Goal: Task Accomplishment & Management: Manage account settings

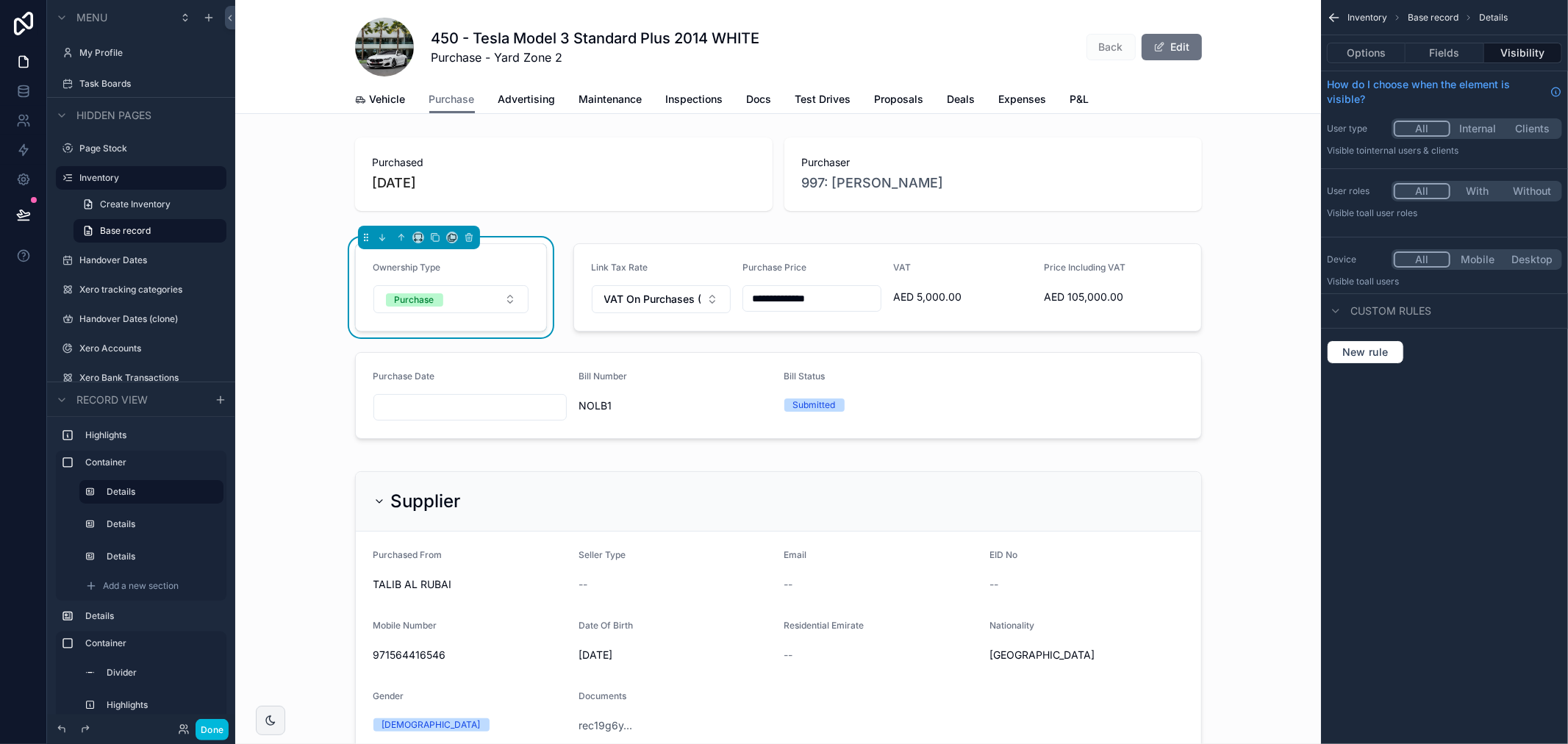
click at [141, 83] on label "Task Boards" at bounding box center [148, 83] width 138 height 12
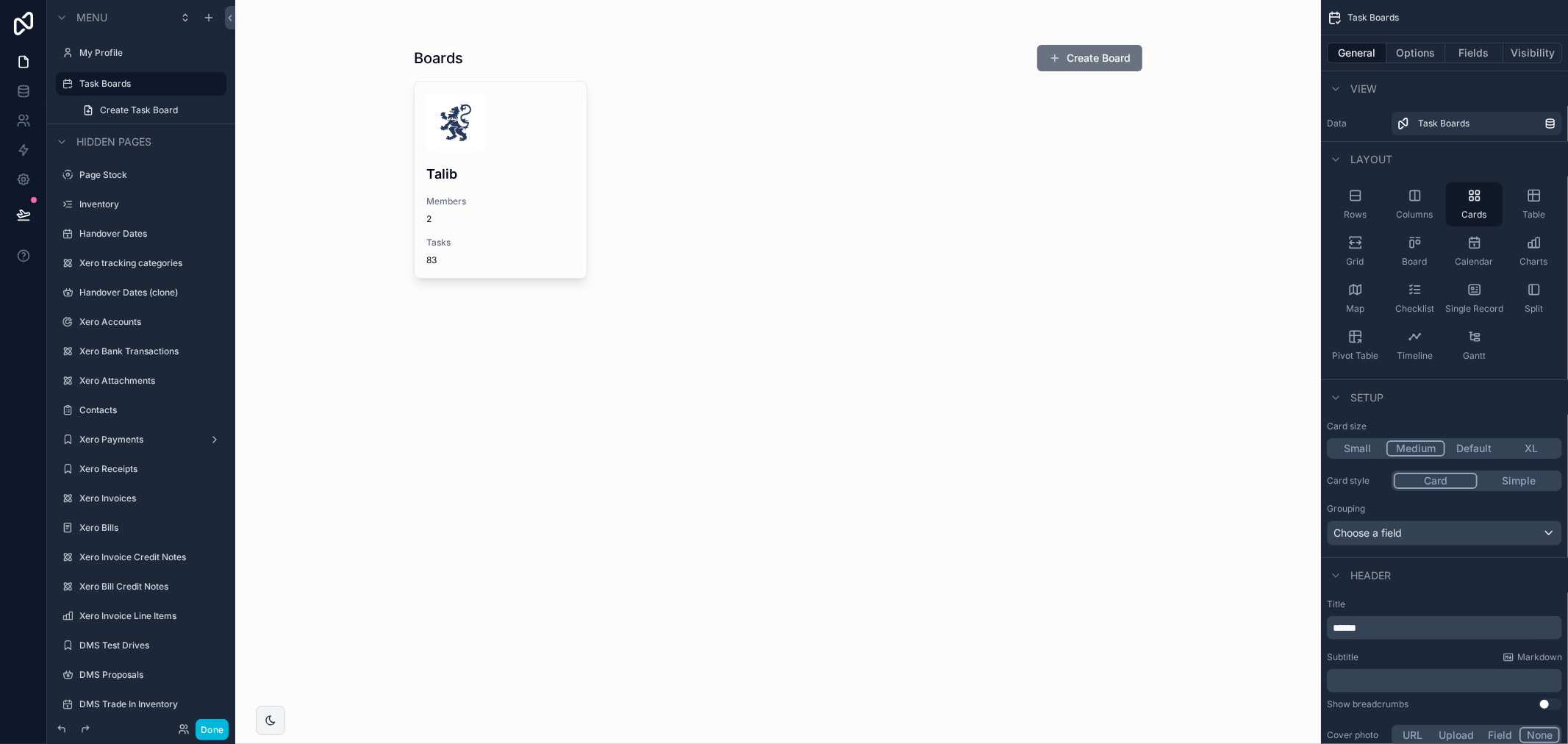
click at [489, 164] on div "scrollable content" at bounding box center [778, 163] width 752 height 325
click at [544, 170] on h4 "Talib" at bounding box center [500, 174] width 148 height 20
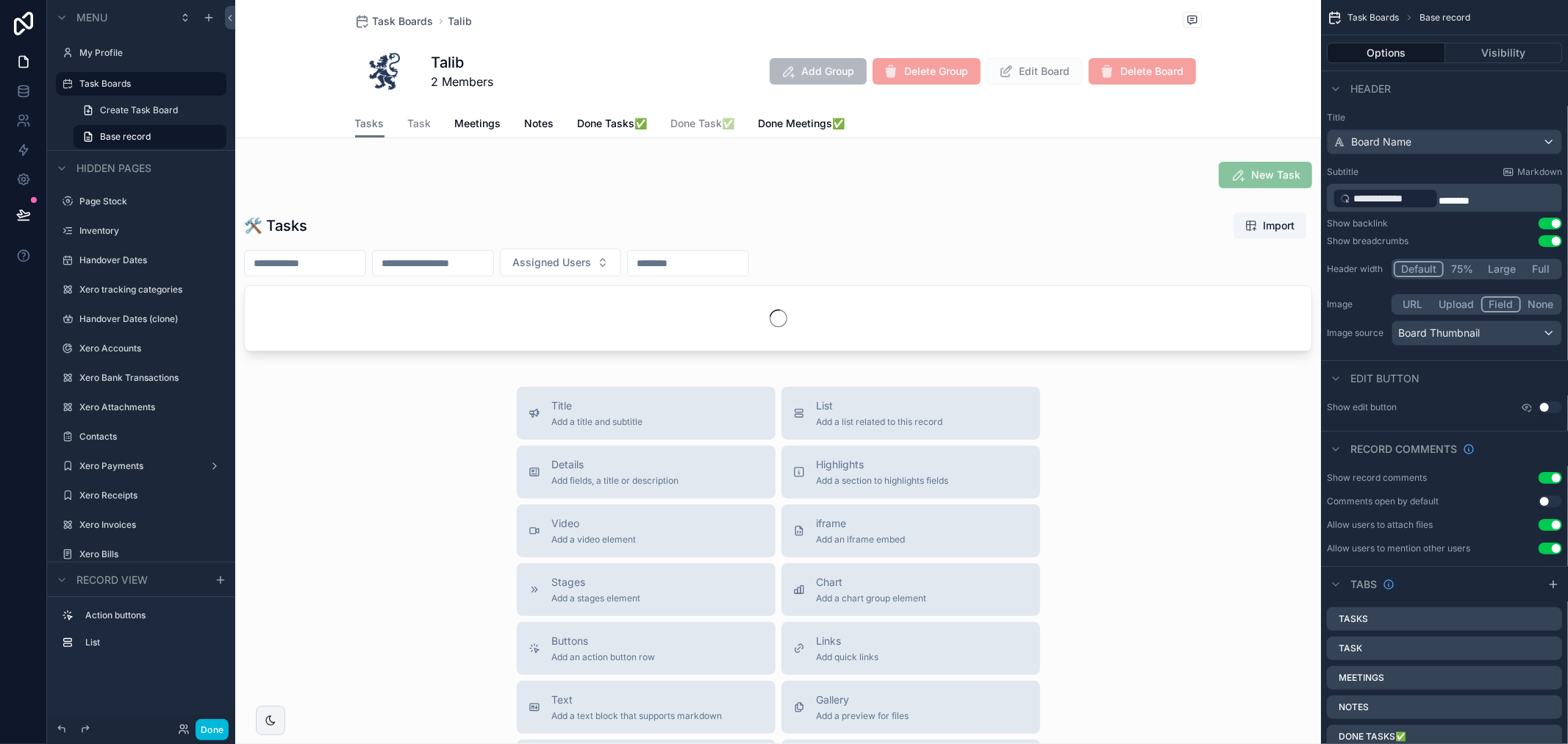
click at [487, 124] on span "Meetings" at bounding box center [478, 123] width 46 height 15
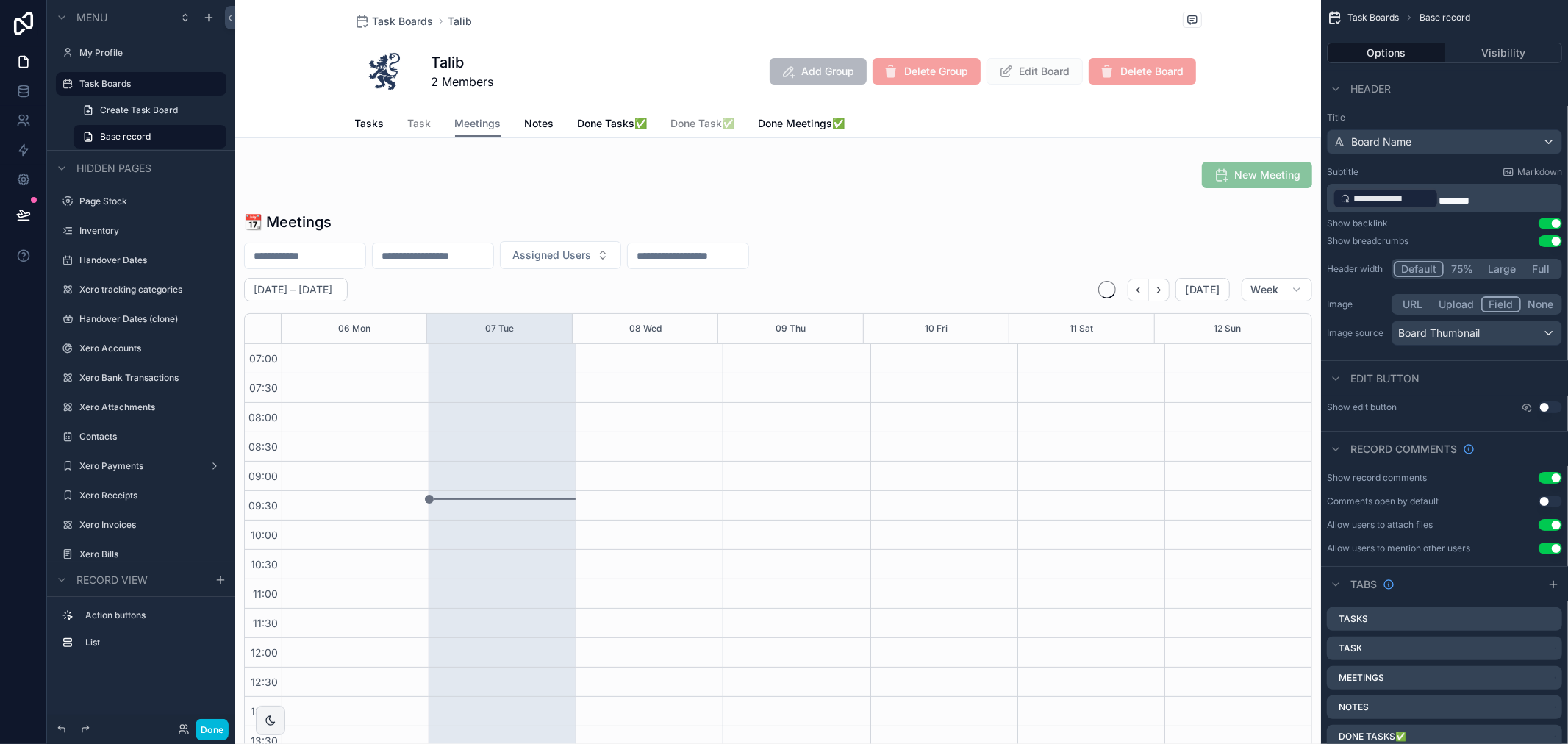
scroll to position [412, 0]
click at [899, 233] on div "scrollable content" at bounding box center [778, 490] width 1086 height 570
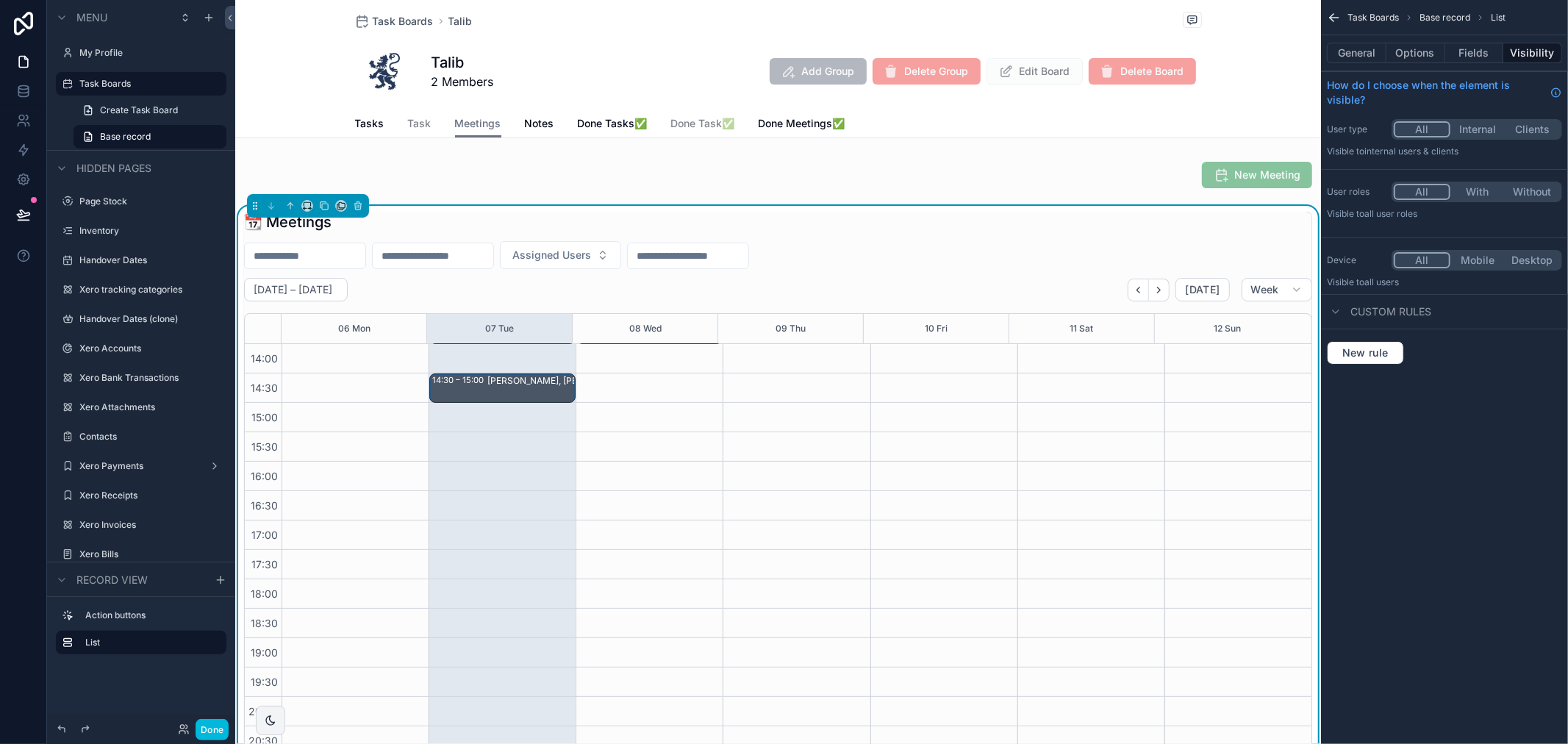
click at [1445, 54] on button "Fields" at bounding box center [1475, 52] width 59 height 21
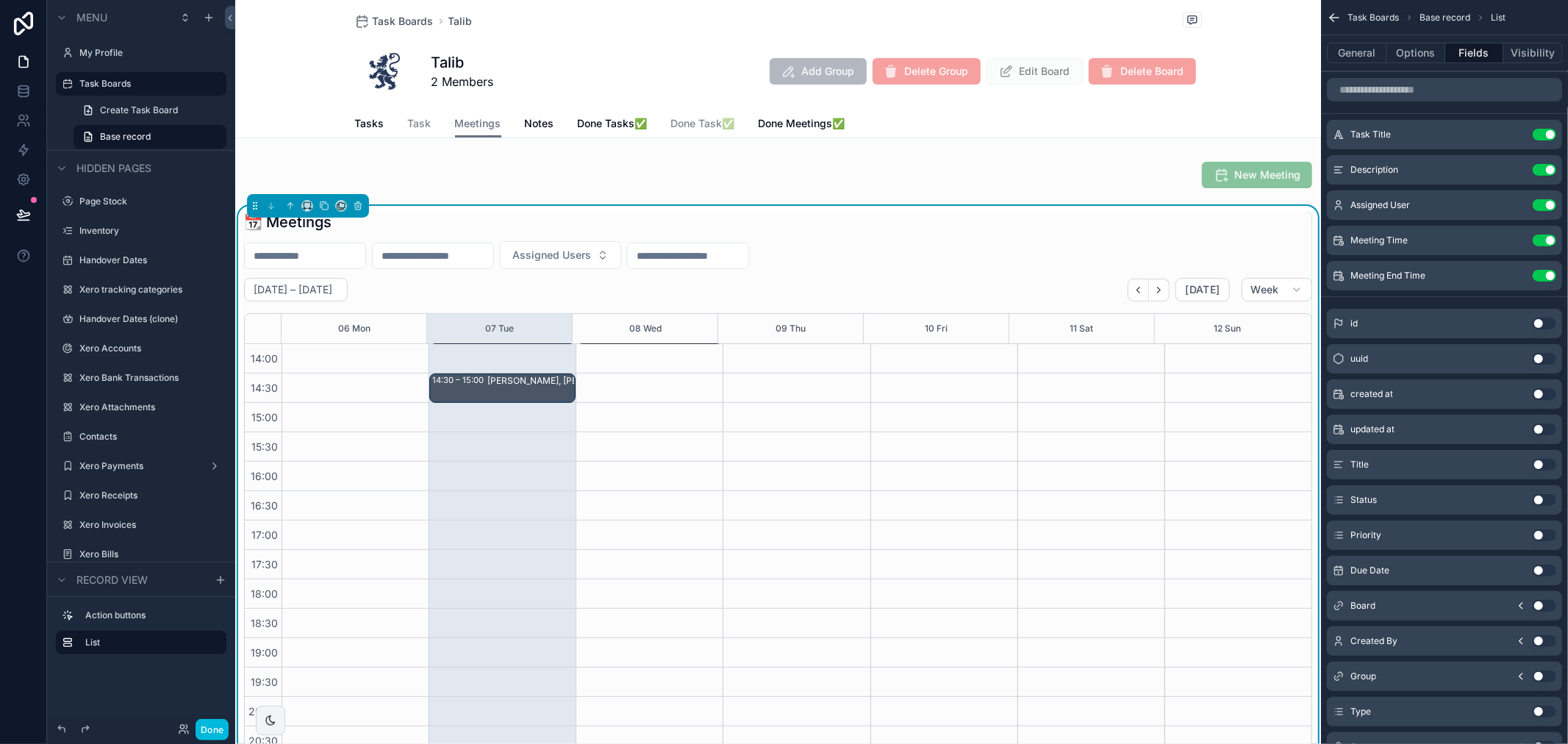
click at [1414, 57] on button "Options" at bounding box center [1416, 52] width 59 height 21
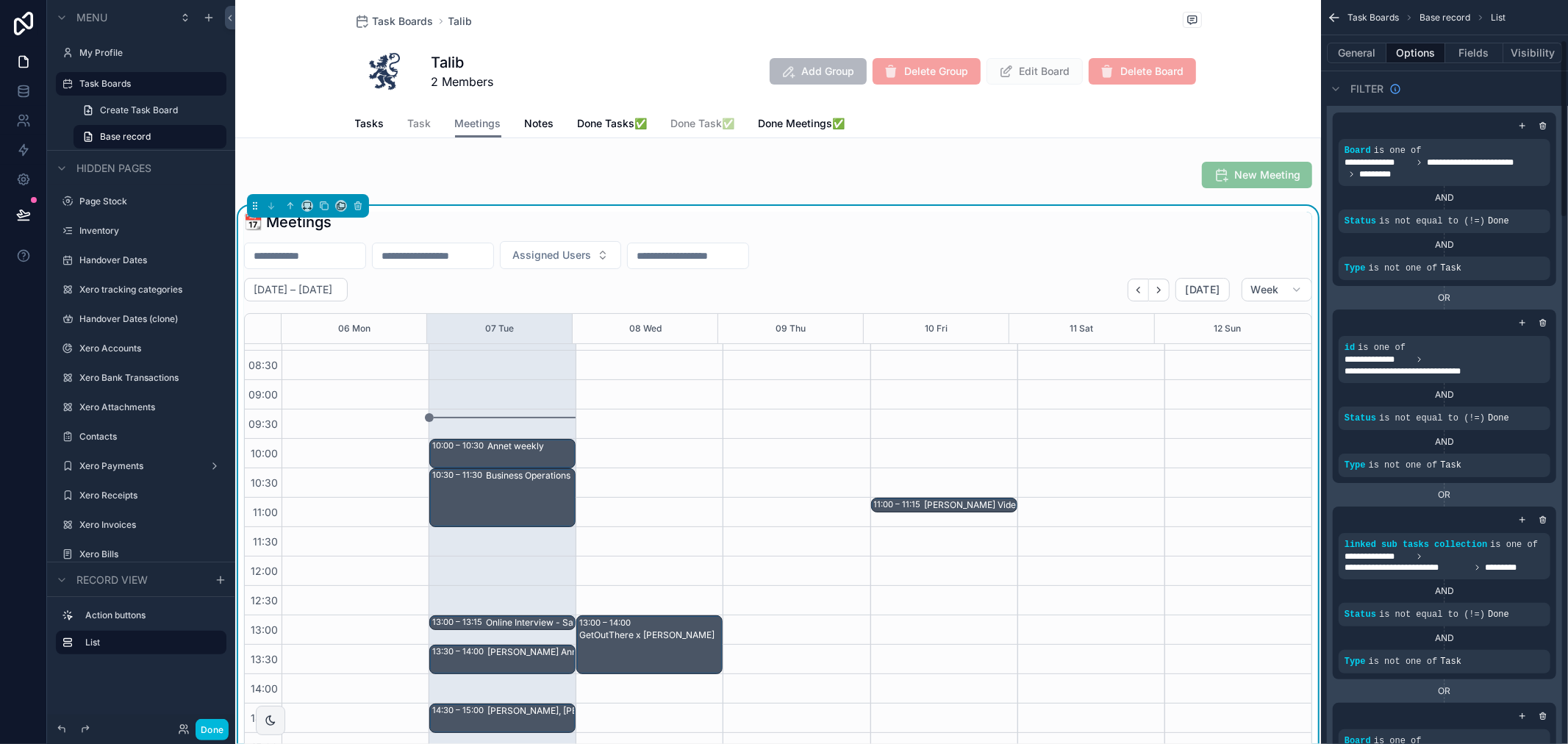
scroll to position [0, 0]
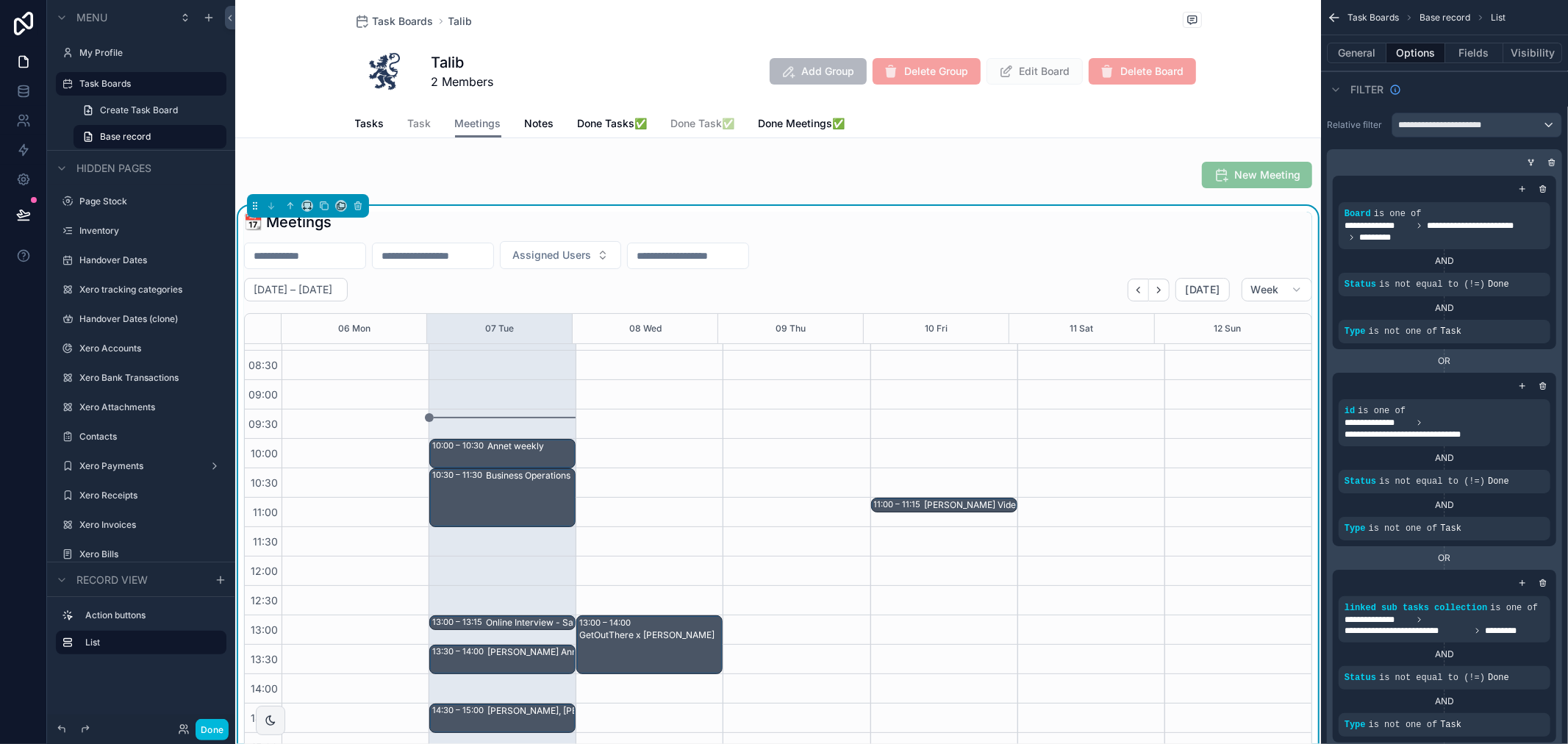
click at [0, 0] on icon "scrollable content" at bounding box center [0, 0] width 0 height 0
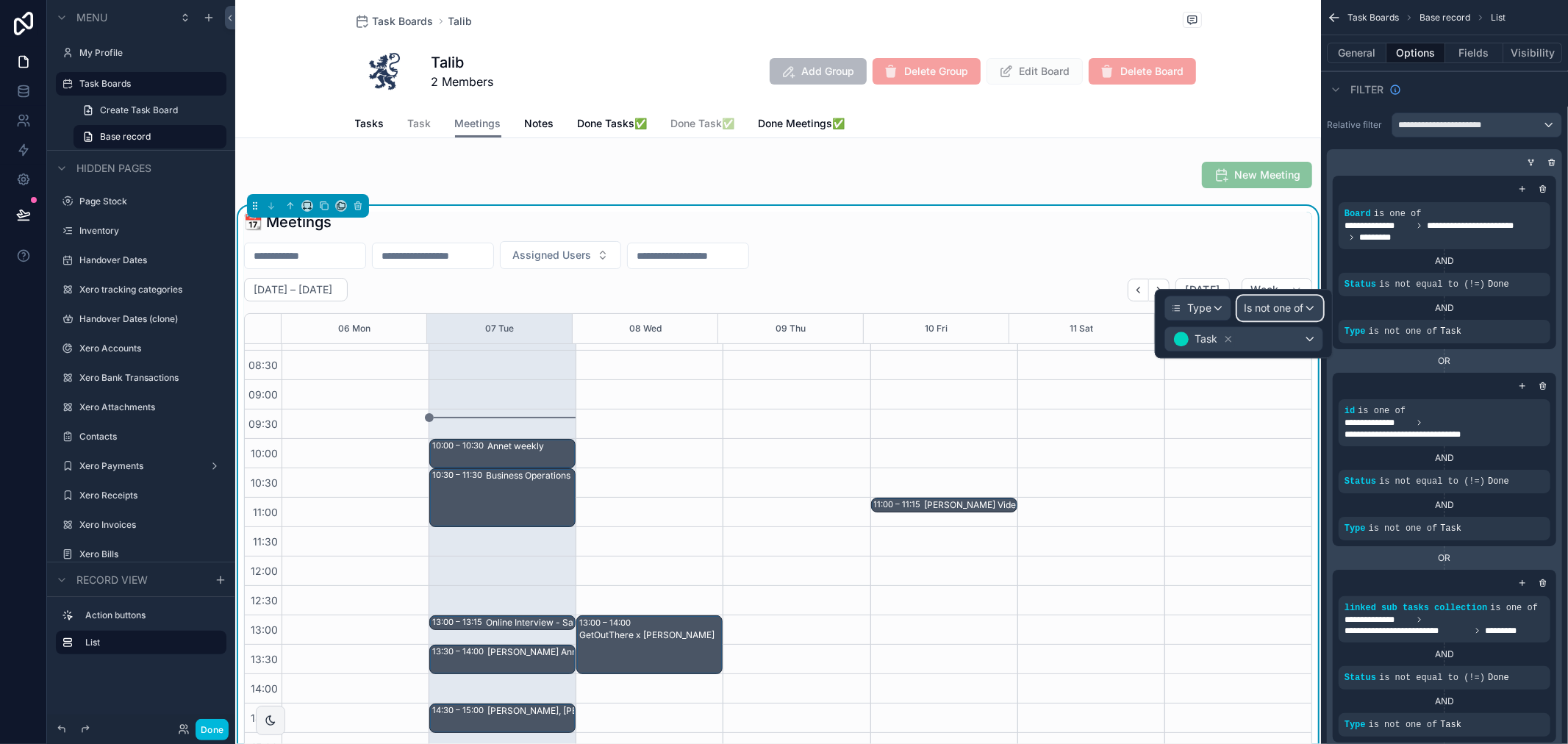
click at [1278, 302] on span "Is not one of" at bounding box center [1274, 308] width 60 height 15
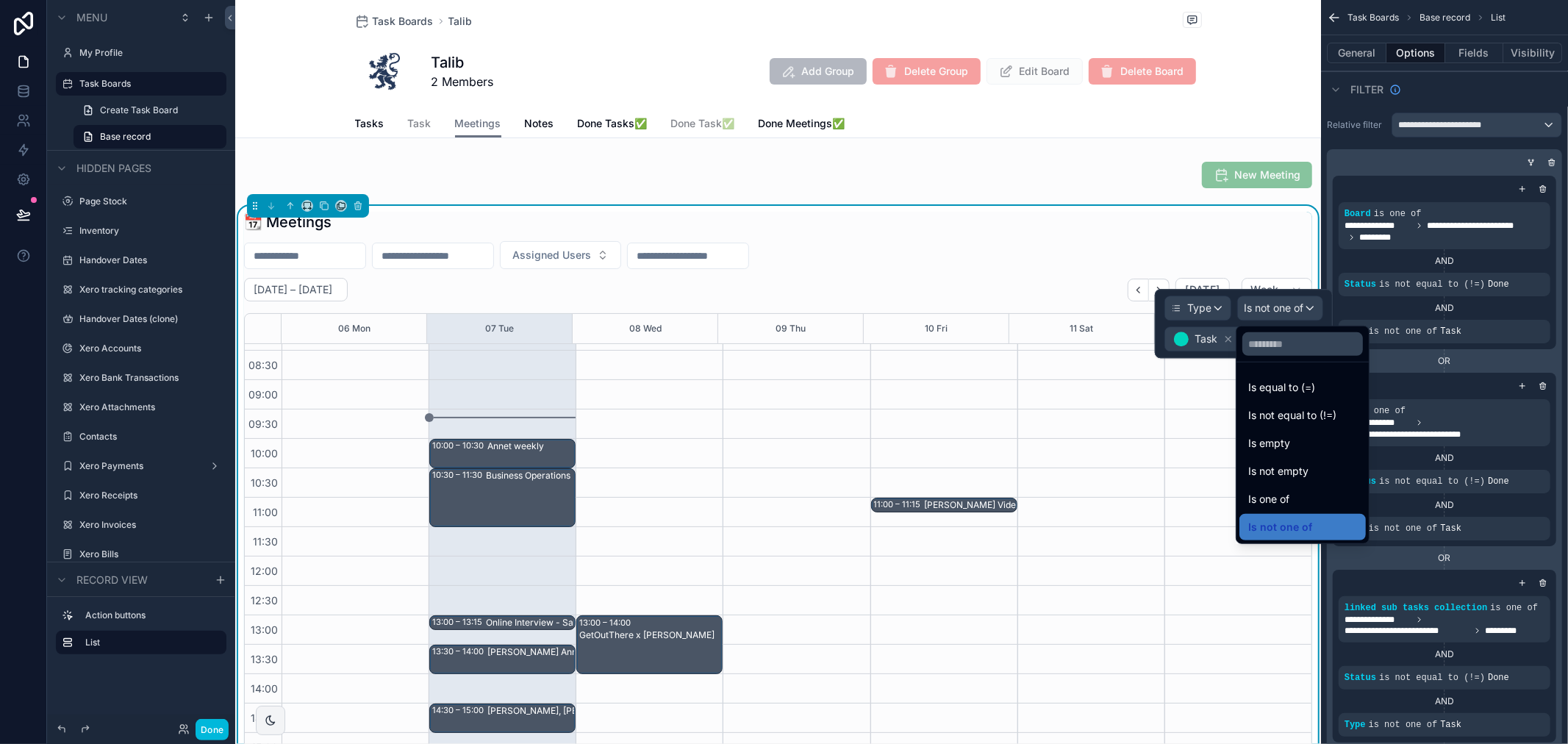
click at [1290, 383] on span "Is equal to (=)" at bounding box center [1282, 387] width 67 height 18
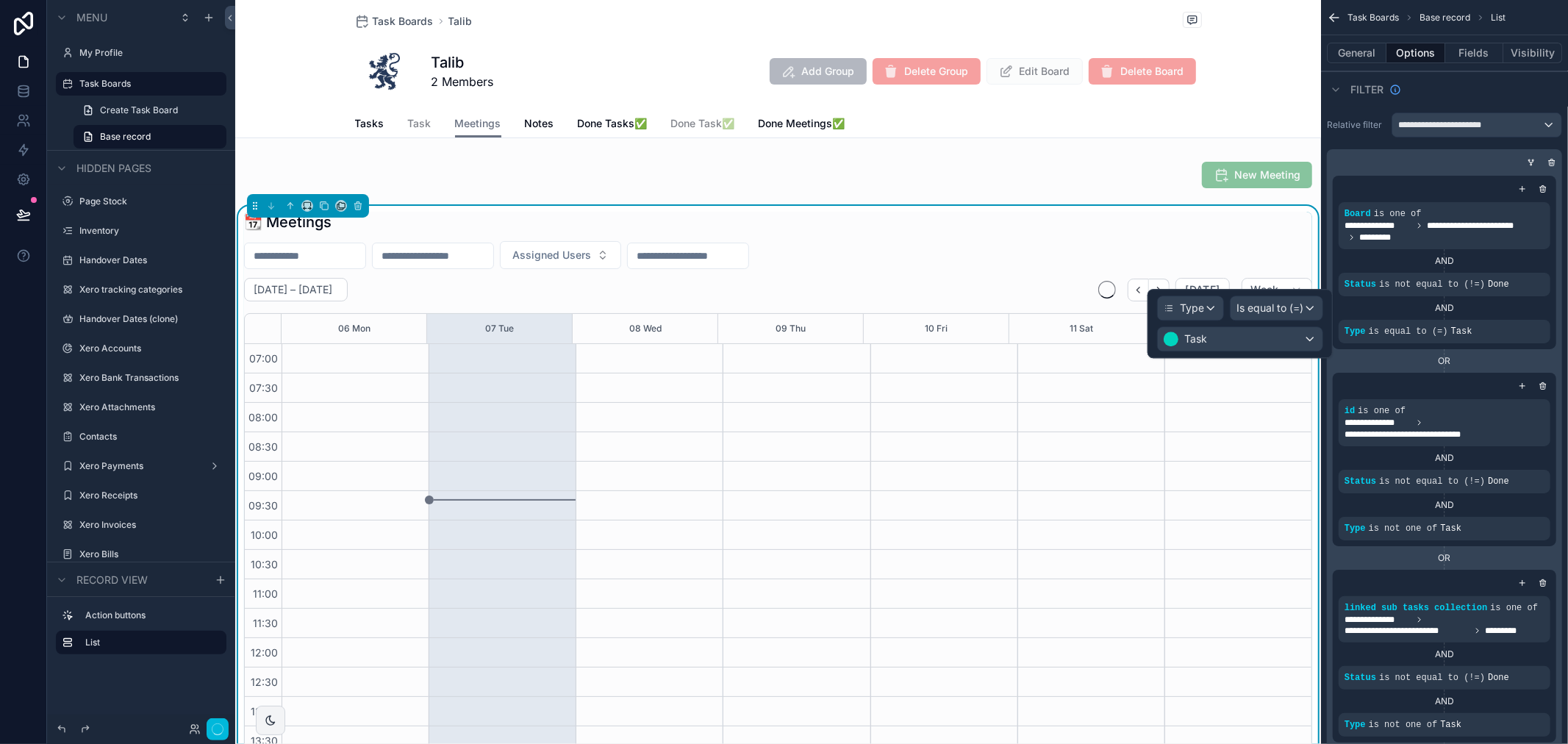
scroll to position [412, 0]
click at [1280, 339] on div "Task" at bounding box center [1240, 339] width 165 height 24
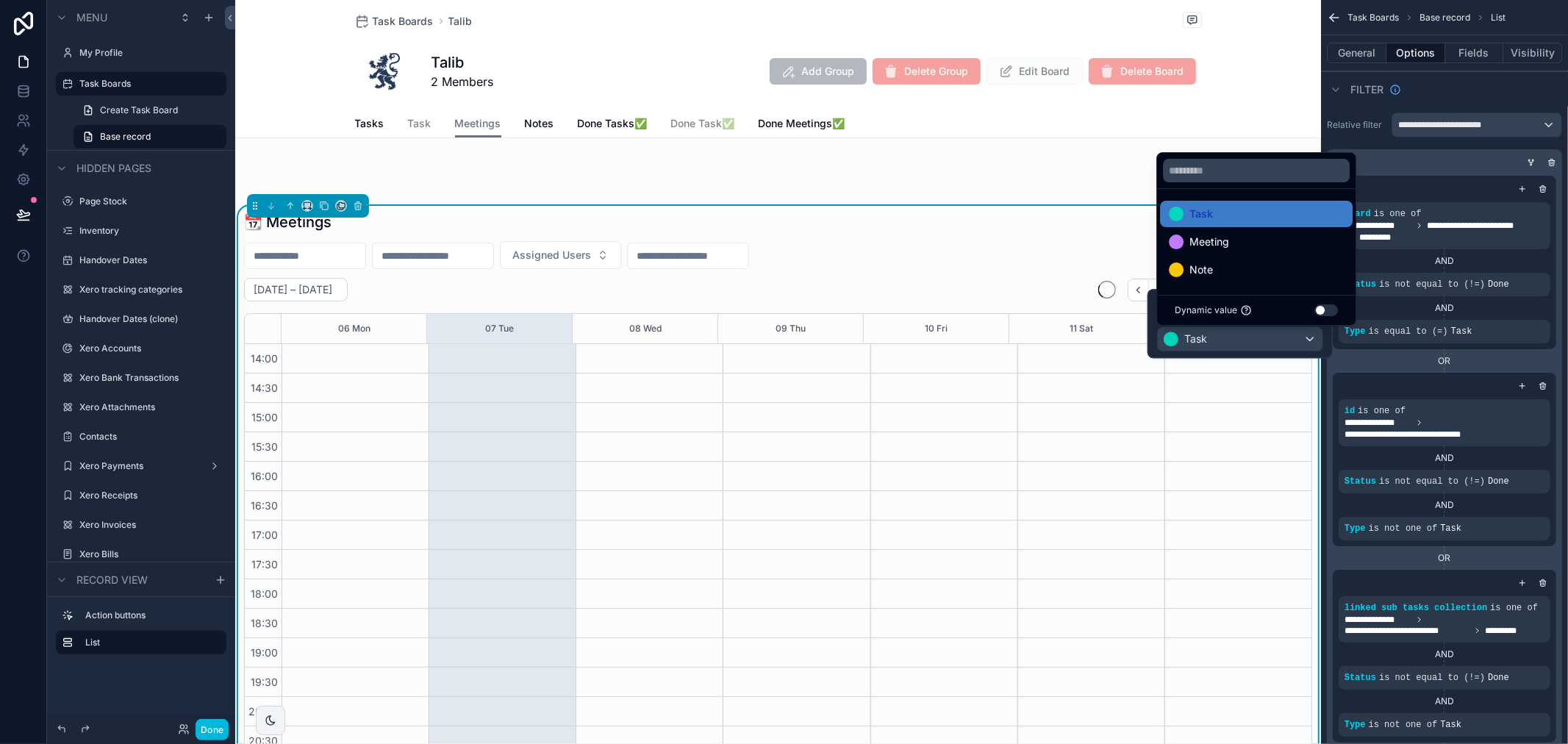
click at [1250, 244] on div "Meeting" at bounding box center [1256, 242] width 175 height 18
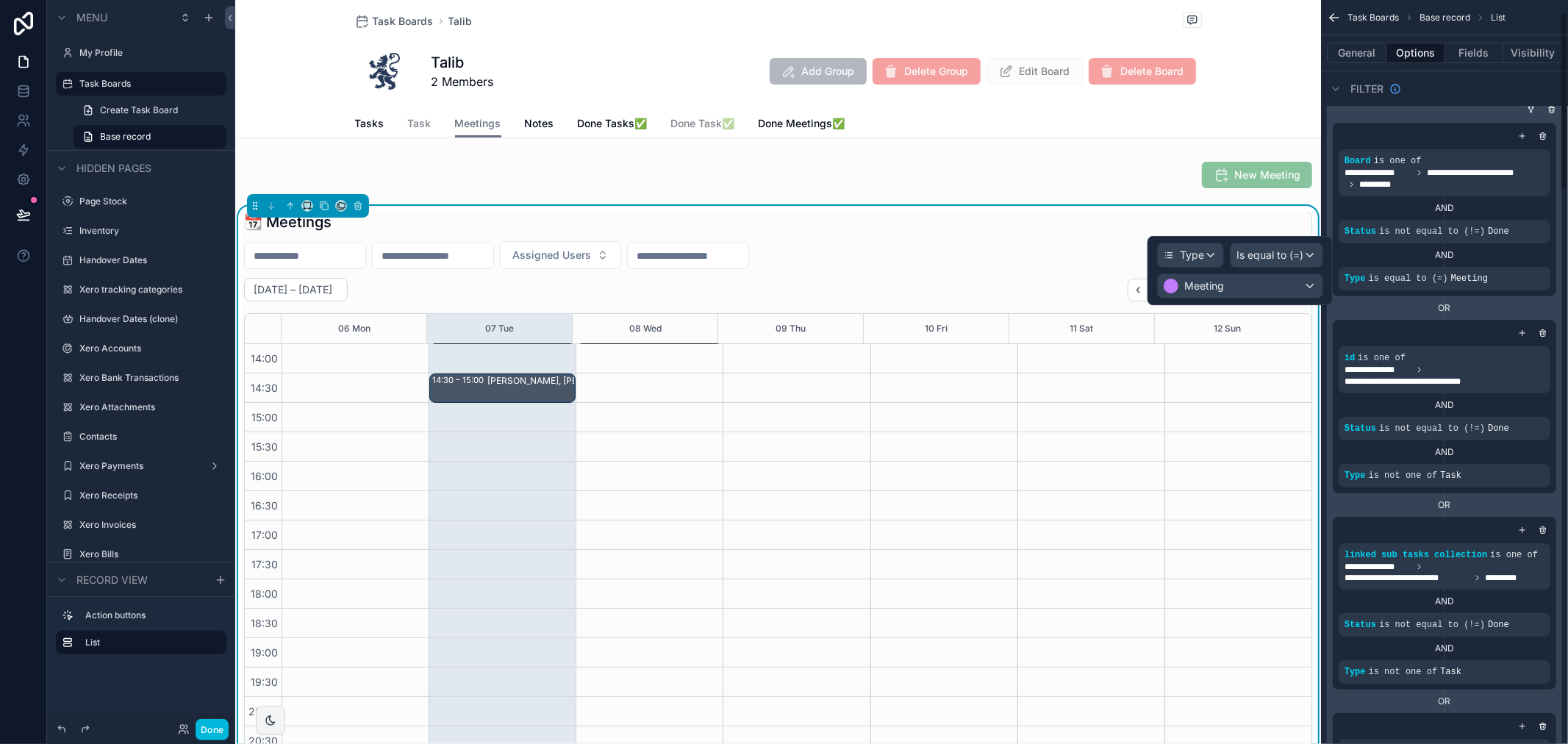
scroll to position [81, 0]
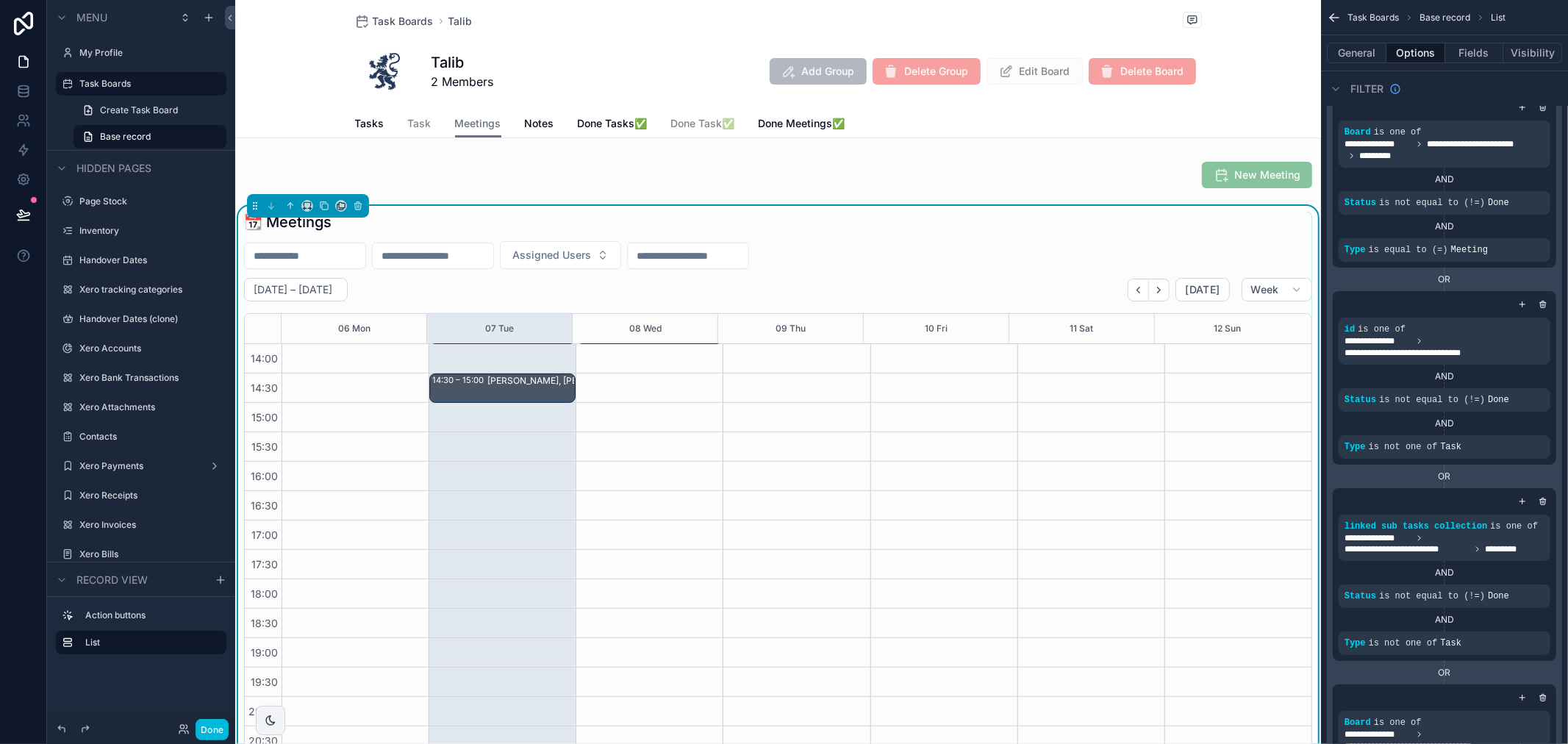
click at [0, 0] on icon "scrollable content" at bounding box center [0, 0] width 0 height 0
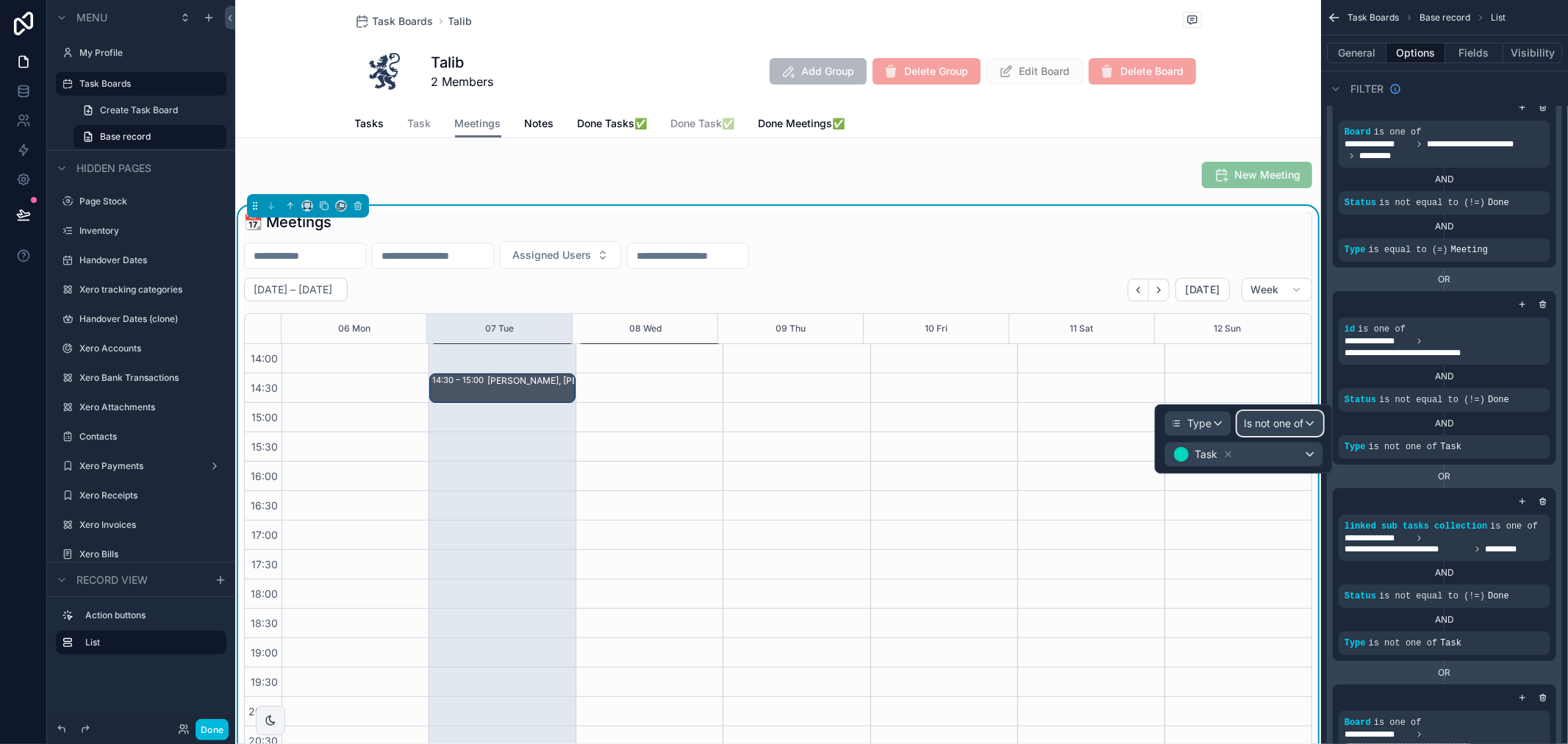
click at [1253, 419] on span "Is not one of" at bounding box center [1274, 422] width 60 height 15
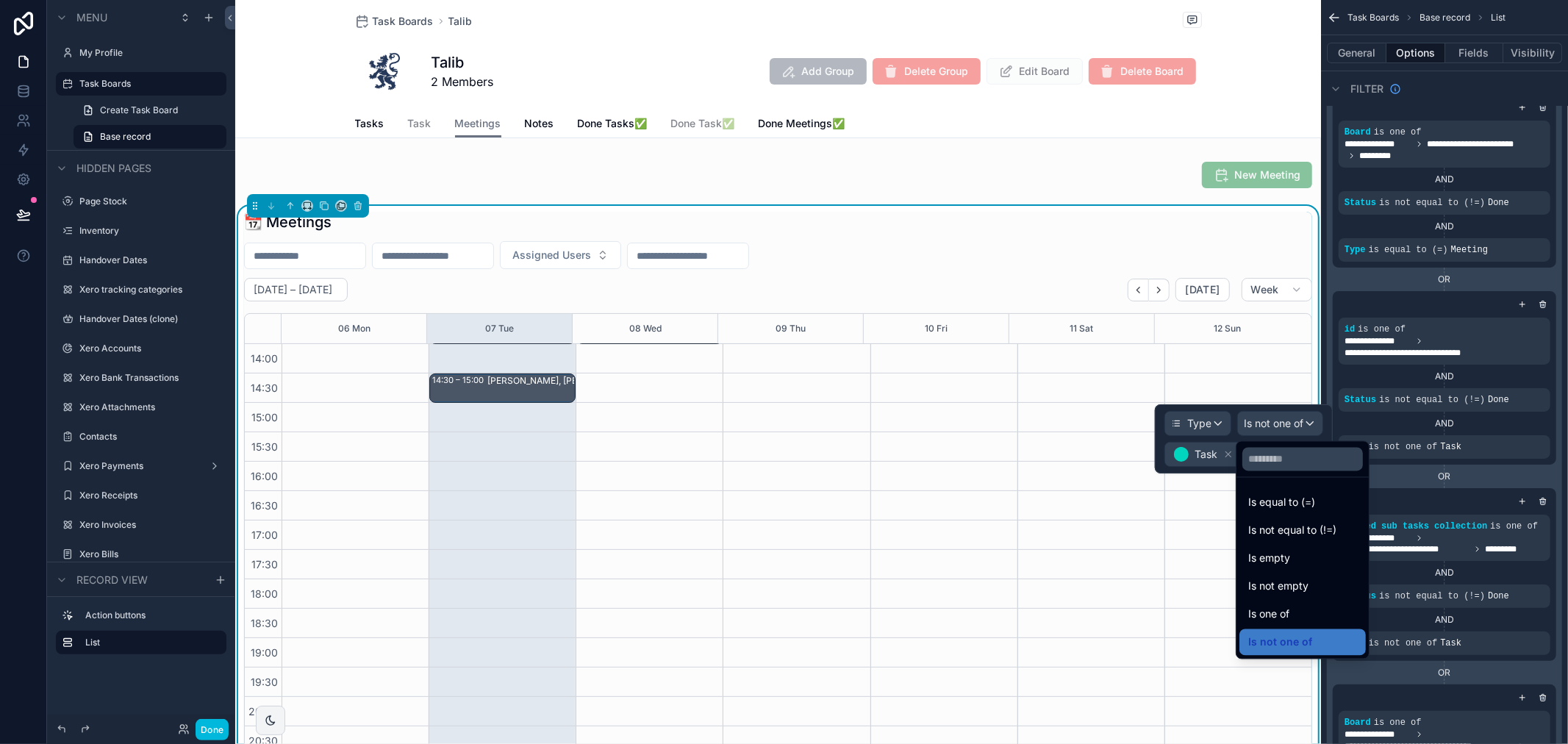
click at [1290, 491] on div "Is equal to (=)" at bounding box center [1302, 502] width 126 height 26
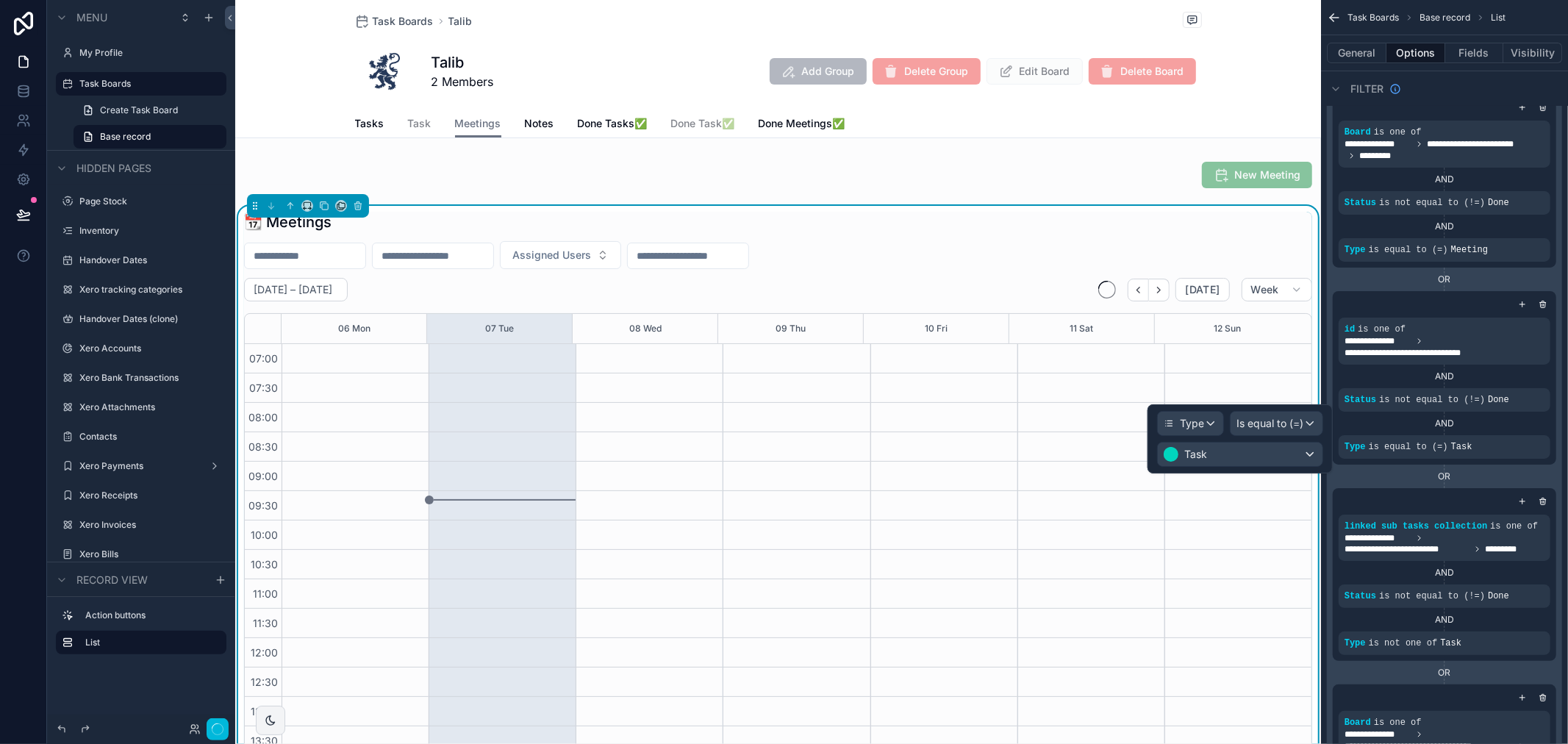
scroll to position [412, 0]
click at [1268, 456] on div "Task" at bounding box center [1240, 454] width 165 height 24
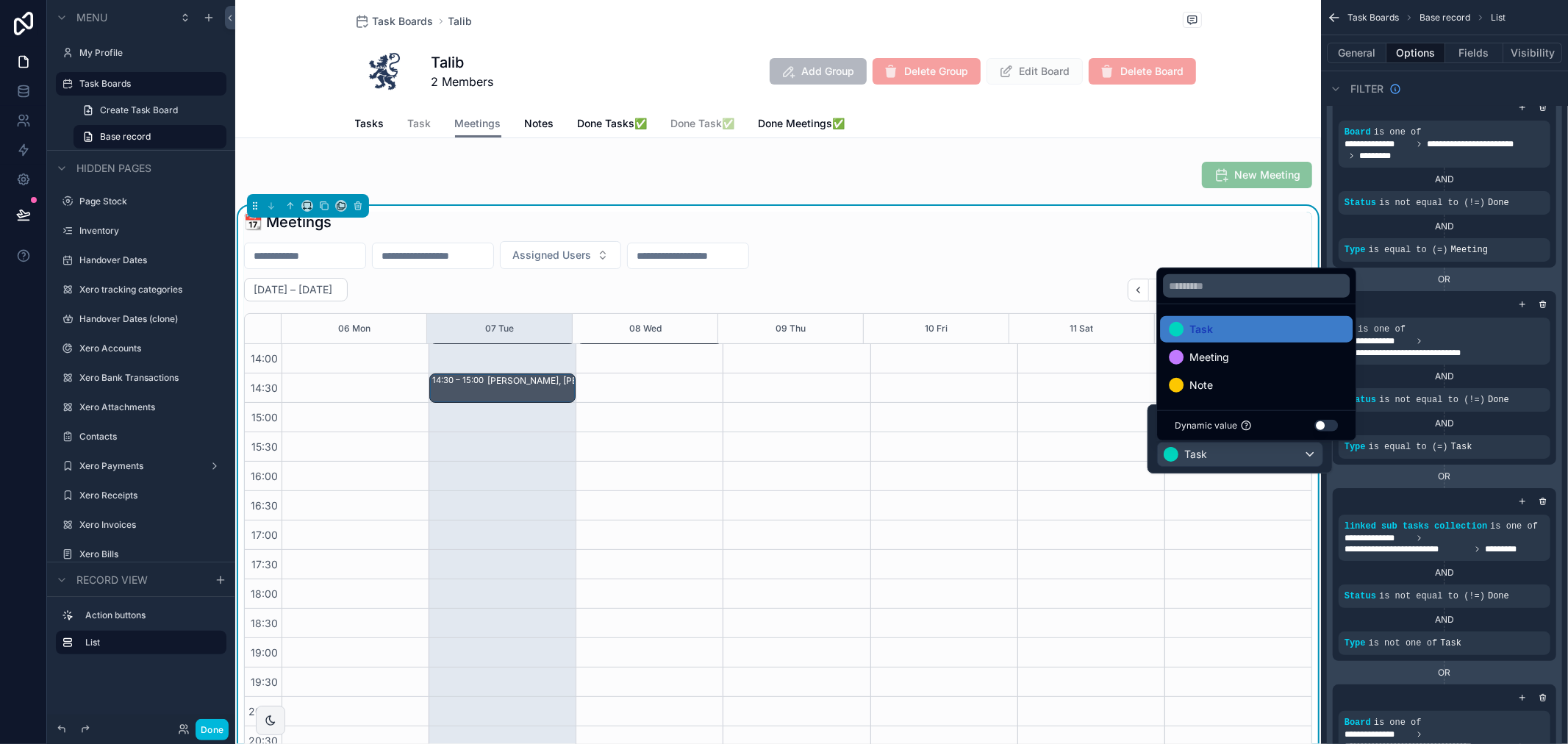
click at [1224, 358] on span "Meeting" at bounding box center [1209, 357] width 39 height 18
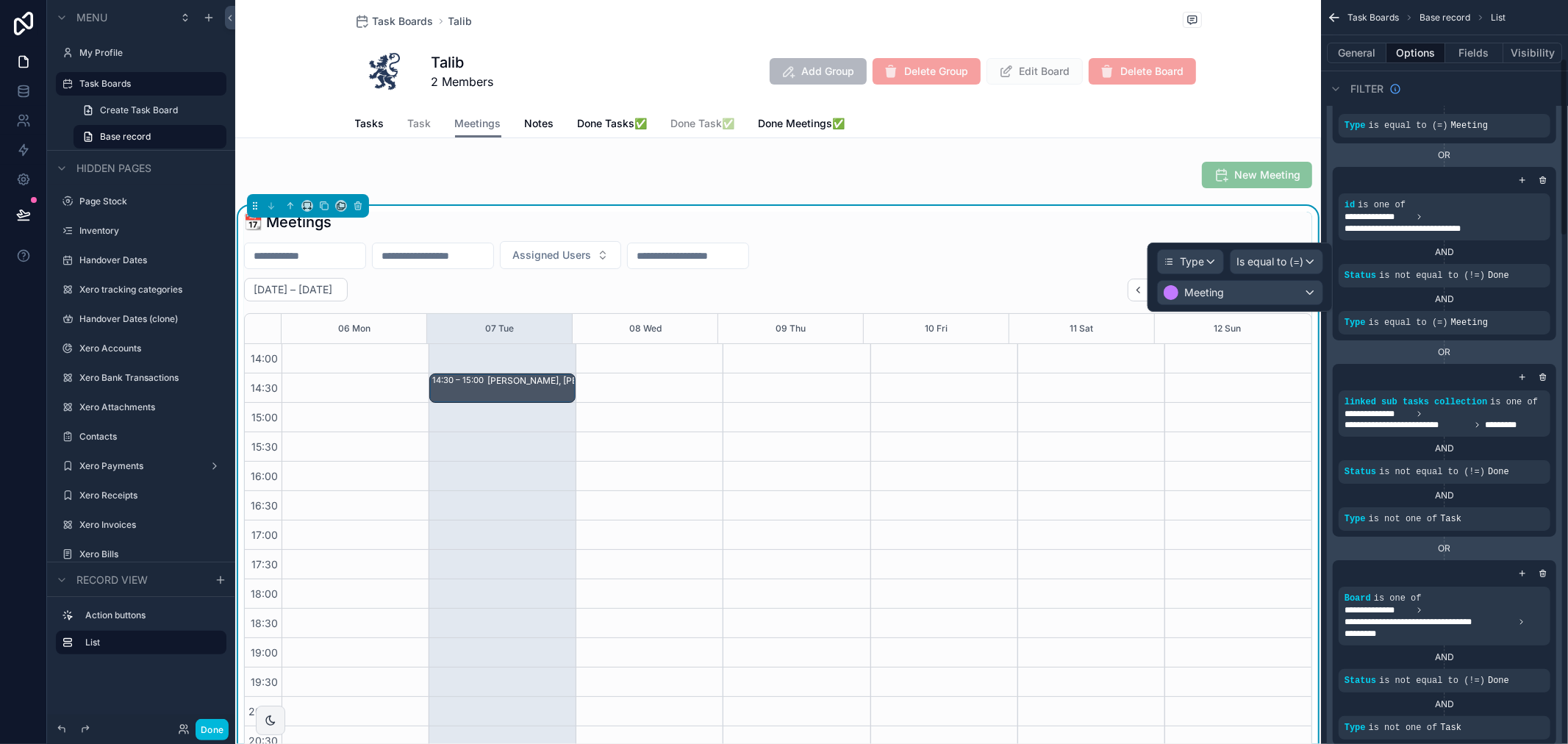
scroll to position [245, 0]
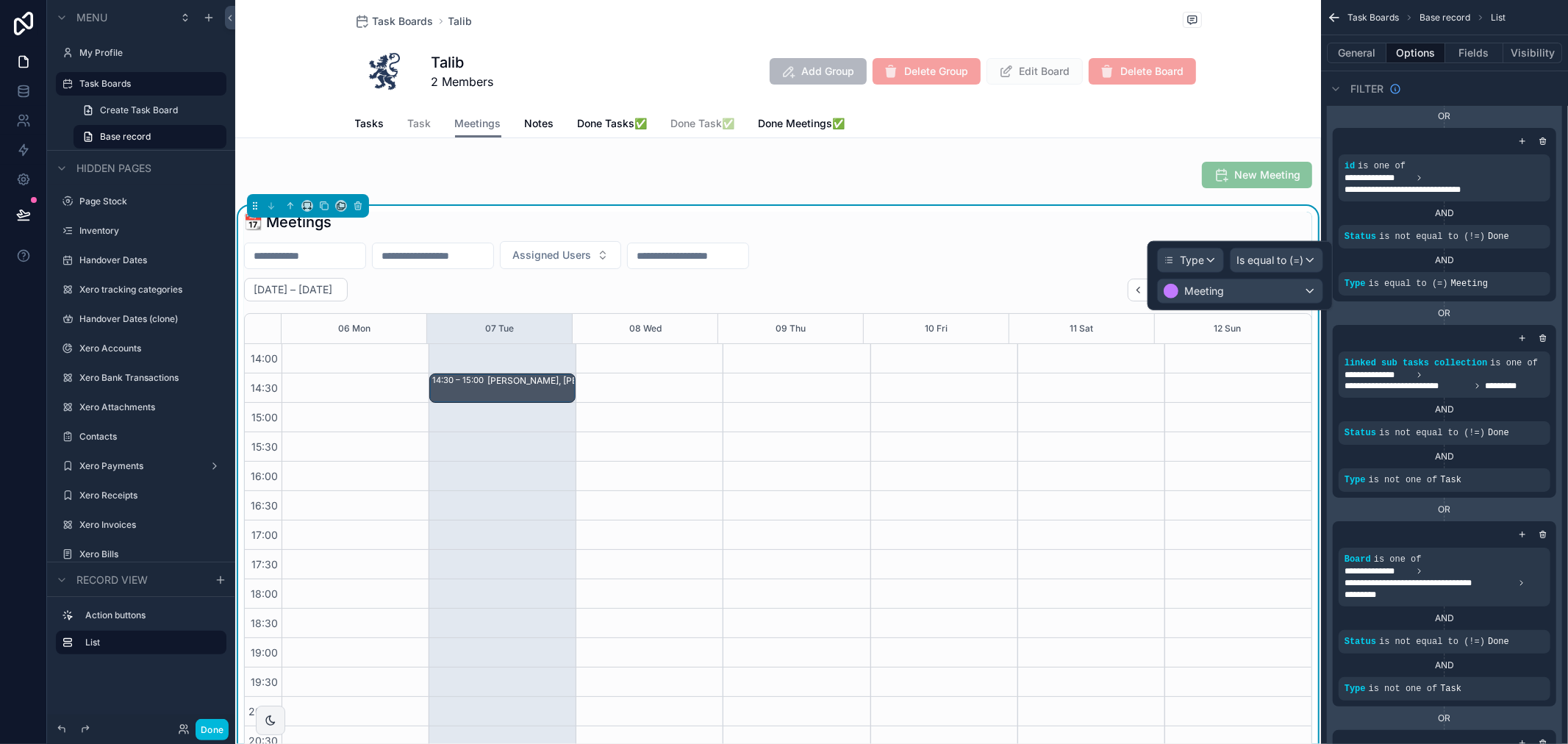
click at [0, 0] on div "scrollable content" at bounding box center [0, 0] width 0 height 0
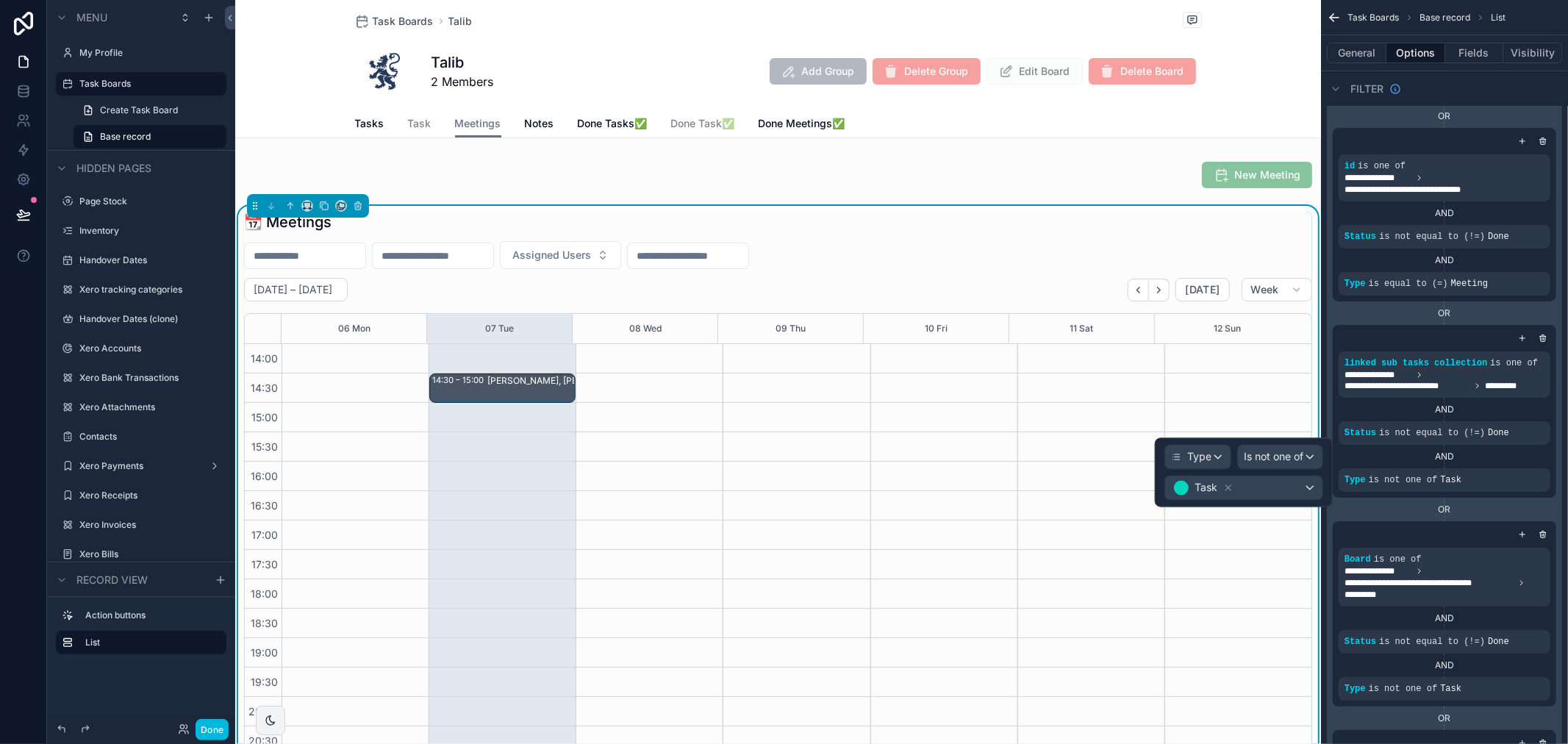
click at [1280, 439] on div "scrollable content" at bounding box center [1239, 403] width 147 height 941
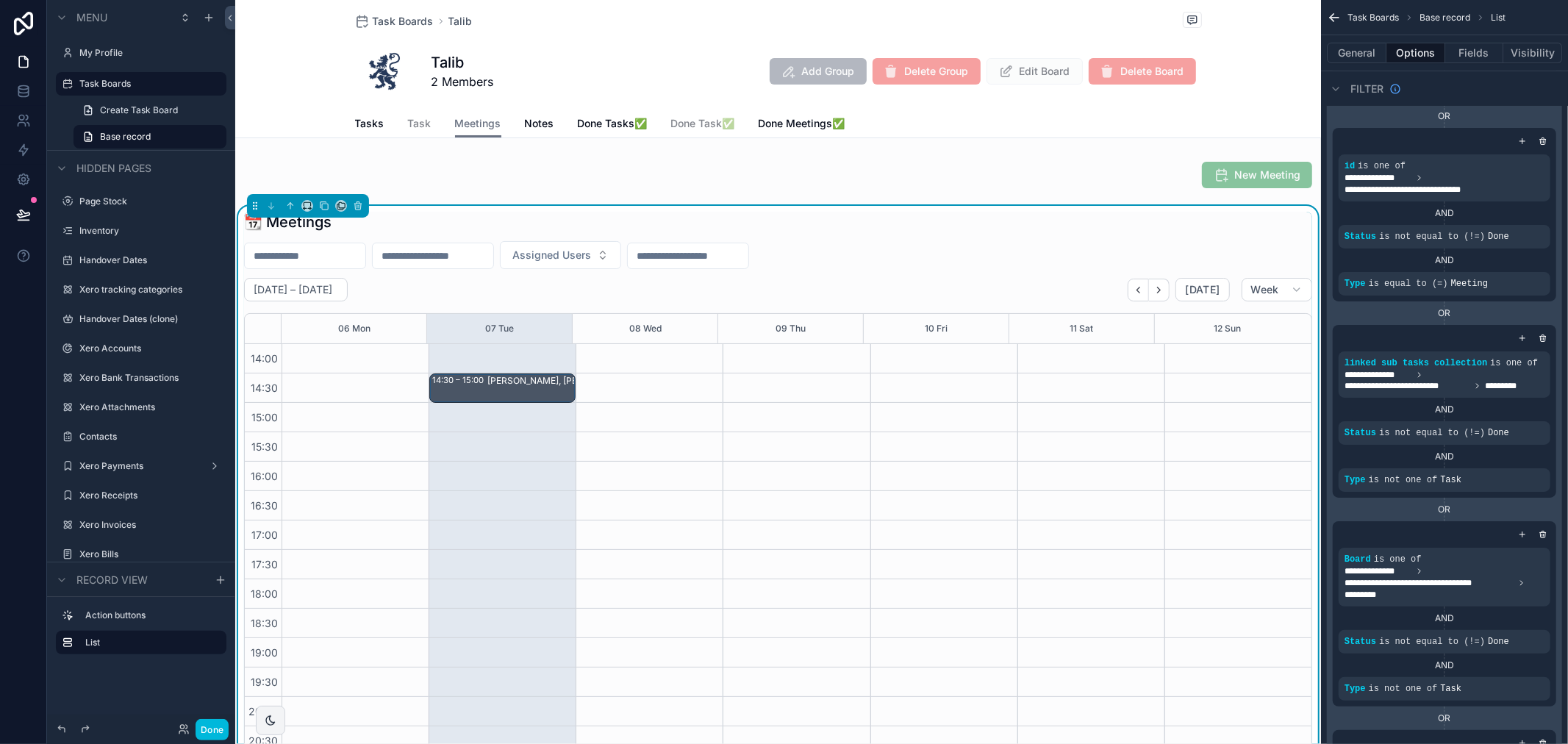
click at [0, 0] on icon "scrollable content" at bounding box center [0, 0] width 0 height 0
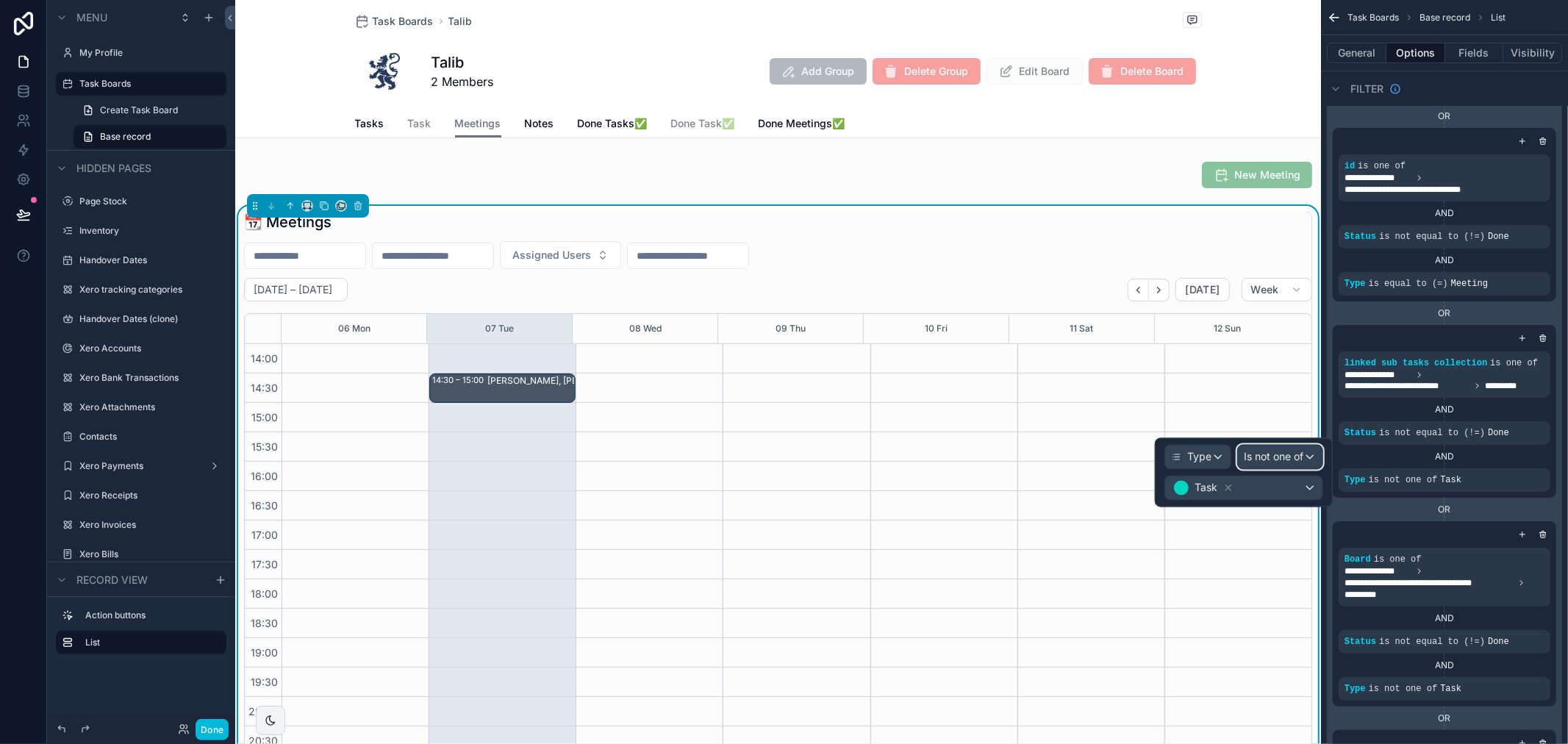
click at [1288, 453] on span "Is not one of" at bounding box center [1274, 457] width 60 height 15
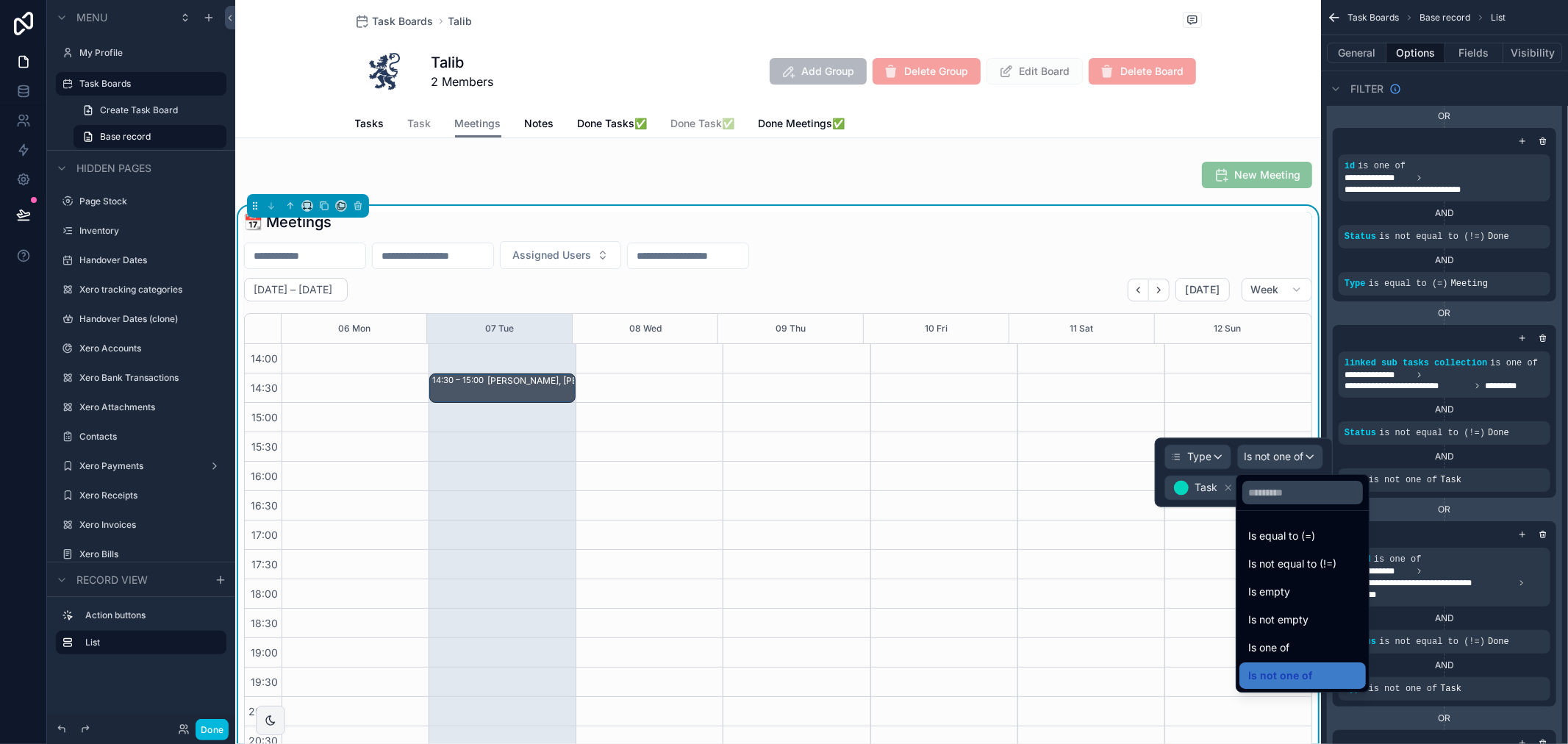
click at [1287, 530] on span "Is equal to (=)" at bounding box center [1282, 536] width 67 height 18
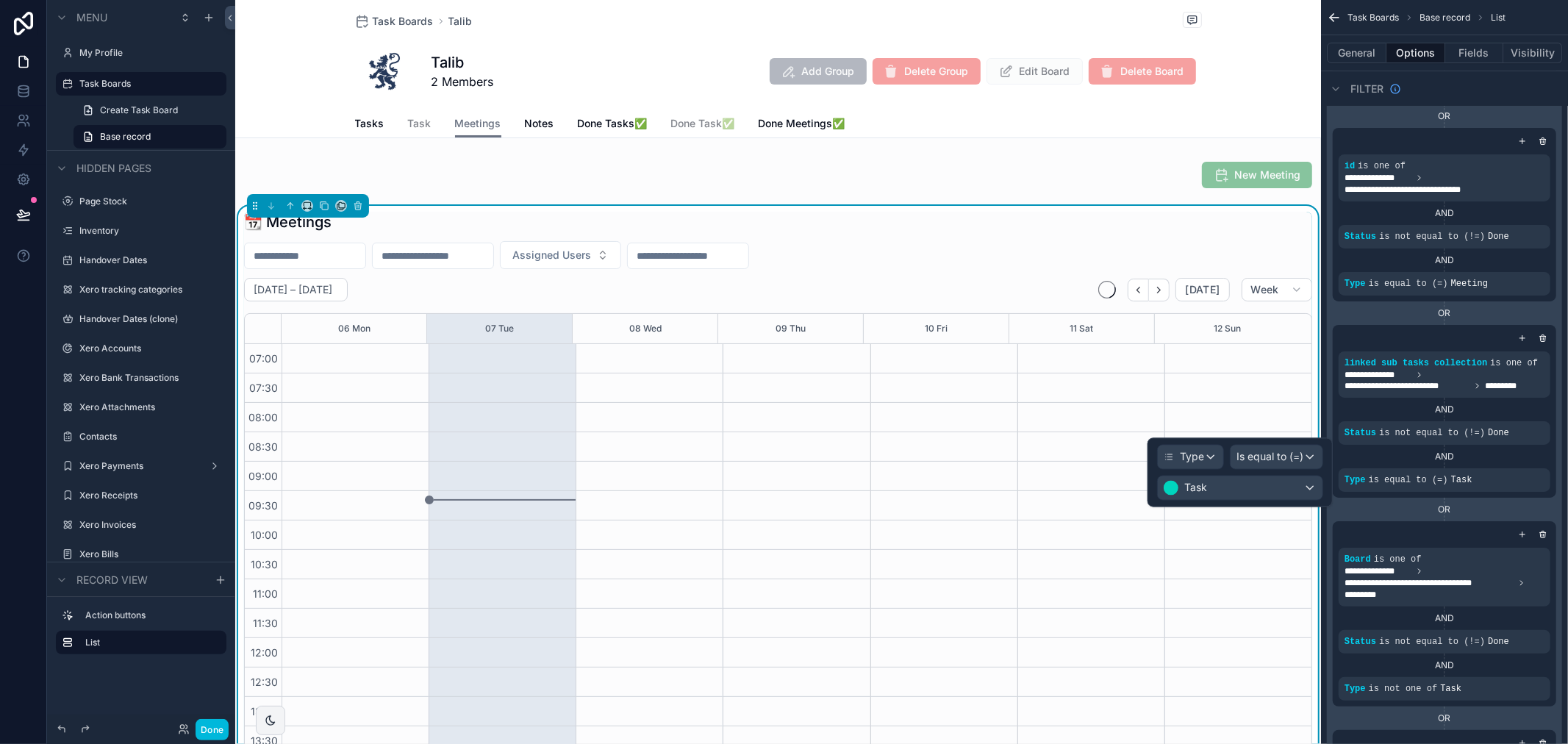
scroll to position [412, 0]
click at [1267, 489] on div "Task" at bounding box center [1240, 488] width 165 height 24
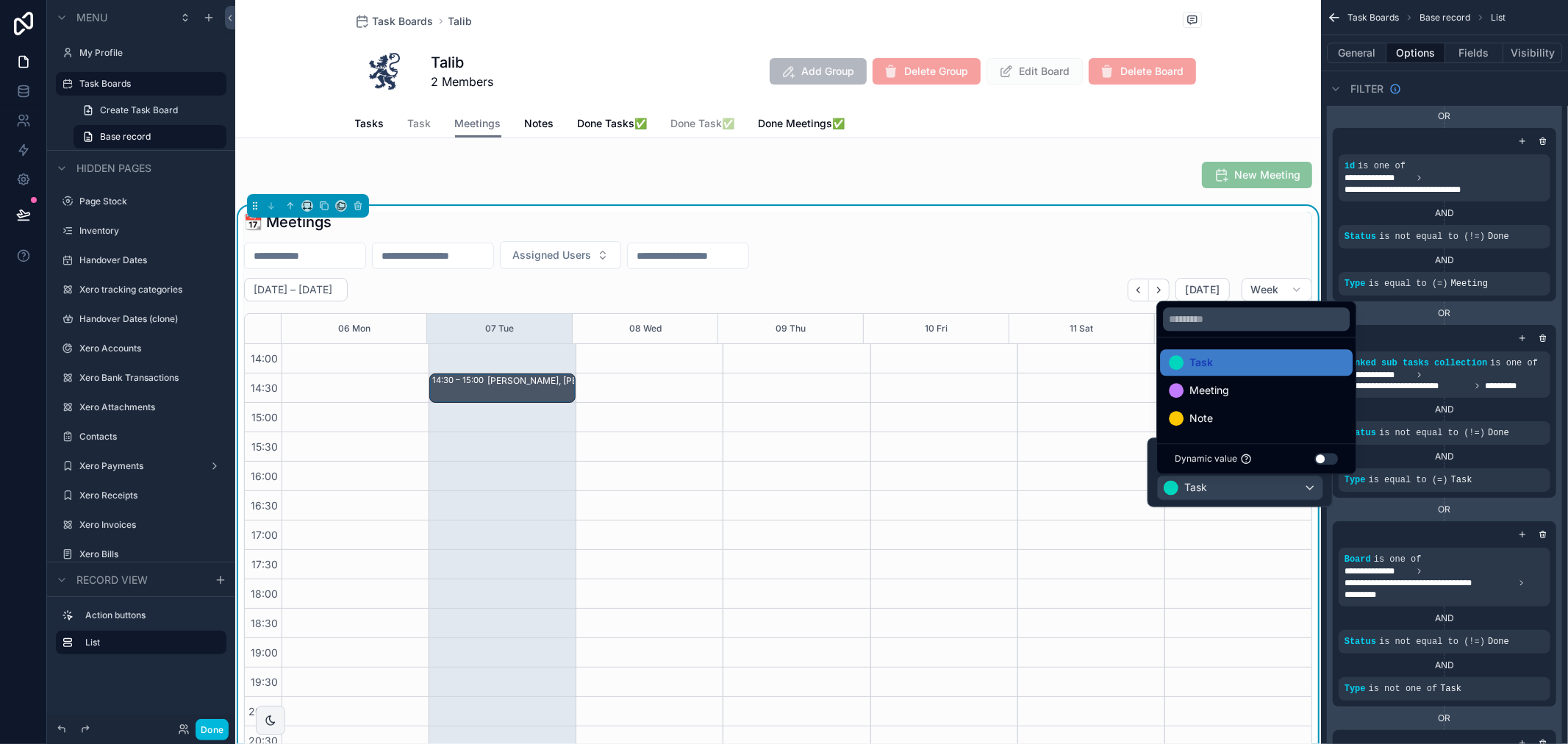
click at [1246, 390] on div "Meeting" at bounding box center [1256, 390] width 175 height 18
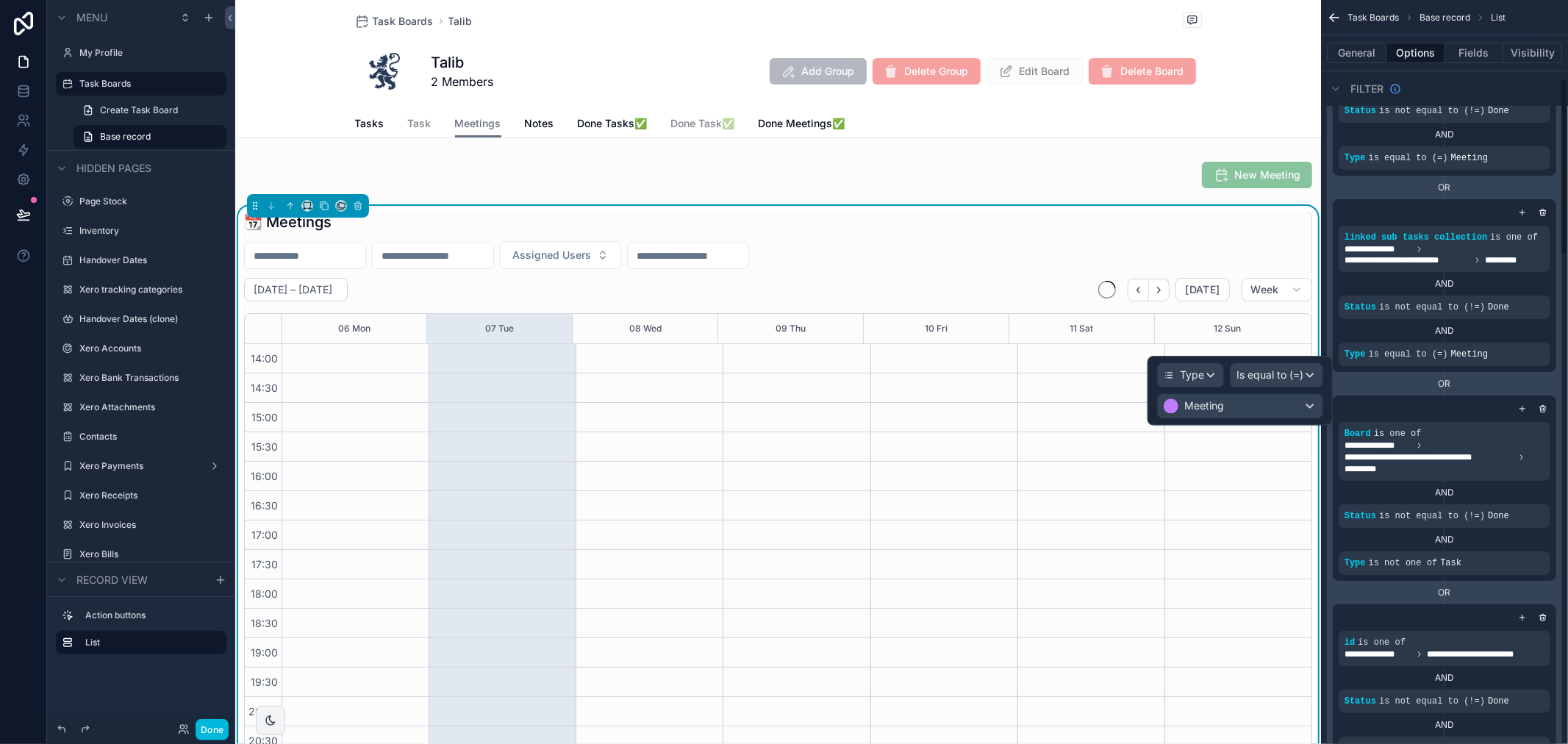
scroll to position [408, 0]
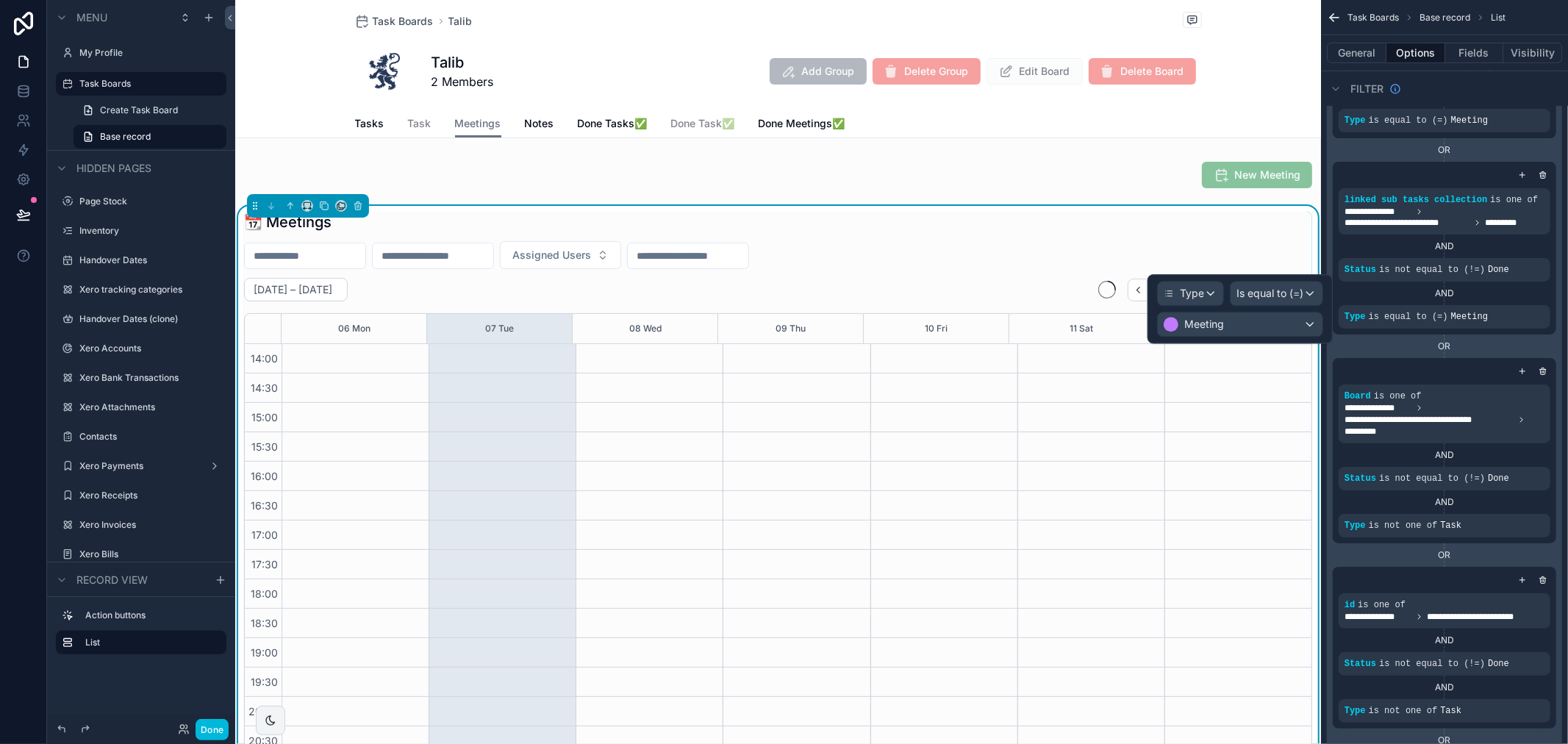
click at [0, 0] on div "scrollable content" at bounding box center [0, 0] width 0 height 0
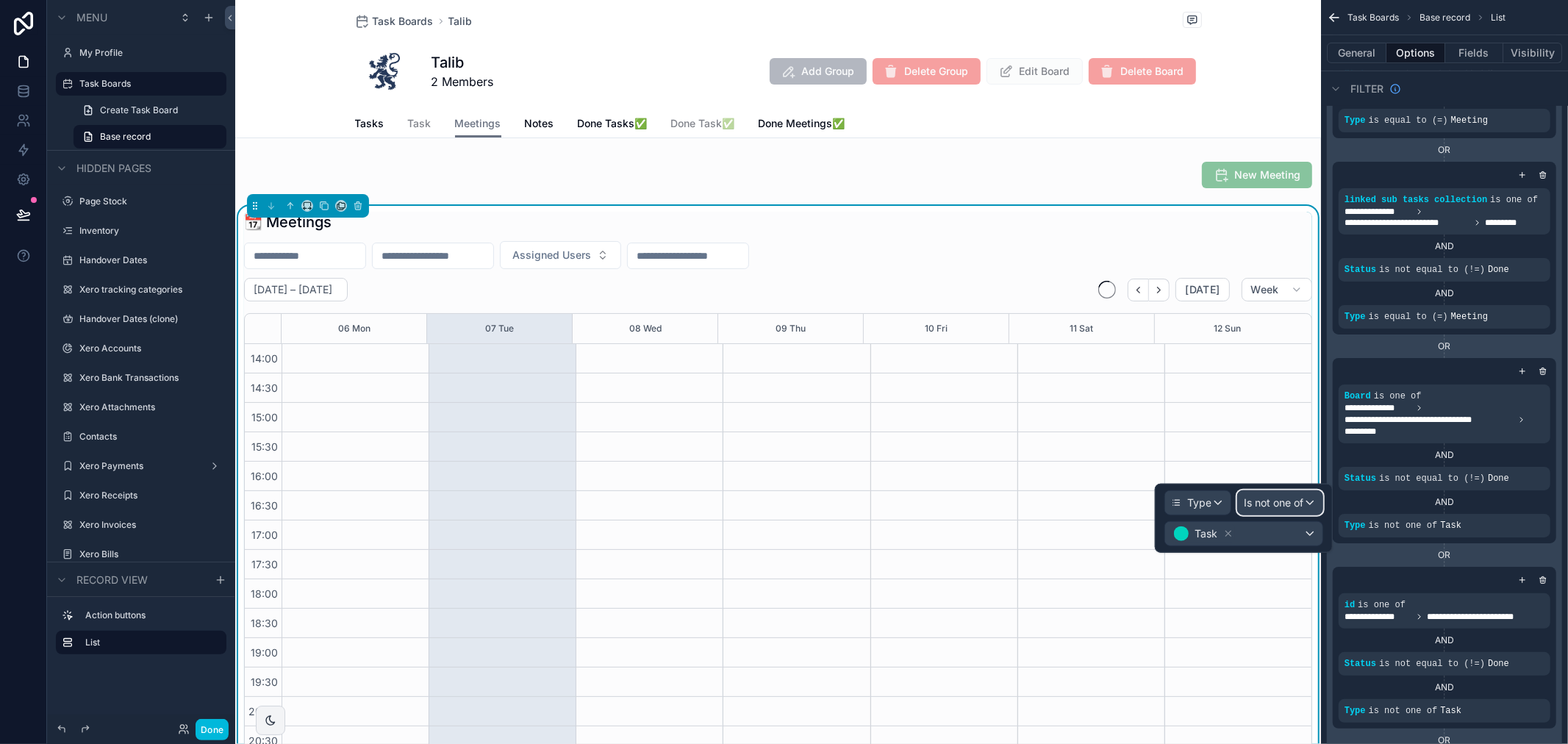
click at [1303, 508] on div "Is not one of" at bounding box center [1281, 503] width 84 height 24
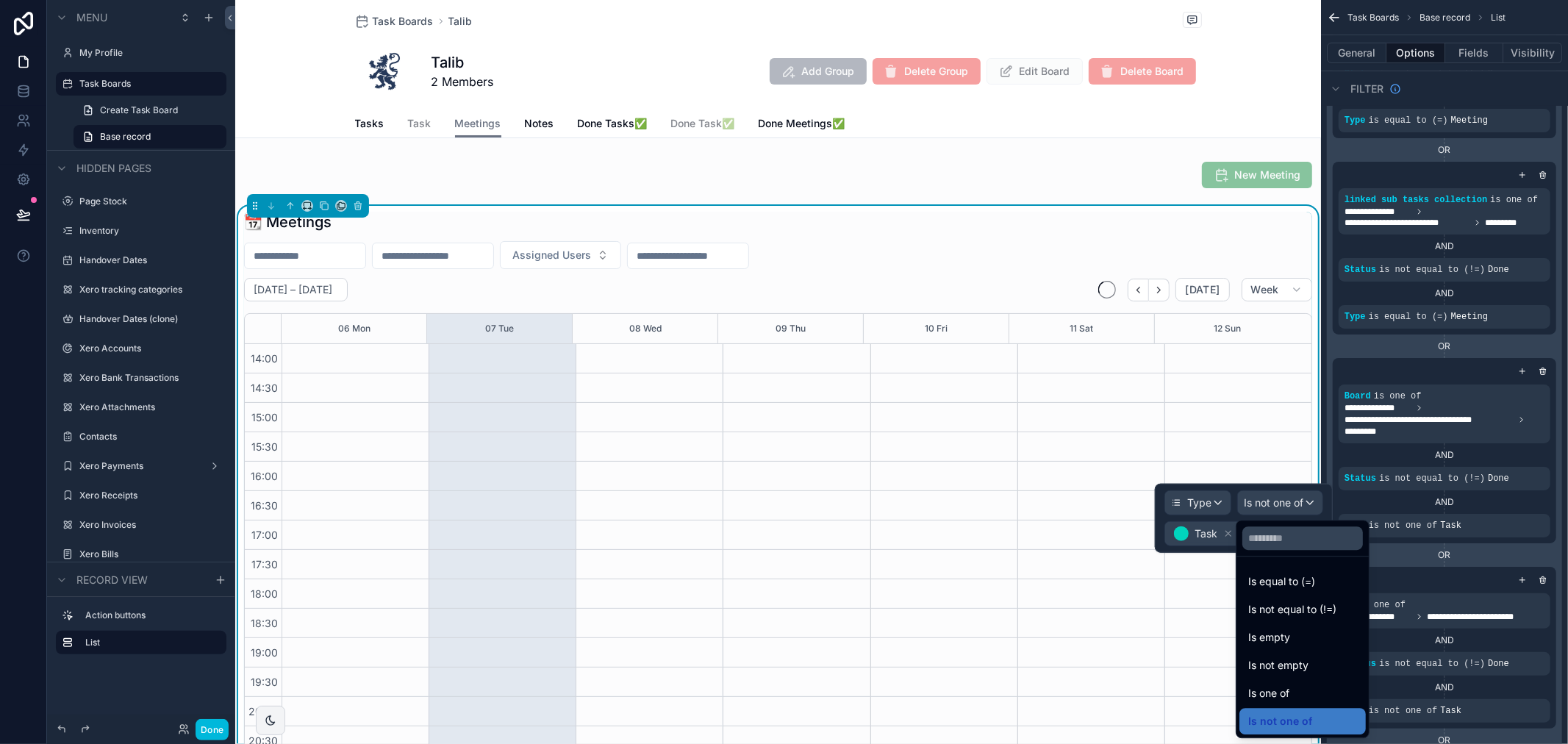
click at [1297, 584] on span "Is equal to (=)" at bounding box center [1282, 581] width 67 height 18
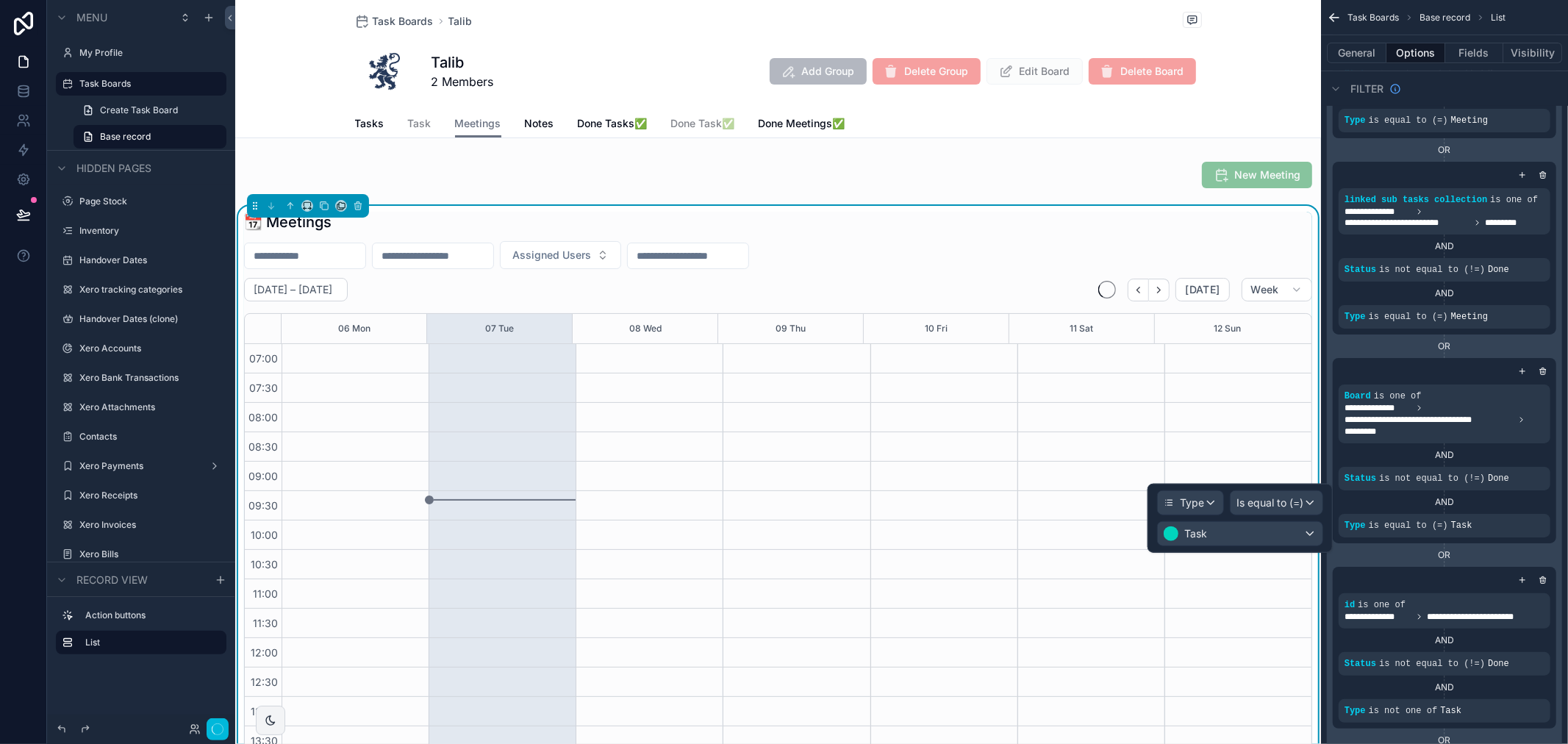
scroll to position [412, 0]
click at [1263, 534] on div "Task" at bounding box center [1240, 533] width 165 height 24
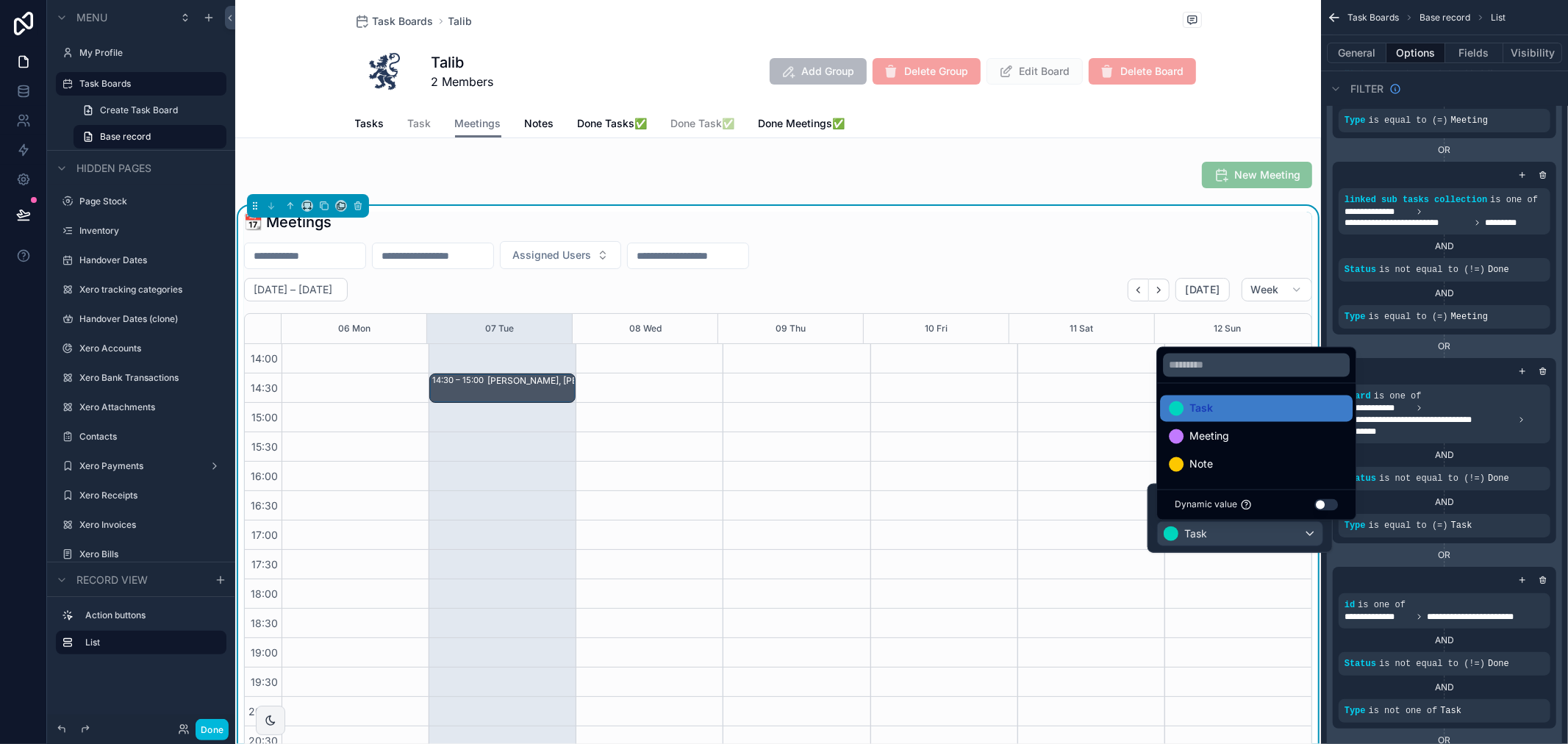
click at [1255, 432] on div "Meeting" at bounding box center [1256, 436] width 175 height 18
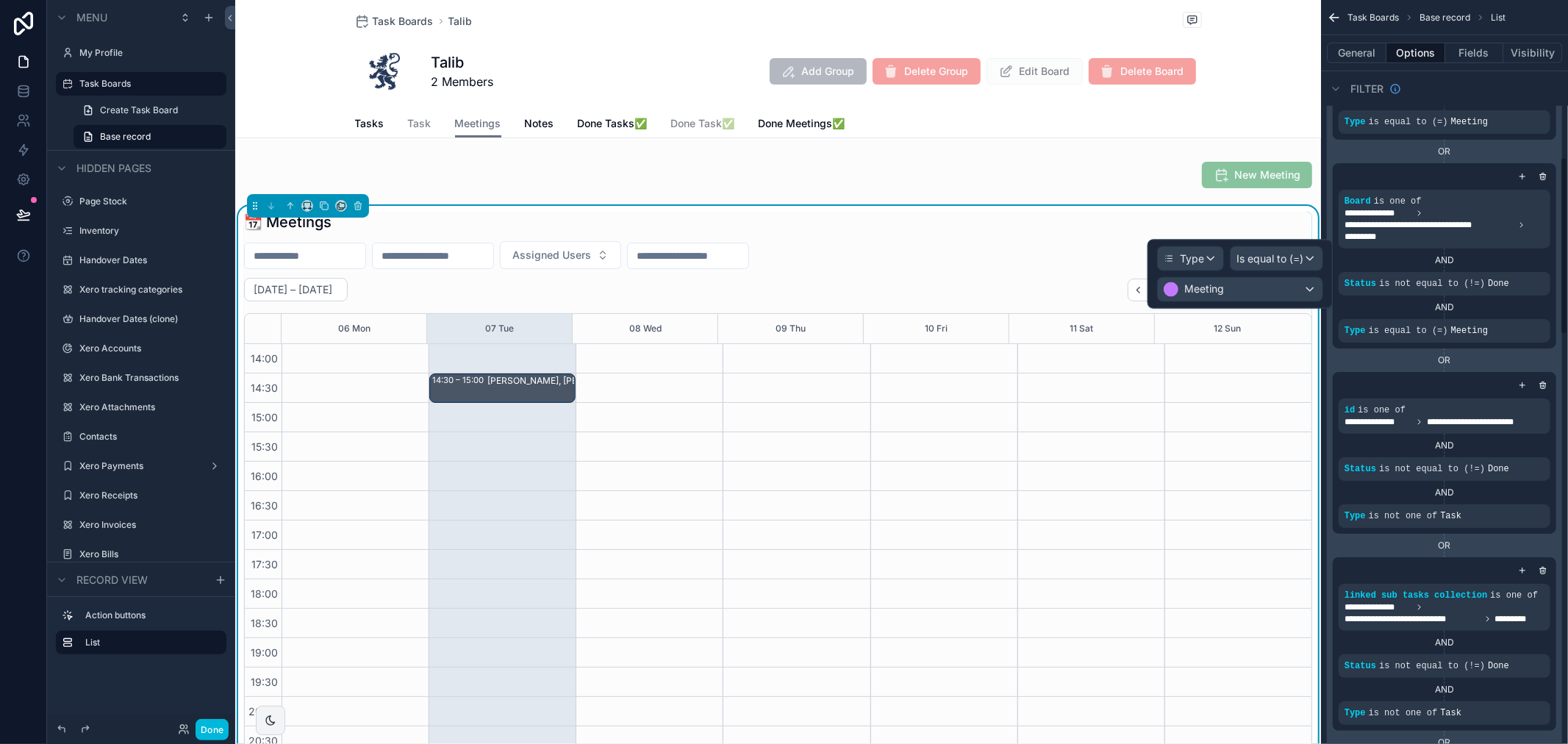
scroll to position [653, 0]
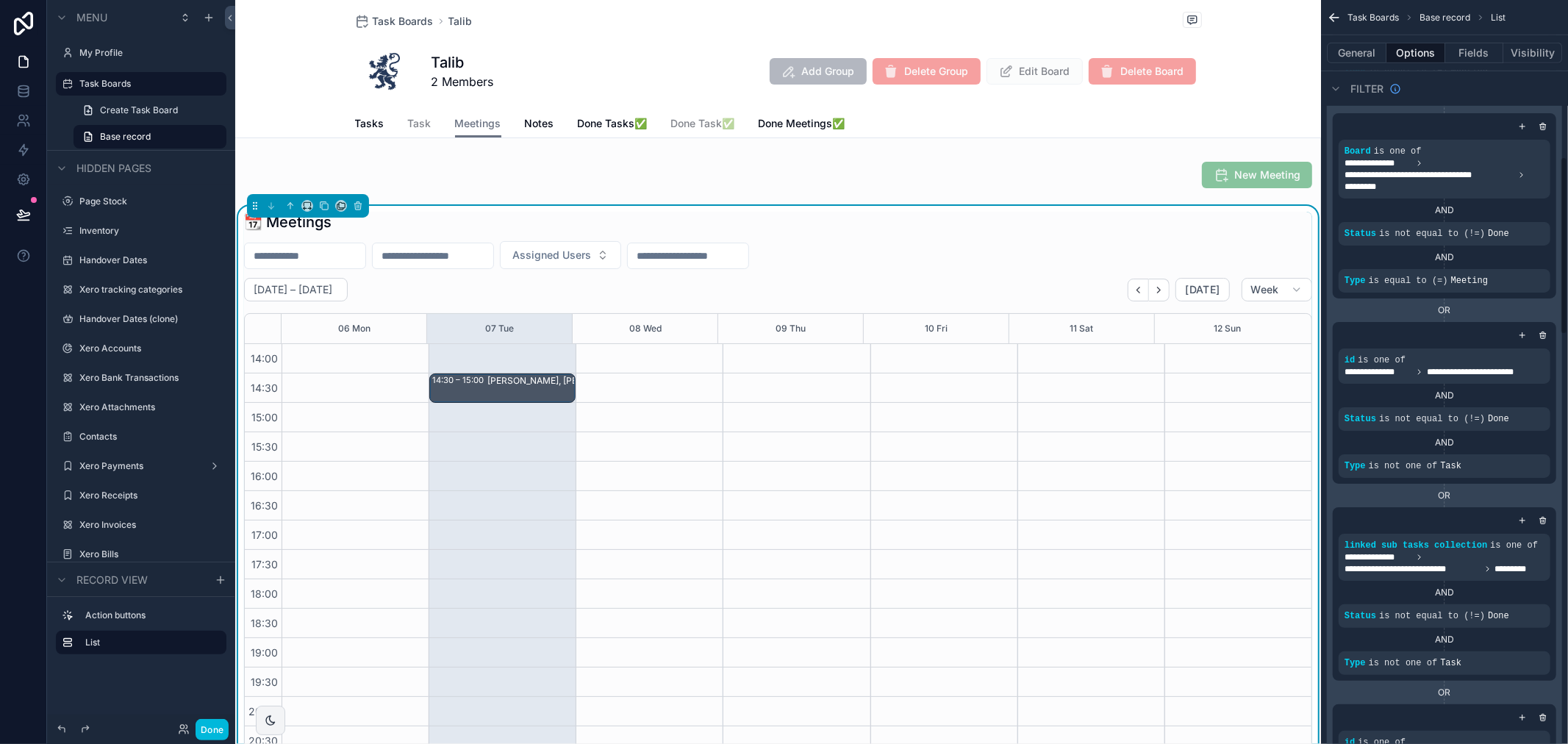
click at [0, 0] on icon "scrollable content" at bounding box center [0, 0] width 0 height 0
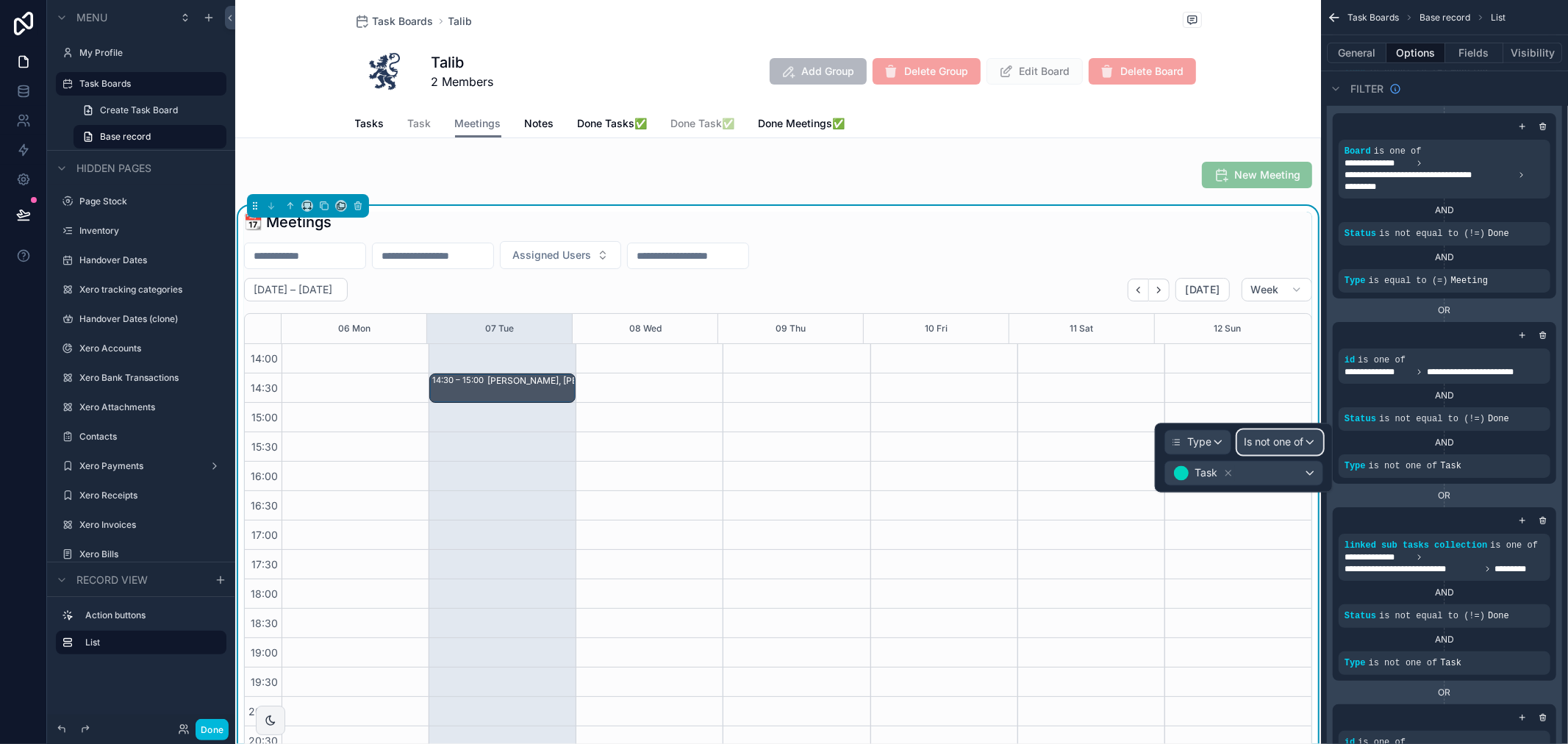
click at [1315, 441] on div "Is not one of" at bounding box center [1281, 442] width 84 height 24
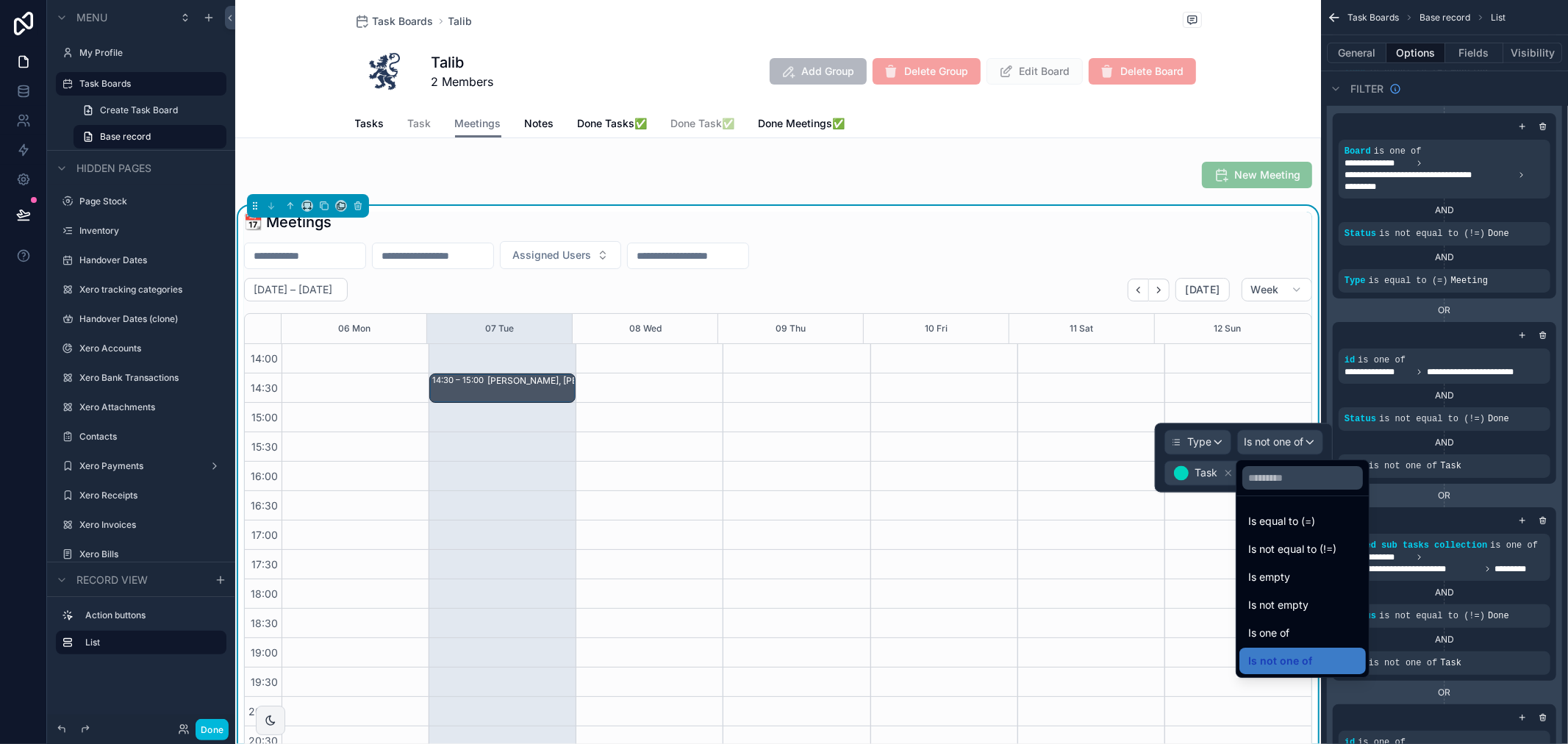
click at [1282, 526] on span "Is equal to (=)" at bounding box center [1282, 521] width 67 height 18
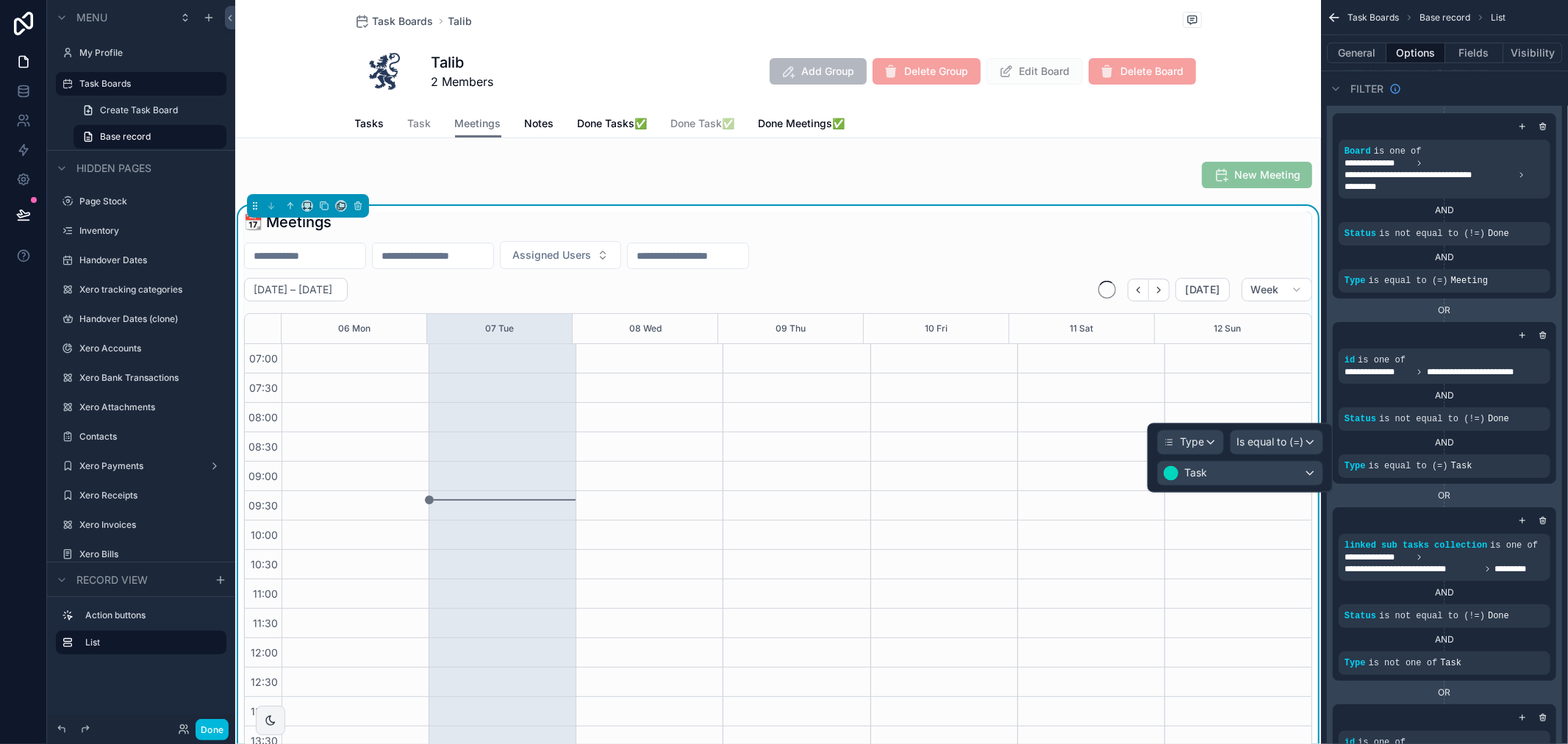
scroll to position [412, 0]
click at [1254, 471] on div "Task" at bounding box center [1240, 473] width 165 height 24
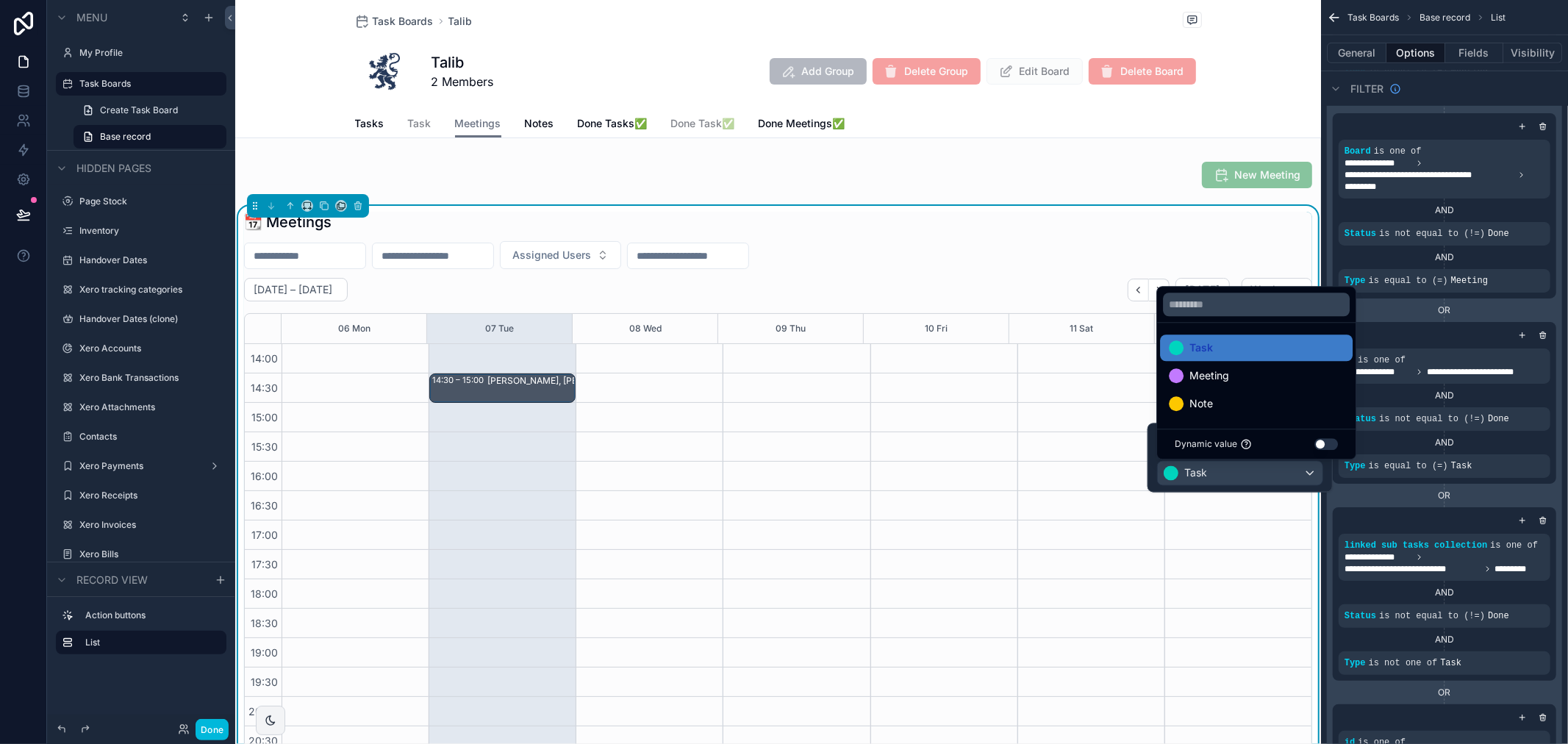
click at [1261, 384] on div "Meeting" at bounding box center [1256, 375] width 175 height 18
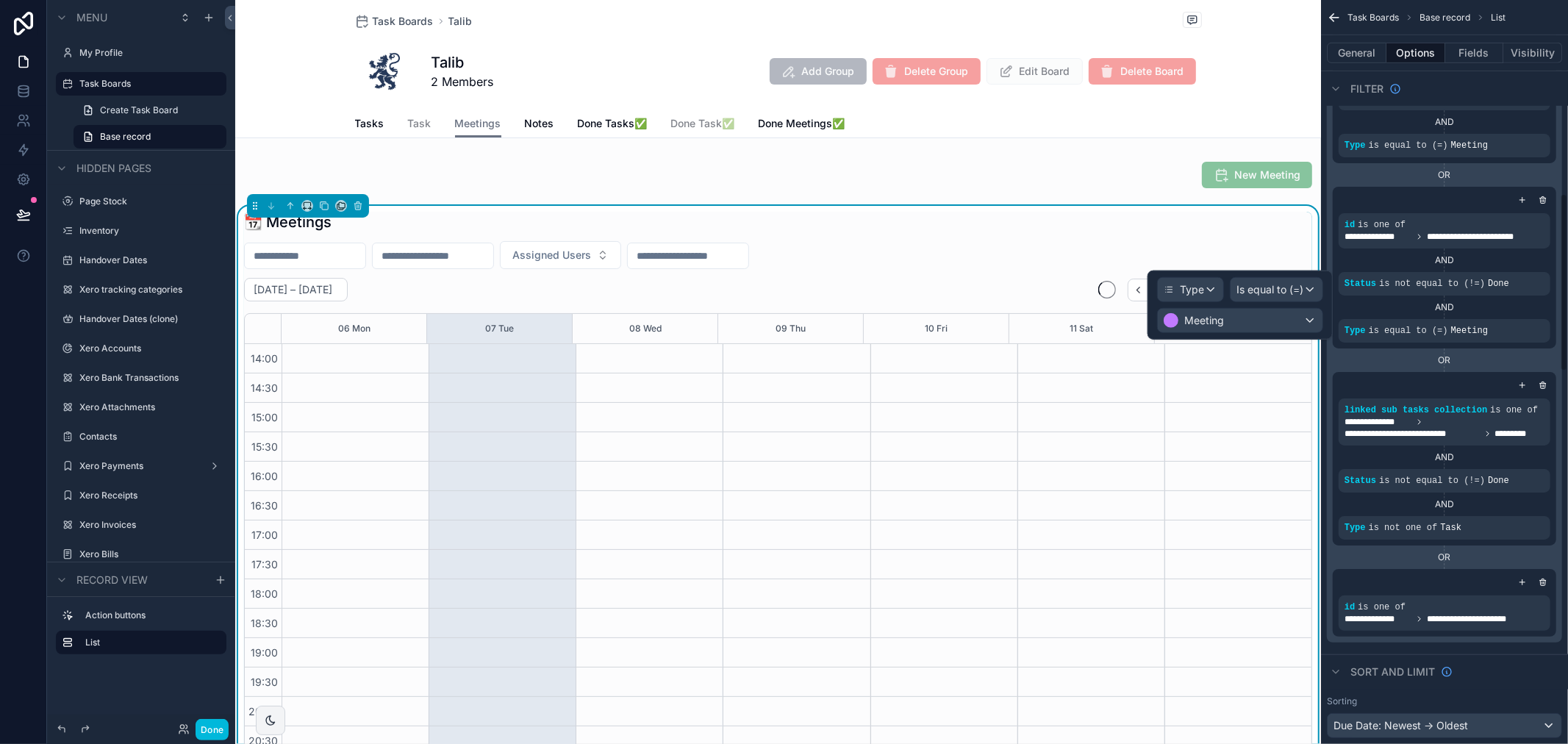
scroll to position [817, 0]
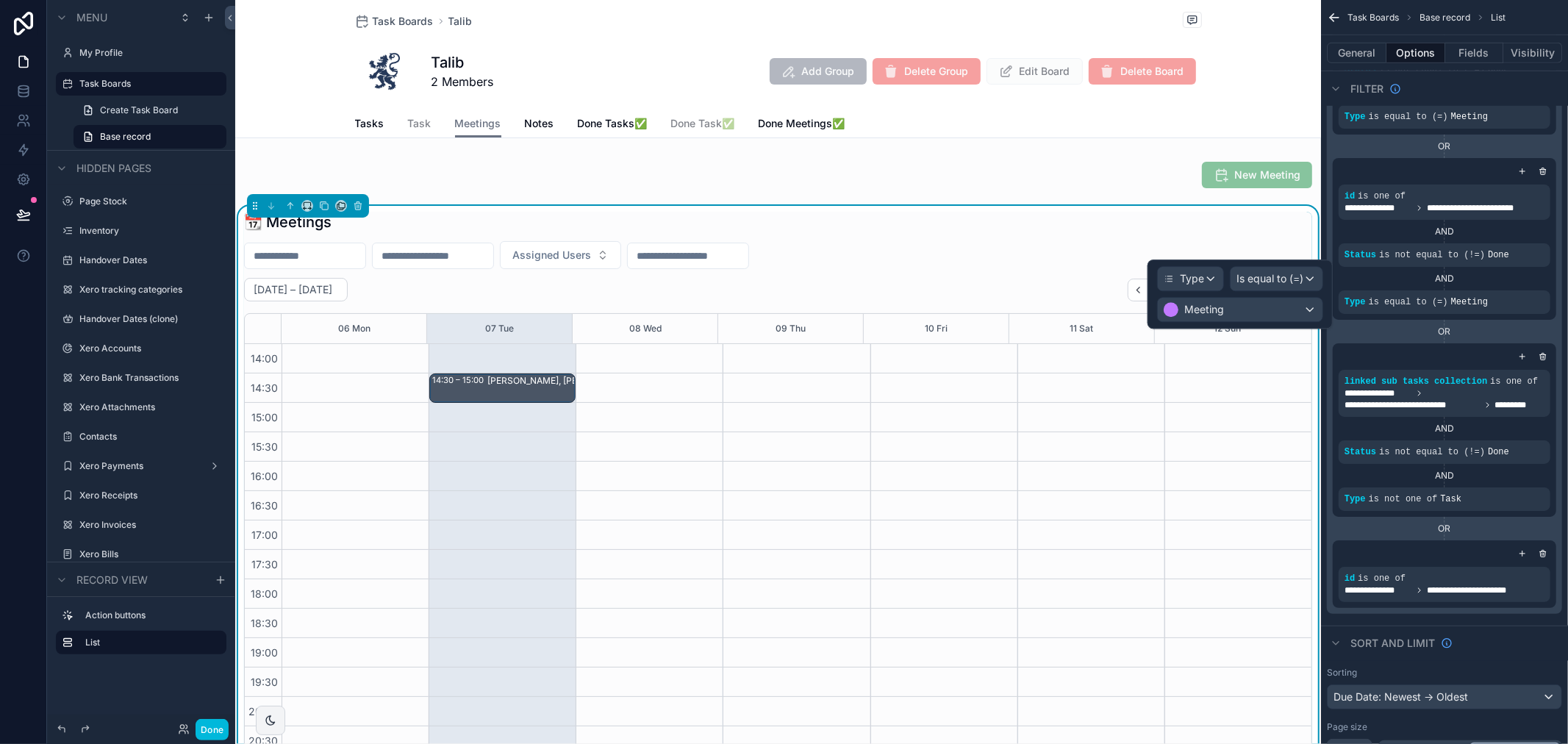
click at [0, 0] on icon "scrollable content" at bounding box center [0, 0] width 0 height 0
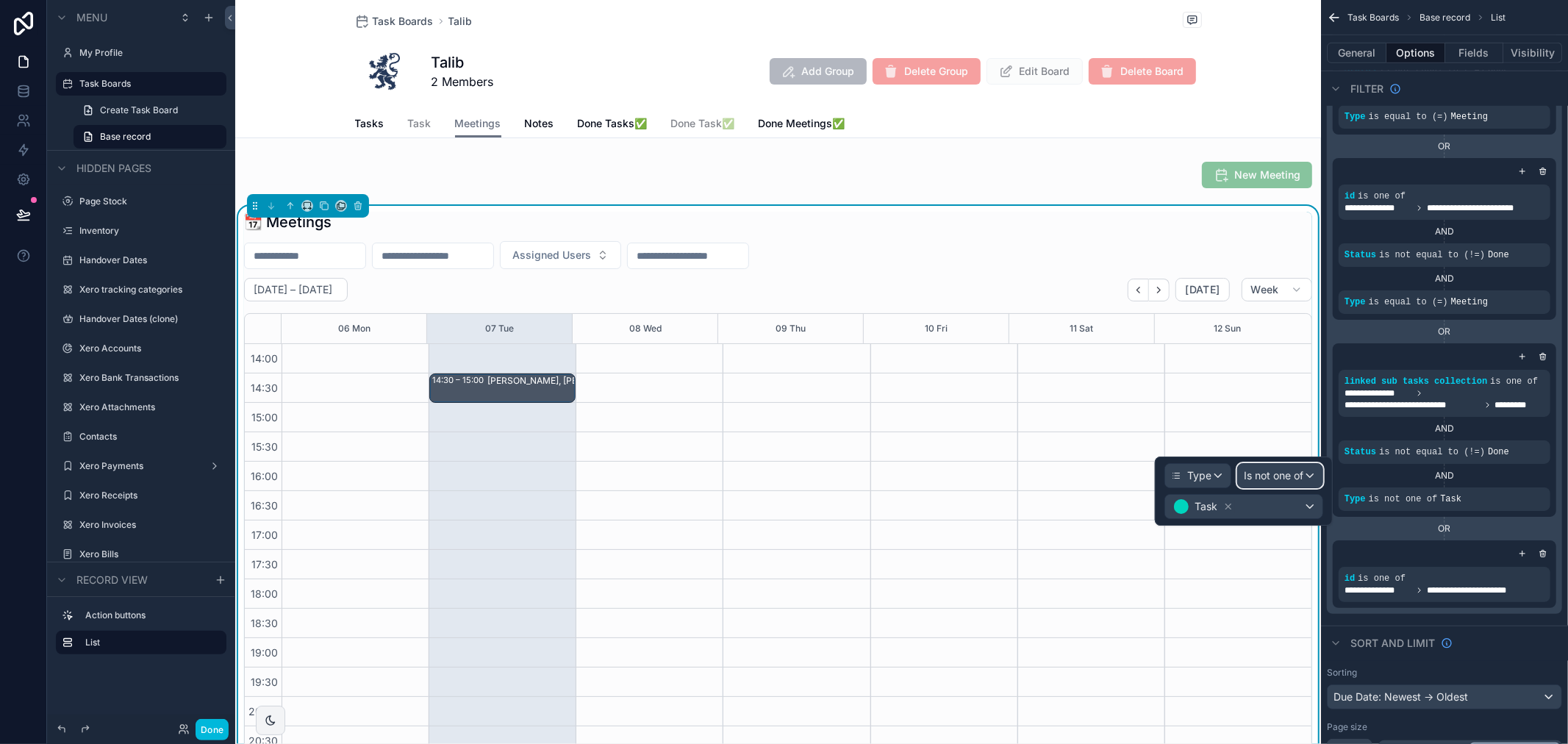
click at [1262, 466] on div "Is not one of" at bounding box center [1281, 475] width 84 height 24
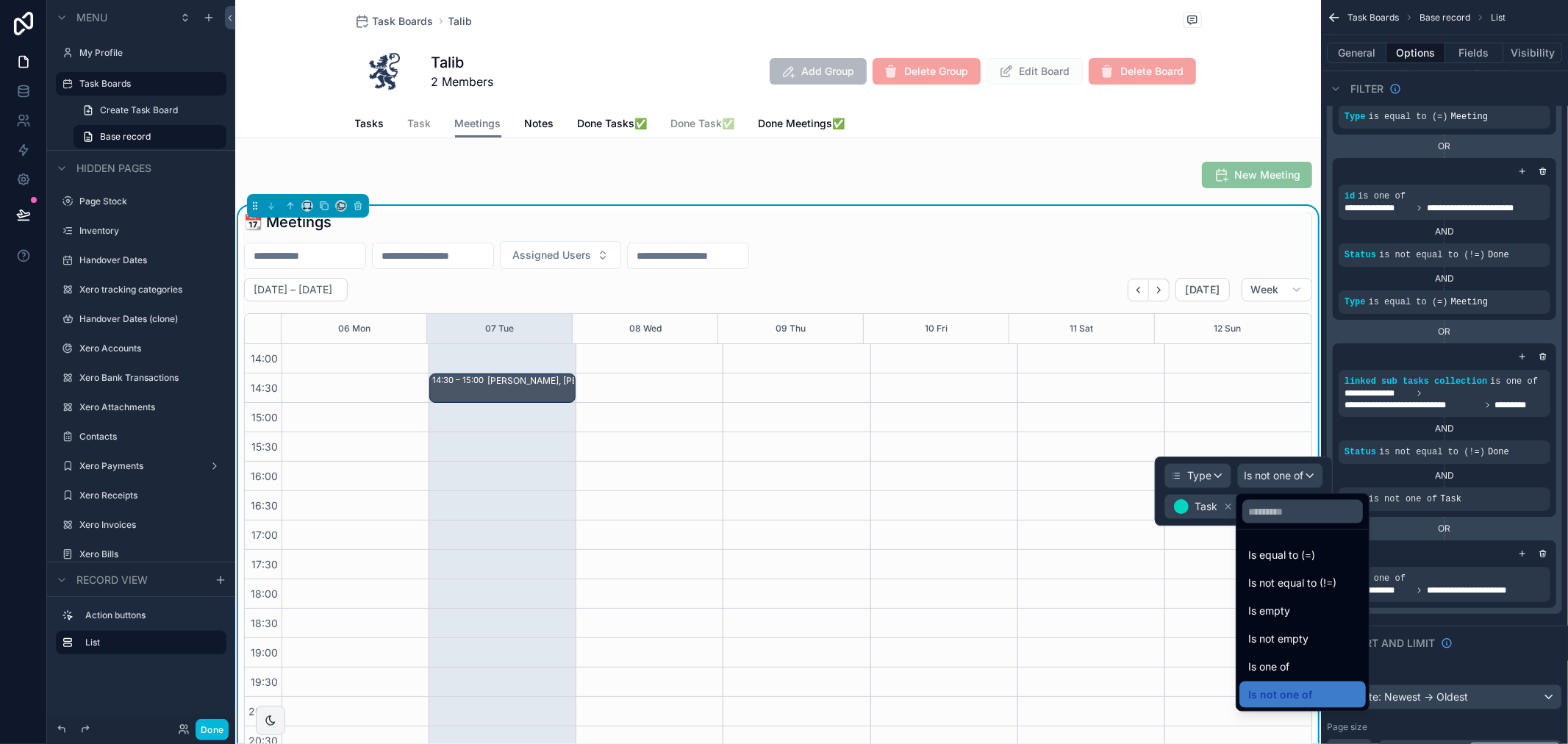
click at [1283, 542] on div "Is equal to (=)" at bounding box center [1302, 555] width 126 height 26
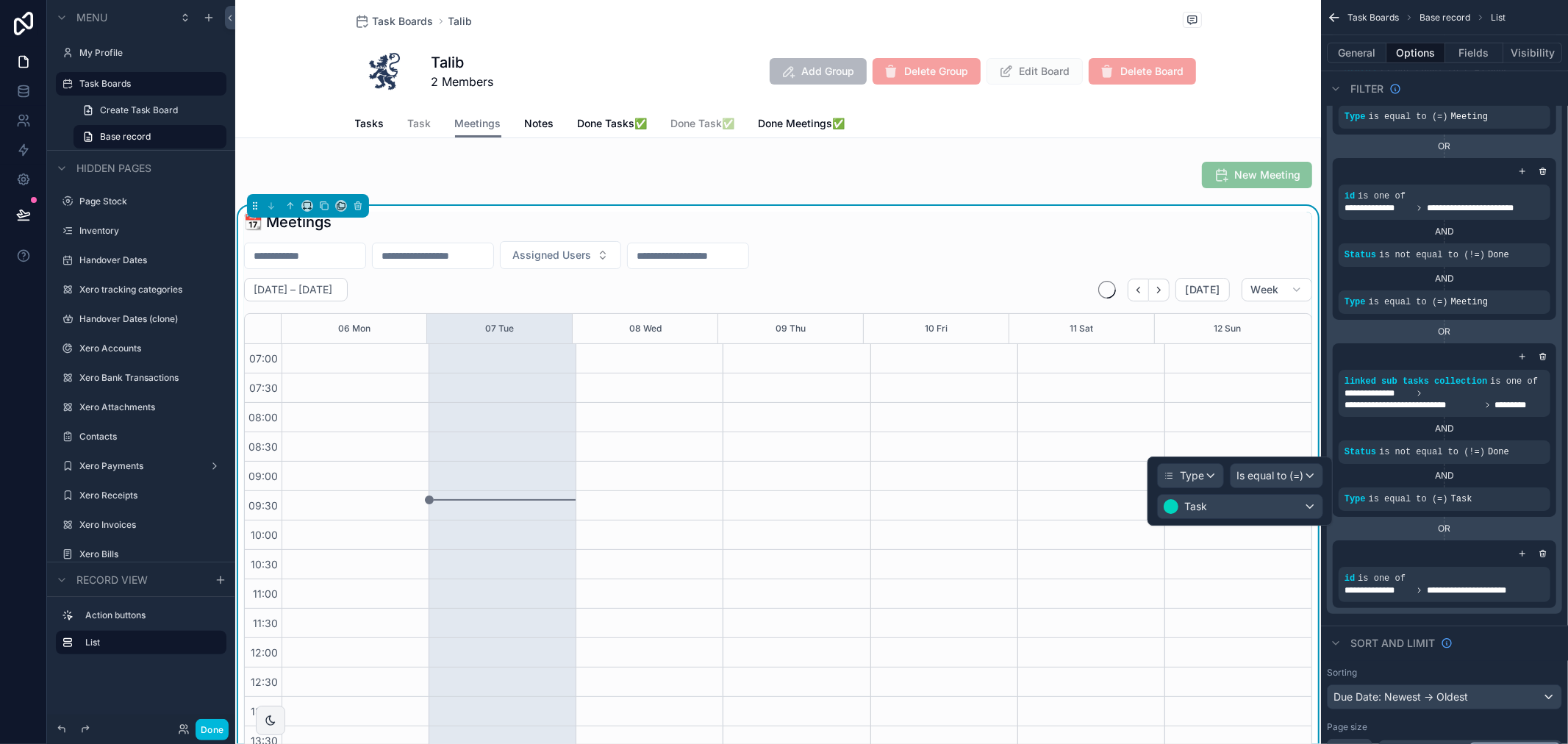
scroll to position [412, 0]
click at [1282, 508] on div "Task" at bounding box center [1240, 507] width 165 height 24
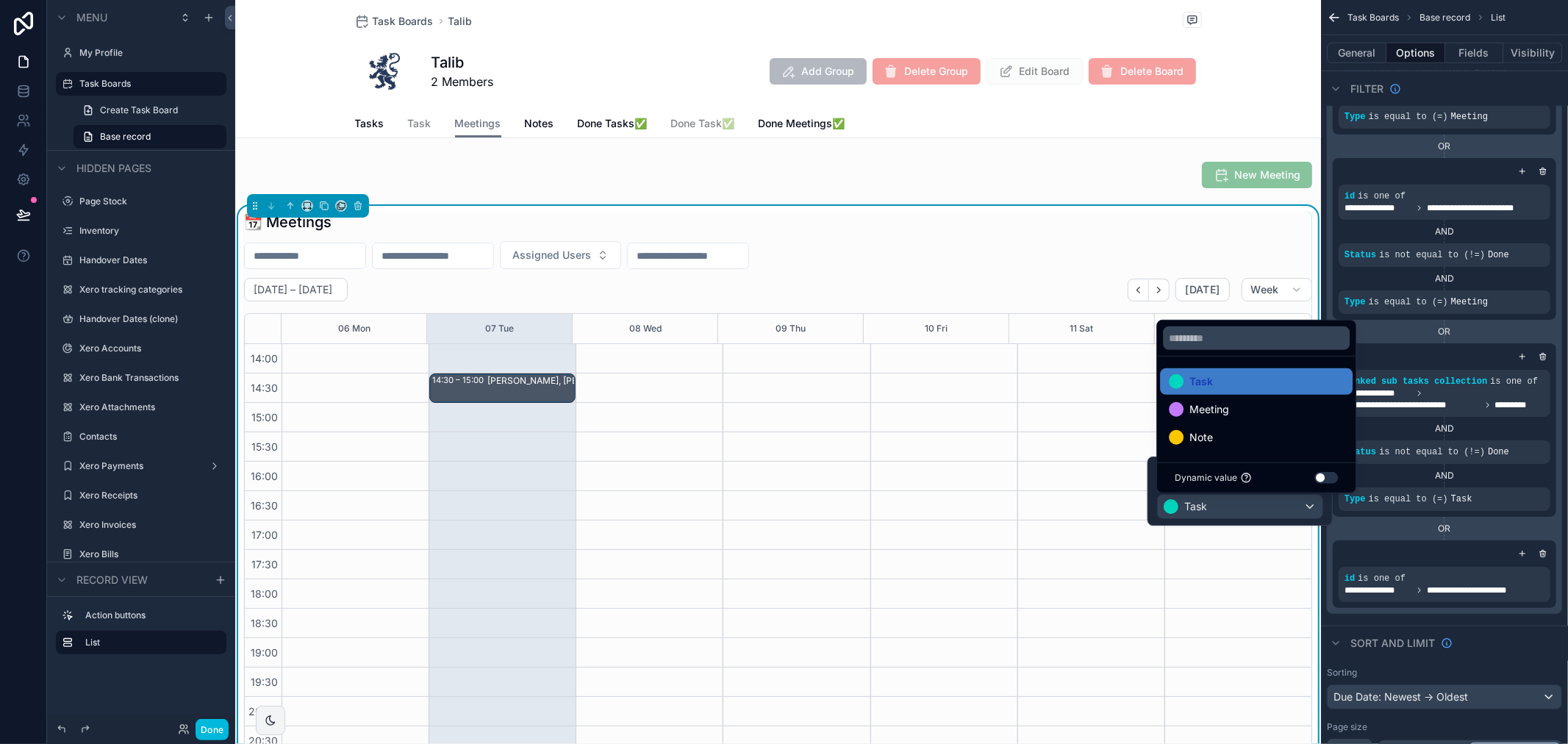
click at [1261, 420] on div "Meeting" at bounding box center [1256, 409] width 192 height 26
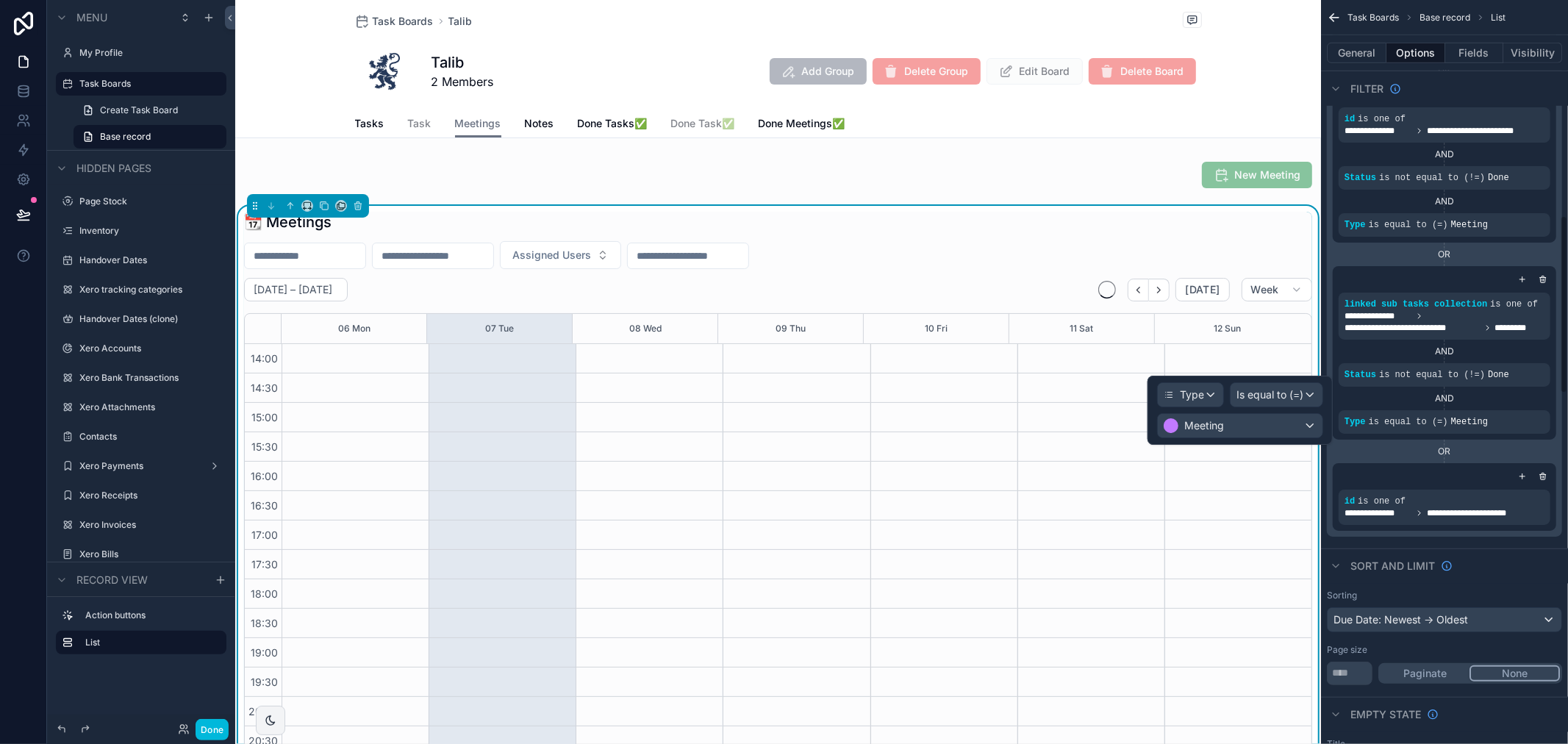
scroll to position [898, 0]
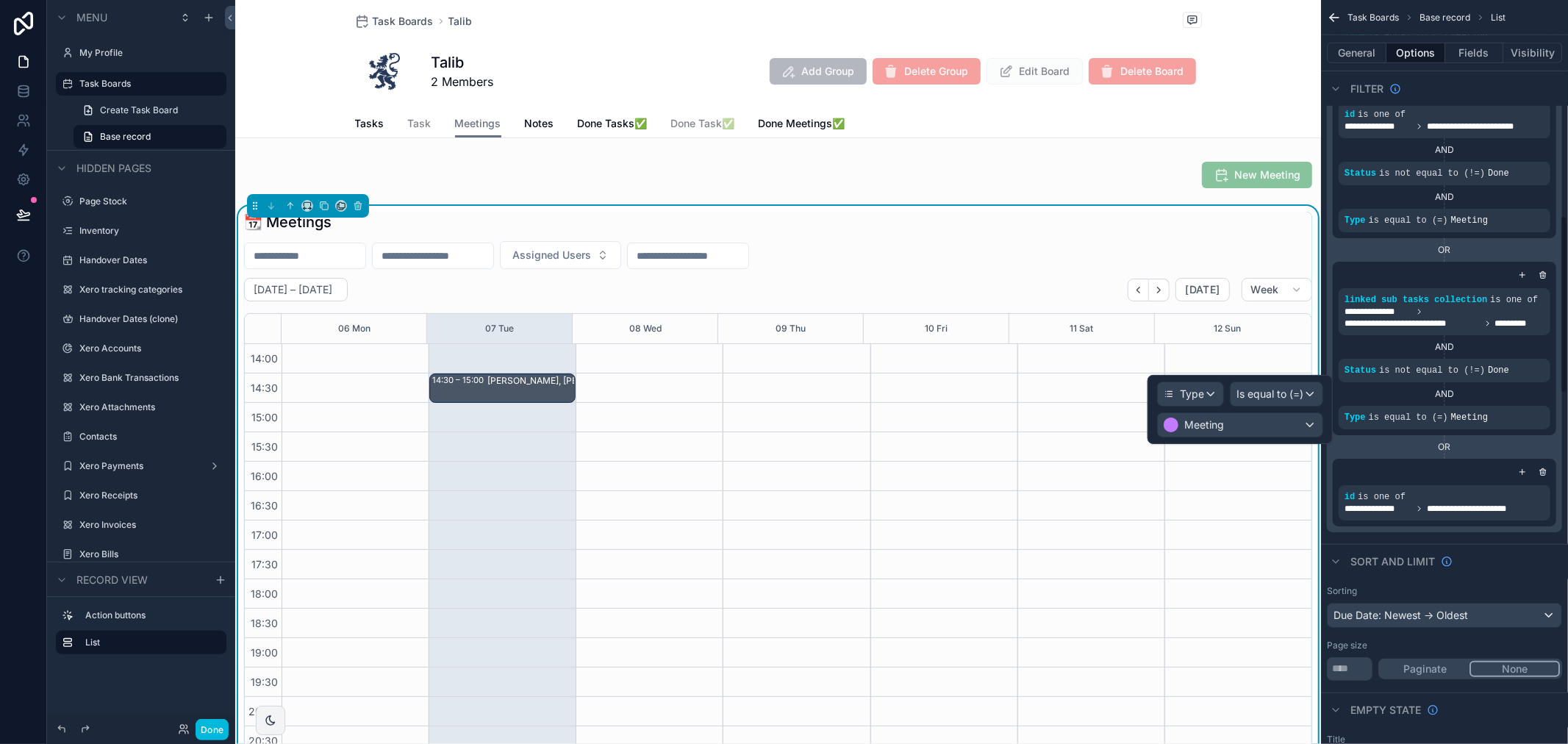
click at [1524, 468] on icon "scrollable content" at bounding box center [1522, 471] width 9 height 9
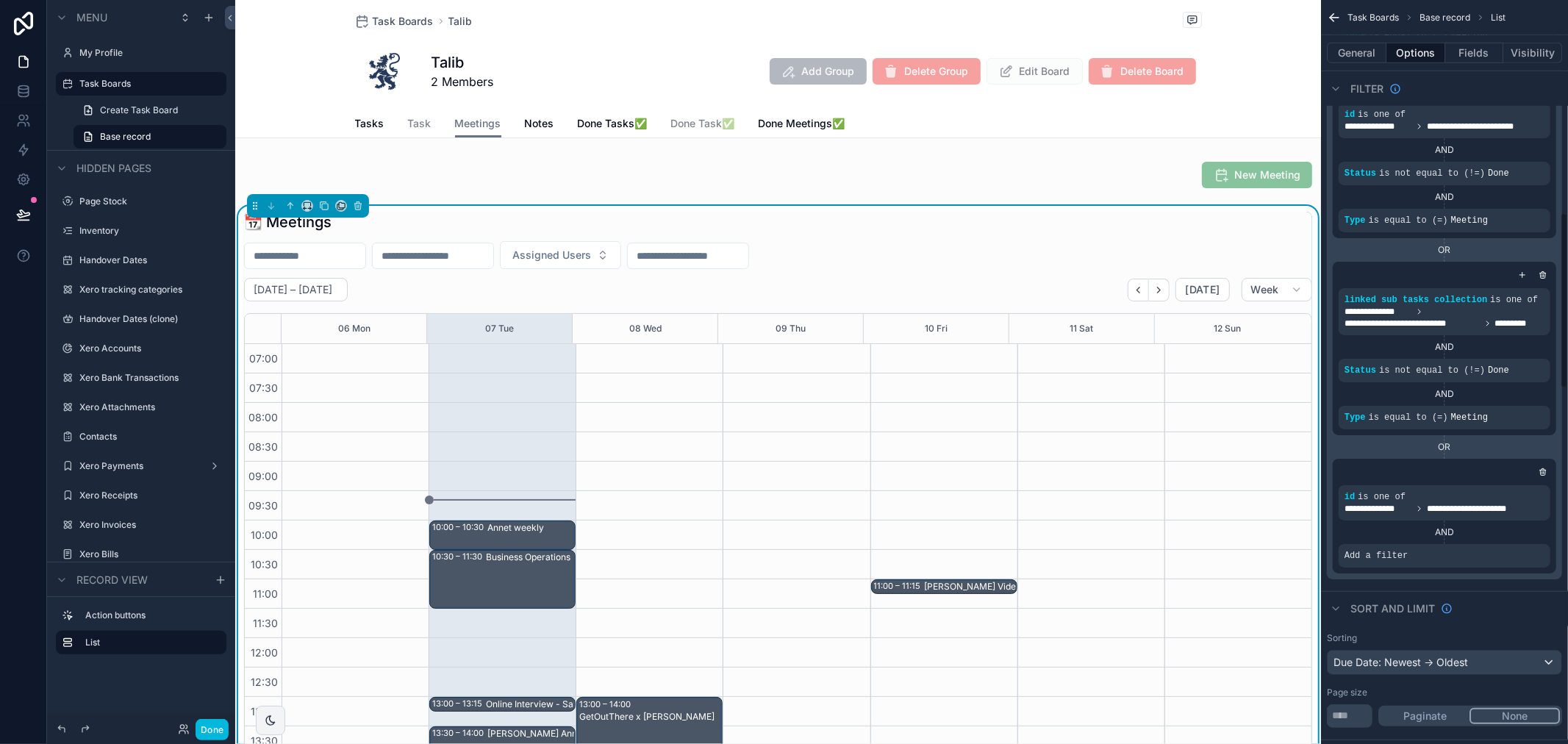
scroll to position [412, 0]
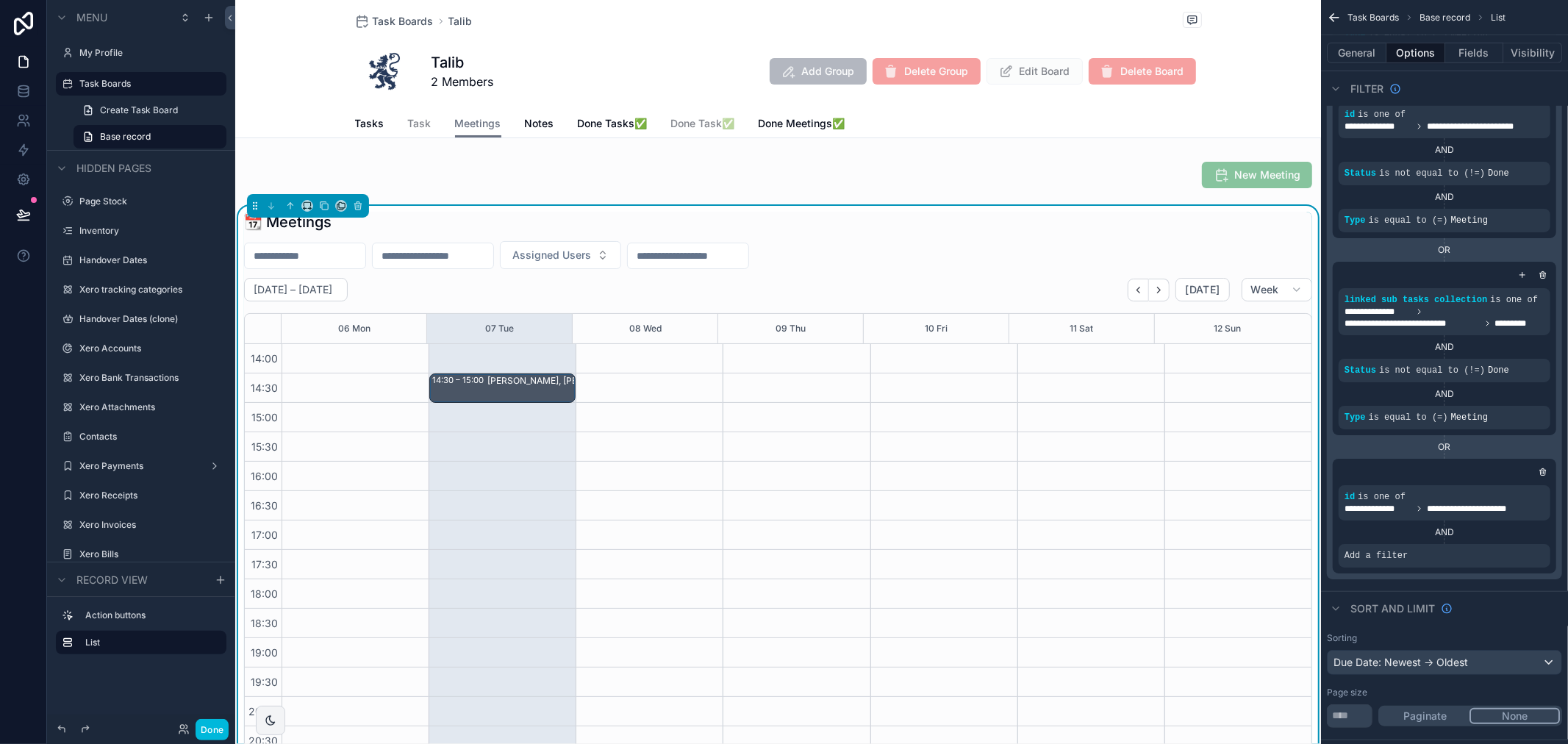
click at [0, 0] on icon "scrollable content" at bounding box center [0, 0] width 0 height 0
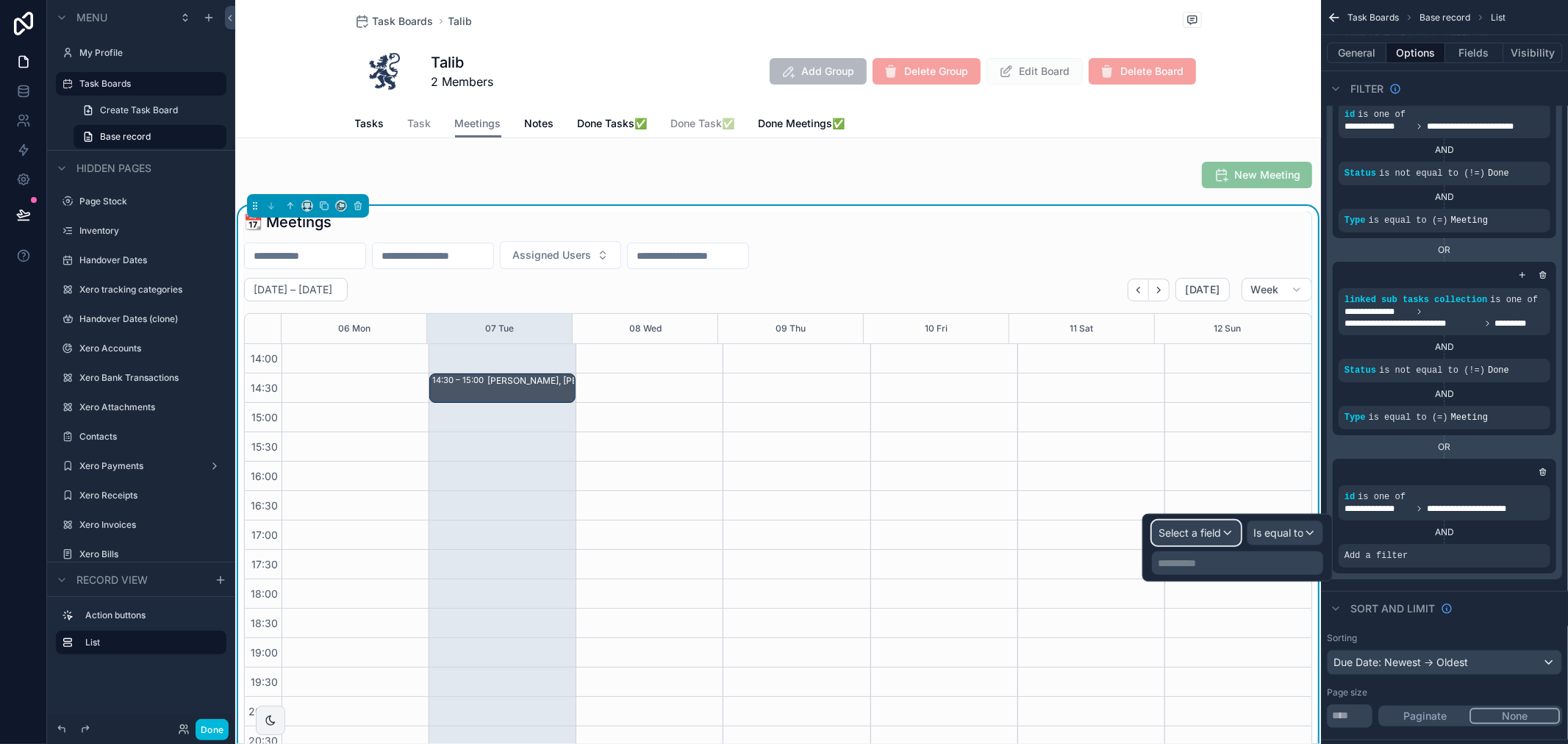
click at [1194, 536] on span "Select a field" at bounding box center [1190, 532] width 63 height 13
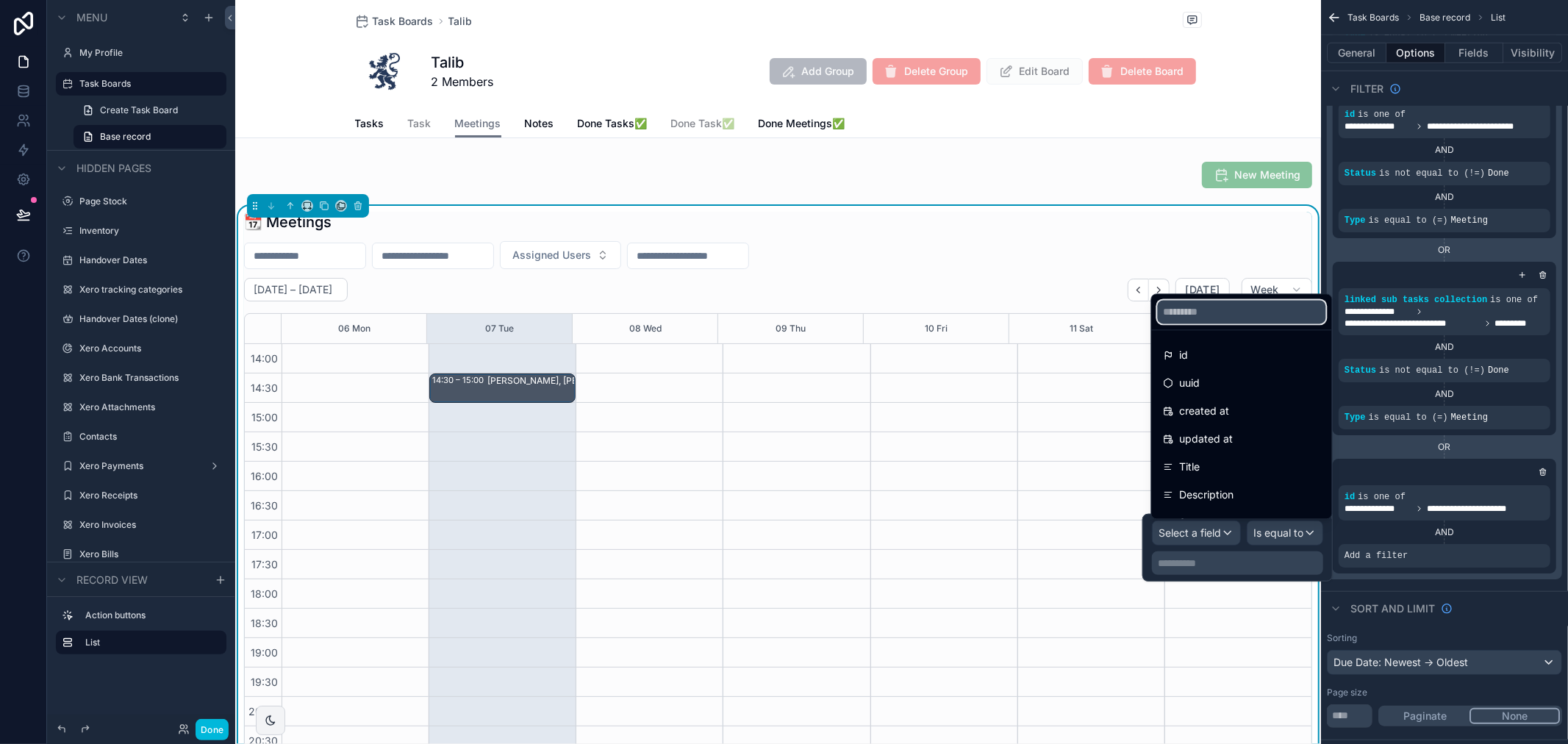
click at [1234, 304] on input "text" at bounding box center [1242, 312] width 169 height 24
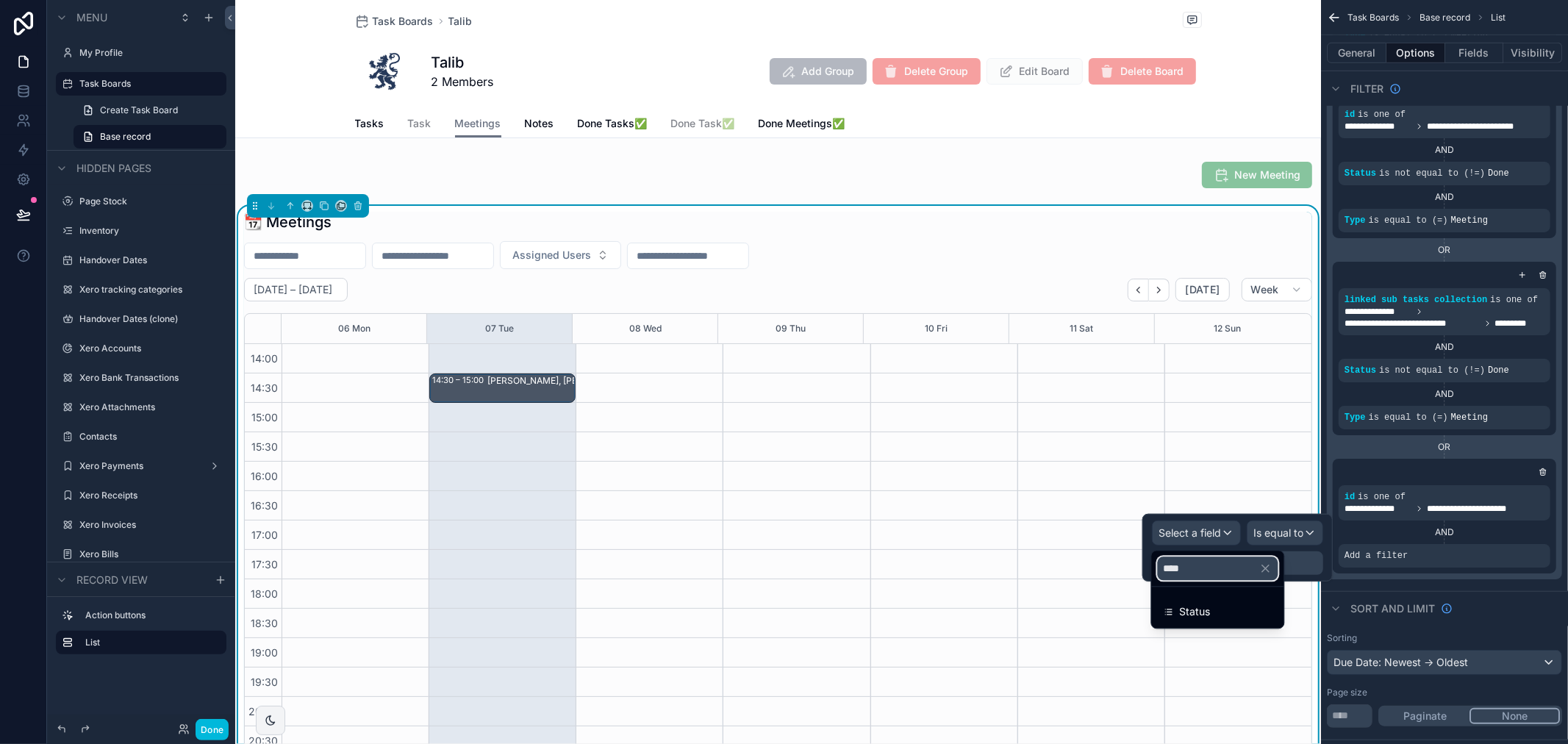
type input "****"
click at [1231, 623] on div "Status" at bounding box center [1218, 611] width 126 height 26
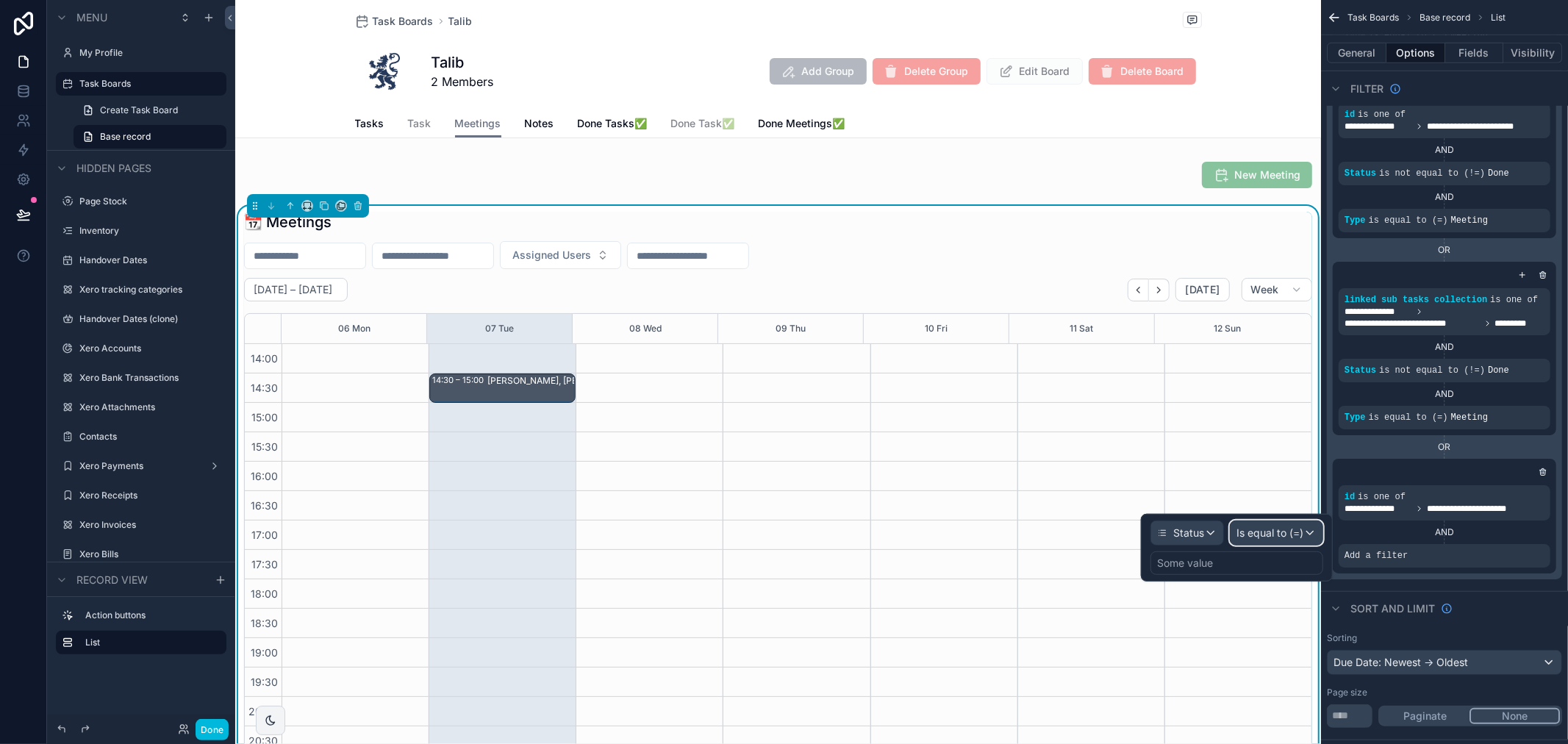
click at [1281, 532] on span "Is equal to (=)" at bounding box center [1270, 532] width 67 height 15
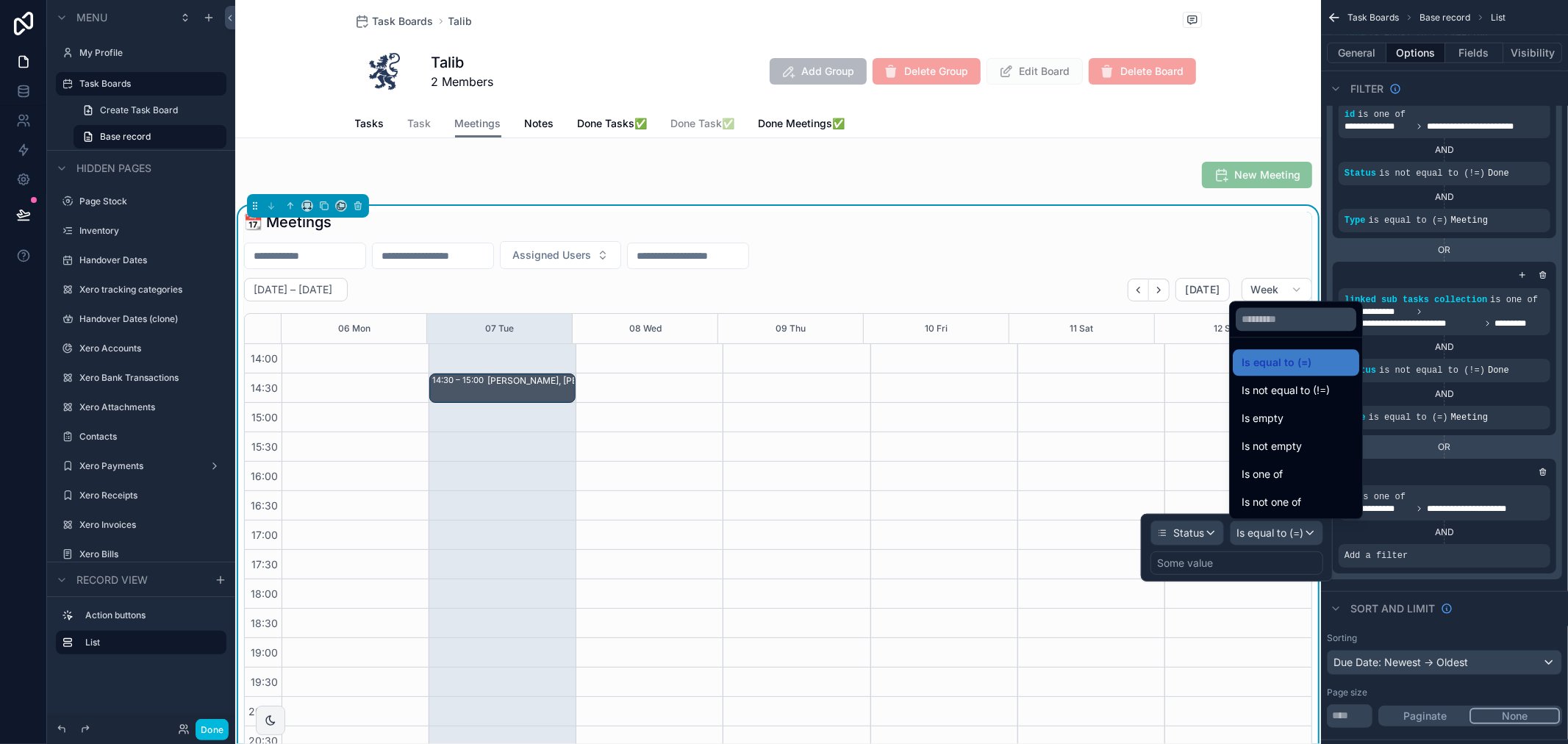
click at [1317, 394] on span "Is not equal to (!=)" at bounding box center [1286, 390] width 88 height 18
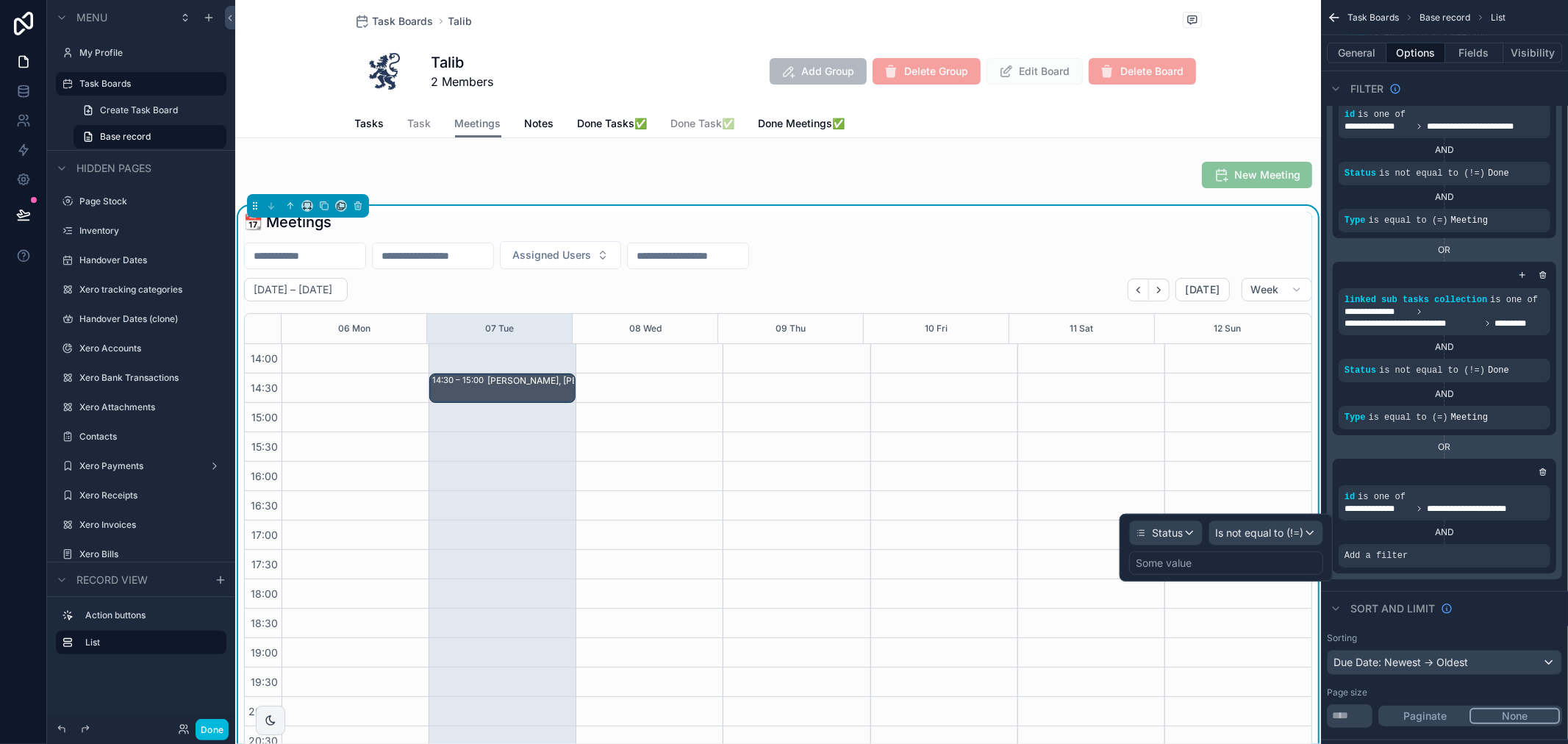
click at [1221, 563] on div "Some value" at bounding box center [1227, 563] width 194 height 24
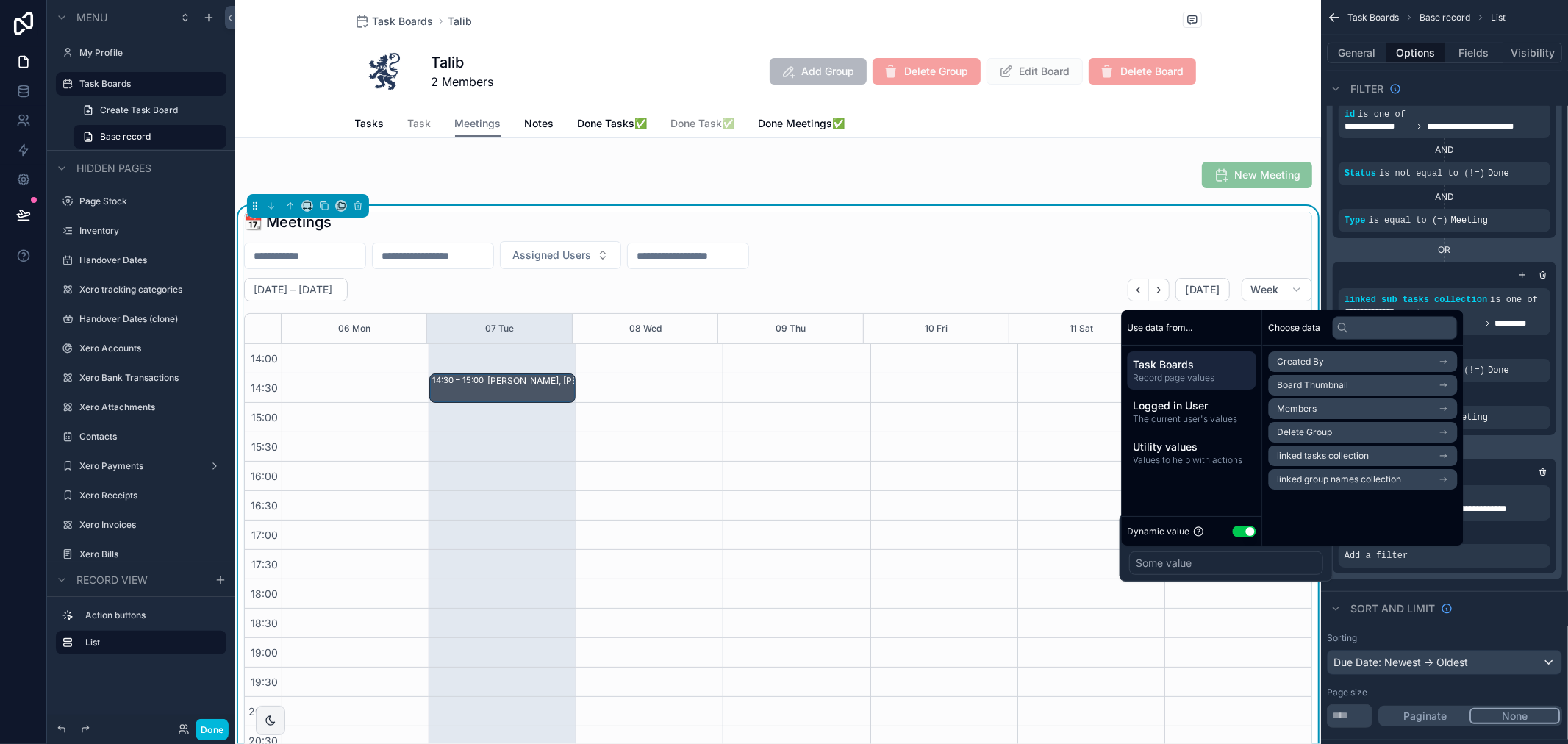
click at [1237, 530] on button "Use setting" at bounding box center [1244, 531] width 24 height 12
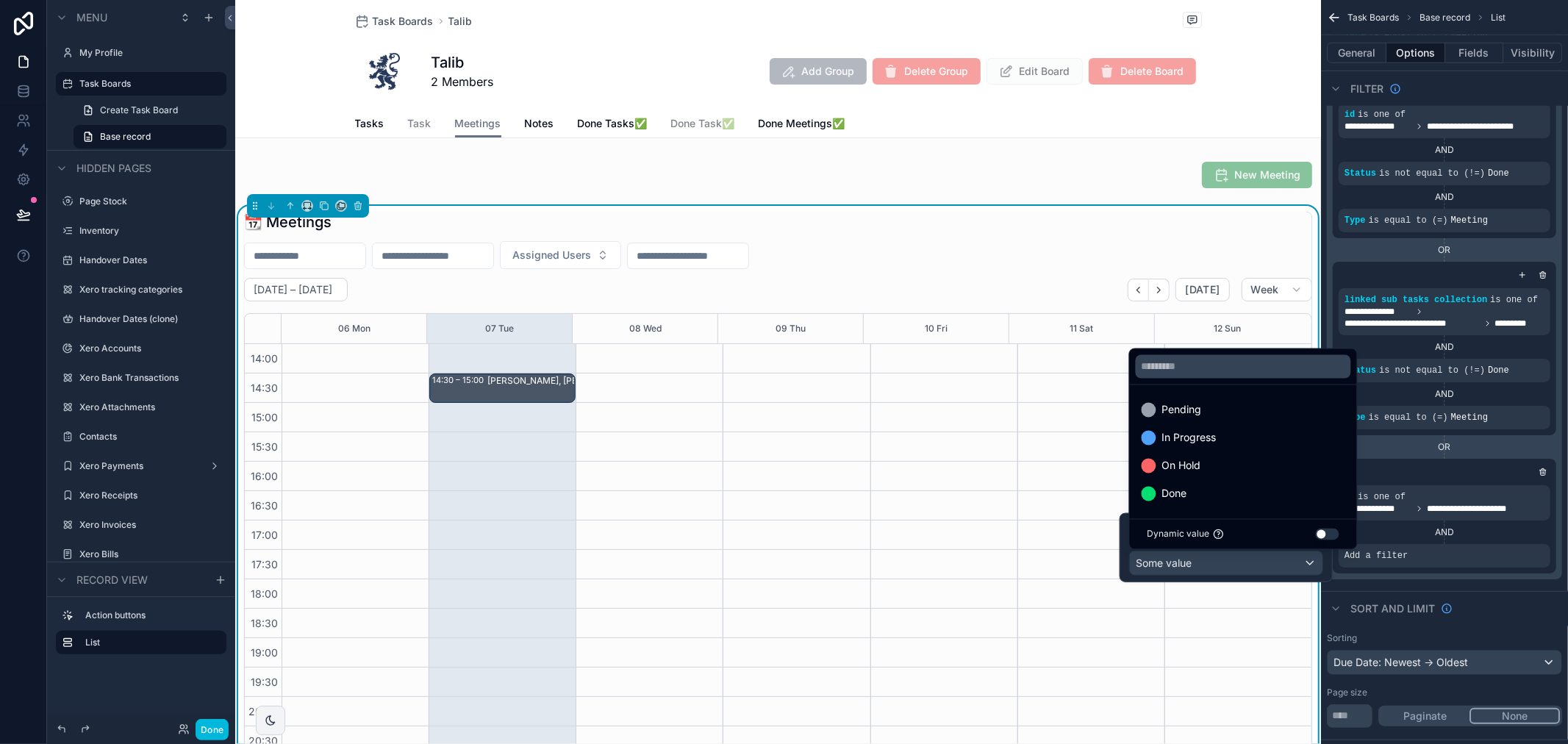
click at [1215, 491] on div "Done" at bounding box center [1243, 494] width 204 height 18
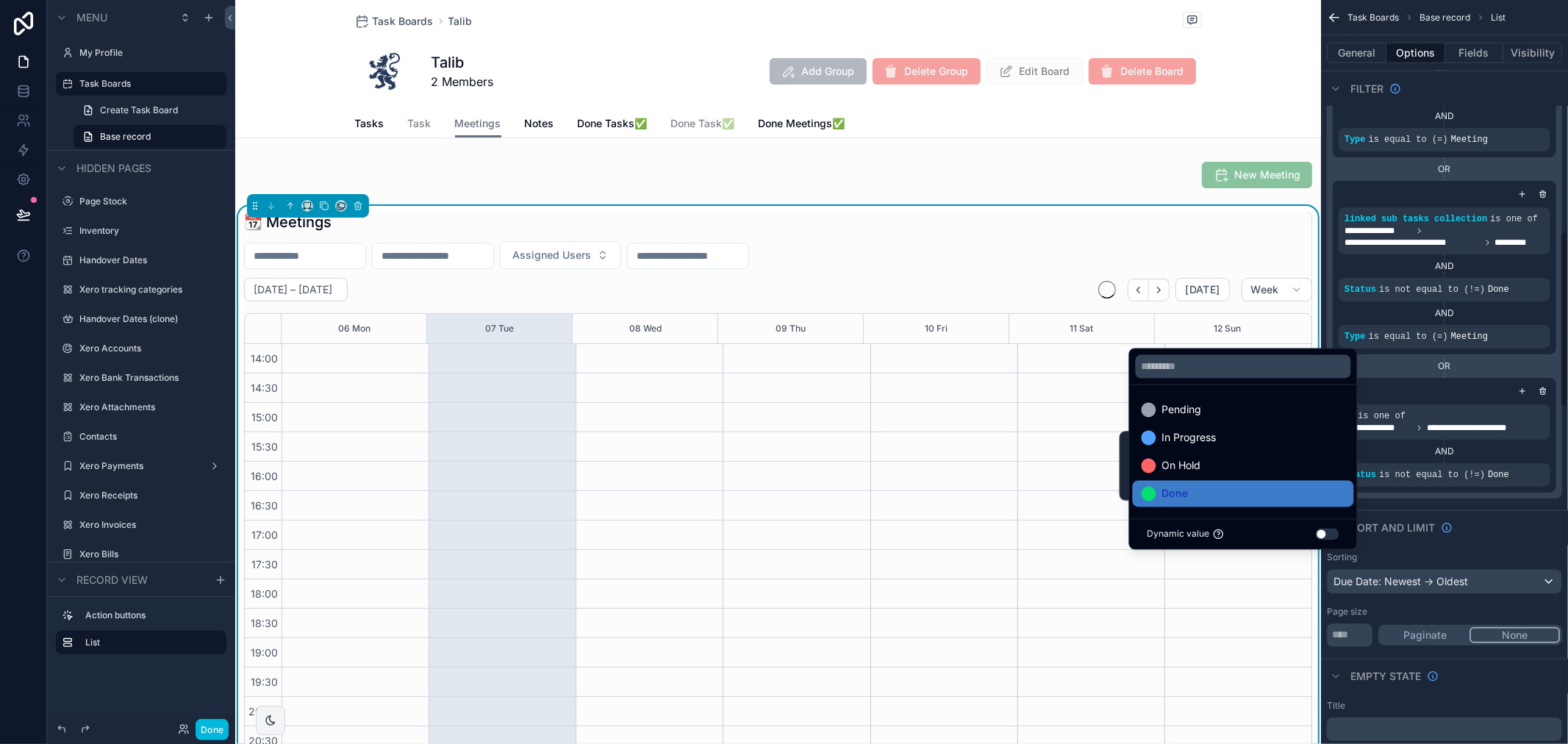
scroll to position [979, 0]
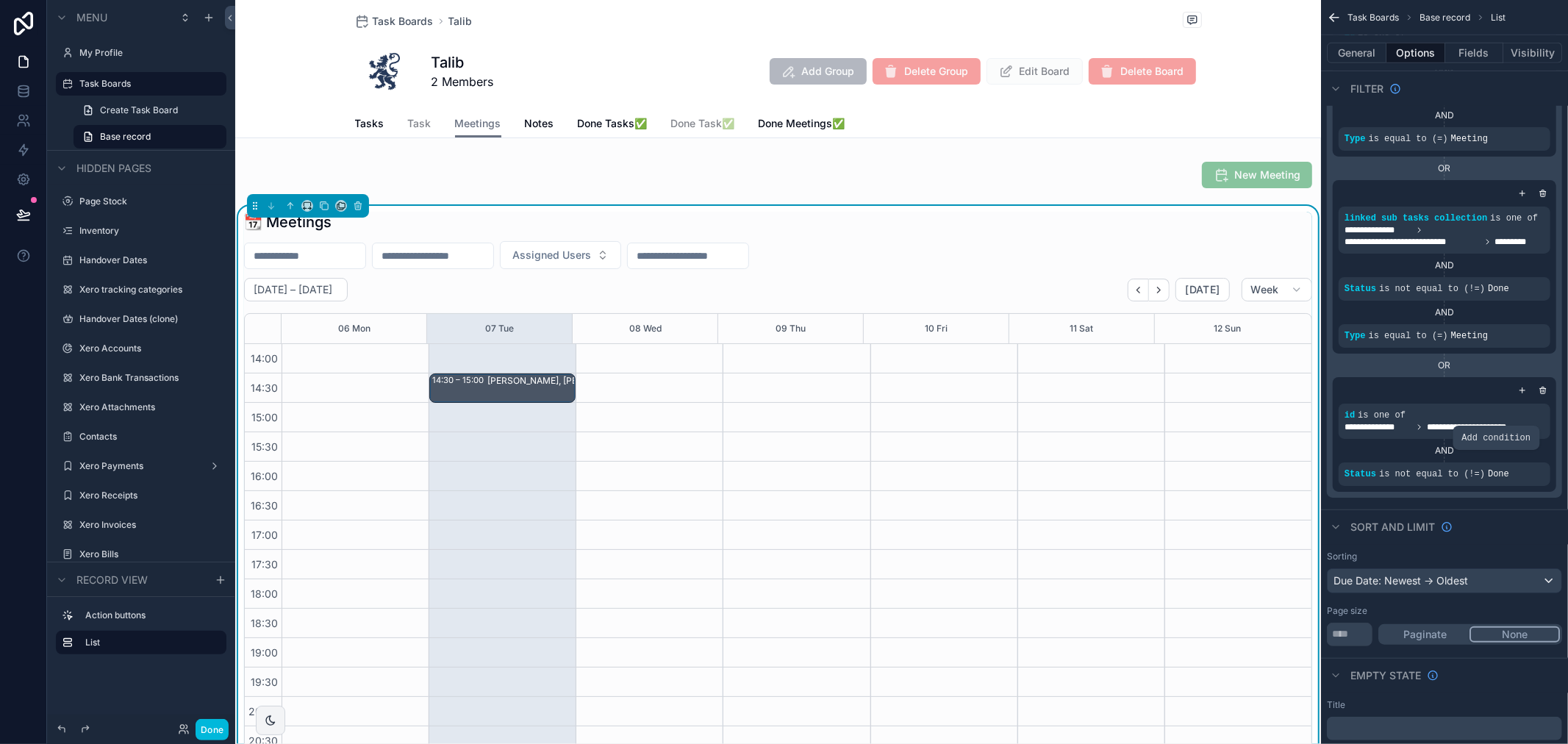
click at [0, 0] on icon "scrollable content" at bounding box center [0, 0] width 0 height 0
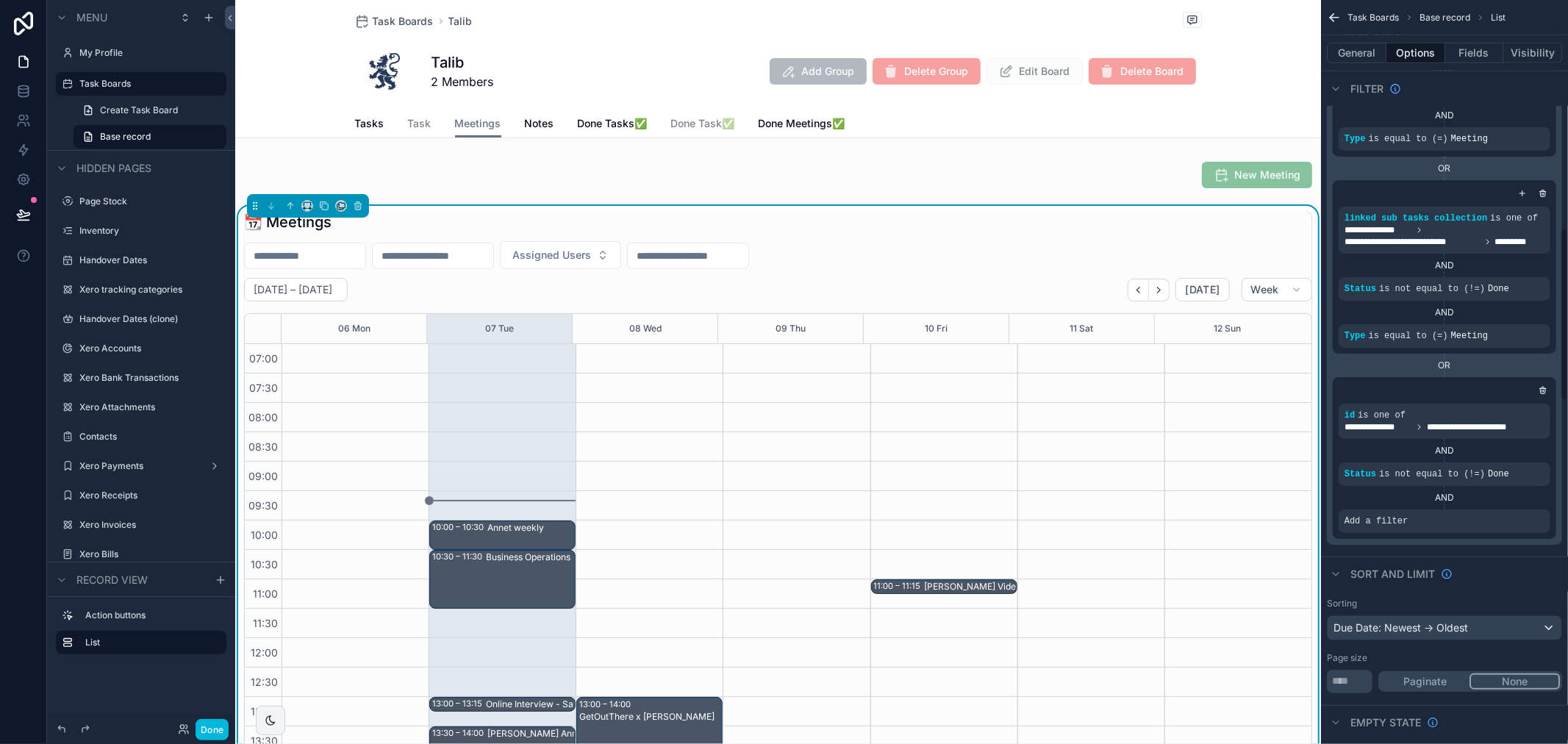
scroll to position [412, 0]
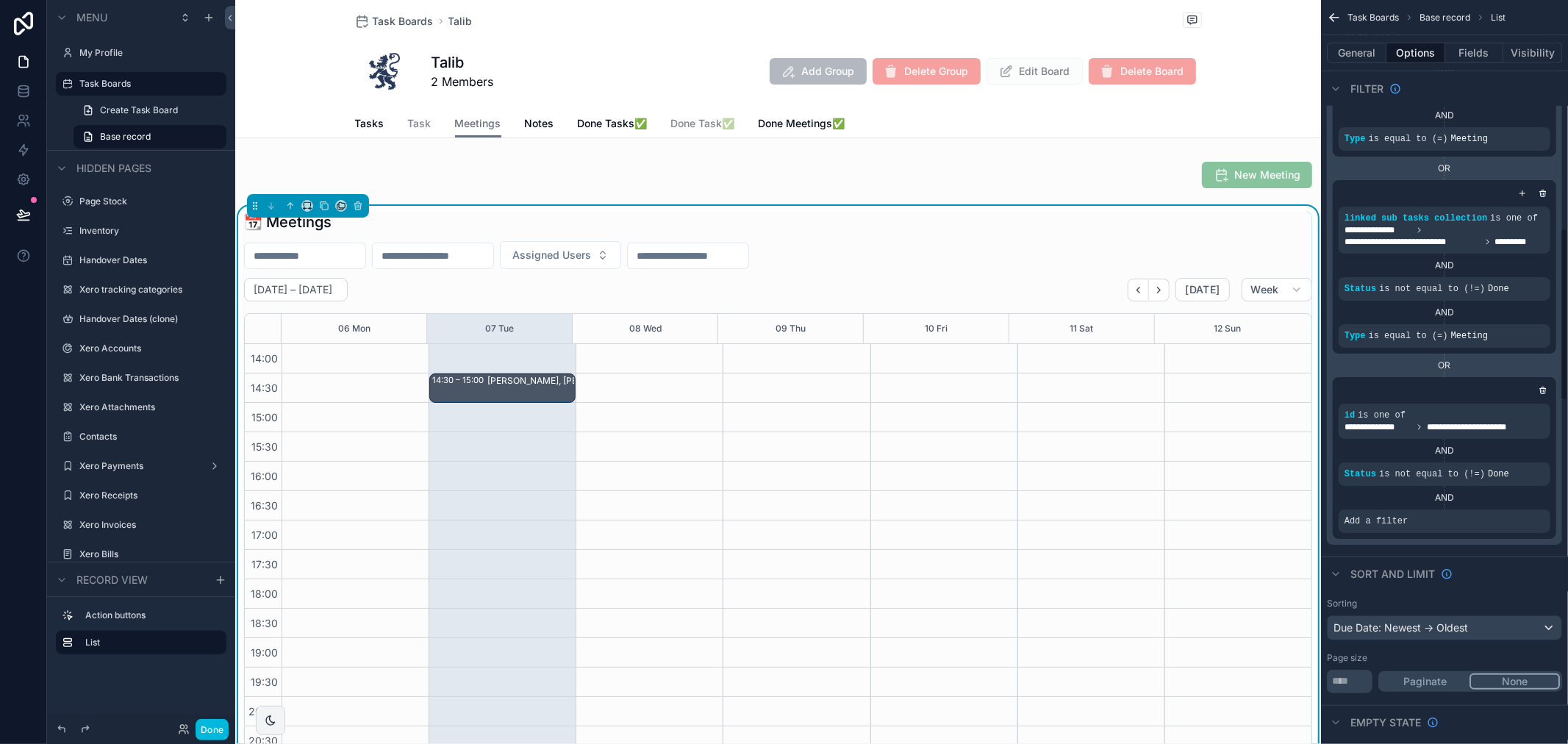
click at [0, 0] on icon "scrollable content" at bounding box center [0, 0] width 0 height 0
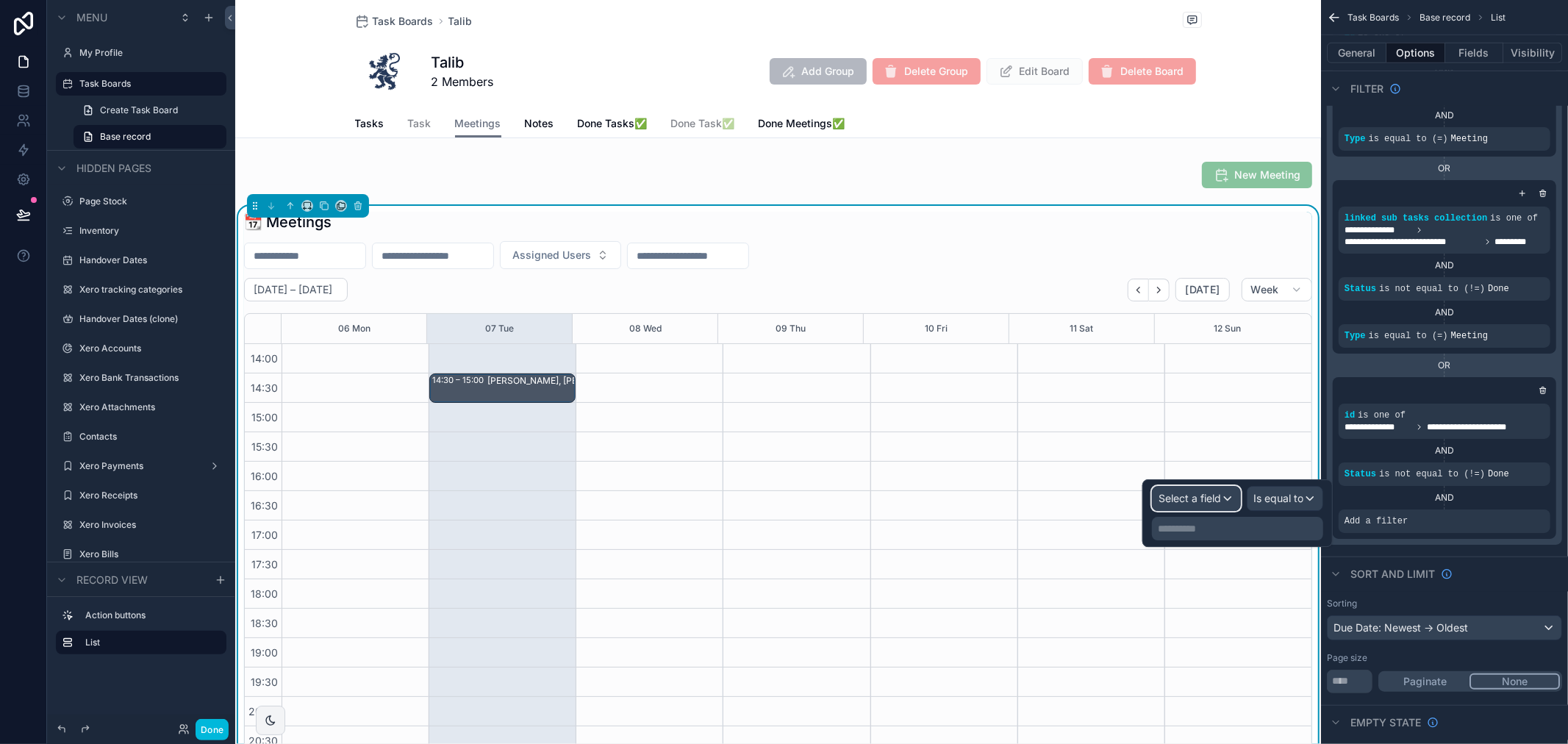
click at [1210, 501] on span "Select a field" at bounding box center [1190, 498] width 63 height 13
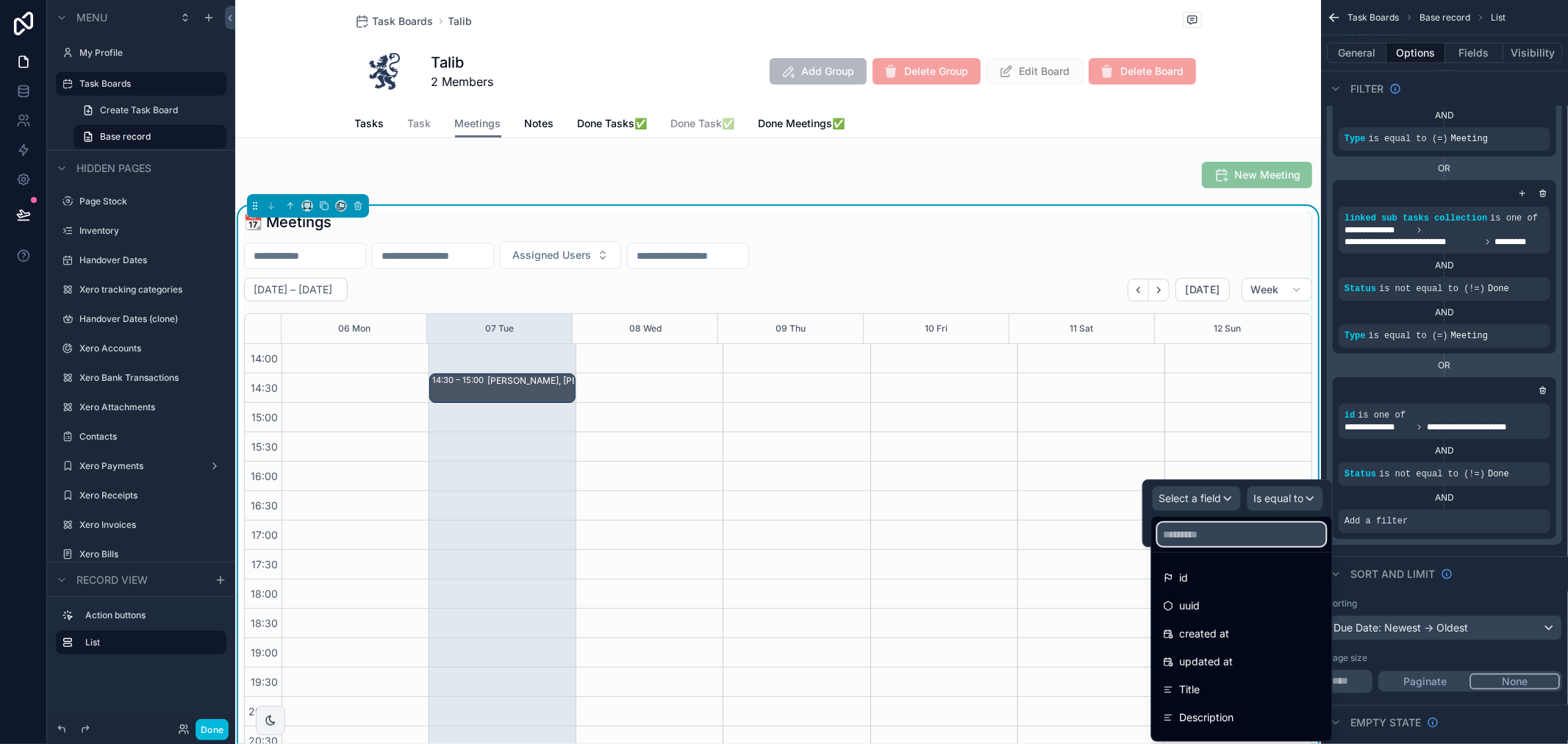
click at [1214, 535] on input "text" at bounding box center [1242, 534] width 169 height 24
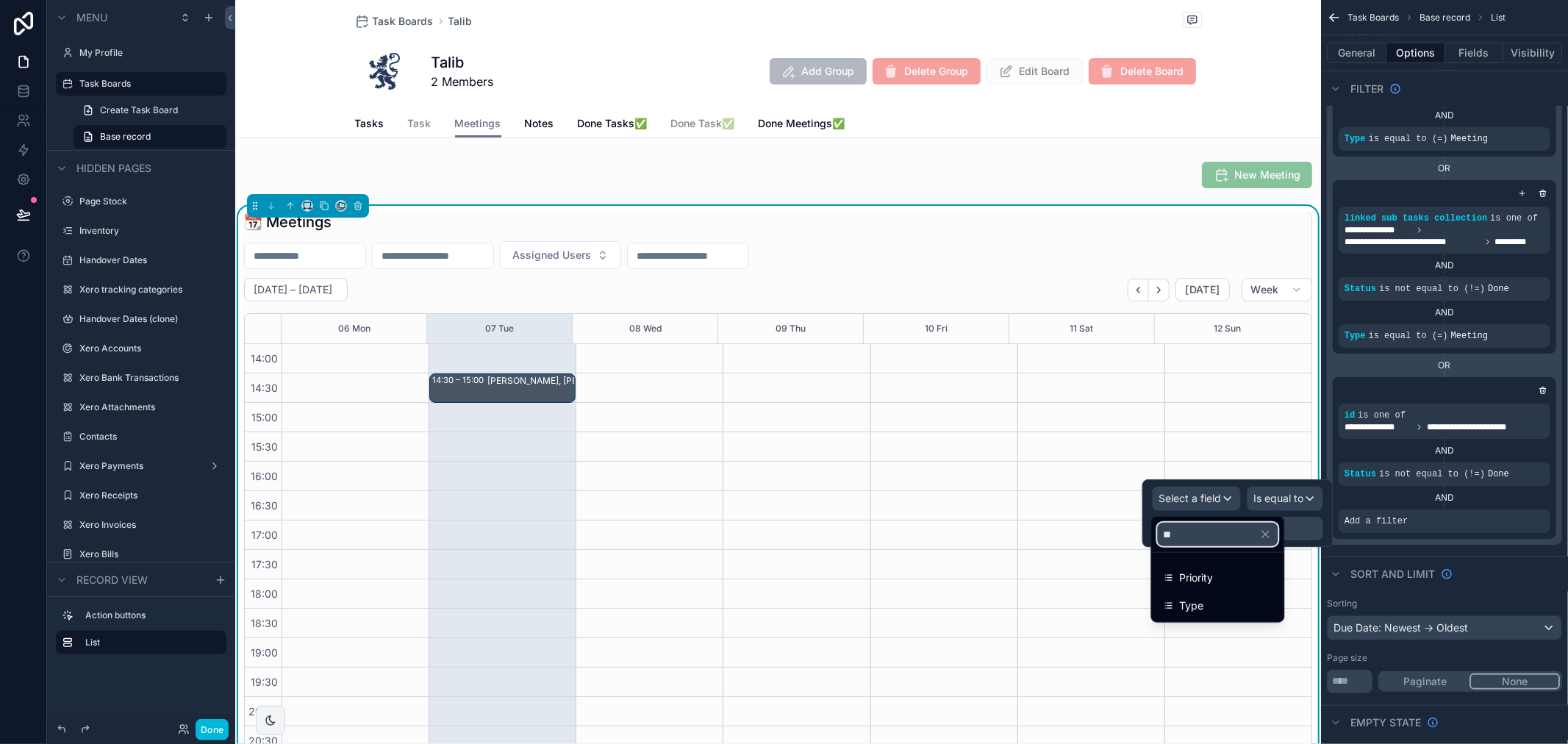
type input "**"
click at [1216, 598] on div "Type" at bounding box center [1218, 606] width 109 height 18
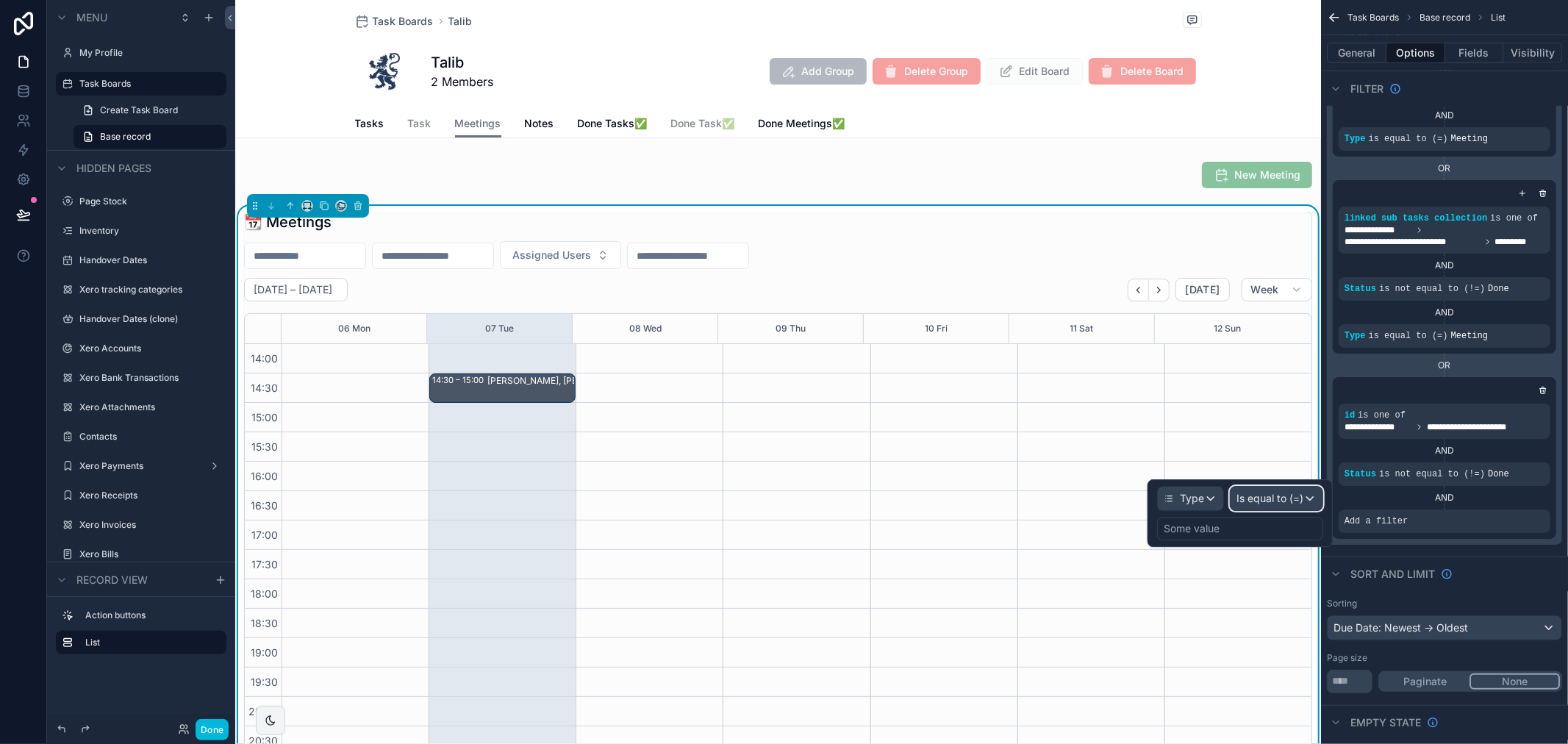
click at [1282, 501] on span "Is equal to (=)" at bounding box center [1270, 498] width 67 height 15
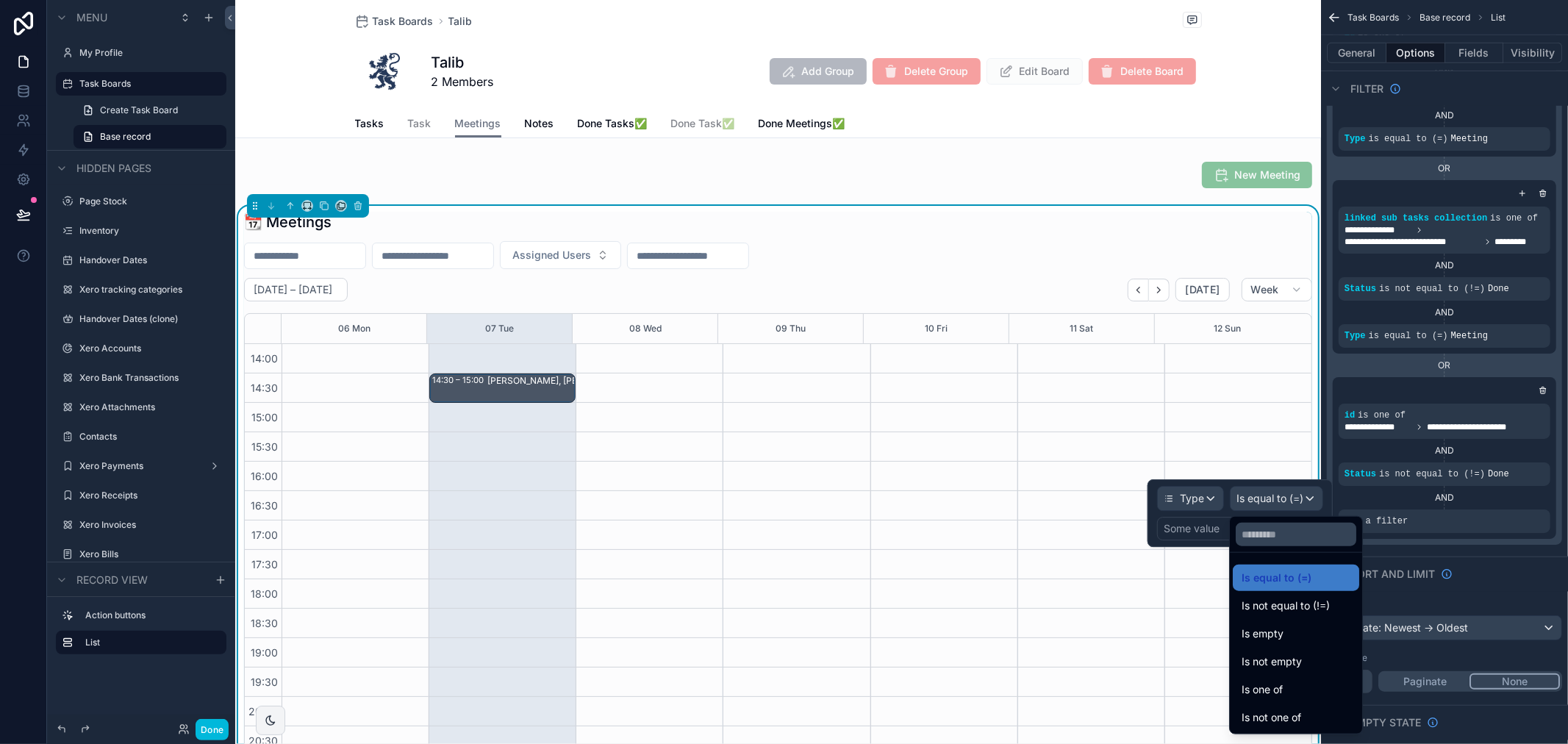
click at [1195, 527] on div at bounding box center [1239, 513] width 185 height 68
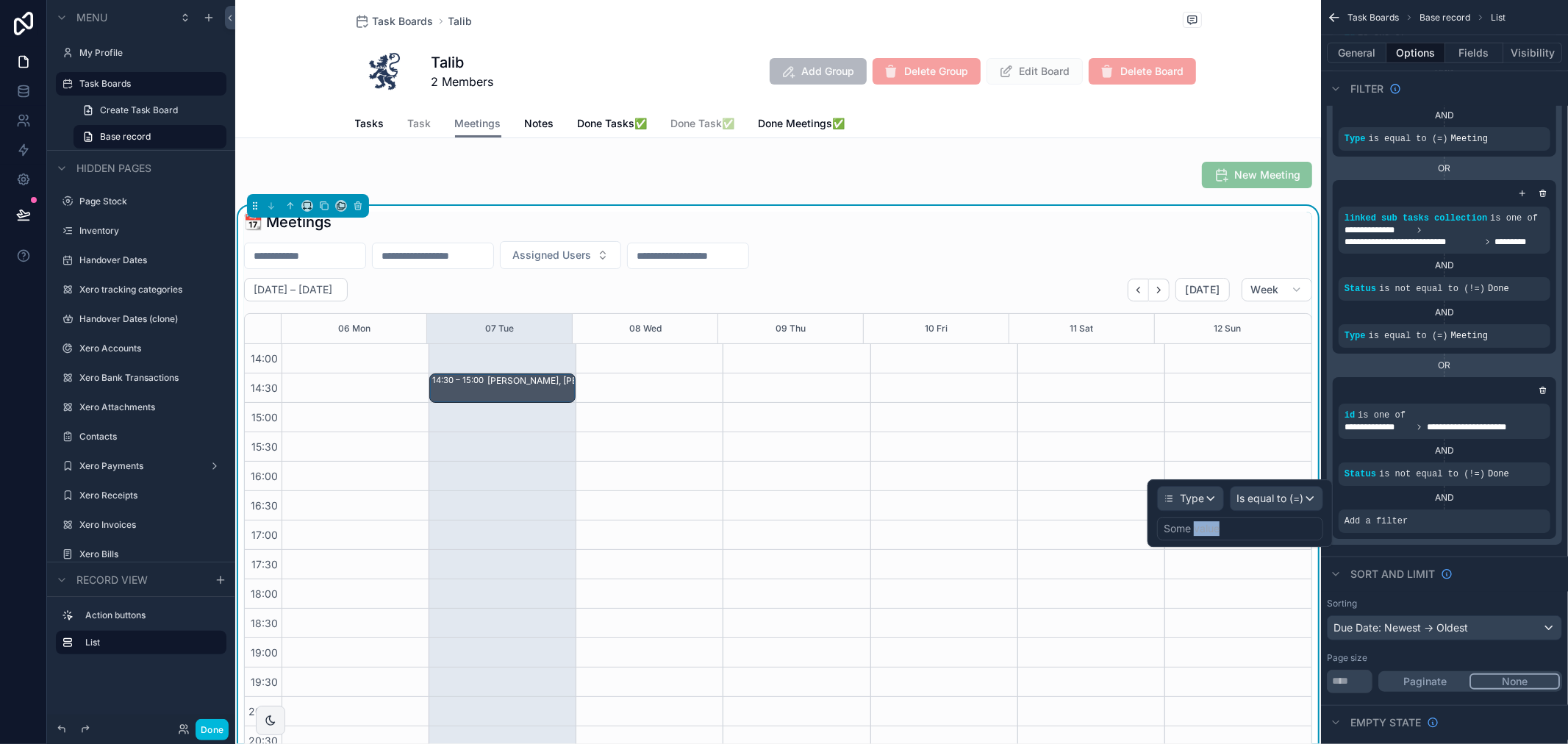
click at [1197, 527] on div "Some value" at bounding box center [1191, 528] width 56 height 15
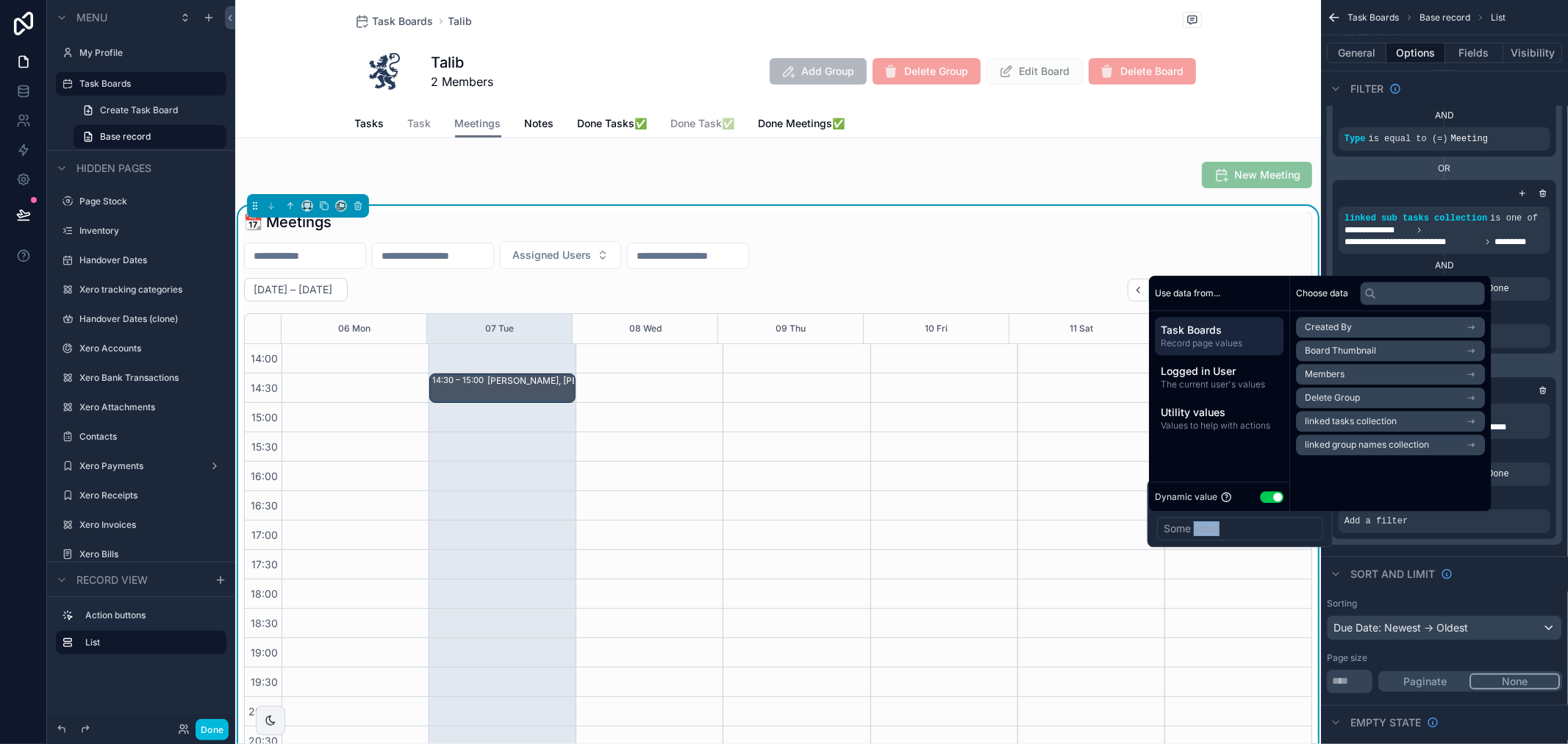
click at [1269, 498] on button "Use setting" at bounding box center [1272, 497] width 24 height 12
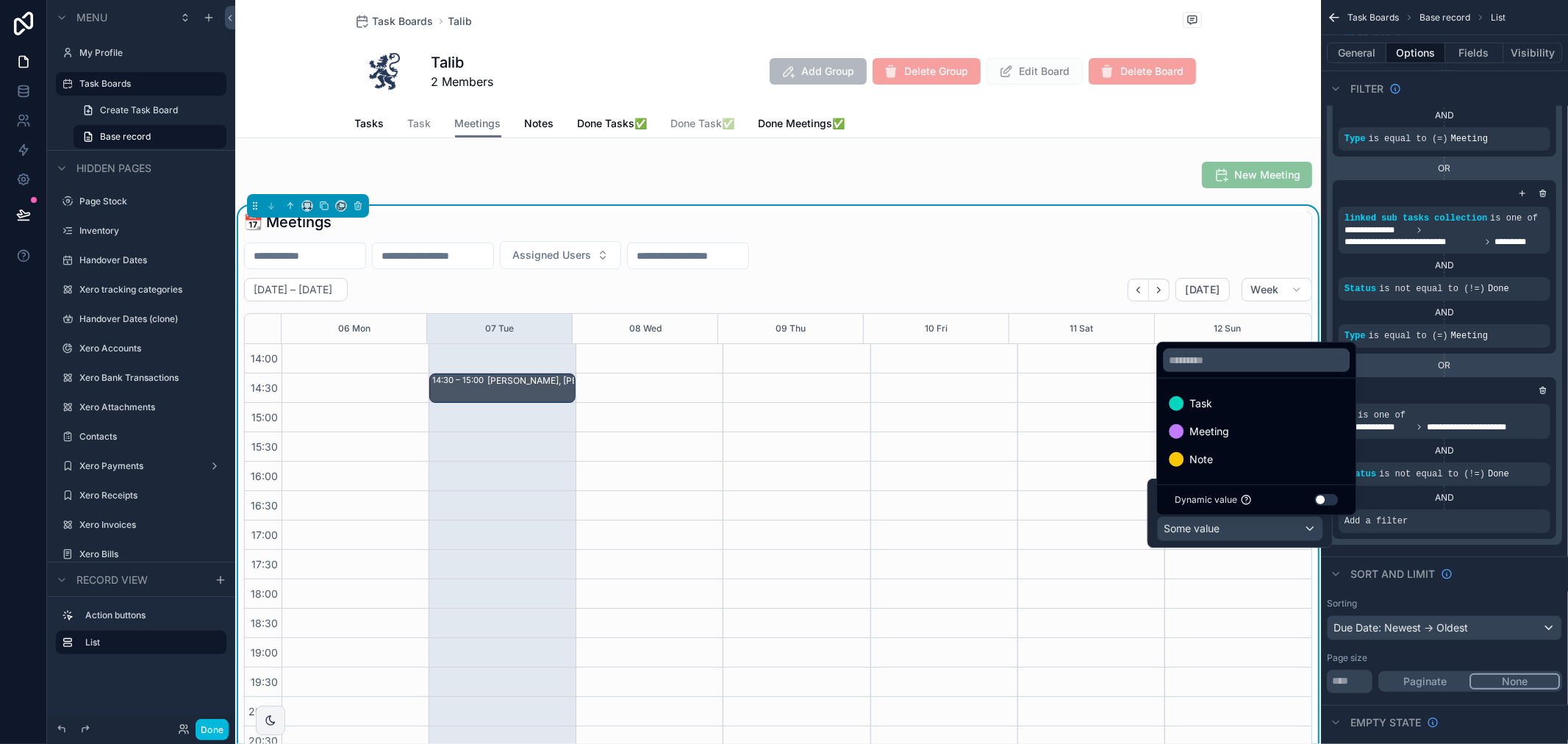
drag, startPoint x: 1194, startPoint y: 407, endPoint x: 1230, endPoint y: 431, distance: 43.3
click at [1230, 431] on ul "Task Meeting Note" at bounding box center [1256, 431] width 198 height 106
click at [1230, 431] on div "Meeting" at bounding box center [1256, 431] width 175 height 18
click at [1456, 531] on div "Type is equal to (=) Meeting" at bounding box center [1444, 521] width 212 height 24
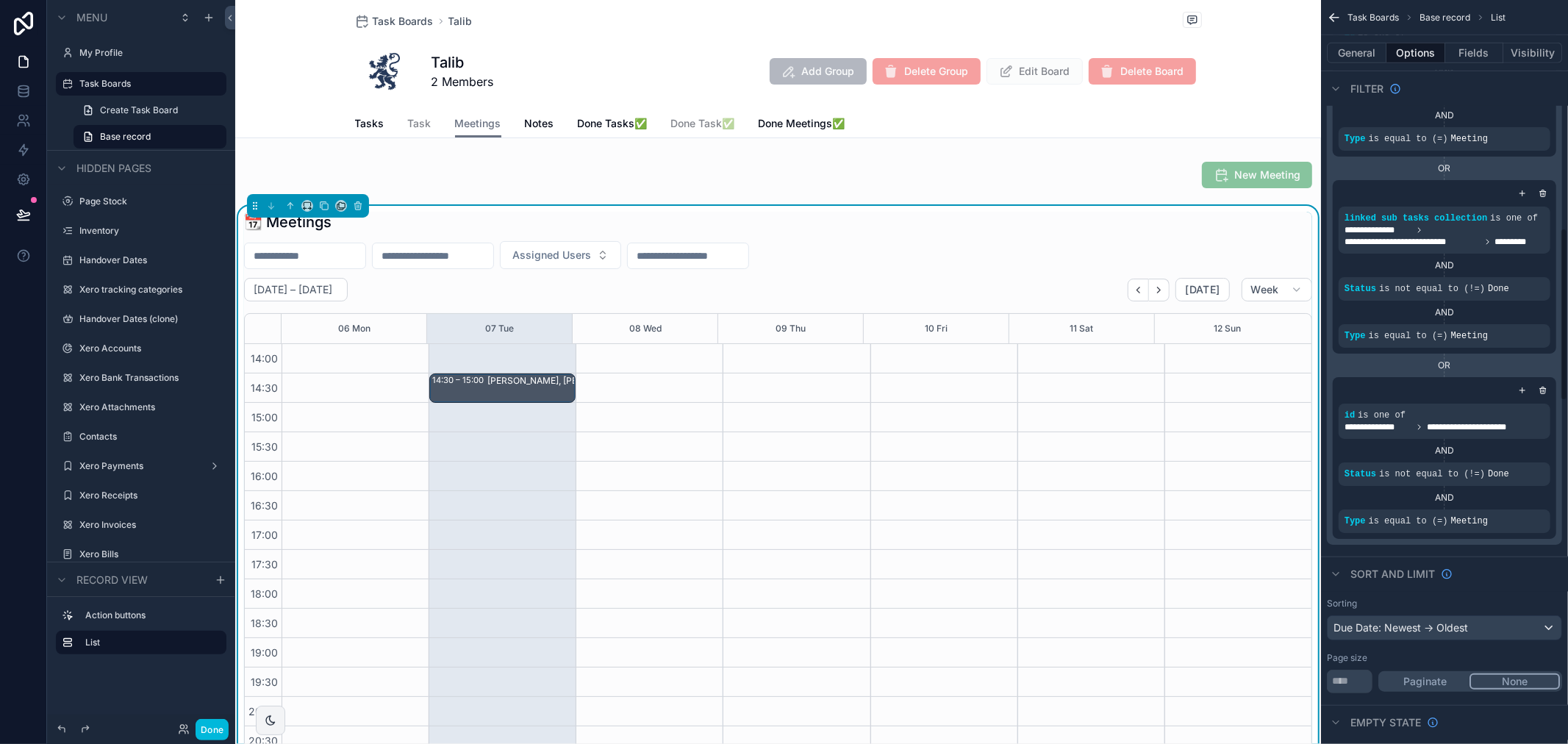
click at [1523, 390] on icon "scrollable content" at bounding box center [1523, 390] width 5 height 0
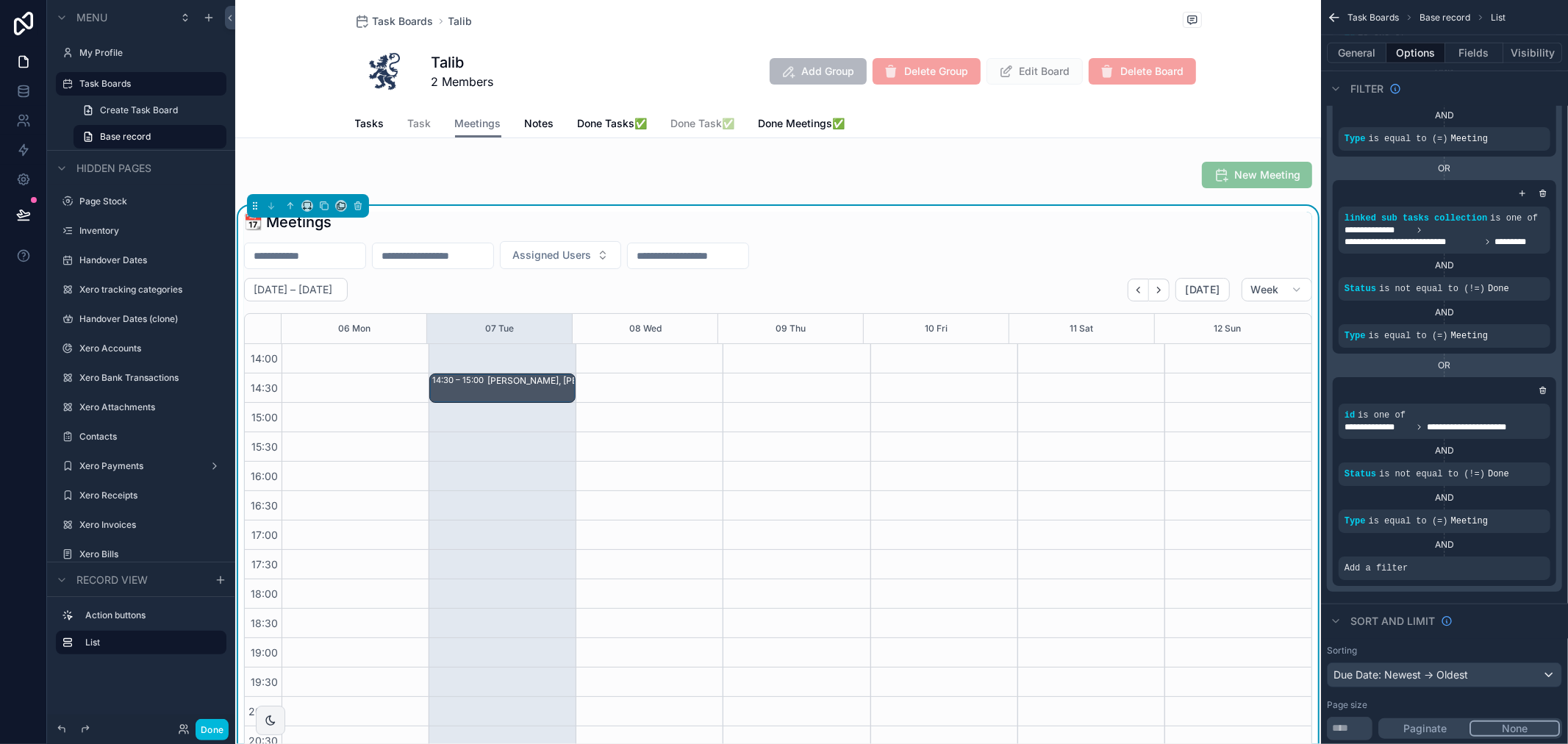
click at [0, 0] on icon "scrollable content" at bounding box center [0, 0] width 0 height 0
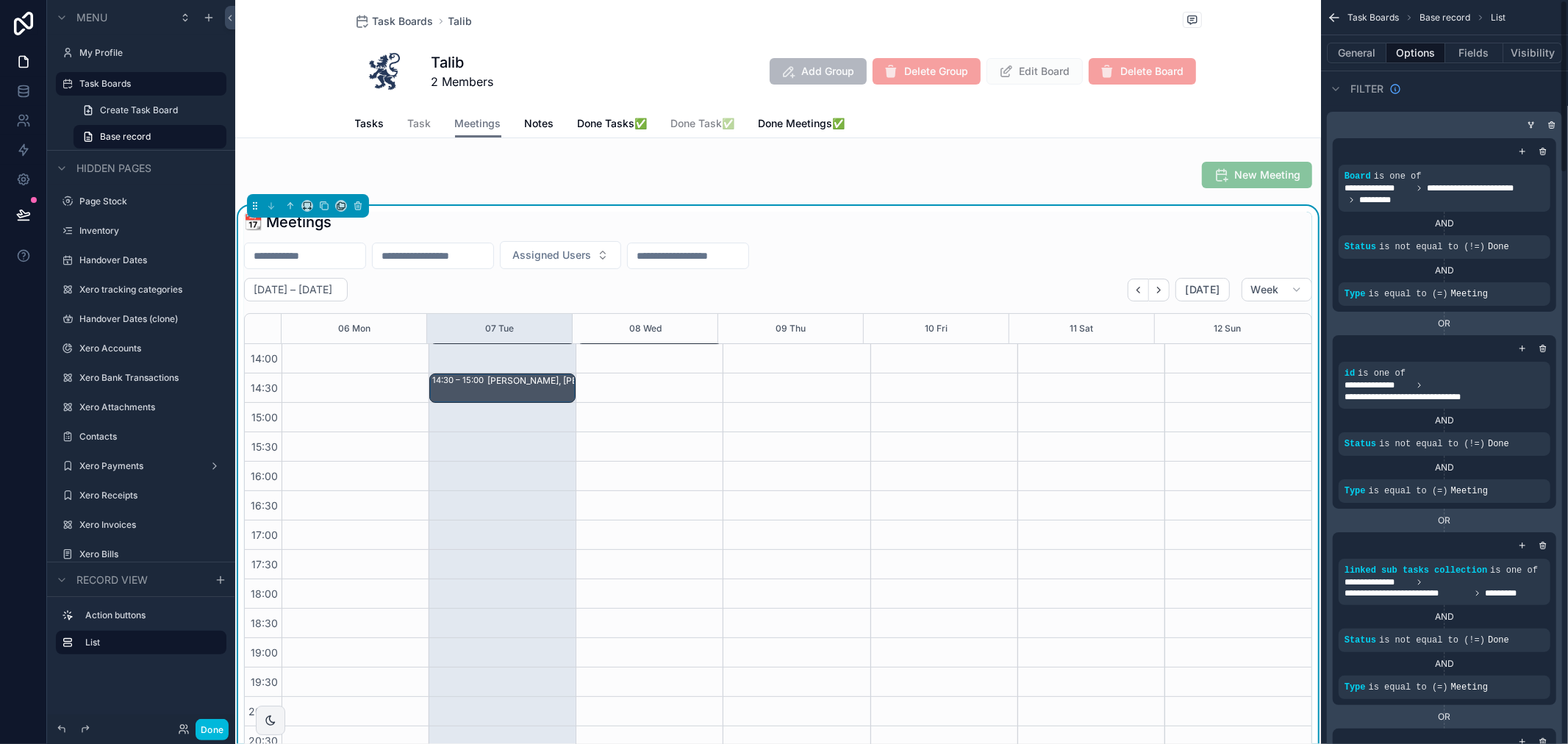
scroll to position [0, 0]
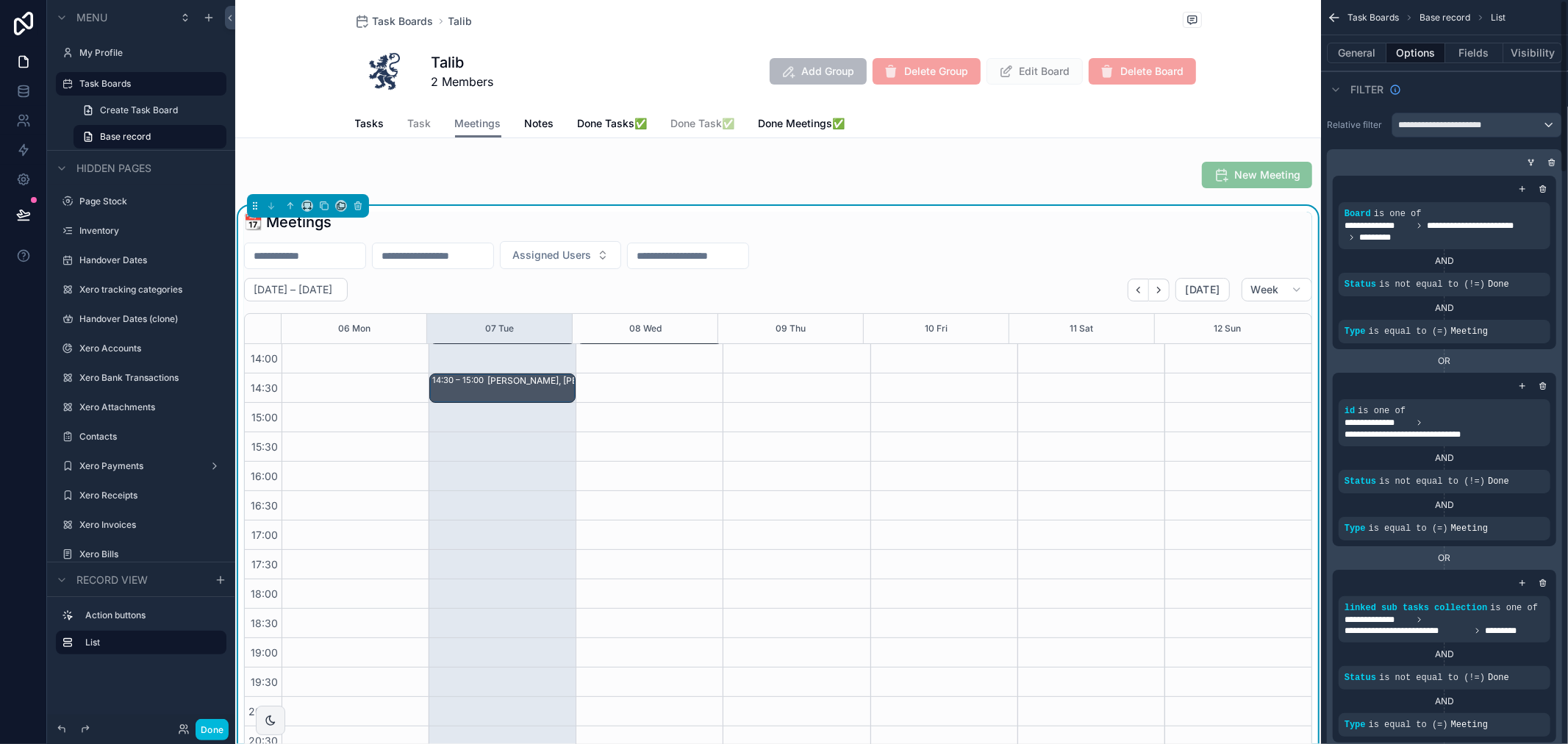
click at [1535, 158] on icon "scrollable content" at bounding box center [1531, 162] width 9 height 9
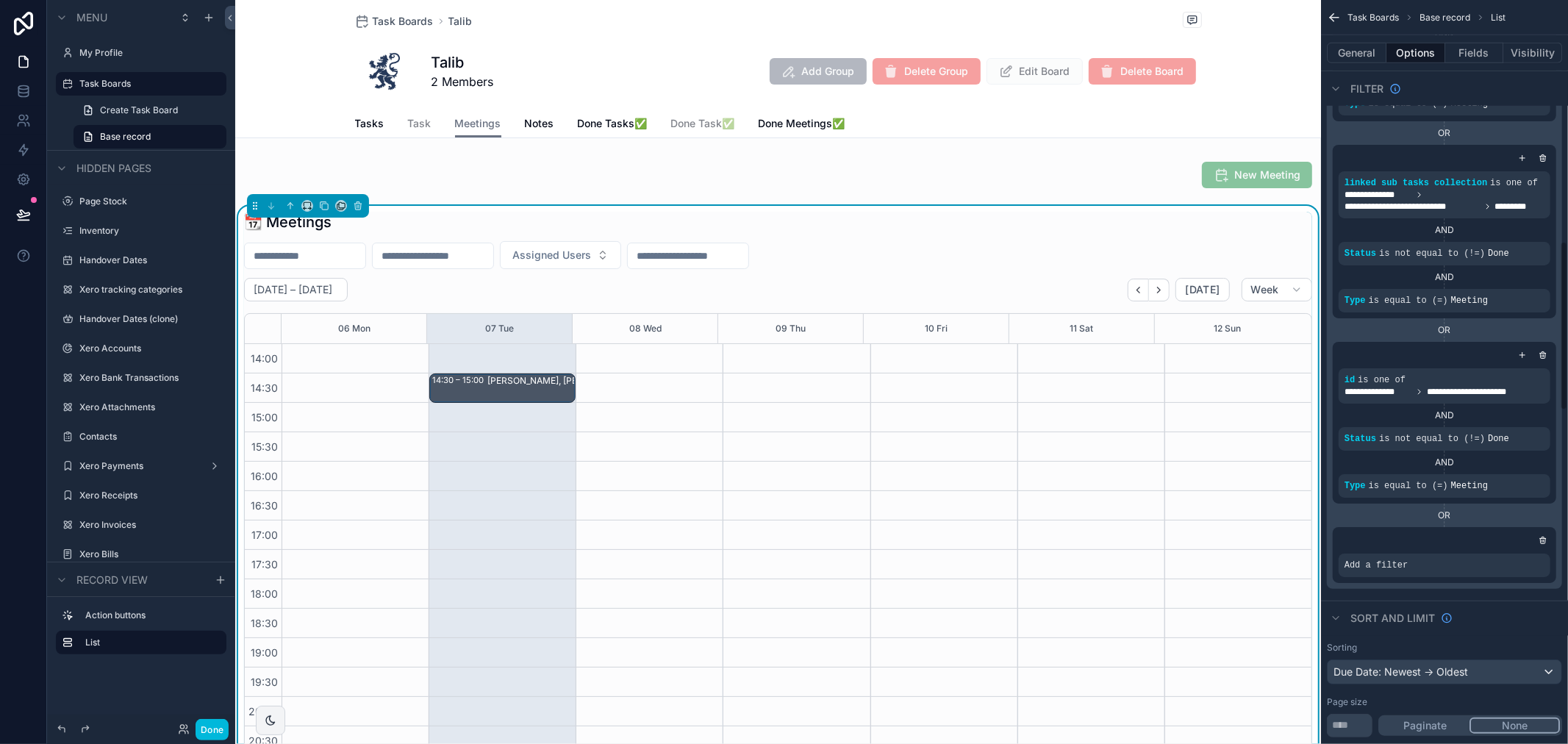
scroll to position [1062, 0]
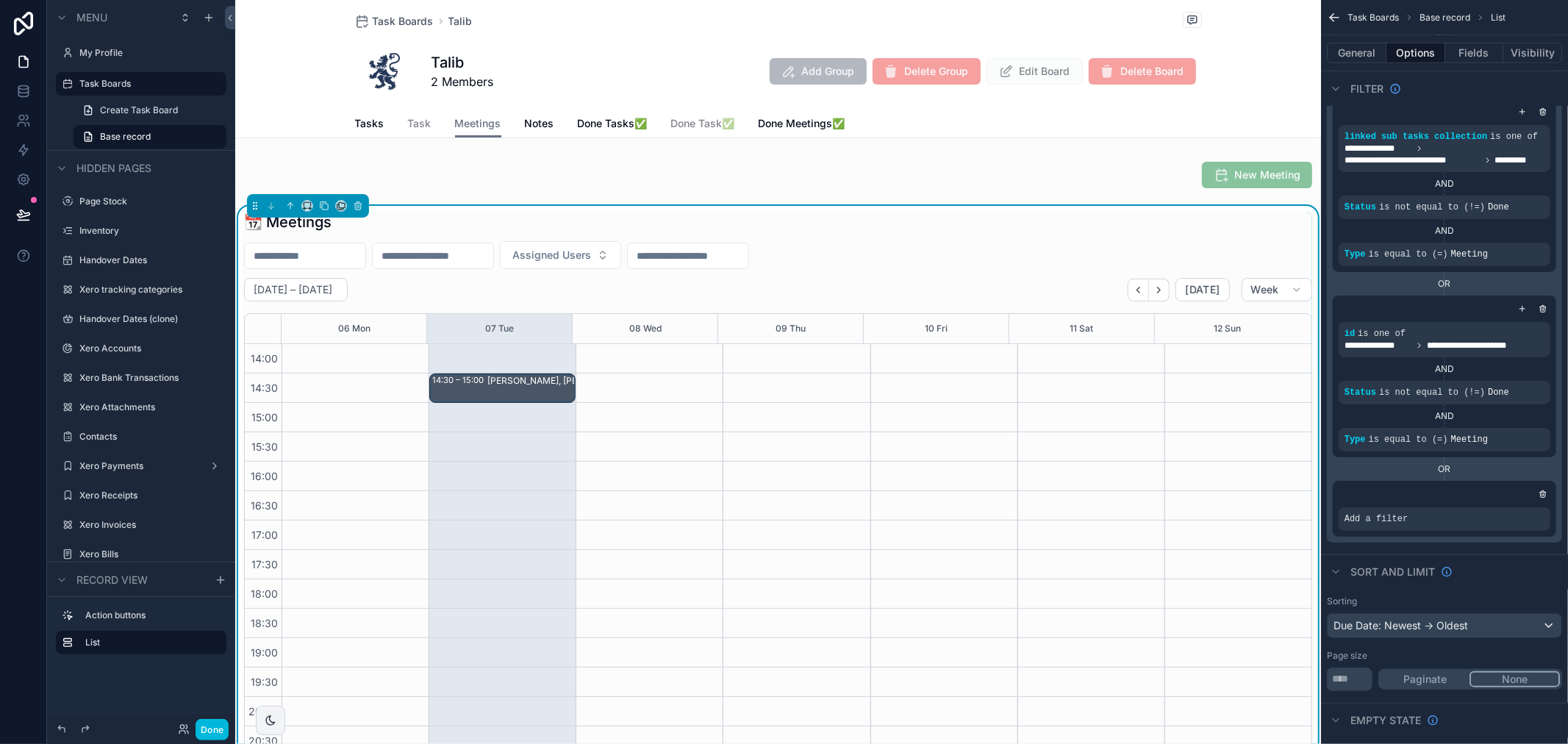
click at [0, 0] on icon "scrollable content" at bounding box center [0, 0] width 0 height 0
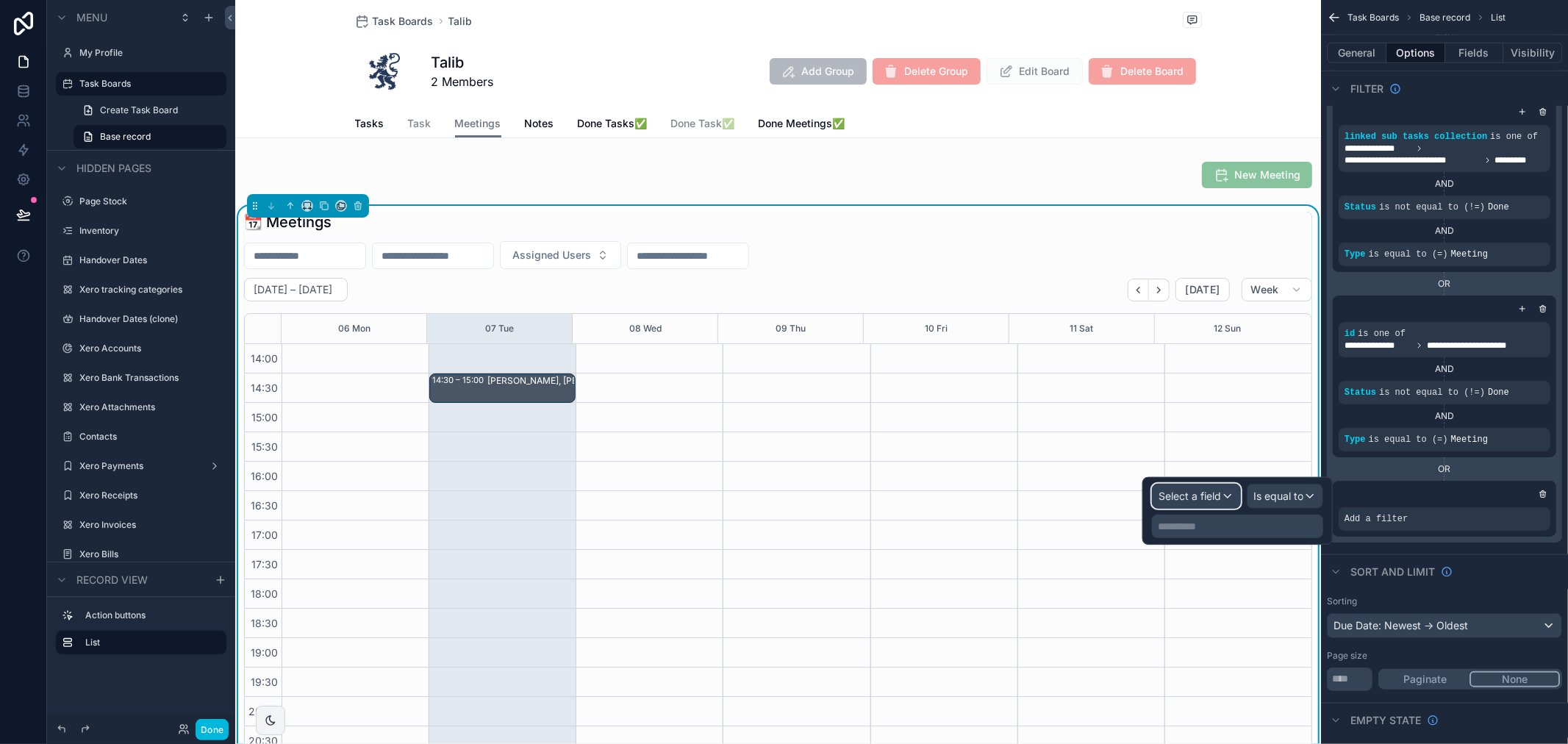
click at [1199, 508] on button "Select a field" at bounding box center [1196, 495] width 89 height 25
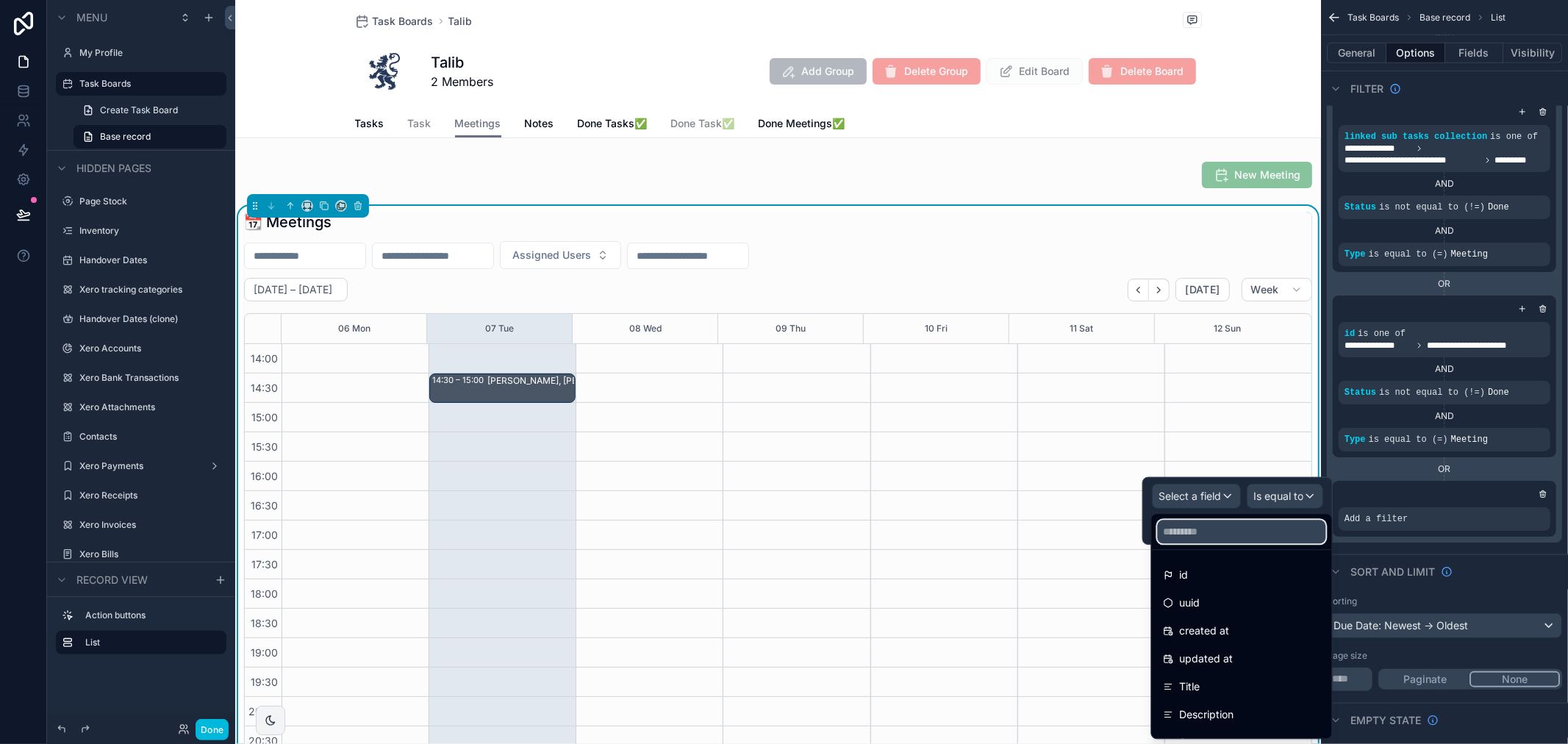
click at [1219, 537] on input "text" at bounding box center [1242, 531] width 169 height 24
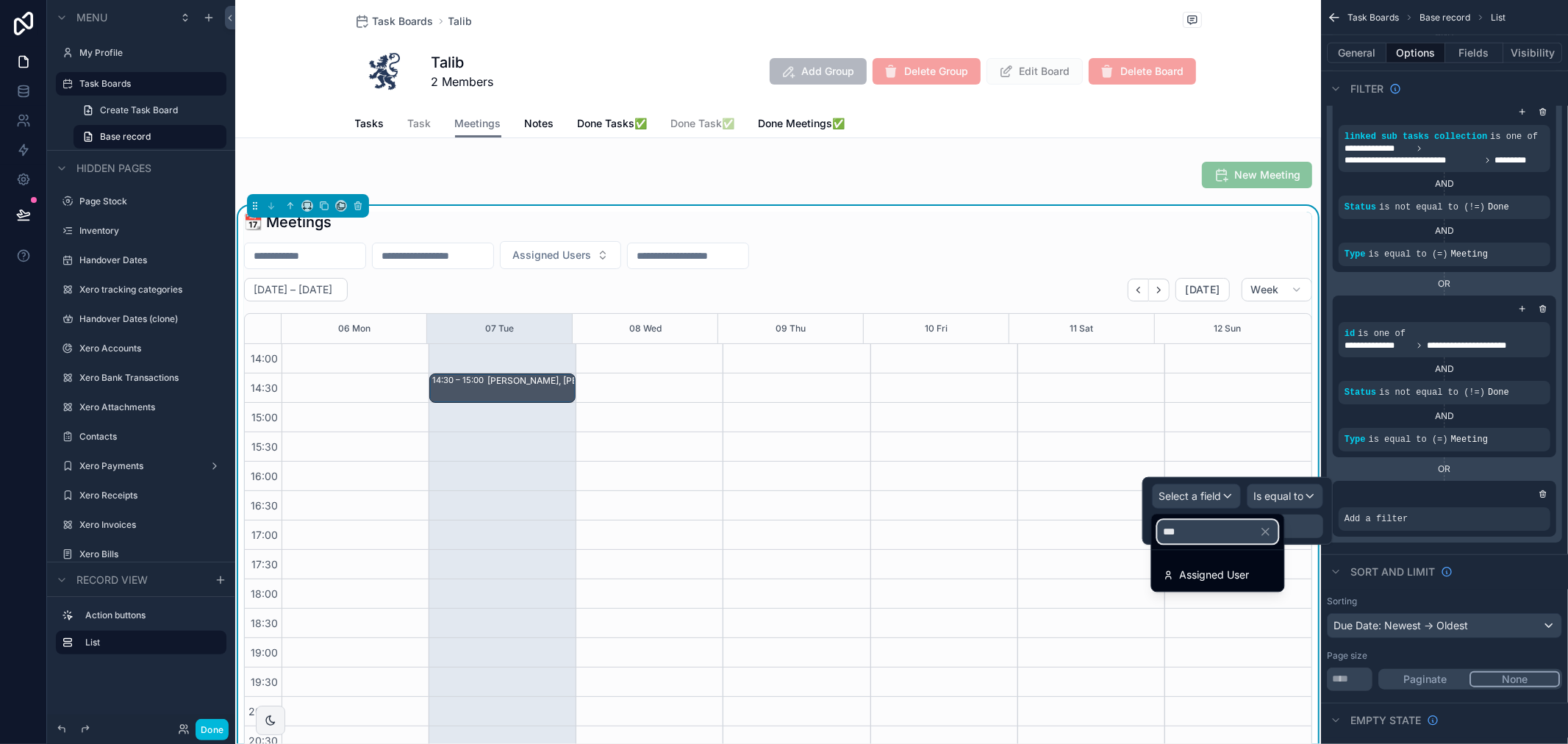
type input "***"
click at [1259, 568] on div "Assigned User" at bounding box center [1218, 574] width 109 height 18
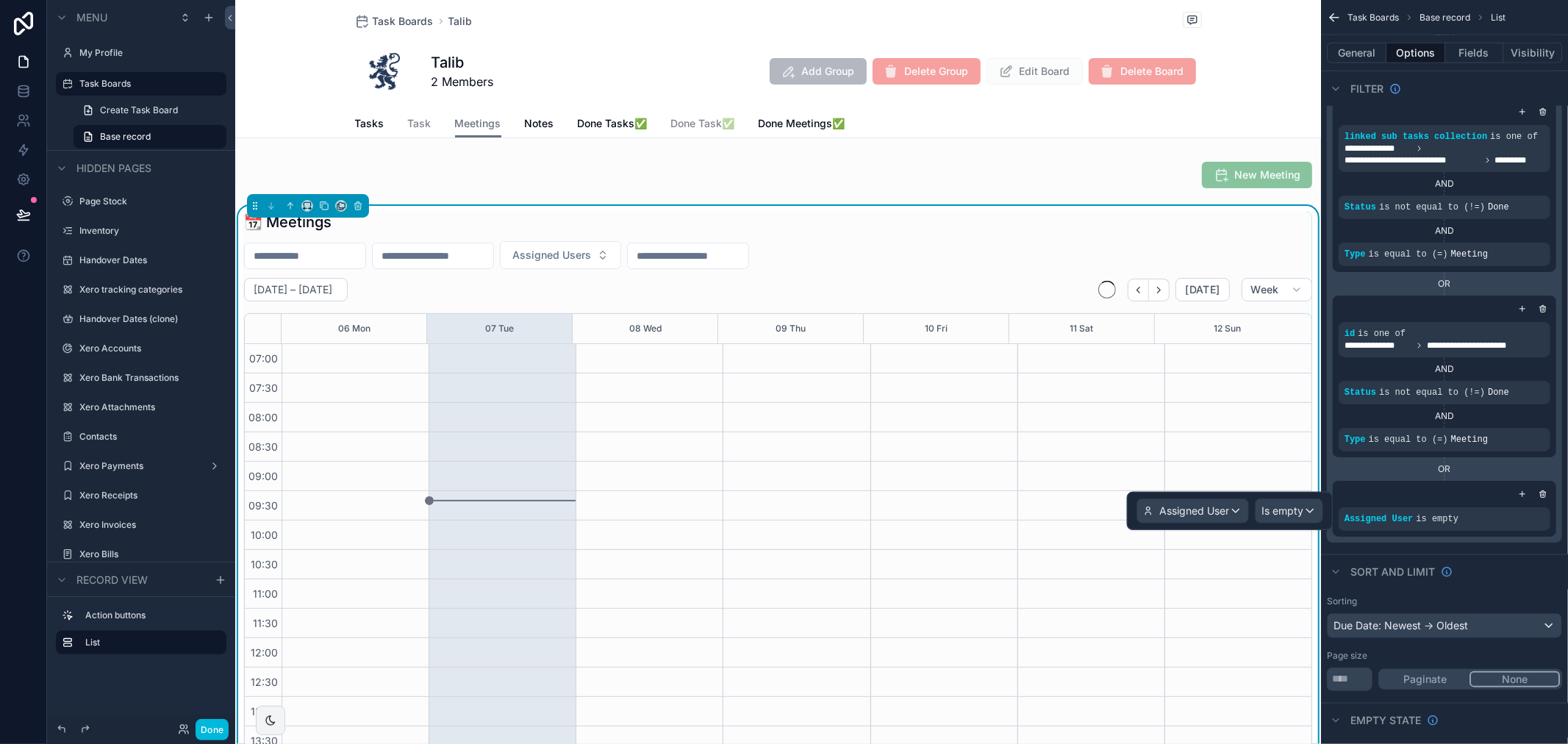
scroll to position [412, 0]
click at [1294, 516] on span "Is empty" at bounding box center [1283, 511] width 42 height 15
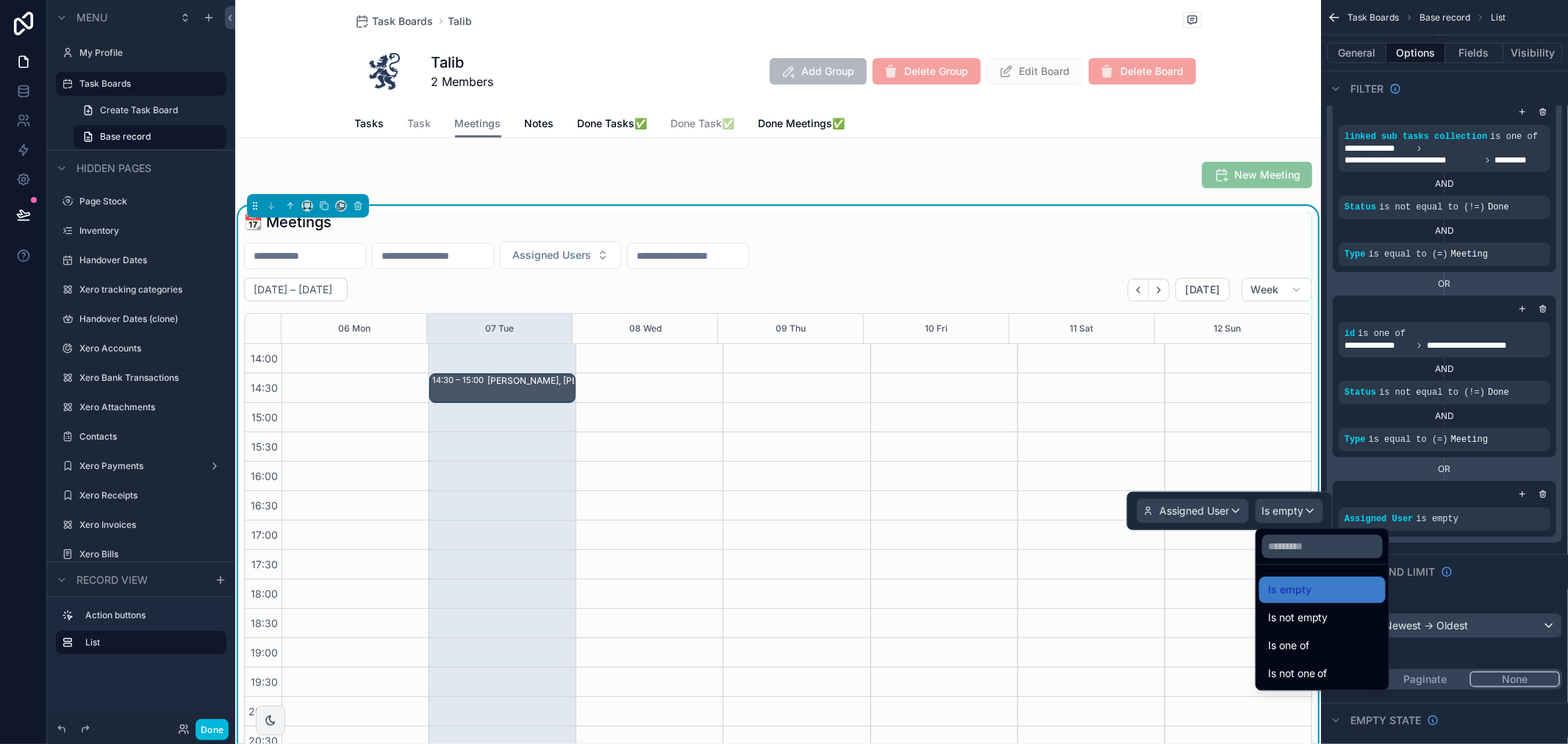
click at [1314, 638] on div "Is one of" at bounding box center [1322, 645] width 109 height 18
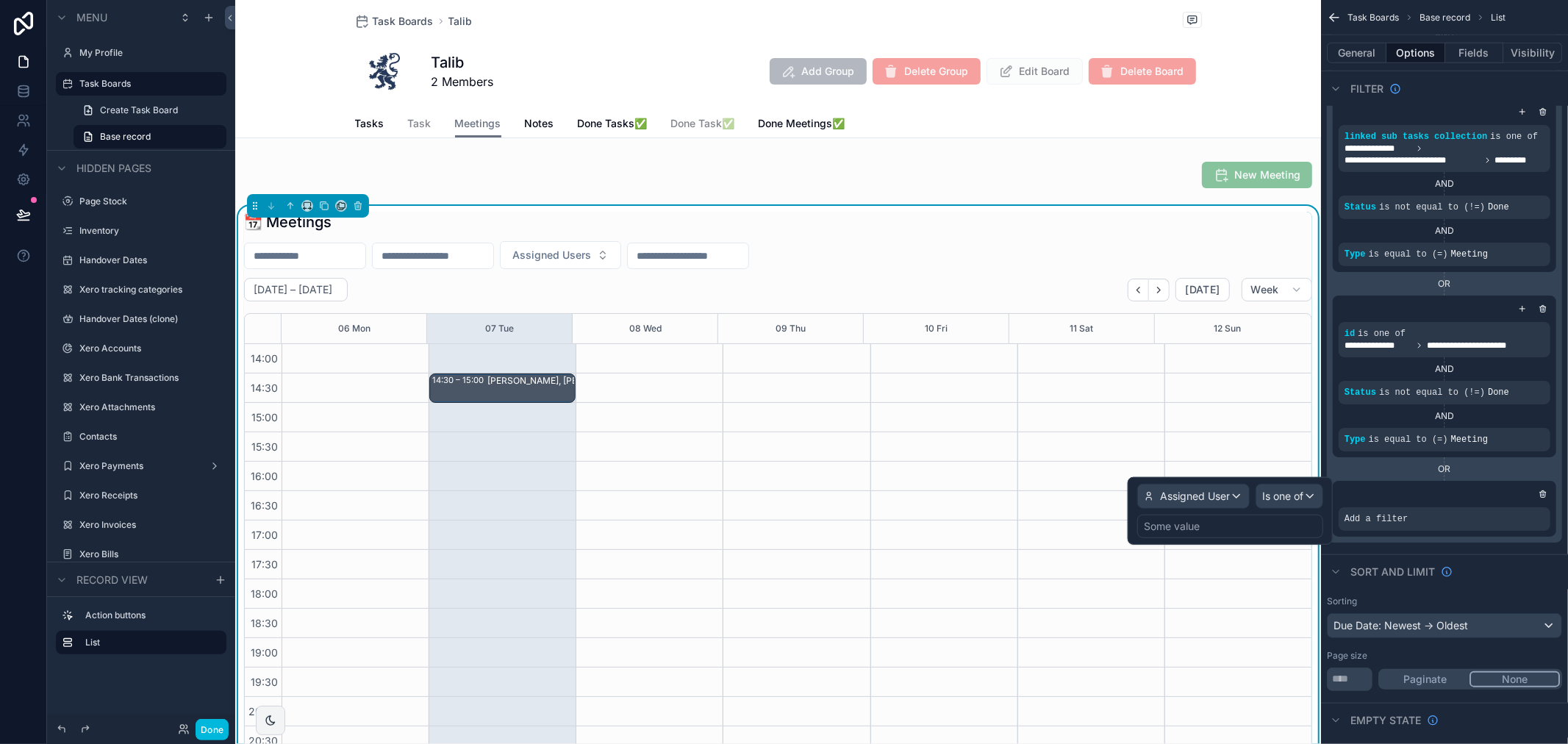
click at [1247, 529] on div "Some value" at bounding box center [1231, 526] width 186 height 24
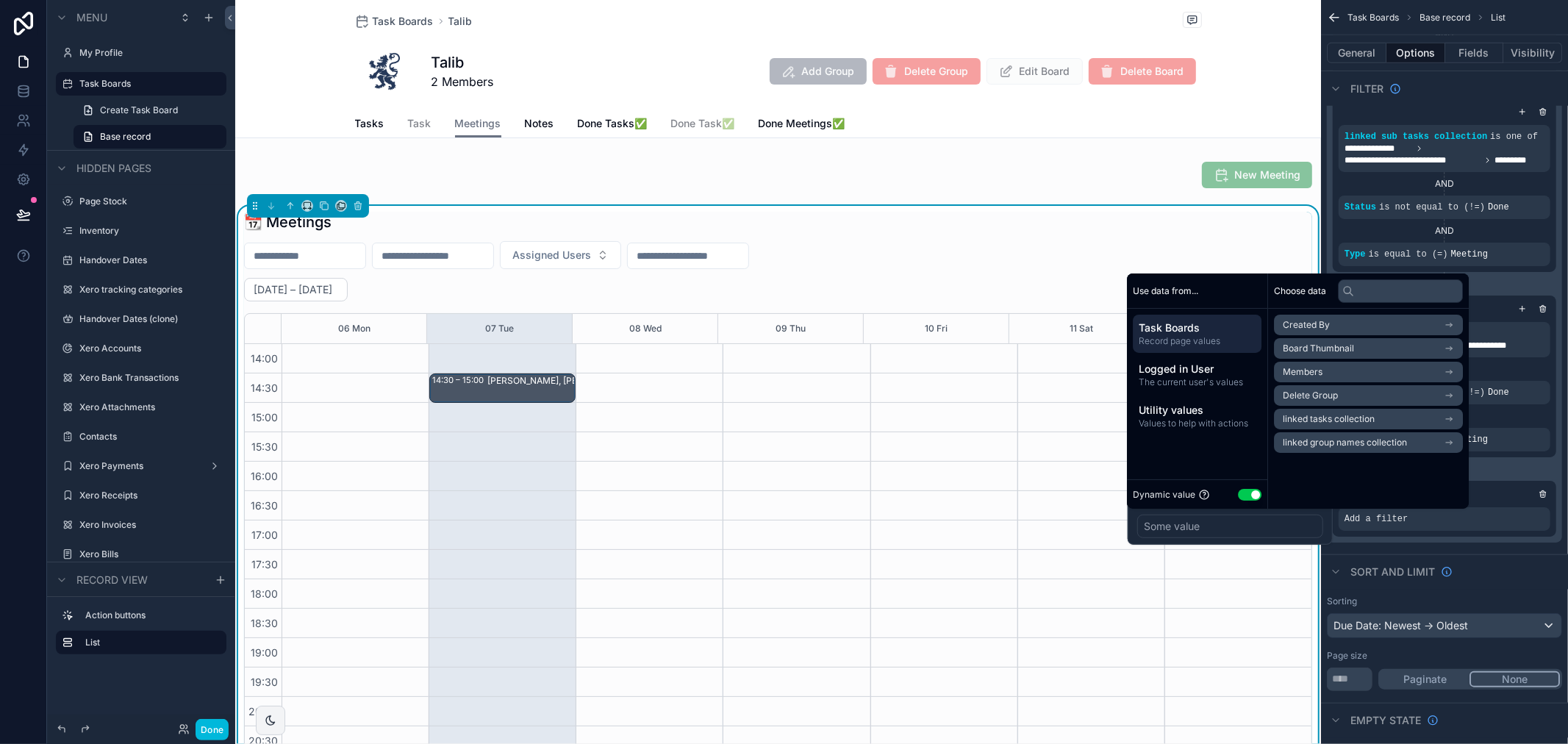
click at [1228, 377] on span "The current user's values" at bounding box center [1196, 382] width 117 height 12
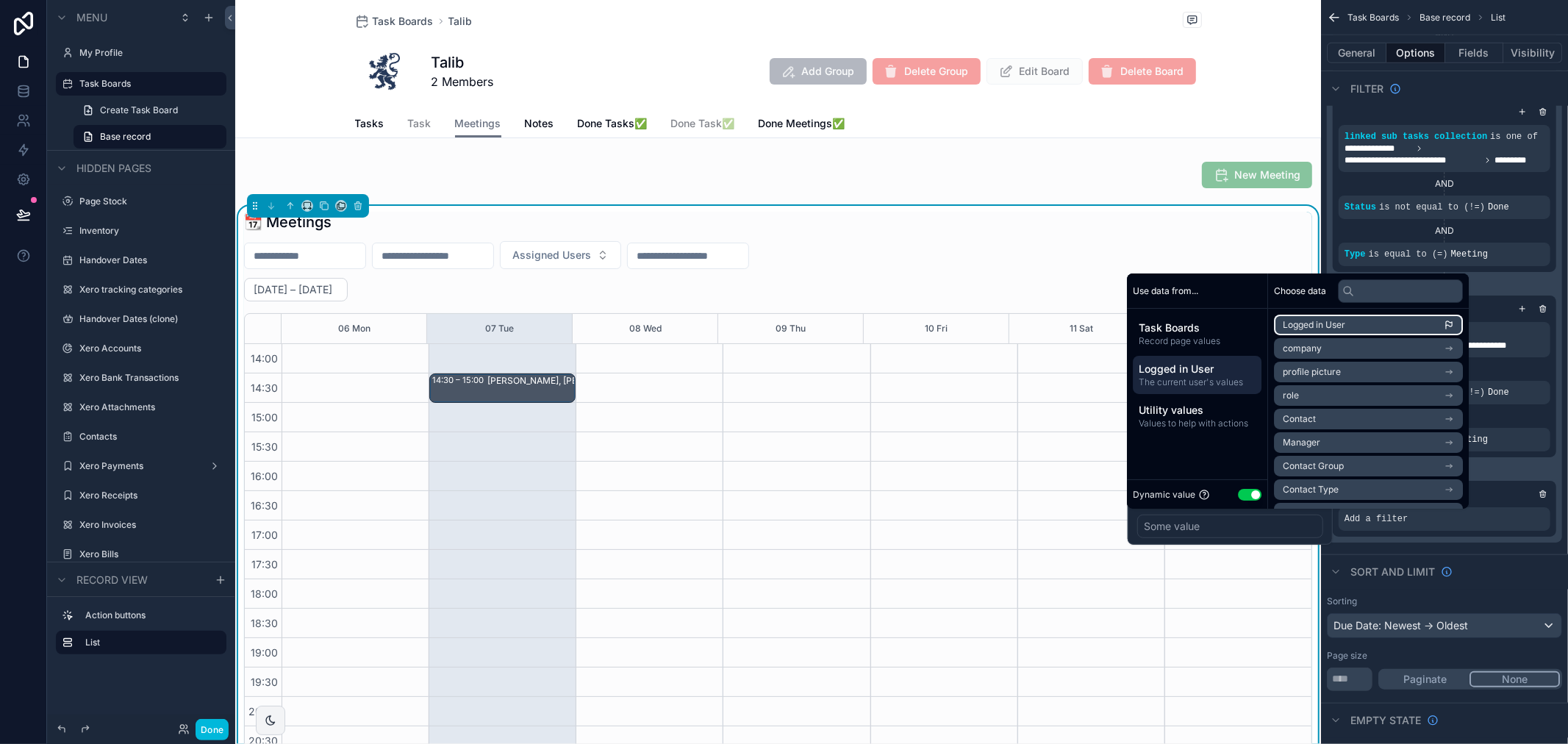
click at [1356, 326] on li "Logged in User" at bounding box center [1368, 324] width 189 height 21
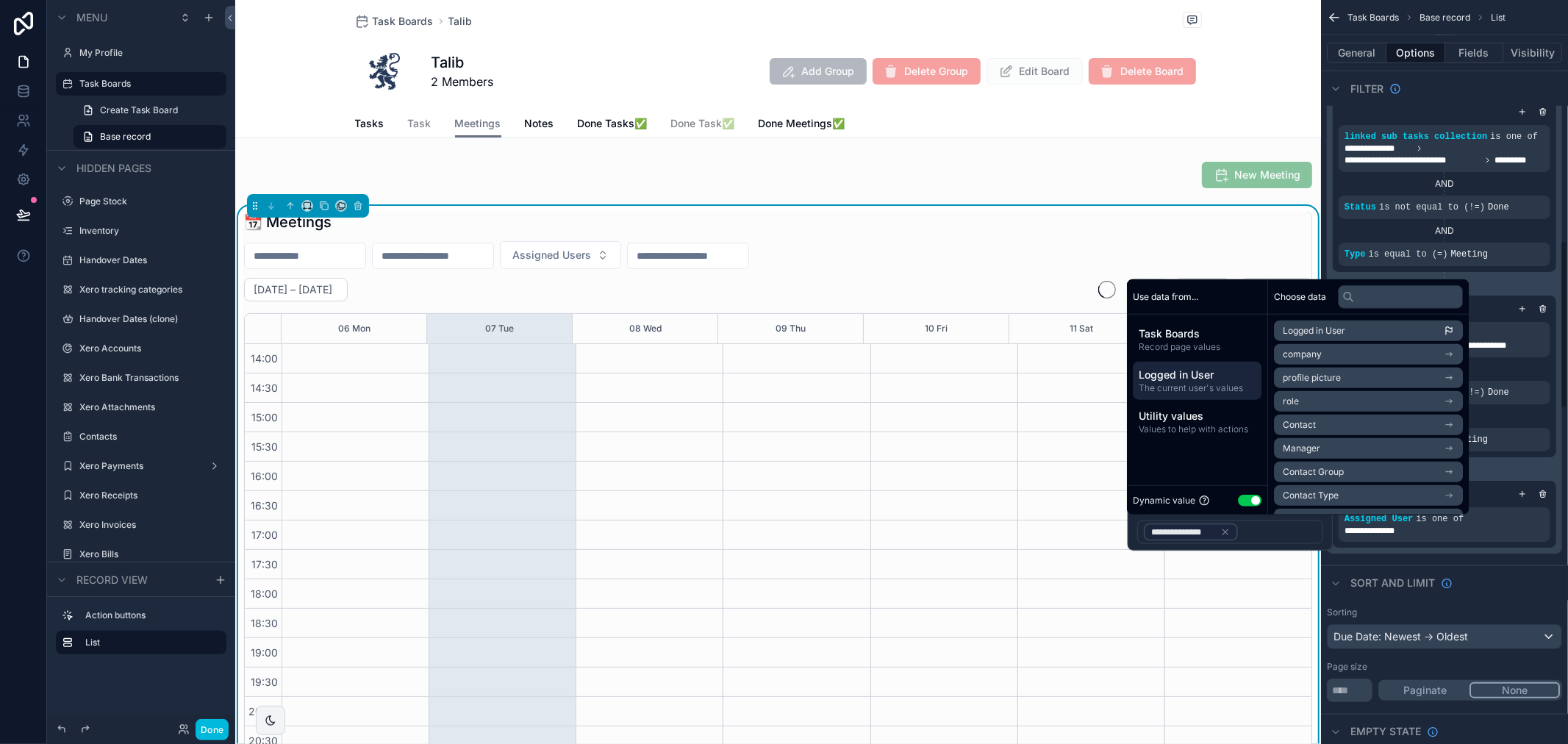
click at [1462, 534] on div "**********" at bounding box center [1444, 530] width 200 height 12
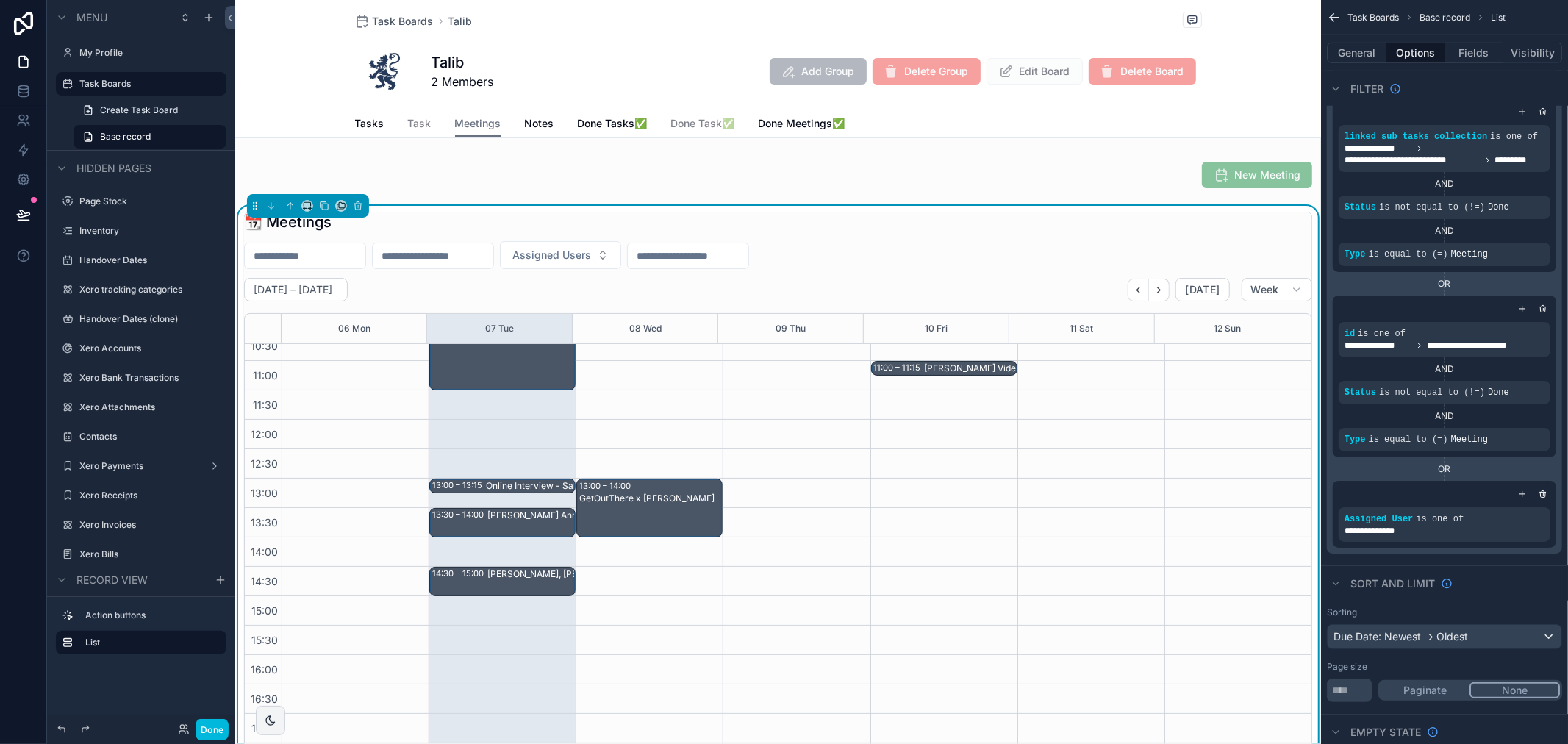
scroll to position [248, 0]
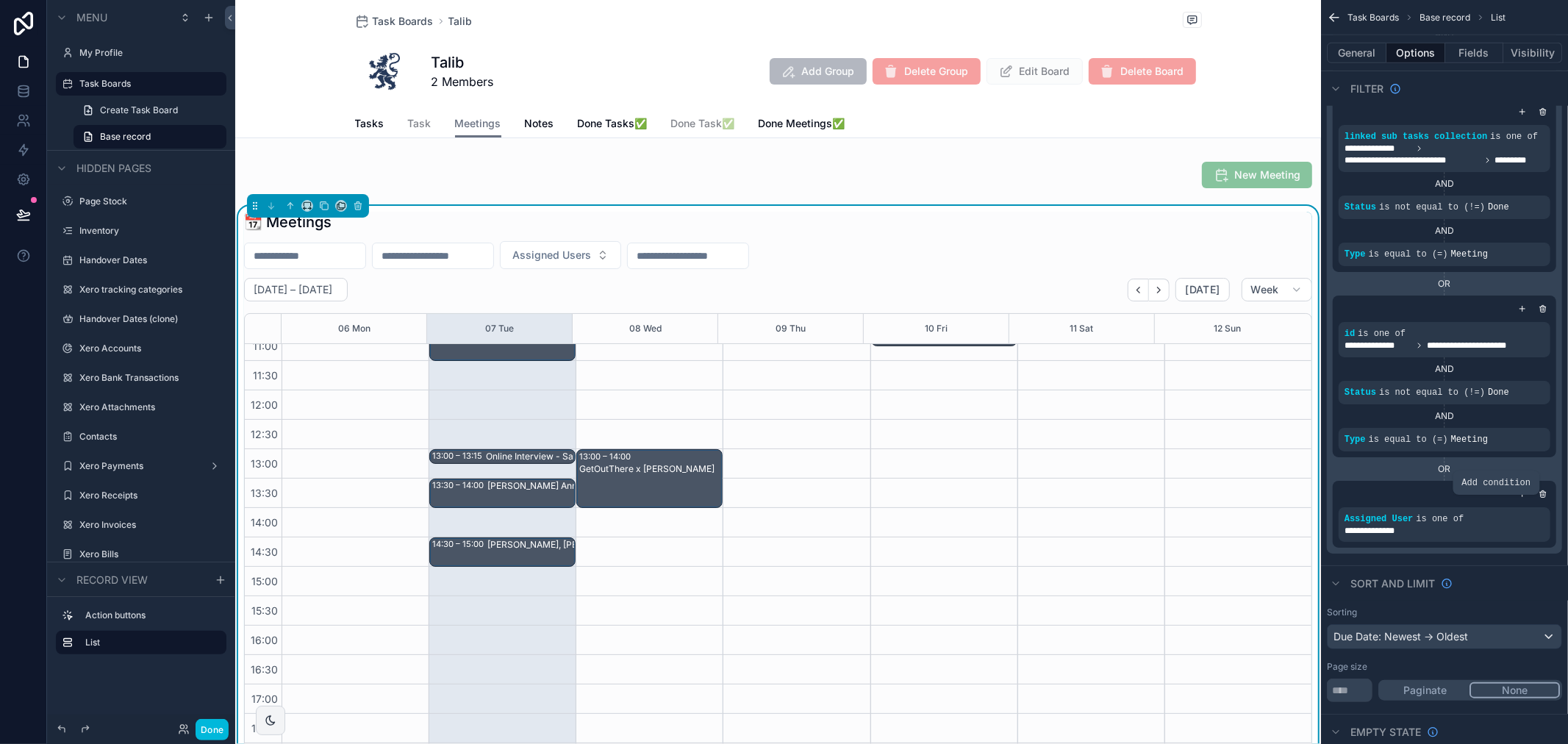
click at [0, 0] on div "scrollable content" at bounding box center [0, 0] width 0 height 0
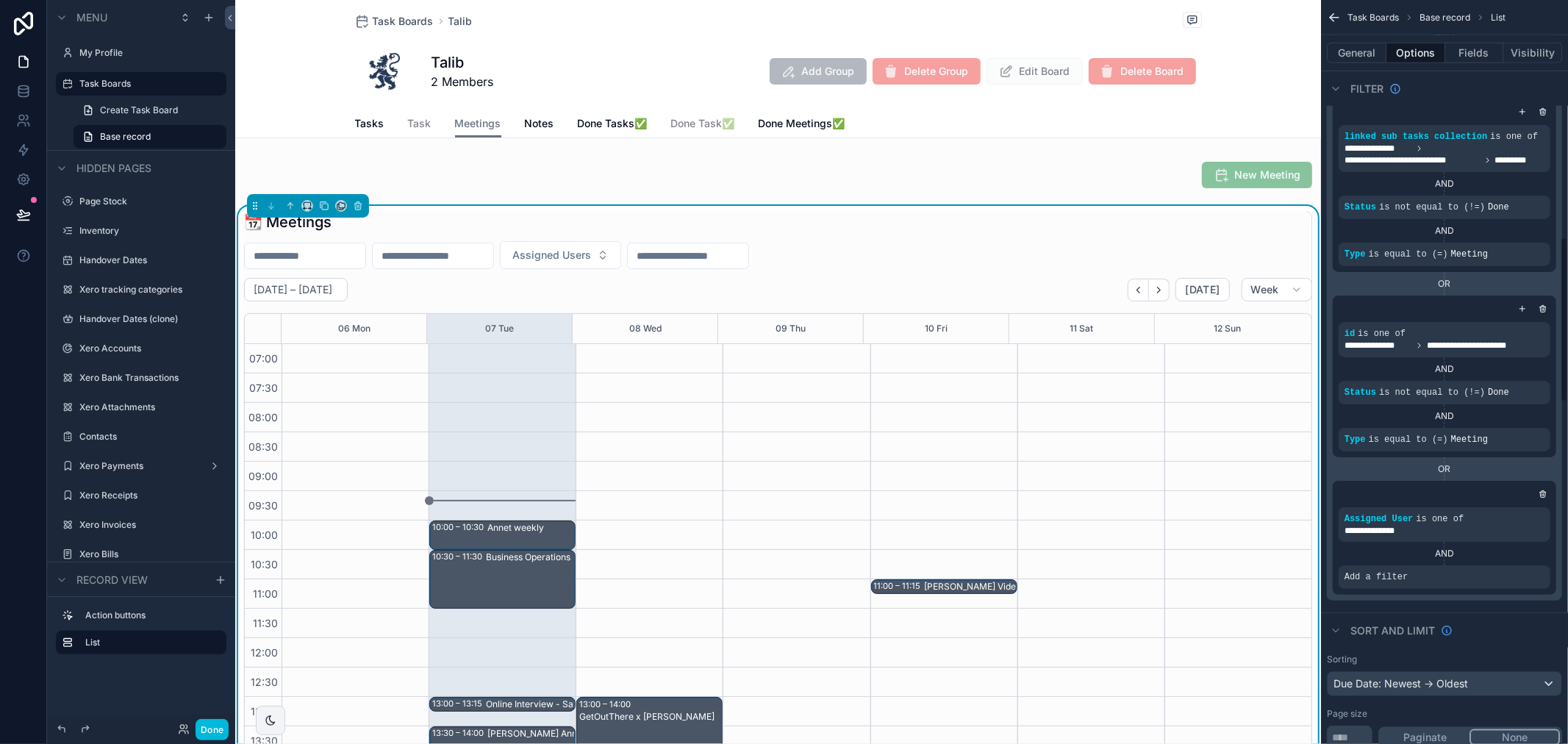
scroll to position [412, 0]
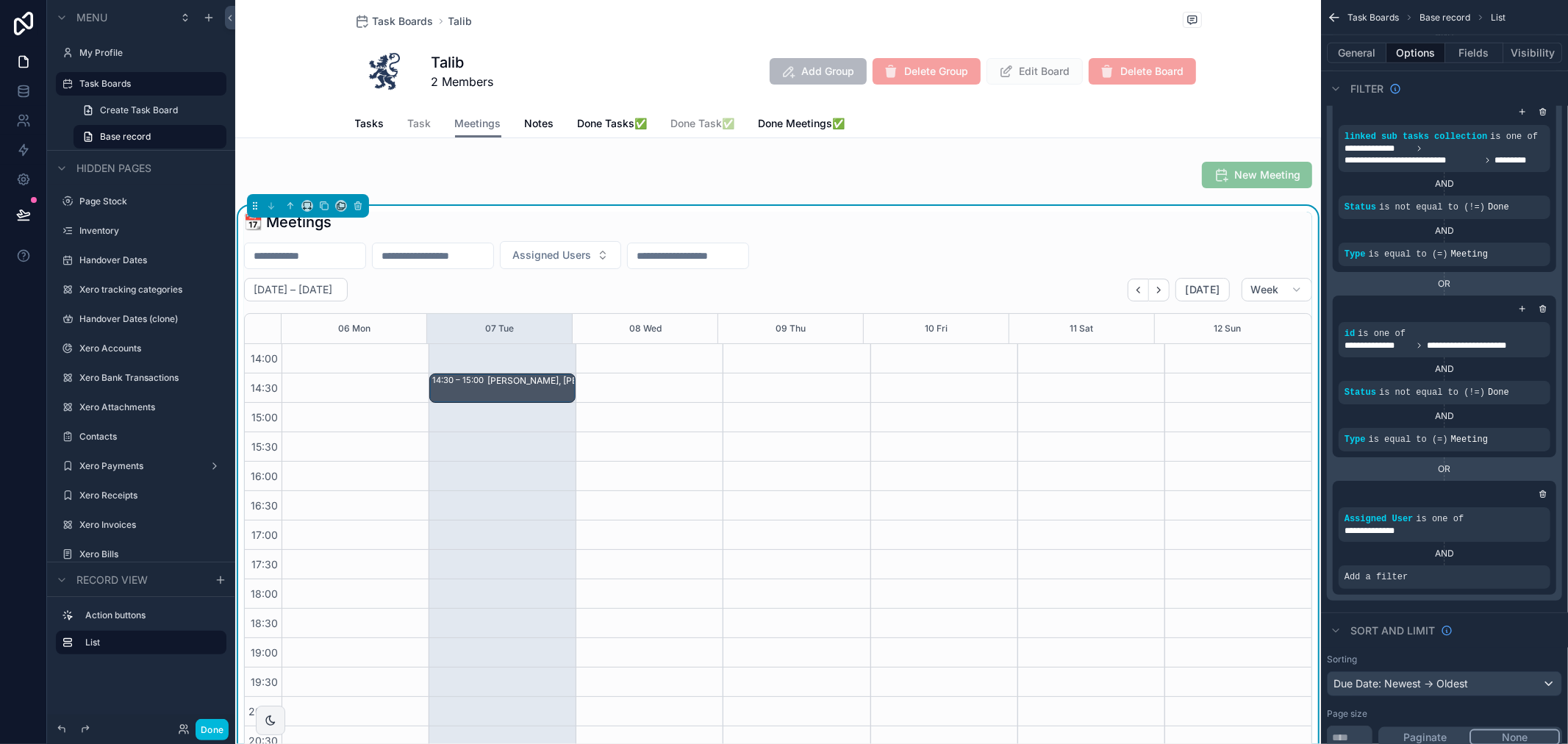
click at [0, 0] on icon "scrollable content" at bounding box center [0, 0] width 0 height 0
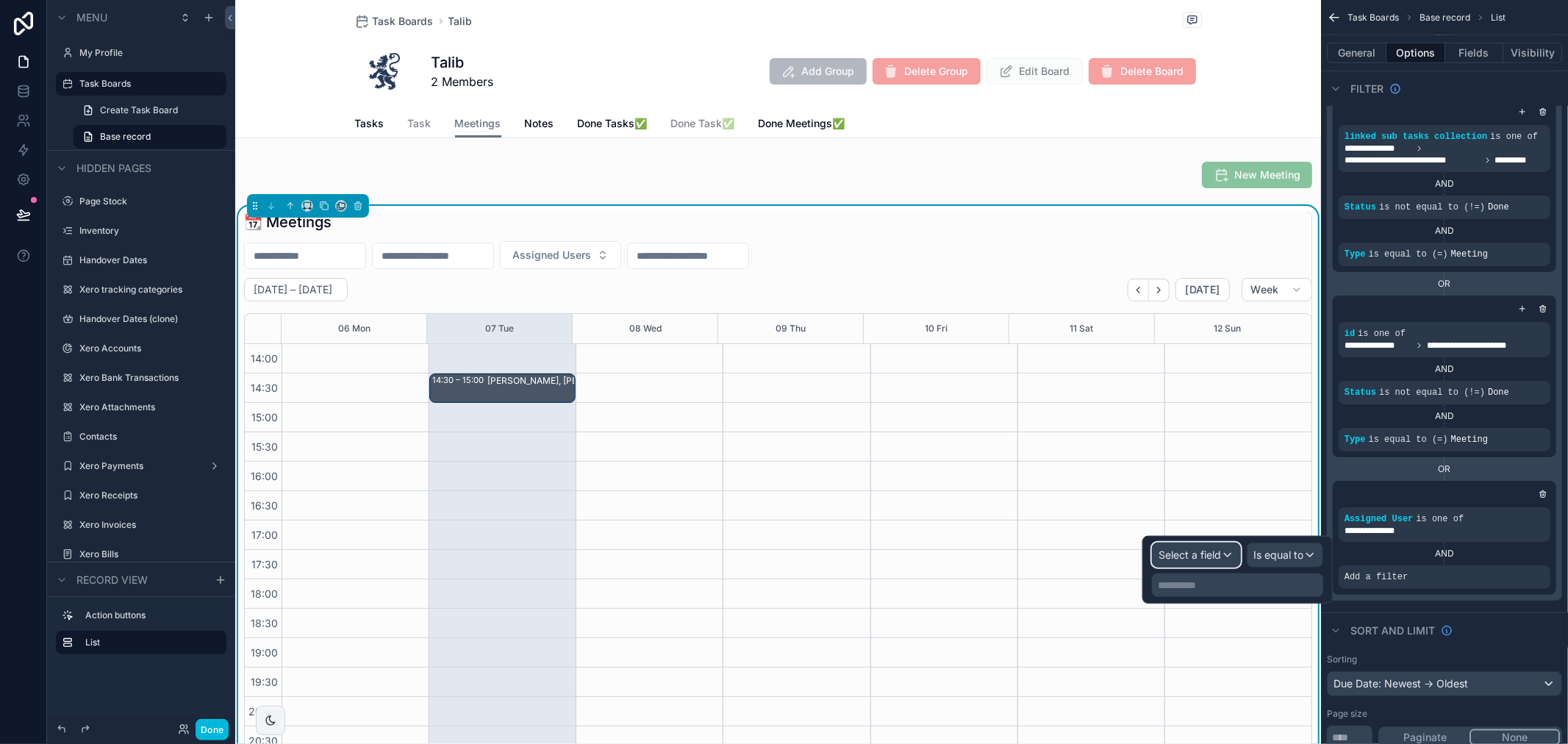
click at [1173, 551] on span "Select a field" at bounding box center [1190, 554] width 63 height 13
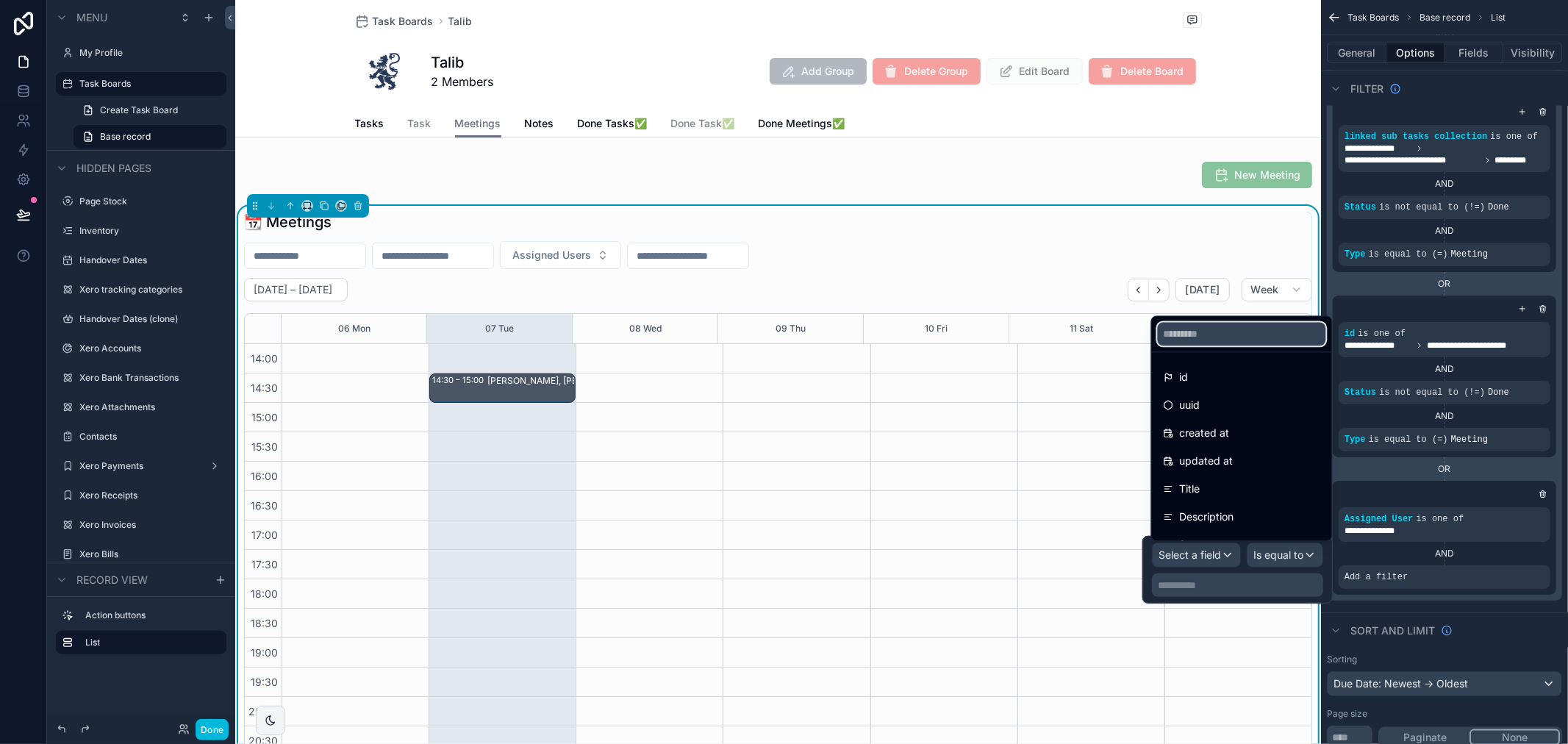
click at [1226, 339] on input "text" at bounding box center [1242, 333] width 169 height 24
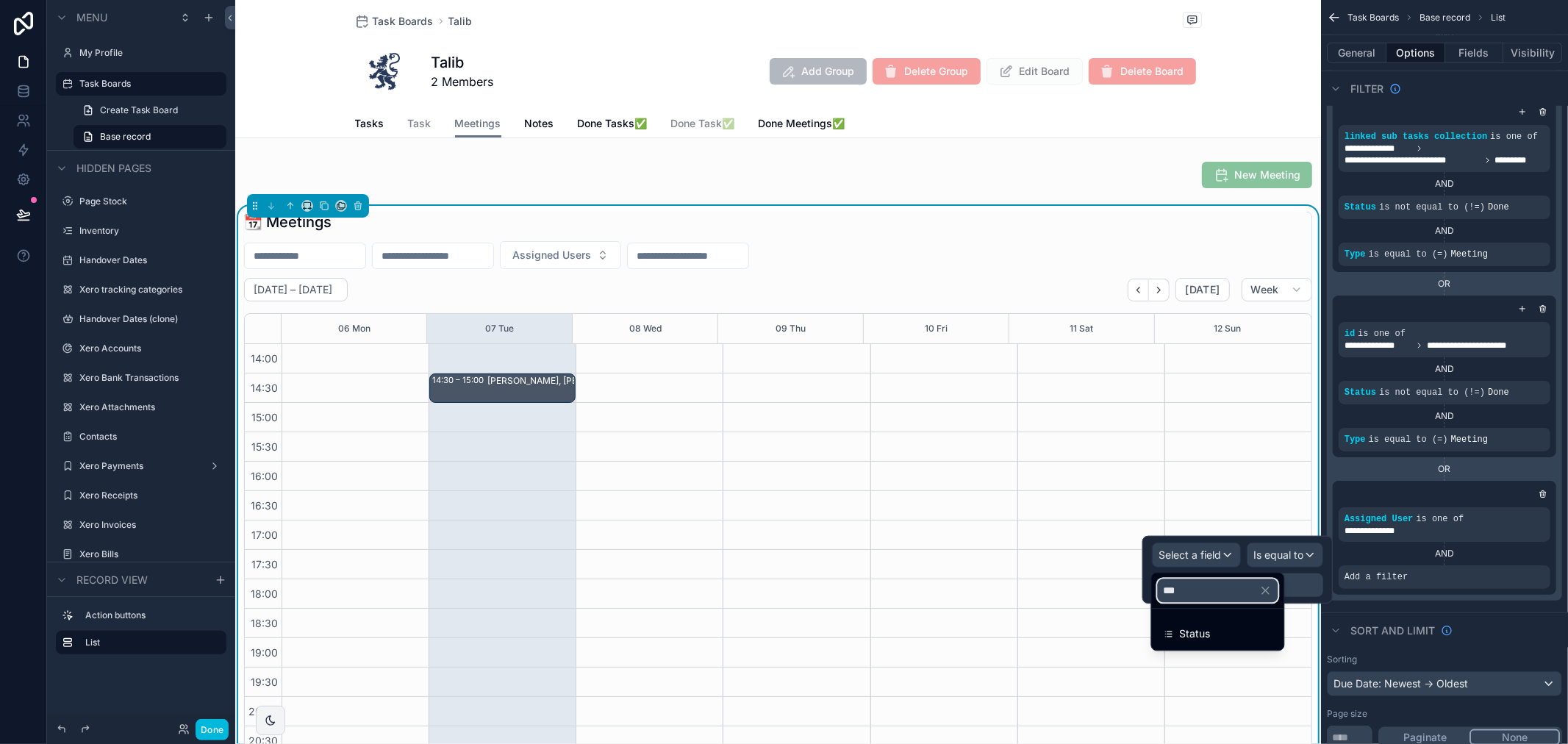
type input "***"
click at [1228, 642] on div "Status" at bounding box center [1218, 633] width 109 height 18
click at [1295, 554] on span "Is equal to (=)" at bounding box center [1270, 555] width 67 height 15
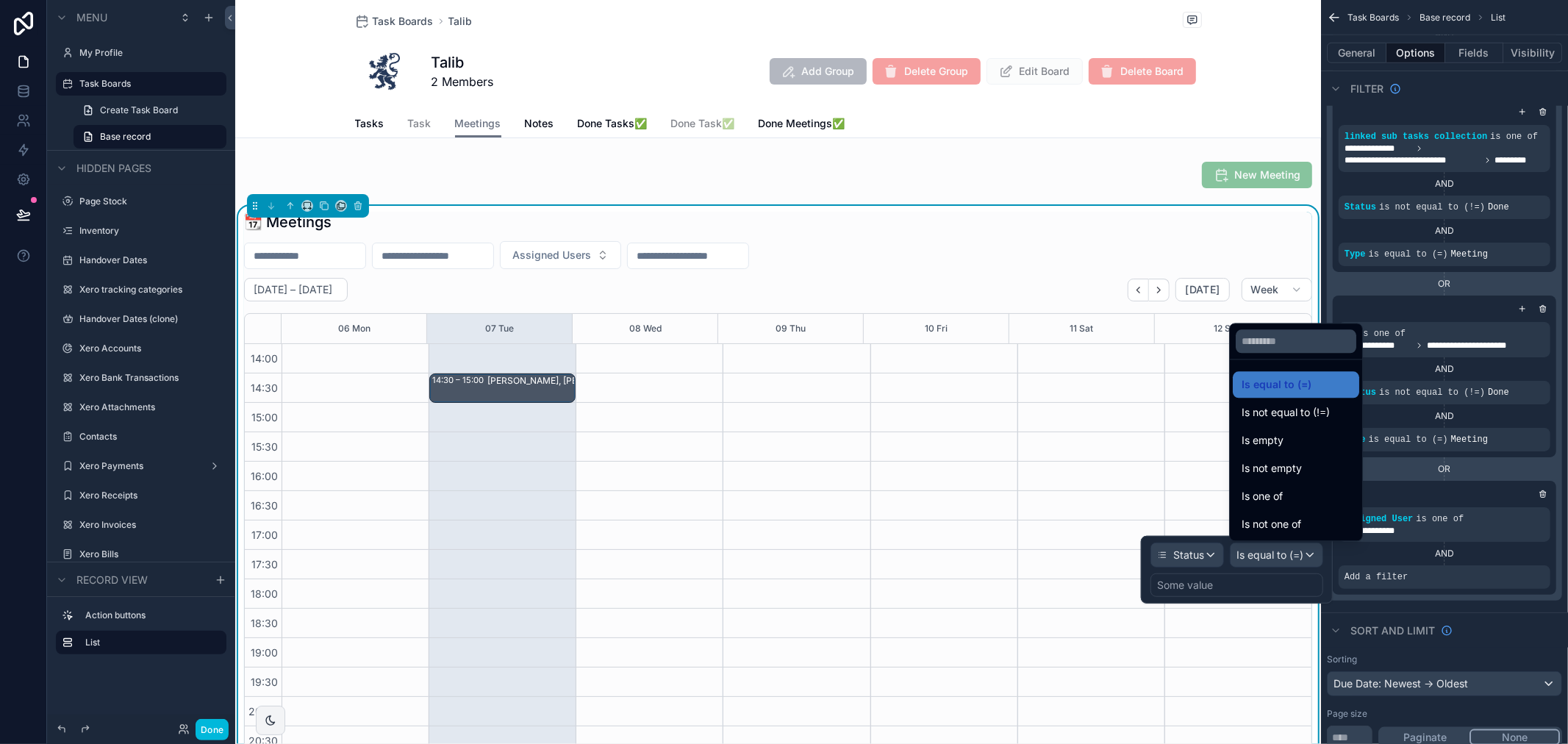
click at [1322, 417] on span "Is not equal to (!=)" at bounding box center [1286, 413] width 88 height 18
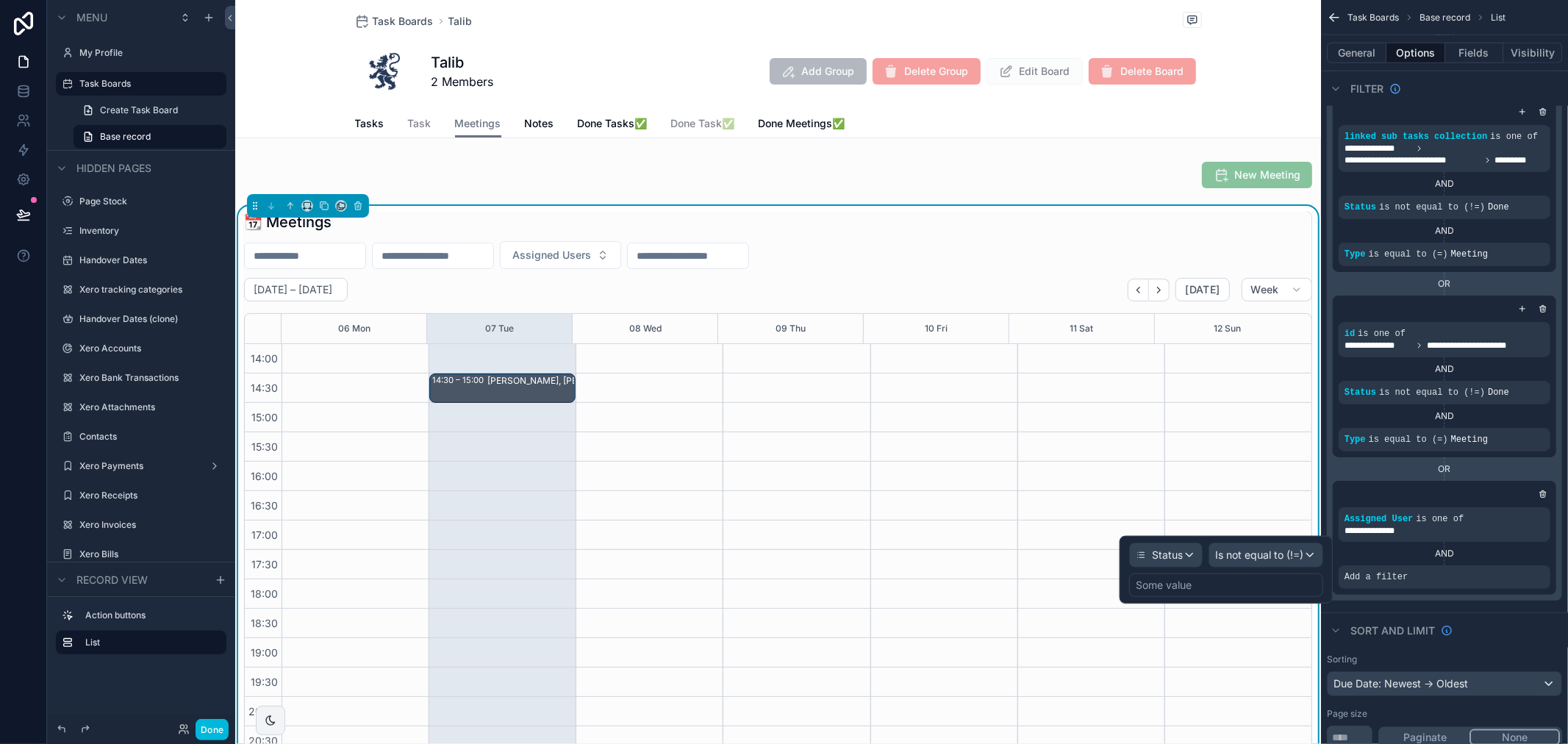
click at [1234, 580] on div "Some value" at bounding box center [1227, 585] width 194 height 24
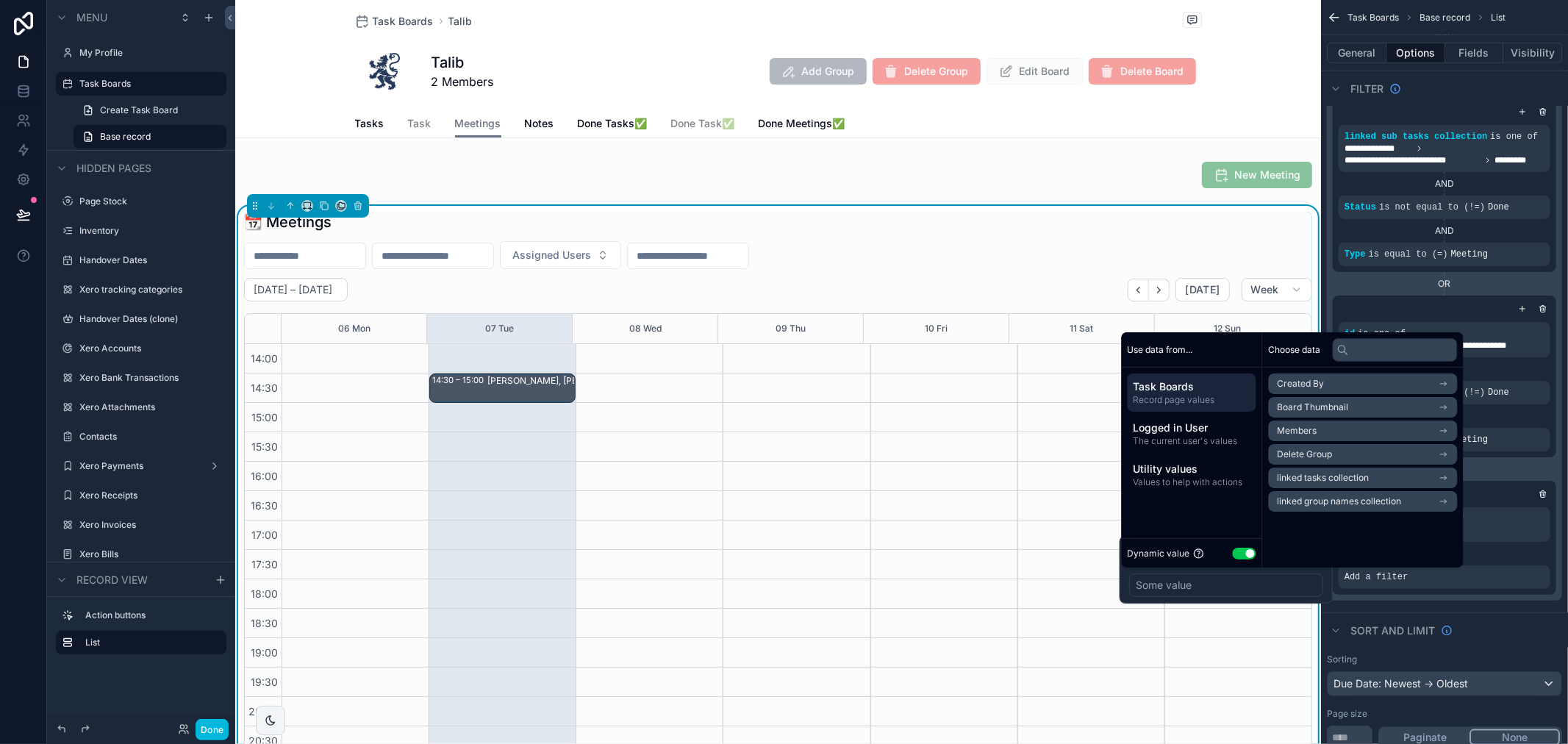
click at [1251, 548] on button "Use setting" at bounding box center [1244, 554] width 24 height 12
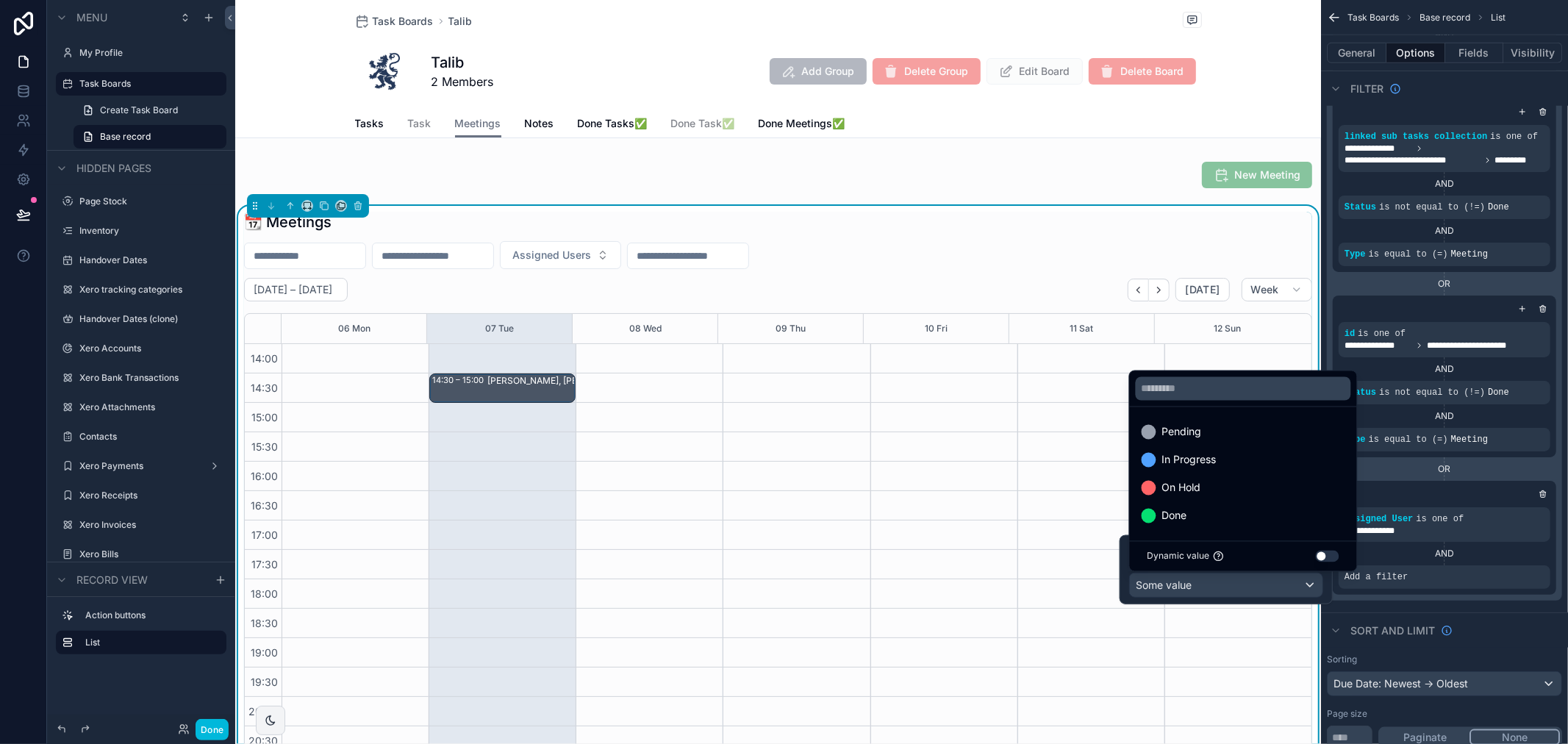
click at [1219, 504] on div "Done" at bounding box center [1243, 516] width 222 height 26
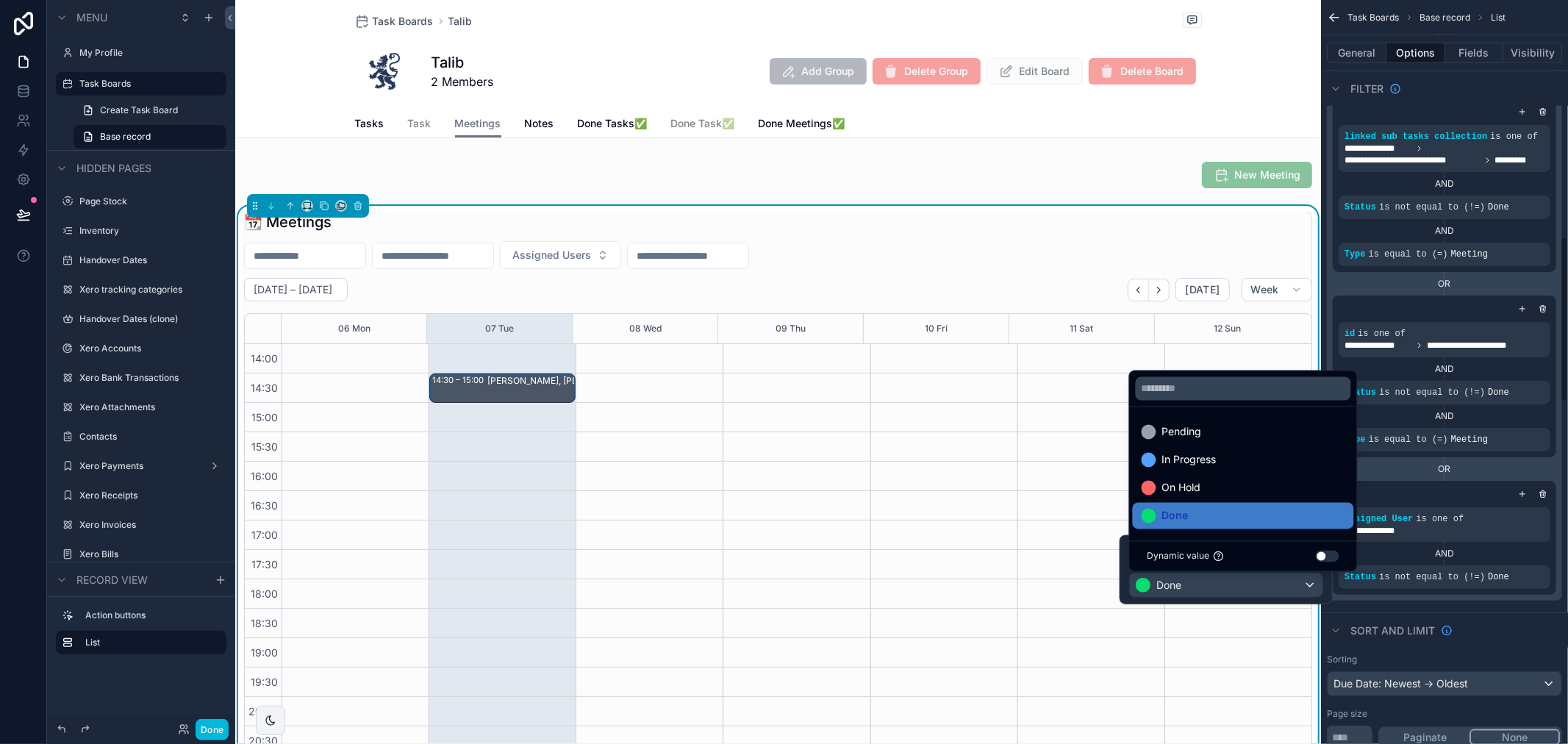
click at [0, 0] on icon "scrollable content" at bounding box center [0, 0] width 0 height 0
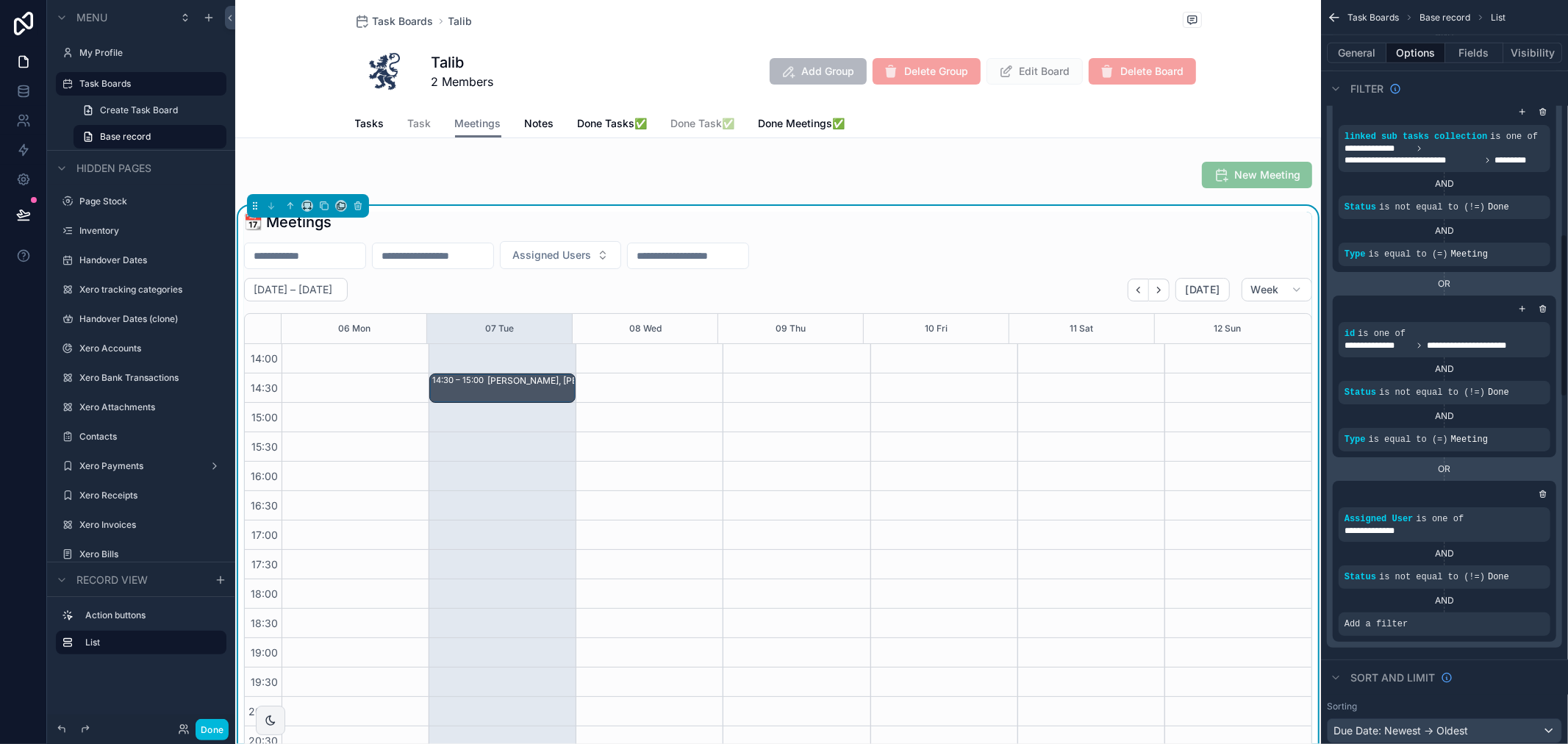
click at [0, 0] on div "scrollable content" at bounding box center [0, 0] width 0 height 0
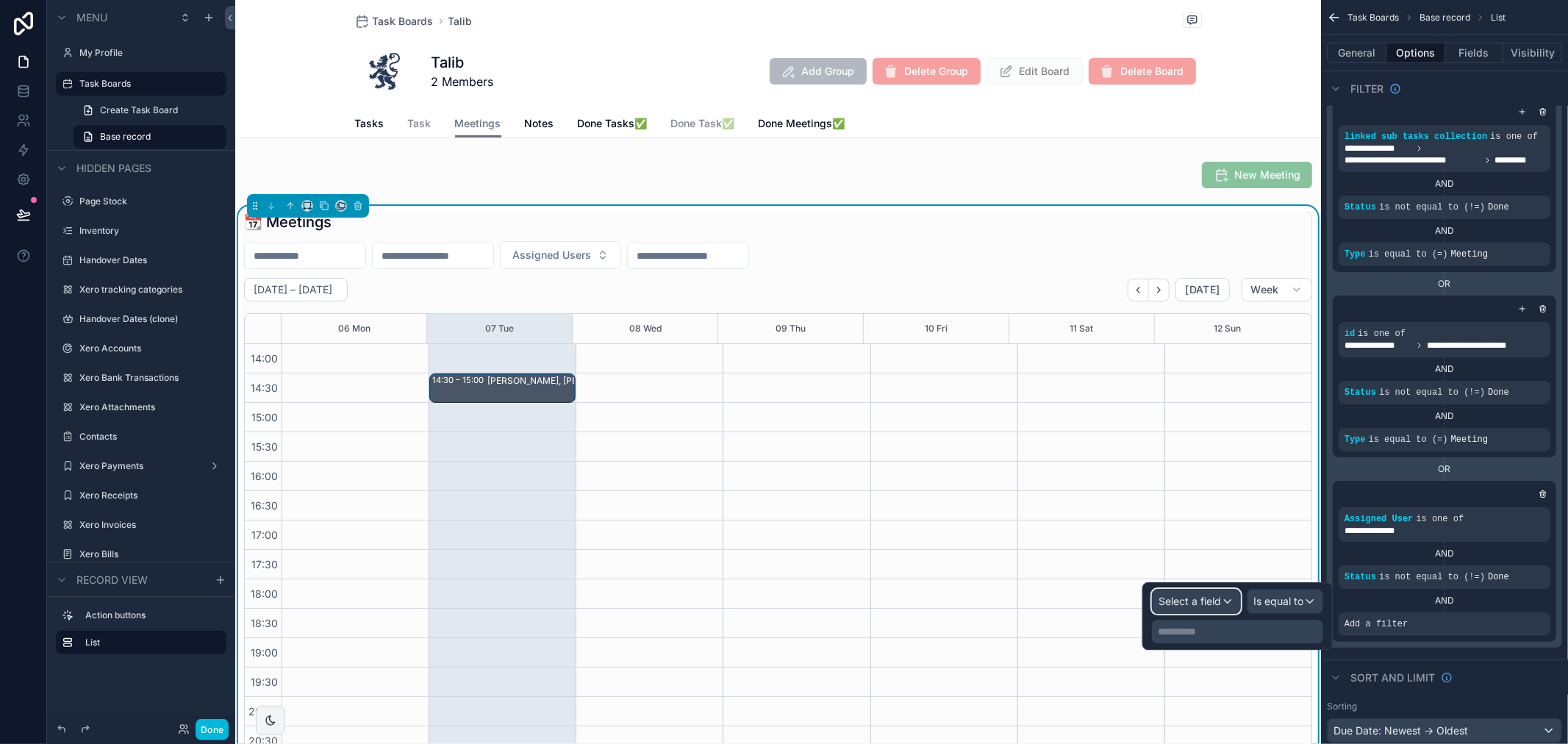
click at [1221, 603] on div "Select a field" at bounding box center [1196, 601] width 87 height 24
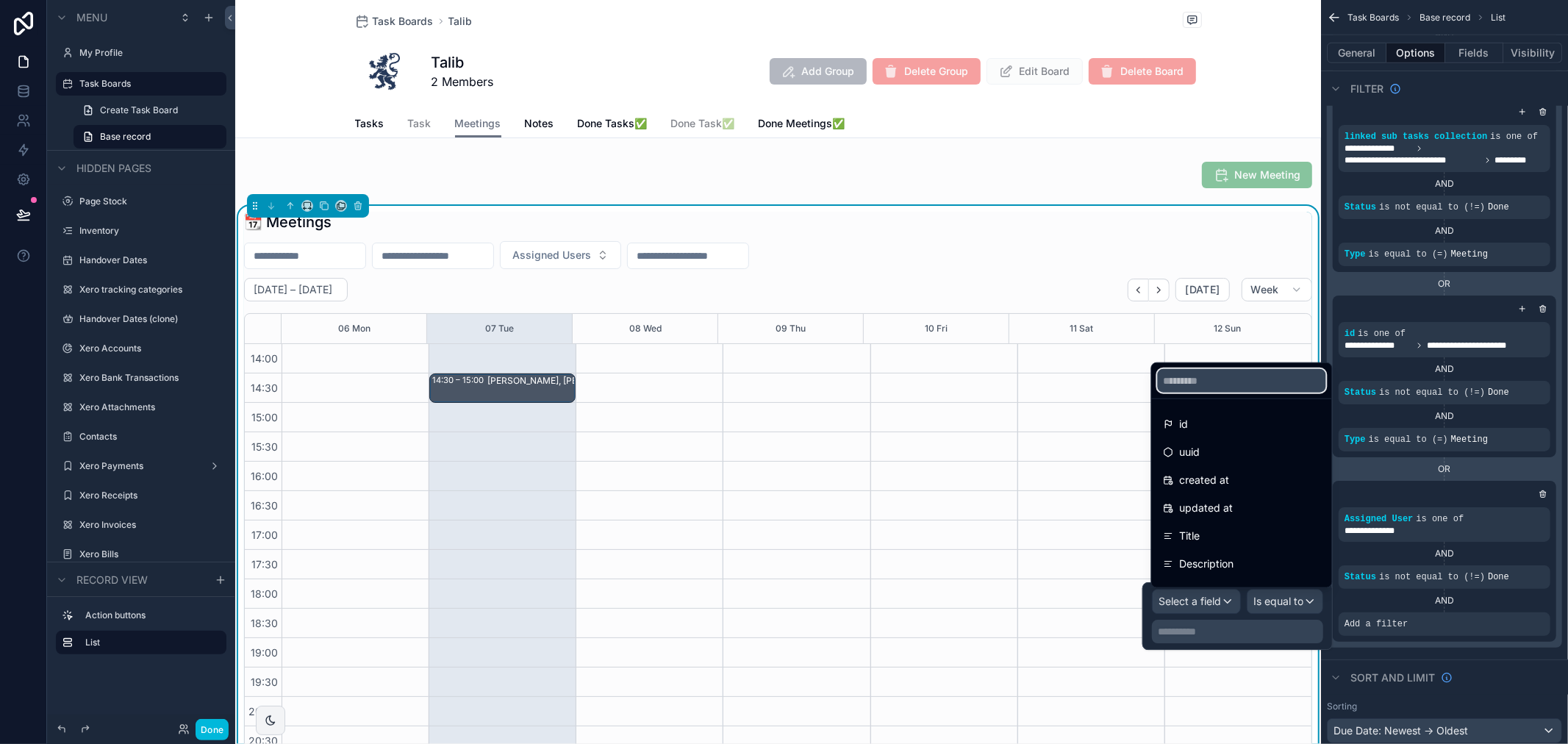
click at [1236, 386] on input "text" at bounding box center [1242, 380] width 169 height 24
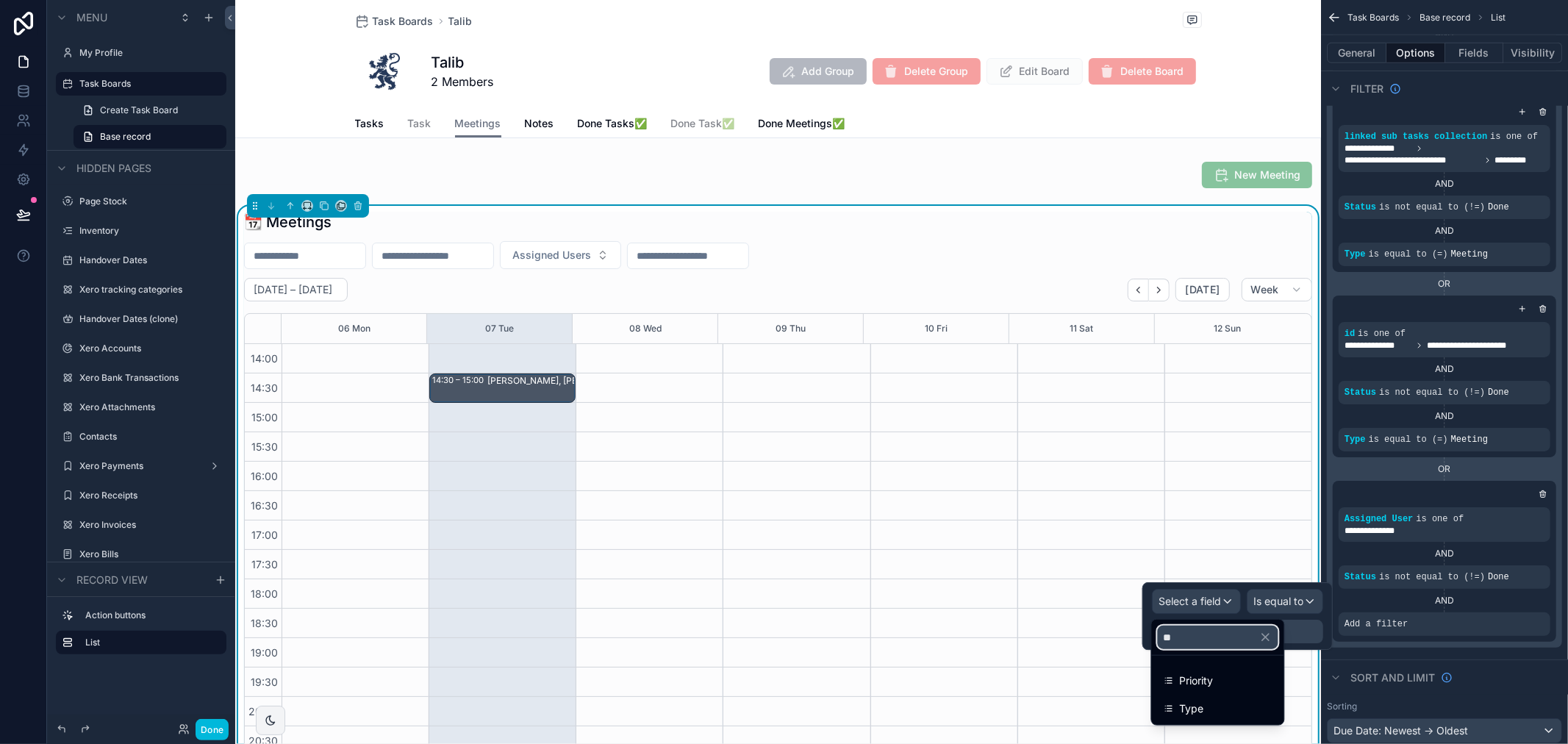
type input "**"
click at [1227, 697] on div "Type" at bounding box center [1218, 708] width 126 height 26
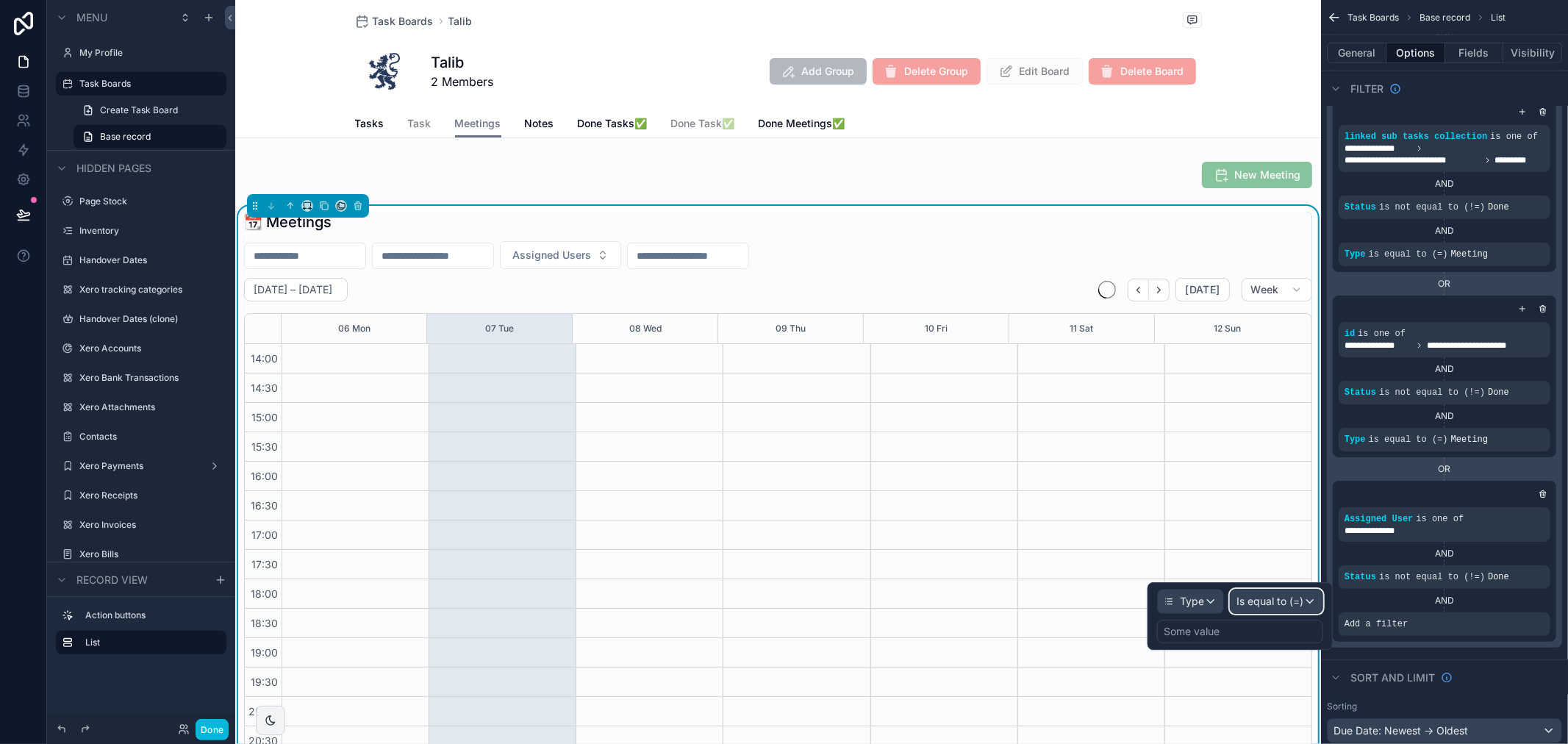
click at [1284, 601] on span "Is equal to (=)" at bounding box center [1270, 601] width 67 height 15
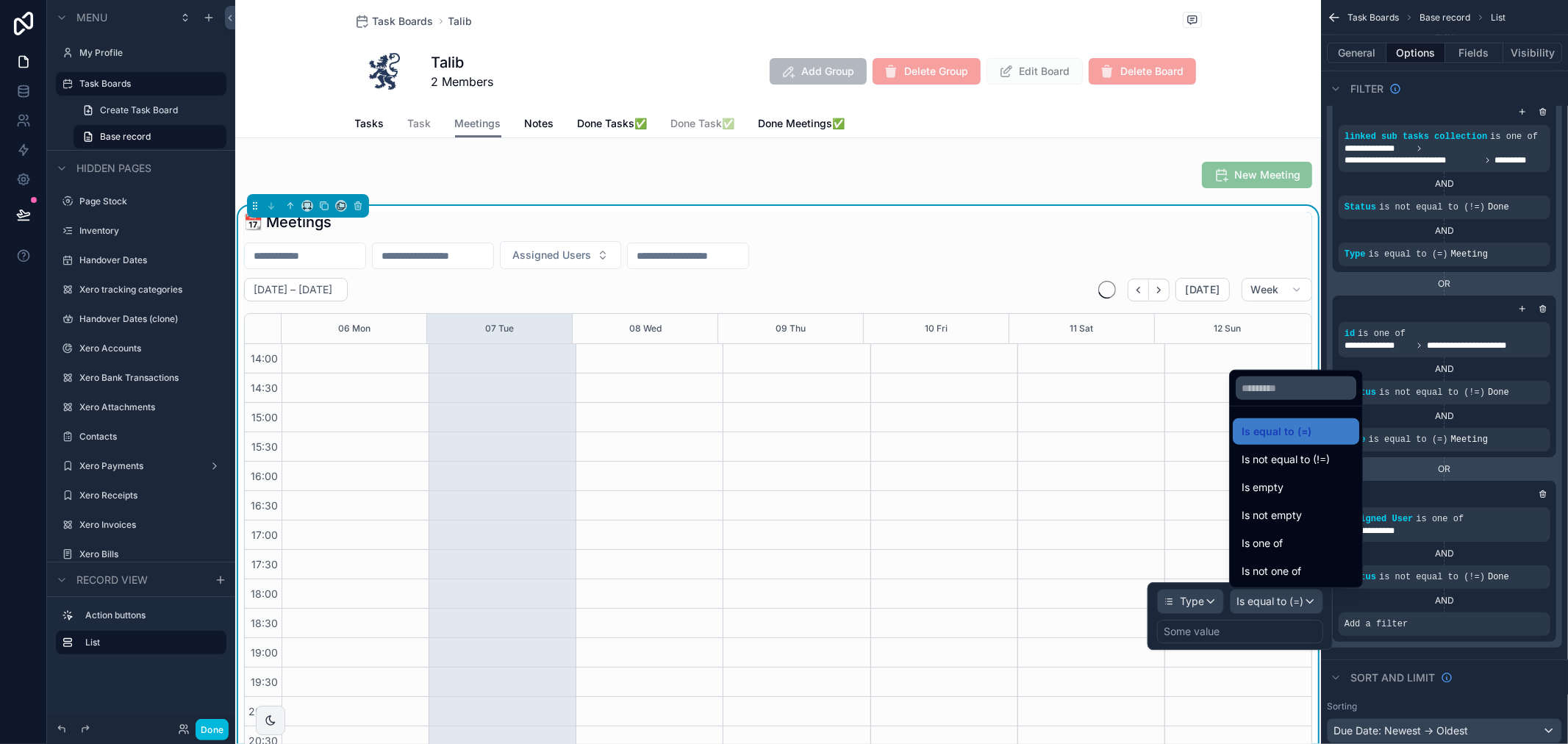
click at [1245, 636] on div at bounding box center [1239, 616] width 185 height 68
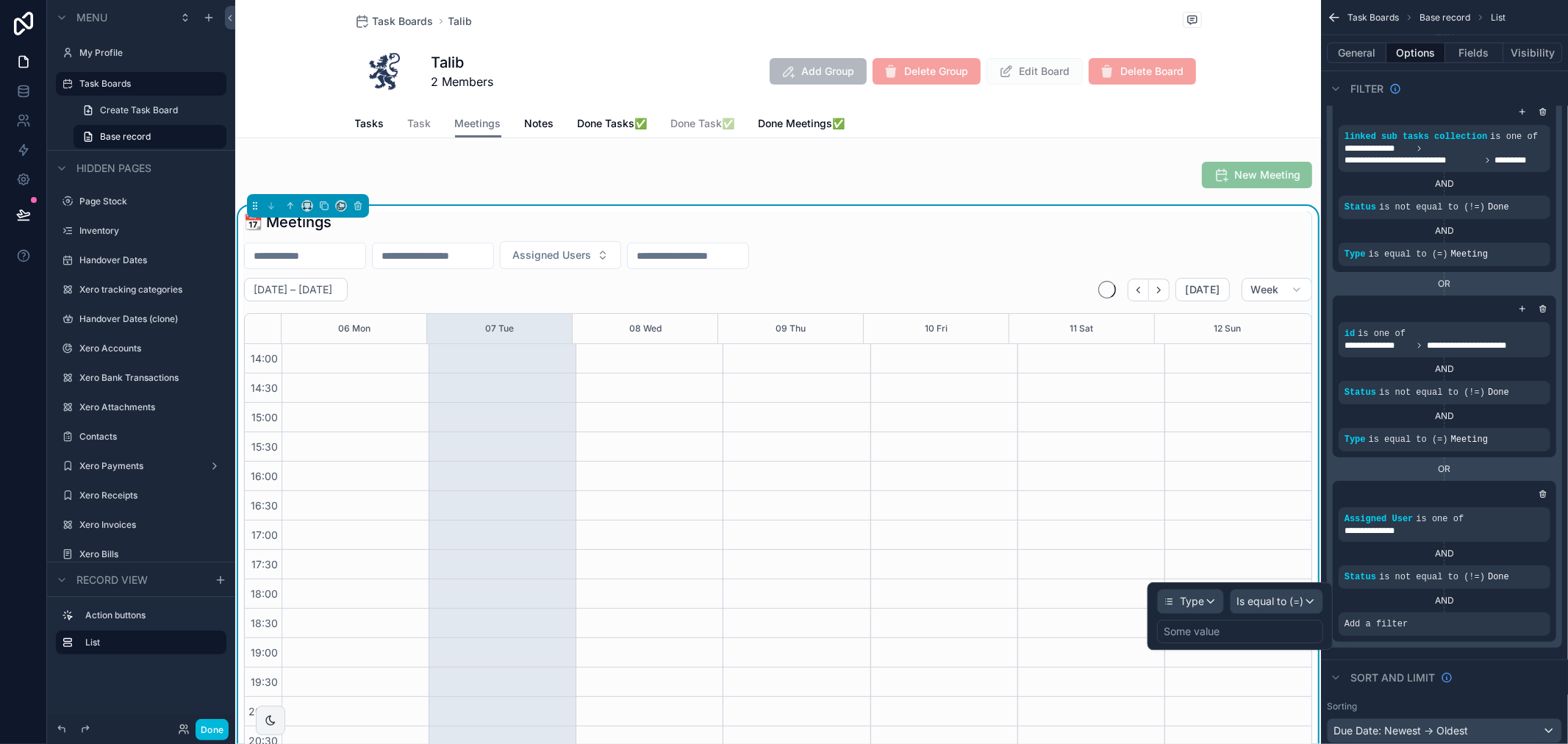
click at [1245, 636] on div "Some value" at bounding box center [1239, 631] width 166 height 24
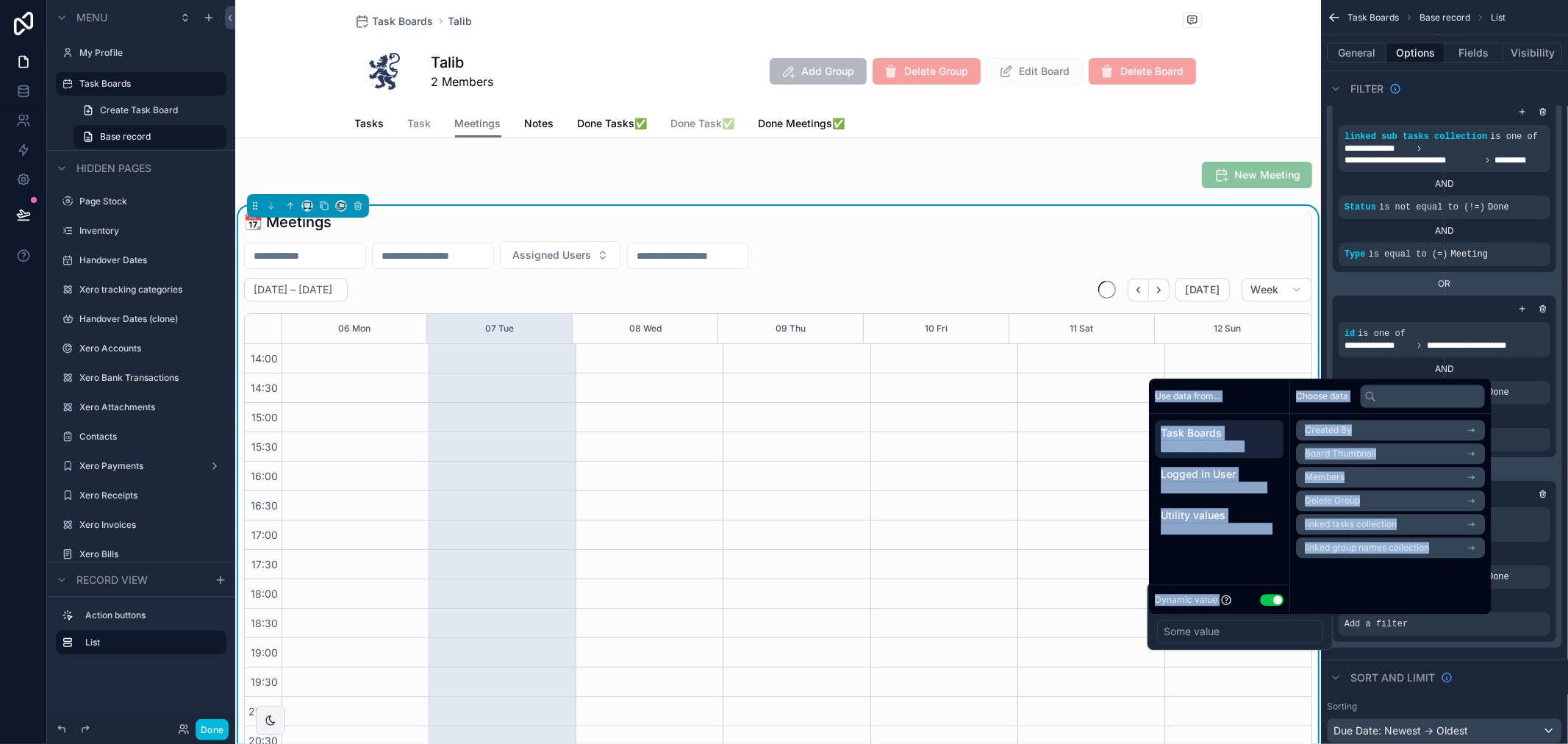
click at [1268, 601] on button "Use setting" at bounding box center [1272, 600] width 24 height 12
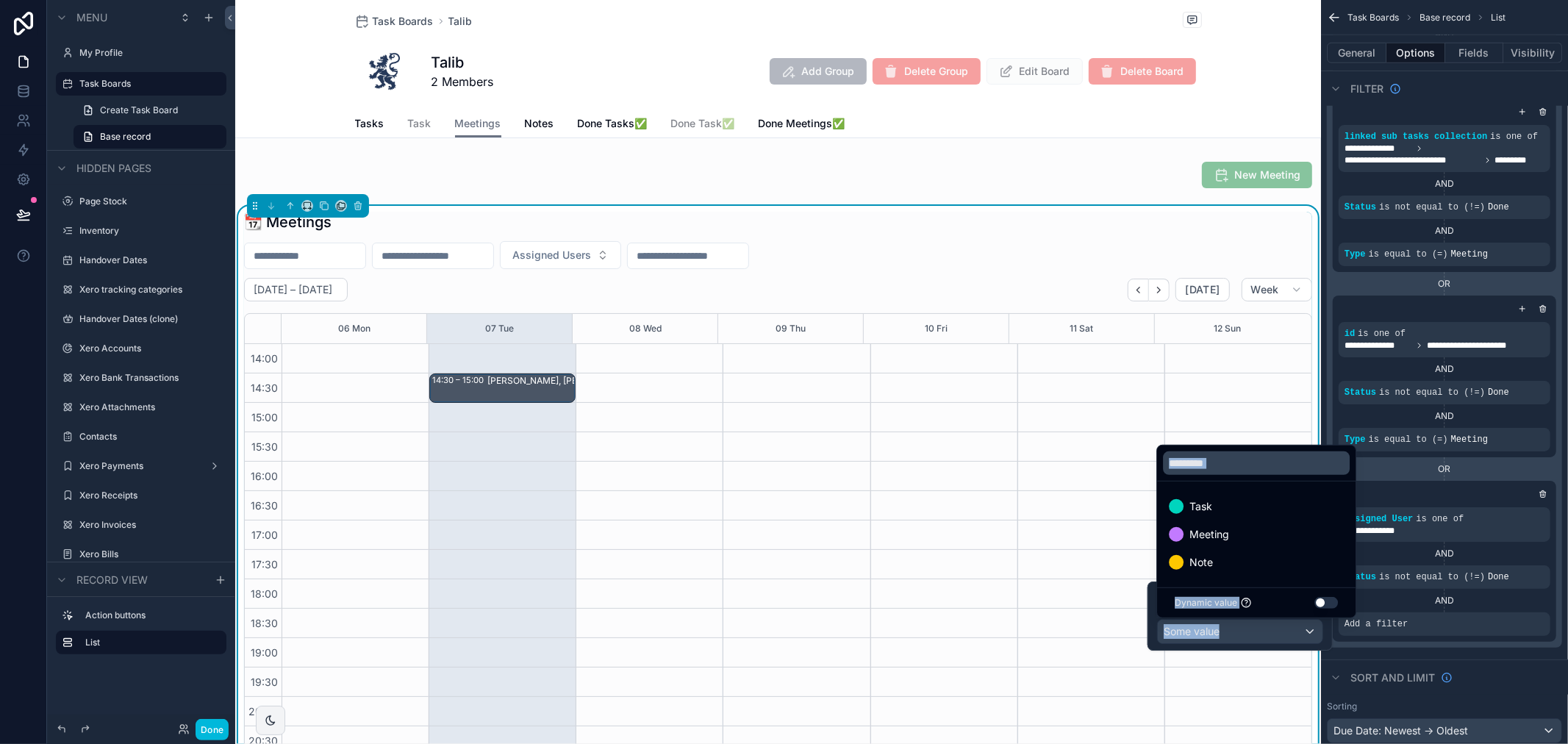
click at [1247, 527] on div "Meeting" at bounding box center [1256, 534] width 175 height 18
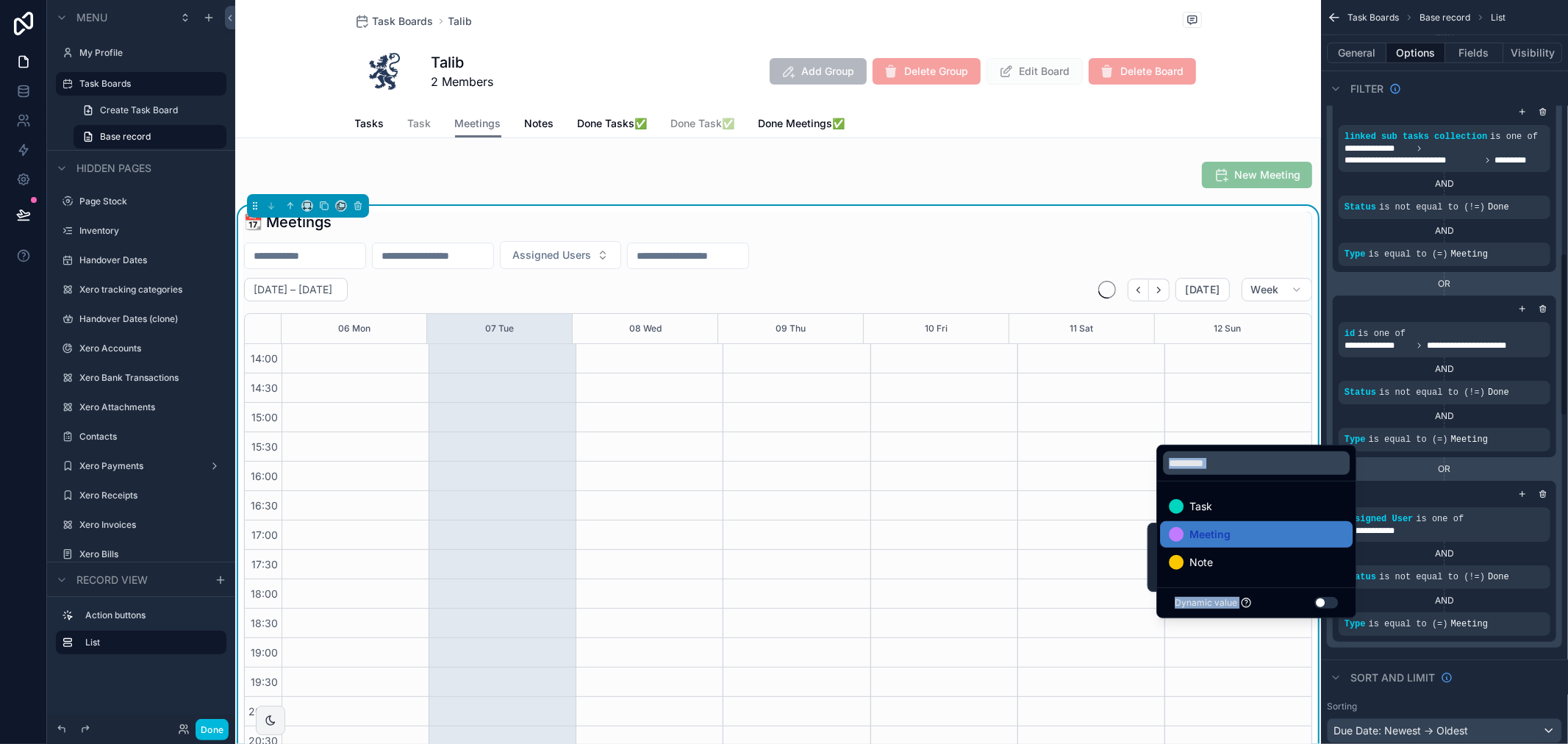
click at [1563, 573] on div "**********" at bounding box center [1444, 616] width 247 height 3355
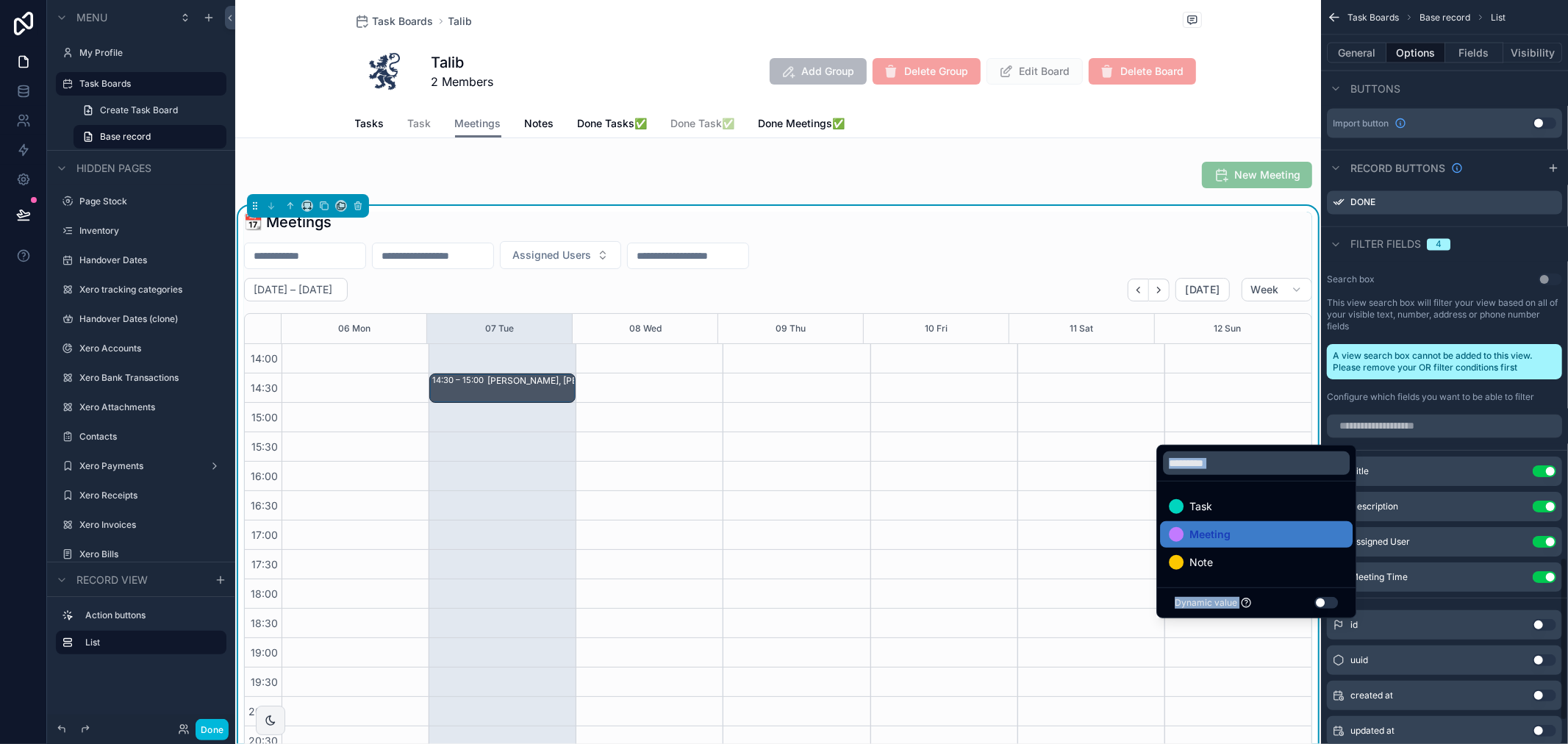
scroll to position [2560, 0]
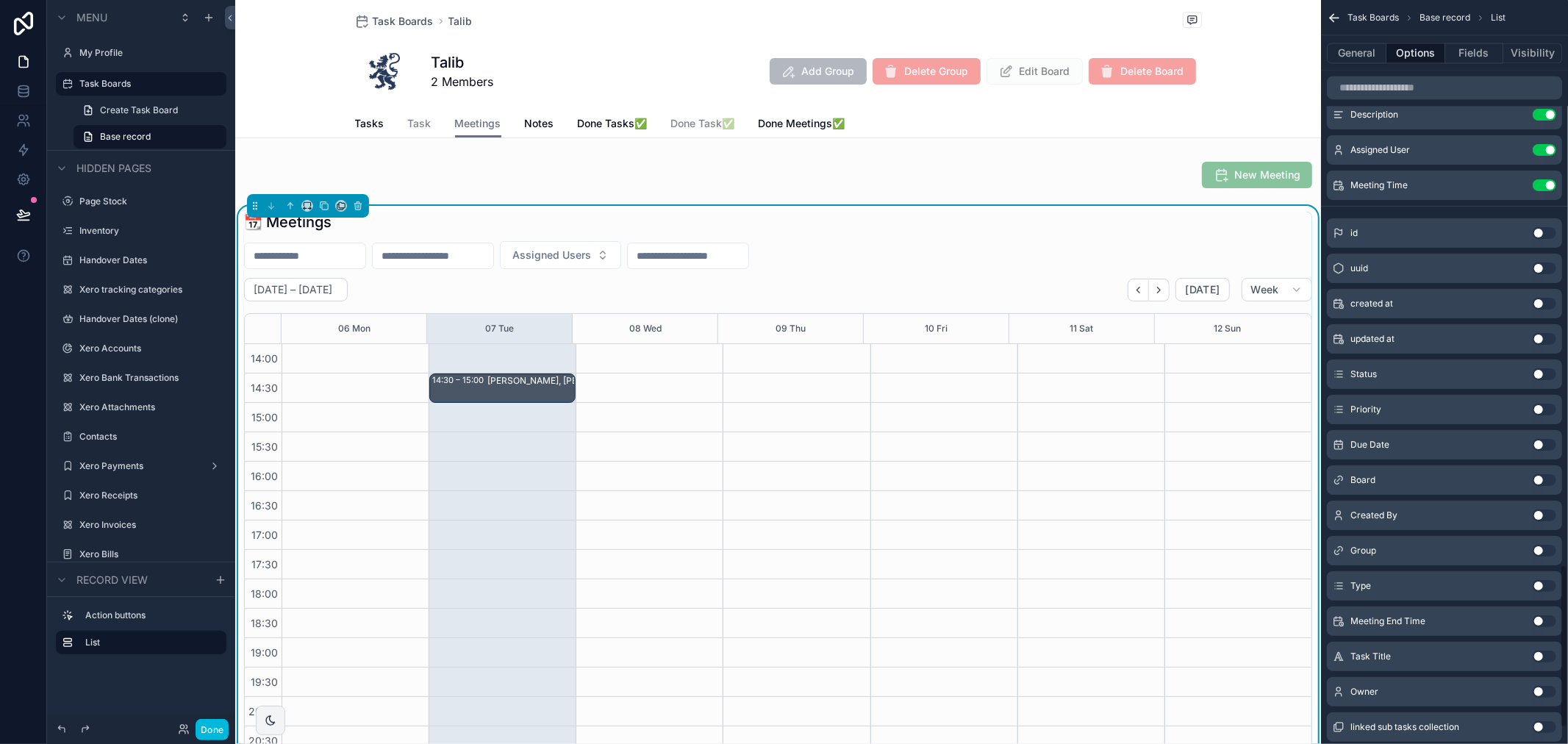
click at [812, 420] on div "scrollable content" at bounding box center [796, 403] width 147 height 941
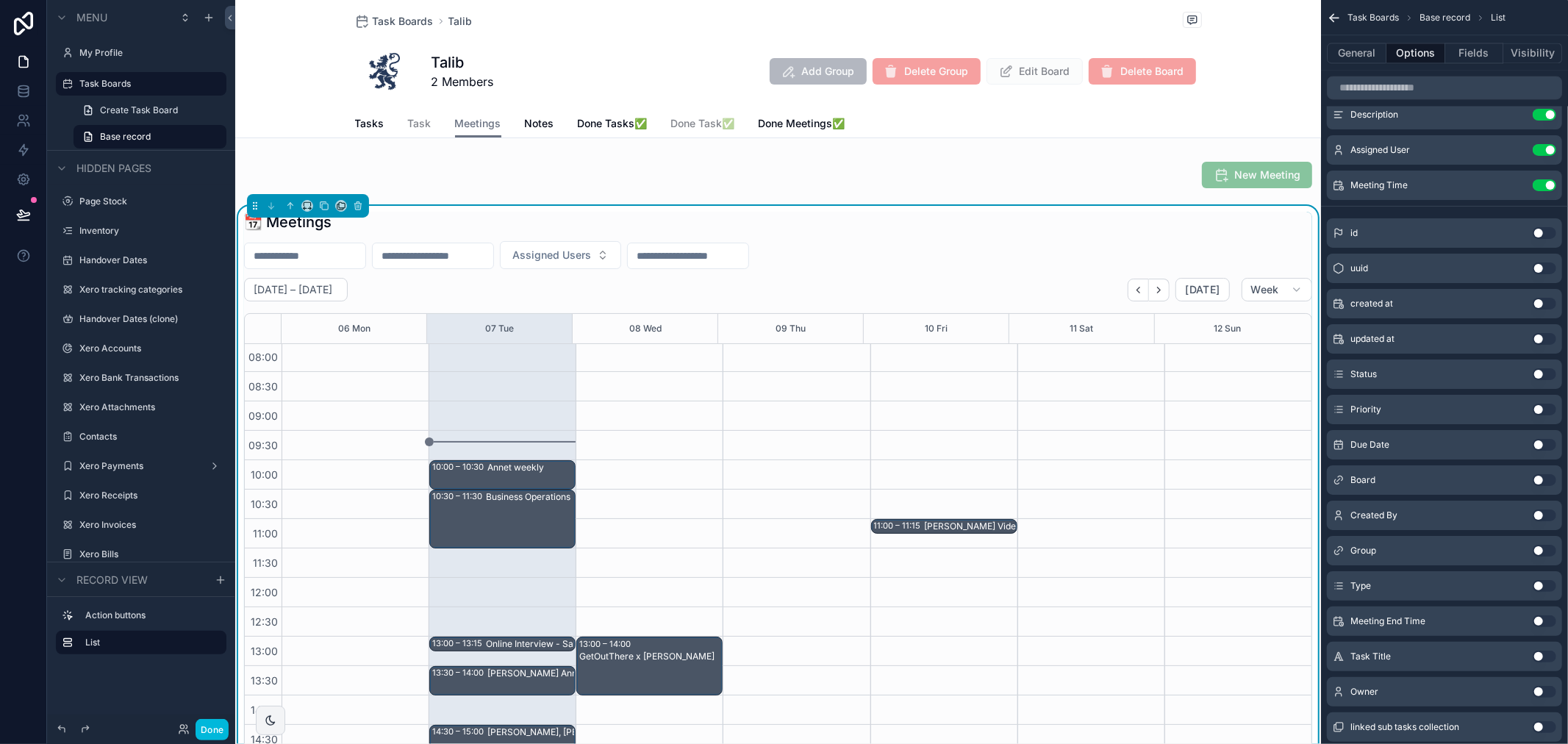
scroll to position [0, 0]
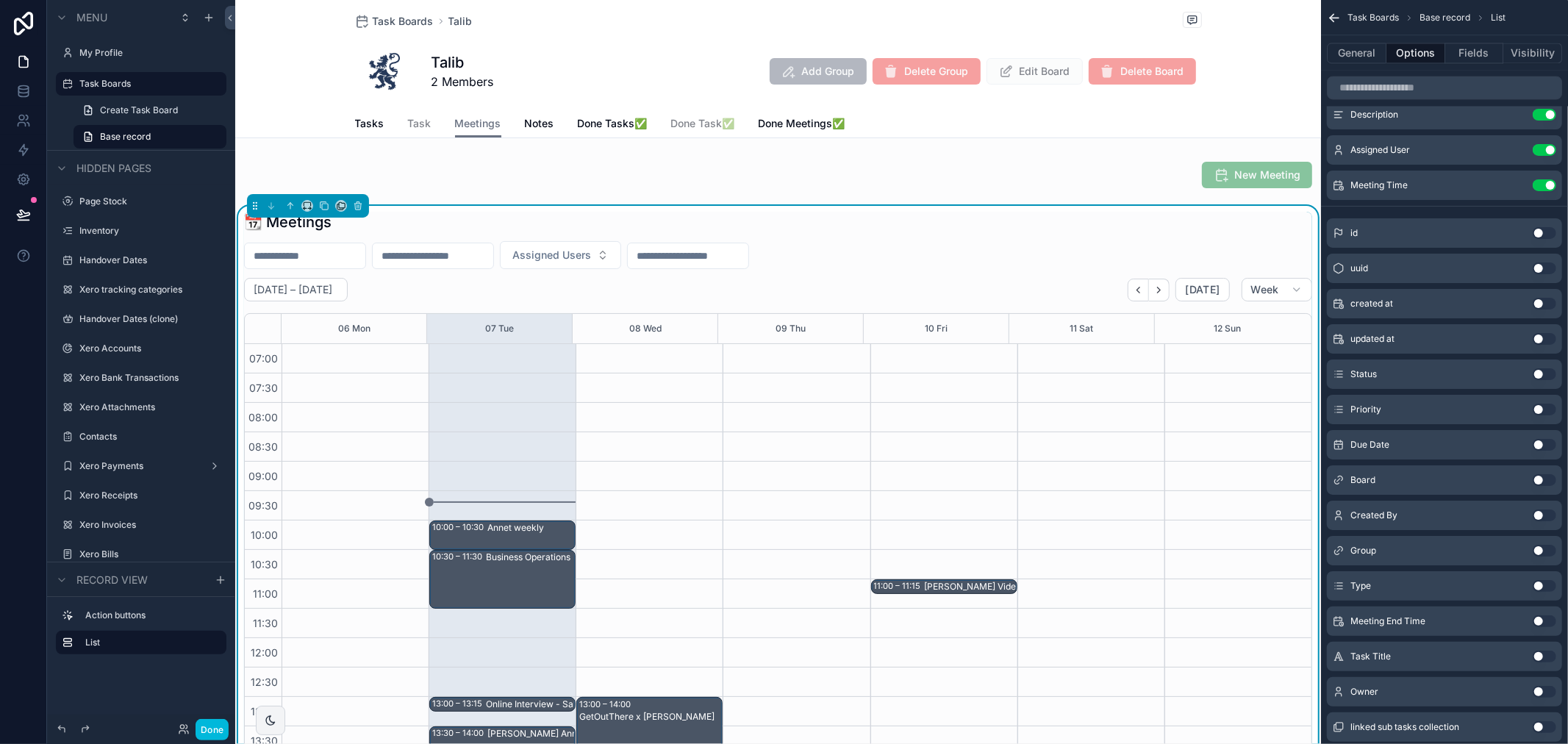
click at [219, 730] on button "Done" at bounding box center [212, 729] width 33 height 22
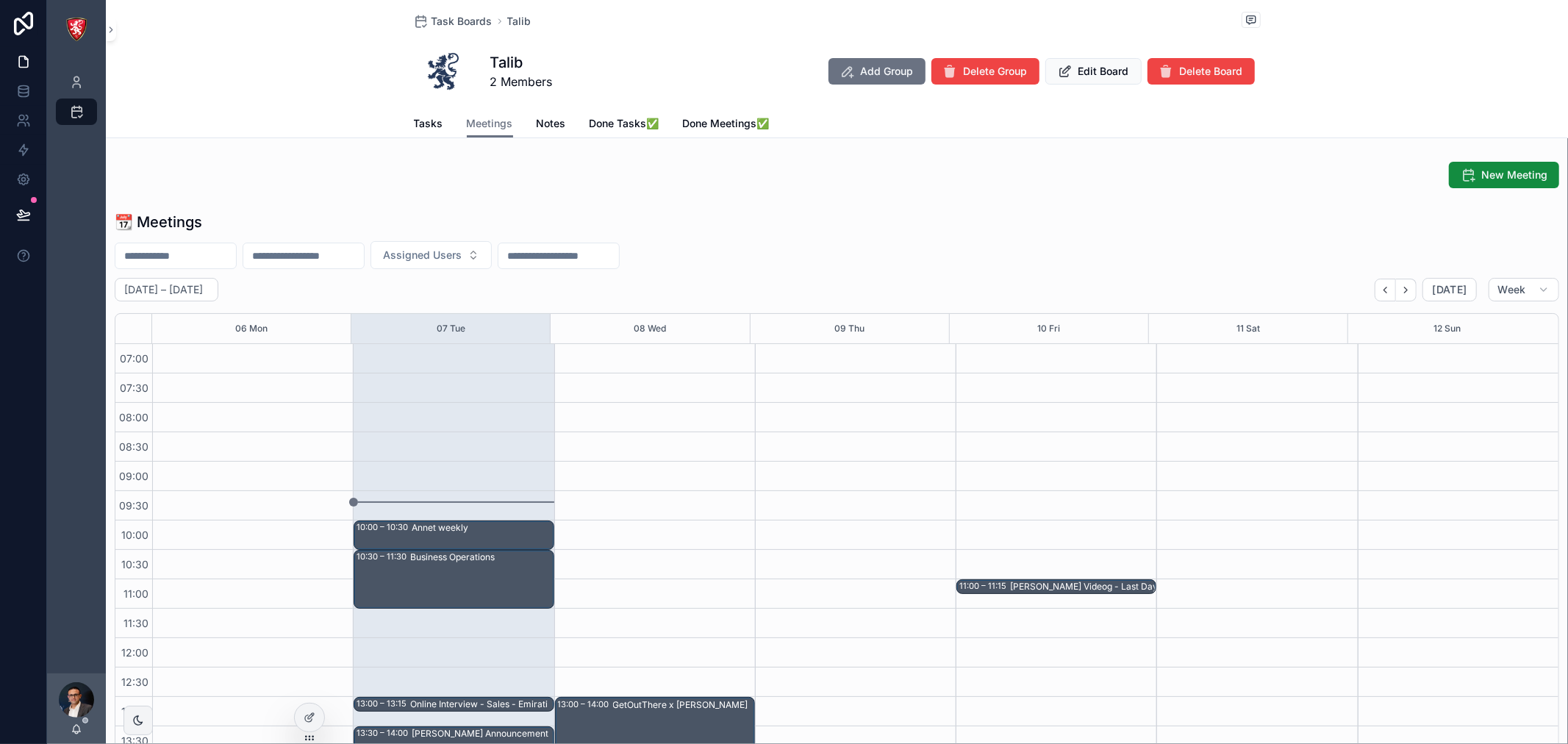
scroll to position [412, 0]
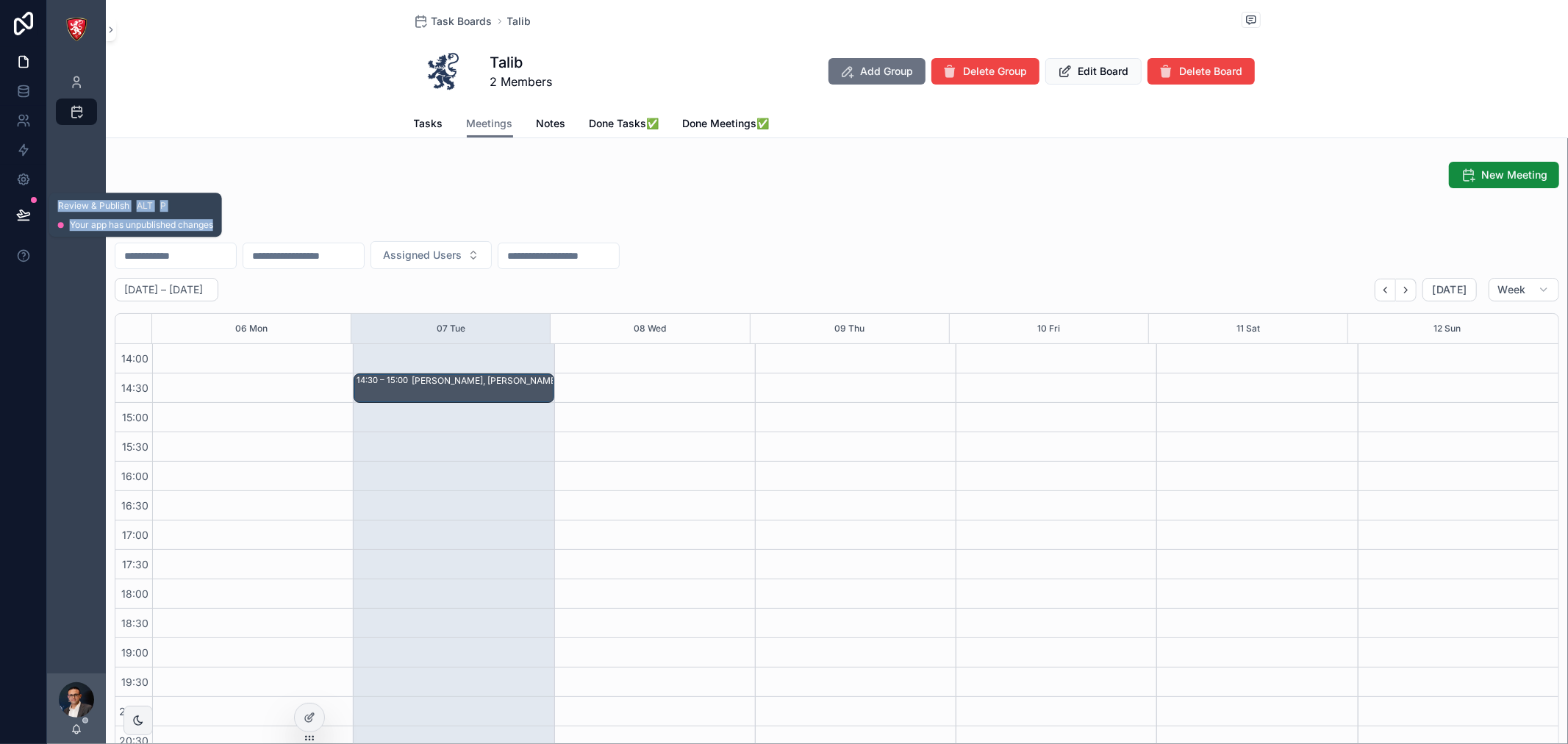
click at [25, 214] on icon at bounding box center [23, 214] width 15 height 15
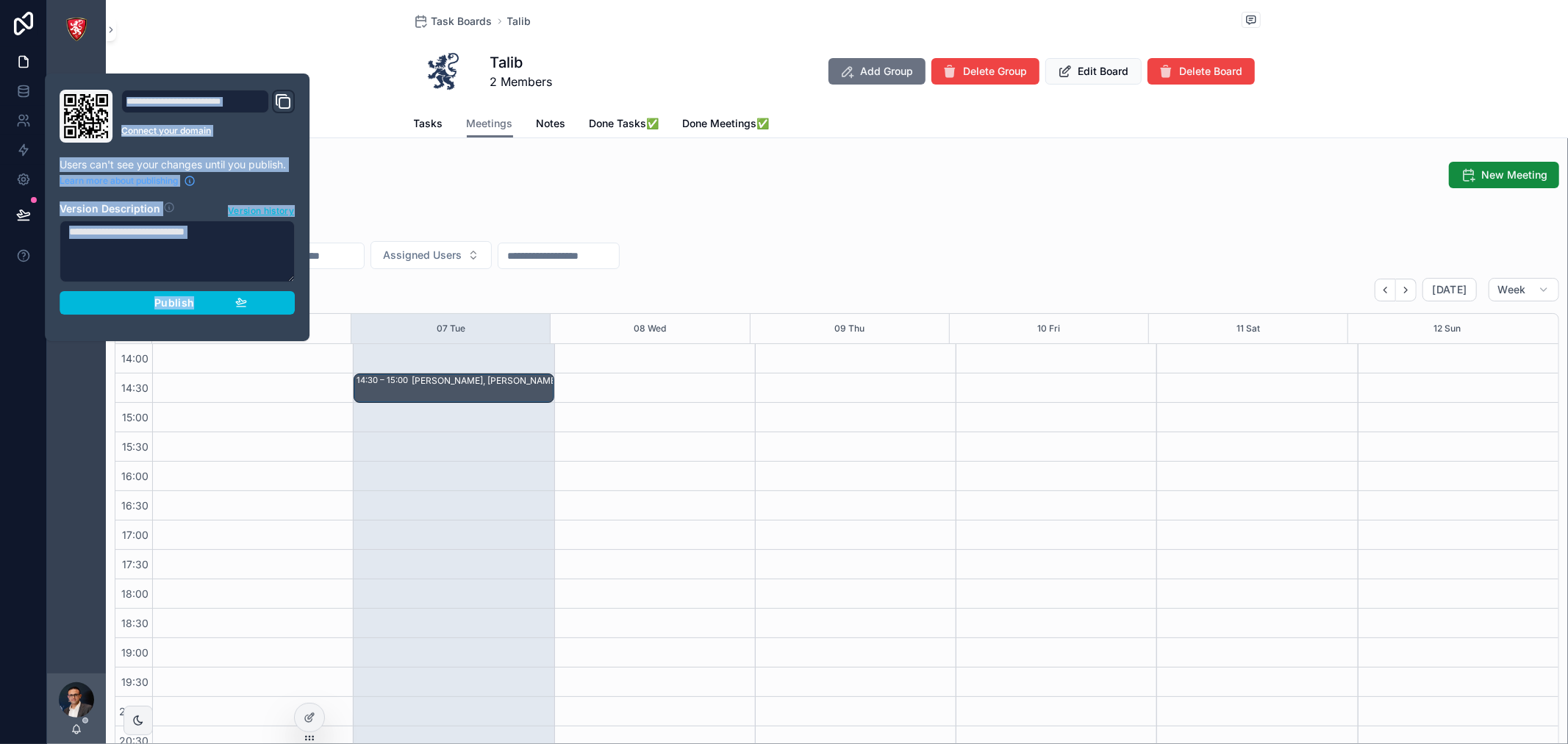
click at [170, 303] on span "Publish" at bounding box center [174, 302] width 39 height 13
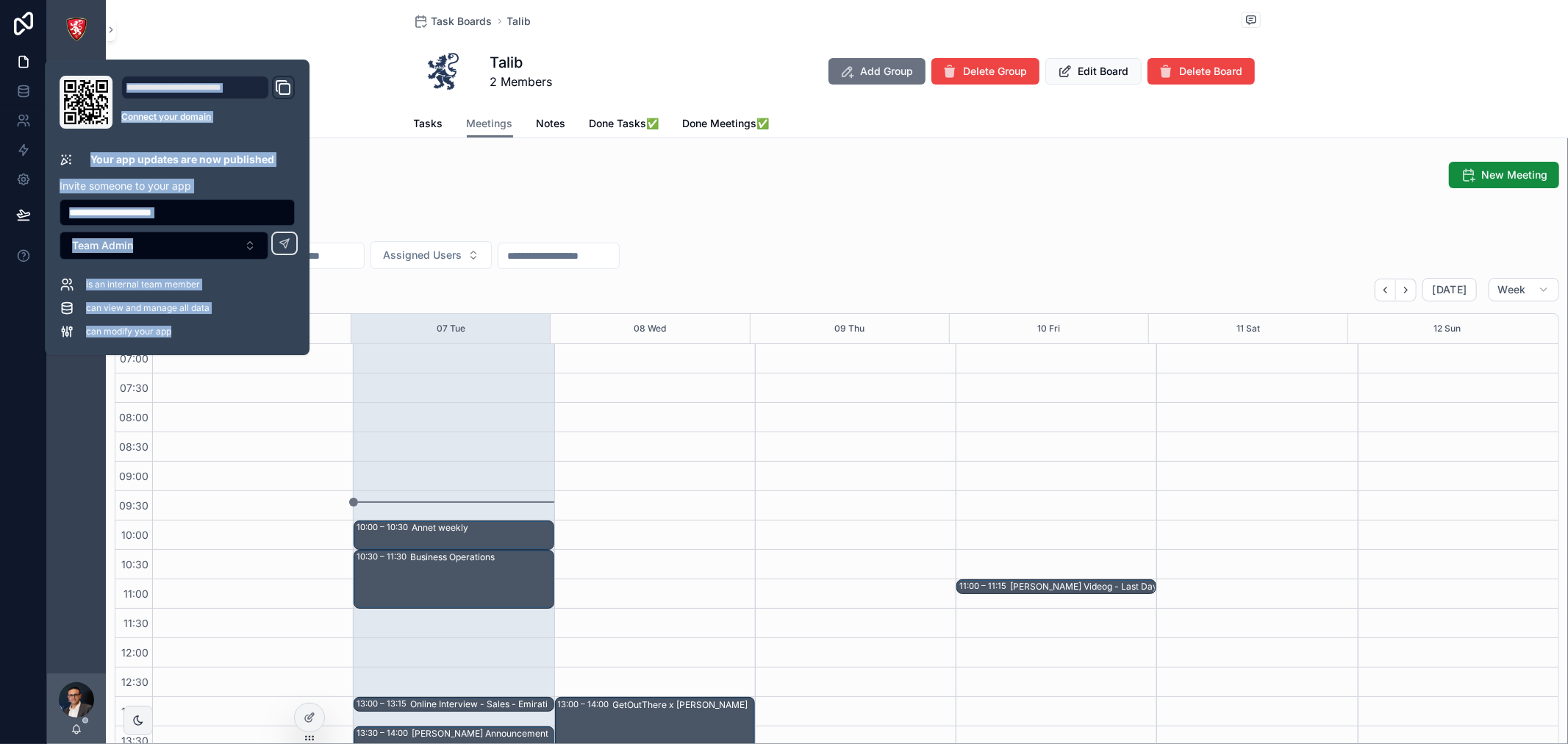
scroll to position [412, 0]
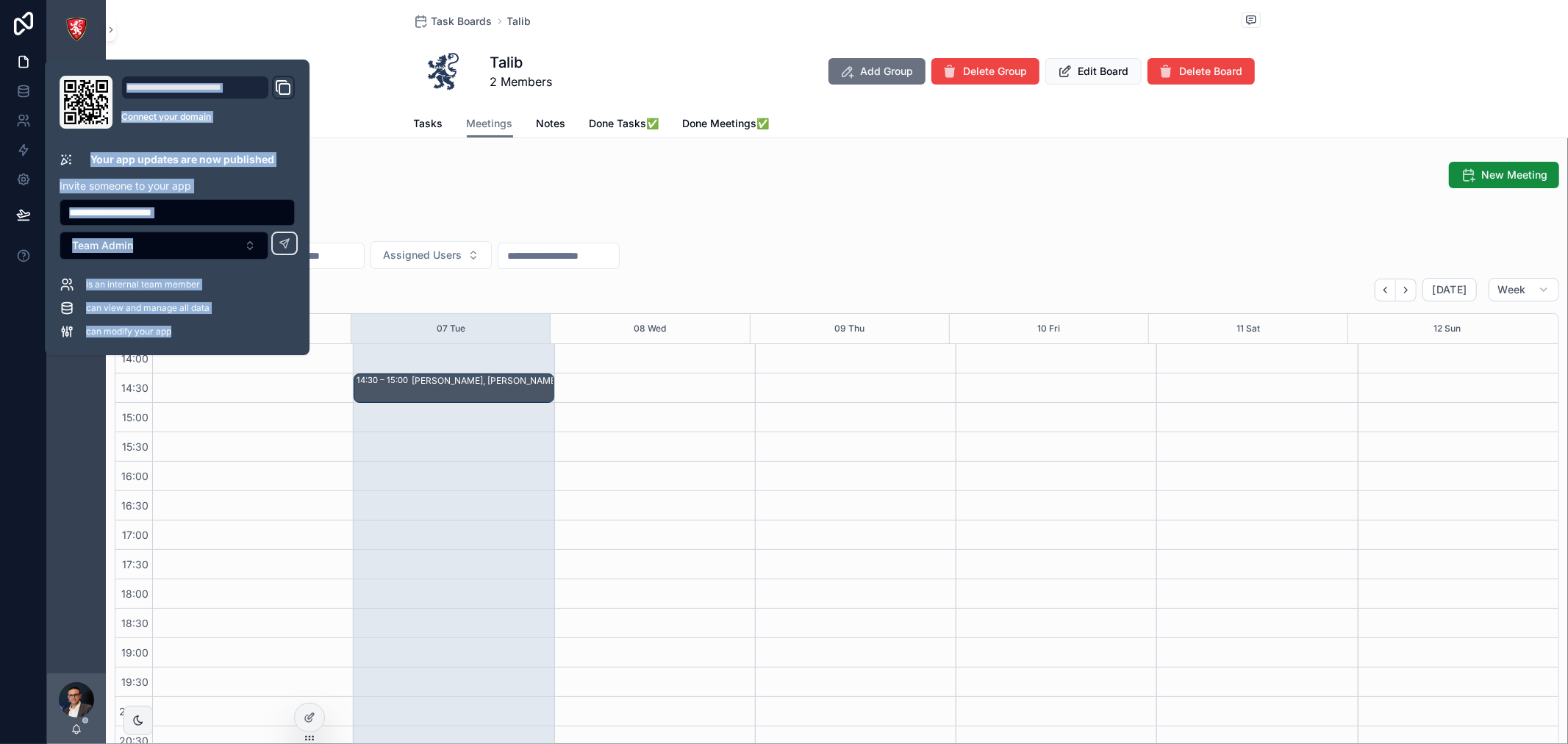
click at [422, 127] on span "Tasks" at bounding box center [429, 123] width 29 height 15
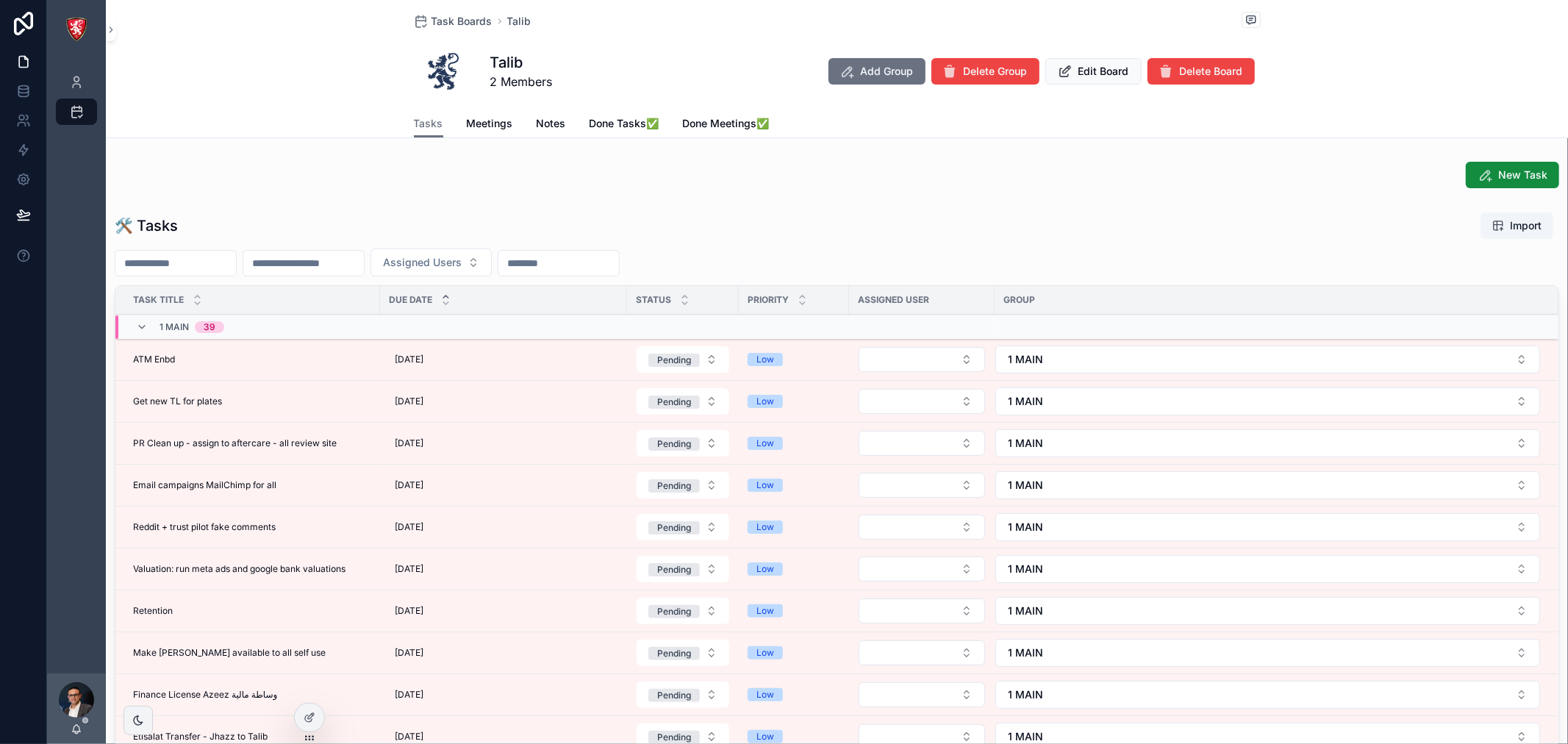
click at [489, 123] on span "Meetings" at bounding box center [489, 123] width 46 height 15
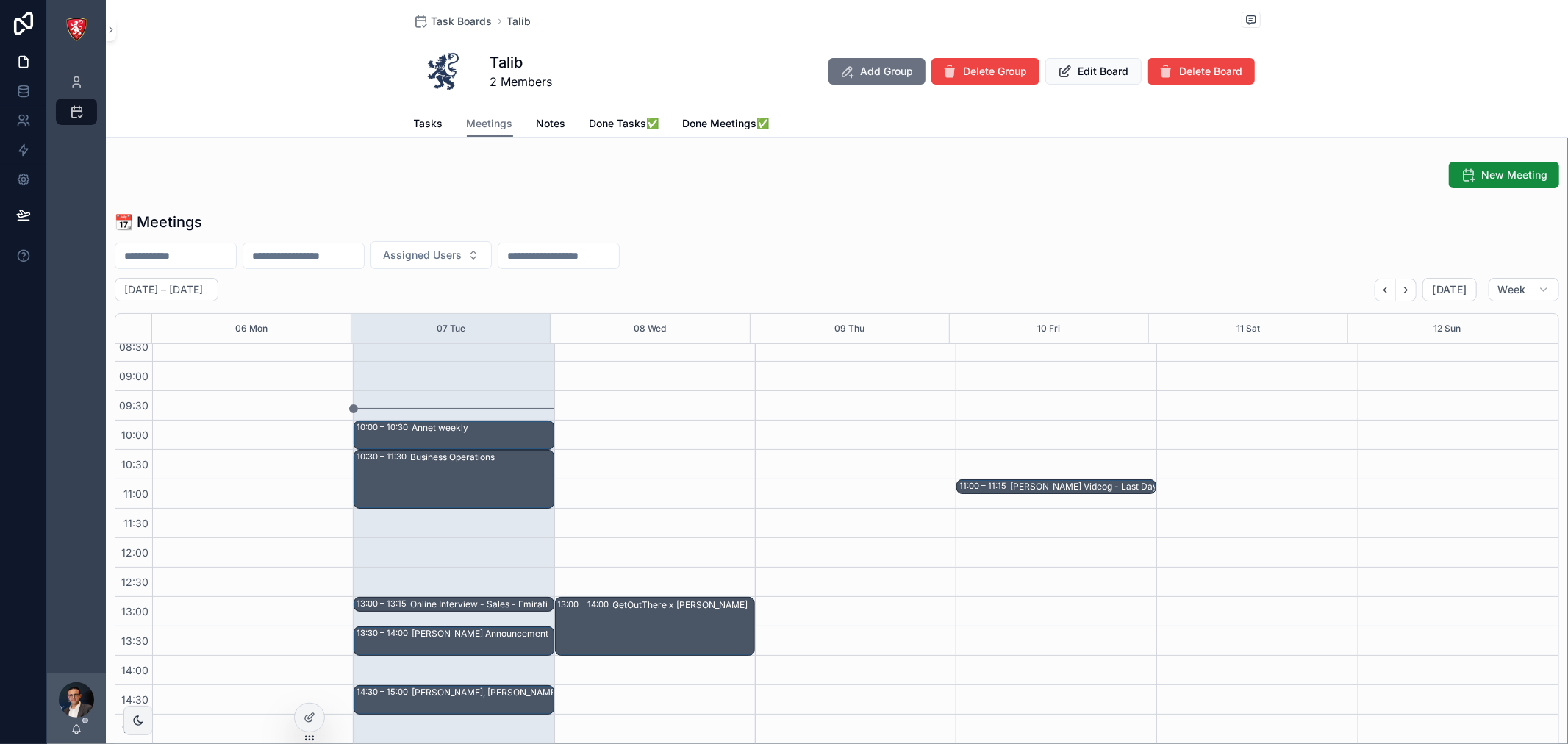
scroll to position [84, 0]
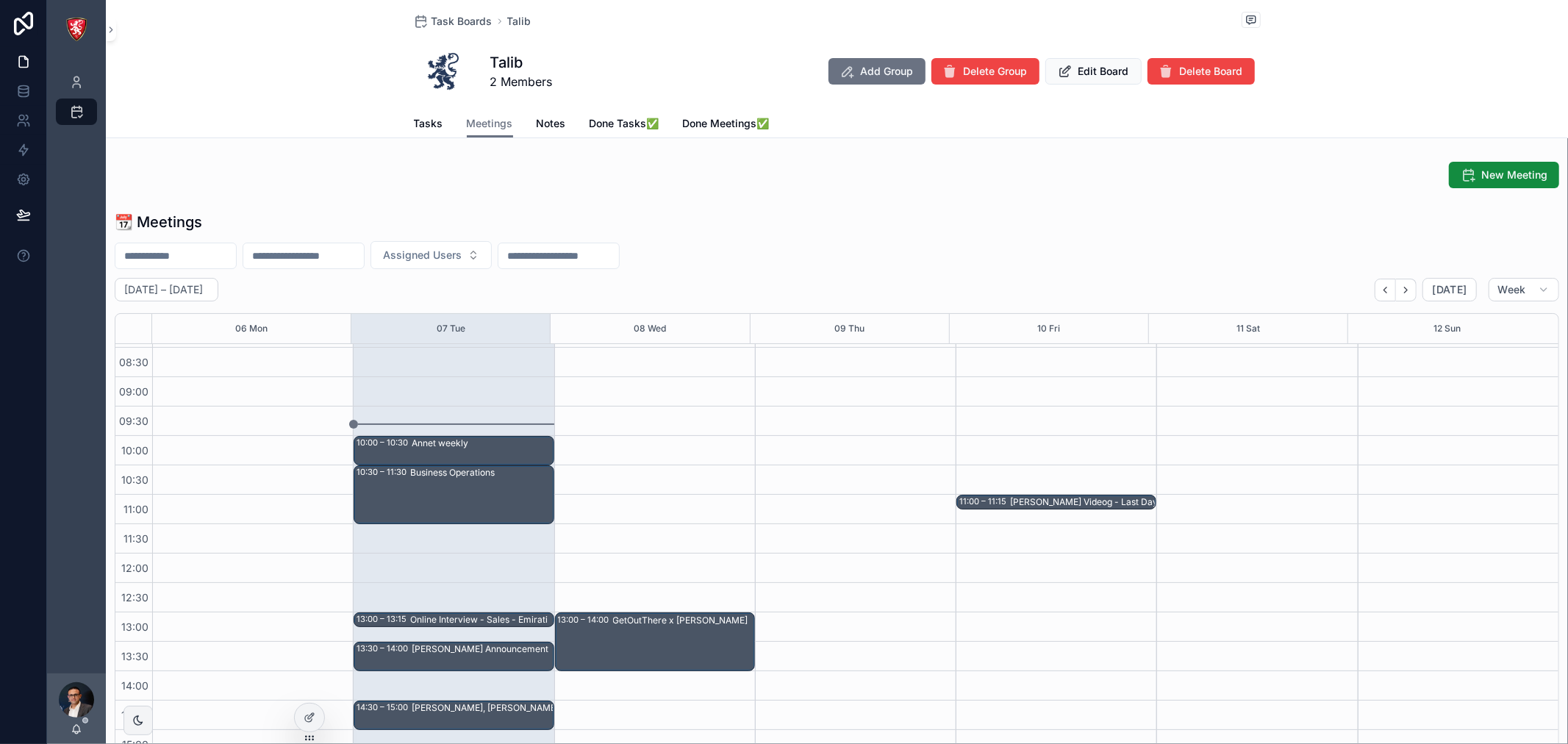
click at [310, 718] on icon at bounding box center [311, 716] width 6 height 6
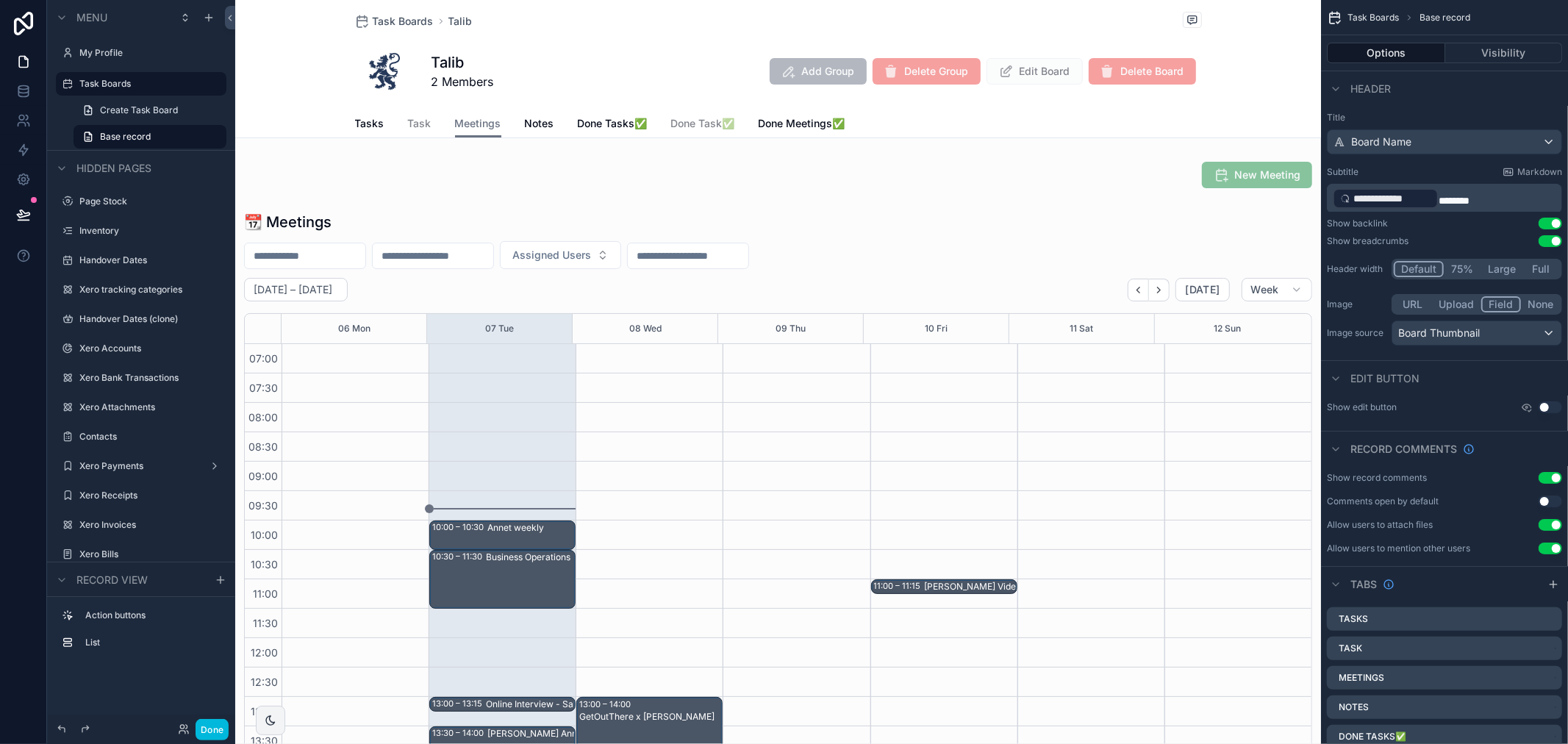
scroll to position [412, 0]
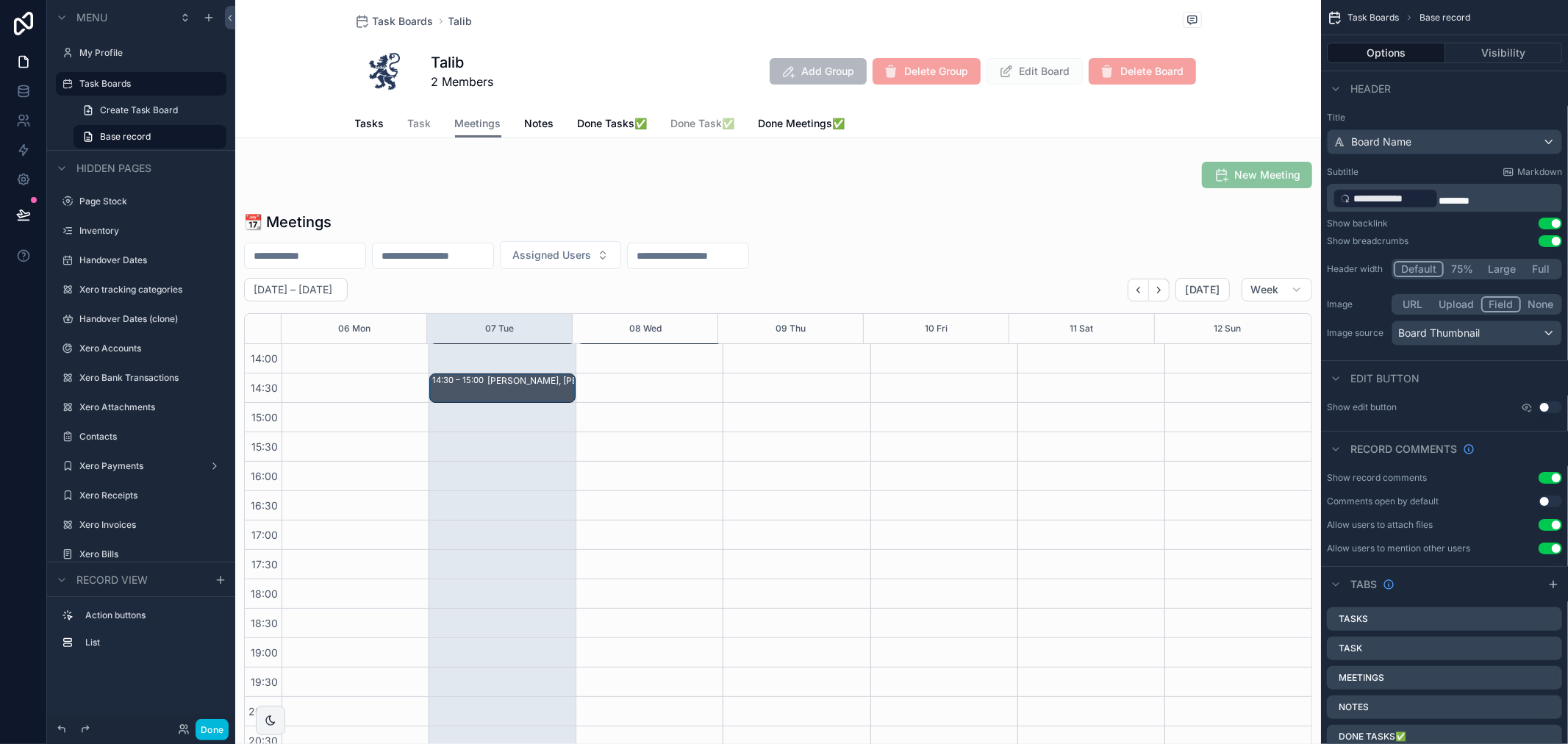
click at [898, 248] on div "scrollable content" at bounding box center [778, 490] width 1086 height 570
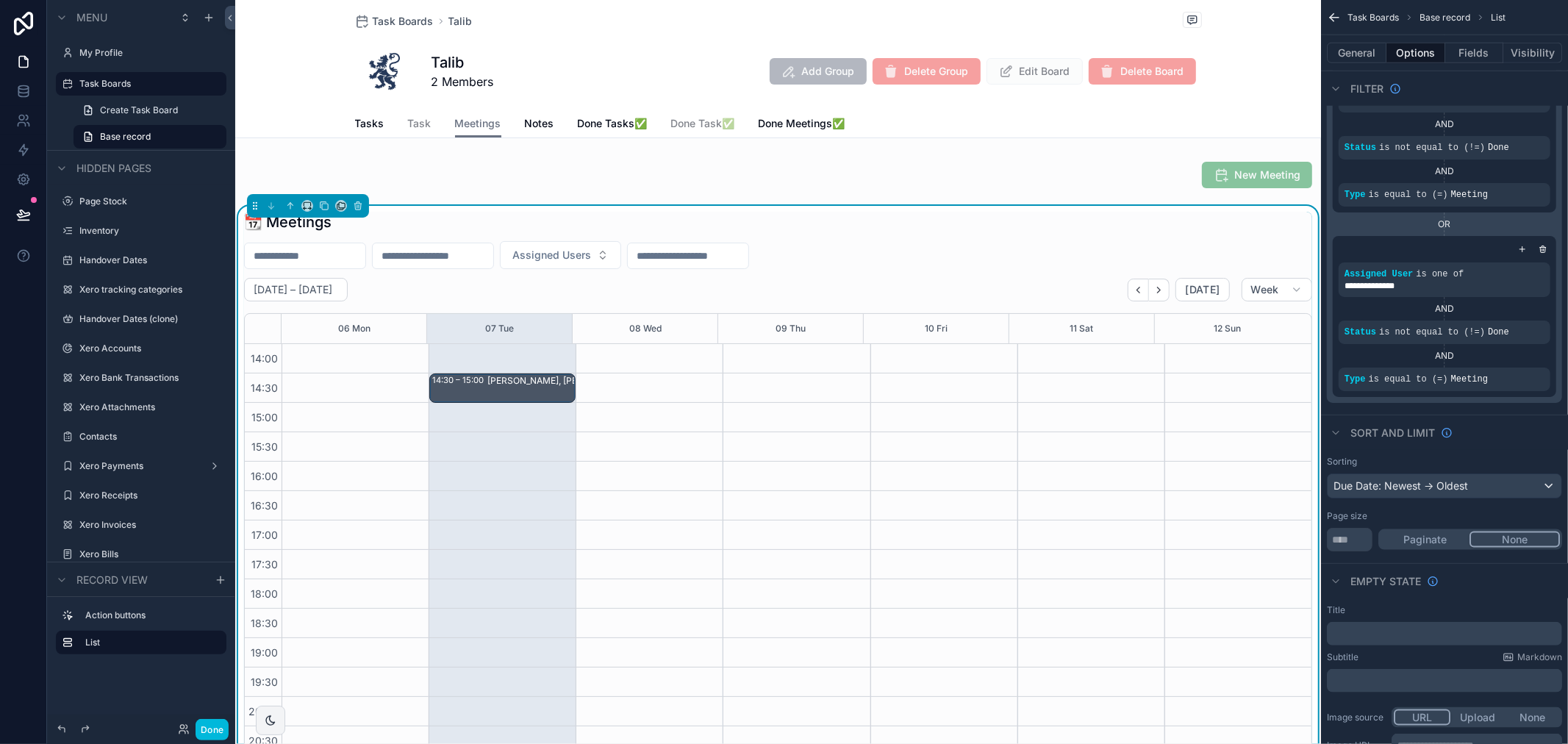
scroll to position [248, 0]
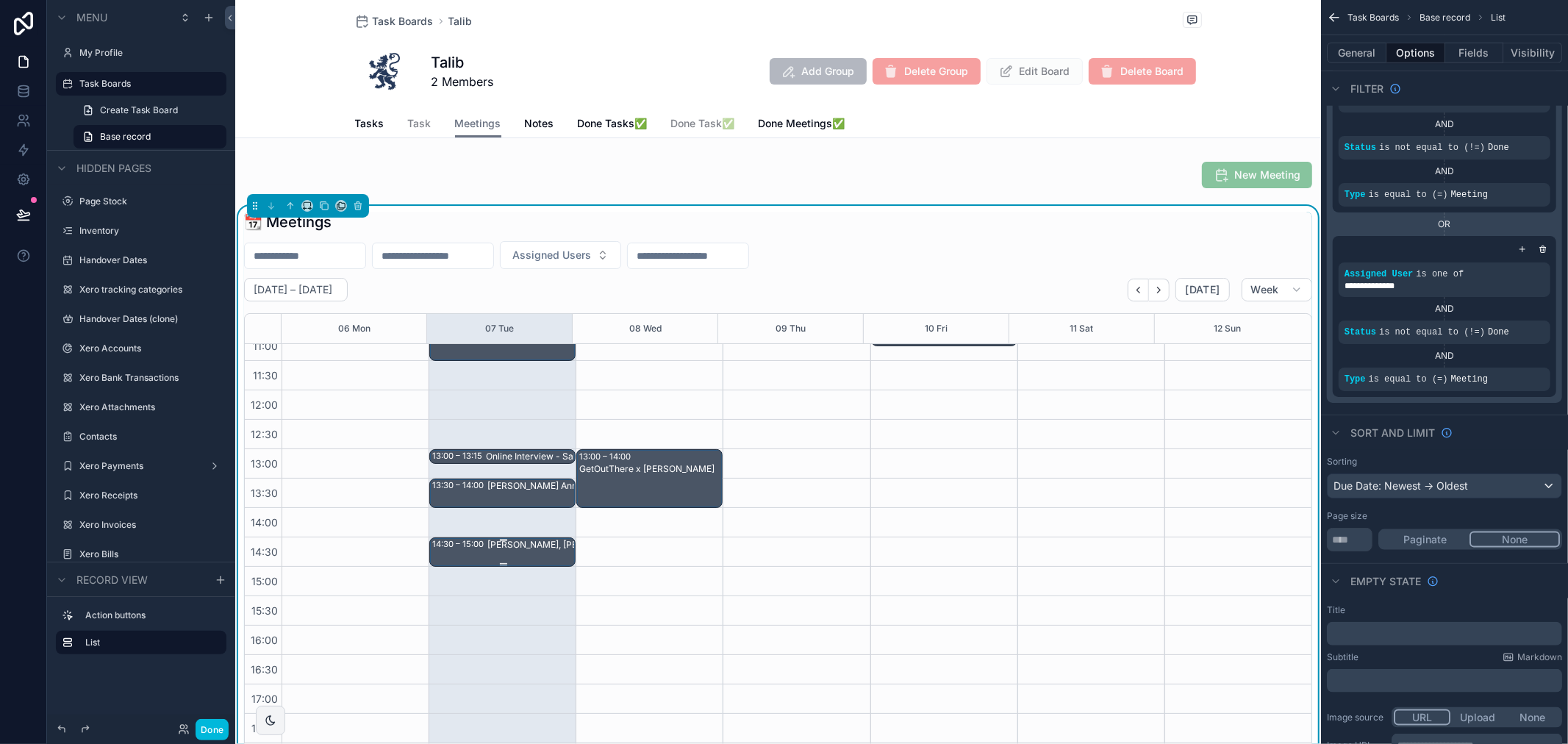
click at [501, 541] on div "[PERSON_NAME], [PERSON_NAME], [PERSON_NAME] - spare keys" at bounding box center [558, 545] width 142 height 12
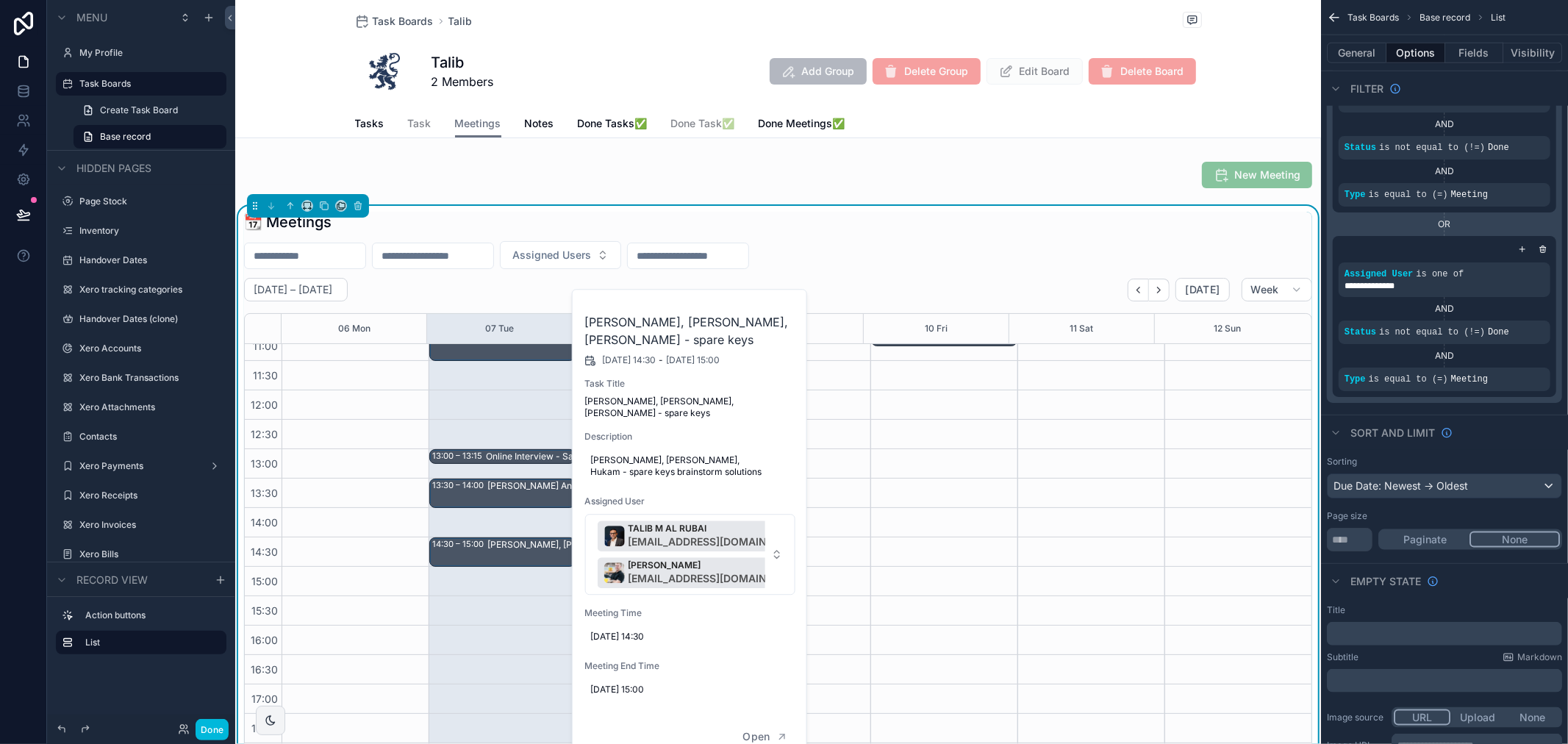
click at [901, 413] on div "11:00 – 11:15 Mohammed Videog - Last Day" at bounding box center [944, 567] width 147 height 941
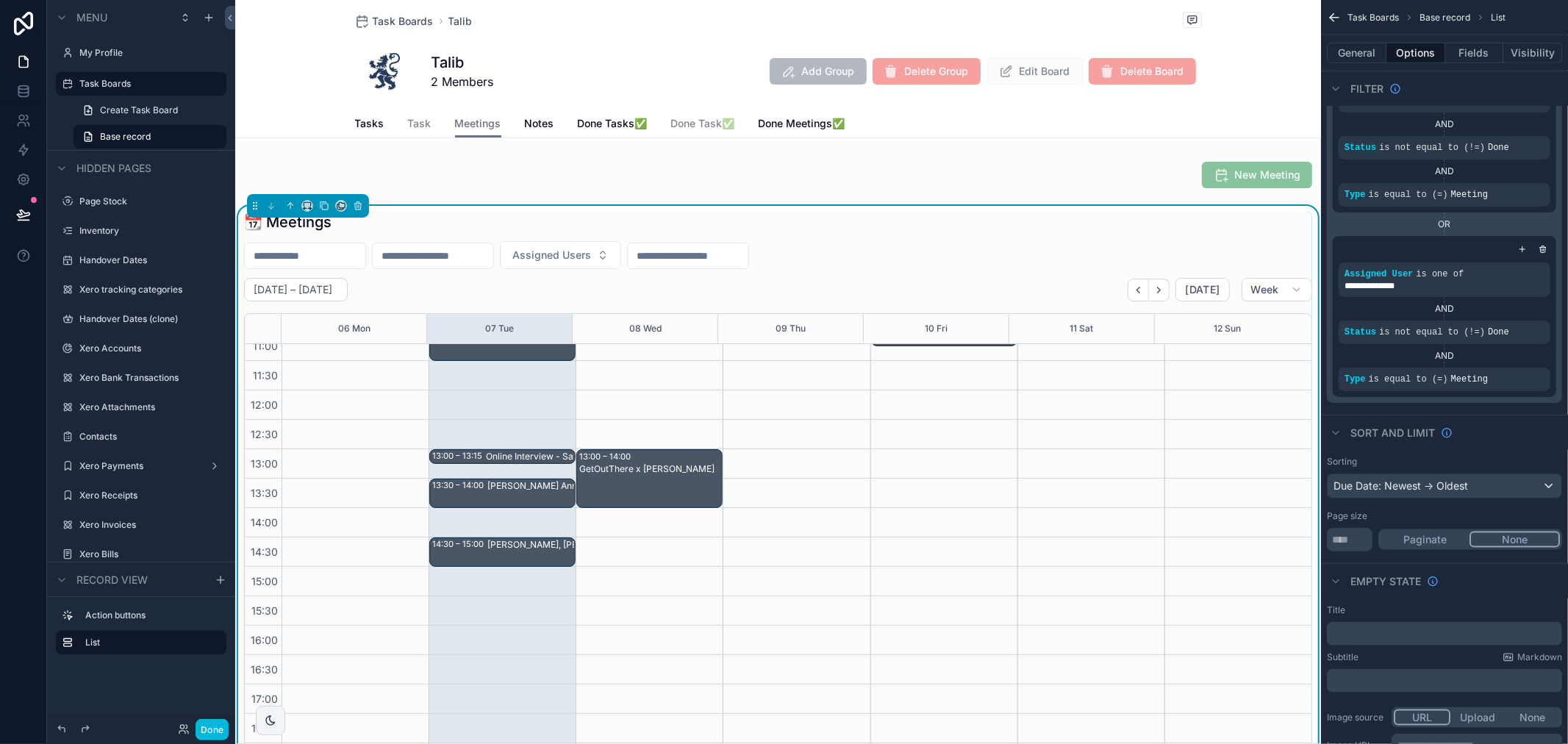
click at [415, 120] on span "Task" at bounding box center [420, 123] width 24 height 15
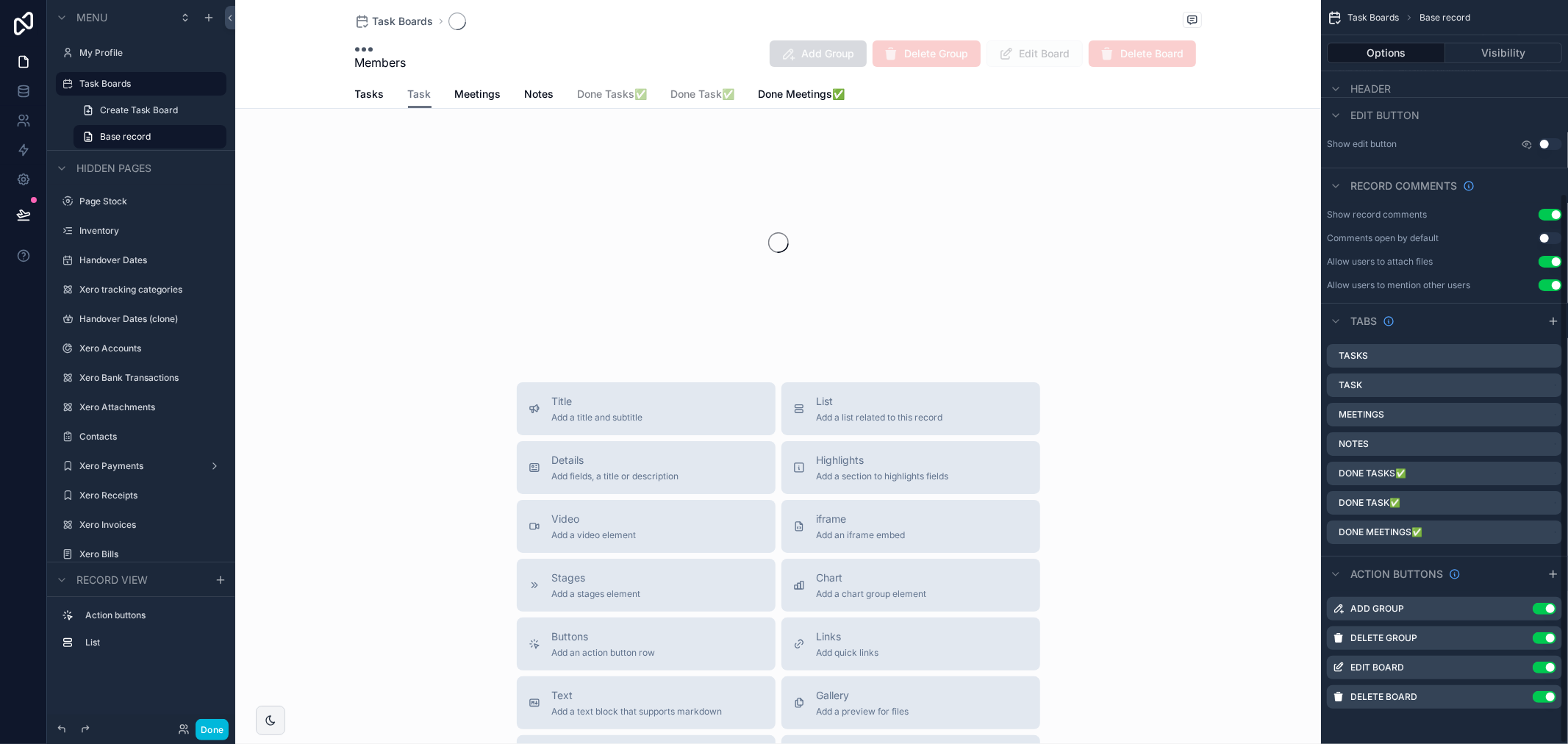
scroll to position [262, 0]
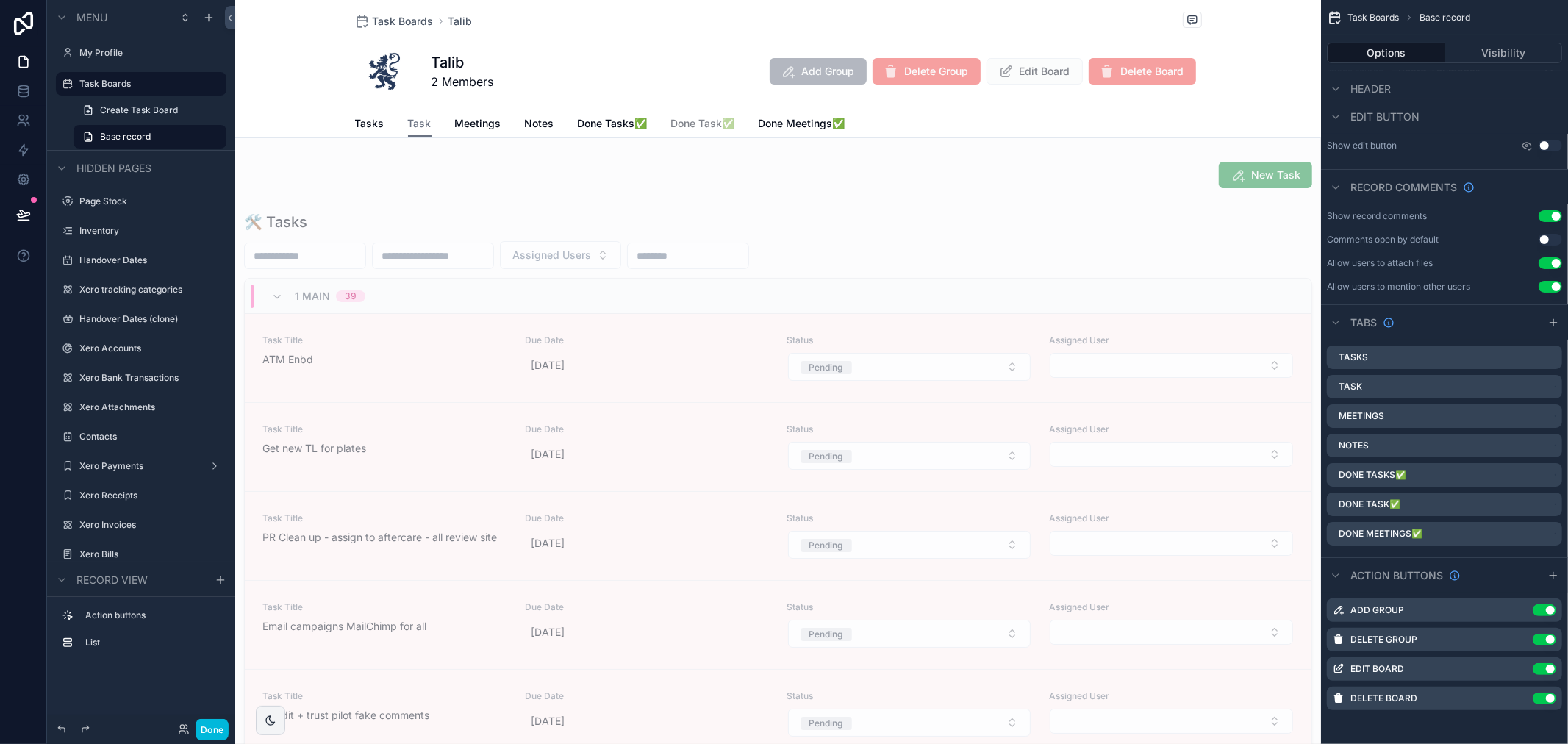
click at [355, 128] on span "Tasks" at bounding box center [370, 123] width 29 height 15
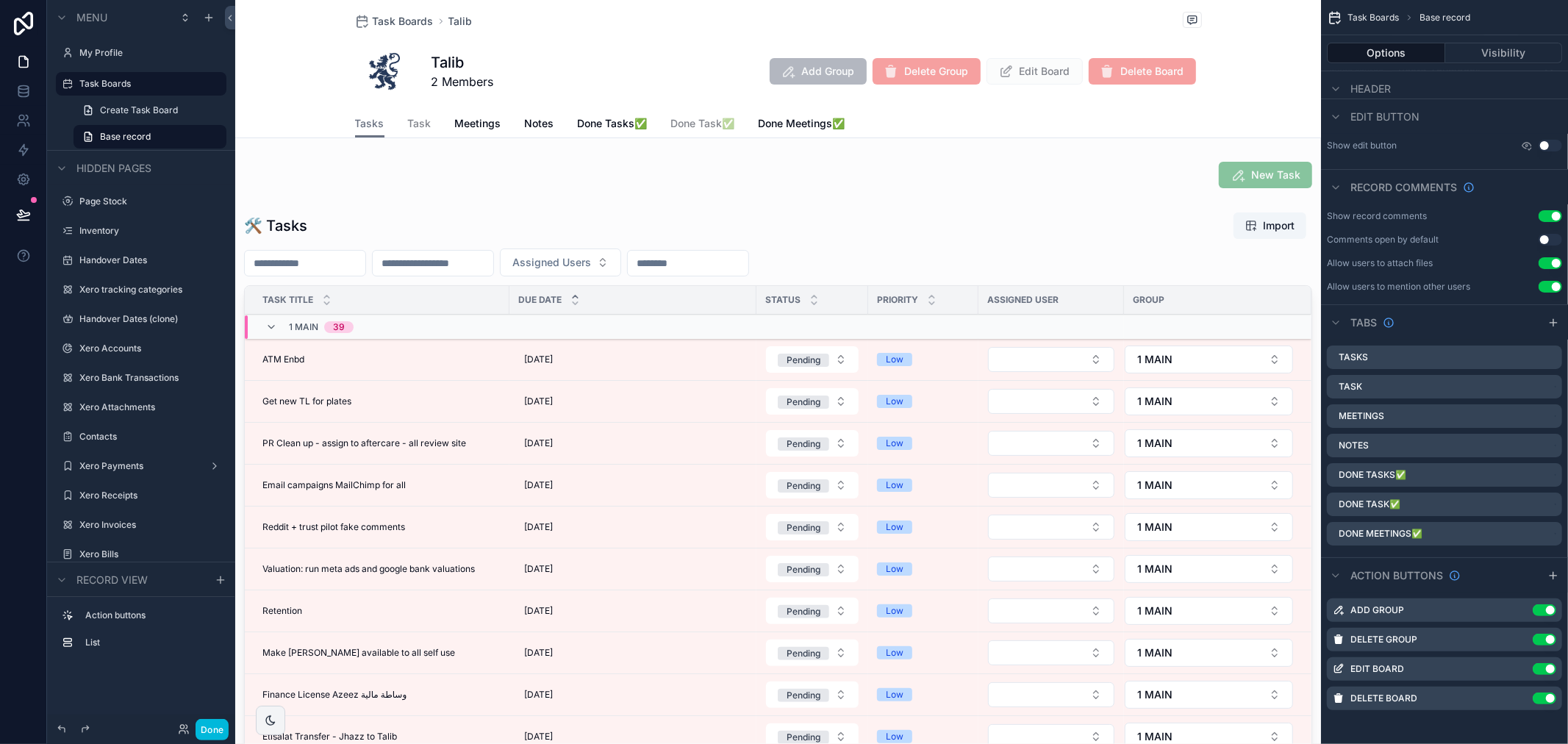
click at [536, 222] on div "scrollable content" at bounding box center [778, 531] width 1086 height 651
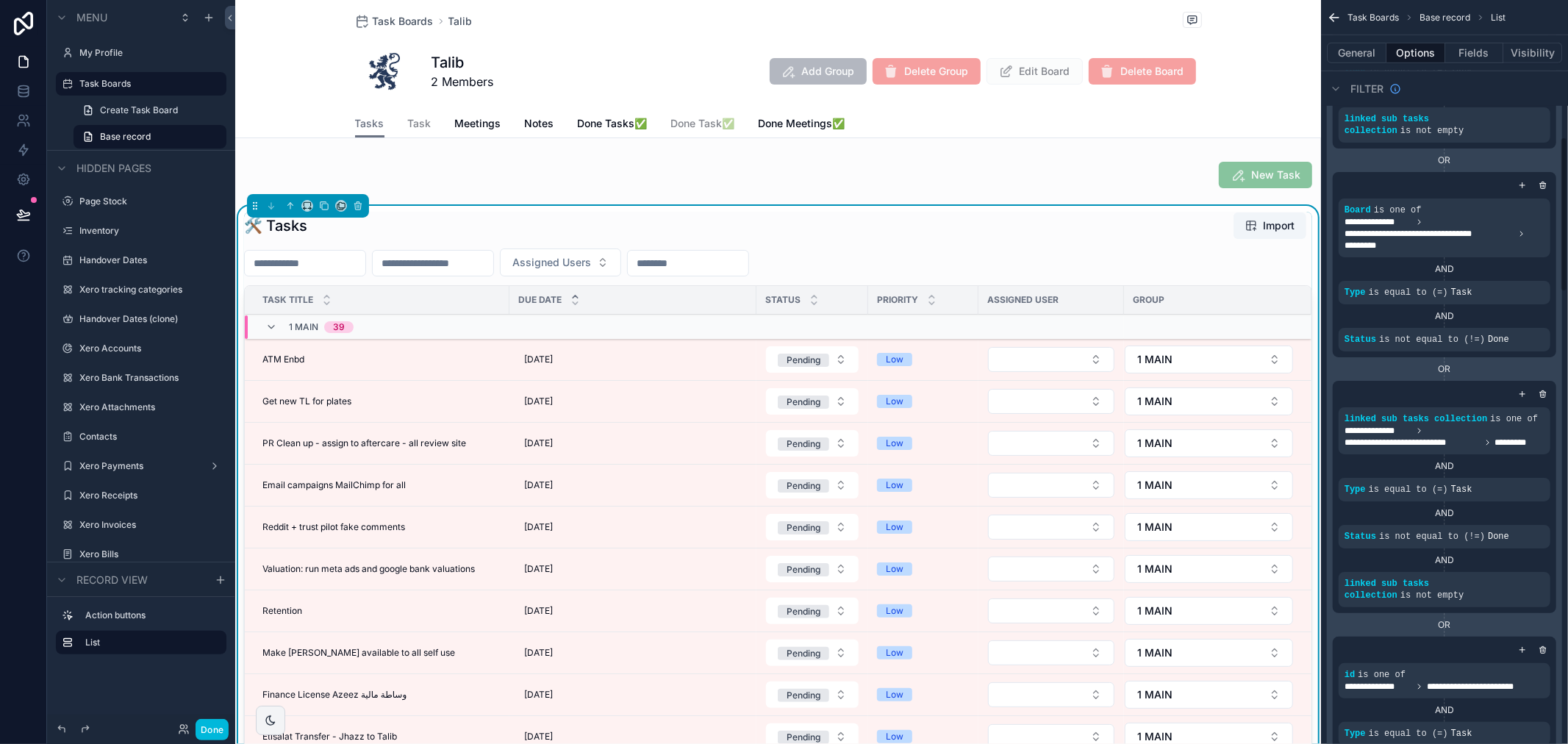
scroll to position [1224, 0]
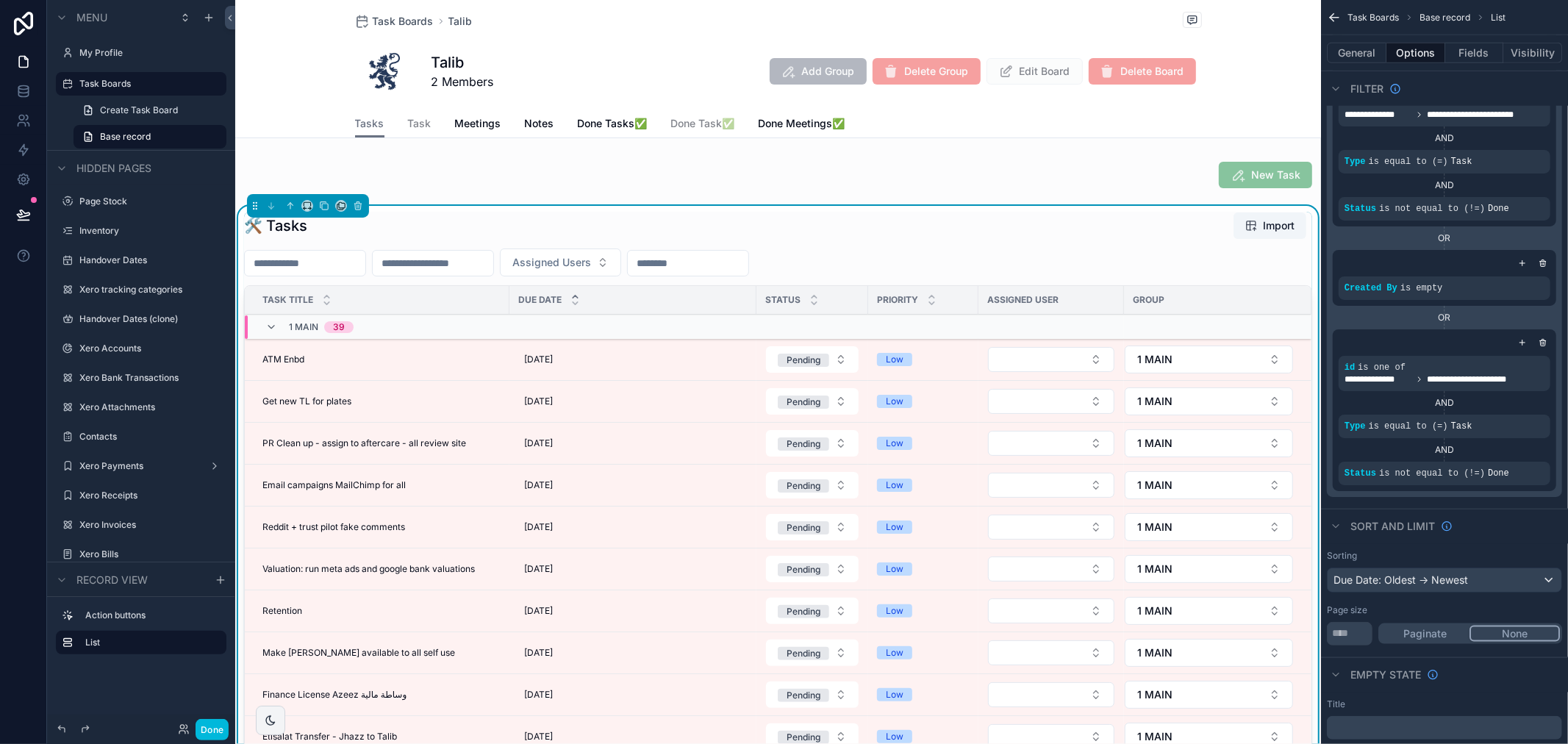
click at [451, 366] on td "ATM Enbd ATM Enbd" at bounding box center [378, 360] width 265 height 42
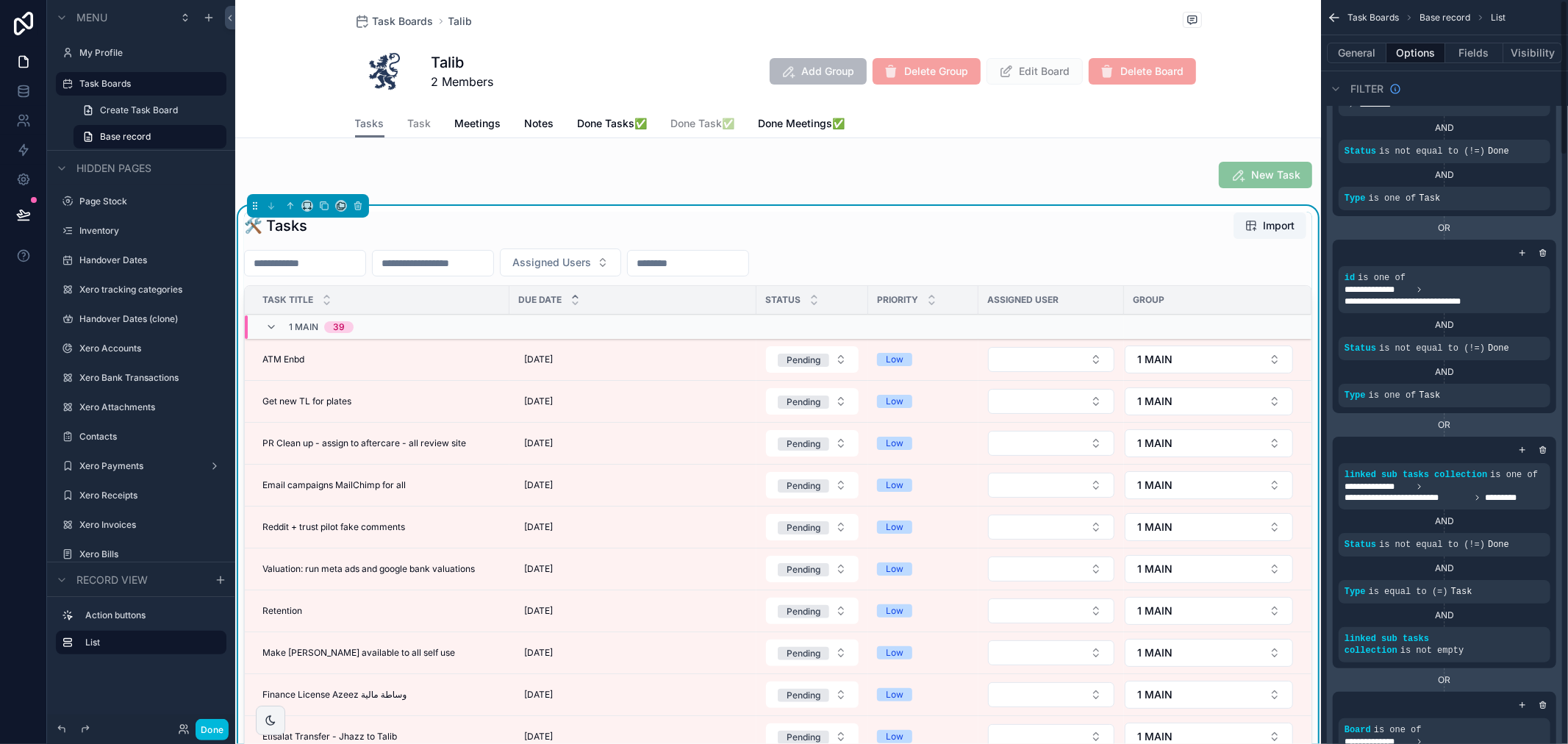
scroll to position [0, 0]
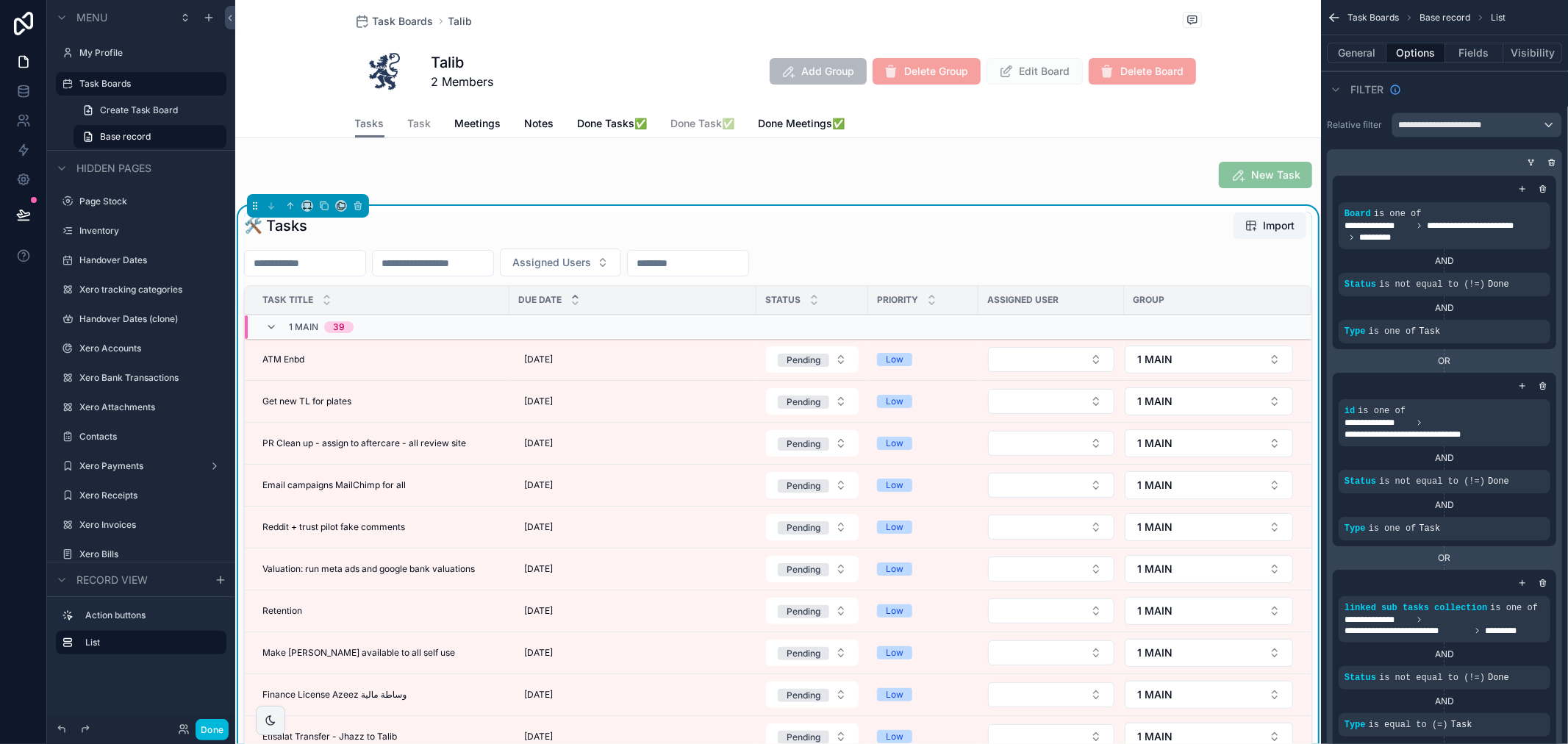
click at [1054, 361] on button "Select Button" at bounding box center [1051, 359] width 126 height 25
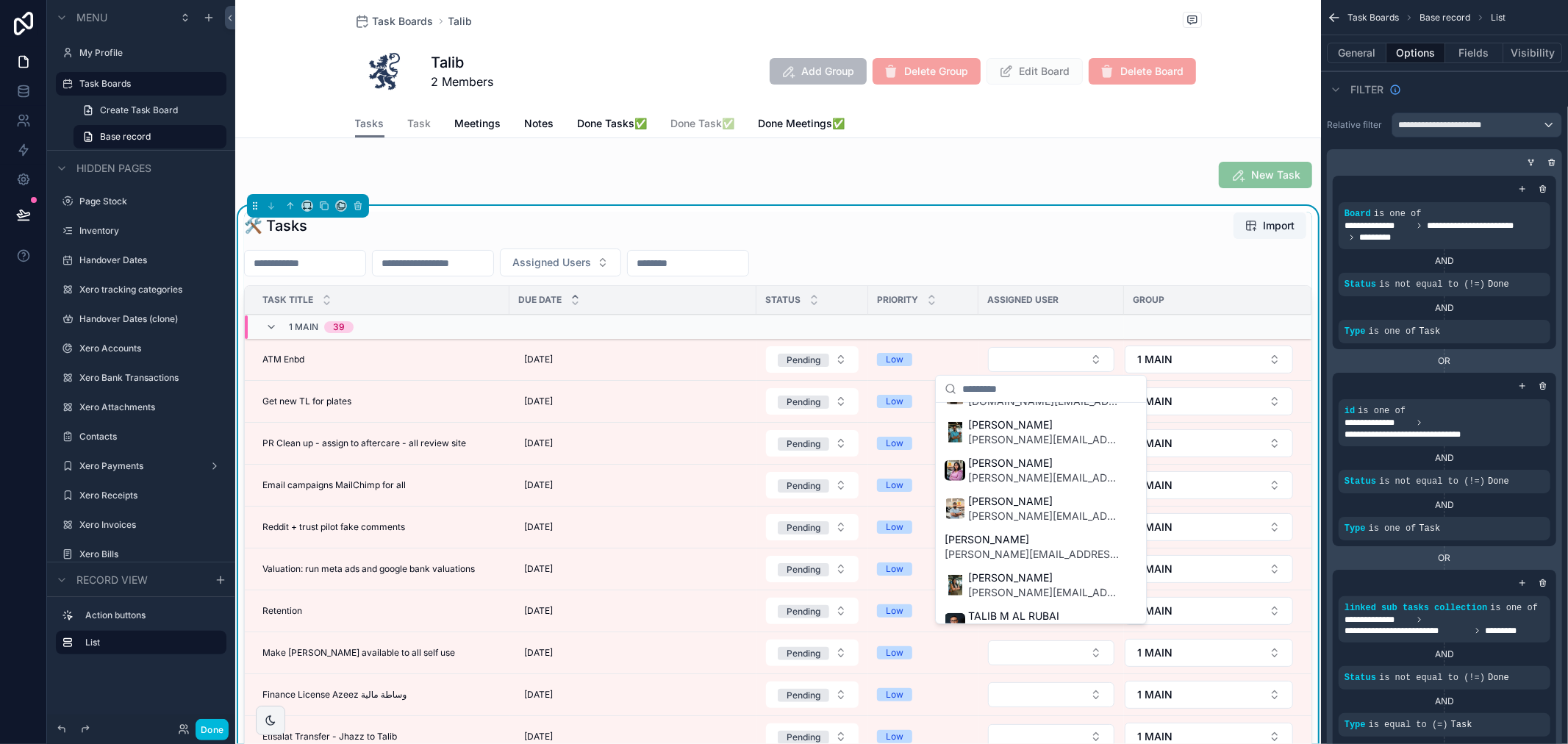
scroll to position [801, 0]
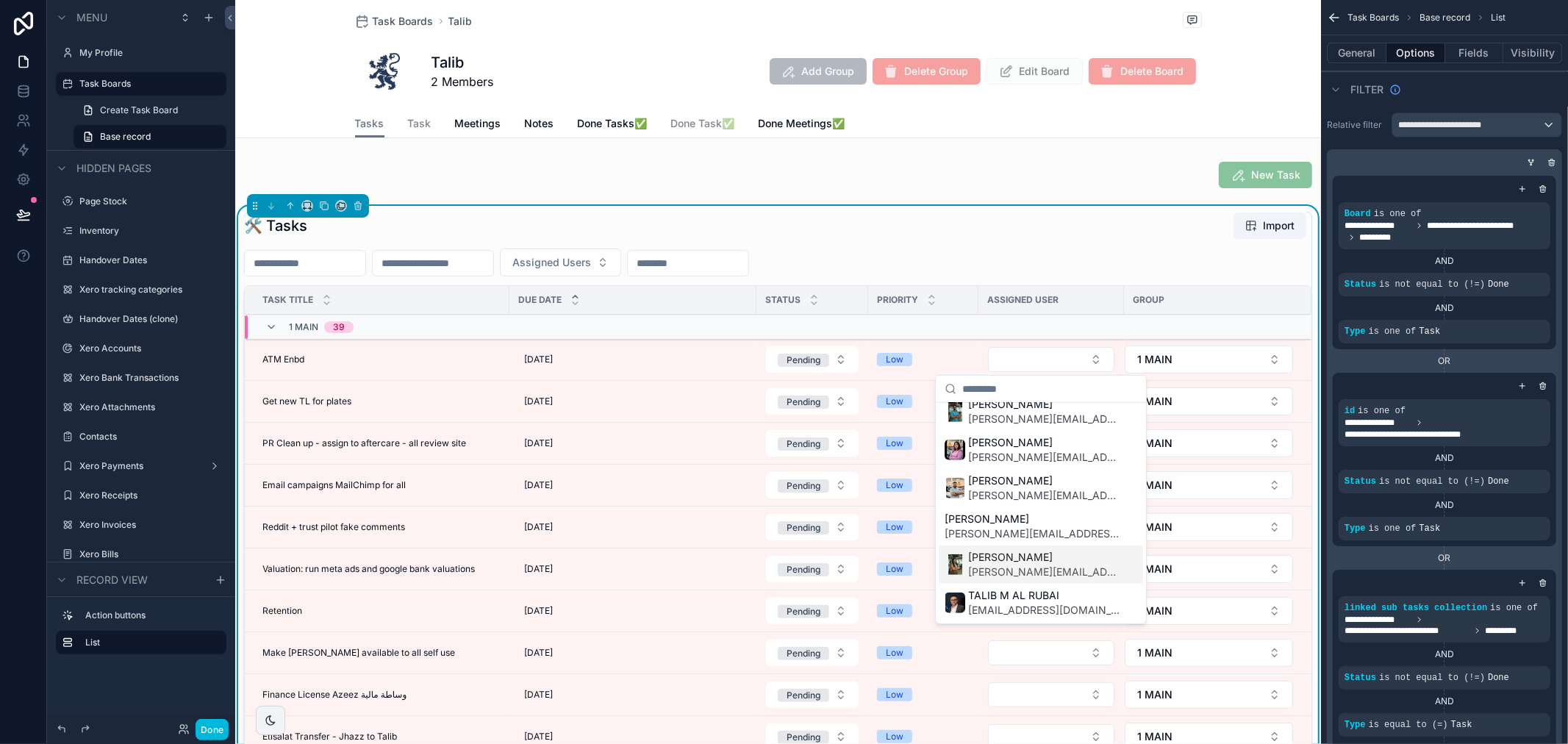
click at [1023, 568] on span "[PERSON_NAME][EMAIL_ADDRESS][DOMAIN_NAME]" at bounding box center [1043, 571] width 151 height 15
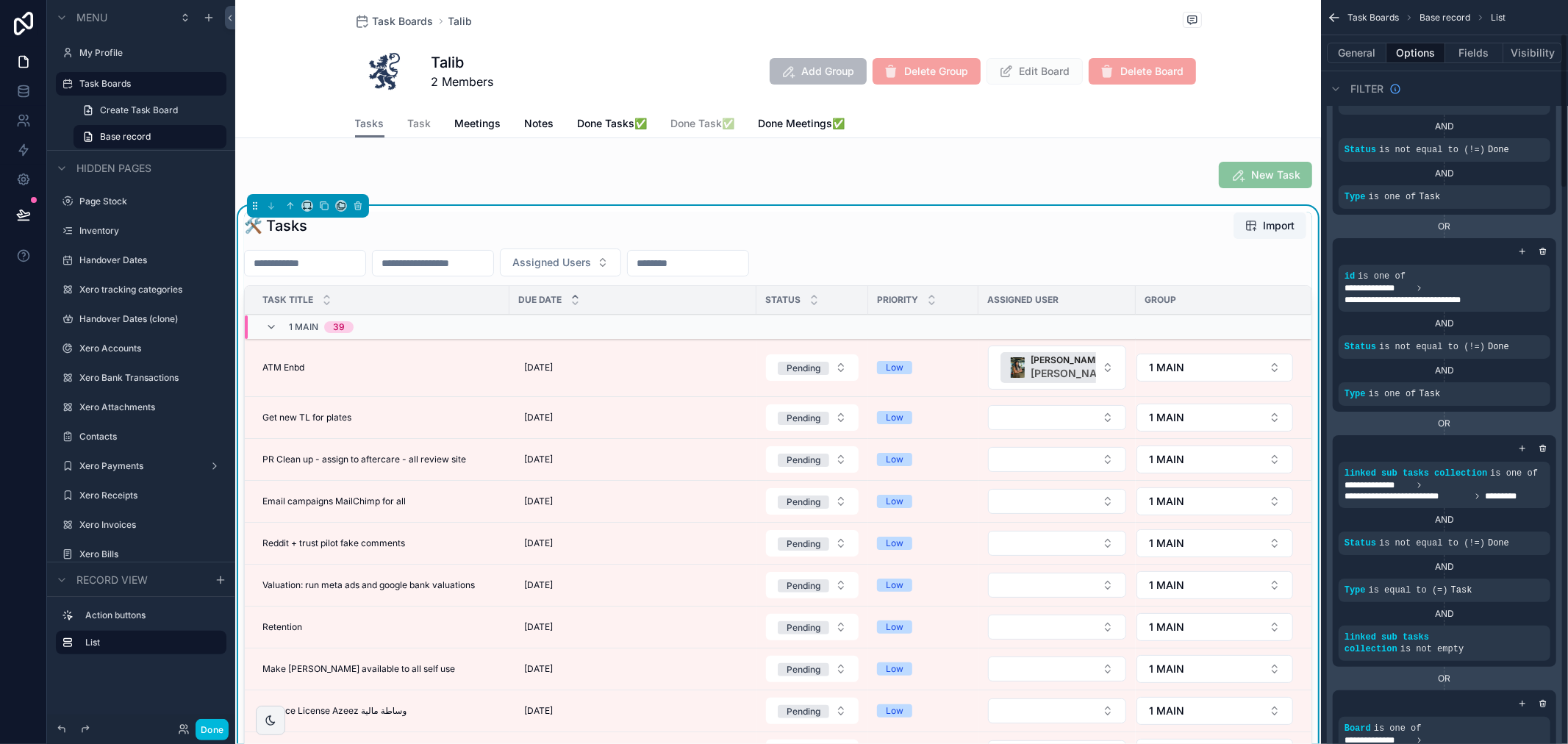
scroll to position [163, 0]
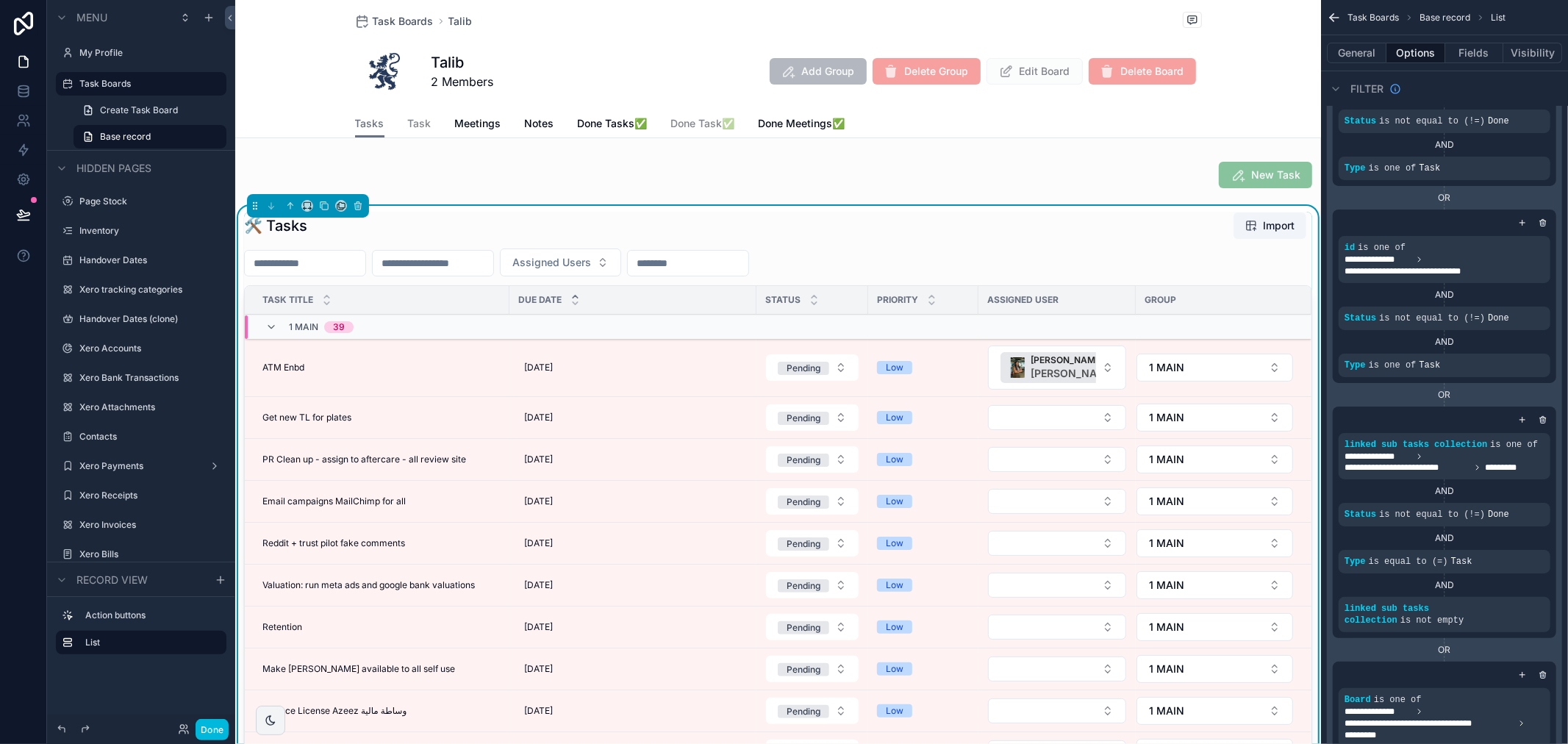
drag, startPoint x: 468, startPoint y: 118, endPoint x: 513, endPoint y: 136, distance: 48.5
click at [468, 118] on span "Meetings" at bounding box center [478, 123] width 46 height 15
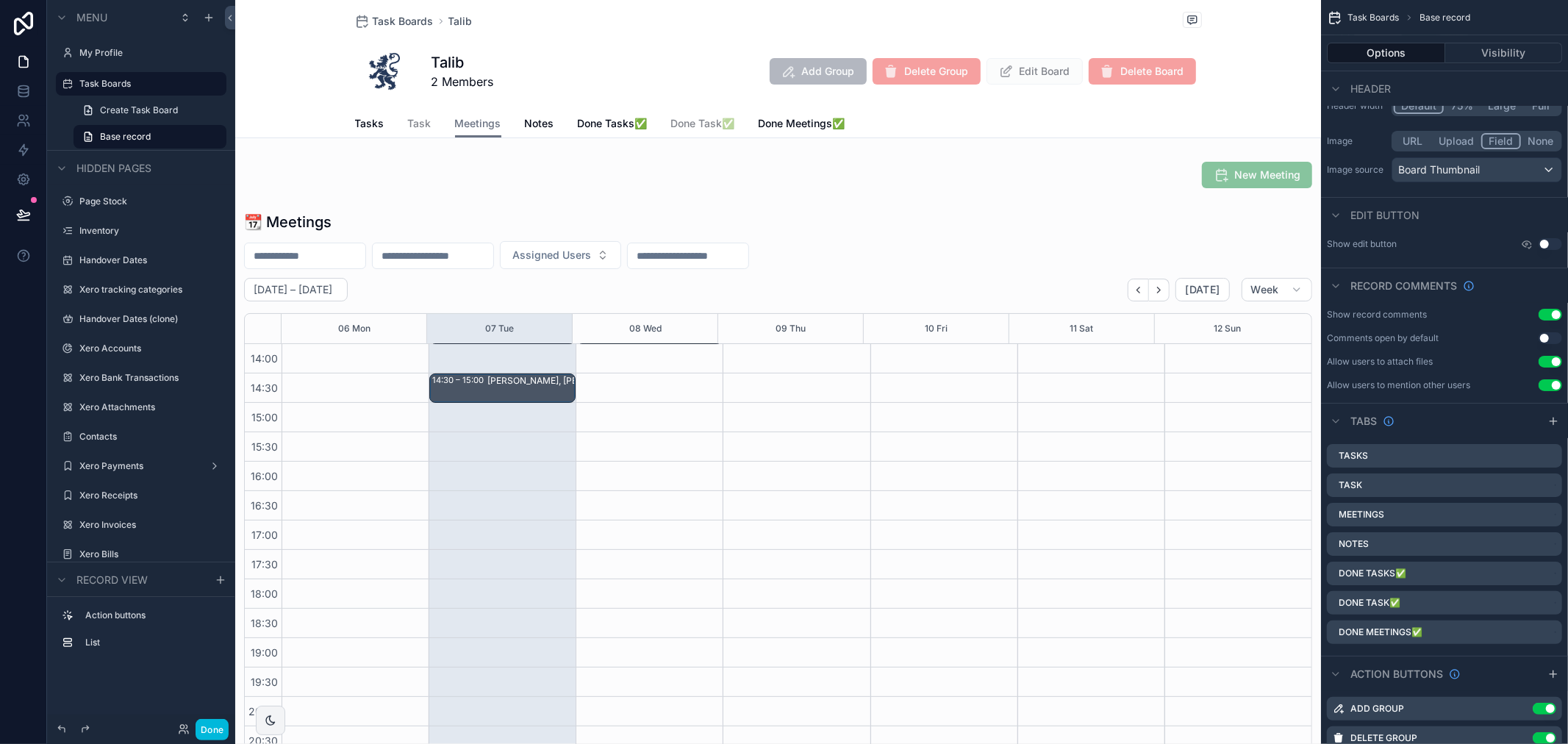
click at [565, 277] on div "scrollable content" at bounding box center [778, 490] width 1086 height 570
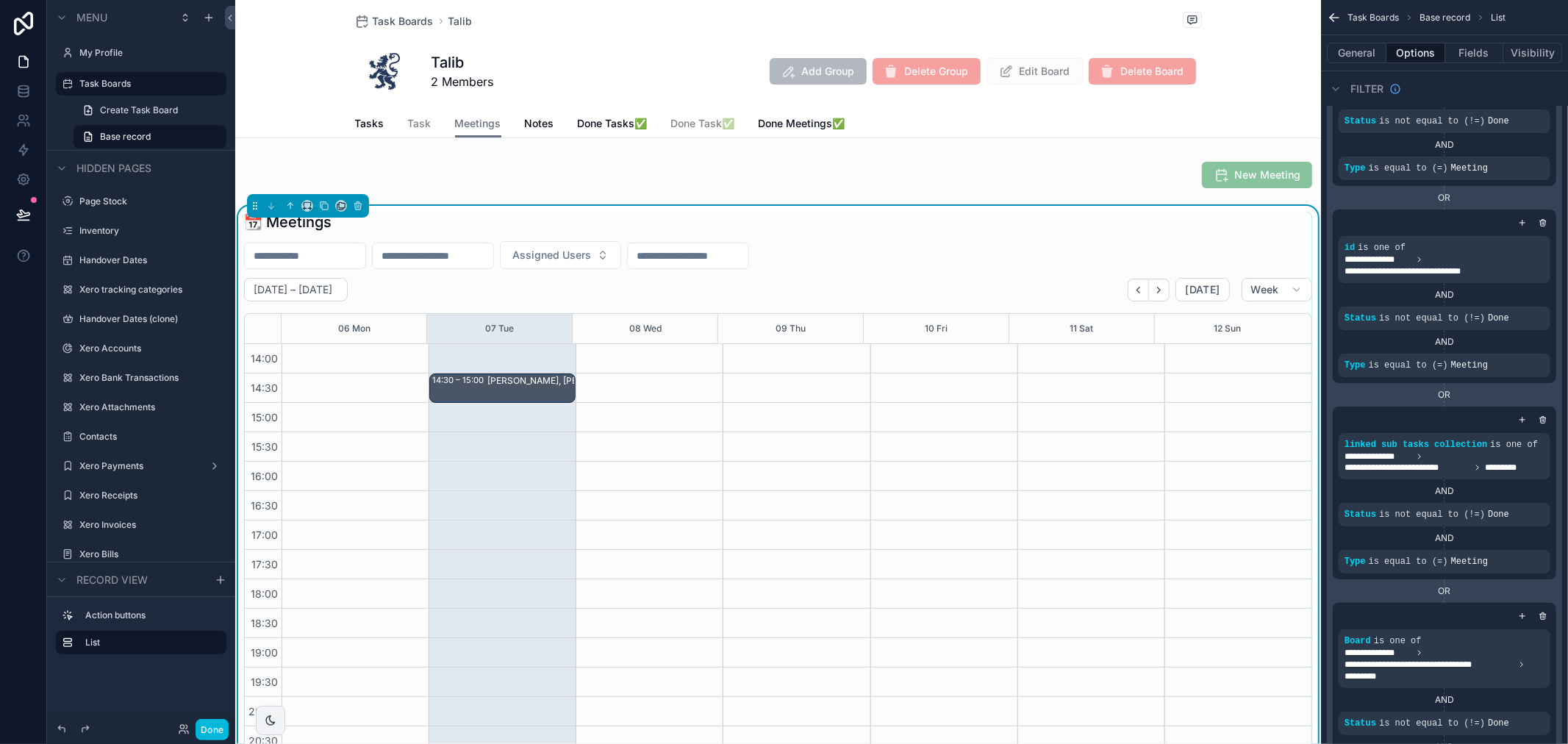
click at [953, 241] on div "Assigned Users" at bounding box center [778, 255] width 1068 height 27
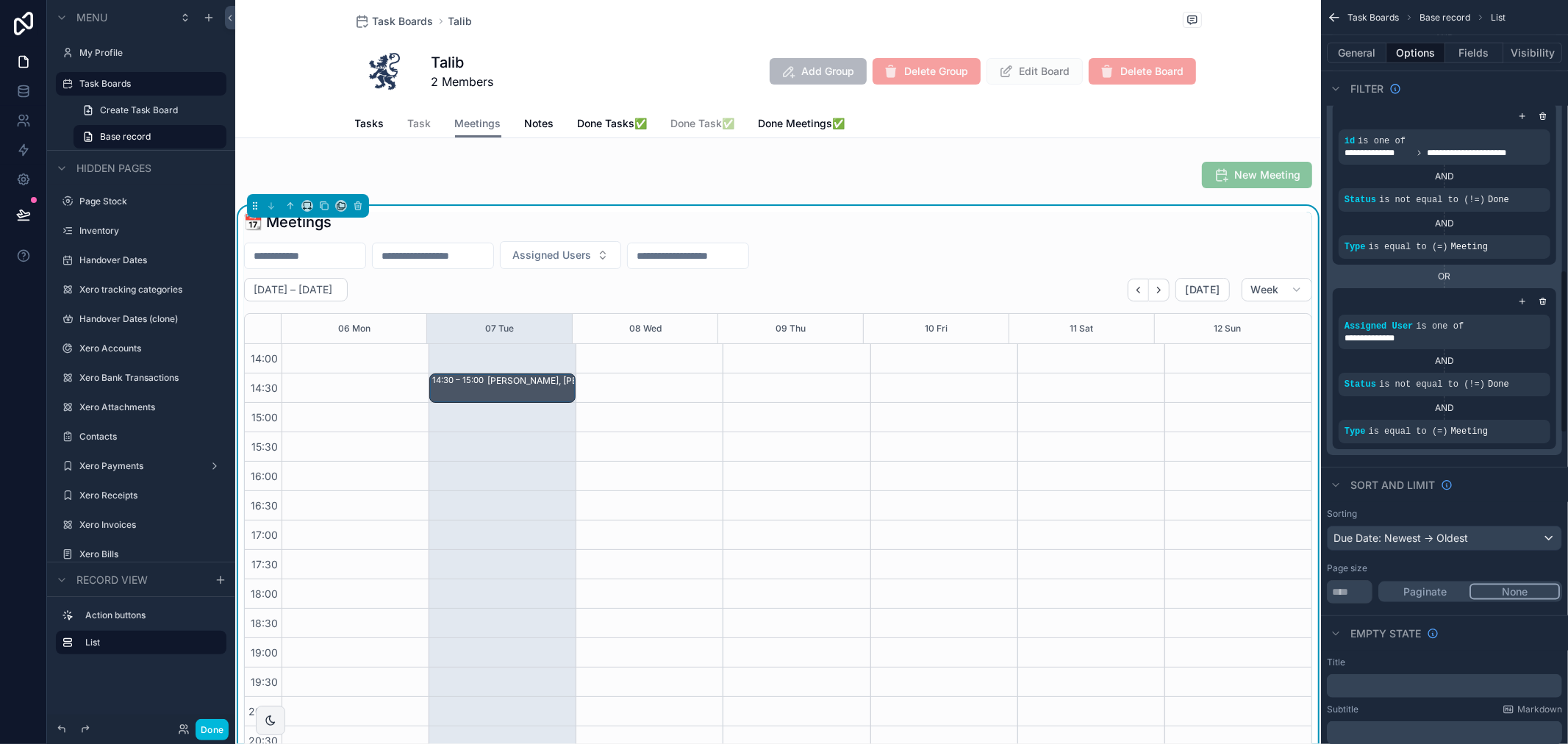
scroll to position [1224, 0]
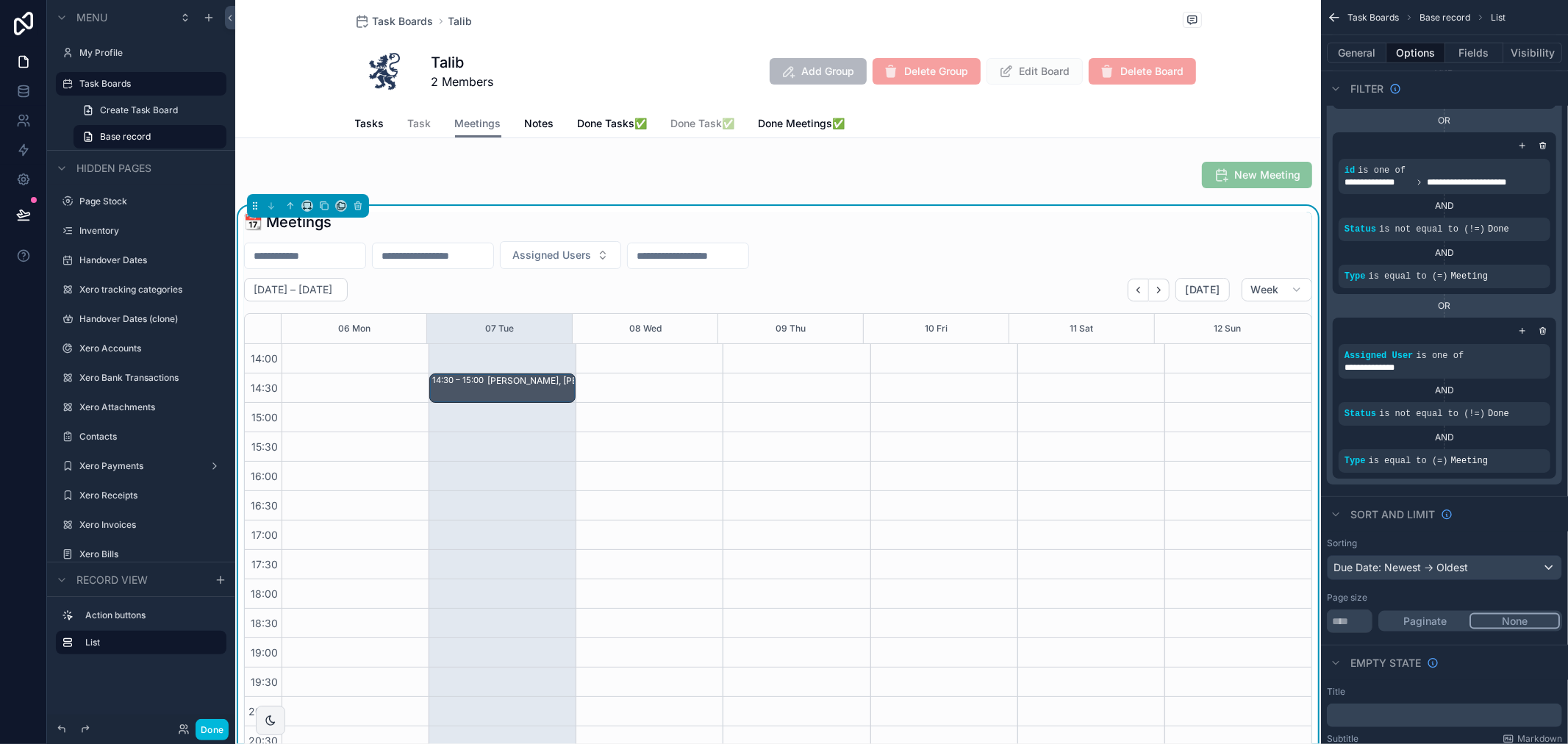
click at [0, 0] on icon "scrollable content" at bounding box center [0, 0] width 0 height 0
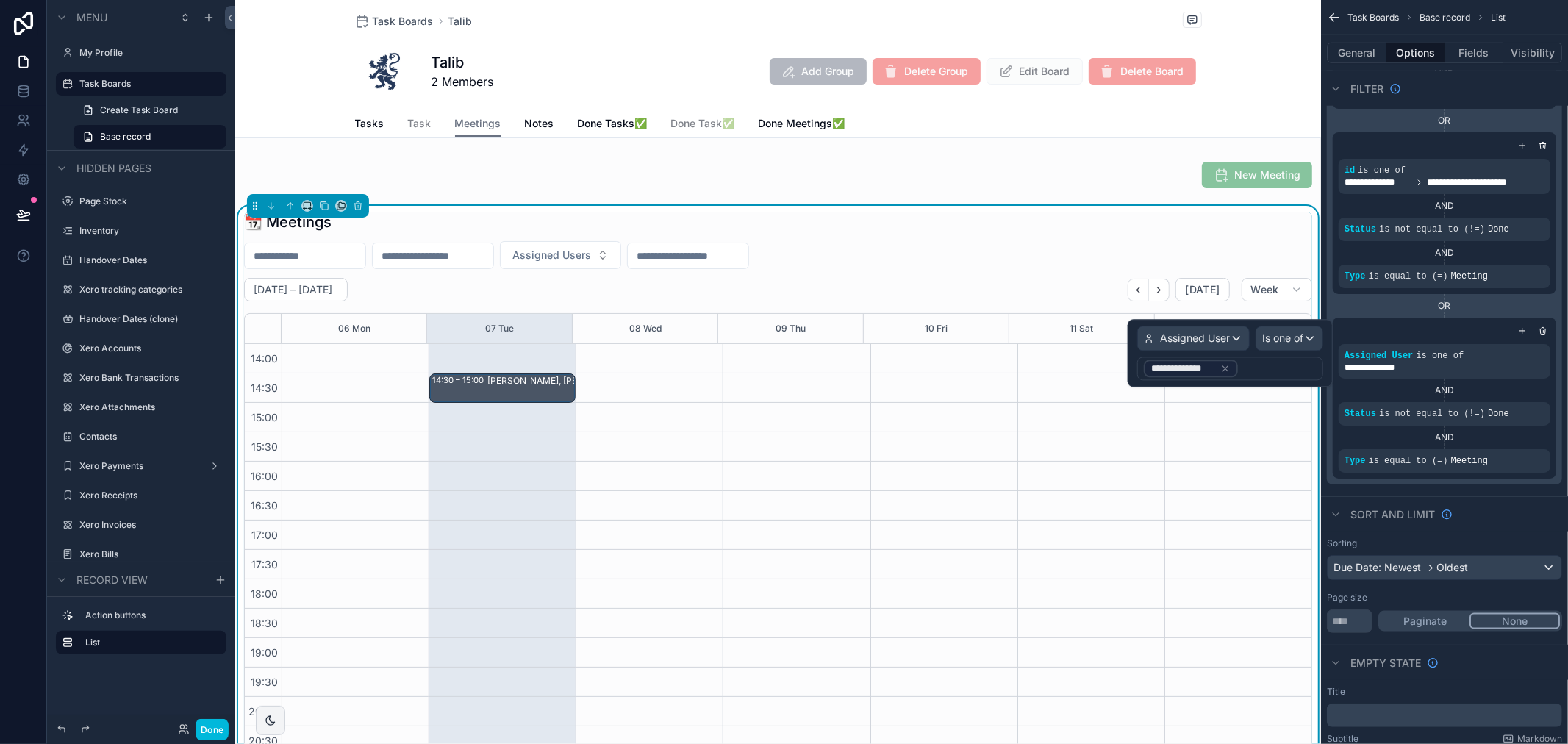
click at [1225, 369] on icon at bounding box center [1226, 368] width 10 height 10
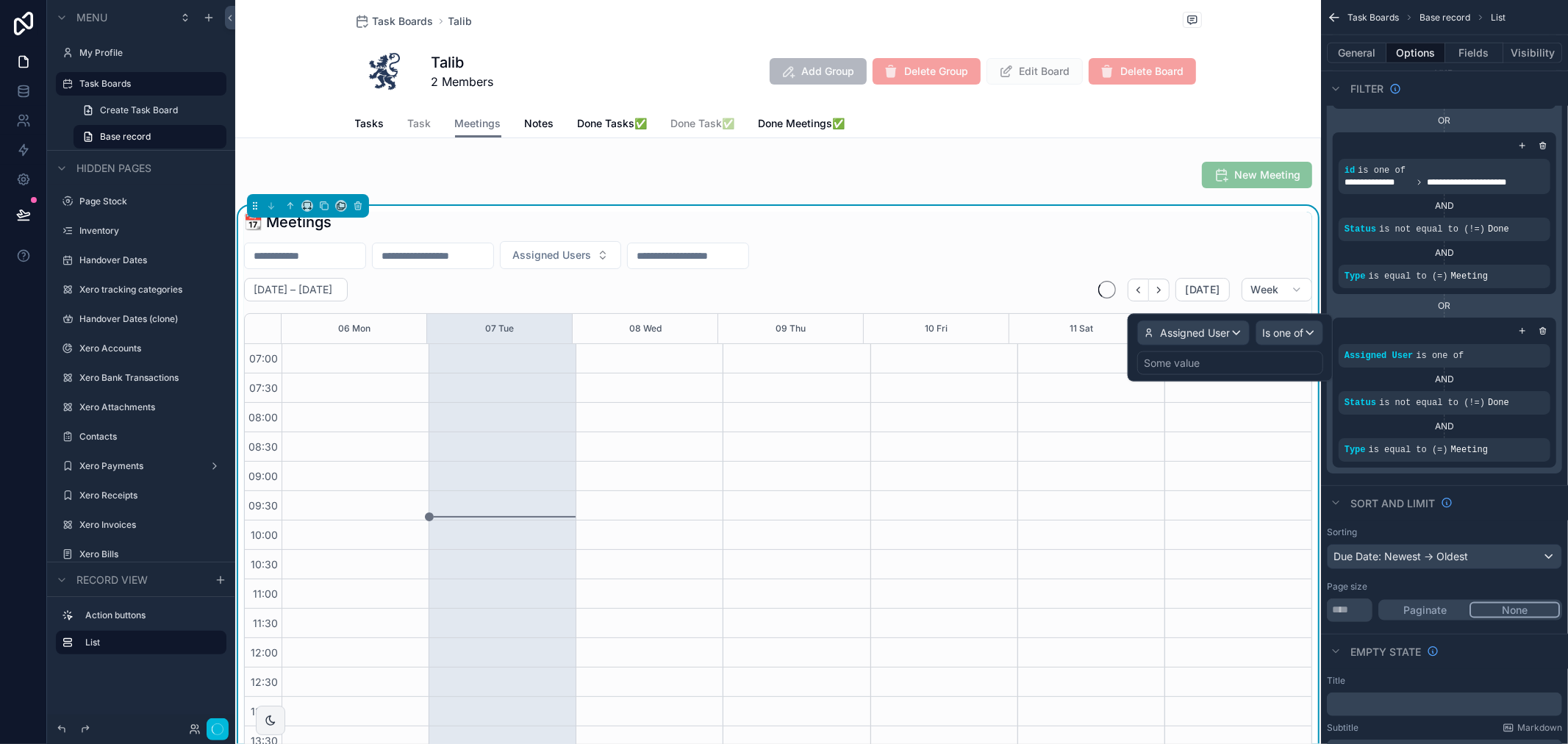
scroll to position [412, 0]
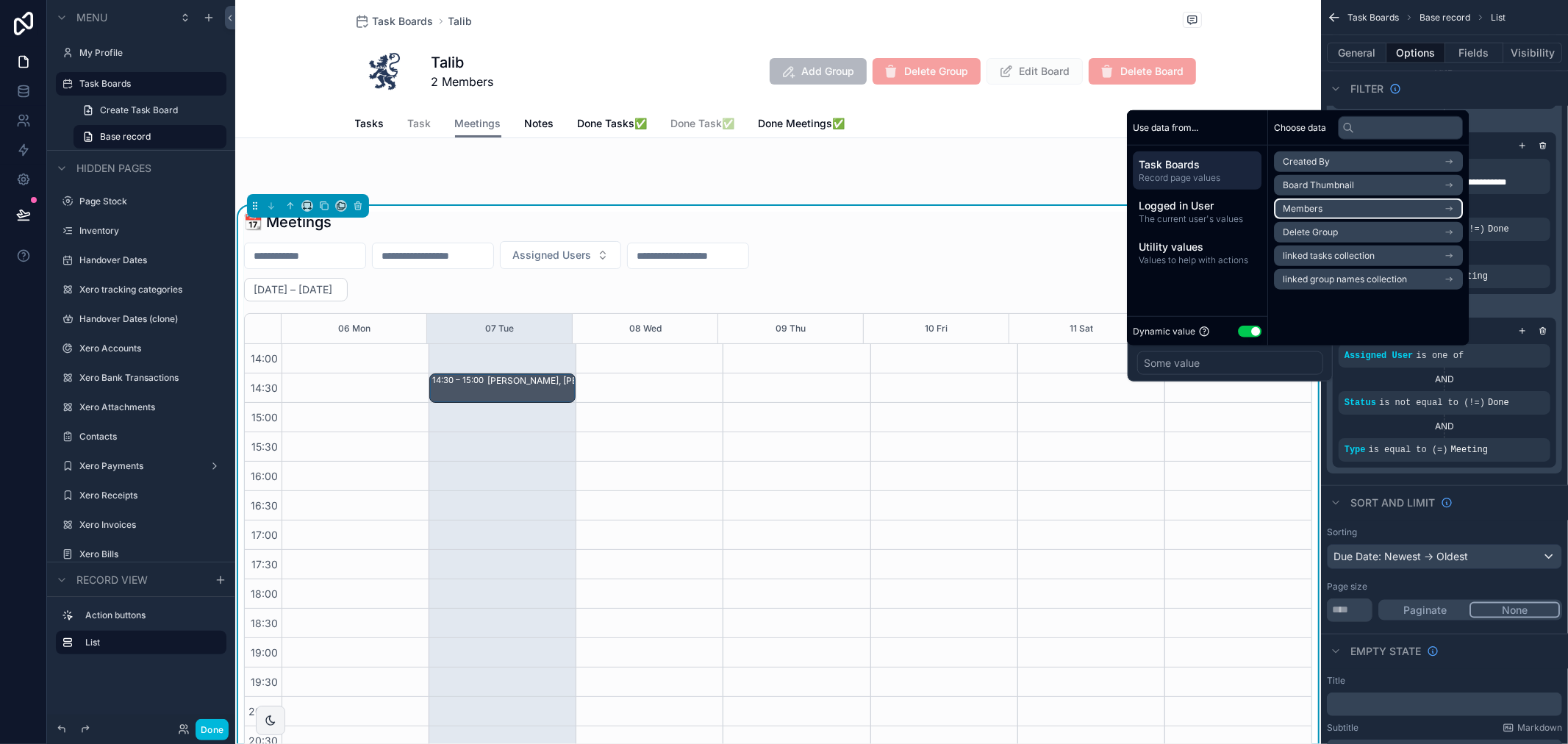
click at [1334, 206] on li "Members" at bounding box center [1368, 208] width 189 height 21
click at [1343, 192] on li "id (list)" at bounding box center [1368, 187] width 189 height 21
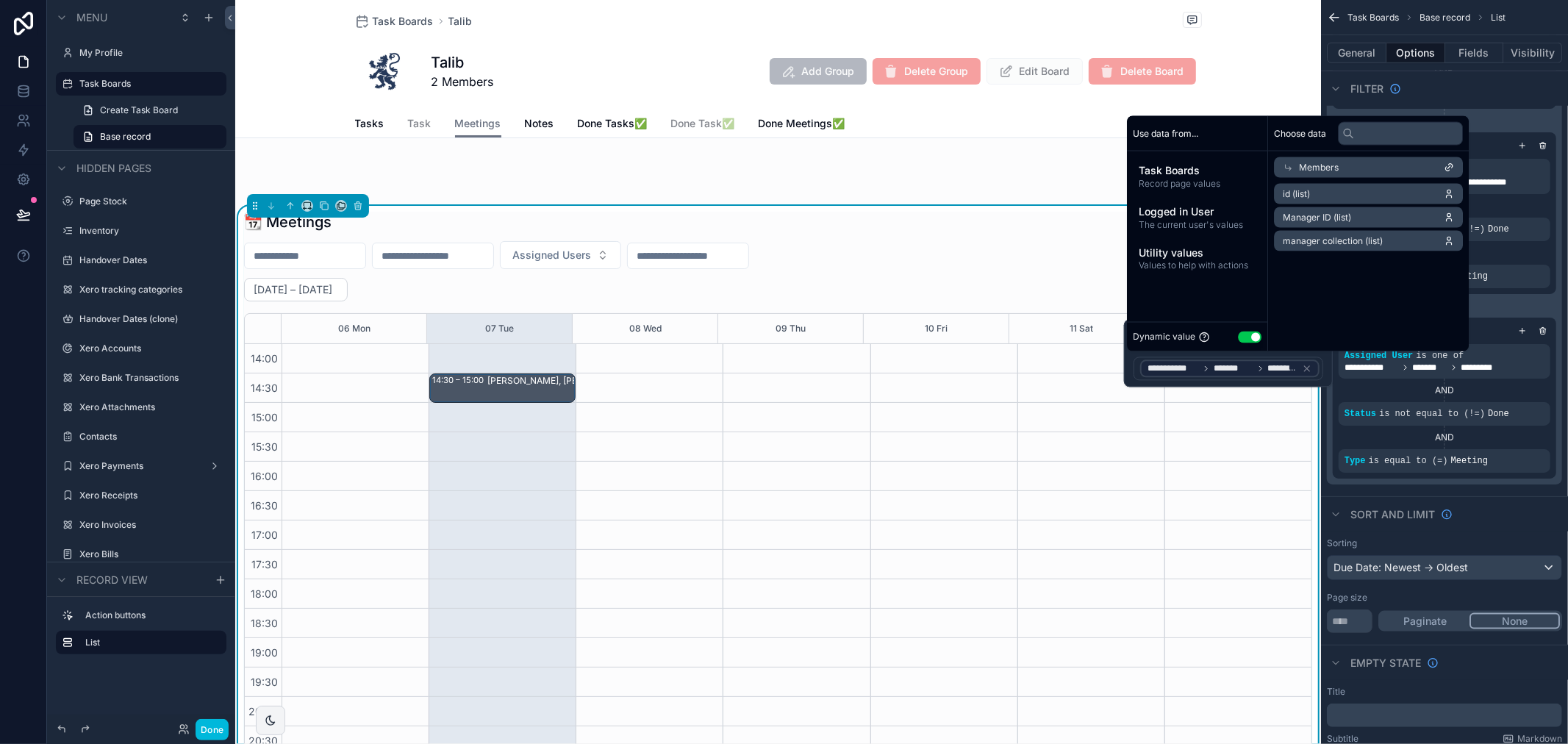
click at [598, 417] on div "13:00 – 14:00 GetOutThere x Alba" at bounding box center [649, 403] width 147 height 941
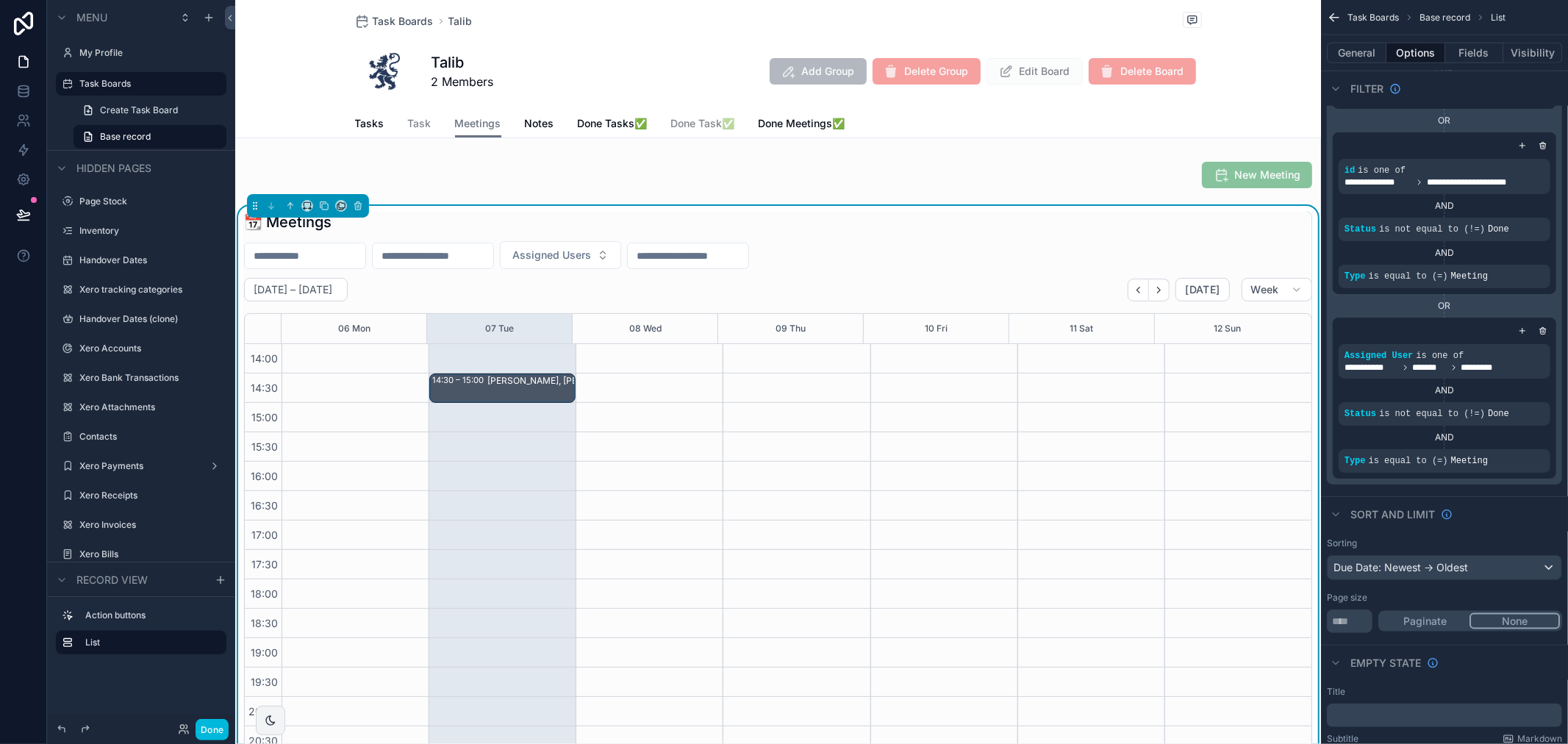
click at [363, 20] on link "Task Boards" at bounding box center [394, 21] width 78 height 15
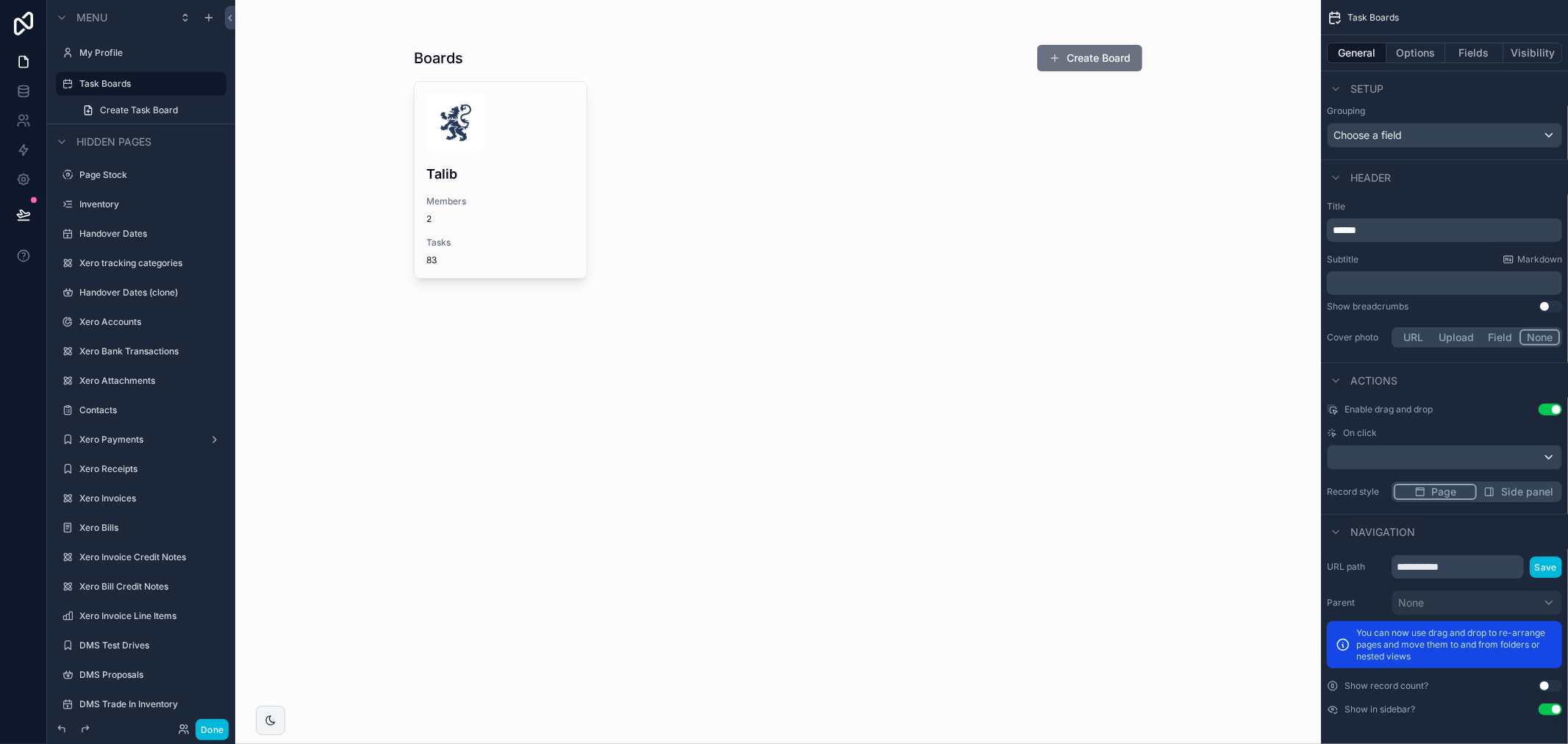
click at [510, 198] on span "Members" at bounding box center [500, 201] width 148 height 12
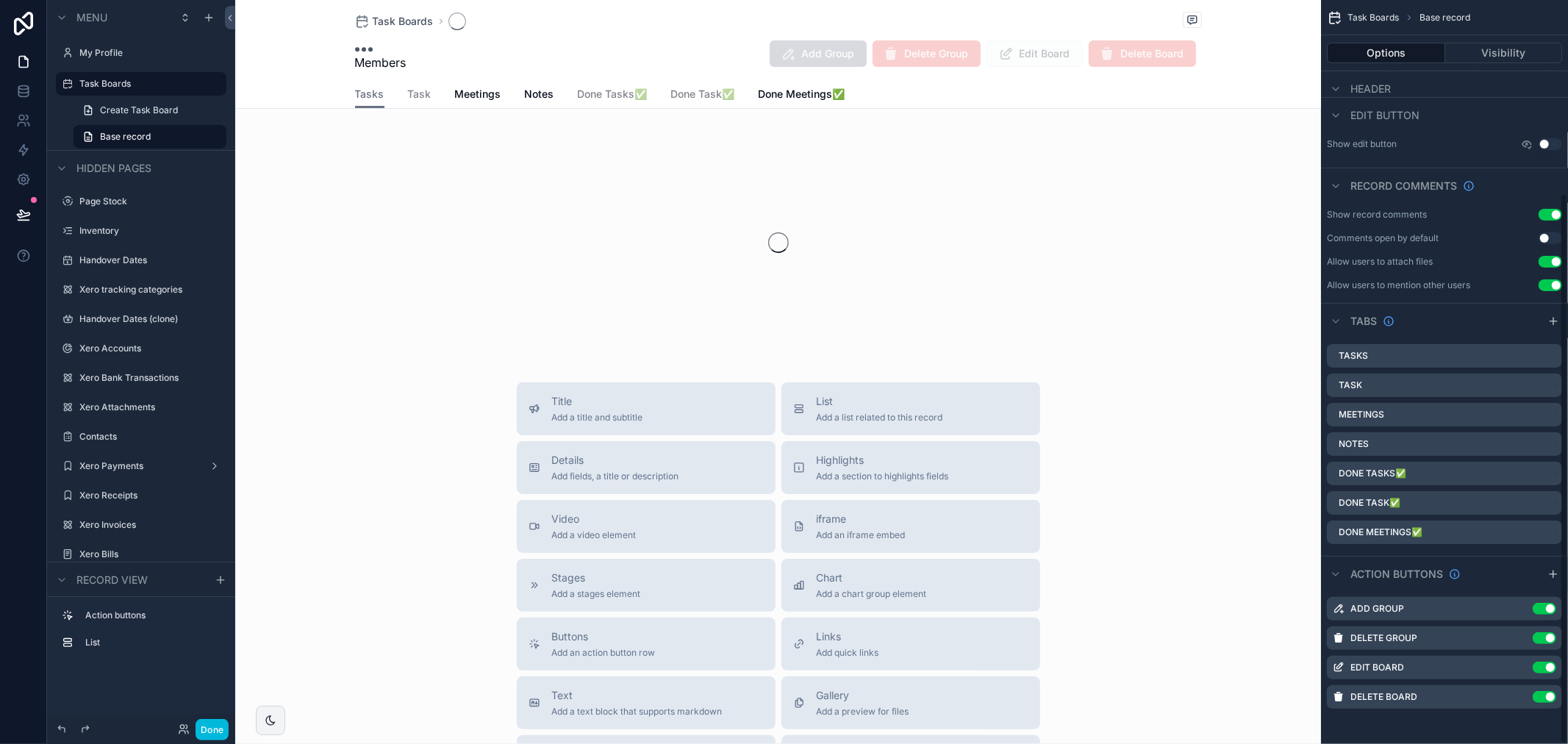
scroll to position [262, 0]
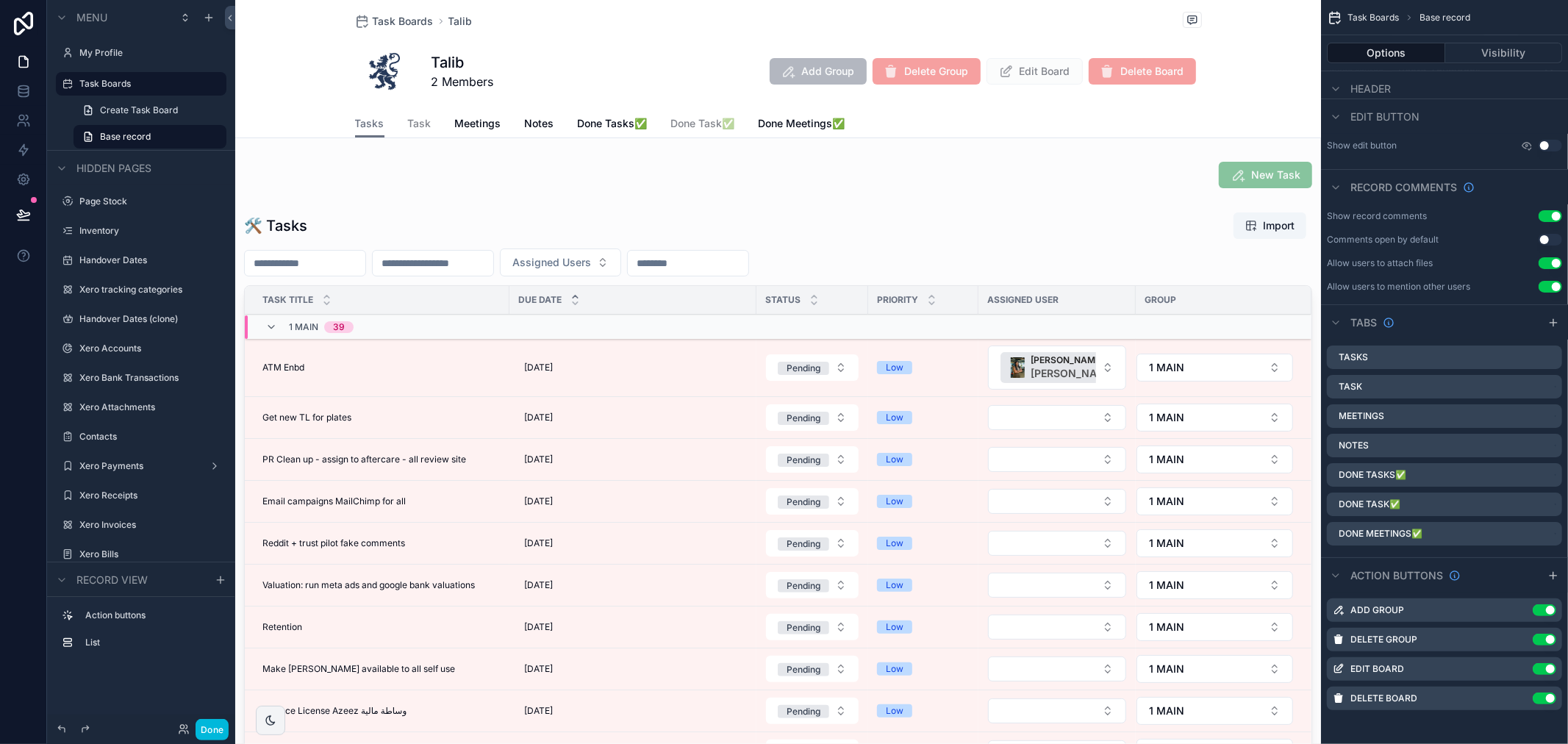
click at [480, 136] on div "Task Boards Talib Talib 2 Members Add Group Delete Group Edit Board Delete Boar…" at bounding box center [778, 69] width 1086 height 138
click at [479, 122] on span "Meetings" at bounding box center [478, 123] width 46 height 15
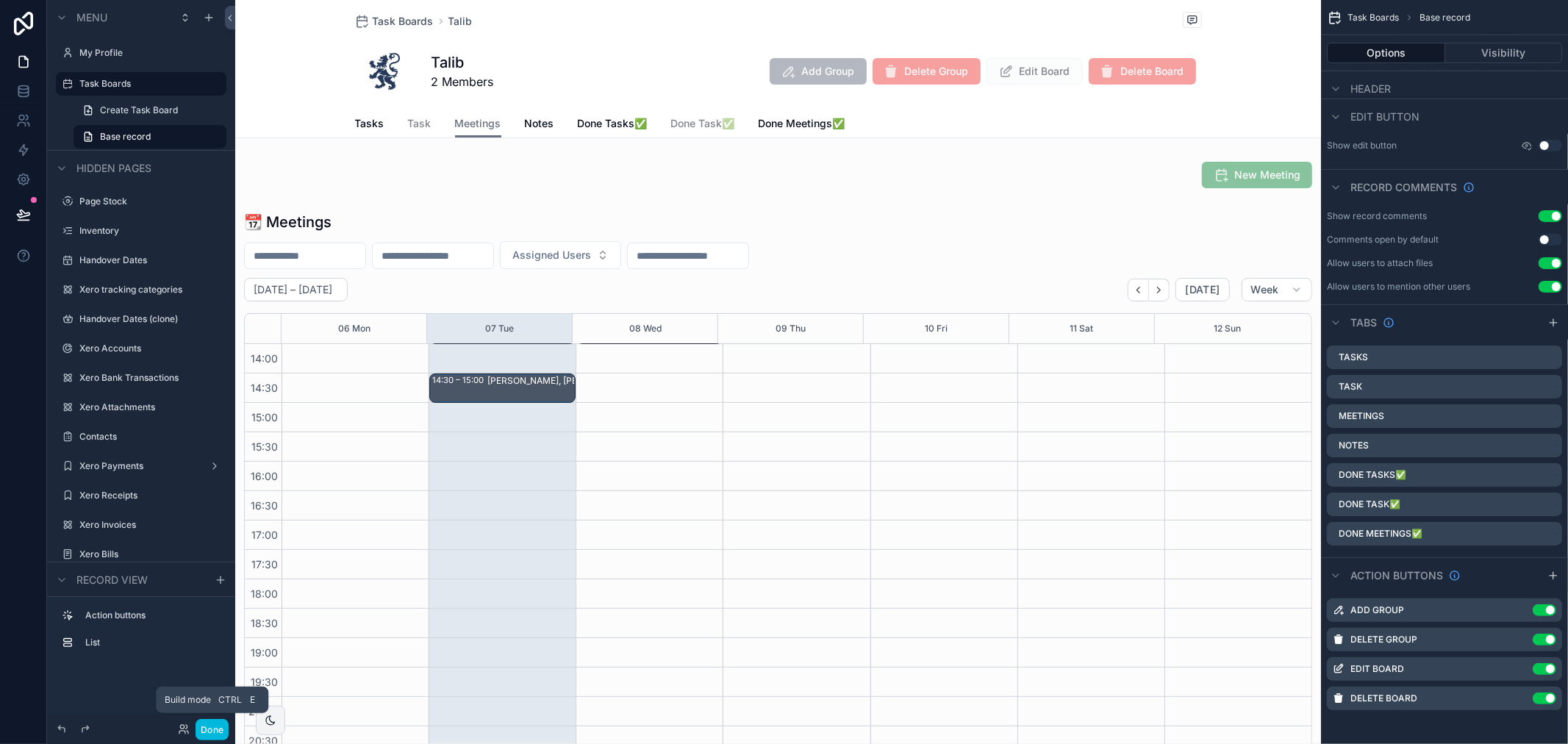
click at [204, 726] on button "Done" at bounding box center [212, 729] width 33 height 22
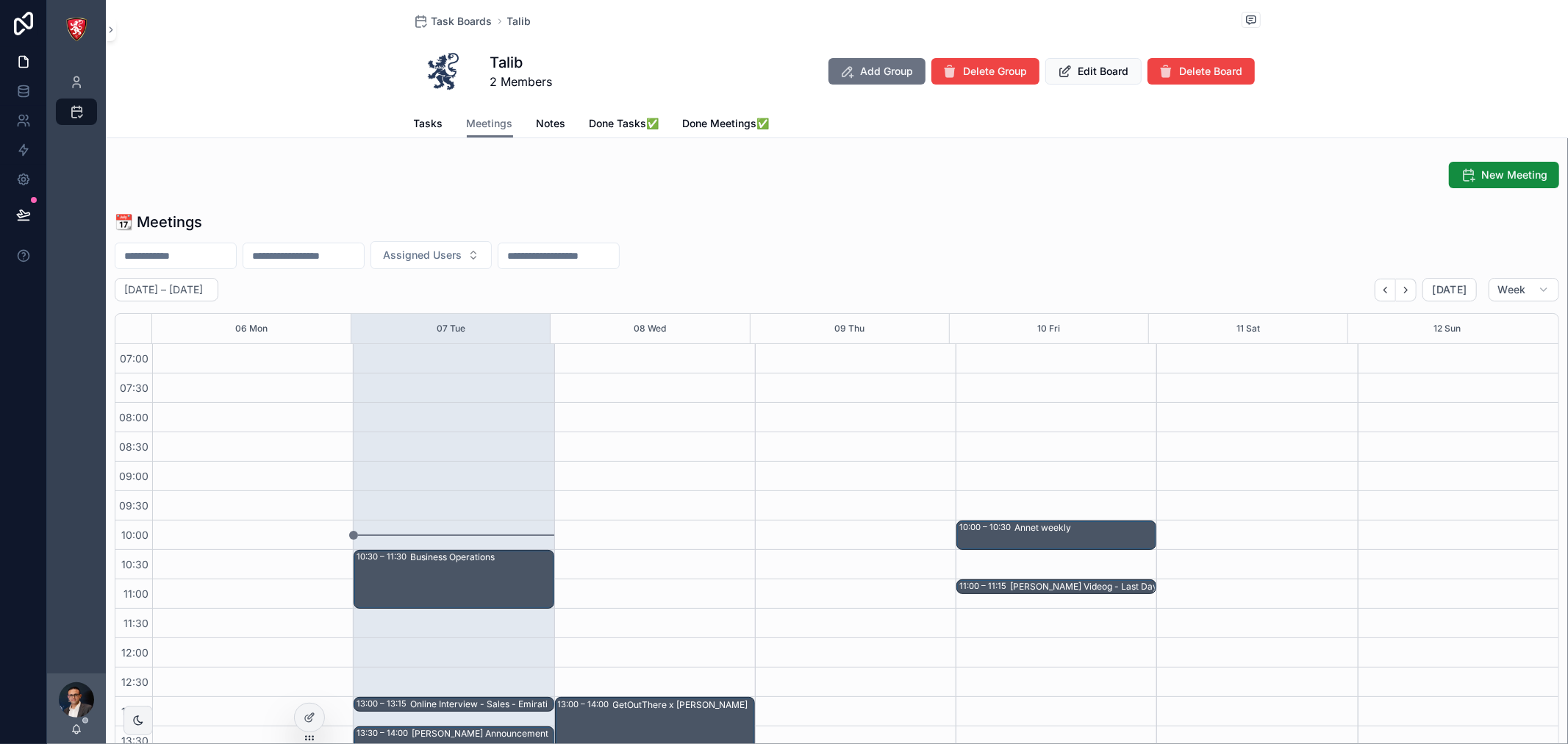
click at [1506, 184] on button "New Meeting" at bounding box center [1504, 174] width 110 height 26
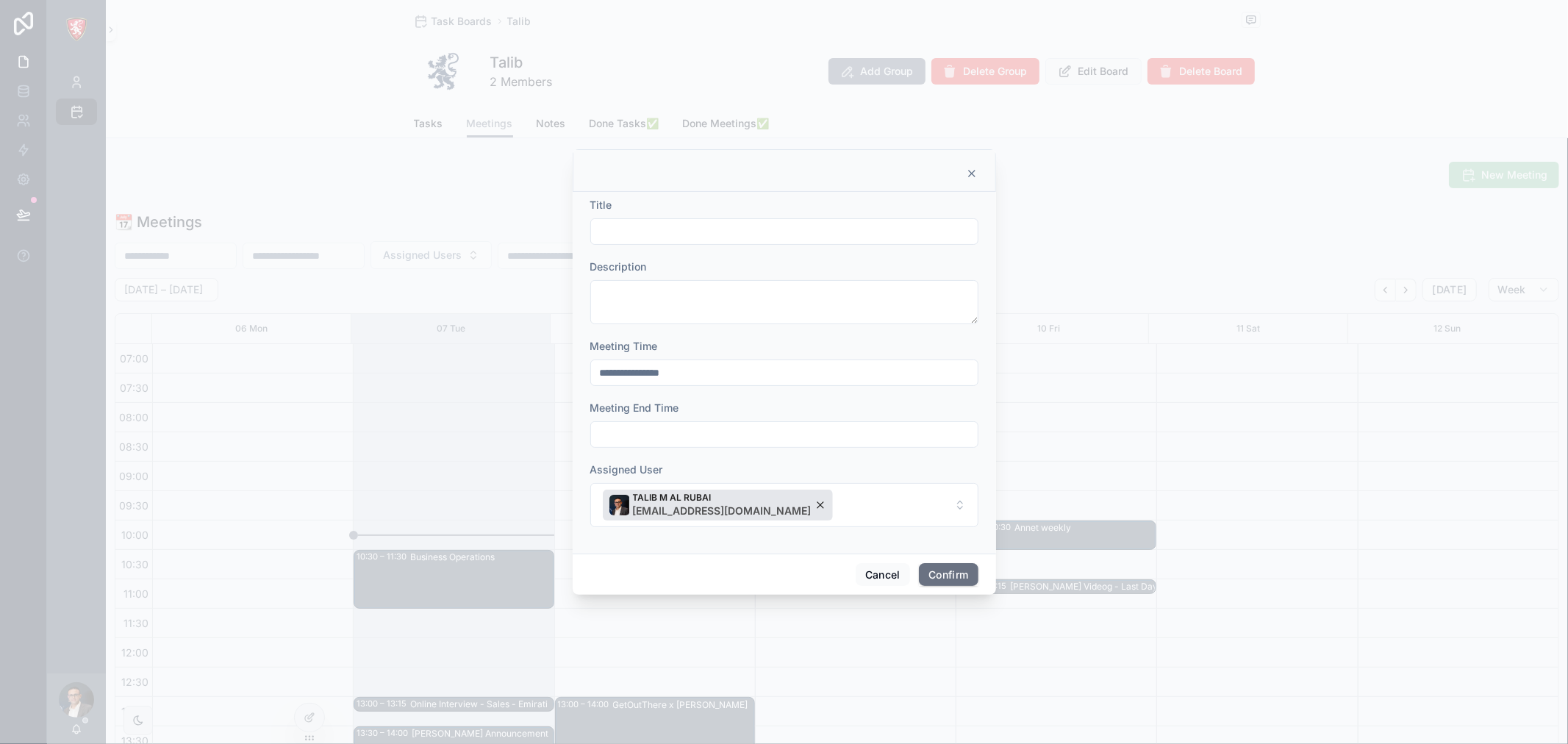
click at [774, 225] on input "text" at bounding box center [784, 231] width 386 height 21
type input "**********"
click at [741, 424] on input "text" at bounding box center [784, 434] width 386 height 21
click at [759, 252] on button "8" at bounding box center [758, 255] width 26 height 26
click at [774, 403] on input "**" at bounding box center [771, 397] width 33 height 21
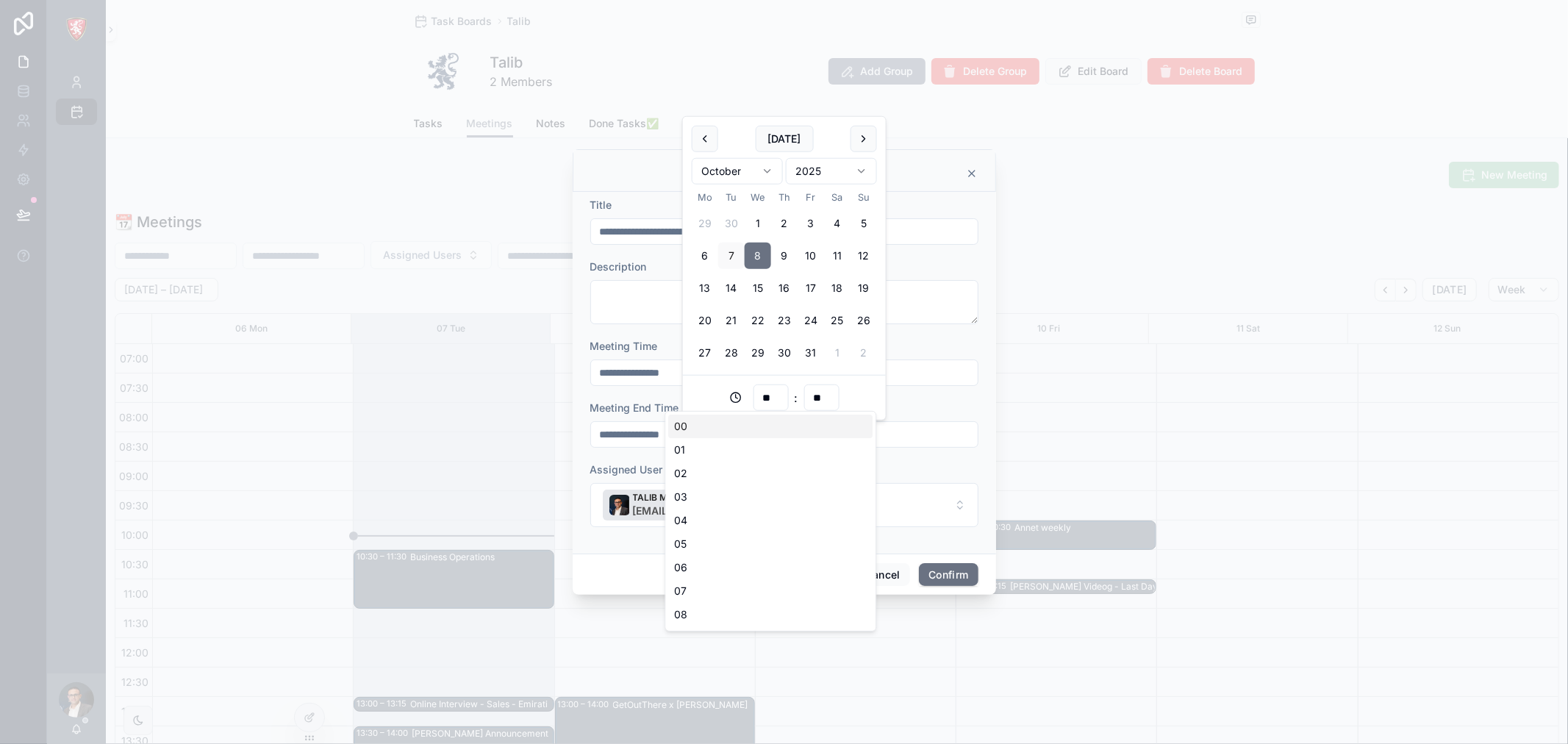
click at [774, 403] on input "**" at bounding box center [771, 397] width 33 height 21
type input "**********"
type input "**"
type input "**********"
type input "**"
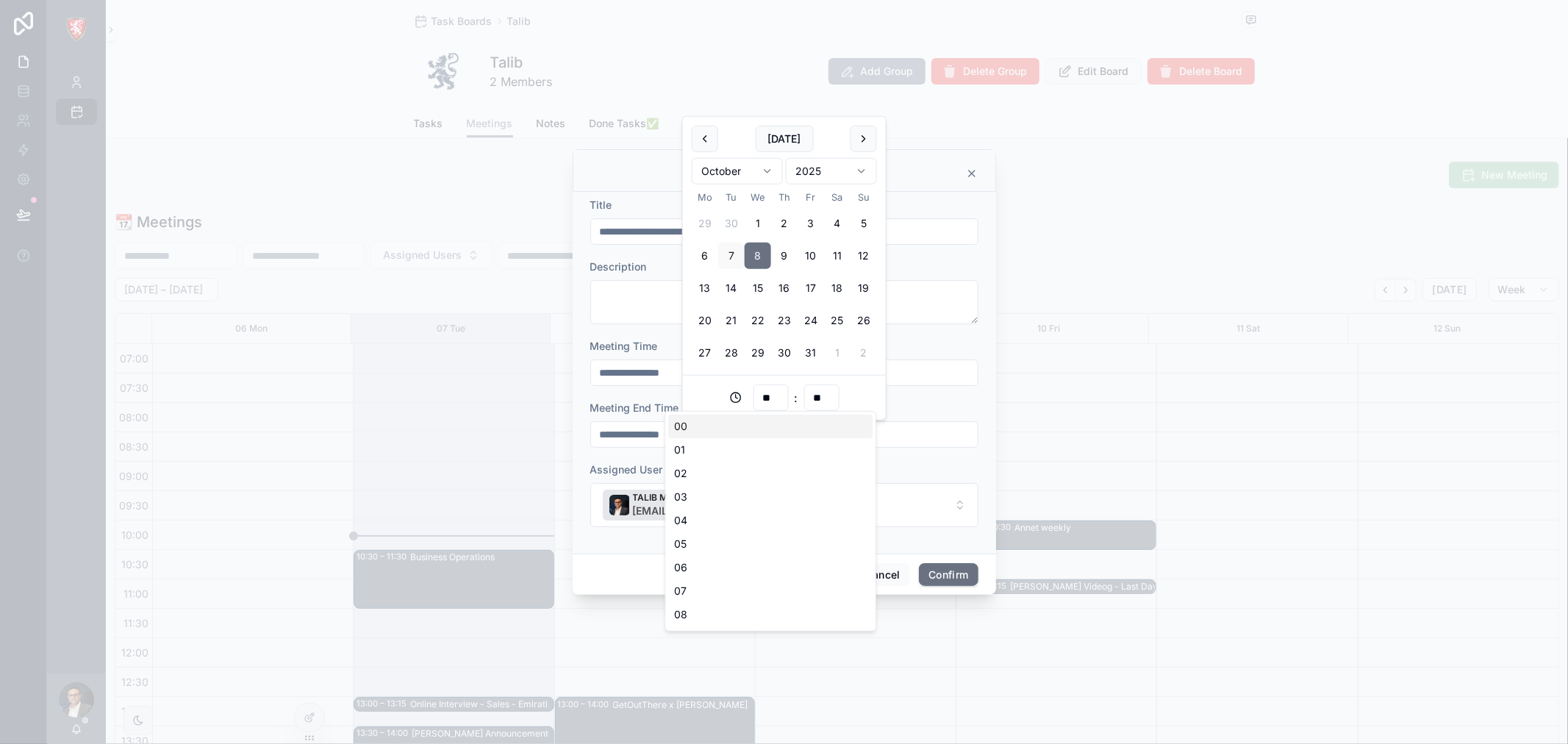
type input "**********"
type input "**"
type input "**********"
type input "**"
click at [906, 395] on form "**********" at bounding box center [784, 370] width 388 height 344
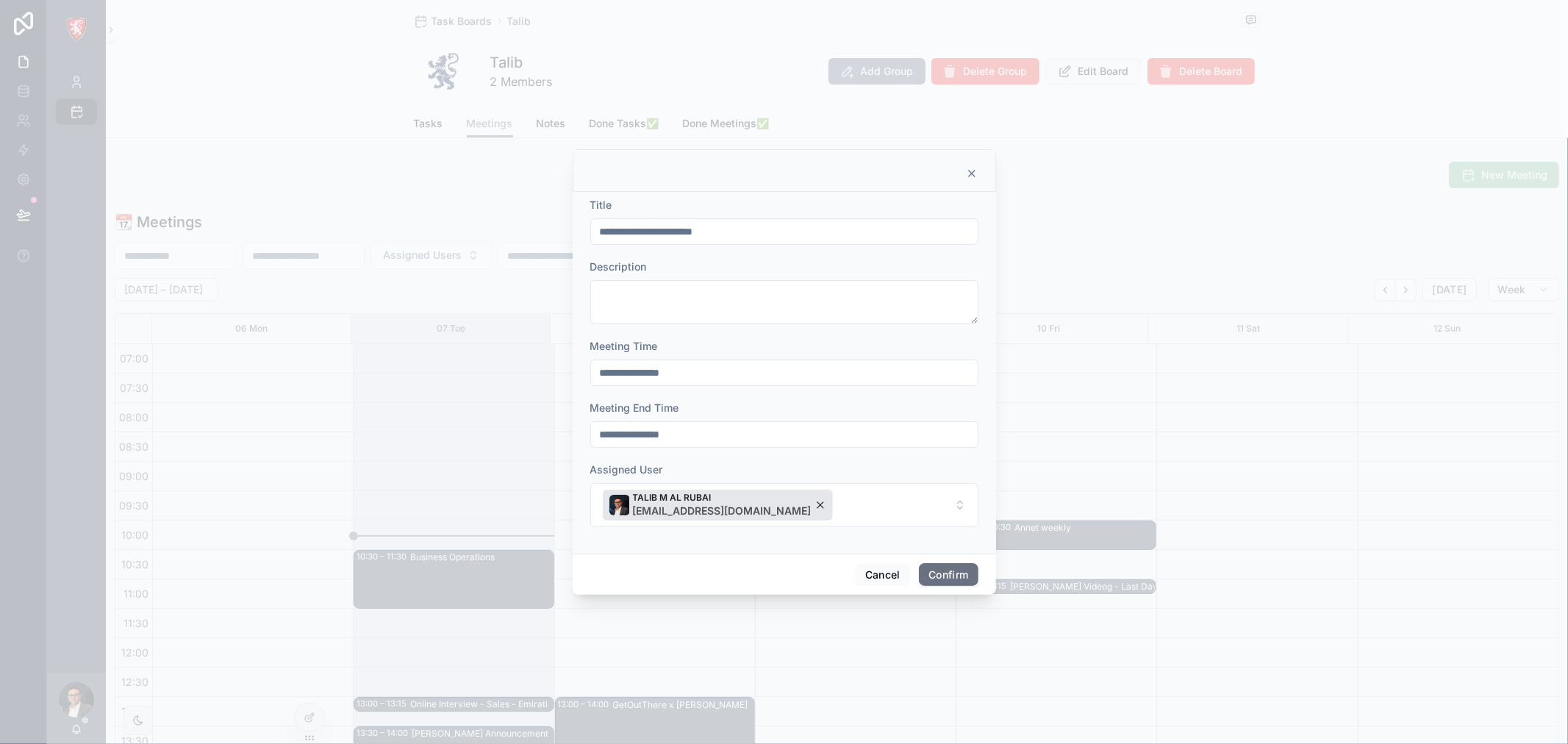
click at [947, 571] on button "Confirm" at bounding box center [948, 574] width 59 height 24
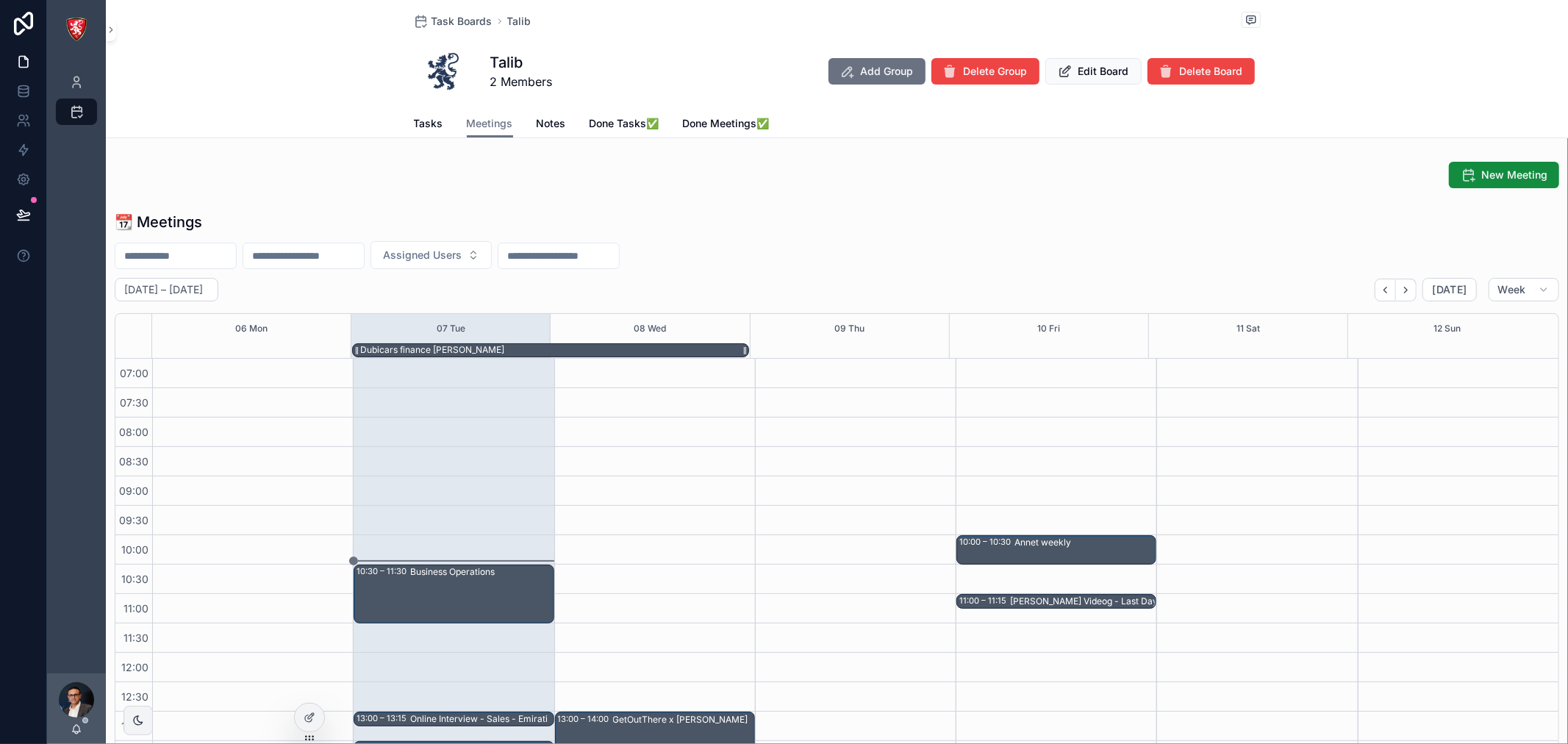
click at [430, 347] on div "Dubicars finance [PERSON_NAME]" at bounding box center [431, 350] width 144 height 12
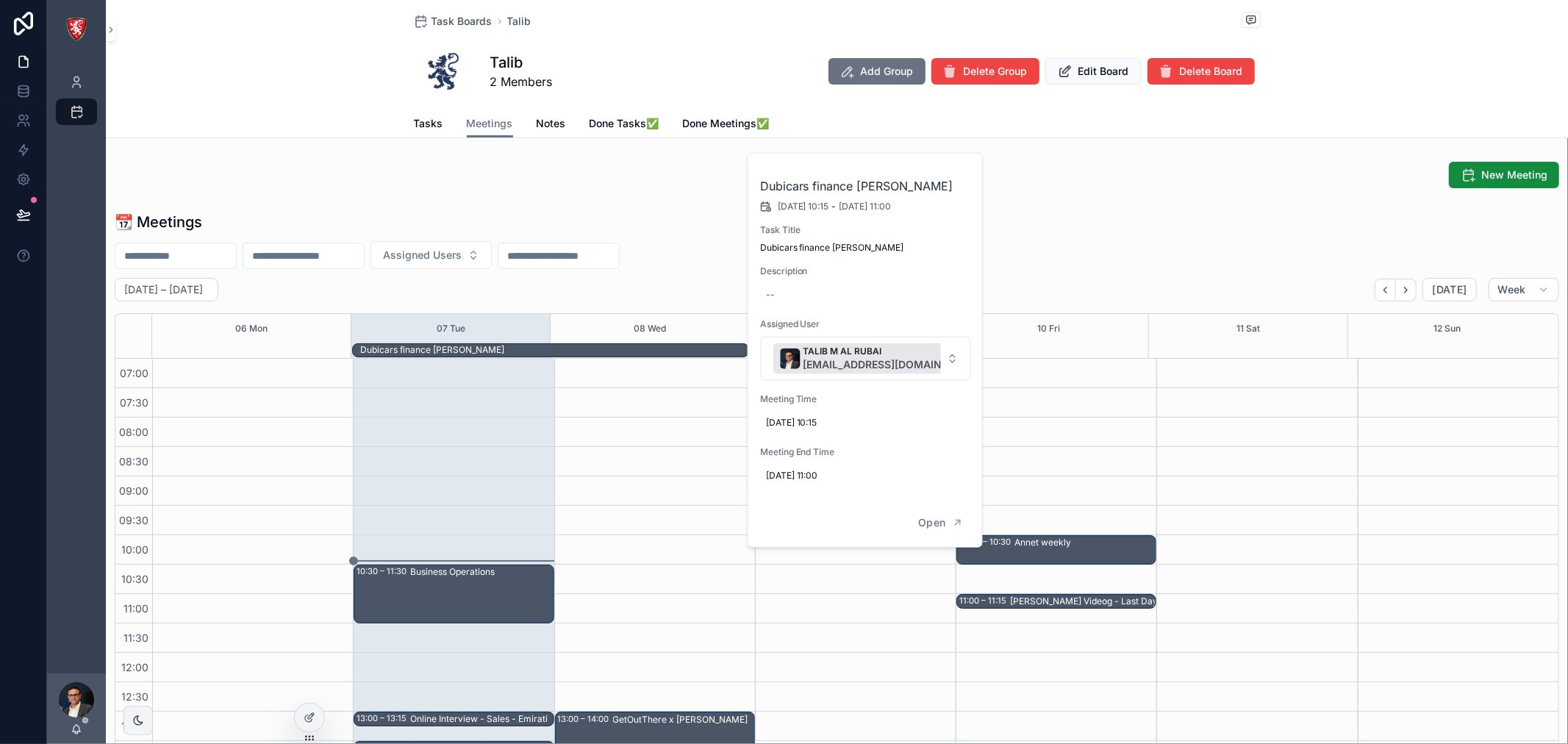
click at [786, 422] on span "07/10/2025 10:15" at bounding box center [866, 422] width 200 height 12
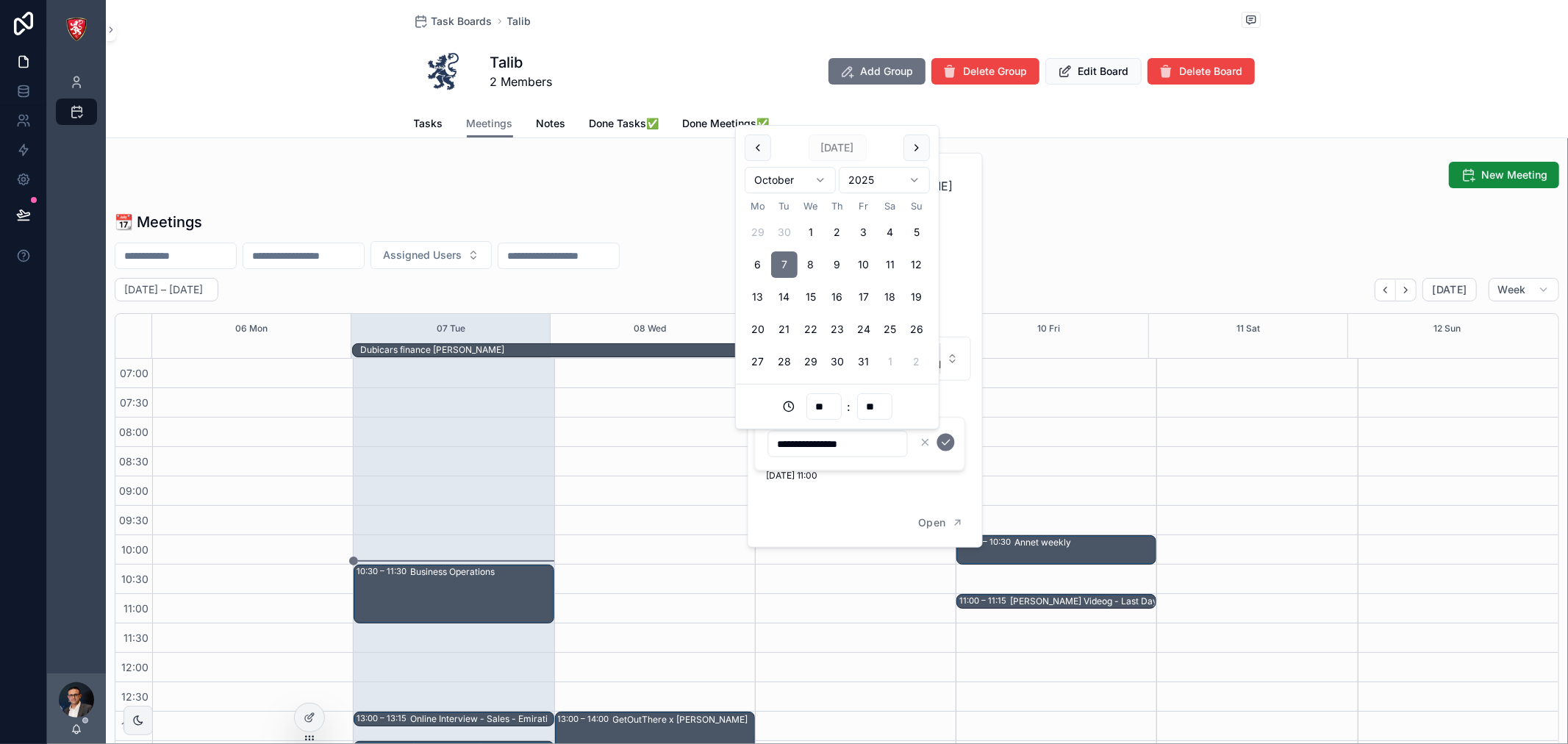
click at [805, 267] on button "8" at bounding box center [811, 264] width 26 height 26
type input "**********"
click at [825, 403] on input "**" at bounding box center [824, 406] width 33 height 21
type input "**"
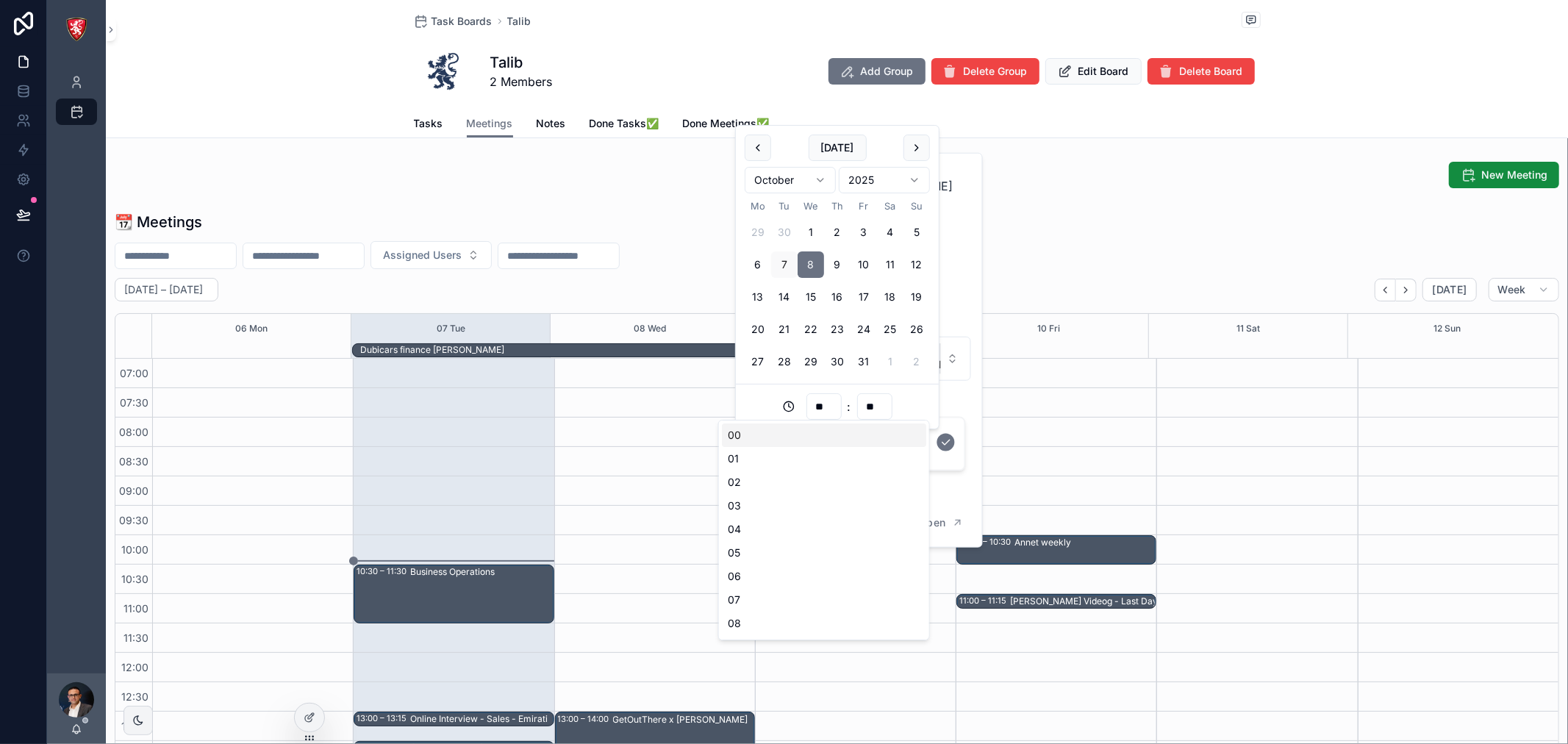
type input "**********"
type input "**"
type input "**********"
type input "**"
type input "**********"
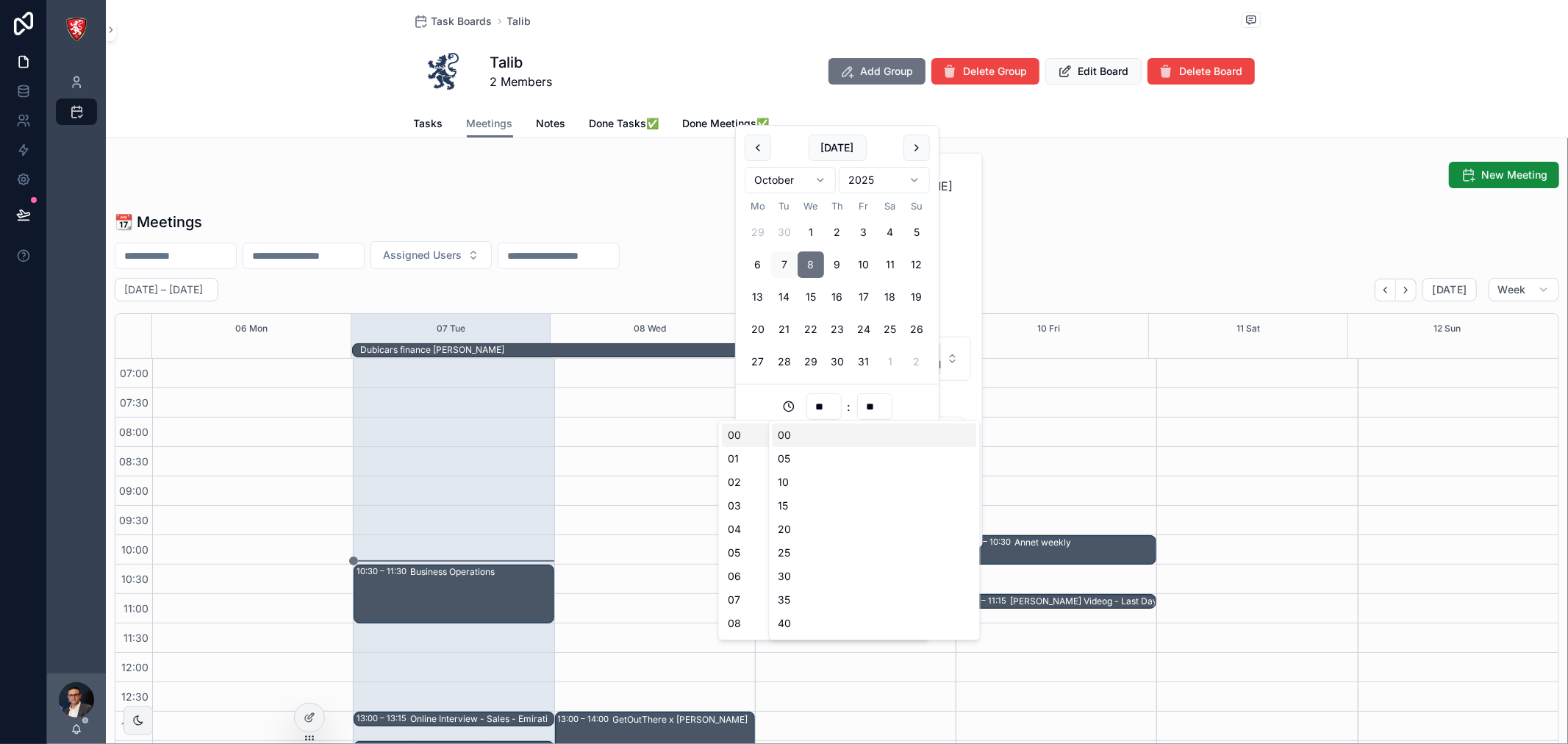
type input "**"
click at [878, 404] on input "**" at bounding box center [875, 406] width 33 height 21
type input "**********"
type input "**"
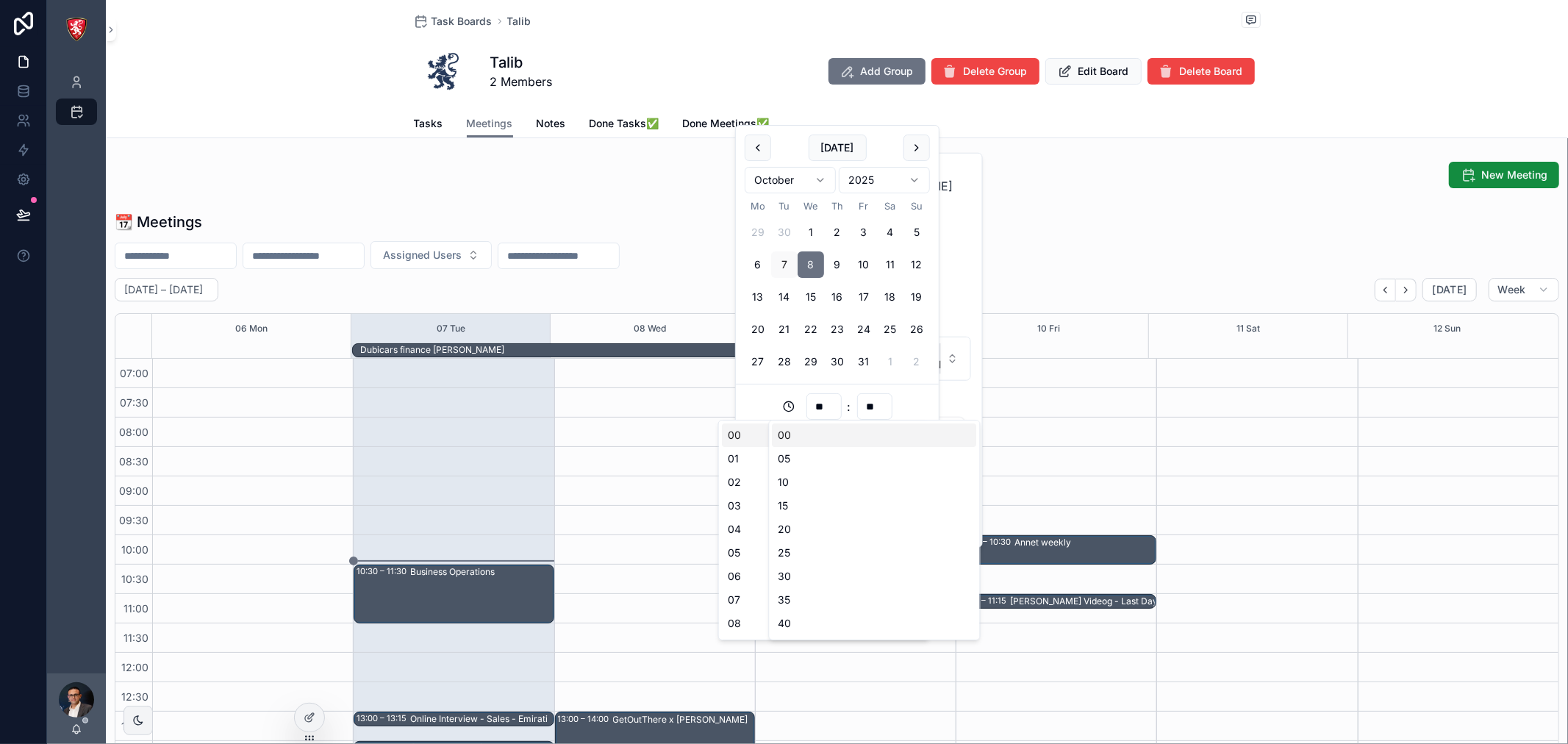
click at [928, 393] on div "** : **" at bounding box center [837, 406] width 185 height 26
click at [942, 436] on icon "scrollable content" at bounding box center [946, 442] width 12 height 12
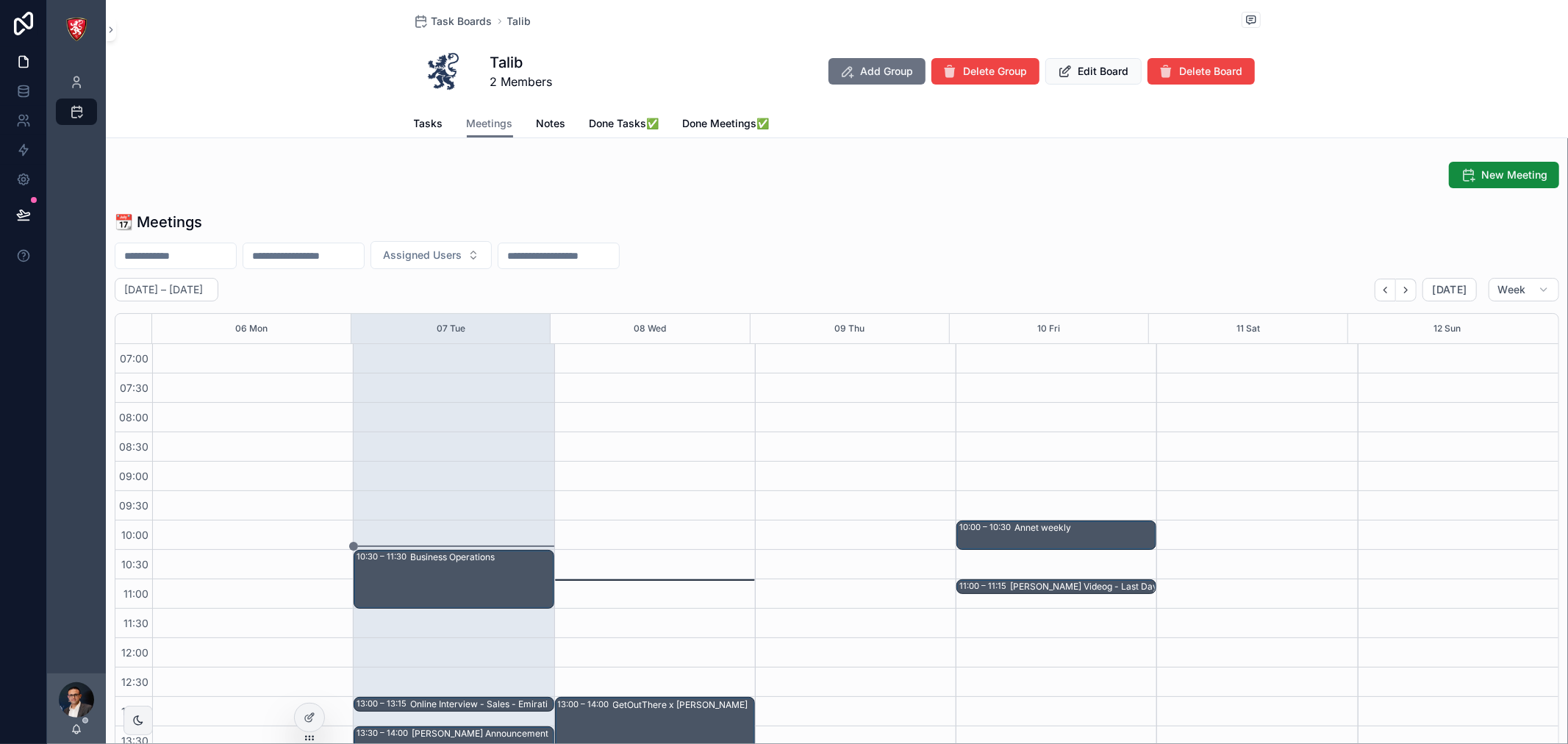
click at [643, 579] on div "11:00 – 11:00 Dubicars finance Ashutosh" at bounding box center [655, 579] width 200 height 1
click at [667, 579] on div "11:00 – 11:00 Dubicars finance Ashutosh" at bounding box center [655, 579] width 200 height 1
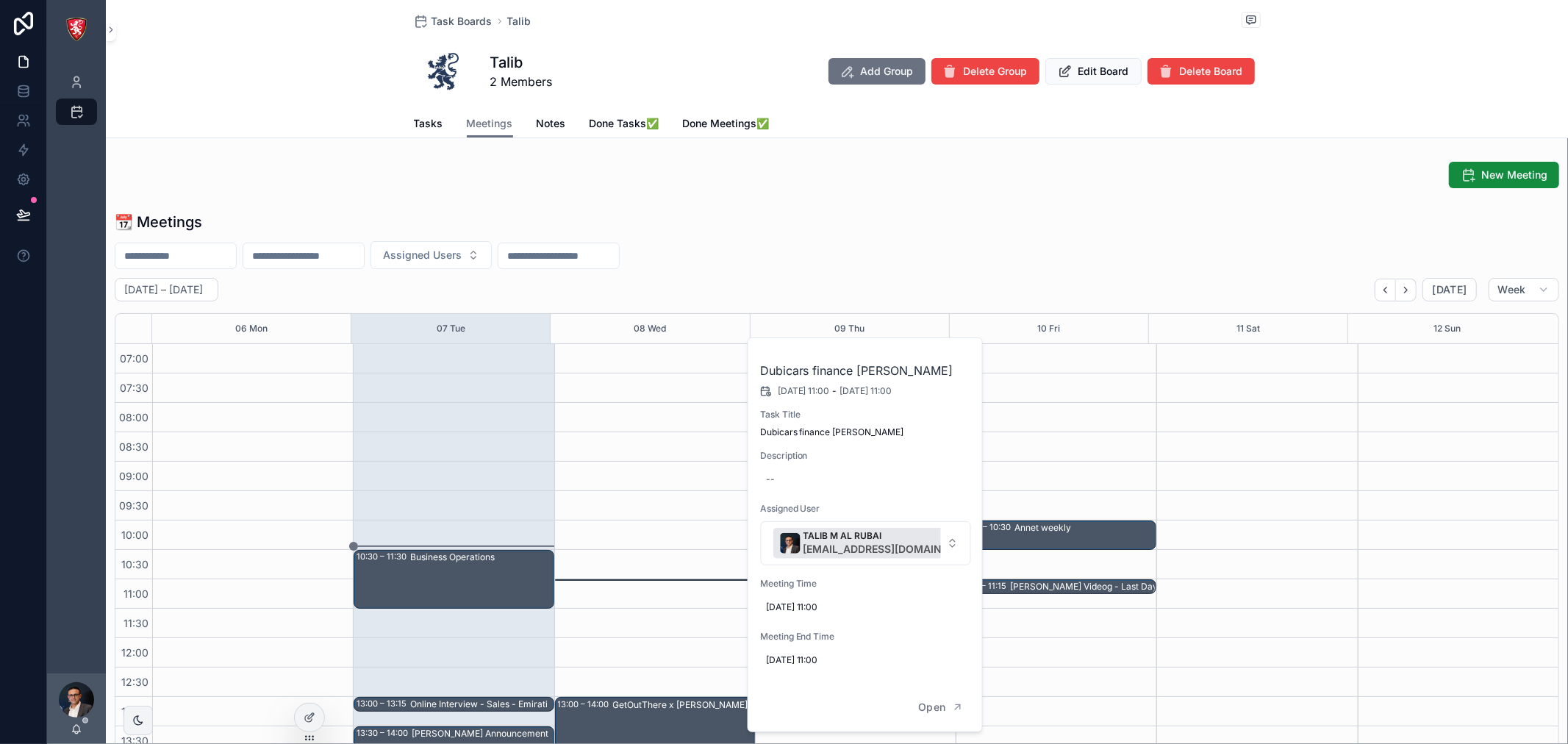
click at [859, 660] on span "08/10/2025 11:00" at bounding box center [866, 660] width 200 height 12
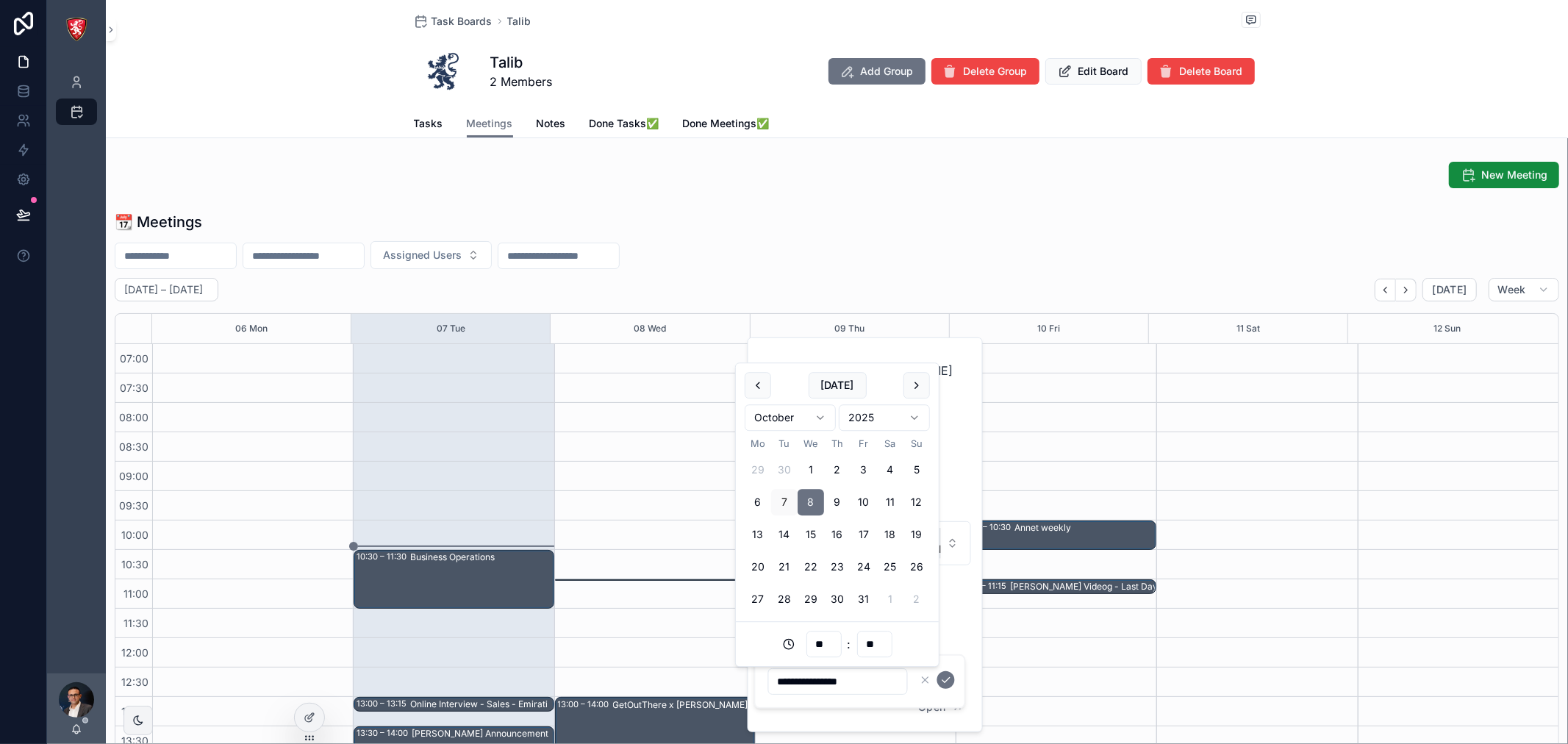
click at [815, 639] on input "**" at bounding box center [824, 644] width 33 height 21
click at [816, 639] on input "**" at bounding box center [824, 644] width 33 height 21
click at [945, 651] on div "08/10/2025 11:00" at bounding box center [866, 660] width 212 height 24
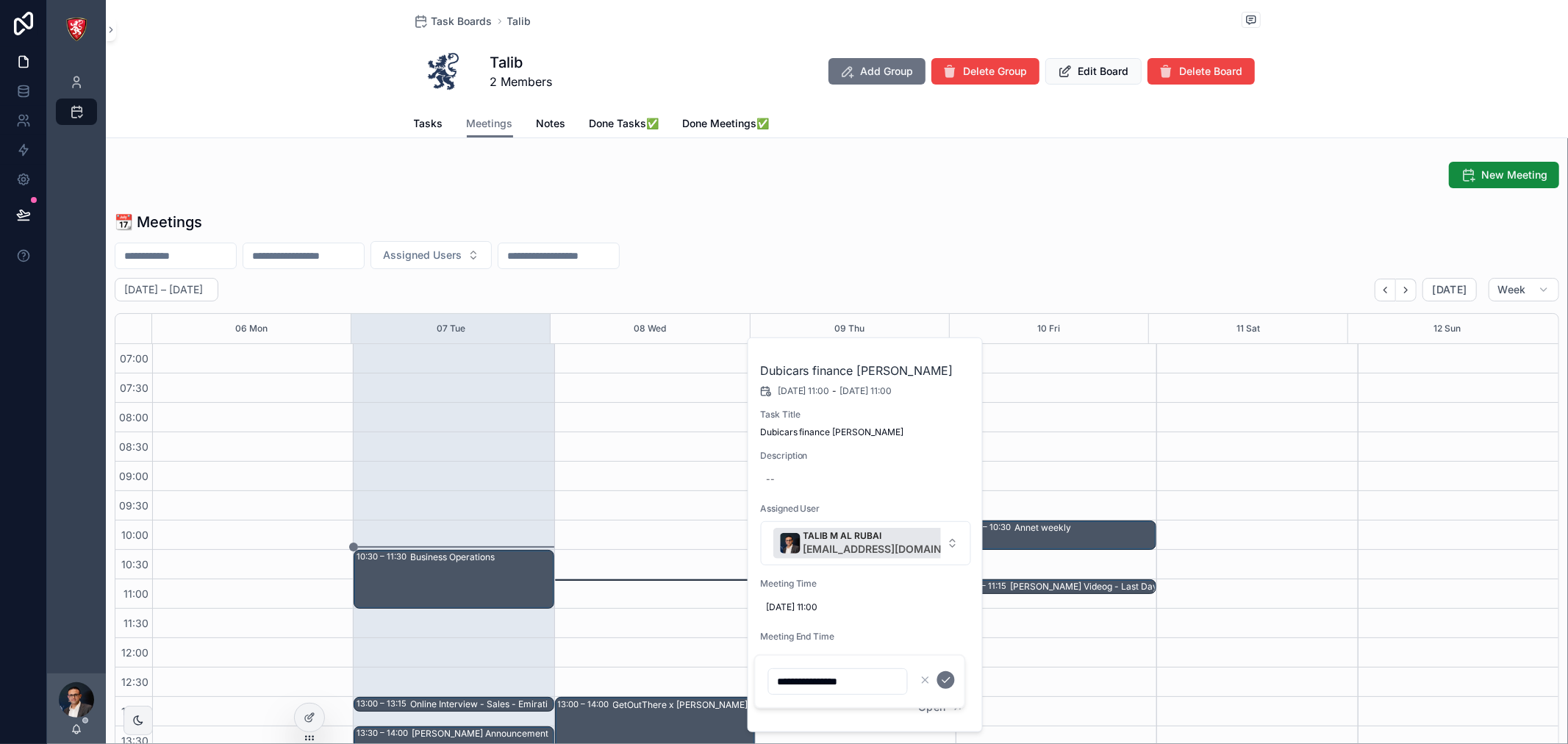
click at [922, 682] on icon "scrollable content" at bounding box center [926, 680] width 12 height 12
click at [851, 663] on span "08/10/2025 11:00" at bounding box center [866, 660] width 200 height 12
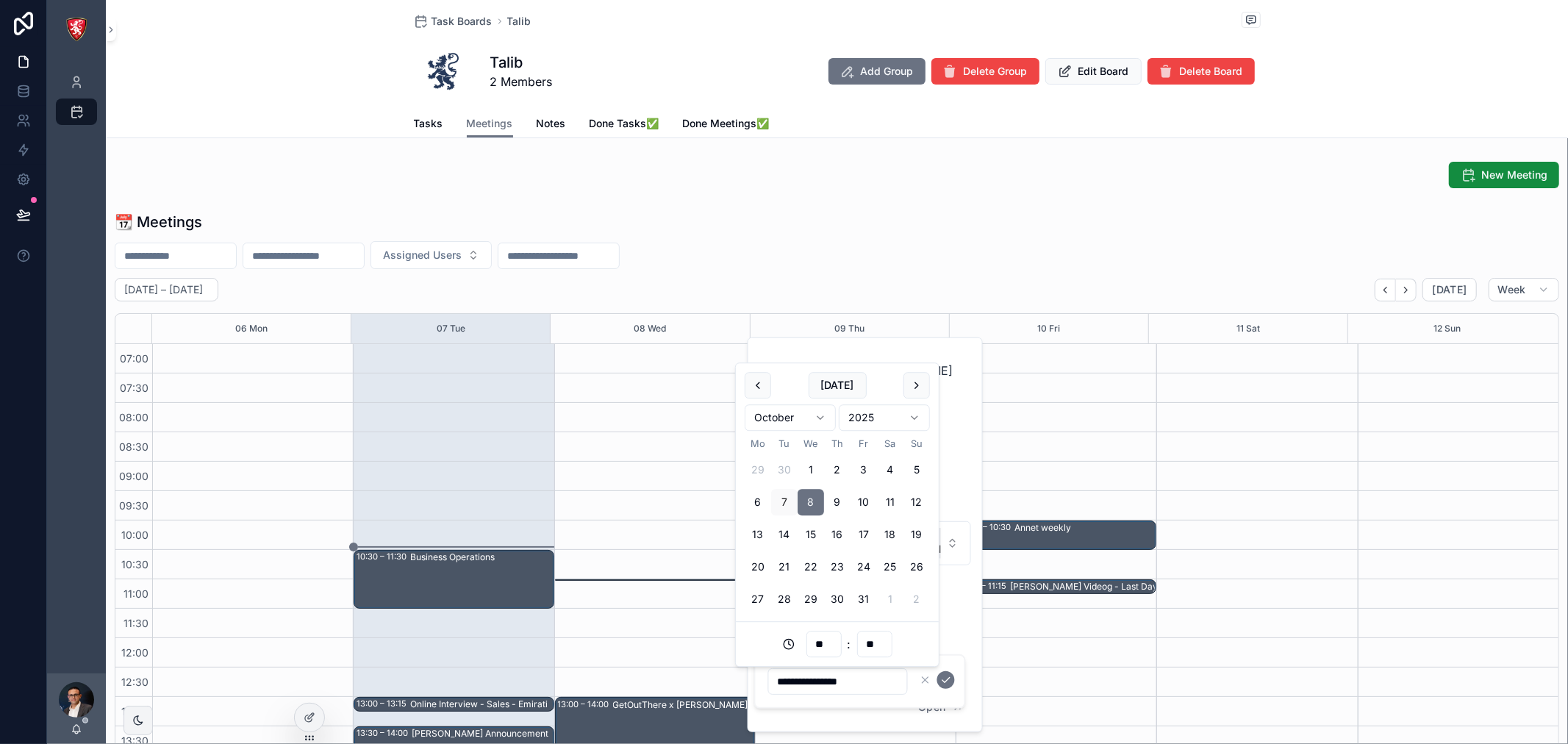
click at [844, 672] on input "**********" at bounding box center [837, 681] width 138 height 21
type input "**"
click at [944, 674] on icon "scrollable content" at bounding box center [946, 680] width 12 height 12
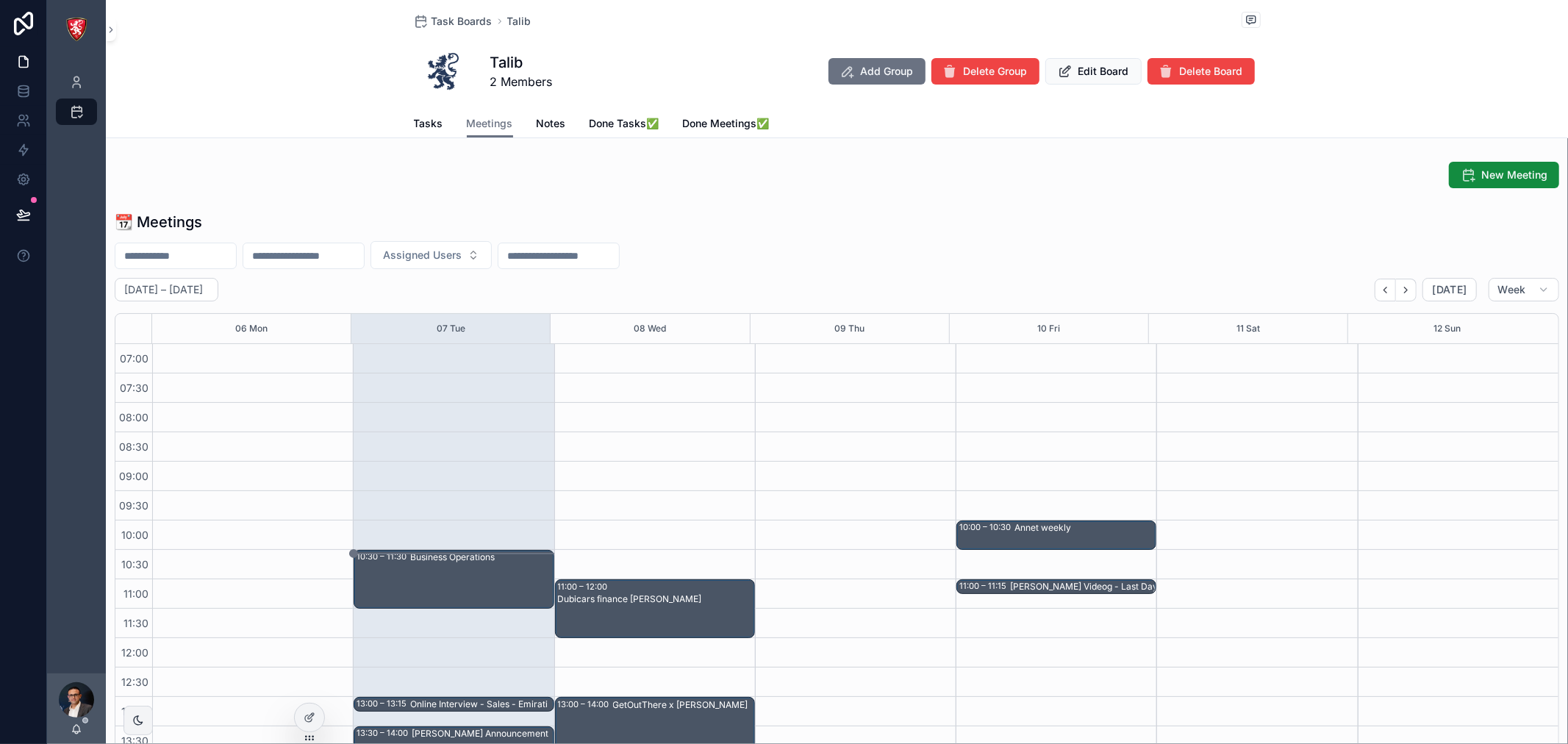
click at [427, 120] on span "Tasks" at bounding box center [429, 123] width 29 height 15
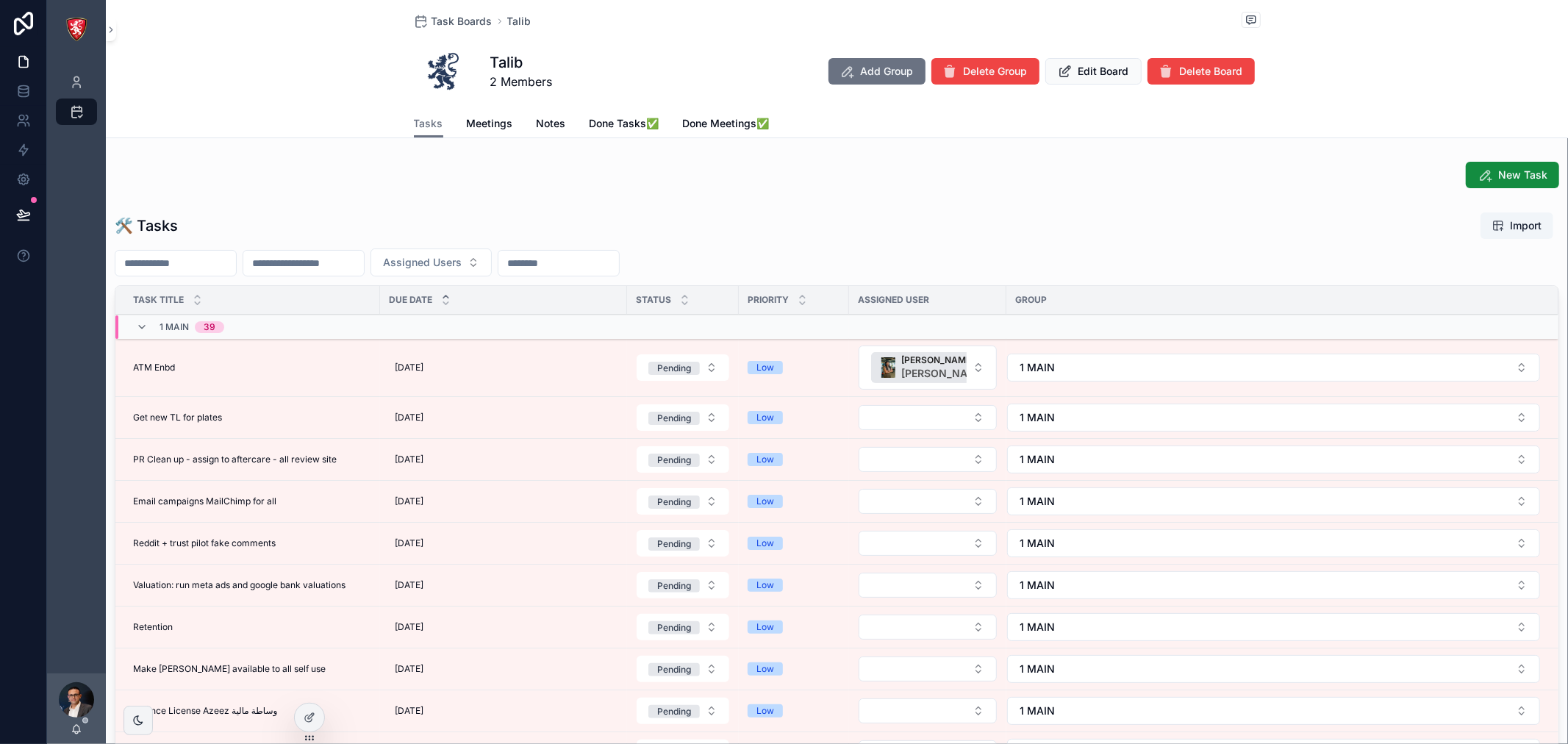
drag, startPoint x: 481, startPoint y: 123, endPoint x: 541, endPoint y: 124, distance: 60.0
click at [481, 123] on span "Meetings" at bounding box center [489, 123] width 46 height 15
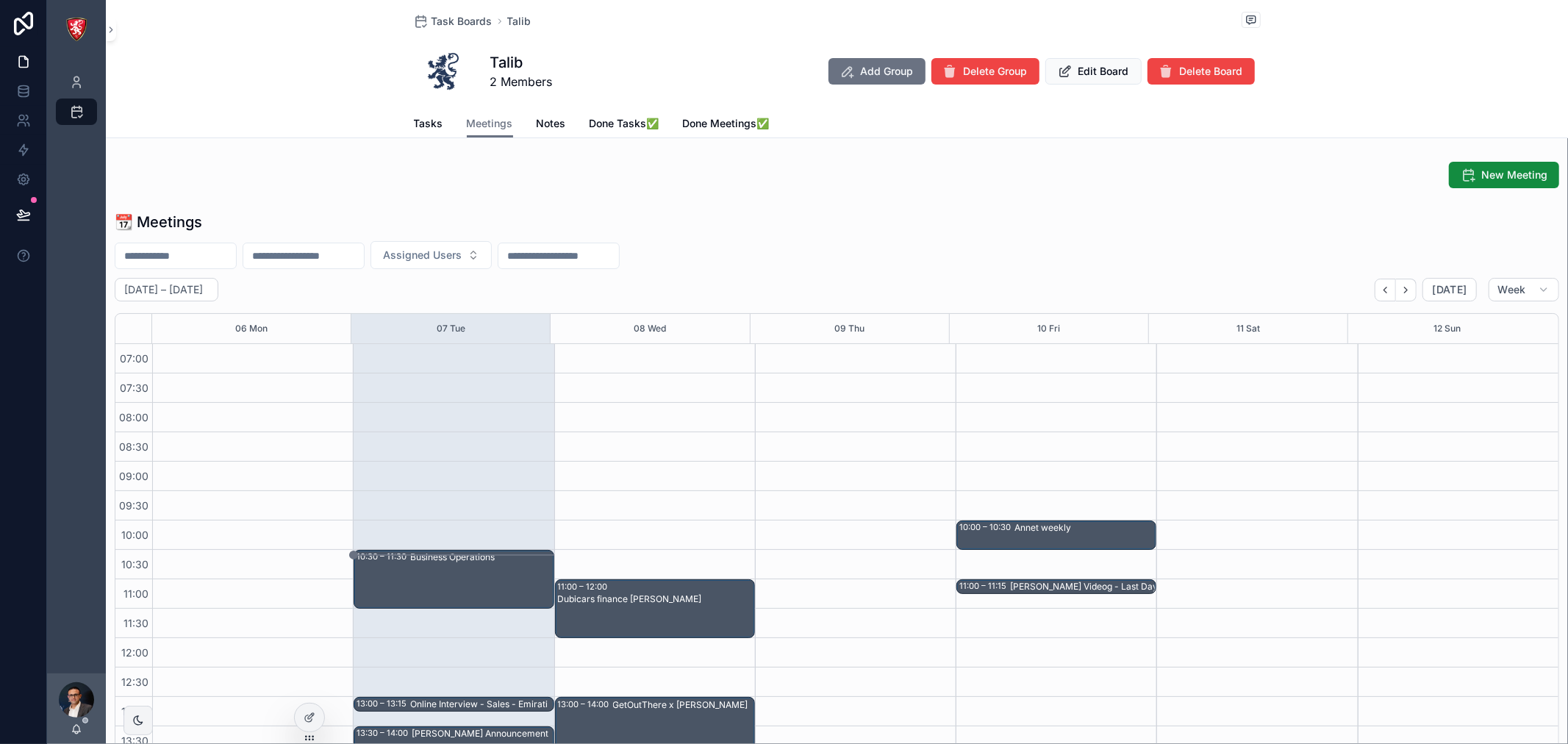
scroll to position [412, 0]
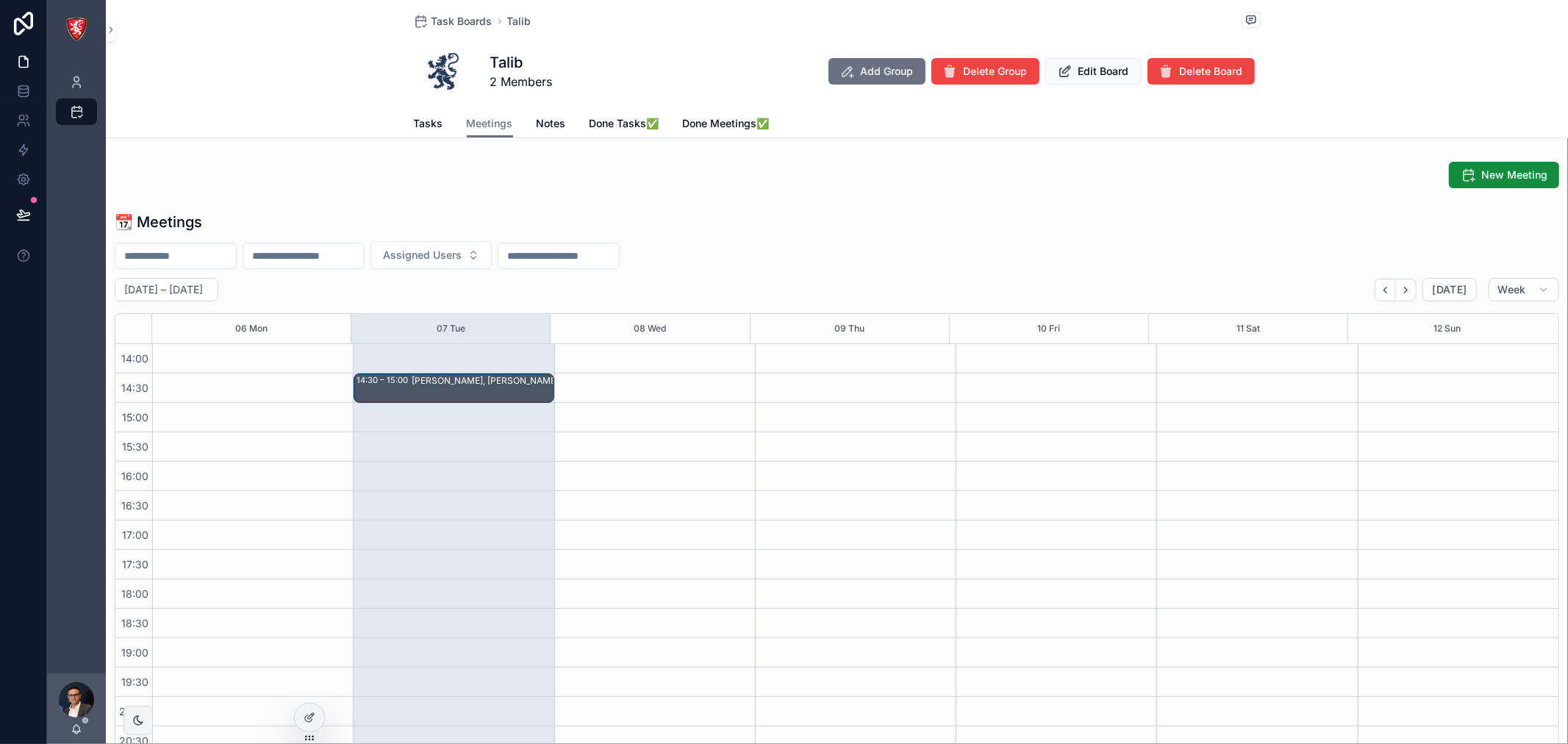
click at [542, 122] on span "Notes" at bounding box center [551, 123] width 29 height 15
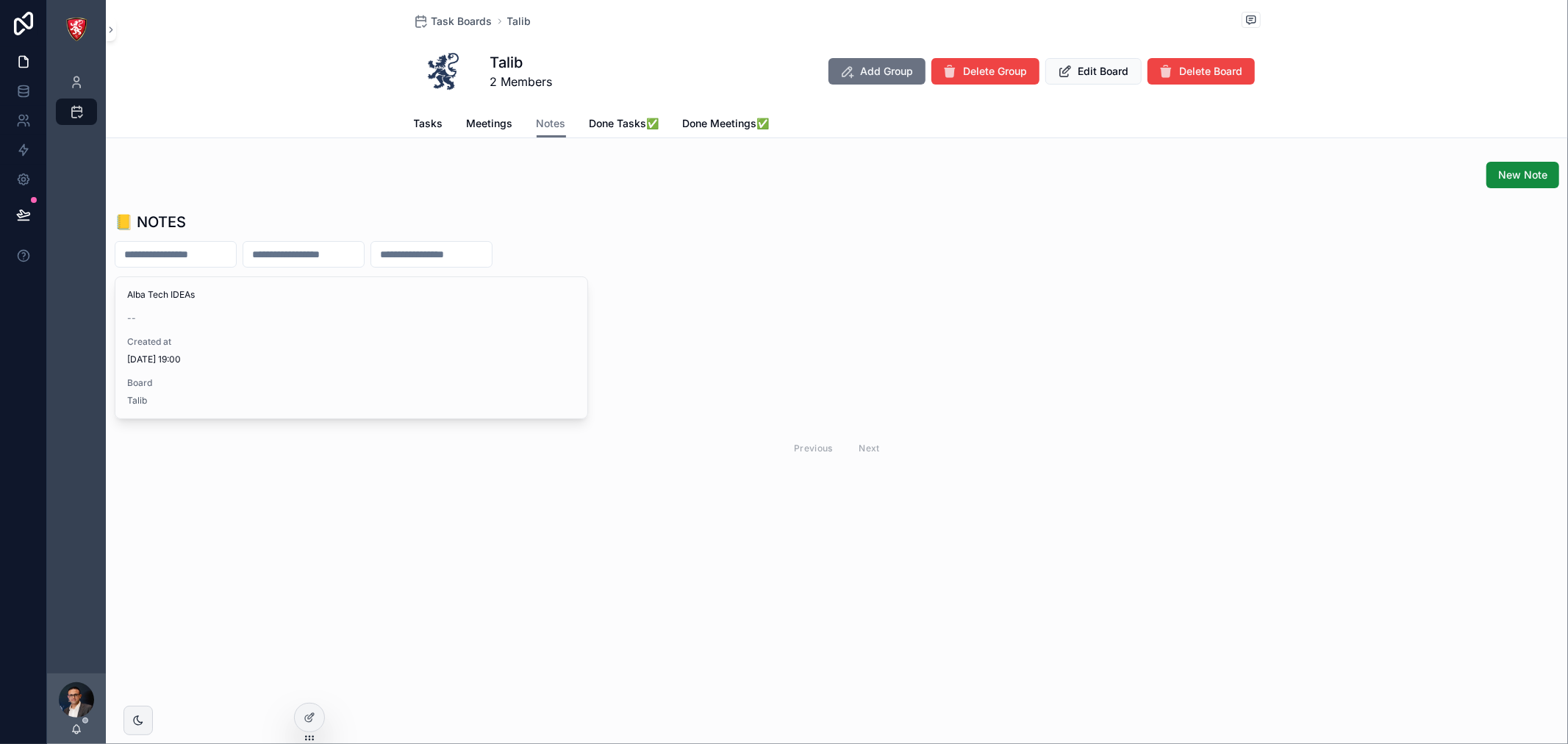
click at [469, 136] on link "Meetings" at bounding box center [489, 124] width 46 height 29
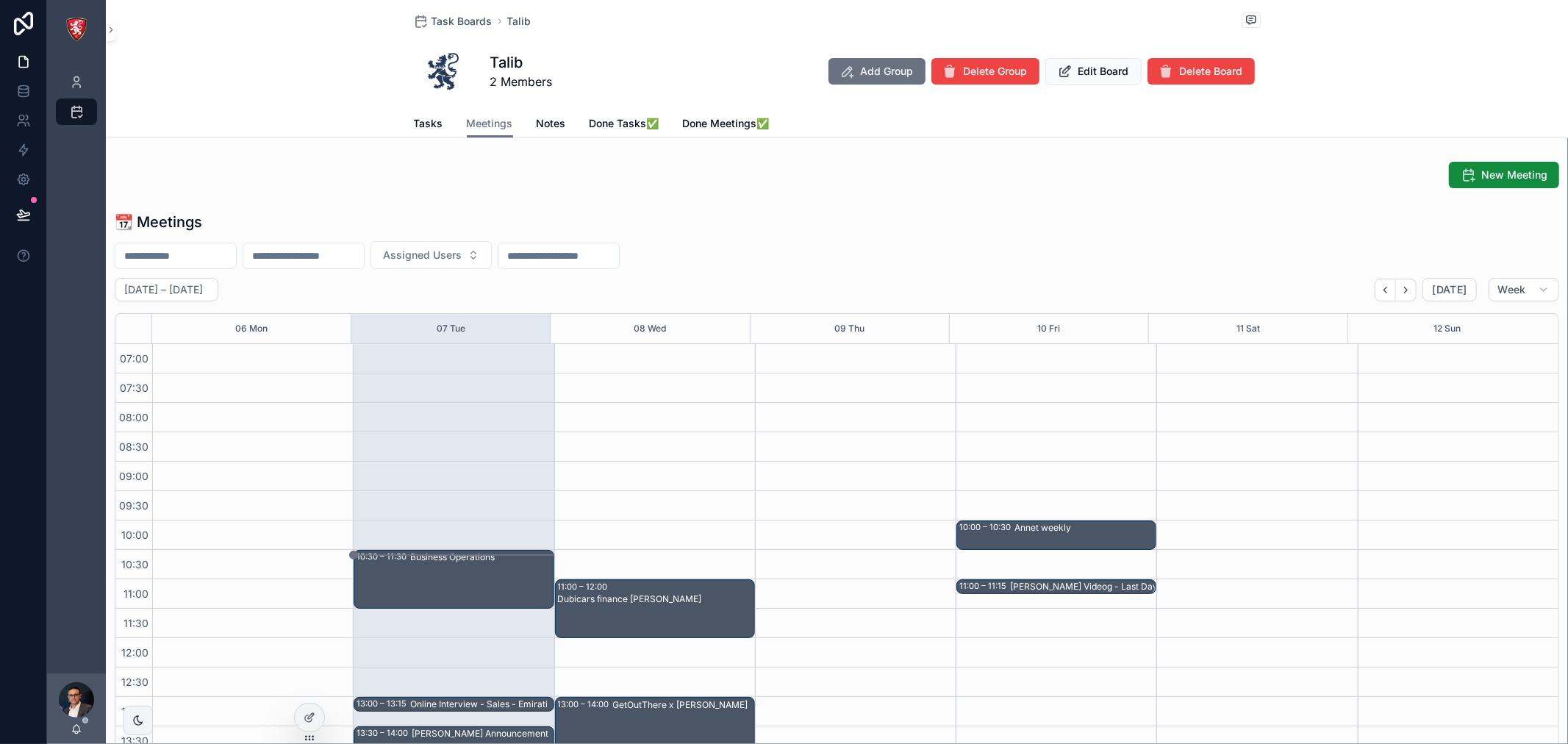
scroll to position [412, 0]
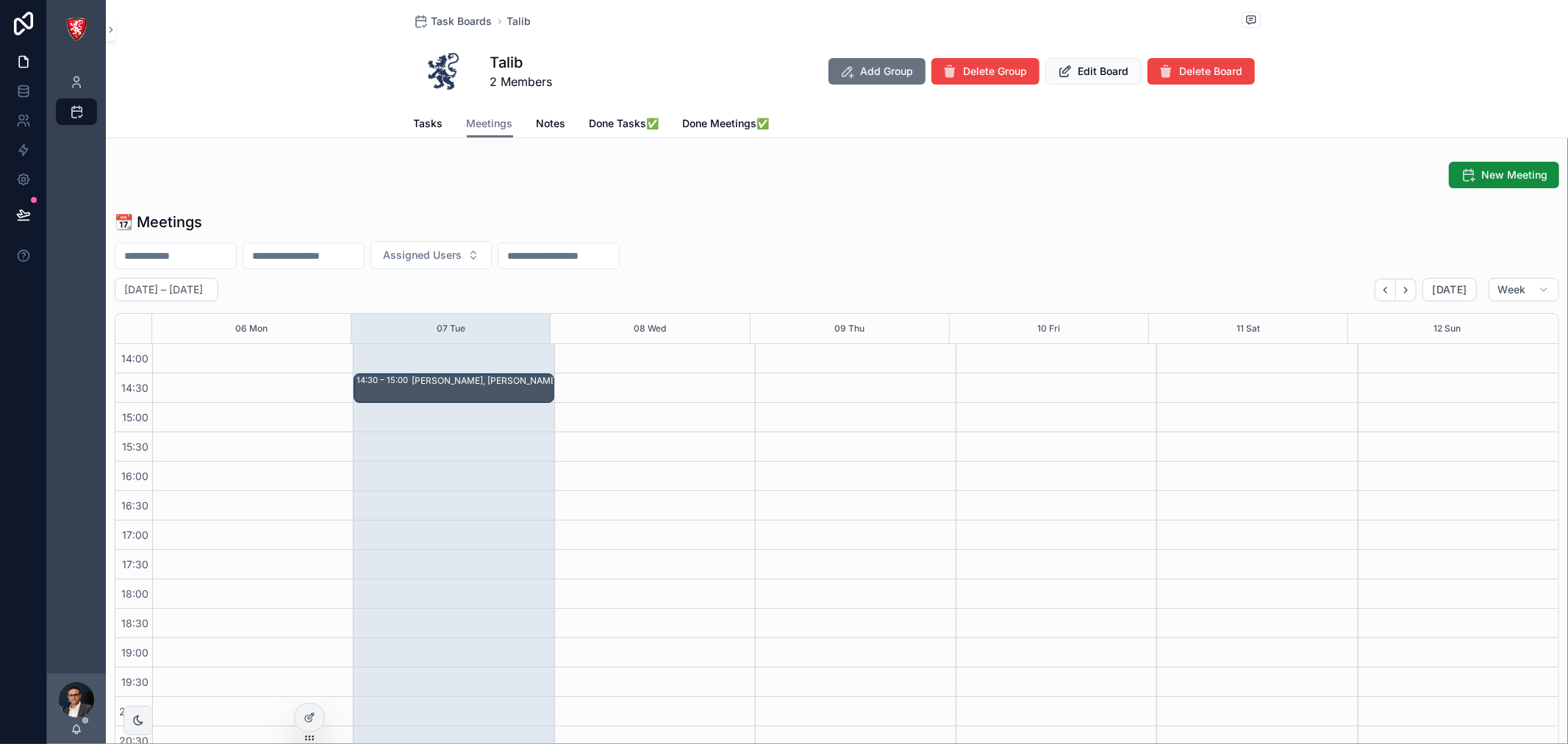
click at [436, 116] on div "Tasks Meetings Notes Done Tasks✅ Done Meetings✅" at bounding box center [837, 124] width 847 height 27
click at [422, 119] on span "Tasks" at bounding box center [429, 123] width 29 height 15
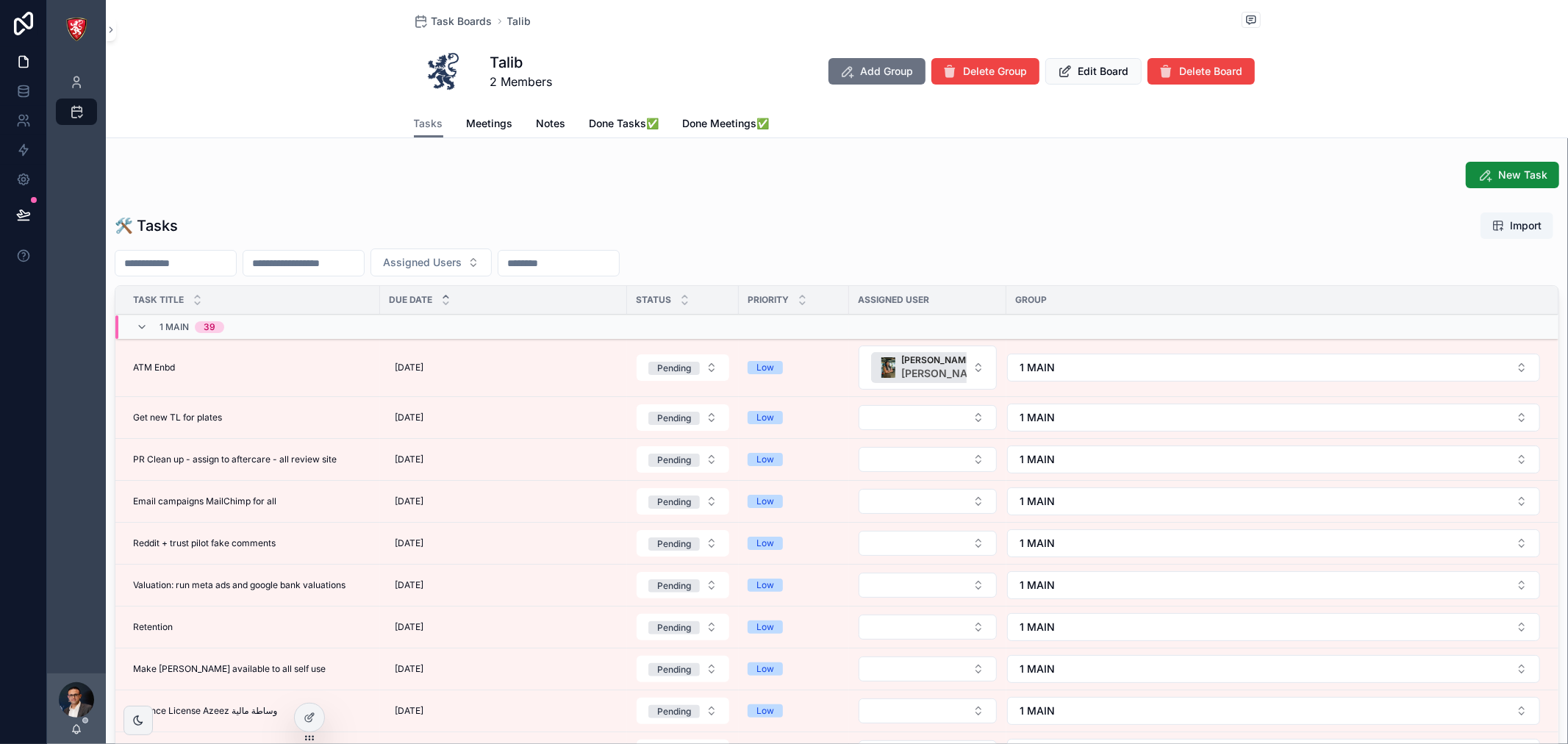
click at [477, 128] on span "Meetings" at bounding box center [489, 123] width 46 height 15
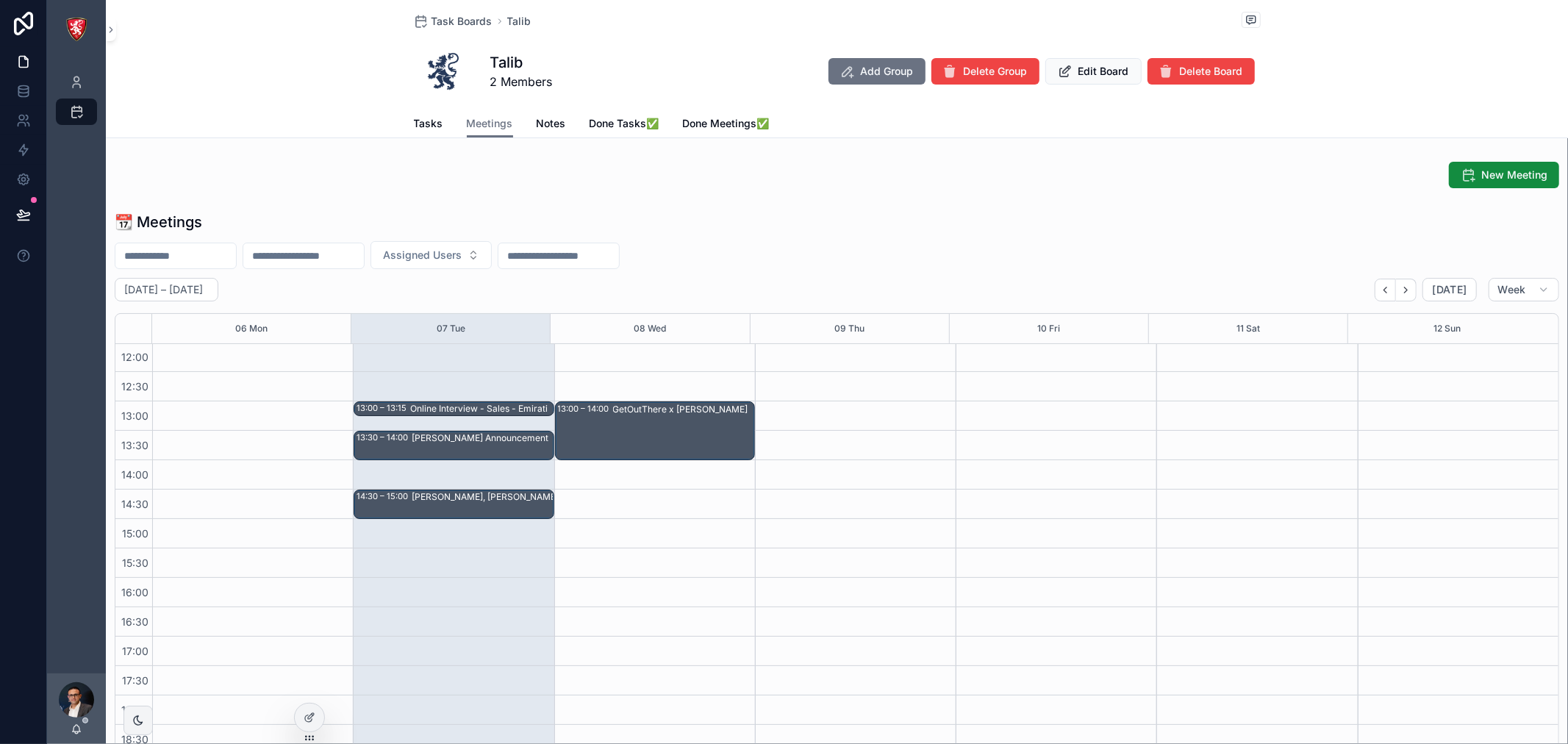
scroll to position [3, 0]
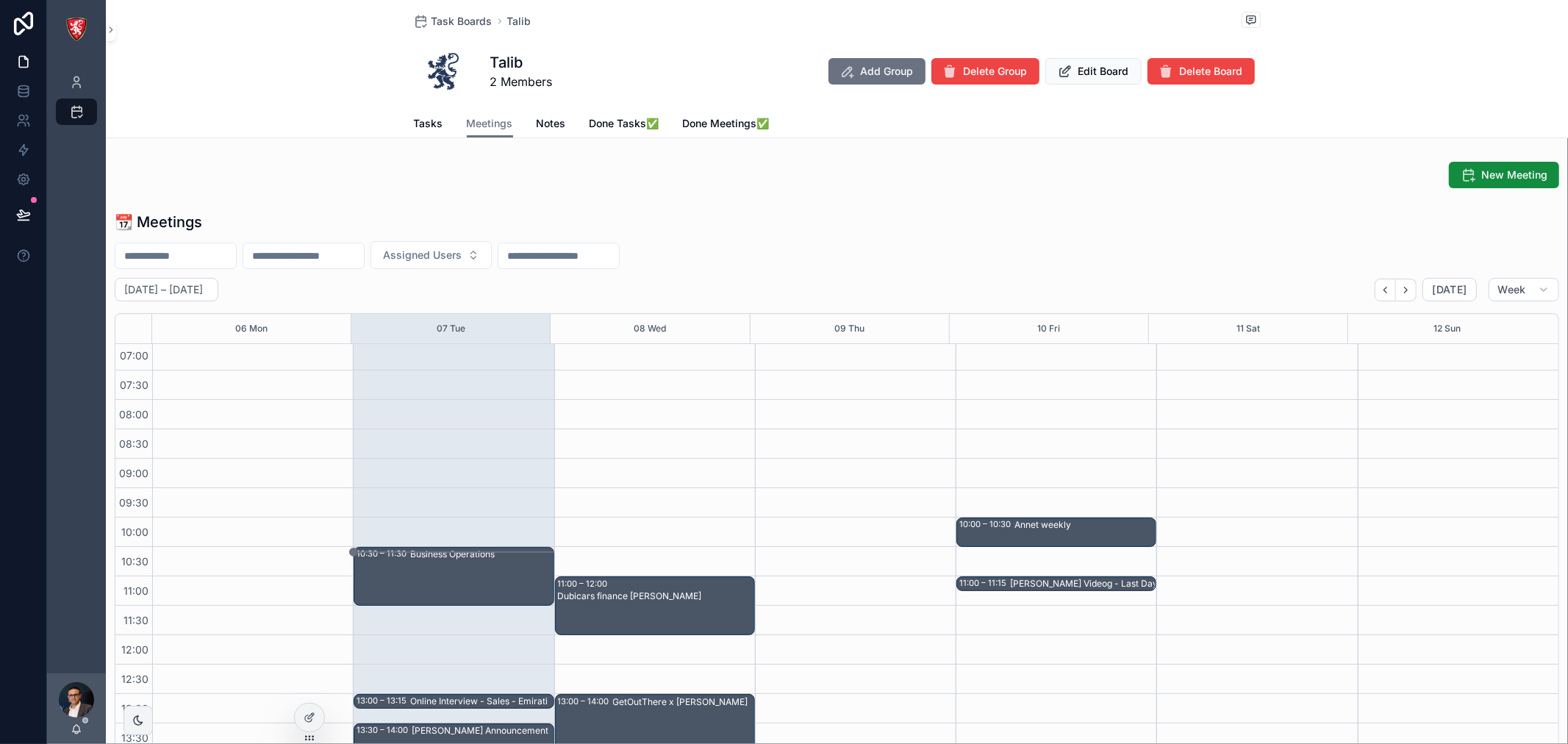
click at [427, 122] on span "Tasks" at bounding box center [429, 123] width 29 height 15
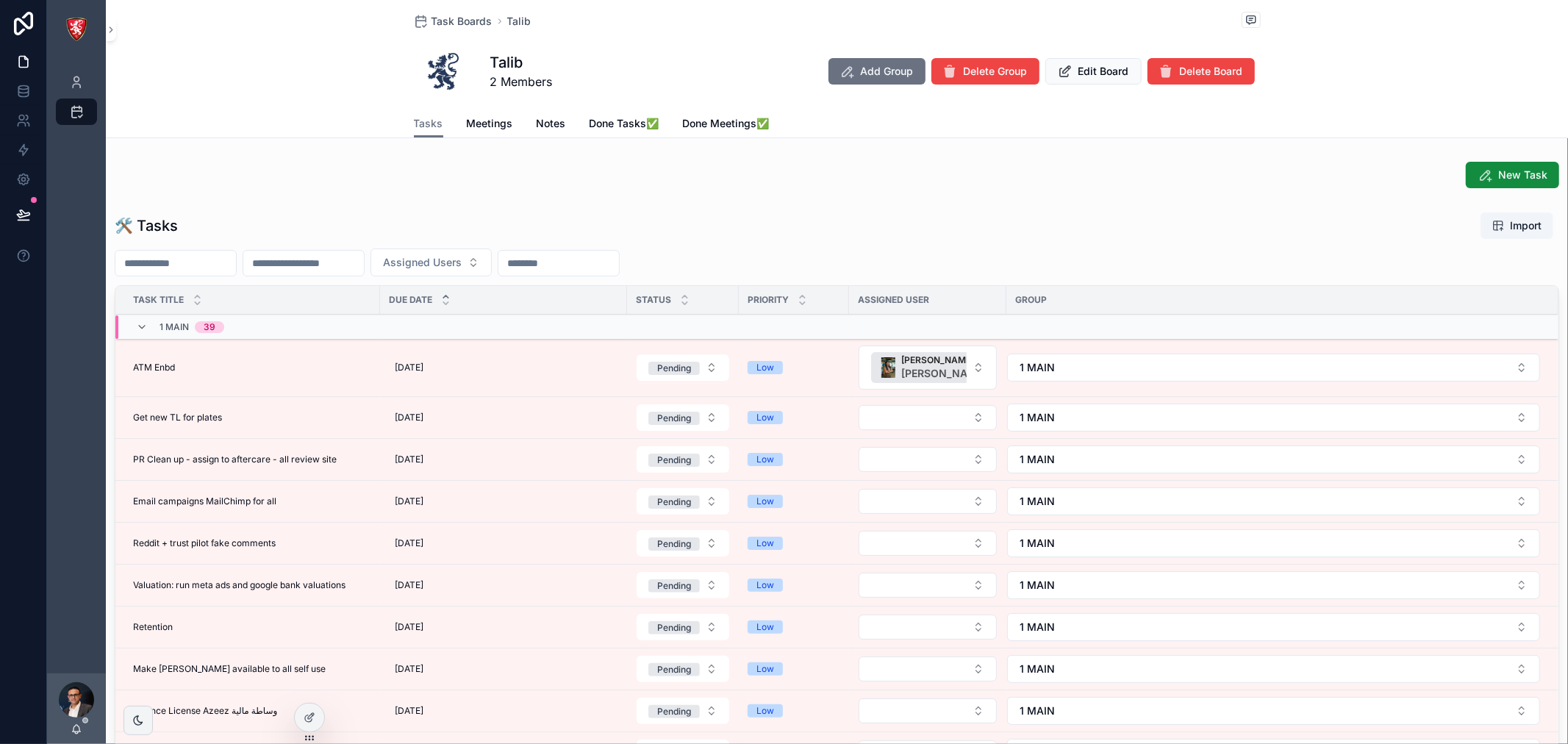
click at [318, 722] on div at bounding box center [310, 718] width 29 height 27
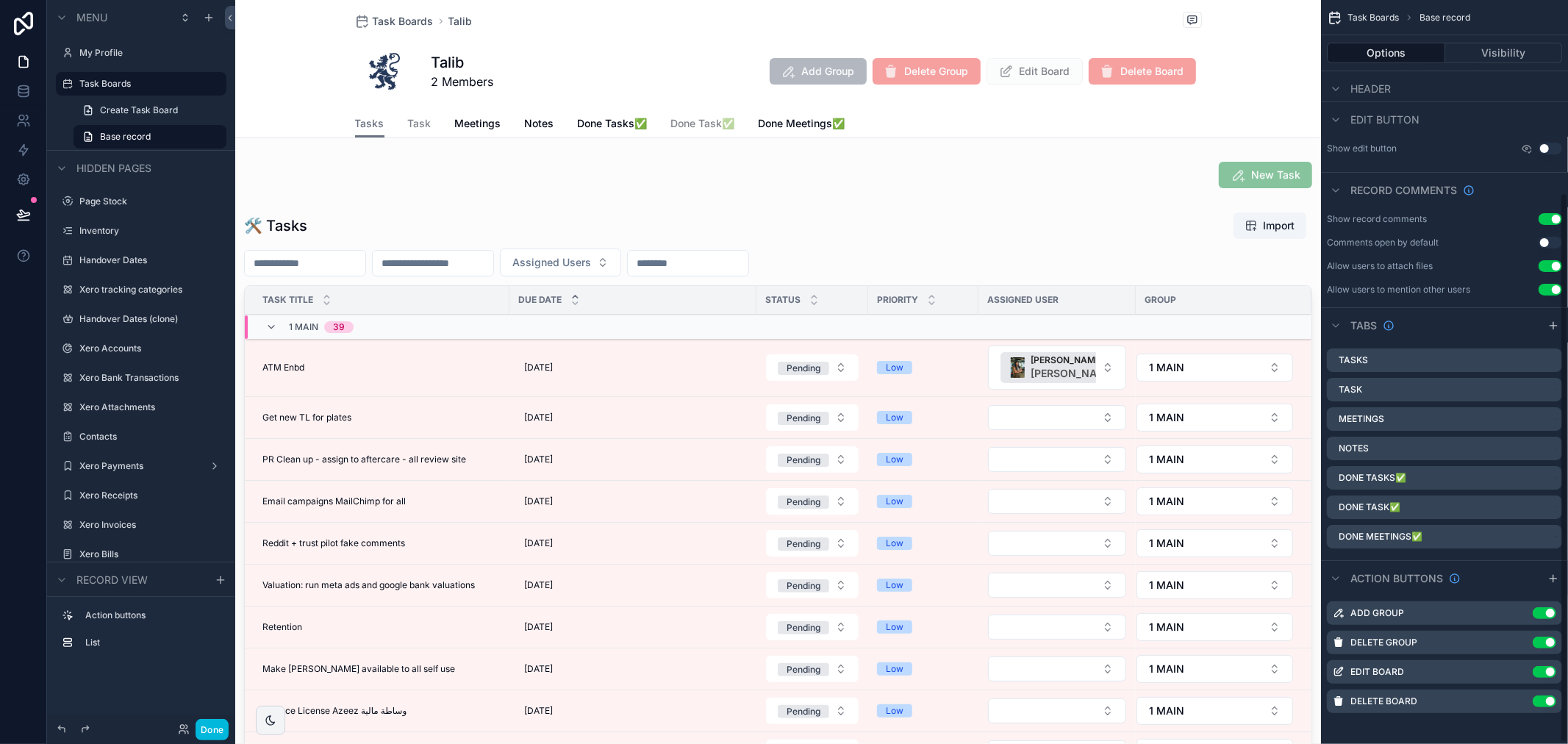
scroll to position [262, 0]
click at [1027, 226] on div "scrollable content" at bounding box center [778, 531] width 1086 height 651
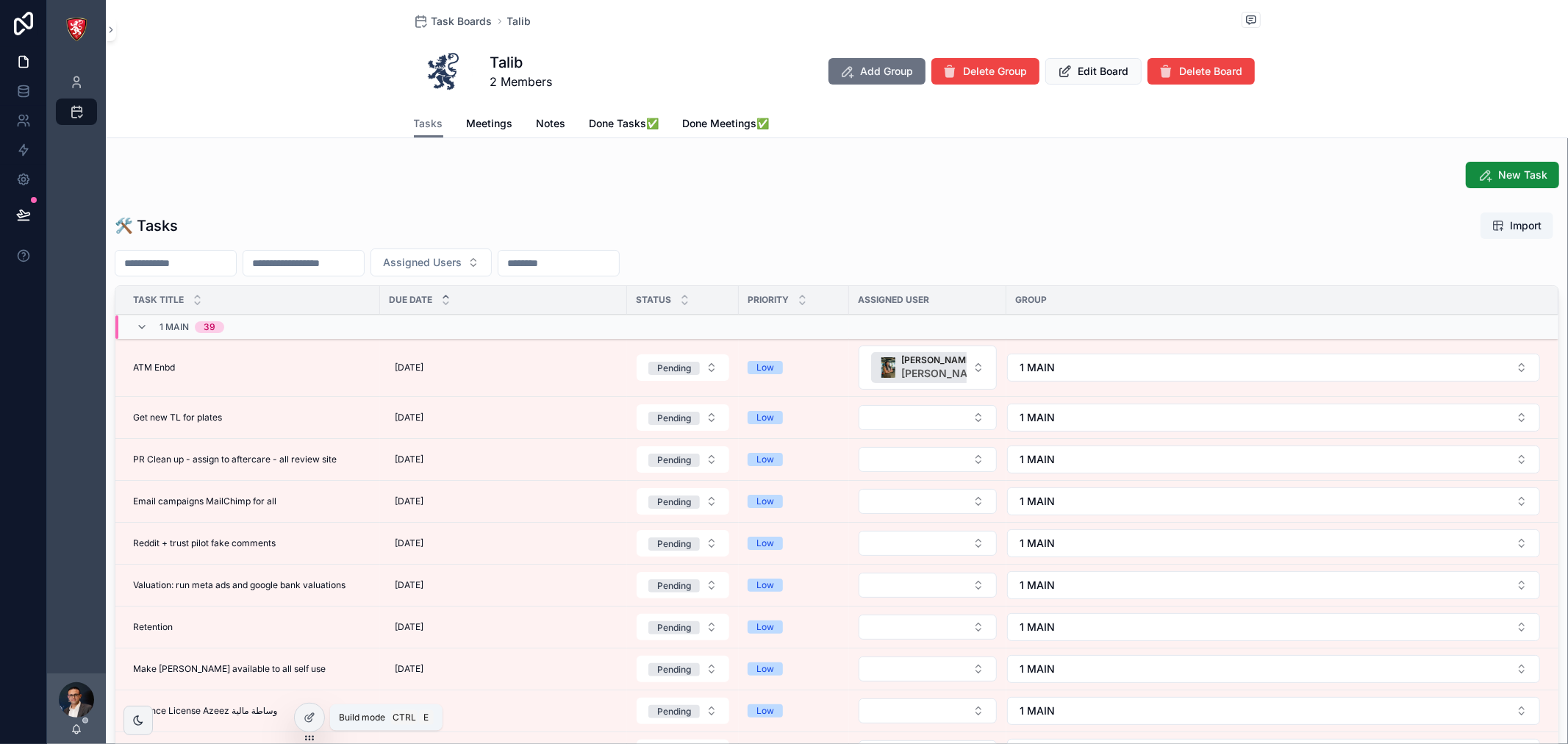
click at [310, 717] on icon at bounding box center [310, 718] width 12 height 12
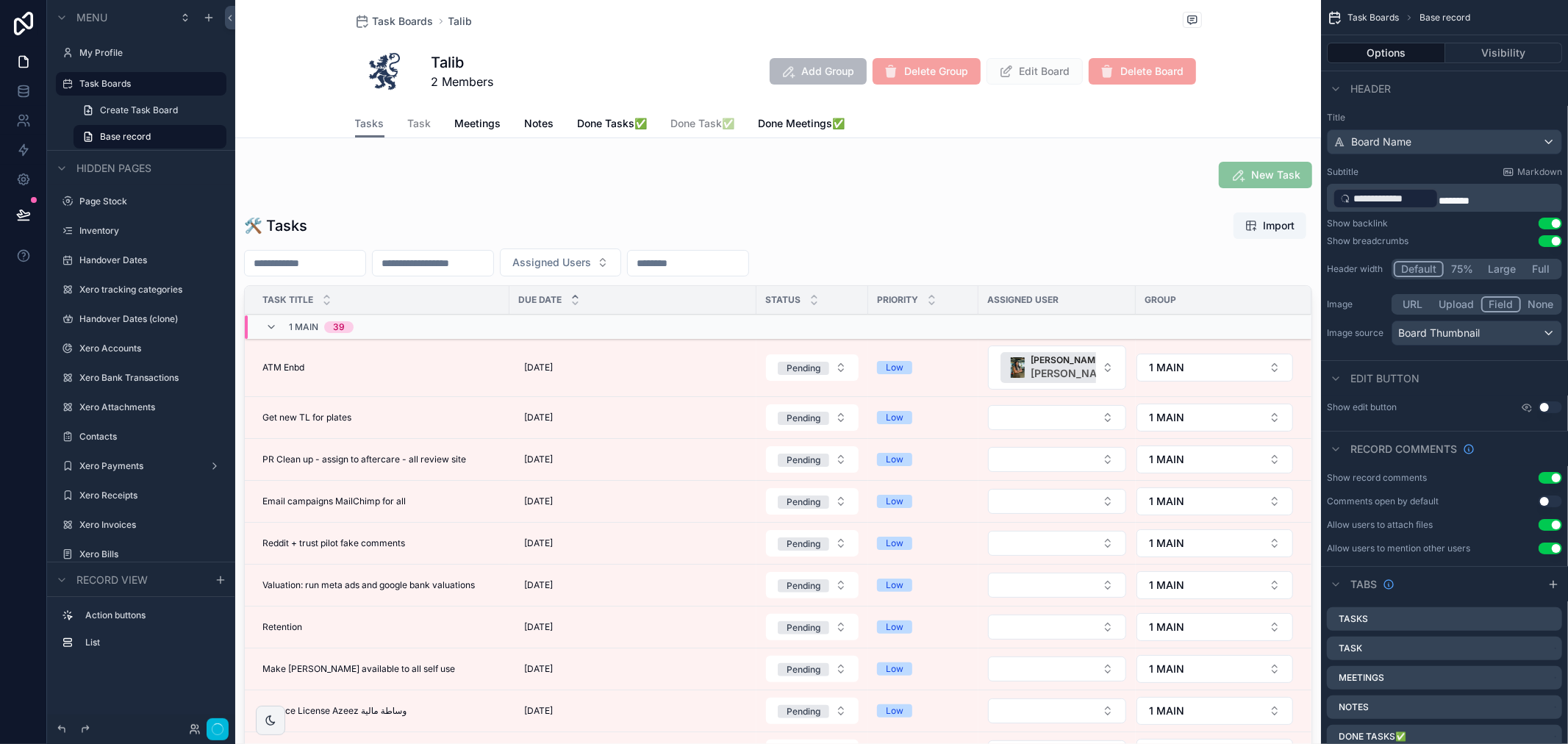
click at [920, 242] on div "scrollable content" at bounding box center [778, 531] width 1086 height 651
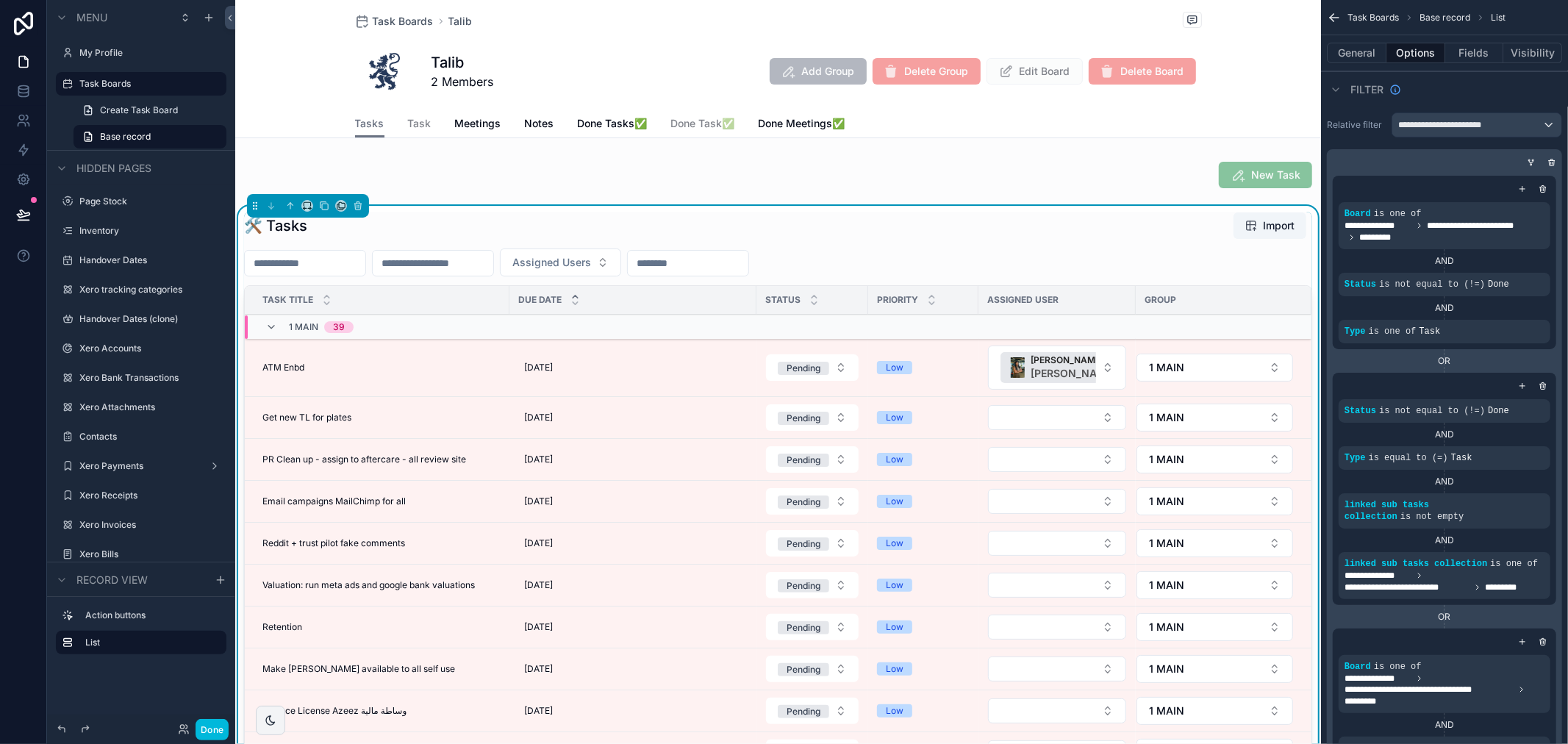
click at [1215, 362] on button "1 MAIN" at bounding box center [1215, 368] width 157 height 27
click at [783, 229] on div "🛠 Tasks Import" at bounding box center [778, 225] width 1068 height 27
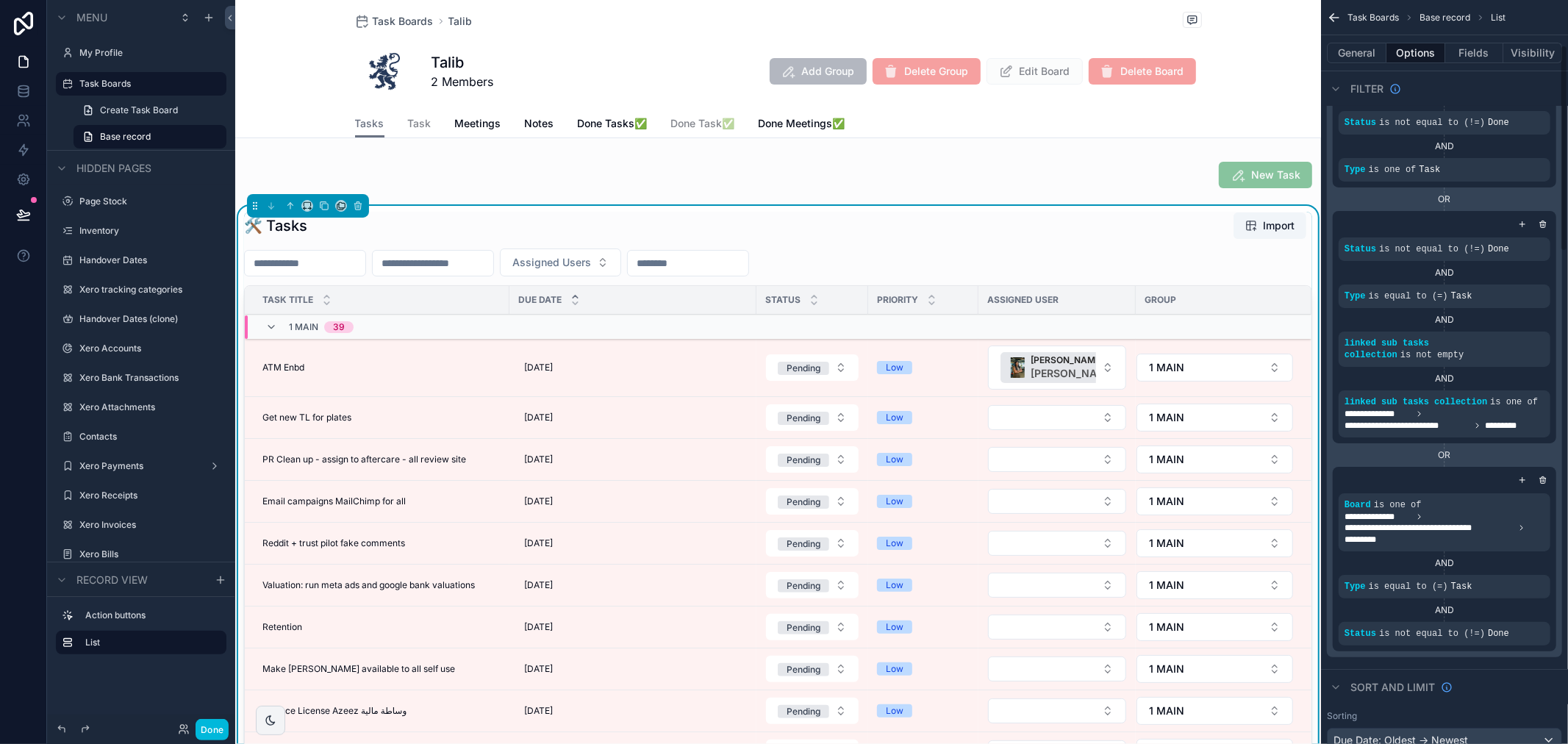
scroll to position [81, 0]
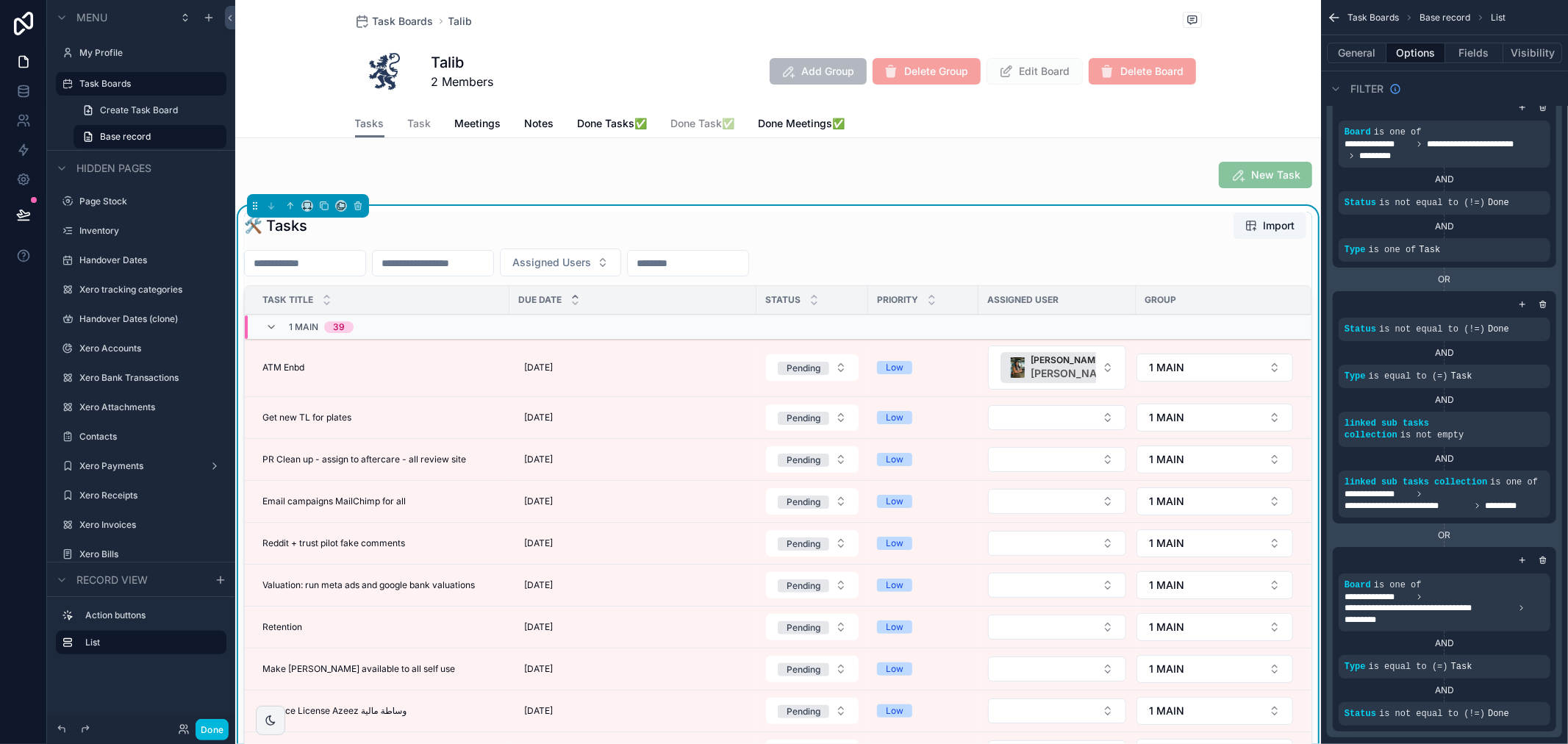
click at [664, 369] on div "[DATE] [DATE]" at bounding box center [633, 368] width 229 height 24
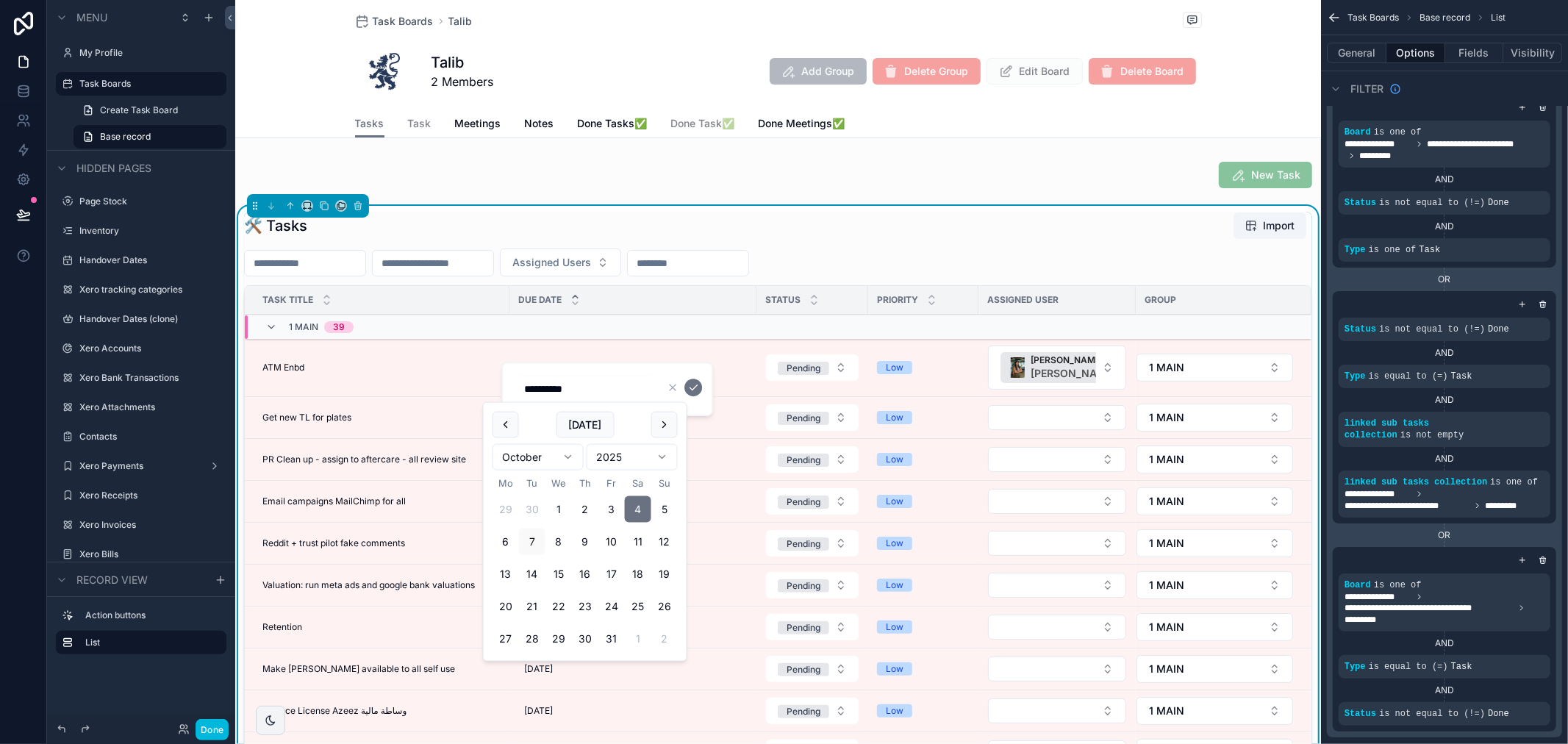
click at [696, 330] on div "1 MAIN 39" at bounding box center [557, 327] width 624 height 24
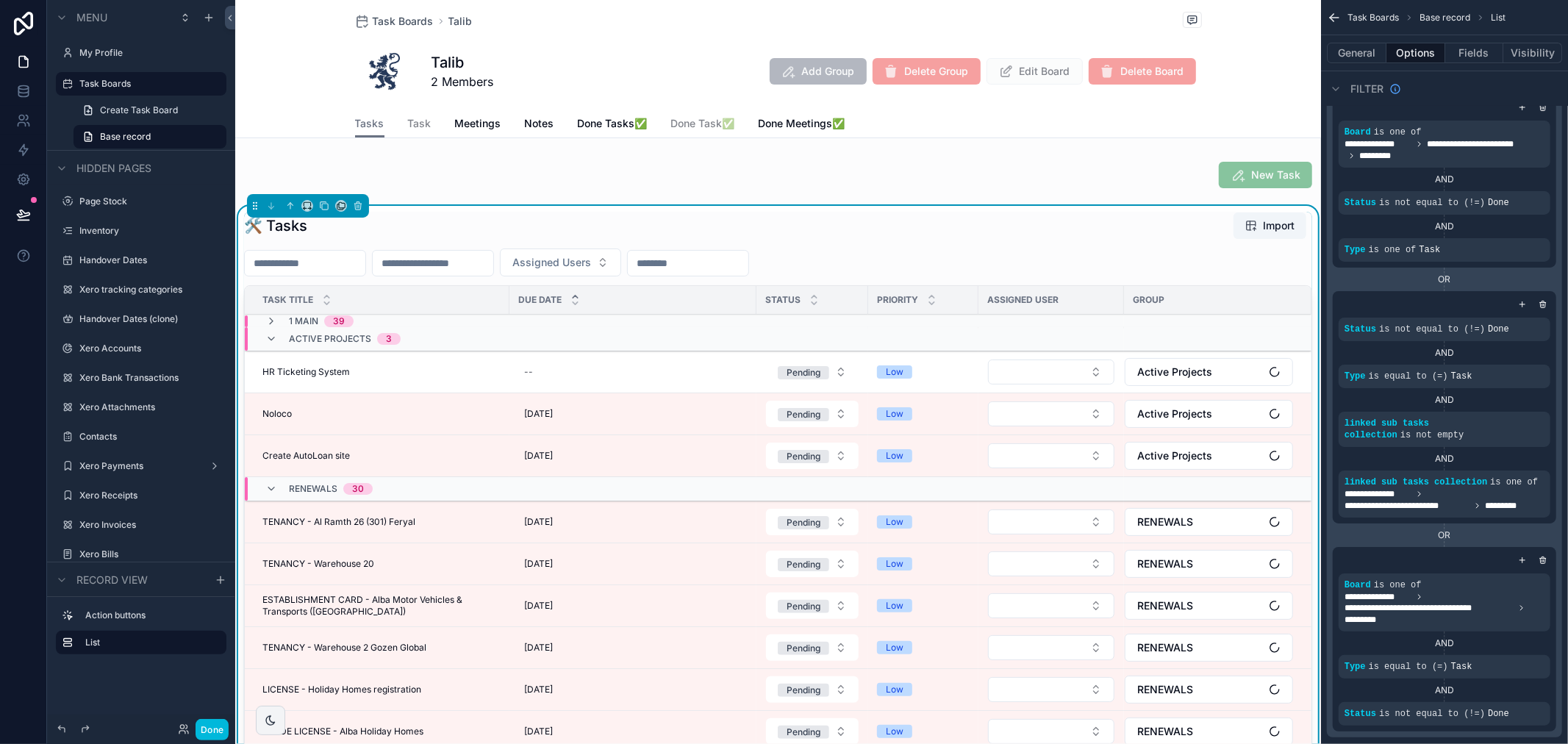
click at [569, 336] on div "Active Projects 3" at bounding box center [557, 339] width 624 height 24
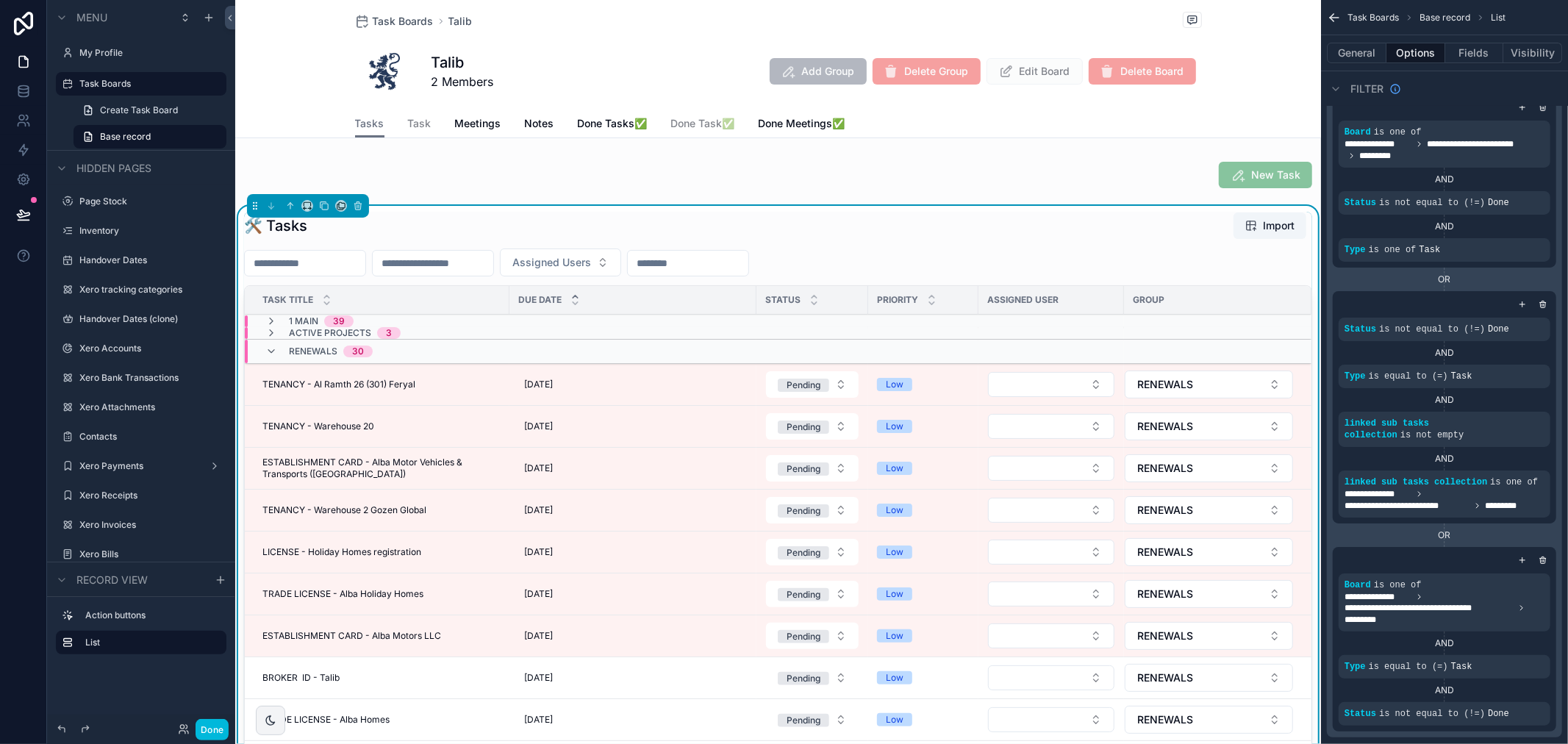
click at [283, 319] on div "1 MAIN 39" at bounding box center [310, 322] width 88 height 12
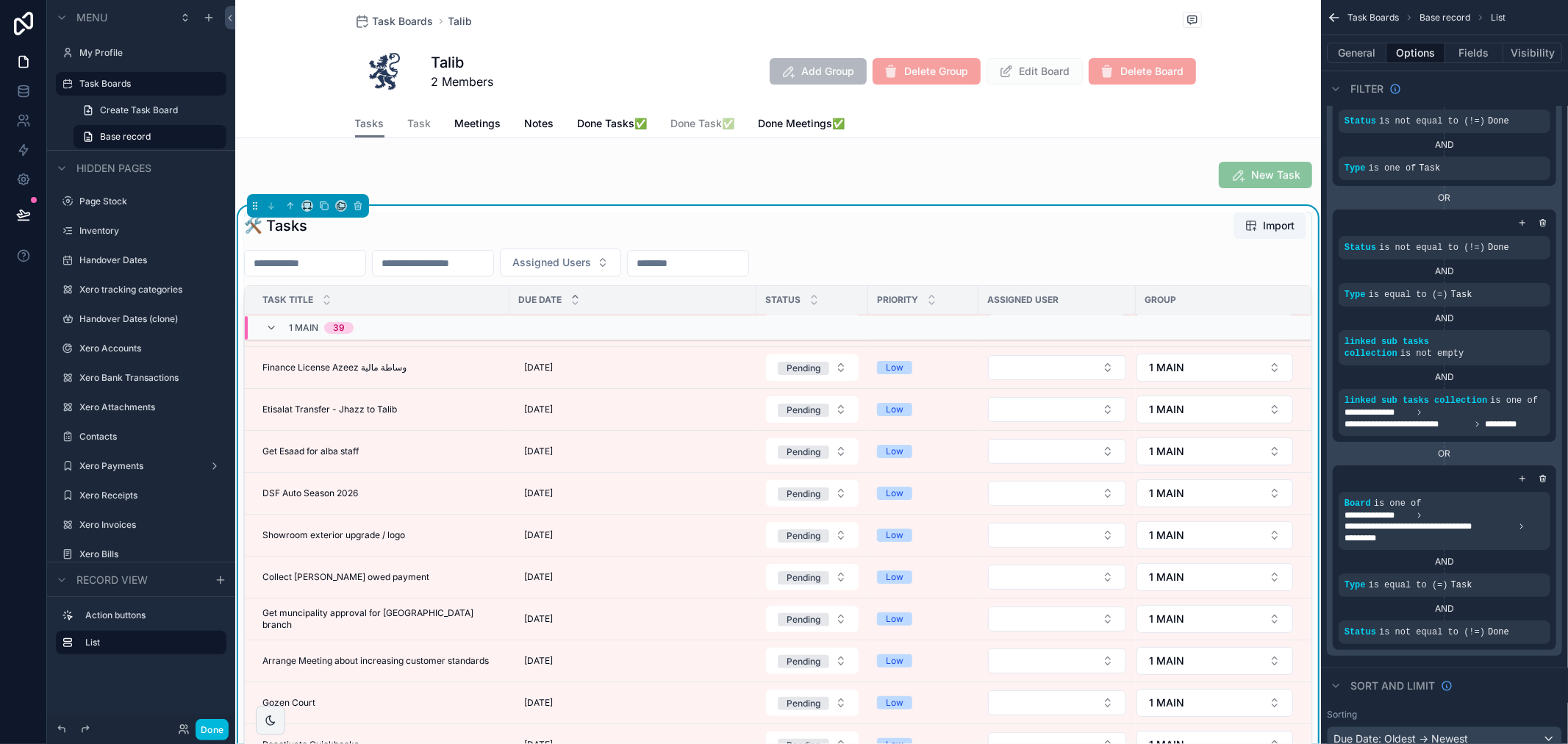
scroll to position [0, 0]
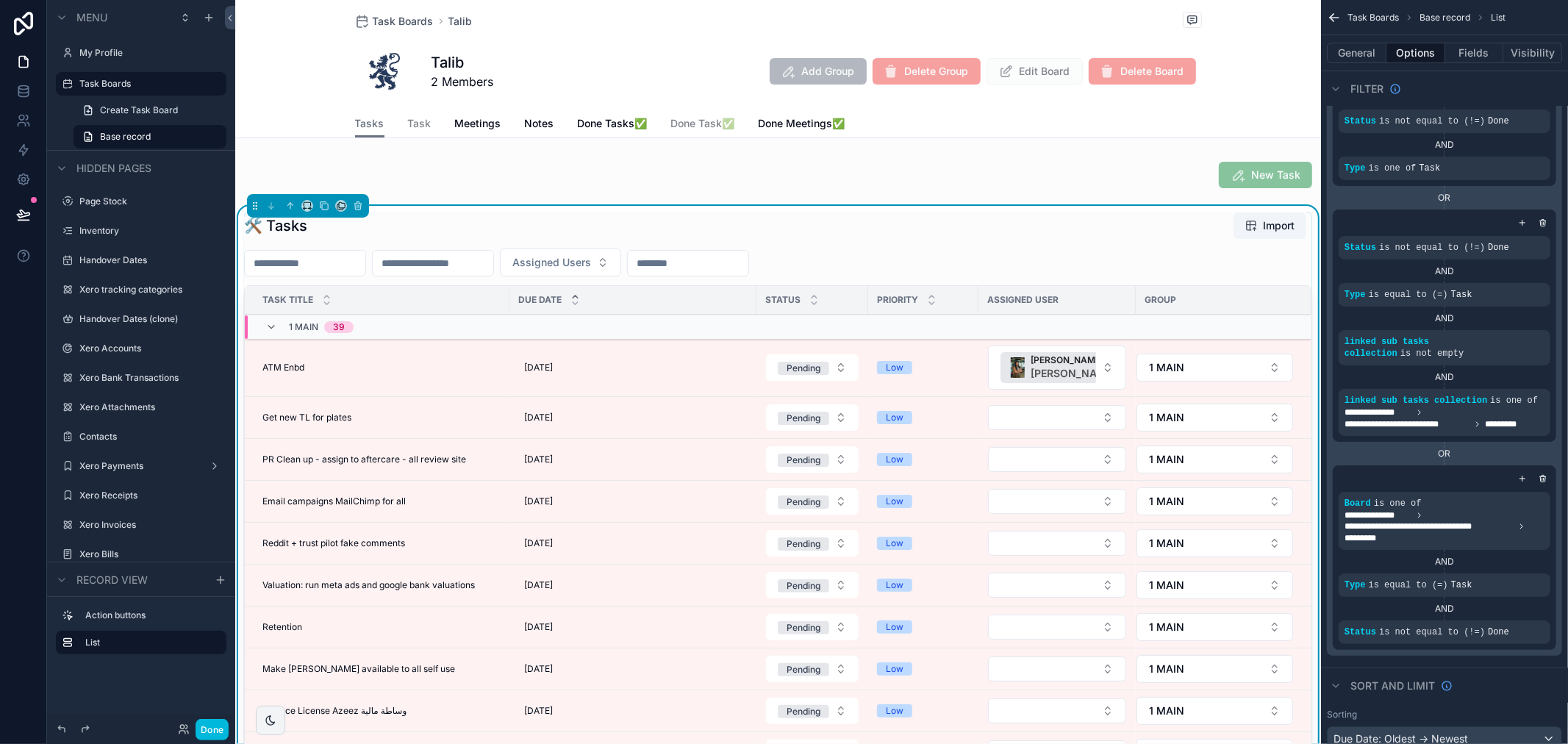
click at [1028, 422] on button "Select Button" at bounding box center [1057, 417] width 138 height 25
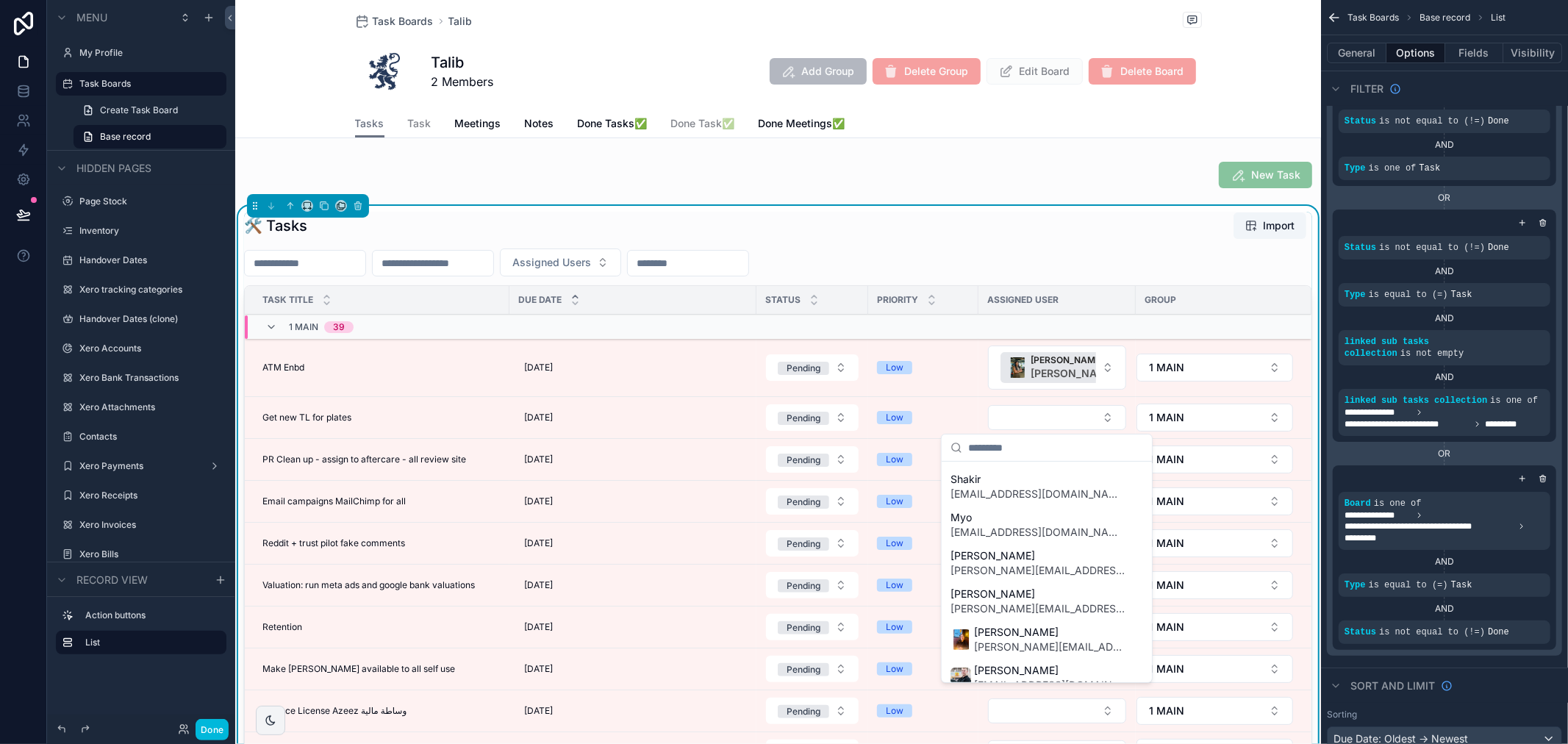
scroll to position [489, 0]
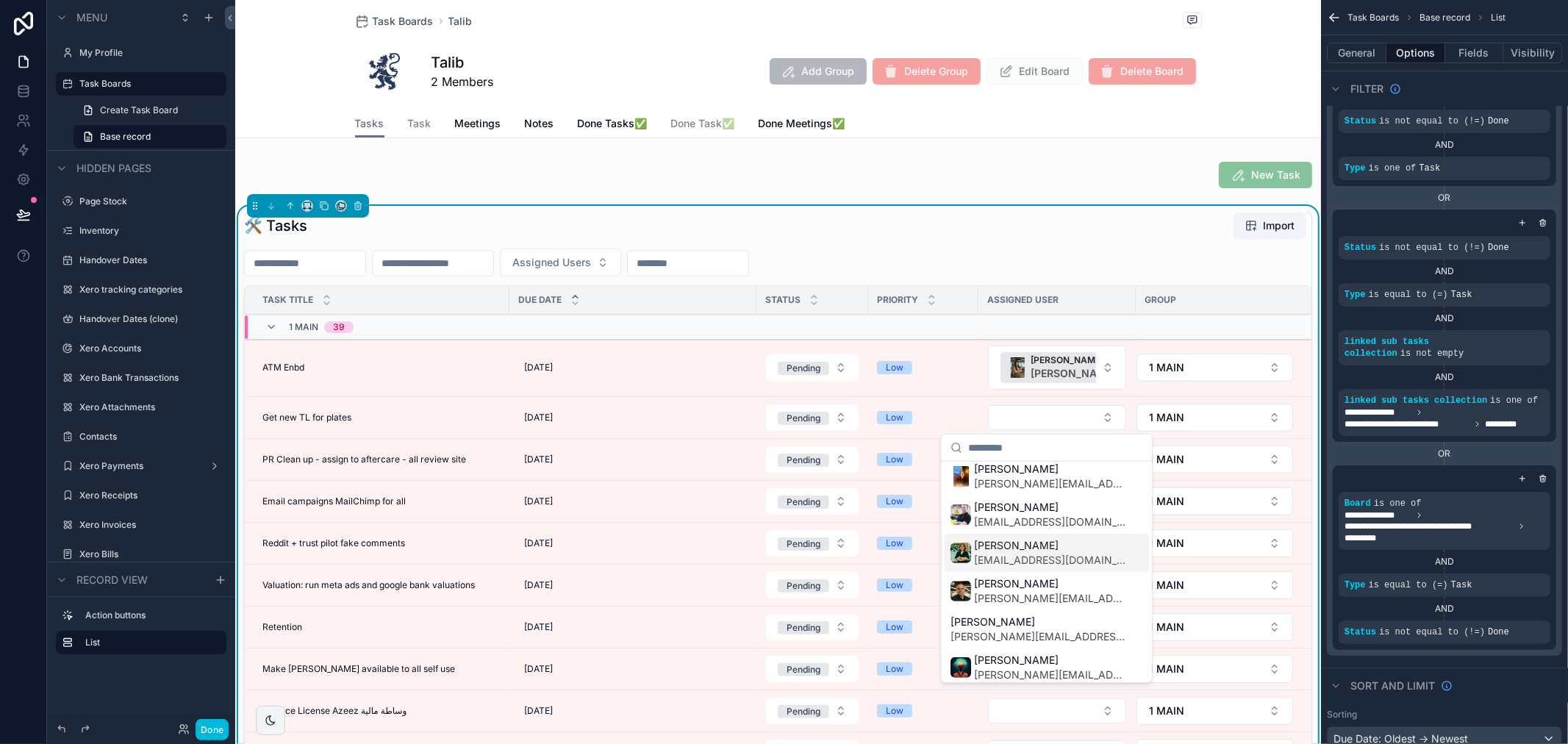
click at [1068, 554] on span "[EMAIL_ADDRESS][DOMAIN_NAME]" at bounding box center [1049, 560] width 151 height 15
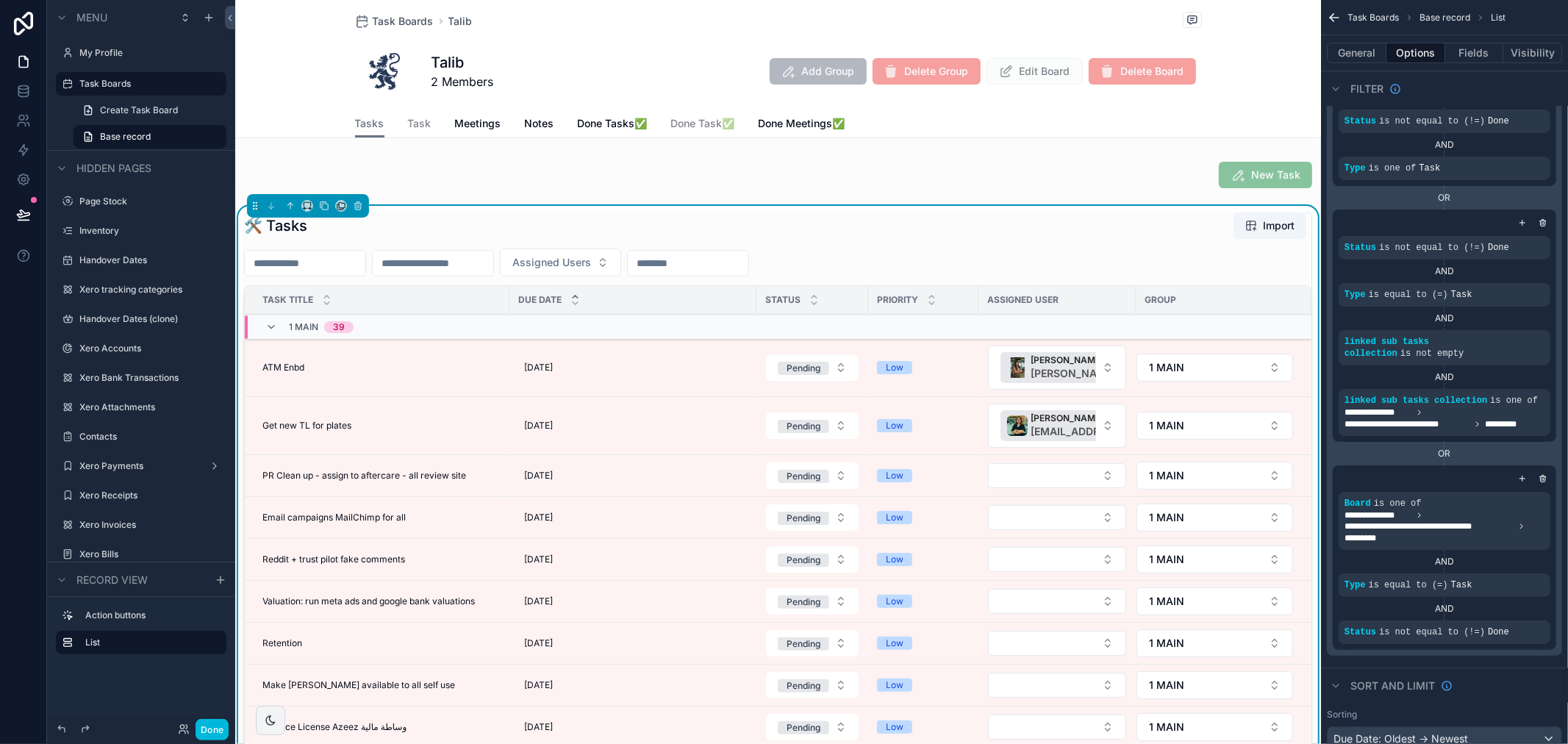
click at [1215, 422] on button "1 MAIN" at bounding box center [1215, 425] width 157 height 27
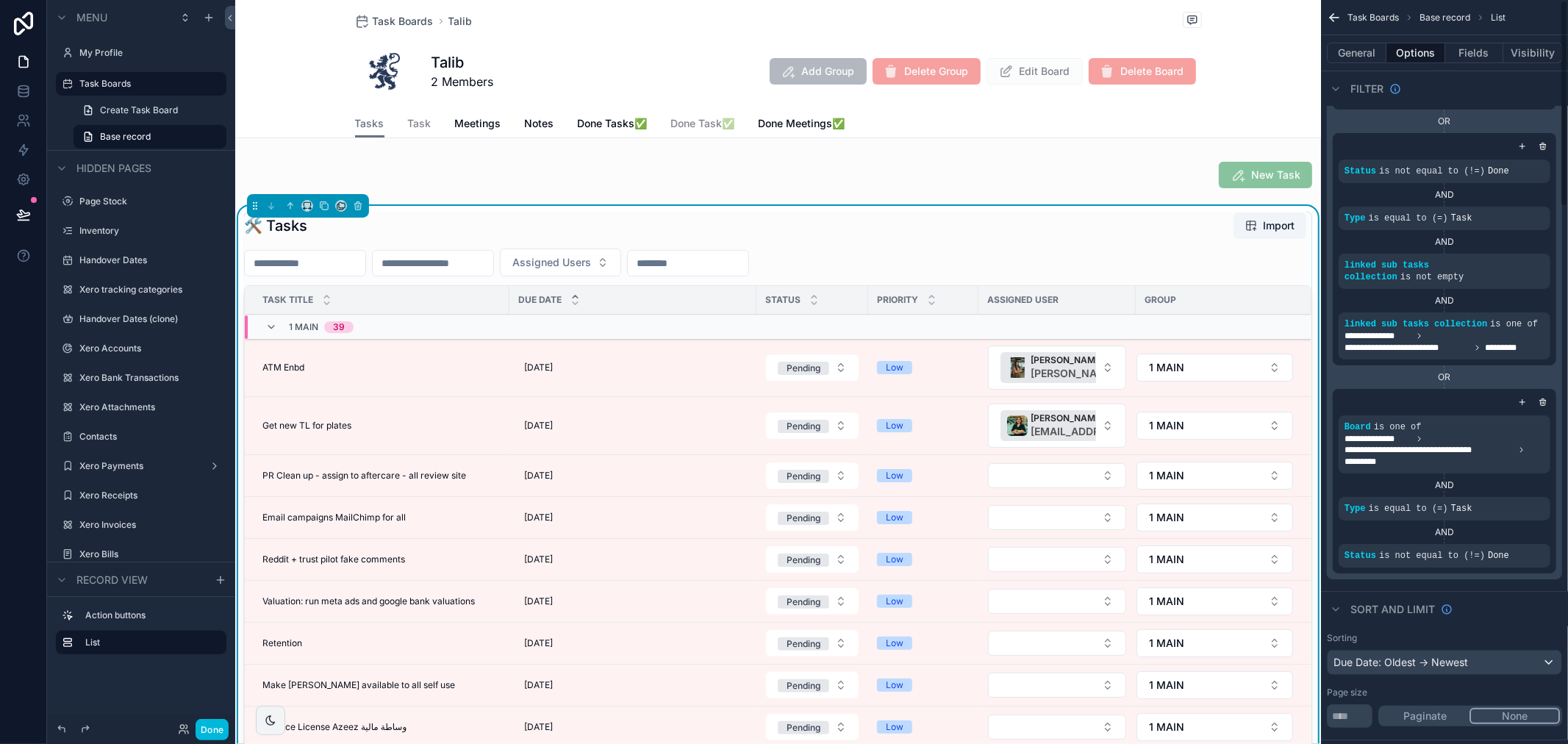
scroll to position [0, 0]
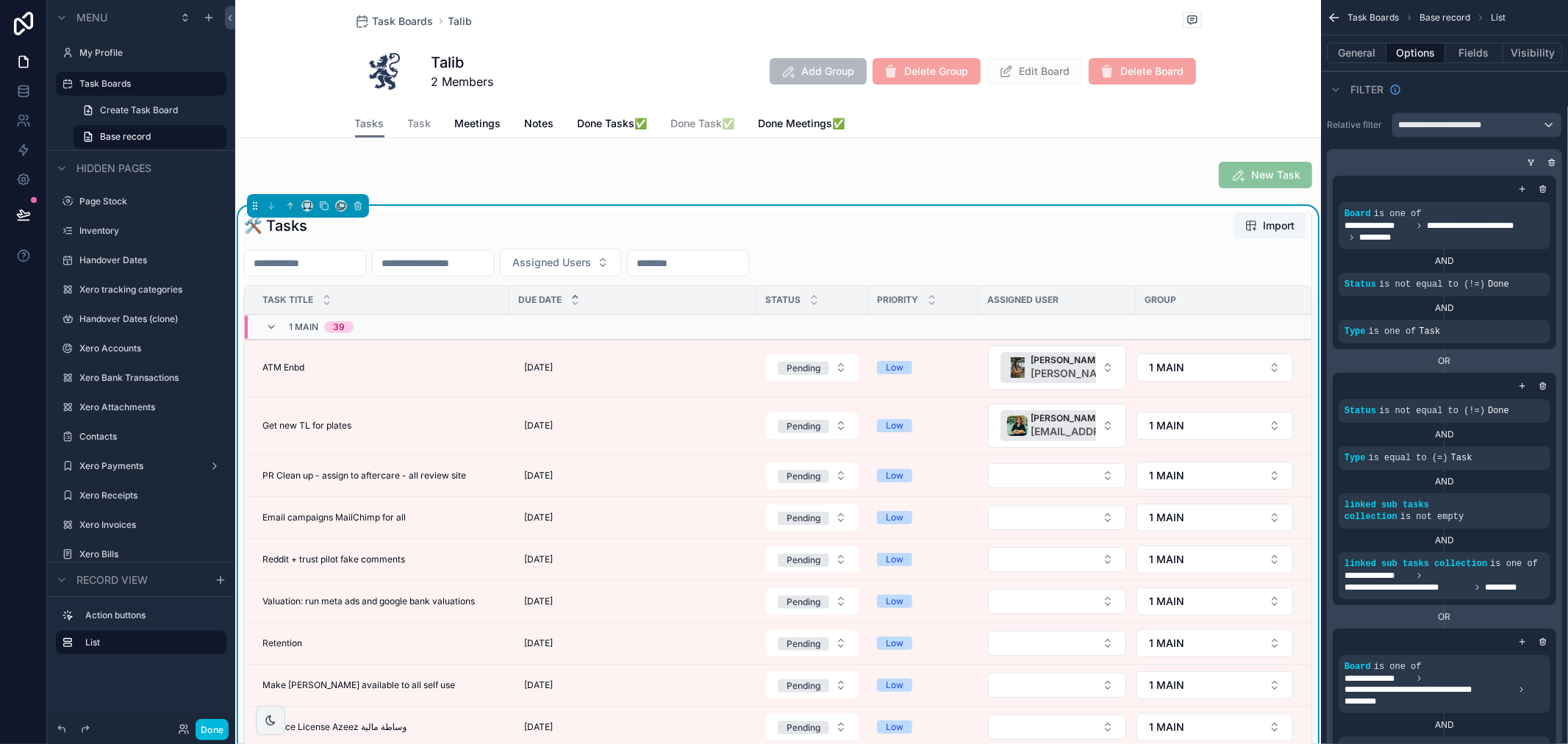
click at [905, 230] on div "🛠 Tasks Import" at bounding box center [778, 225] width 1068 height 27
click at [27, 216] on icon at bounding box center [23, 214] width 15 height 15
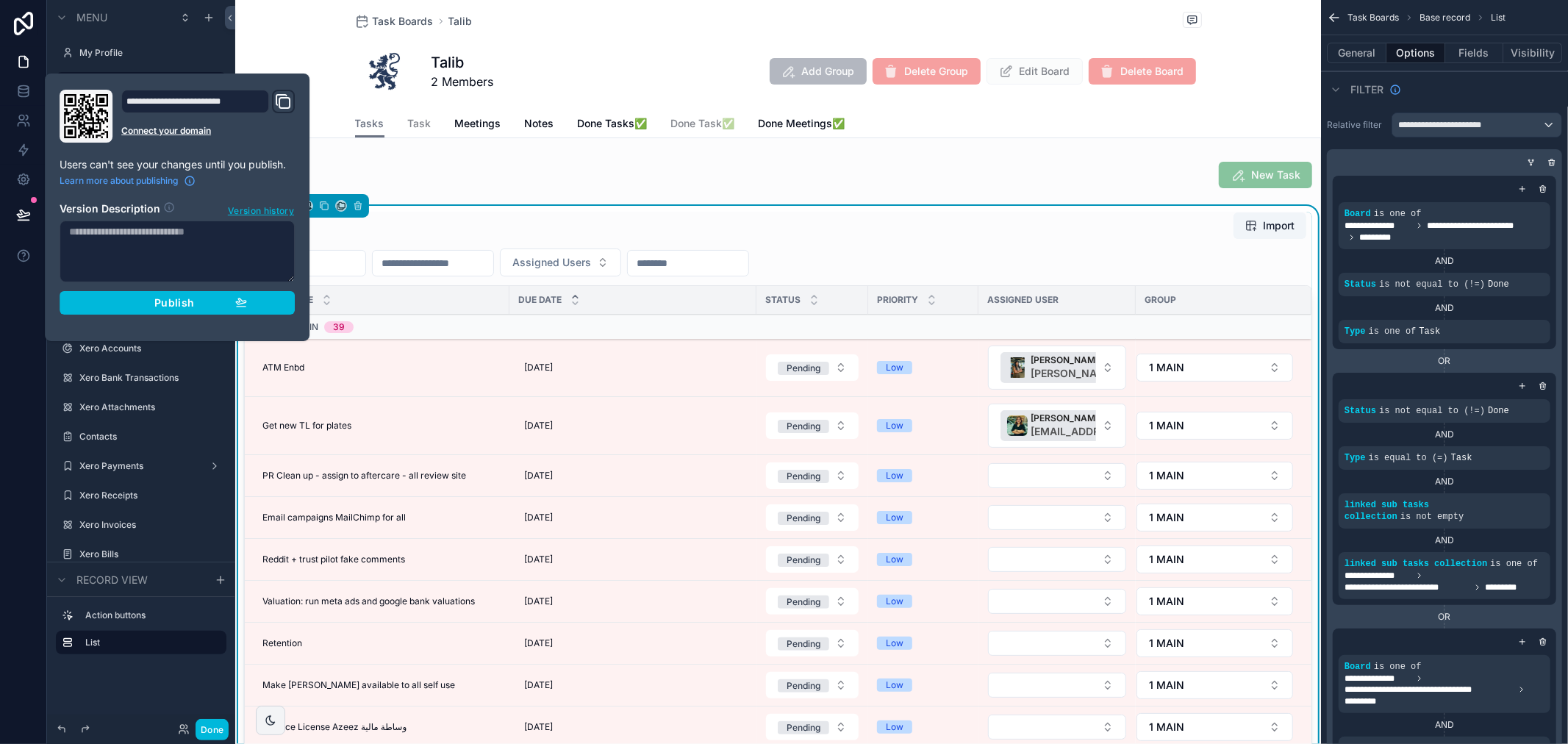
click at [180, 306] on span "Publish" at bounding box center [174, 302] width 39 height 13
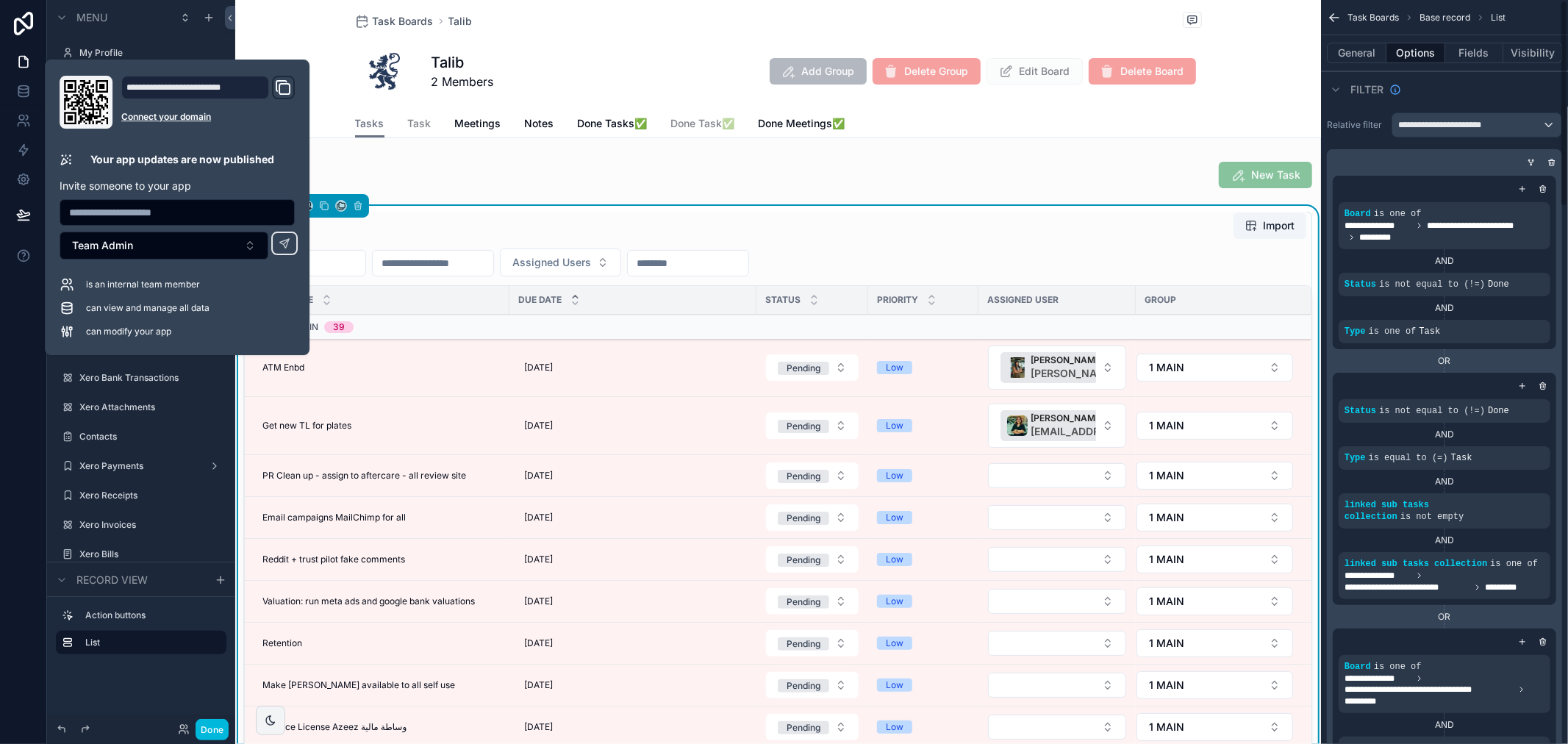
drag, startPoint x: 1363, startPoint y: 160, endPoint x: 1387, endPoint y: 202, distance: 48.4
click at [1363, 160] on div "scrollable content" at bounding box center [1442, 162] width 235 height 15
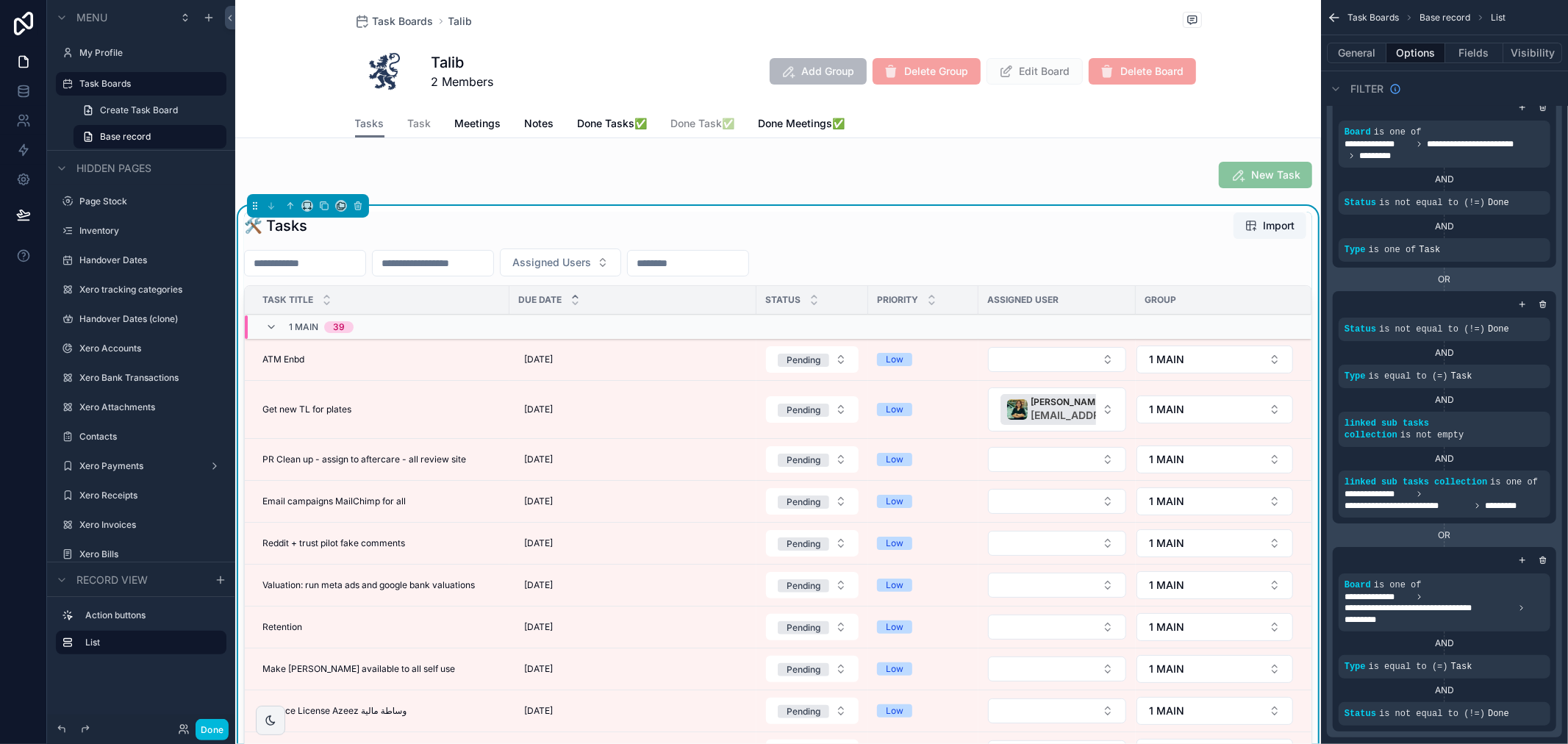
click at [1543, 304] on icon "scrollable content" at bounding box center [1543, 304] width 9 height 9
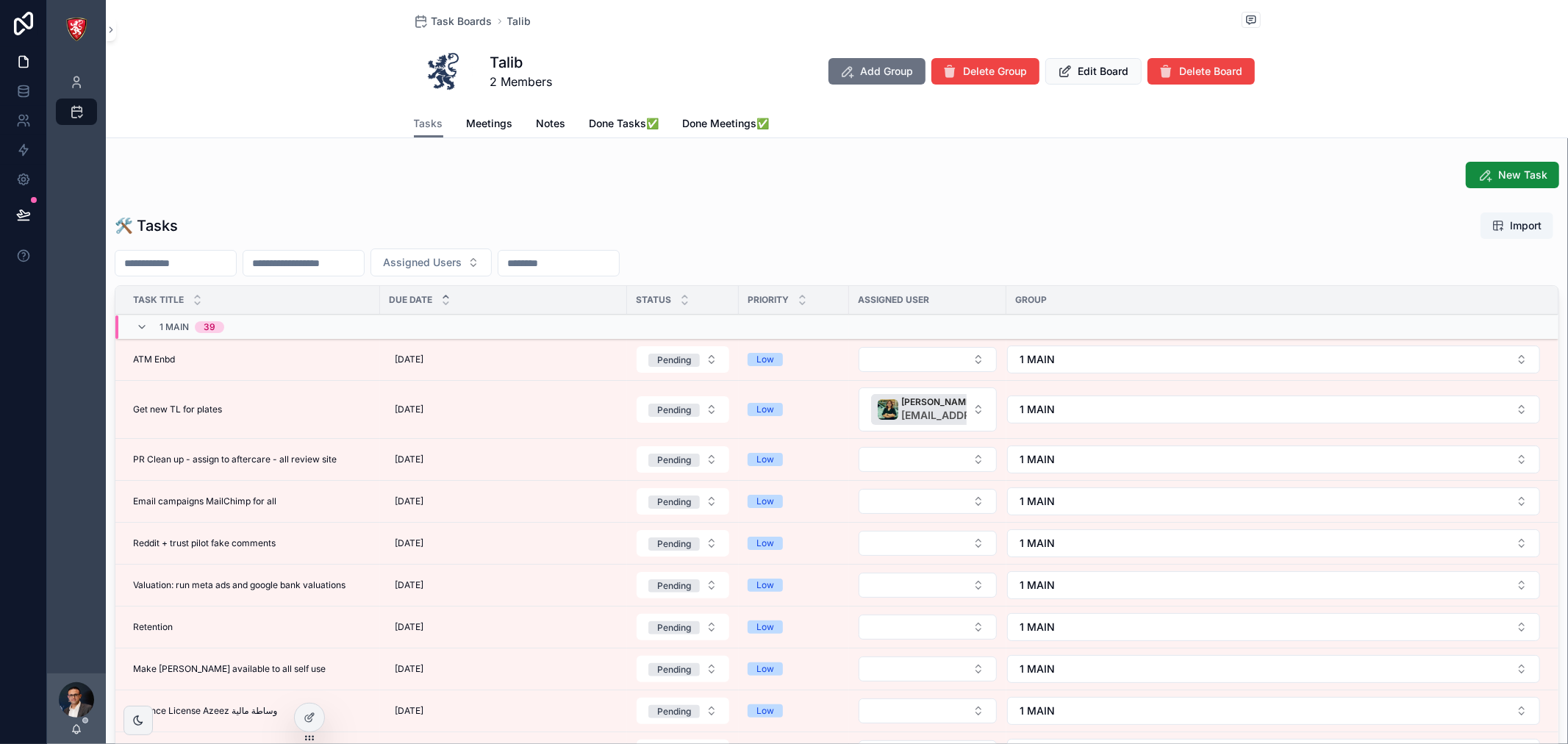
click at [918, 380] on td "Jhazz Kenan jhazztine@albacars.ae" at bounding box center [928, 409] width 157 height 58
click at [929, 365] on button "Select Button" at bounding box center [928, 359] width 138 height 25
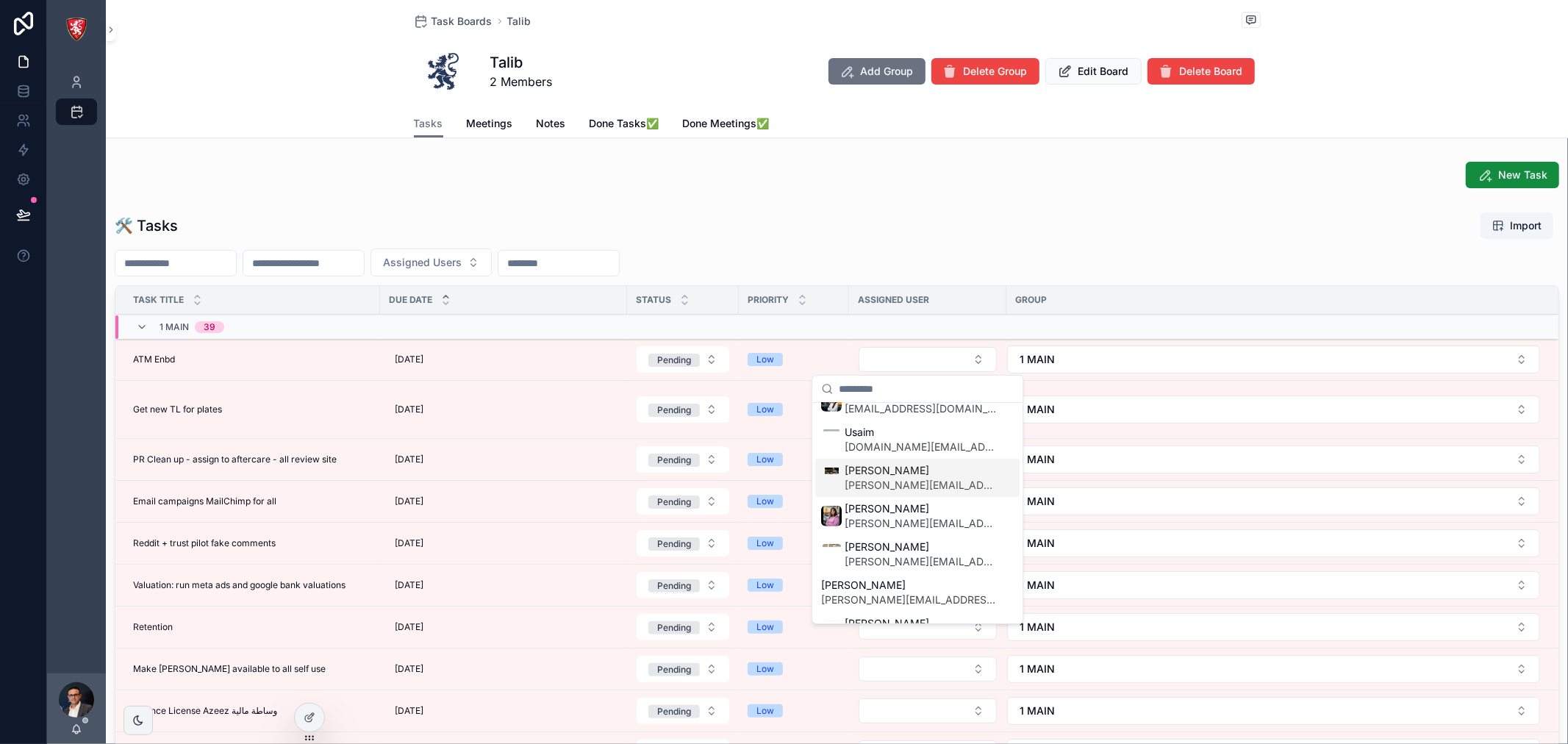
scroll to position [801, 0]
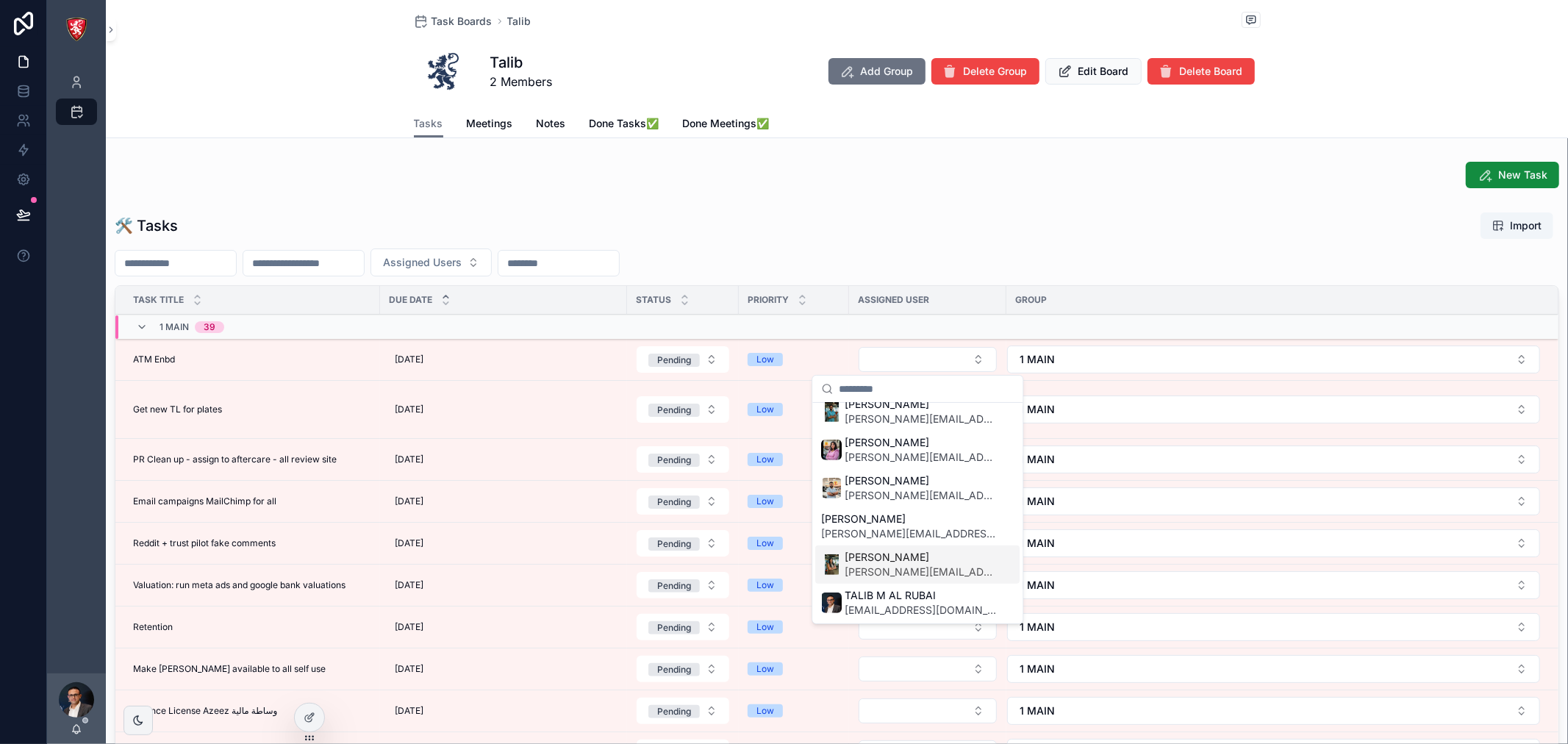
click at [931, 575] on span "[PERSON_NAME][EMAIL_ADDRESS][DOMAIN_NAME]" at bounding box center [921, 571] width 151 height 15
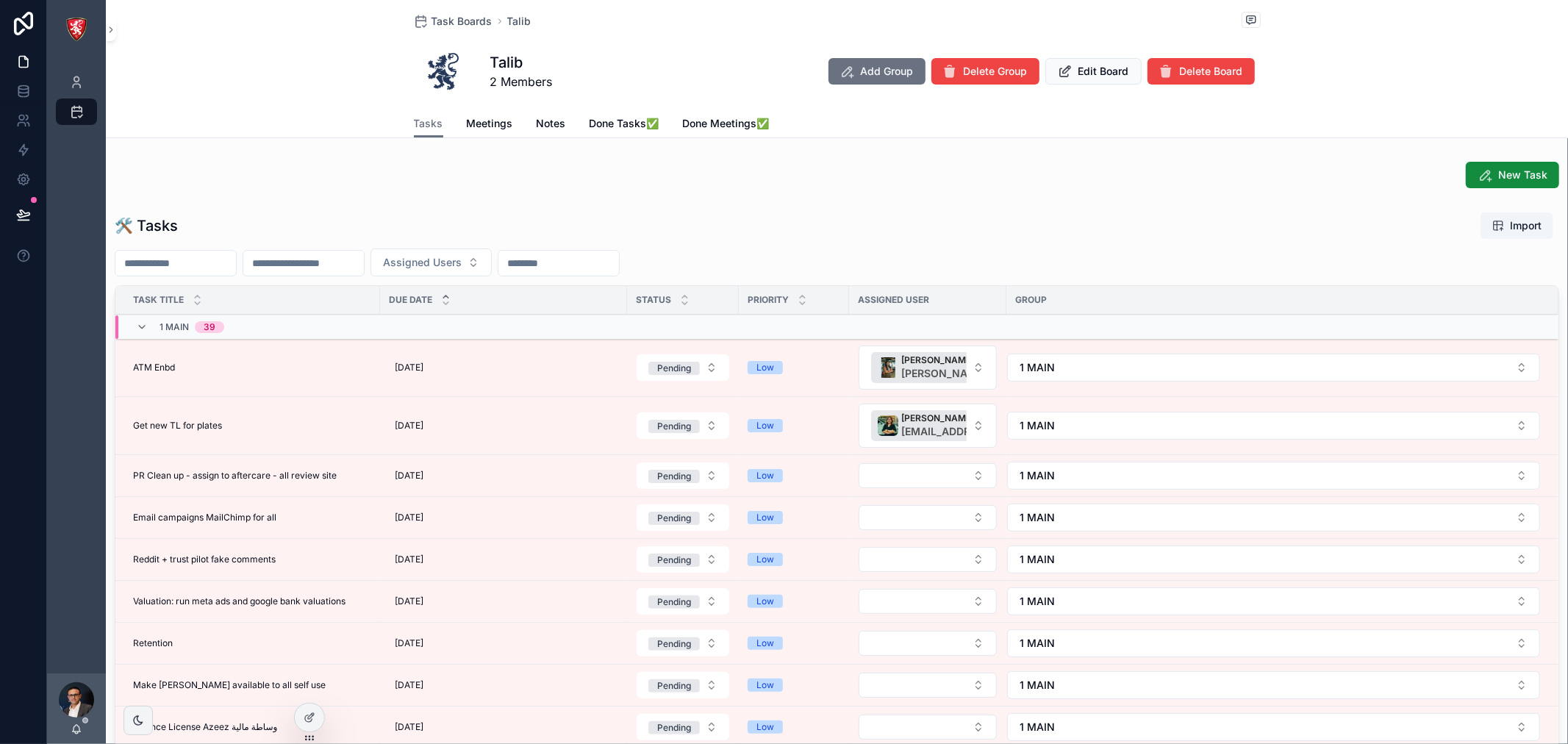
click at [467, 16] on span "Task Boards" at bounding box center [462, 21] width 61 height 15
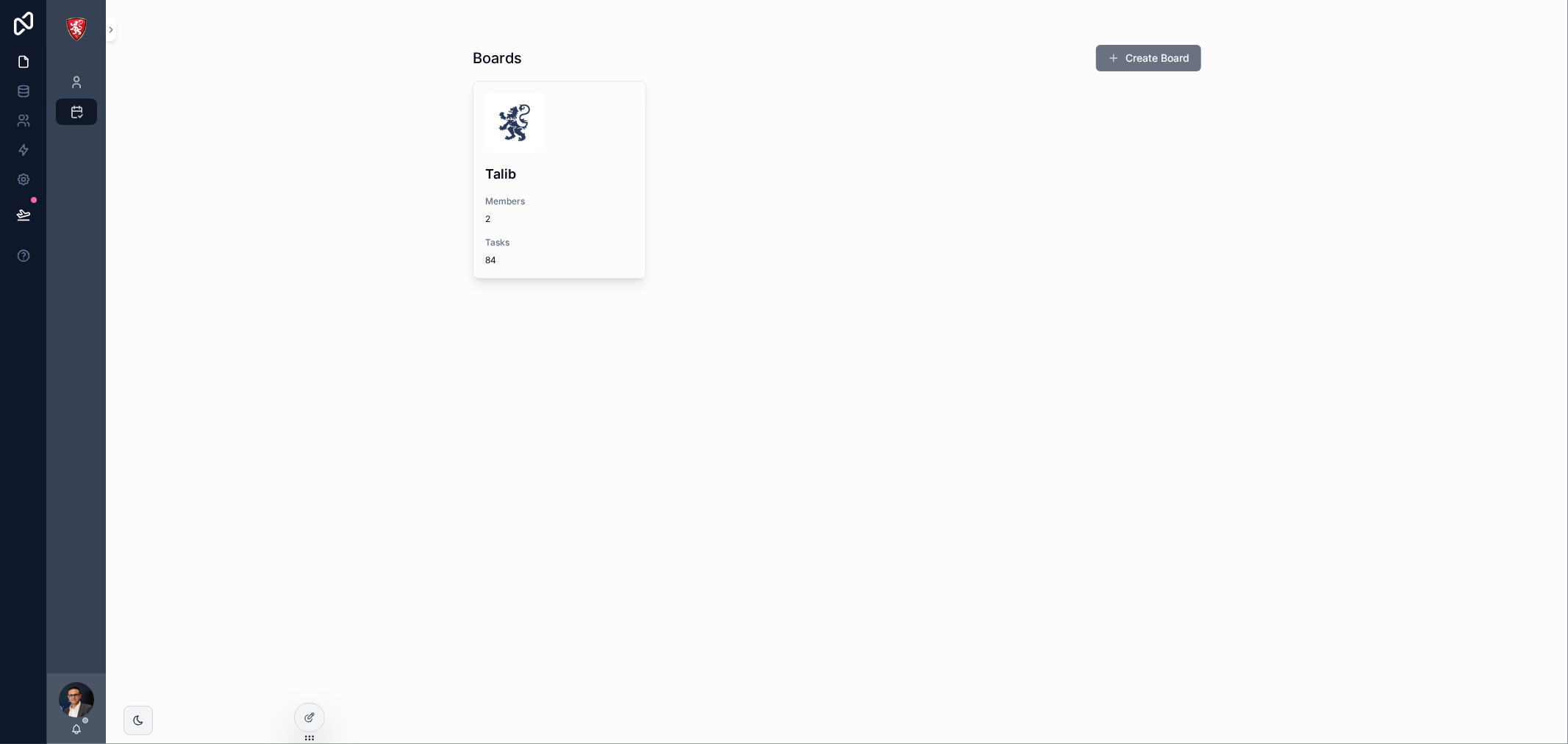
click at [821, 101] on div "Talib Members 2 Tasks 84" at bounding box center [836, 179] width 729 height 198
click at [310, 716] on icon at bounding box center [311, 716] width 6 height 6
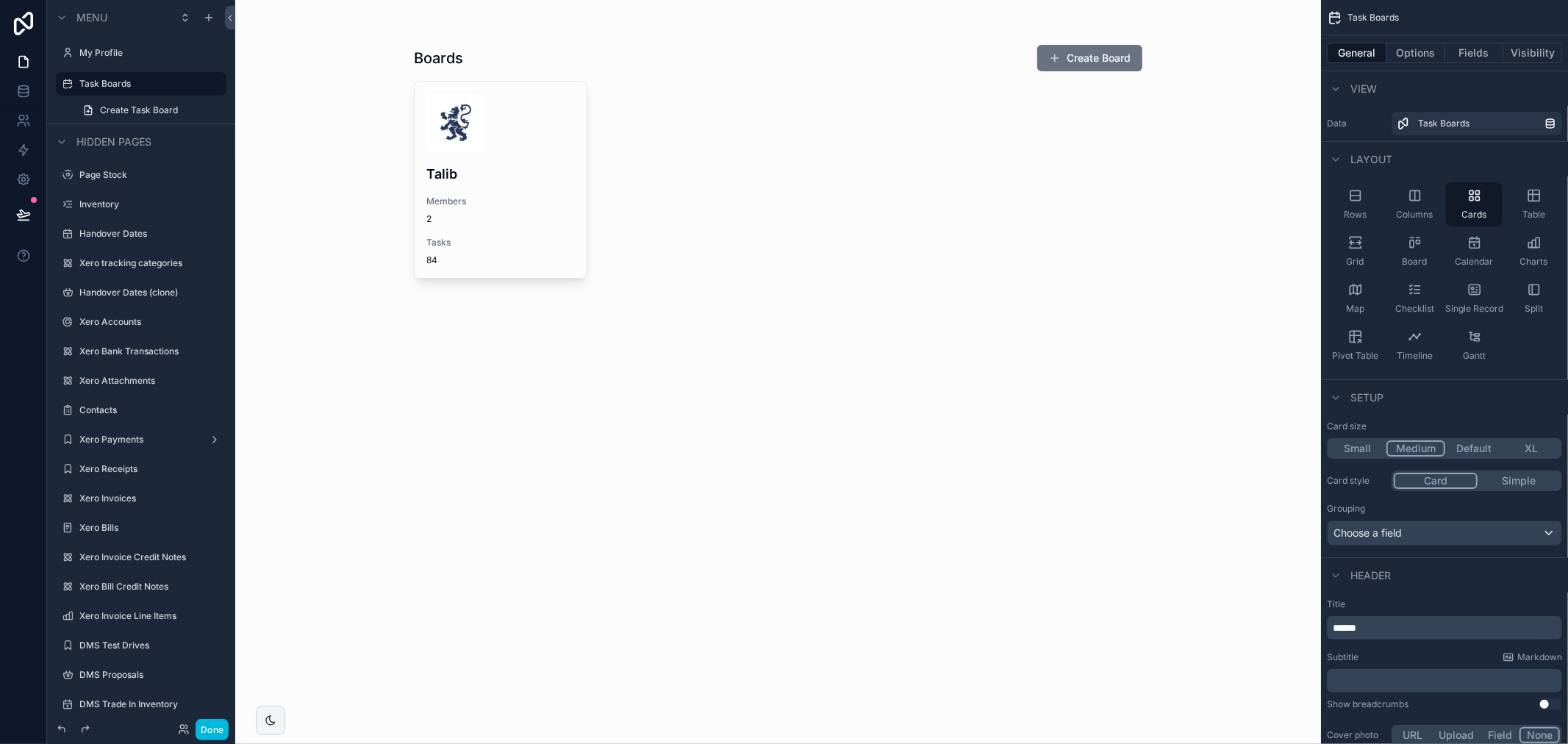
click at [1427, 50] on button "Options" at bounding box center [1416, 52] width 59 height 21
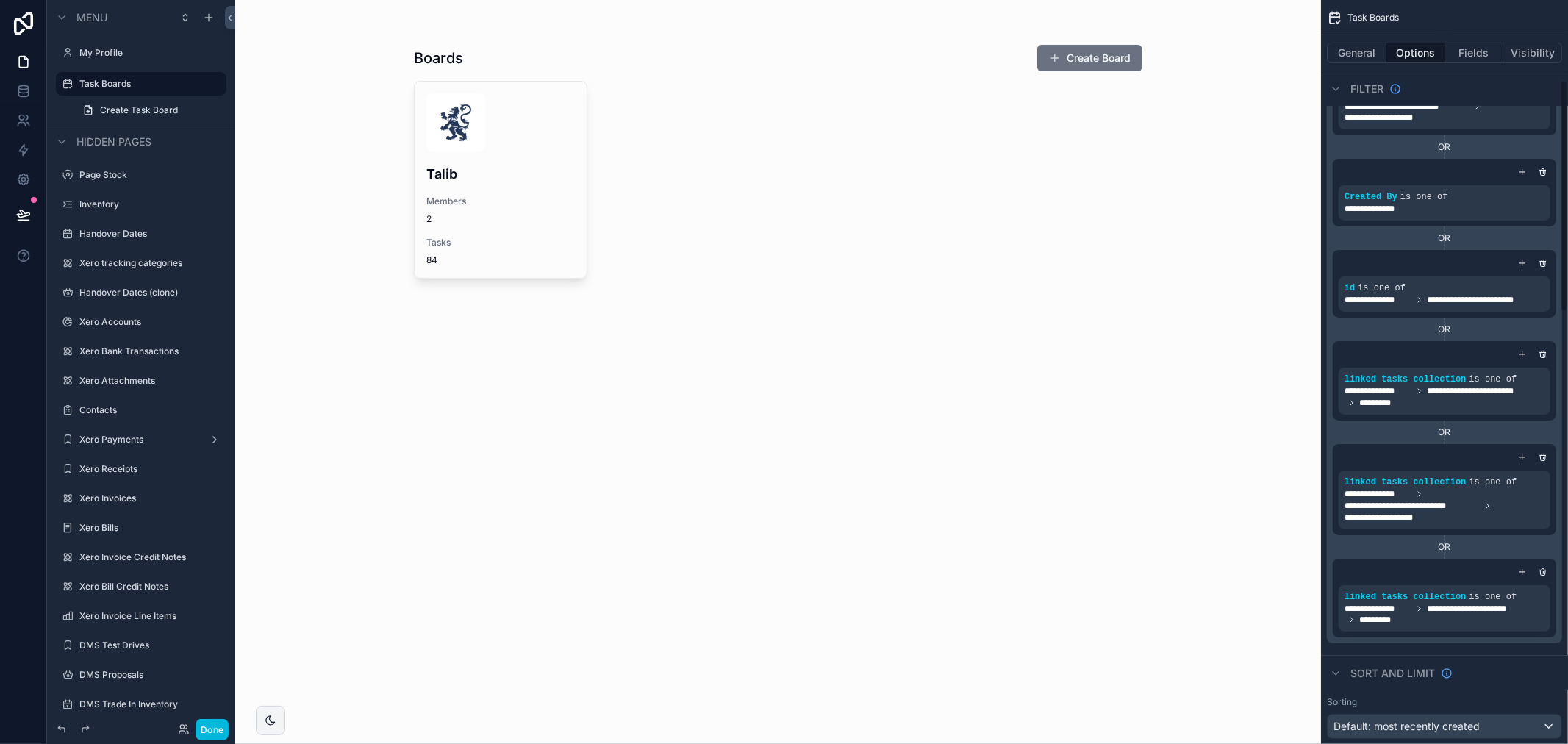
scroll to position [326, 0]
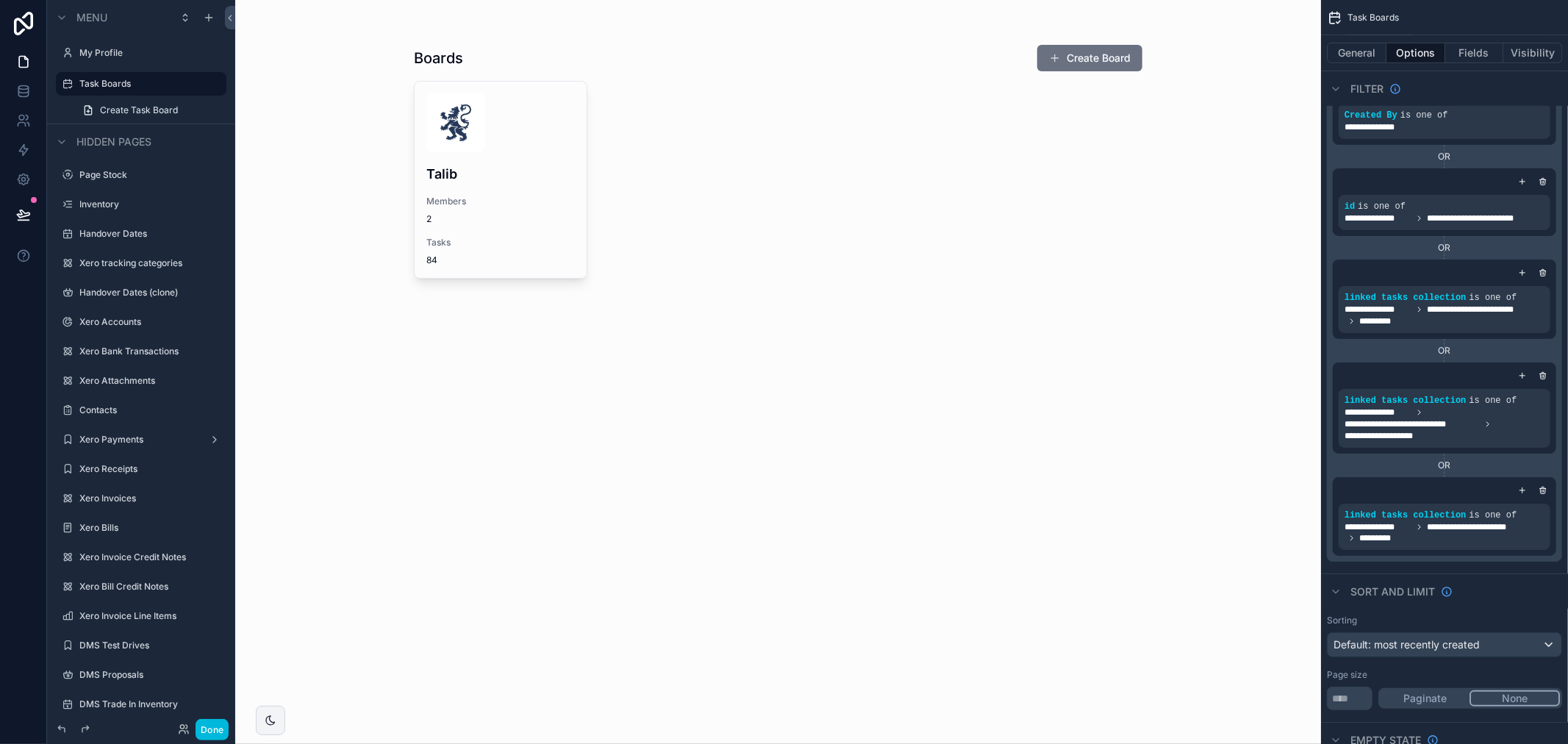
click at [521, 195] on div "scrollable content" at bounding box center [778, 163] width 752 height 325
click at [505, 158] on div "Talib Members 2 Tasks 84" at bounding box center [500, 179] width 172 height 196
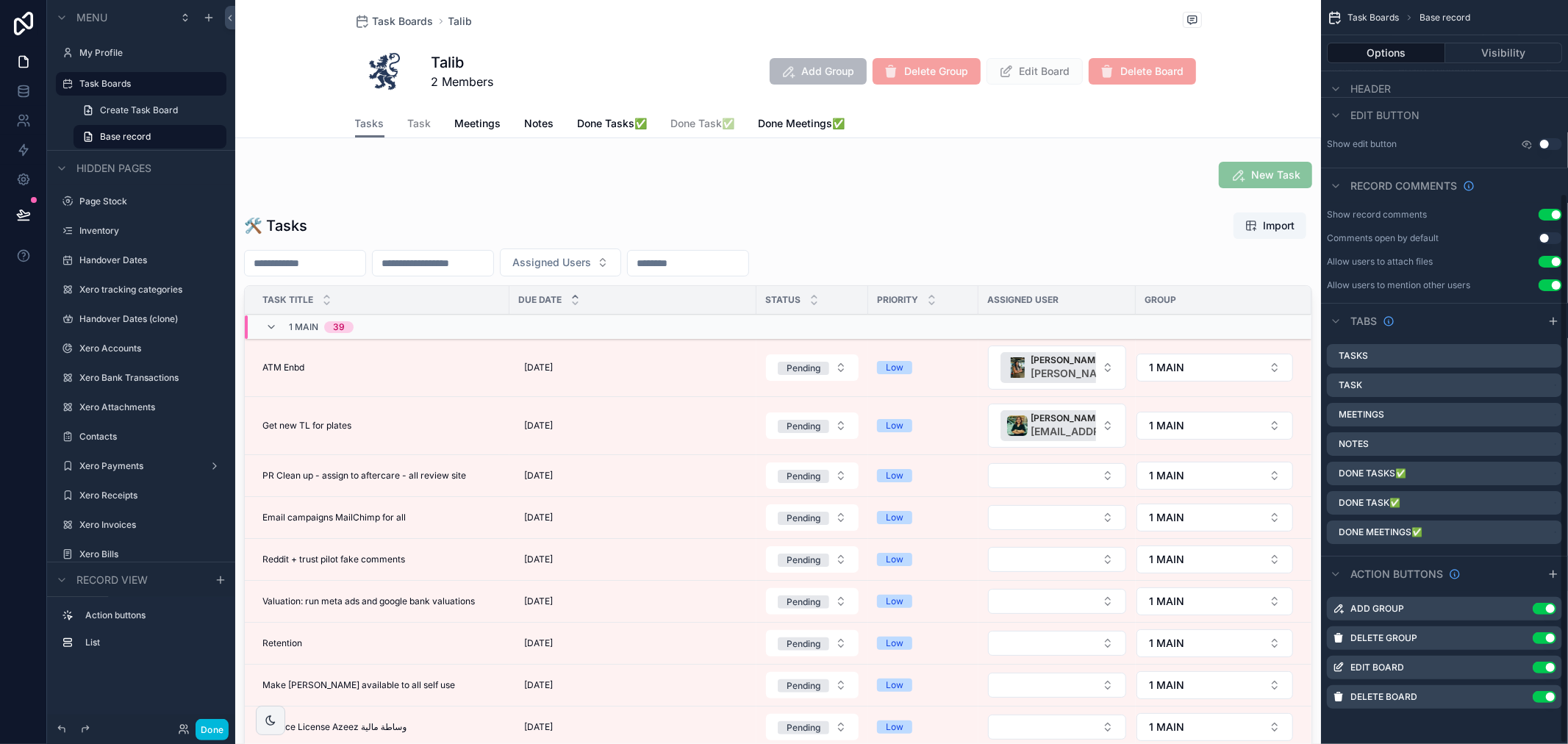
scroll to position [262, 0]
click at [834, 223] on div "scrollable content" at bounding box center [778, 531] width 1086 height 651
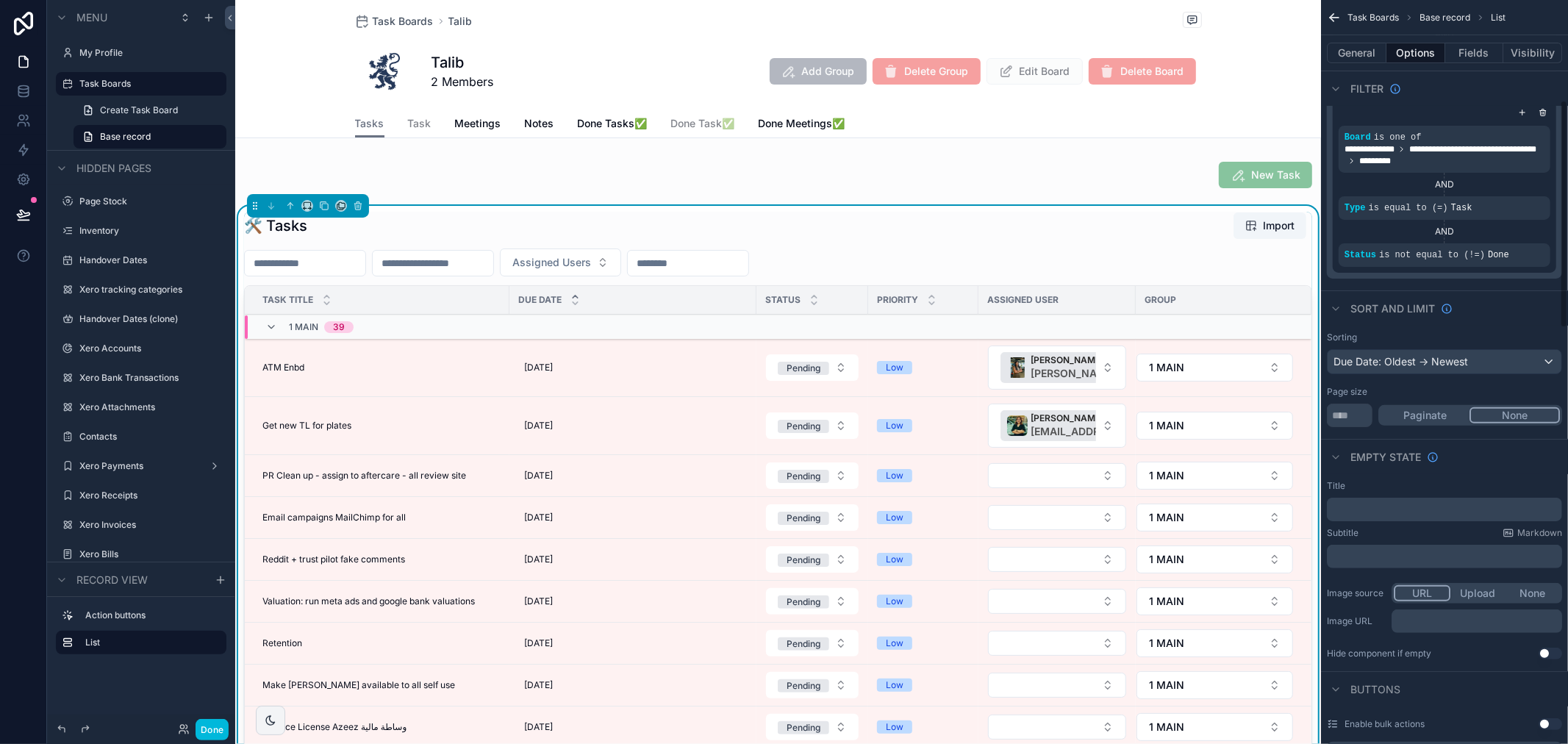
scroll to position [326, 0]
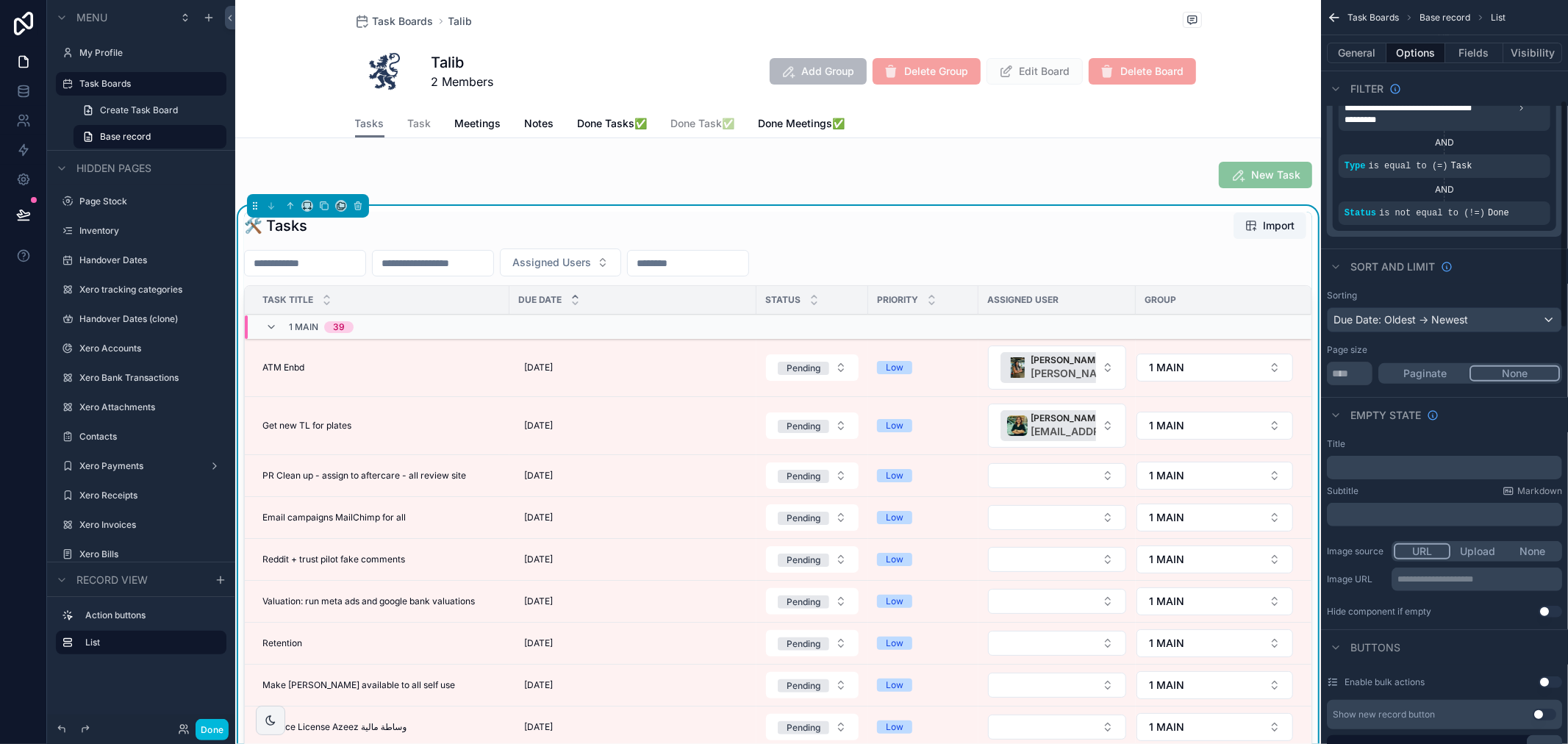
click at [1115, 236] on div "🛠 Tasks Import" at bounding box center [778, 225] width 1068 height 27
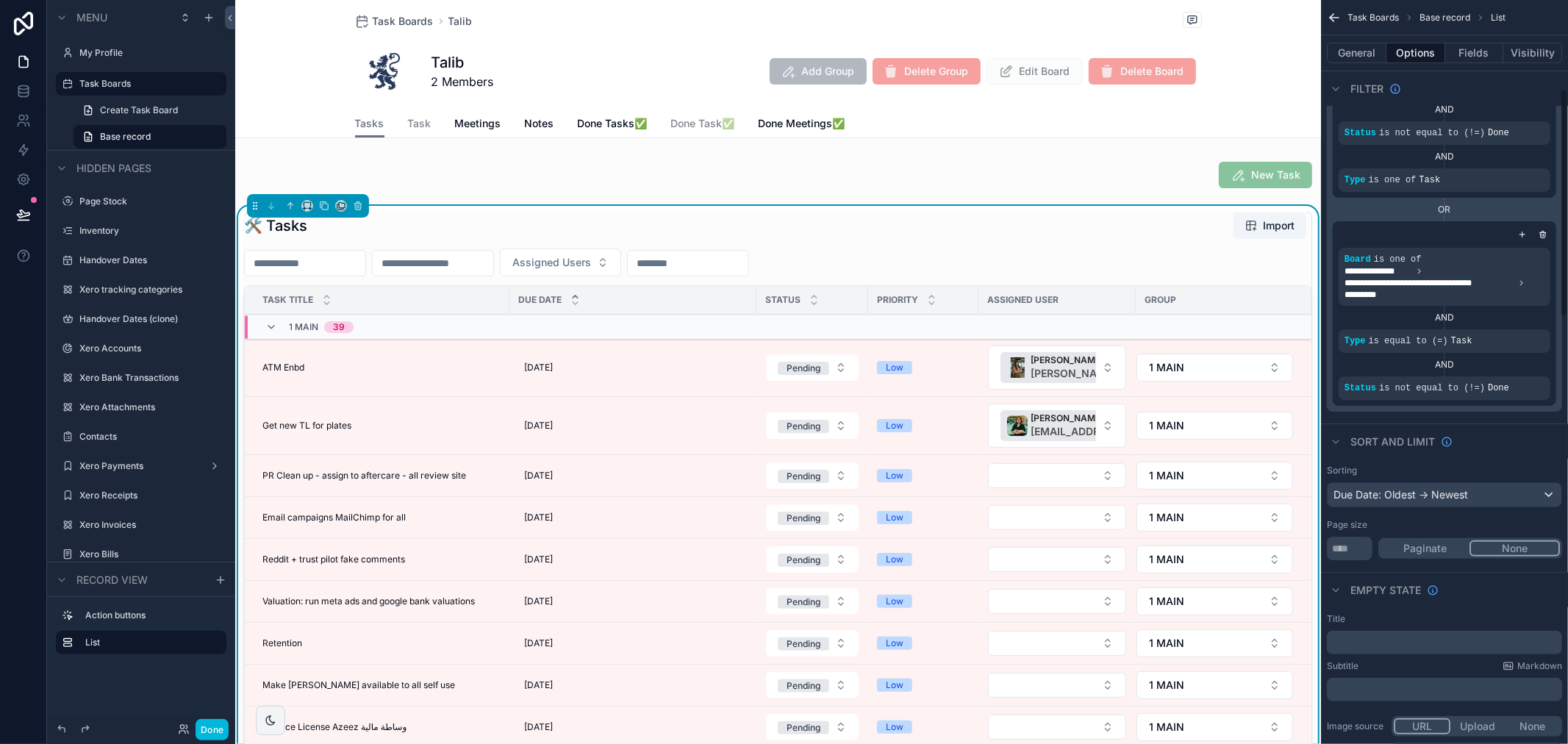
scroll to position [0, 0]
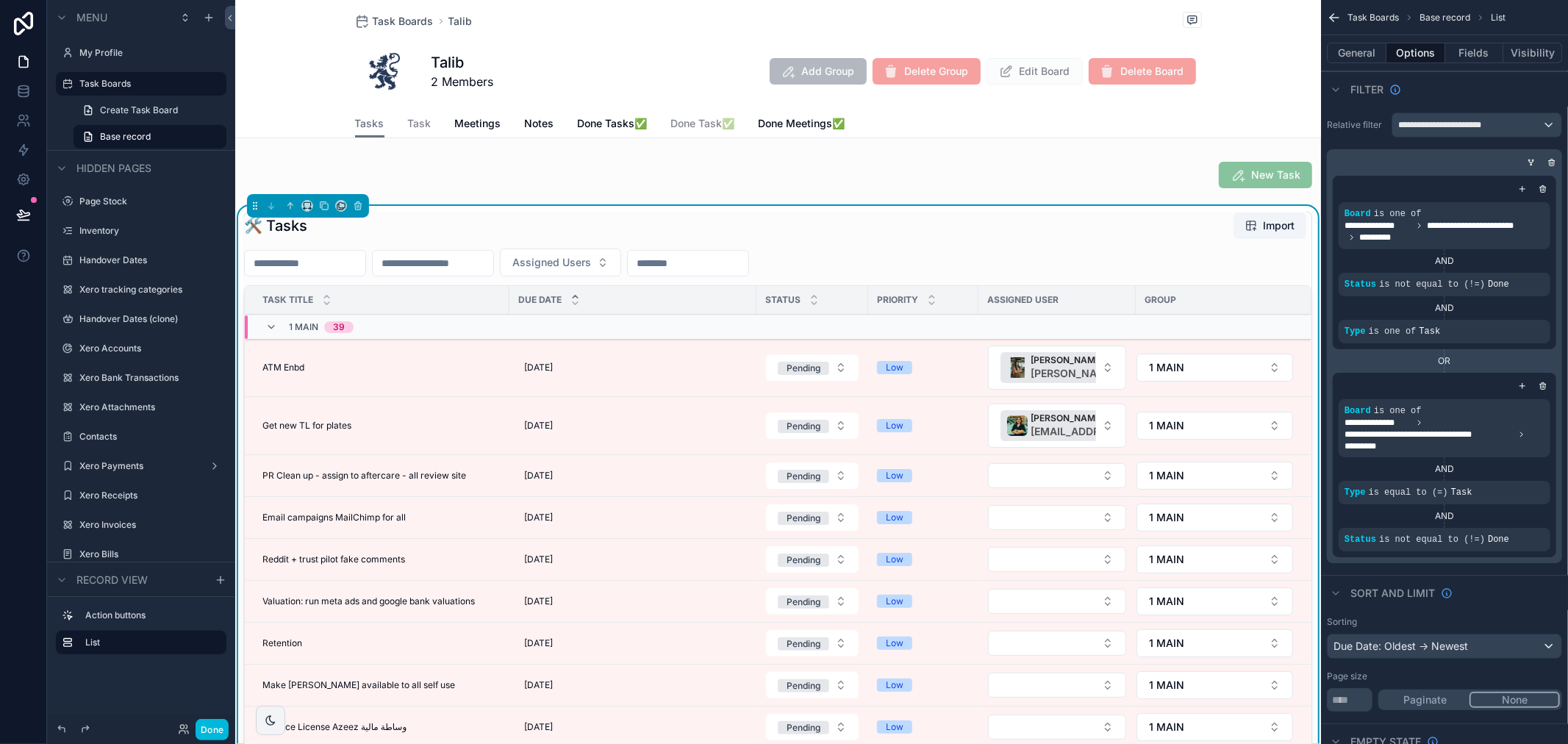
click at [0, 0] on icon "scrollable content" at bounding box center [0, 0] width 0 height 0
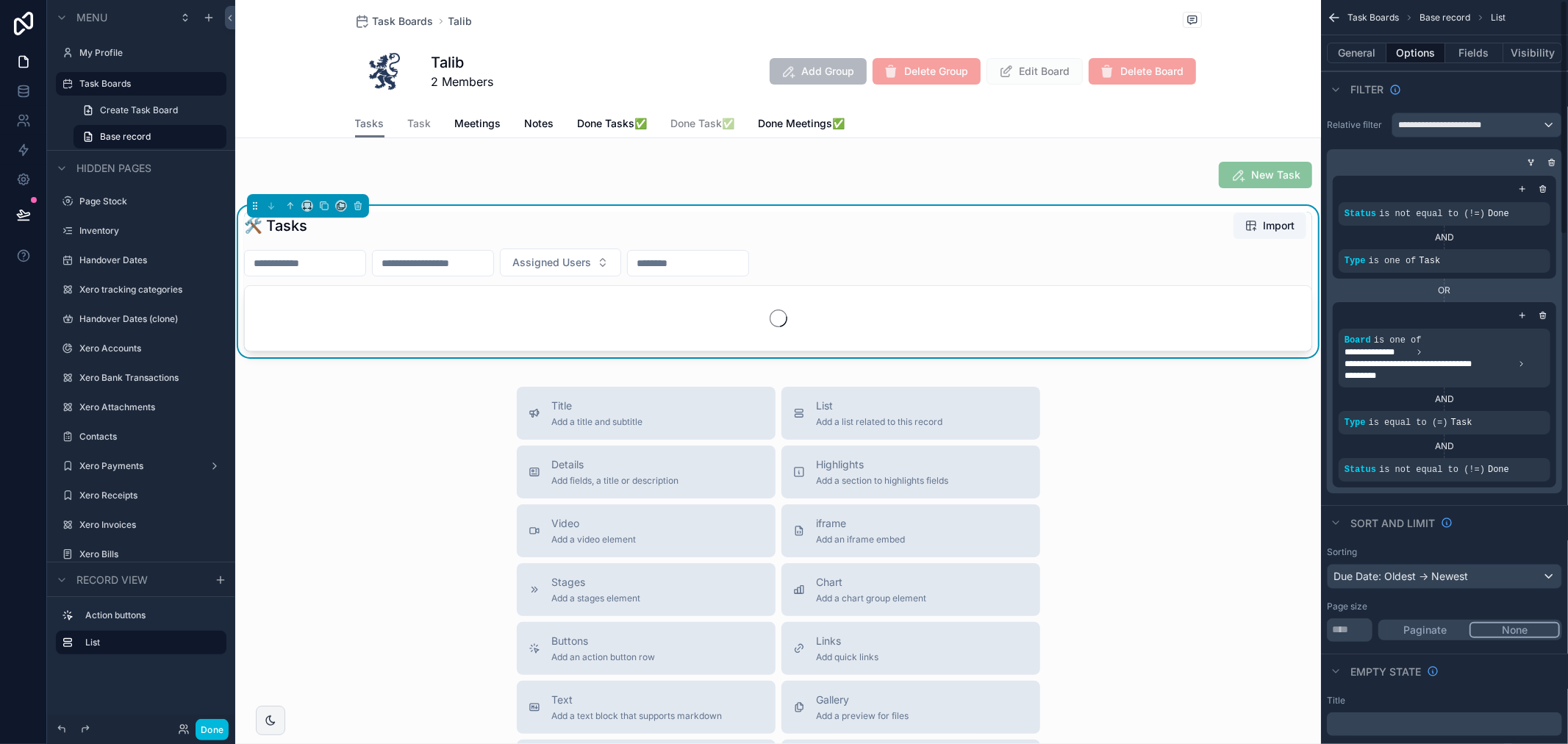
click at [1543, 188] on icon "scrollable content" at bounding box center [1543, 188] width 9 height 9
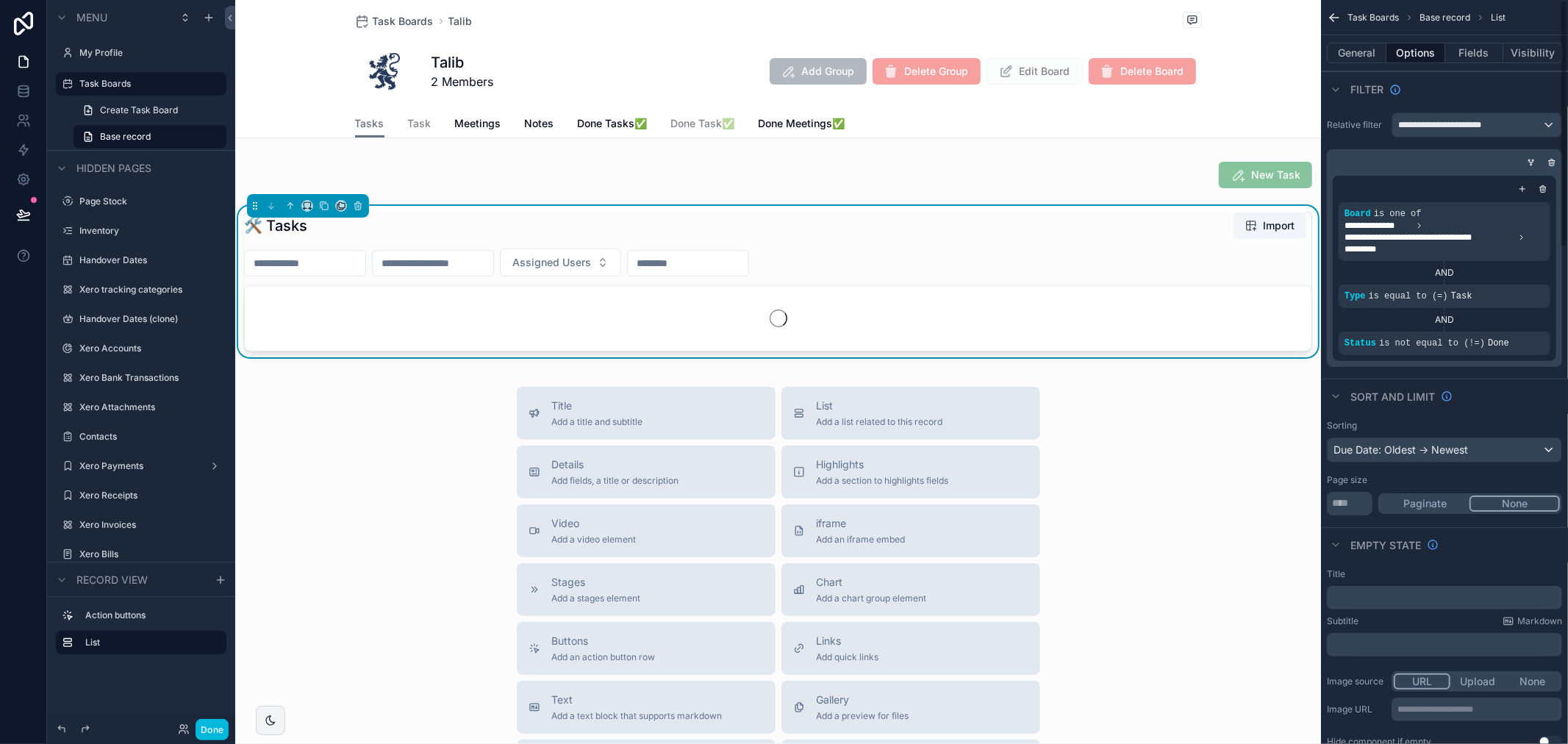
click at [1543, 188] on icon "scrollable content" at bounding box center [1543, 188] width 9 height 9
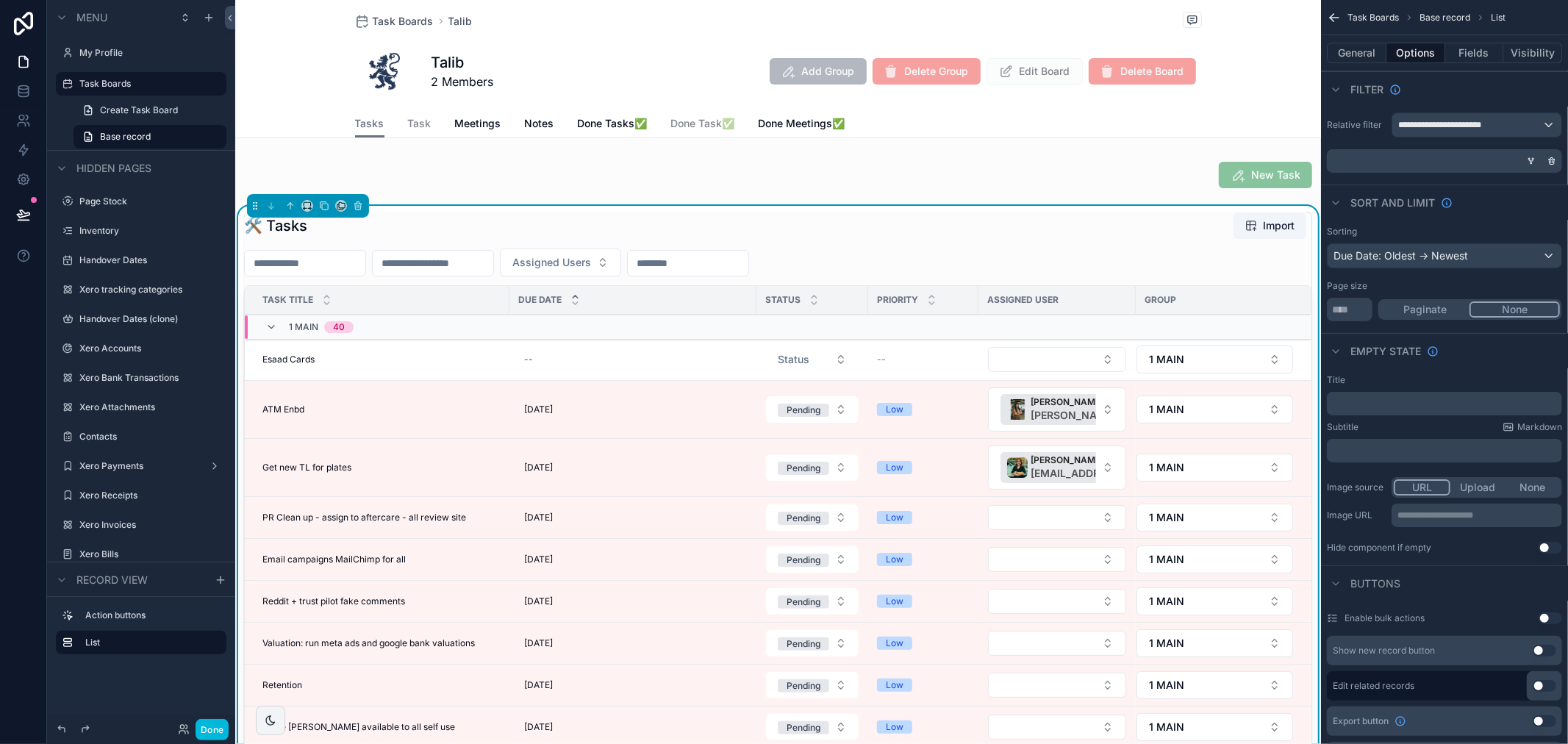
click at [1530, 160] on icon "scrollable content" at bounding box center [1531, 161] width 9 height 9
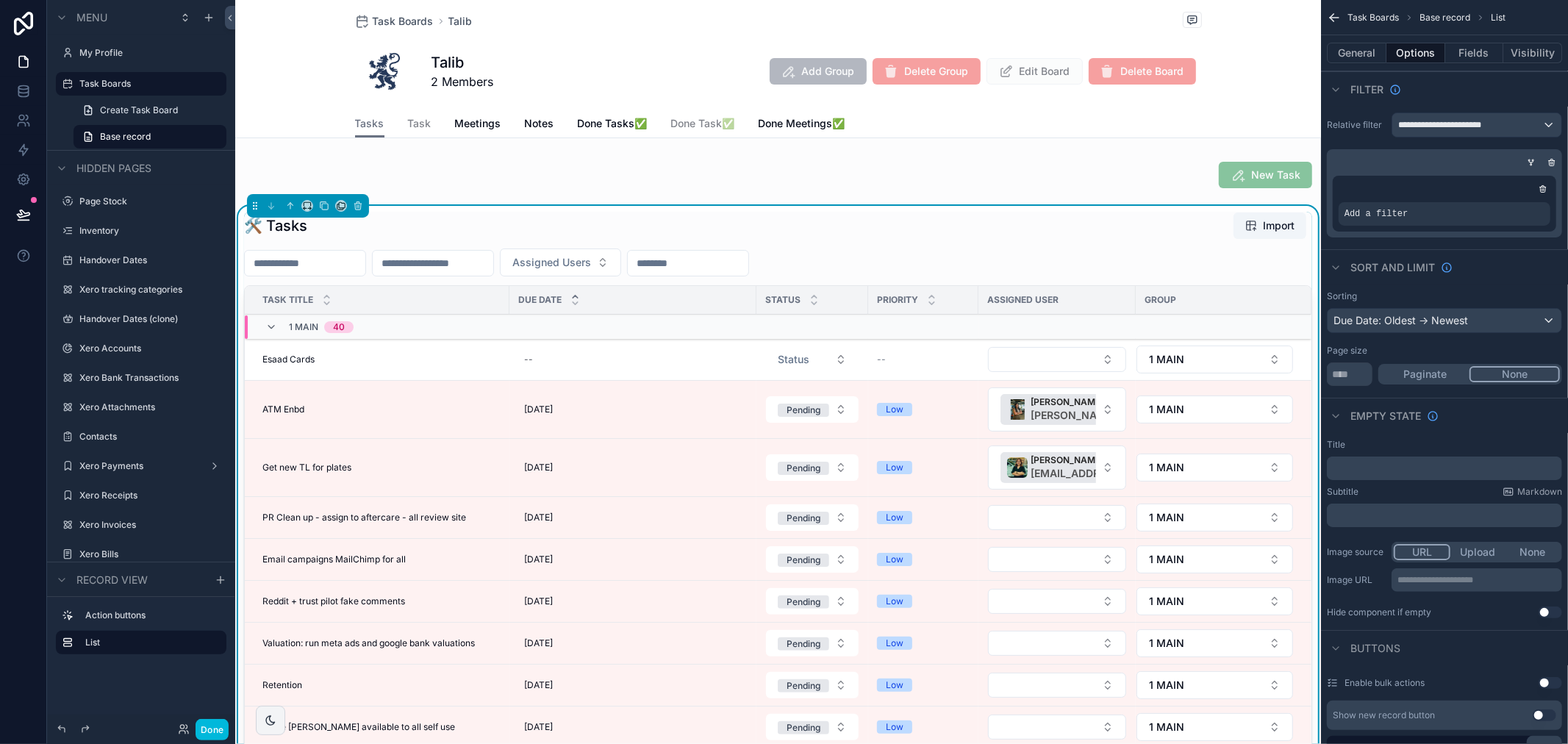
click at [0, 0] on div "scrollable content" at bounding box center [0, 0] width 0 height 0
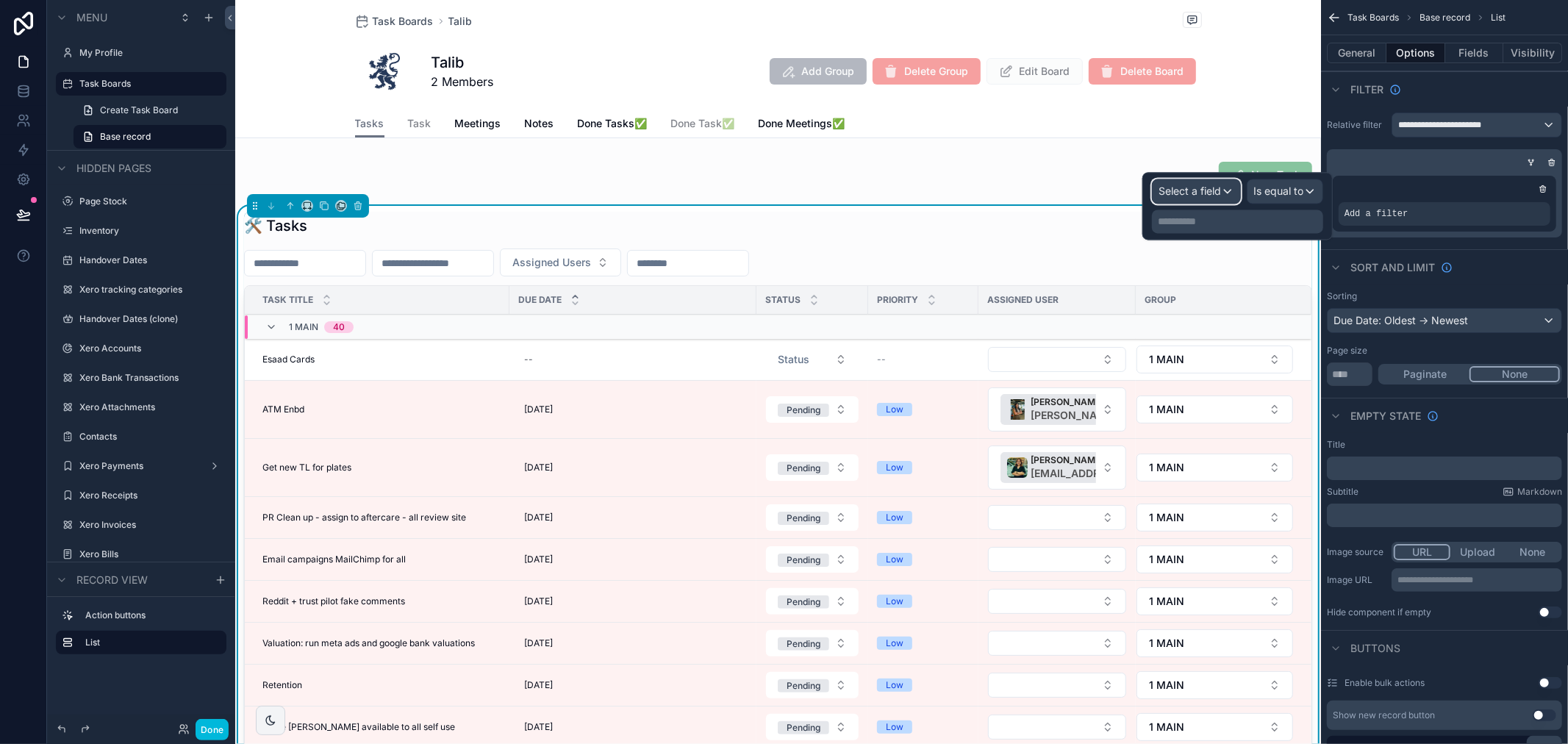
click at [1213, 189] on span "Select a field" at bounding box center [1190, 190] width 63 height 13
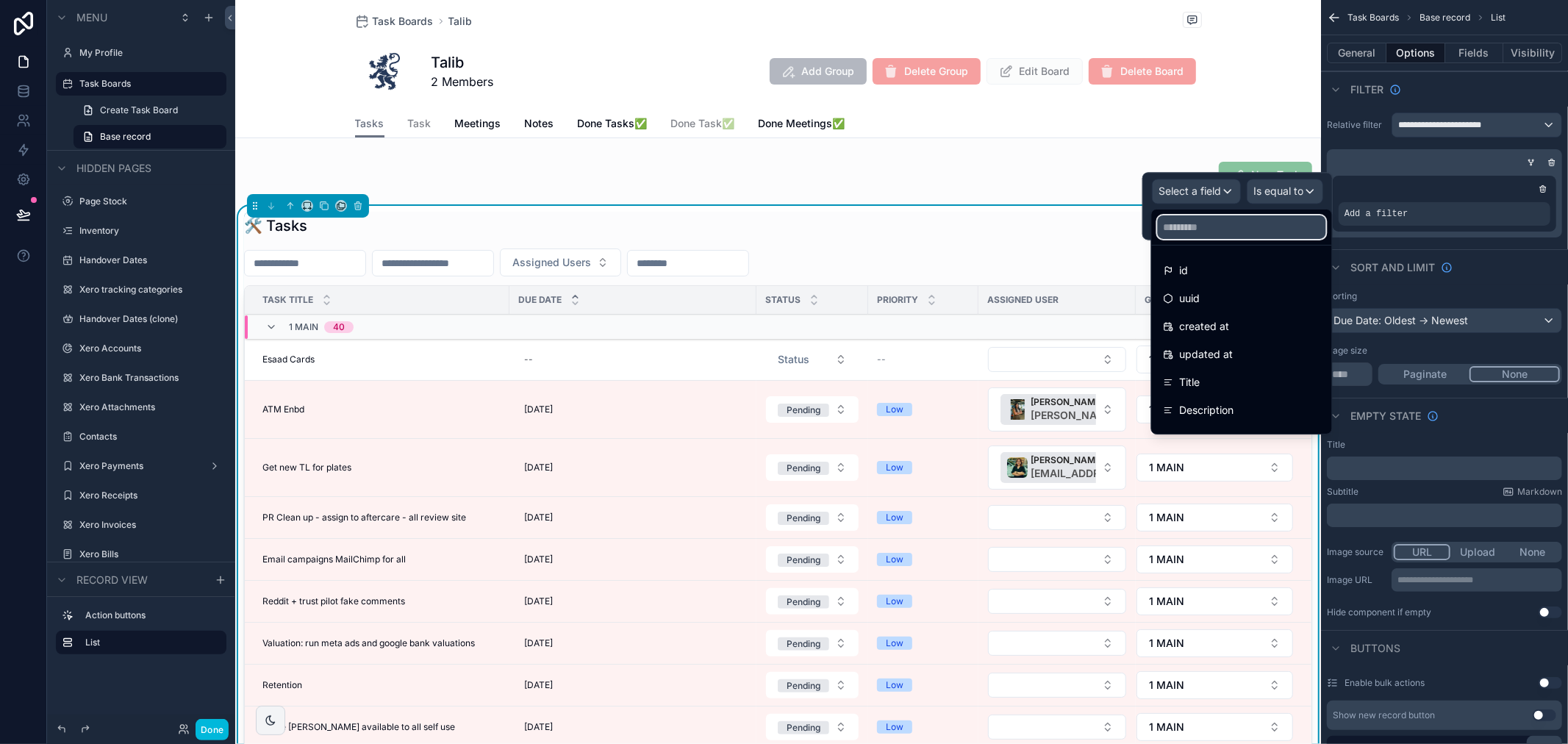
click at [1206, 232] on input "text" at bounding box center [1242, 227] width 169 height 24
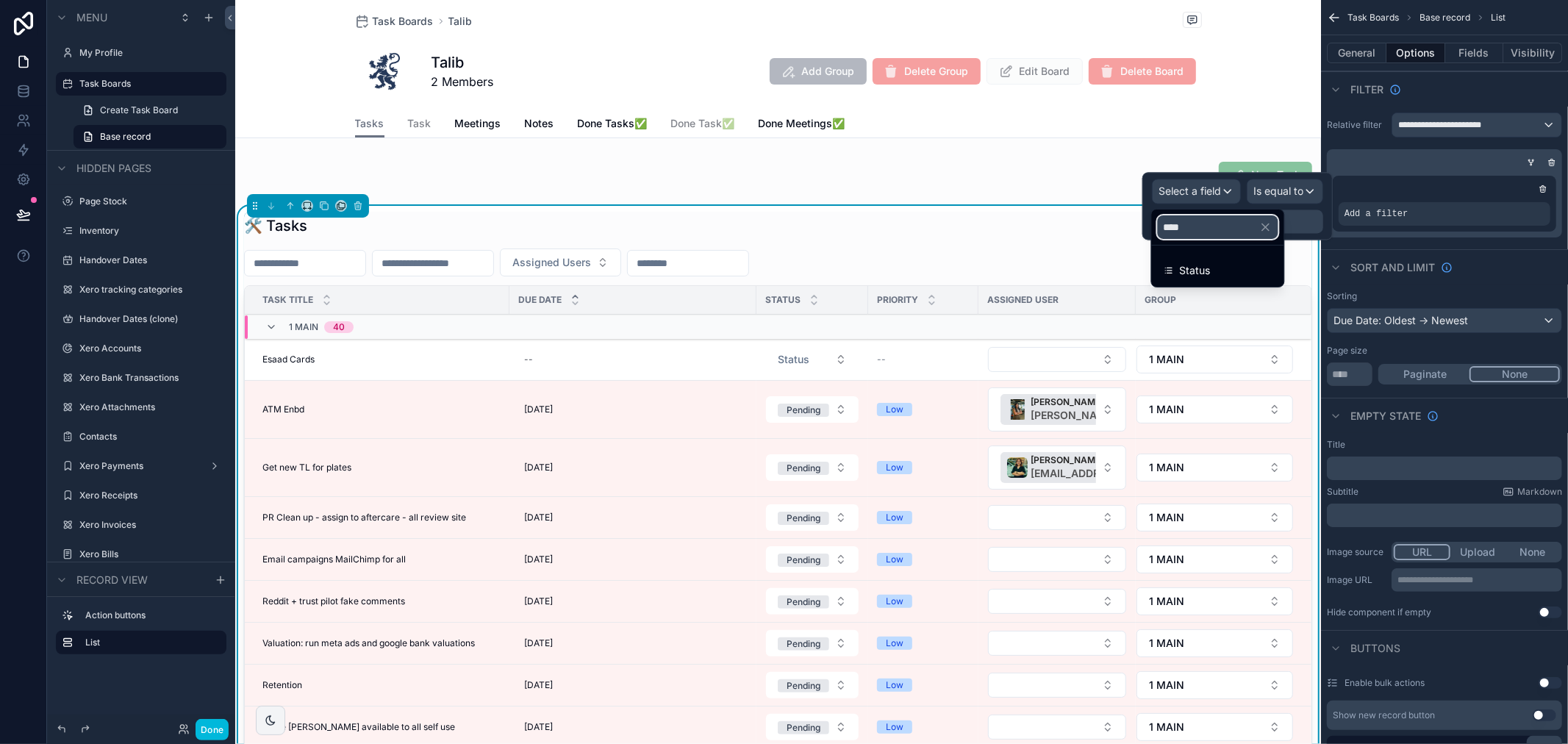
type input "****"
click at [1221, 263] on div "Status" at bounding box center [1218, 271] width 109 height 18
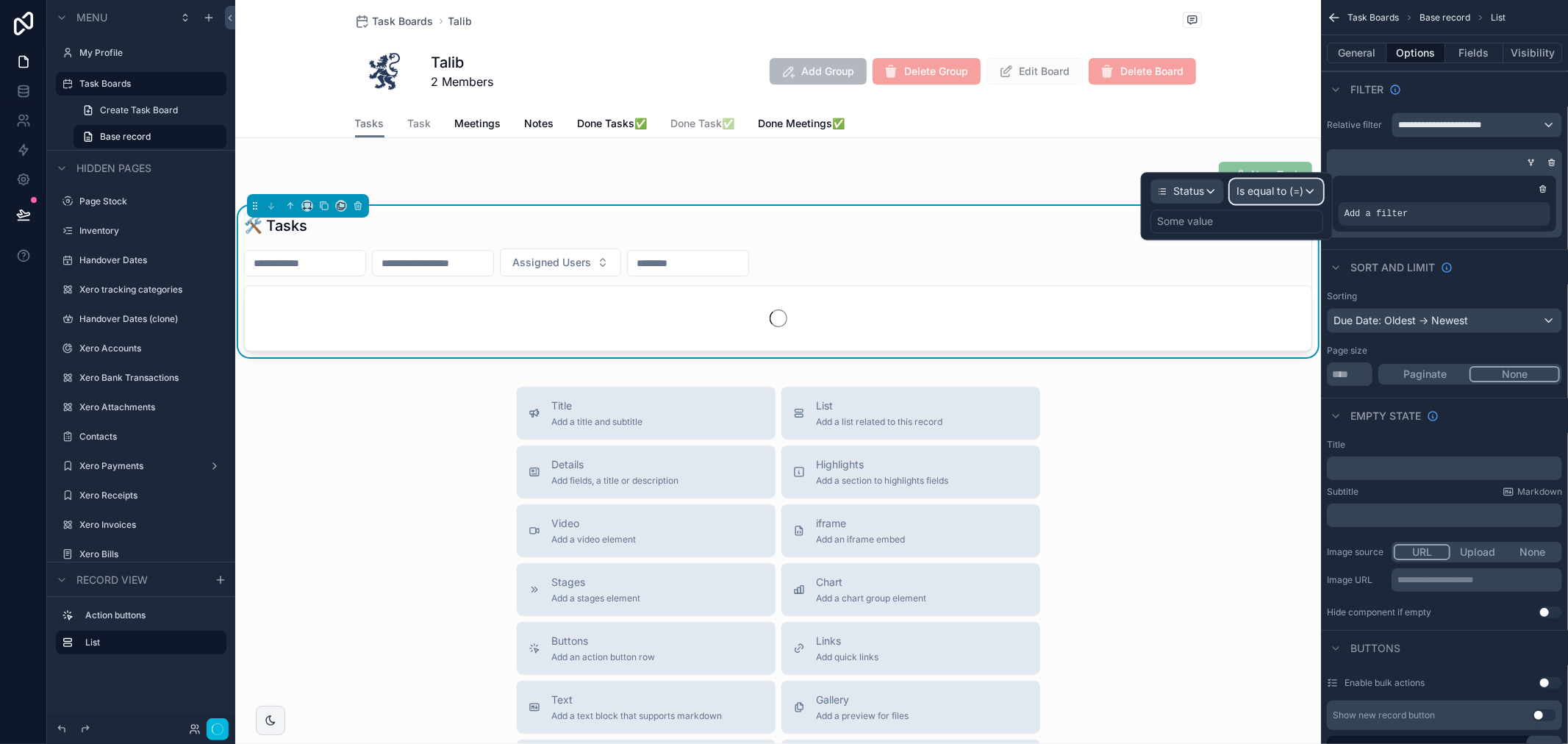
click at [1297, 193] on span "Is equal to (=)" at bounding box center [1270, 190] width 67 height 15
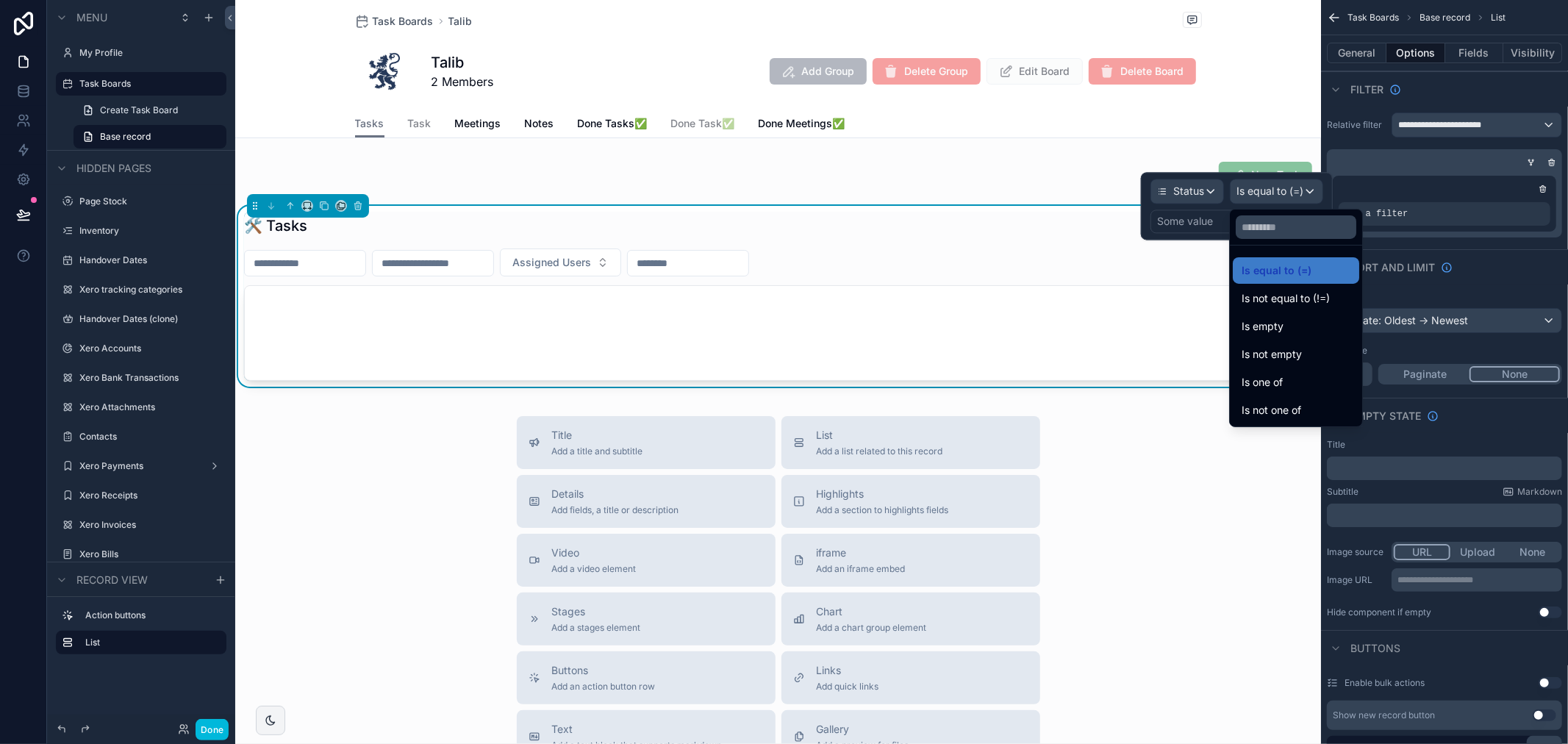
click at [1292, 305] on span "Is not equal to (!=)" at bounding box center [1286, 298] width 88 height 18
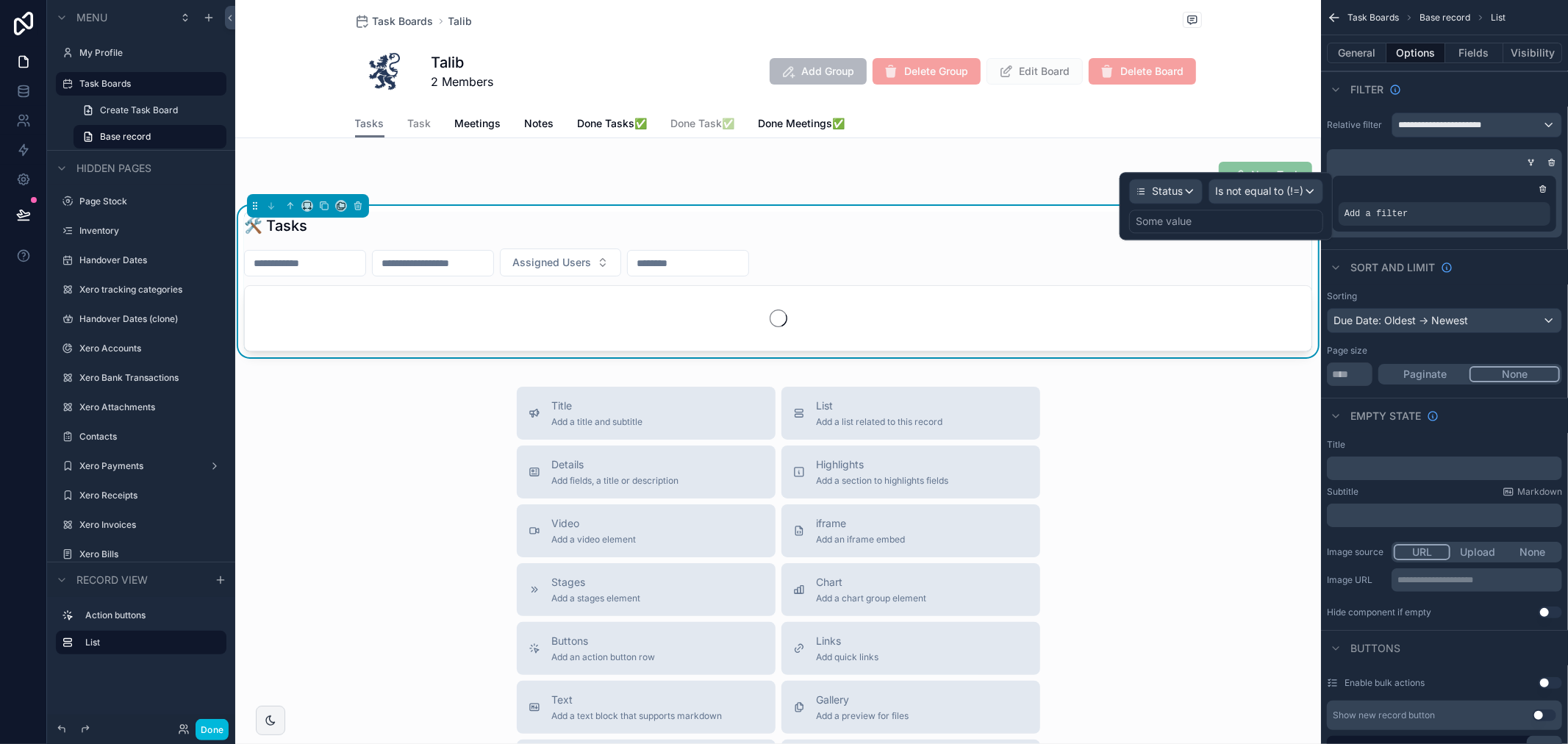
click at [1197, 221] on div "Some value" at bounding box center [1227, 222] width 194 height 24
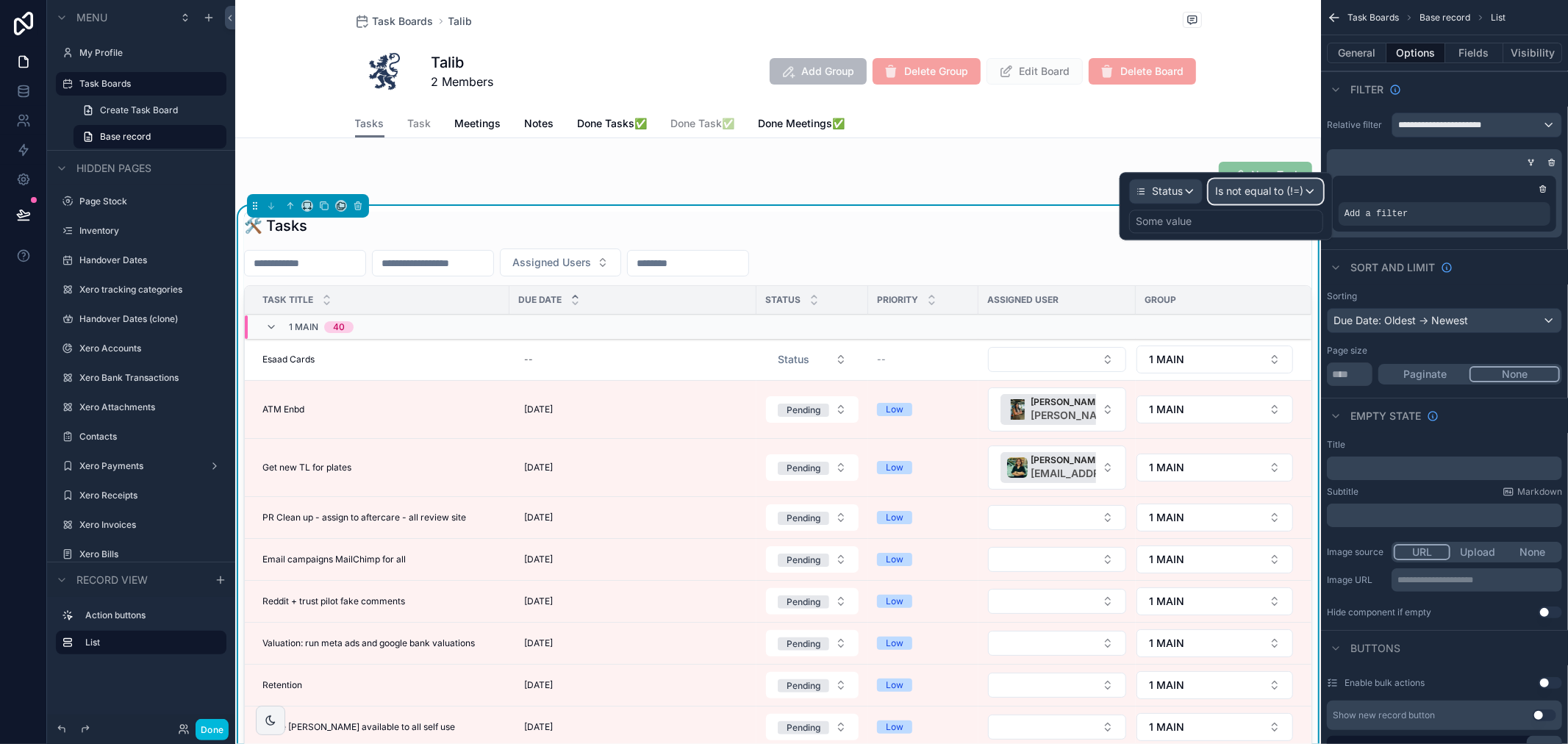
click at [1242, 189] on span "Is not equal to (!=)" at bounding box center [1259, 190] width 88 height 15
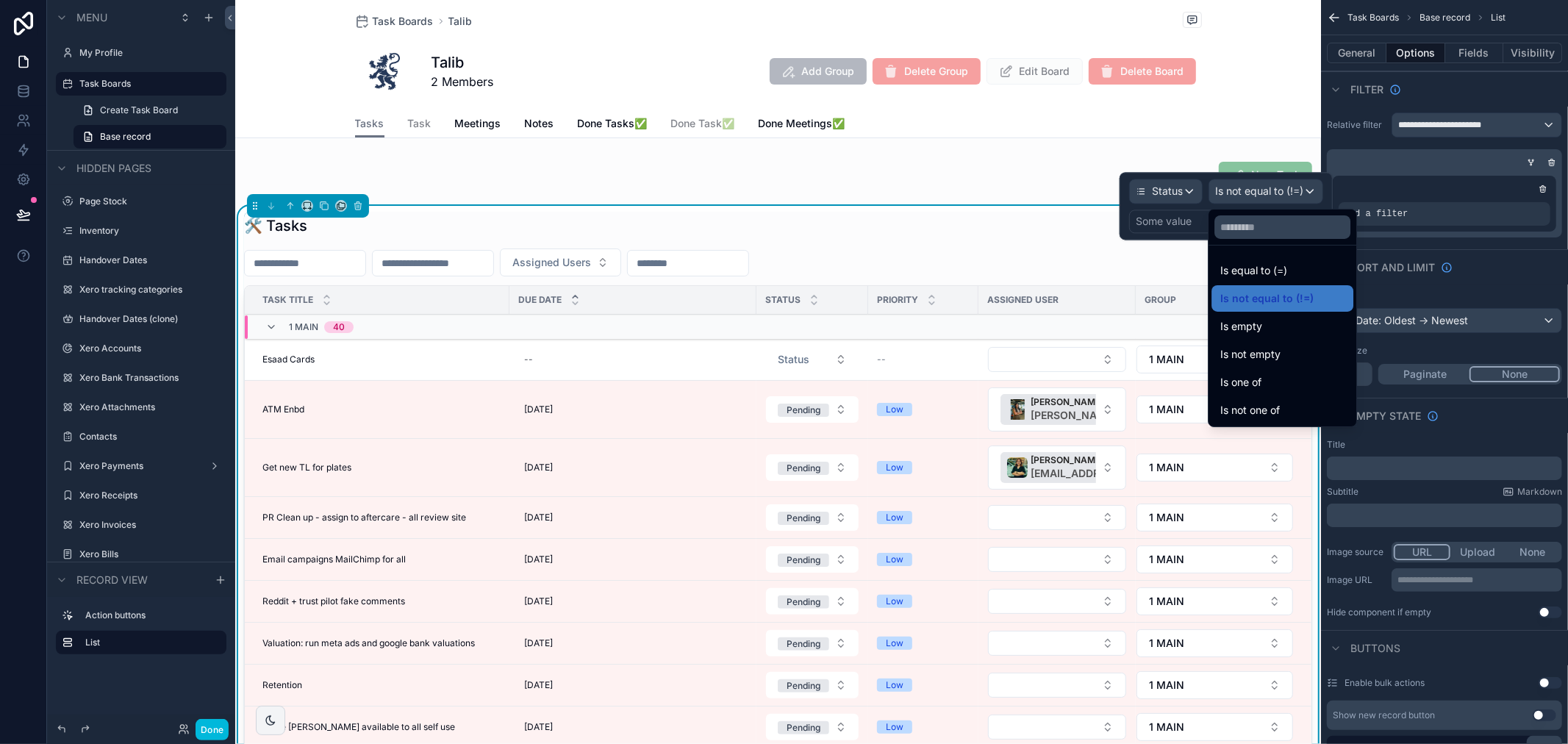
click at [1150, 222] on div at bounding box center [1226, 205] width 213 height 68
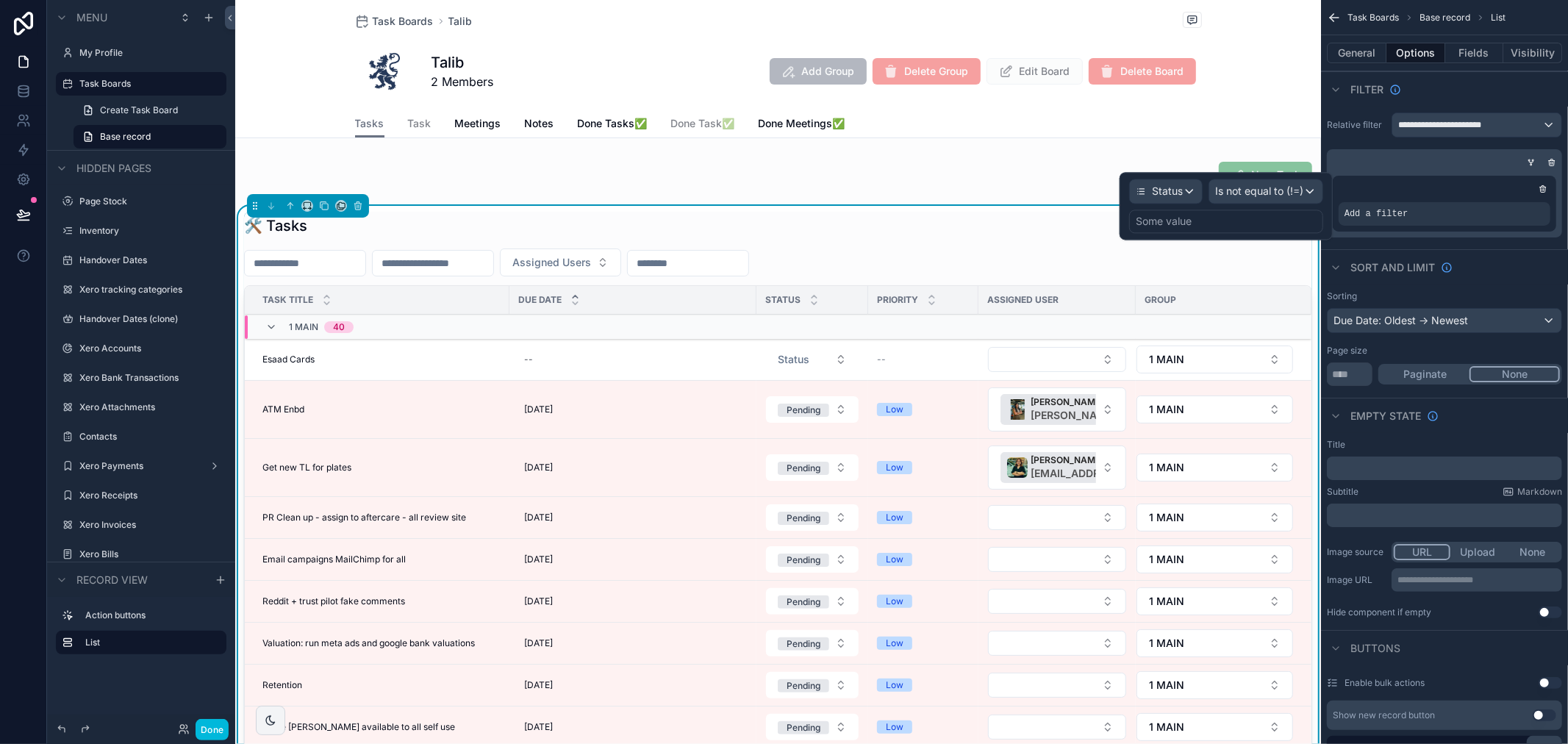
click at [1168, 219] on div "Some value" at bounding box center [1163, 221] width 56 height 15
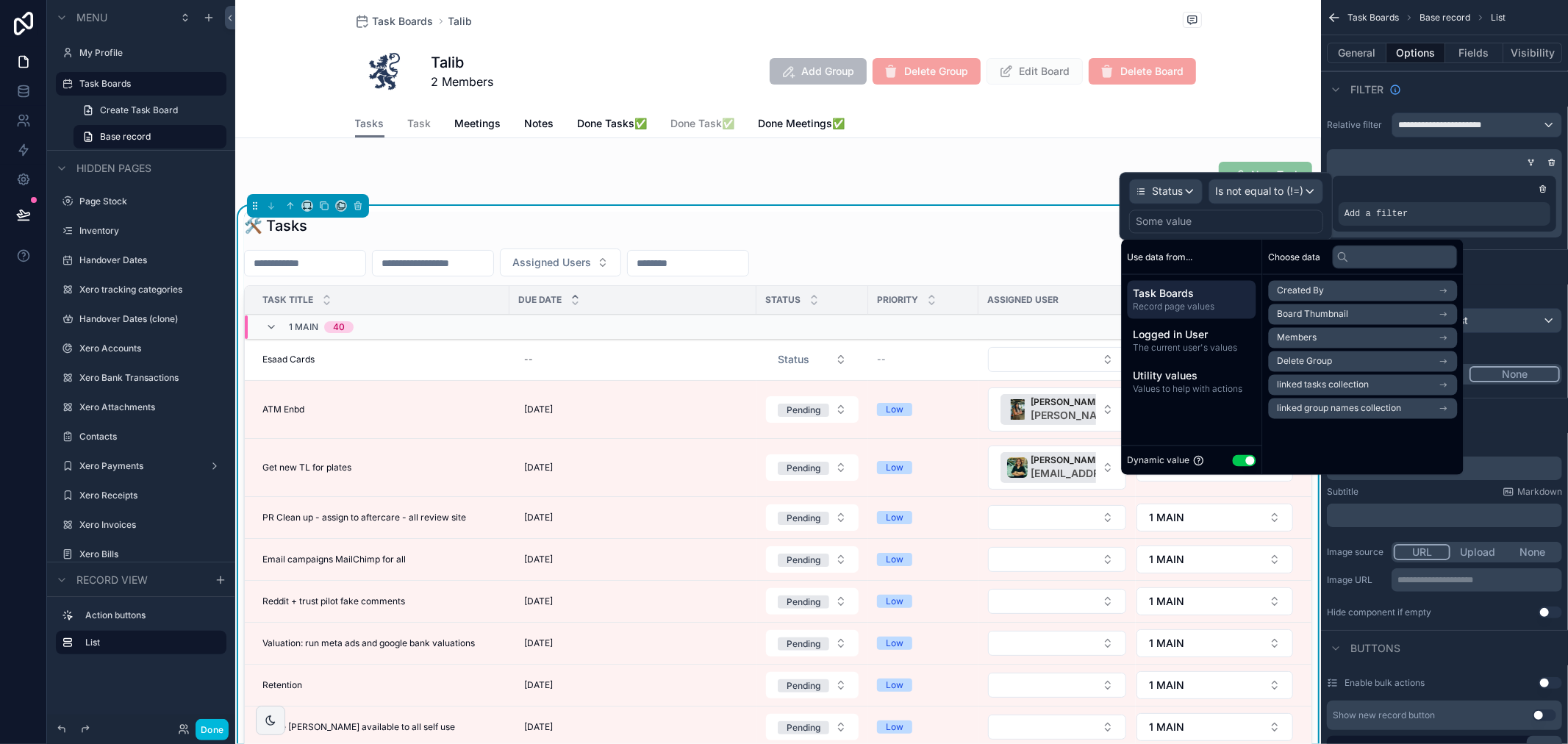
click at [1242, 466] on div "Dynamic value Use setting" at bounding box center [1191, 460] width 128 height 17
click at [1245, 460] on button "Use setting" at bounding box center [1244, 460] width 24 height 12
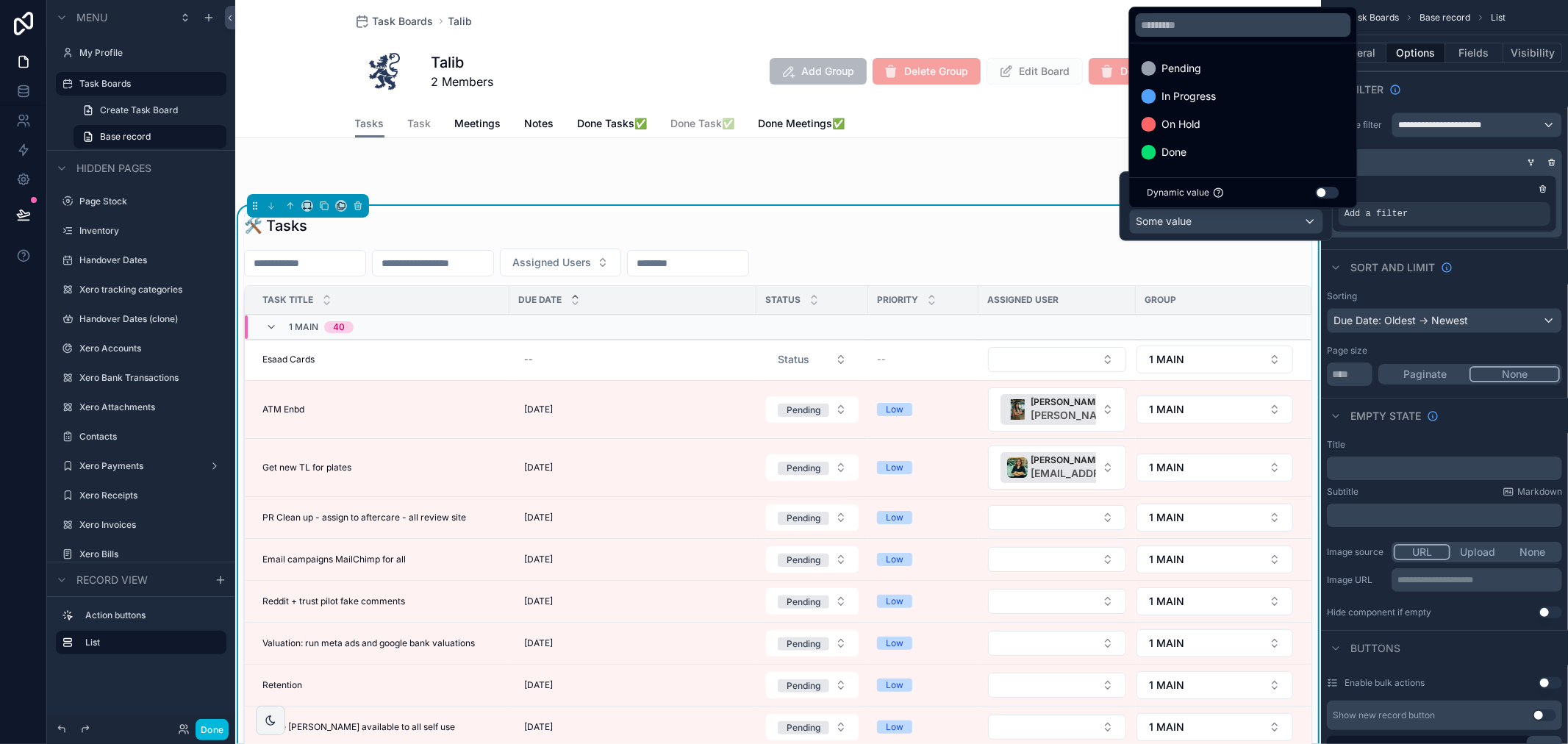
drag, startPoint x: 1202, startPoint y: 160, endPoint x: 1238, endPoint y: 186, distance: 44.4
click at [1202, 160] on div "Done" at bounding box center [1243, 152] width 204 height 18
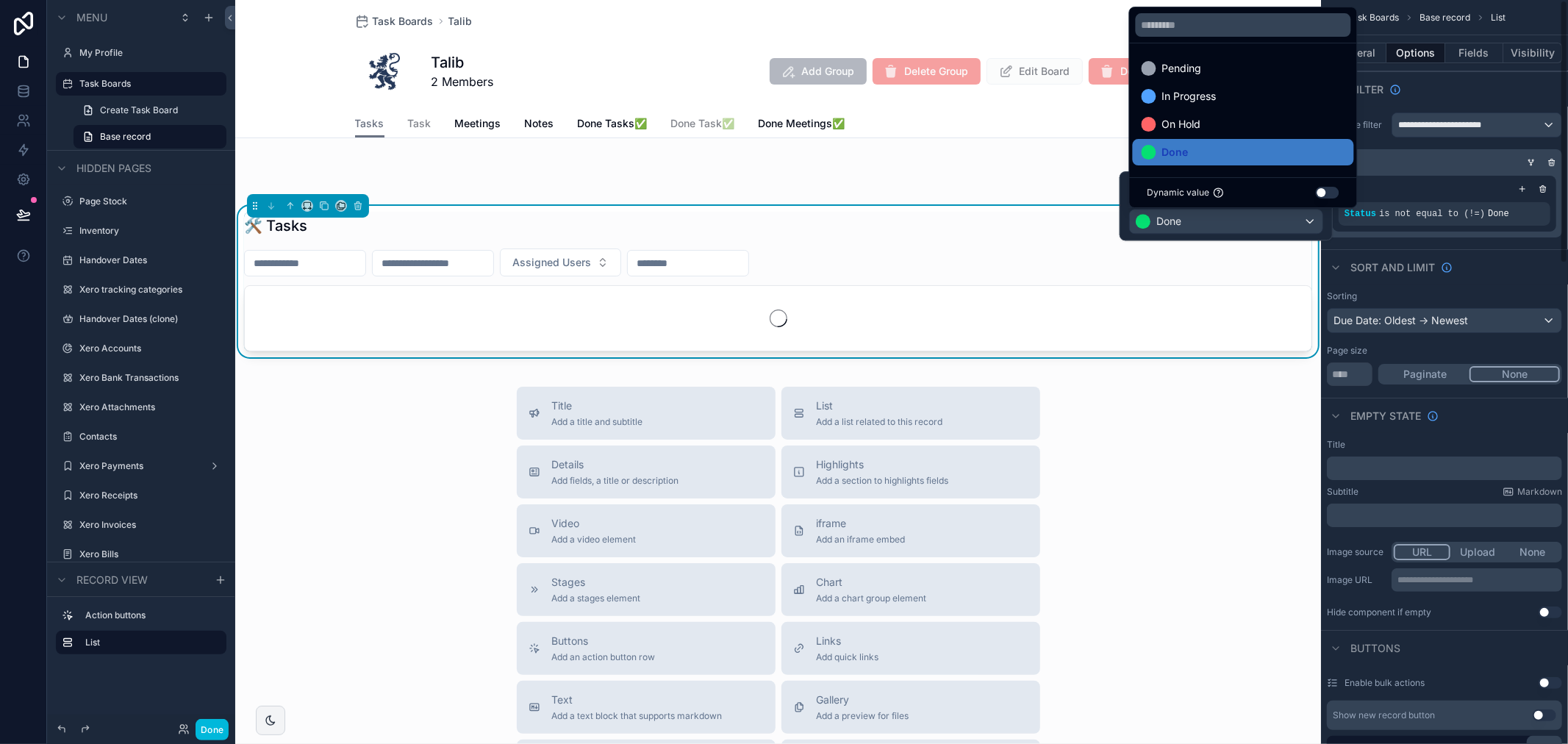
click at [1506, 242] on div "**********" at bounding box center [1444, 174] width 247 height 136
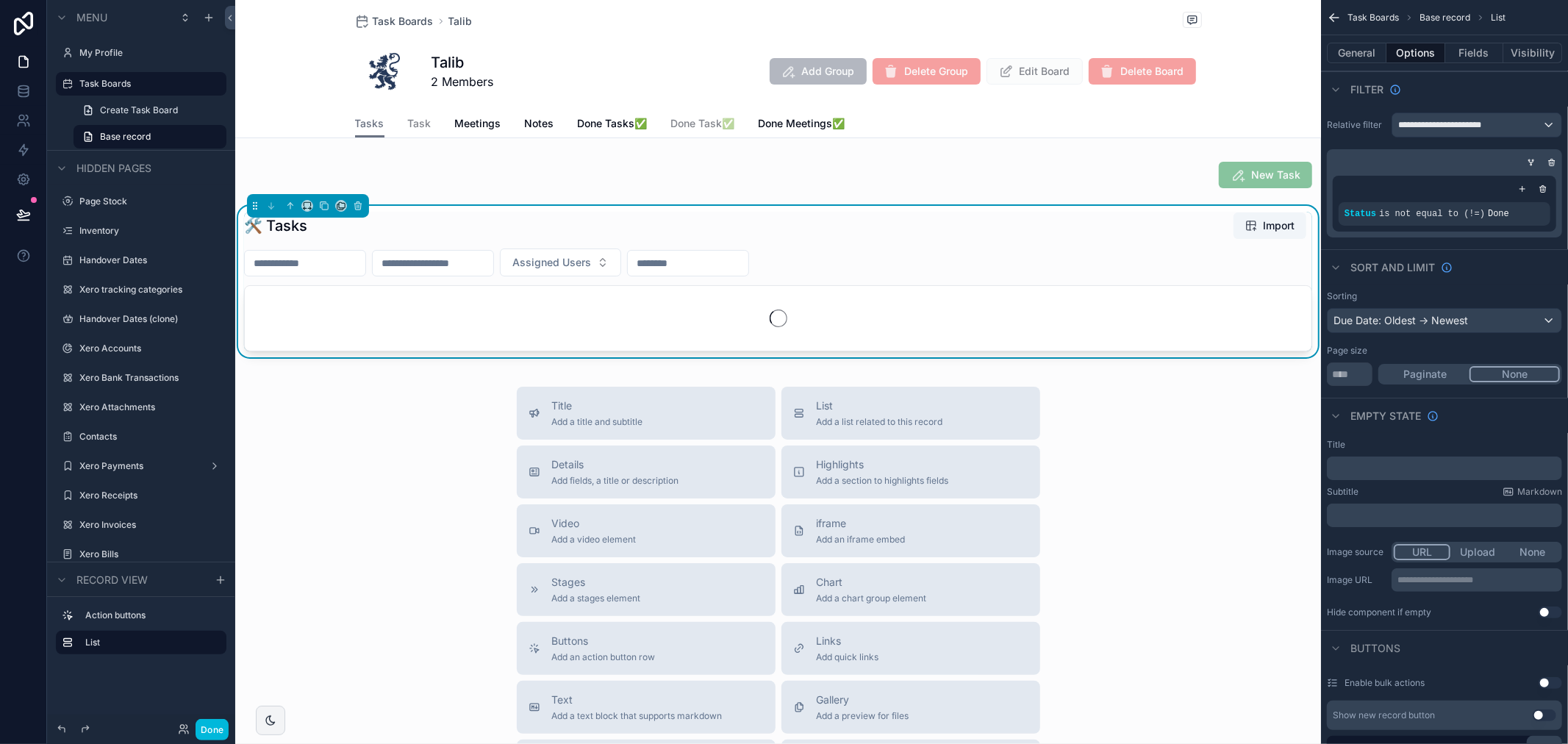
click at [1517, 187] on div "scrollable content" at bounding box center [1522, 188] width 15 height 15
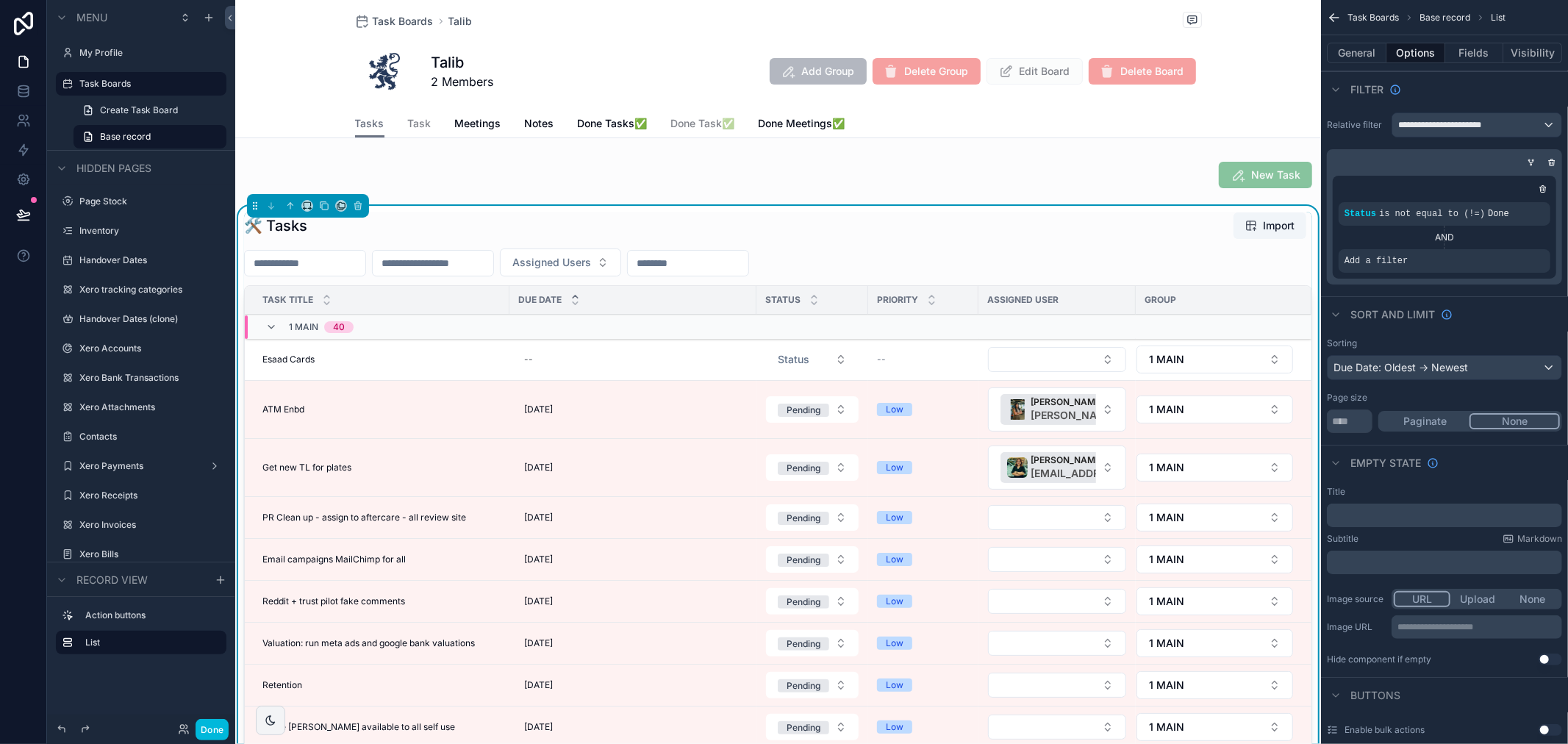
click at [0, 0] on icon "scrollable content" at bounding box center [0, 0] width 0 height 0
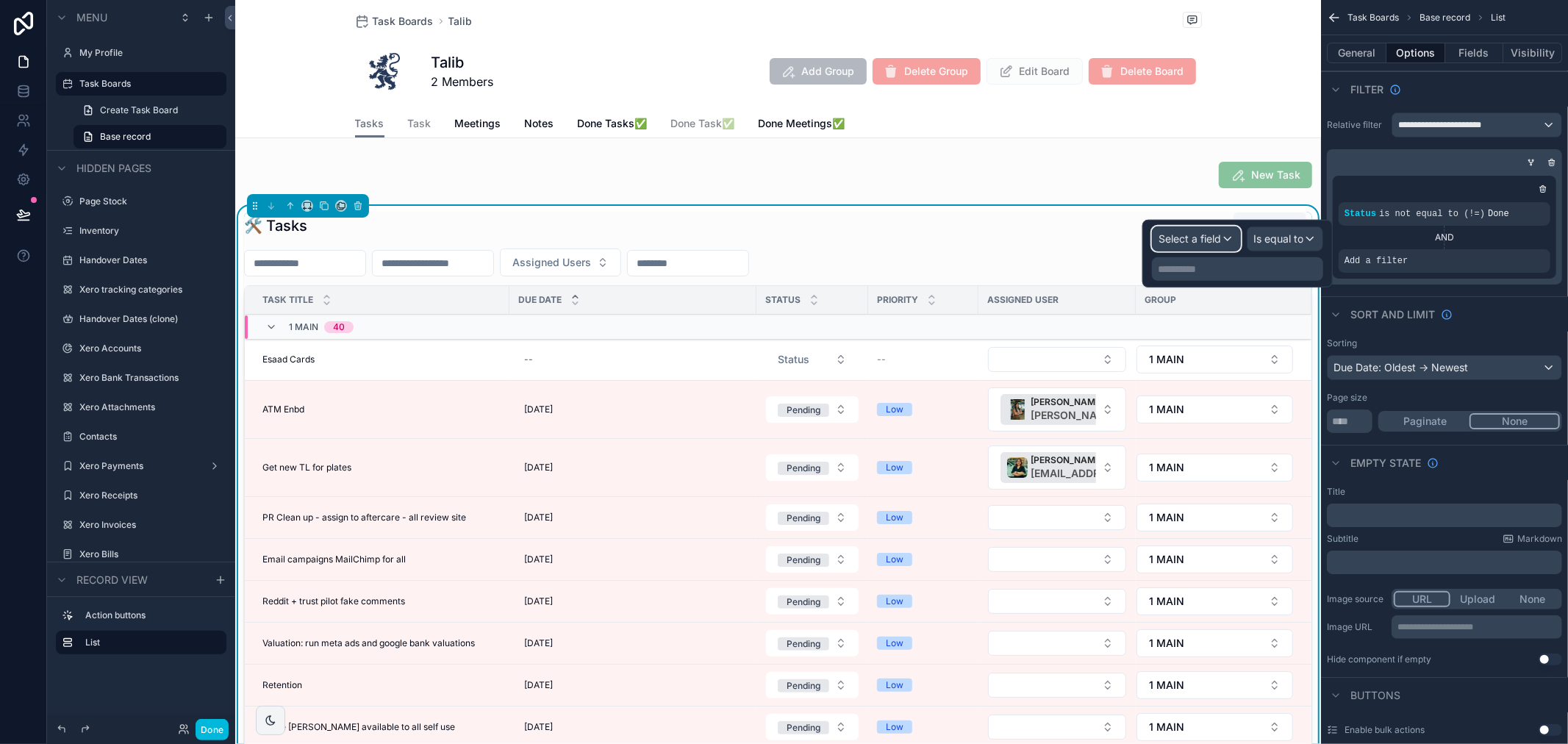
click at [1194, 237] on span "Select a field" at bounding box center [1190, 238] width 63 height 13
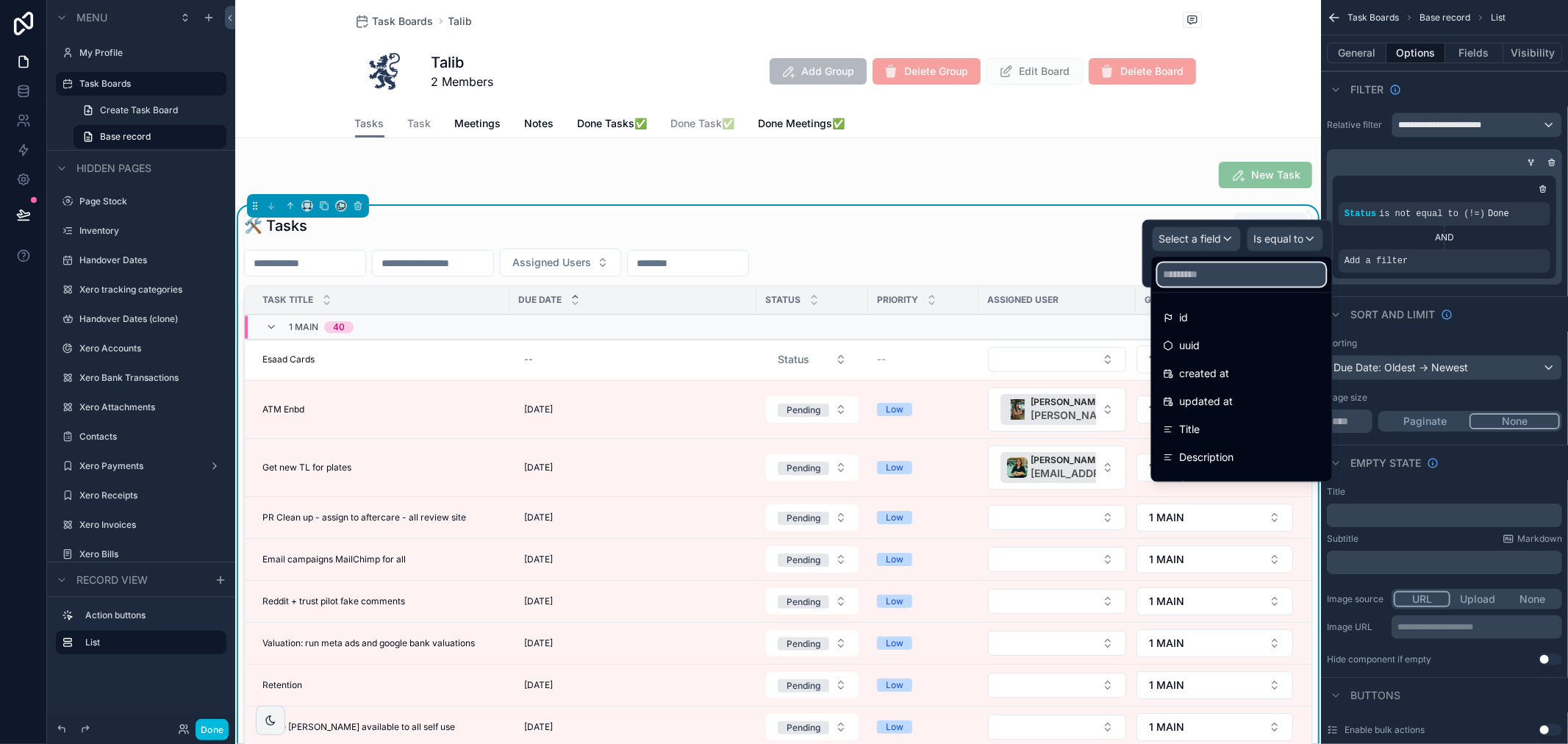
click at [1200, 273] on input "text" at bounding box center [1242, 274] width 169 height 24
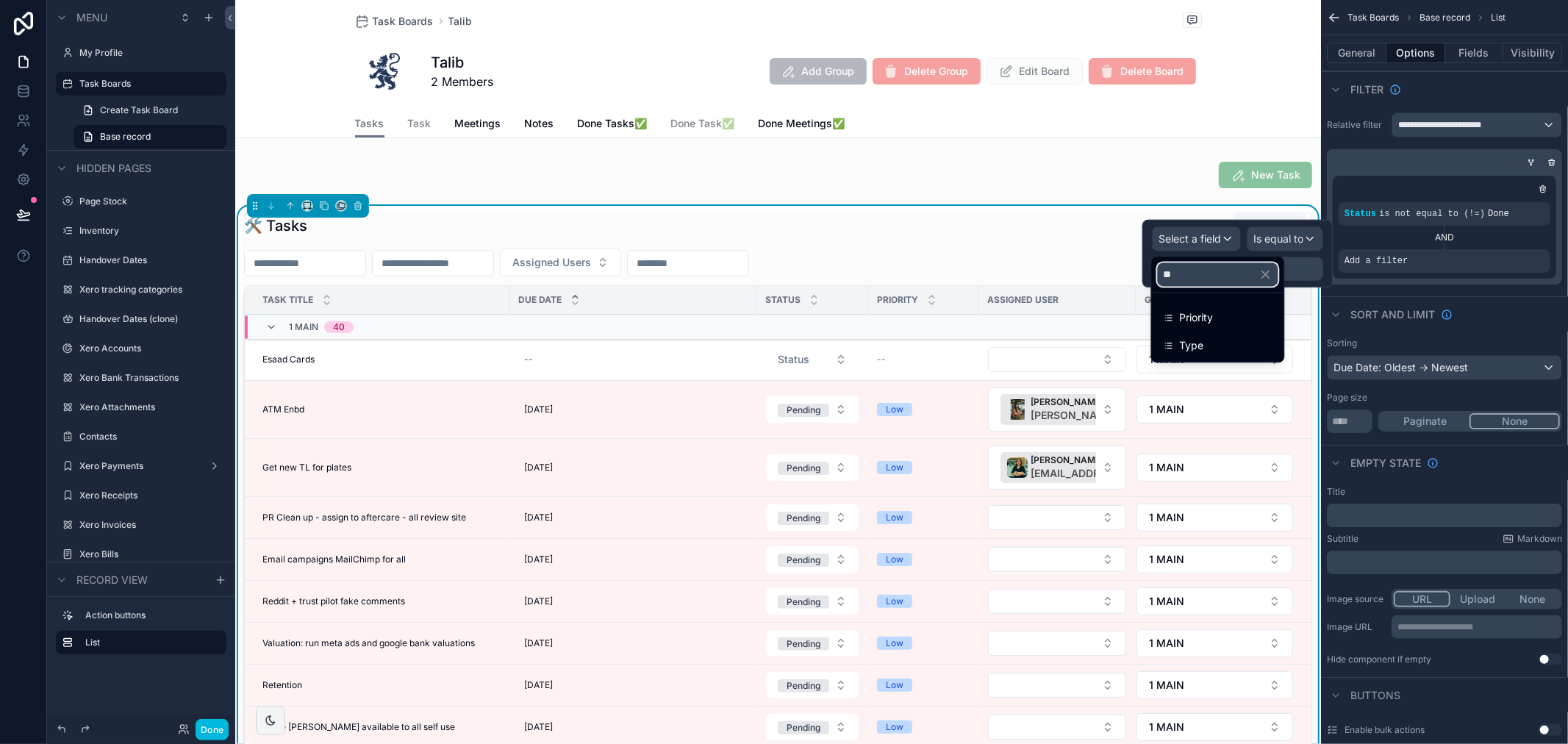
type input "**"
click at [1207, 342] on div "Type" at bounding box center [1218, 345] width 109 height 18
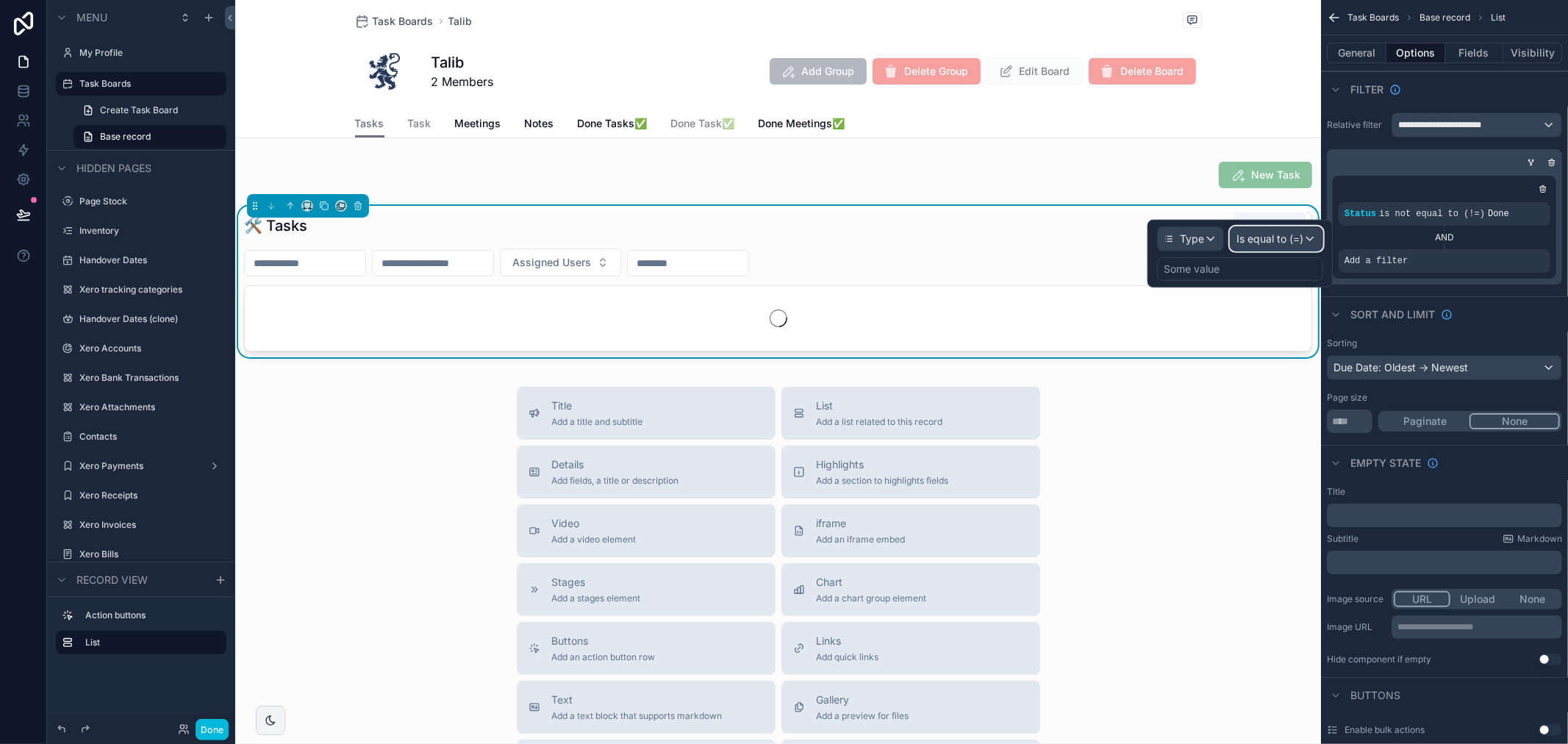
click at [1270, 247] on div "Is equal to (=)" at bounding box center [1277, 239] width 92 height 24
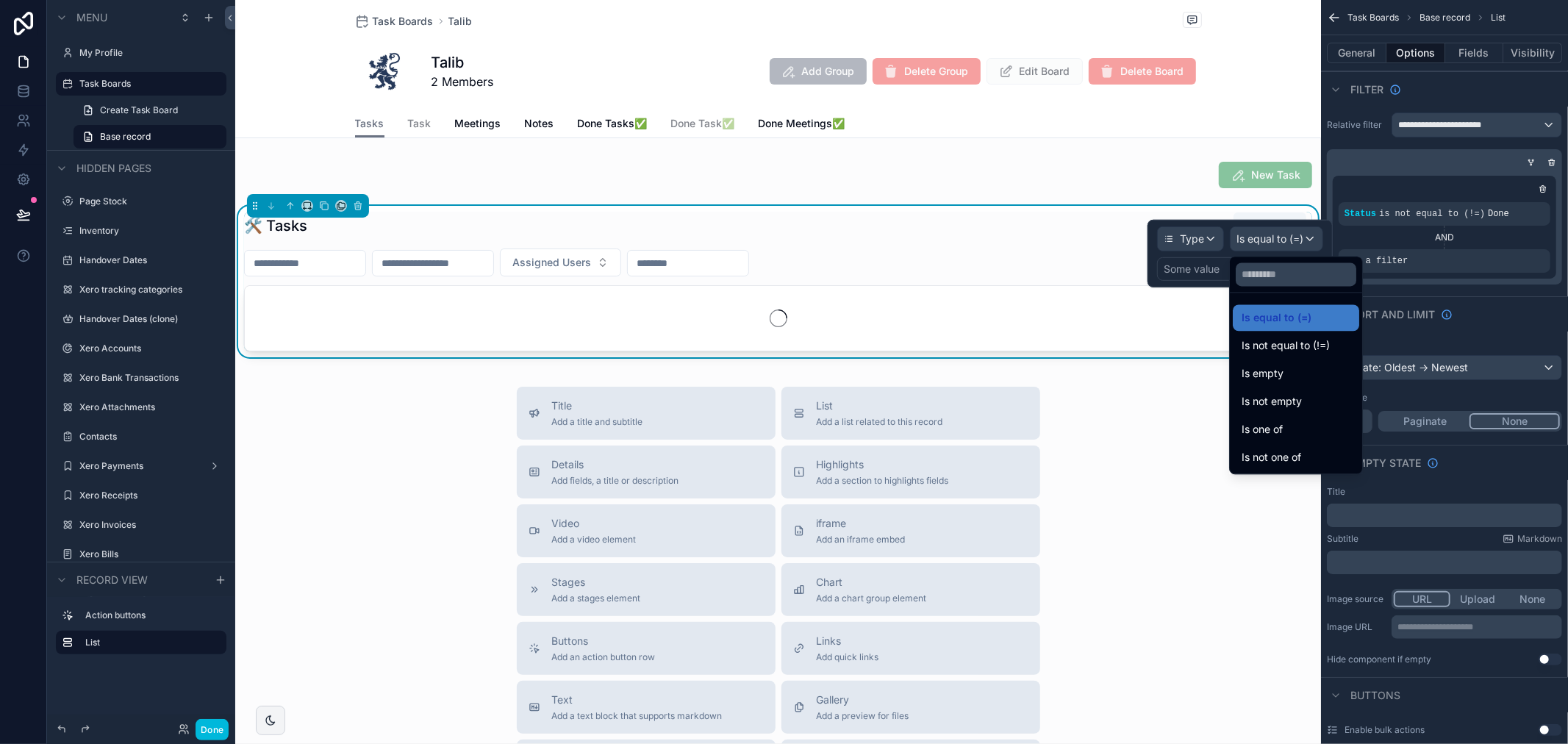
click at [1289, 319] on span "Is equal to (=)" at bounding box center [1276, 318] width 70 height 18
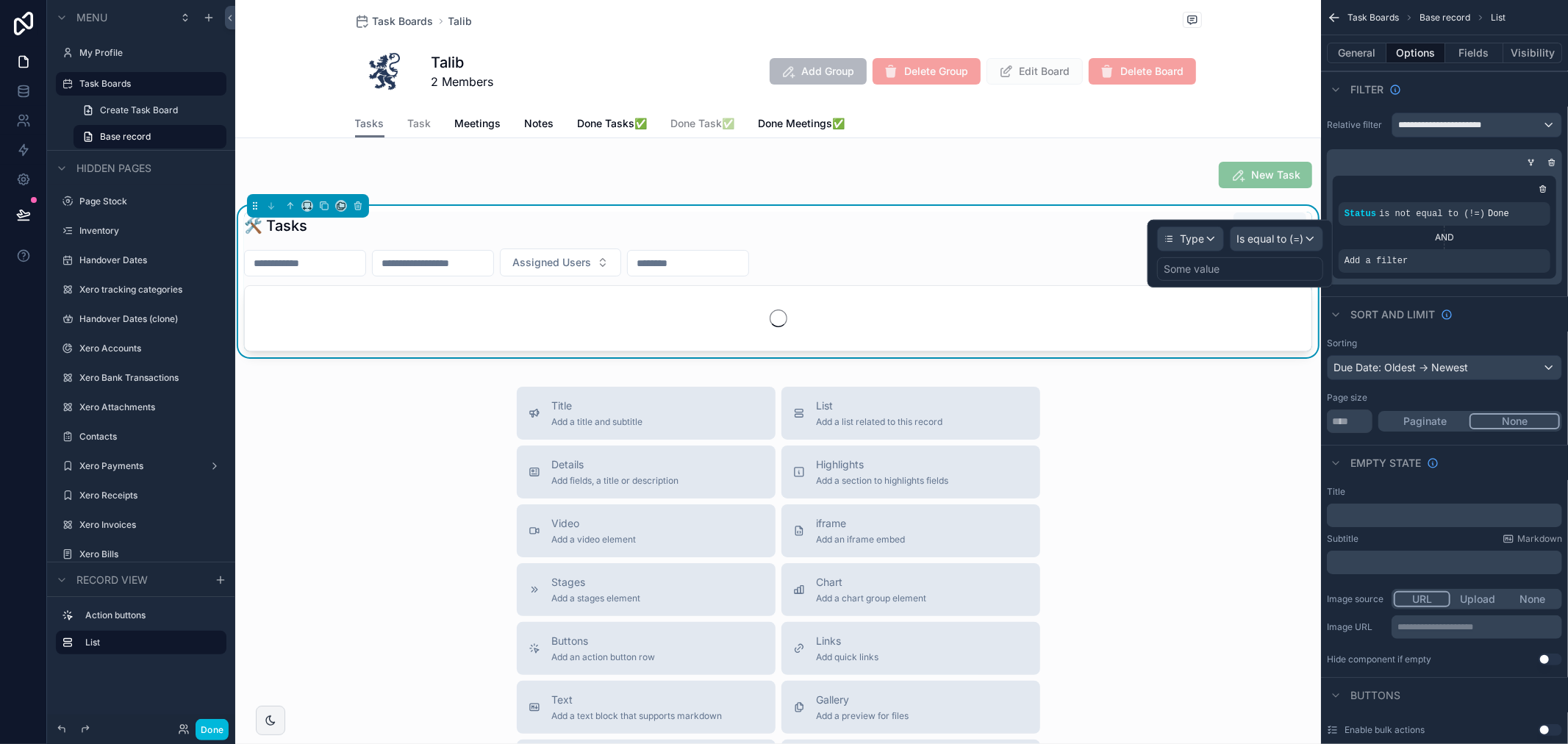
click at [1226, 269] on div "Some value" at bounding box center [1239, 269] width 166 height 24
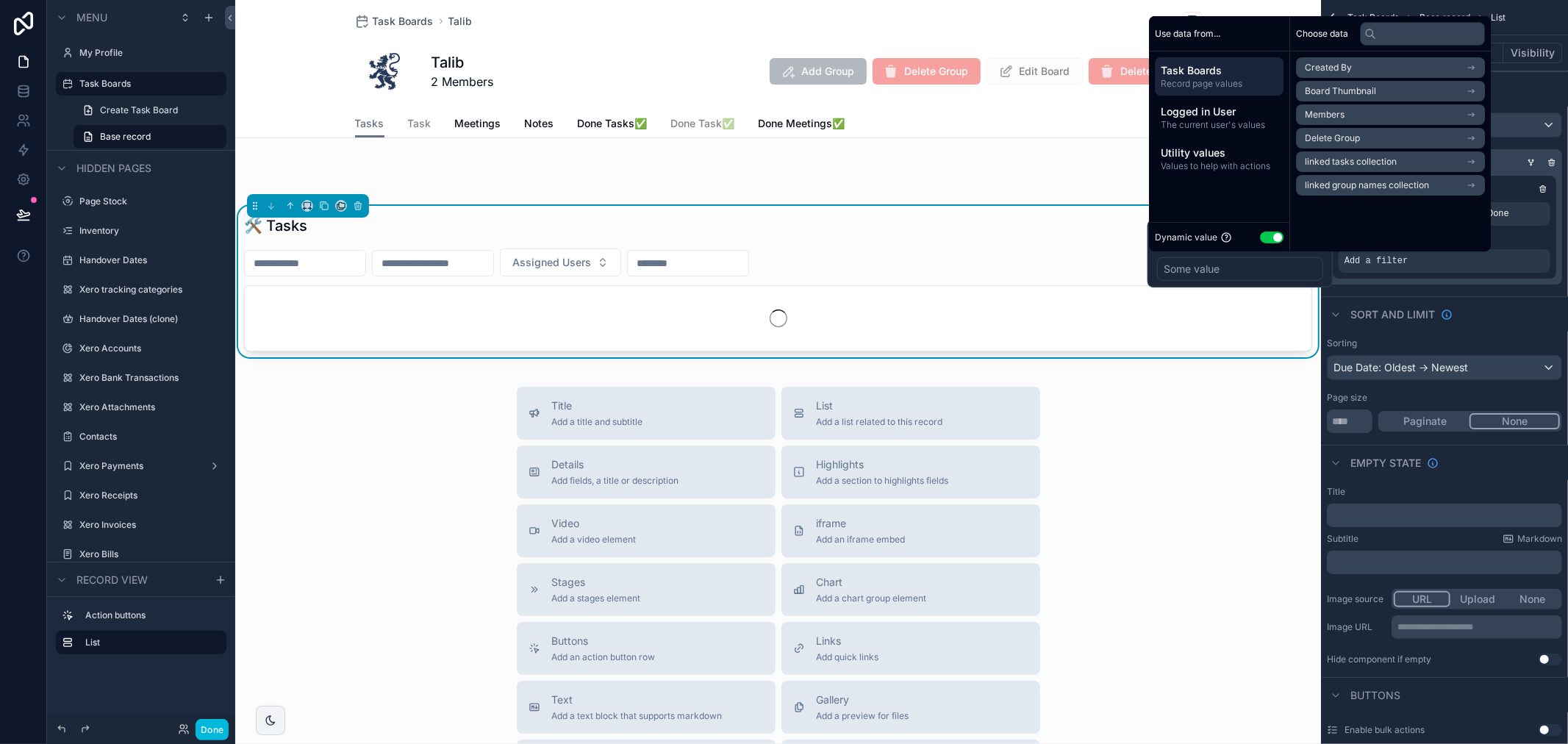
click at [1265, 240] on button "Use setting" at bounding box center [1272, 237] width 24 height 12
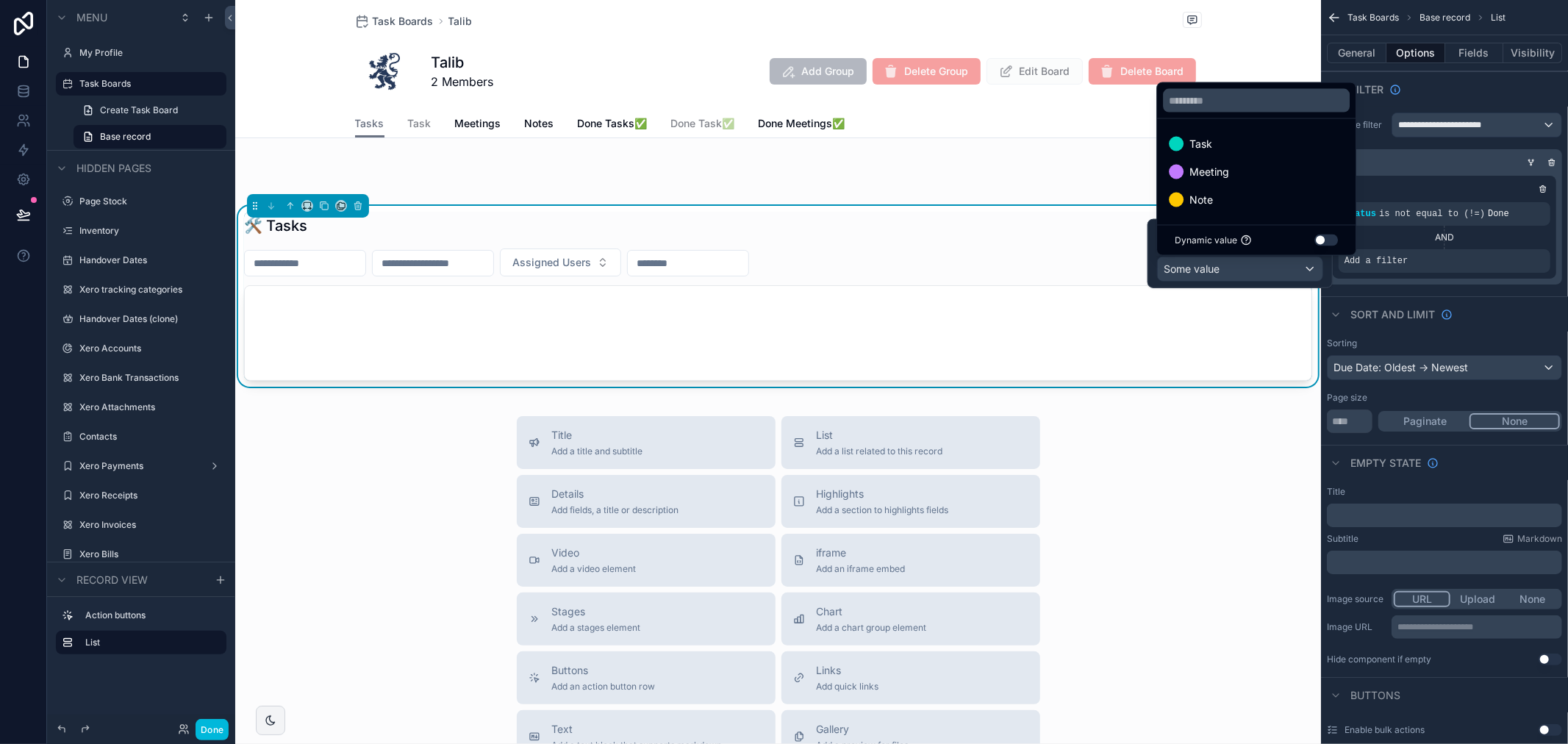
click at [1234, 148] on div "Task" at bounding box center [1256, 144] width 175 height 18
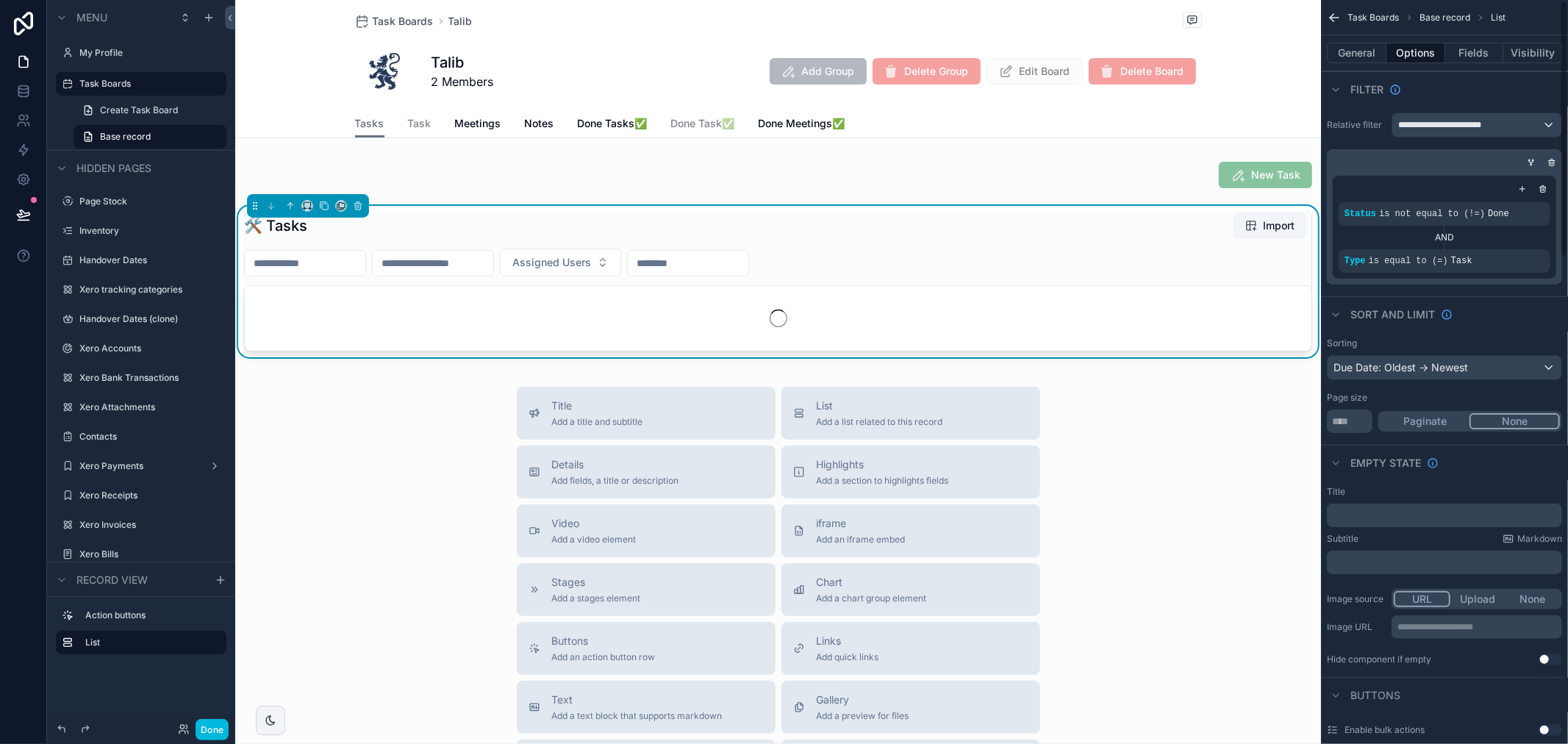
click at [1494, 279] on div "Status is not equal to (!=) Done AND Type is equal to (=) Task" at bounding box center [1444, 226] width 235 height 115
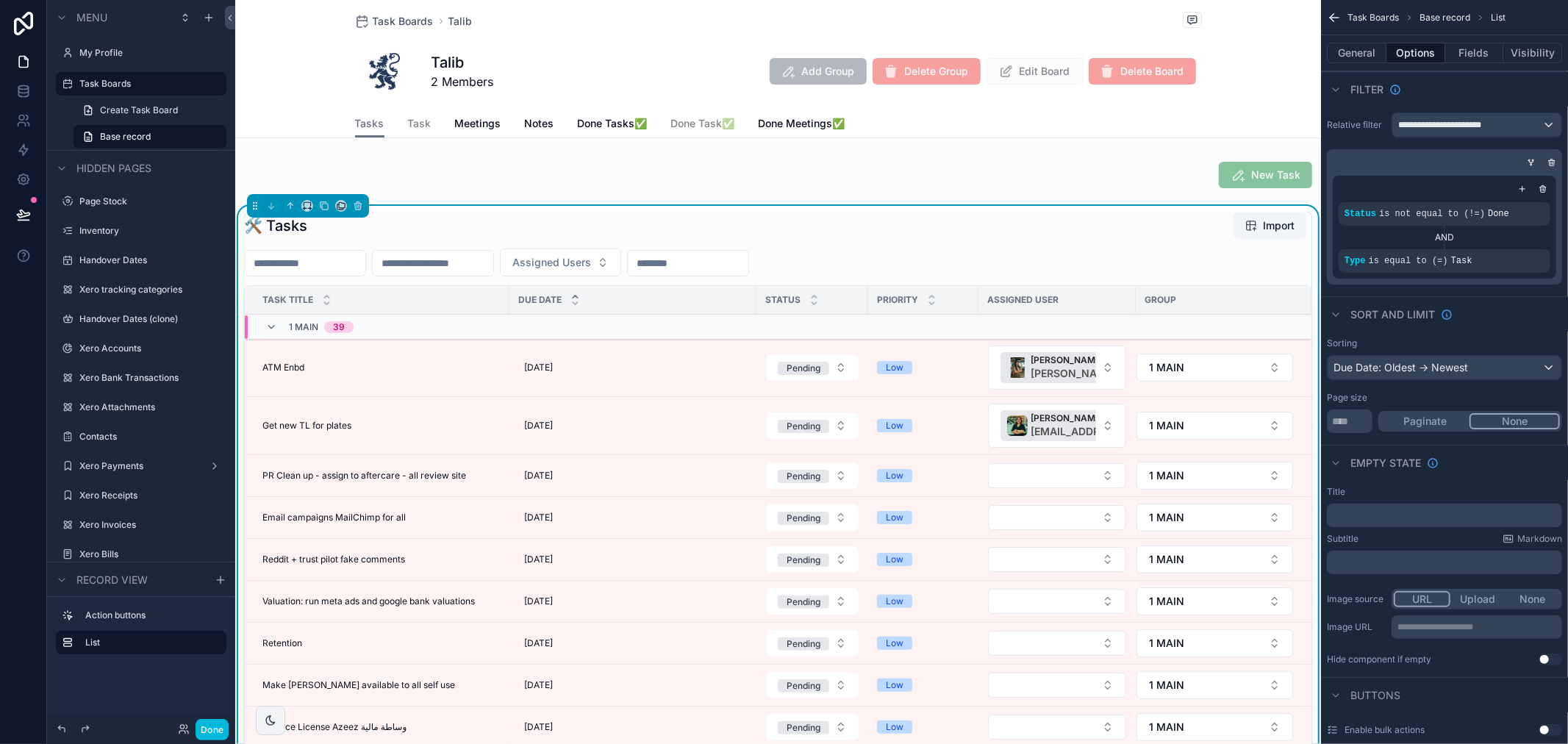
click at [1533, 159] on icon "scrollable content" at bounding box center [1531, 162] width 9 height 9
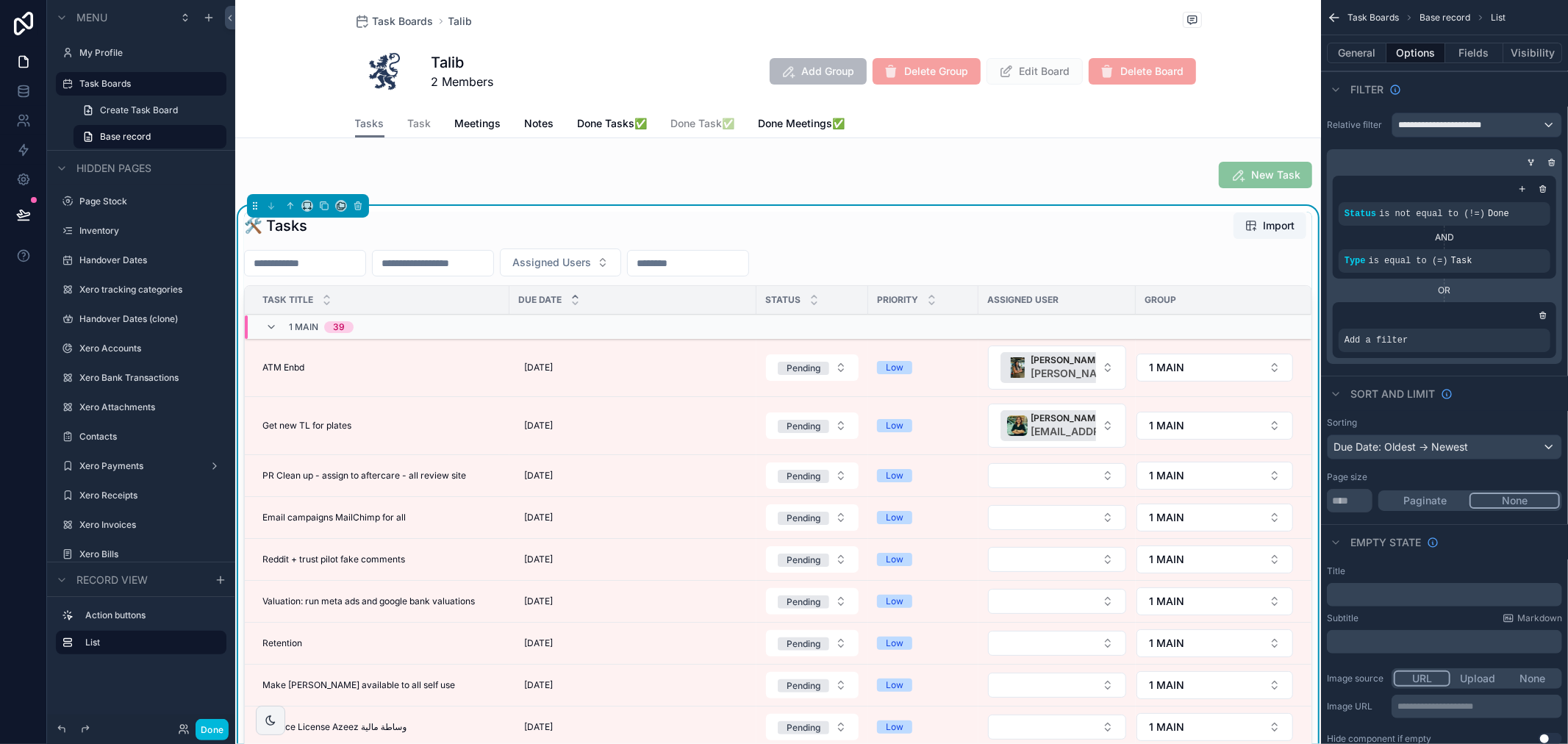
click at [1546, 313] on icon "scrollable content" at bounding box center [1543, 315] width 9 height 9
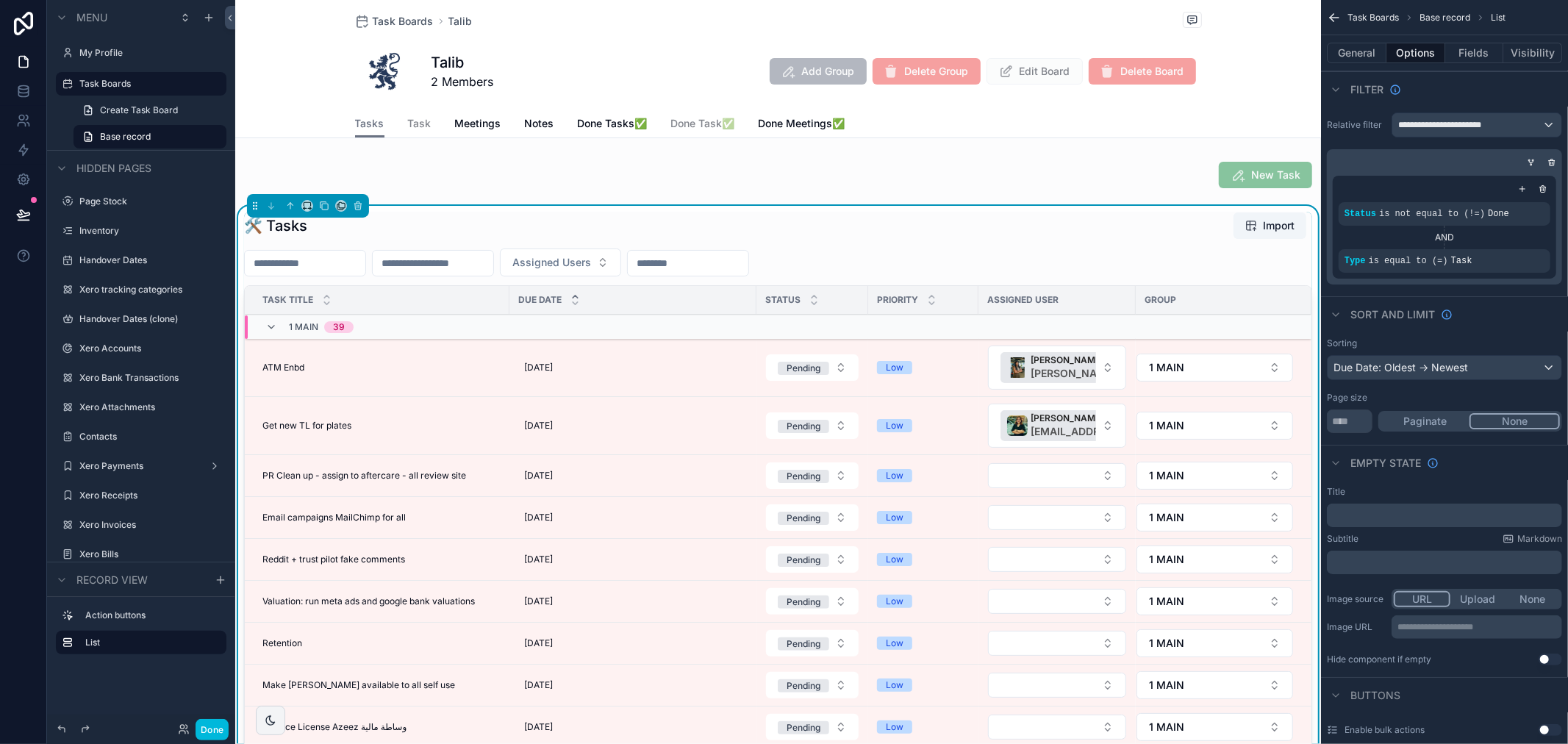
click at [1526, 185] on icon "scrollable content" at bounding box center [1522, 188] width 9 height 9
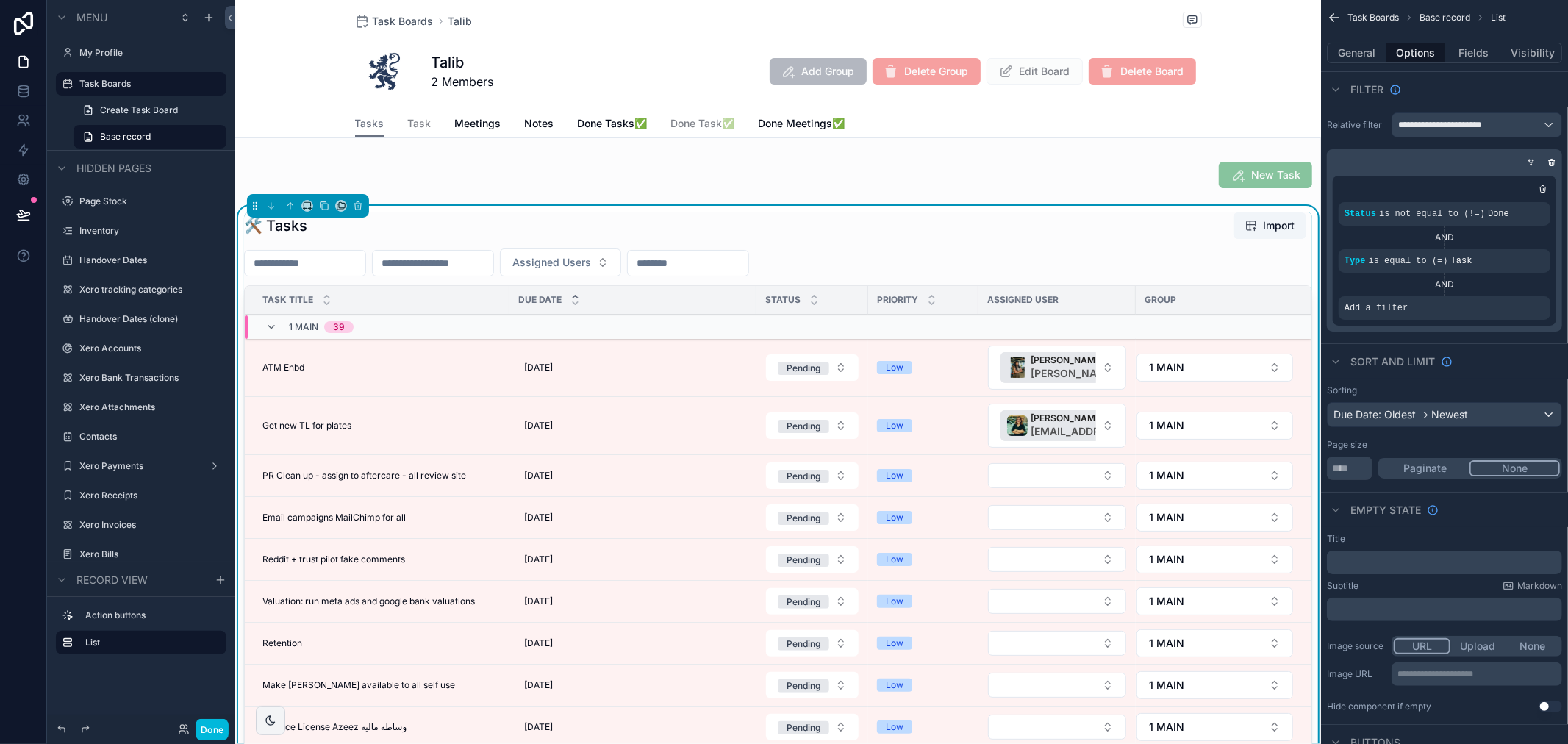
click at [0, 0] on icon "scrollable content" at bounding box center [0, 0] width 0 height 0
click at [1497, 280] on div "AND" at bounding box center [1444, 284] width 212 height 12
click at [0, 0] on icon "scrollable content" at bounding box center [0, 0] width 0 height 0
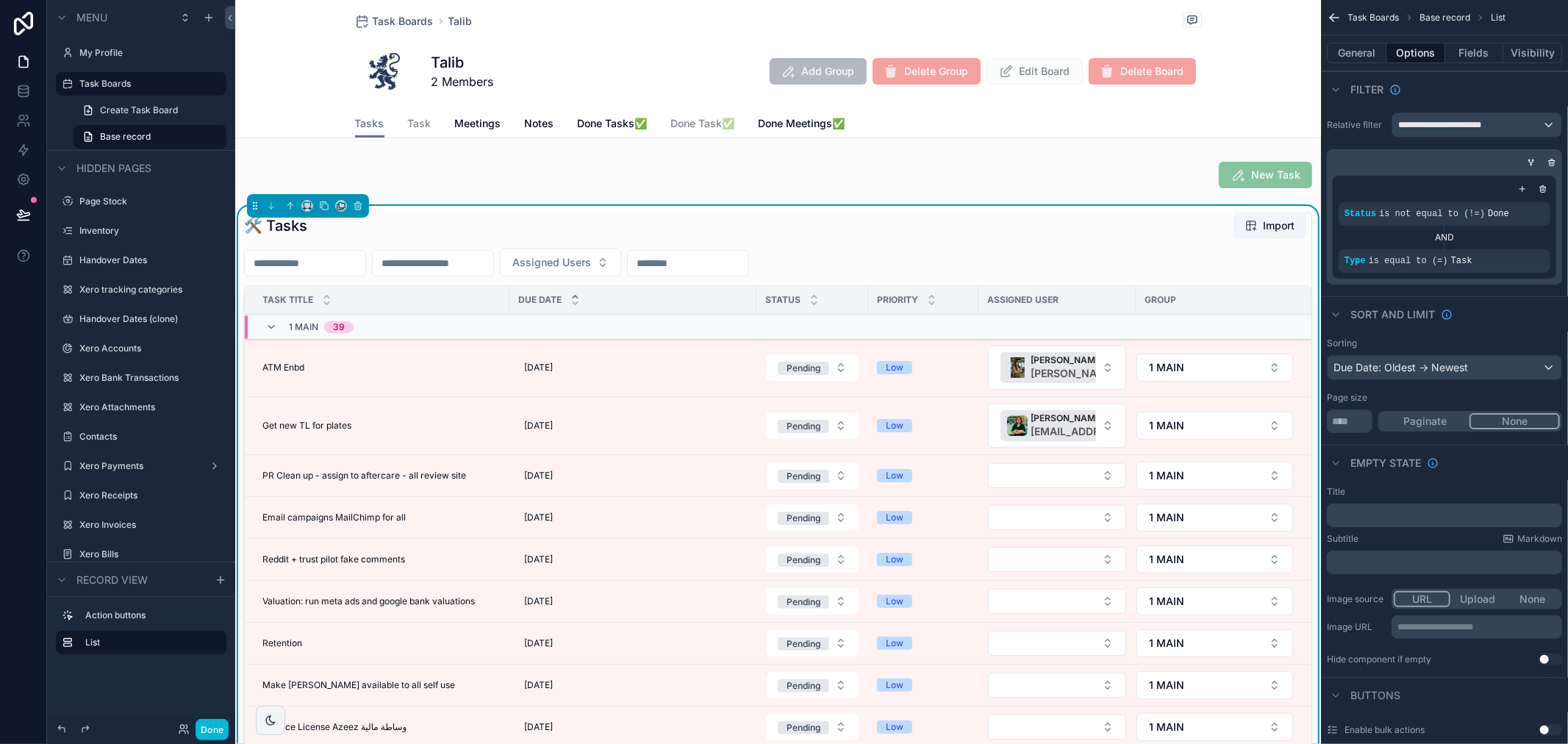
click at [1527, 160] on icon "scrollable content" at bounding box center [1531, 162] width 9 height 9
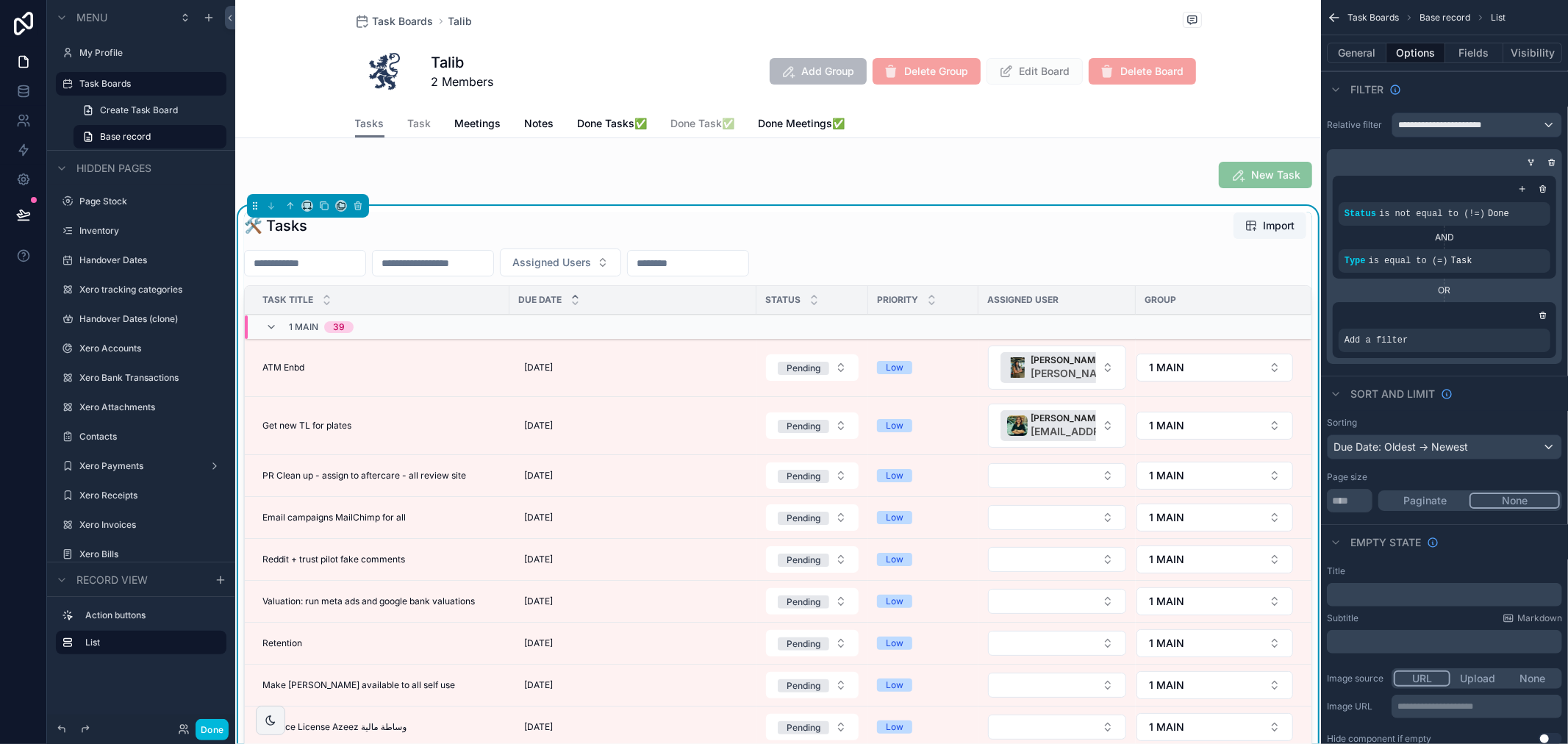
click at [1448, 289] on div "OR" at bounding box center [1444, 290] width 224 height 12
click at [0, 0] on div "scrollable content" at bounding box center [0, 0] width 0 height 0
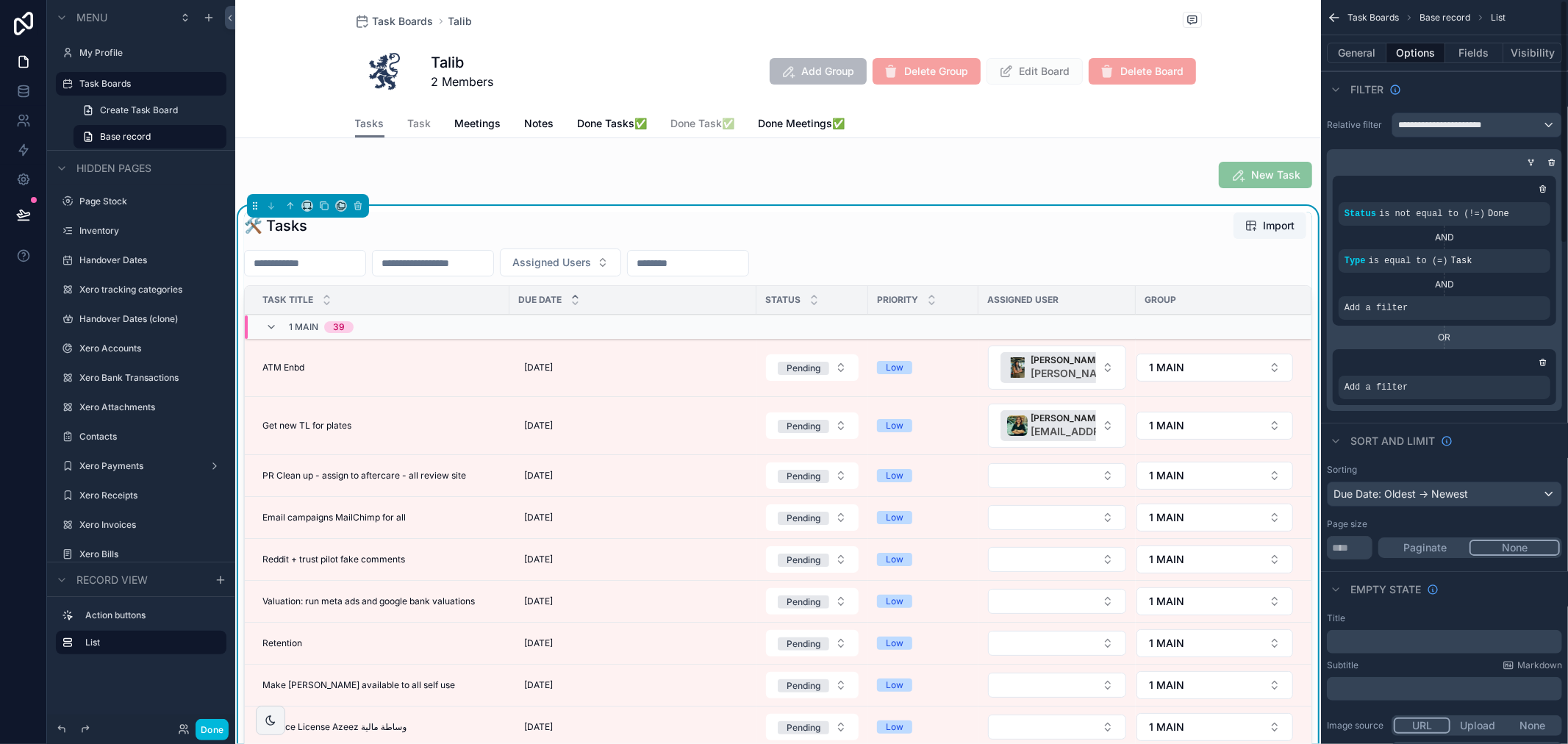
click at [0, 0] on div "scrollable content" at bounding box center [0, 0] width 0 height 0
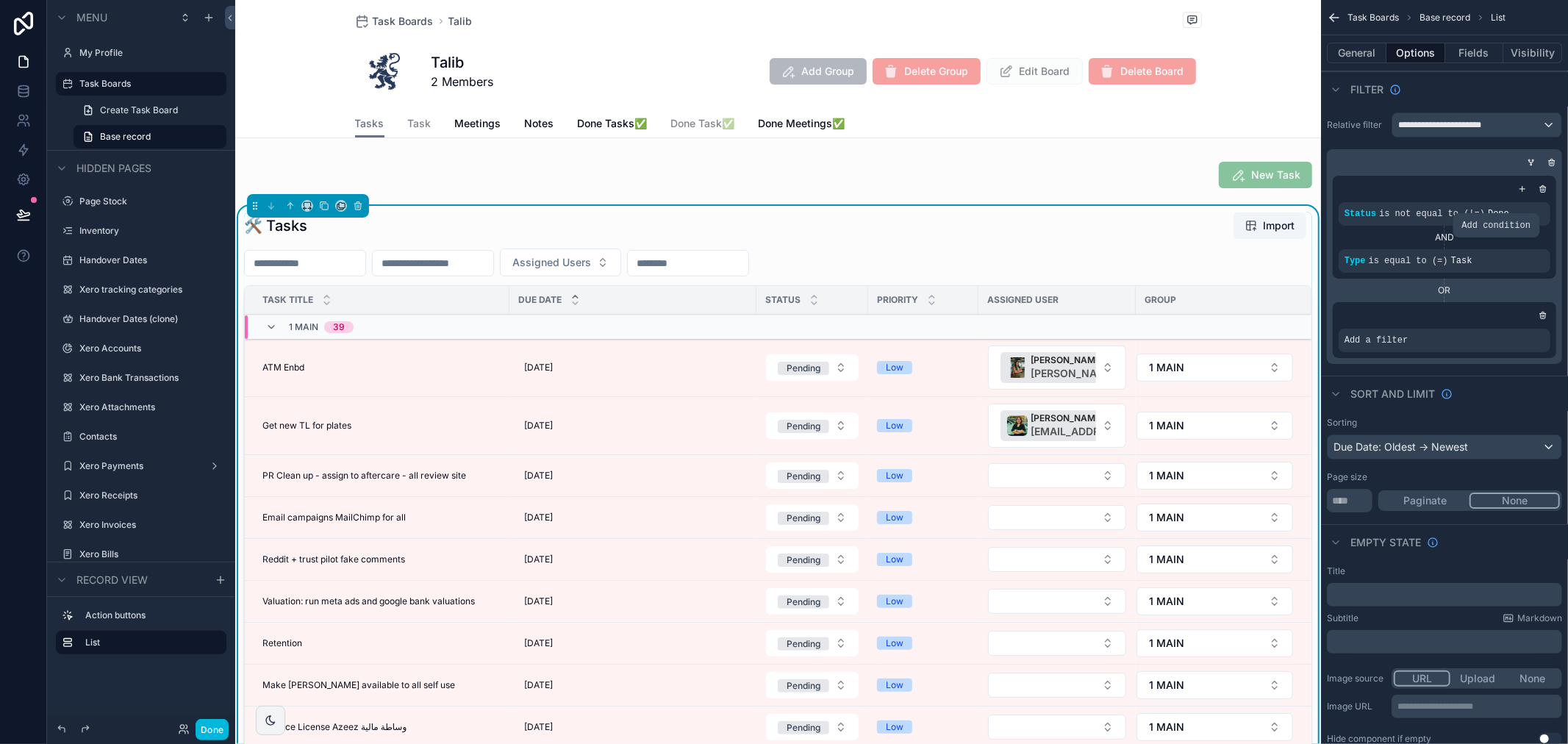
click at [0, 0] on icon "scrollable content" at bounding box center [0, 0] width 0 height 0
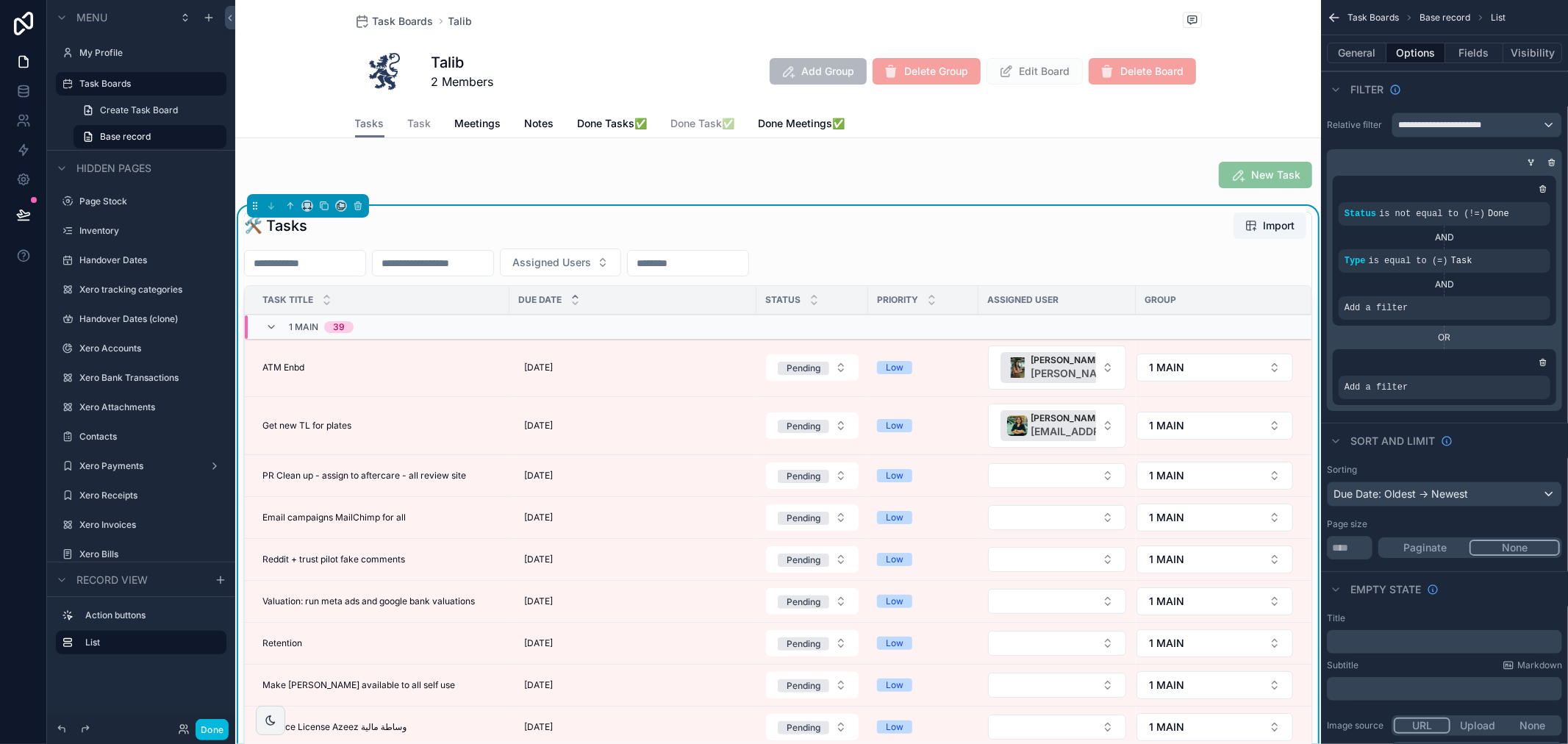
click at [0, 0] on icon "scrollable content" at bounding box center [0, 0] width 0 height 0
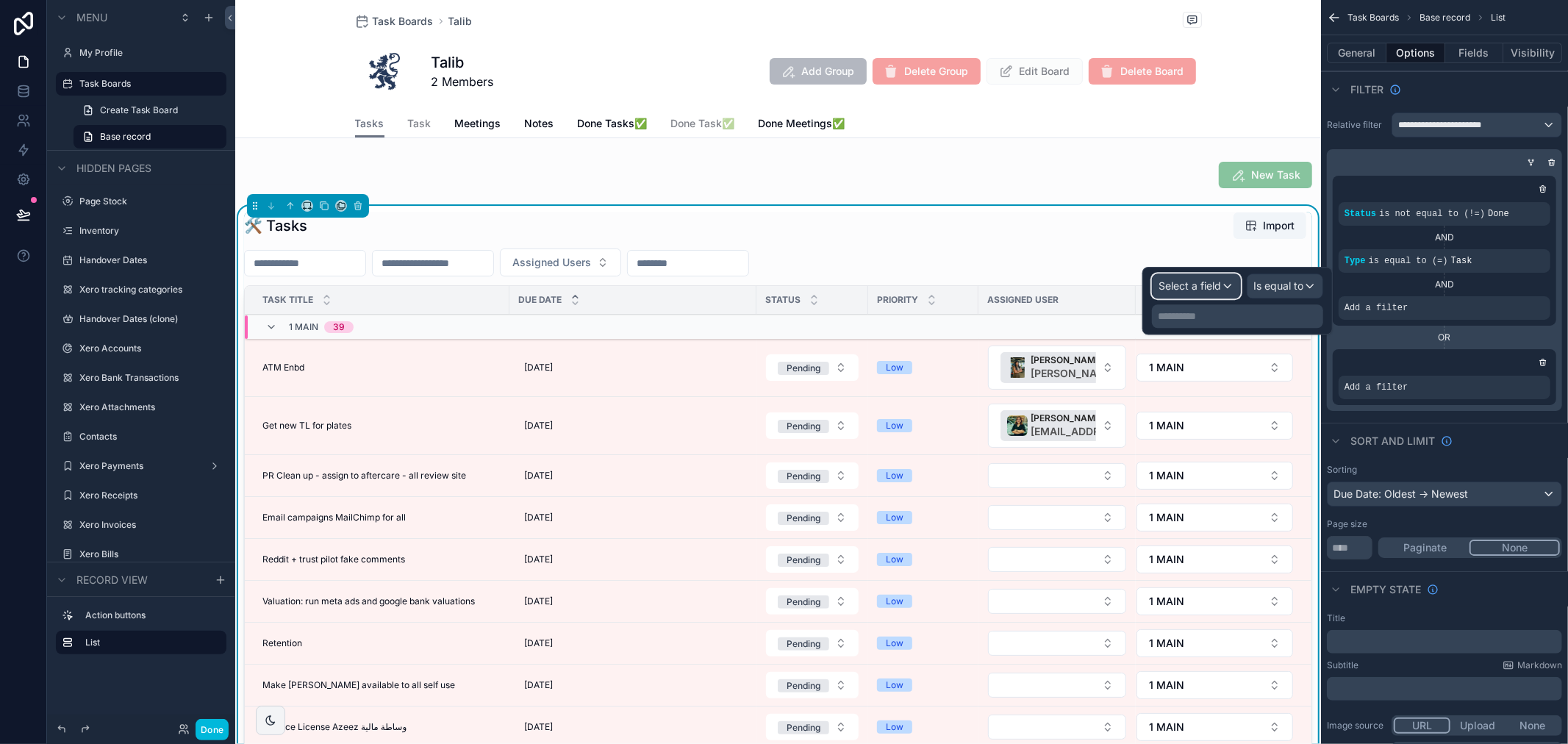
click at [1230, 282] on div "Select a field" at bounding box center [1196, 286] width 87 height 24
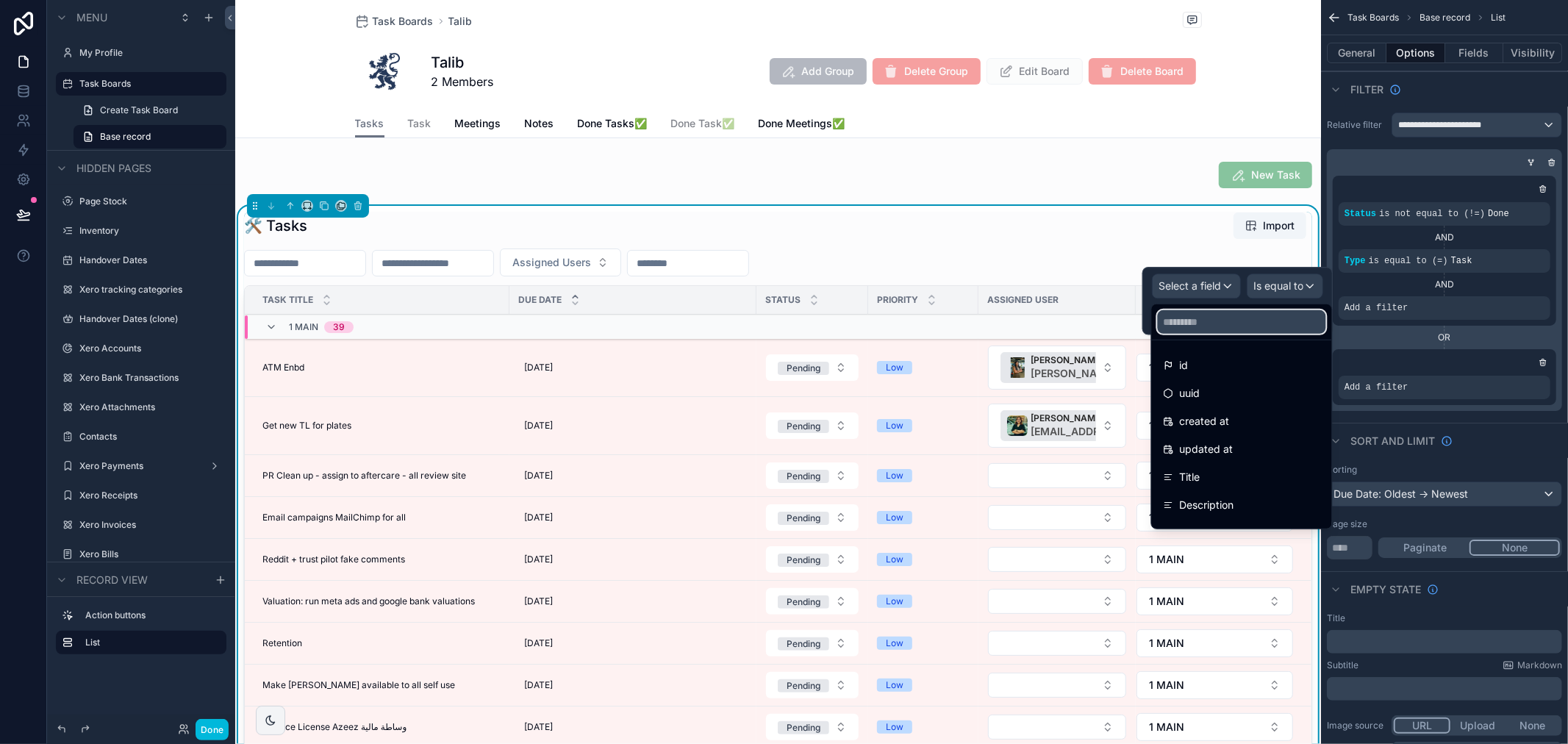
click at [1226, 319] on input "text" at bounding box center [1242, 322] width 169 height 24
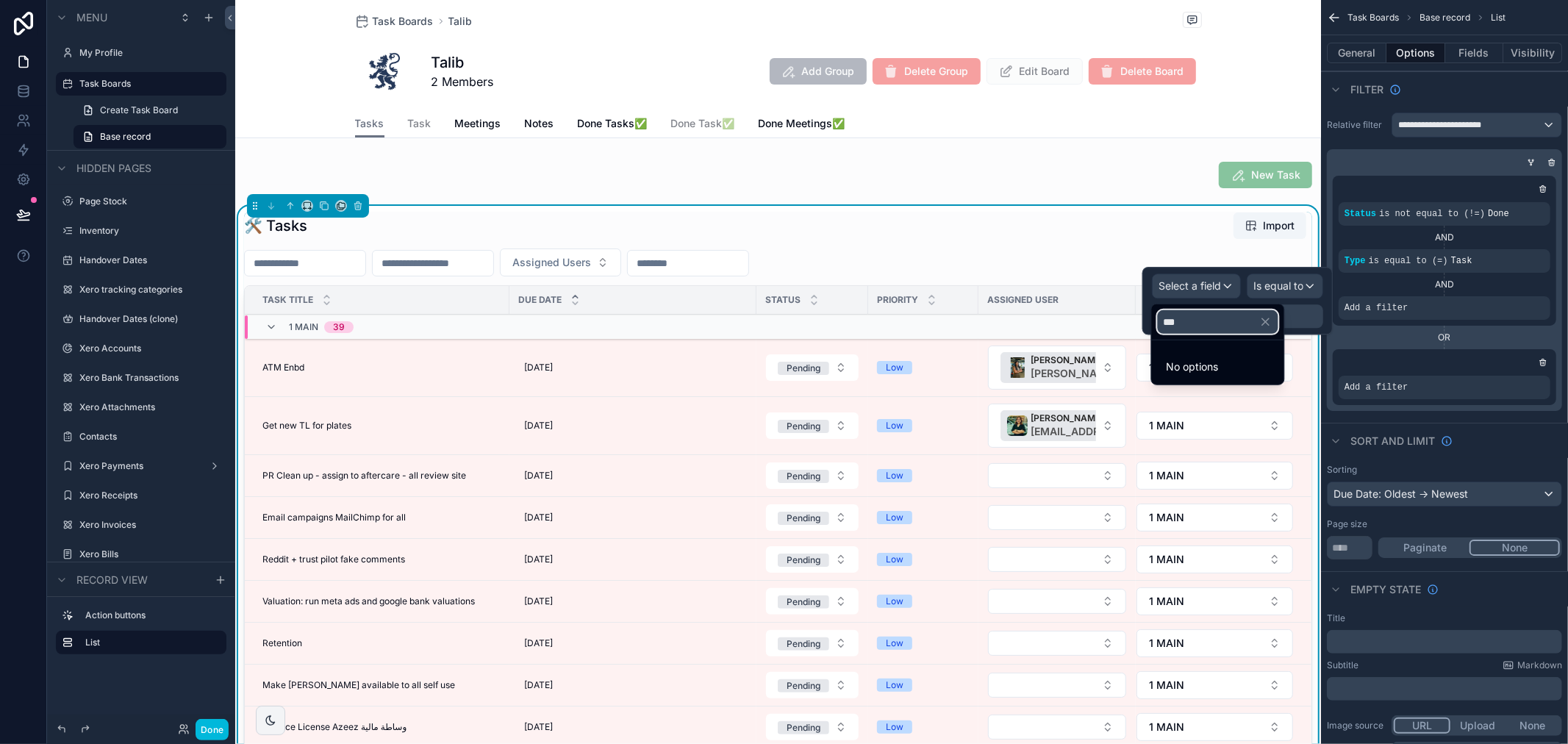
type input "**"
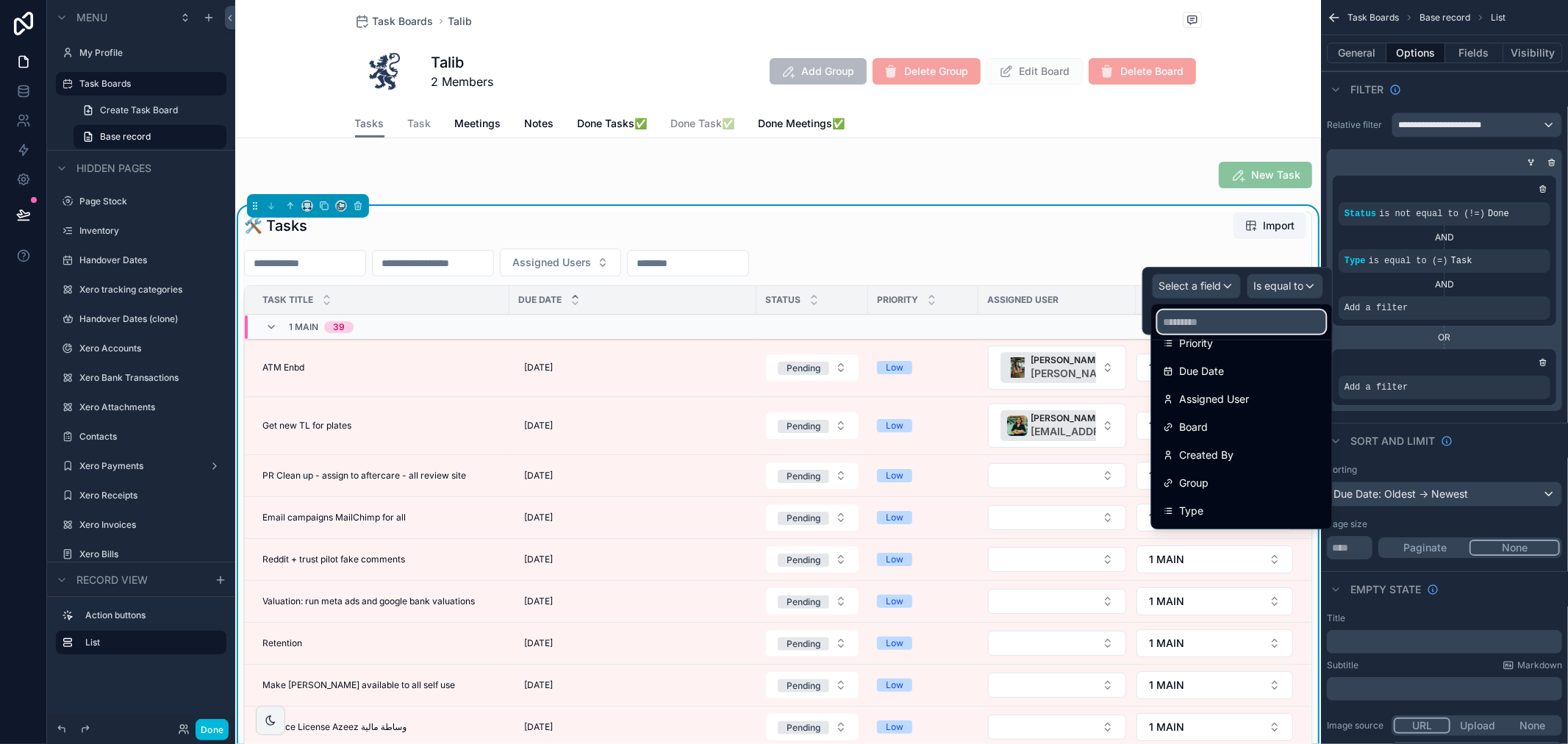
scroll to position [245, 0]
click at [1247, 401] on div "Board" at bounding box center [1242, 400] width 157 height 18
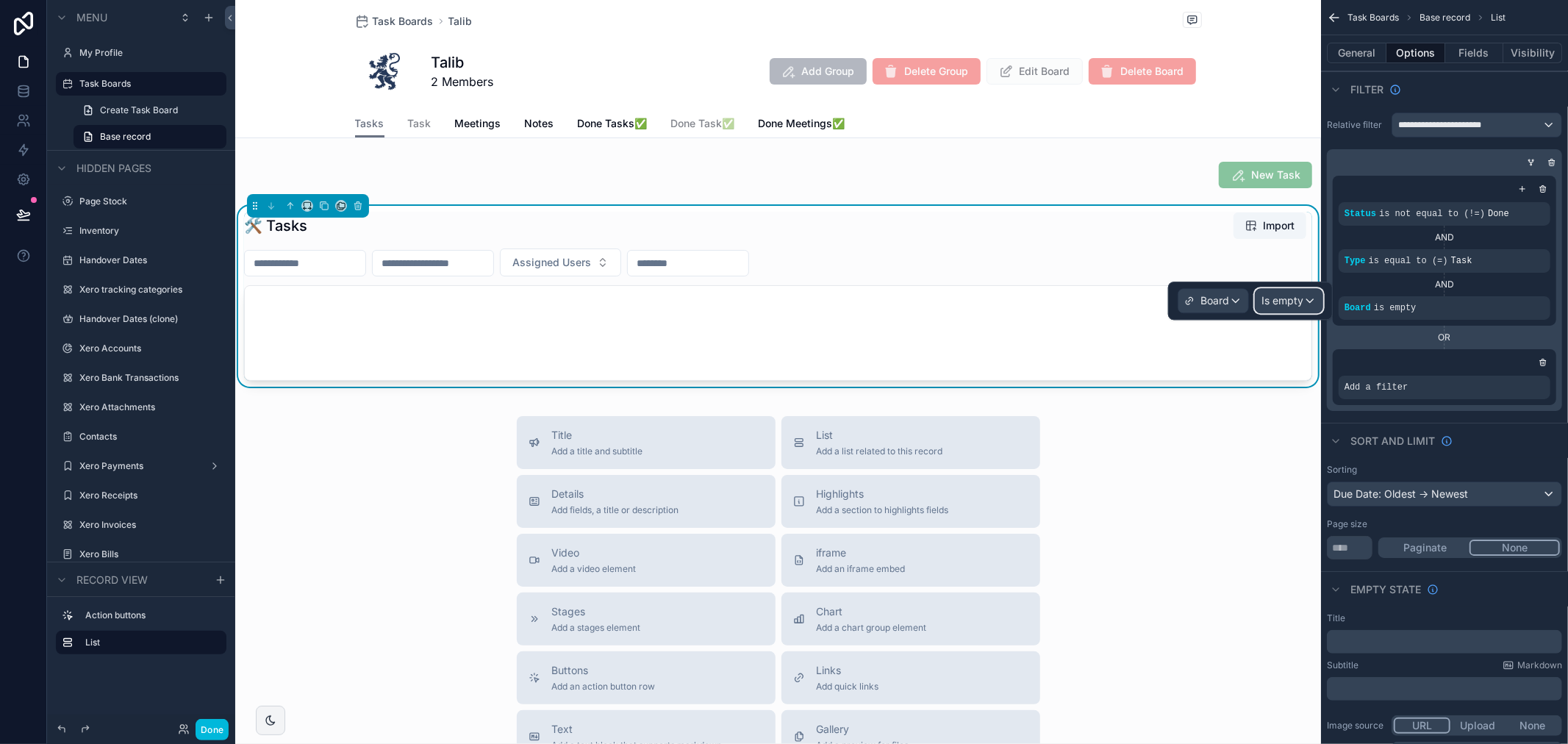
click at [1281, 292] on div "Is empty" at bounding box center [1290, 301] width 67 height 24
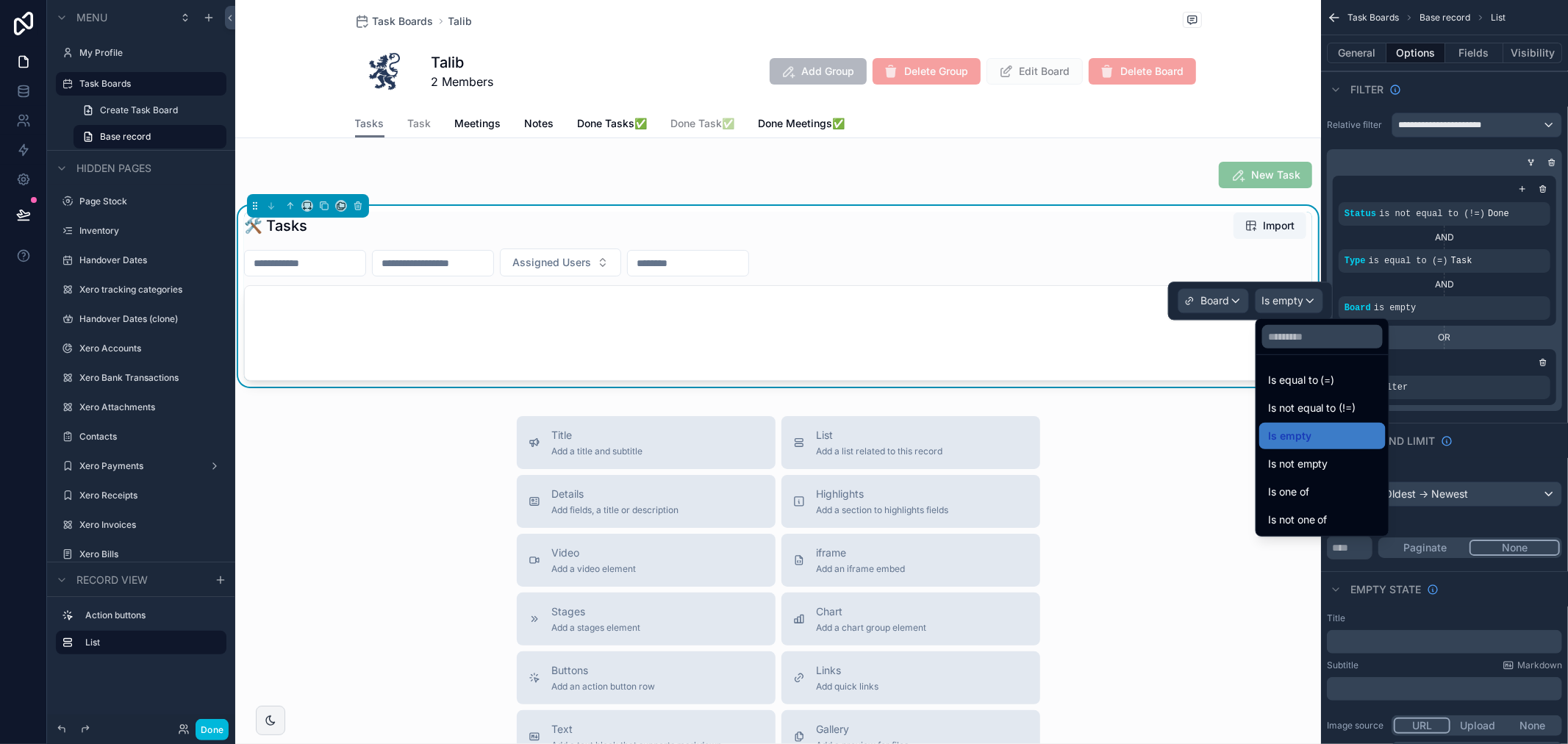
click at [1350, 493] on div "Is one of" at bounding box center [1322, 492] width 109 height 18
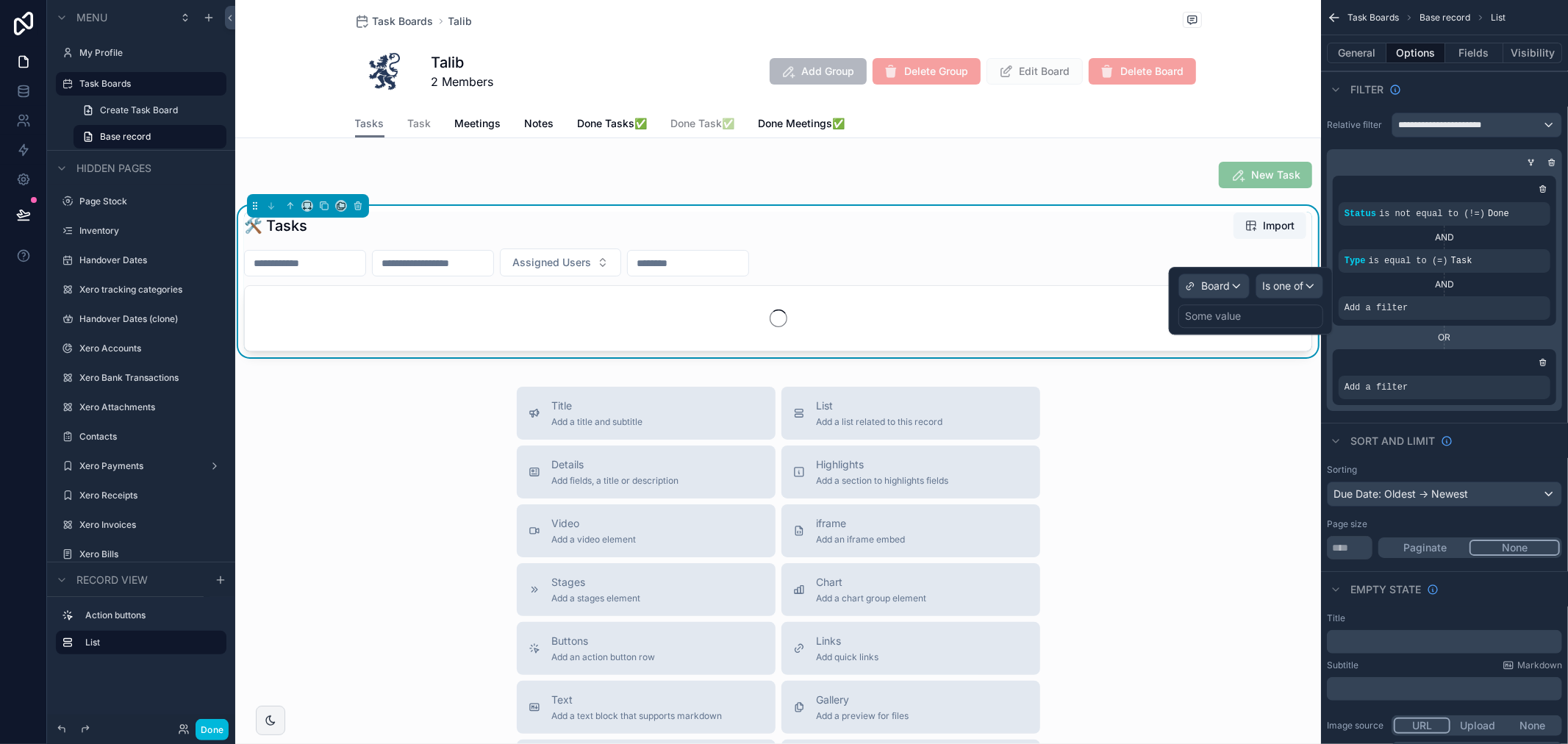
click at [1247, 314] on div "Some value" at bounding box center [1251, 316] width 145 height 24
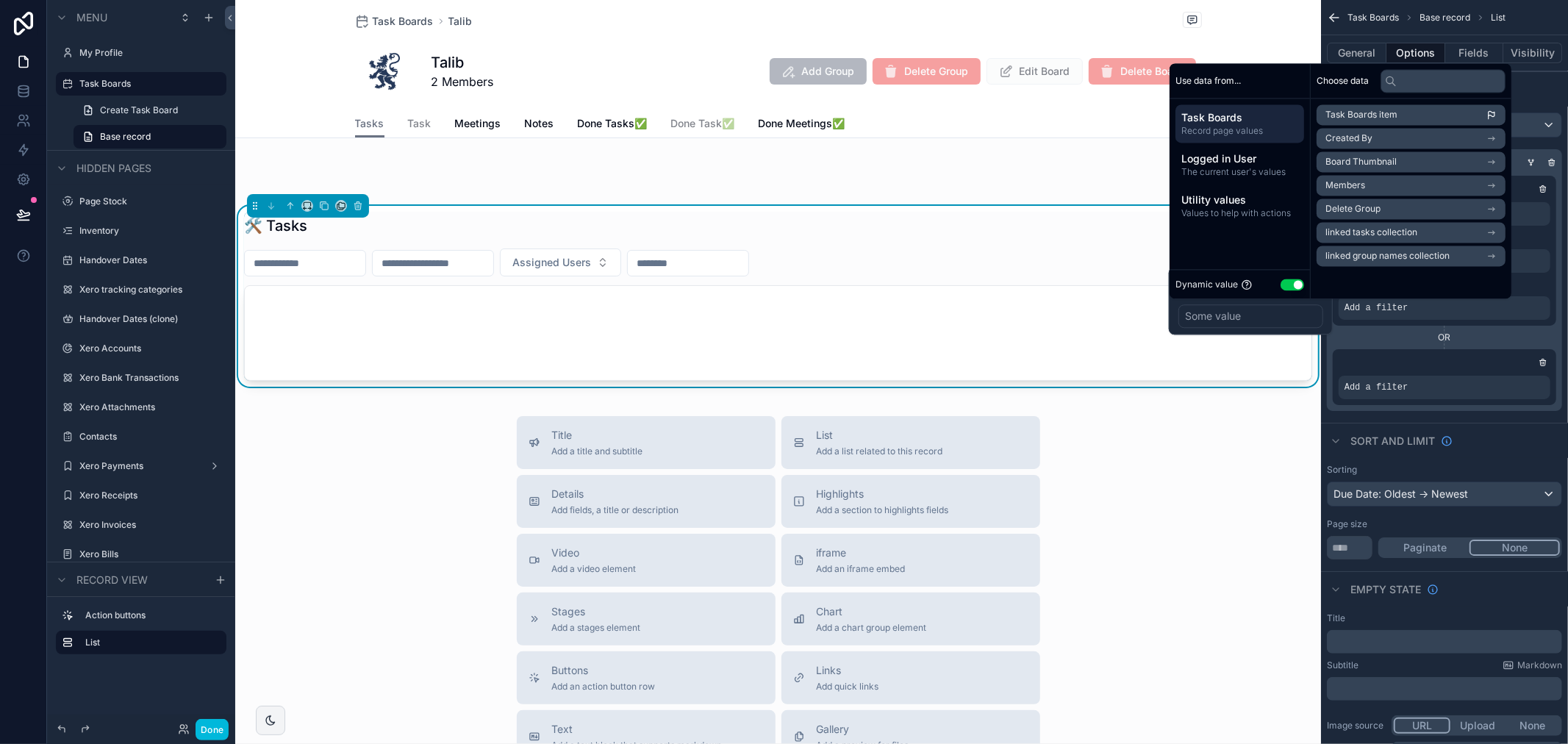
click at [1253, 160] on span "Logged in User" at bounding box center [1239, 158] width 117 height 15
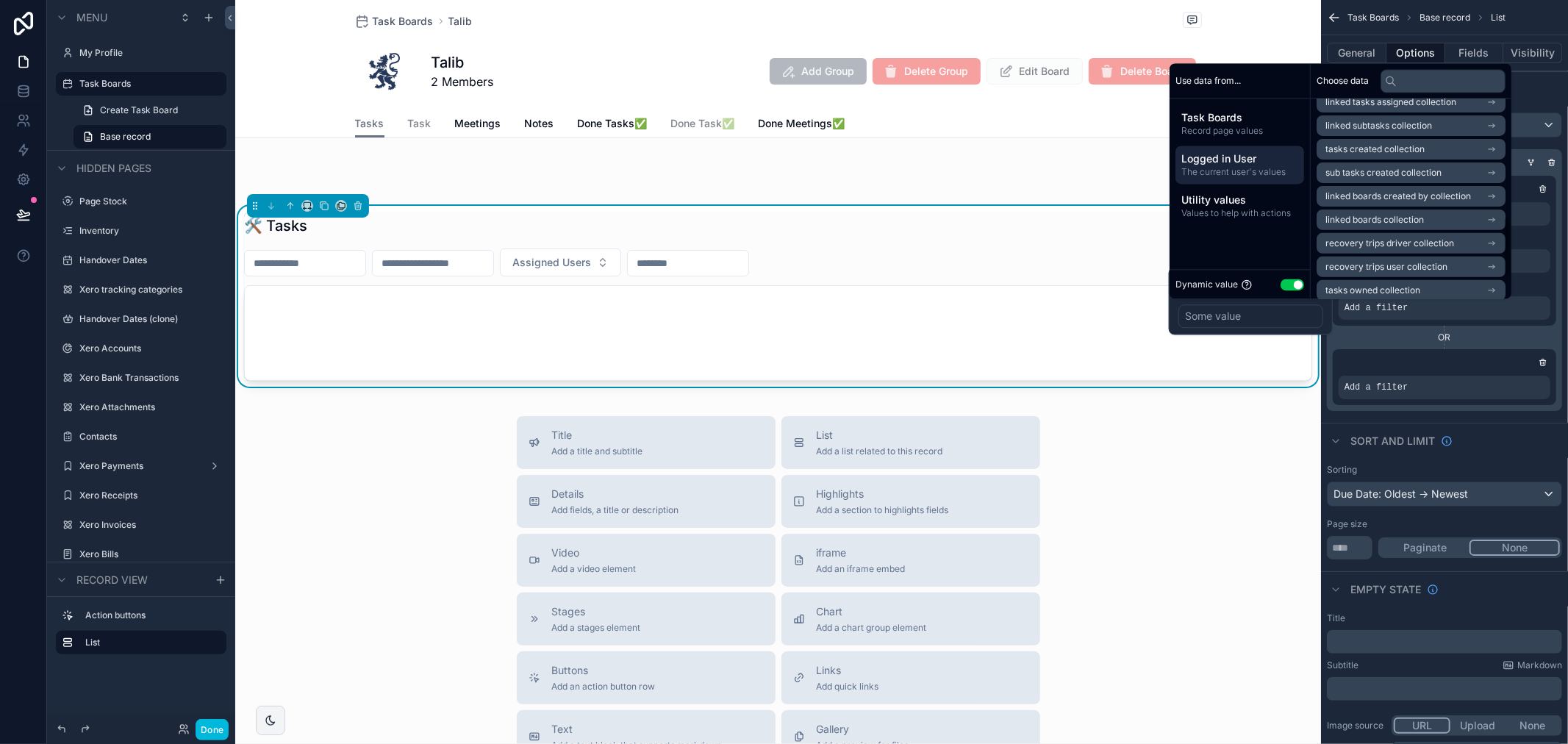
scroll to position [466, 0]
click at [1437, 212] on li "linked boards collection" at bounding box center [1411, 213] width 189 height 21
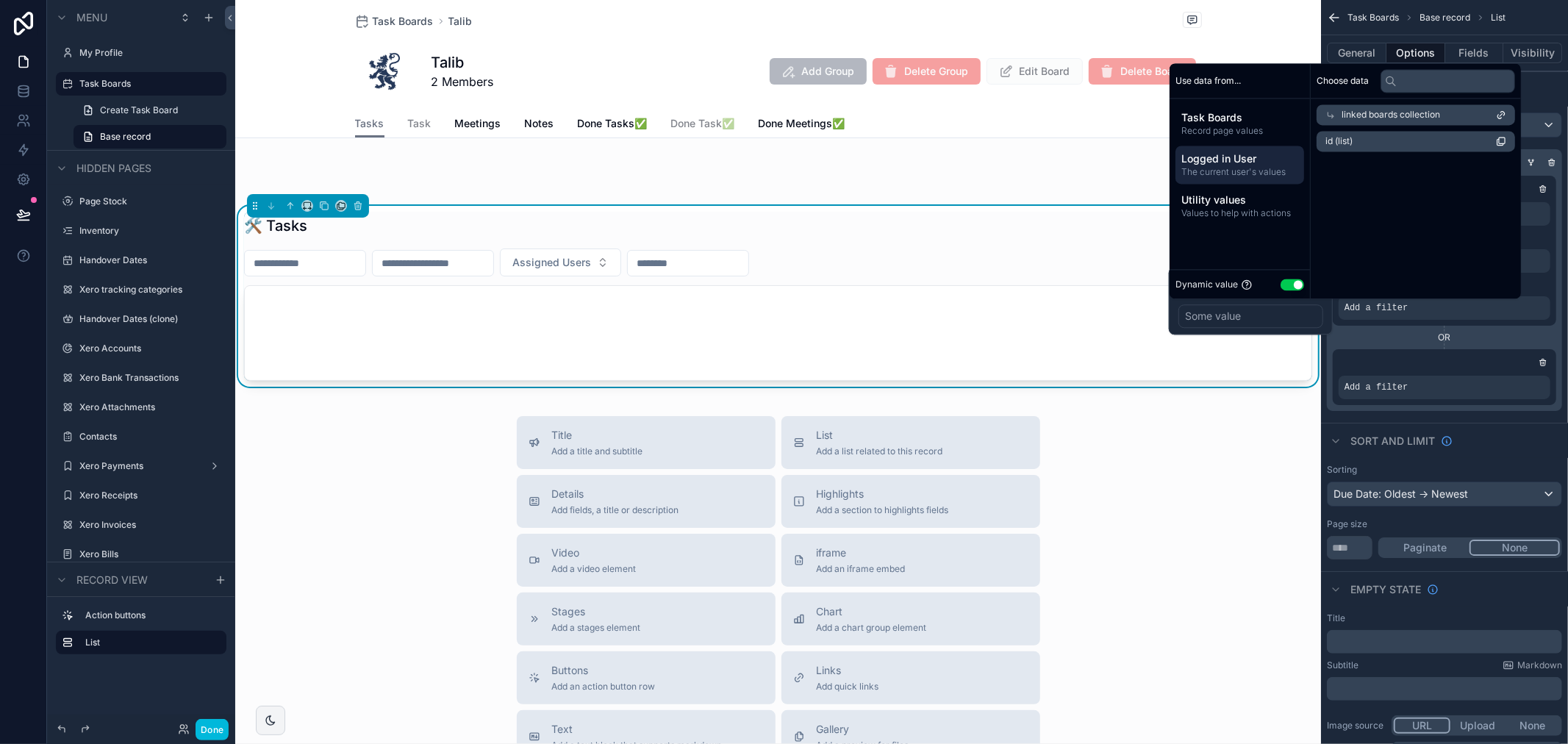
scroll to position [0, 0]
click at [1424, 137] on li "id (list)" at bounding box center [1411, 140] width 189 height 21
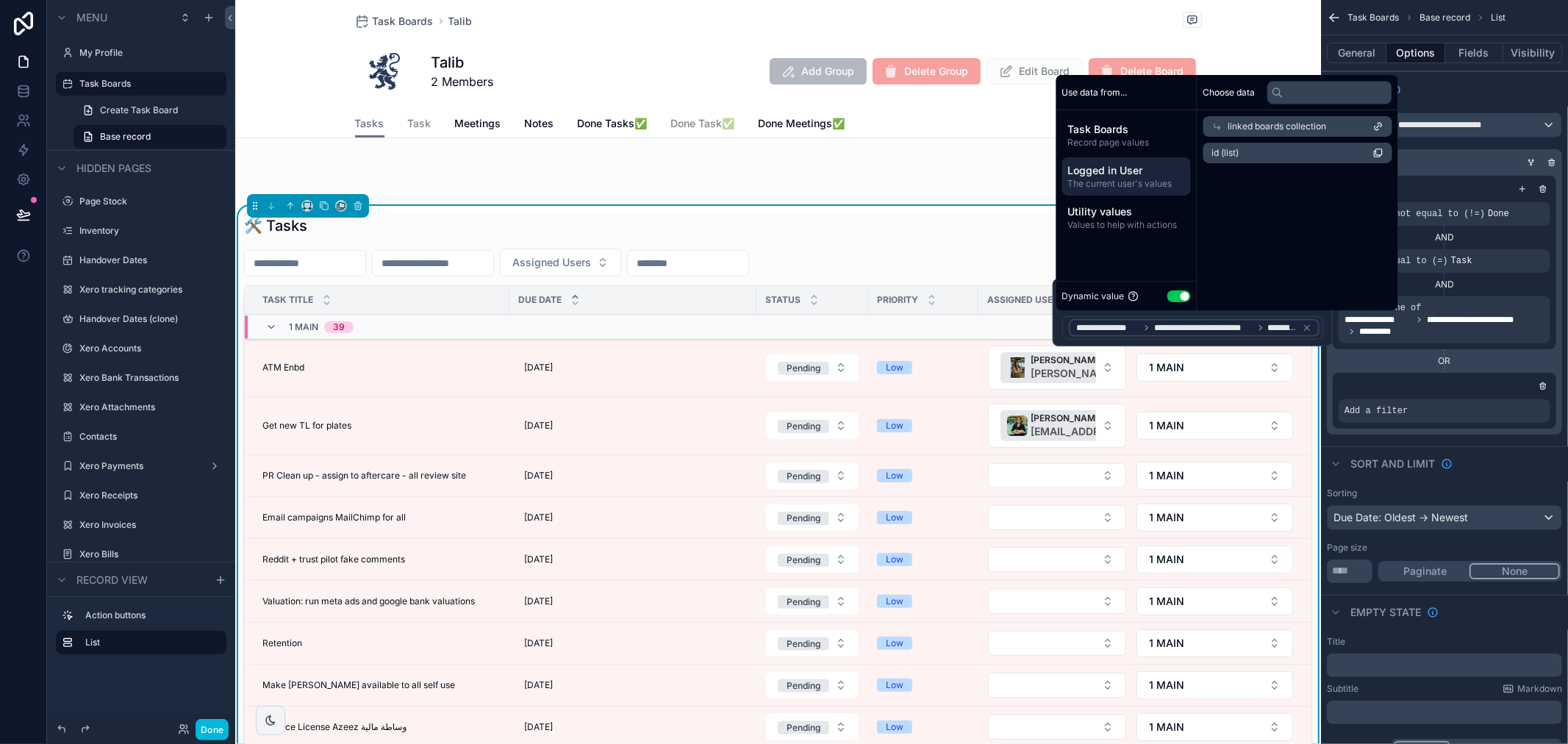
click at [1559, 340] on div "**********" at bounding box center [1444, 302] width 235 height 265
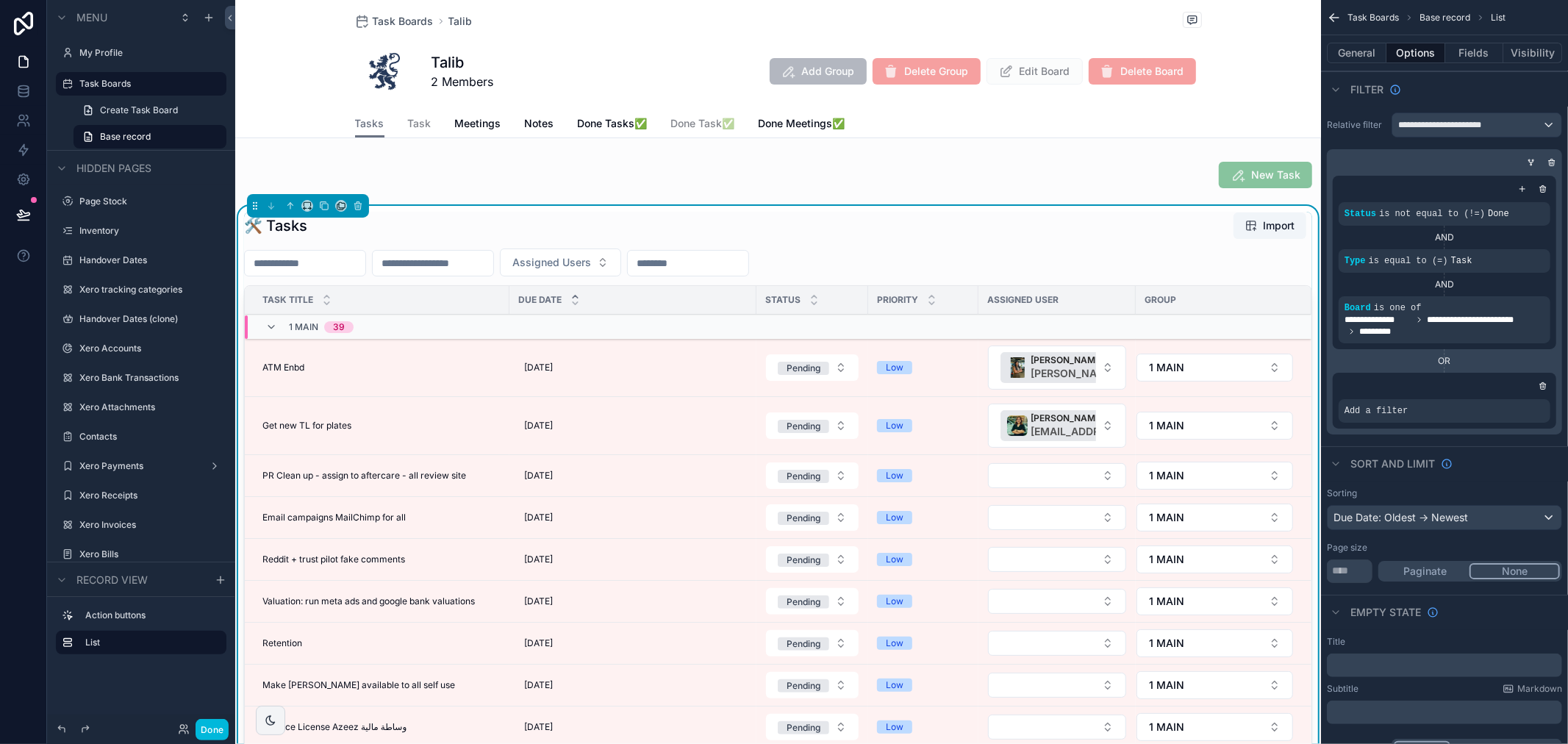
click at [0, 0] on icon "scrollable content" at bounding box center [0, 0] width 0 height 0
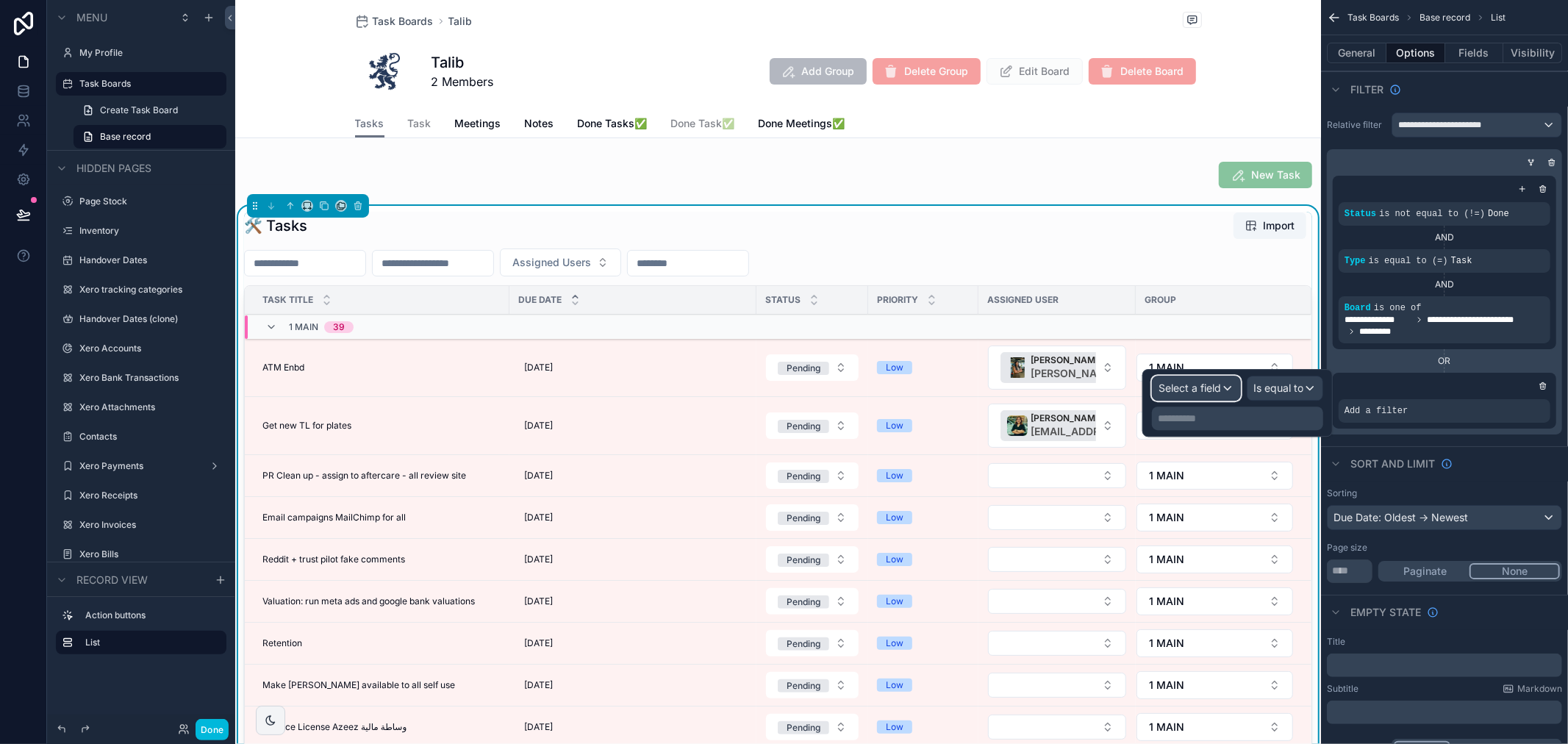
click at [1212, 391] on span "Select a field" at bounding box center [1190, 387] width 63 height 13
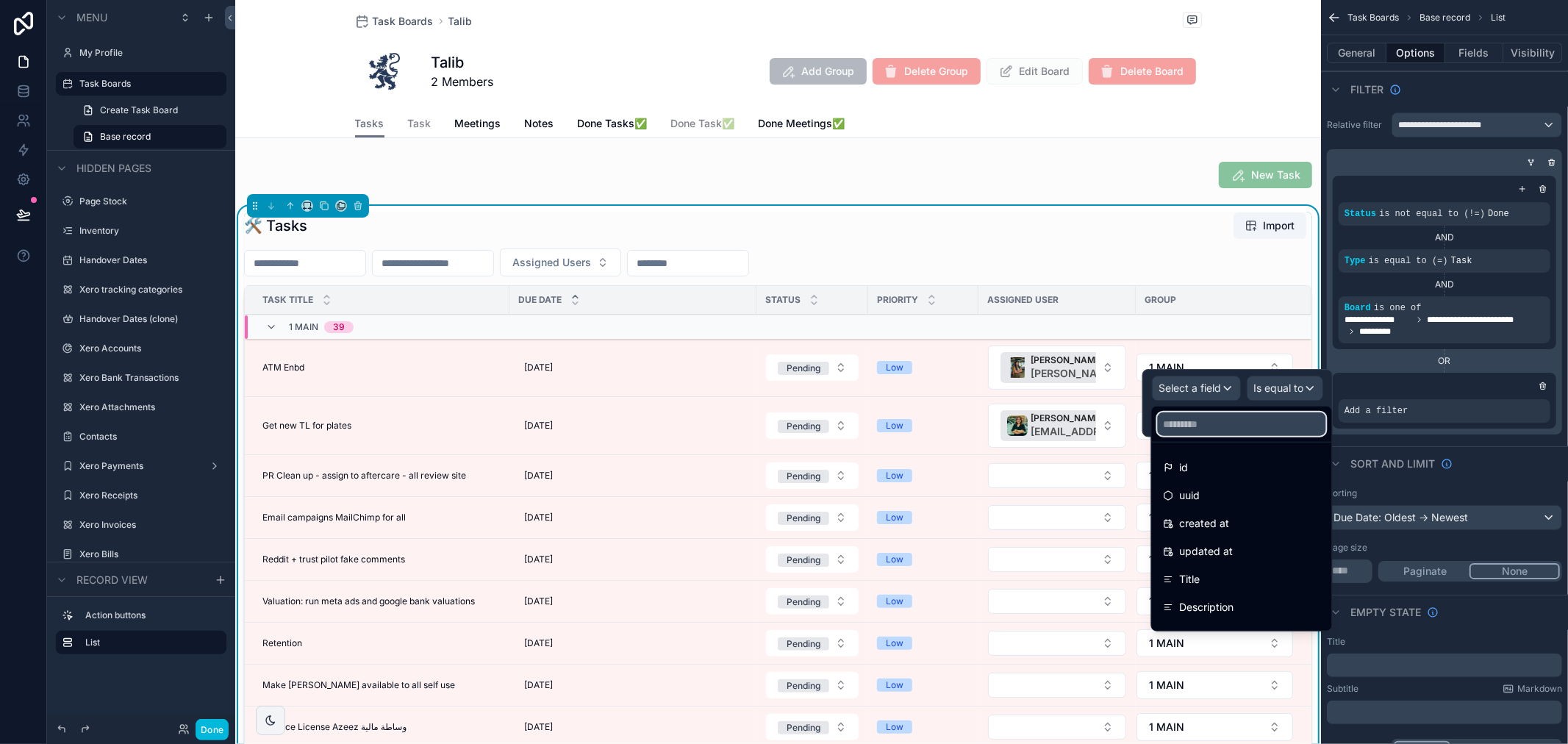
click at [1212, 421] on input "text" at bounding box center [1242, 424] width 169 height 24
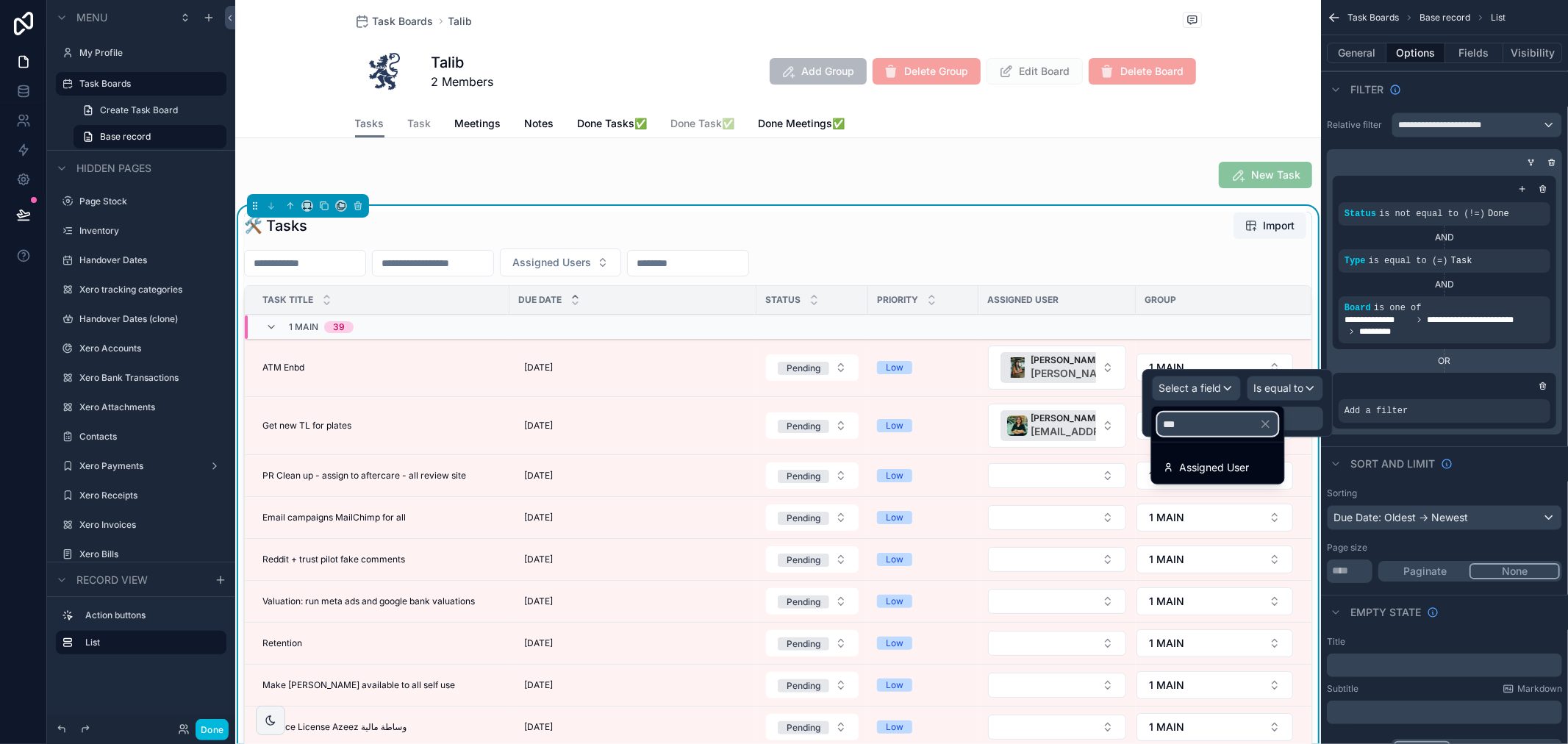
type input "***"
click at [1217, 459] on span "Assigned User" at bounding box center [1214, 468] width 70 height 18
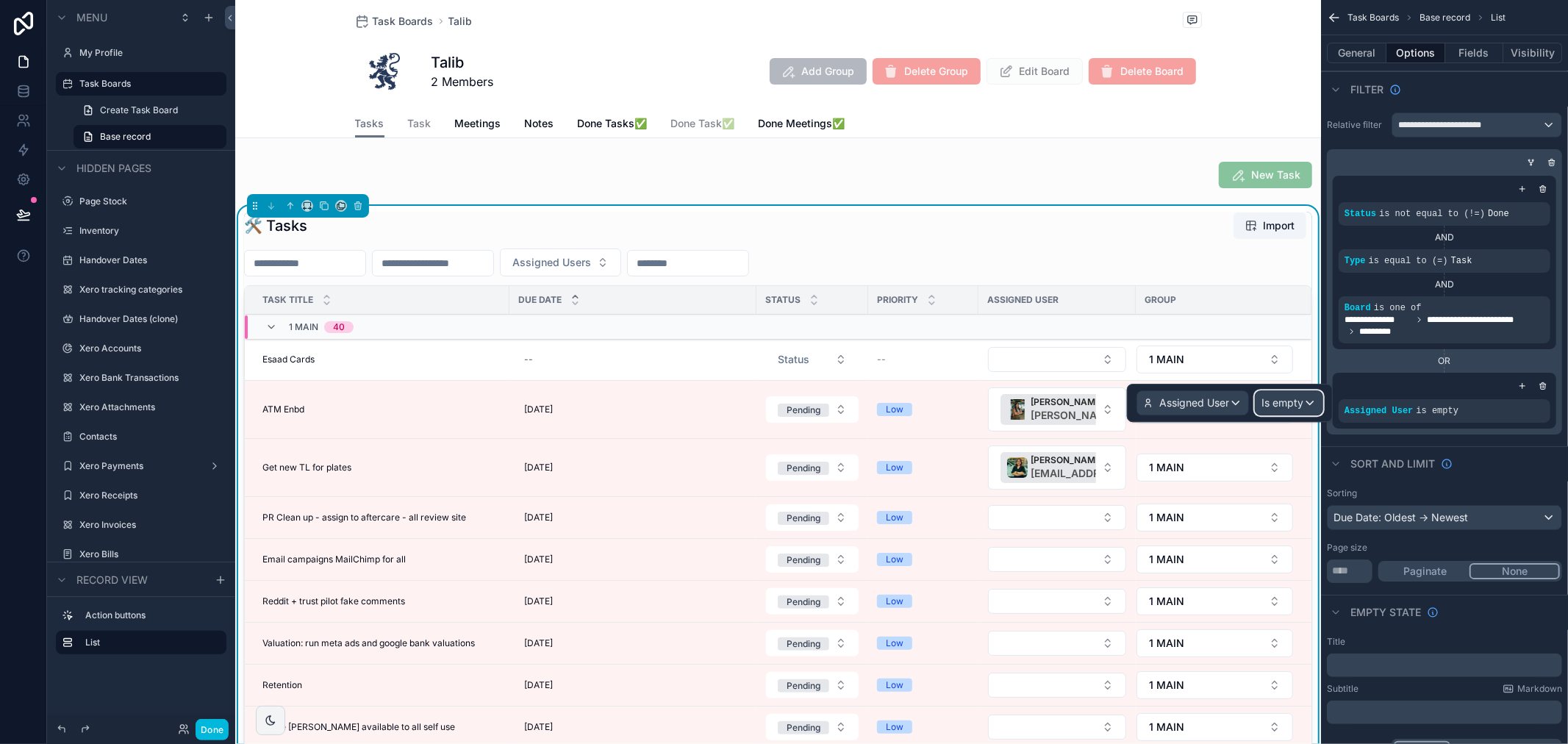
click at [1296, 397] on span "Is empty" at bounding box center [1283, 402] width 42 height 15
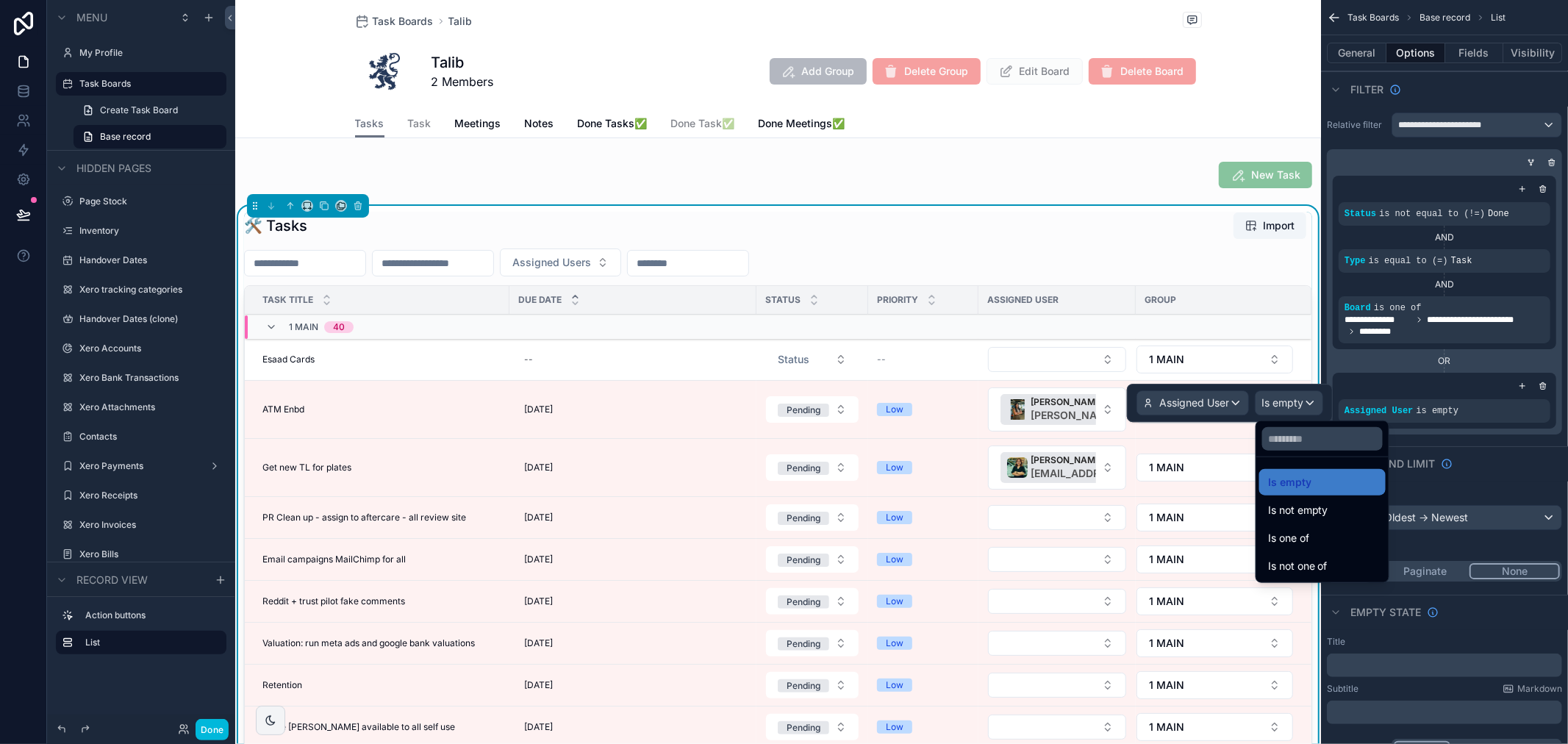
click at [1303, 529] on span "Is one of" at bounding box center [1289, 538] width 41 height 18
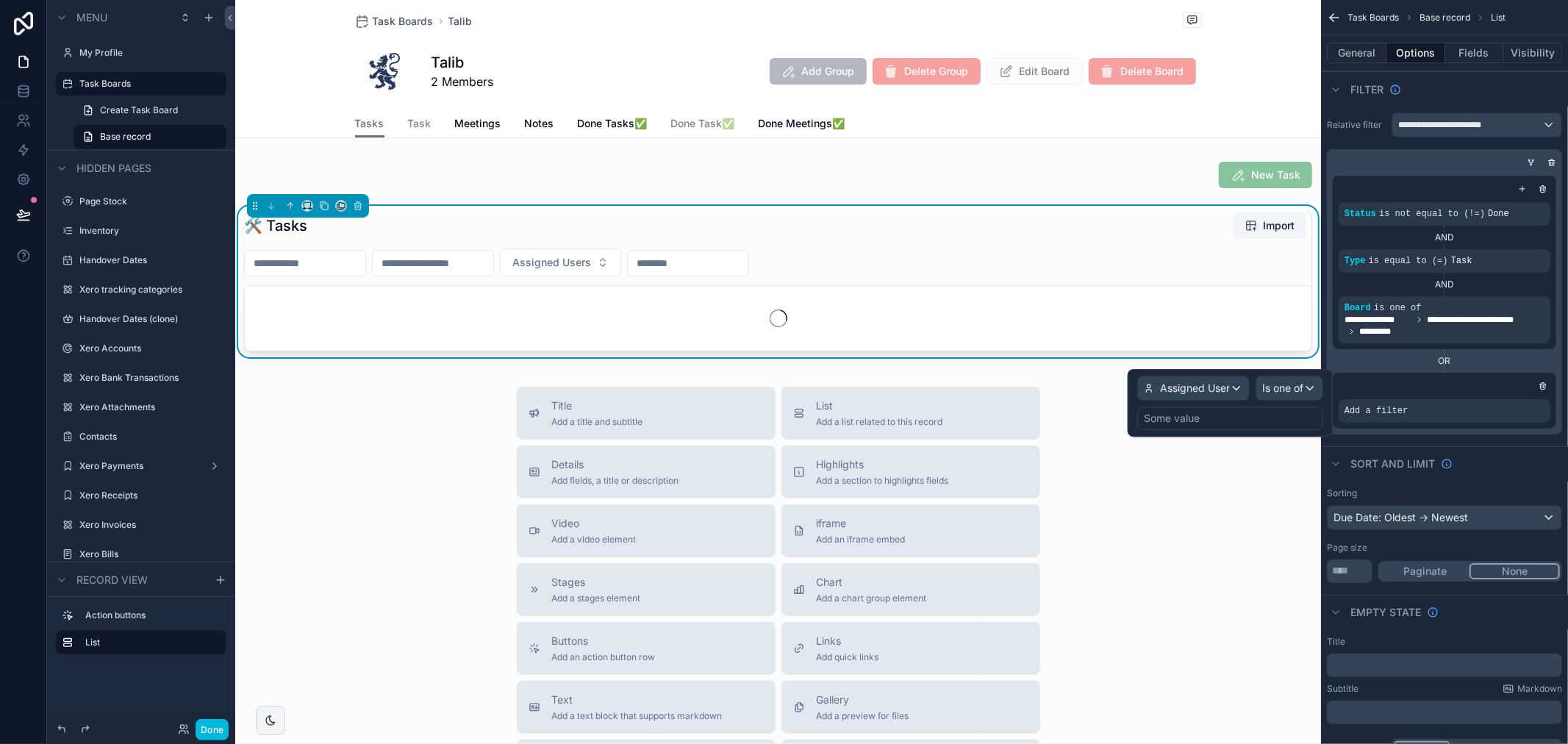
click at [1218, 424] on div "Some value" at bounding box center [1231, 419] width 186 height 24
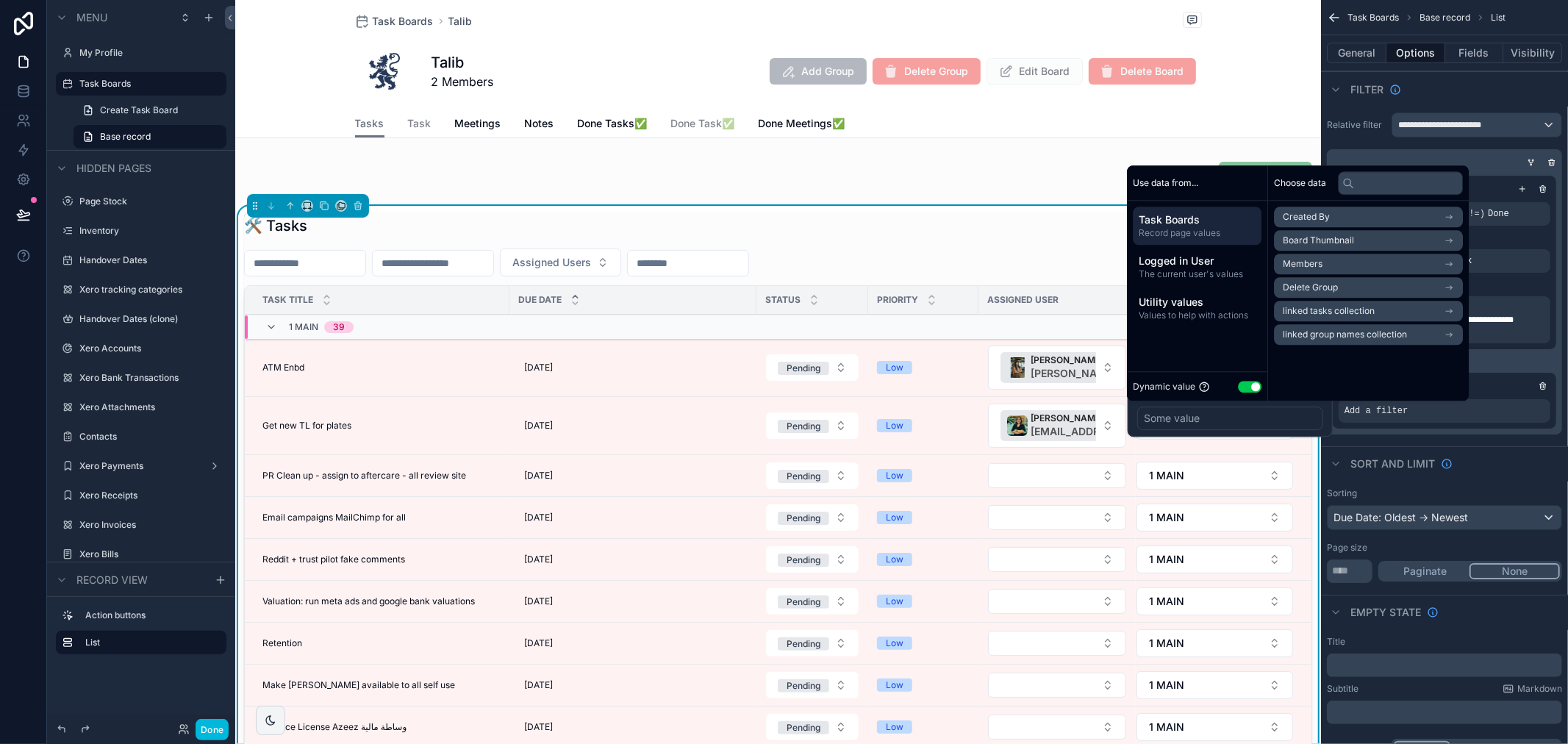
click at [1211, 260] on span "Logged in User" at bounding box center [1196, 261] width 117 height 15
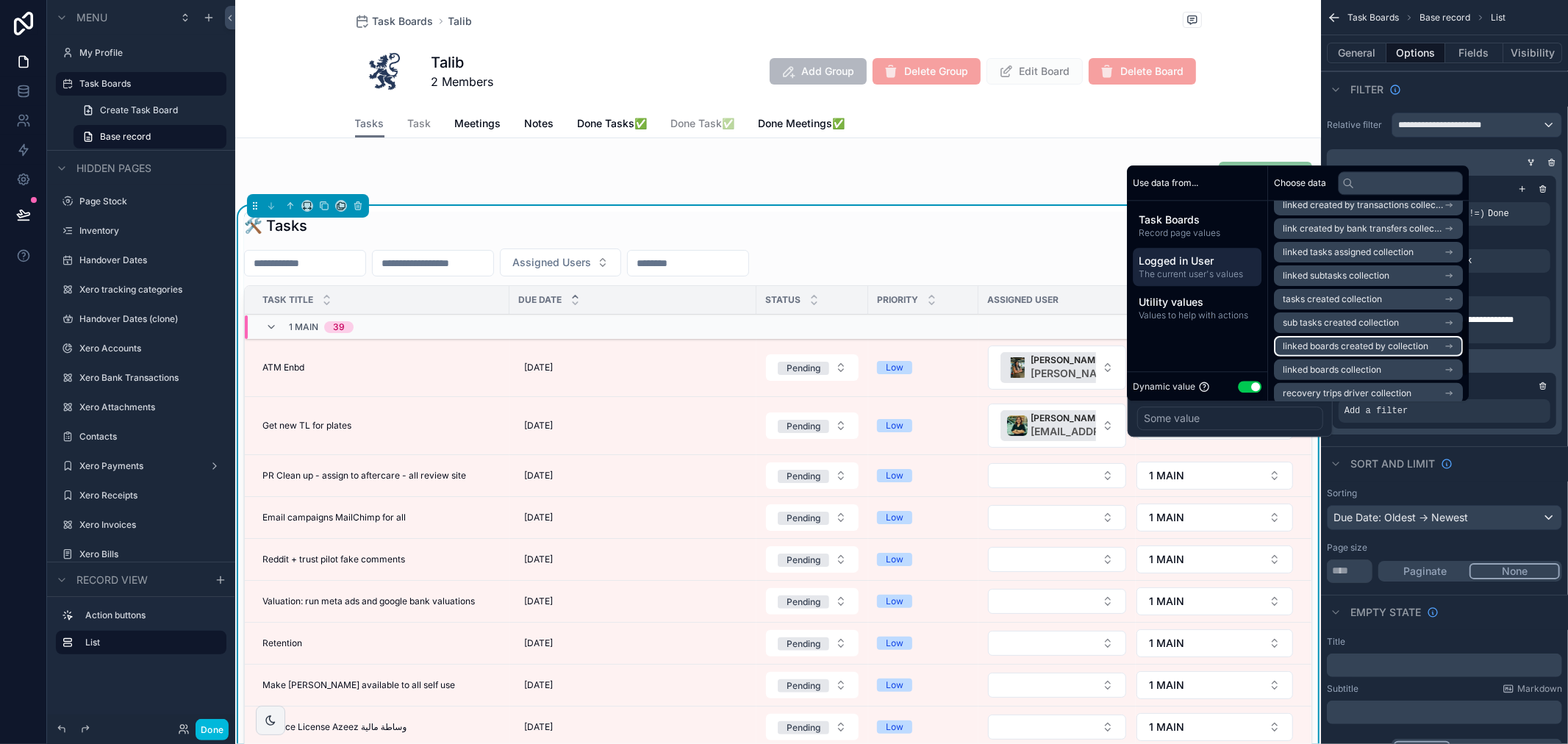
scroll to position [408, 0]
click at [1422, 276] on li "linked tasks assigned collection" at bounding box center [1368, 278] width 189 height 21
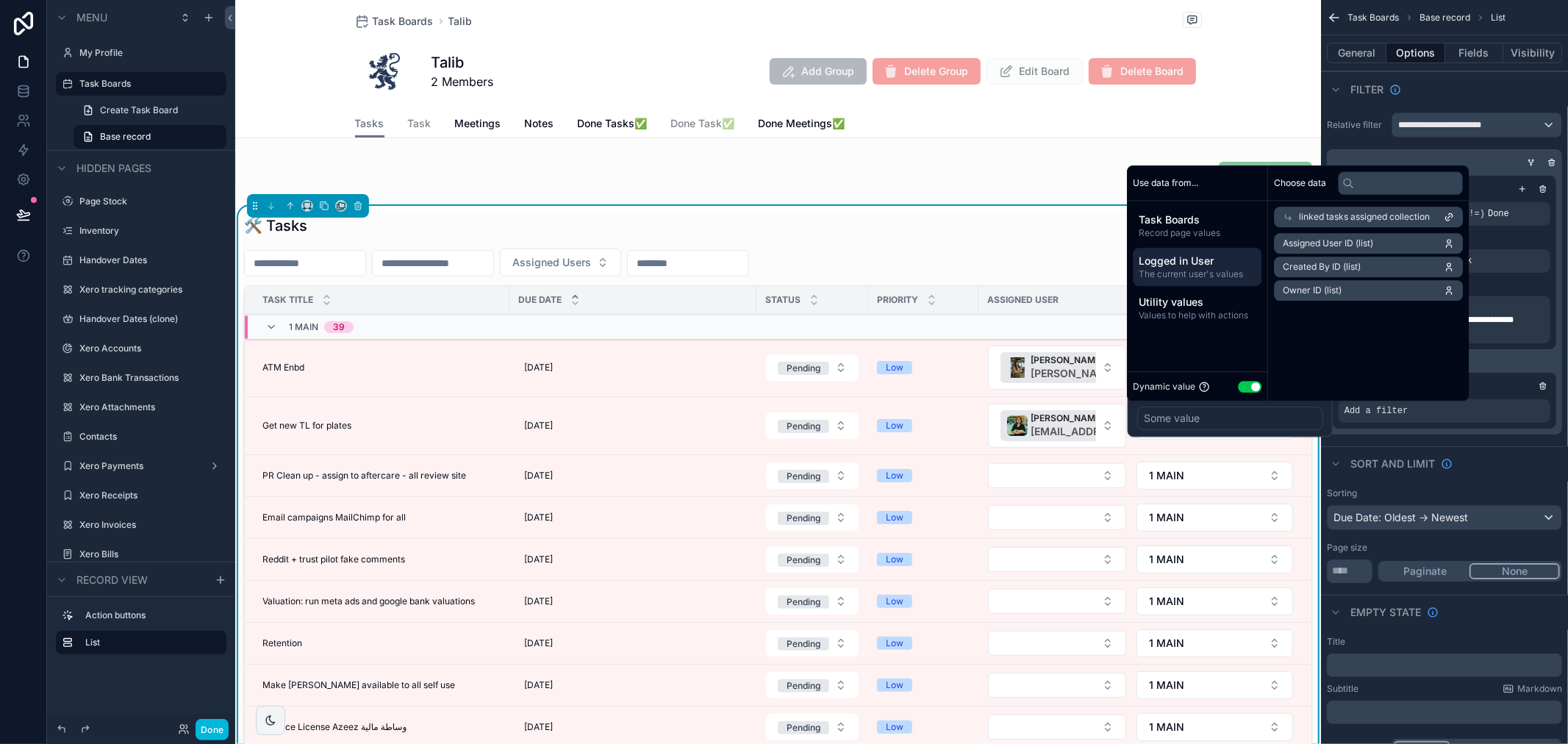
scroll to position [0, 0]
click at [1397, 246] on li "Assigned User ID (list)" at bounding box center [1368, 243] width 189 height 21
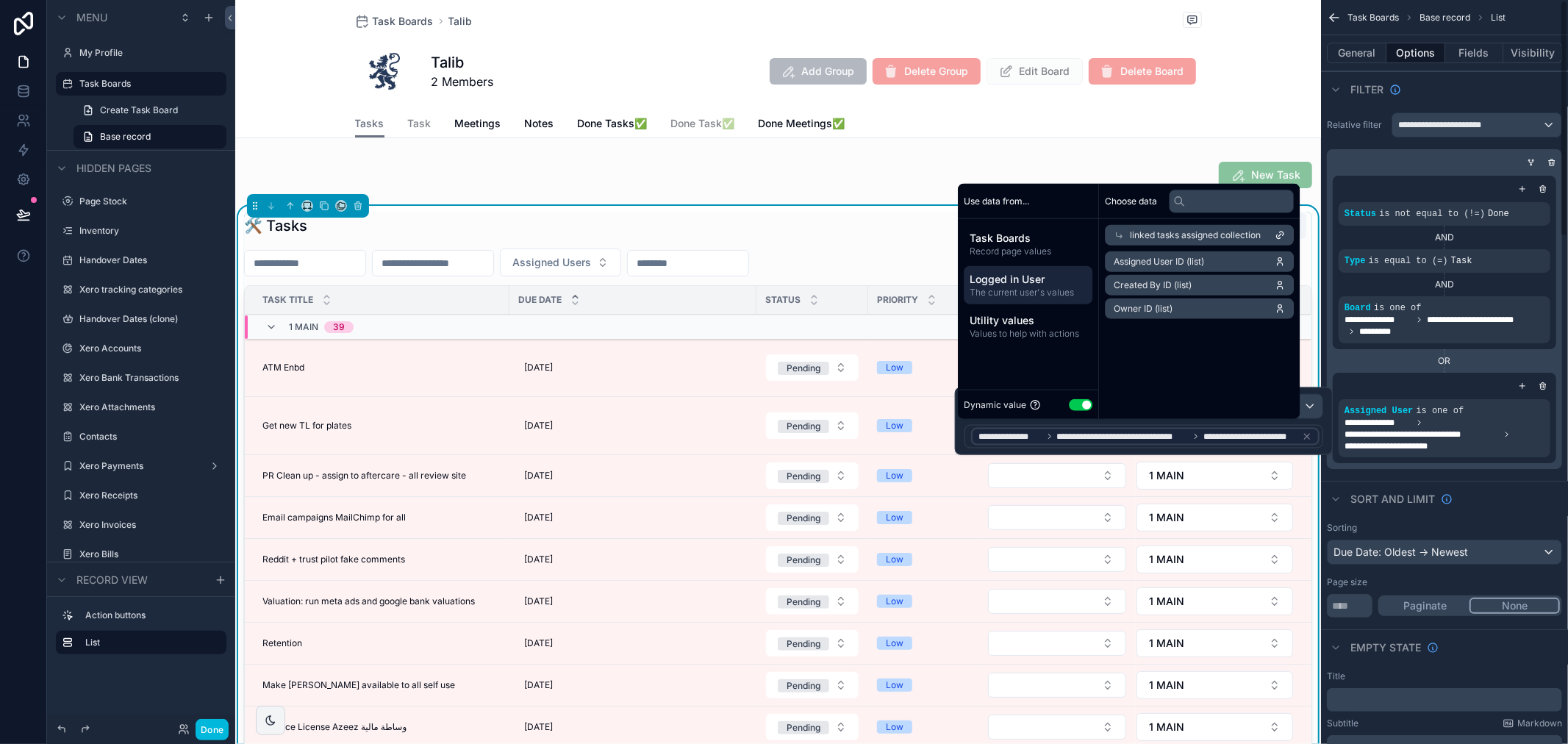
click at [1404, 356] on div "OR" at bounding box center [1444, 361] width 224 height 12
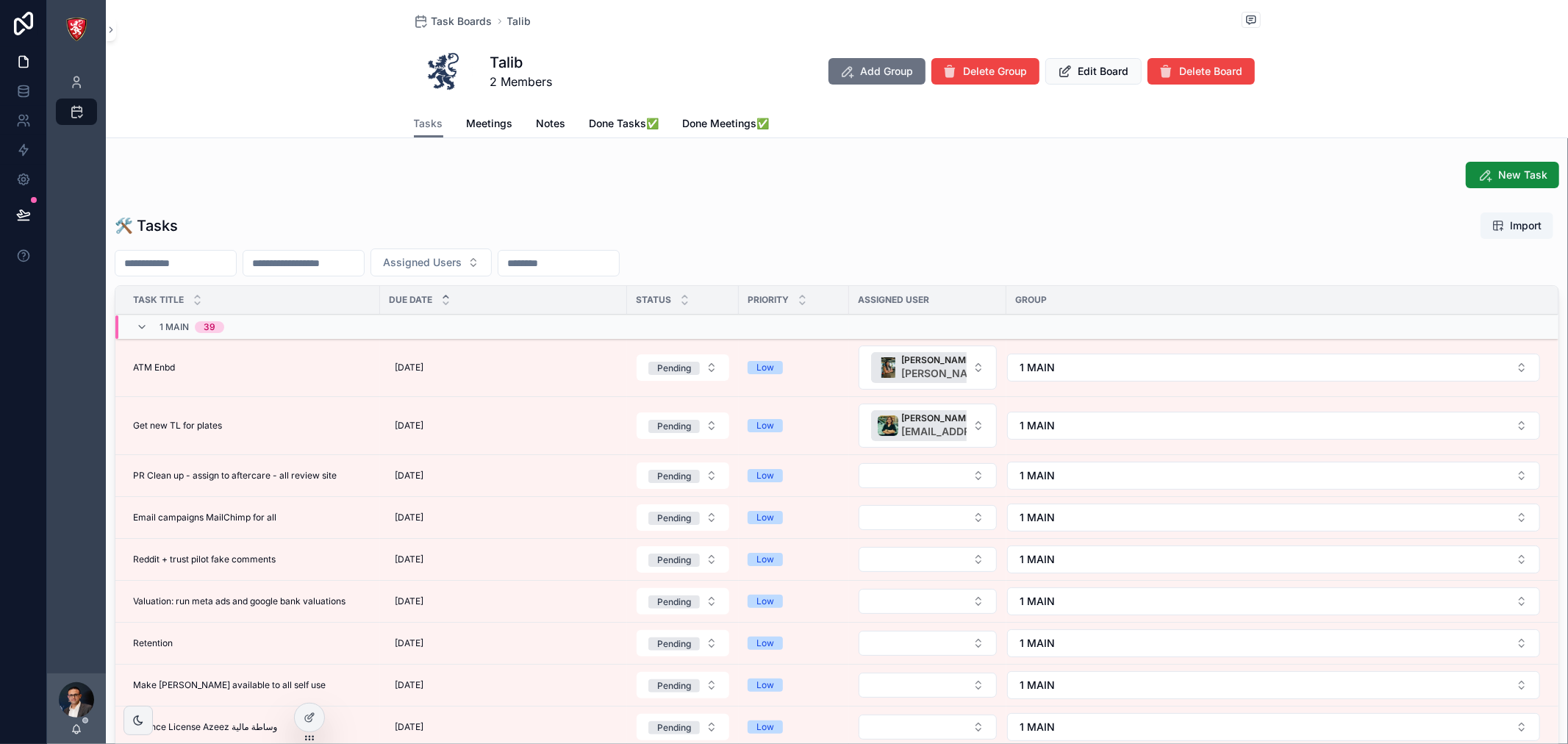
click at [299, 714] on div at bounding box center [310, 718] width 29 height 27
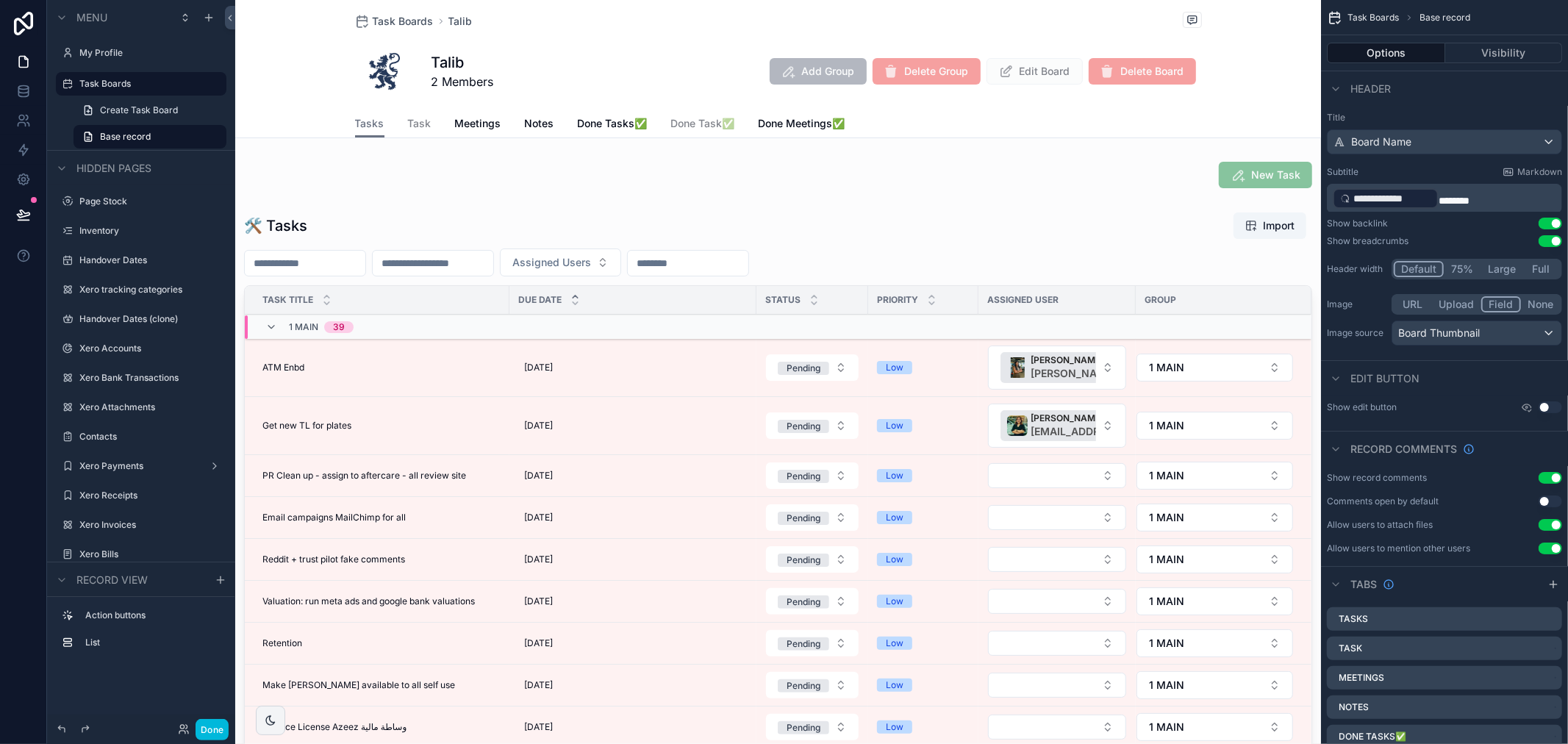
click at [1031, 252] on div "scrollable content" at bounding box center [778, 531] width 1086 height 651
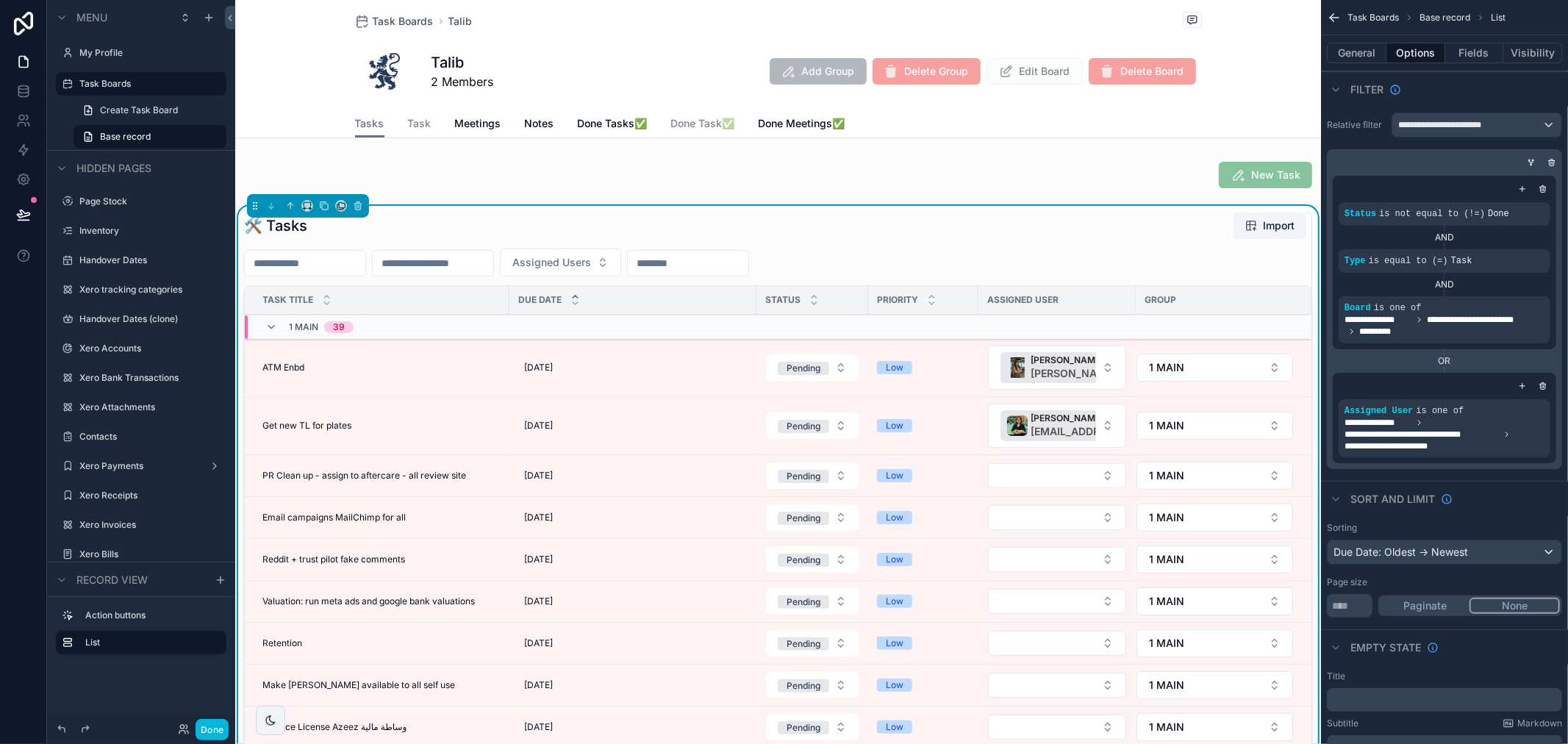
click at [1530, 165] on icon "scrollable content" at bounding box center [1531, 162] width 9 height 9
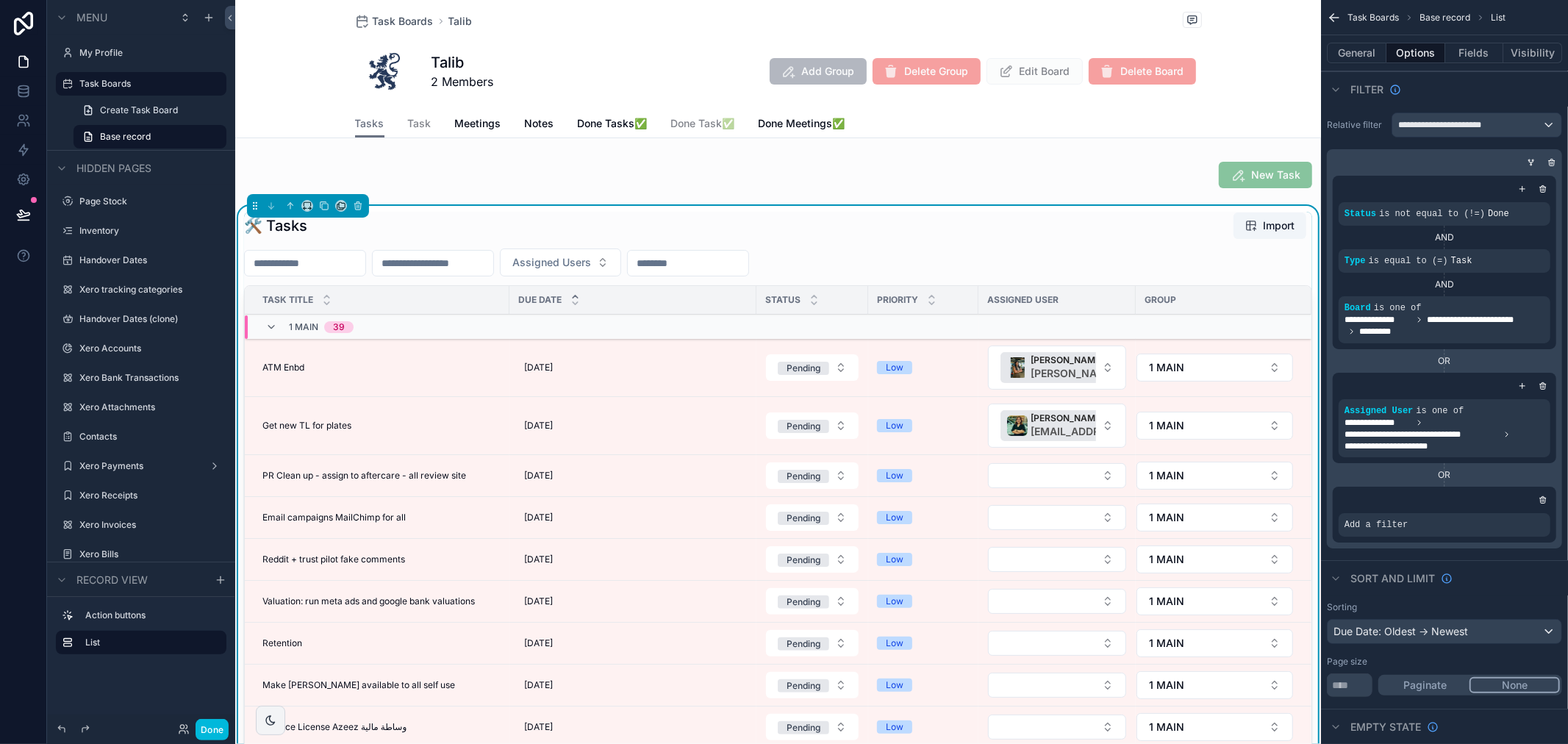
click at [0, 0] on icon "scrollable content" at bounding box center [0, 0] width 0 height 0
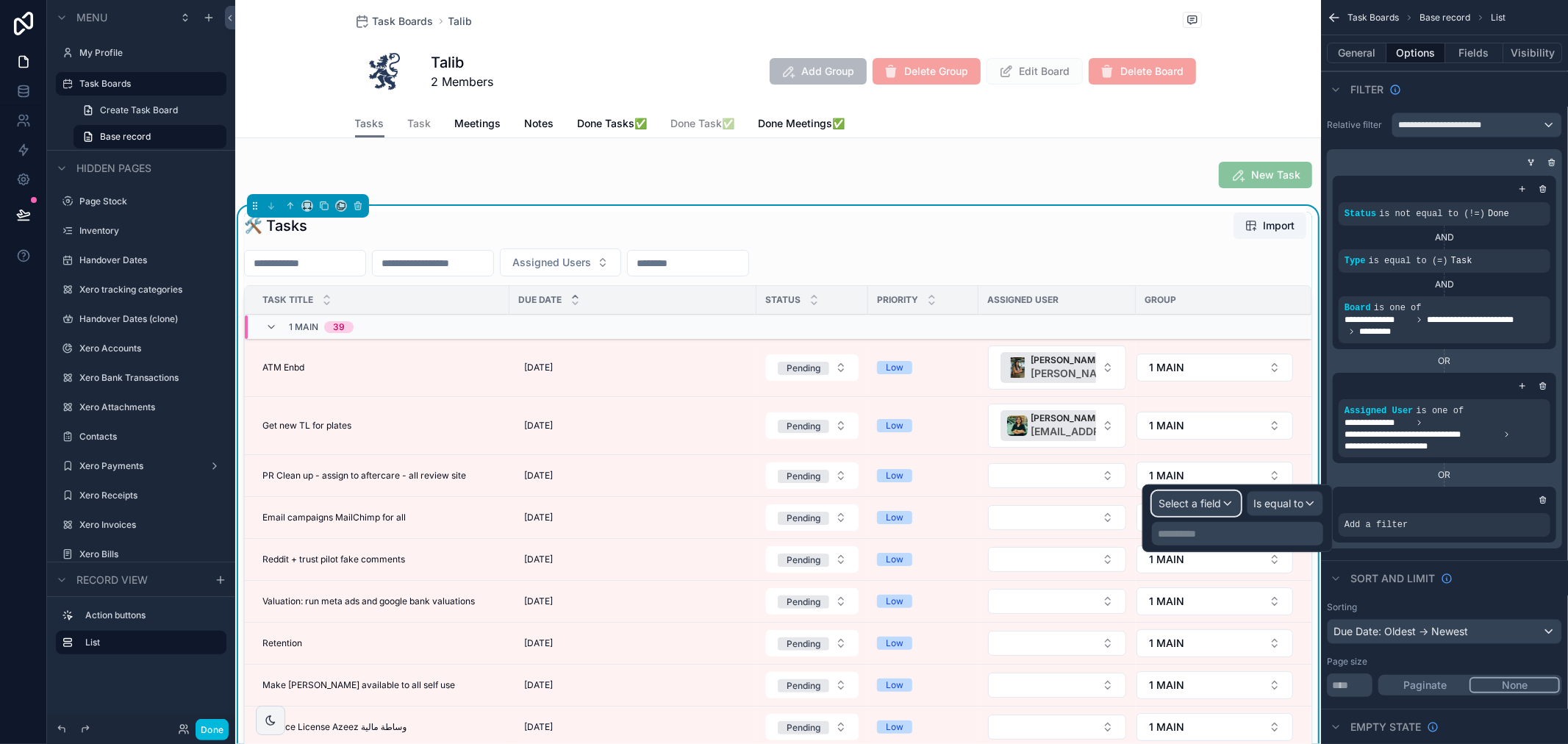
click at [1187, 498] on span "Select a field" at bounding box center [1190, 503] width 63 height 13
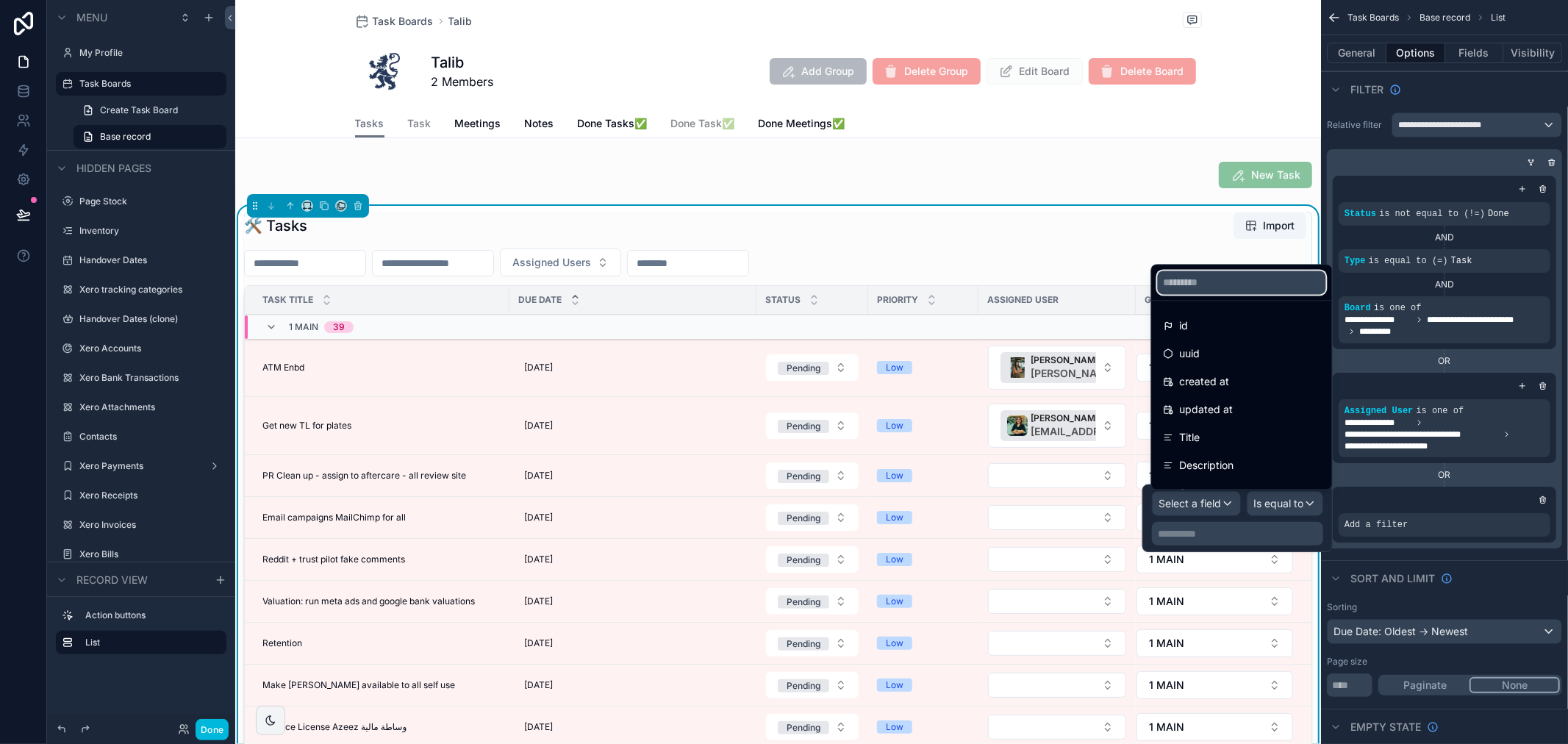
click at [1242, 283] on input "text" at bounding box center [1242, 282] width 169 height 24
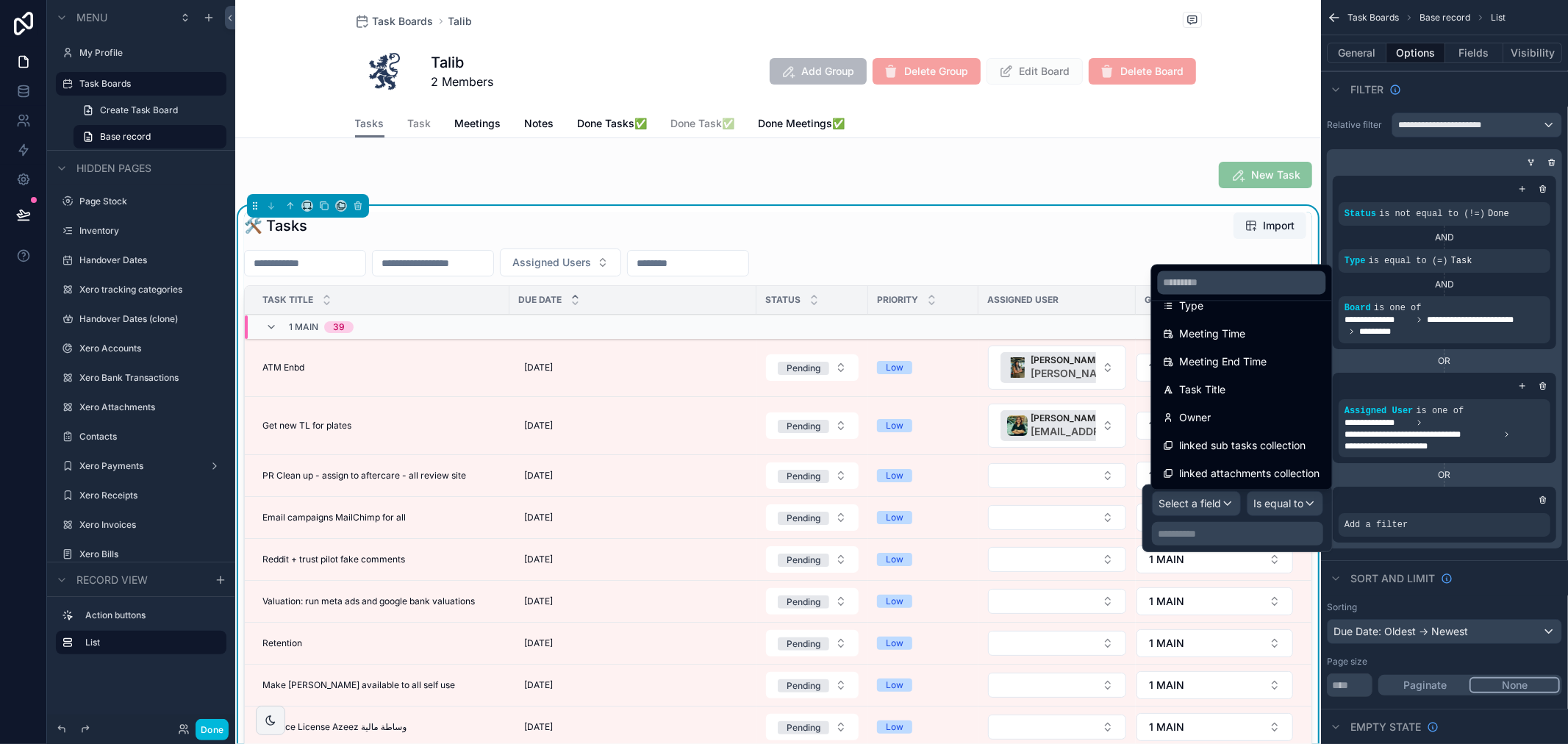
click at [1437, 422] on span "**********" at bounding box center [1444, 434] width 200 height 35
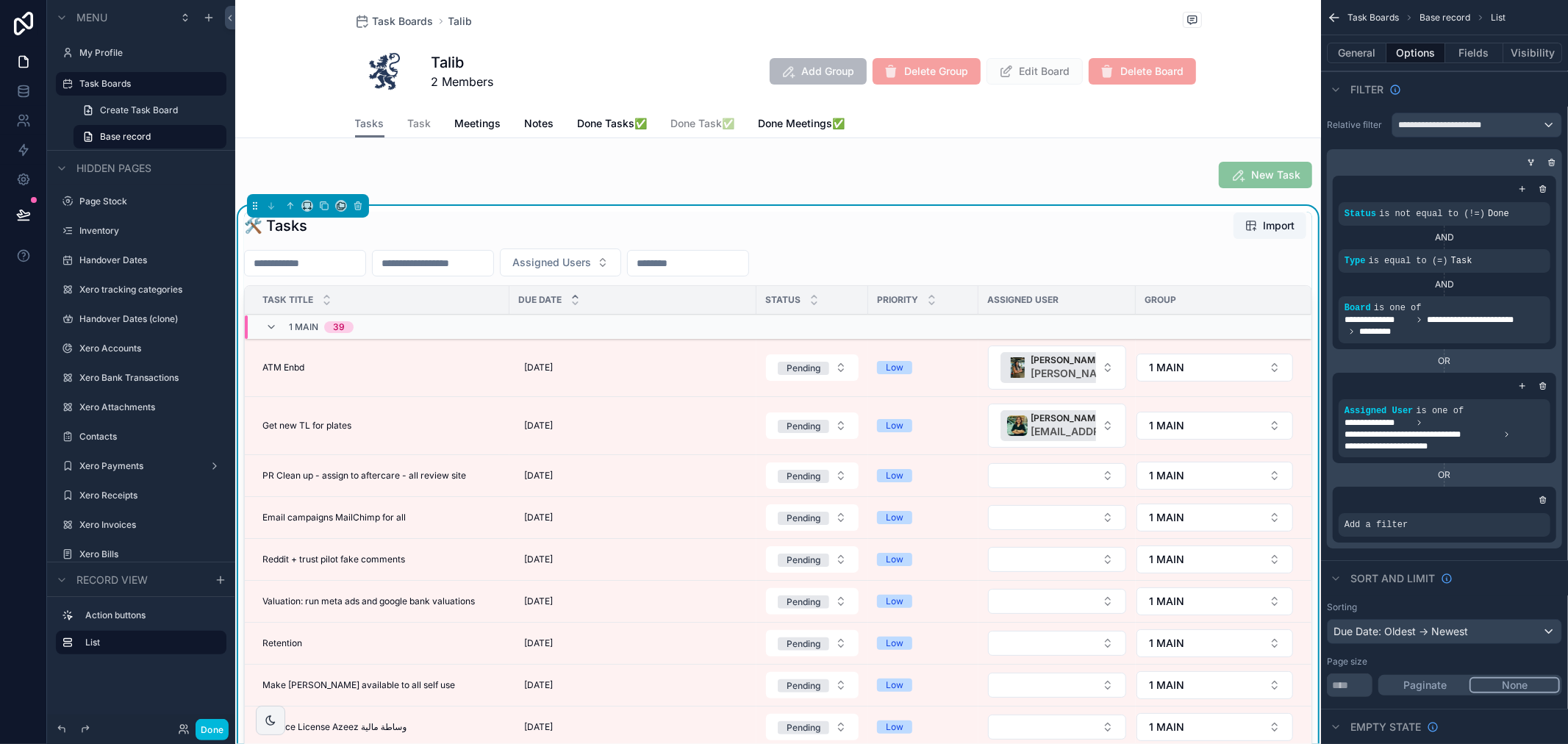
click at [0, 0] on icon "scrollable content" at bounding box center [0, 0] width 0 height 0
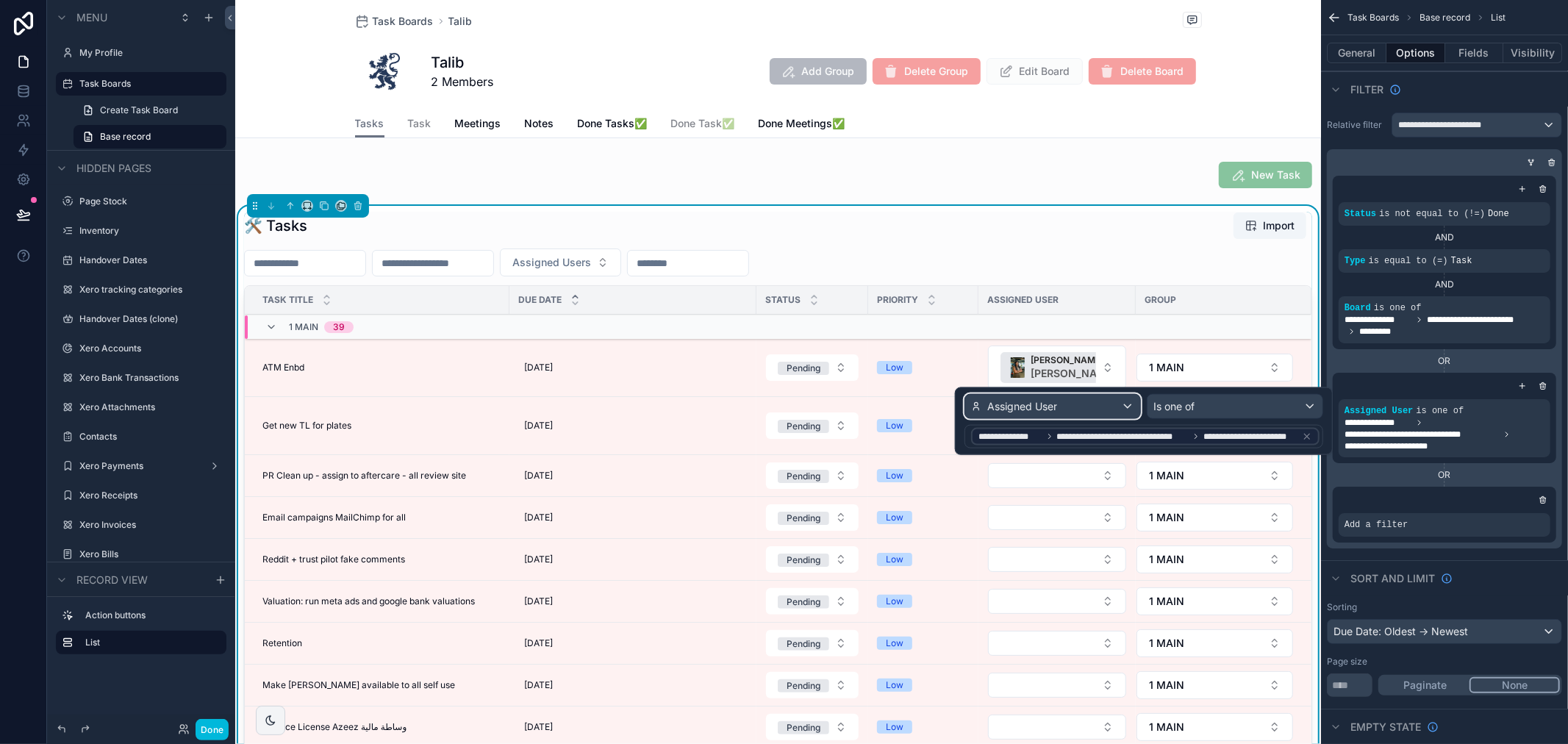
click at [1069, 401] on div "Assigned User" at bounding box center [1052, 407] width 175 height 24
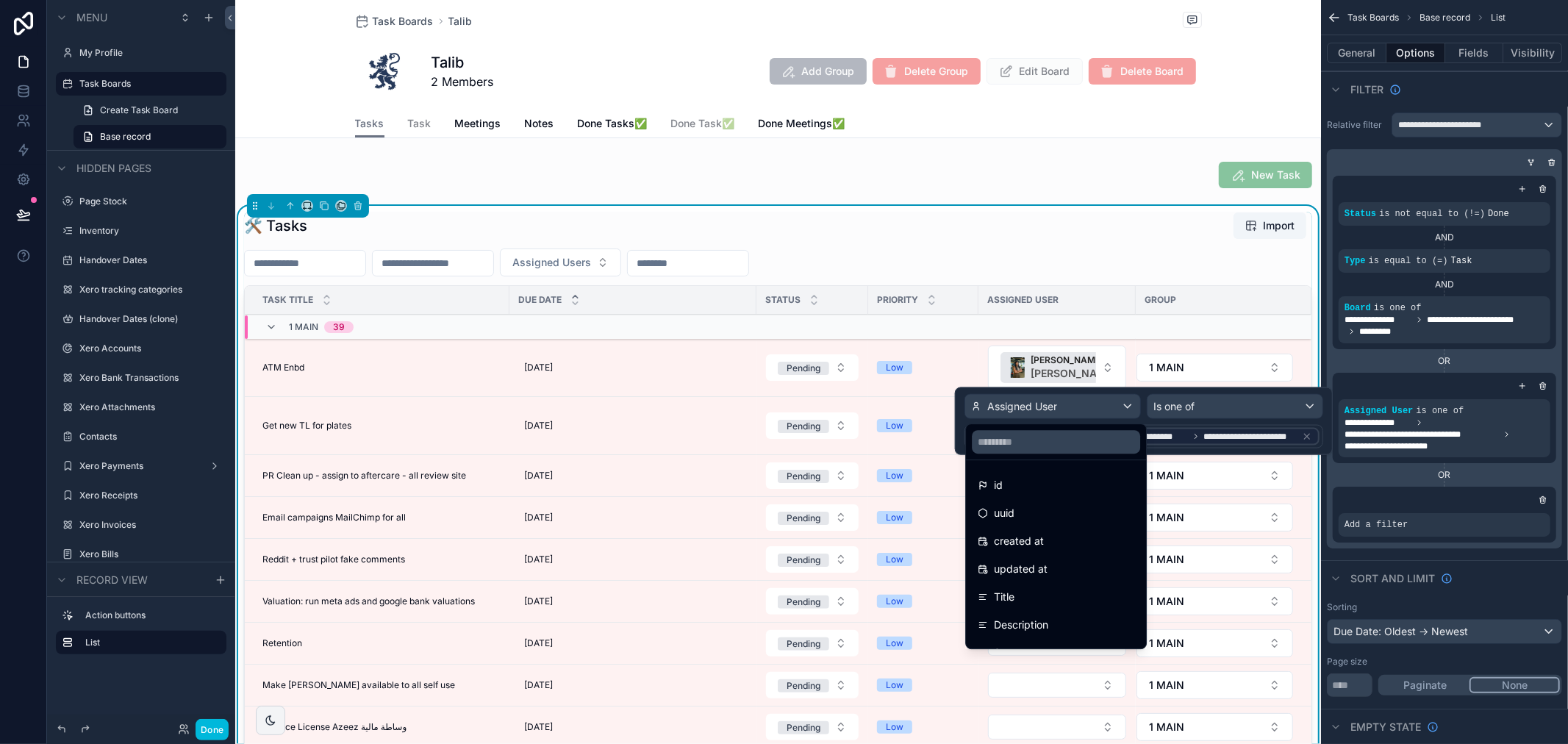
click at [1044, 496] on div "id" at bounding box center [1056, 484] width 175 height 26
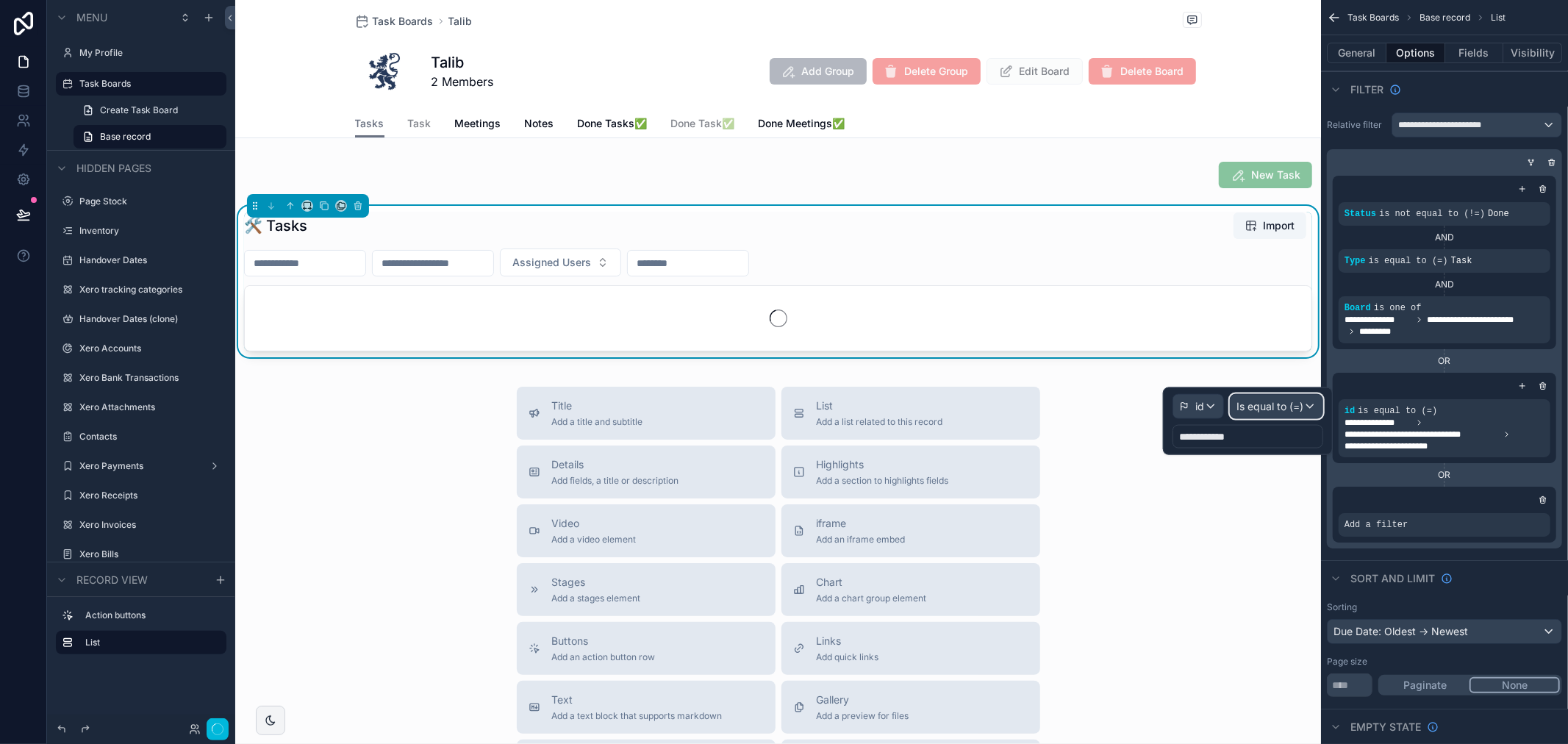
click at [1276, 402] on span "Is equal to (=)" at bounding box center [1270, 406] width 67 height 15
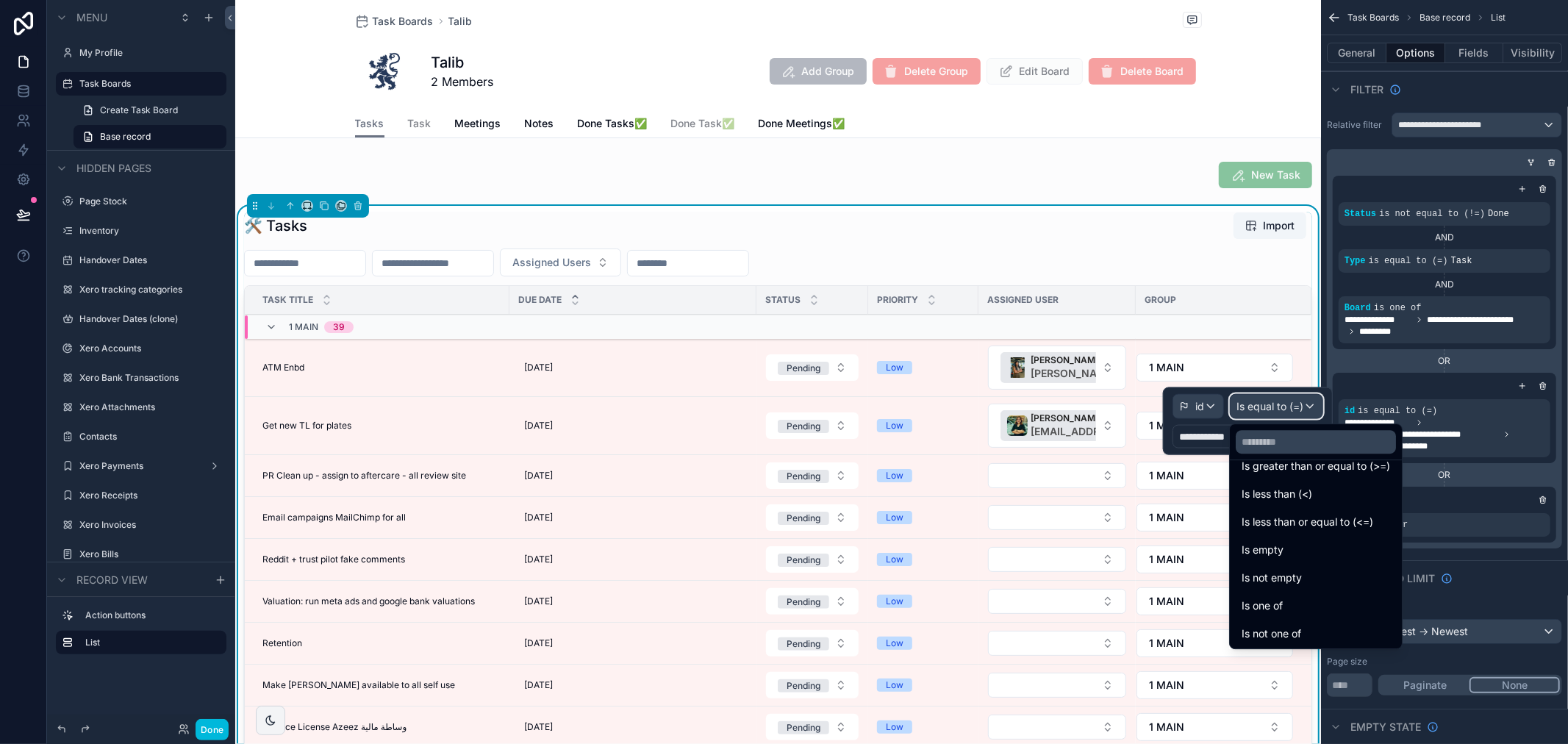
scroll to position [104, 0]
click at [1318, 608] on div "Is one of" at bounding box center [1315, 604] width 148 height 18
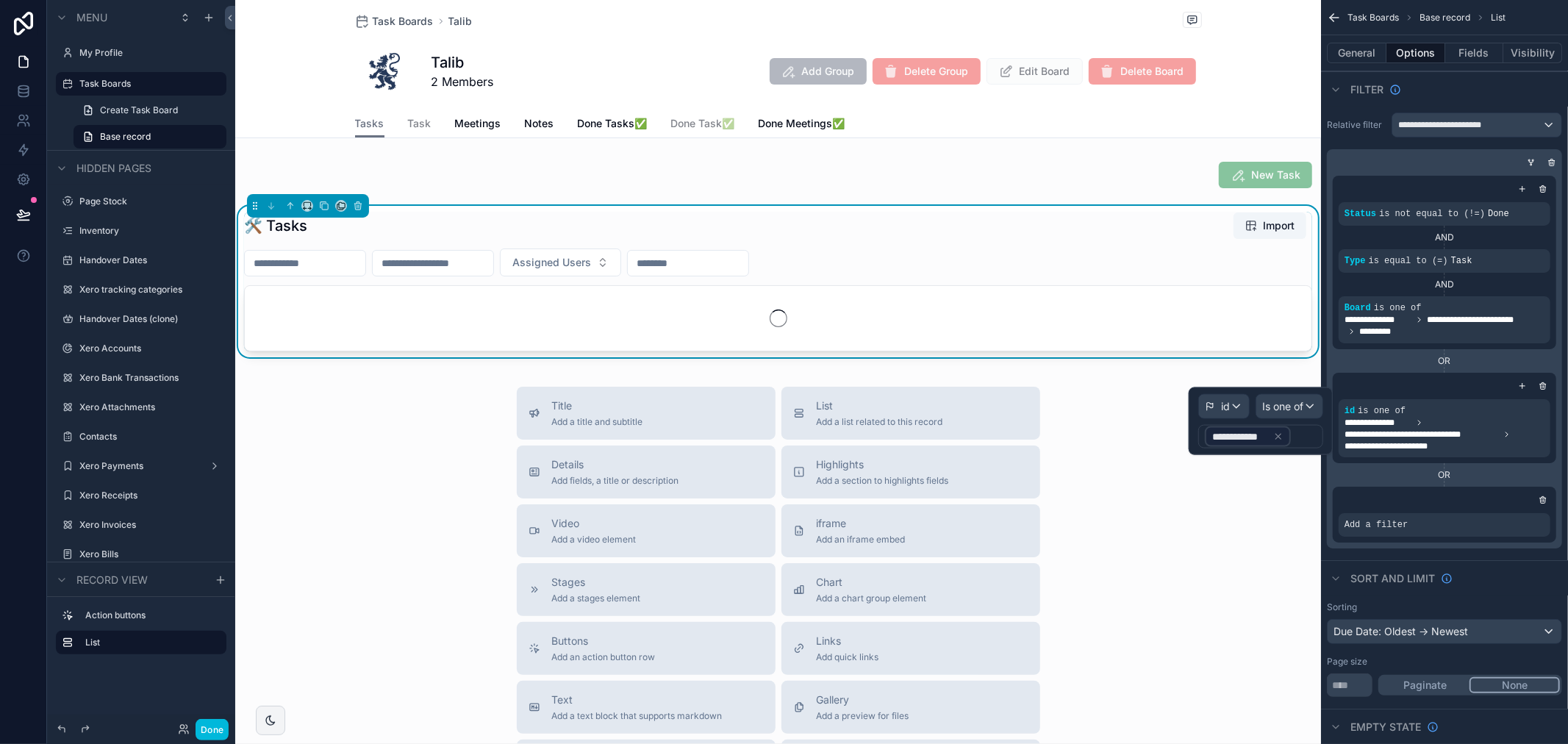
click at [1278, 435] on icon at bounding box center [1279, 435] width 5 height 5
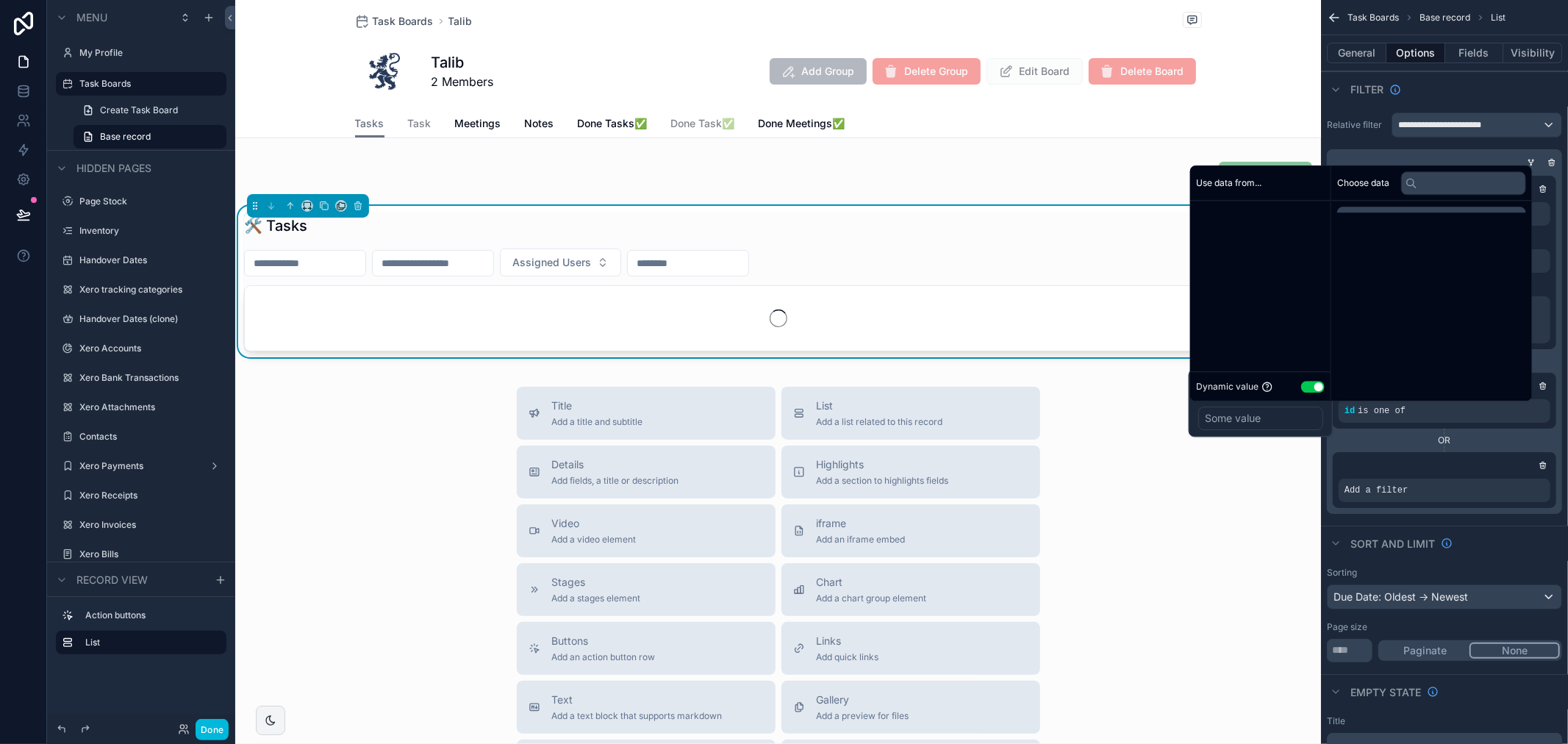
click at [1280, 420] on div "Some value" at bounding box center [1260, 419] width 125 height 24
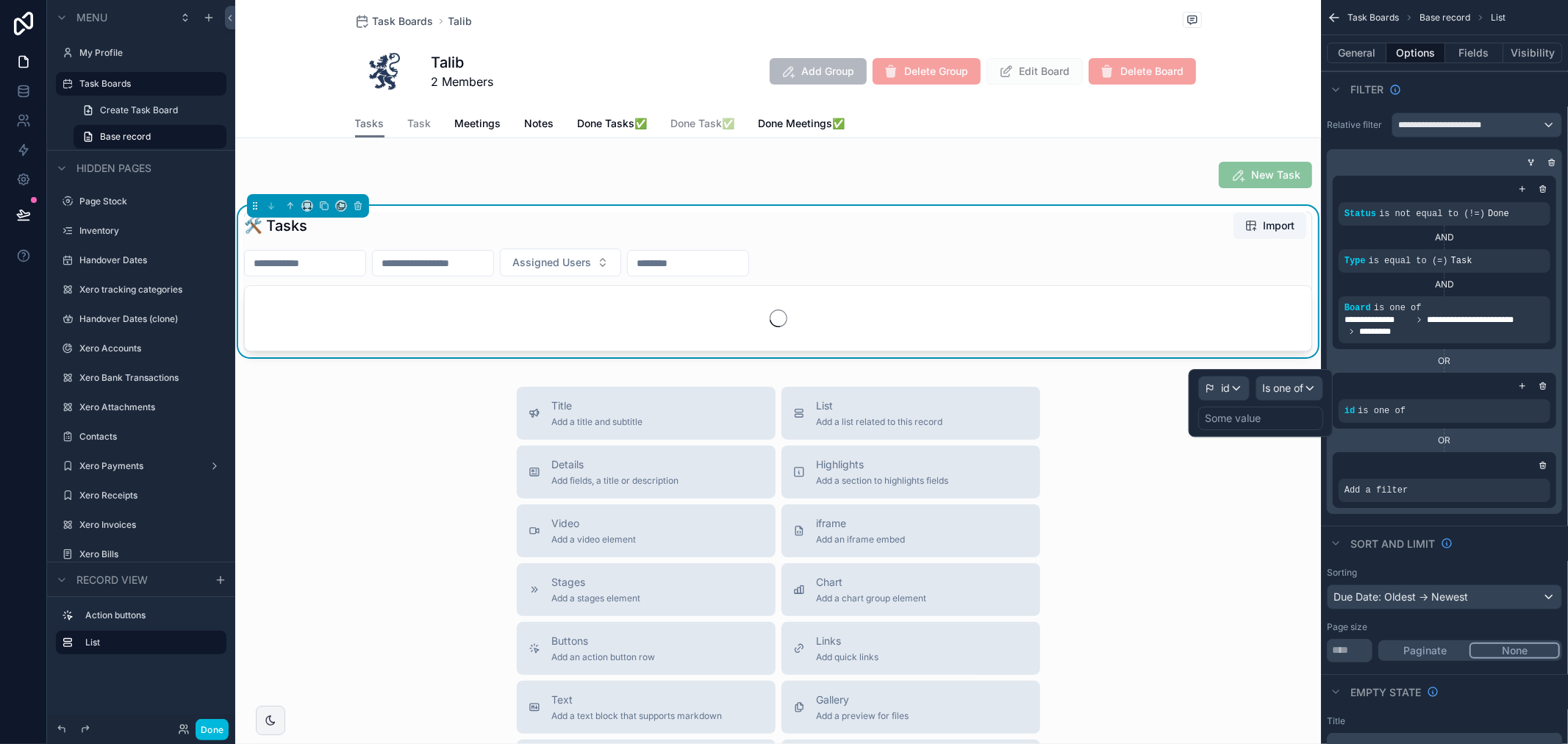
click at [1280, 420] on div "Some value" at bounding box center [1260, 419] width 125 height 24
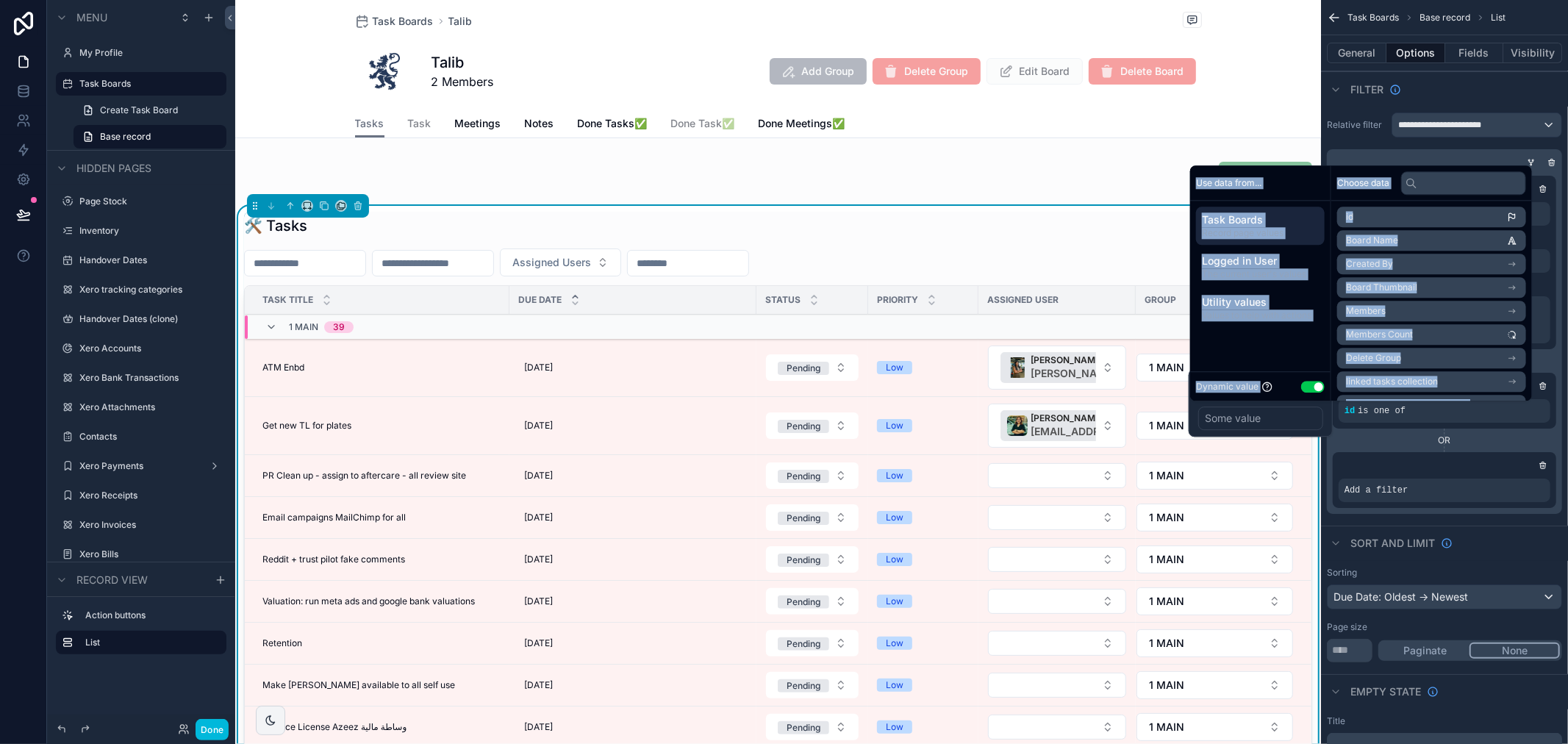
click at [1270, 343] on div "Use data from... Task Boards Record page values Logged in User The current user…" at bounding box center [1261, 283] width 141 height 235
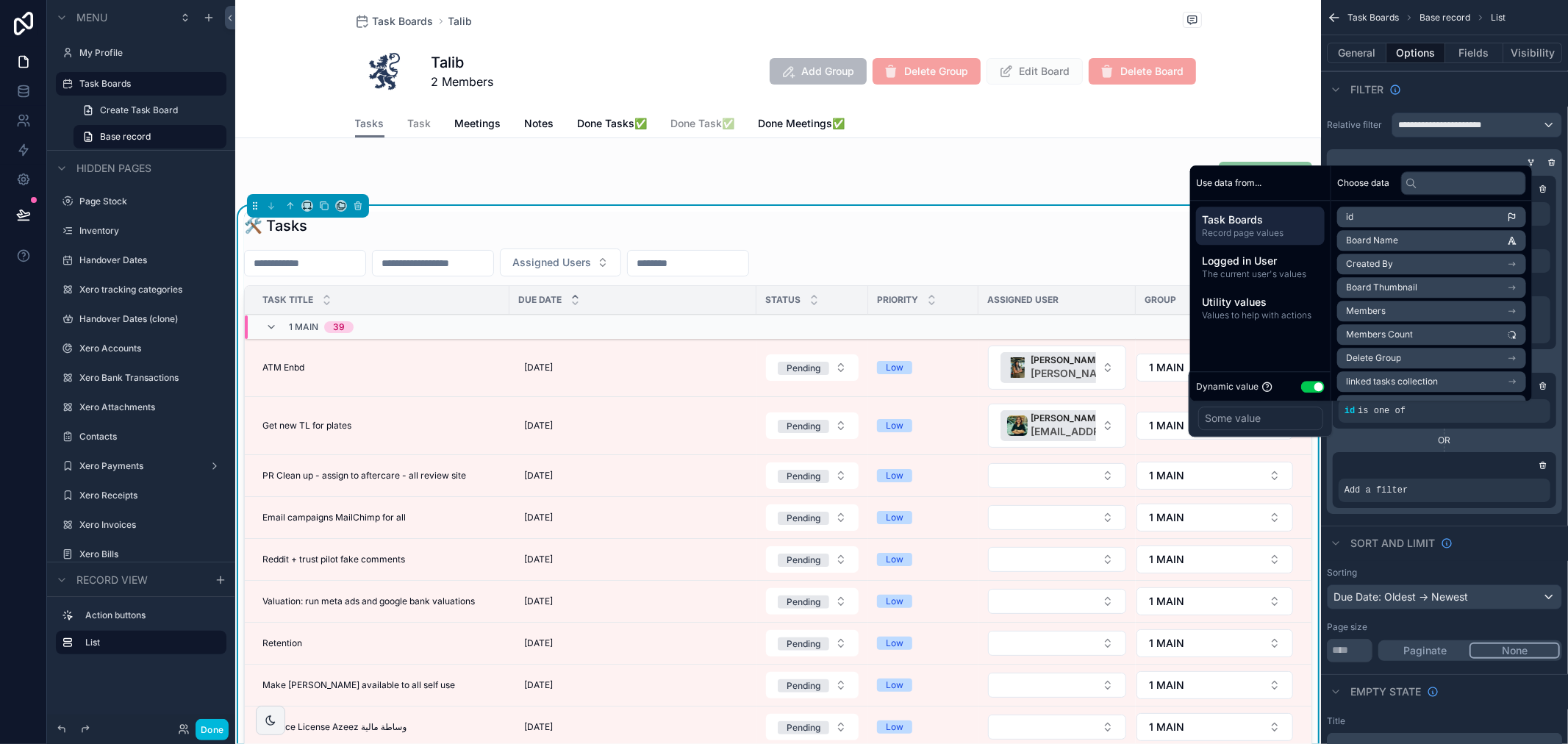
click at [1267, 262] on span "Logged in User" at bounding box center [1260, 261] width 117 height 15
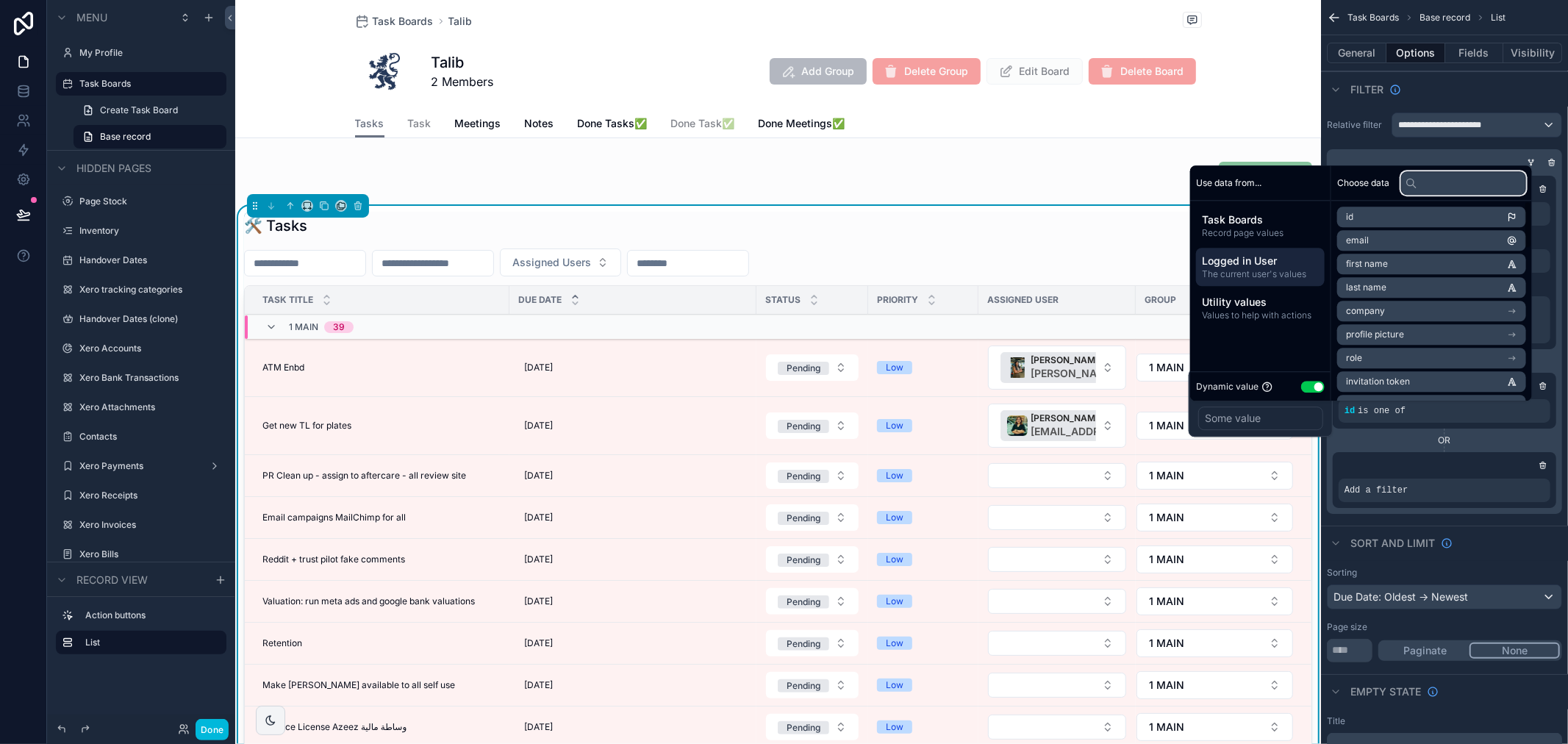
click at [1451, 181] on input "text" at bounding box center [1463, 183] width 125 height 24
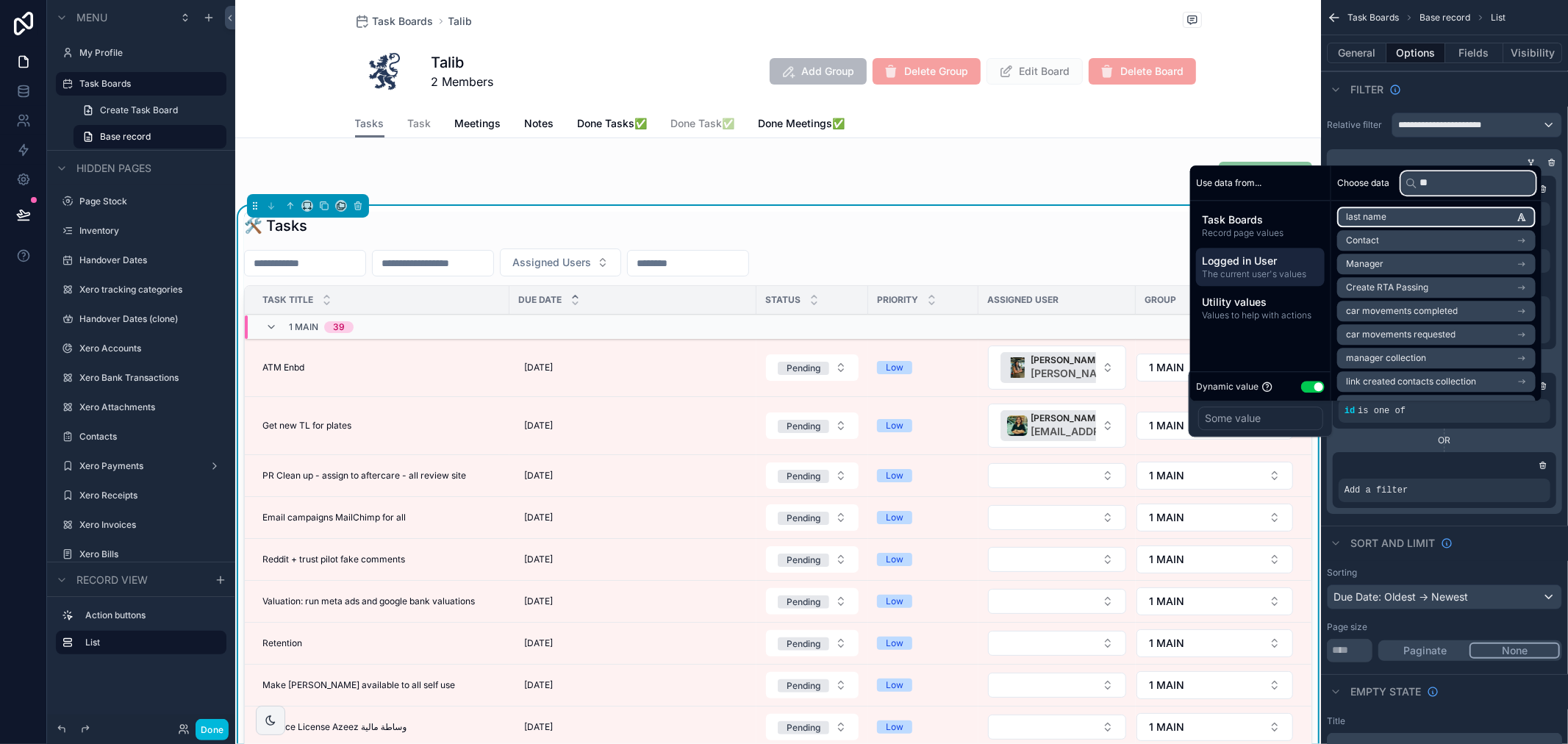
type input "***"
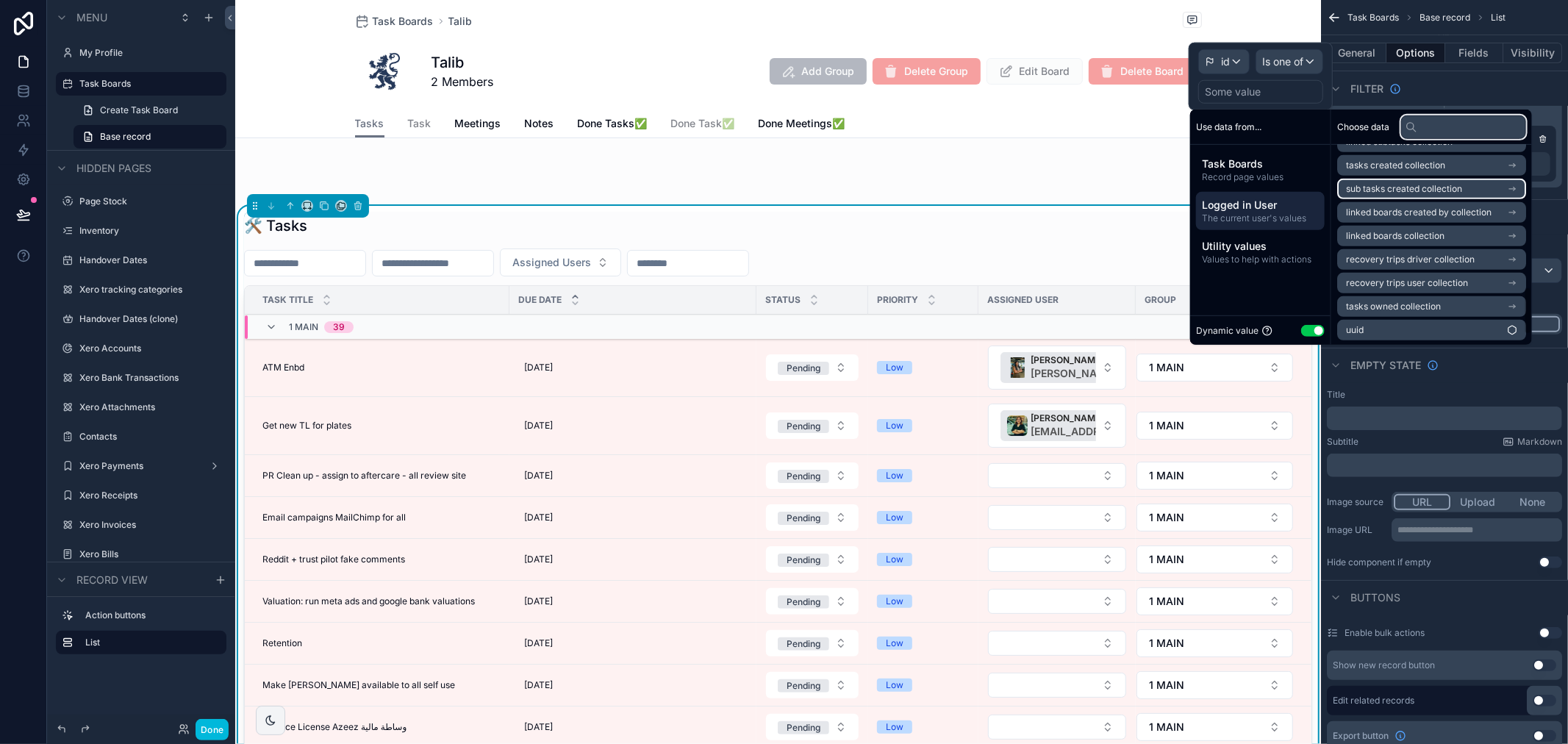
scroll to position [549, 0]
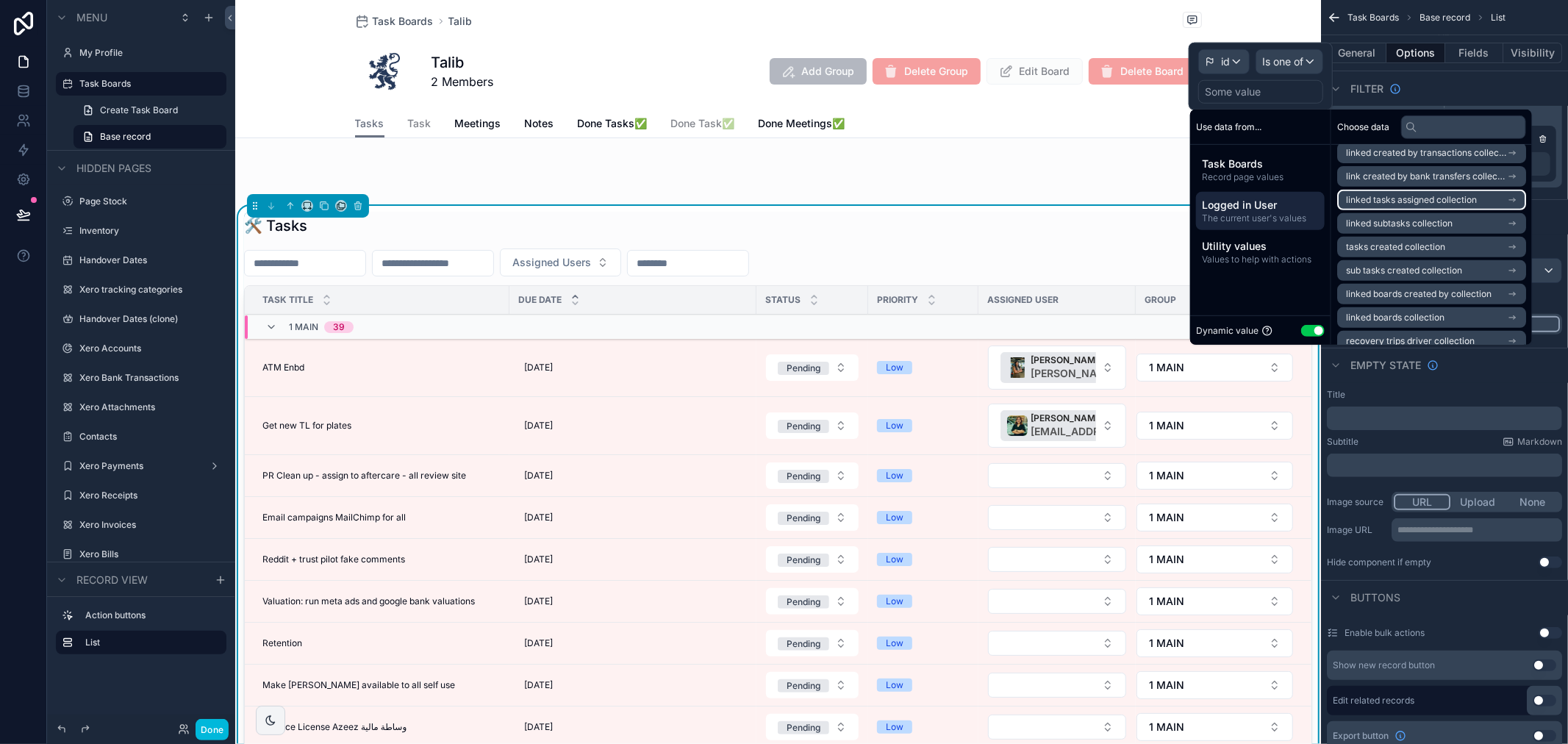
click at [1474, 202] on span "linked tasks assigned collection" at bounding box center [1411, 200] width 130 height 12
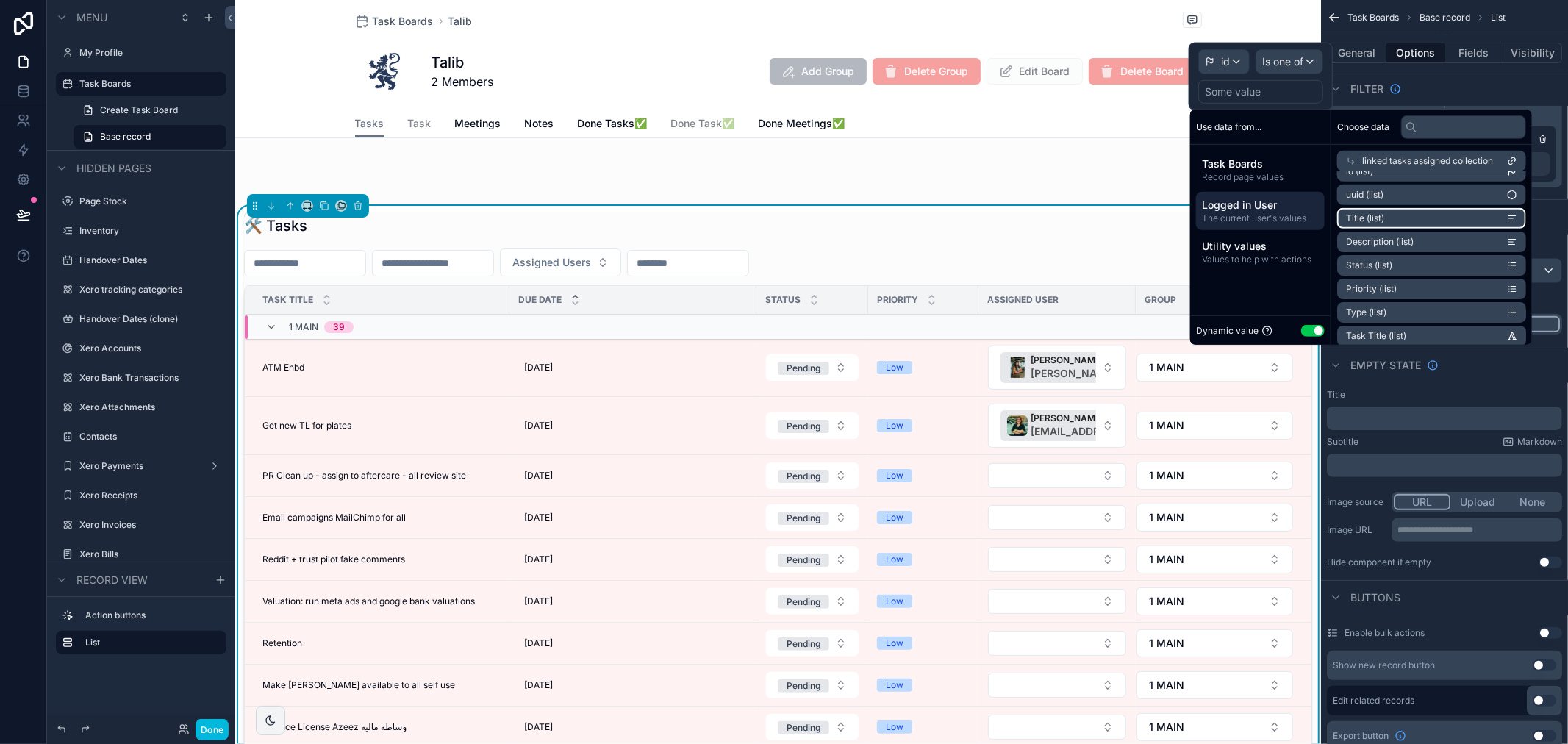
scroll to position [0, 0]
click at [1434, 187] on li "id (list)" at bounding box center [1432, 187] width 189 height 21
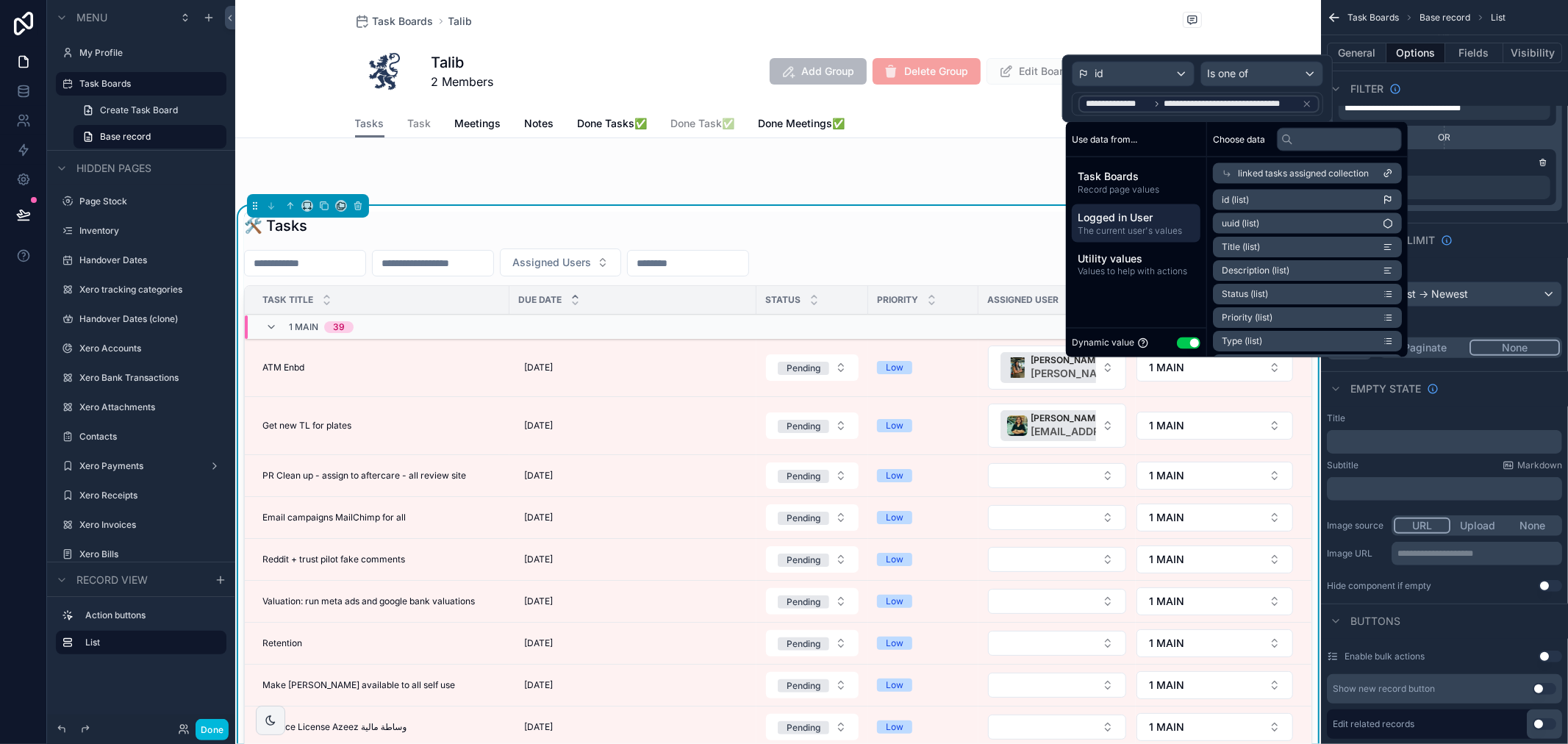
click at [961, 226] on div "🛠 Tasks Import" at bounding box center [778, 225] width 1068 height 27
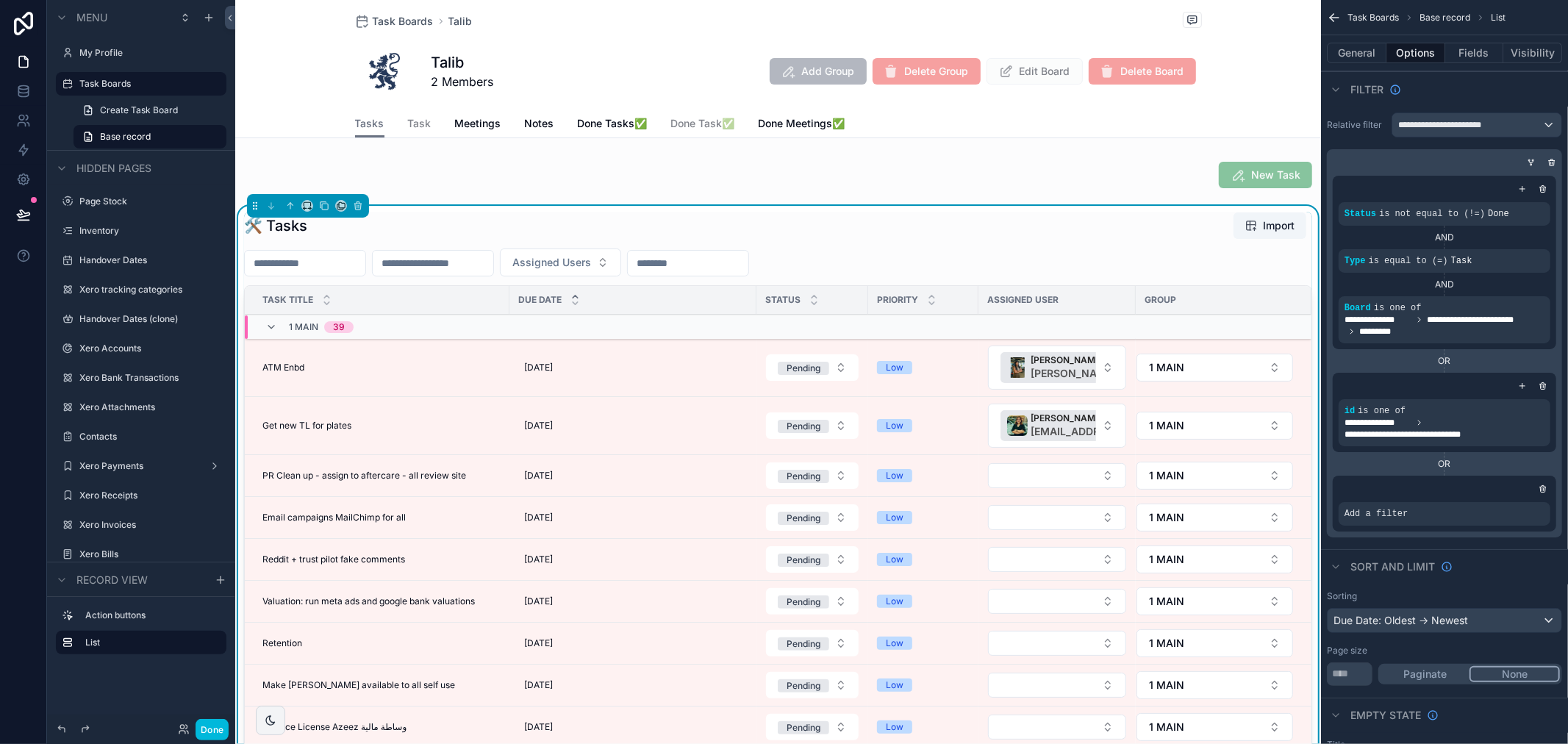
click at [0, 0] on div "scrollable content" at bounding box center [0, 0] width 0 height 0
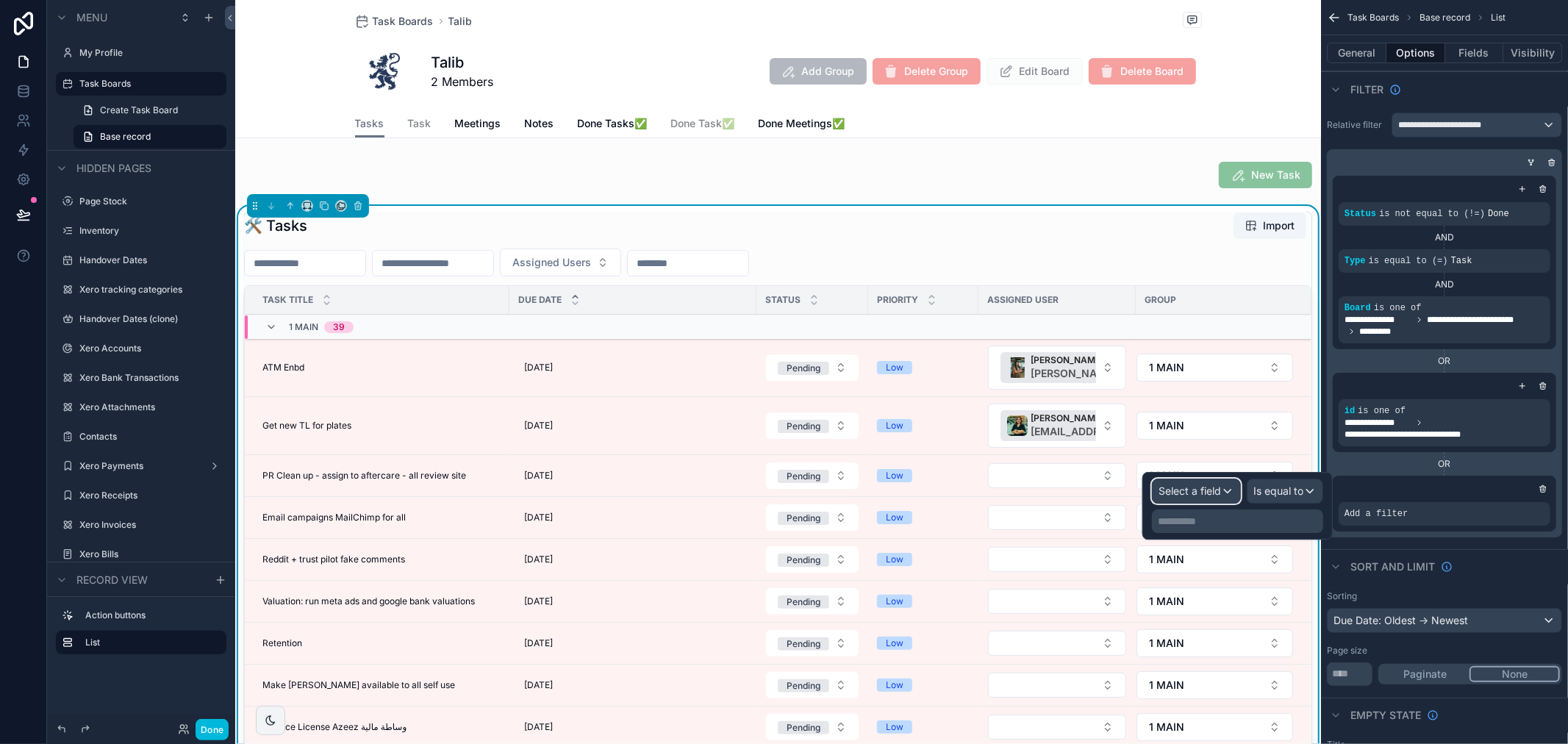
click at [1186, 490] on span "Select a field" at bounding box center [1190, 490] width 63 height 13
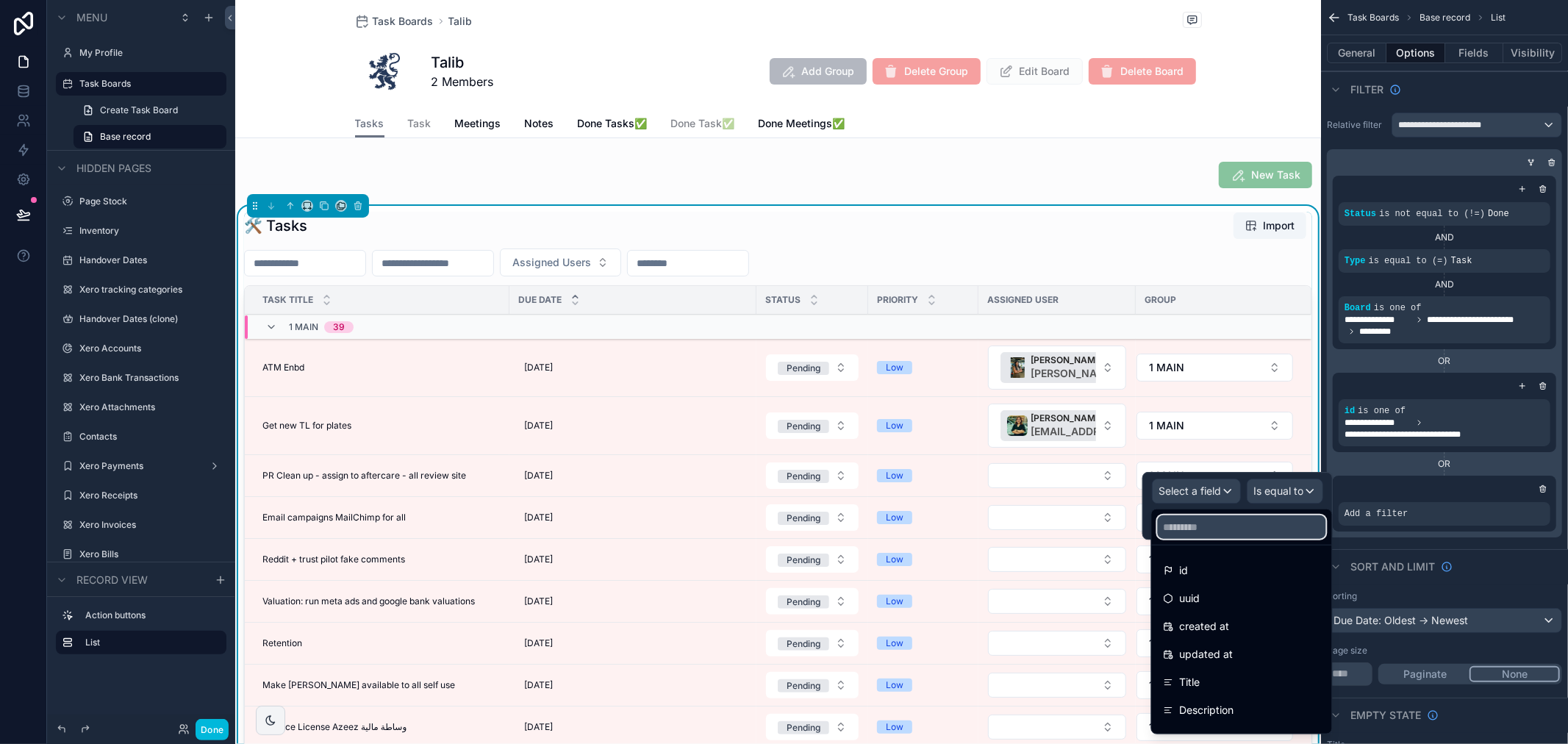
click at [1196, 525] on input "text" at bounding box center [1242, 527] width 169 height 24
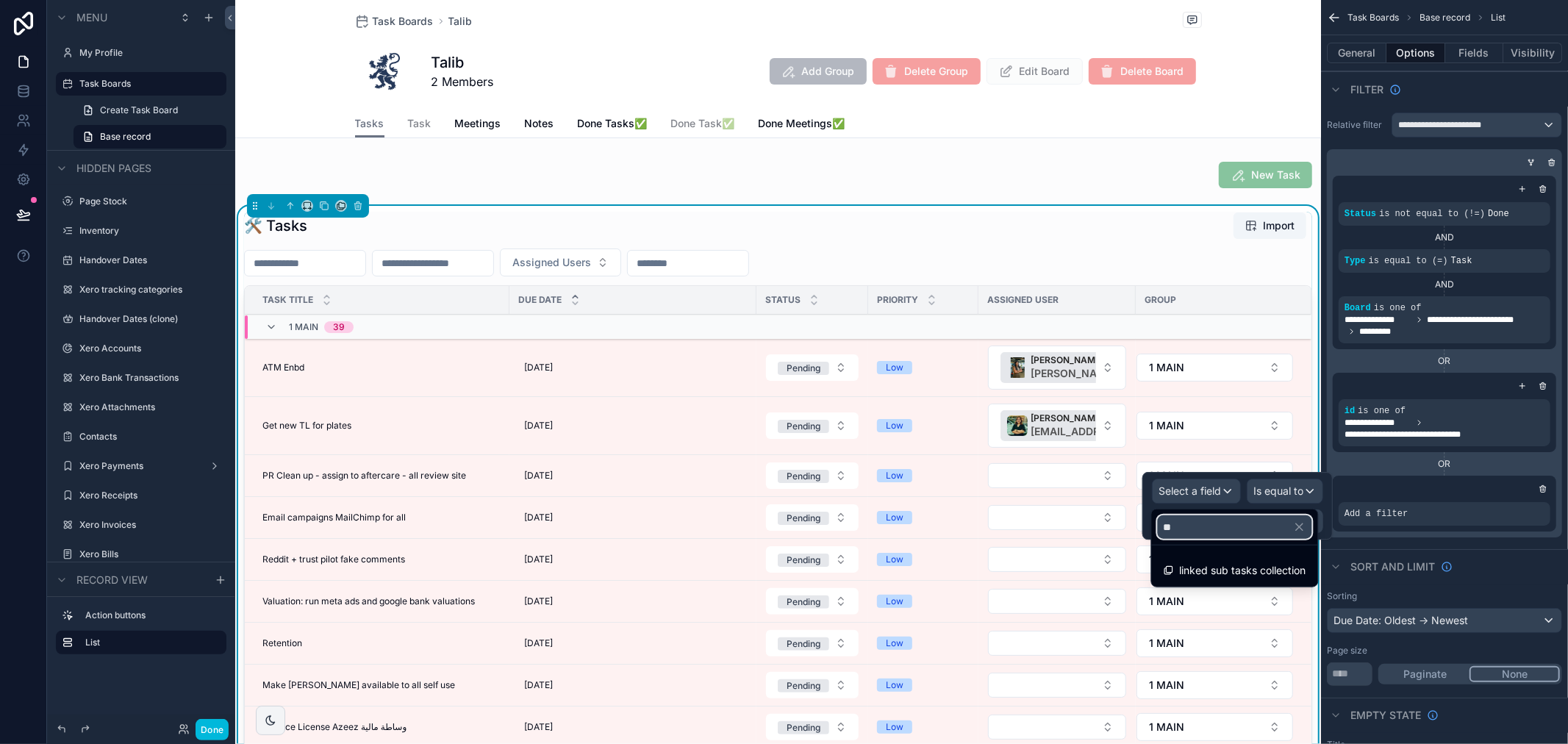
type input "**"
click at [1216, 578] on span "linked sub tasks collection" at bounding box center [1242, 570] width 126 height 18
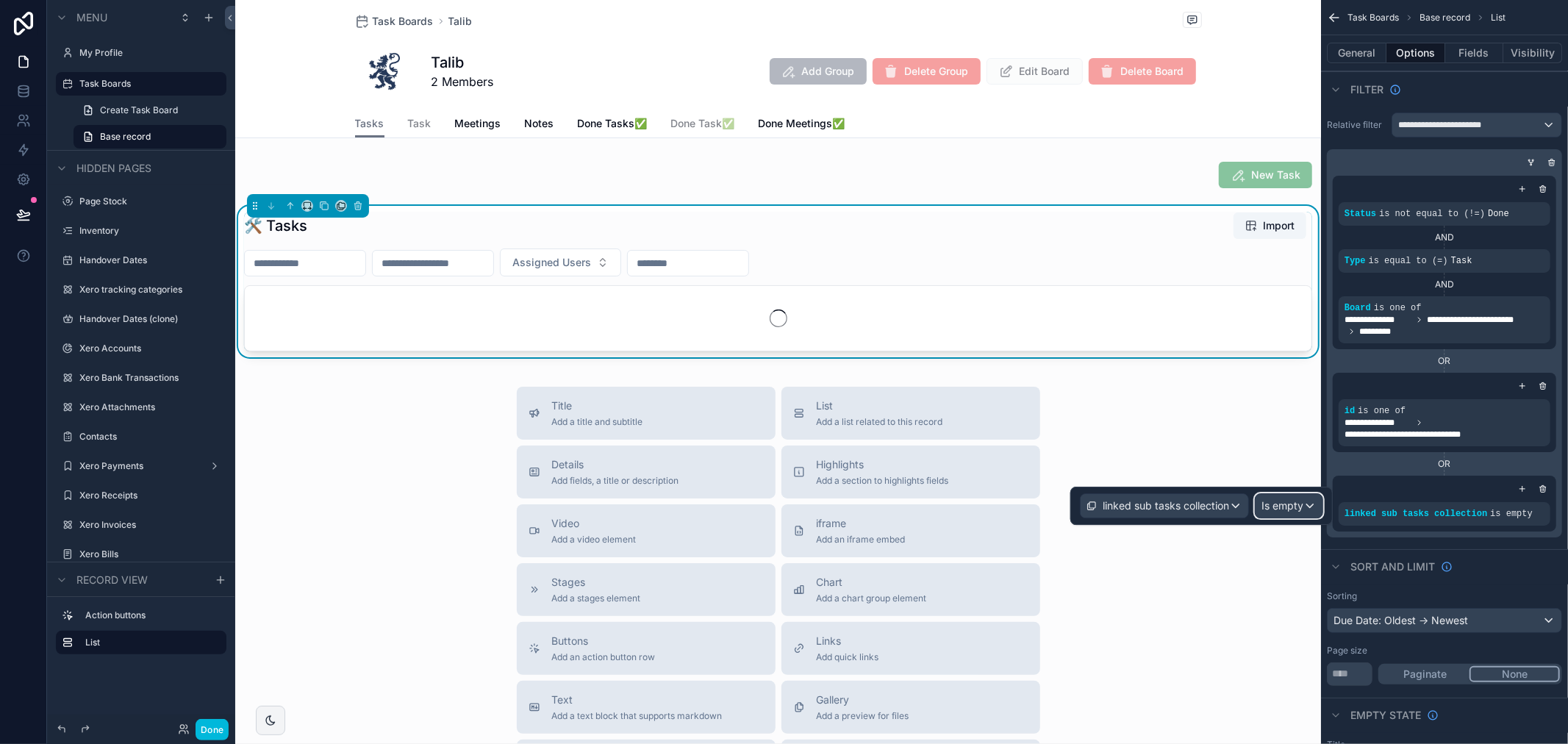
click at [1283, 511] on span "Is empty" at bounding box center [1283, 505] width 42 height 15
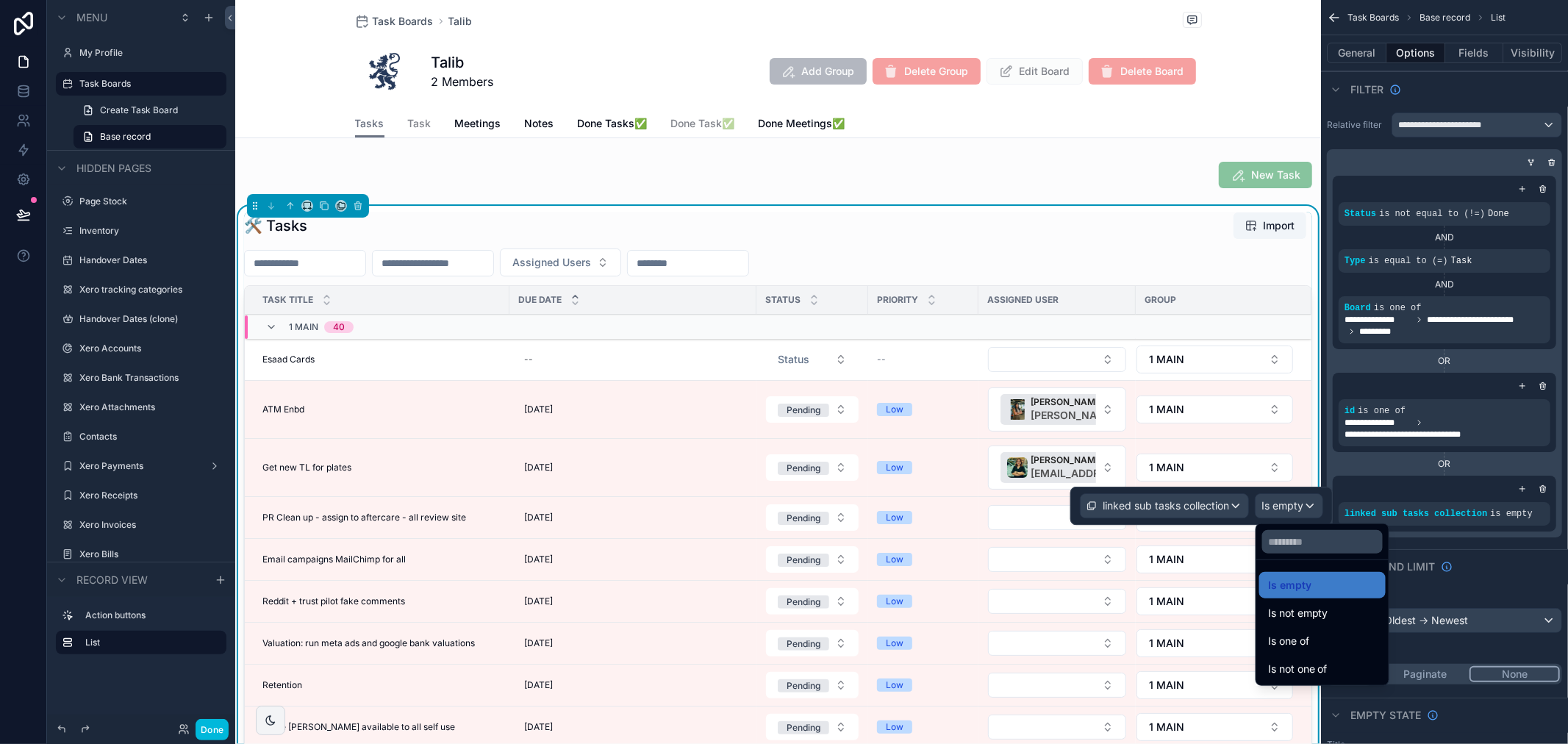
click at [1327, 635] on div "Is one of" at bounding box center [1322, 641] width 109 height 18
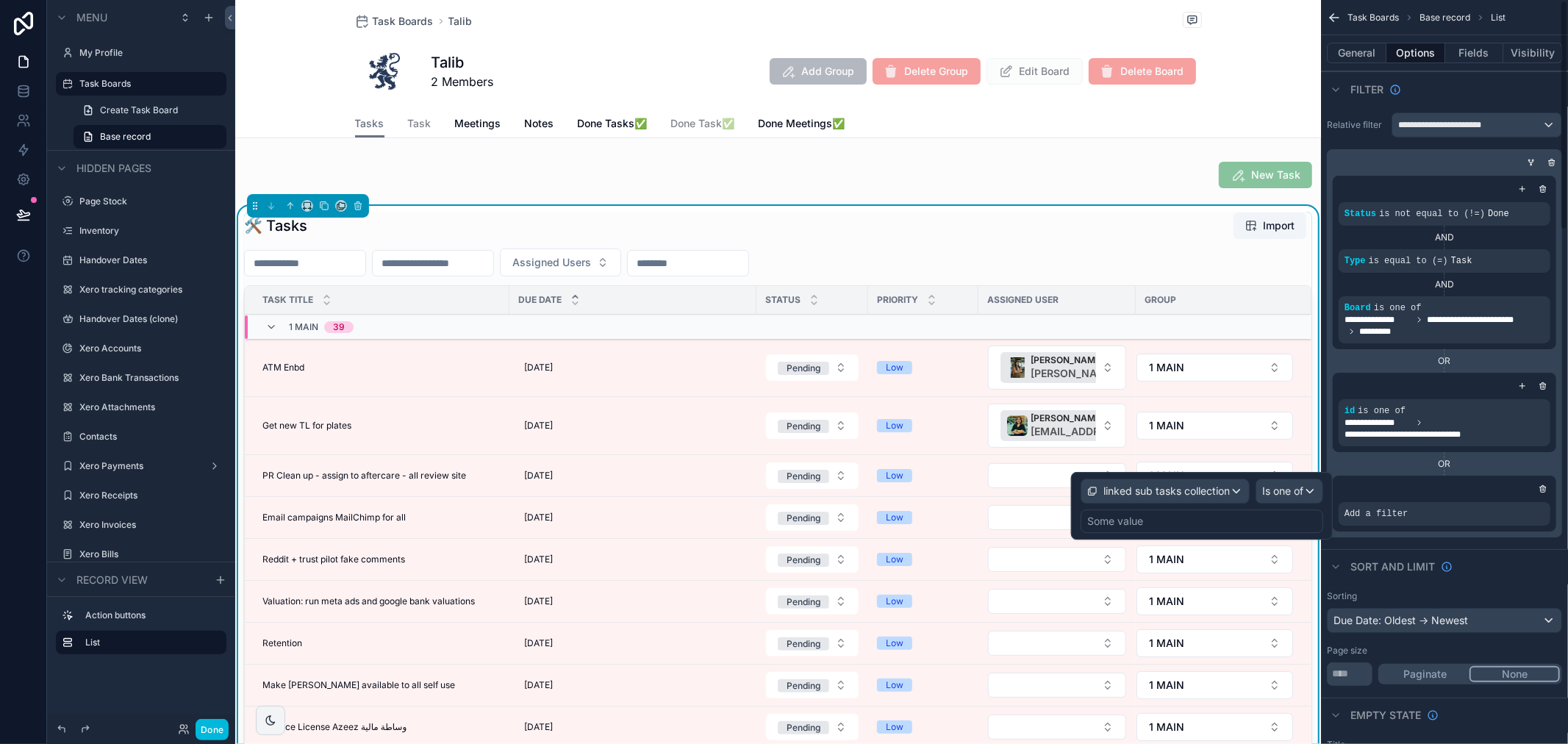
click at [1288, 523] on div "Some value" at bounding box center [1201, 521] width 242 height 24
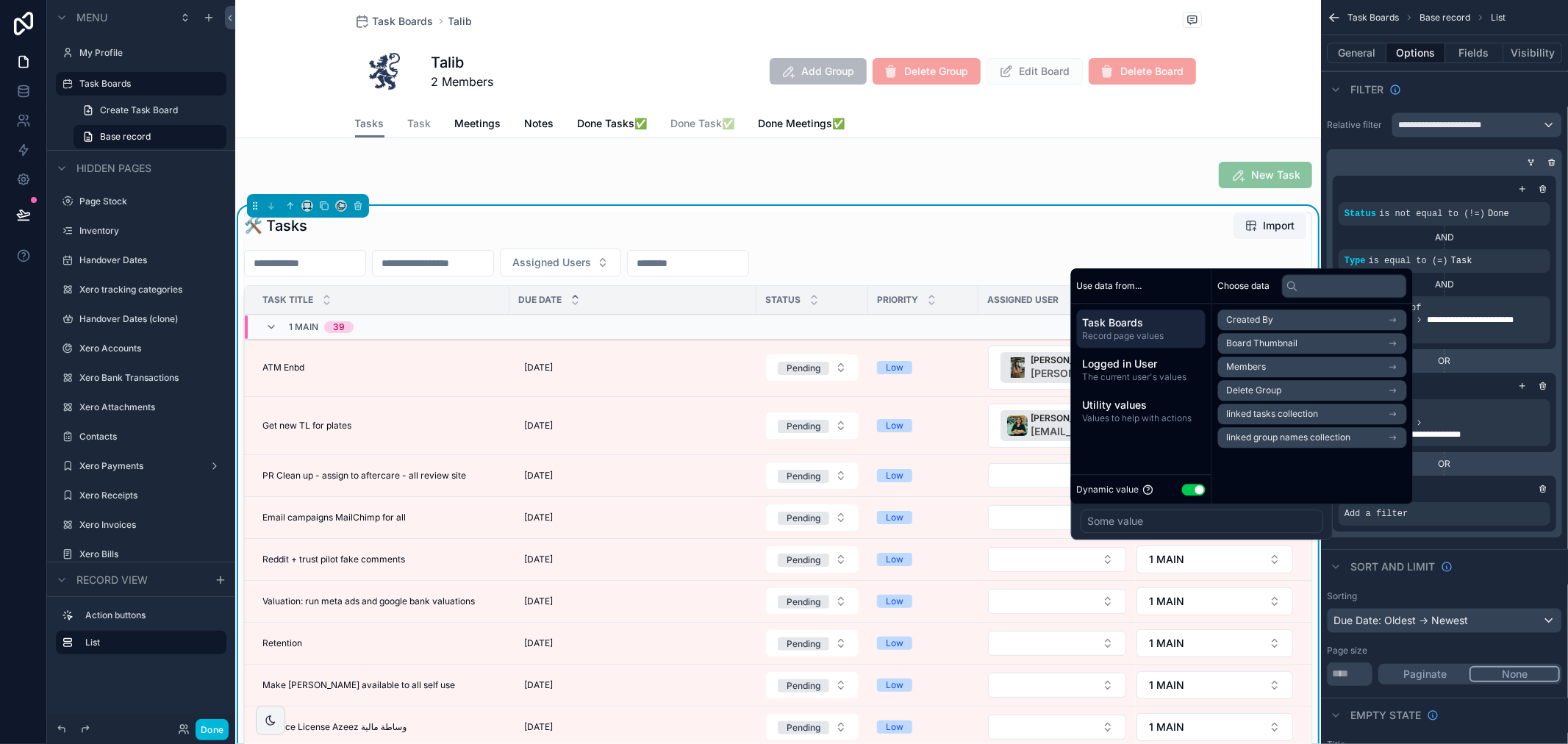
click at [1167, 379] on span "The current user's values" at bounding box center [1140, 377] width 117 height 12
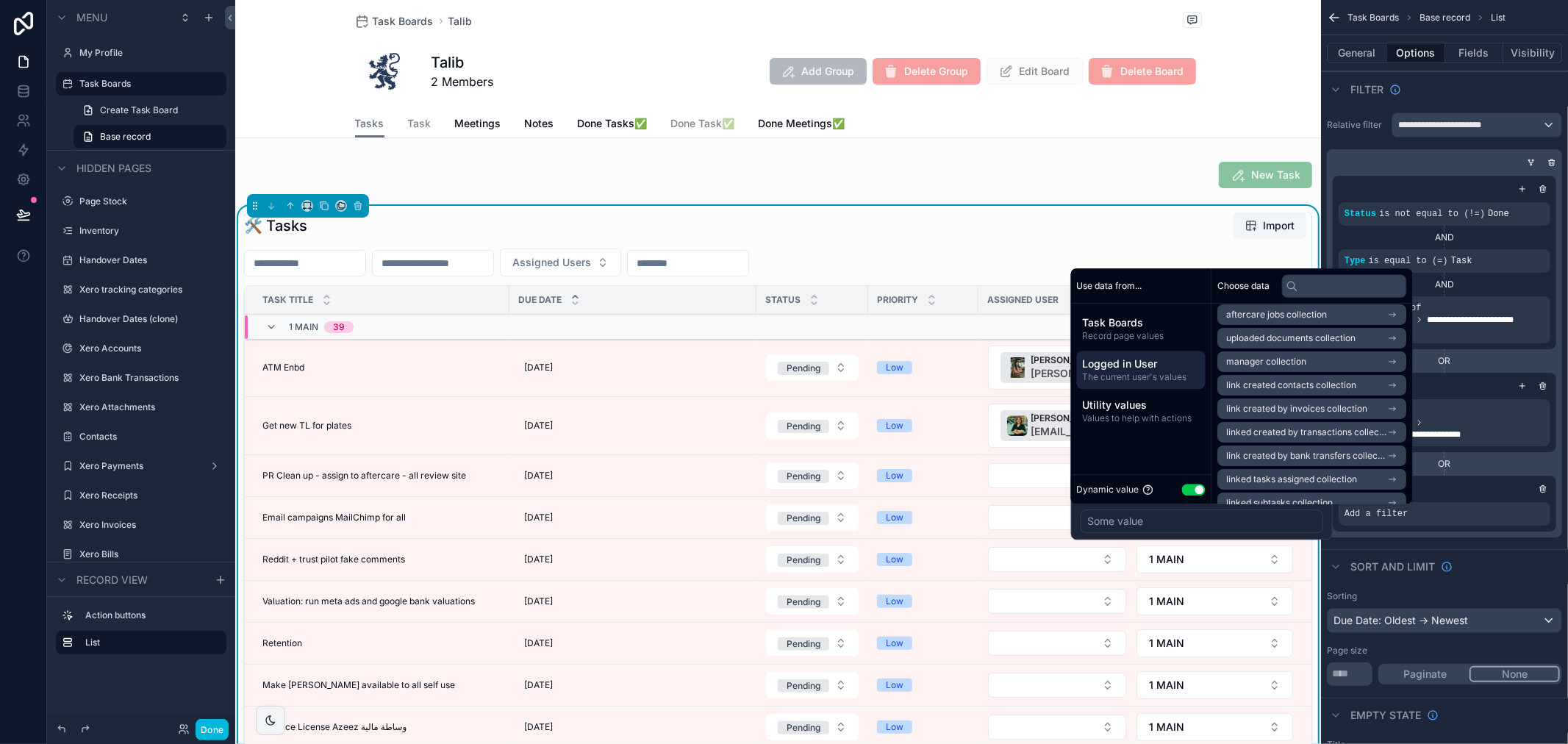
scroll to position [466, 0]
click at [1365, 326] on li "linked subtasks collection" at bounding box center [1312, 323] width 189 height 21
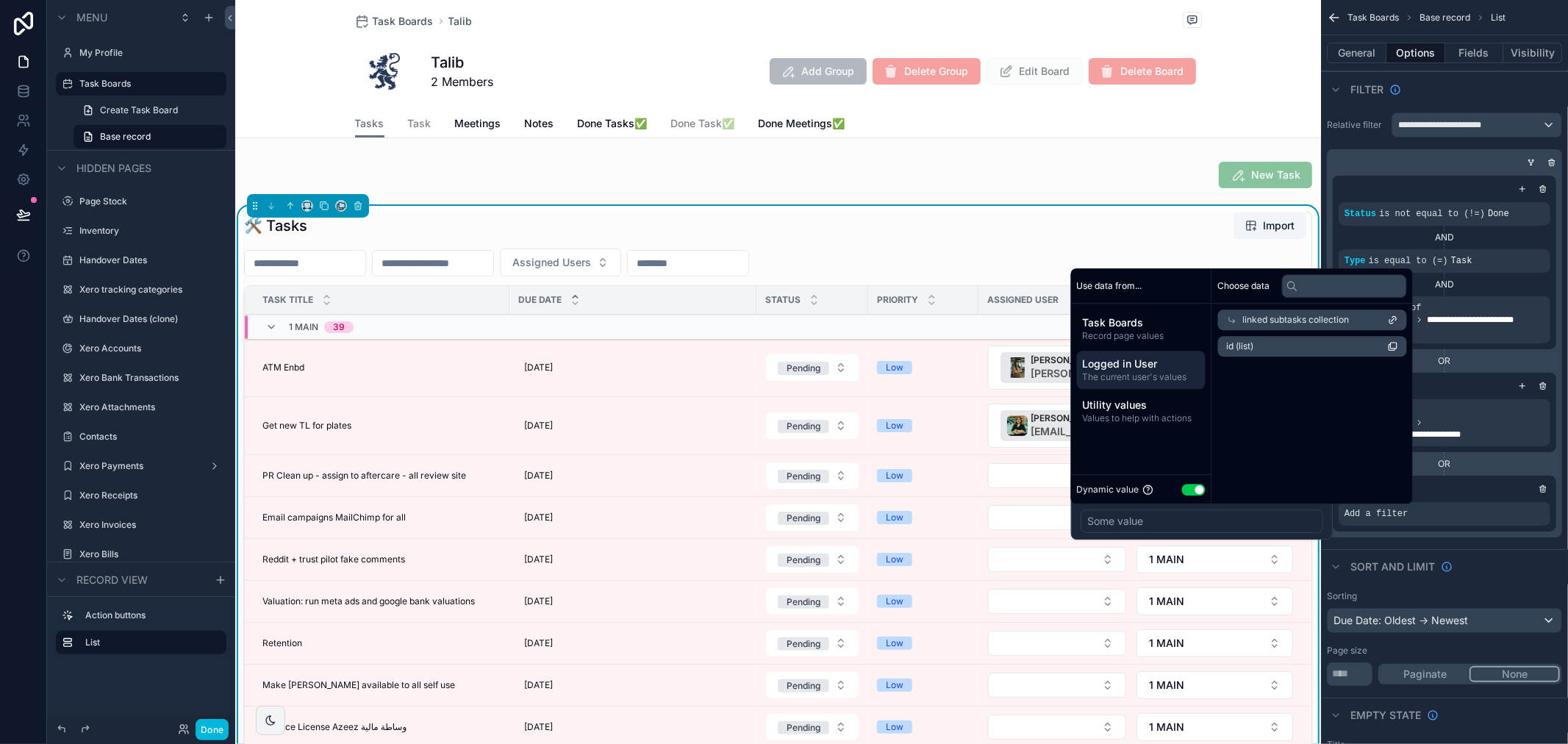
scroll to position [0, 0]
click at [1336, 351] on li "id (list)" at bounding box center [1312, 346] width 189 height 21
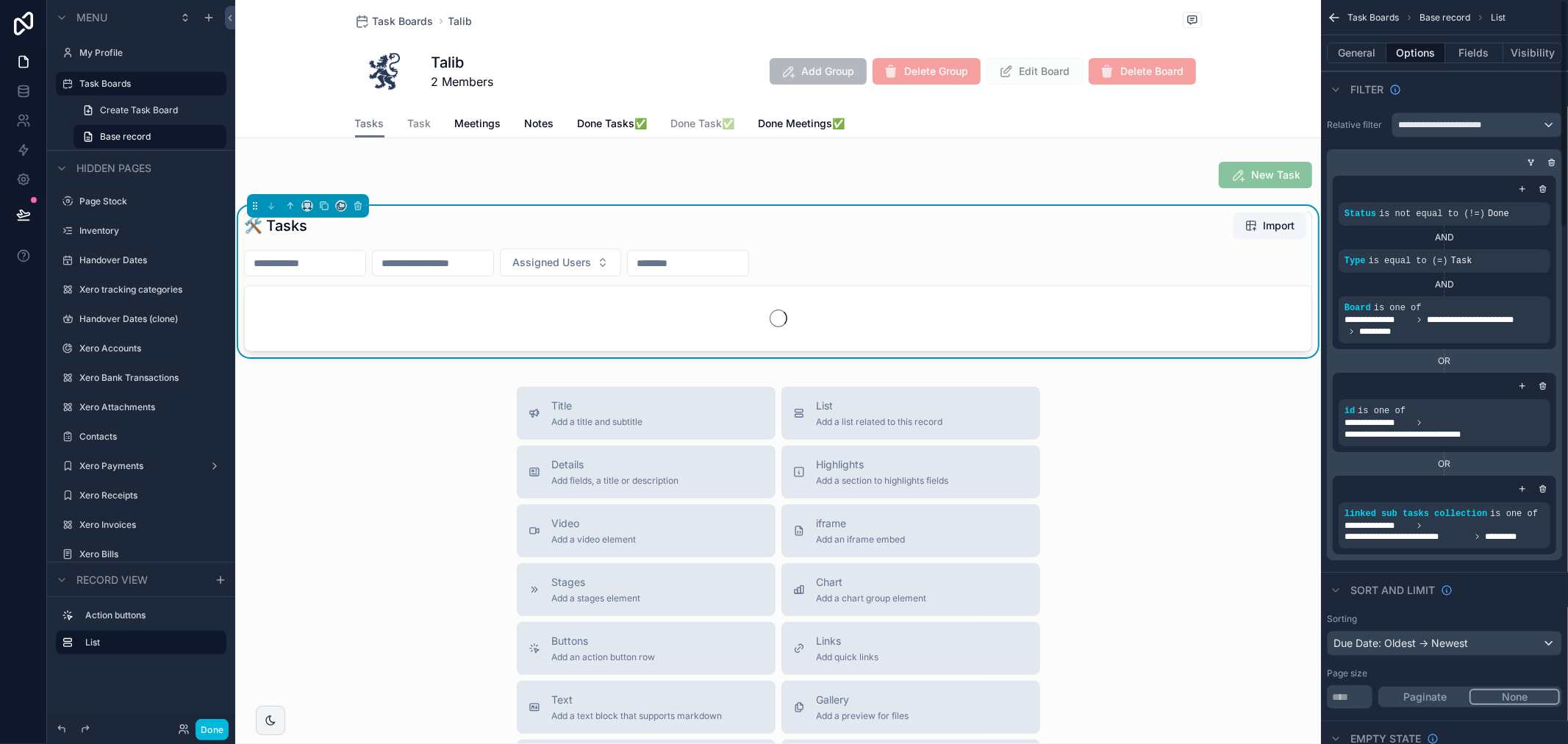
click at [1531, 359] on div "OR" at bounding box center [1444, 361] width 224 height 12
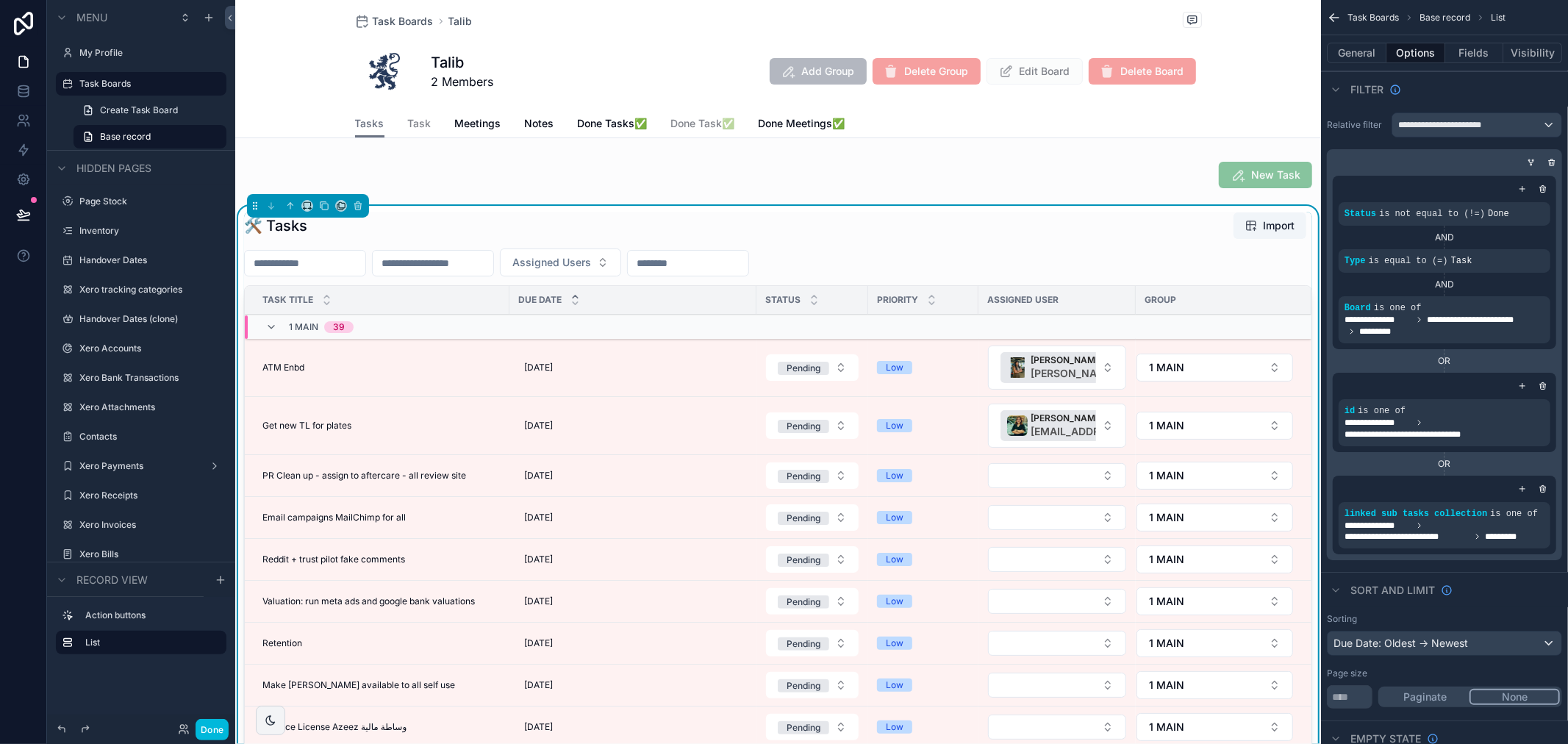
click at [689, 478] on div "[DATE] [DATE]" at bounding box center [633, 475] width 229 height 24
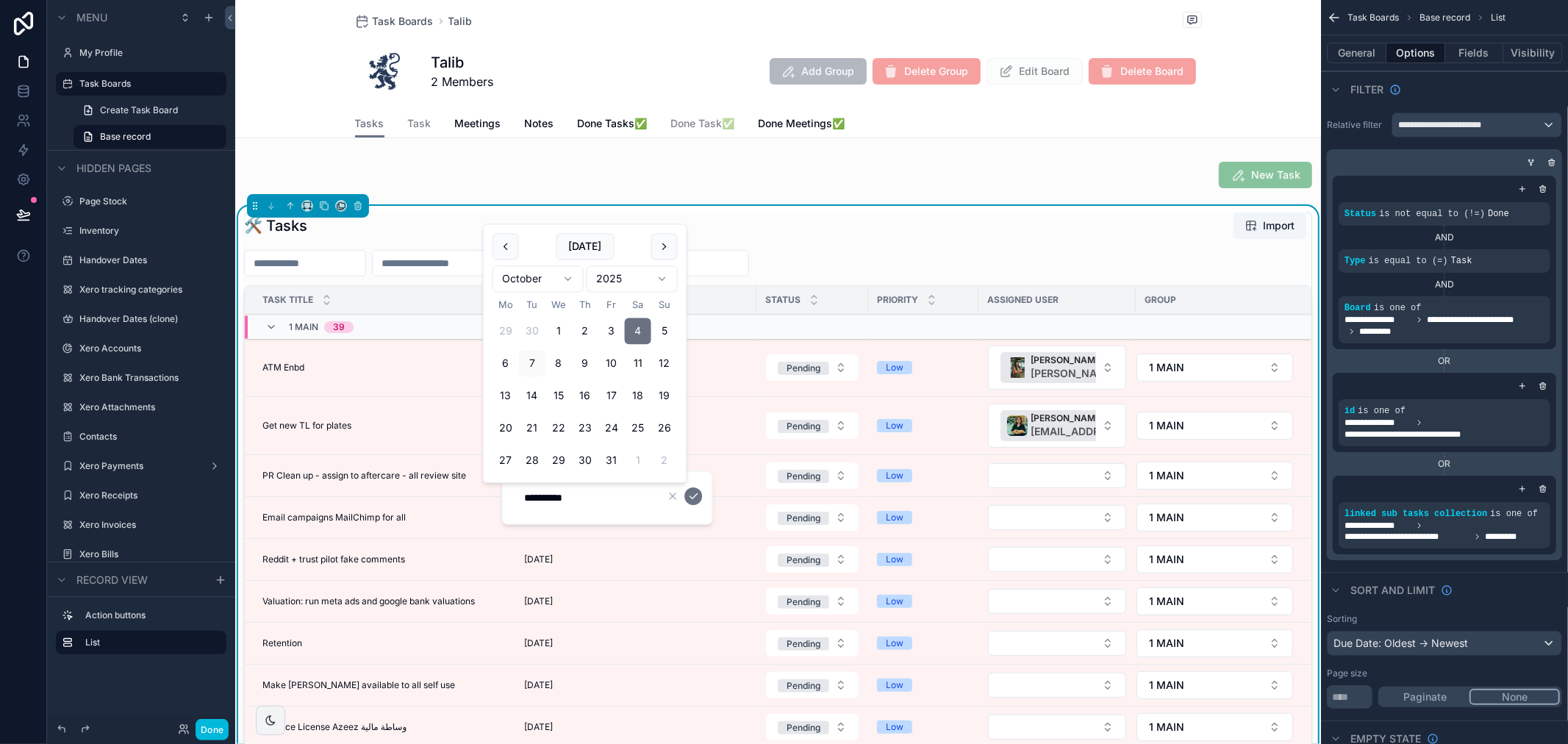
click at [475, 482] on td "PR Clean up - assign to aftercare - all review site PR Clean up - assign to aft…" at bounding box center [378, 475] width 265 height 42
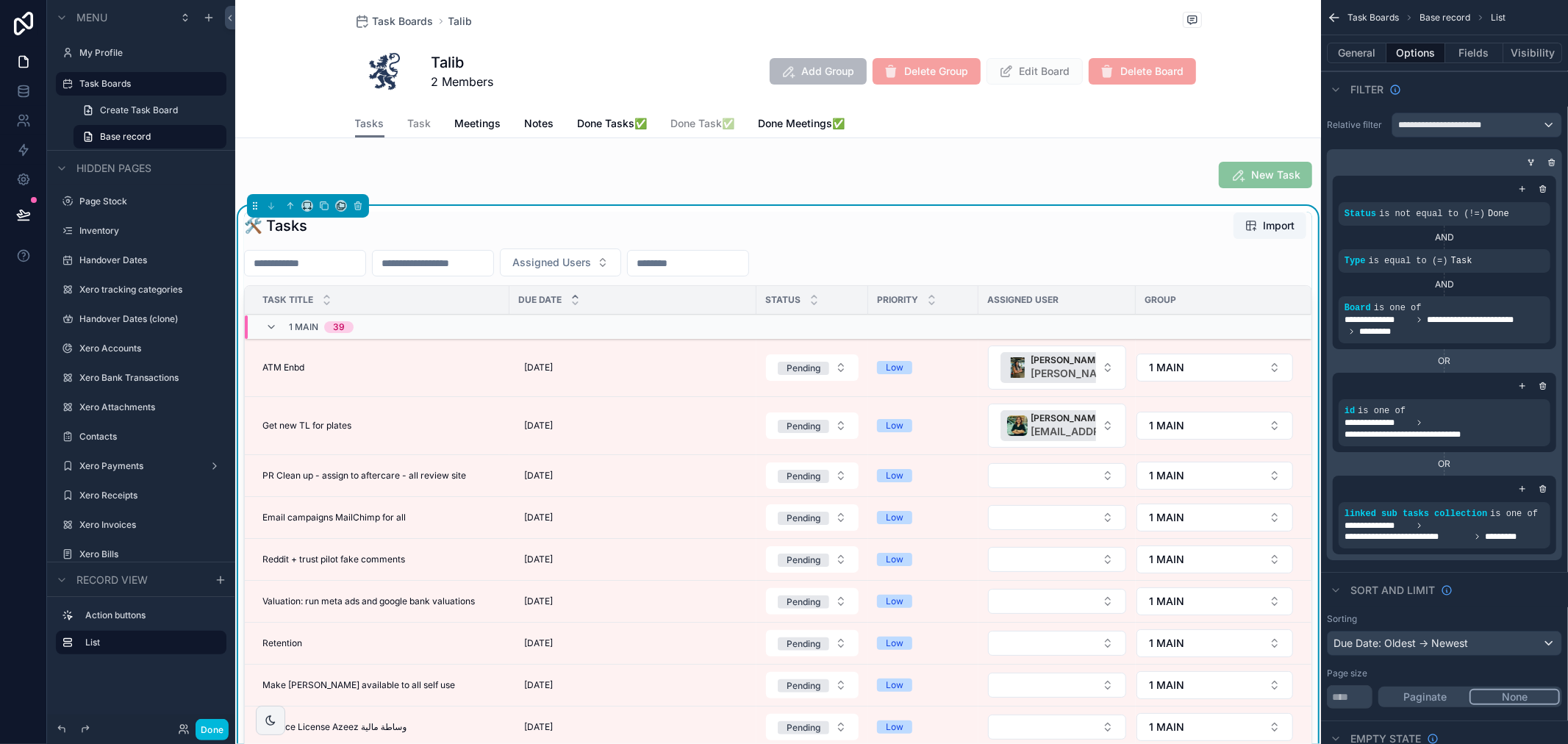
click at [434, 471] on span "PR Clean up - assign to aftercare - all review site" at bounding box center [365, 475] width 204 height 12
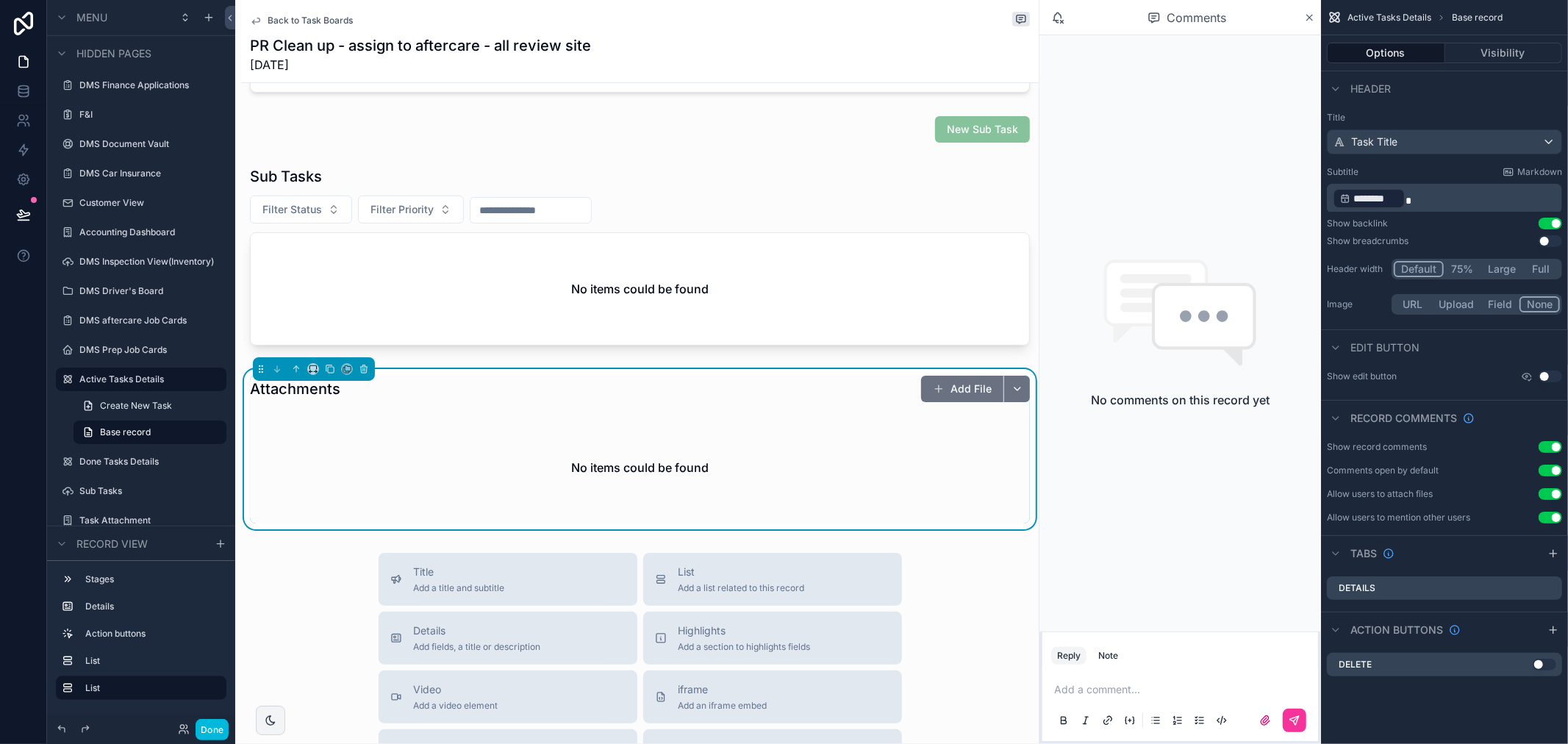
scroll to position [335, 0]
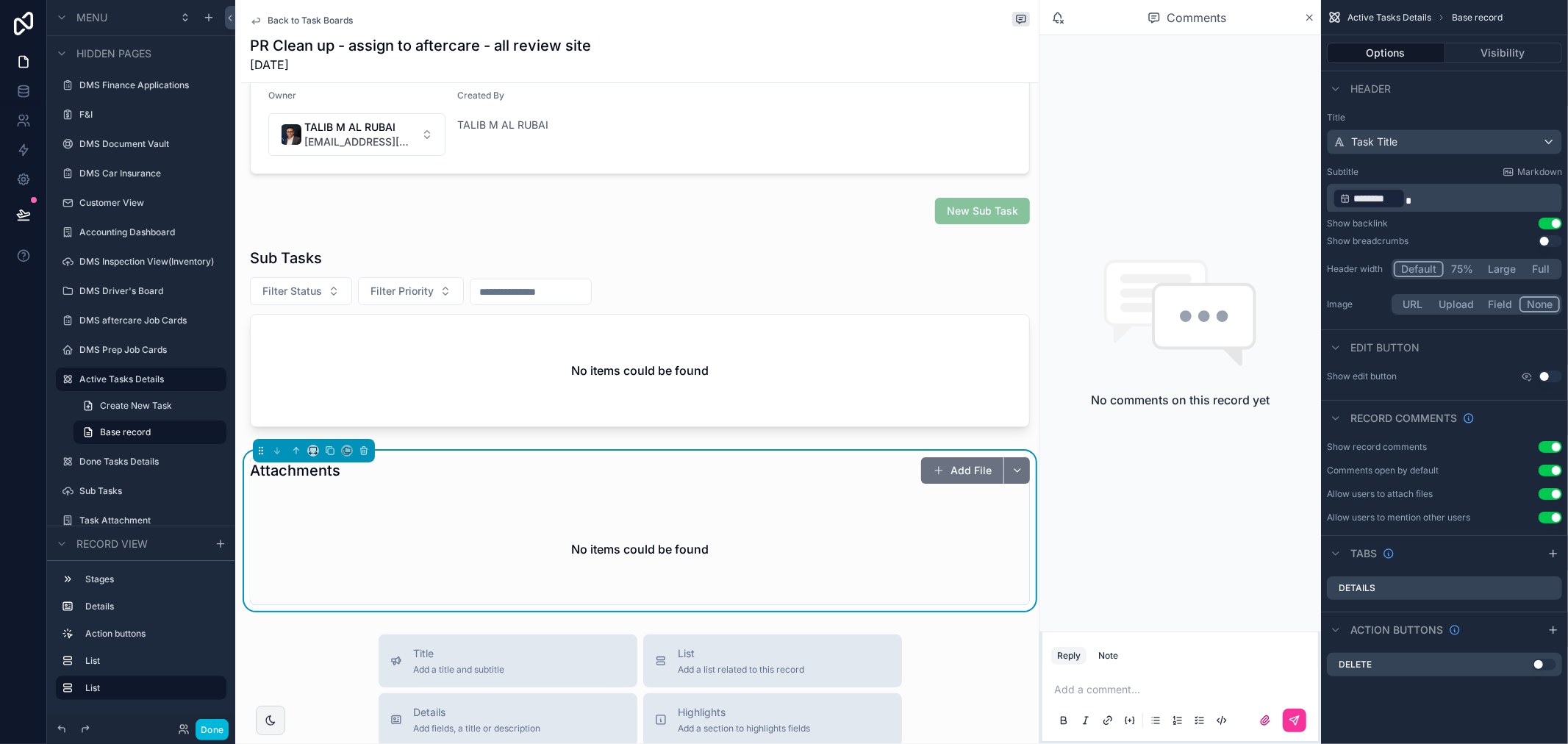
click at [959, 212] on div "scrollable content" at bounding box center [640, 211] width 798 height 38
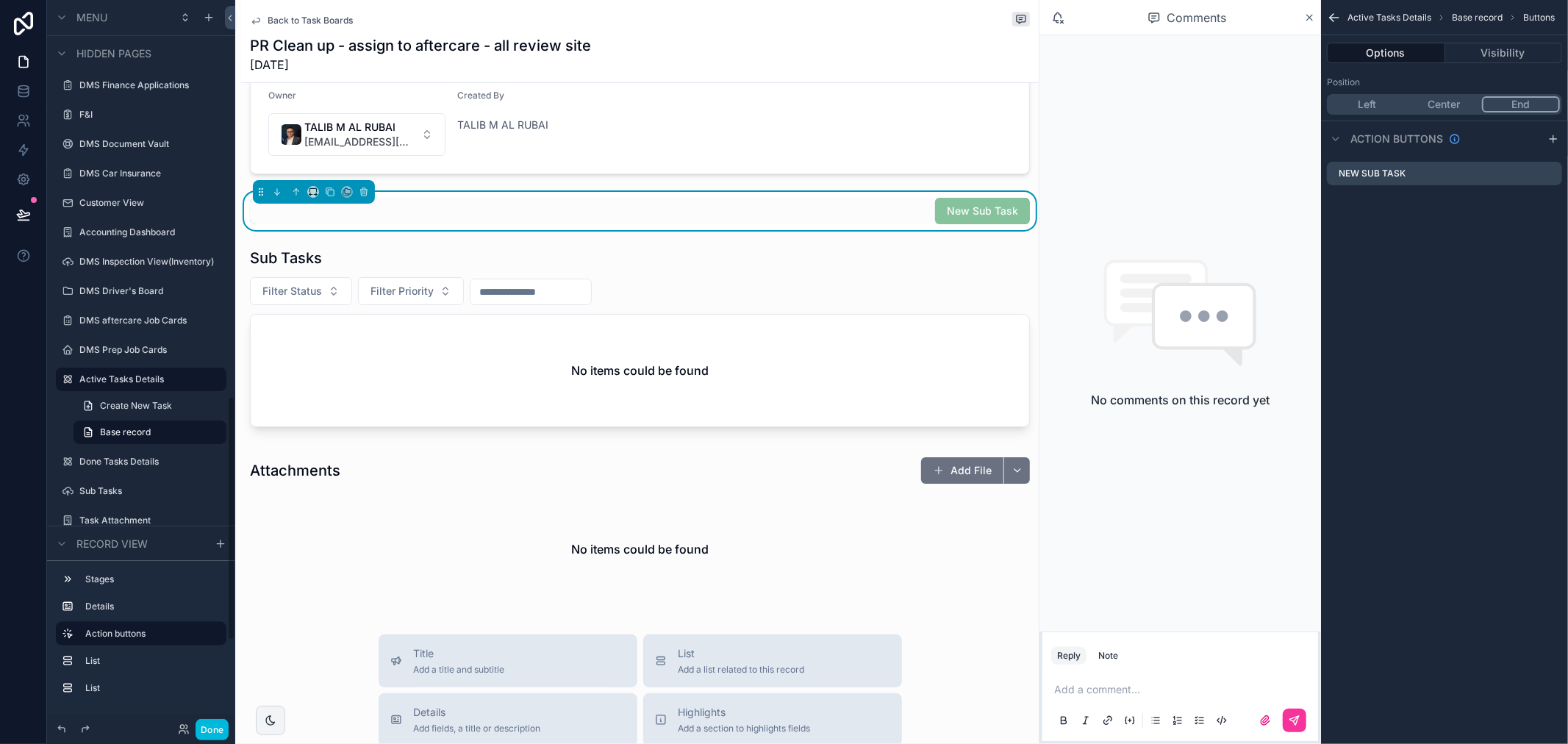
click at [222, 725] on button "Done" at bounding box center [212, 729] width 33 height 22
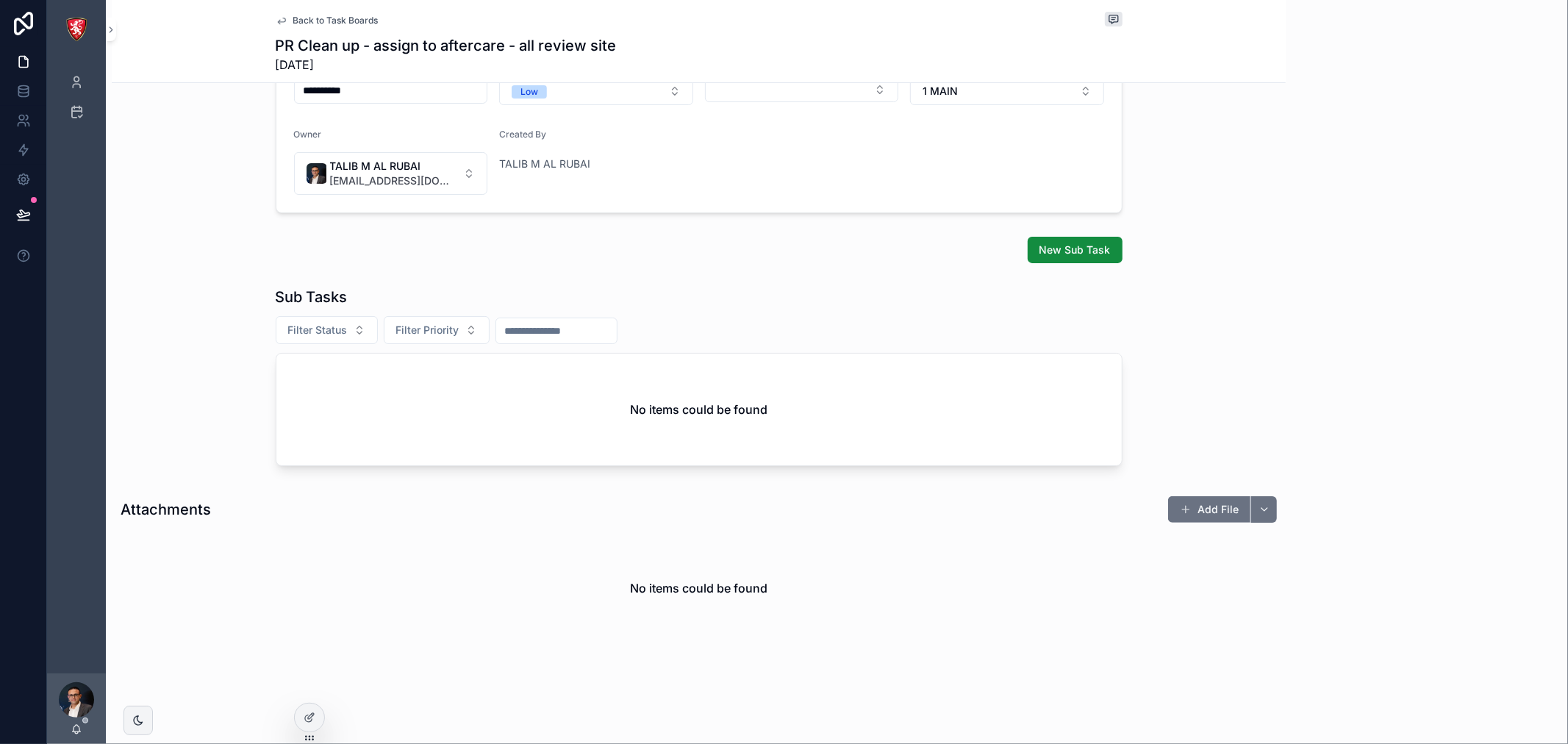
scroll to position [297, 0]
click at [1041, 261] on button "New Sub Task" at bounding box center [1075, 249] width 95 height 26
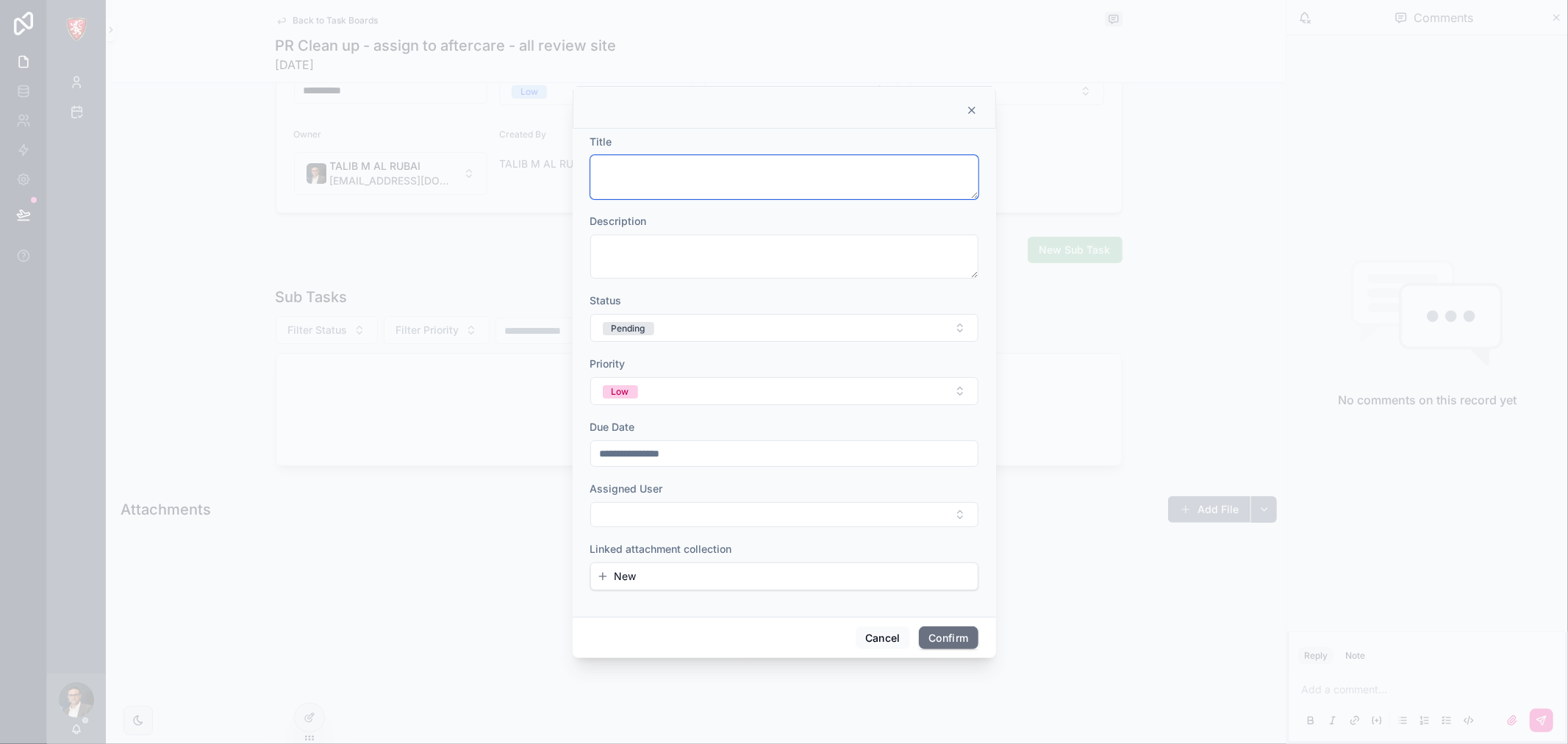
click at [729, 192] on textarea at bounding box center [784, 176] width 388 height 44
type textarea "****"
click at [685, 519] on button "Select Button" at bounding box center [784, 514] width 388 height 25
type input "**"
click at [769, 583] on span "[PERSON_NAME][EMAIL_ADDRESS][DOMAIN_NAME]" at bounding box center [786, 587] width 151 height 15
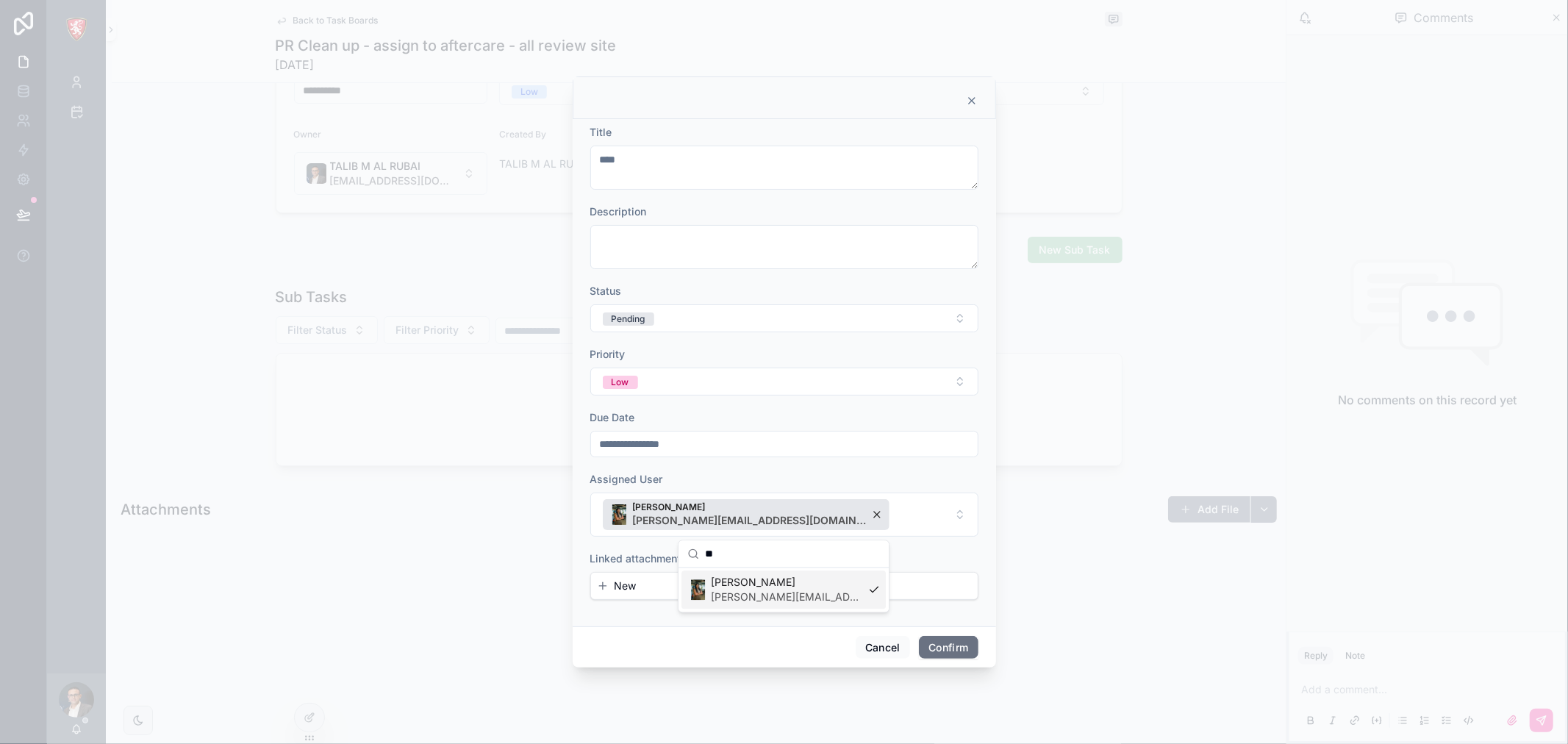
click at [948, 648] on button "Confirm" at bounding box center [948, 648] width 59 height 24
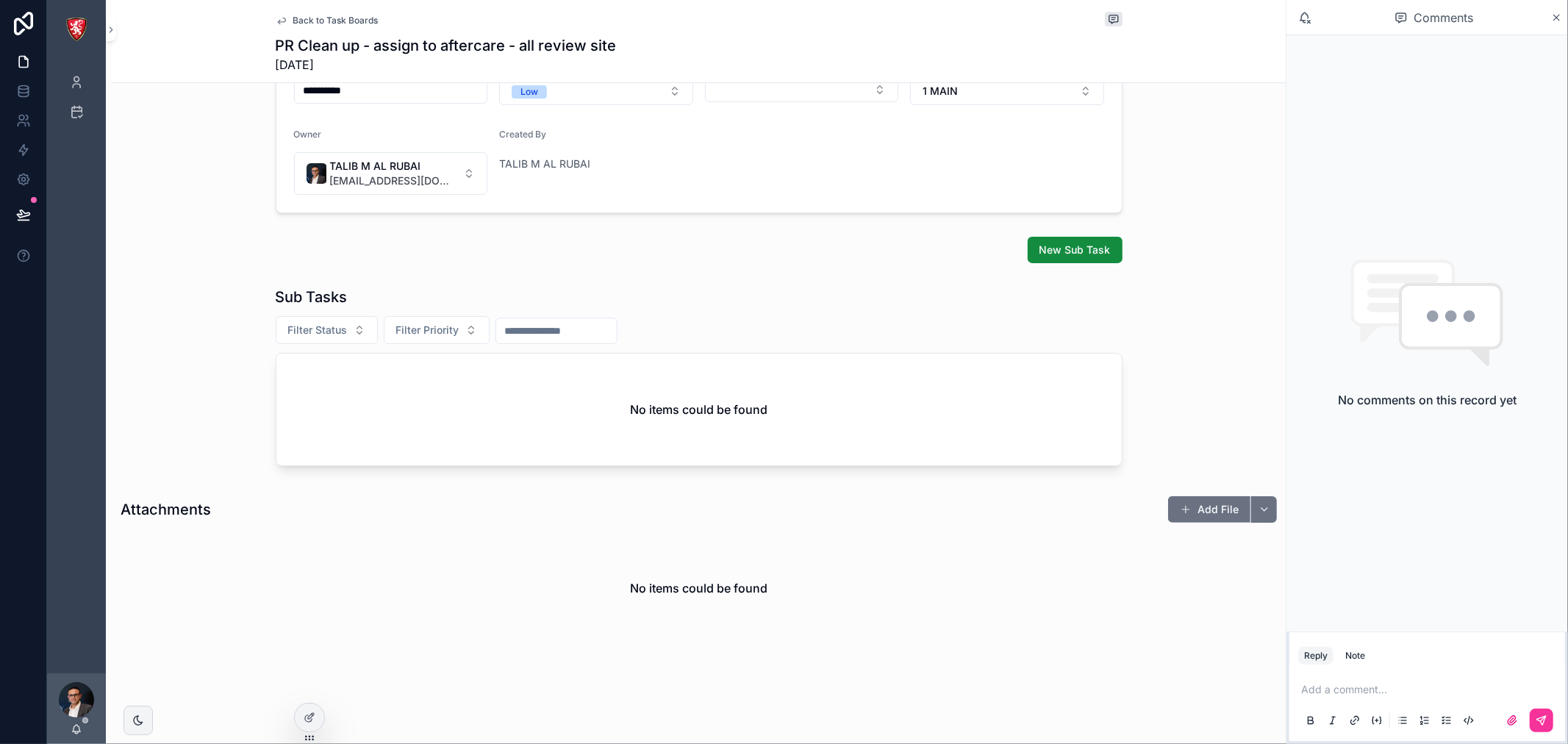
scroll to position [268, 0]
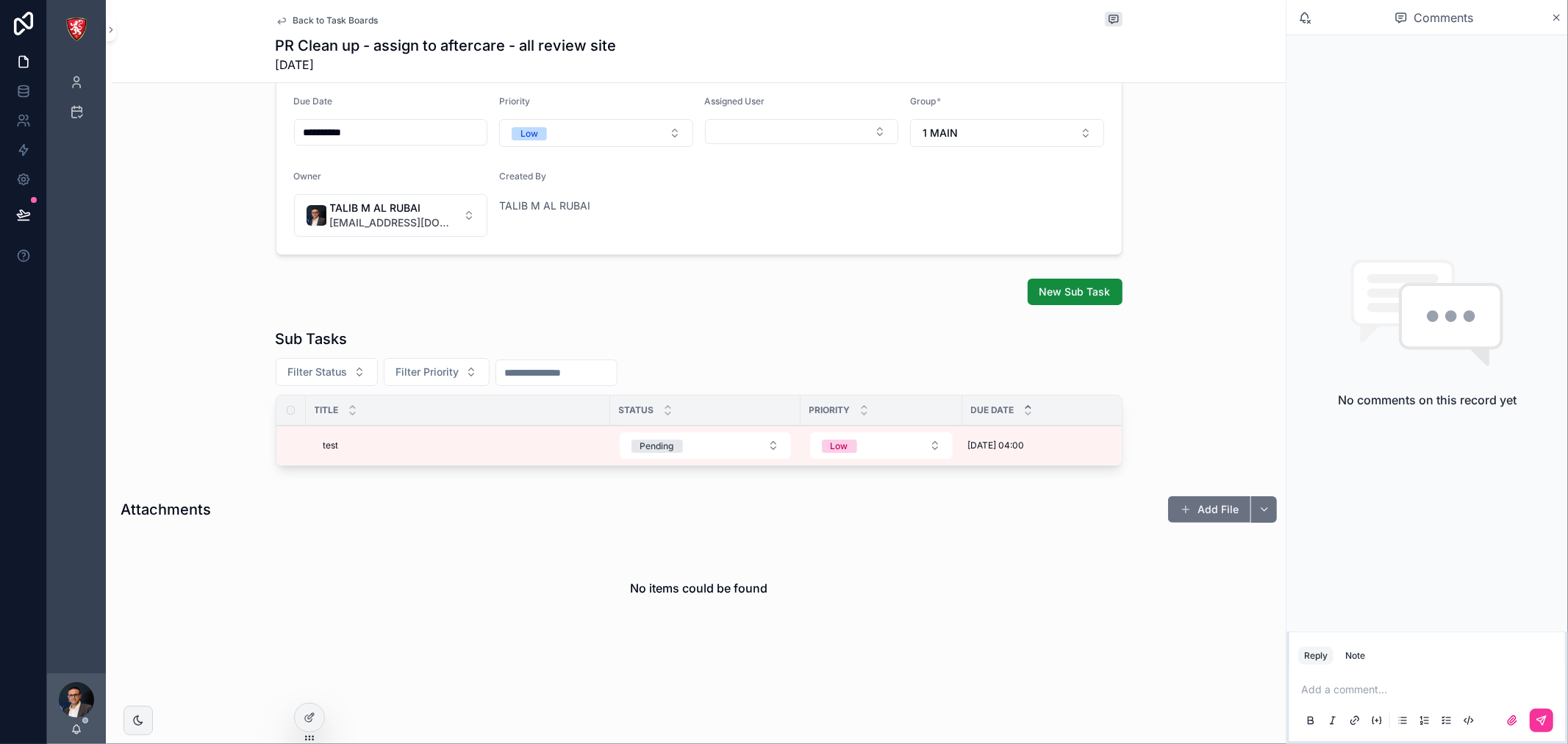
click at [1030, 289] on button "New Sub Task" at bounding box center [1075, 291] width 95 height 26
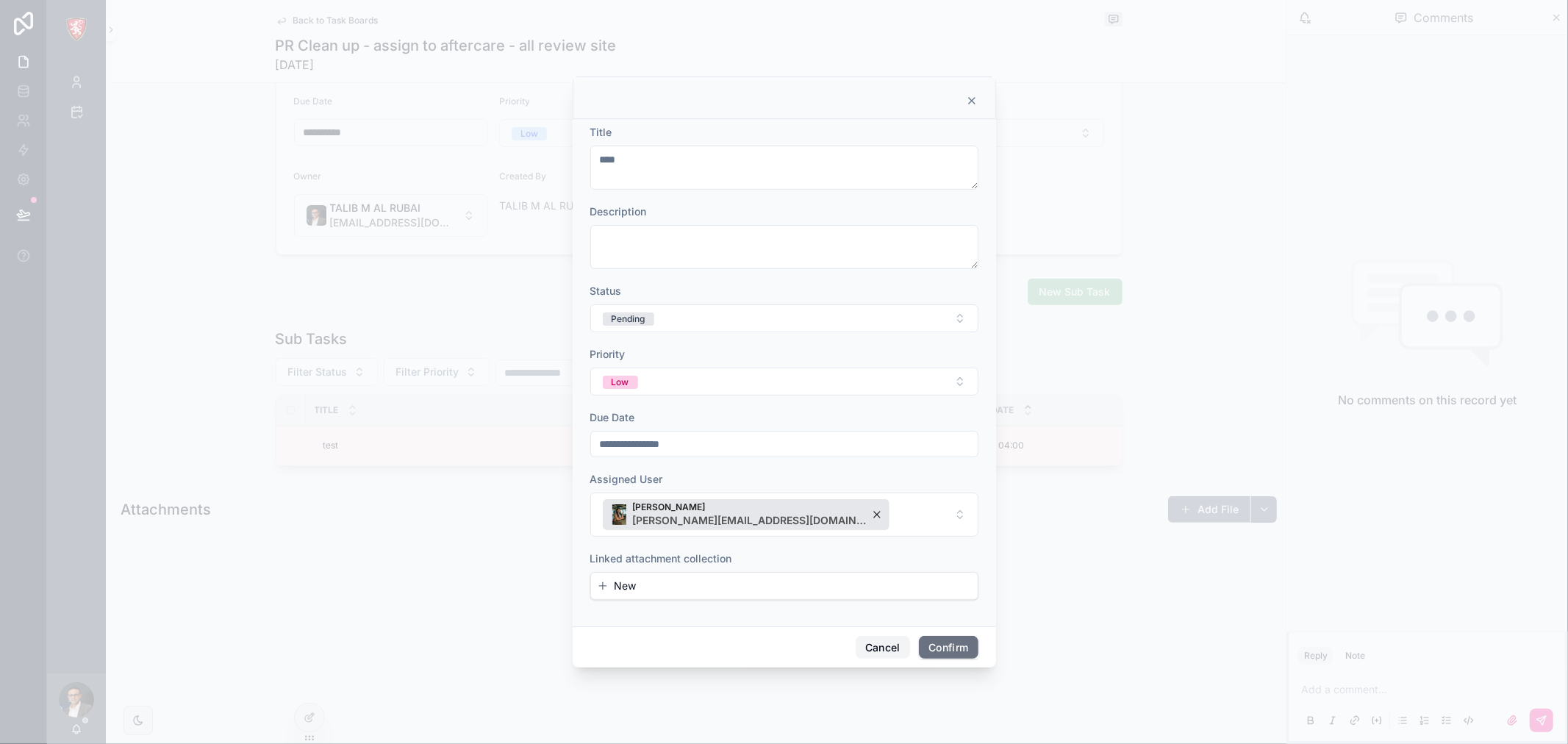
click at [888, 643] on button "Cancel" at bounding box center [883, 648] width 54 height 24
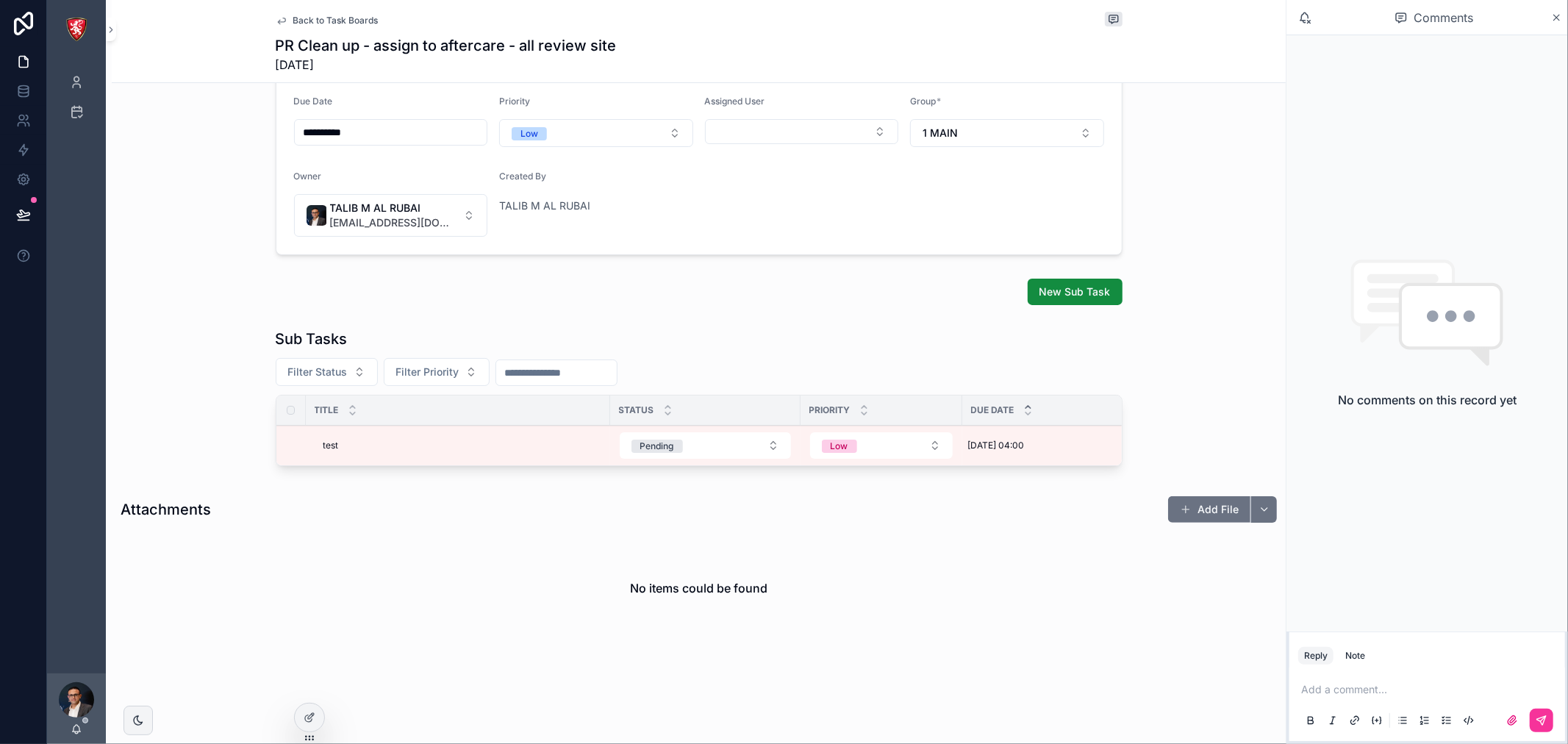
click at [351, 15] on span "Back to Task Boards" at bounding box center [335, 21] width 85 height 12
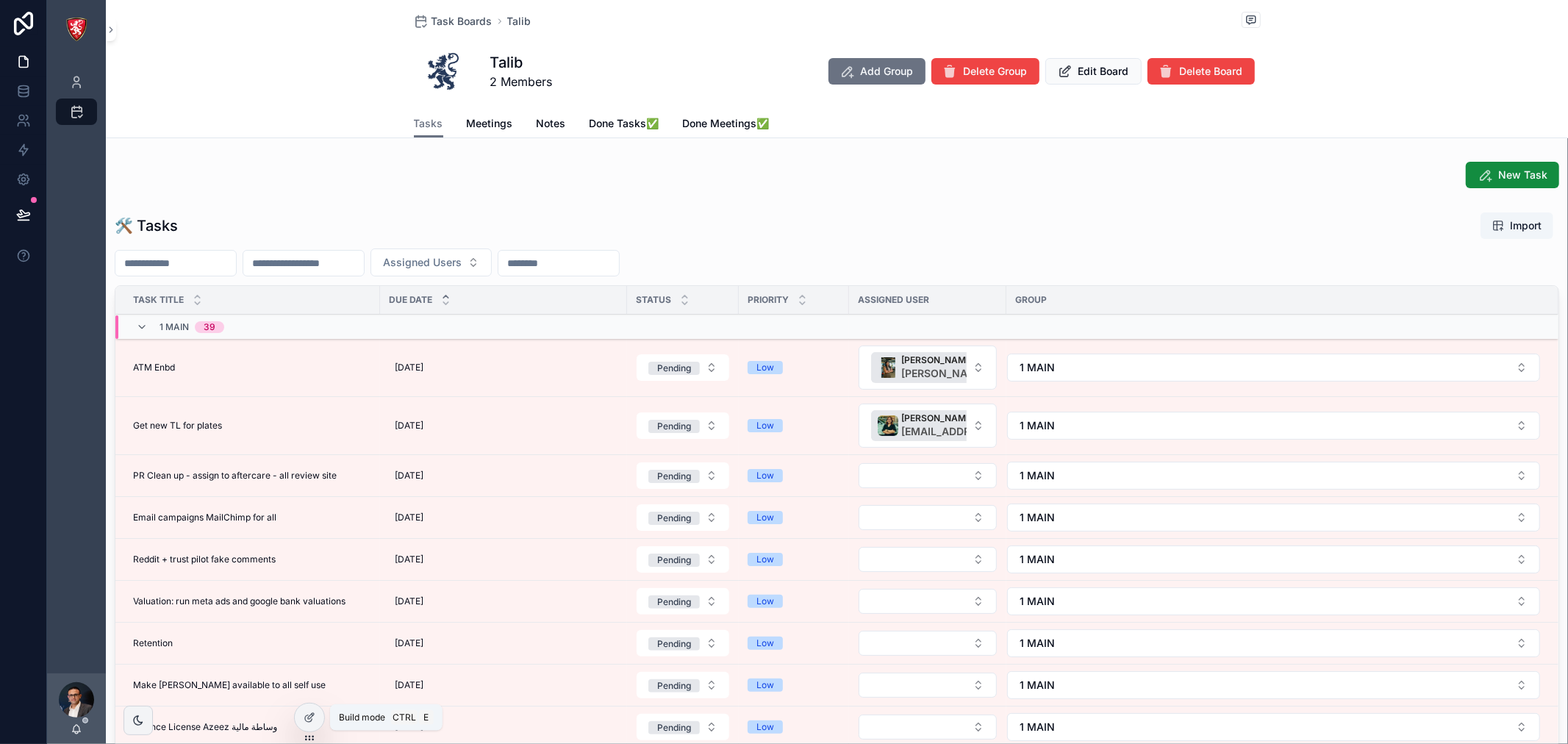
click at [307, 720] on icon at bounding box center [310, 718] width 12 height 12
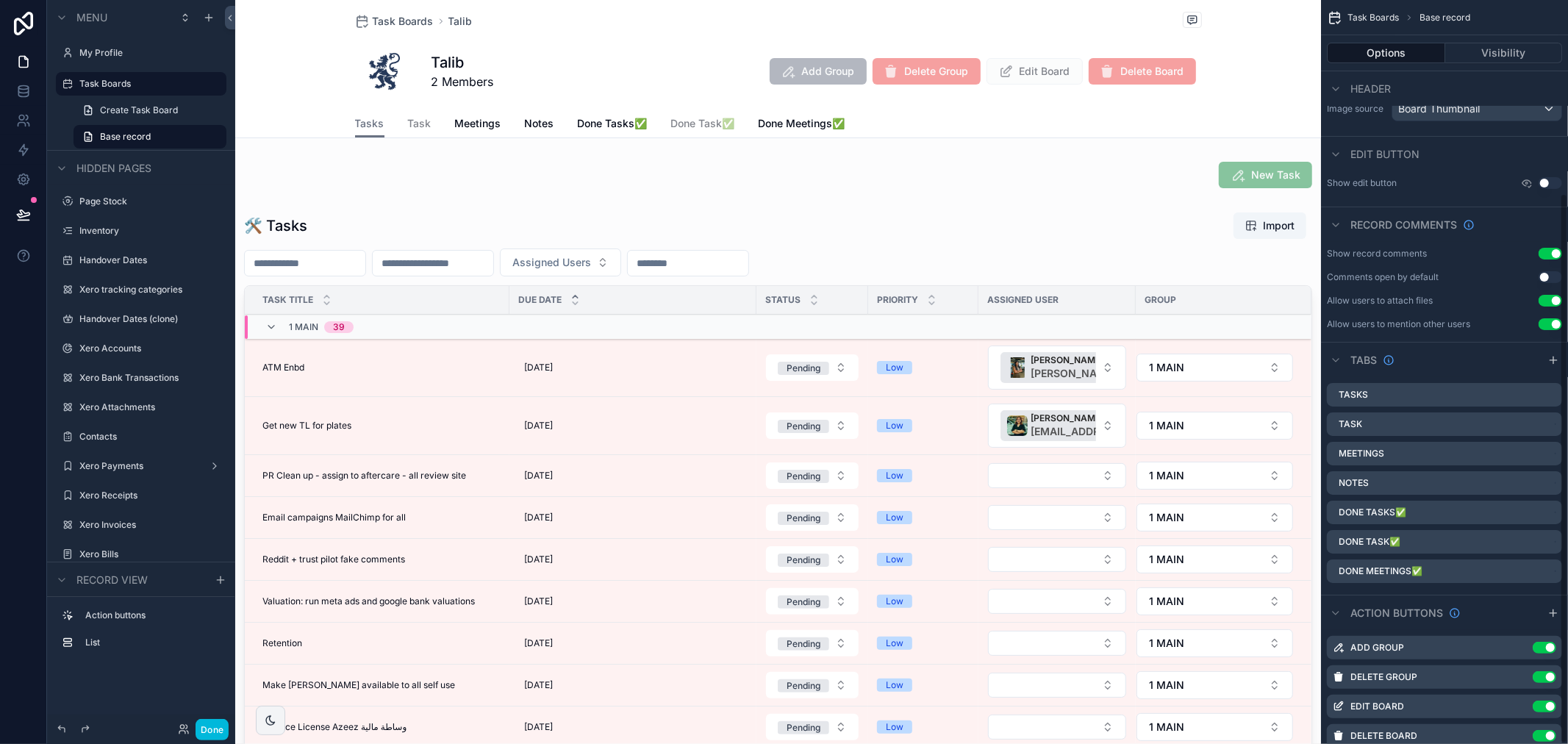
scroll to position [262, 0]
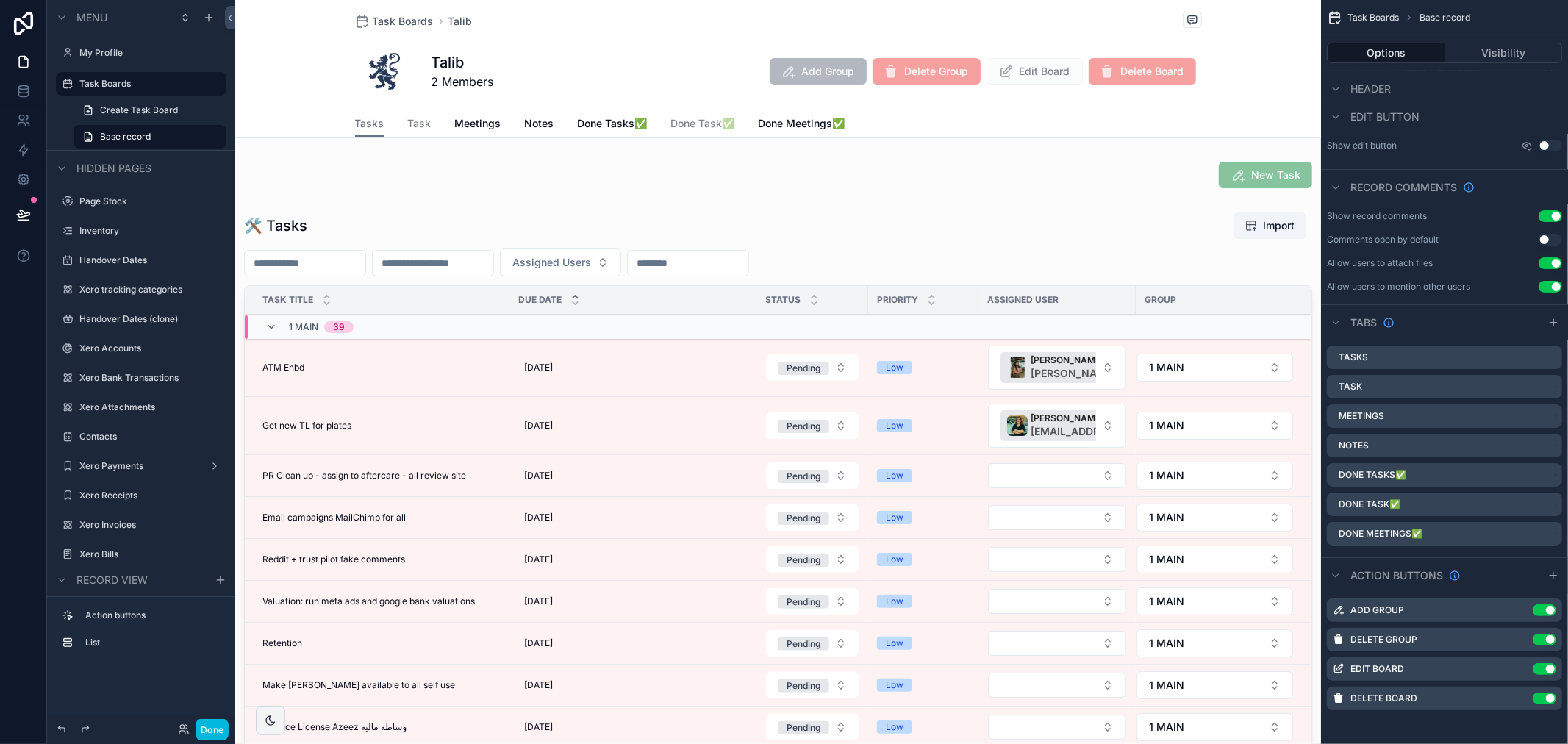
click at [1024, 243] on div "scrollable content" at bounding box center [778, 531] width 1086 height 651
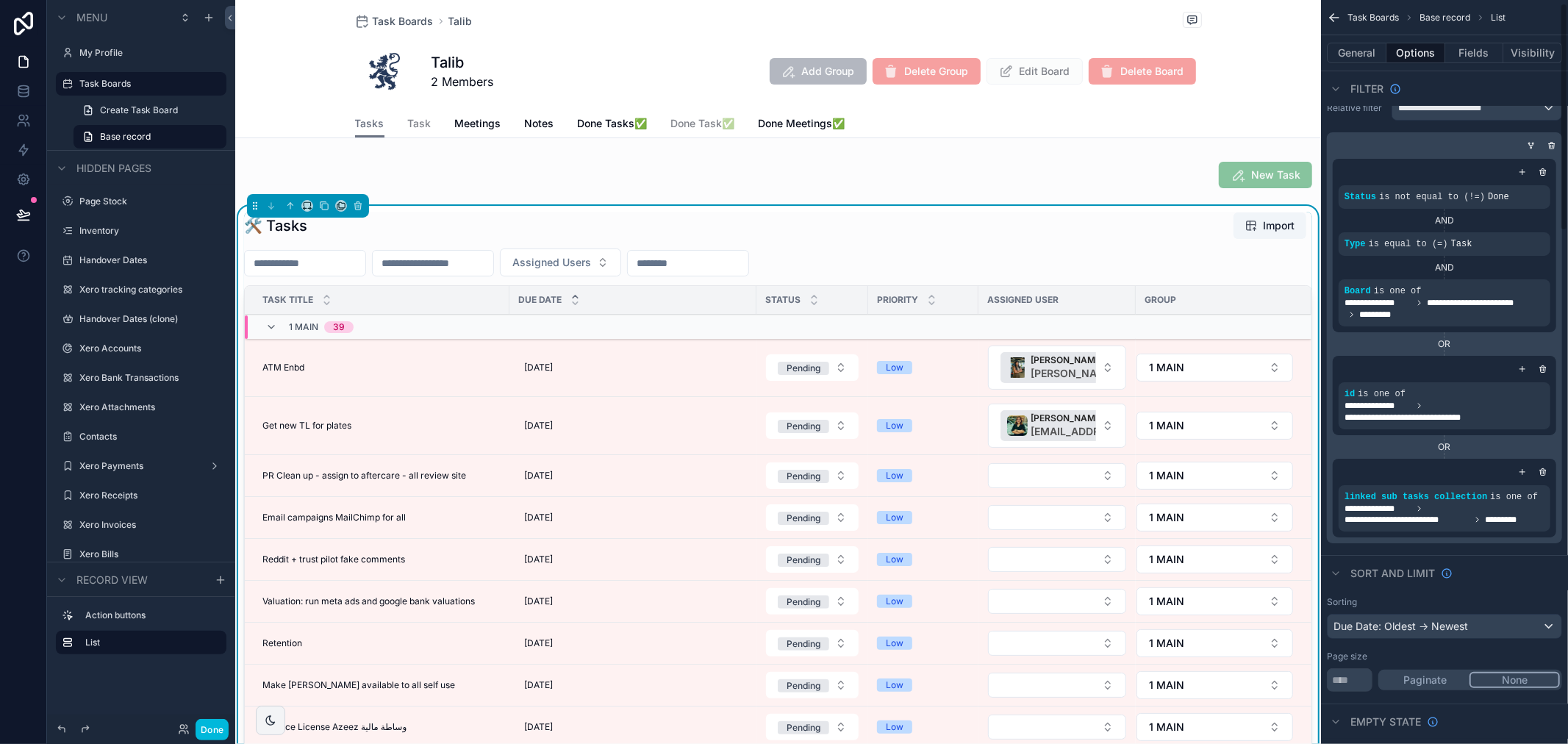
scroll to position [0, 0]
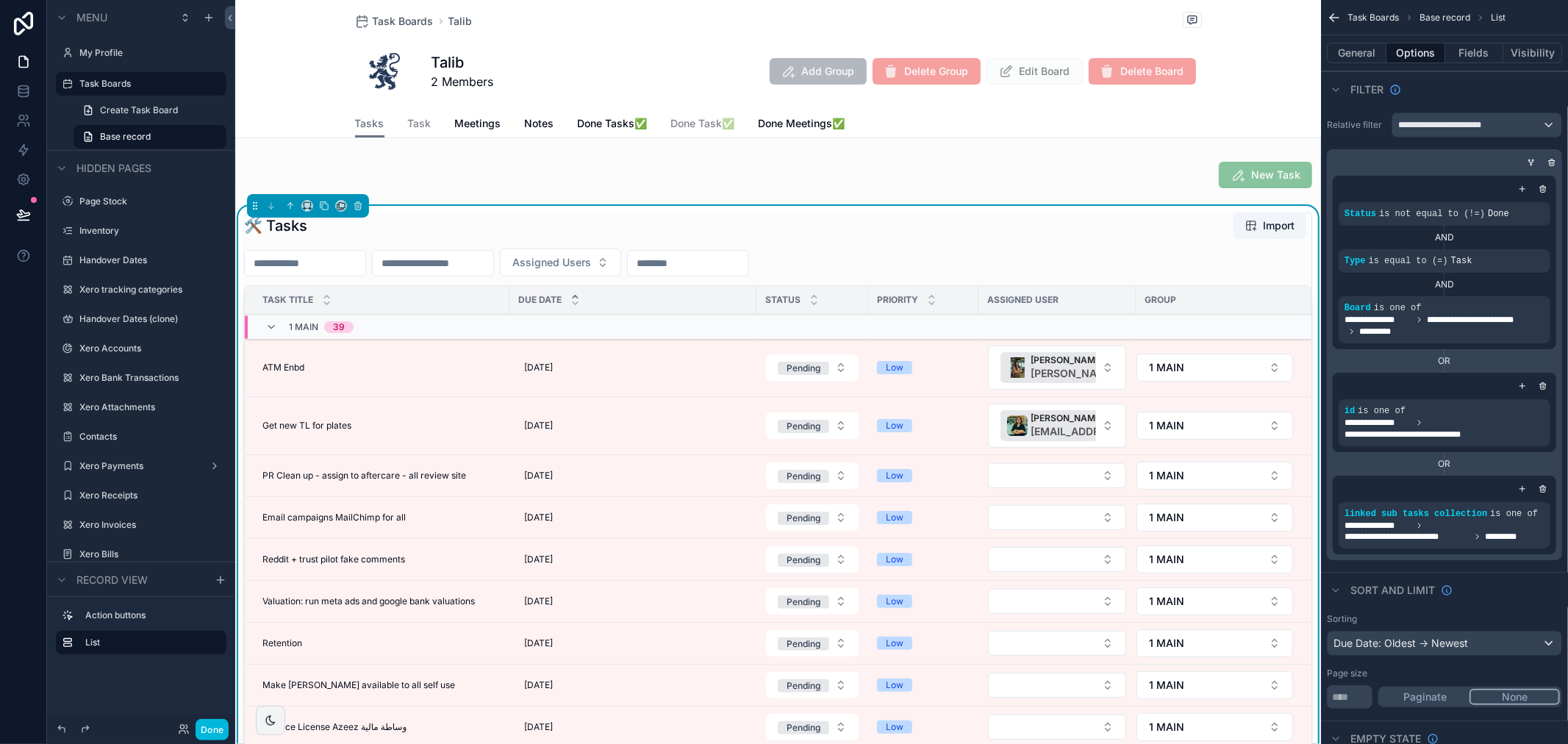
click at [1524, 383] on icon "scrollable content" at bounding box center [1522, 385] width 9 height 9
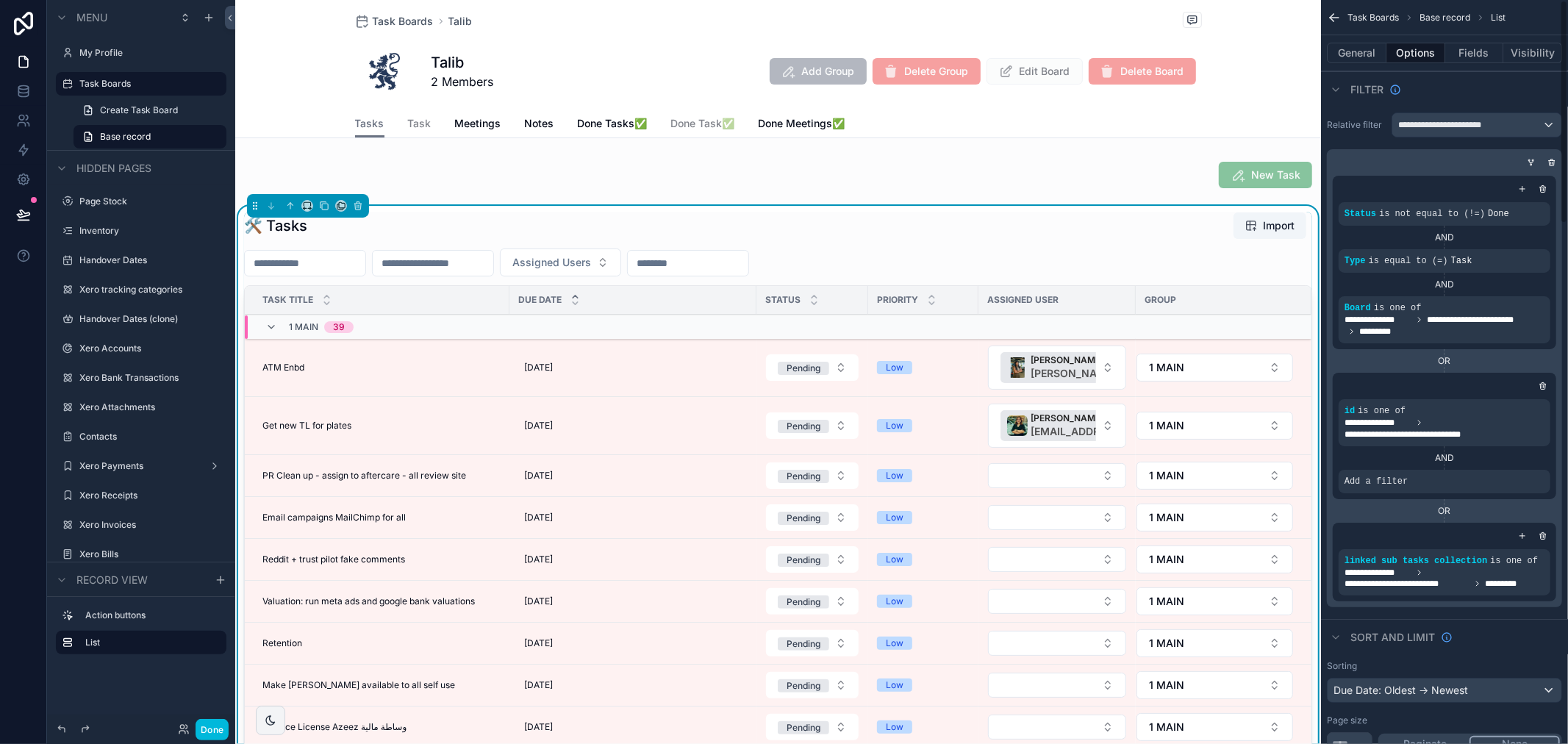
click at [0, 0] on icon "scrollable content" at bounding box center [0, 0] width 0 height 0
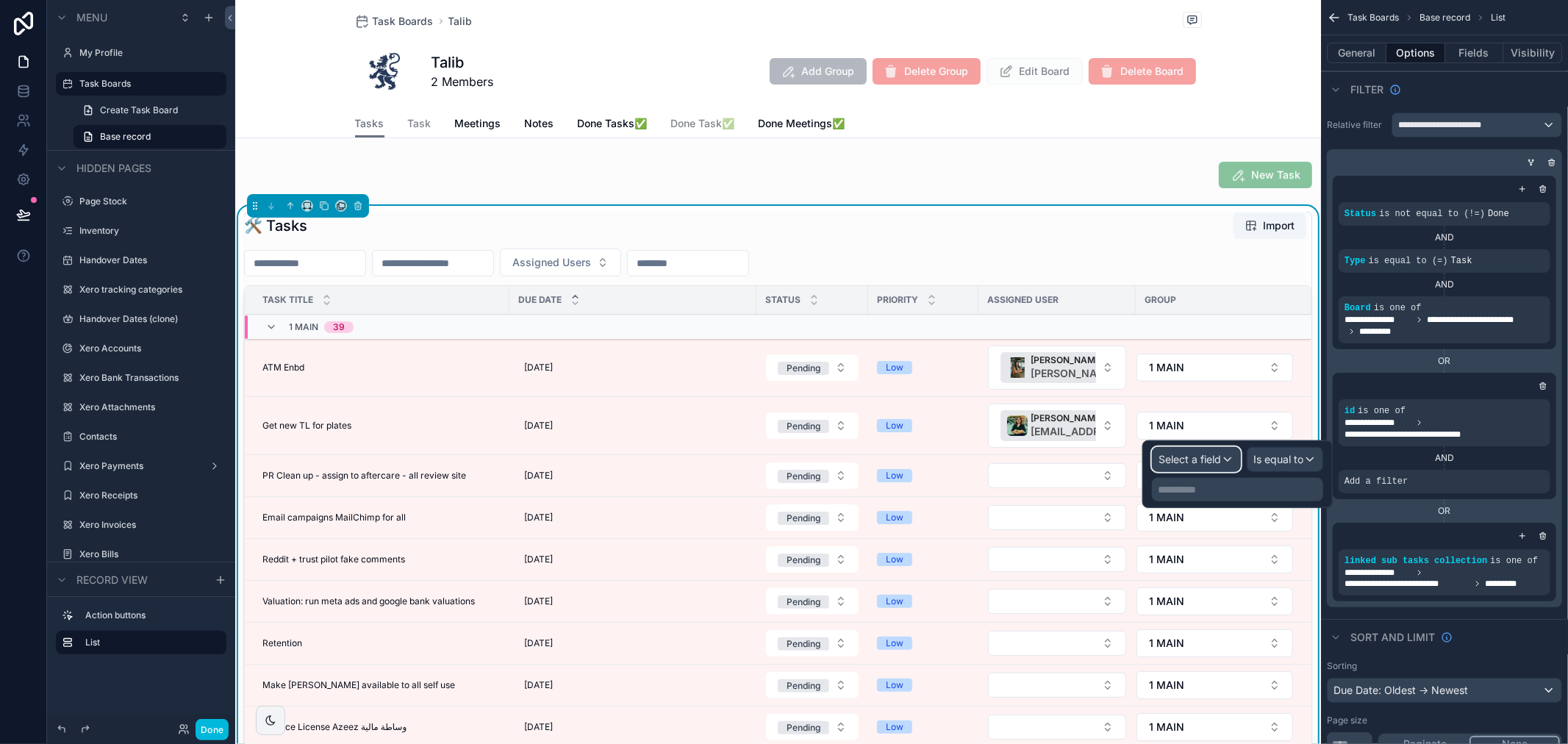
click at [1203, 460] on span "Select a field" at bounding box center [1190, 459] width 63 height 13
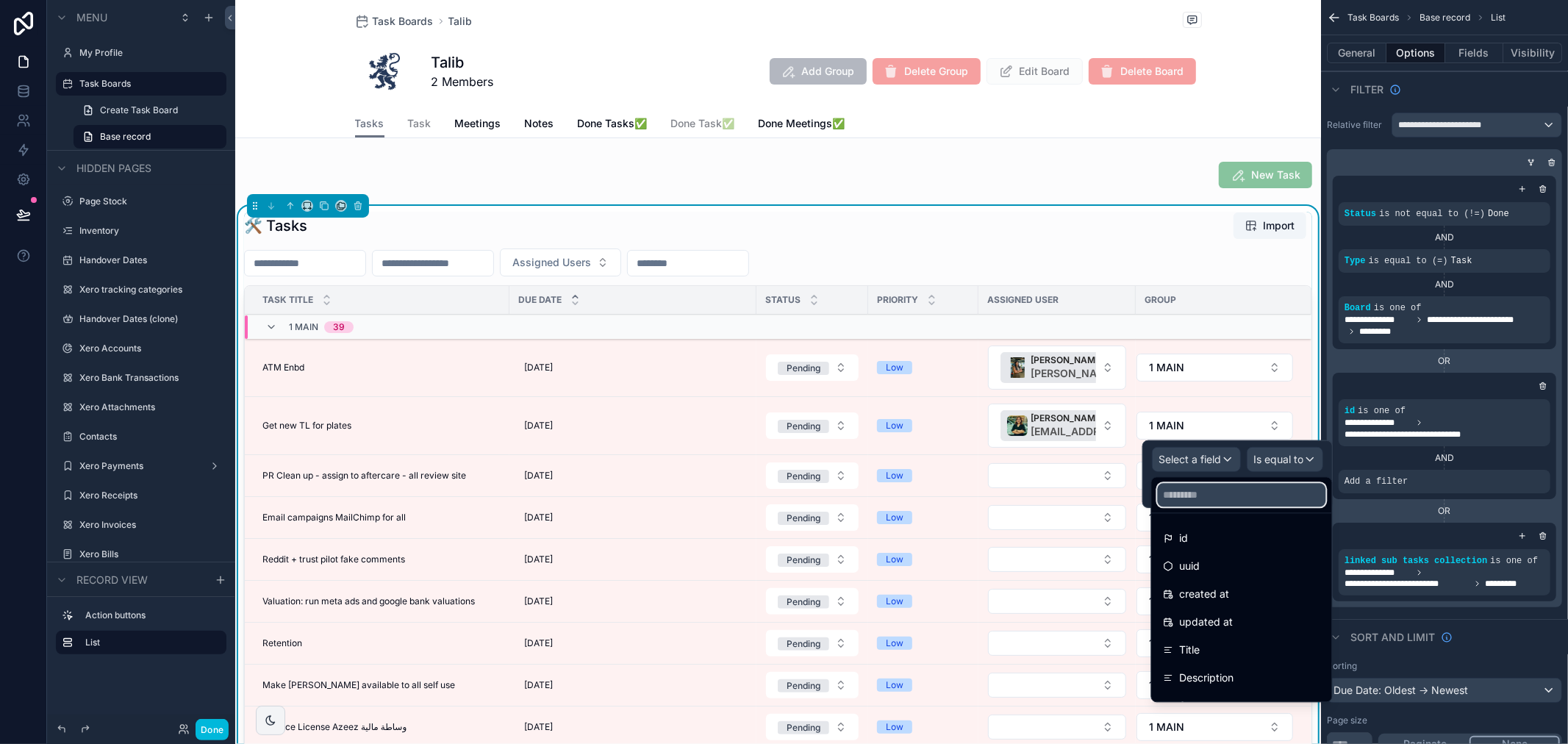
click at [1208, 489] on input "text" at bounding box center [1242, 495] width 169 height 24
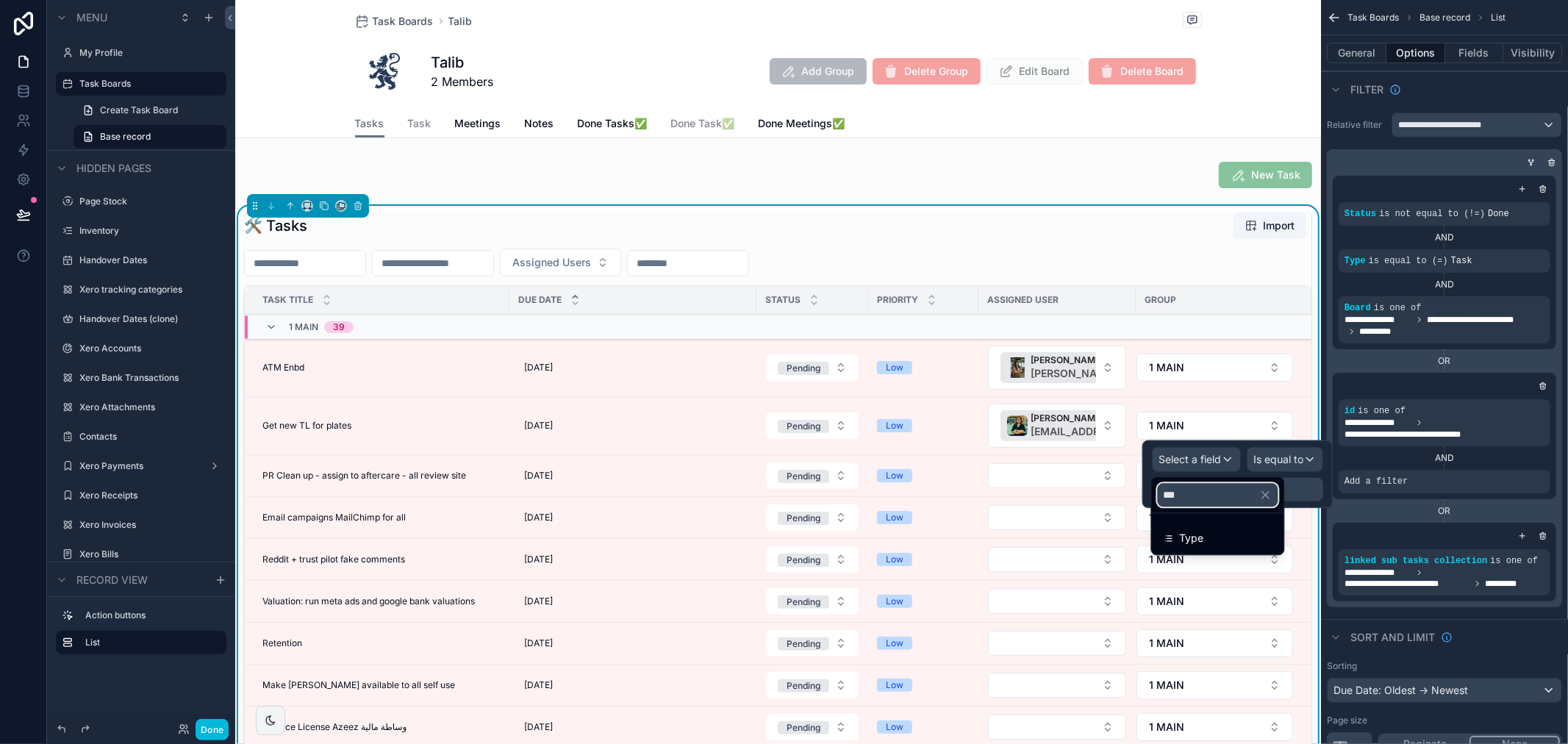
type input "***"
click at [1221, 526] on div "Type" at bounding box center [1218, 537] width 126 height 26
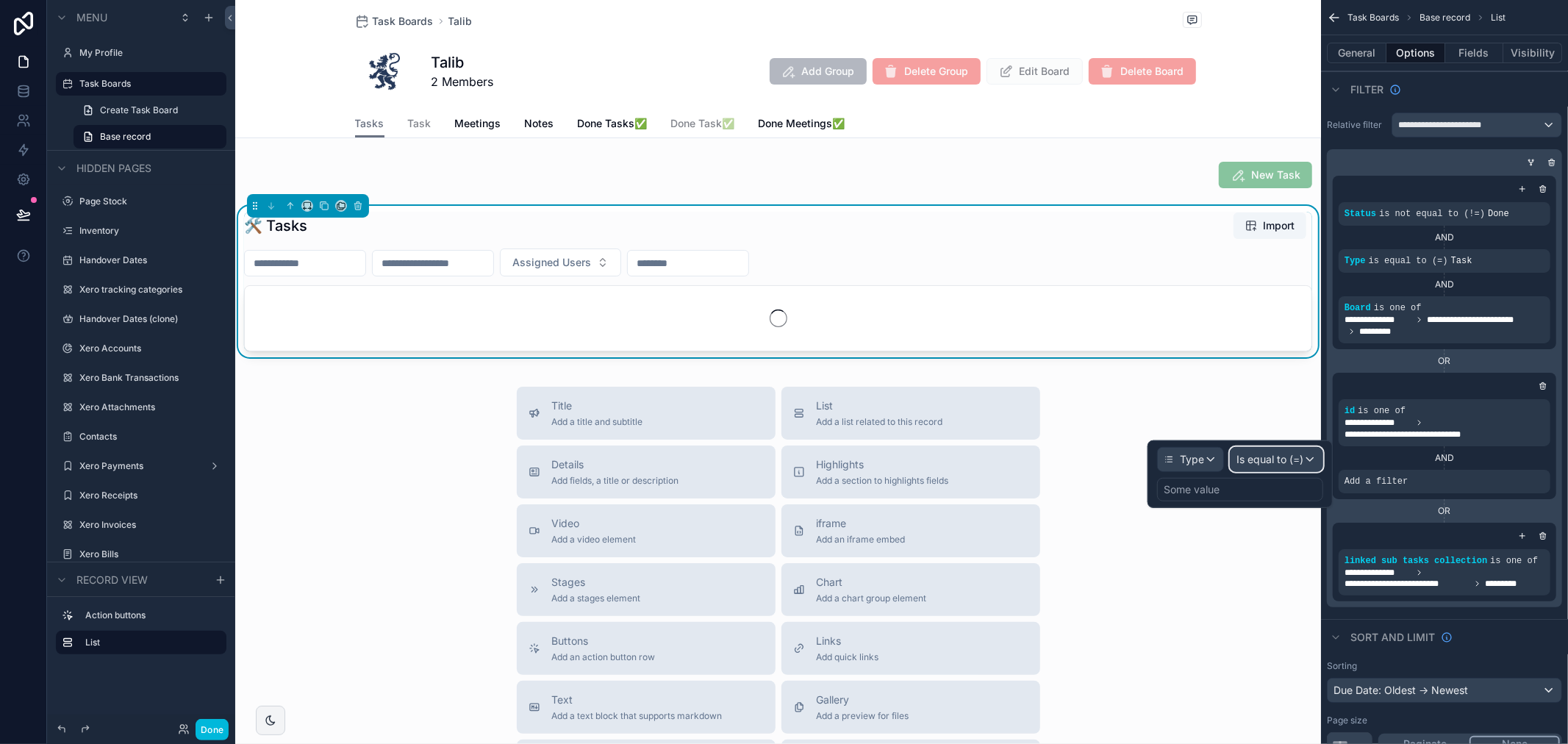
click at [1288, 460] on span "Is equal to (=)" at bounding box center [1270, 459] width 67 height 15
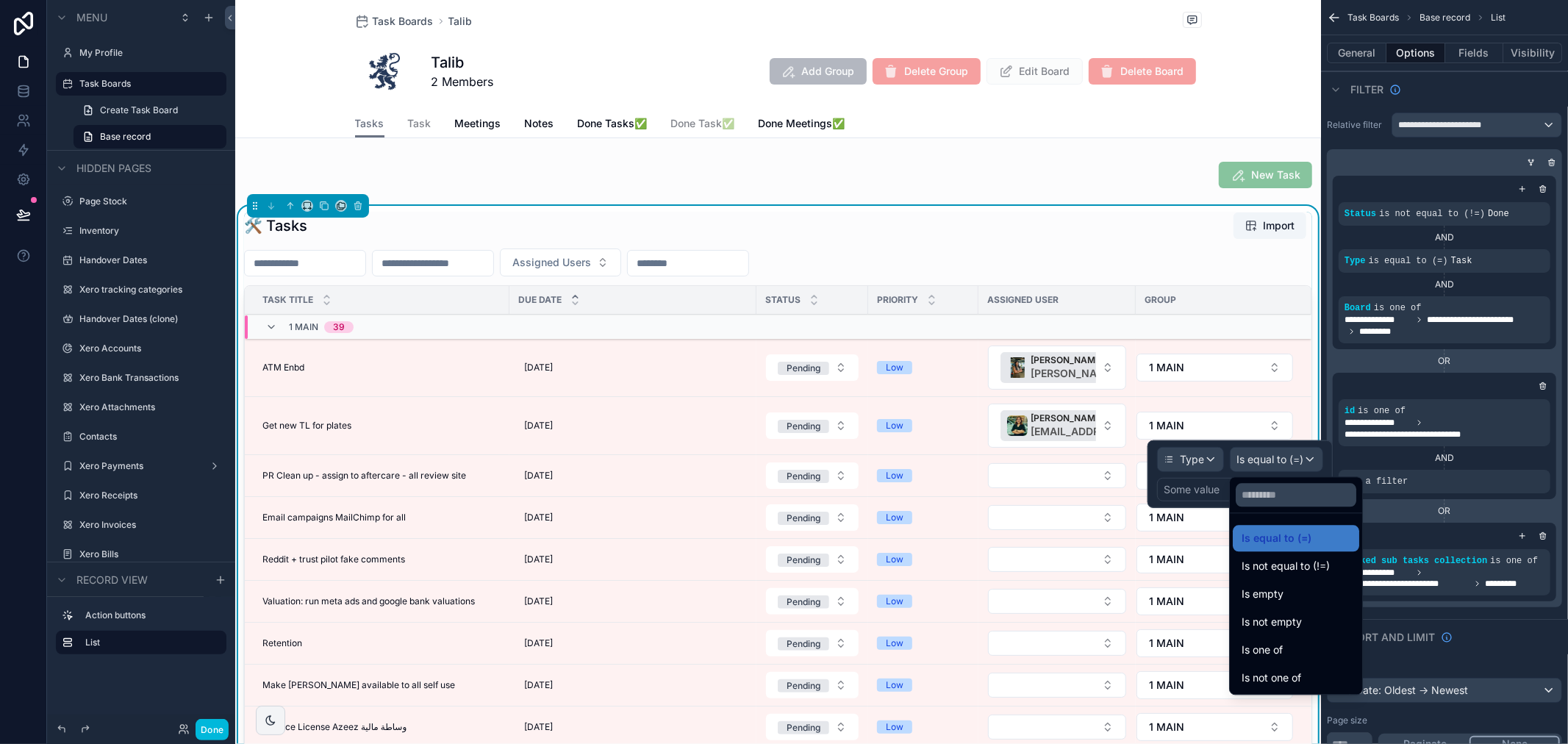
click at [1287, 536] on span "Is equal to (=)" at bounding box center [1276, 538] width 70 height 18
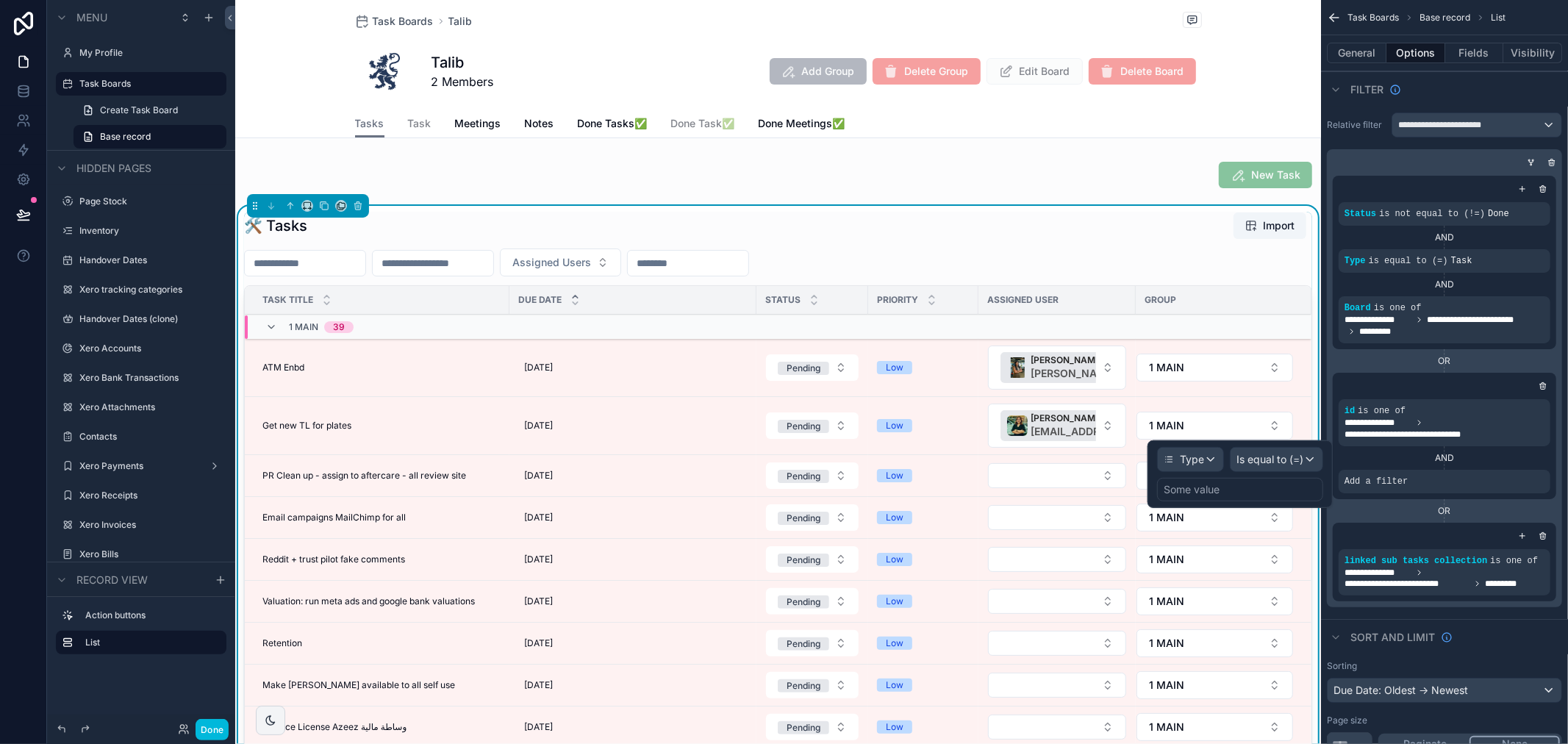
click at [1216, 489] on div "Some value" at bounding box center [1191, 489] width 56 height 15
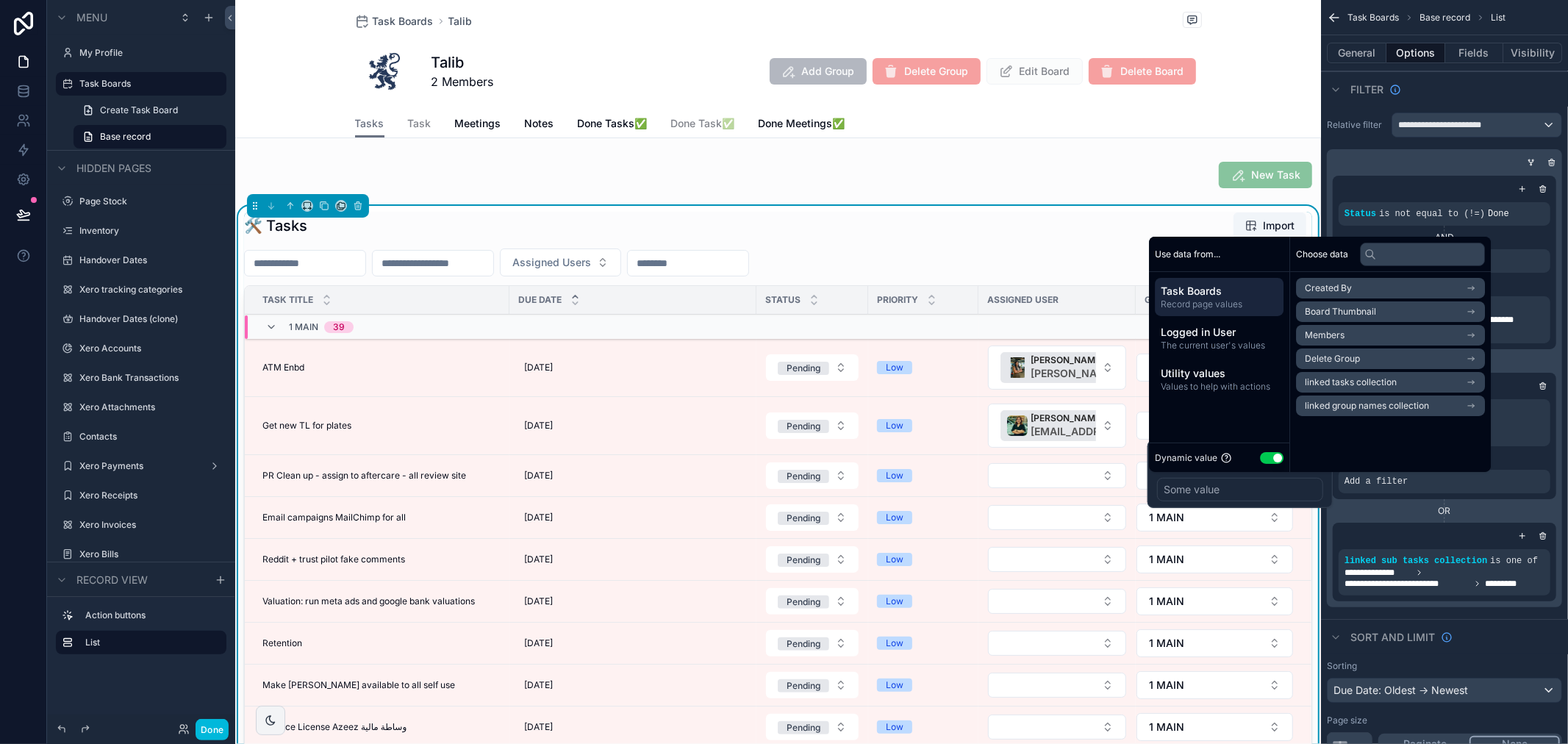
click at [1268, 456] on button "Use setting" at bounding box center [1272, 458] width 24 height 12
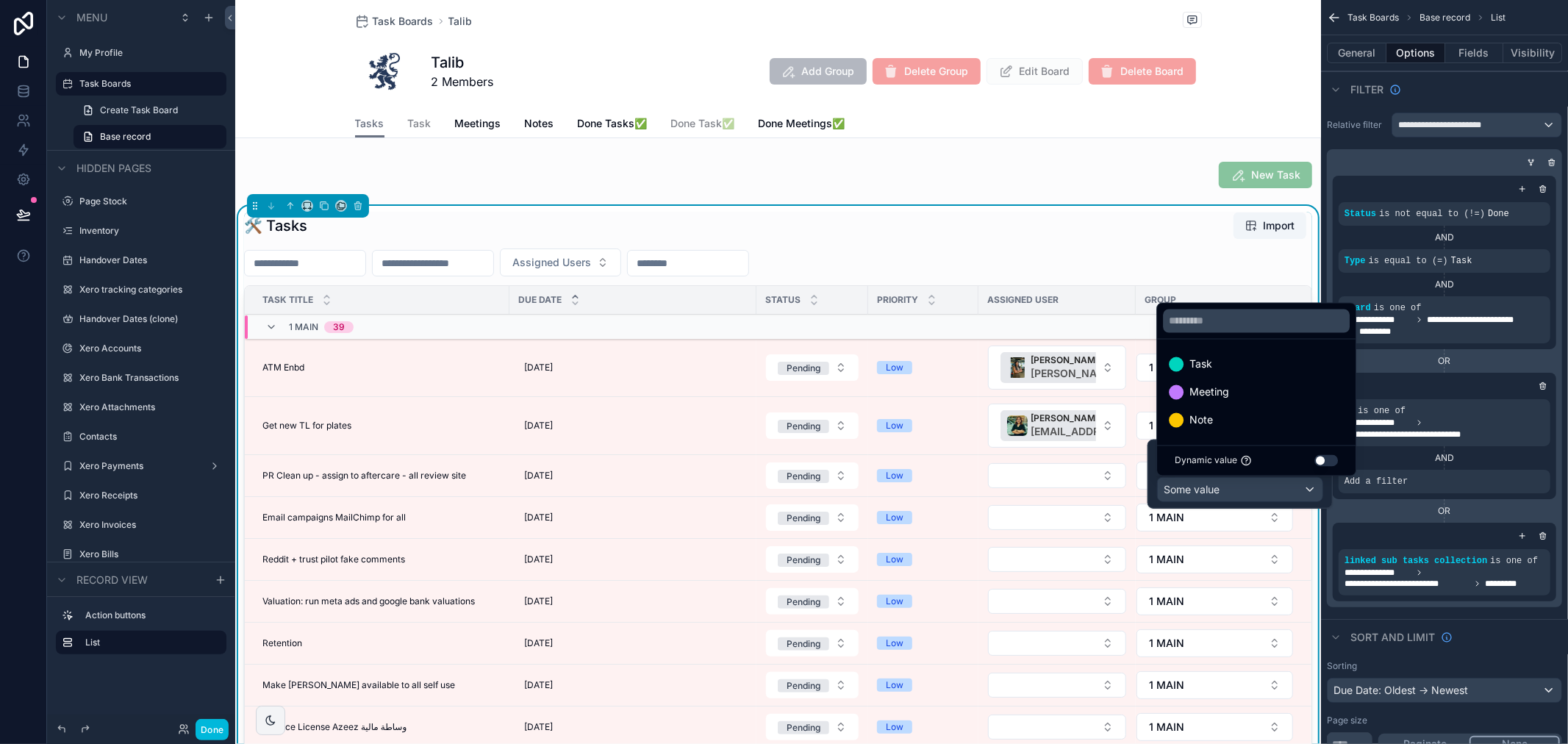
click at [1253, 372] on div "Task" at bounding box center [1256, 364] width 192 height 26
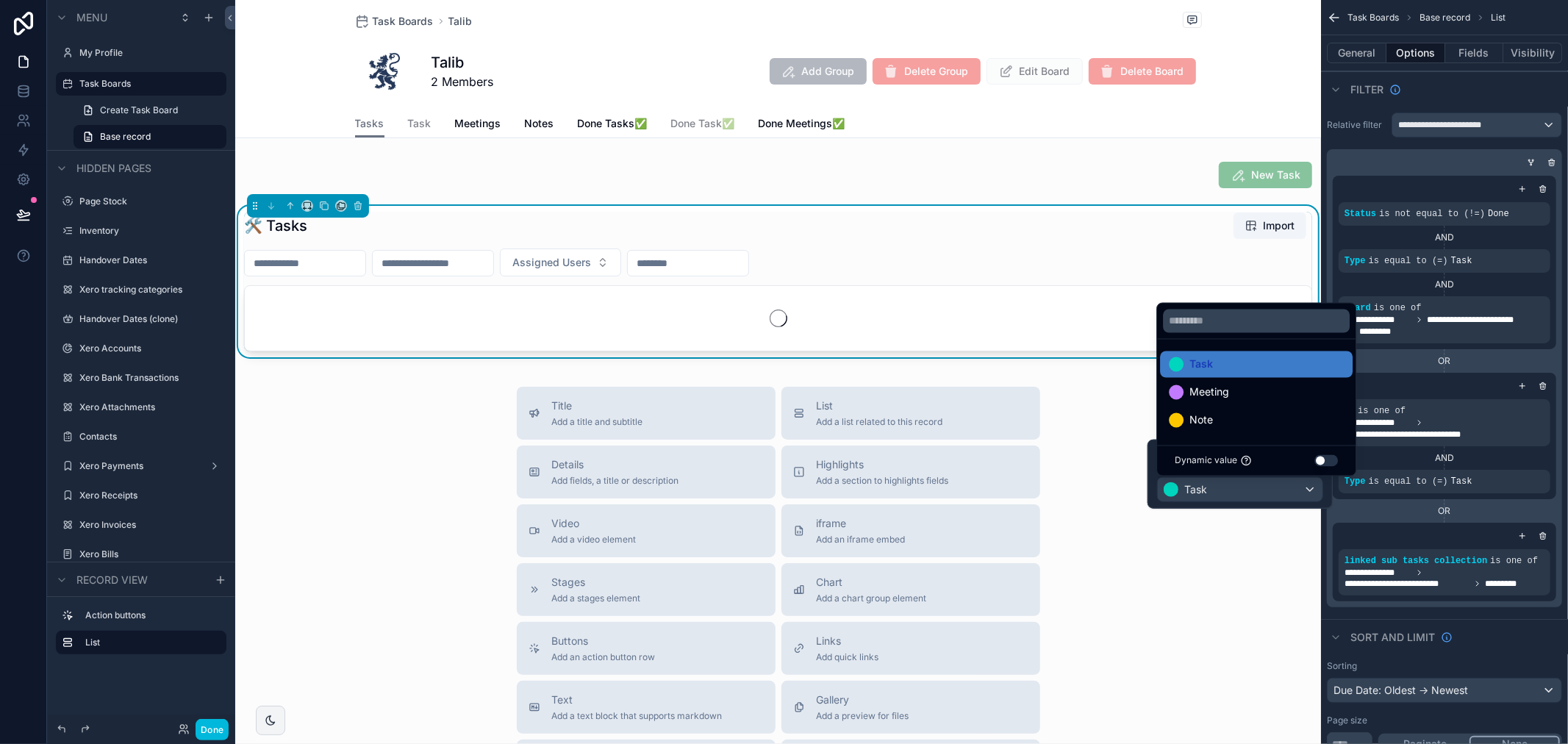
click at [0, 0] on icon "scrollable content" at bounding box center [0, 0] width 0 height 0
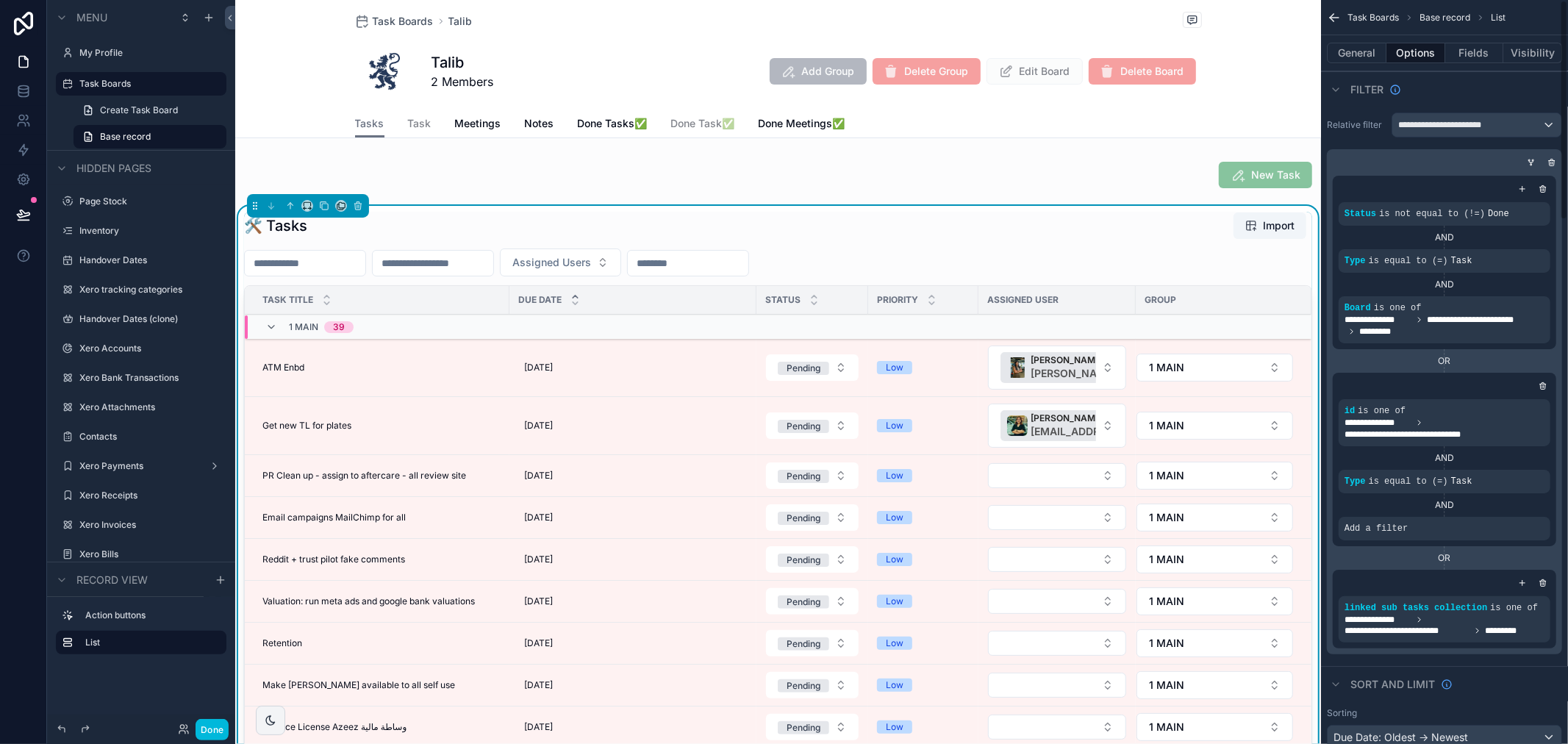
click at [1509, 516] on div "AND" at bounding box center [1444, 505] width 212 height 24
click at [0, 0] on div "scrollable content" at bounding box center [0, 0] width 0 height 0
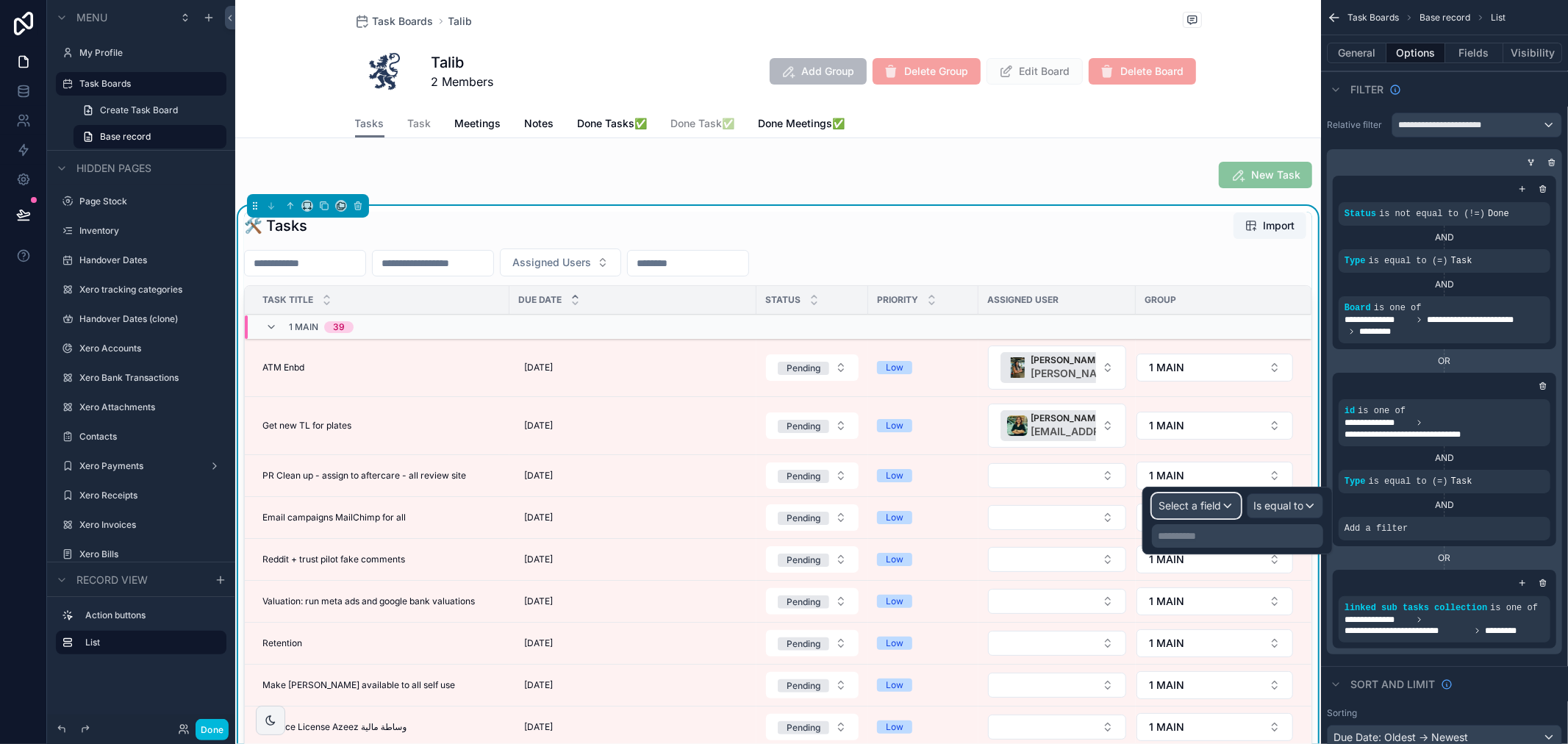
click at [1206, 504] on span "Select a field" at bounding box center [1190, 505] width 63 height 13
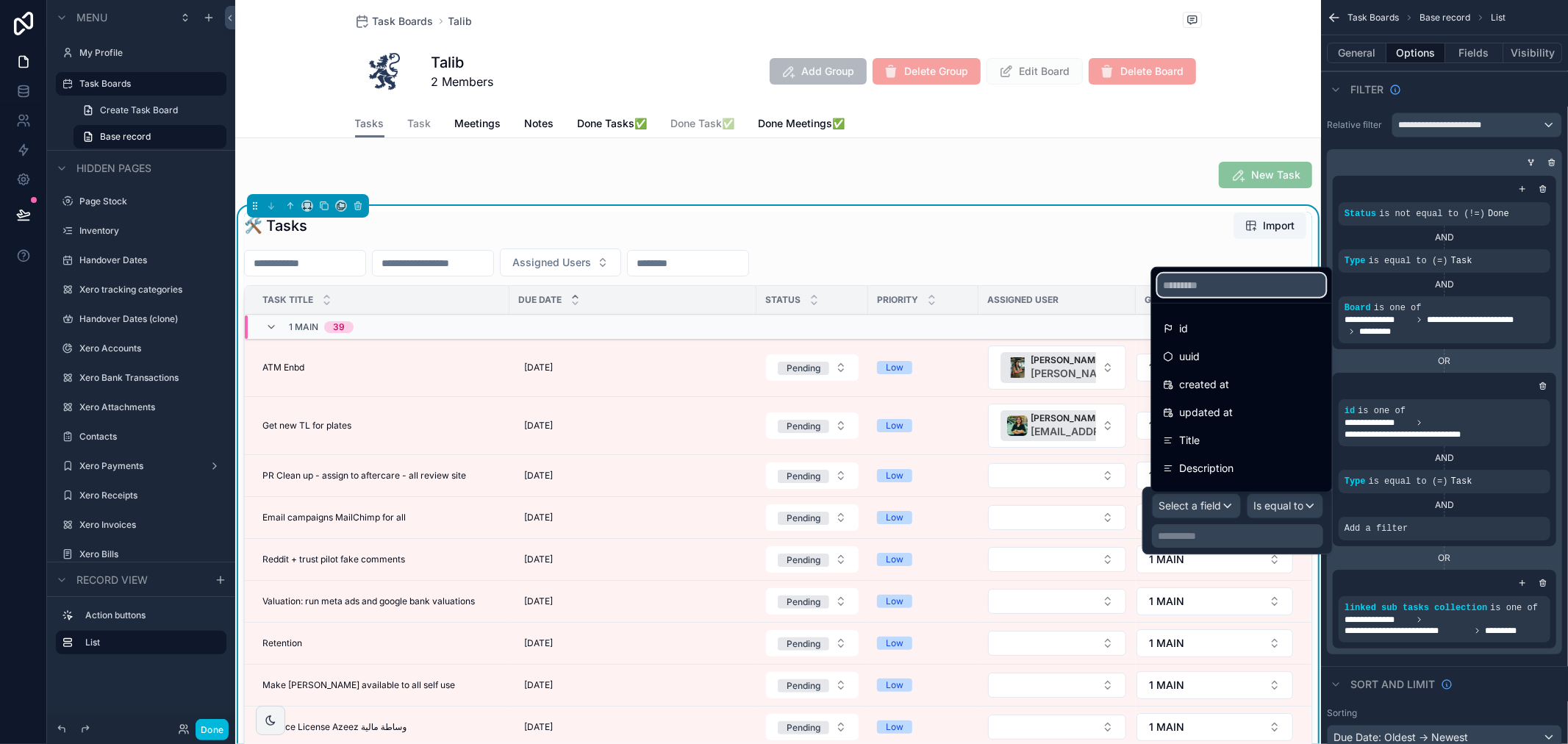
click at [1238, 283] on input "text" at bounding box center [1242, 285] width 169 height 24
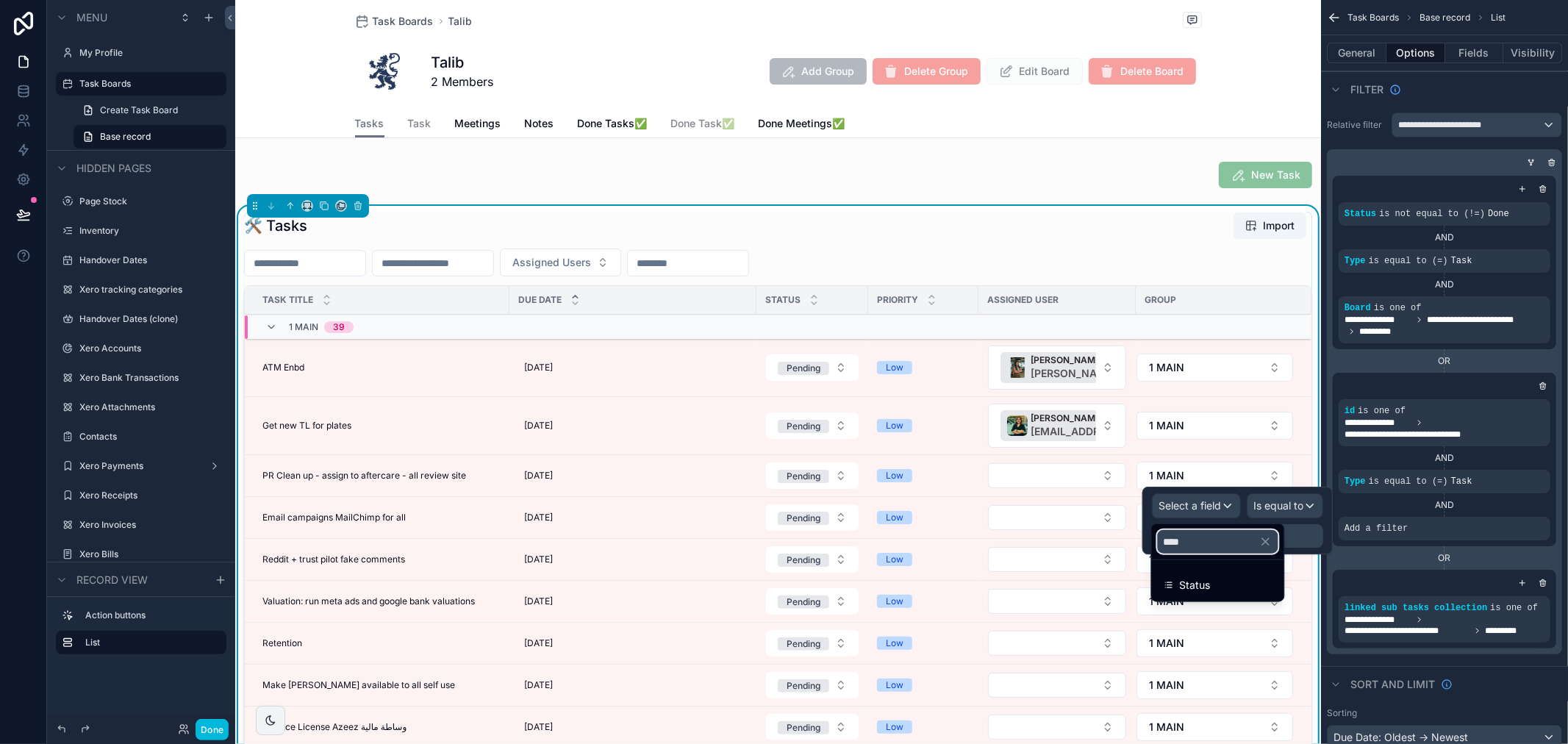
type input "****"
click at [1223, 577] on div "Status" at bounding box center [1218, 585] width 109 height 18
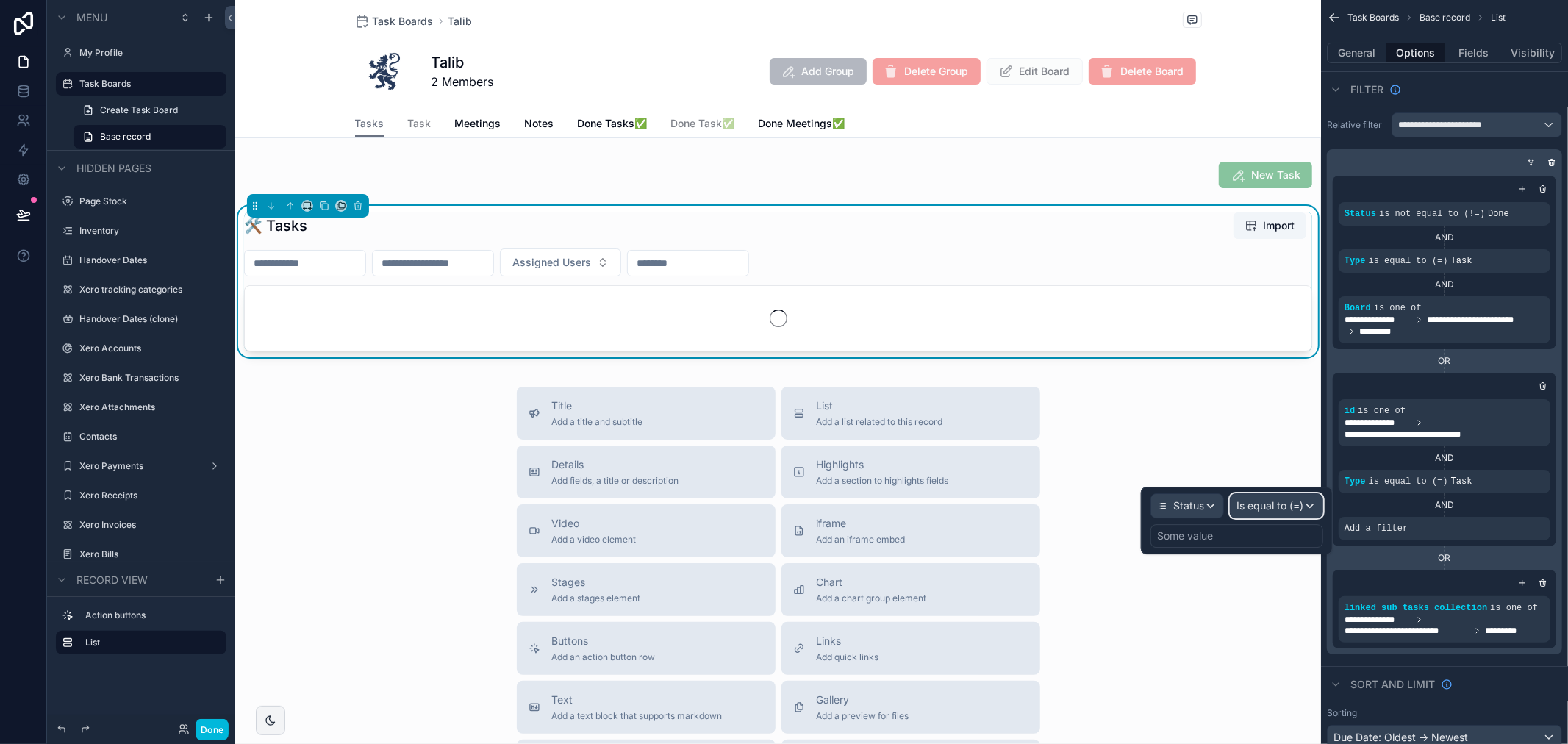
click at [1292, 505] on span "Is equal to (=)" at bounding box center [1270, 505] width 67 height 15
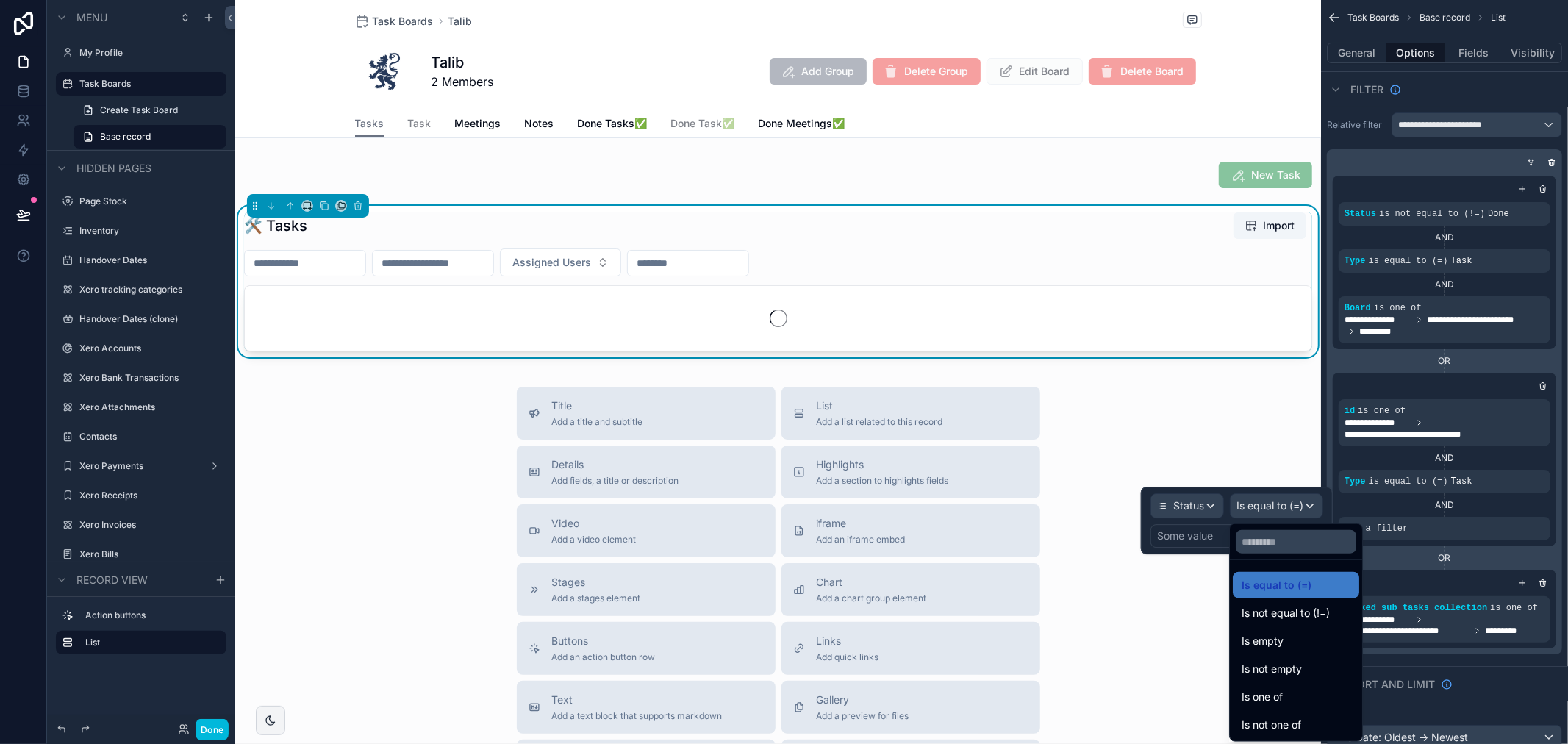
click at [1290, 618] on span "Is not equal to (!=)" at bounding box center [1286, 613] width 88 height 18
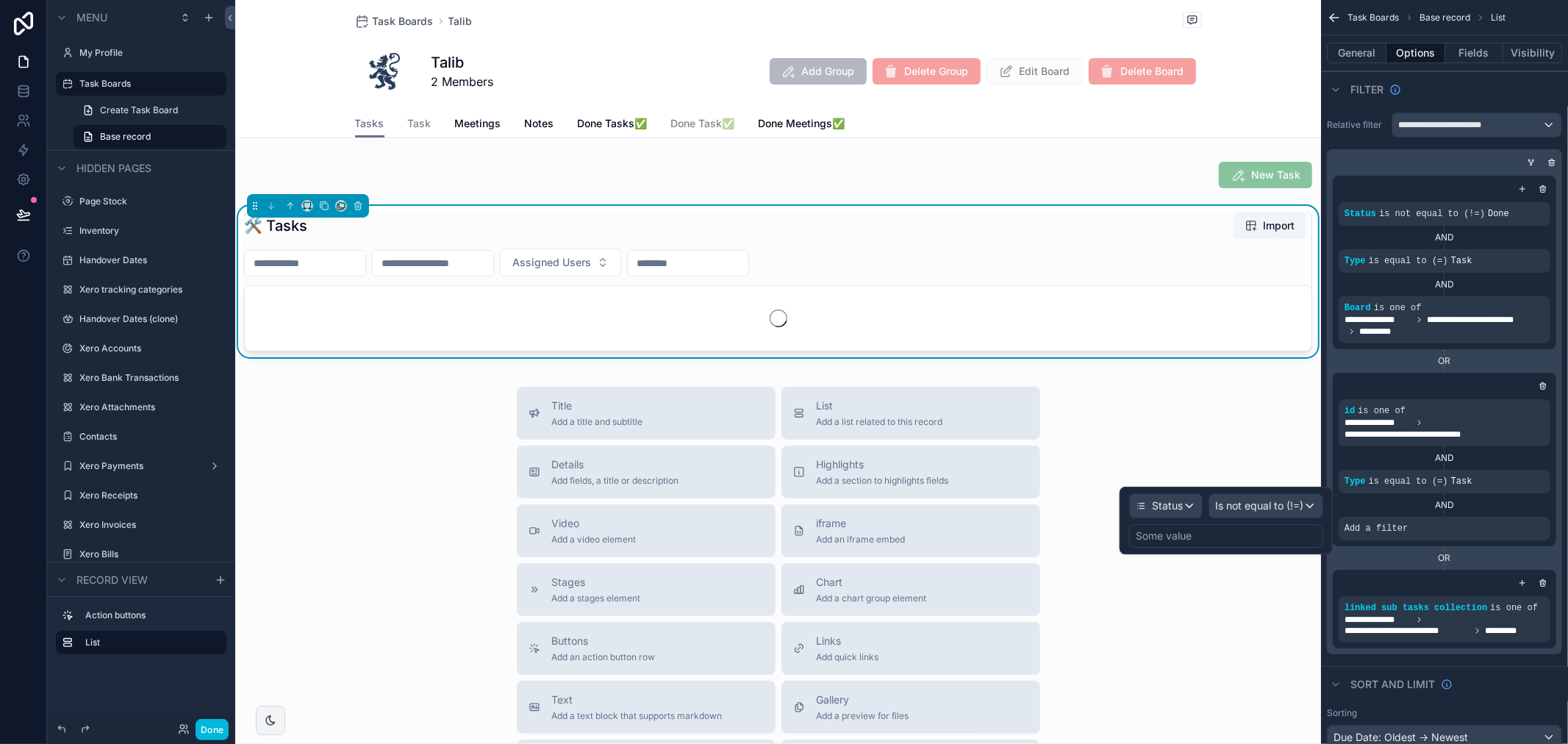
click at [1224, 540] on div "Some value" at bounding box center [1227, 536] width 194 height 24
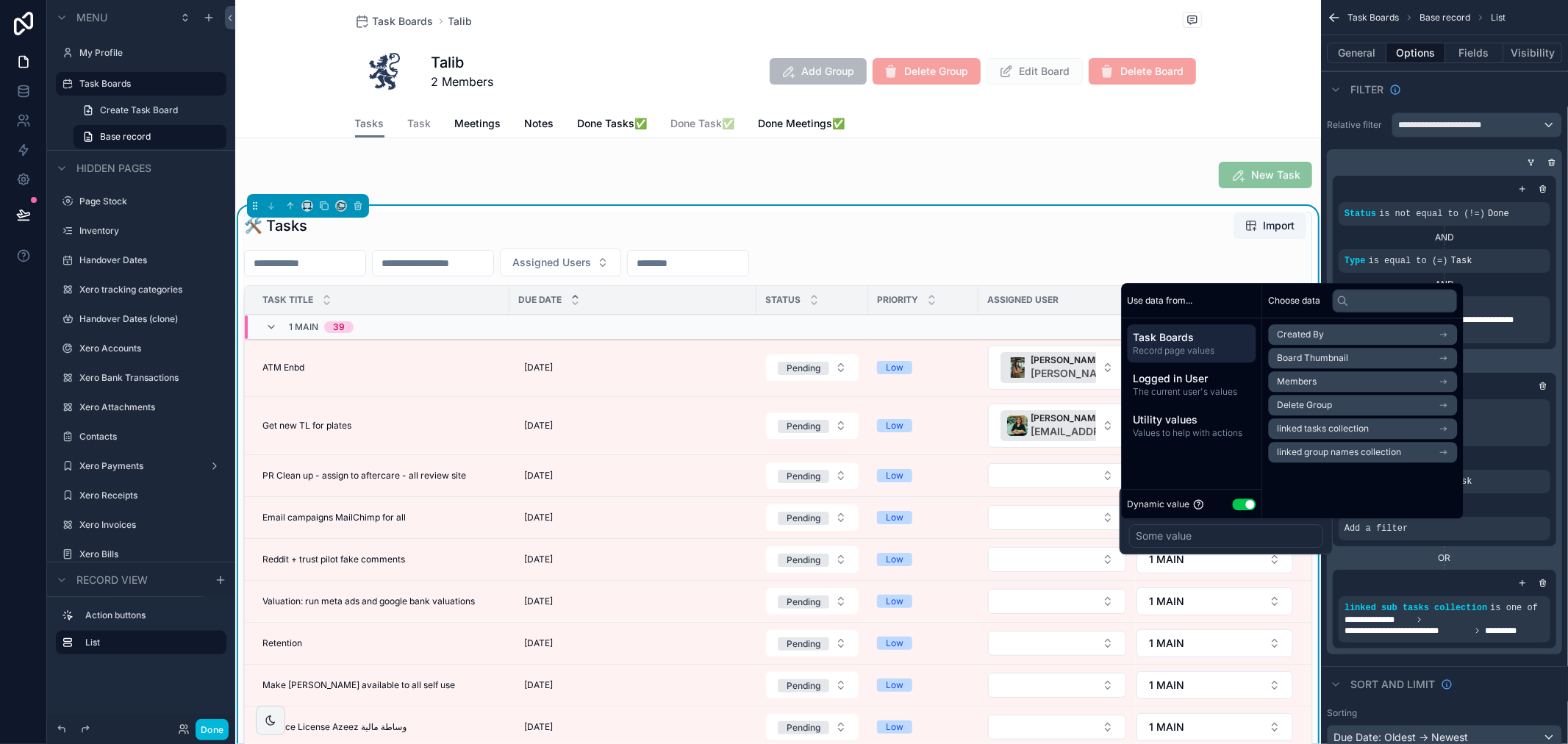
click at [1241, 506] on button "Use setting" at bounding box center [1244, 504] width 24 height 12
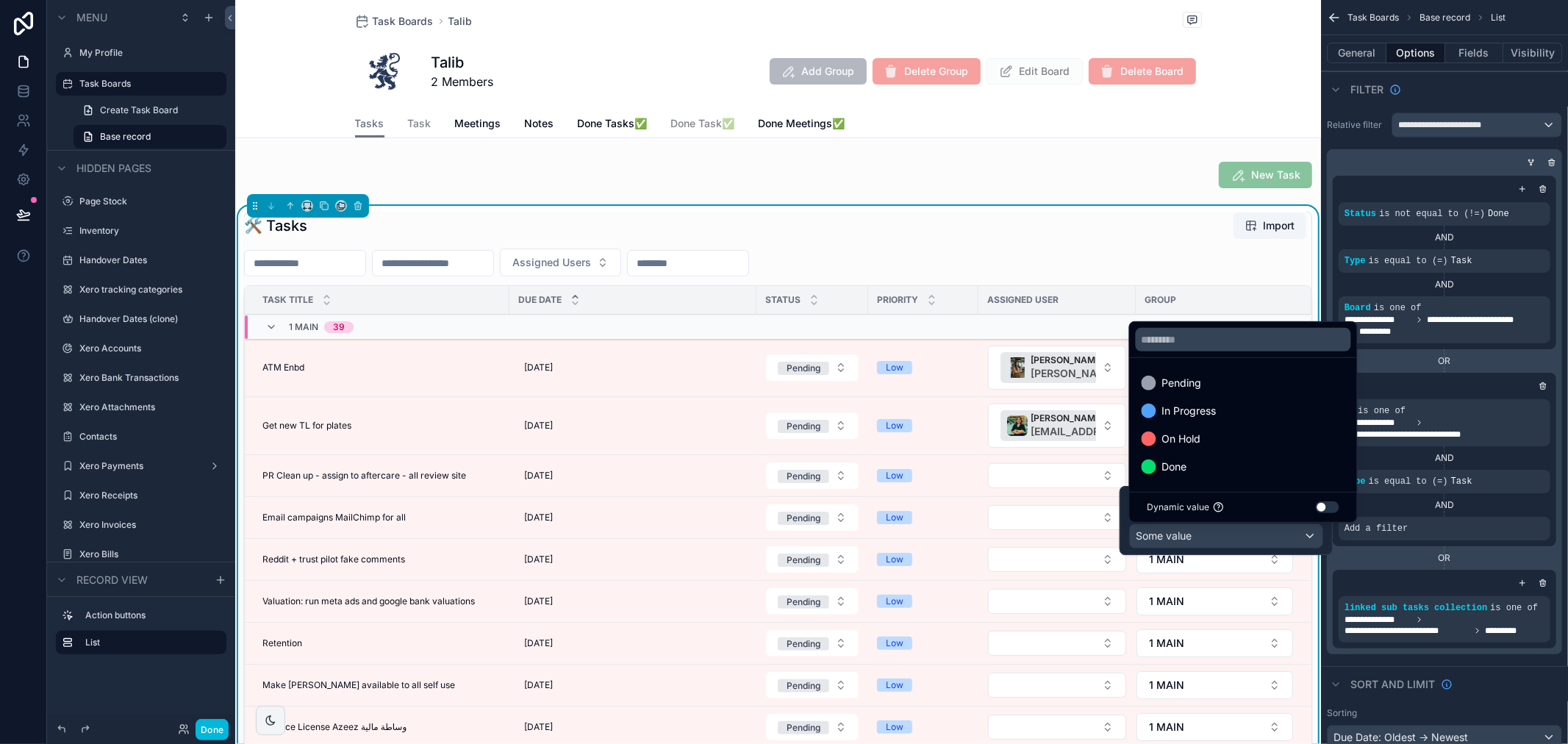
click at [1229, 468] on div "Done" at bounding box center [1243, 467] width 204 height 18
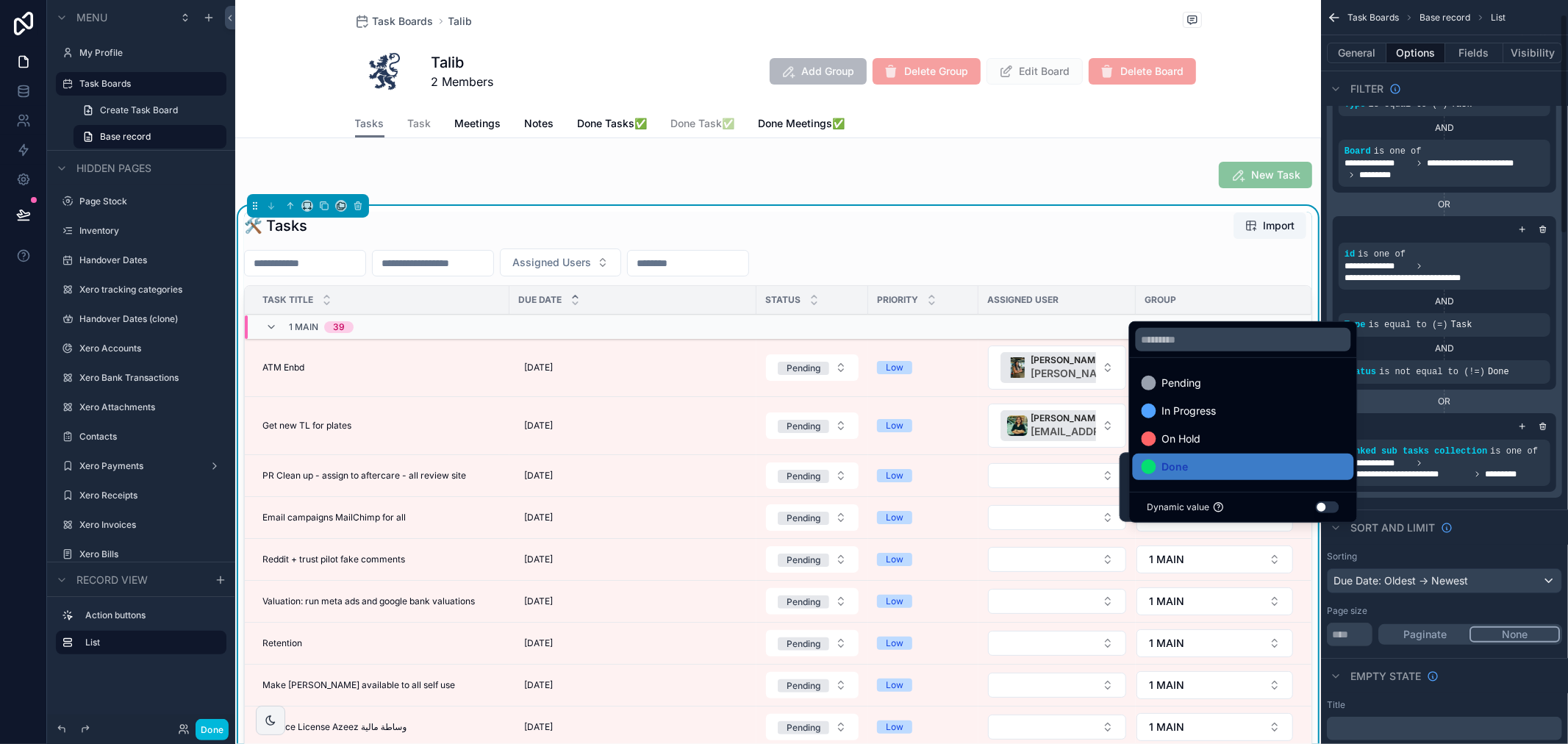
scroll to position [163, 0]
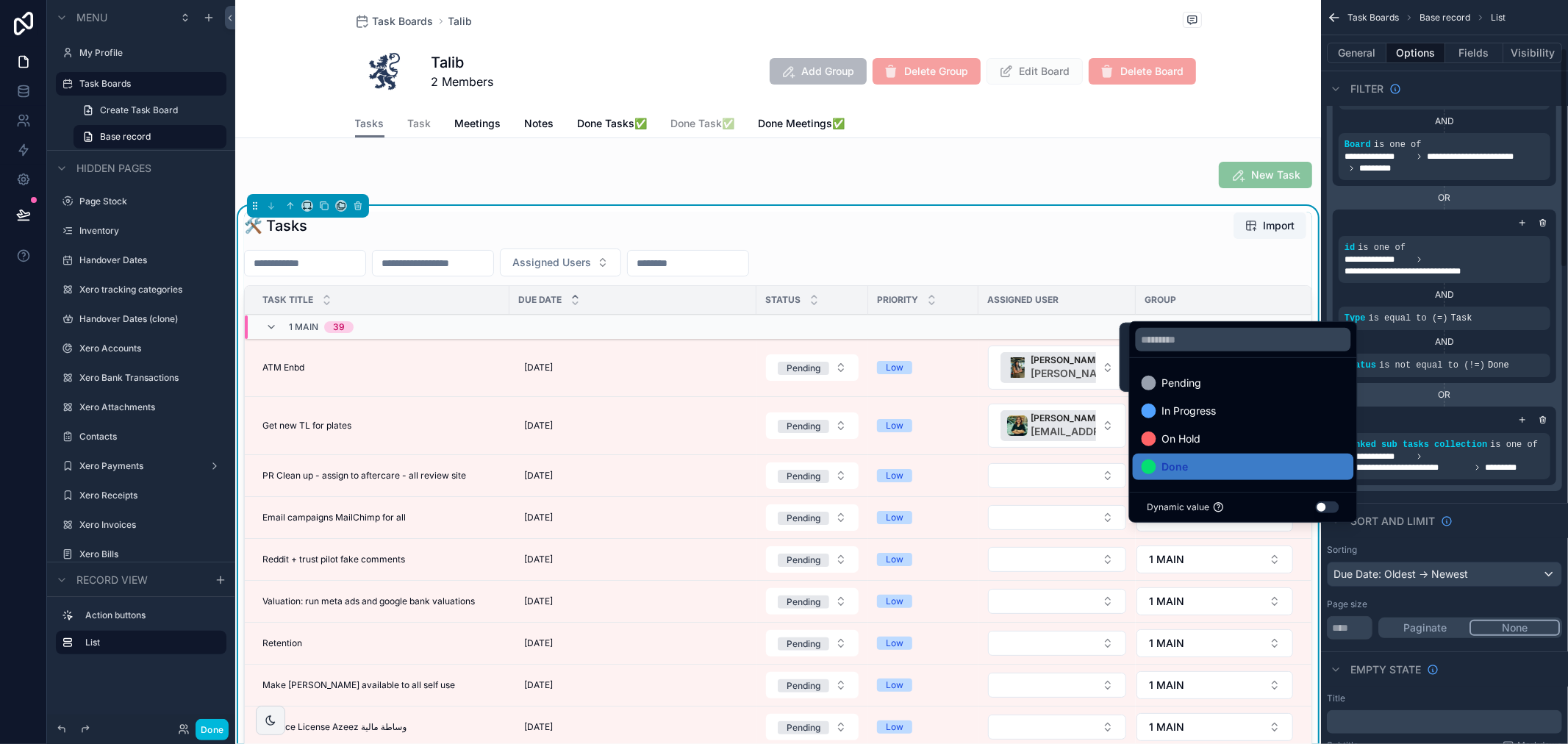
click at [1521, 418] on icon "scrollable content" at bounding box center [1522, 420] width 9 height 9
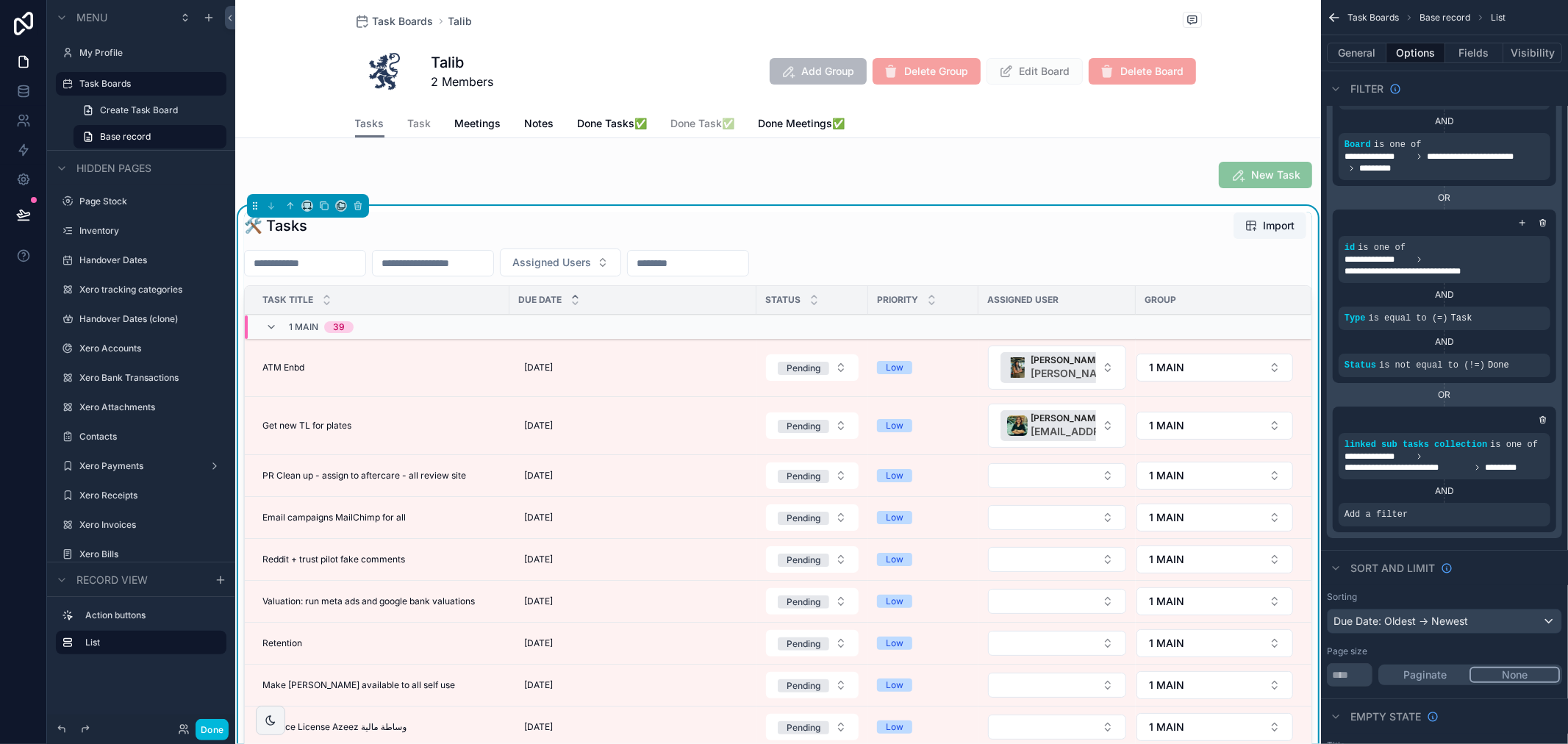
click at [0, 0] on div "scrollable content" at bounding box center [0, 0] width 0 height 0
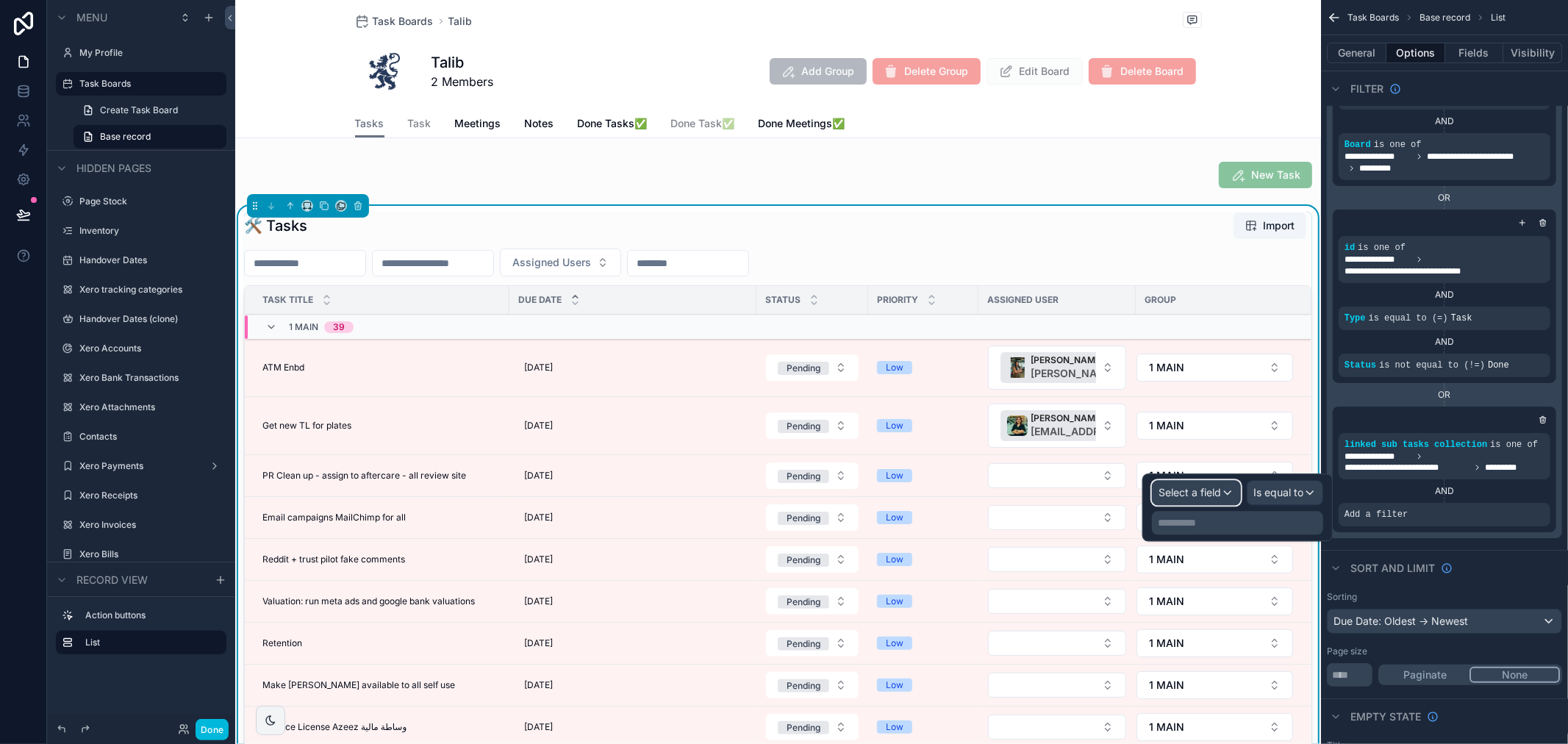
click at [1199, 502] on div "Select a field" at bounding box center [1196, 492] width 87 height 24
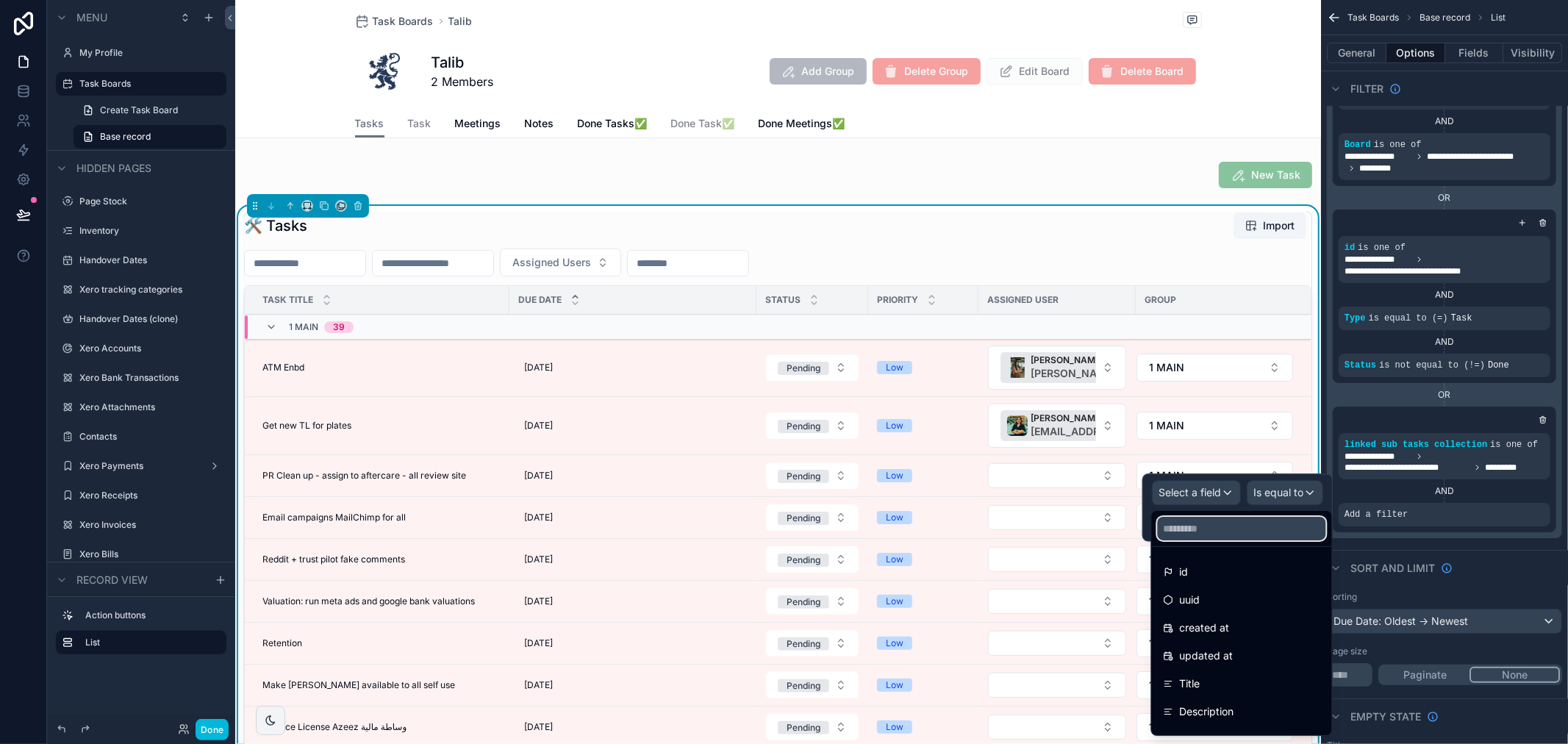
click at [1217, 535] on input "text" at bounding box center [1242, 528] width 169 height 24
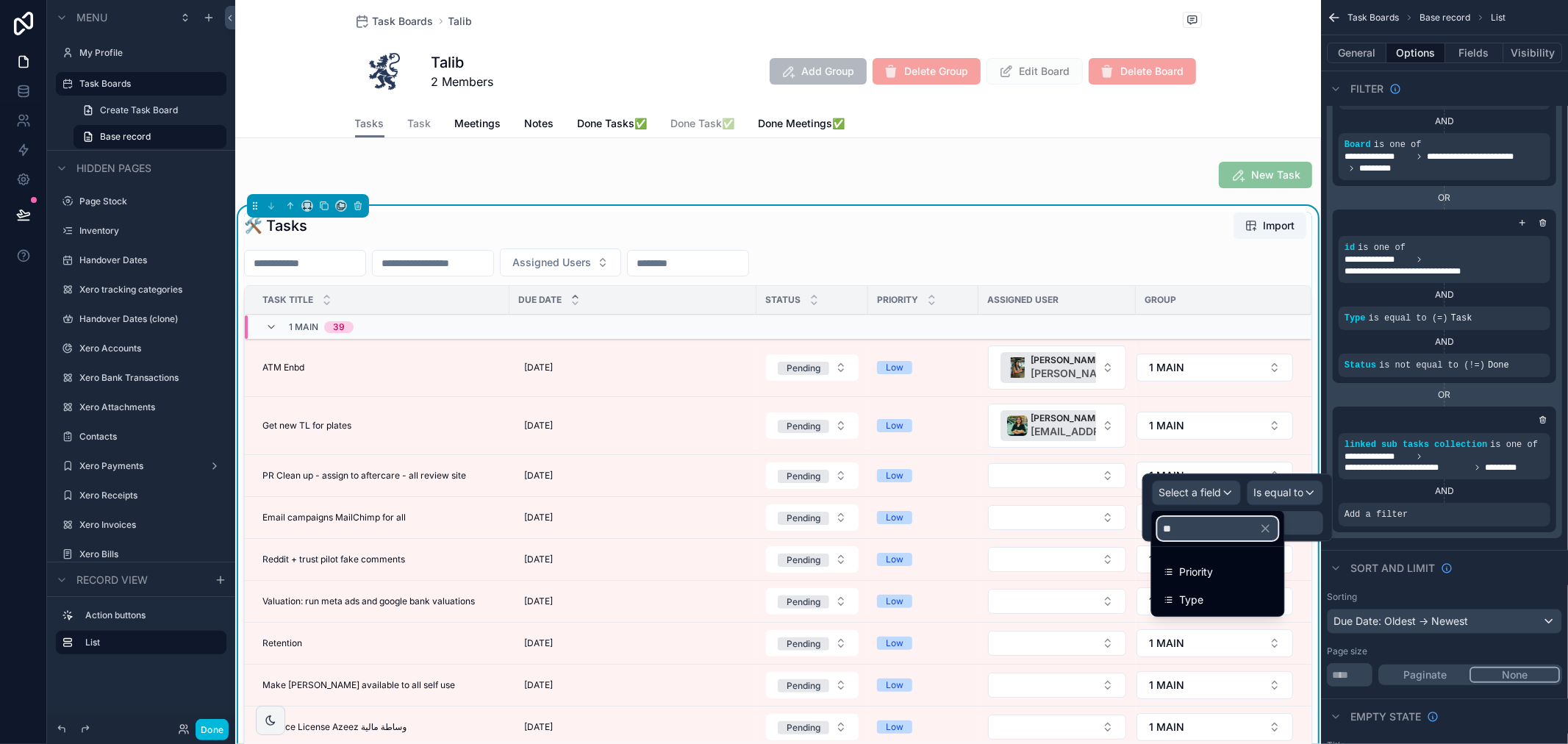
type input "**"
click at [1229, 592] on div "Type" at bounding box center [1218, 600] width 109 height 18
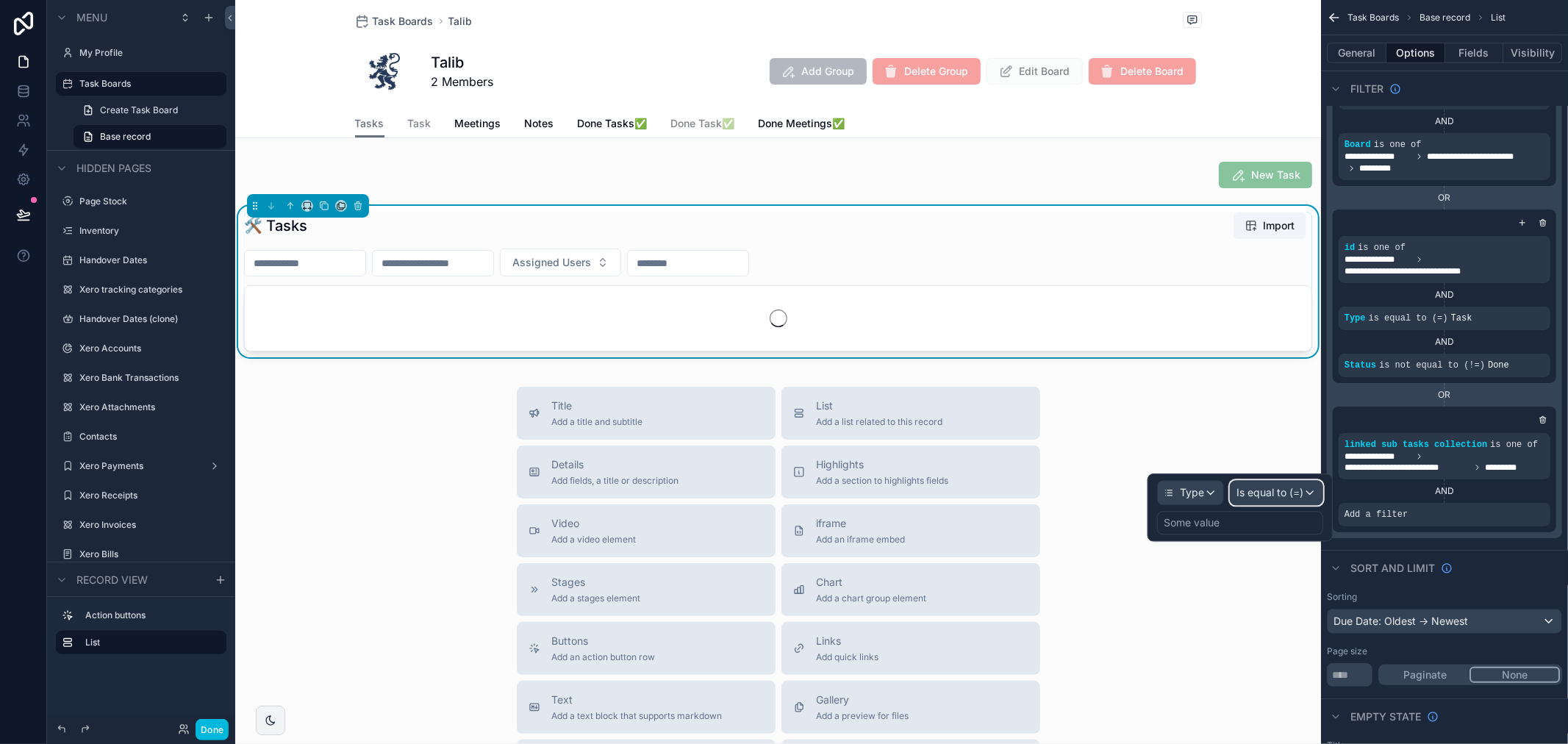
click at [1286, 497] on span "Is equal to (=)" at bounding box center [1270, 492] width 67 height 15
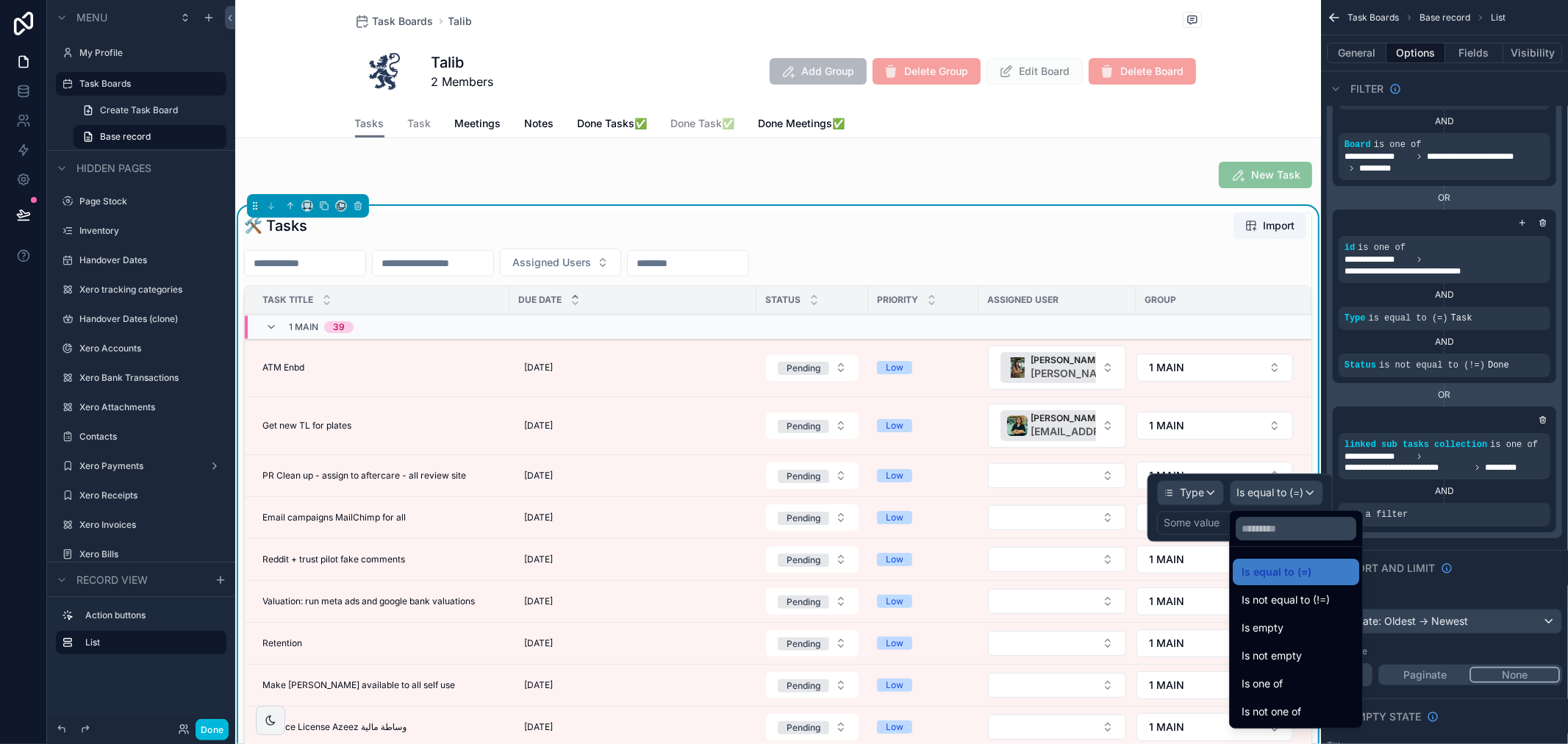
click at [1294, 576] on span "Is equal to (=)" at bounding box center [1276, 571] width 70 height 18
click at [1199, 521] on div "Some value" at bounding box center [1191, 522] width 56 height 15
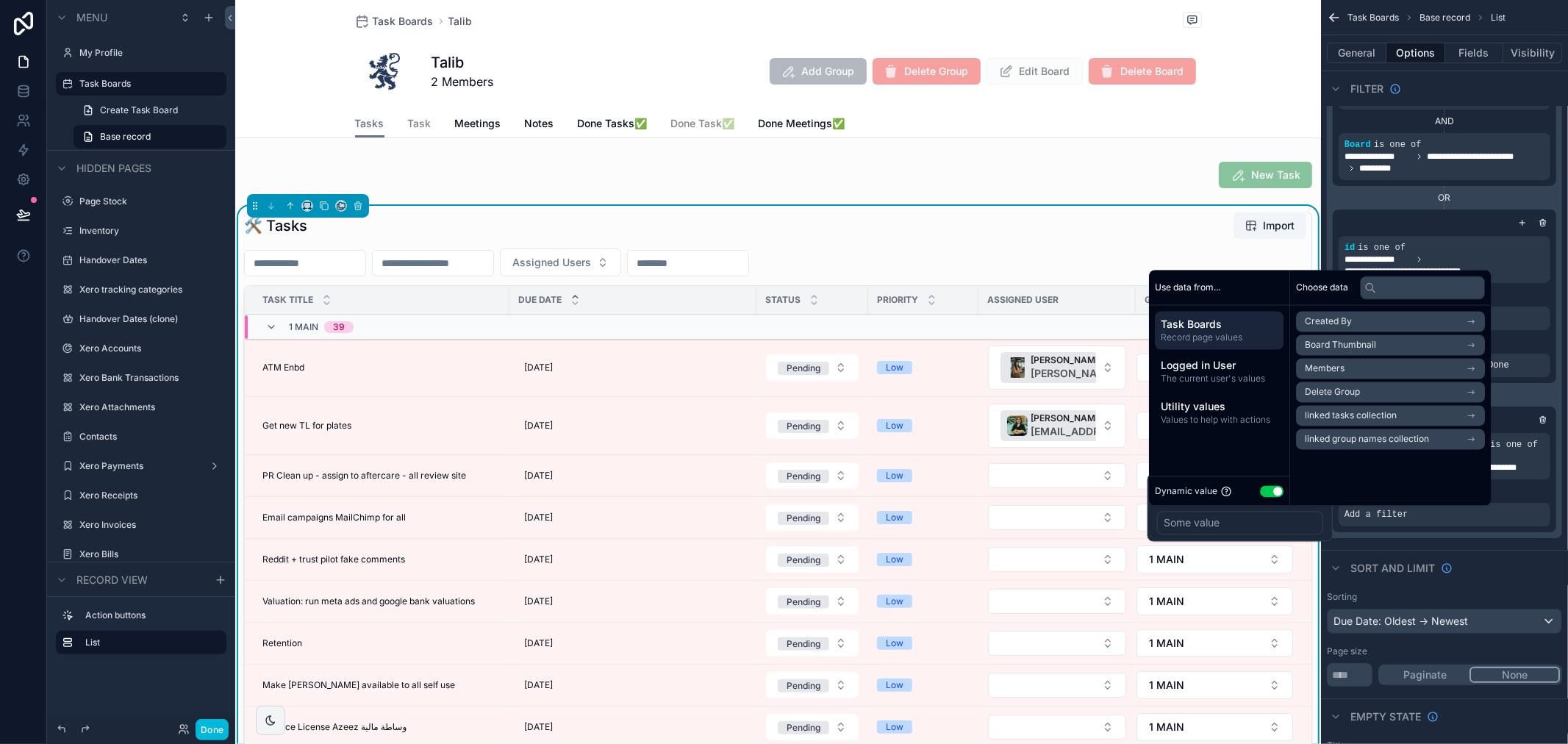
click at [1265, 492] on button "Use setting" at bounding box center [1272, 491] width 24 height 12
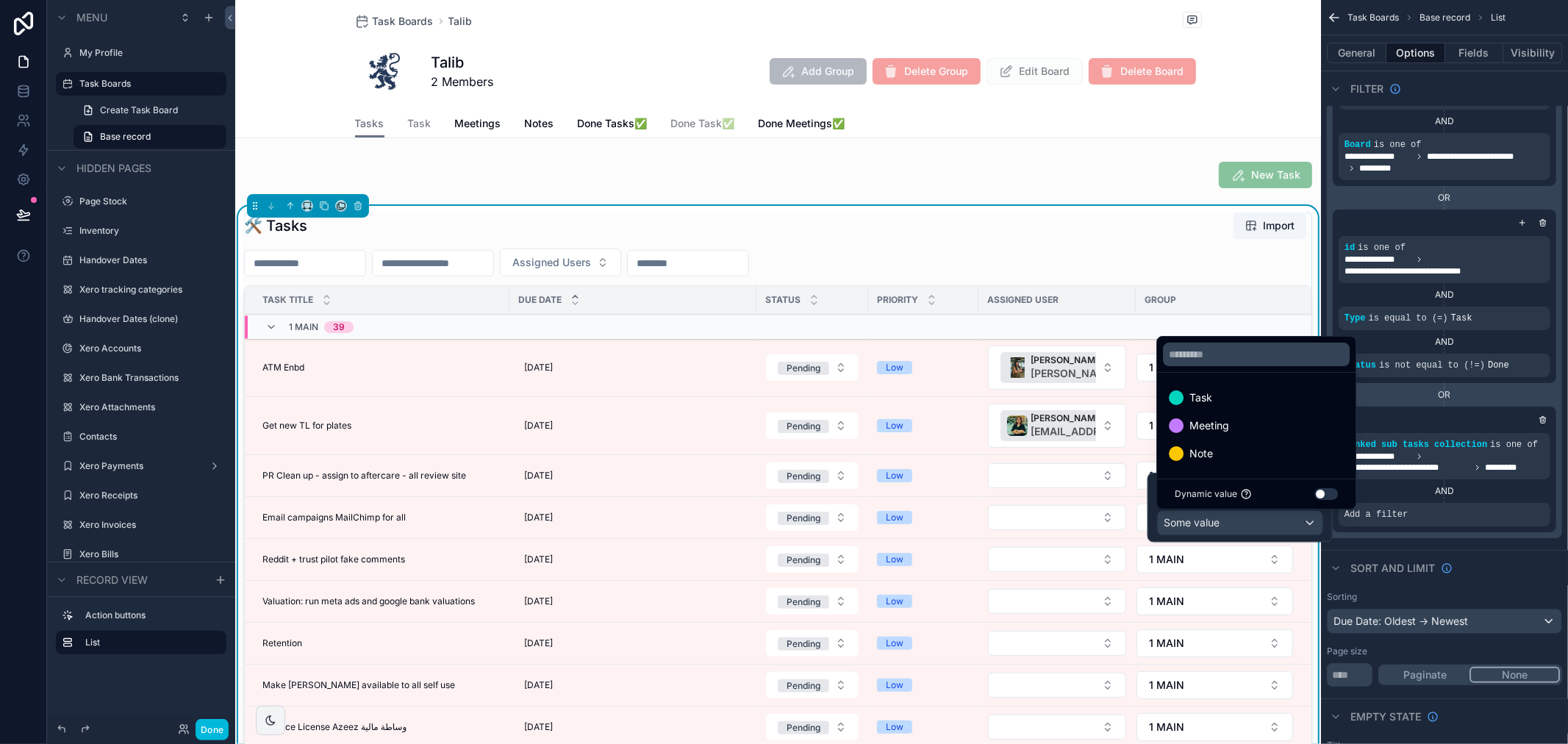
click at [1236, 402] on div "Task" at bounding box center [1256, 398] width 175 height 18
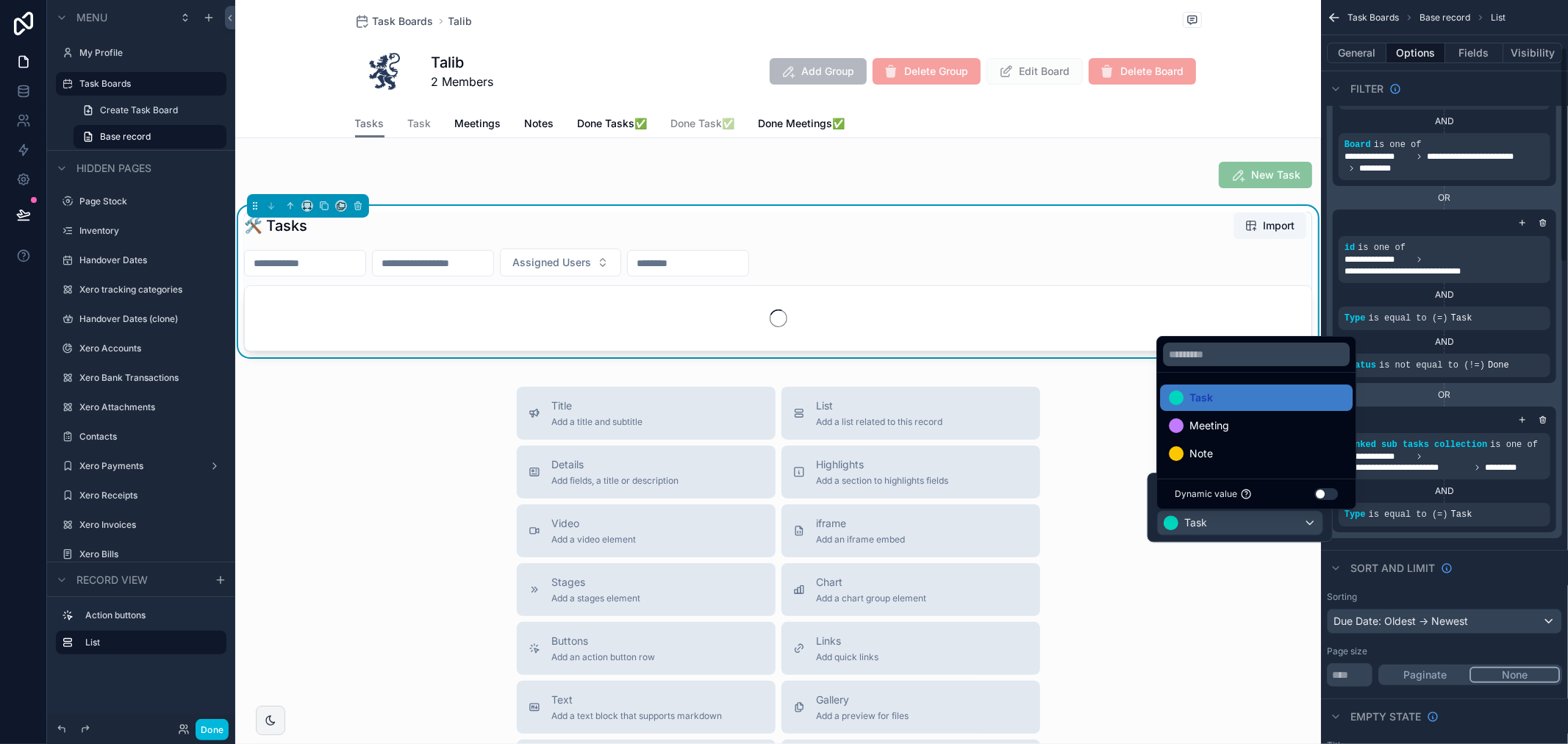
click at [0, 0] on div "scrollable content" at bounding box center [0, 0] width 0 height 0
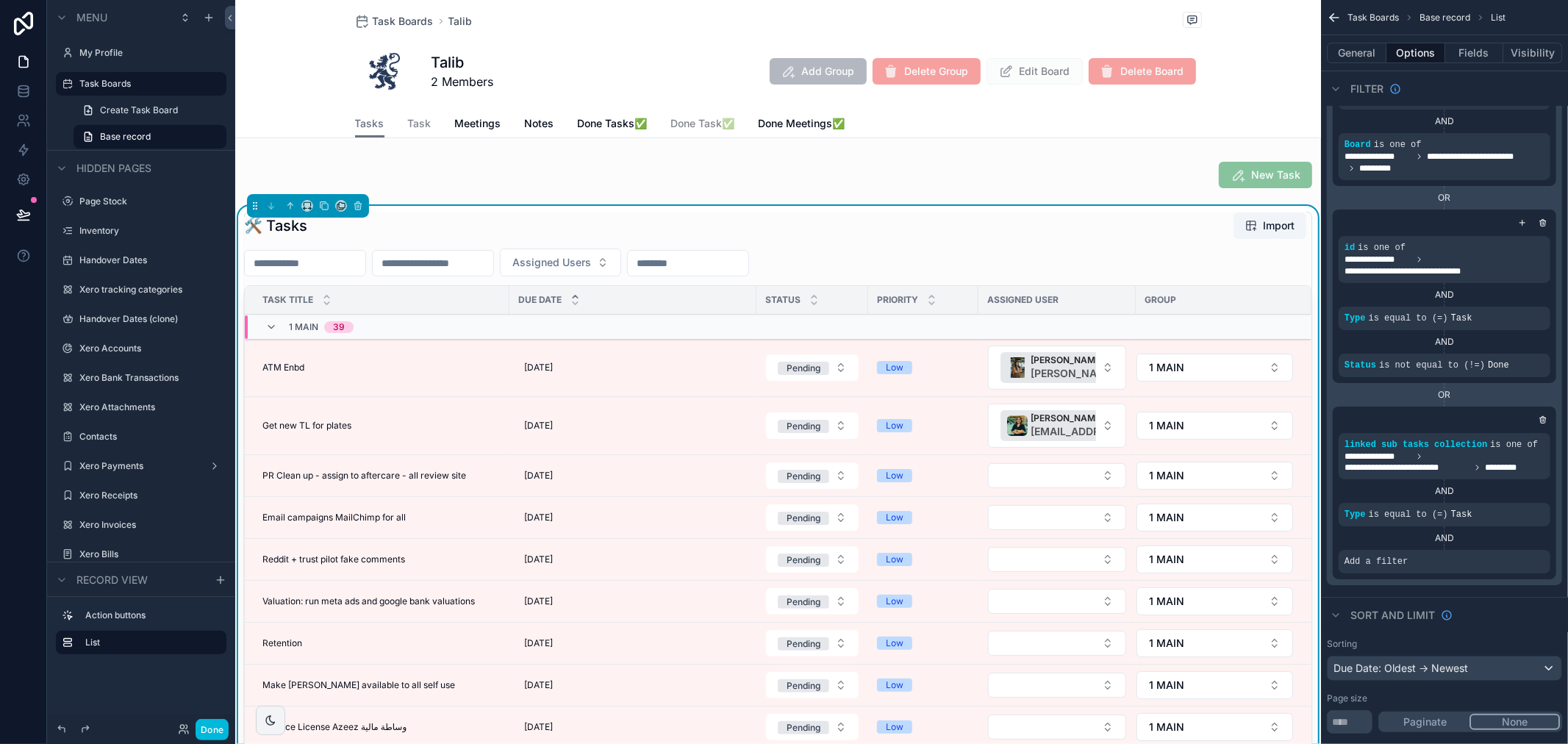
click at [0, 0] on icon "scrollable content" at bounding box center [0, 0] width 0 height 0
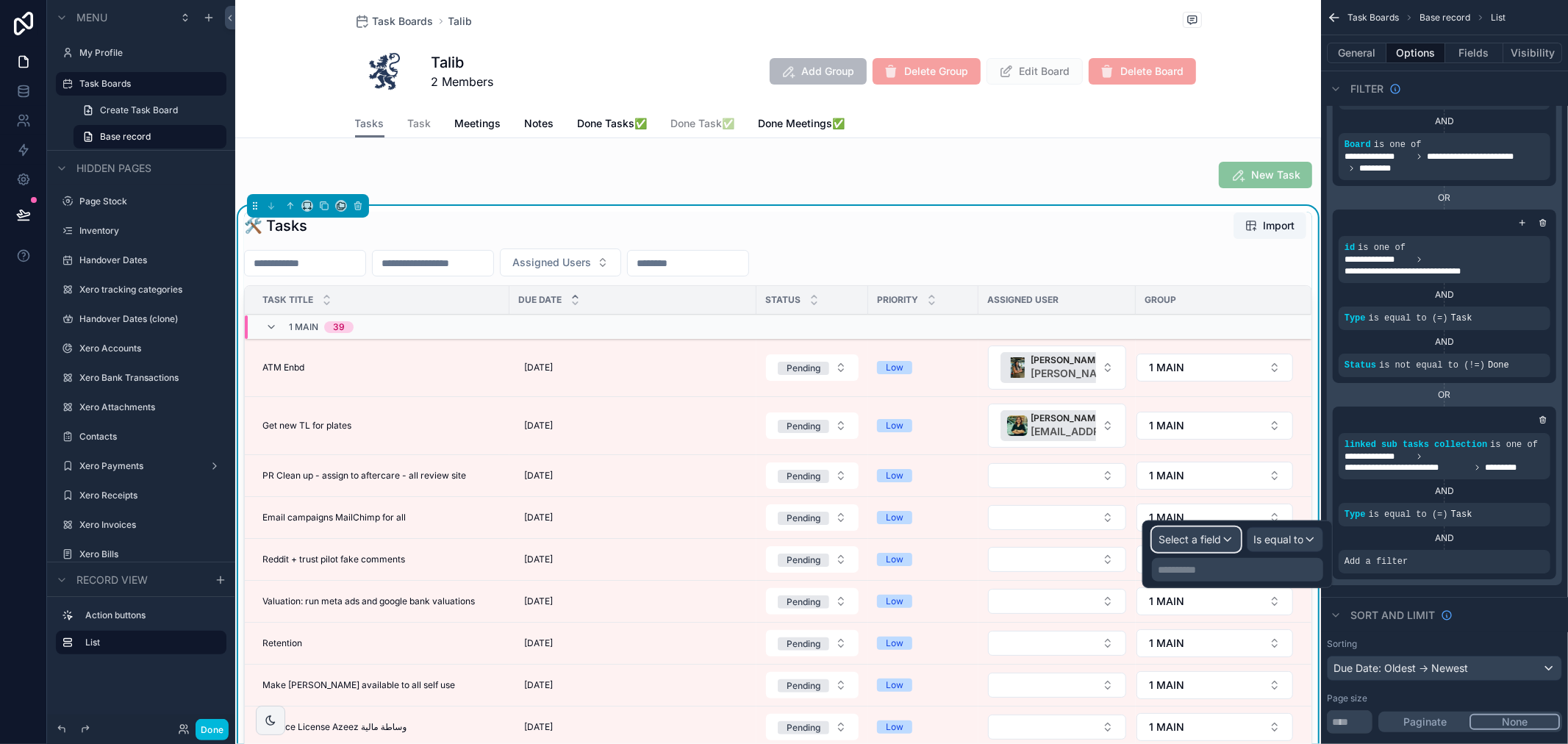
click at [1227, 545] on div "Select a field" at bounding box center [1196, 539] width 87 height 24
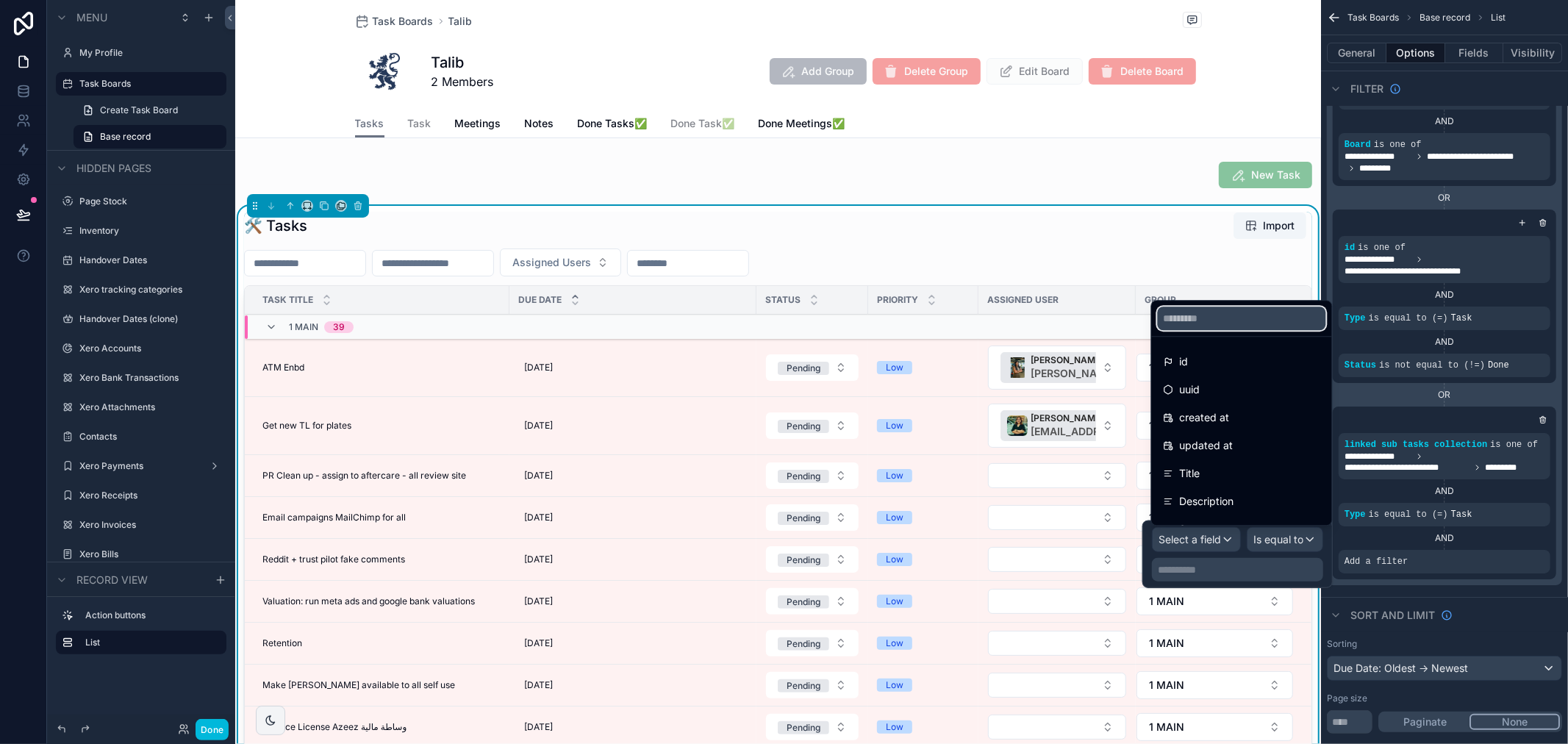
click at [1224, 324] on input "text" at bounding box center [1242, 319] width 169 height 24
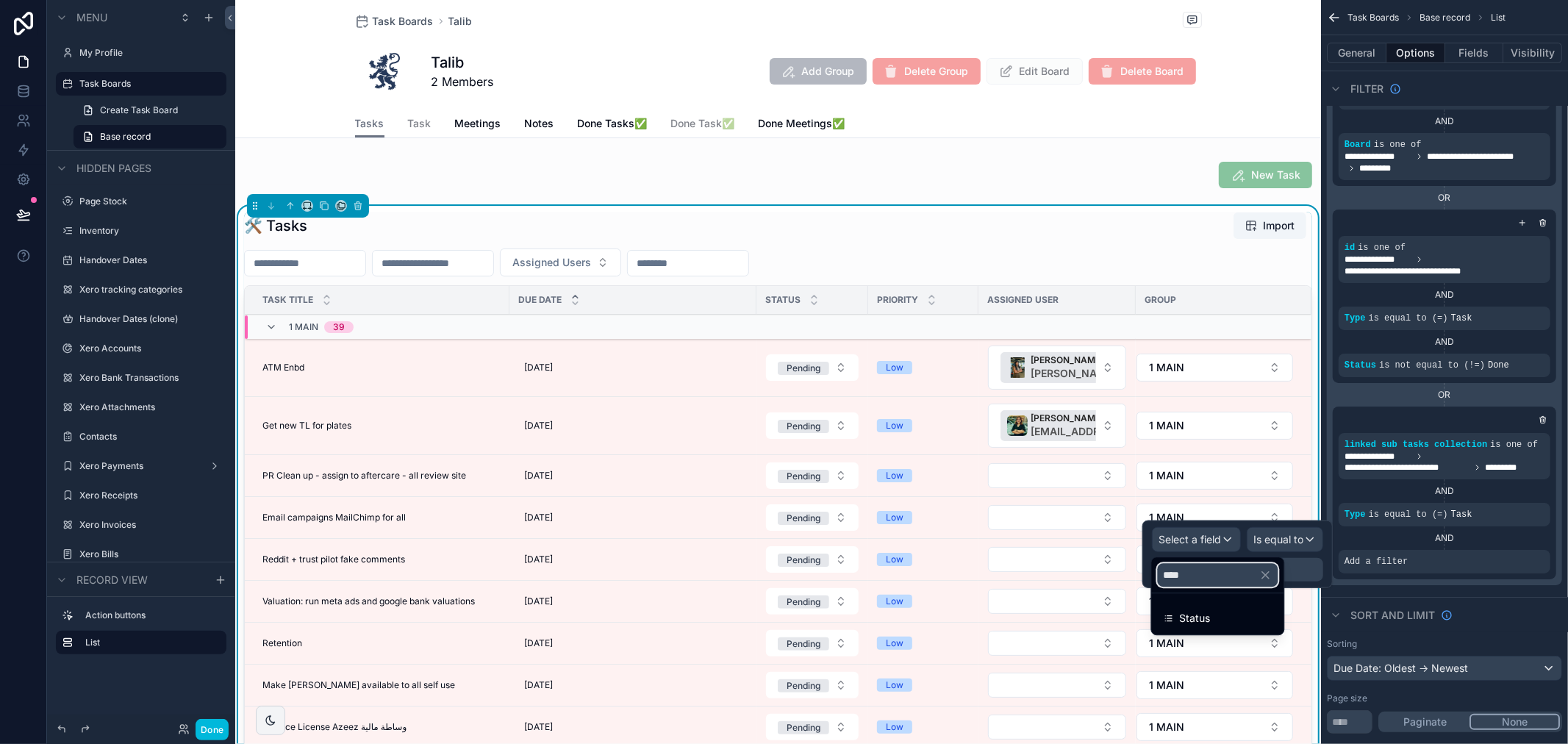
type input "****"
click at [1209, 612] on span "Status" at bounding box center [1194, 619] width 30 height 18
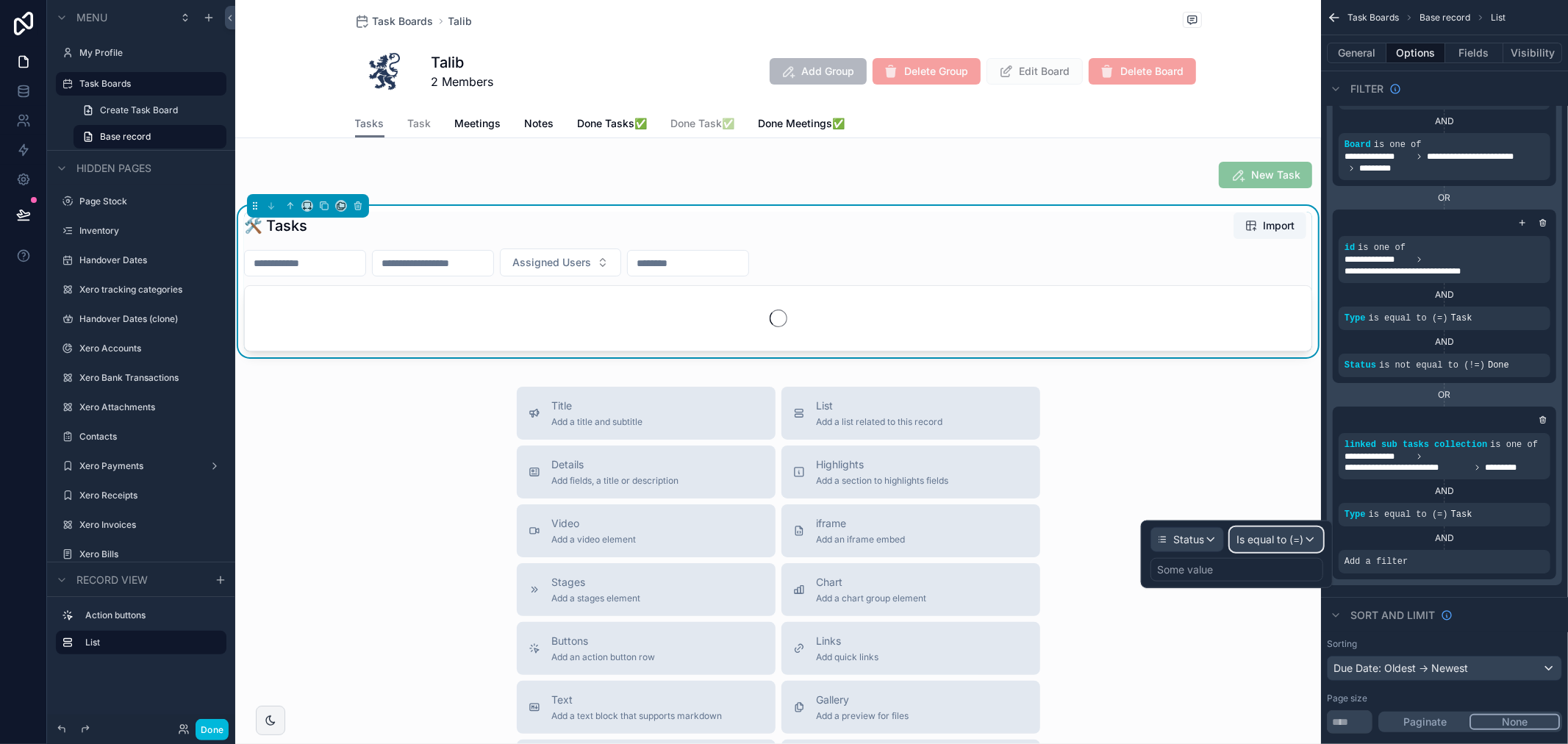
click at [1286, 530] on div "Is equal to (=)" at bounding box center [1277, 539] width 92 height 24
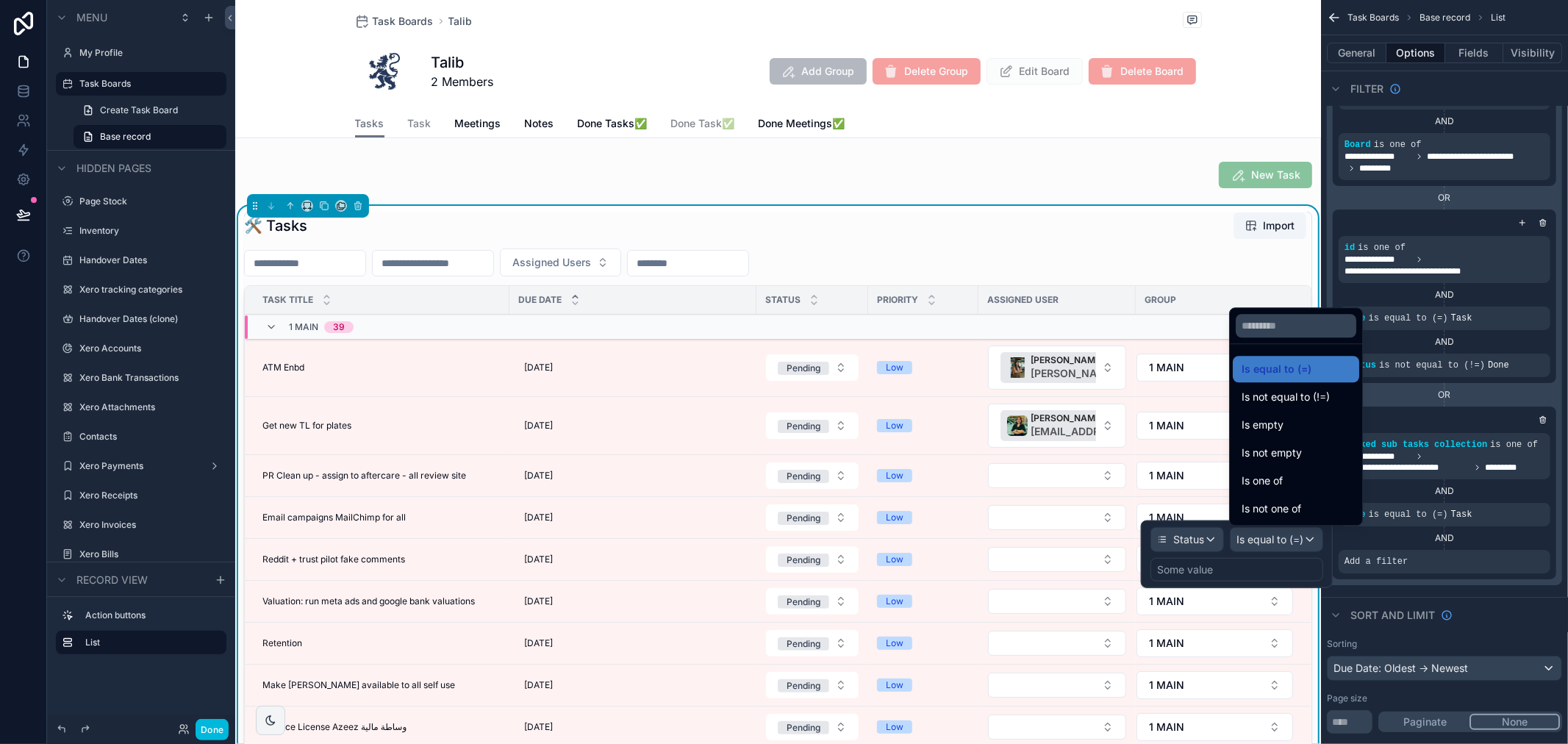
click at [1326, 397] on span "Is not equal to (!=)" at bounding box center [1286, 397] width 88 height 18
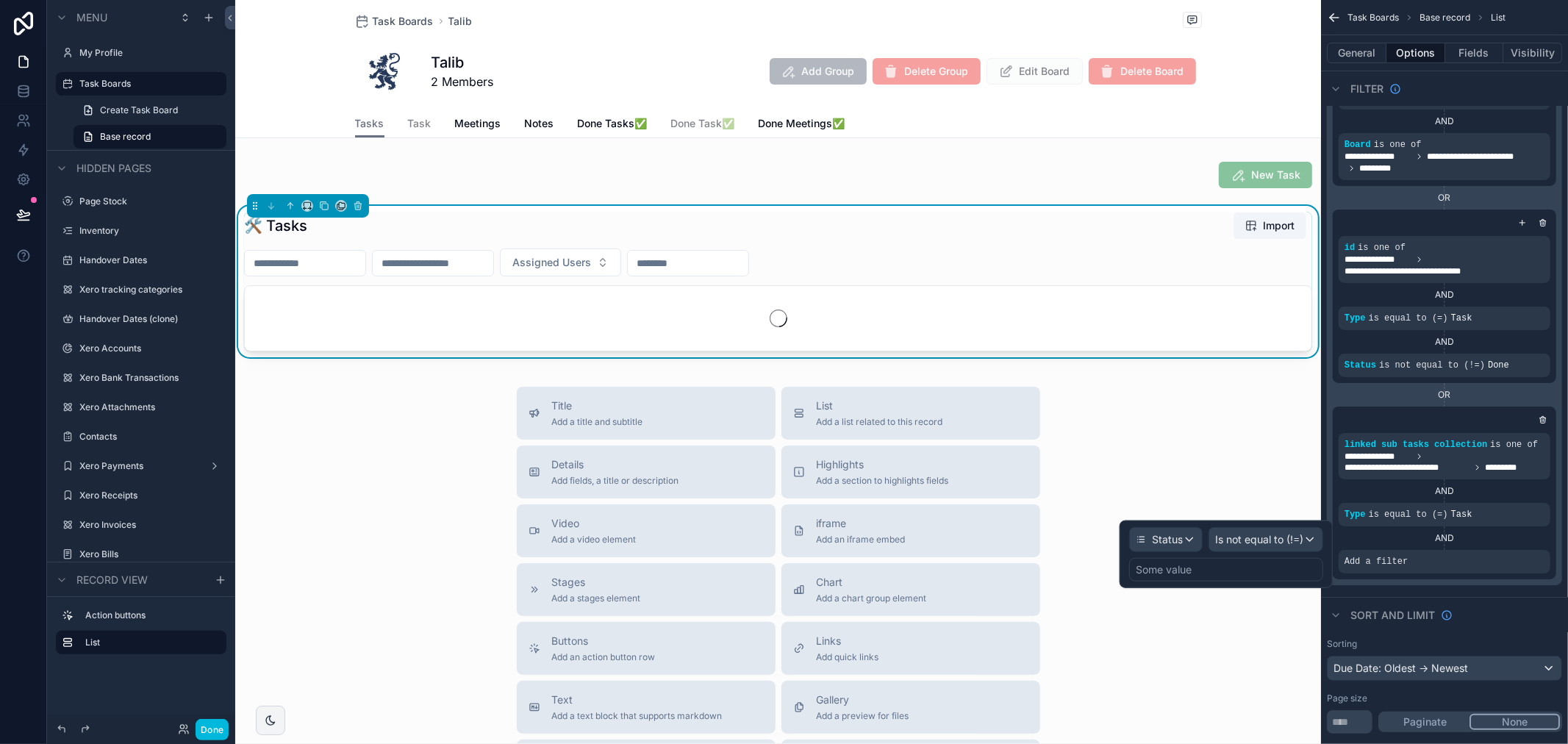
click at [1216, 570] on div "Some value" at bounding box center [1227, 570] width 194 height 24
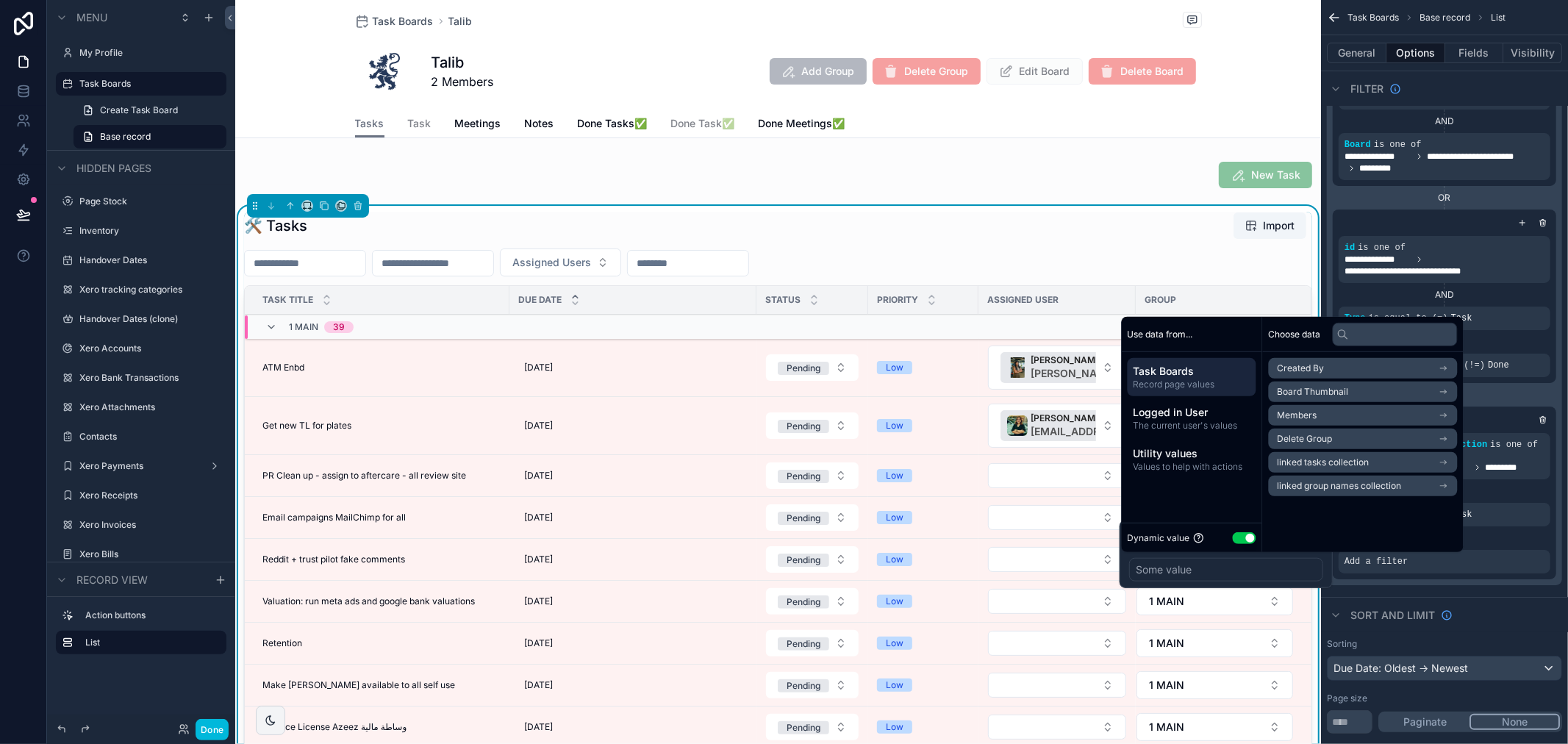
click at [1245, 539] on button "Use setting" at bounding box center [1244, 537] width 24 height 12
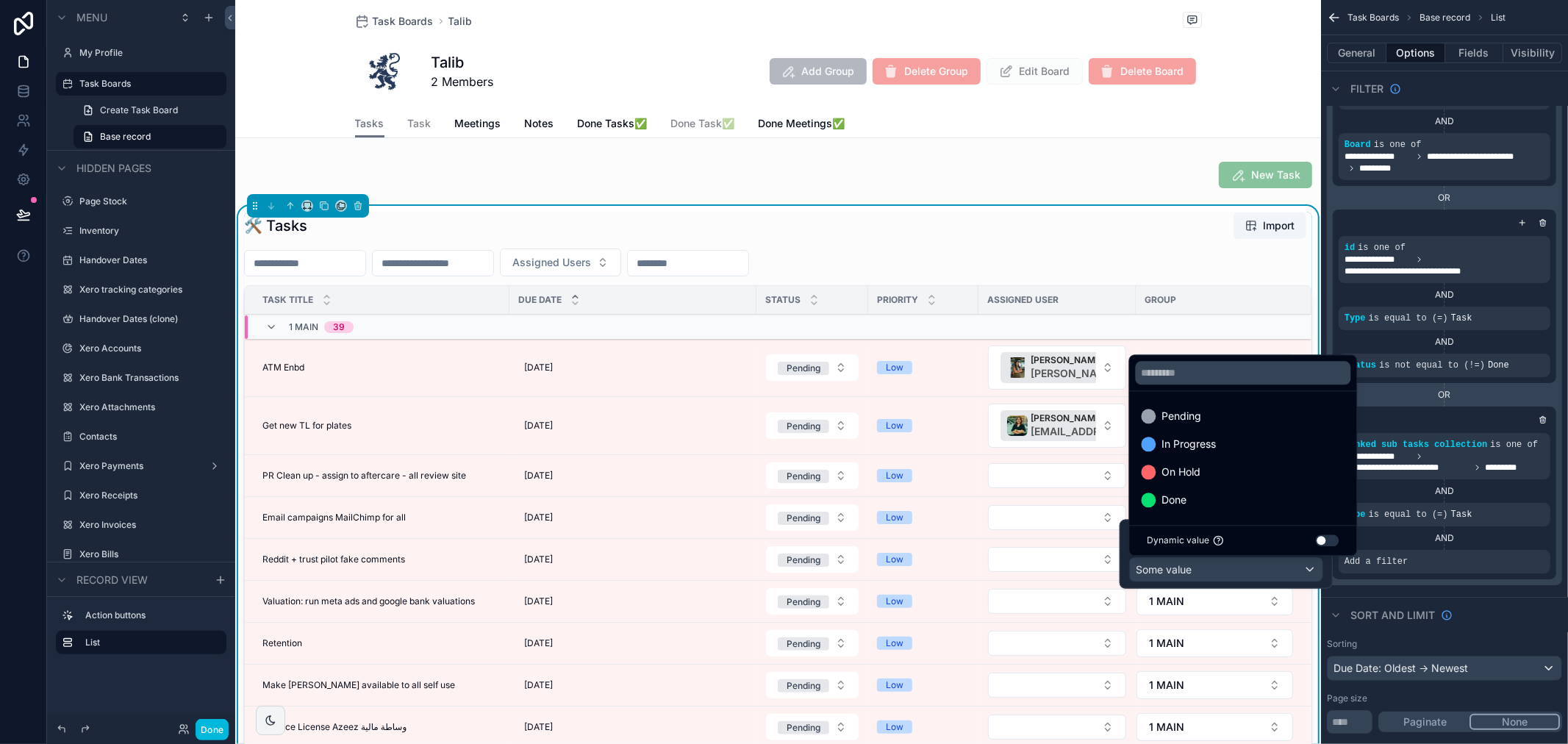
click at [1204, 495] on div "Done" at bounding box center [1243, 500] width 204 height 18
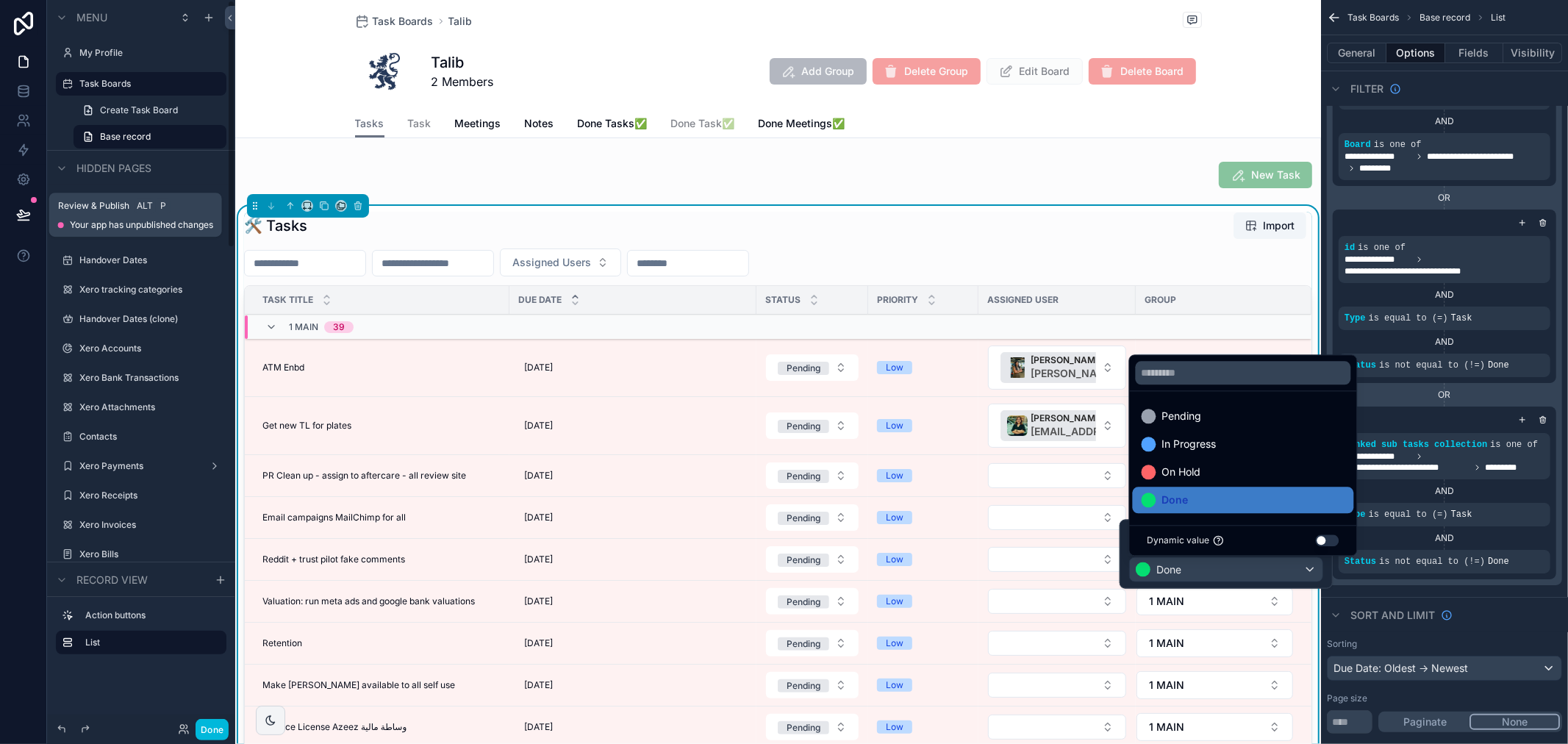
click at [13, 207] on button at bounding box center [23, 215] width 32 height 41
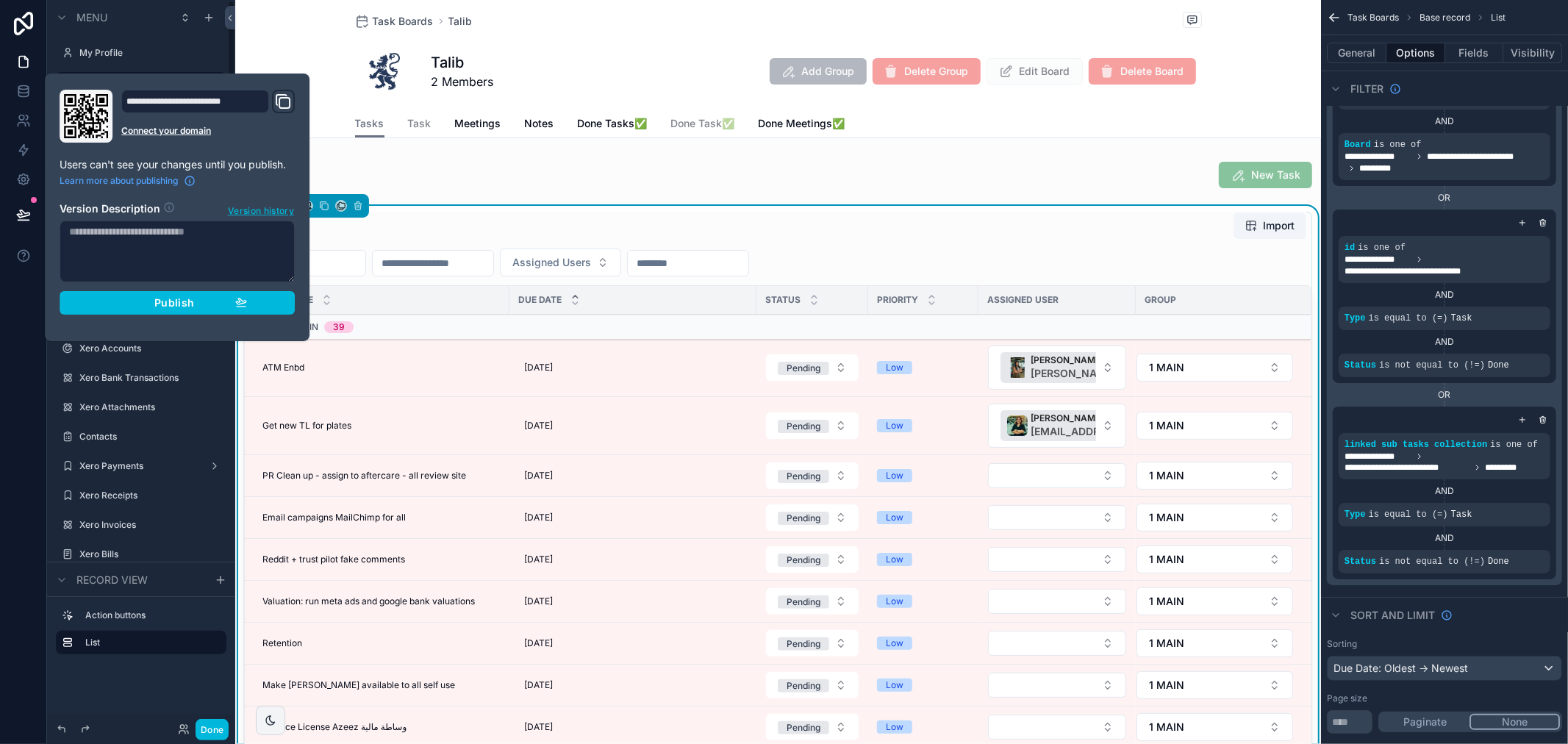
click at [111, 291] on button "Publish" at bounding box center [177, 303] width 235 height 24
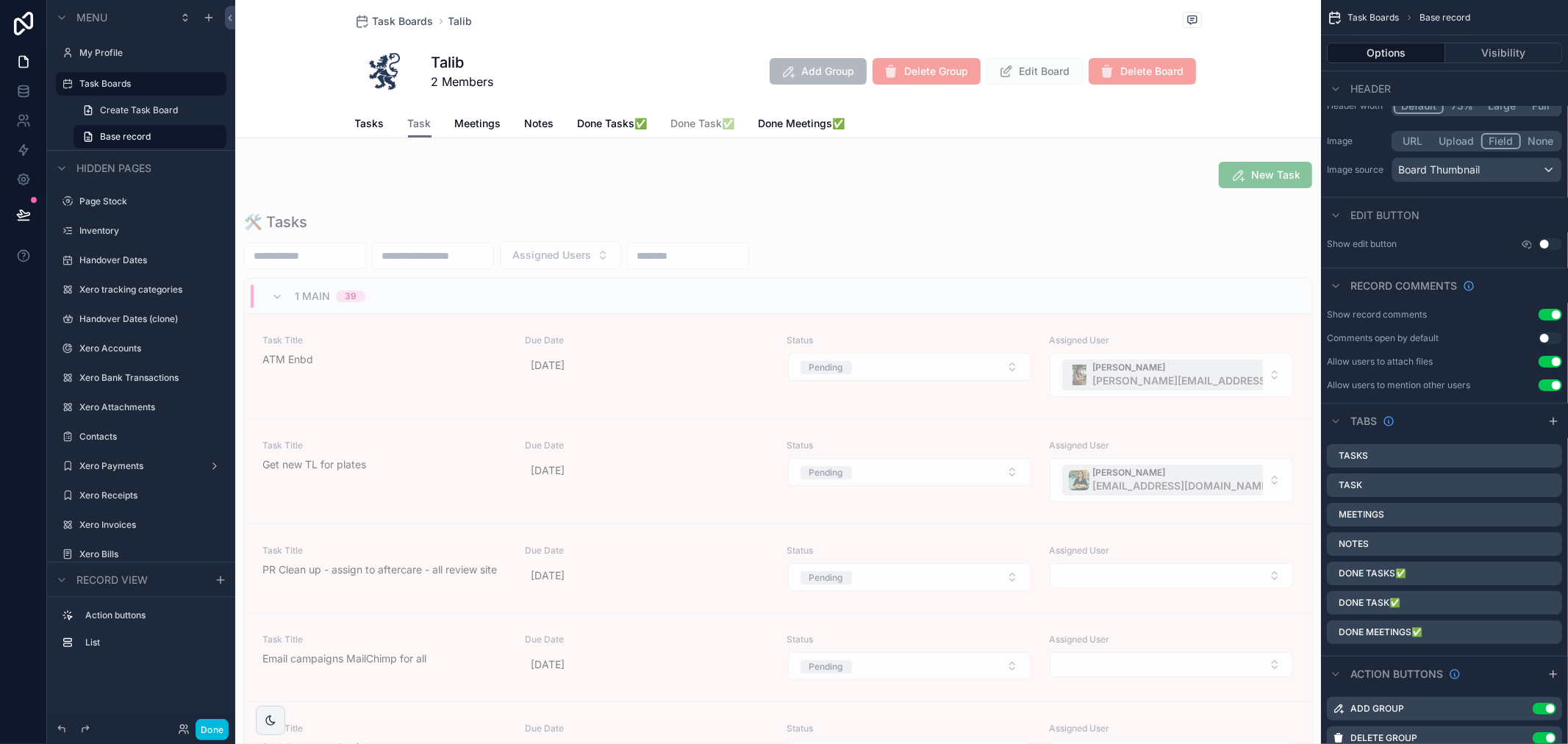
click at [496, 116] on div "Tasks Task Meetings Notes Done Tasks✅ Done Task✅ Done Meetings✅" at bounding box center [779, 124] width 847 height 27
click at [490, 120] on span "Meetings" at bounding box center [478, 123] width 46 height 15
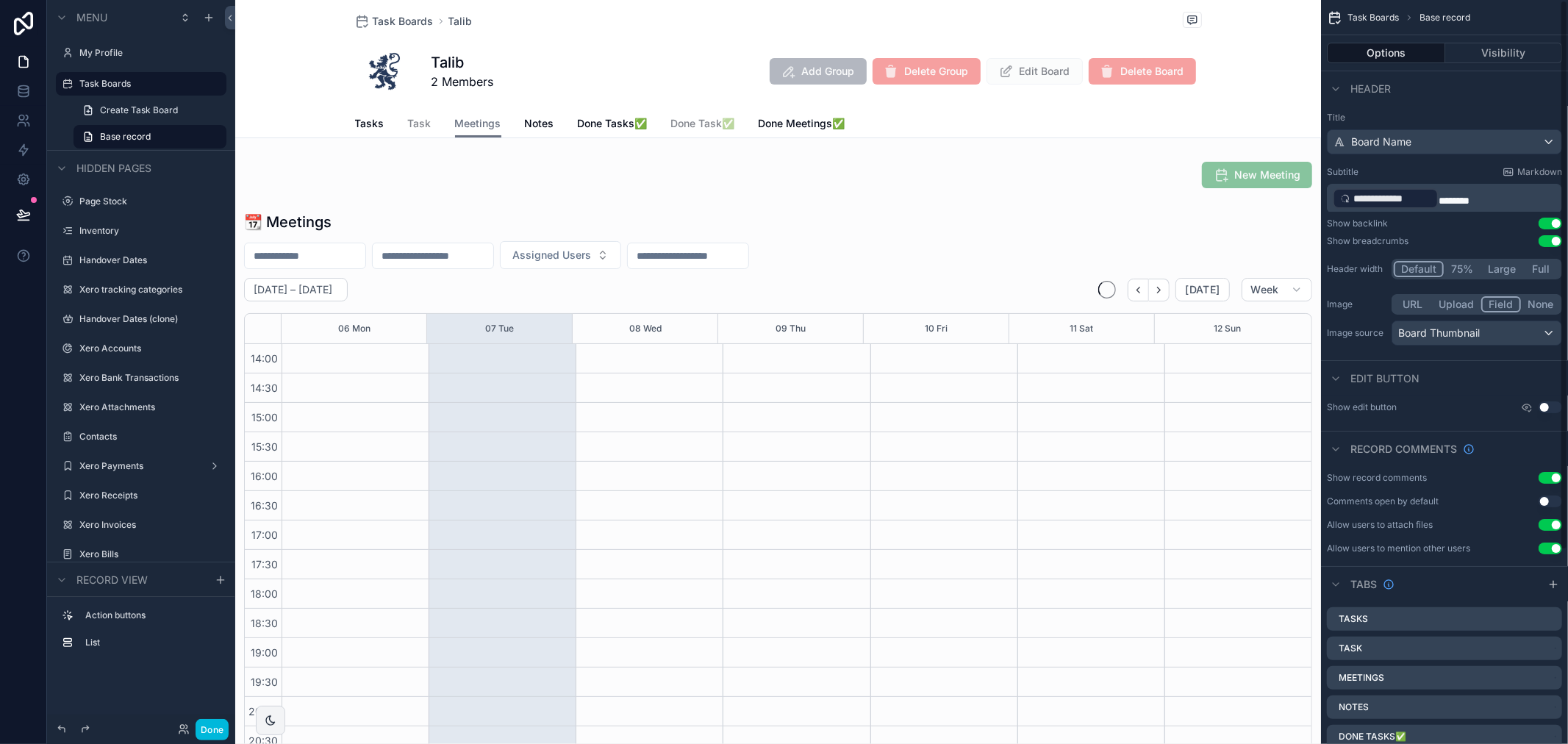
click at [1095, 248] on div "scrollable content" at bounding box center [778, 490] width 1086 height 570
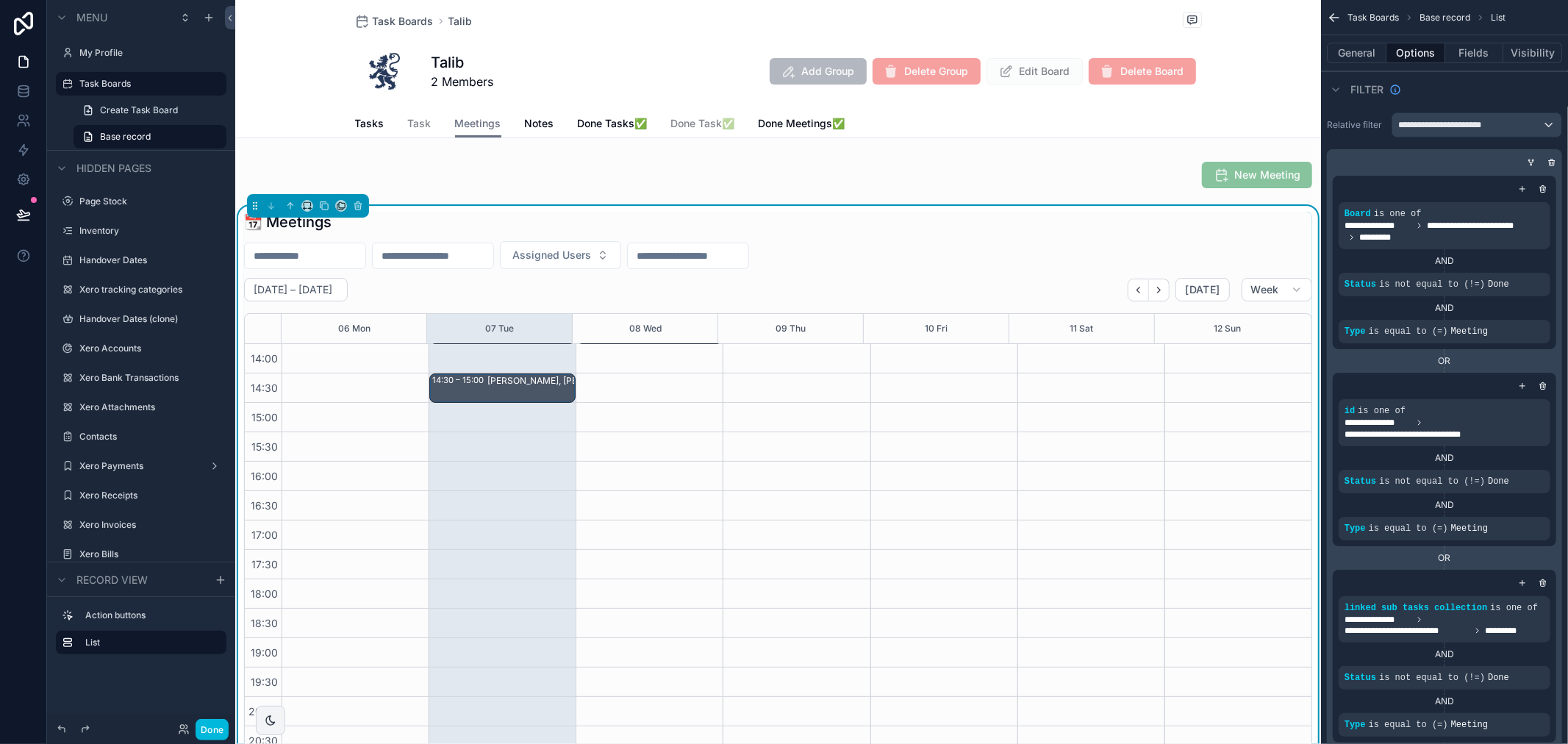
click at [1553, 160] on icon "scrollable content" at bounding box center [1552, 160] width 2 height 1
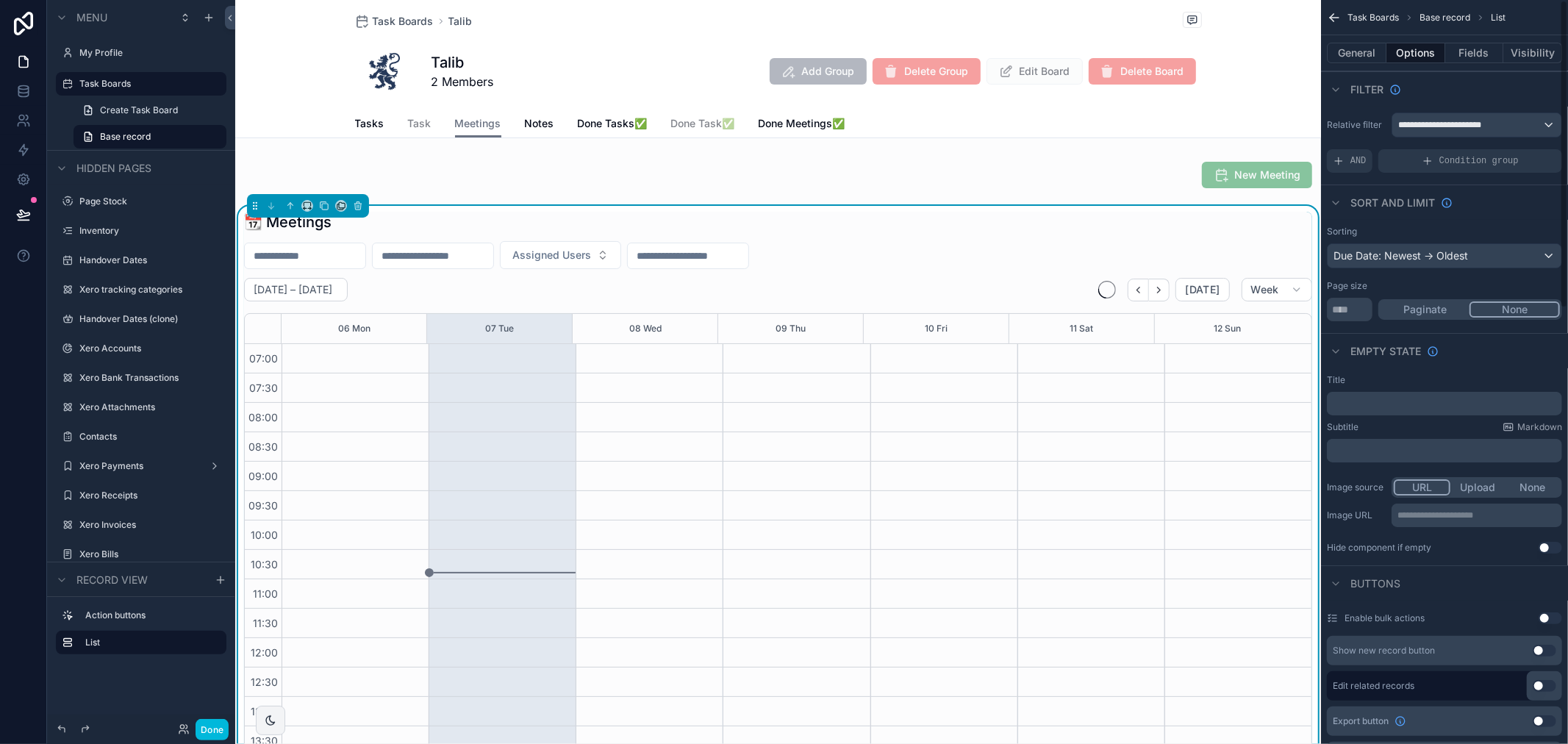
scroll to position [412, 0]
click at [1553, 160] on div "Condition group" at bounding box center [1470, 161] width 183 height 24
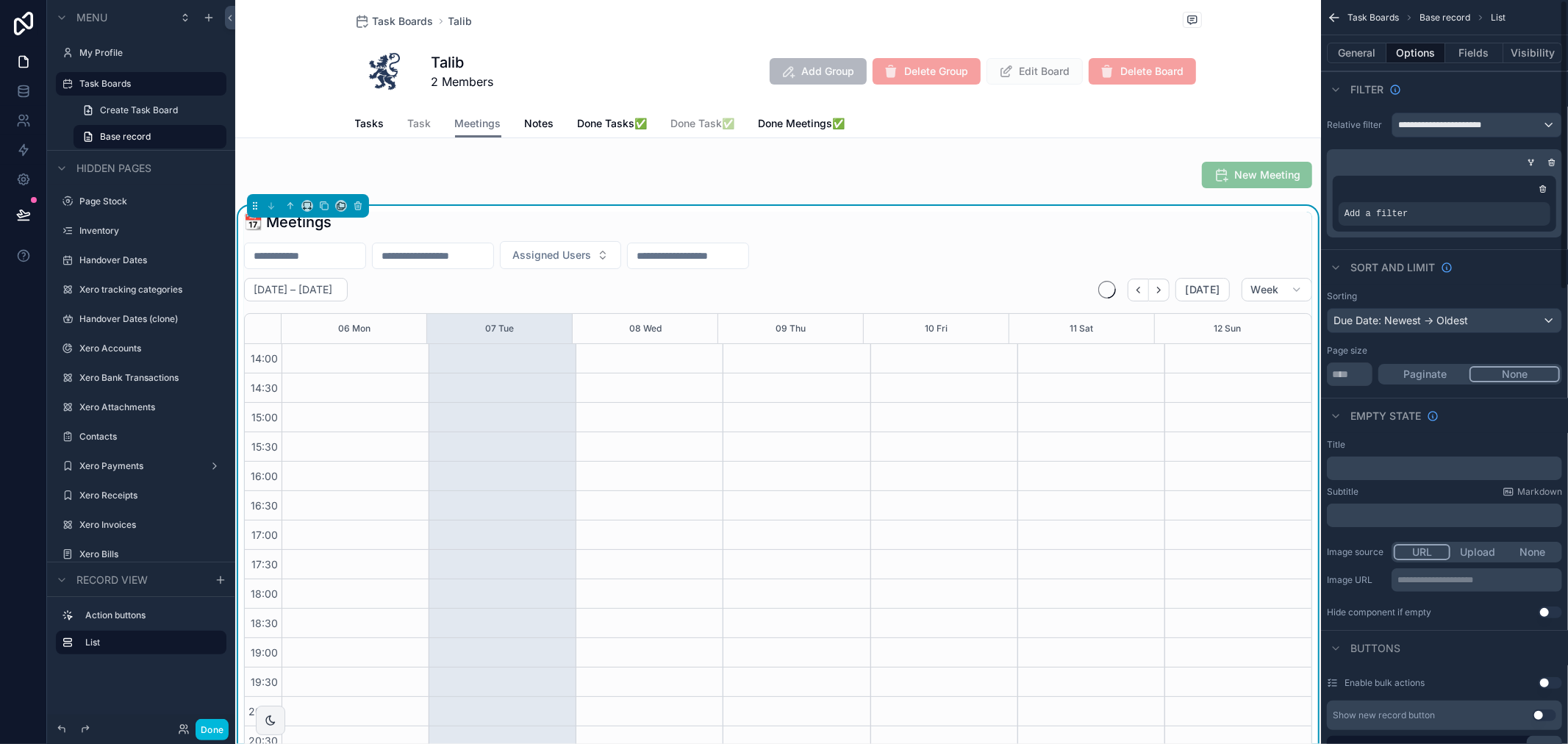
click at [1553, 162] on icon "scrollable content" at bounding box center [1551, 162] width 9 height 9
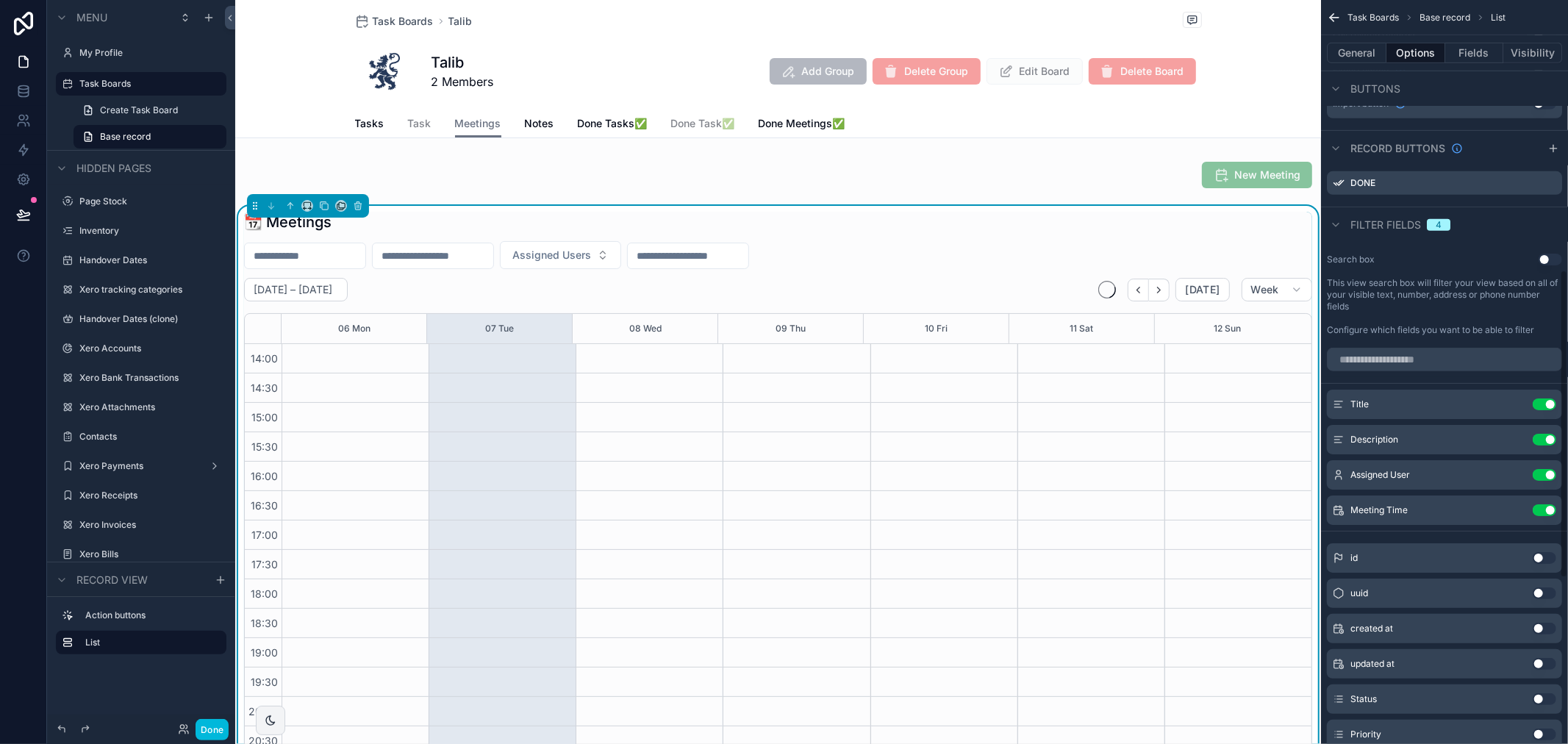
scroll to position [0, 0]
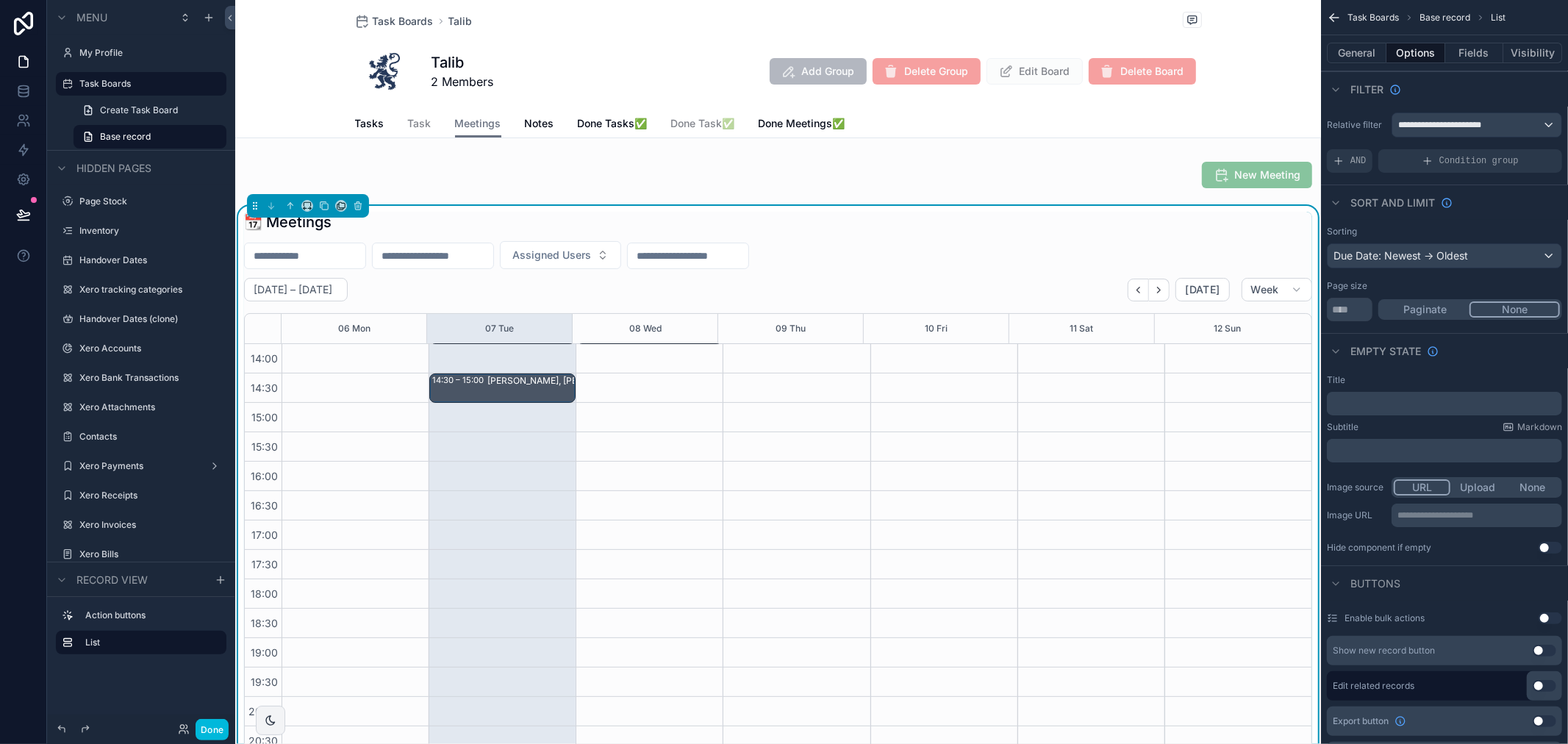
click at [1340, 167] on div "AND" at bounding box center [1349, 161] width 45 height 24
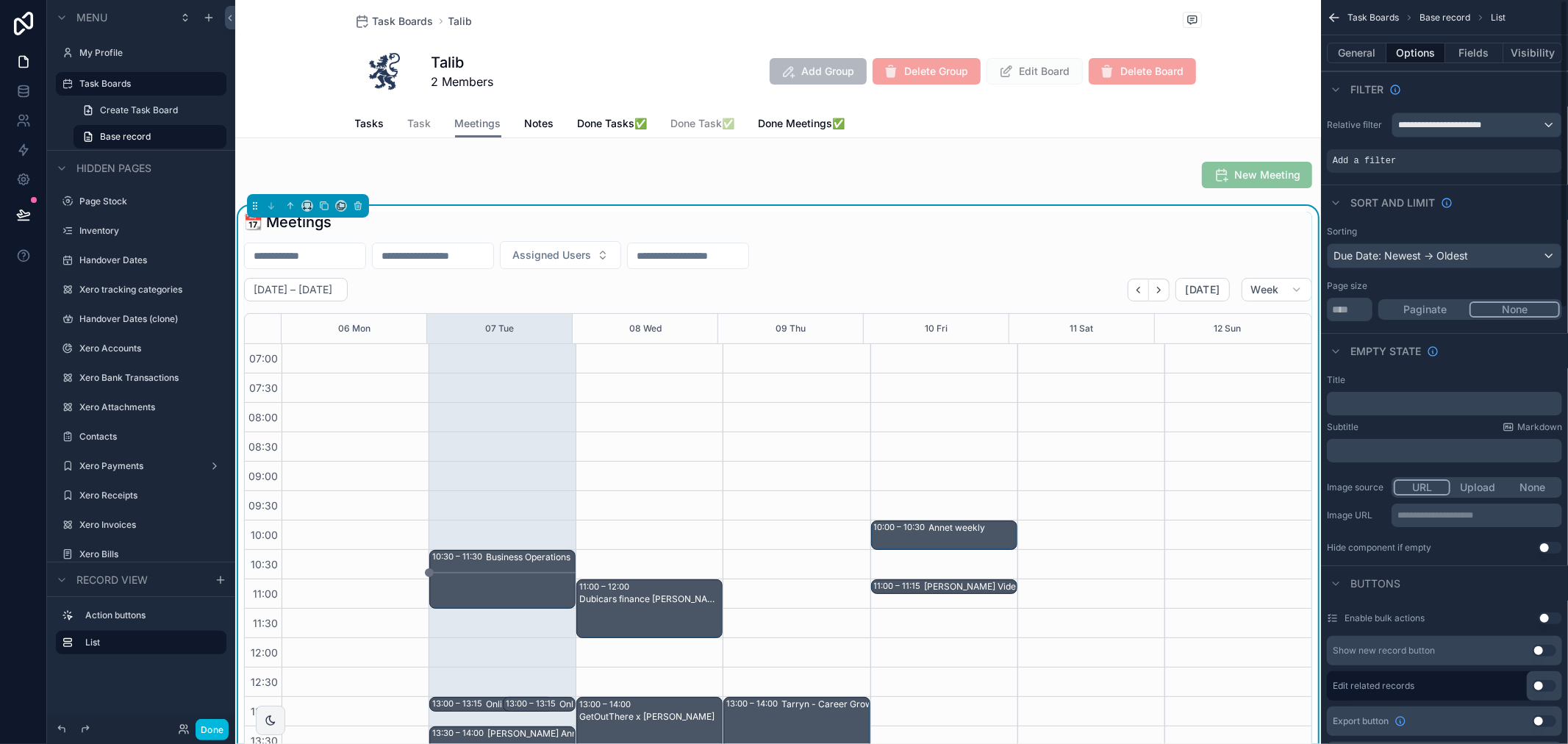
scroll to position [412, 0]
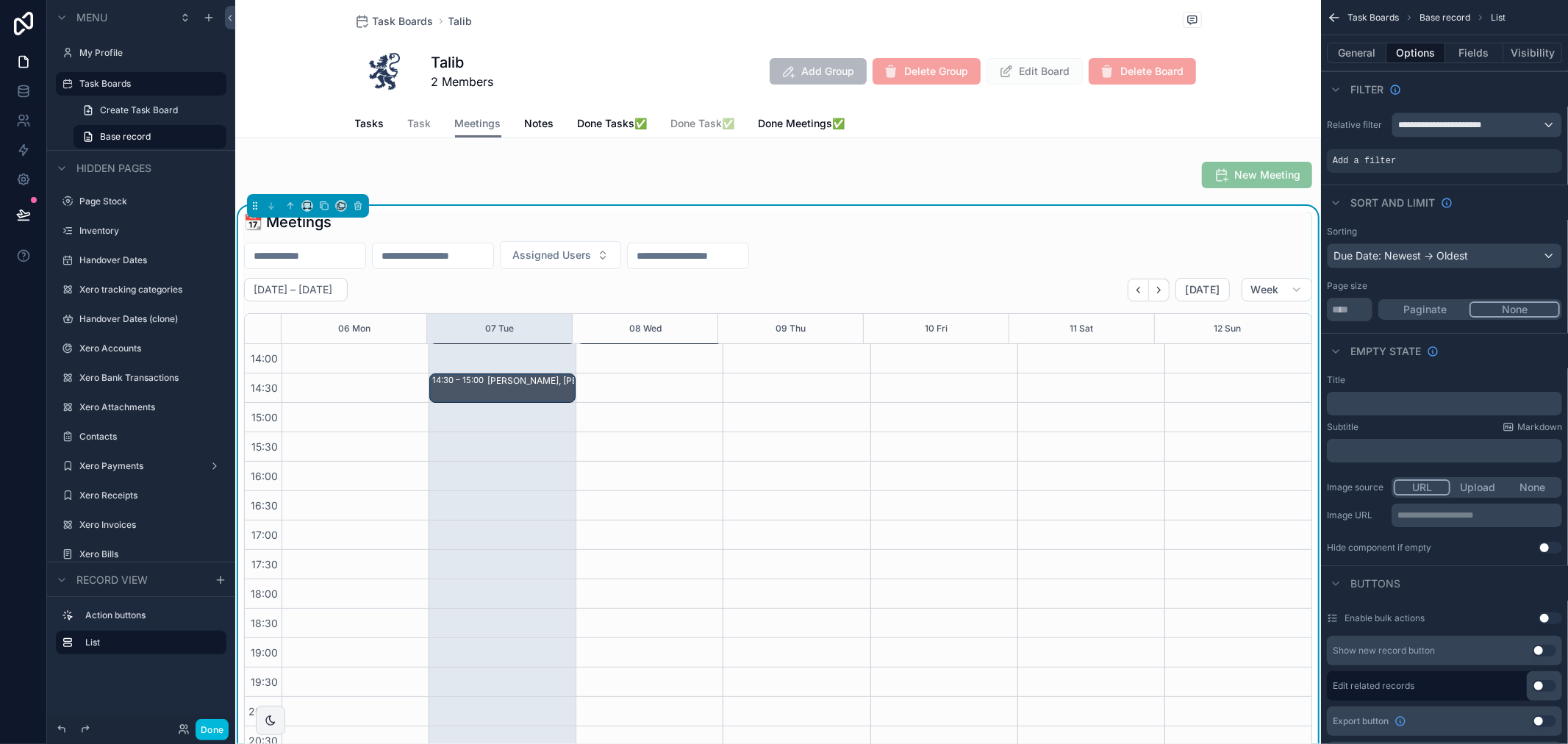
click at [0, 0] on icon "scrollable content" at bounding box center [0, 0] width 0 height 0
click at [1453, 156] on span "Condition group" at bounding box center [1479, 161] width 79 height 12
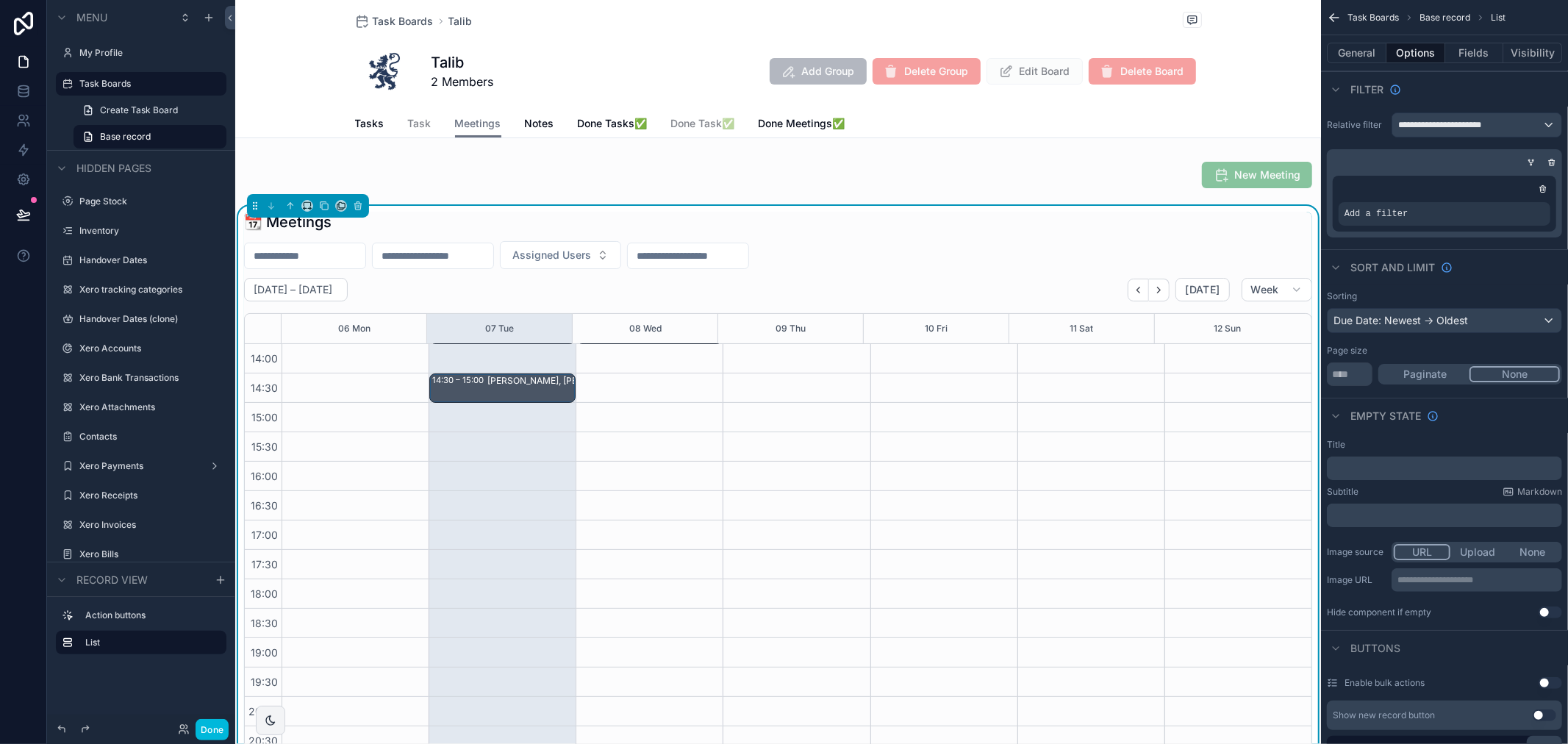
click at [0, 0] on icon "scrollable content" at bounding box center [0, 0] width 0 height 0
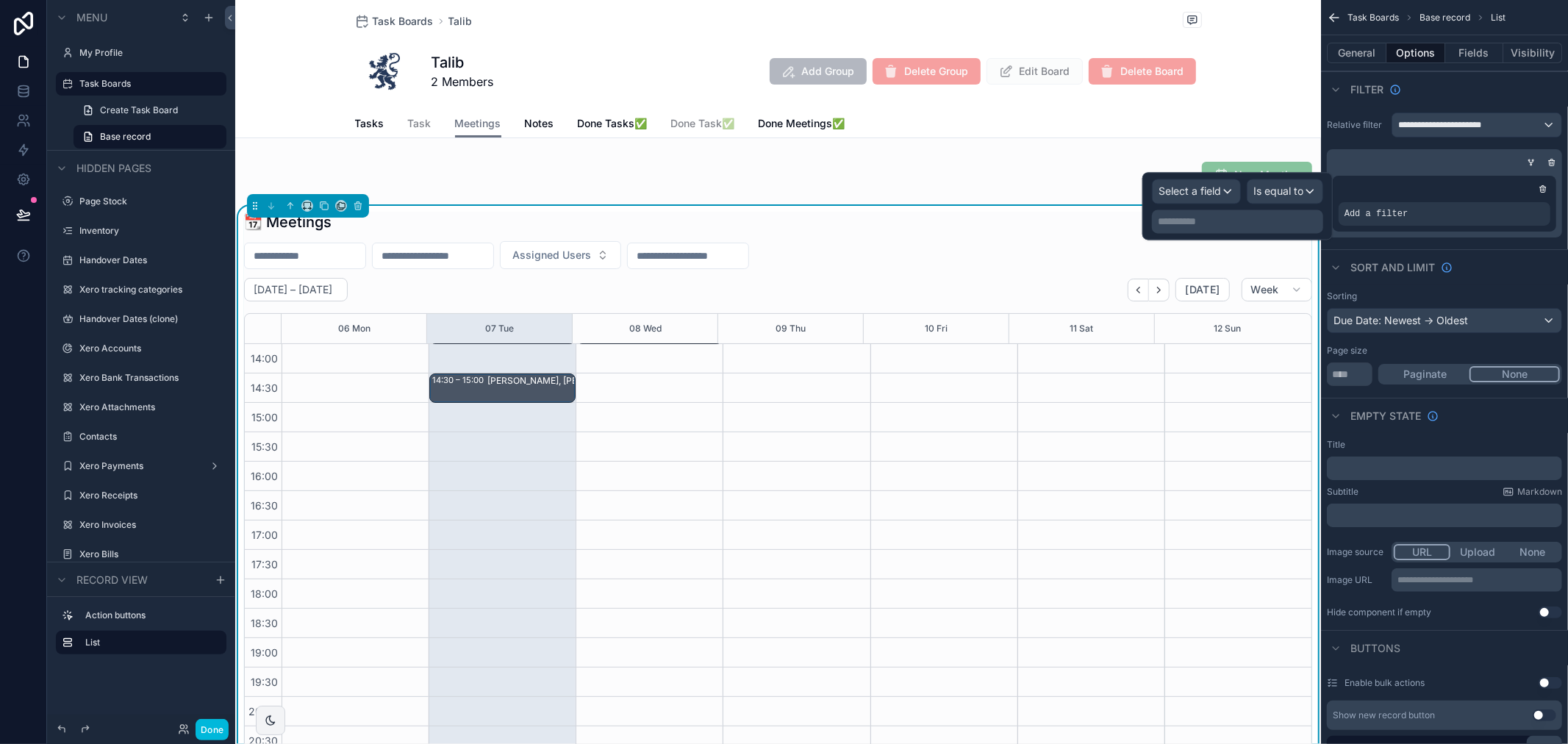
click at [1224, 221] on p "**********" at bounding box center [1239, 221] width 163 height 15
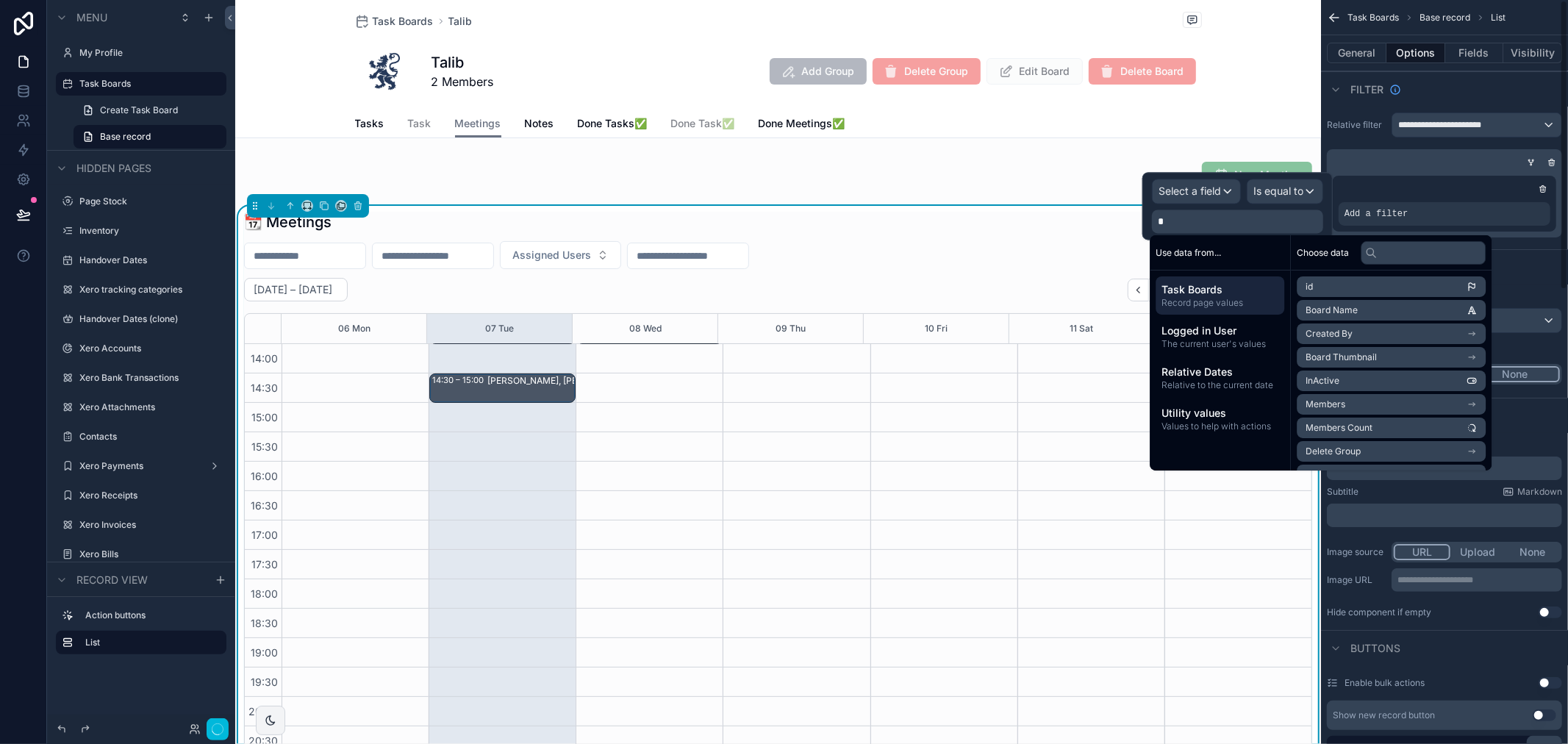
click at [1431, 185] on div "scrollable content" at bounding box center [1444, 188] width 212 height 15
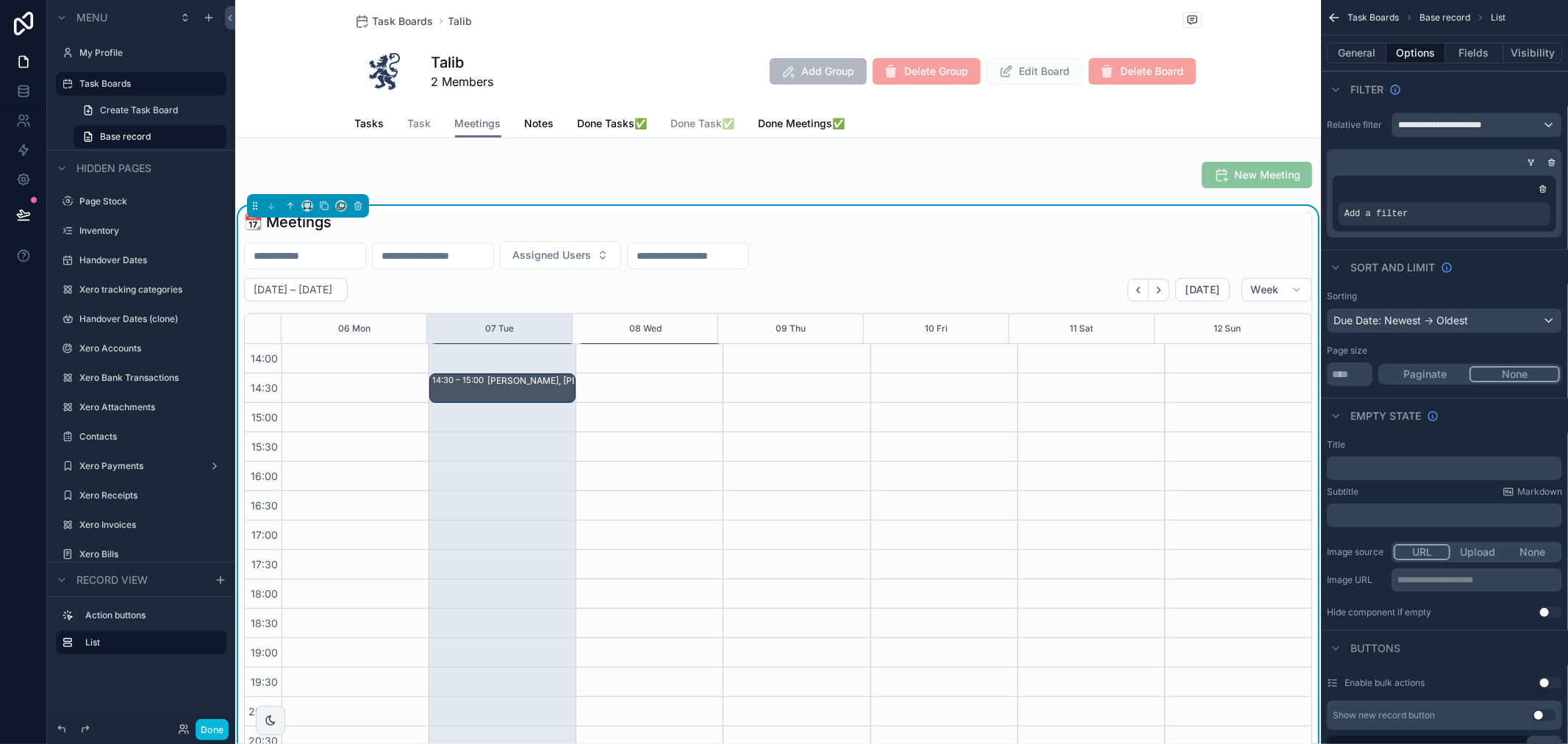
click at [1480, 212] on div "Add a filter" at bounding box center [1444, 214] width 212 height 24
click at [1540, 187] on icon "scrollable content" at bounding box center [1543, 188] width 9 height 9
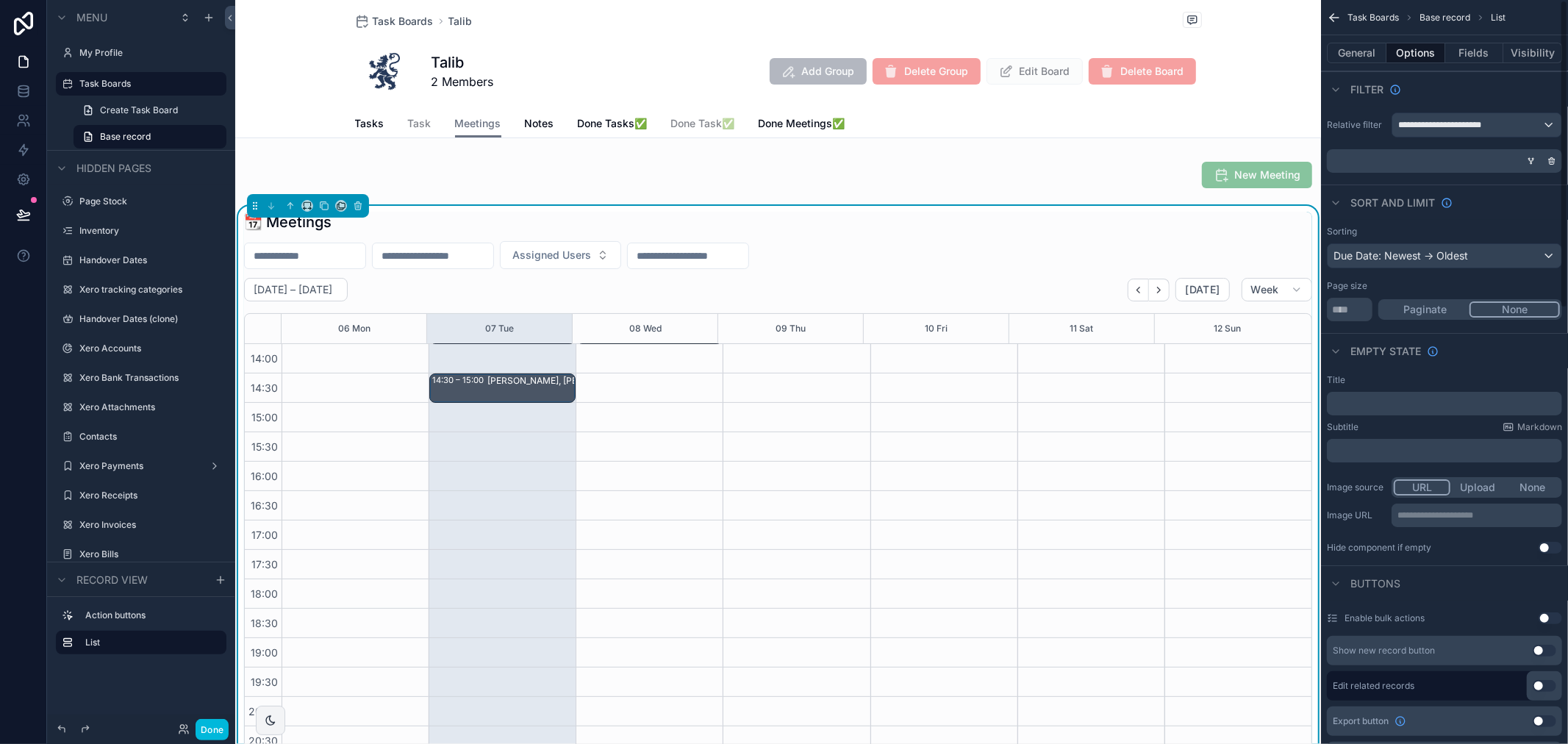
click at [1548, 162] on icon "scrollable content" at bounding box center [1551, 161] width 9 height 9
click at [1471, 163] on span "Condition group" at bounding box center [1479, 161] width 79 height 12
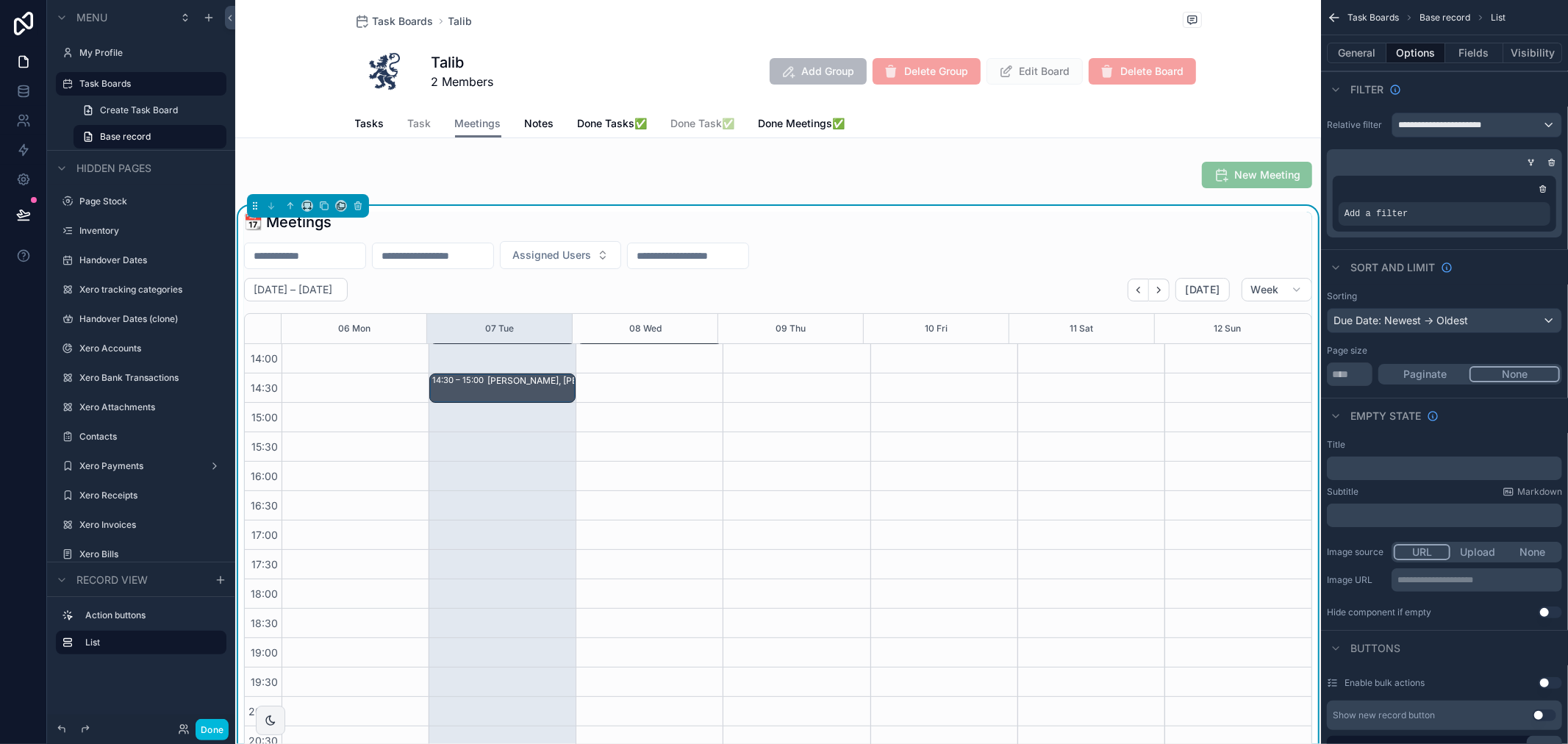
click at [1543, 193] on div "scrollable content" at bounding box center [1543, 188] width 15 height 15
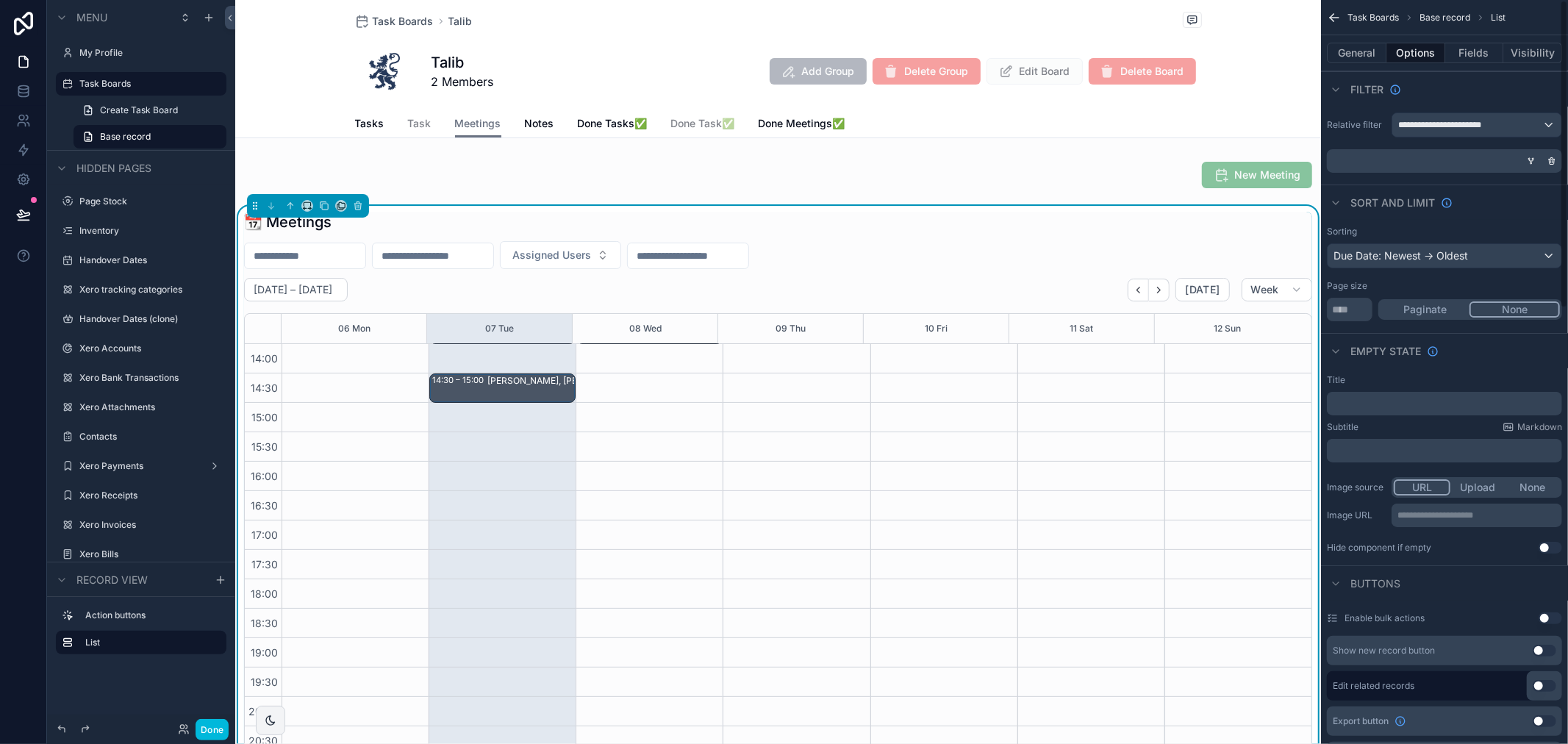
click at [1552, 163] on icon "scrollable content" at bounding box center [1551, 161] width 9 height 9
click at [1409, 160] on div "Condition group" at bounding box center [1470, 161] width 183 height 24
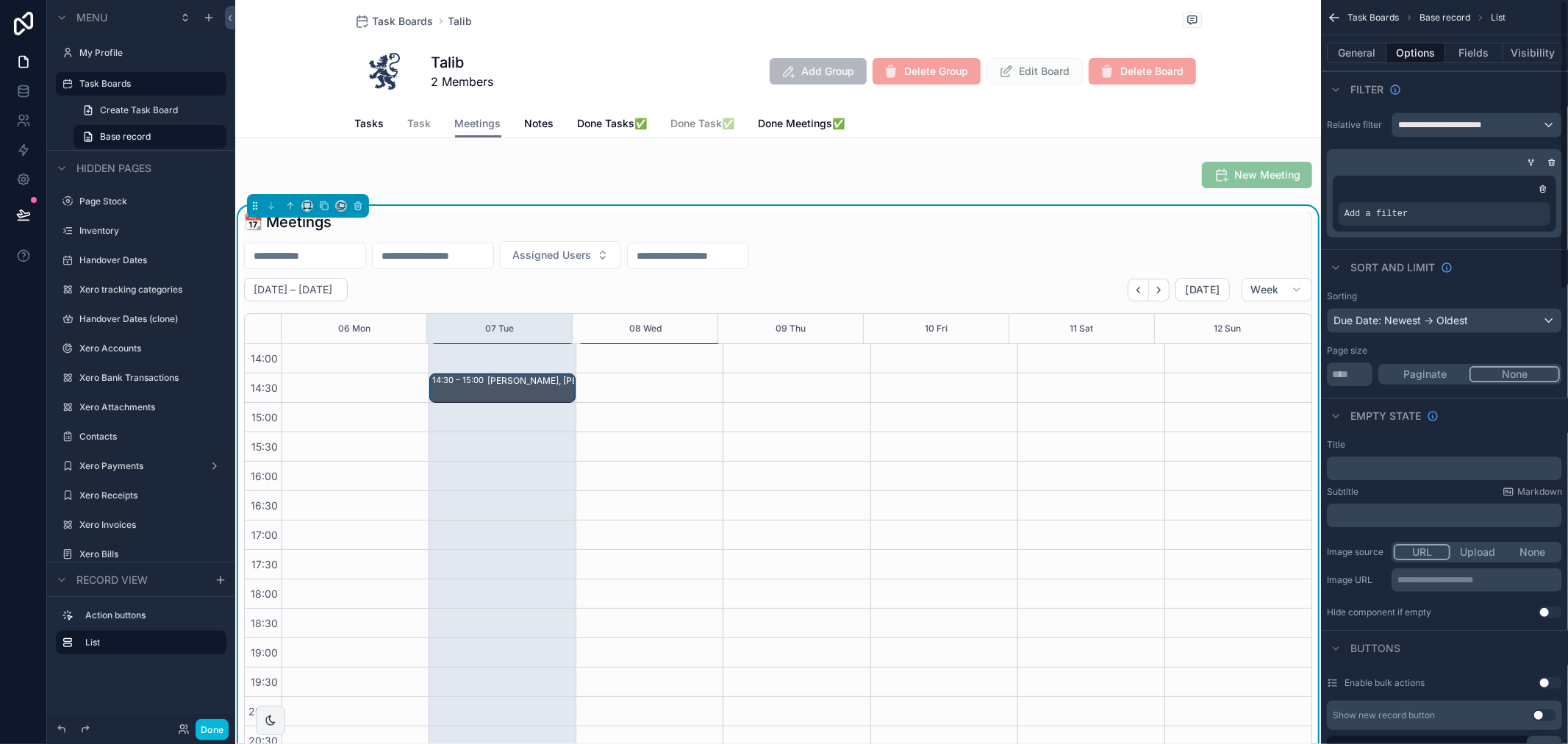
click at [1550, 162] on icon "scrollable content" at bounding box center [1551, 162] width 9 height 9
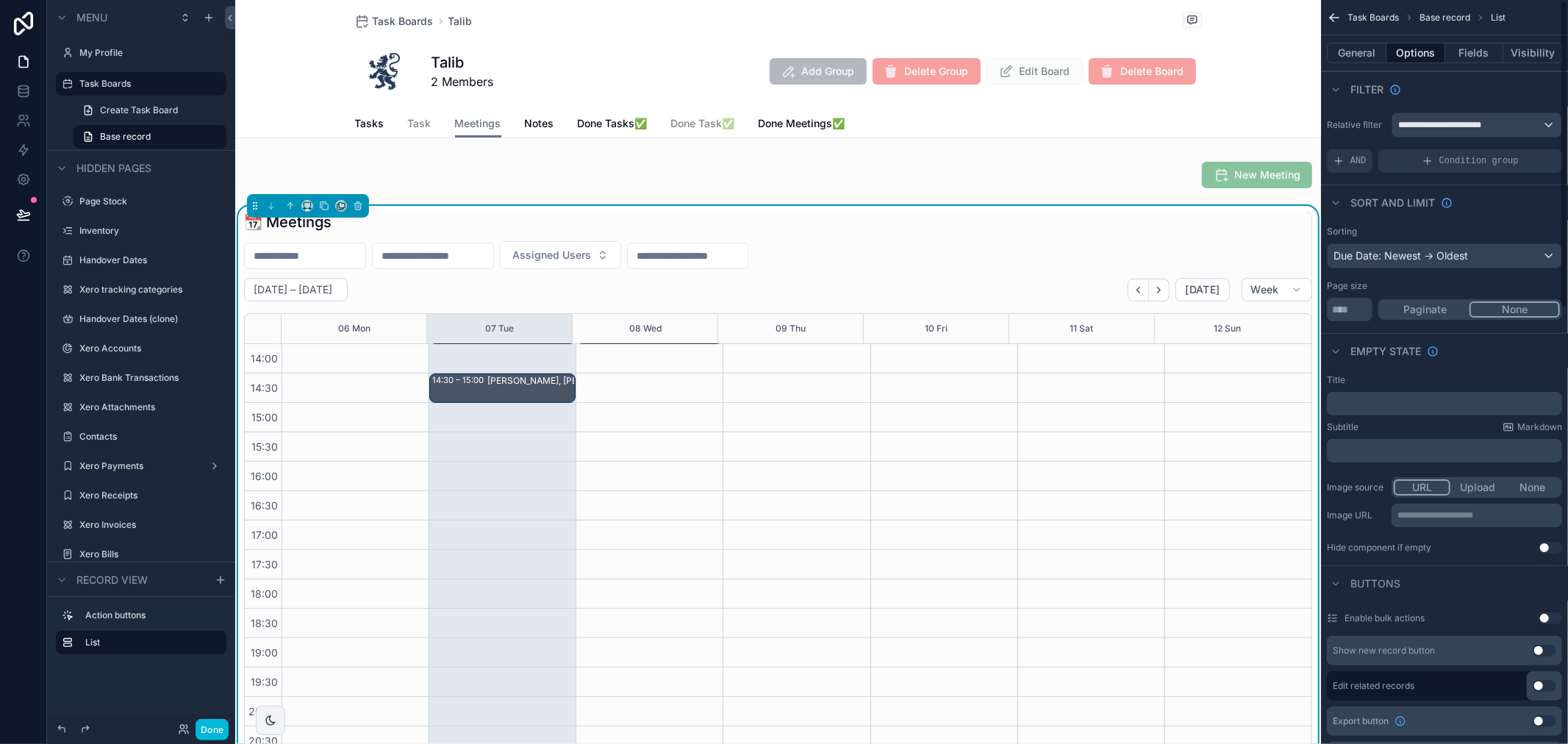
click at [1359, 158] on span "AND" at bounding box center [1358, 161] width 16 height 12
click at [0, 0] on icon "scrollable content" at bounding box center [0, 0] width 0 height 0
click at [1500, 166] on span "Condition group" at bounding box center [1479, 161] width 79 height 12
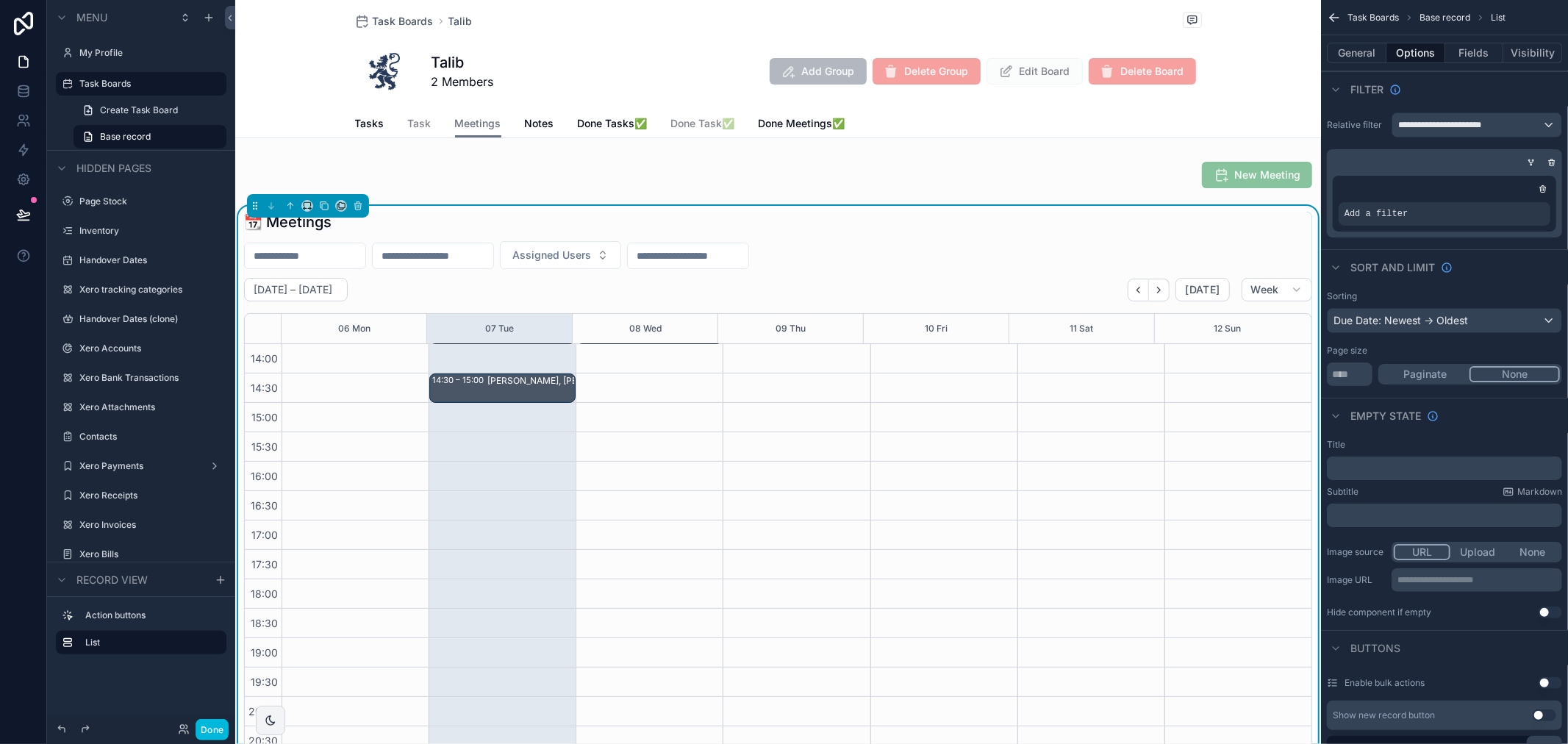
click at [1486, 208] on div "Add a filter" at bounding box center [1444, 214] width 212 height 24
click at [0, 0] on div "scrollable content" at bounding box center [0, 0] width 0 height 0
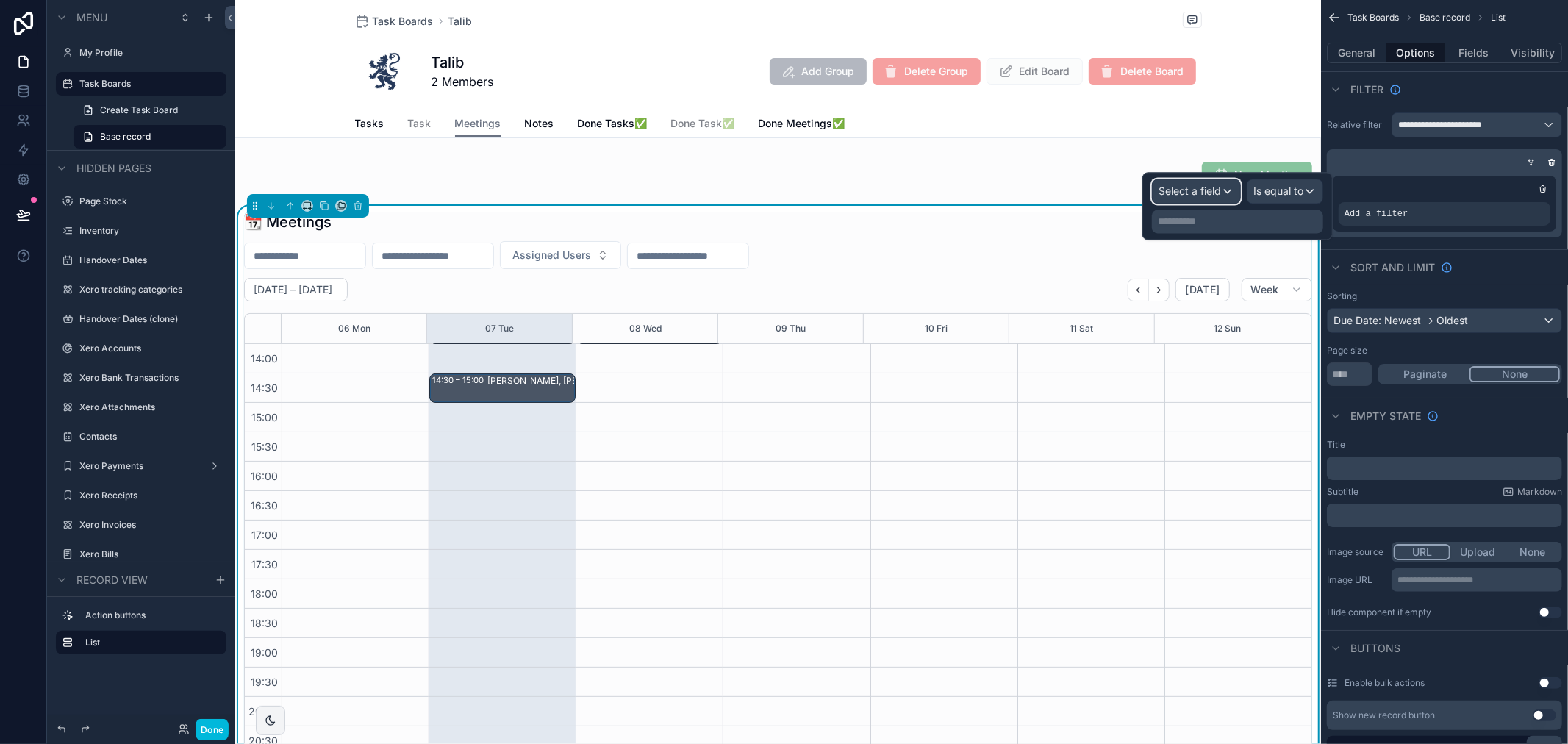
click at [1209, 192] on span "Select a field" at bounding box center [1190, 190] width 63 height 13
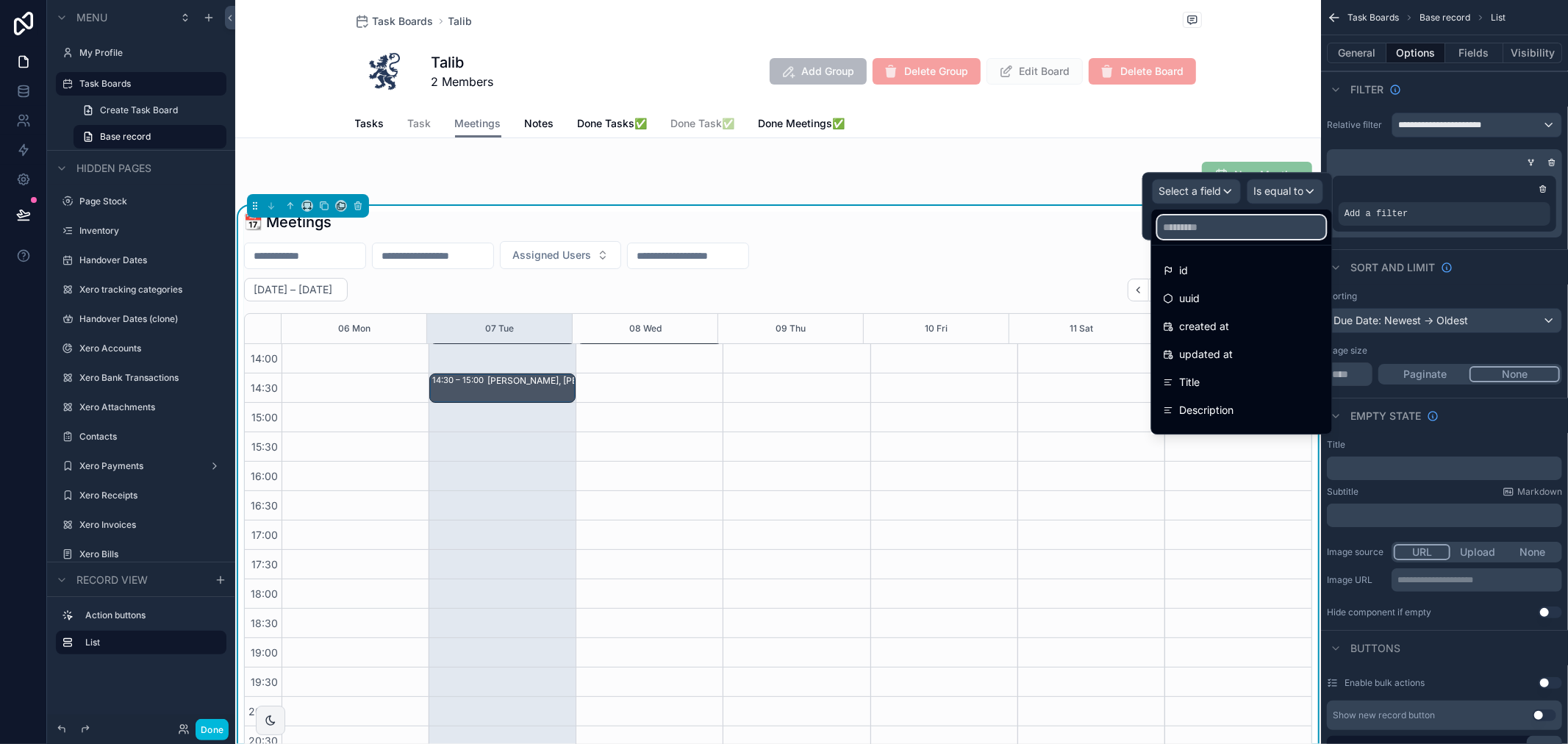
click at [1207, 230] on input "text" at bounding box center [1242, 227] width 169 height 24
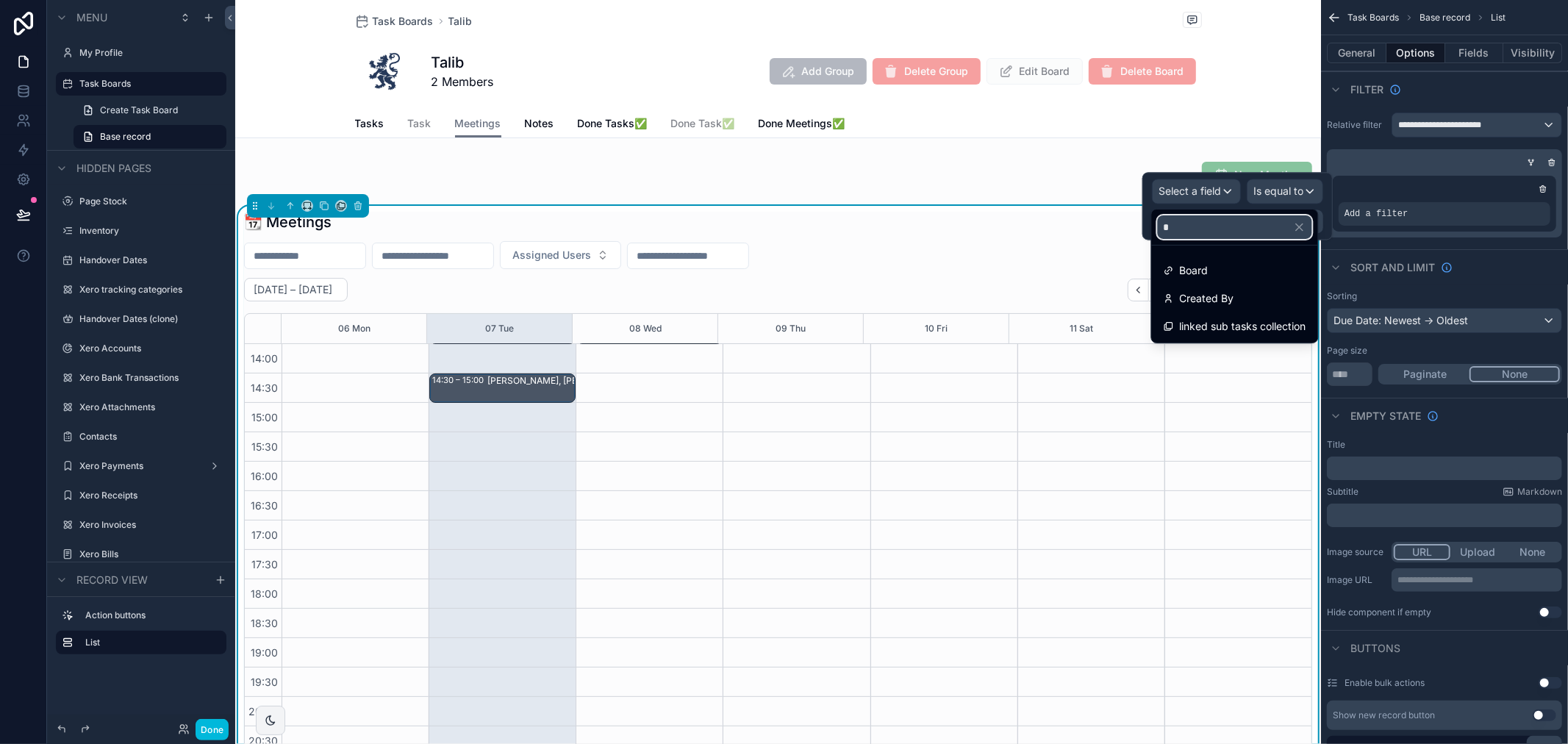
type input "*"
click at [1194, 279] on span "Board" at bounding box center [1193, 271] width 28 height 18
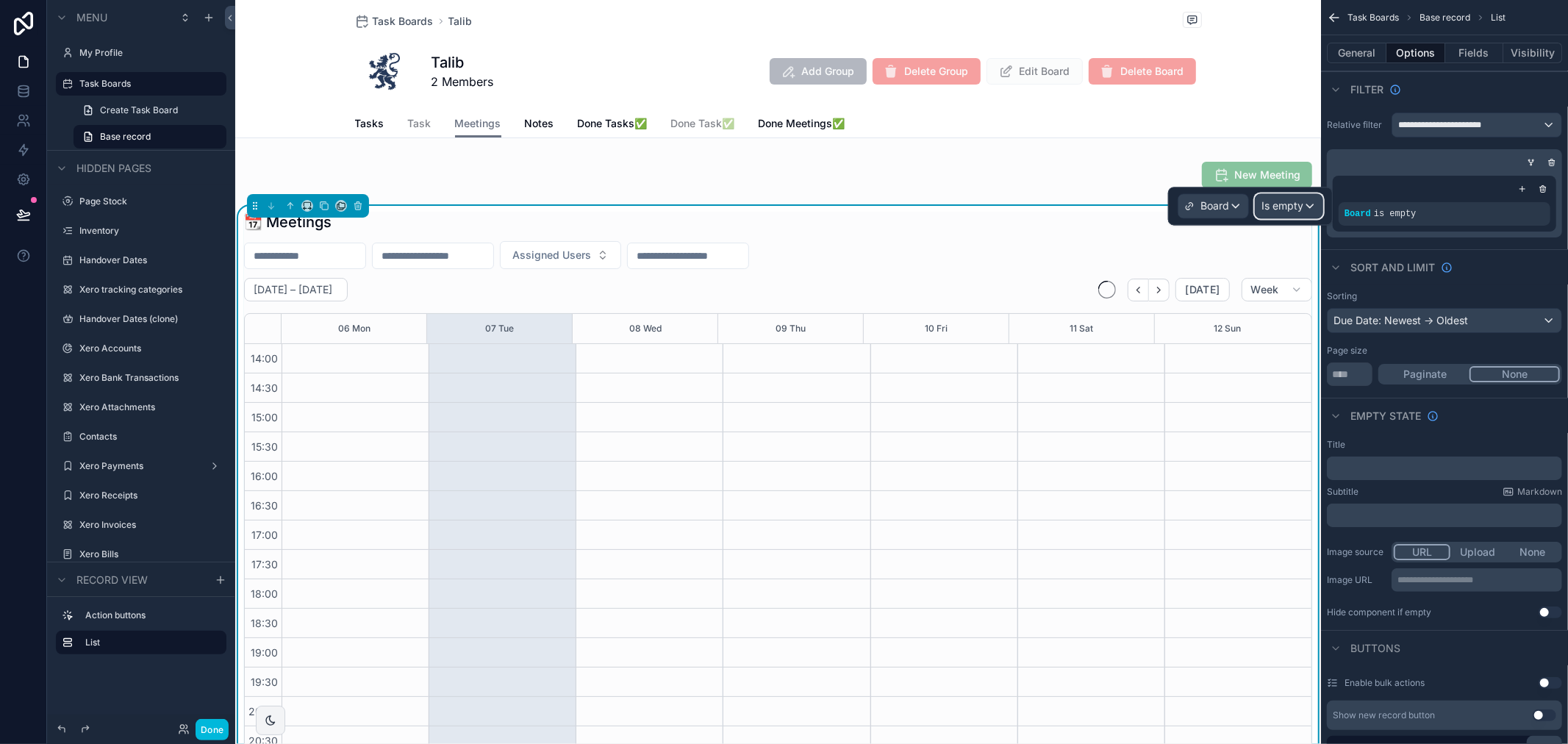
click at [1282, 203] on span "Is empty" at bounding box center [1283, 205] width 42 height 15
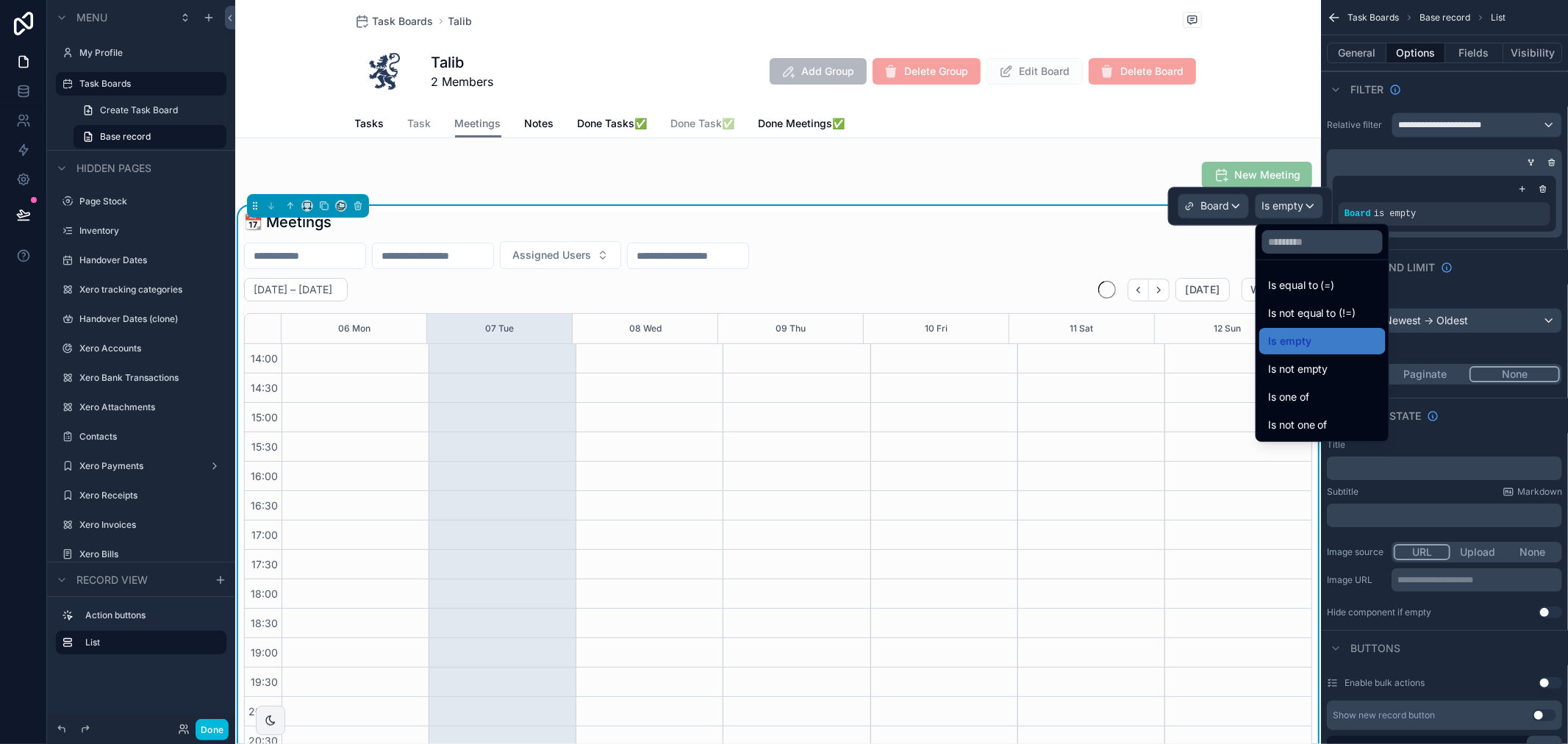
click at [1328, 401] on div "Is one of" at bounding box center [1322, 397] width 109 height 18
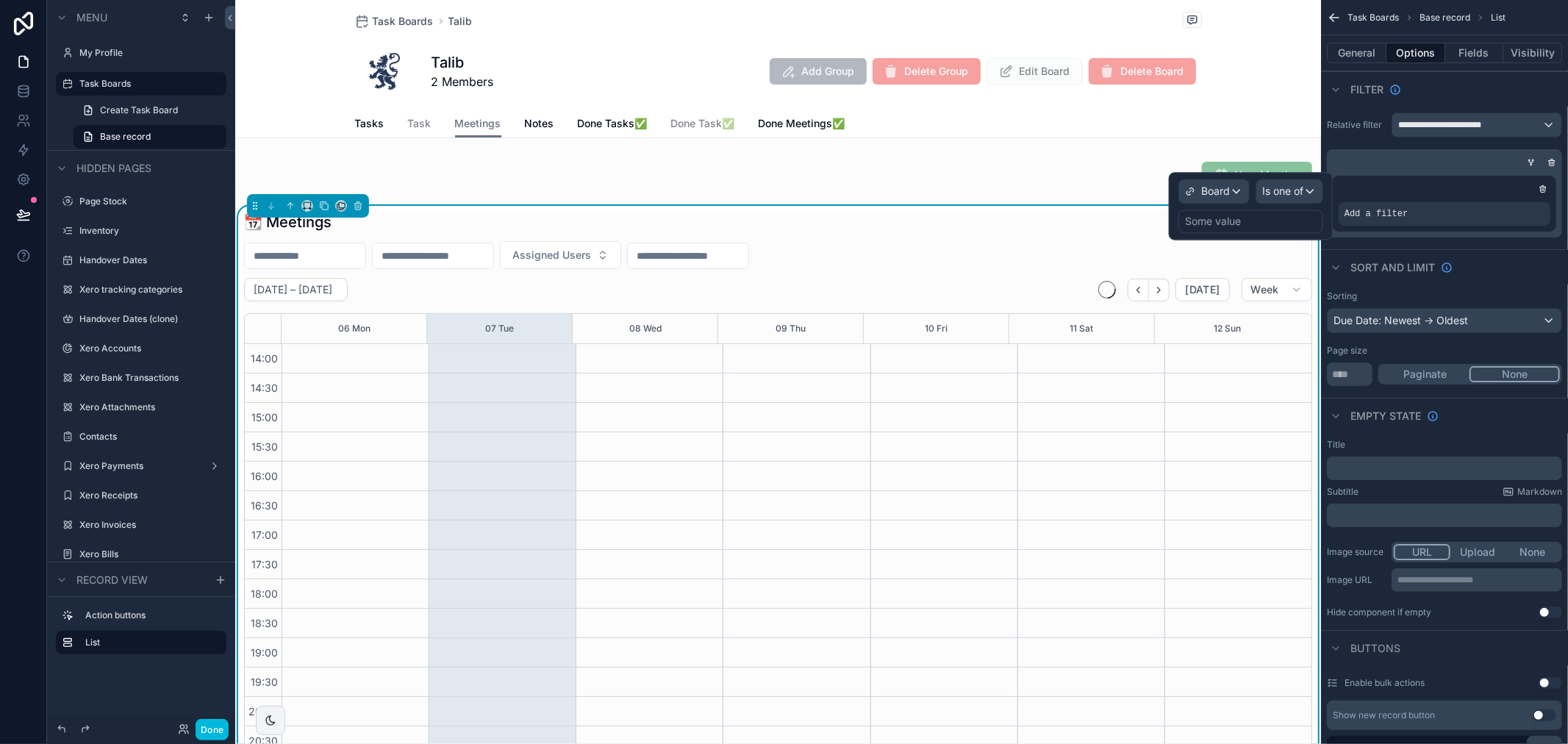
click at [1244, 219] on div "Some value" at bounding box center [1251, 222] width 145 height 24
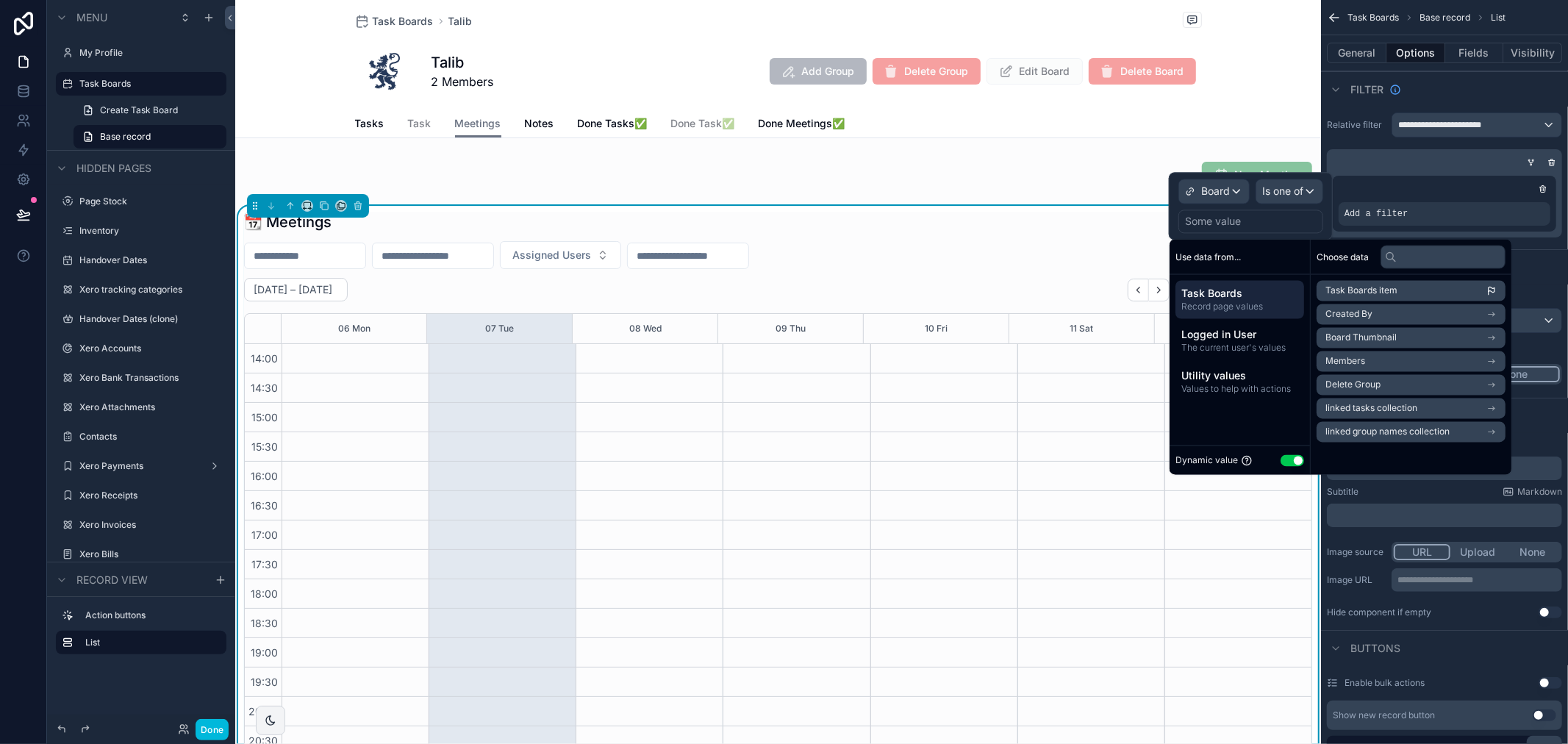
click at [1257, 339] on span "Logged in User" at bounding box center [1239, 334] width 117 height 15
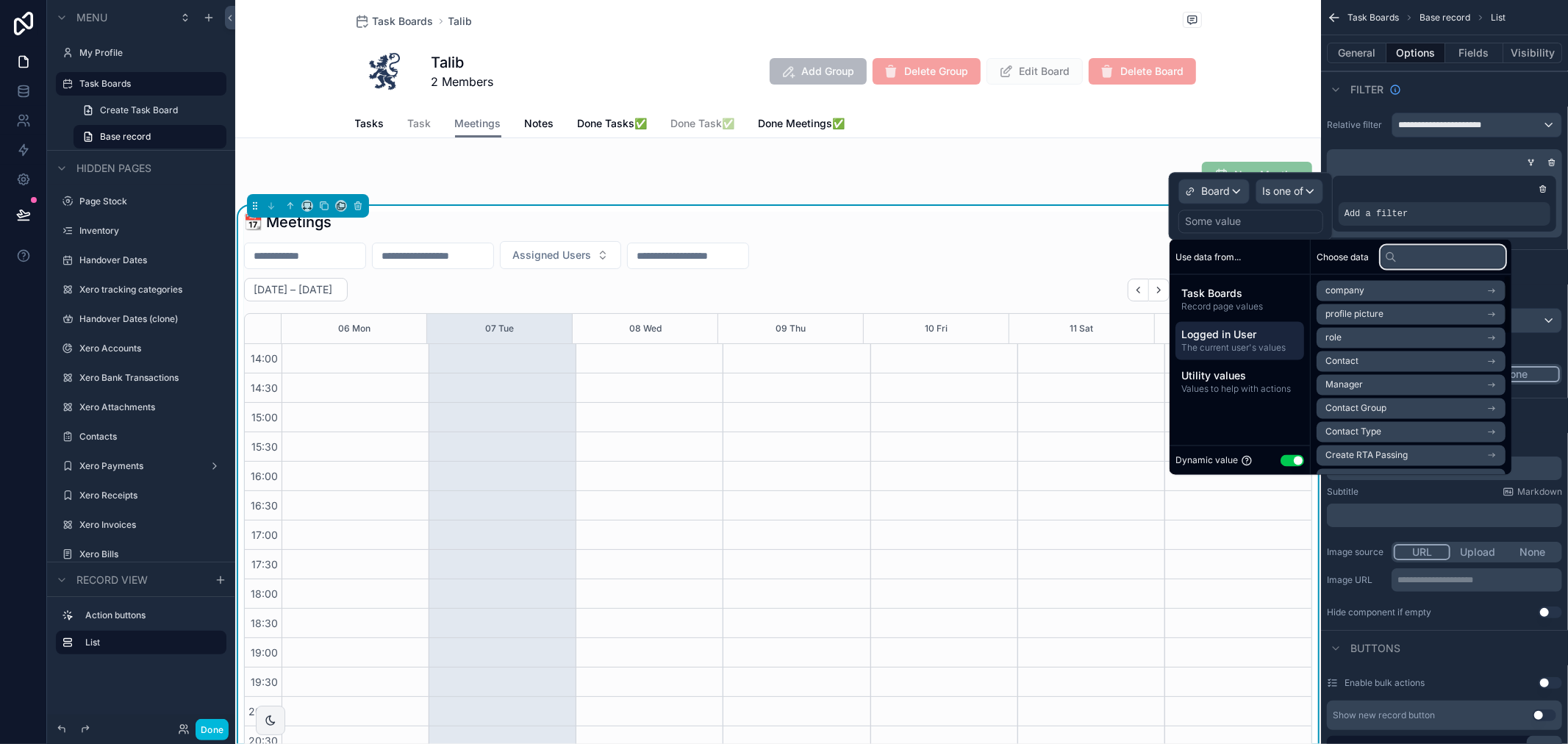
click at [1456, 256] on input "text" at bounding box center [1442, 257] width 125 height 24
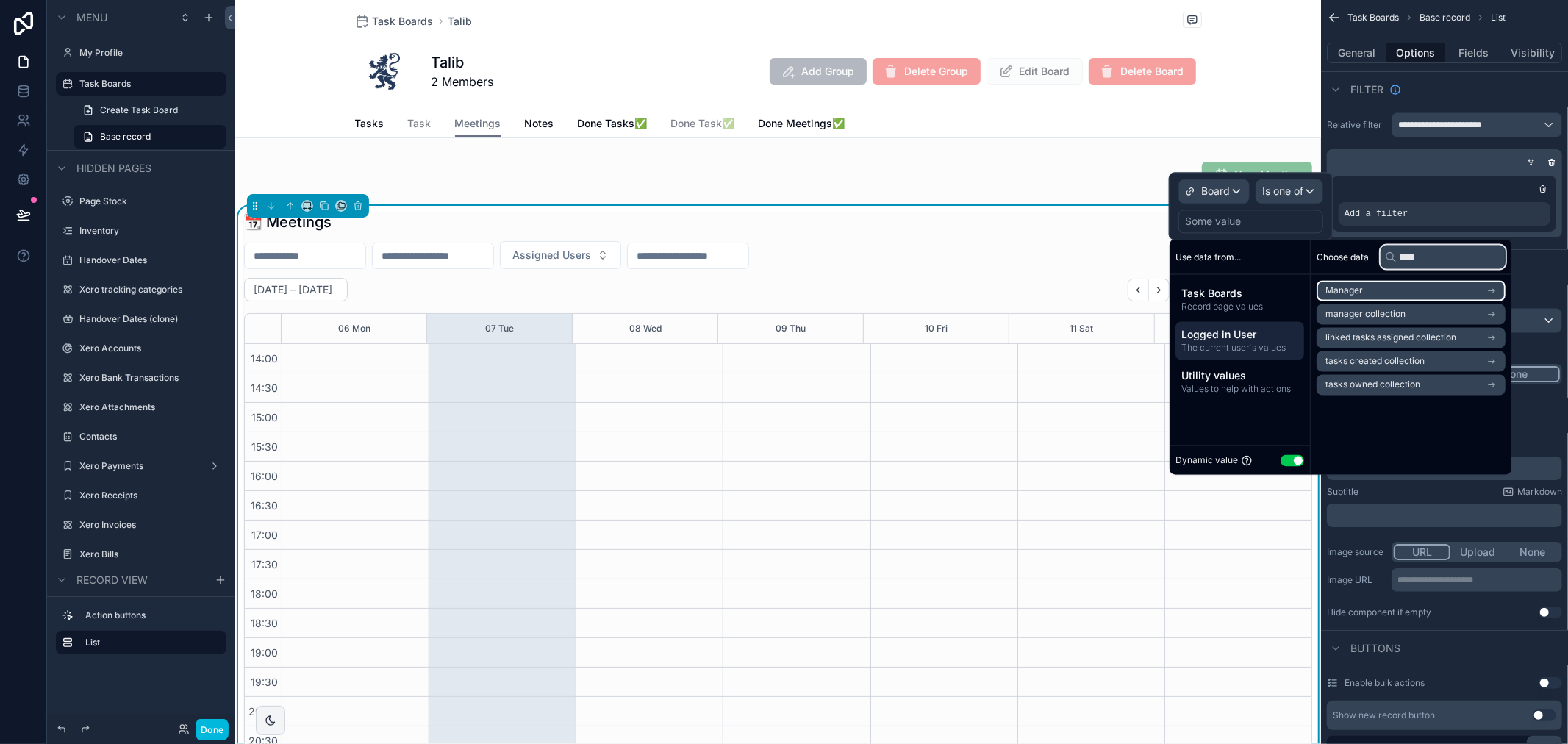
type input "*****"
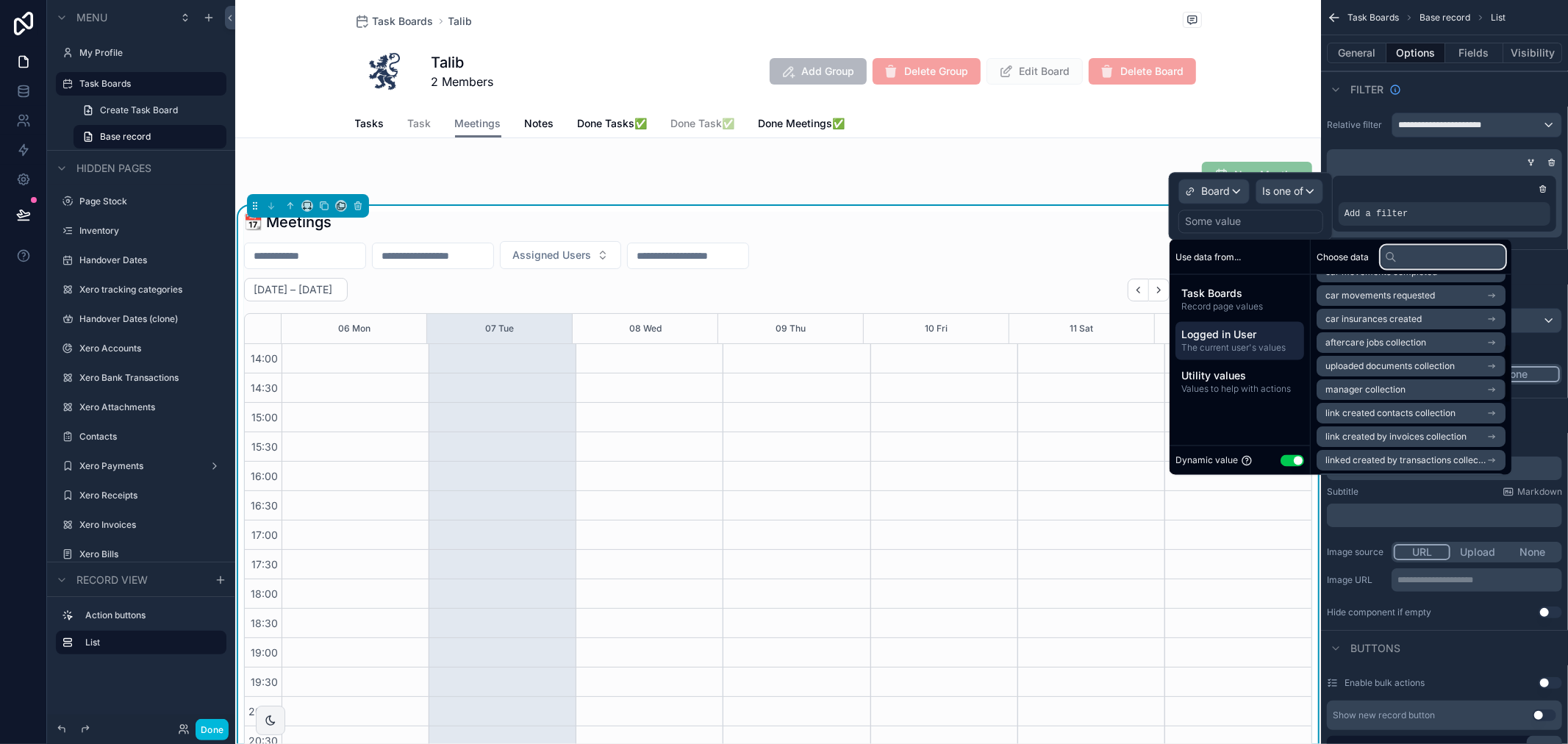
scroll to position [466, 0]
click at [1431, 392] on li "linked boards collection" at bounding box center [1411, 389] width 189 height 21
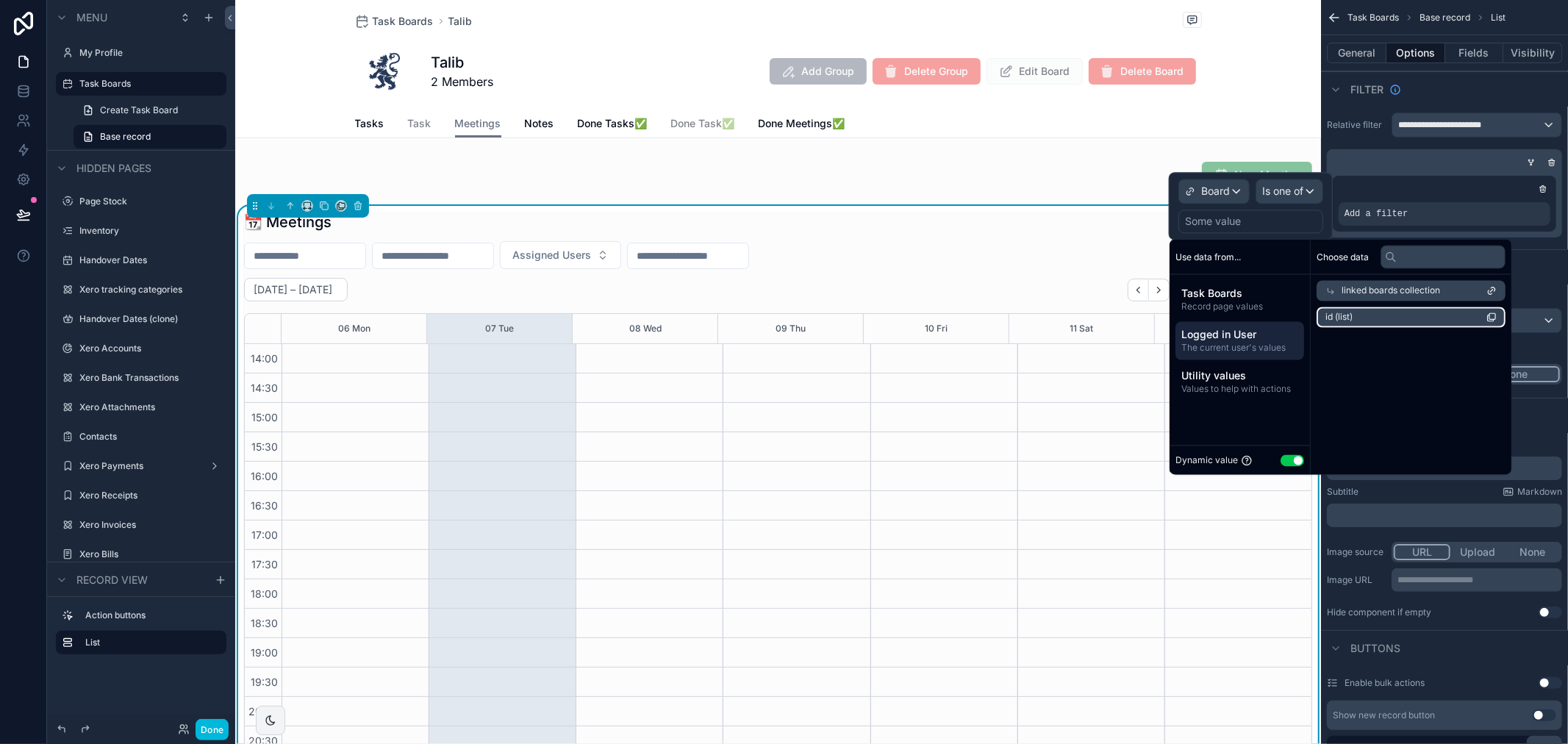
click at [1416, 316] on li "id (list)" at bounding box center [1411, 317] width 189 height 21
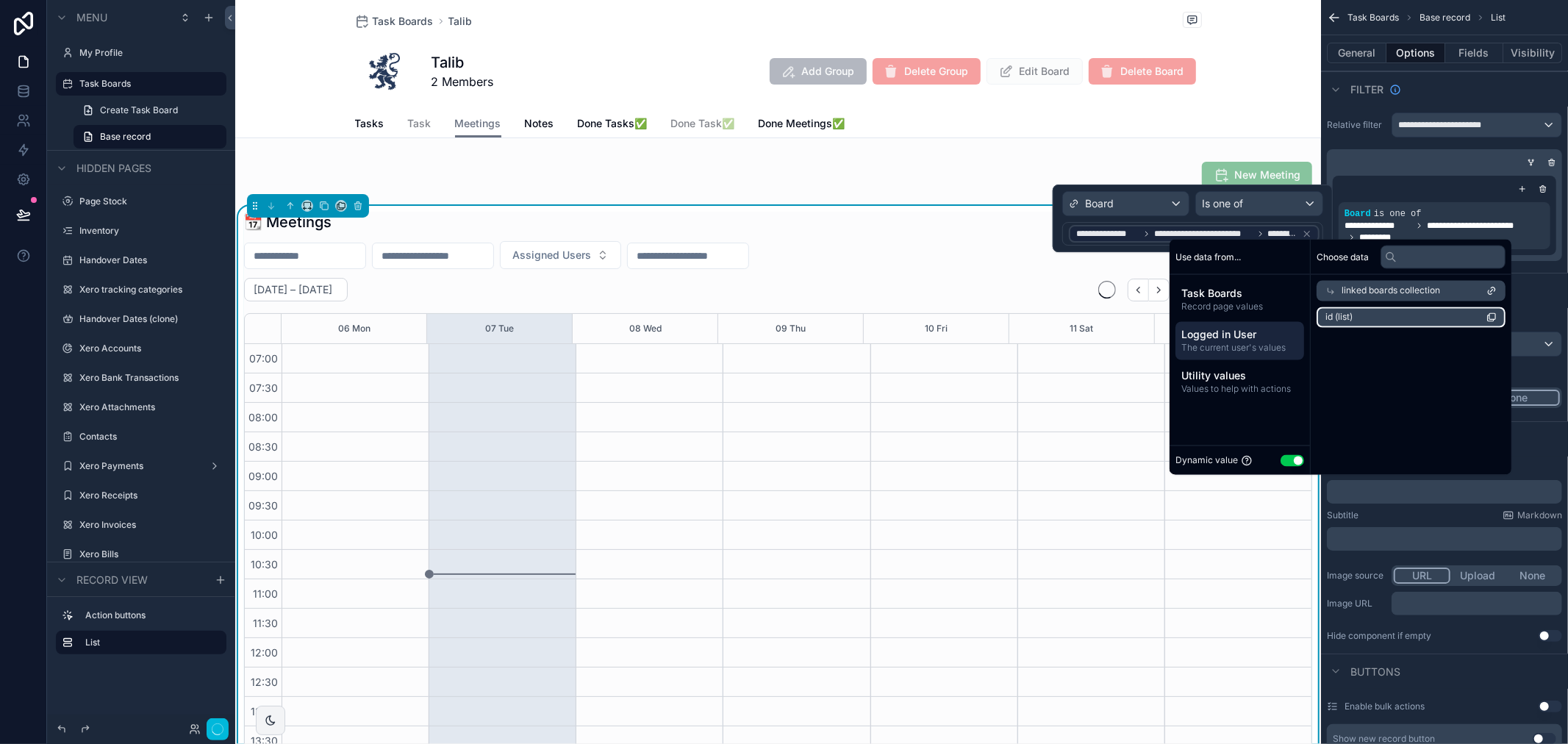
scroll to position [412, 0]
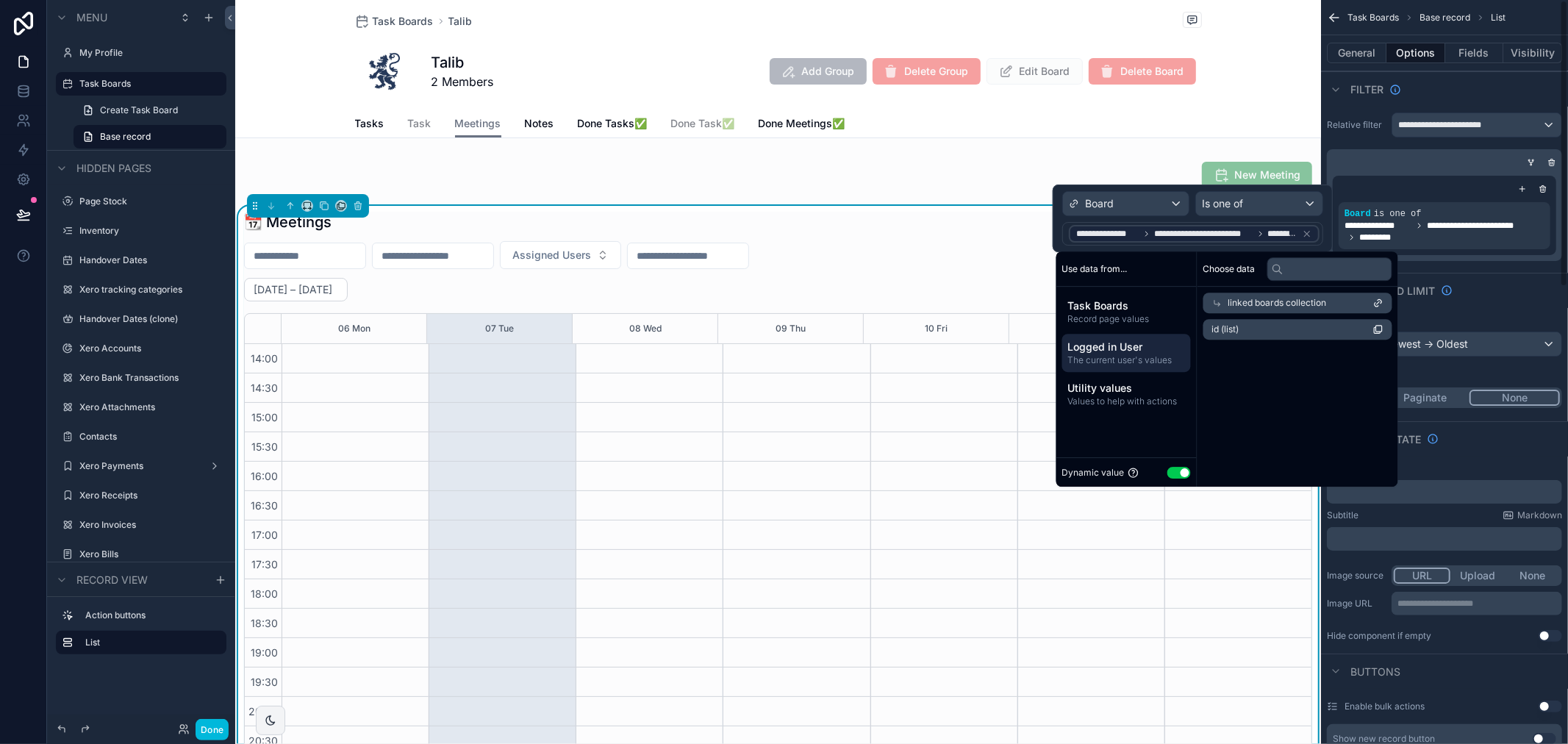
click at [1467, 155] on div "scrollable content" at bounding box center [1442, 162] width 235 height 15
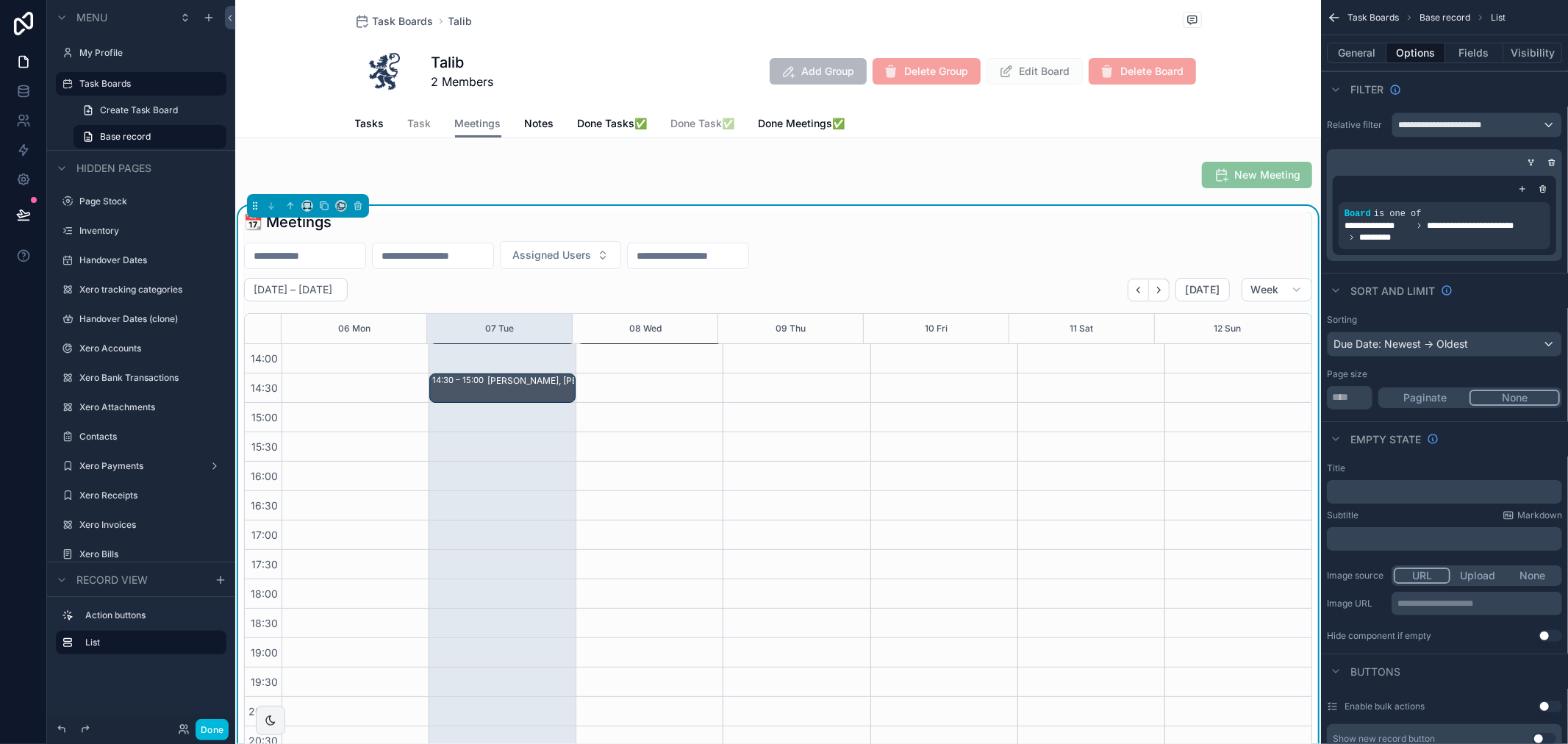
click at [1518, 189] on icon "scrollable content" at bounding box center [1522, 188] width 9 height 9
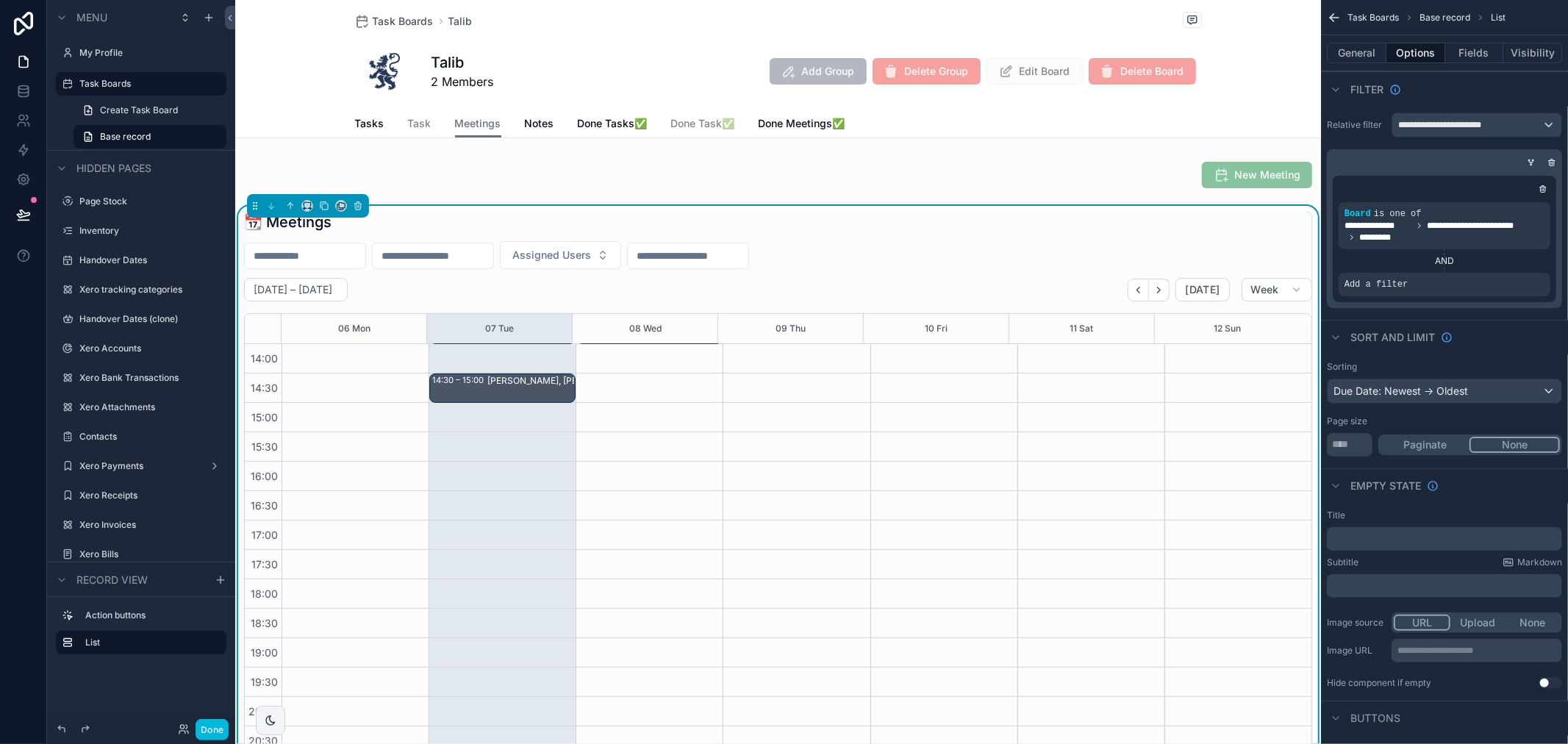
click at [0, 0] on icon "scrollable content" at bounding box center [0, 0] width 0 height 0
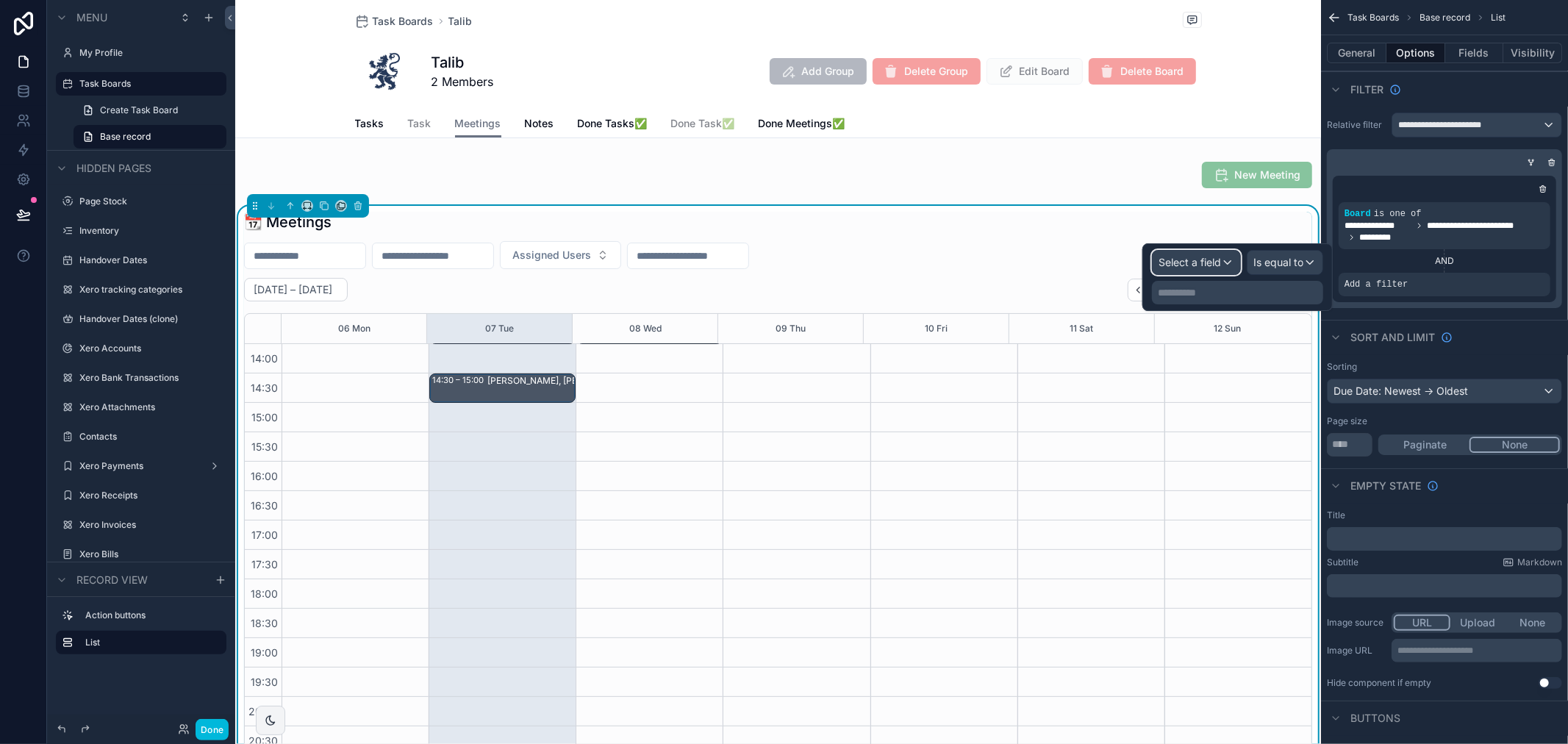
click at [1181, 260] on span "Select a field" at bounding box center [1190, 262] width 63 height 13
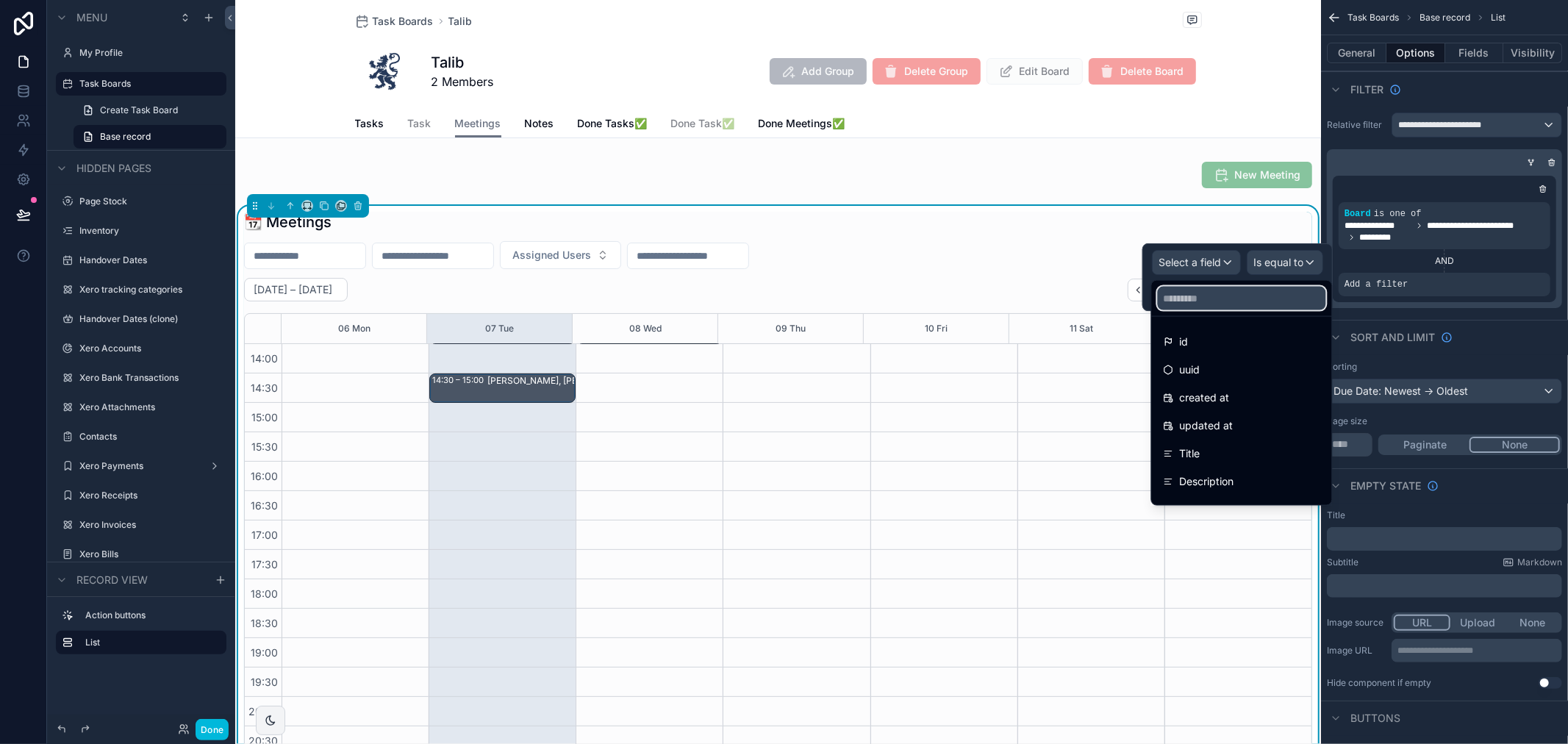
click at [1247, 296] on input "text" at bounding box center [1242, 298] width 169 height 24
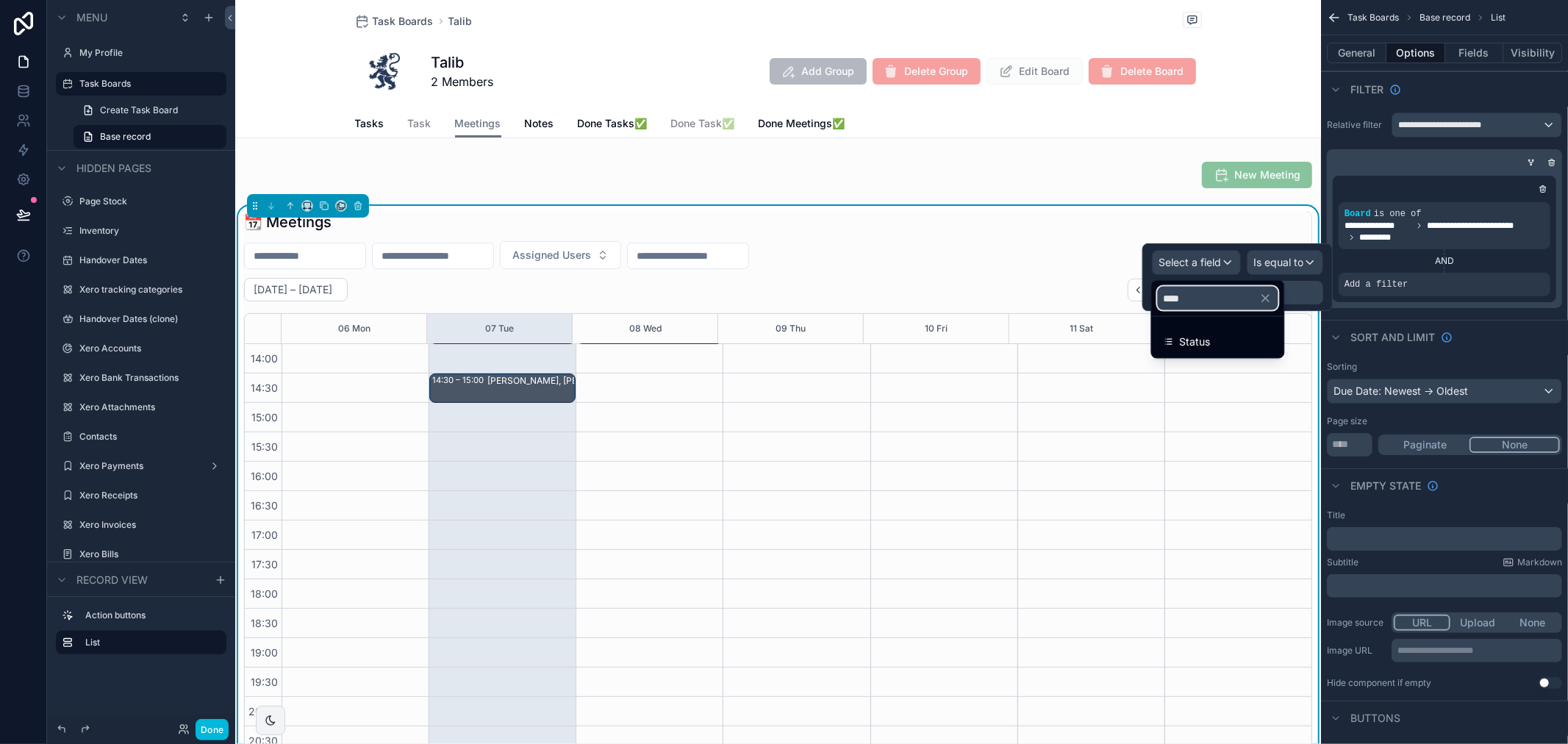
type input "****"
click at [1236, 333] on div "Status" at bounding box center [1218, 342] width 109 height 18
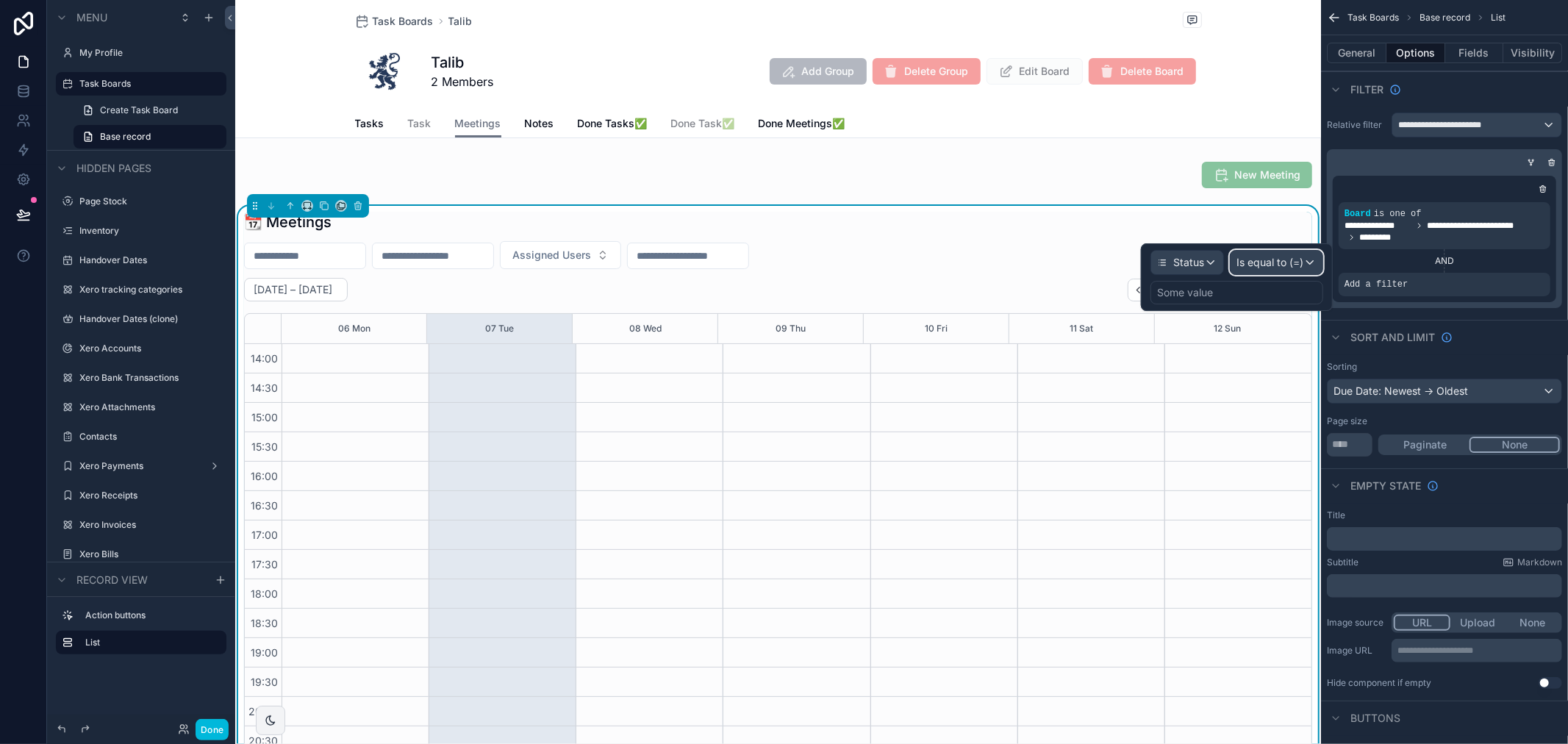
click at [1271, 272] on div "Is equal to (=)" at bounding box center [1277, 263] width 92 height 24
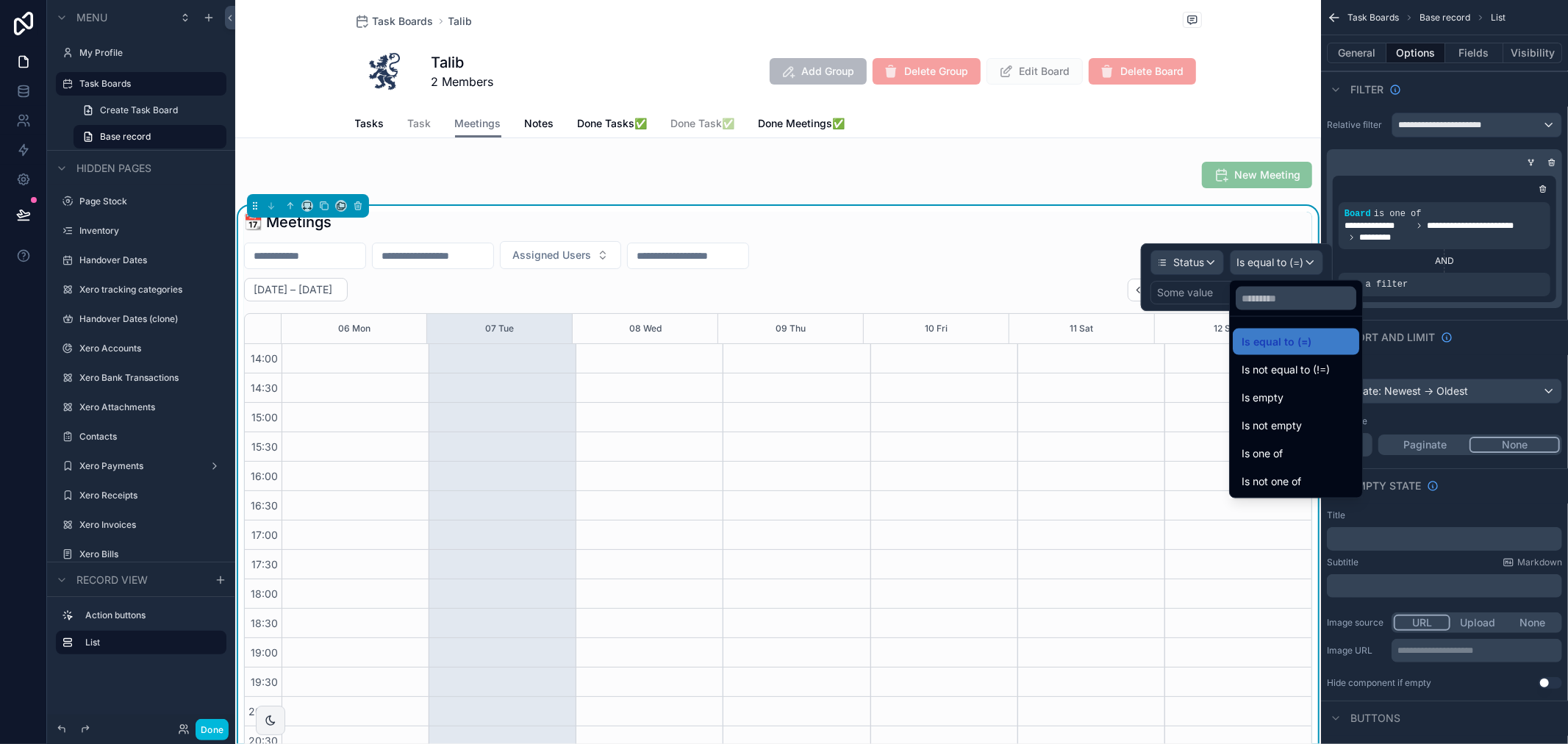
click at [1277, 375] on span "Is not equal to (!=)" at bounding box center [1286, 370] width 88 height 18
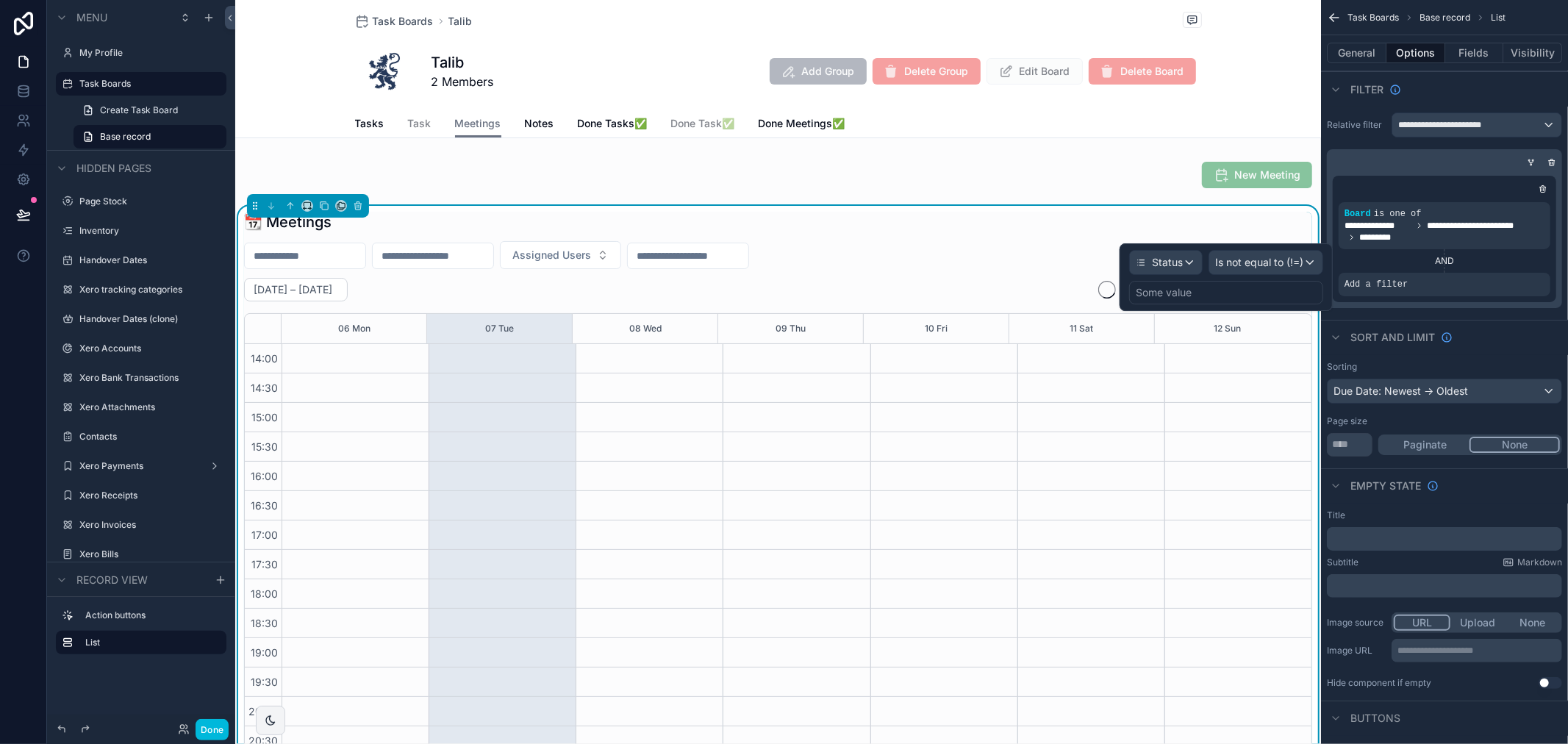
click at [1228, 289] on div "Some value" at bounding box center [1227, 292] width 194 height 24
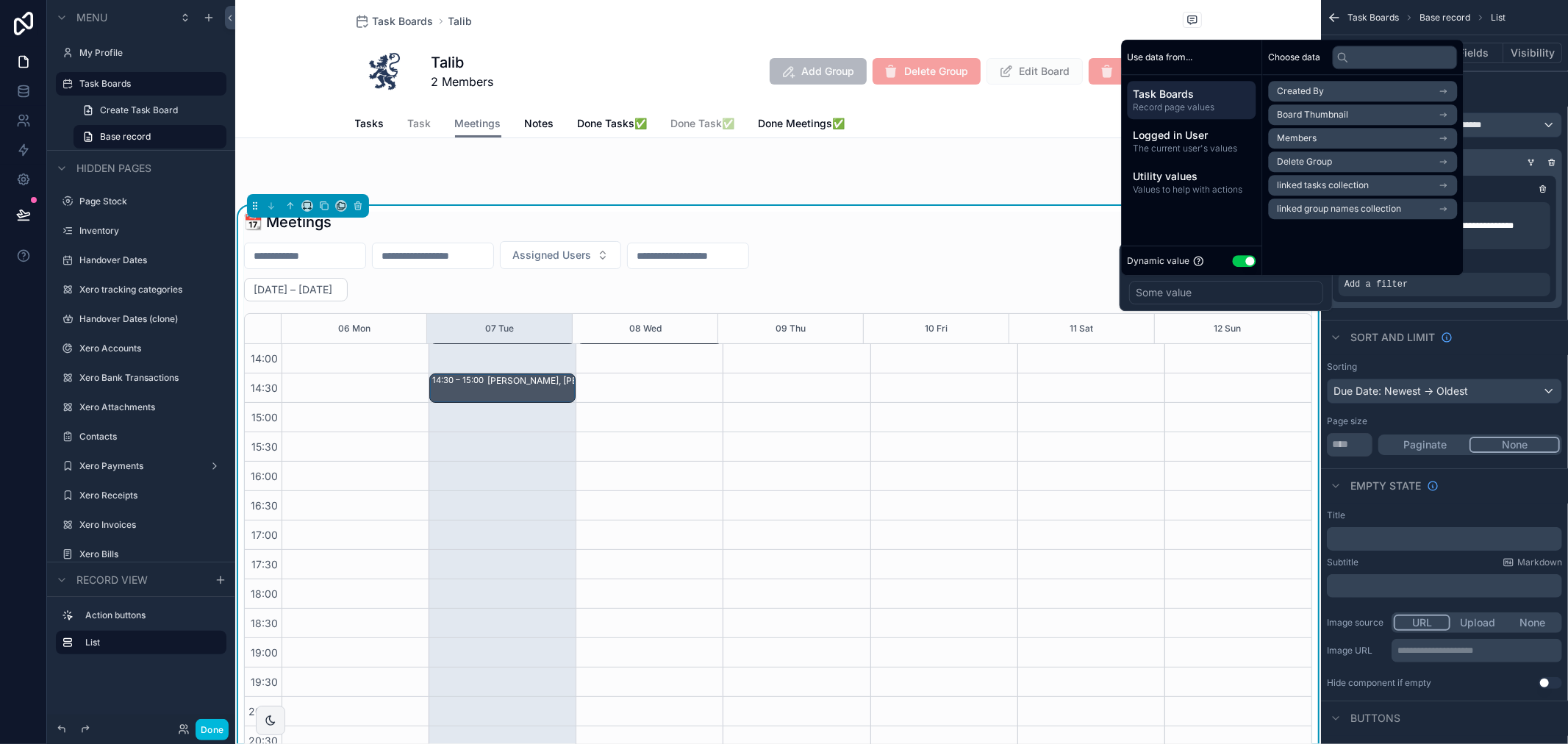
click at [1240, 260] on button "Use setting" at bounding box center [1244, 261] width 24 height 12
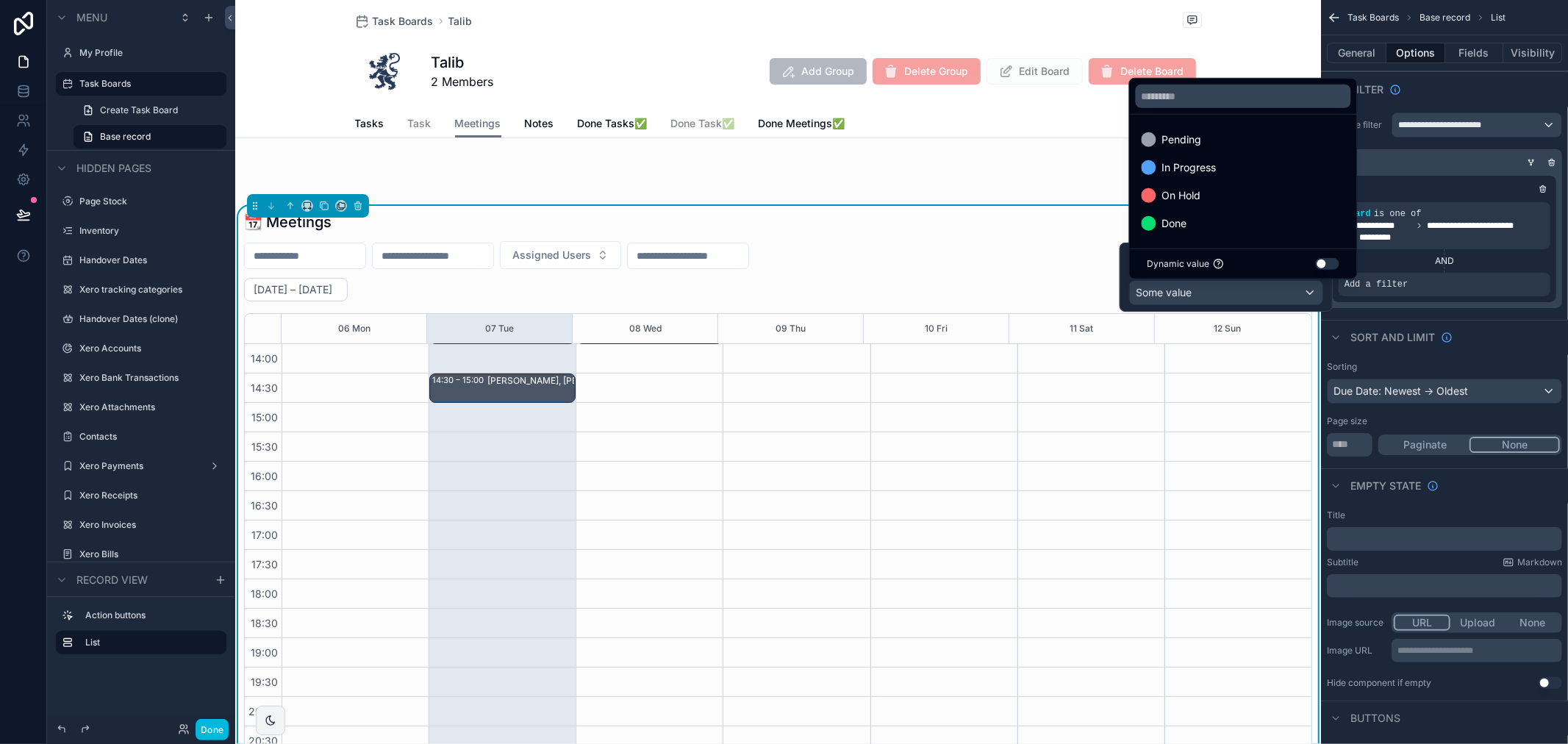
click at [1236, 229] on div "Done" at bounding box center [1243, 223] width 204 height 18
click at [1505, 298] on div "**********" at bounding box center [1444, 238] width 224 height 126
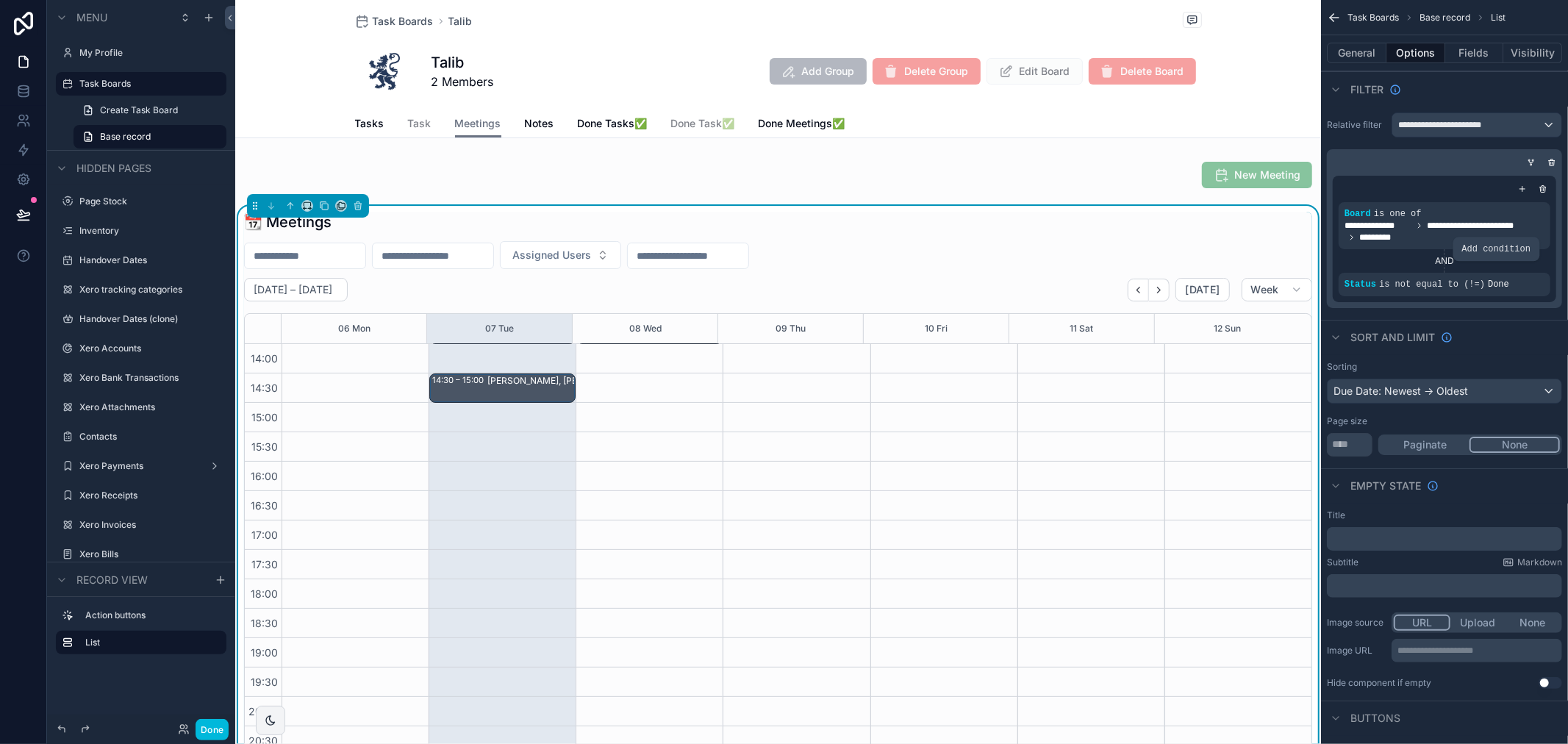
click at [0, 0] on icon "scrollable content" at bounding box center [0, 0] width 0 height 0
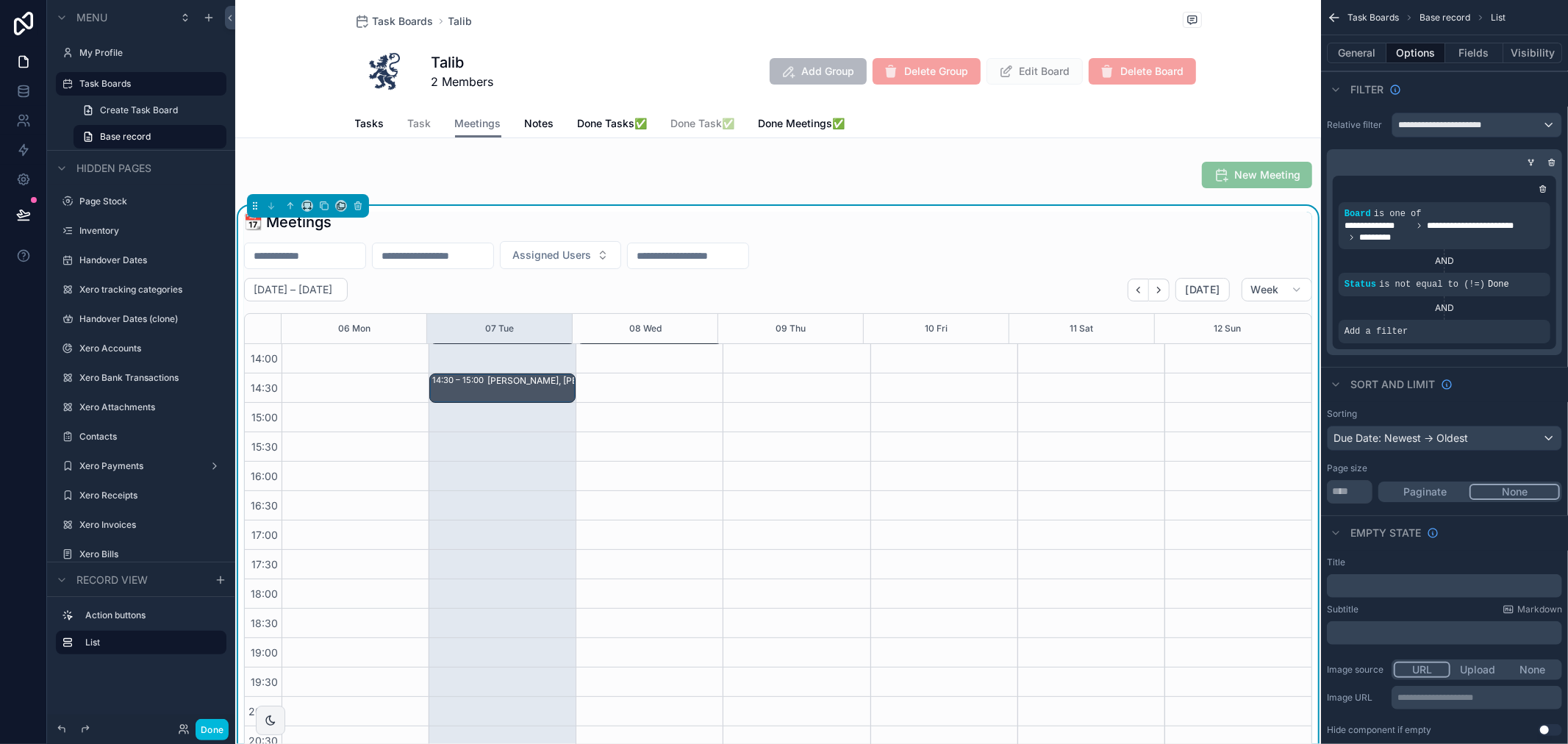
click at [0, 0] on icon "scrollable content" at bounding box center [0, 0] width 0 height 0
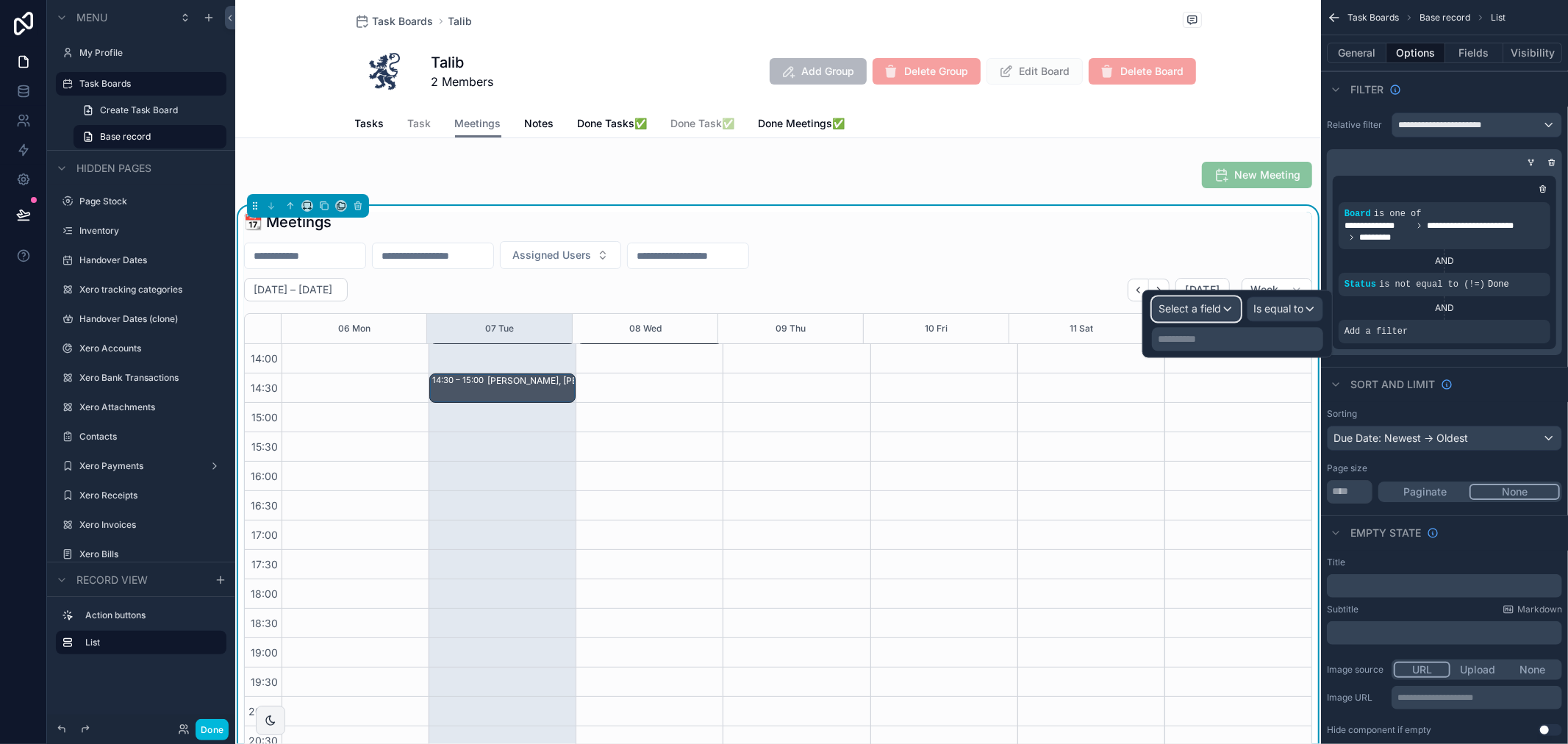
click at [1230, 312] on div "Select a field" at bounding box center [1196, 309] width 87 height 24
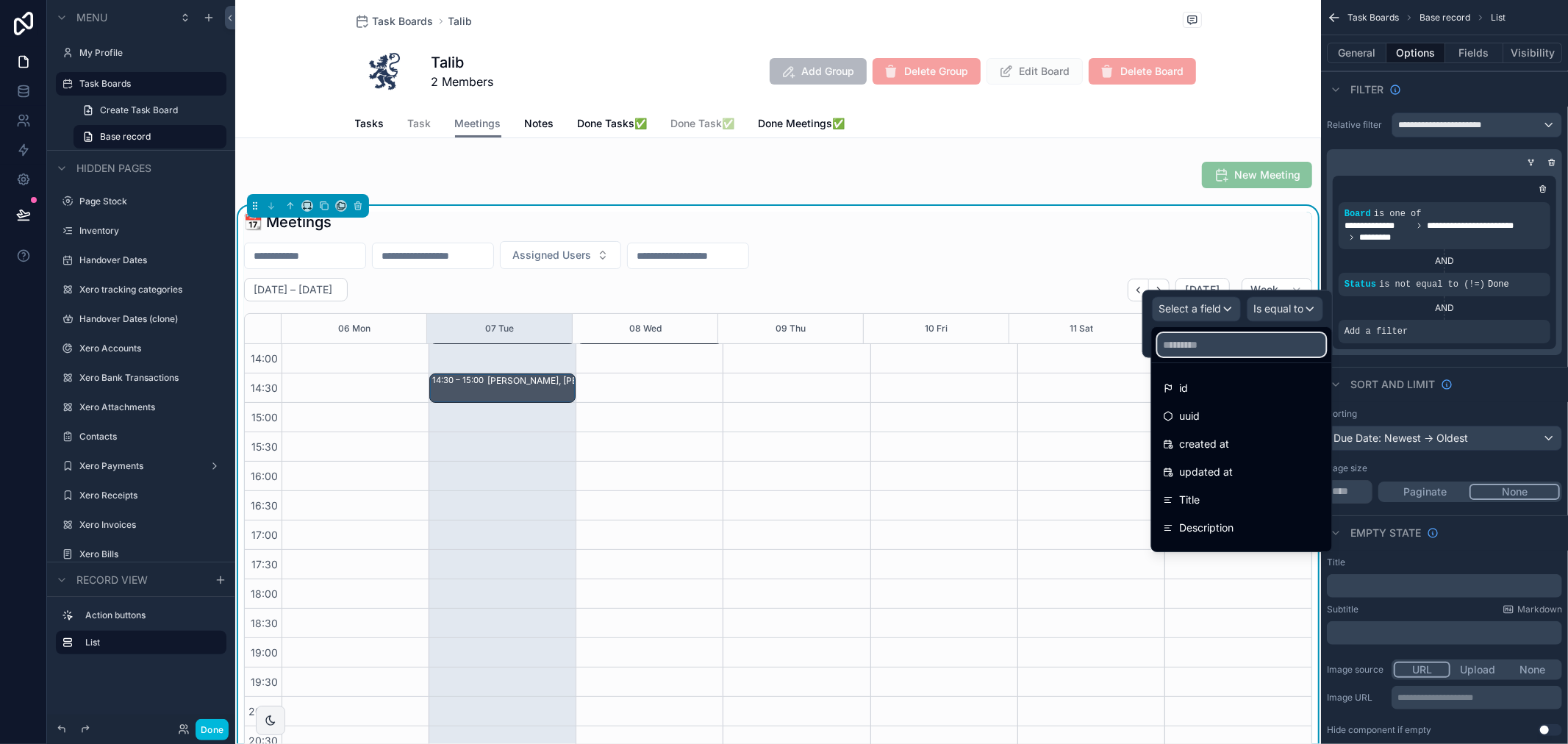
click at [1206, 343] on input "text" at bounding box center [1242, 345] width 169 height 24
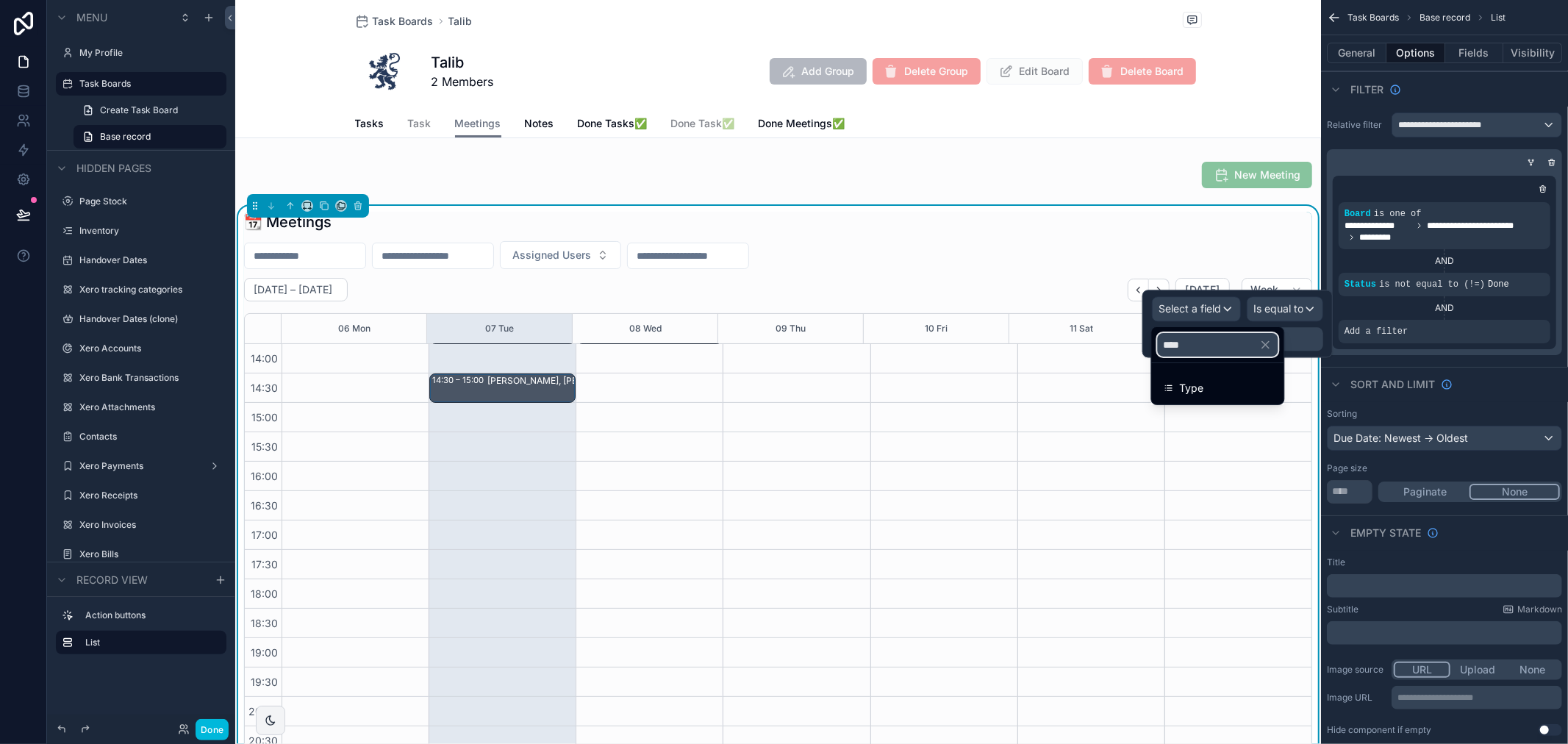
type input "****"
click at [1244, 382] on div "Type" at bounding box center [1218, 388] width 109 height 18
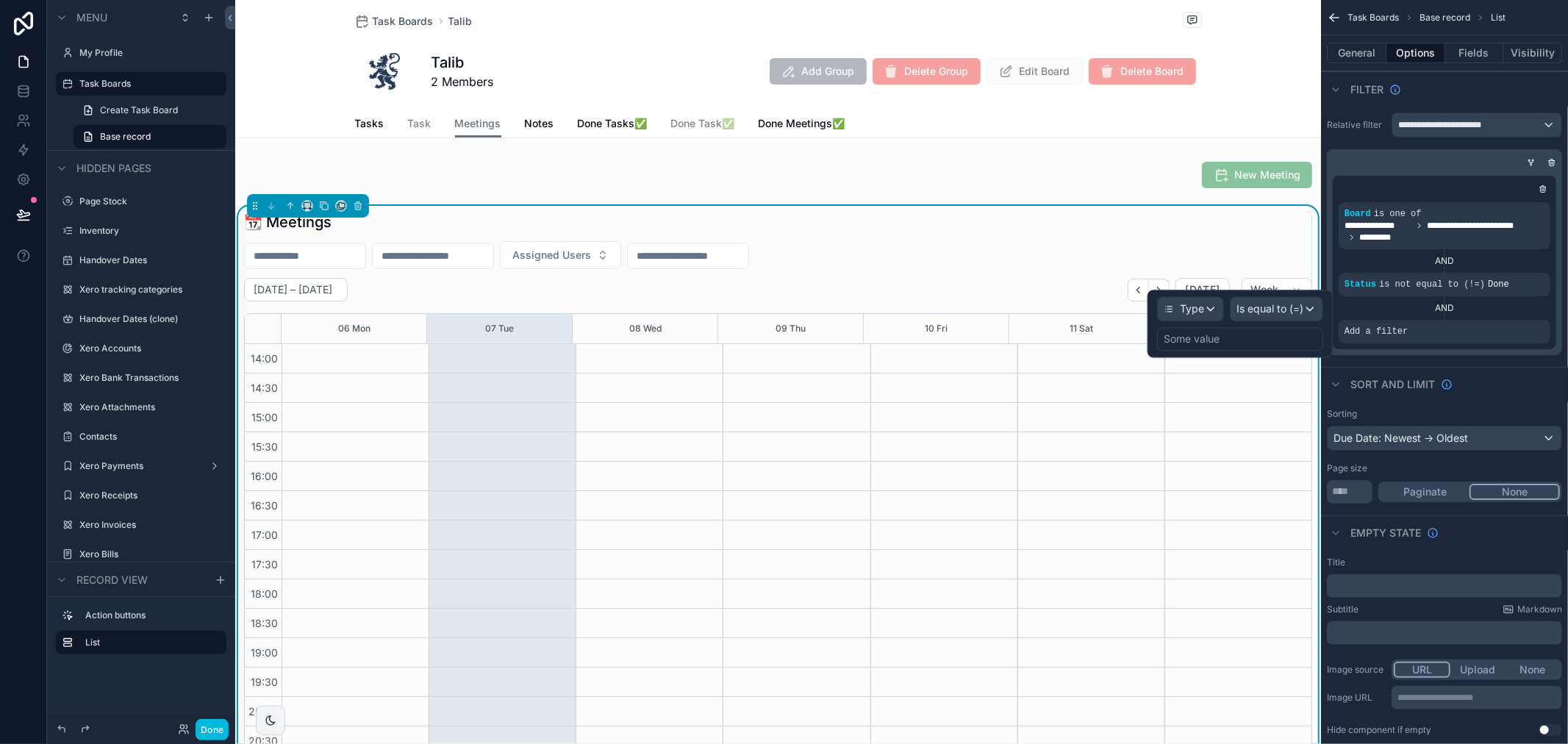
click at [1263, 343] on div "Some value" at bounding box center [1239, 339] width 166 height 24
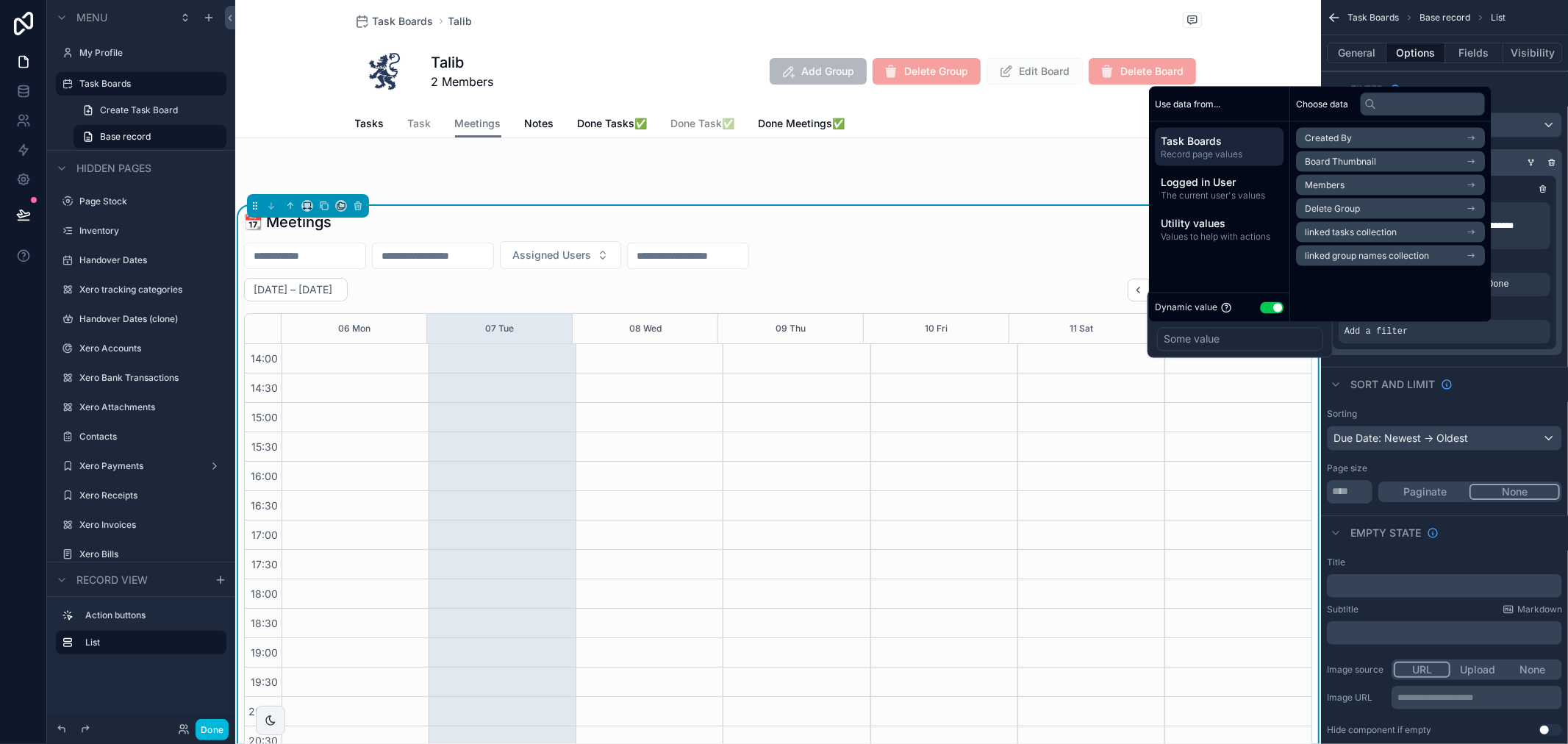
click at [1268, 309] on button "Use setting" at bounding box center [1272, 307] width 24 height 12
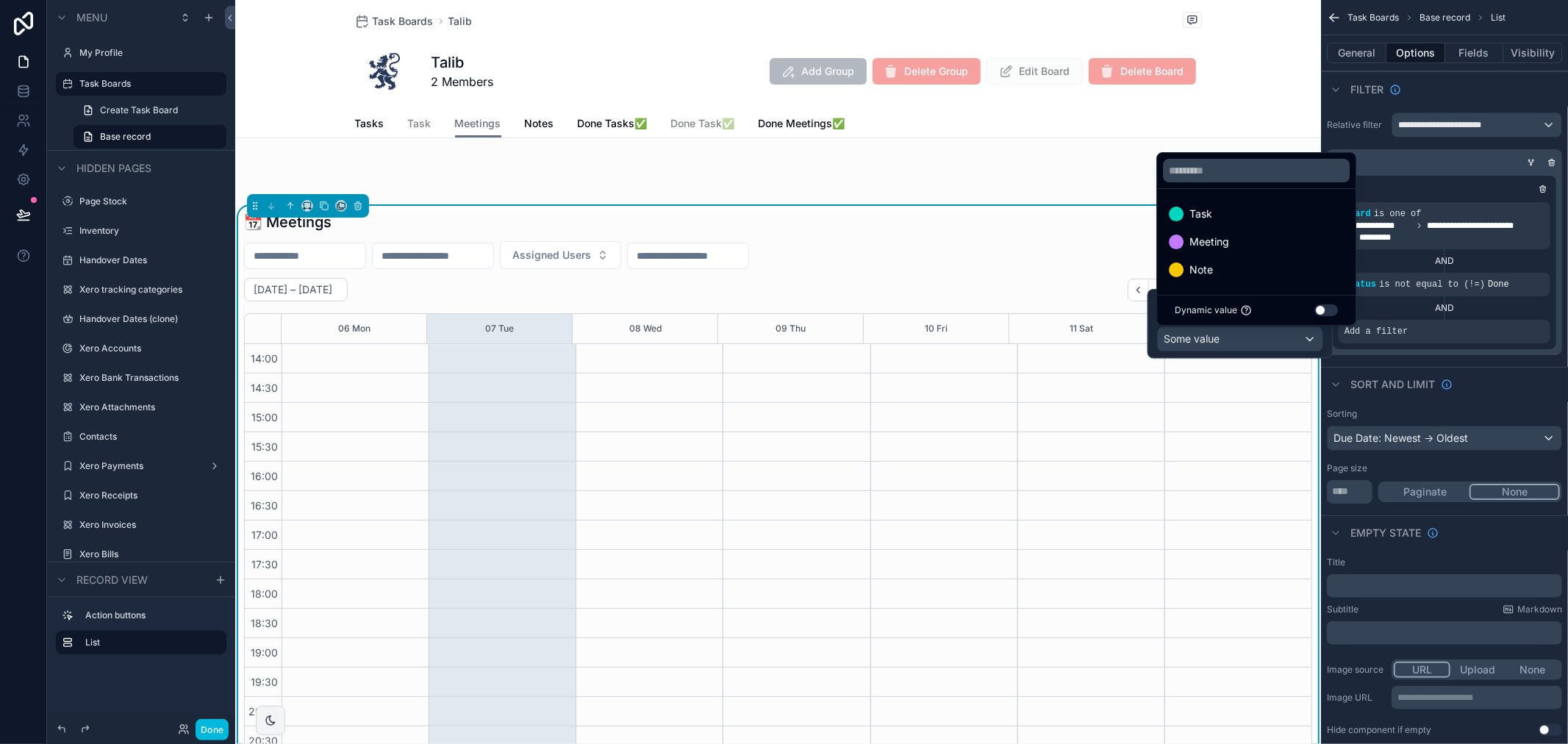
click at [1219, 233] on span "Meeting" at bounding box center [1209, 242] width 39 height 18
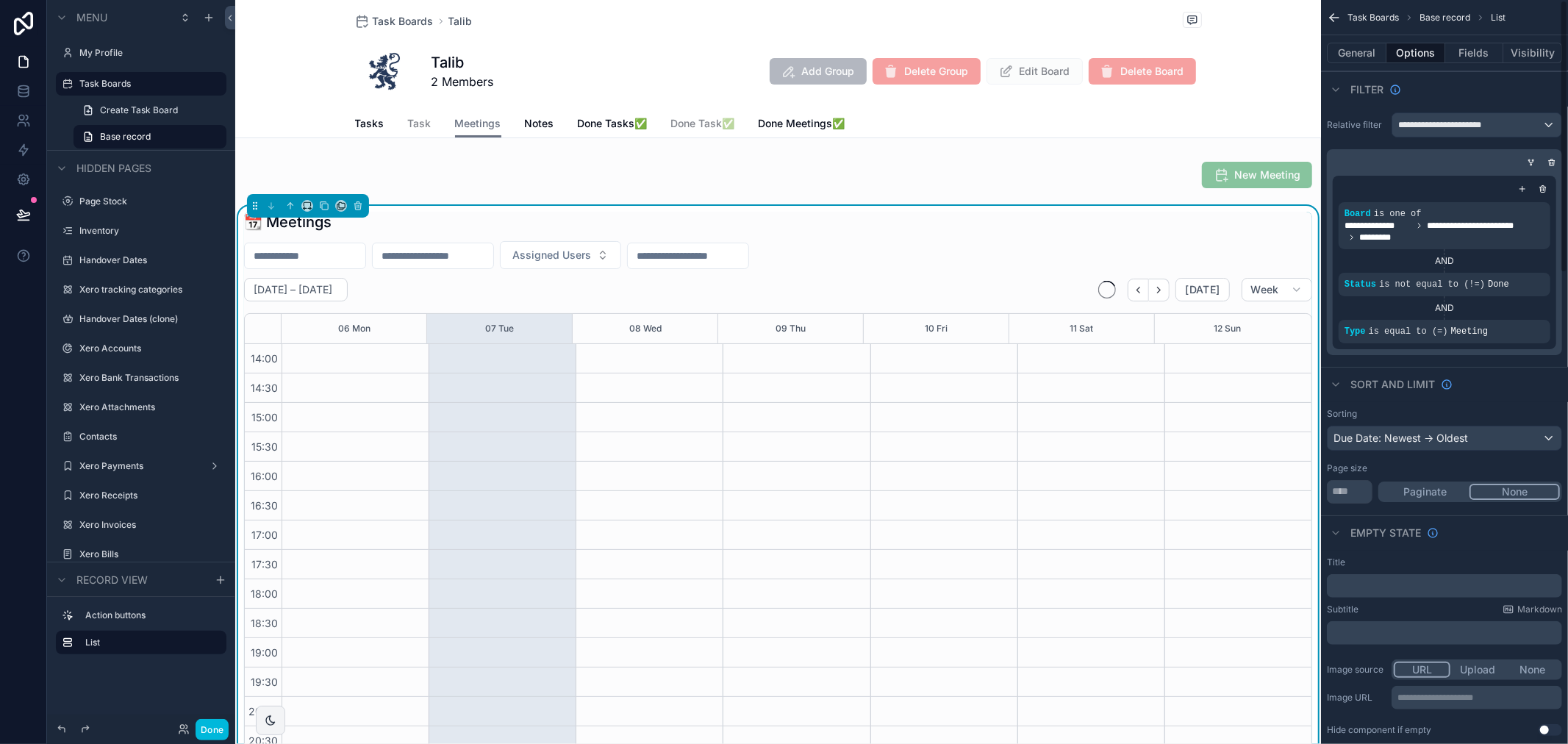
click at [1478, 354] on div "**********" at bounding box center [1444, 262] width 235 height 185
click at [1531, 157] on div "scrollable content" at bounding box center [1531, 162] width 15 height 15
click at [1528, 164] on icon "scrollable content" at bounding box center [1531, 162] width 9 height 9
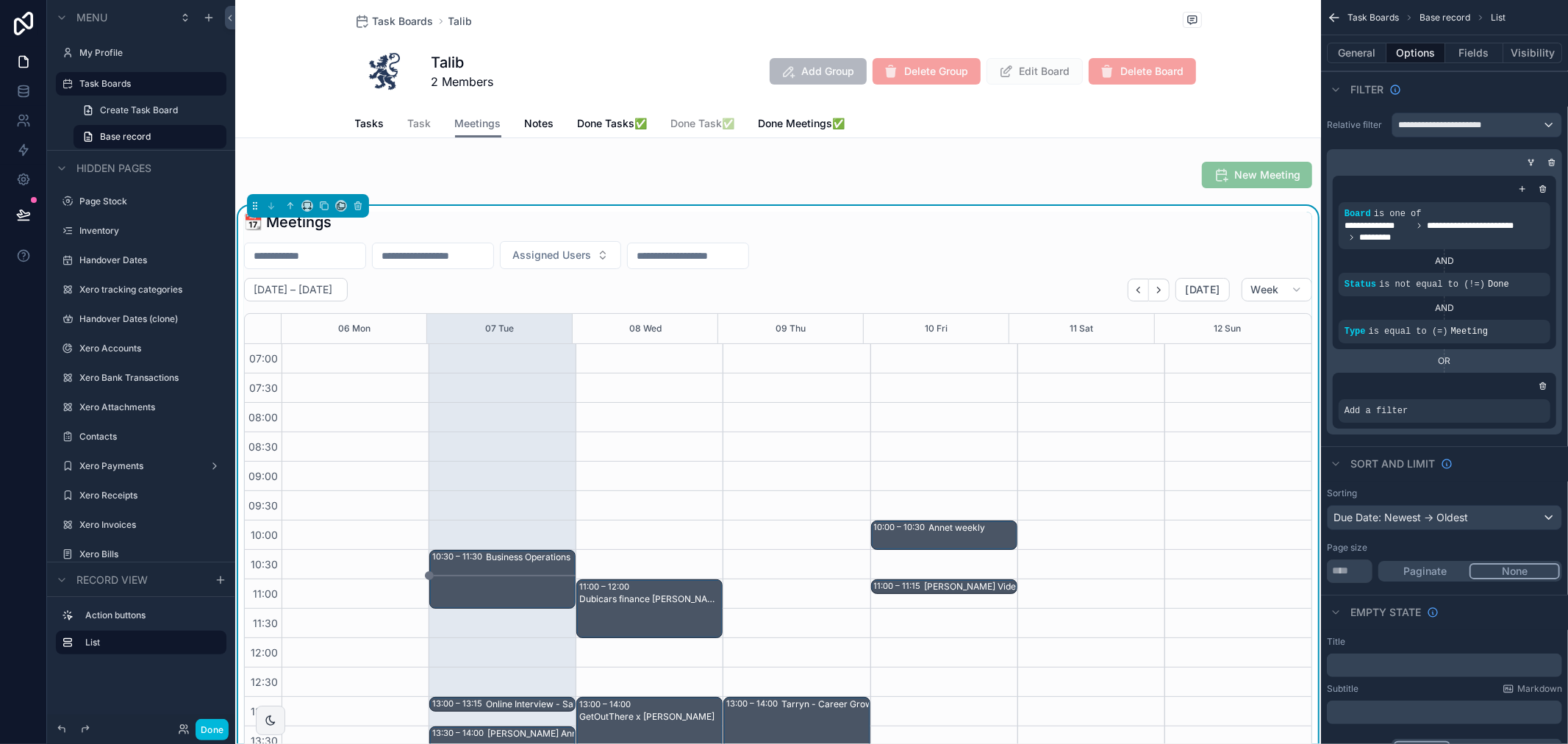
scroll to position [412, 0]
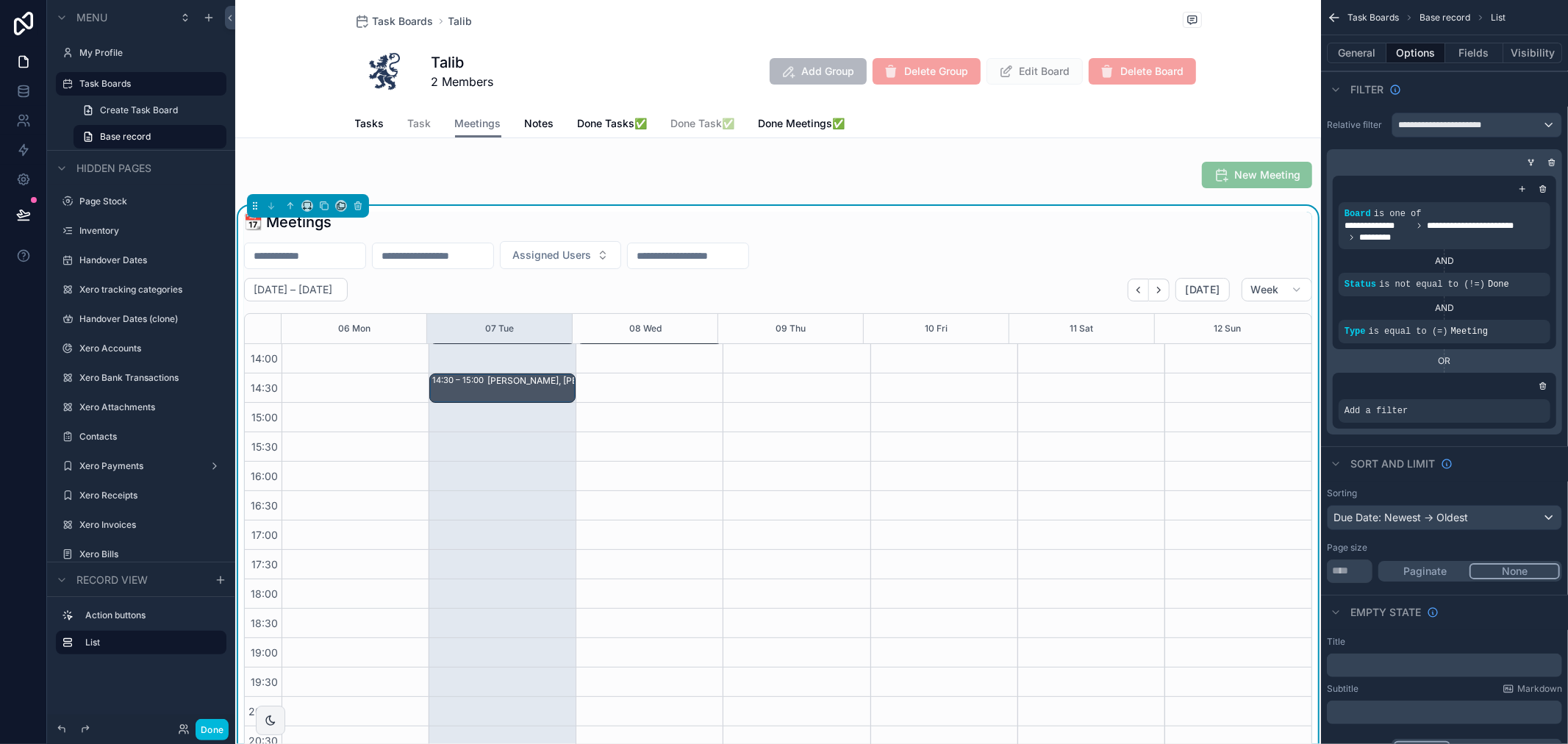
click at [0, 0] on icon "scrollable content" at bounding box center [0, 0] width 0 height 0
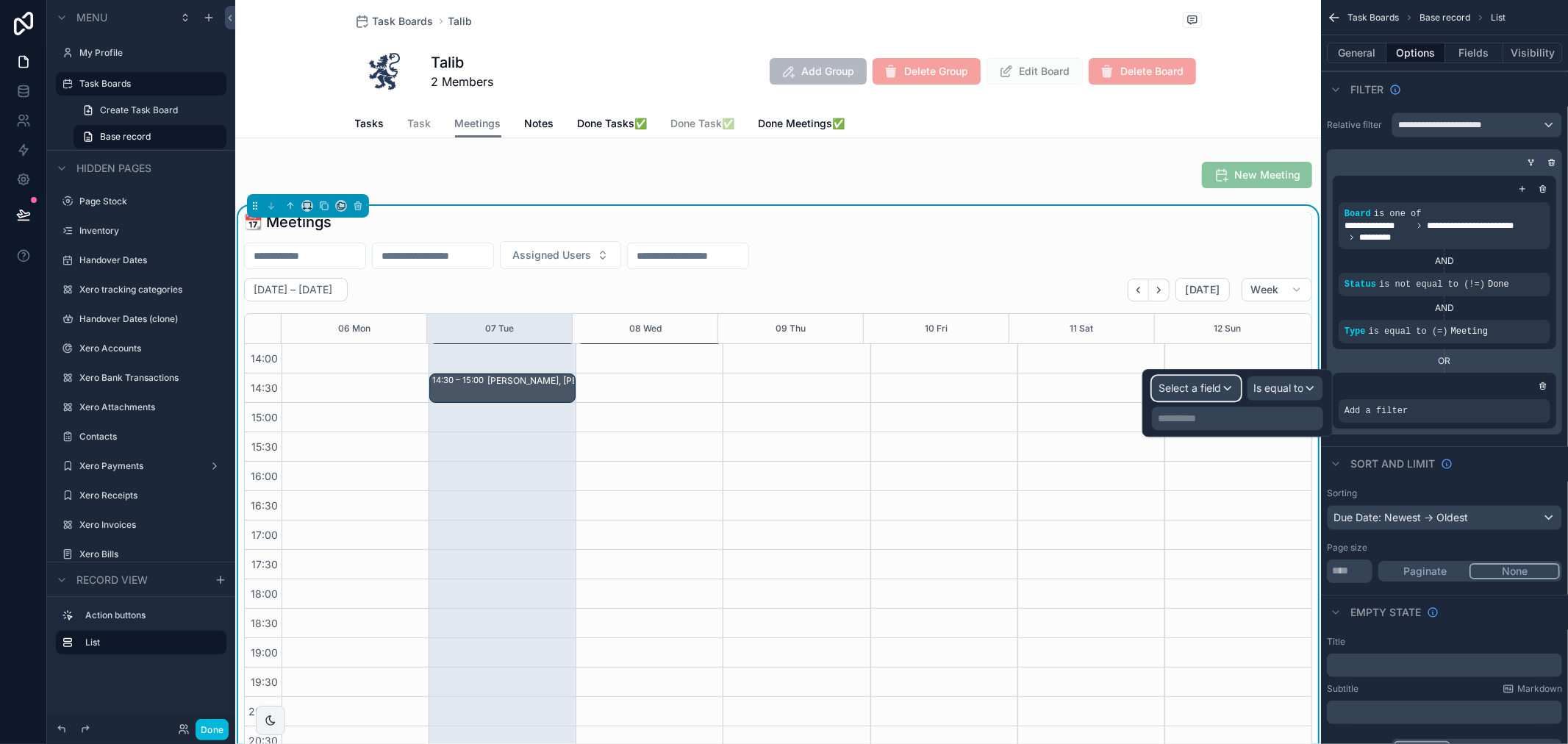
click at [1224, 385] on div "Select a field" at bounding box center [1196, 388] width 87 height 24
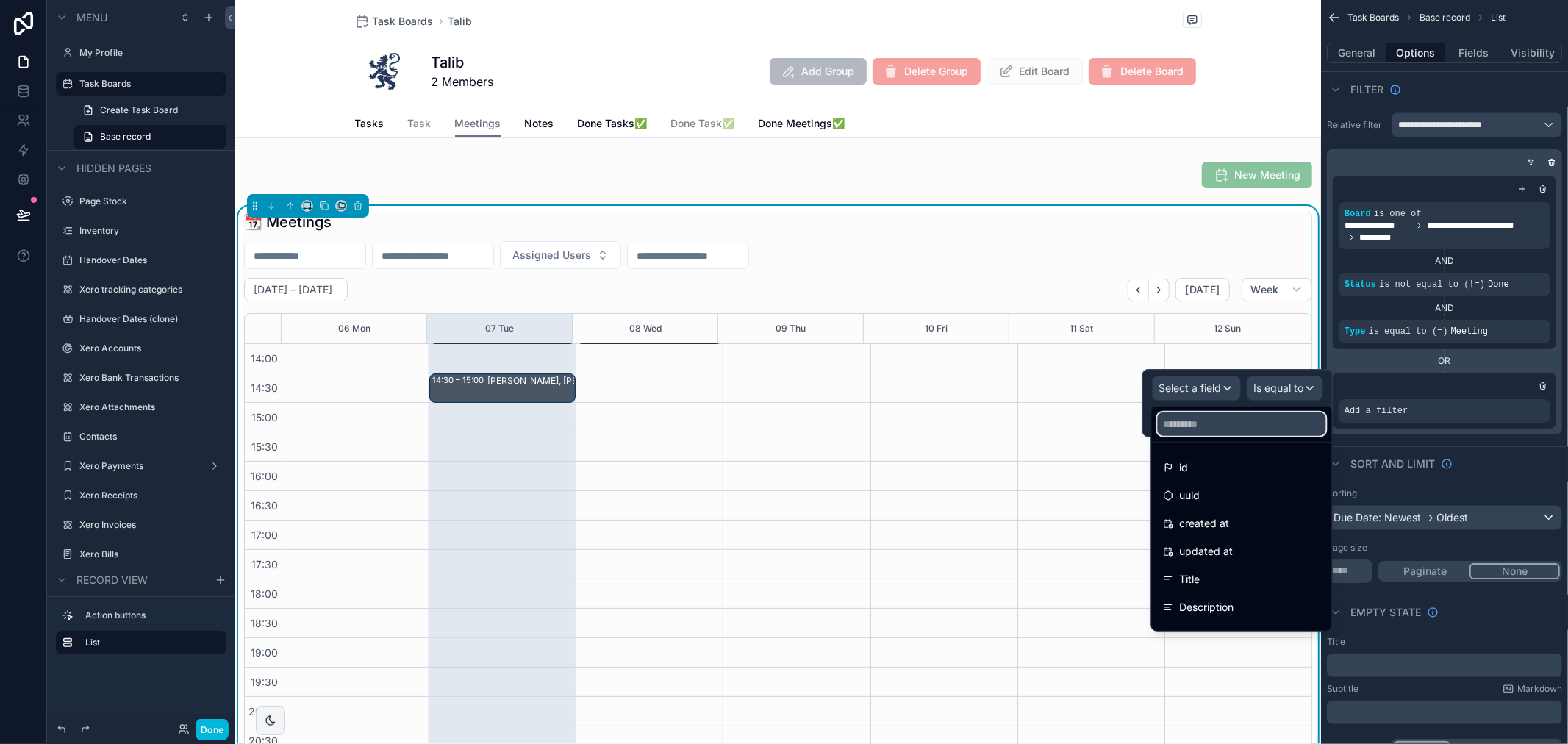
click at [1221, 424] on input "text" at bounding box center [1242, 424] width 169 height 24
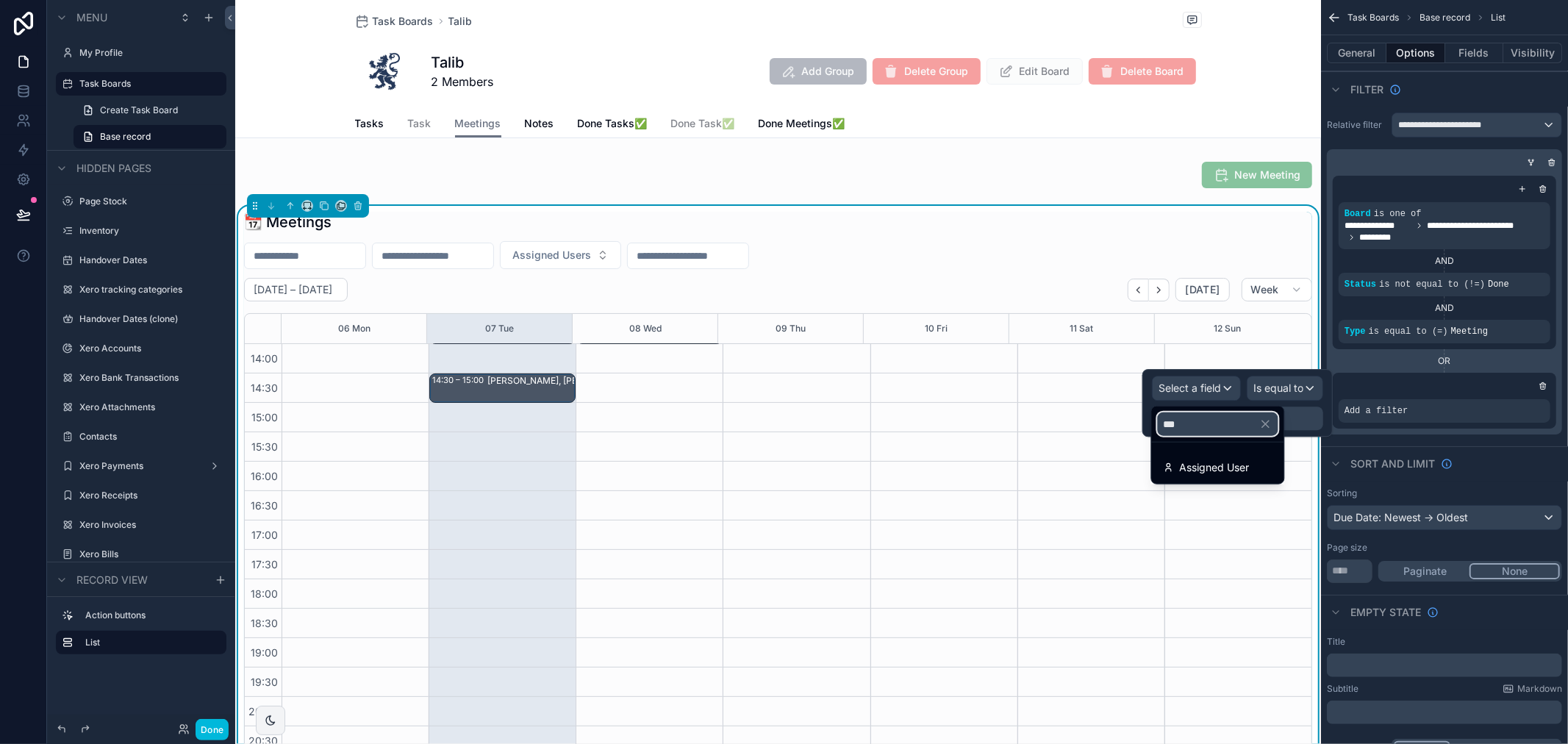
type input "***"
click at [1219, 463] on span "Assigned User" at bounding box center [1214, 468] width 70 height 18
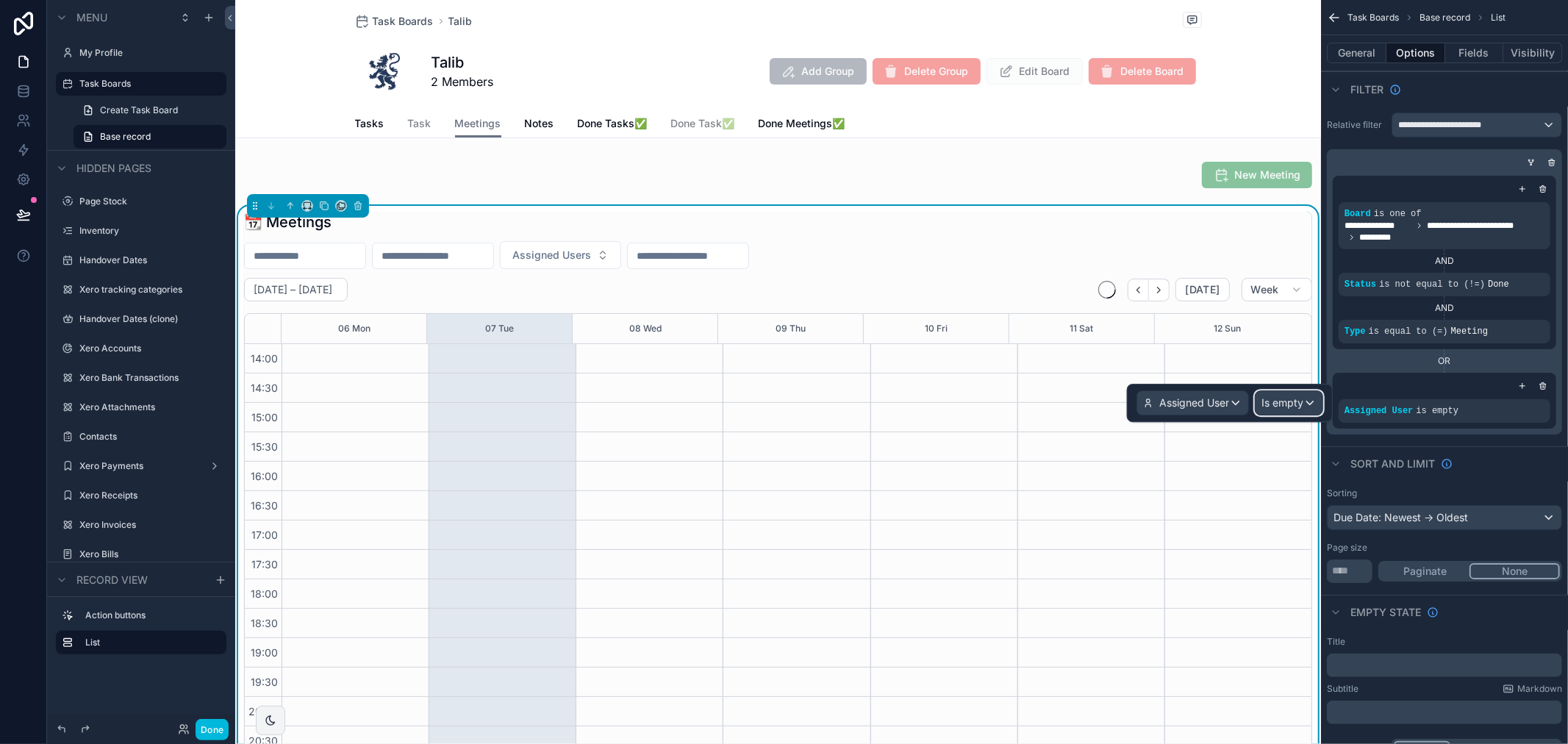
click at [1301, 398] on span "Is empty" at bounding box center [1283, 402] width 42 height 15
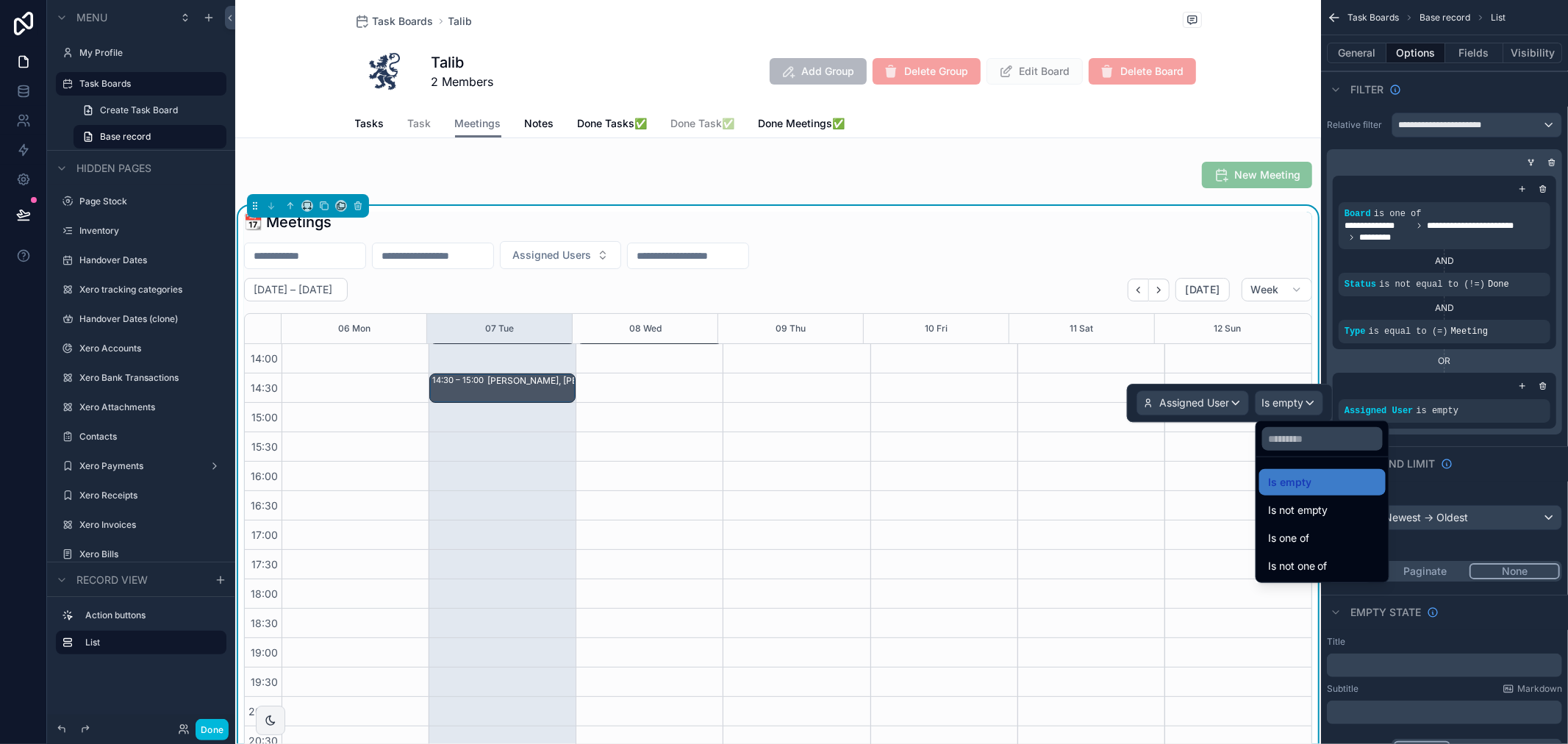
click at [1305, 536] on span "Is one of" at bounding box center [1289, 538] width 41 height 18
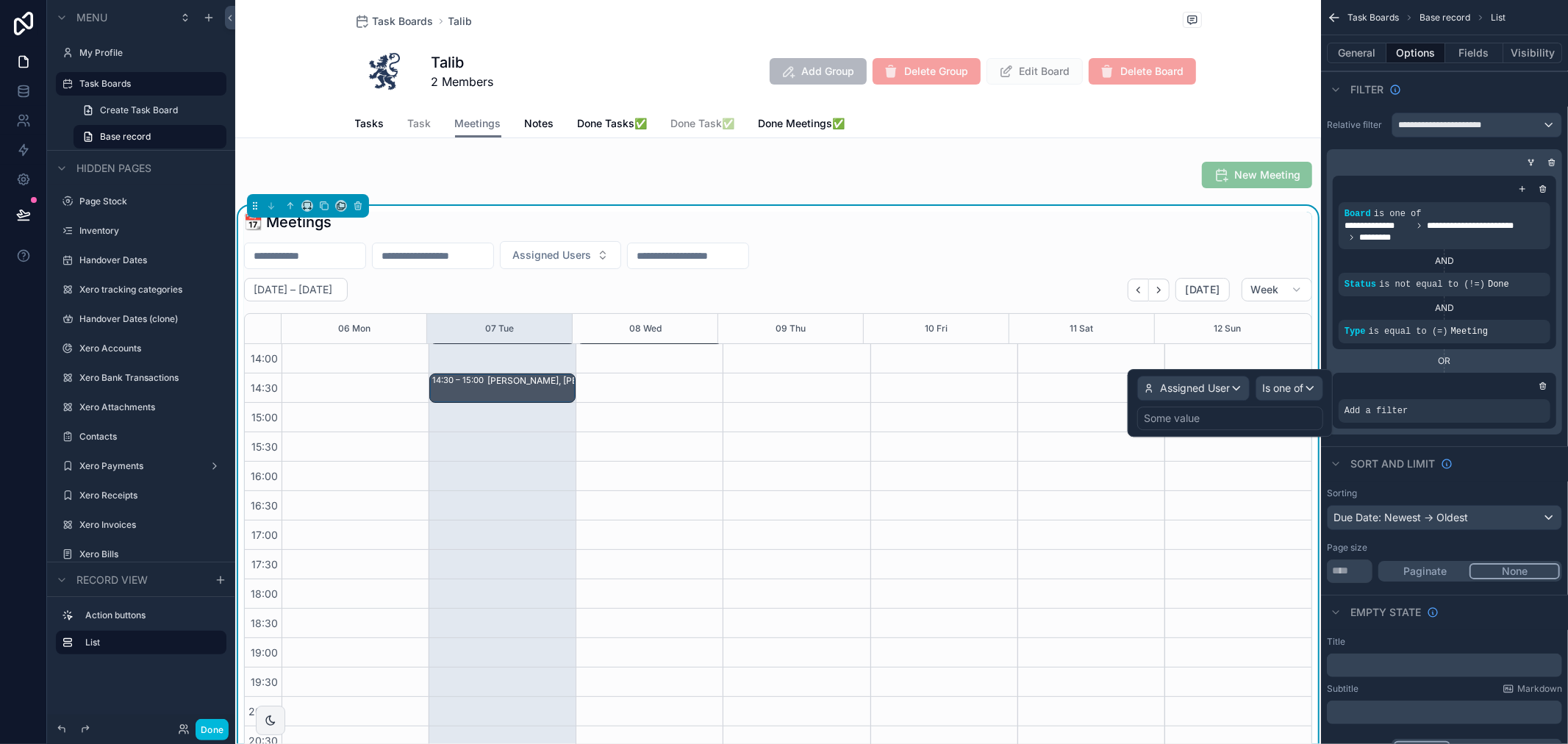
click at [1228, 417] on div "Some value" at bounding box center [1231, 419] width 186 height 24
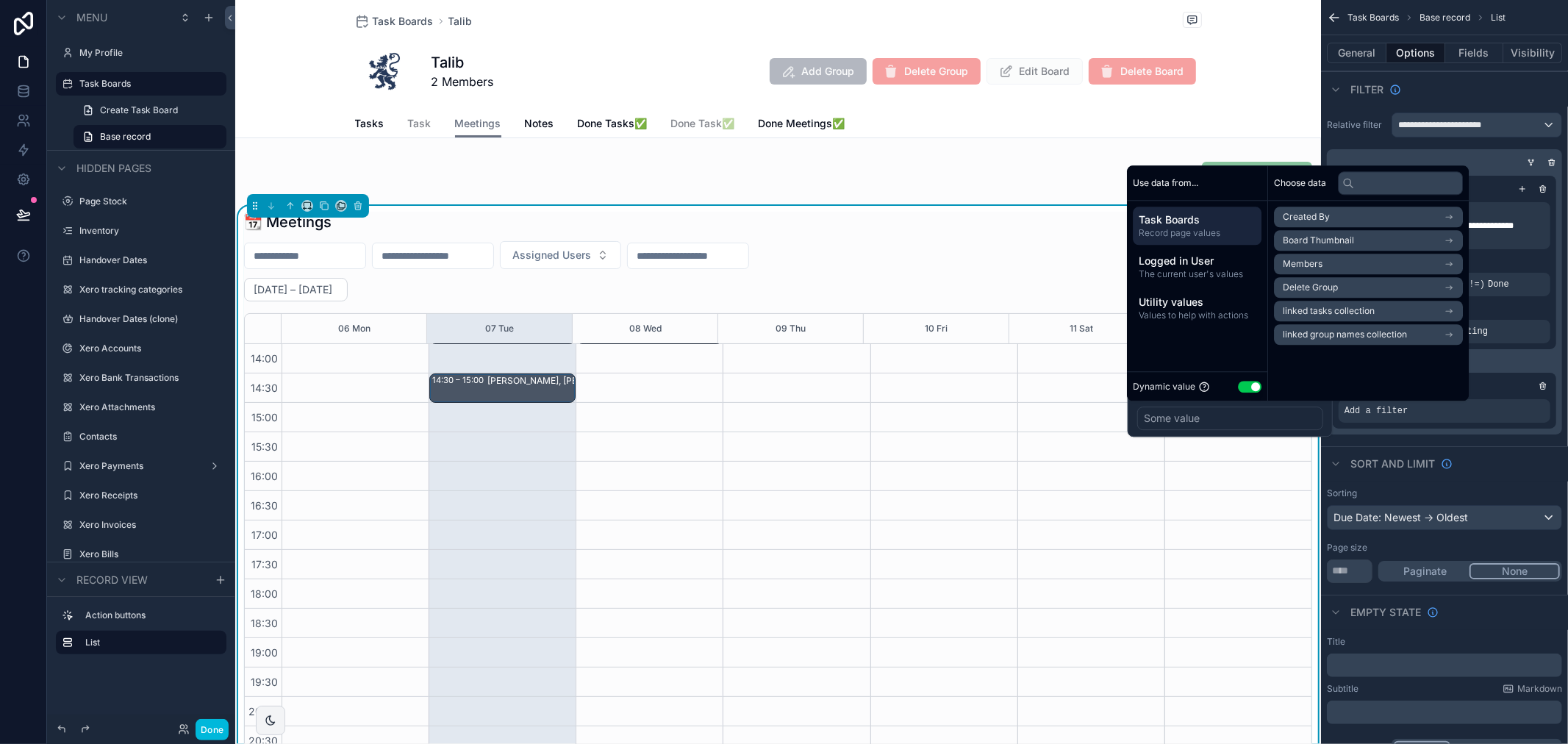
click at [1240, 263] on span "Logged in User" at bounding box center [1196, 261] width 117 height 15
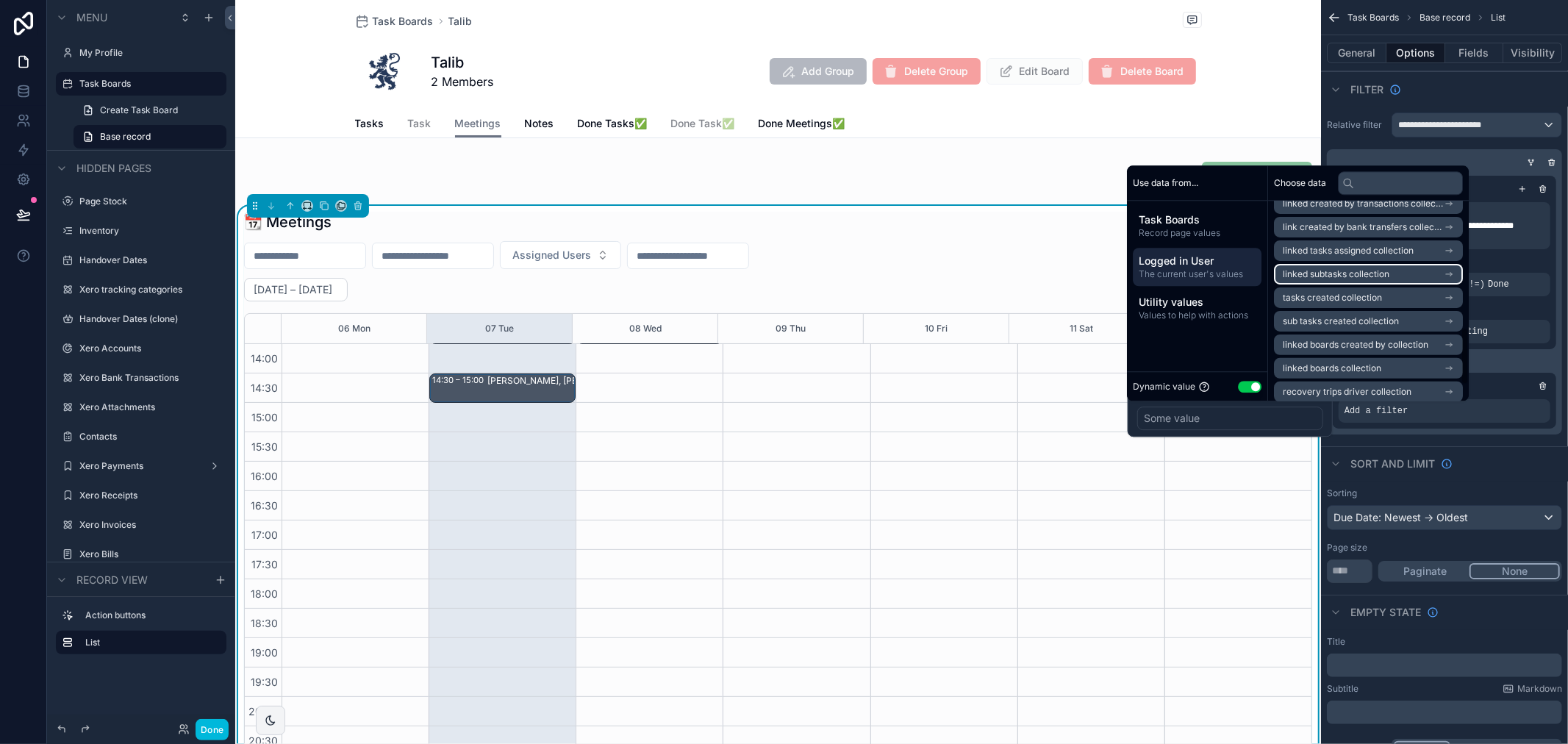
scroll to position [408, 0]
click at [1409, 286] on li "linked tasks assigned collection" at bounding box center [1368, 278] width 189 height 21
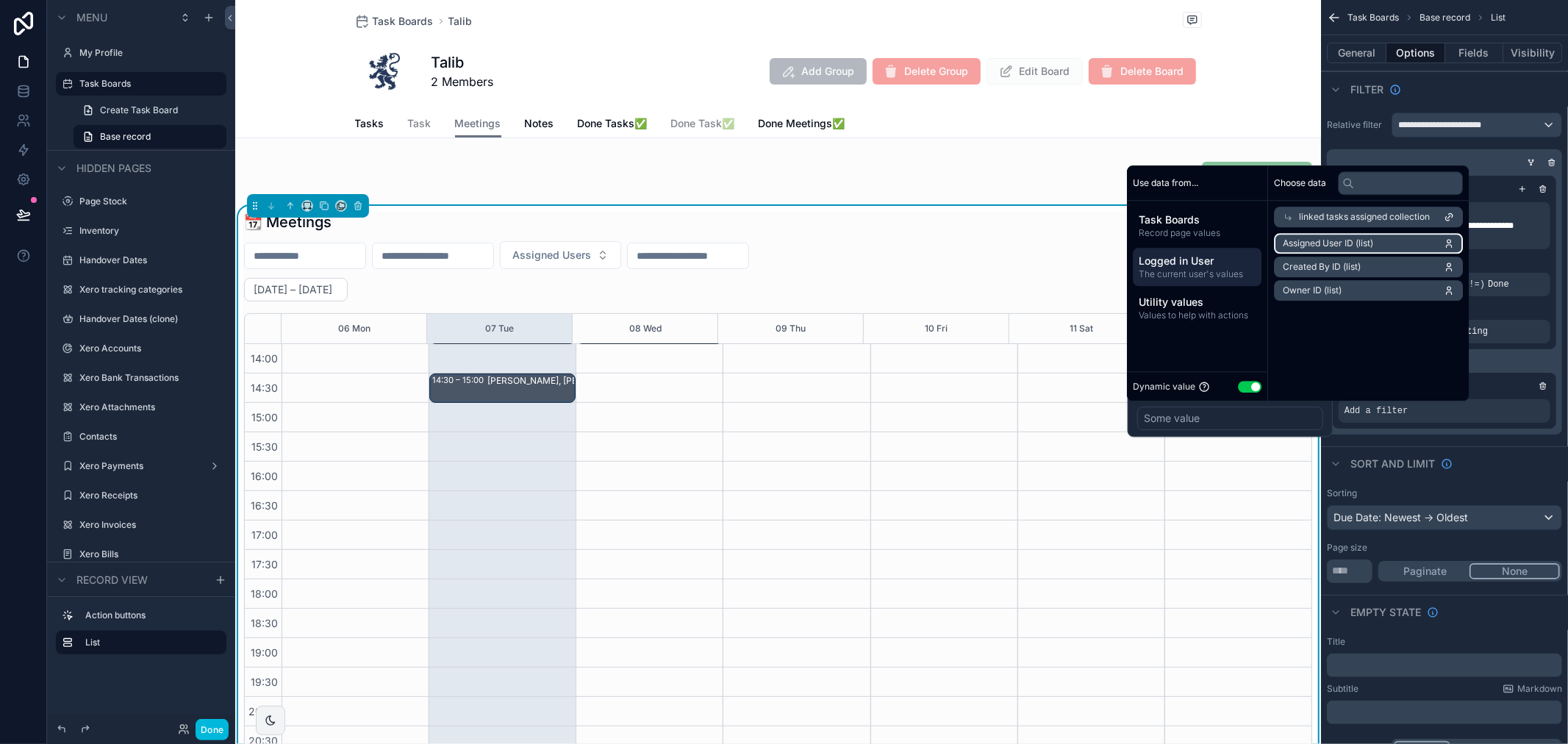
click at [1388, 248] on li "Assigned User ID (list)" at bounding box center [1368, 243] width 189 height 21
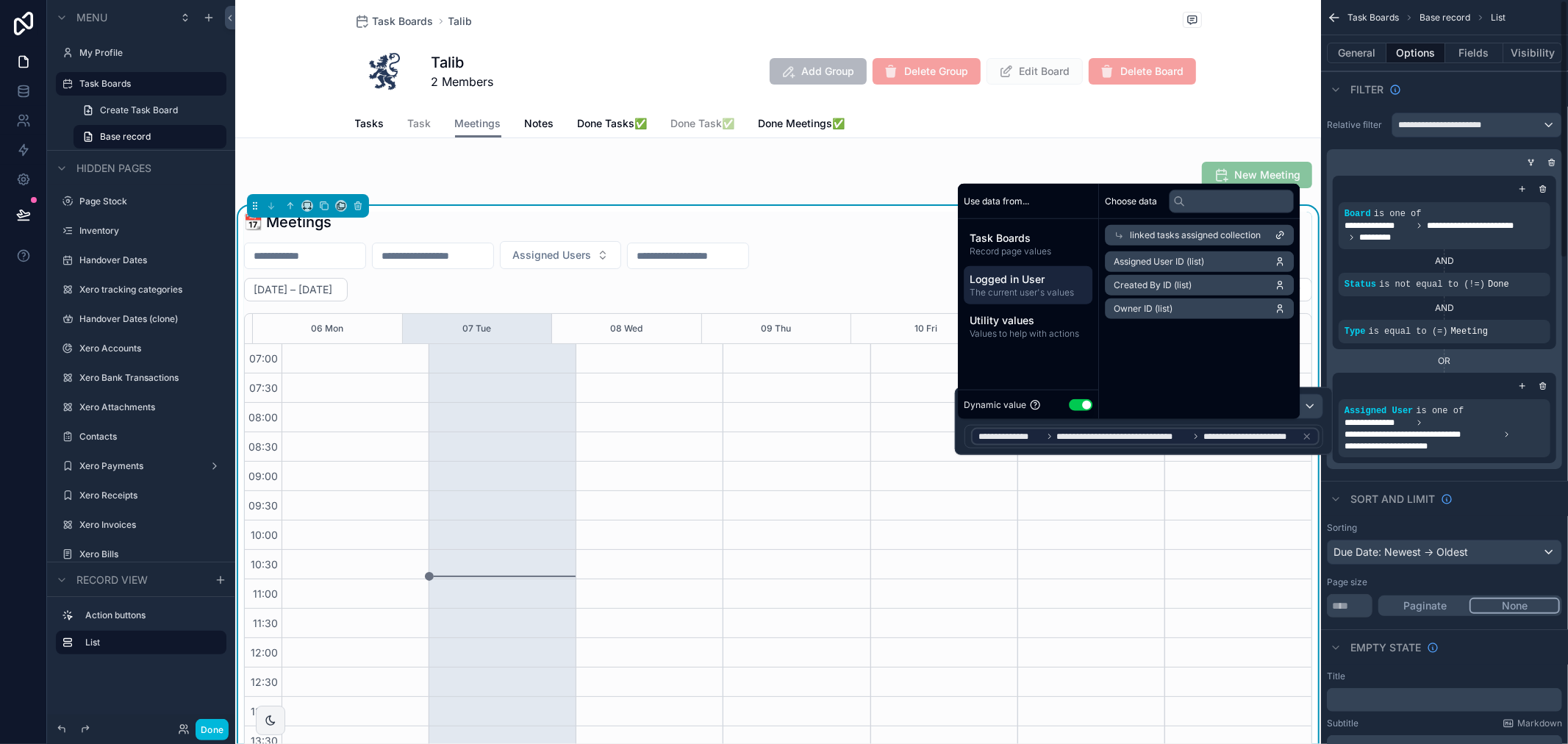
scroll to position [412, 0]
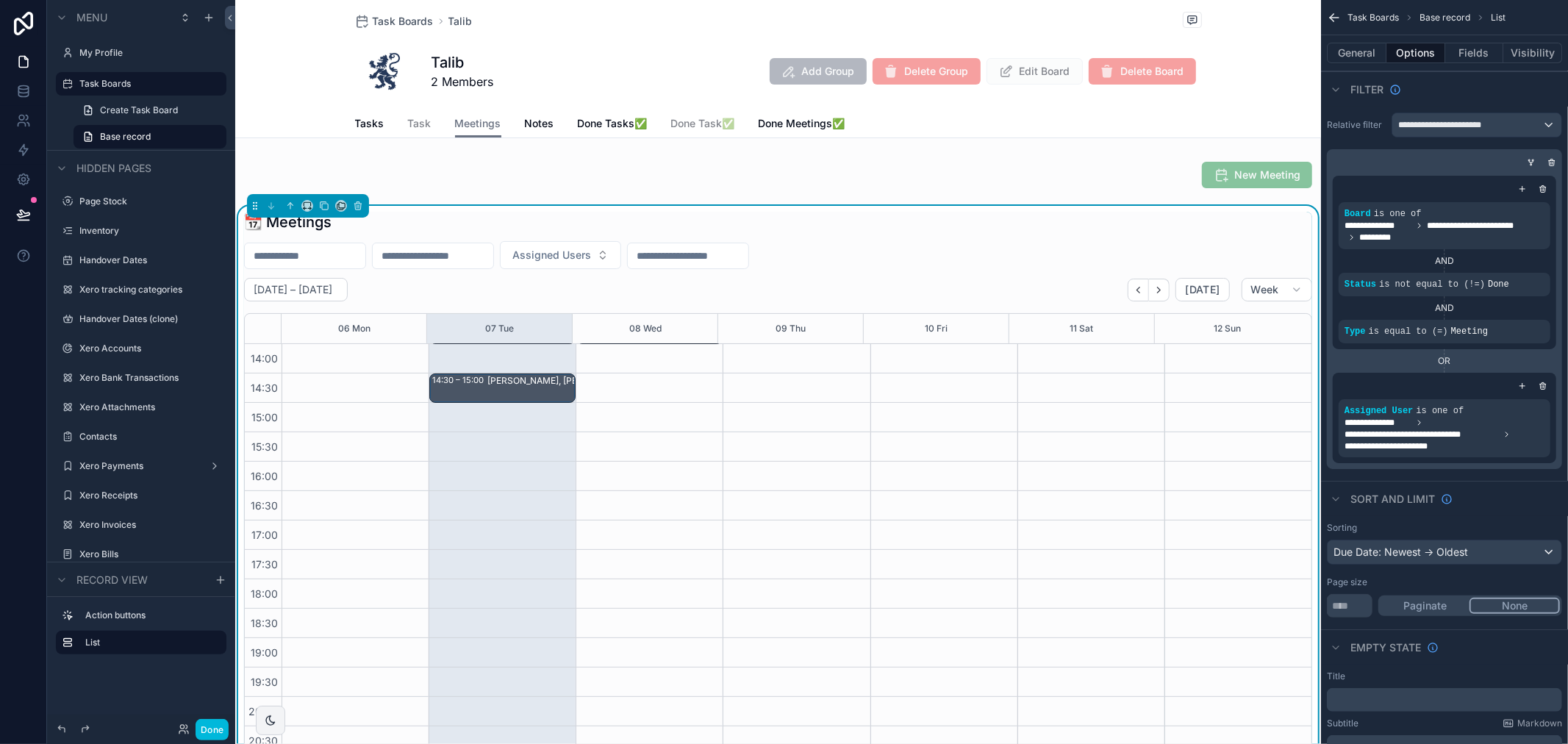
click at [1465, 360] on div "OR" at bounding box center [1444, 361] width 224 height 12
click at [0, 0] on icon "scrollable content" at bounding box center [0, 0] width 0 height 0
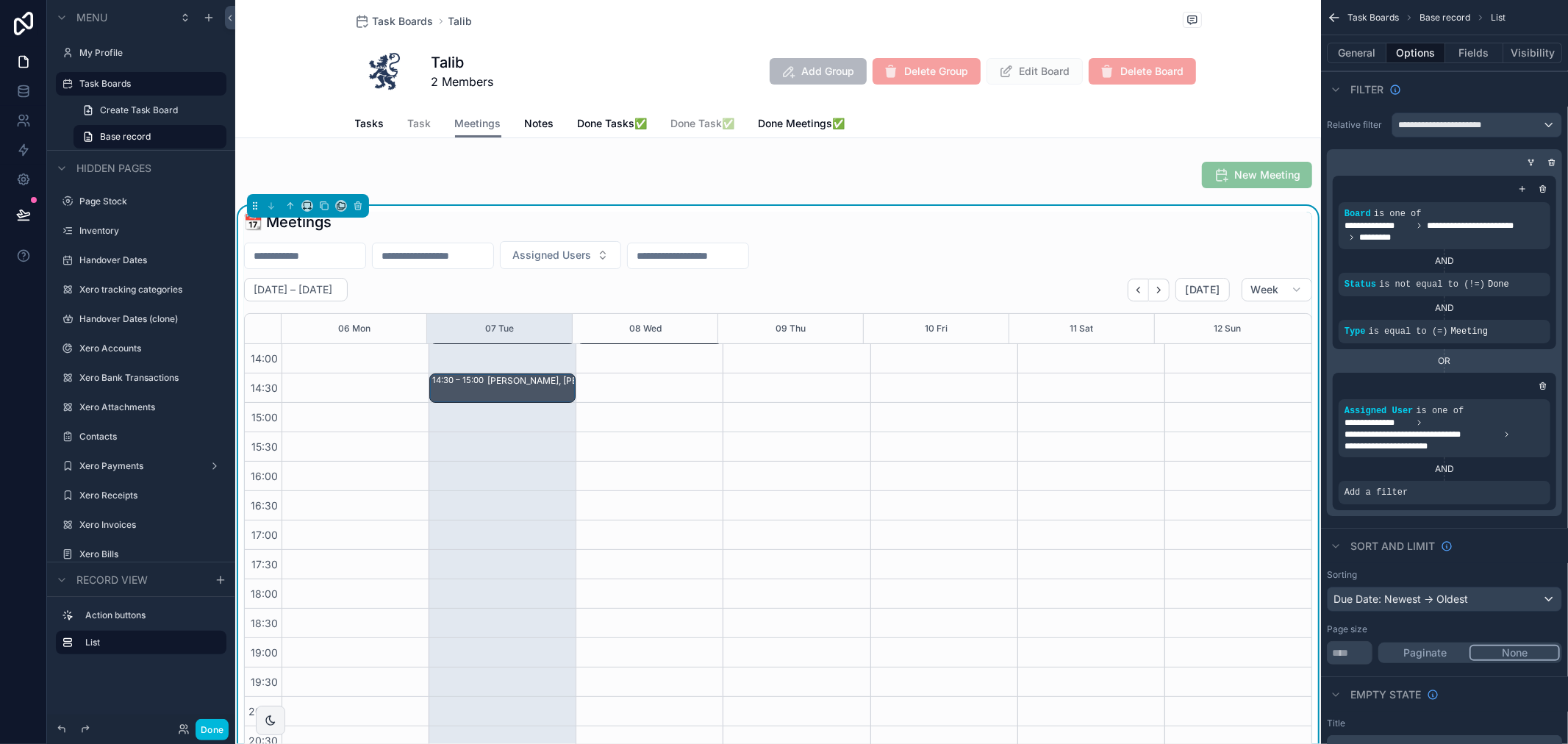
click at [0, 0] on icon "scrollable content" at bounding box center [0, 0] width 0 height 0
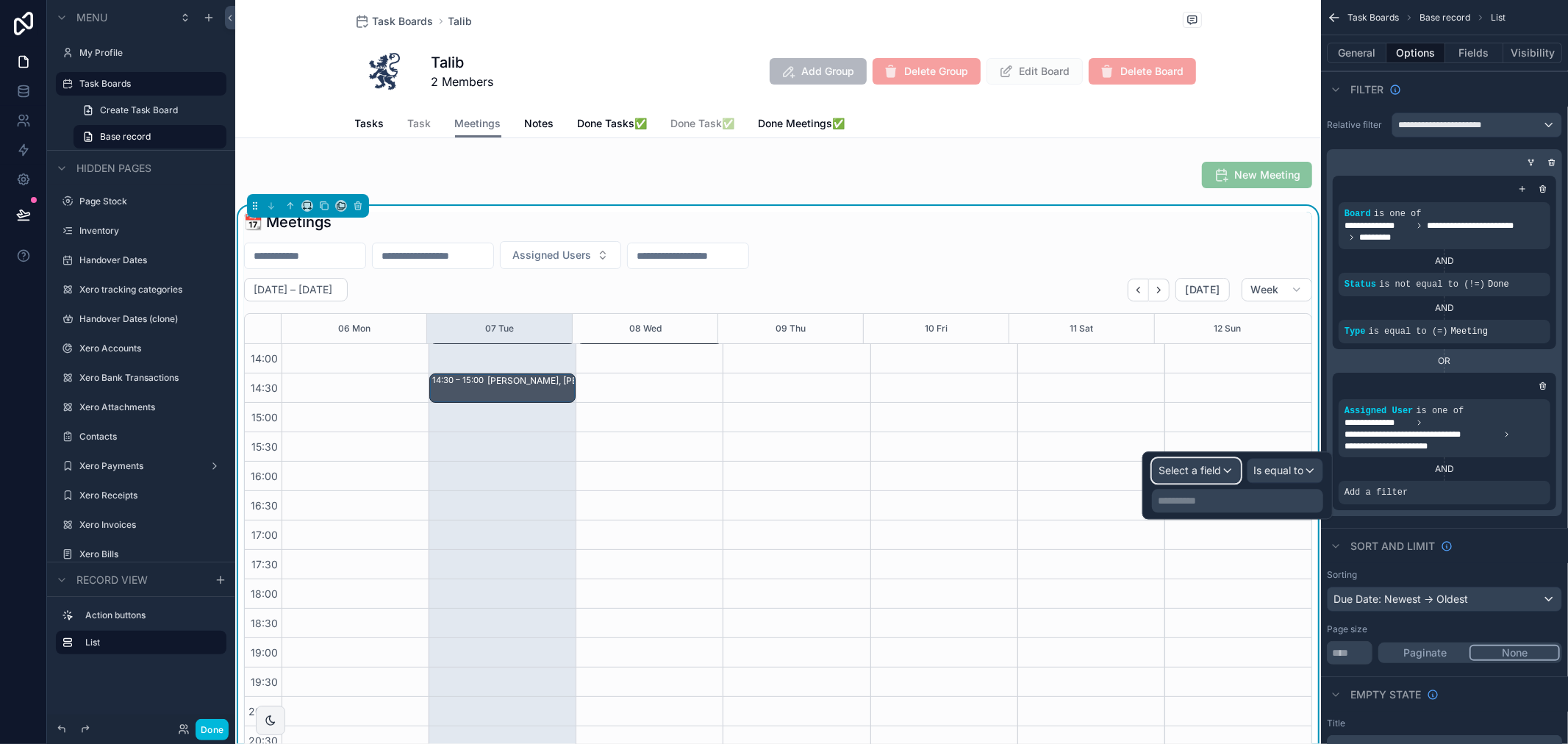
click at [1207, 474] on span "Select a field" at bounding box center [1190, 470] width 63 height 13
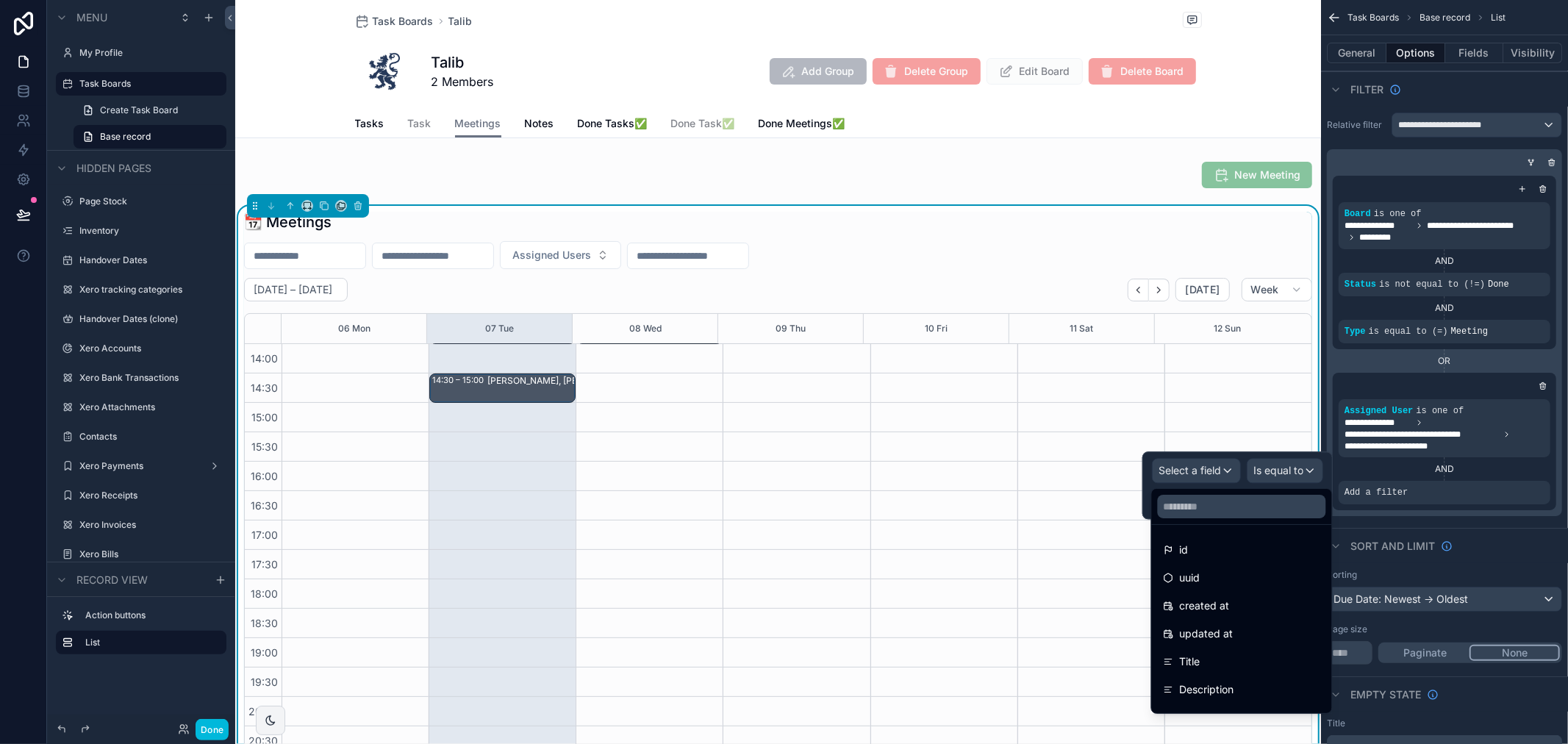
click at [1211, 519] on div at bounding box center [1242, 507] width 180 height 35
click at [1216, 511] on input "text" at bounding box center [1242, 507] width 169 height 24
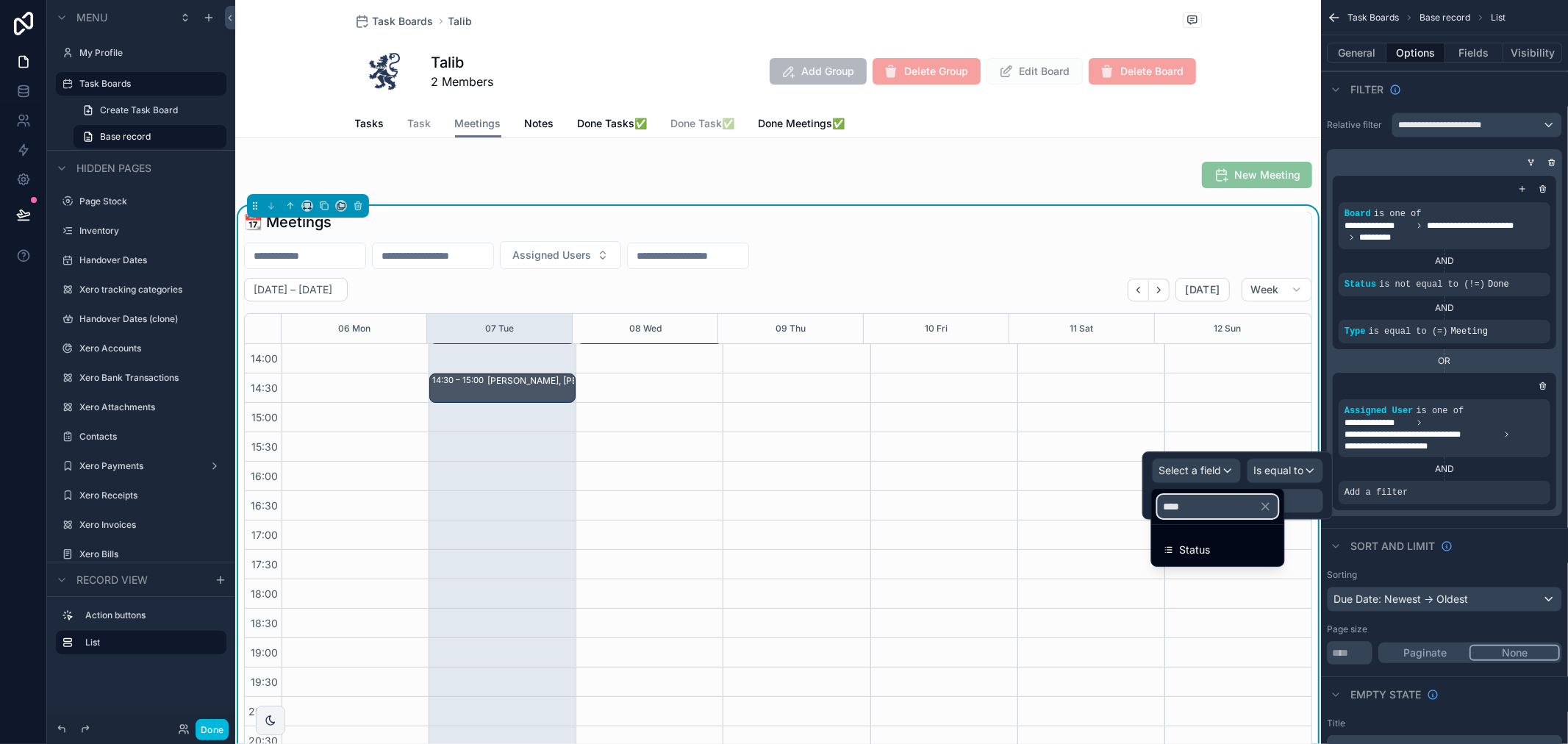
type input "****"
click at [1218, 547] on div "Status" at bounding box center [1218, 550] width 109 height 18
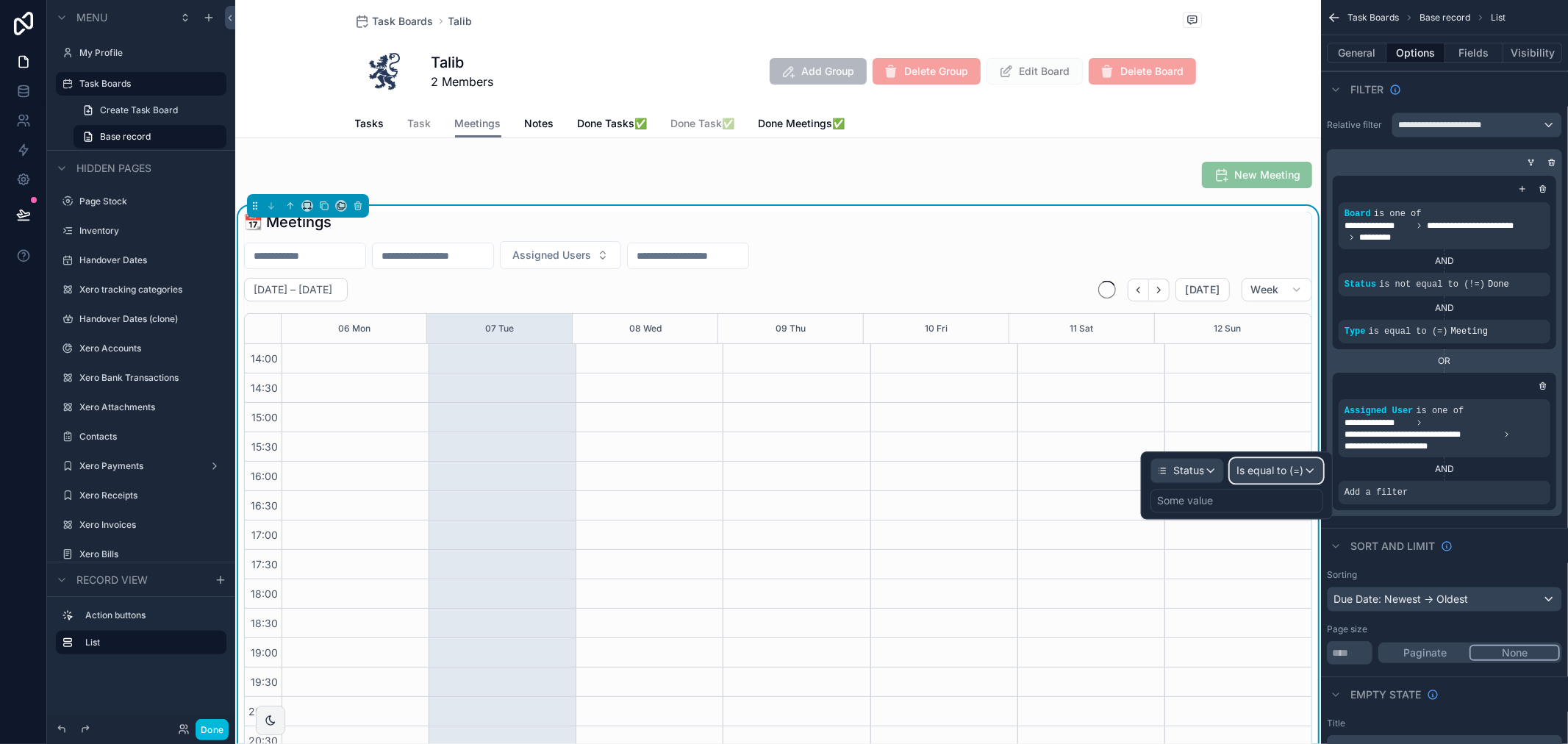
click at [1284, 467] on span "Is equal to (=)" at bounding box center [1270, 470] width 67 height 15
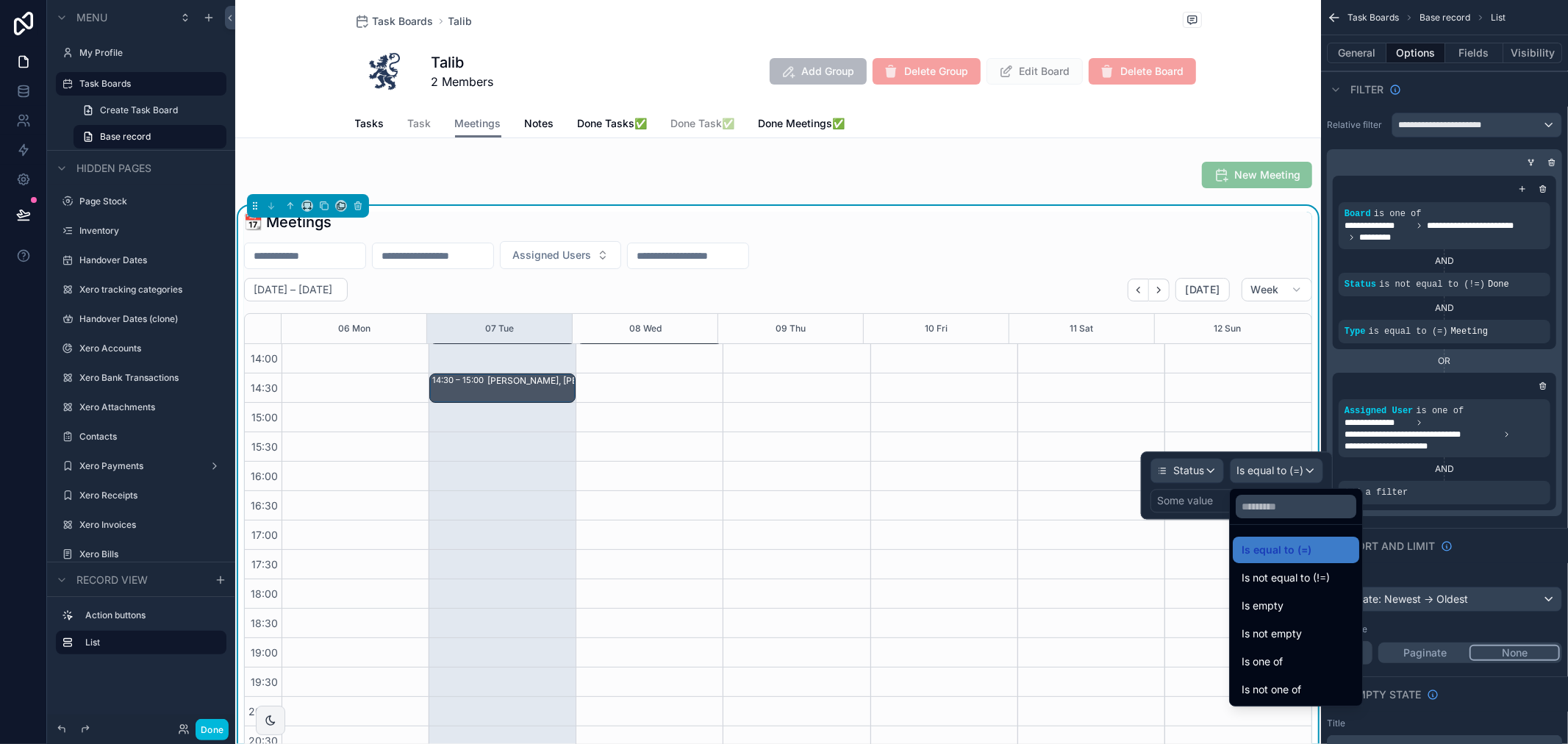
click at [1292, 575] on span "Is not equal to (!=)" at bounding box center [1286, 577] width 88 height 18
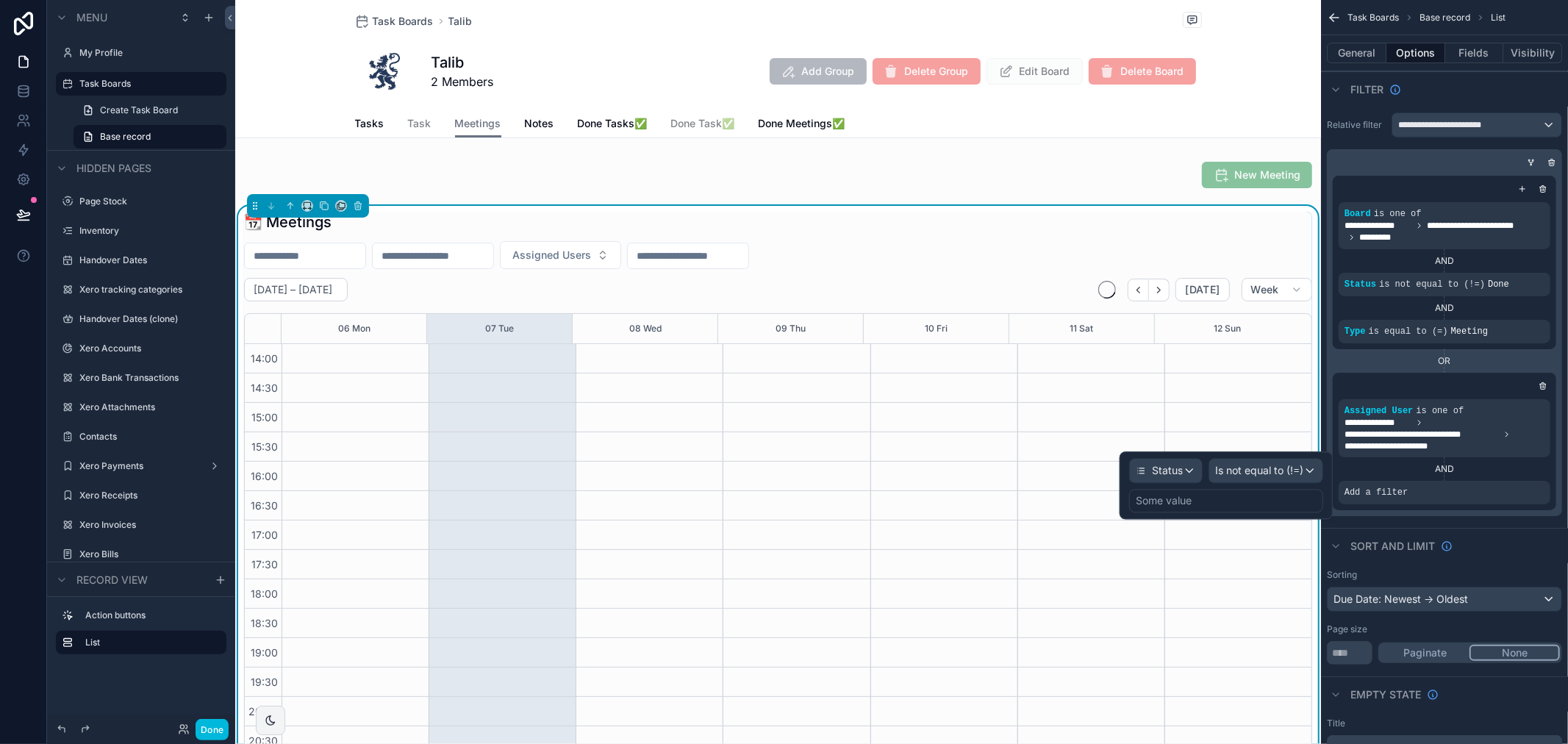
click at [1234, 505] on div "Some value" at bounding box center [1227, 501] width 194 height 24
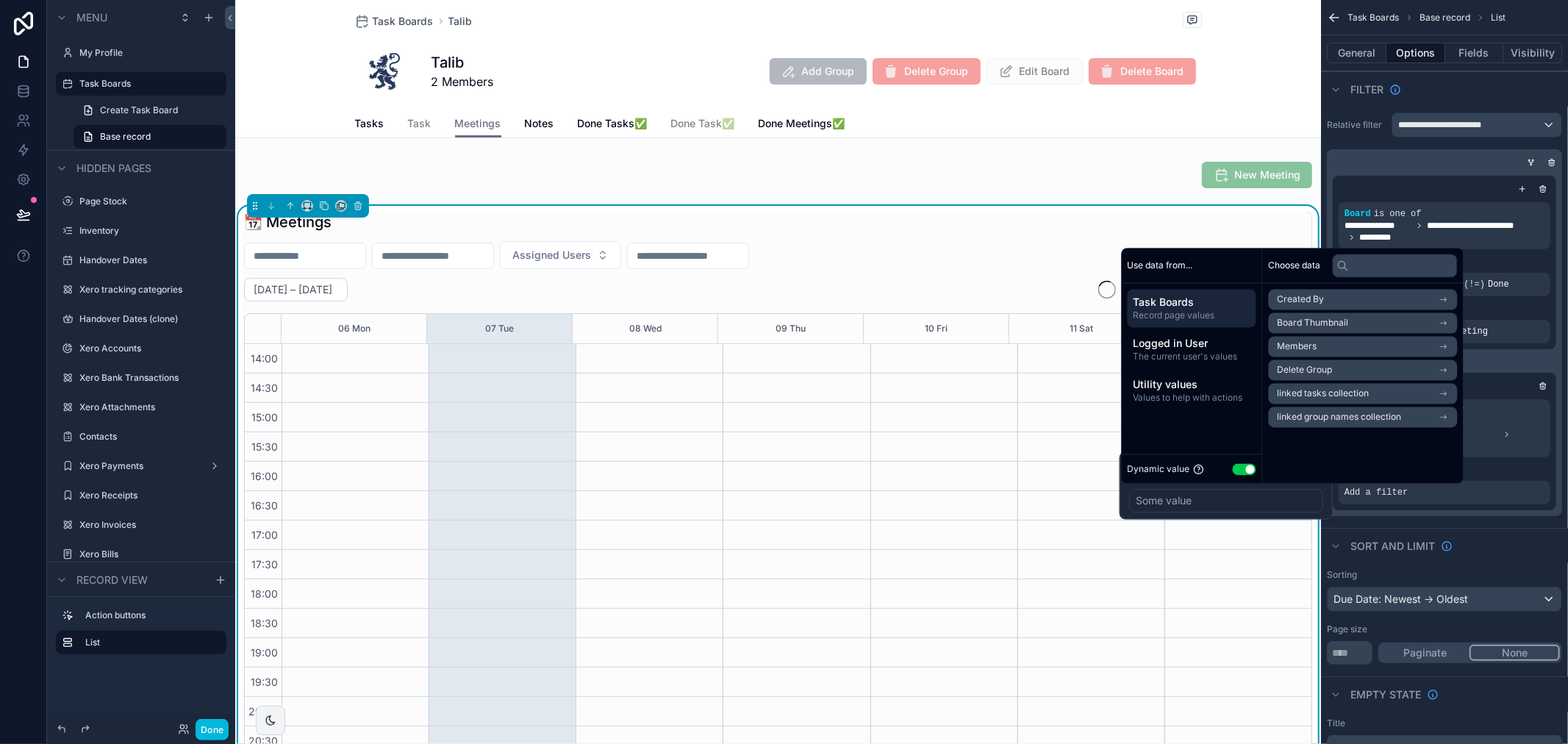
click at [1243, 473] on button "Use setting" at bounding box center [1244, 469] width 24 height 12
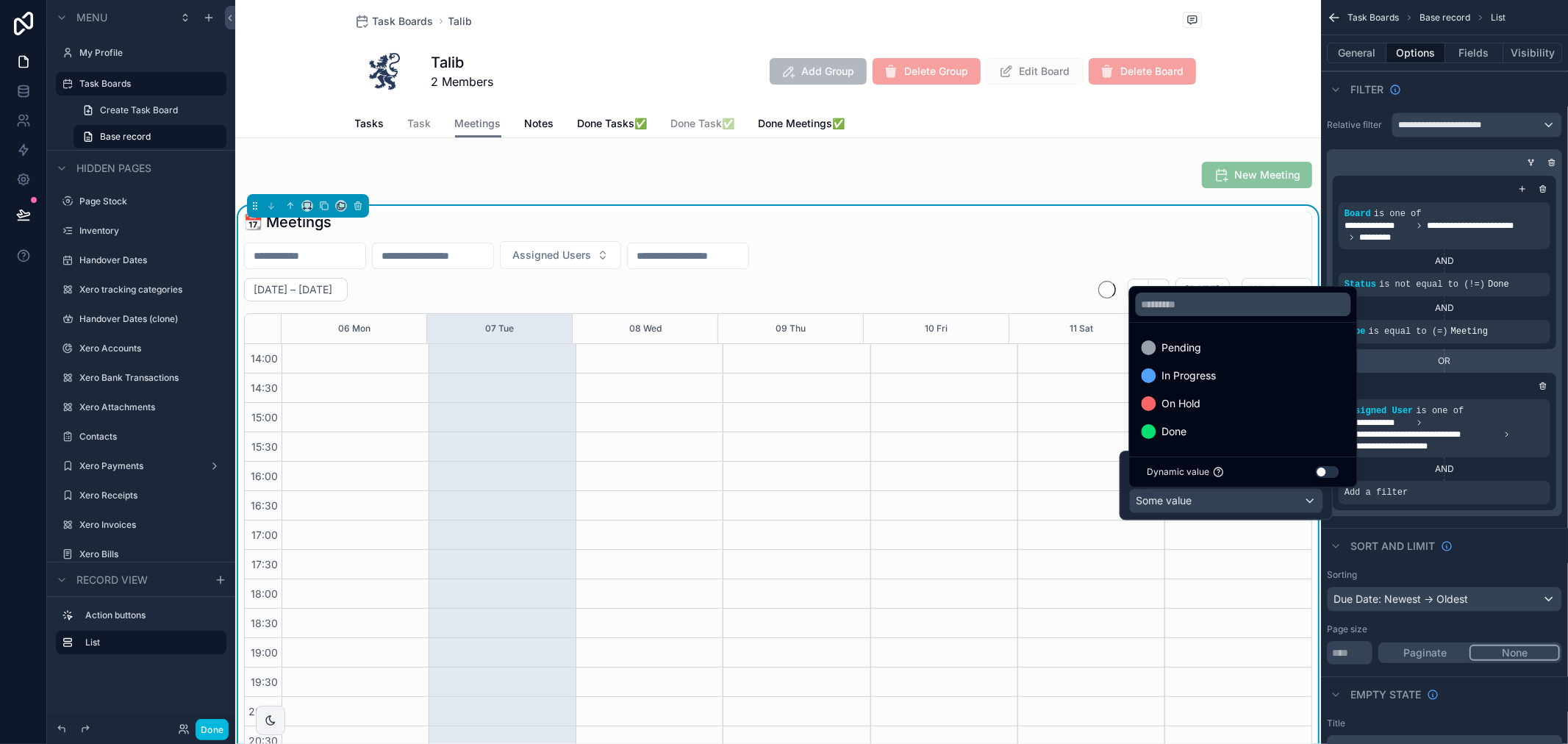
click at [1208, 424] on div "Done" at bounding box center [1243, 431] width 204 height 18
click at [0, 0] on icon "scrollable content" at bounding box center [0, 0] width 0 height 0
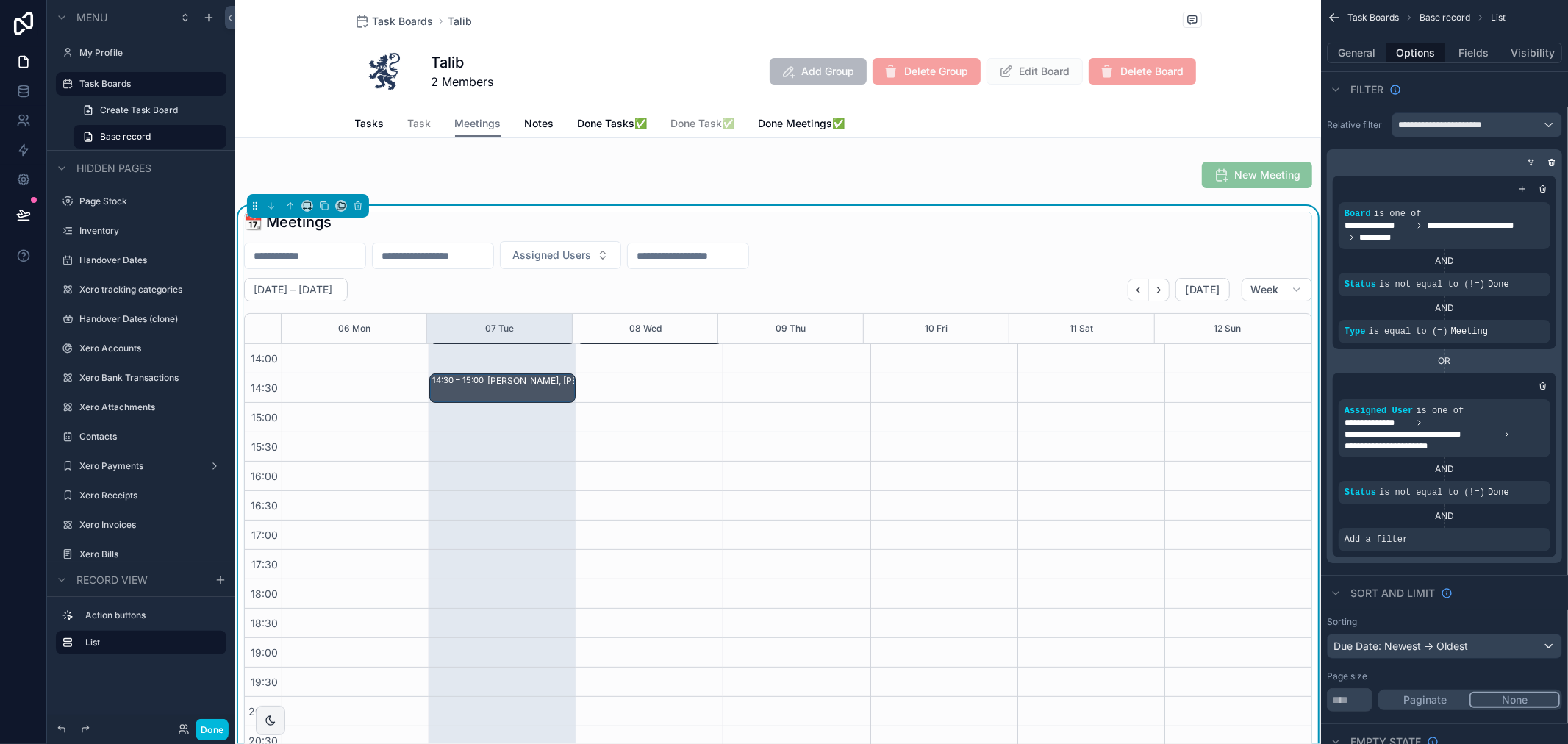
click at [0, 0] on icon "scrollable content" at bounding box center [0, 0] width 0 height 0
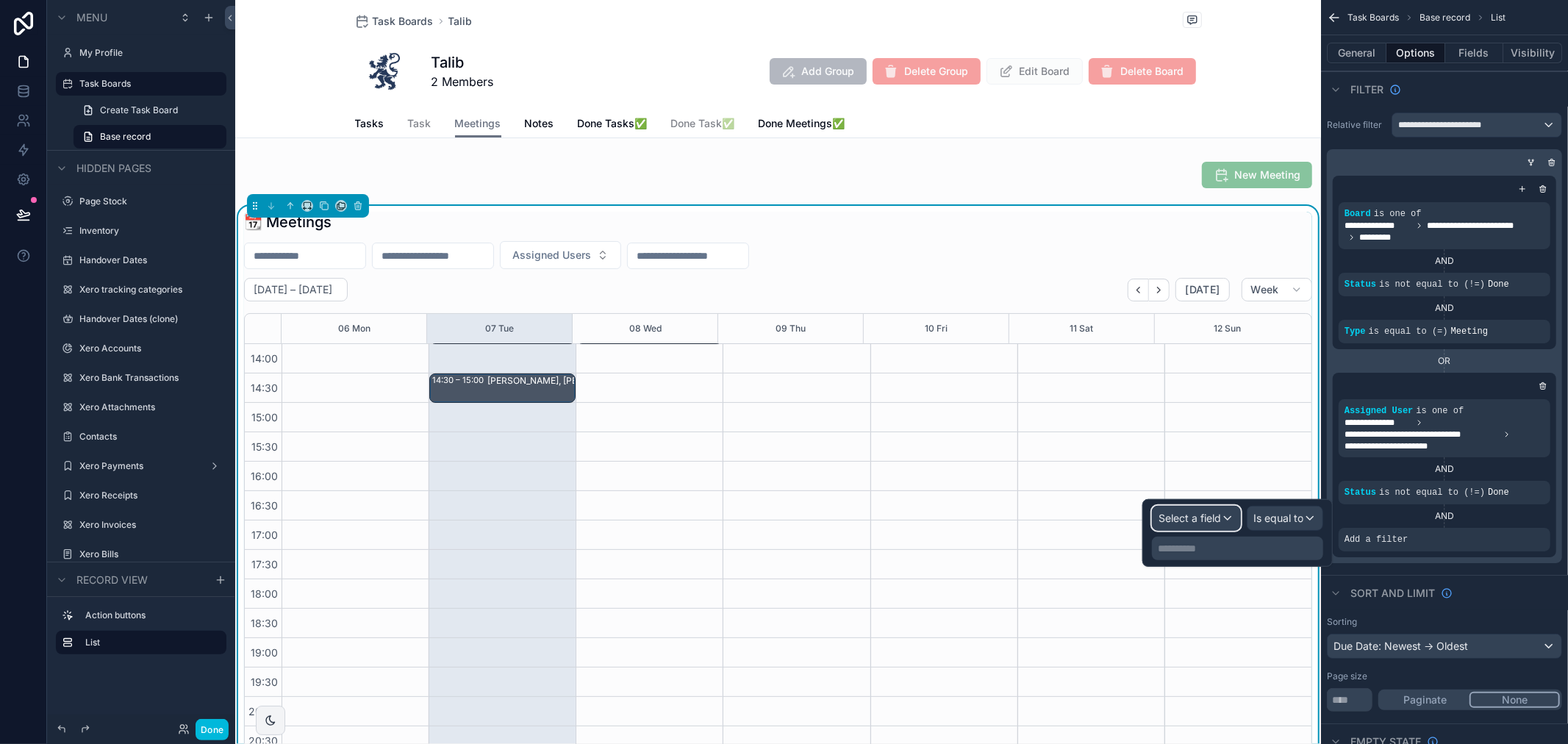
click at [1230, 521] on div "Select a field" at bounding box center [1196, 519] width 87 height 24
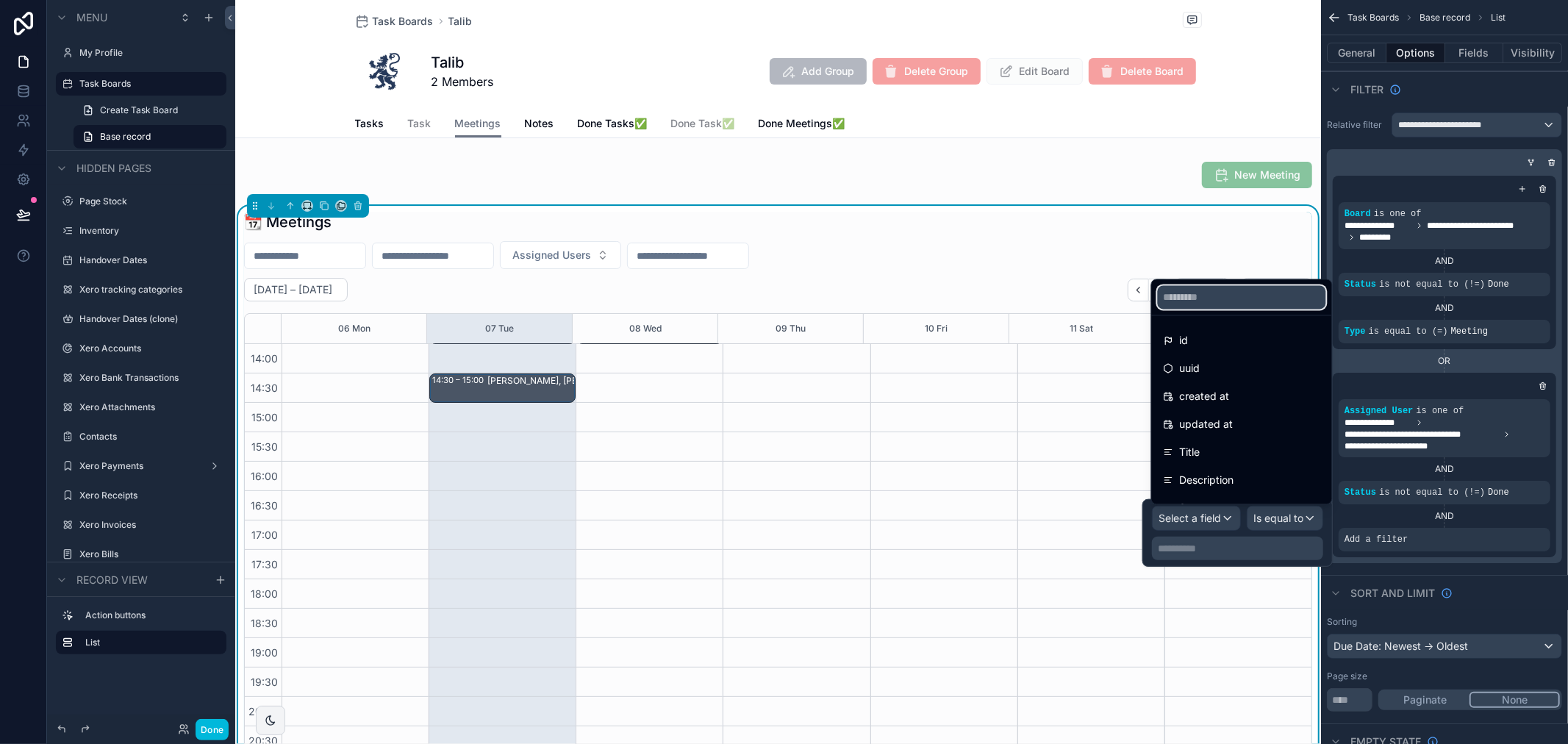
click at [1244, 291] on input "text" at bounding box center [1242, 297] width 169 height 24
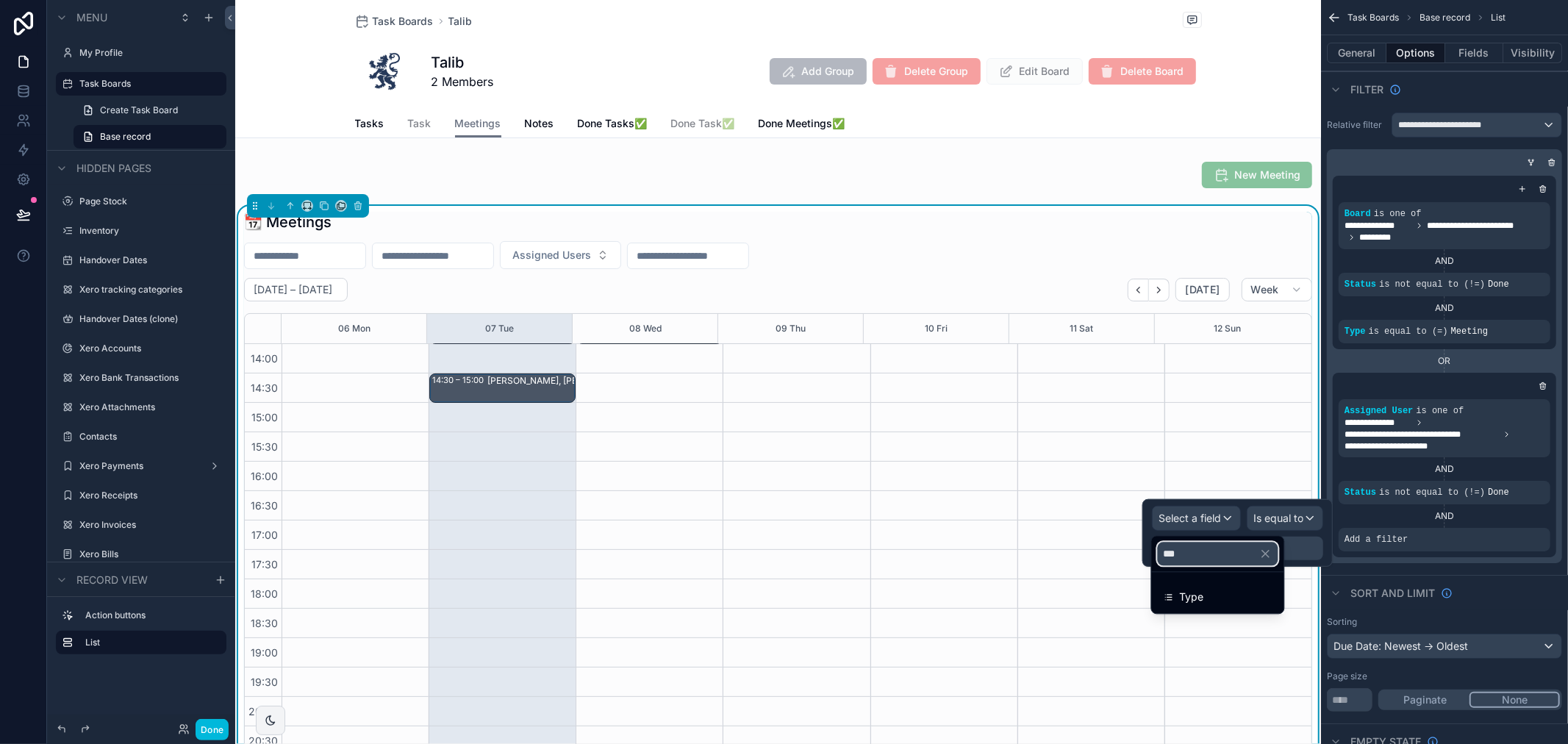
type input "***"
click at [1262, 593] on div "Type" at bounding box center [1218, 597] width 109 height 18
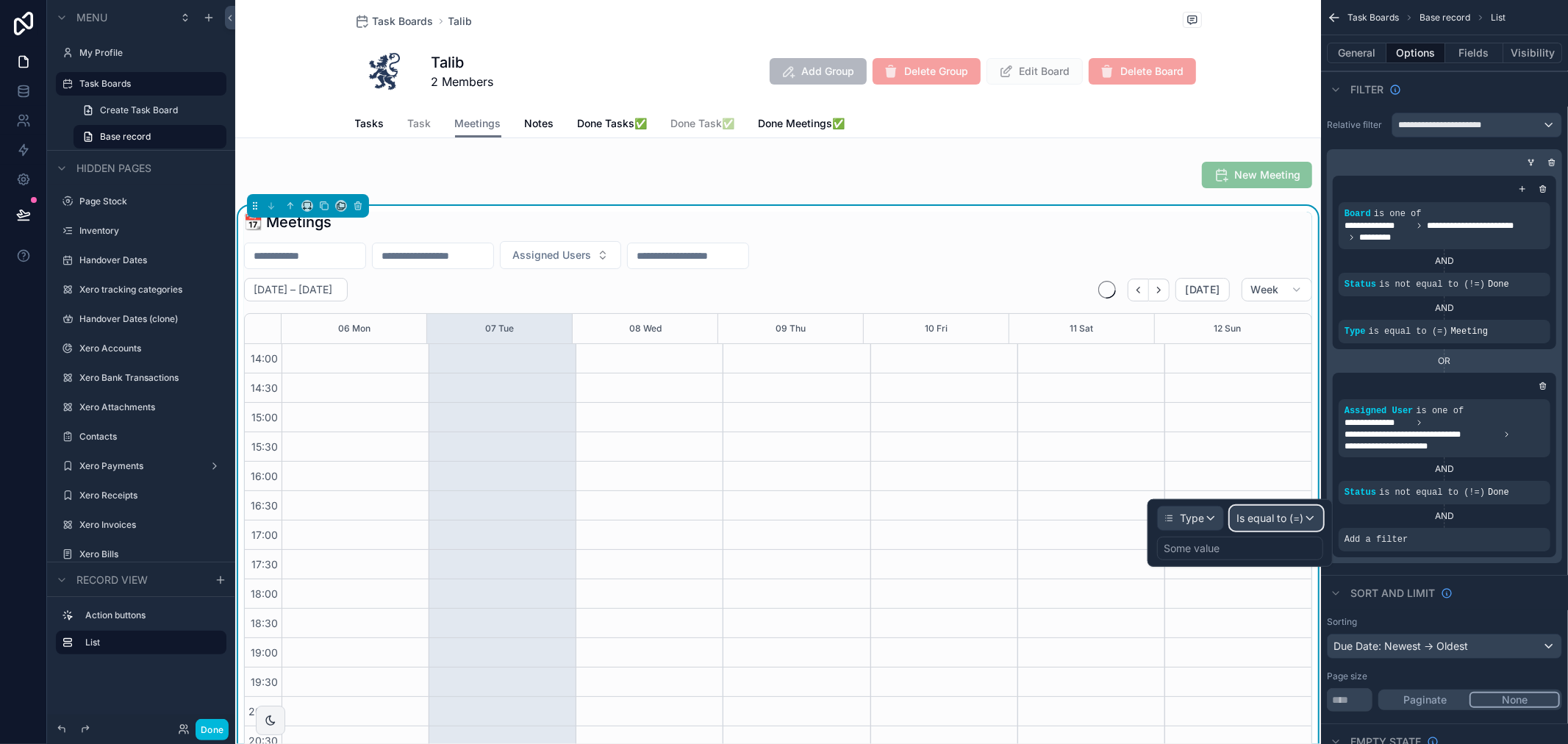
click at [1281, 516] on span "Is equal to (=)" at bounding box center [1270, 518] width 67 height 15
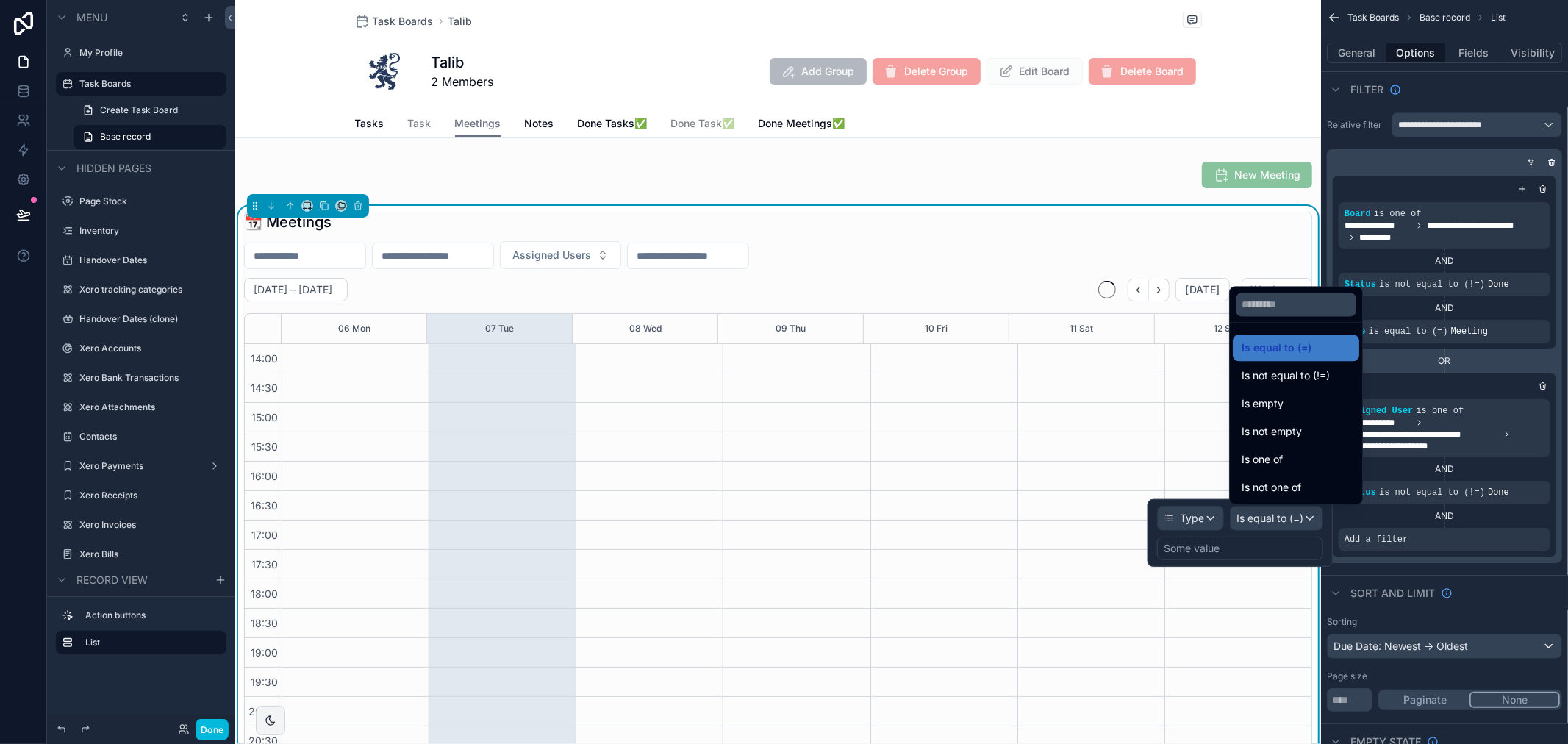
click at [1297, 348] on span "Is equal to (=)" at bounding box center [1276, 348] width 70 height 18
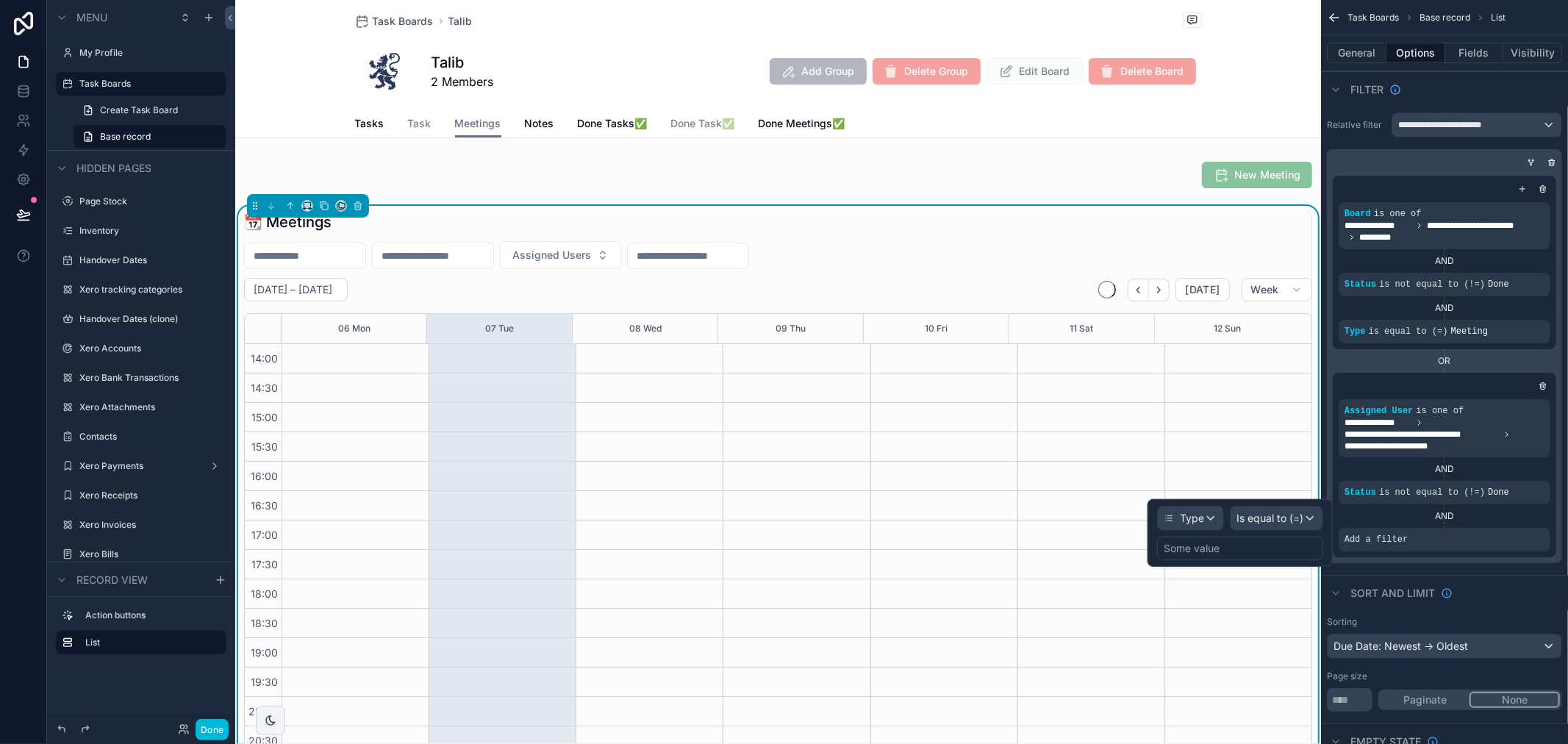
click at [1221, 545] on div "Some value" at bounding box center [1239, 548] width 166 height 24
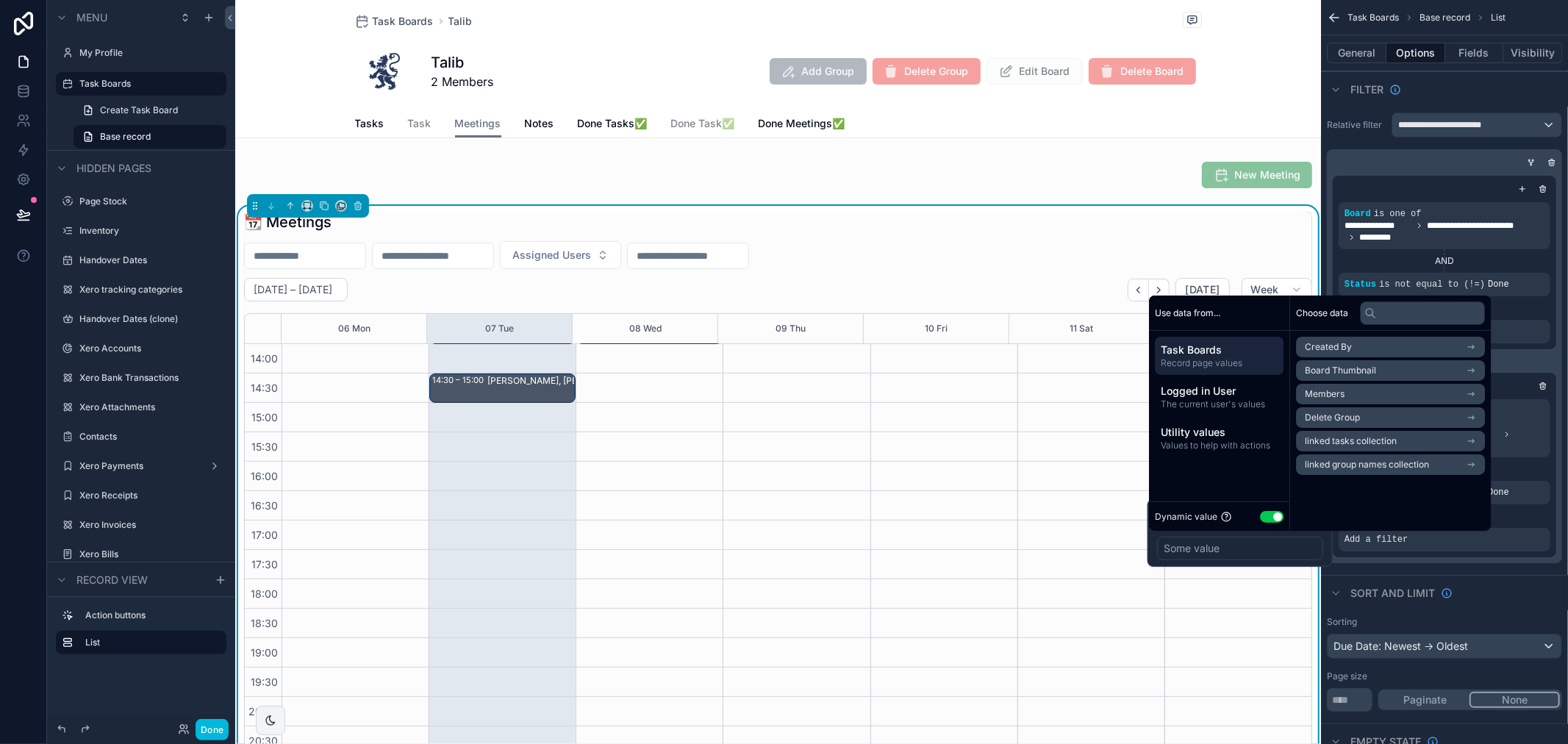
click at [1275, 518] on button "Use setting" at bounding box center [1272, 517] width 24 height 12
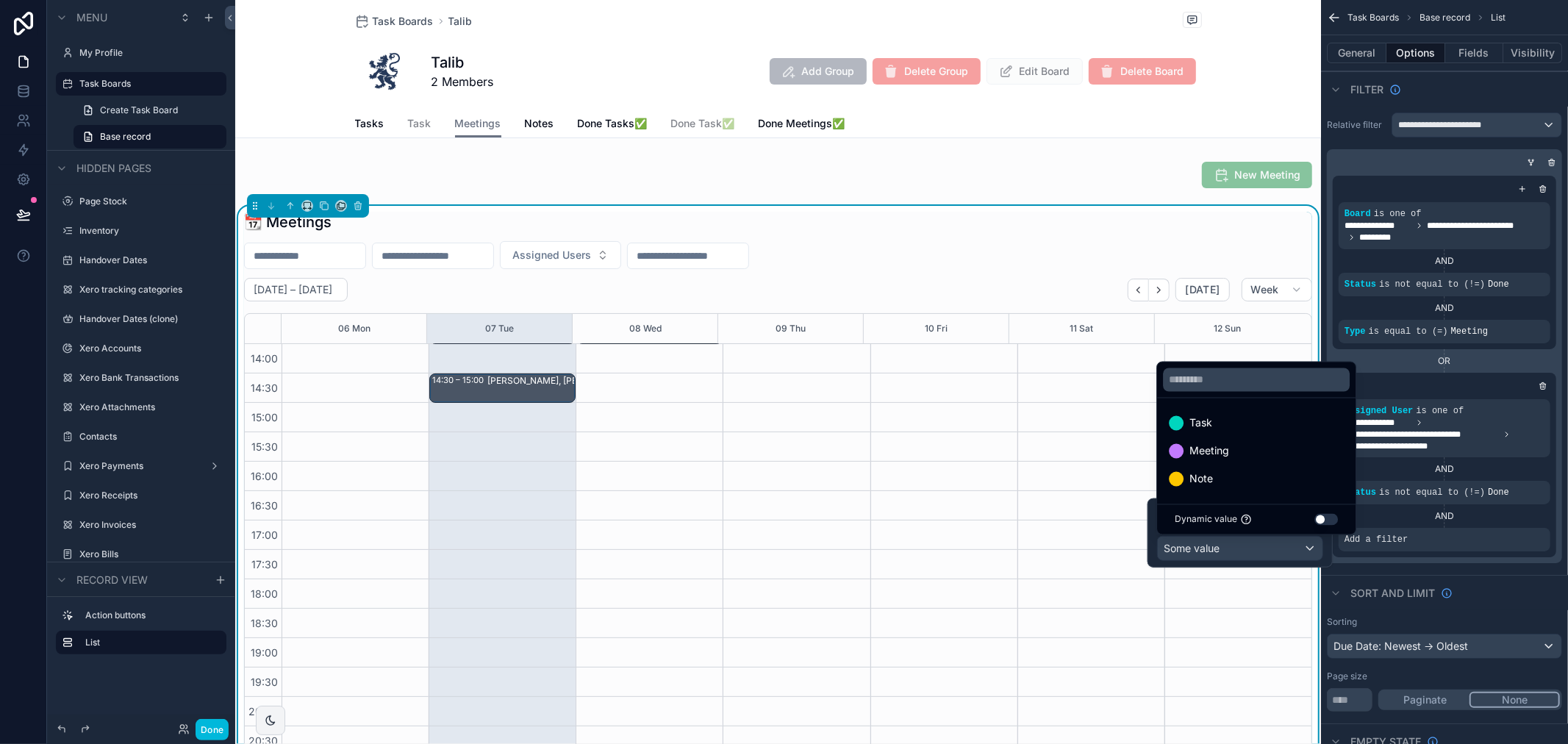
click at [1209, 445] on span "Meeting" at bounding box center [1209, 451] width 39 height 18
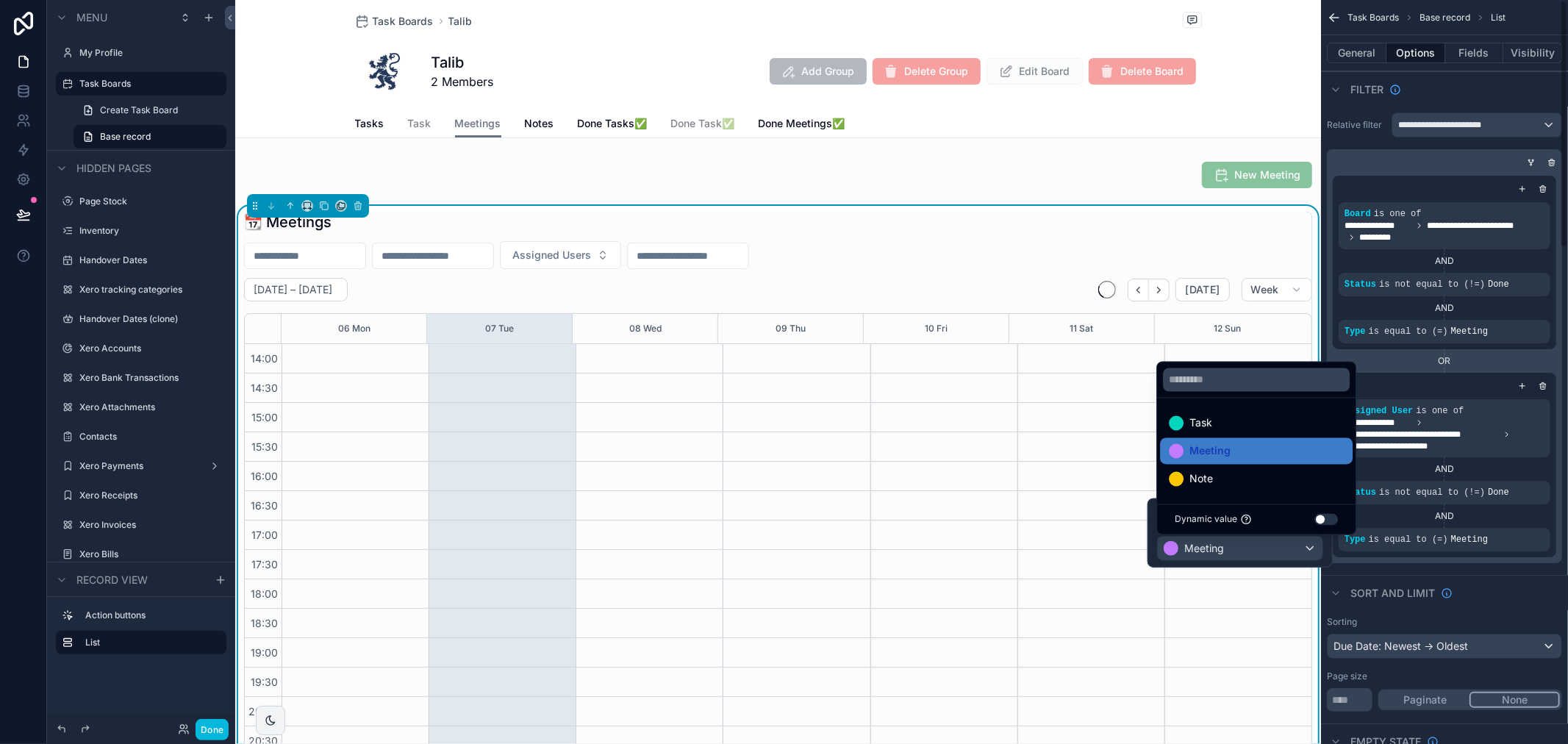
click at [1544, 569] on div "**********" at bounding box center [1444, 338] width 247 height 463
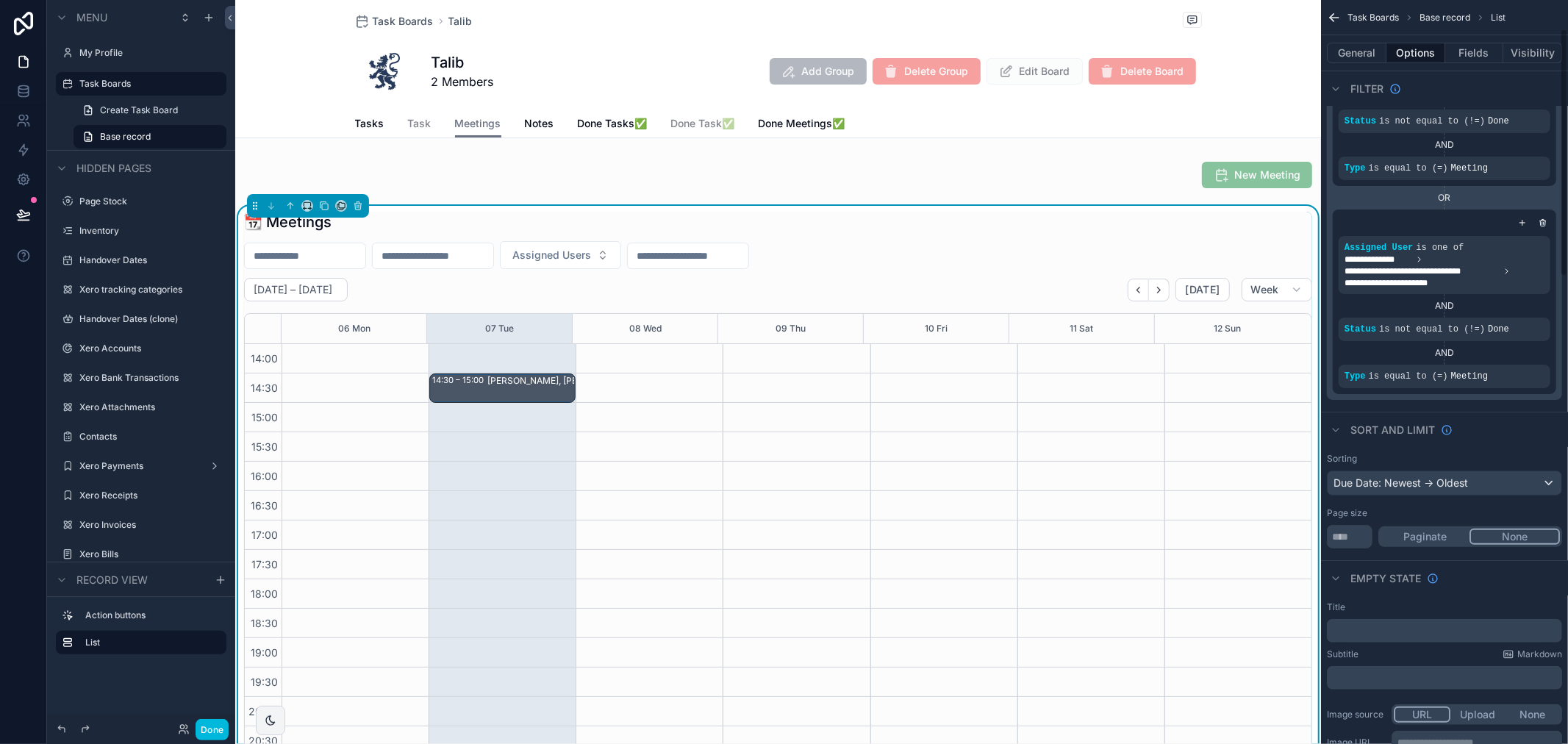
scroll to position [0, 0]
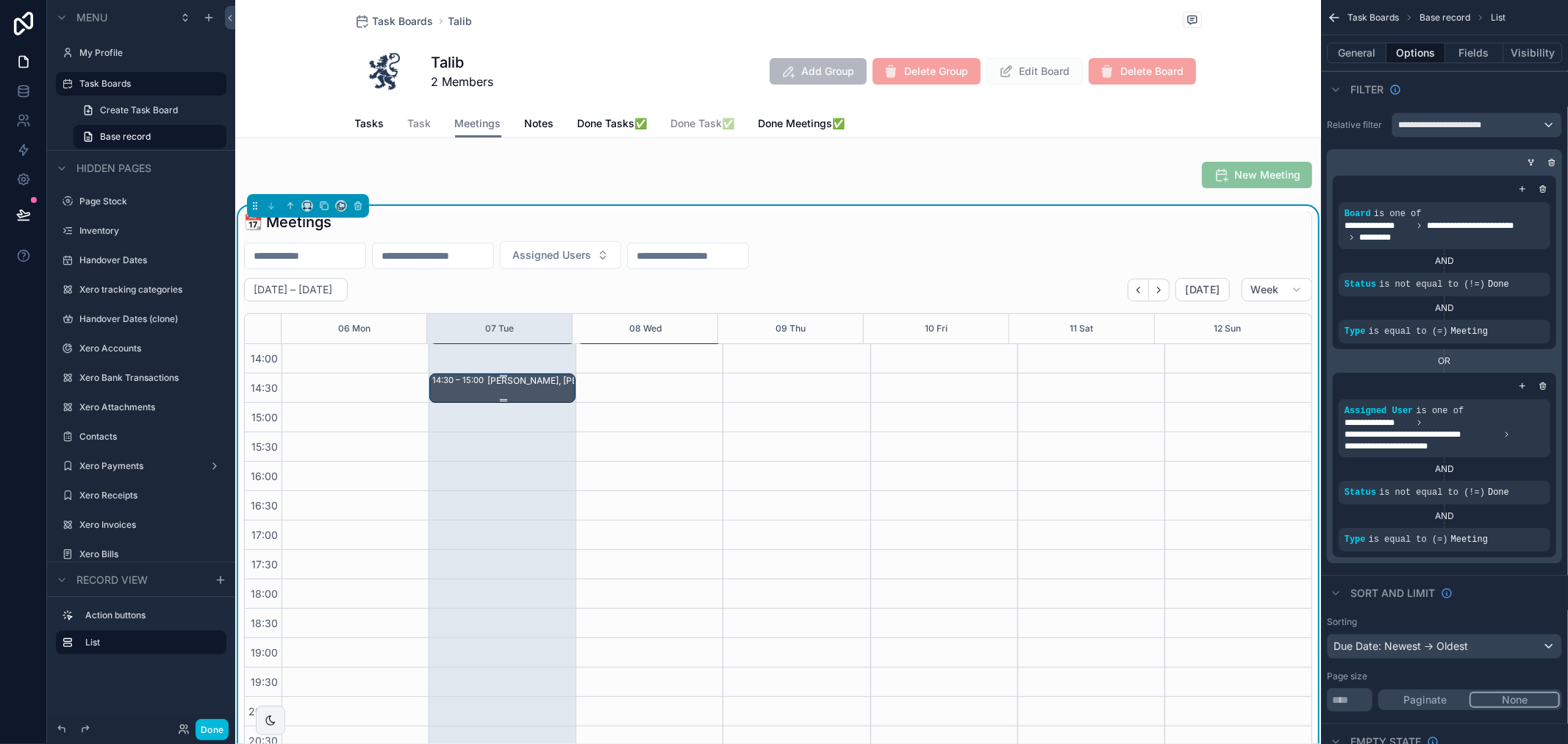
click at [542, 392] on div "[PERSON_NAME], [PERSON_NAME], [PERSON_NAME] - spare keys" at bounding box center [558, 387] width 142 height 26
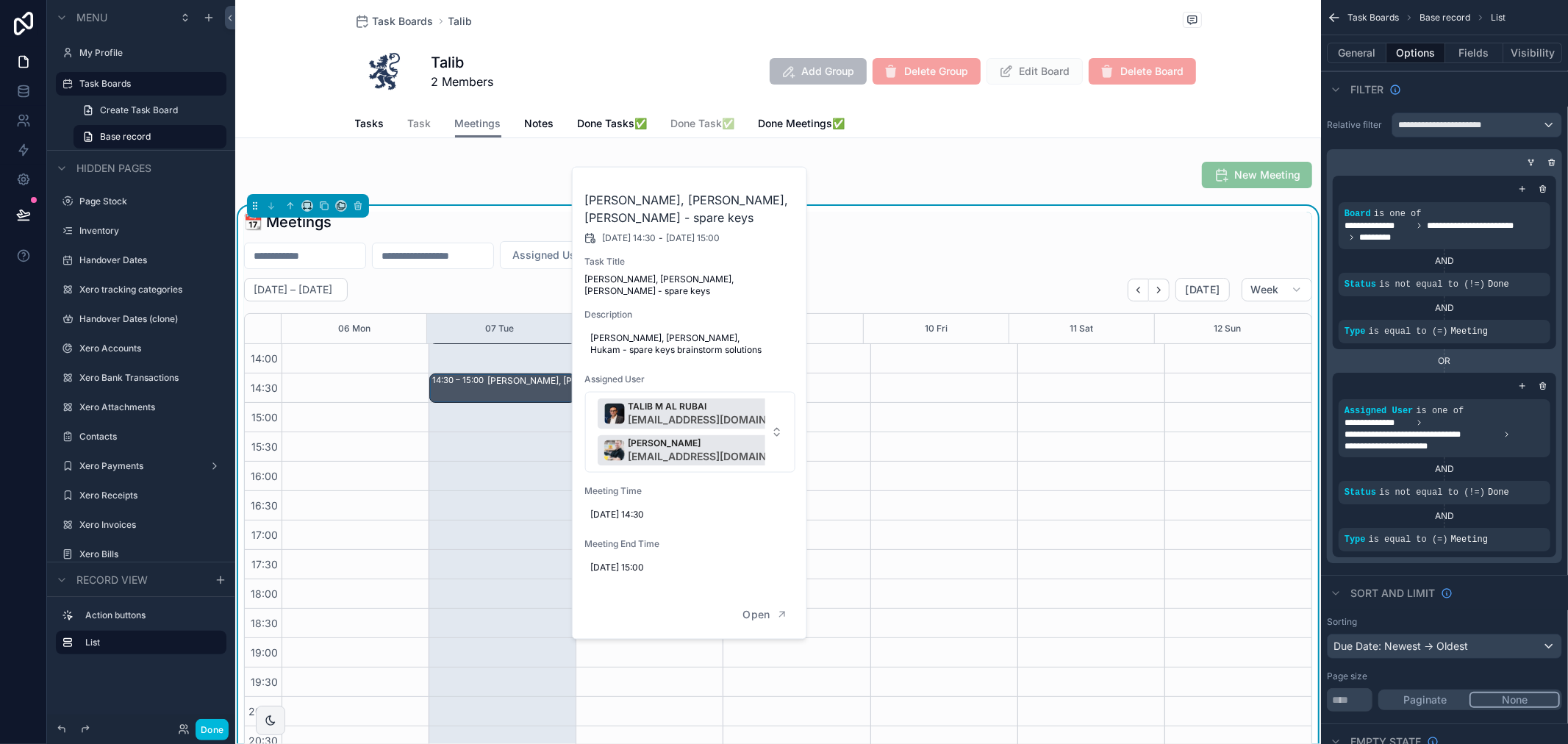
click at [373, 123] on span "Tasks" at bounding box center [370, 123] width 29 height 15
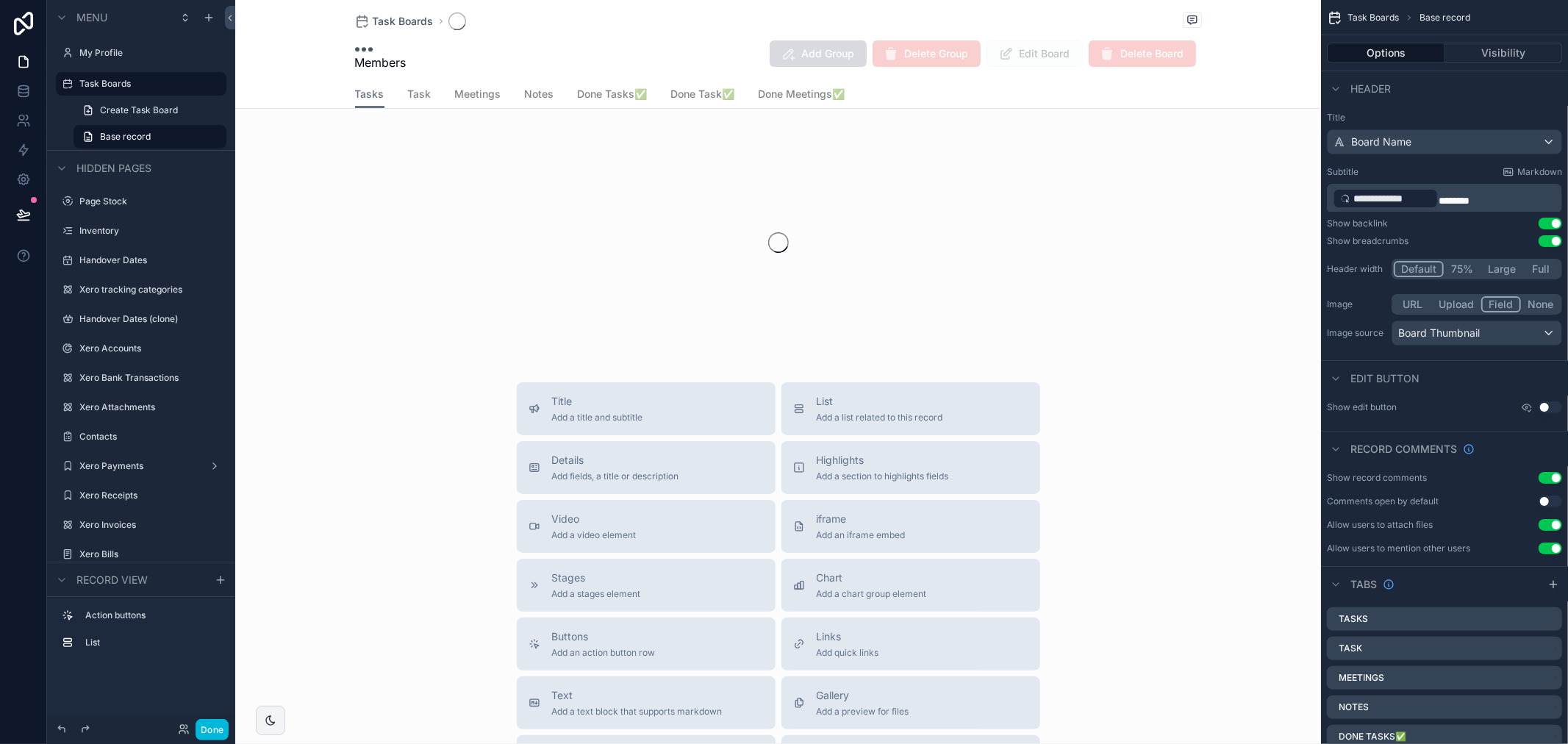
click at [371, 101] on span "Tasks" at bounding box center [370, 93] width 29 height 15
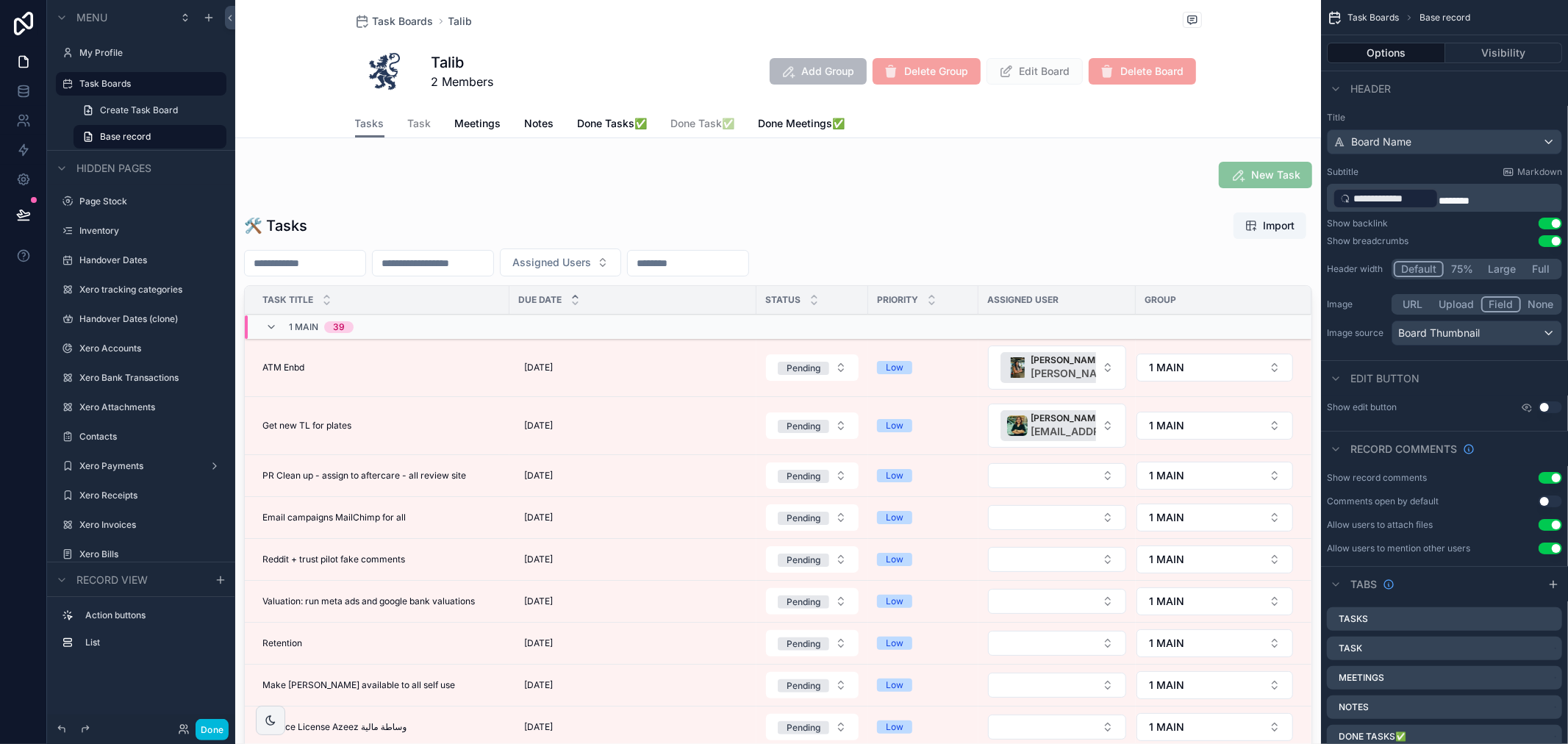
click at [420, 359] on div "scrollable content" at bounding box center [778, 531] width 1086 height 651
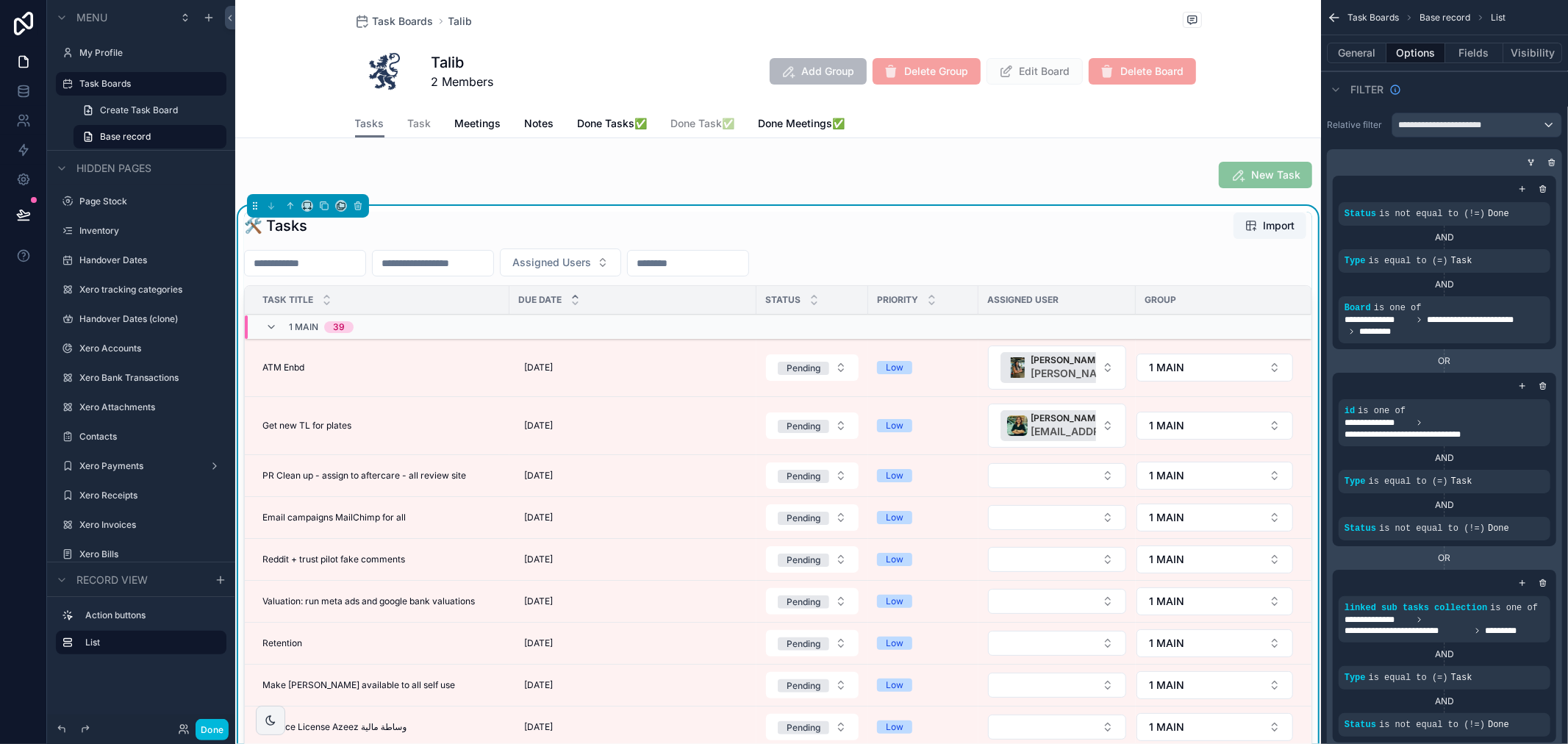
click at [295, 364] on span "ATM Enbd" at bounding box center [283, 368] width 42 height 12
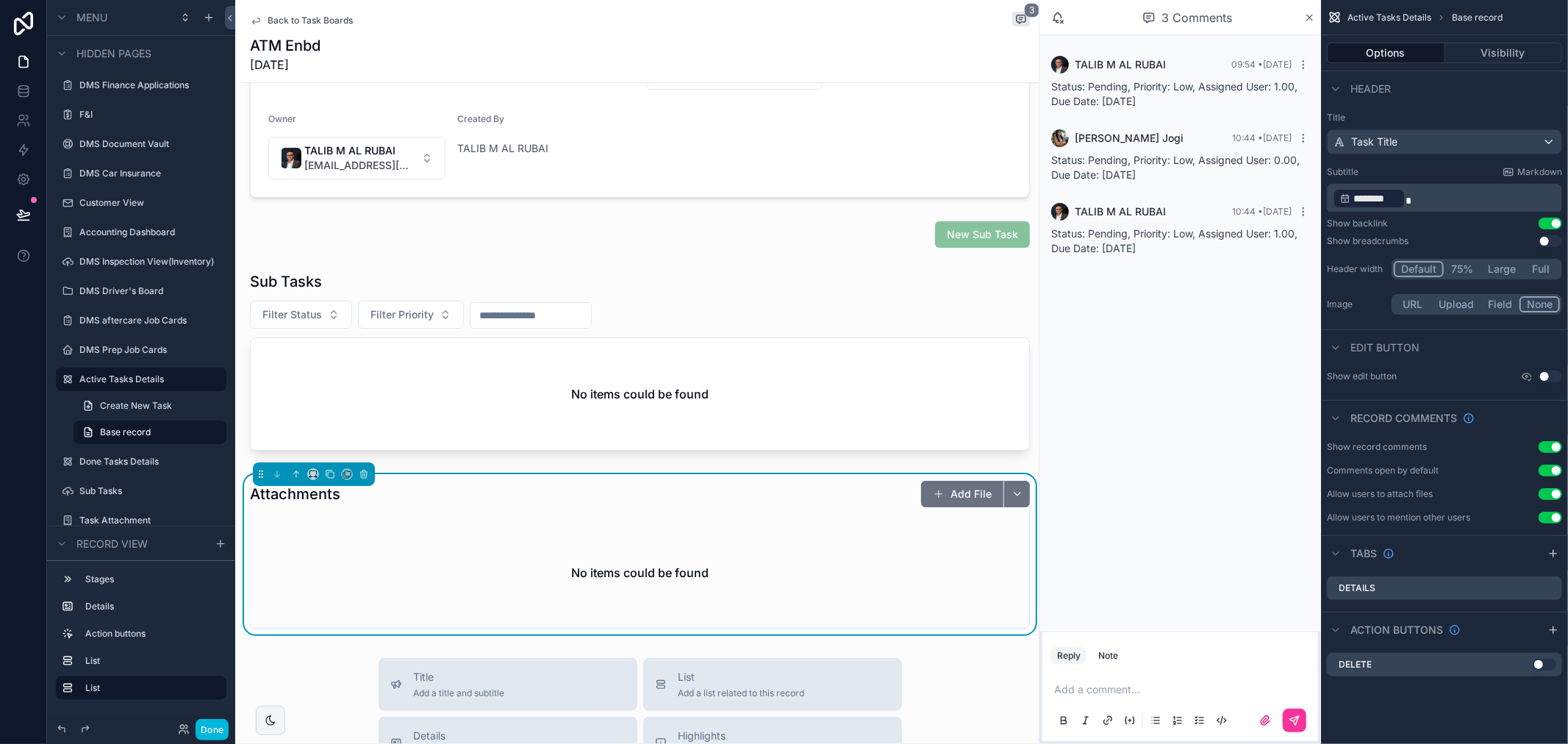
scroll to position [326, 0]
click at [649, 282] on div "scrollable content" at bounding box center [640, 365] width 798 height 197
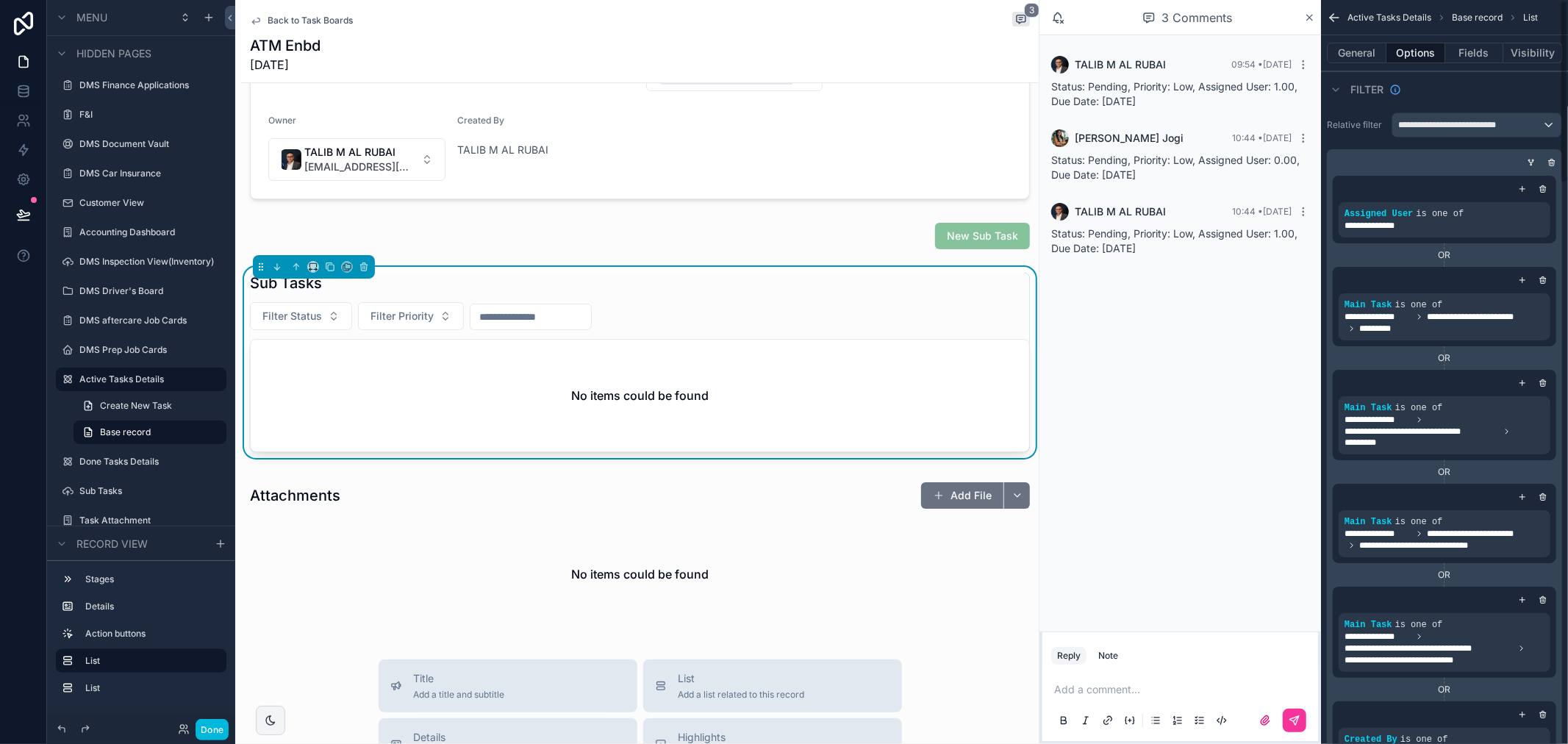
click at [1536, 56] on button "Visibility" at bounding box center [1533, 52] width 59 height 21
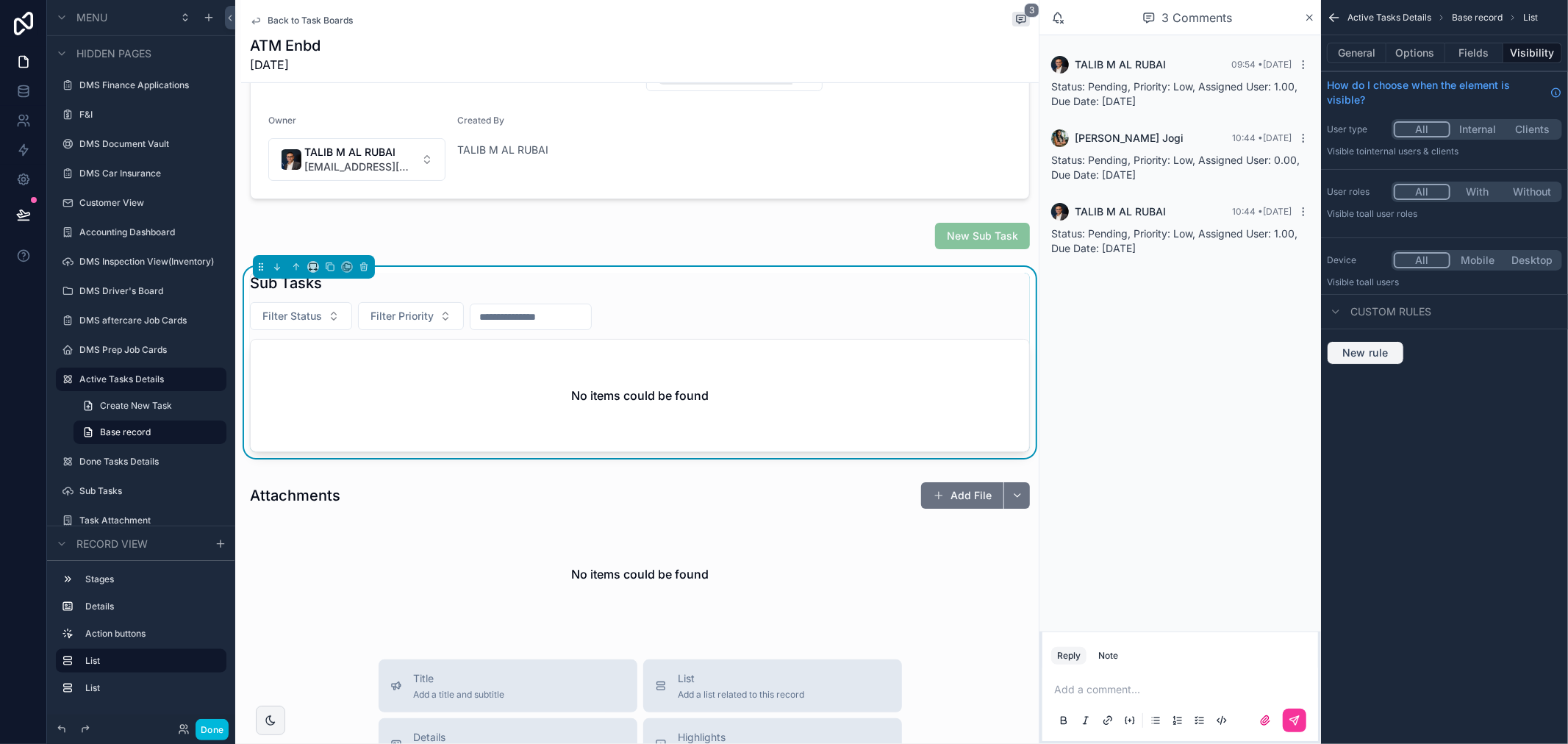
click at [1369, 354] on span "New rule" at bounding box center [1365, 352] width 58 height 13
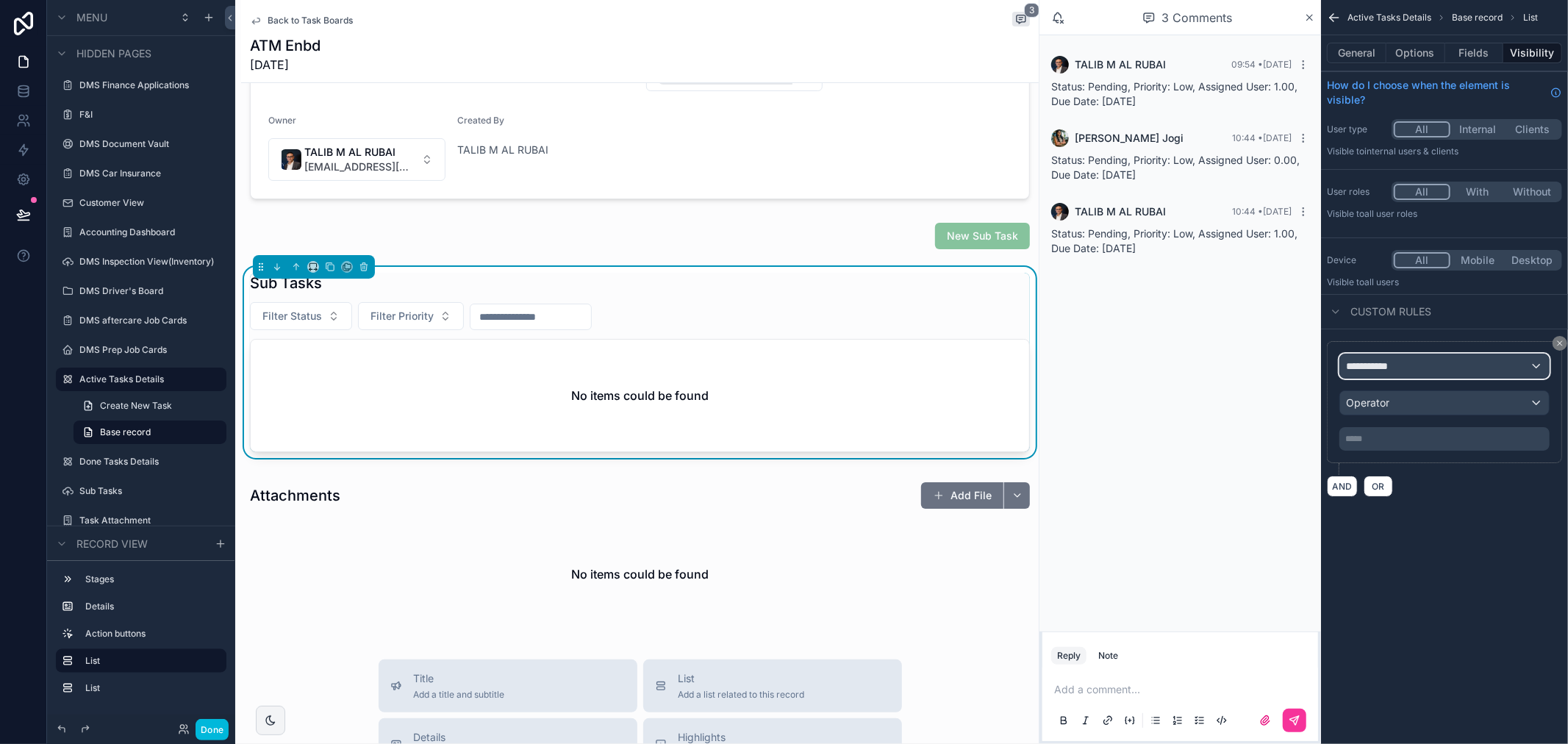
click at [1397, 368] on span "**********" at bounding box center [1373, 366] width 54 height 15
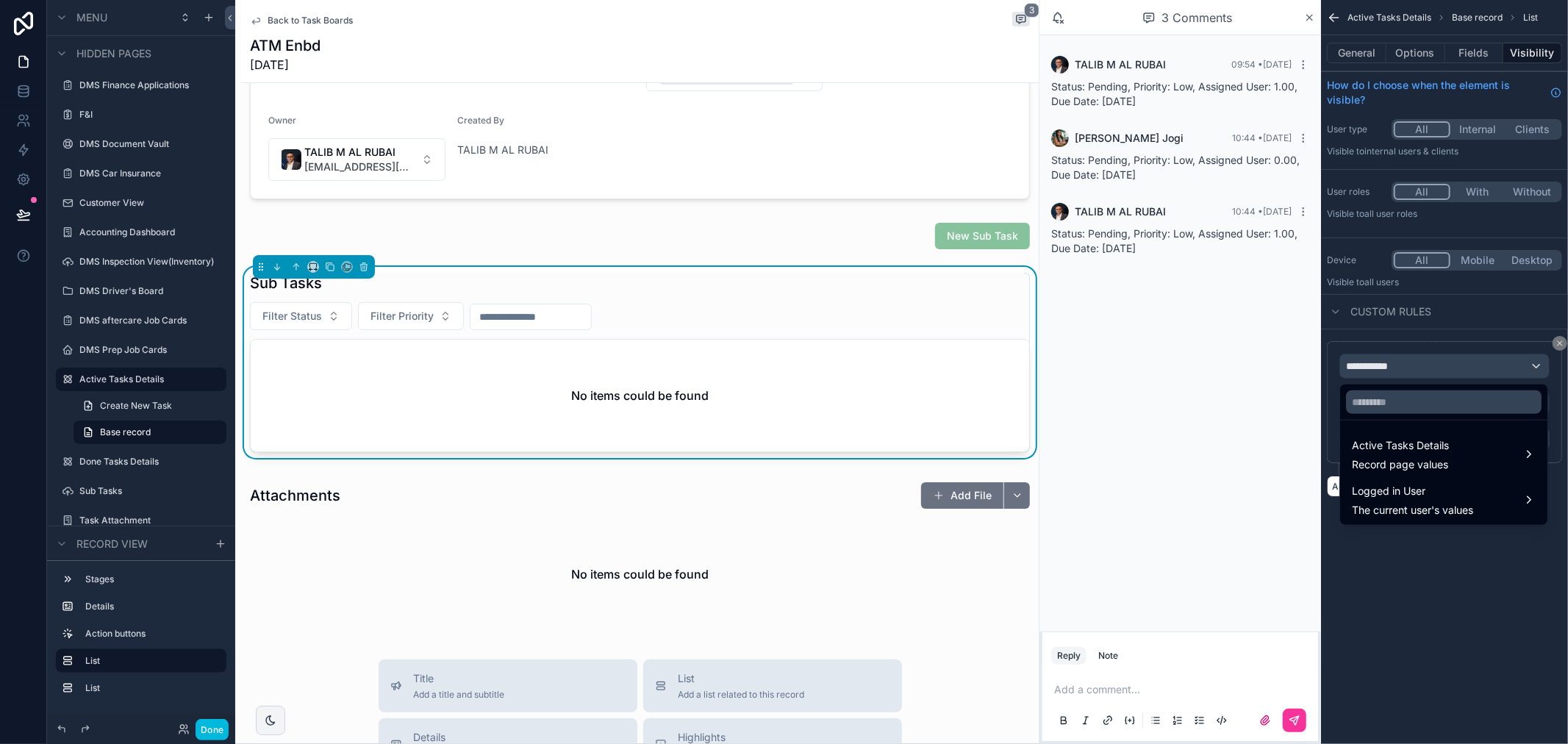
click at [1433, 457] on span "Record page values" at bounding box center [1400, 464] width 97 height 15
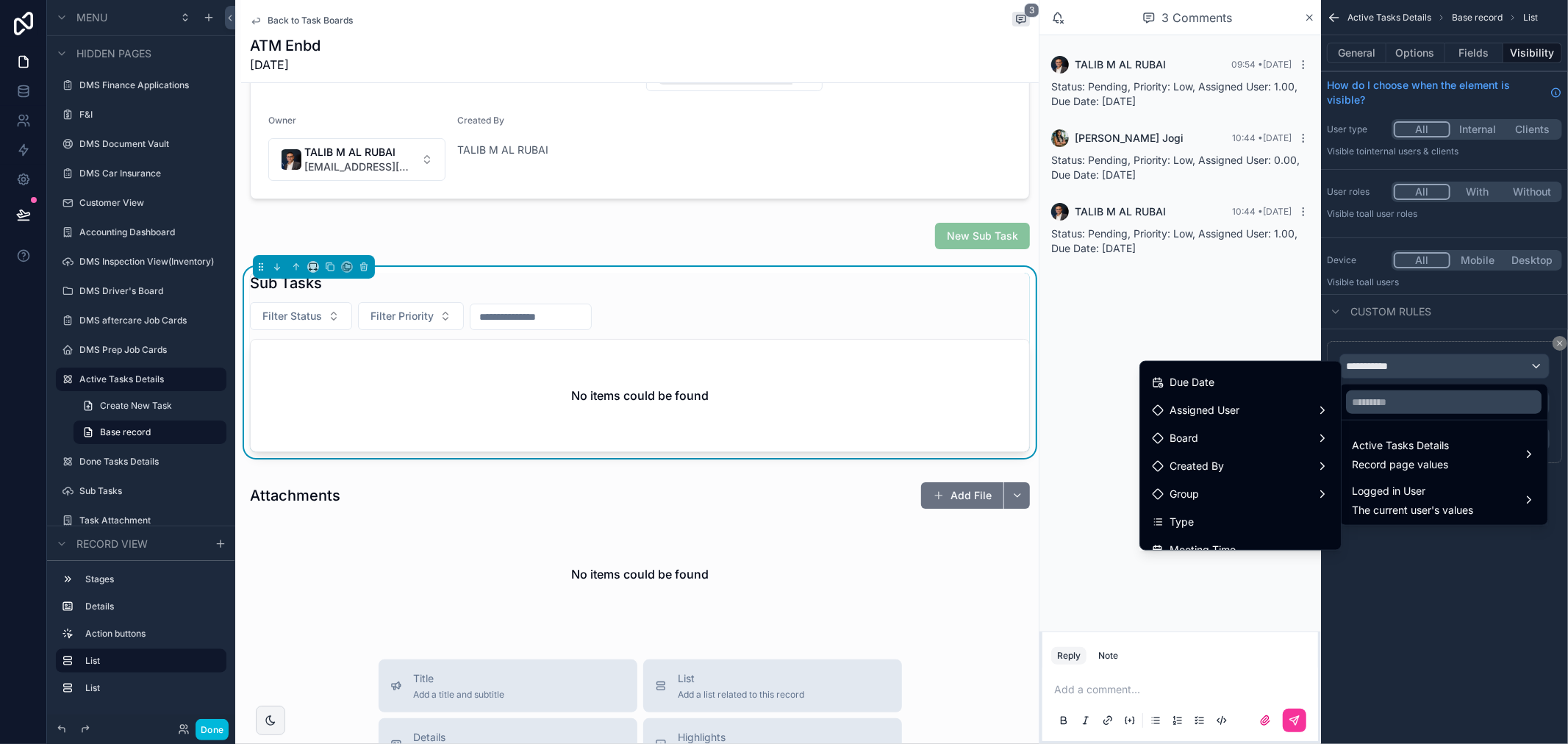
scroll to position [245, 0]
click at [1255, 445] on div "Type" at bounding box center [1240, 440] width 177 height 18
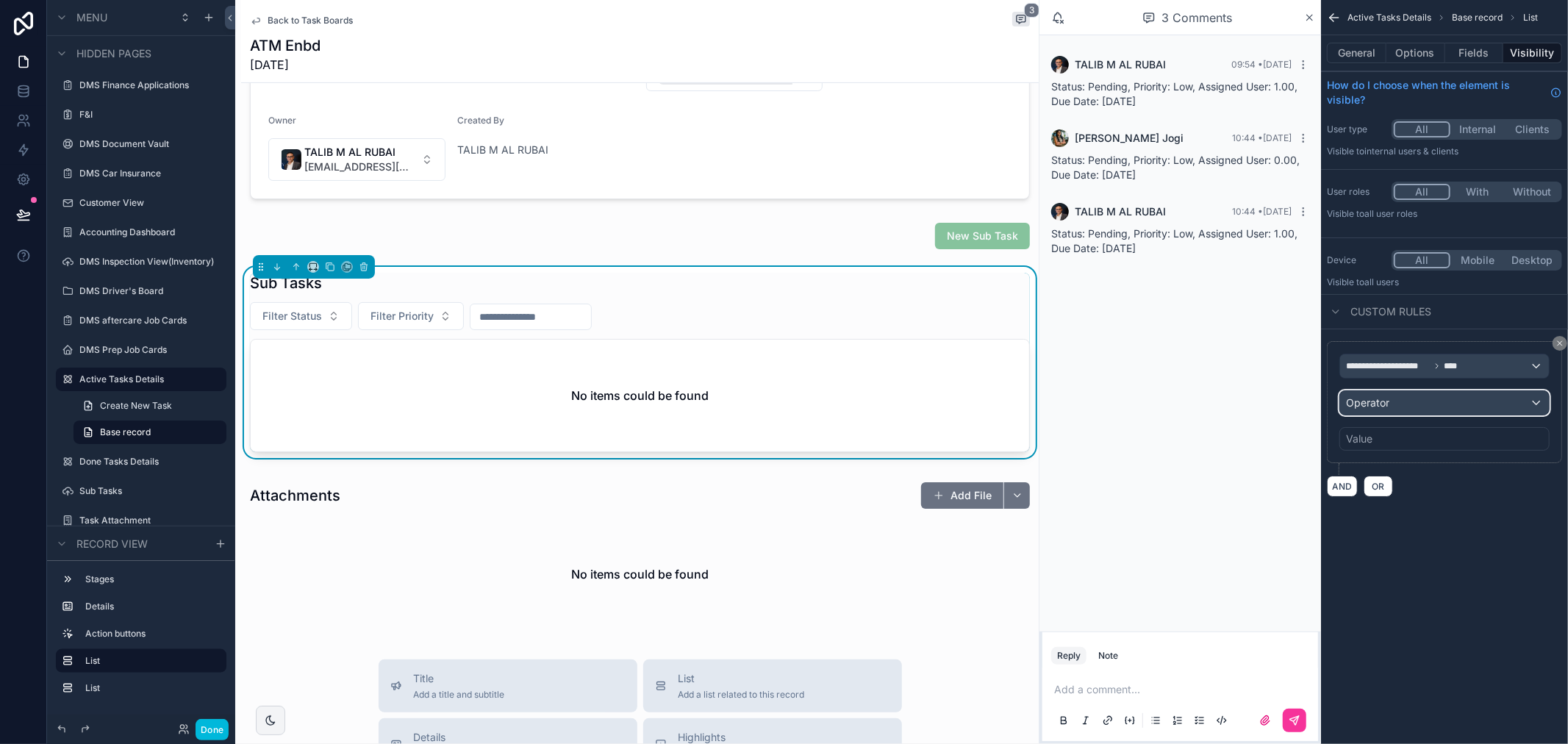
click at [1456, 406] on div "Operator" at bounding box center [1444, 403] width 209 height 24
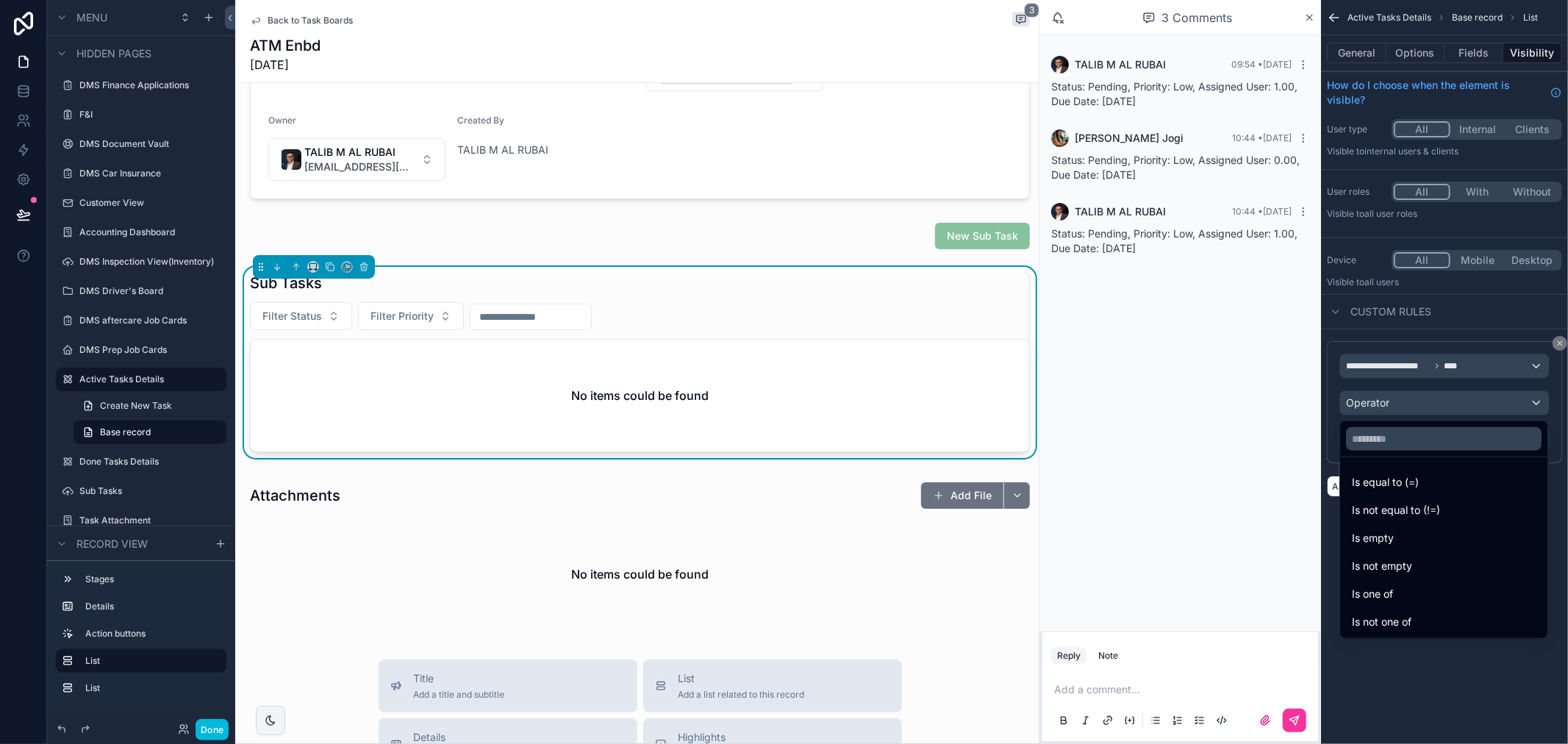
click at [1427, 489] on div "Is equal to (=)" at bounding box center [1443, 482] width 183 height 18
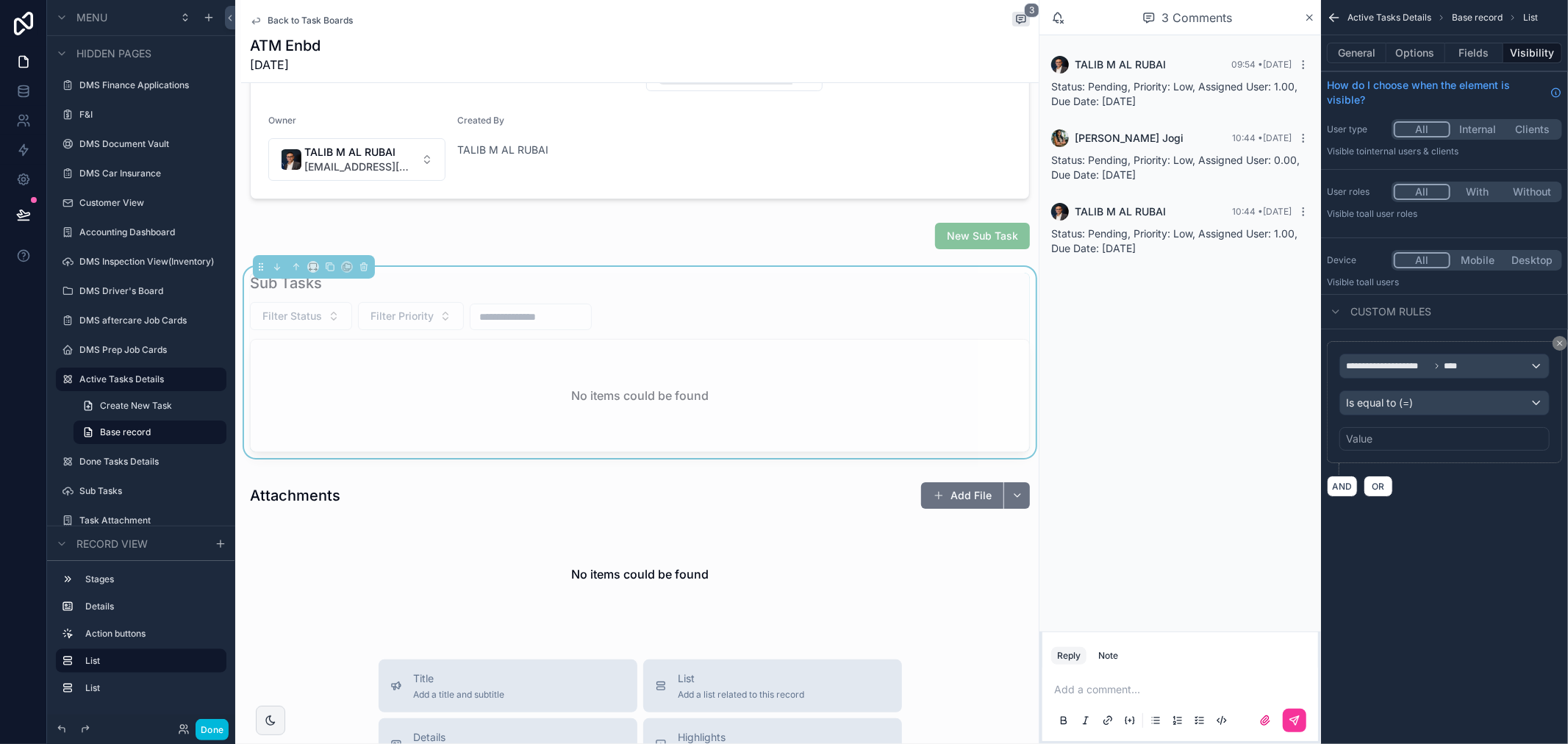
click at [1428, 439] on div "Value" at bounding box center [1444, 439] width 210 height 24
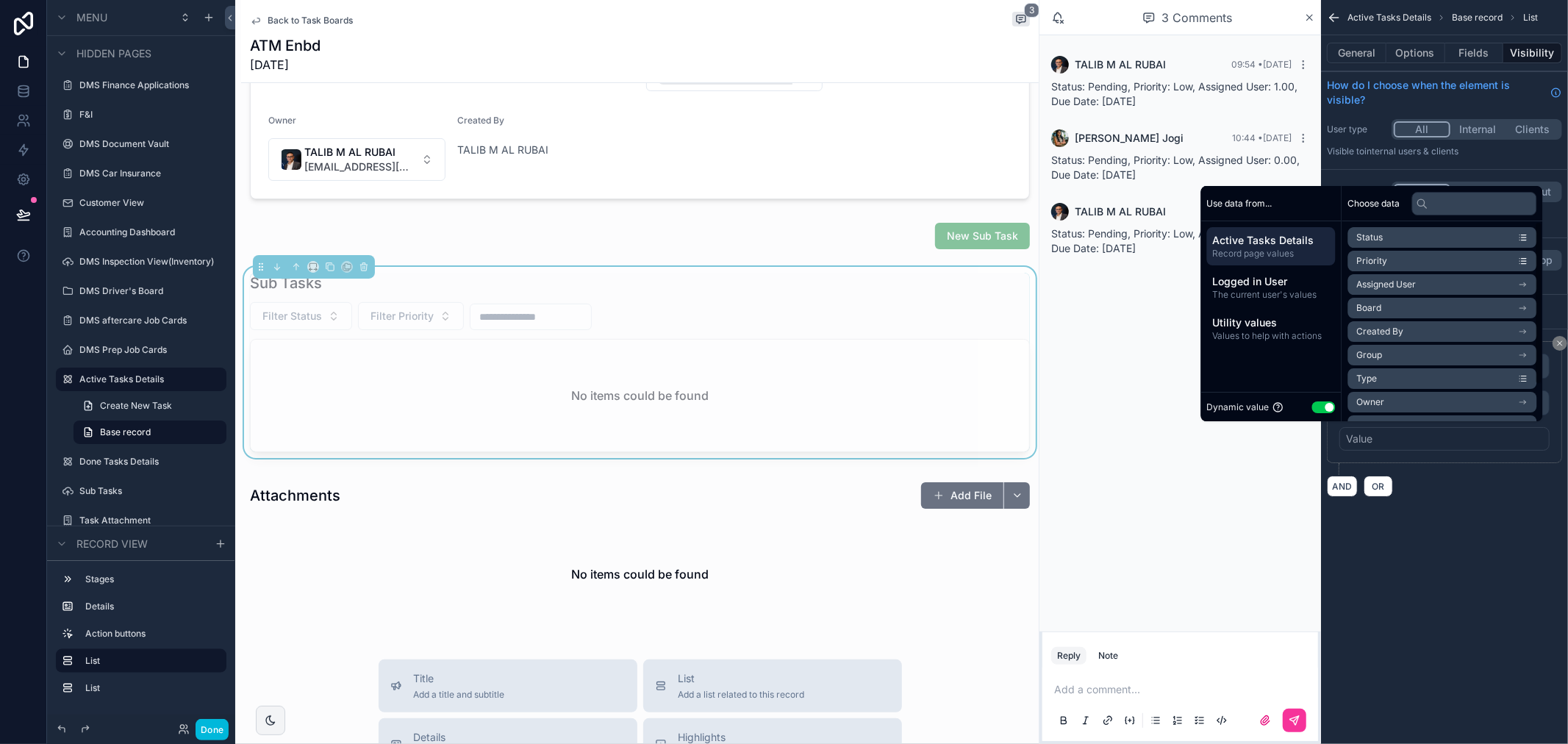
click at [1318, 413] on div "Dynamic value Use setting" at bounding box center [1271, 406] width 128 height 17
click at [1316, 407] on button "Use setting" at bounding box center [1324, 407] width 24 height 12
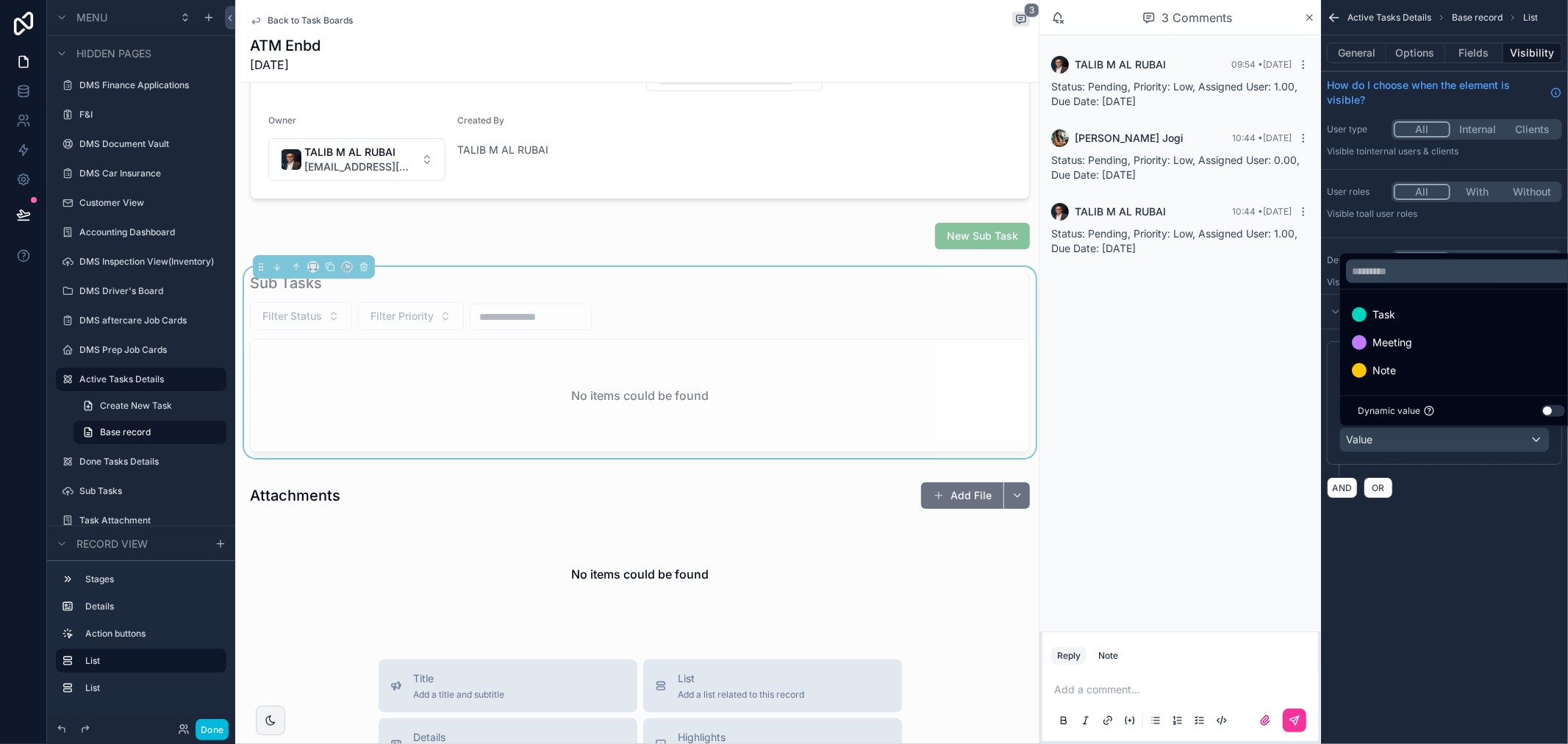
click at [1421, 315] on div "Task" at bounding box center [1461, 315] width 219 height 18
click at [1458, 531] on div "**********" at bounding box center [1444, 267] width 247 height 533
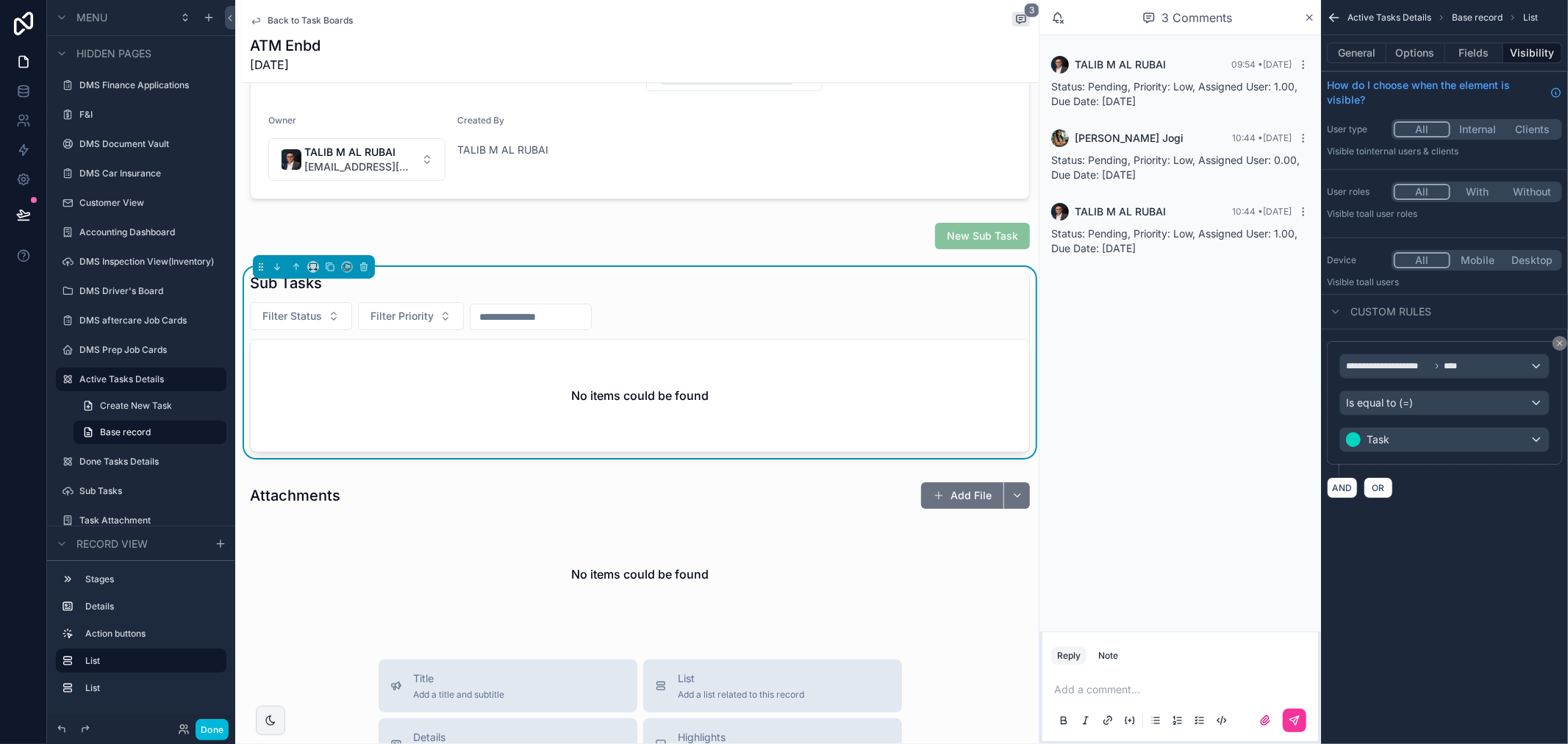
click at [886, 233] on div "scrollable content" at bounding box center [640, 235] width 798 height 38
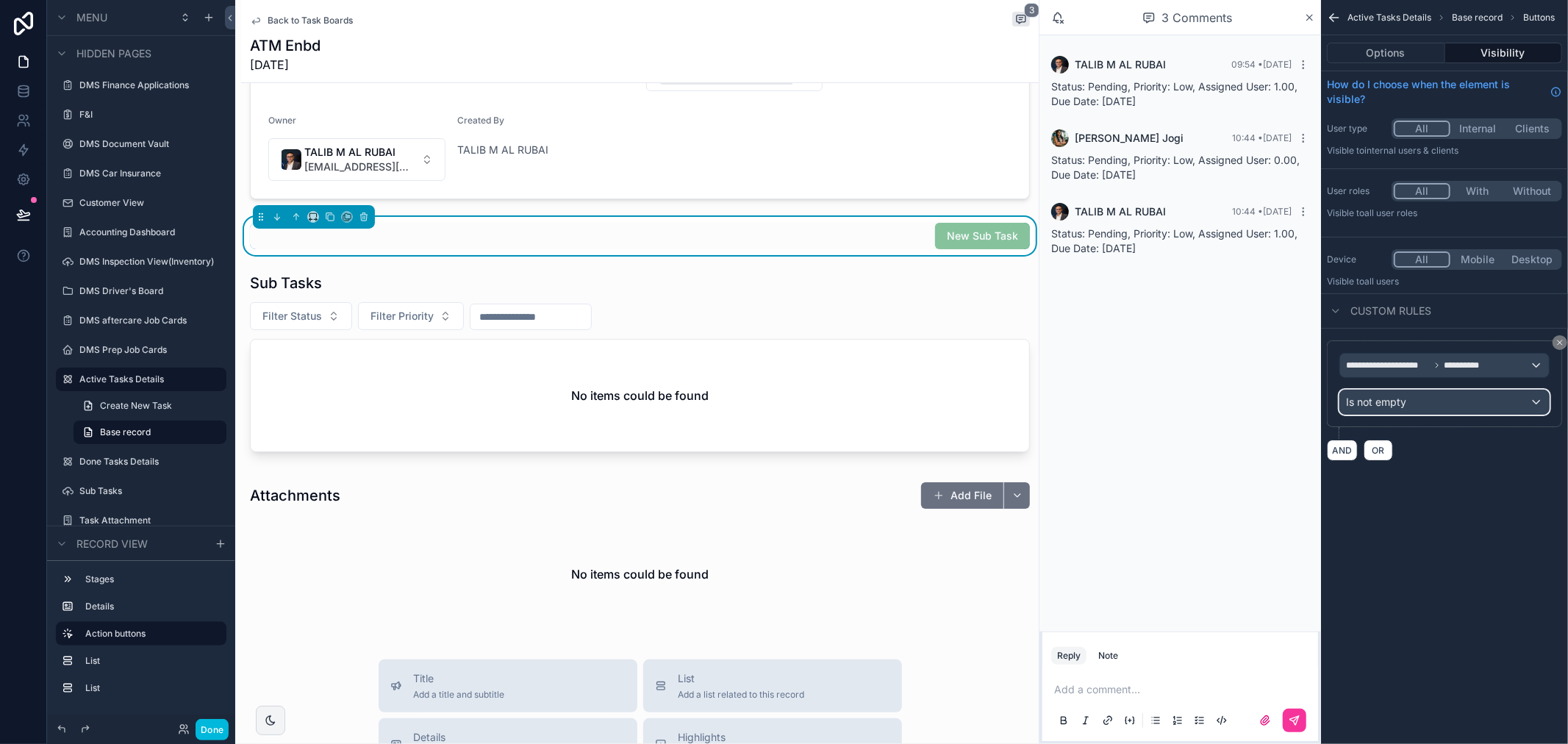
click at [1478, 405] on div "Is not empty" at bounding box center [1444, 402] width 209 height 24
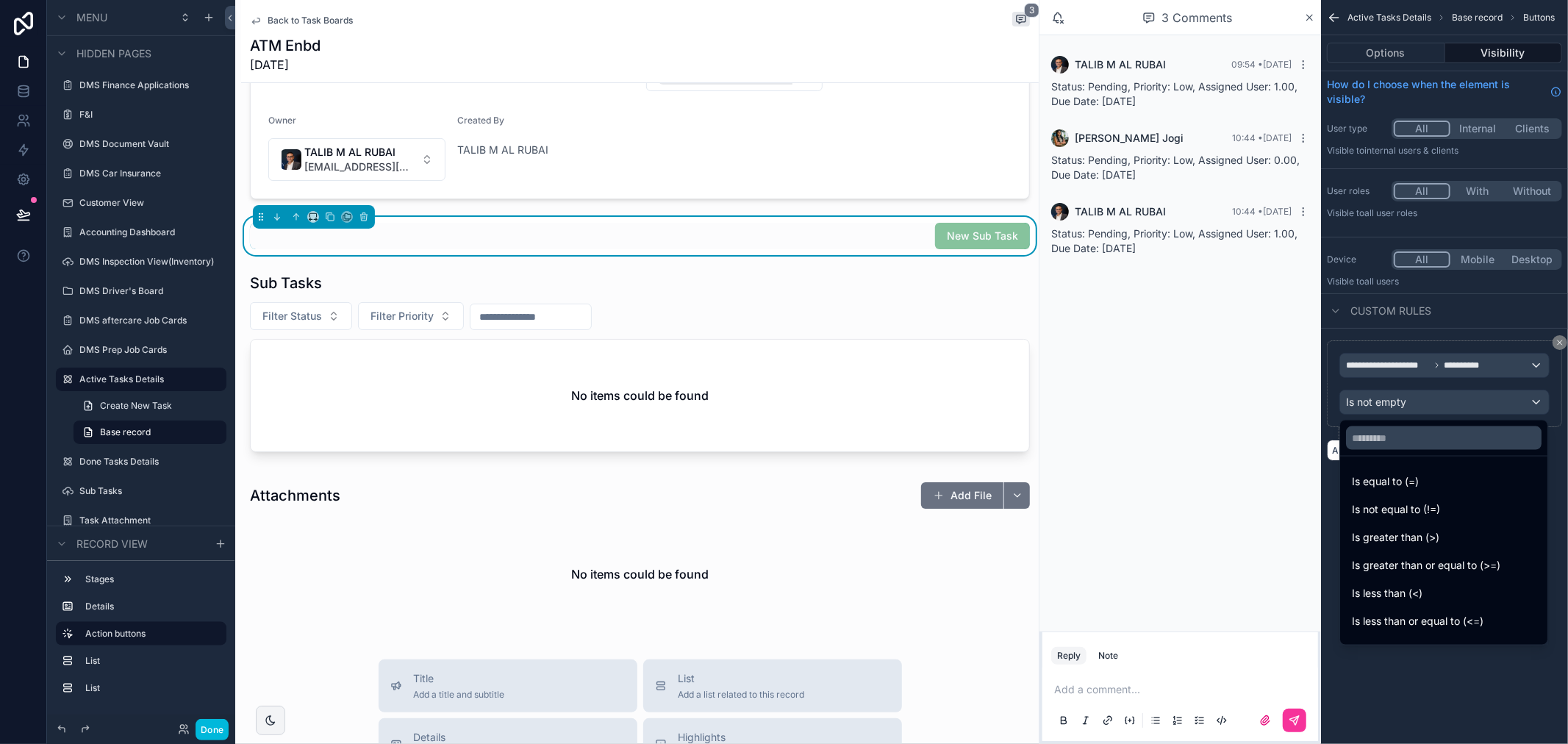
click at [1478, 405] on div "scrollable content" at bounding box center [784, 372] width 1568 height 744
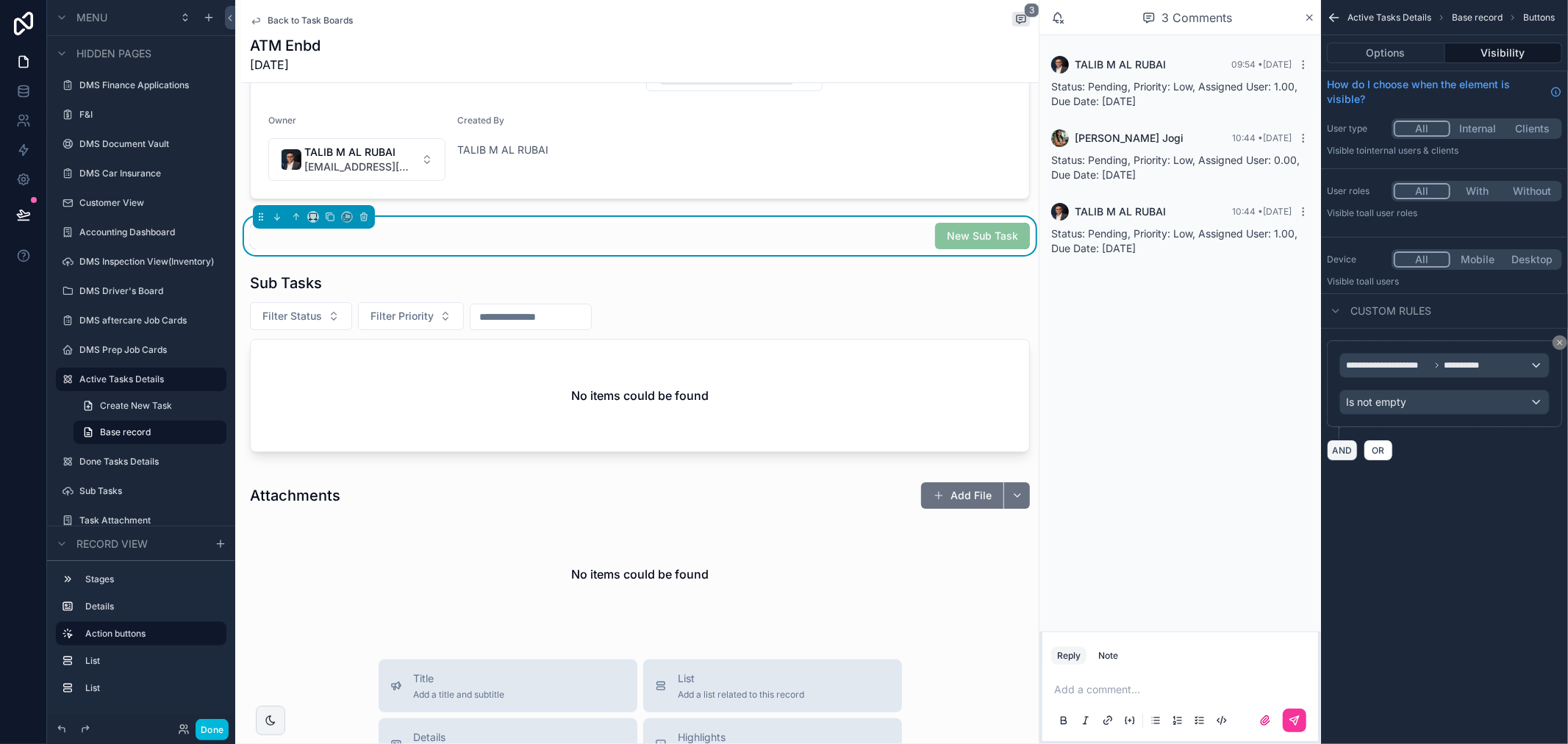
click at [1340, 446] on button "AND" at bounding box center [1341, 450] width 30 height 22
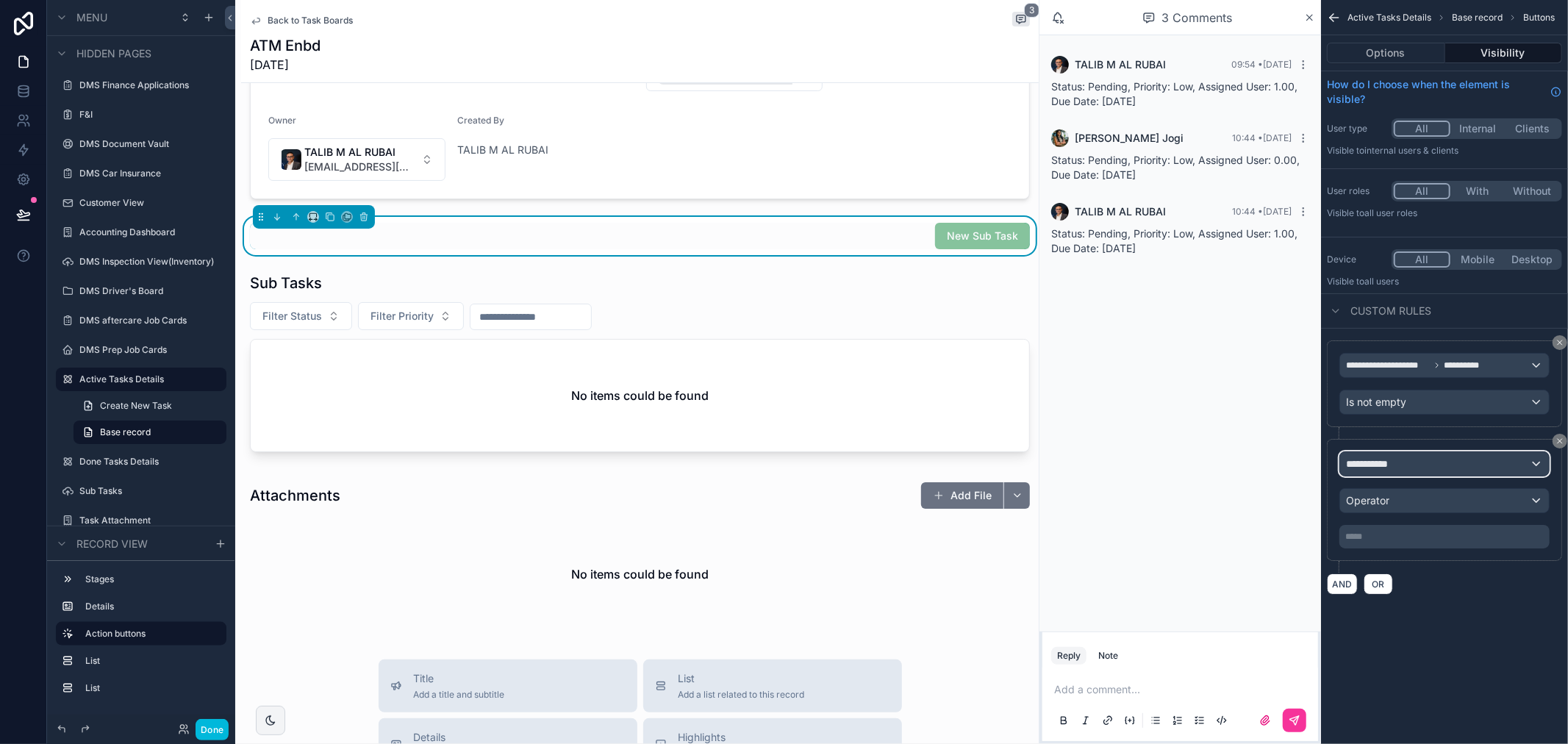
click at [1517, 468] on div "**********" at bounding box center [1444, 464] width 209 height 24
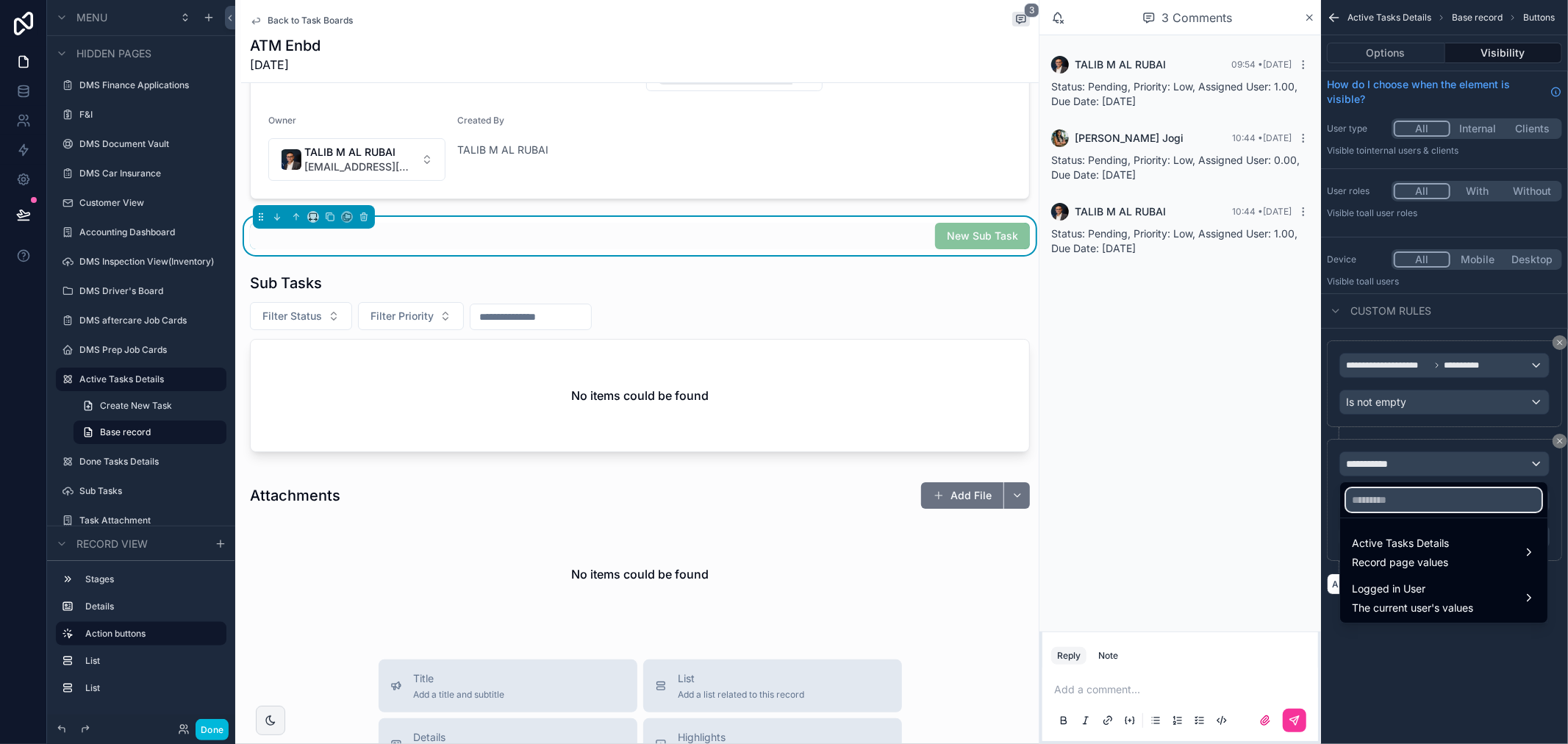
click at [1389, 501] on input "text" at bounding box center [1443, 500] width 195 height 24
type input "***"
click at [1383, 540] on span "Active Tasks Details" at bounding box center [1400, 543] width 97 height 18
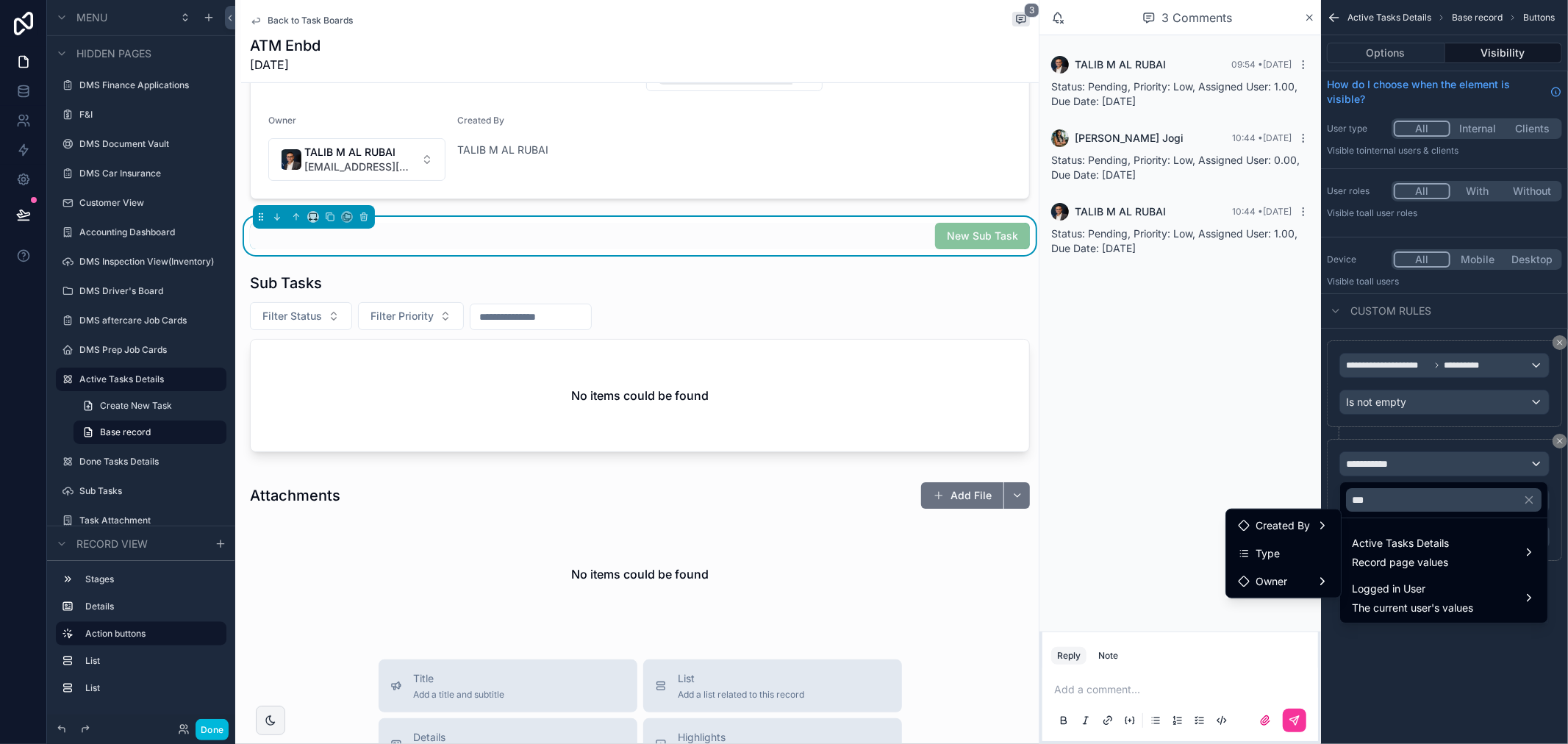
click at [1306, 548] on div "Type" at bounding box center [1284, 554] width 91 height 18
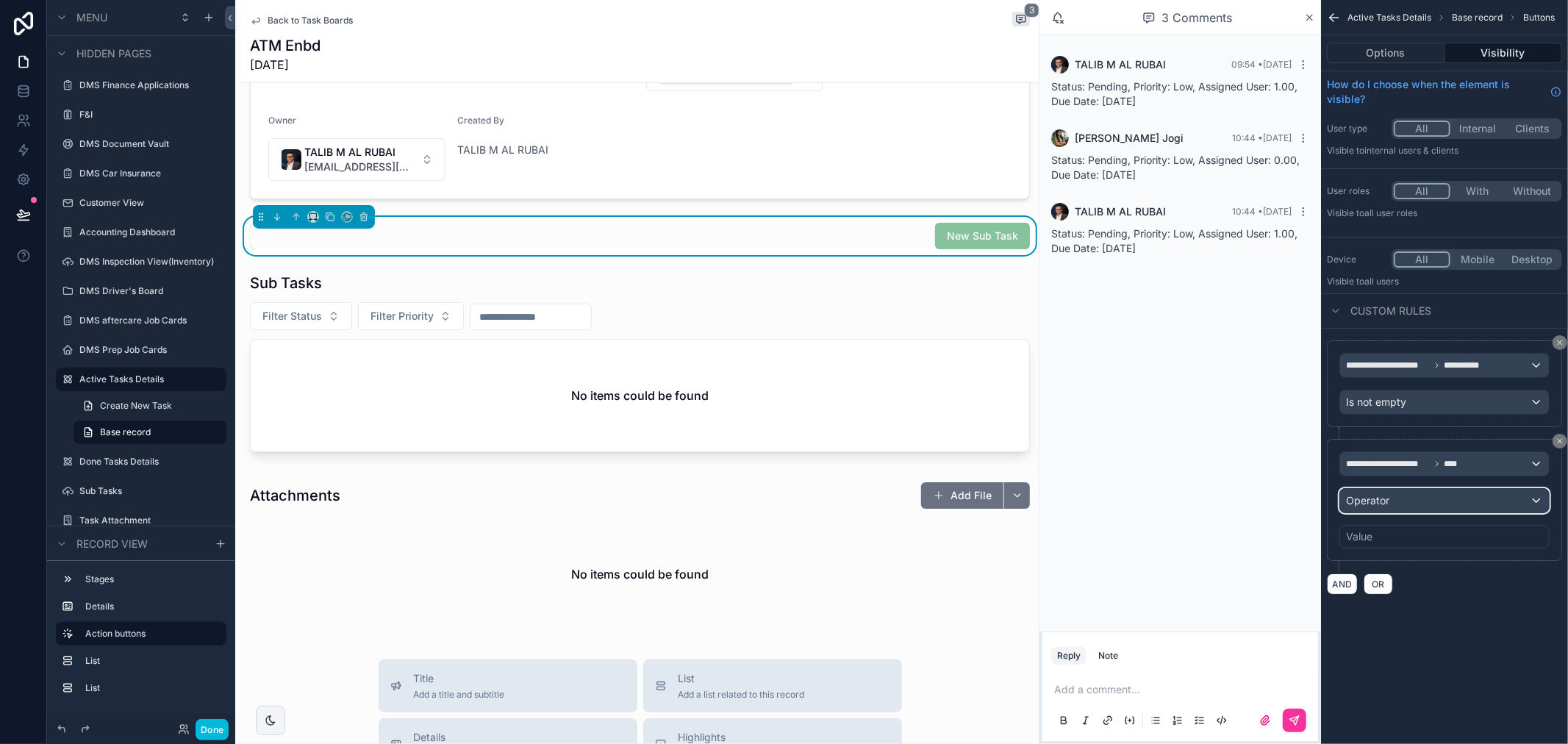
click at [1413, 497] on div "Operator" at bounding box center [1444, 501] width 209 height 24
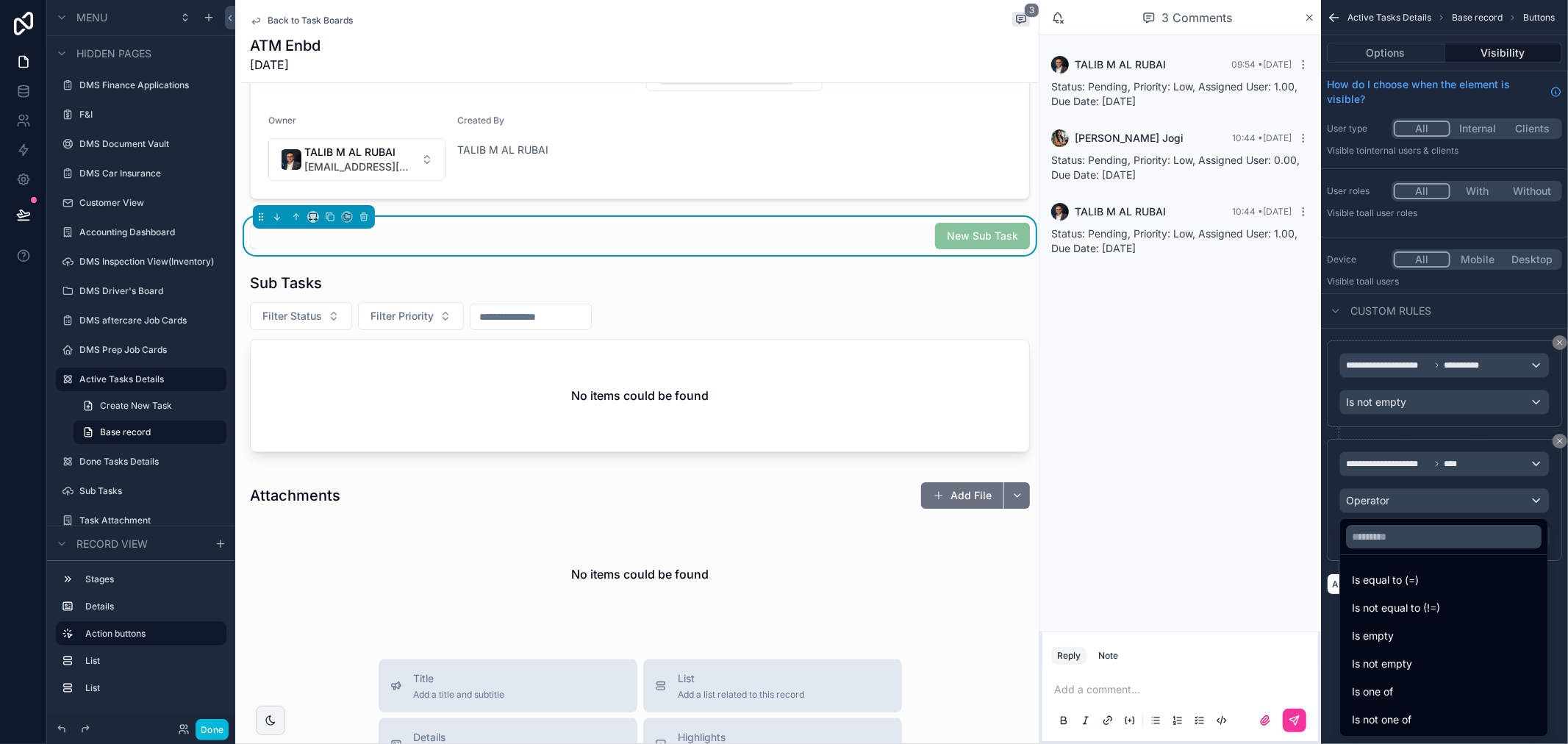
click at [1407, 573] on span "Is equal to (=)" at bounding box center [1386, 580] width 67 height 18
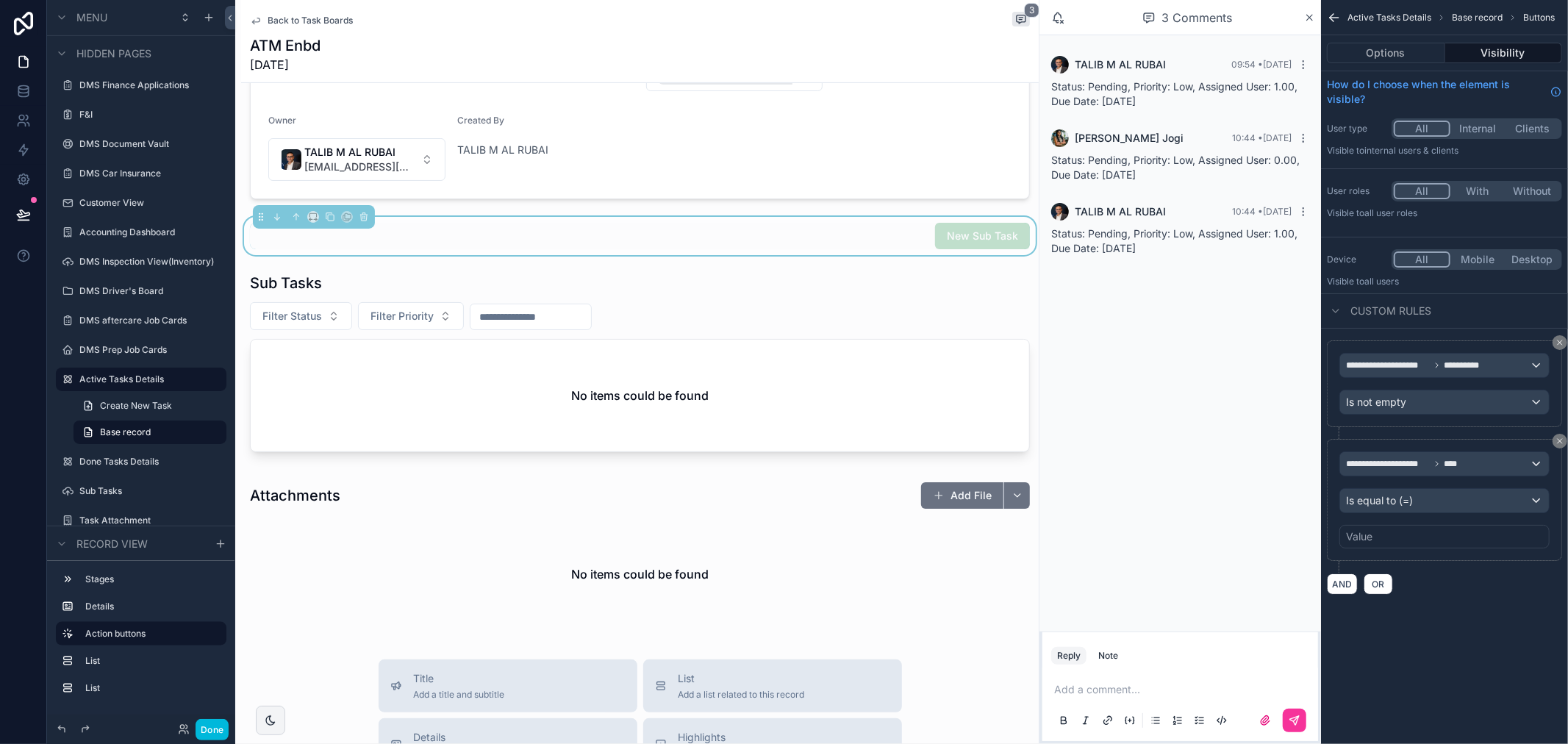
click at [1413, 535] on div "Value" at bounding box center [1444, 536] width 210 height 24
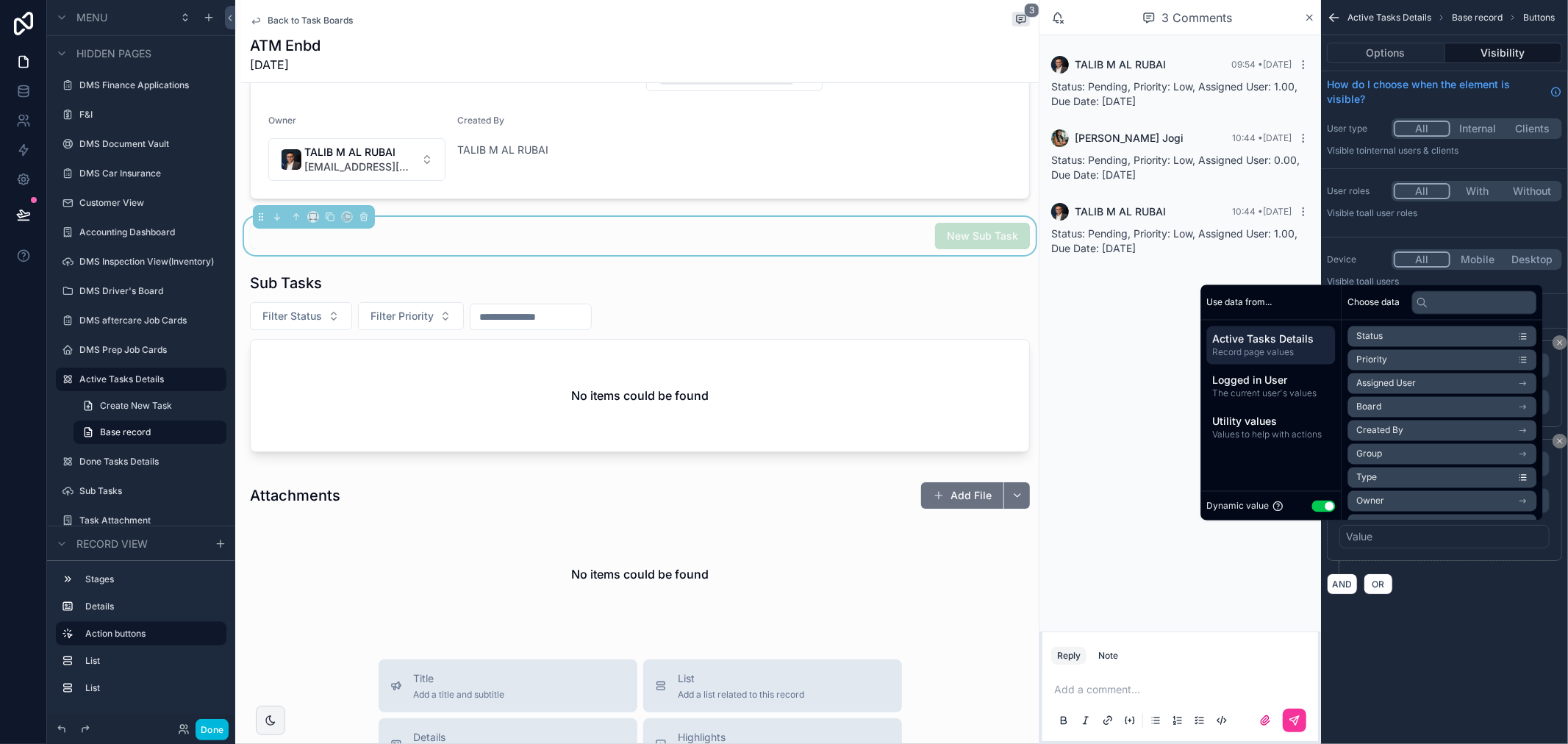
click at [1311, 495] on div "Dynamic value Use setting" at bounding box center [1271, 506] width 140 height 29
click at [1312, 509] on button "Use setting" at bounding box center [1324, 506] width 24 height 12
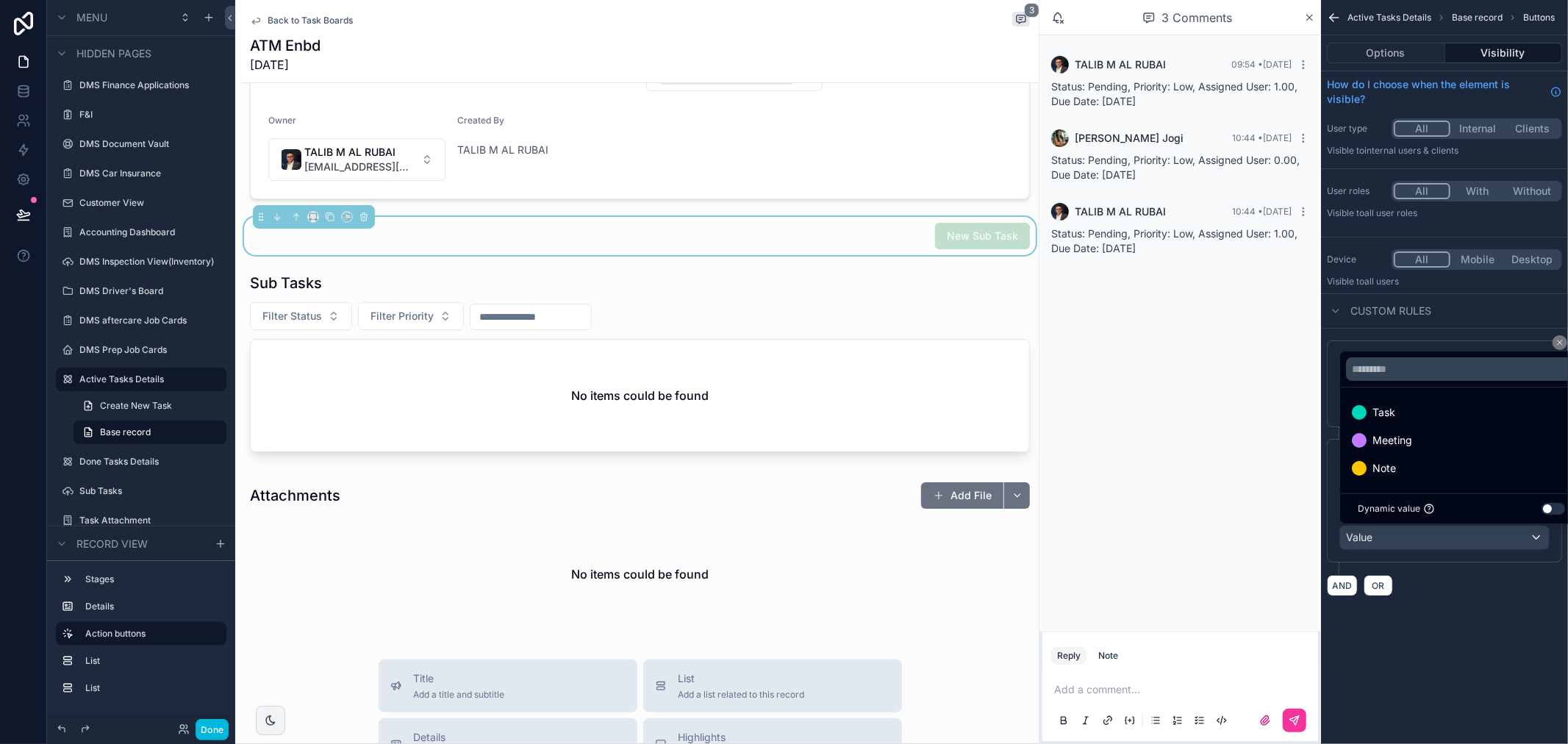
click at [1434, 412] on div "Task" at bounding box center [1461, 413] width 219 height 18
click at [1427, 613] on div "**********" at bounding box center [1444, 316] width 247 height 631
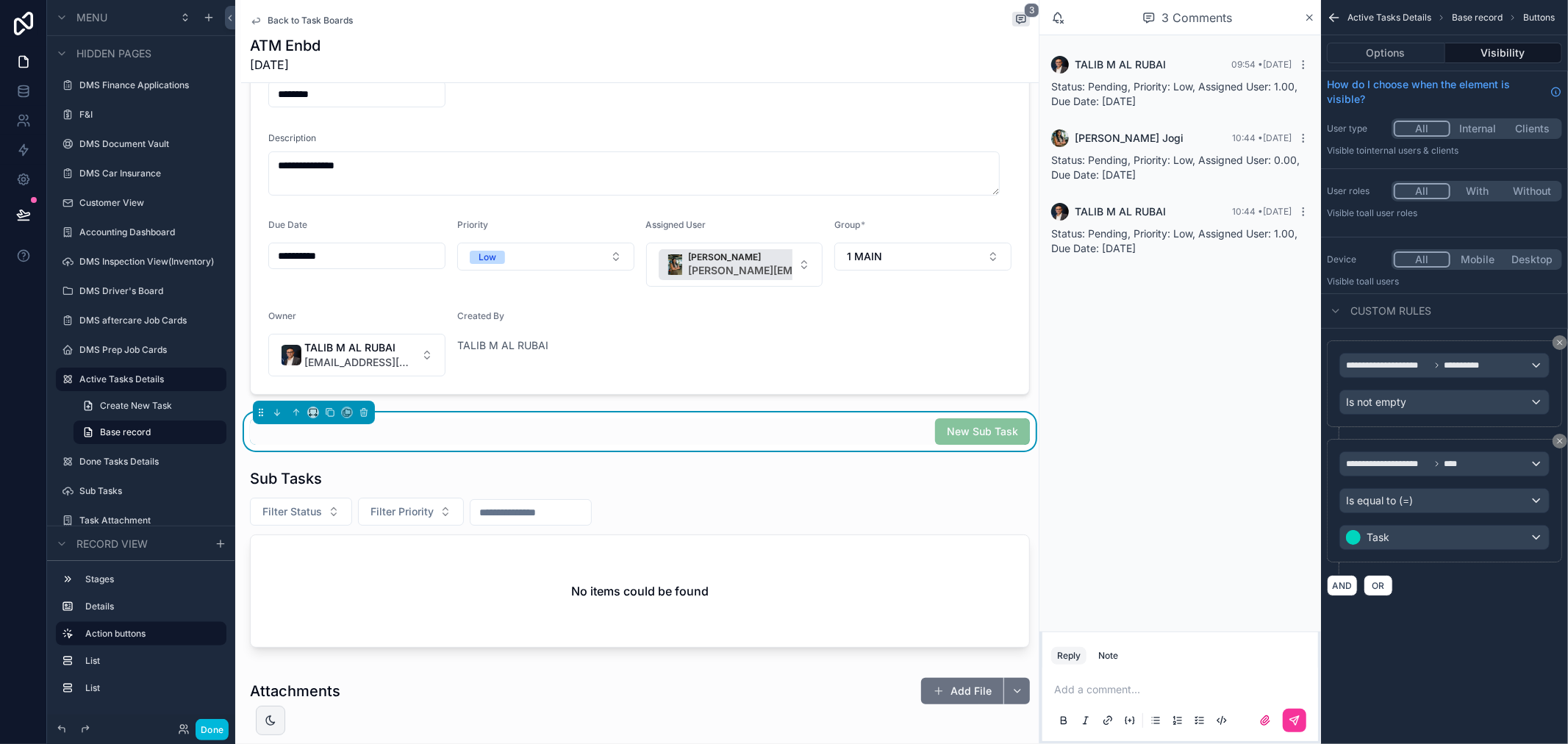
scroll to position [0, 0]
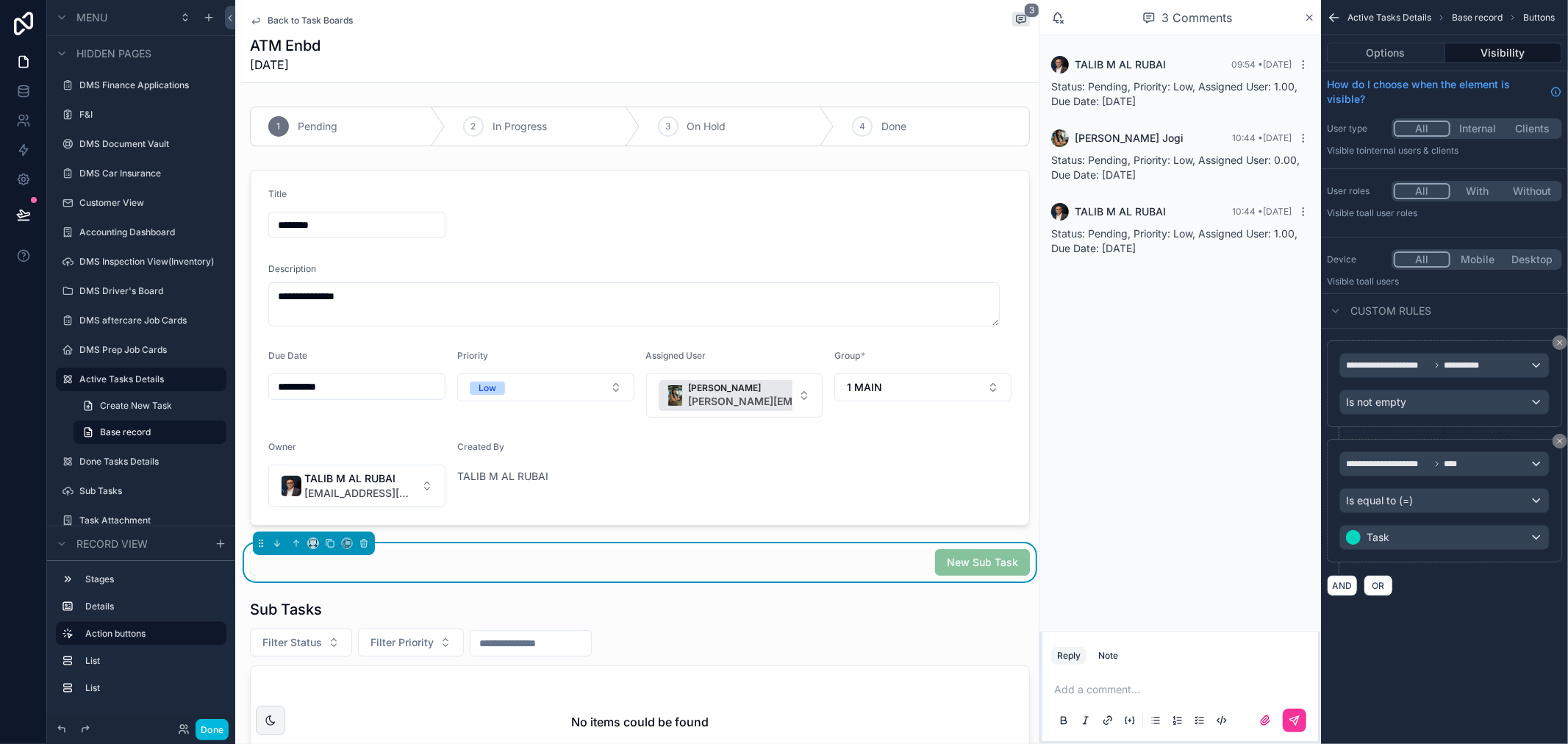
click at [299, 24] on span "Back to Task Boards" at bounding box center [310, 21] width 85 height 12
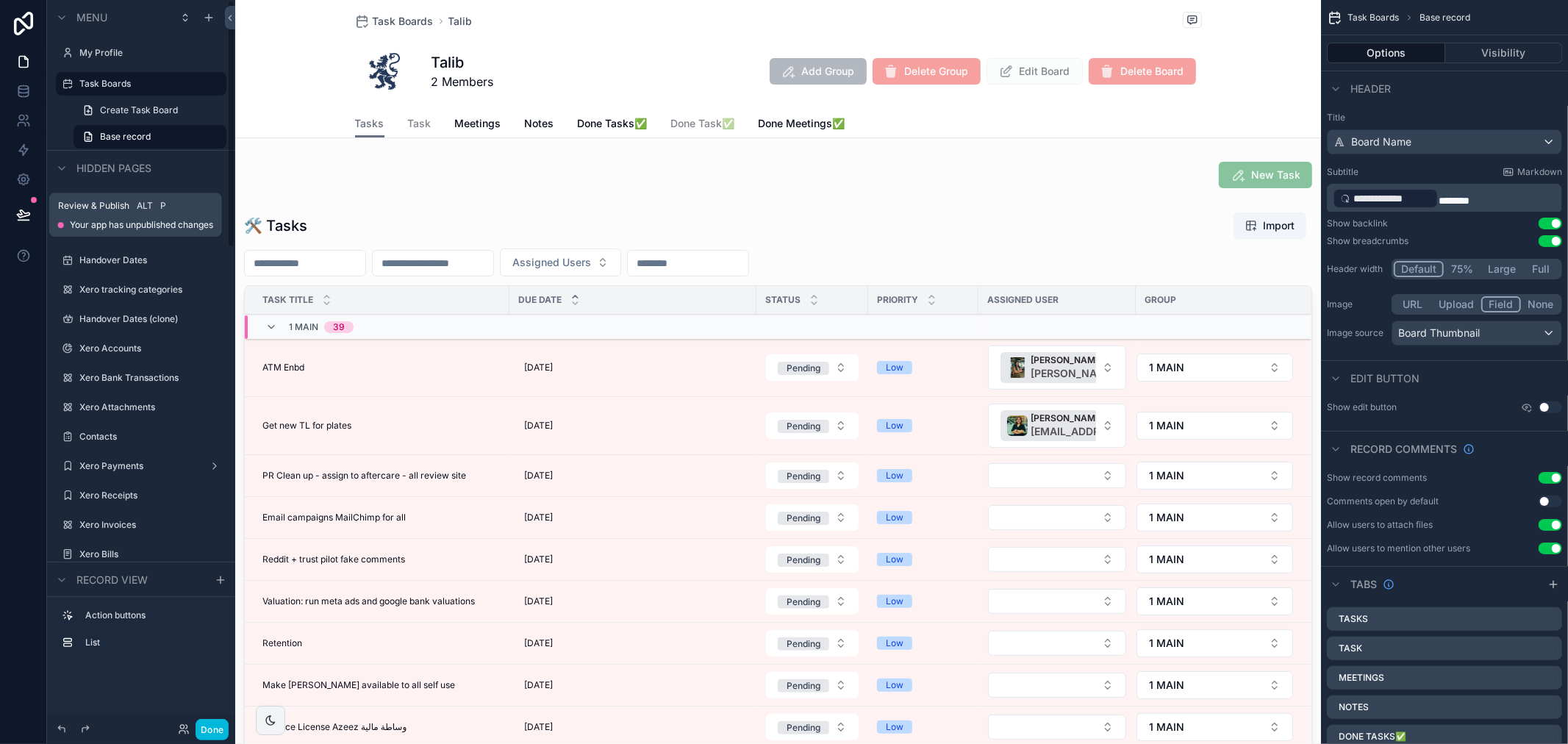
click at [10, 216] on button at bounding box center [23, 215] width 32 height 41
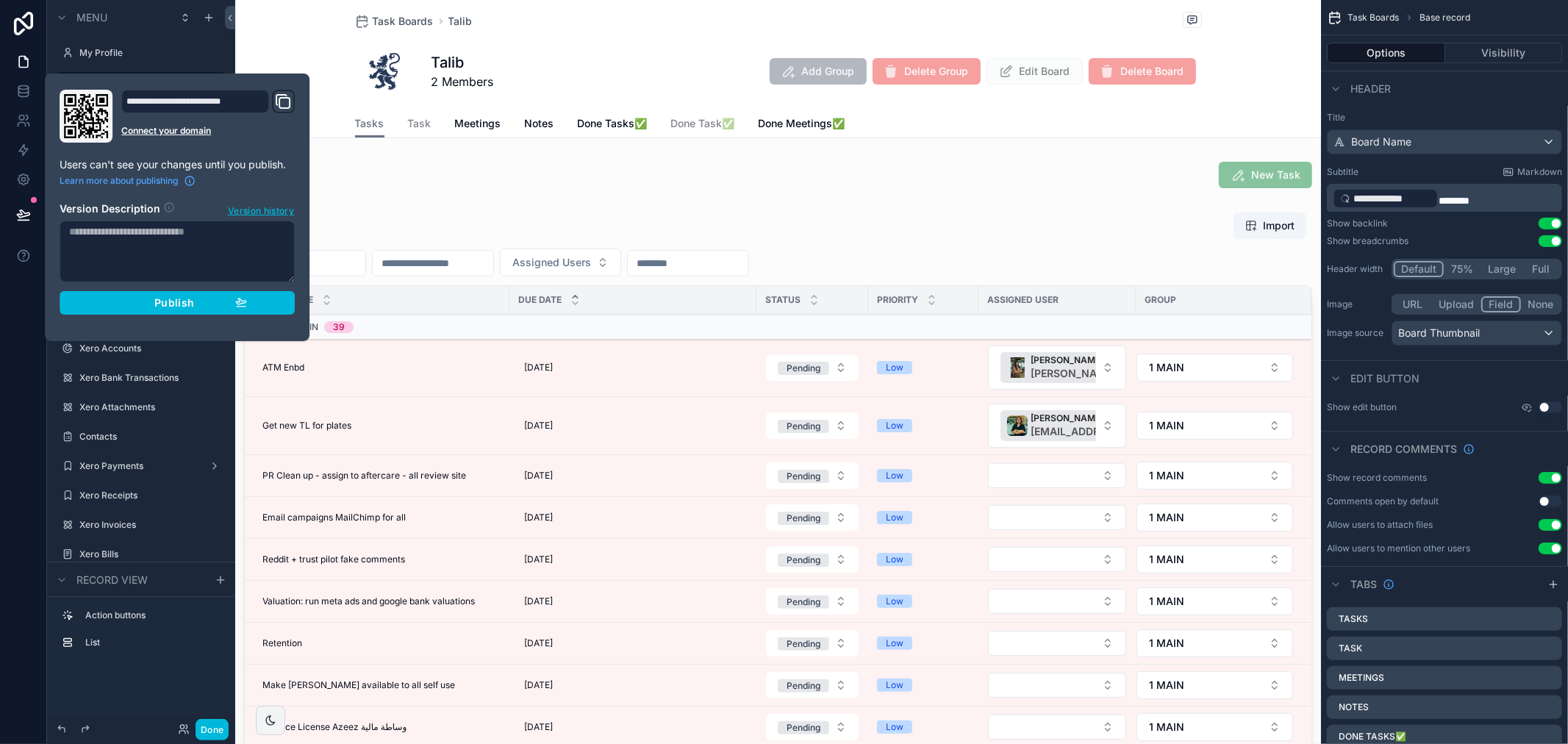
click at [134, 306] on div "Publish" at bounding box center [177, 302] width 139 height 13
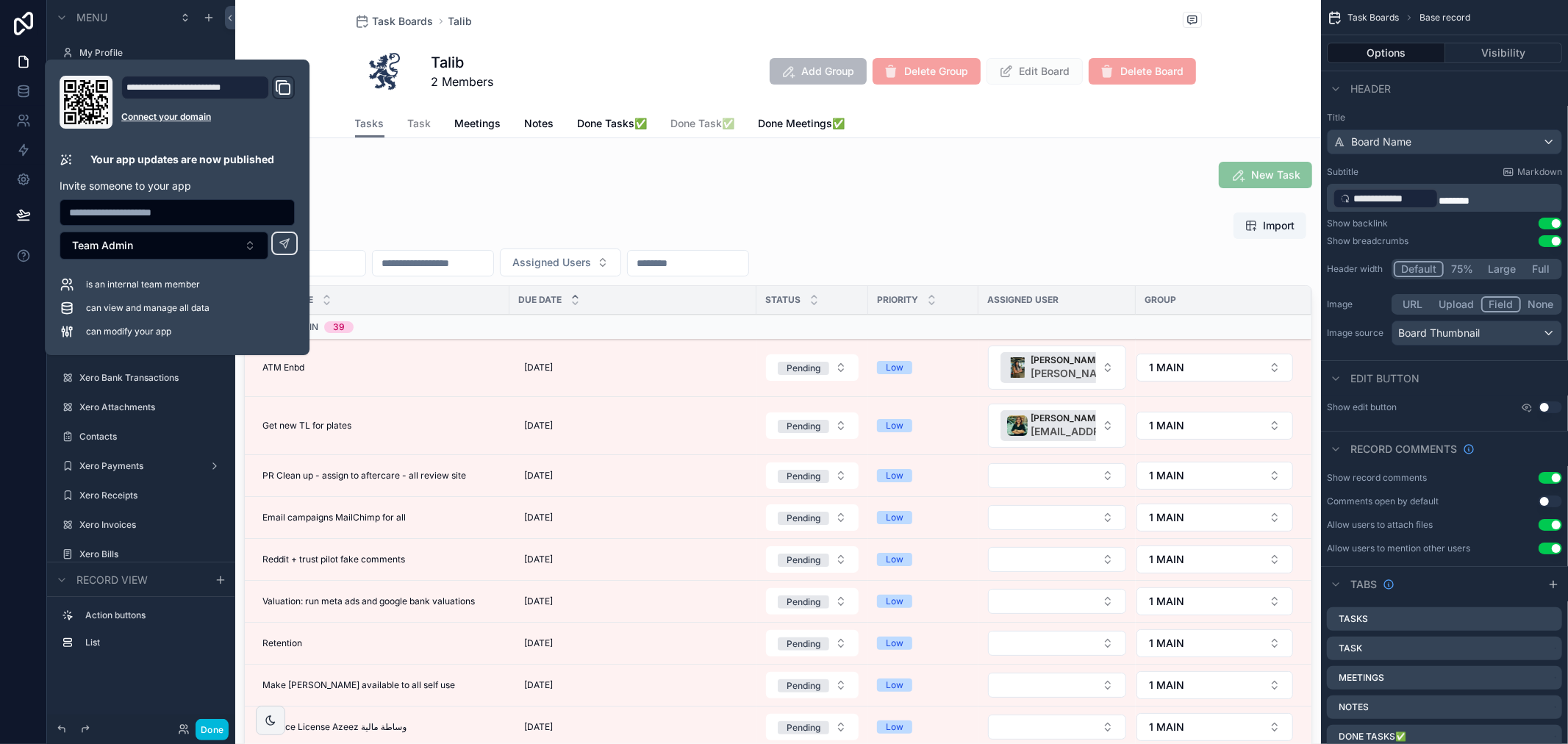
click at [424, 127] on span "Task" at bounding box center [420, 123] width 24 height 15
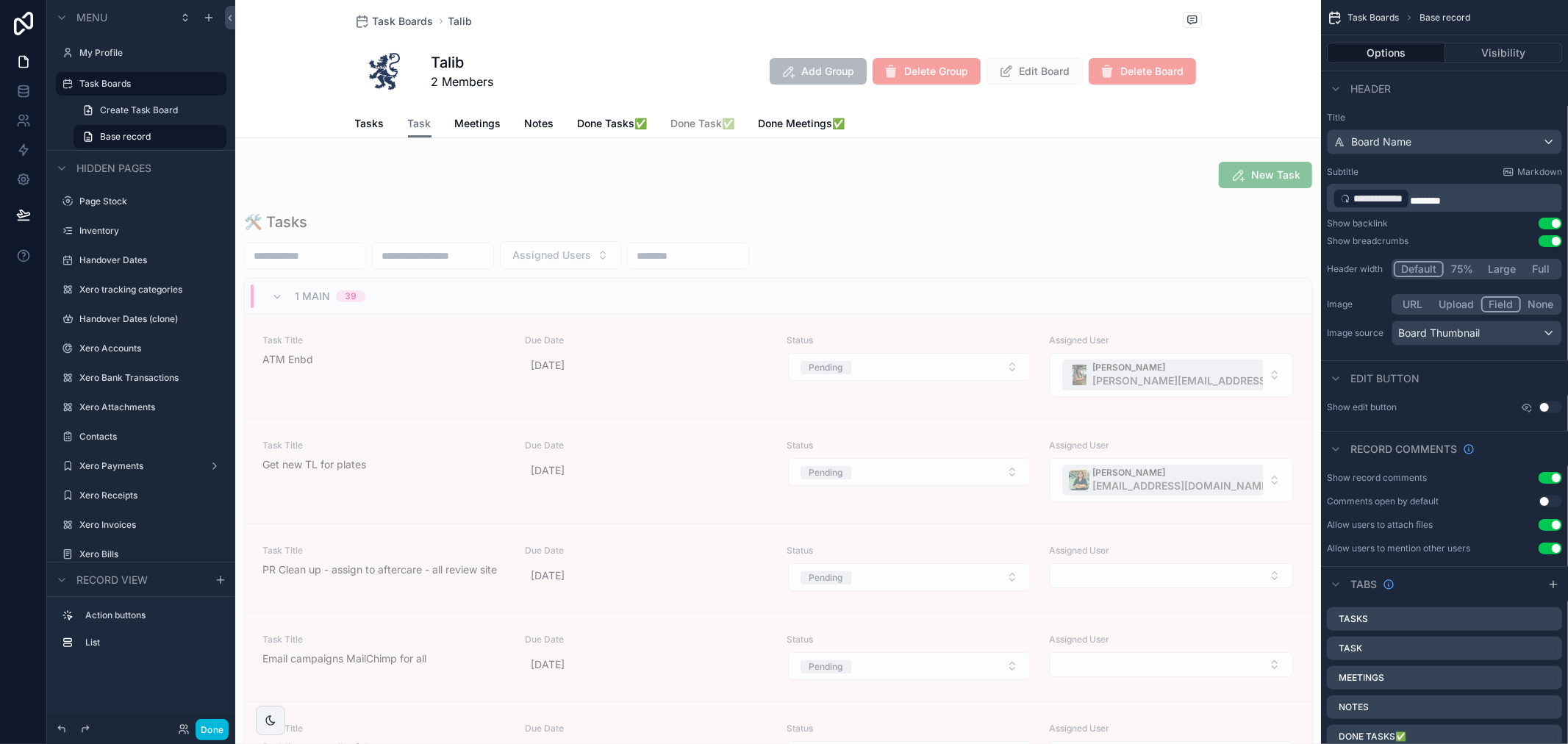
click at [472, 124] on span "Meetings" at bounding box center [478, 123] width 46 height 15
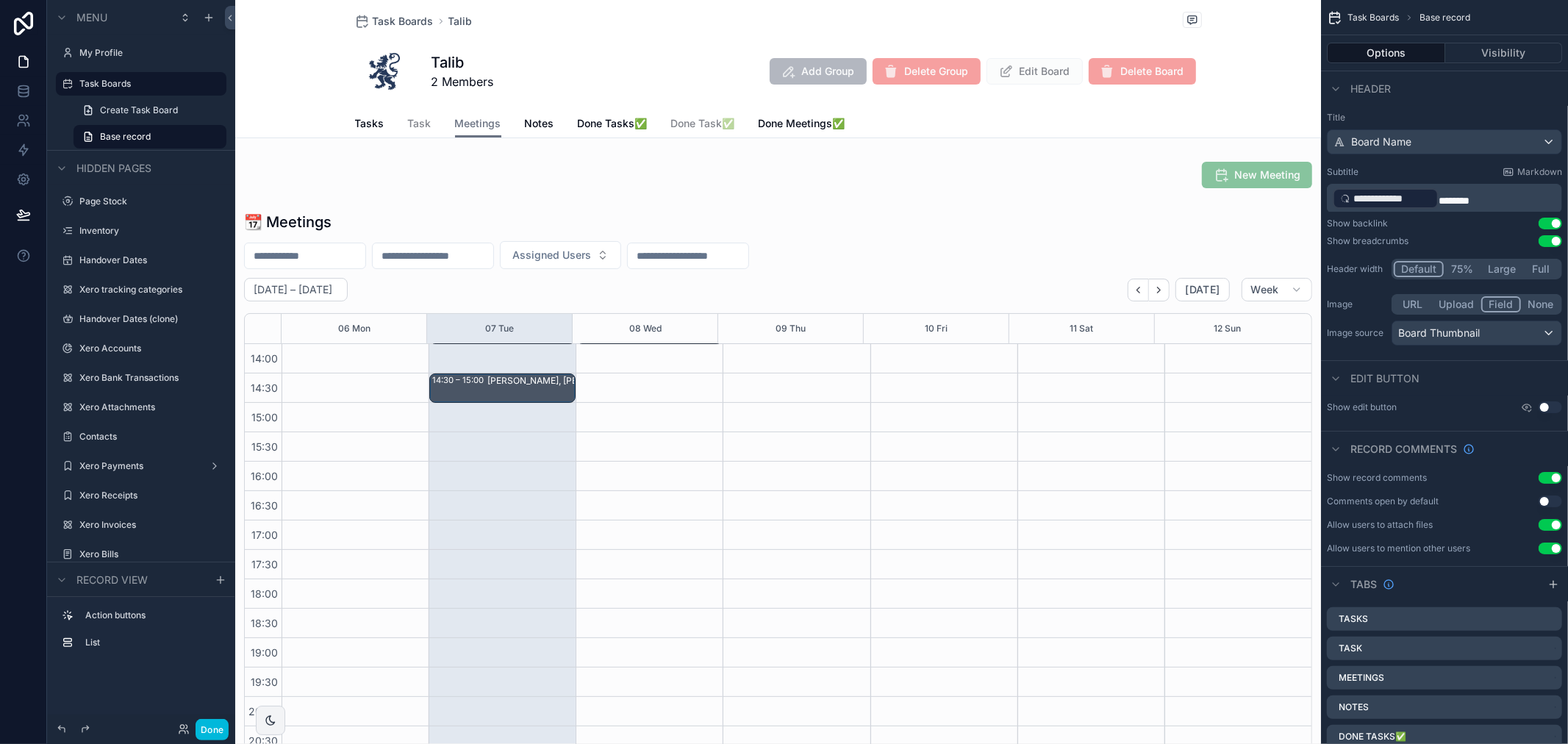
click at [383, 22] on span "Task Boards" at bounding box center [403, 21] width 61 height 15
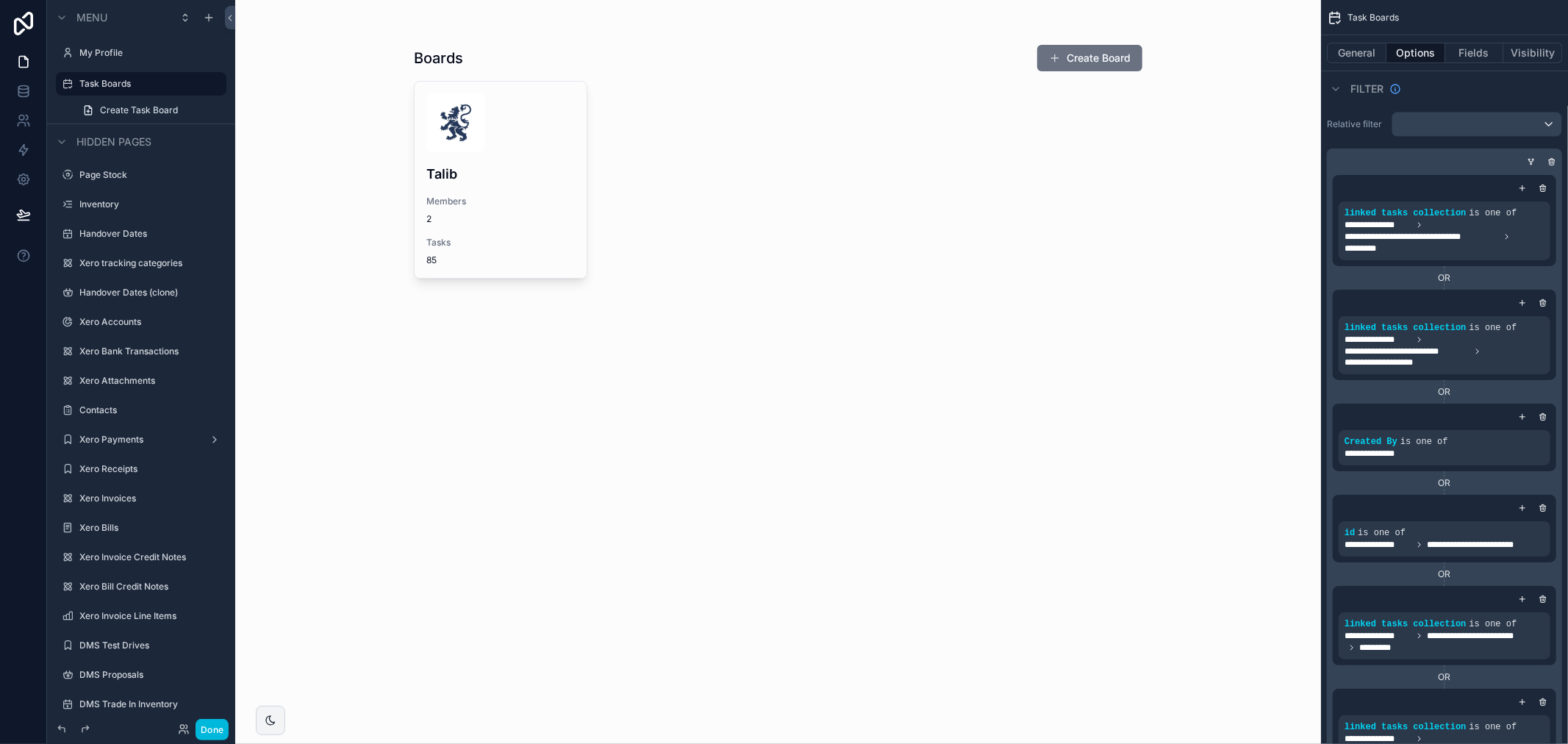
click at [515, 180] on h4 "Talib" at bounding box center [500, 174] width 148 height 20
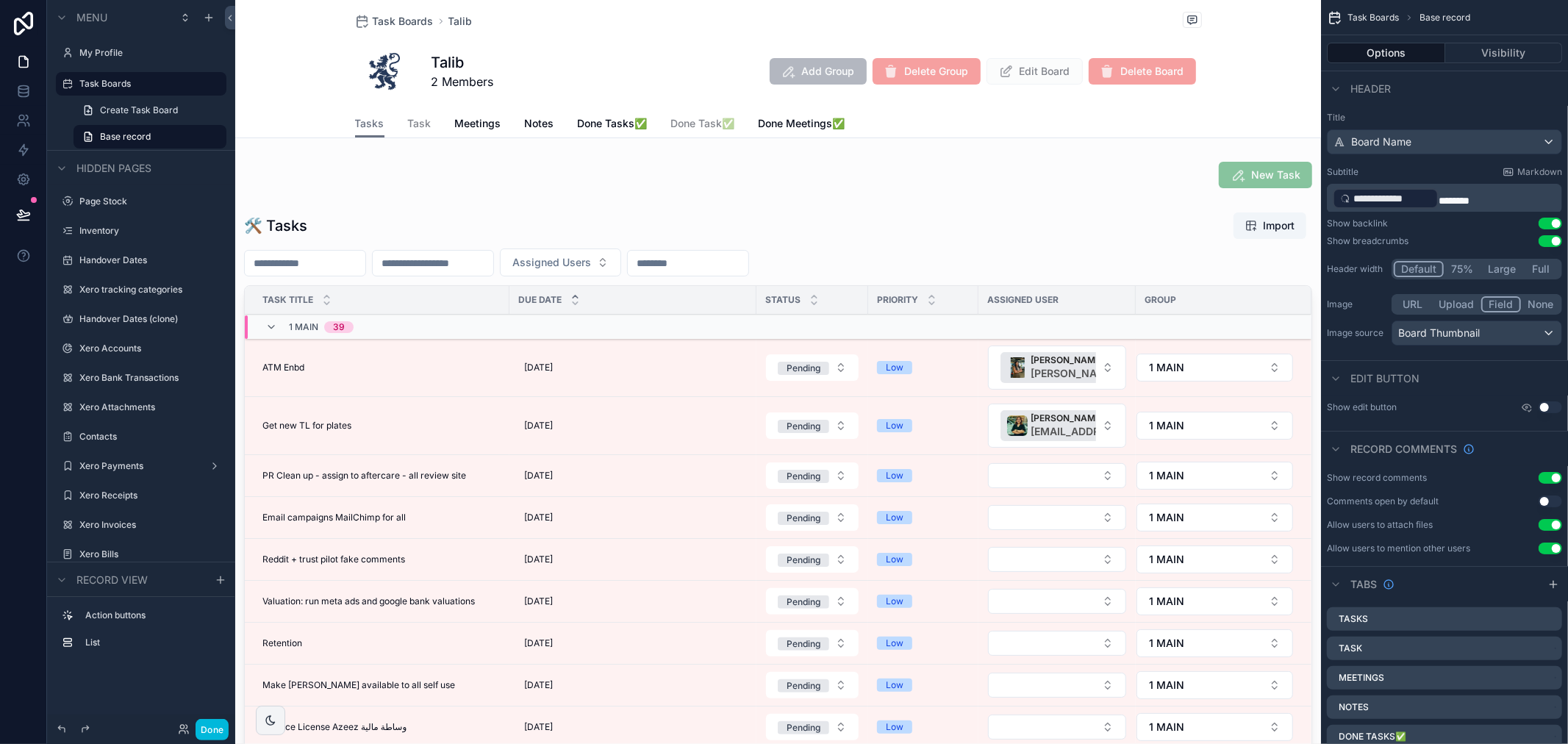
click at [570, 229] on div "scrollable content" at bounding box center [778, 531] width 1086 height 651
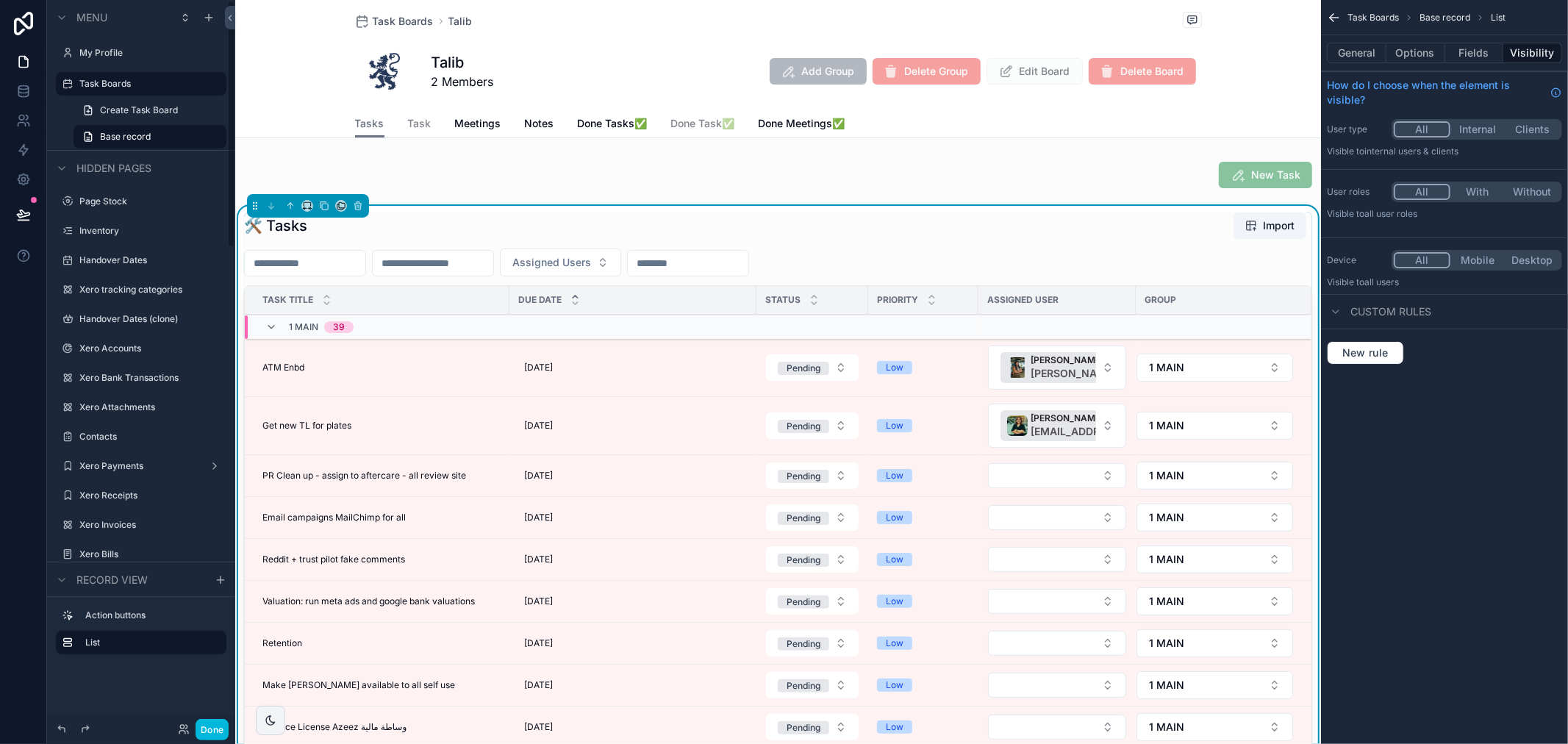
click at [211, 730] on button "Done" at bounding box center [212, 729] width 33 height 22
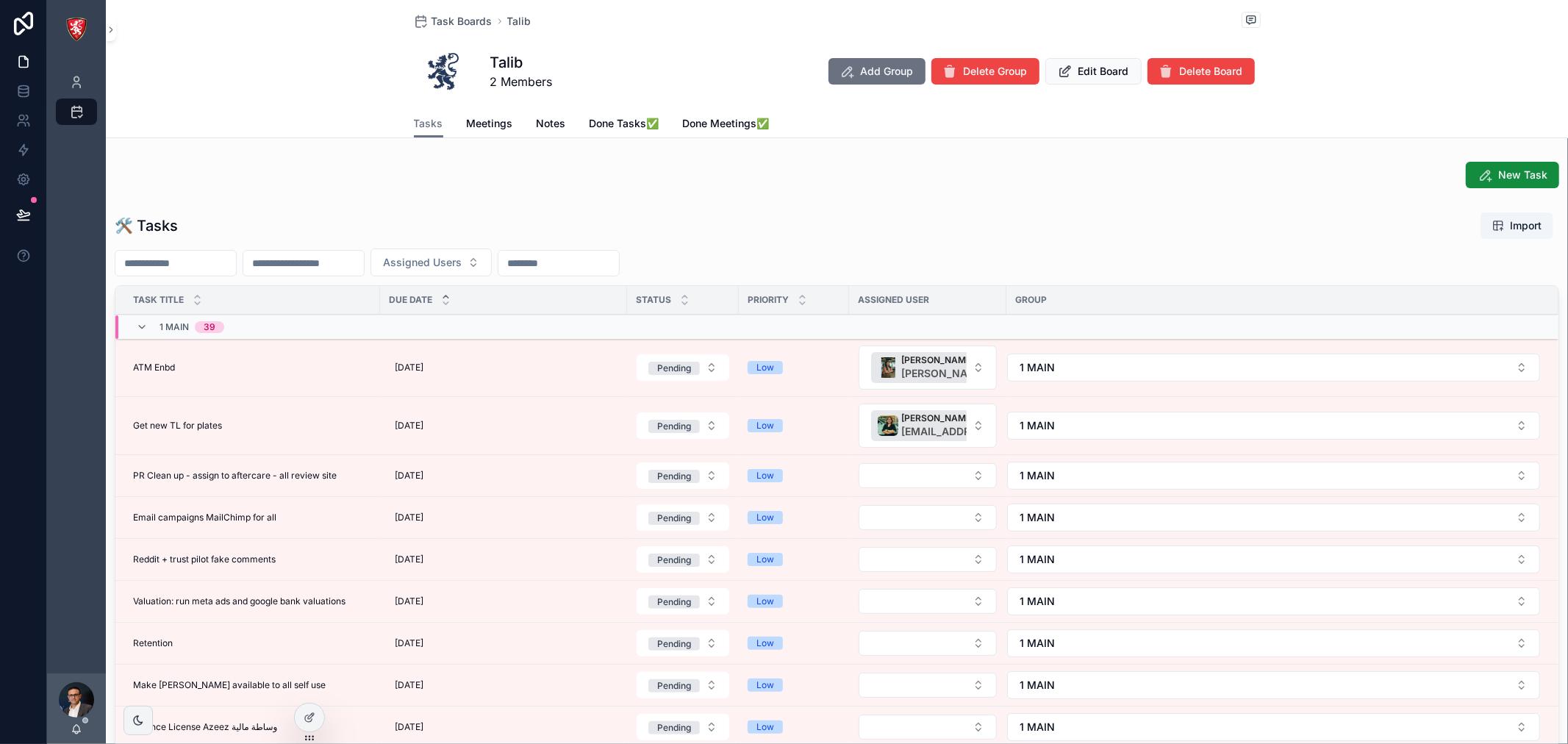
click at [851, 69] on button "Add Group" at bounding box center [877, 71] width 97 height 26
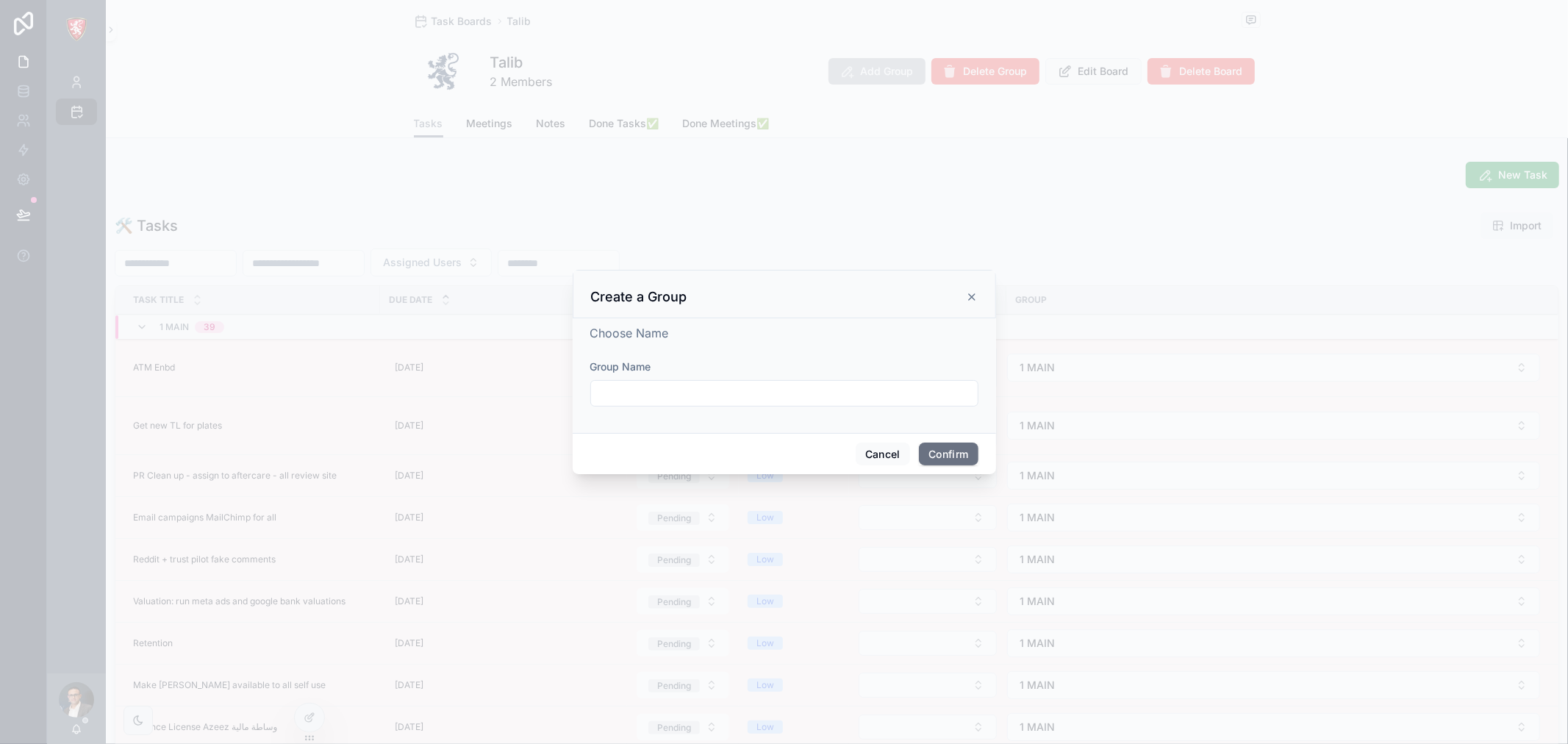
click at [784, 401] on input "text" at bounding box center [784, 393] width 386 height 21
click at [878, 398] on input "text" at bounding box center [784, 393] width 386 height 21
click at [873, 450] on button "Cancel" at bounding box center [883, 454] width 54 height 24
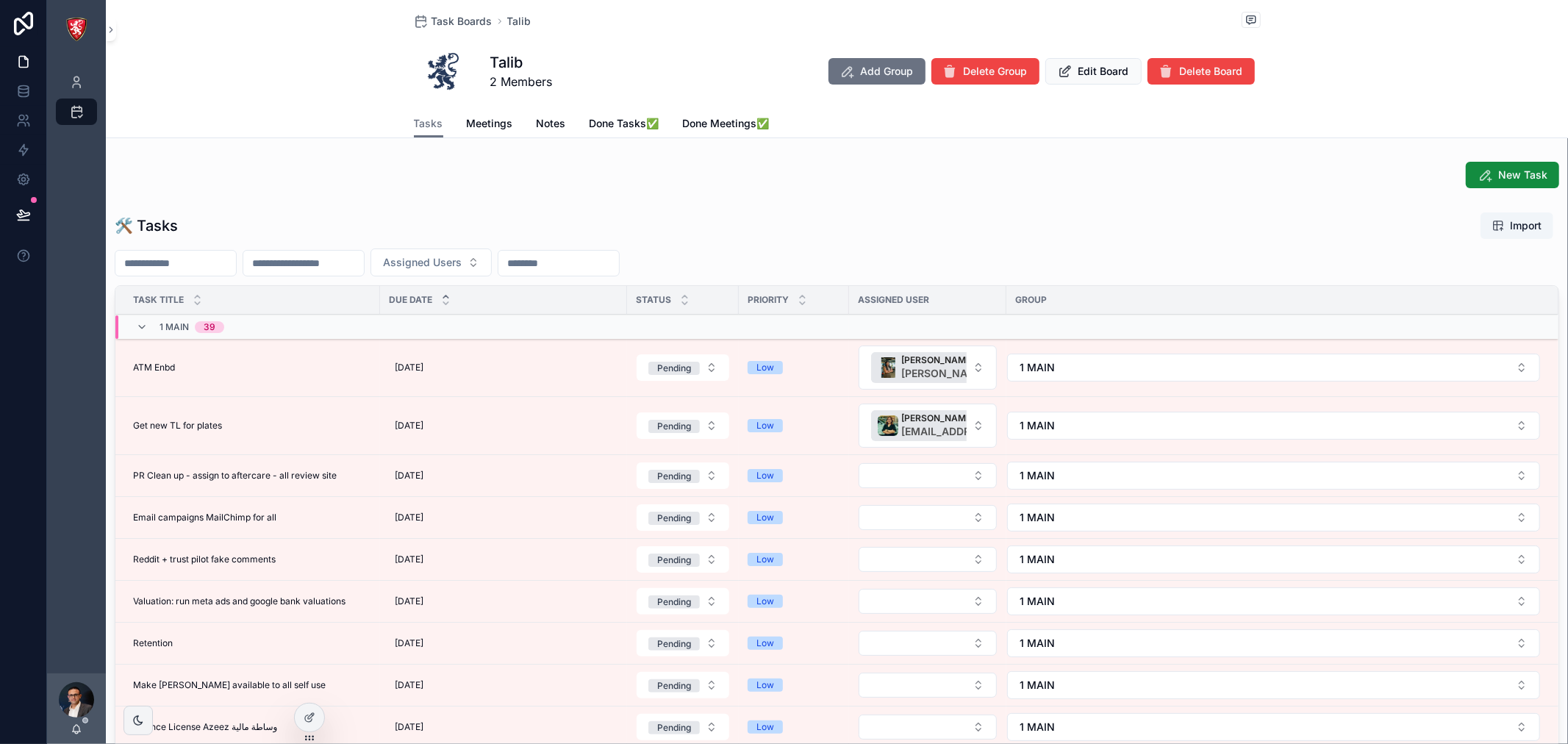
click at [465, 22] on span "Task Boards" at bounding box center [462, 21] width 61 height 15
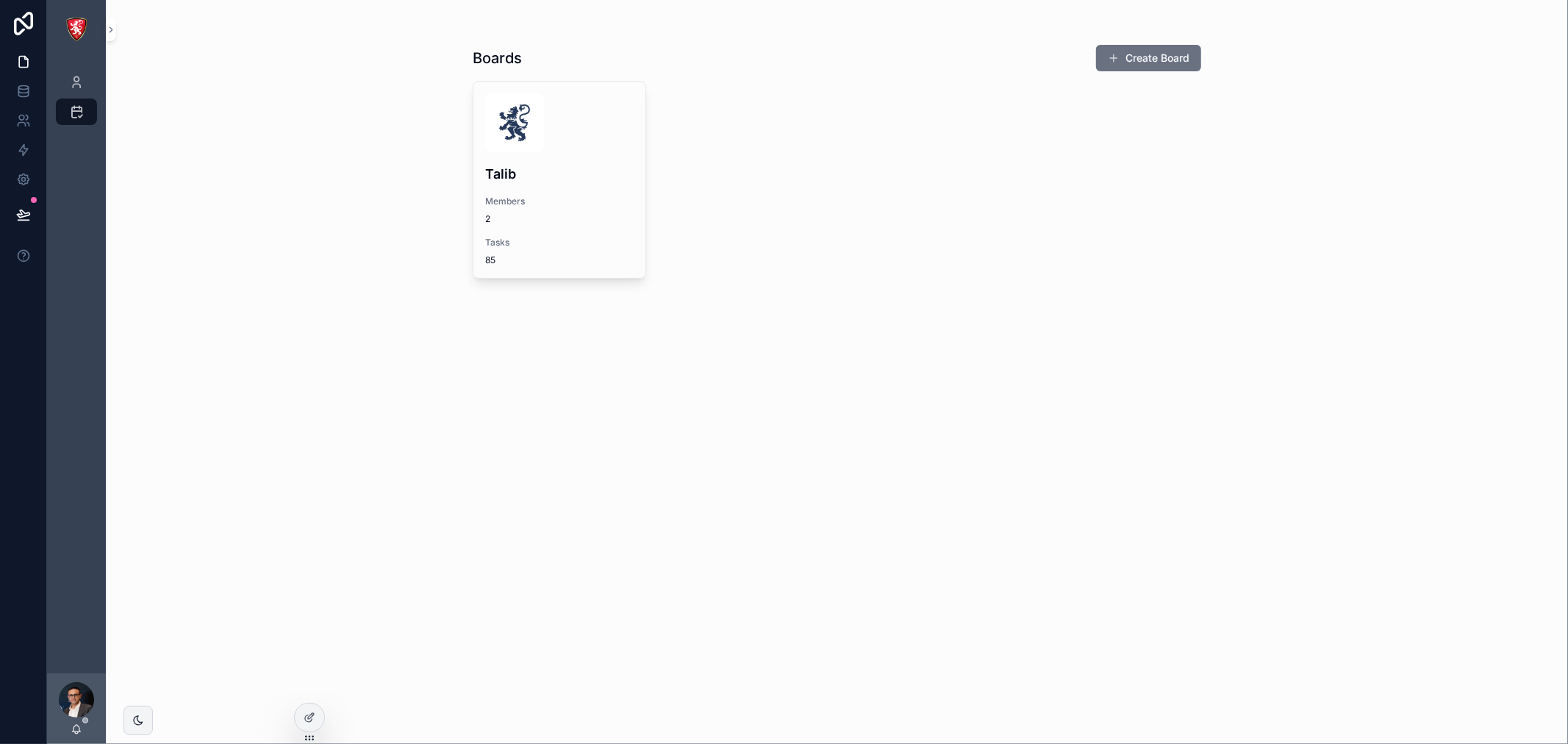
click at [1115, 74] on div "Boards Create Board Talib Members 2 Tasks 85" at bounding box center [836, 180] width 729 height 290
click at [1127, 57] on button "Create Board" at bounding box center [1148, 58] width 105 height 26
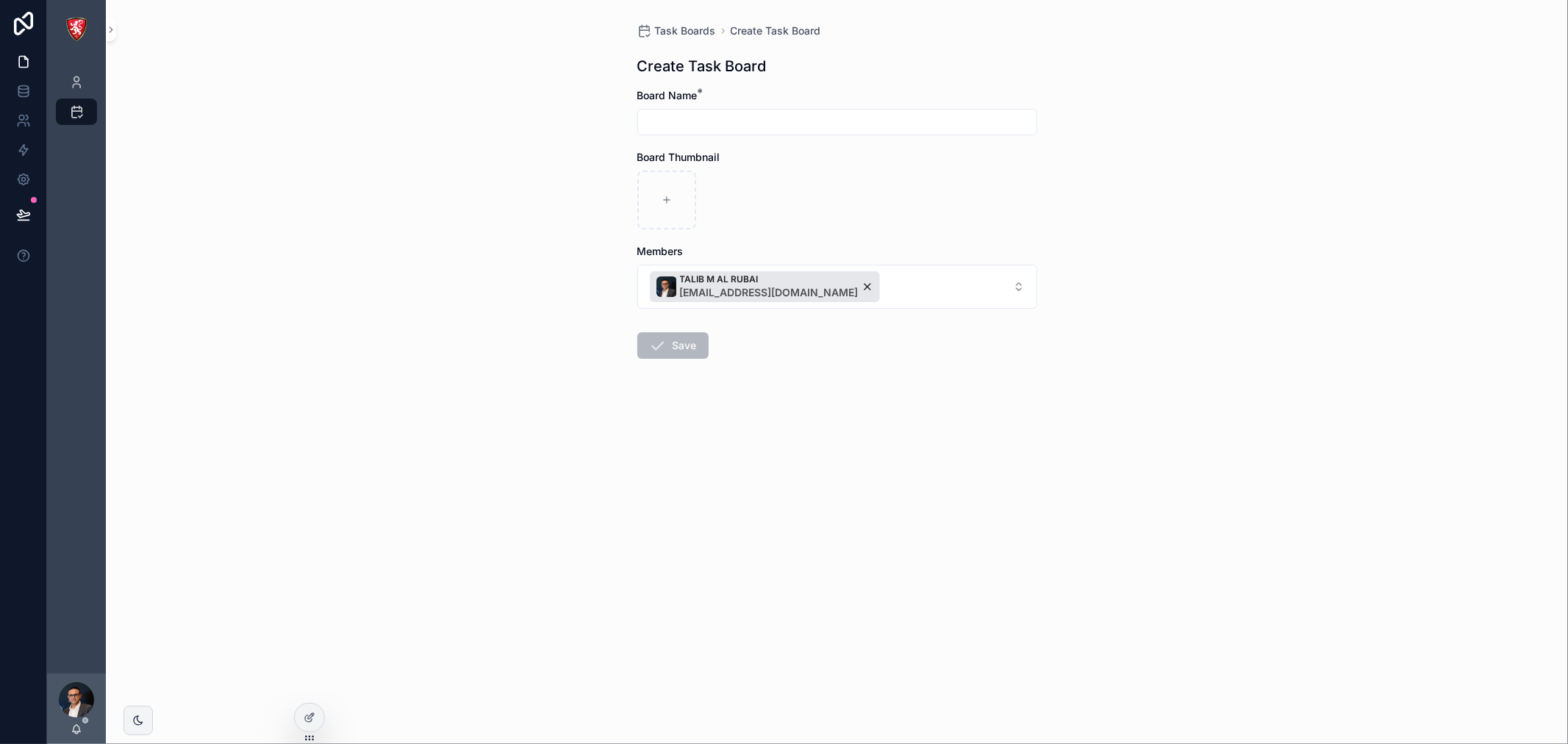
click at [693, 35] on span "Task Boards" at bounding box center [685, 30] width 61 height 15
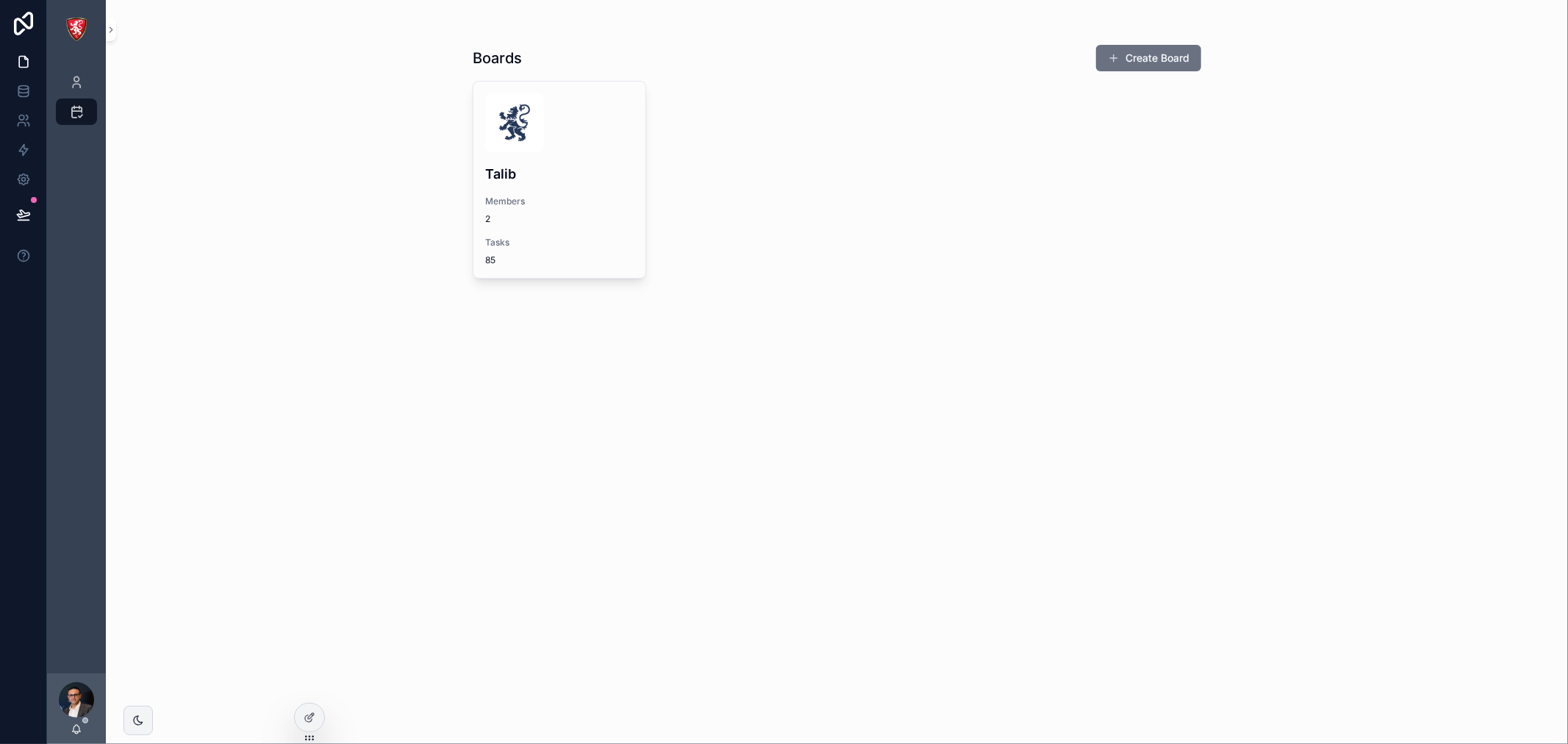
click at [566, 182] on h4 "Talib" at bounding box center [559, 174] width 148 height 20
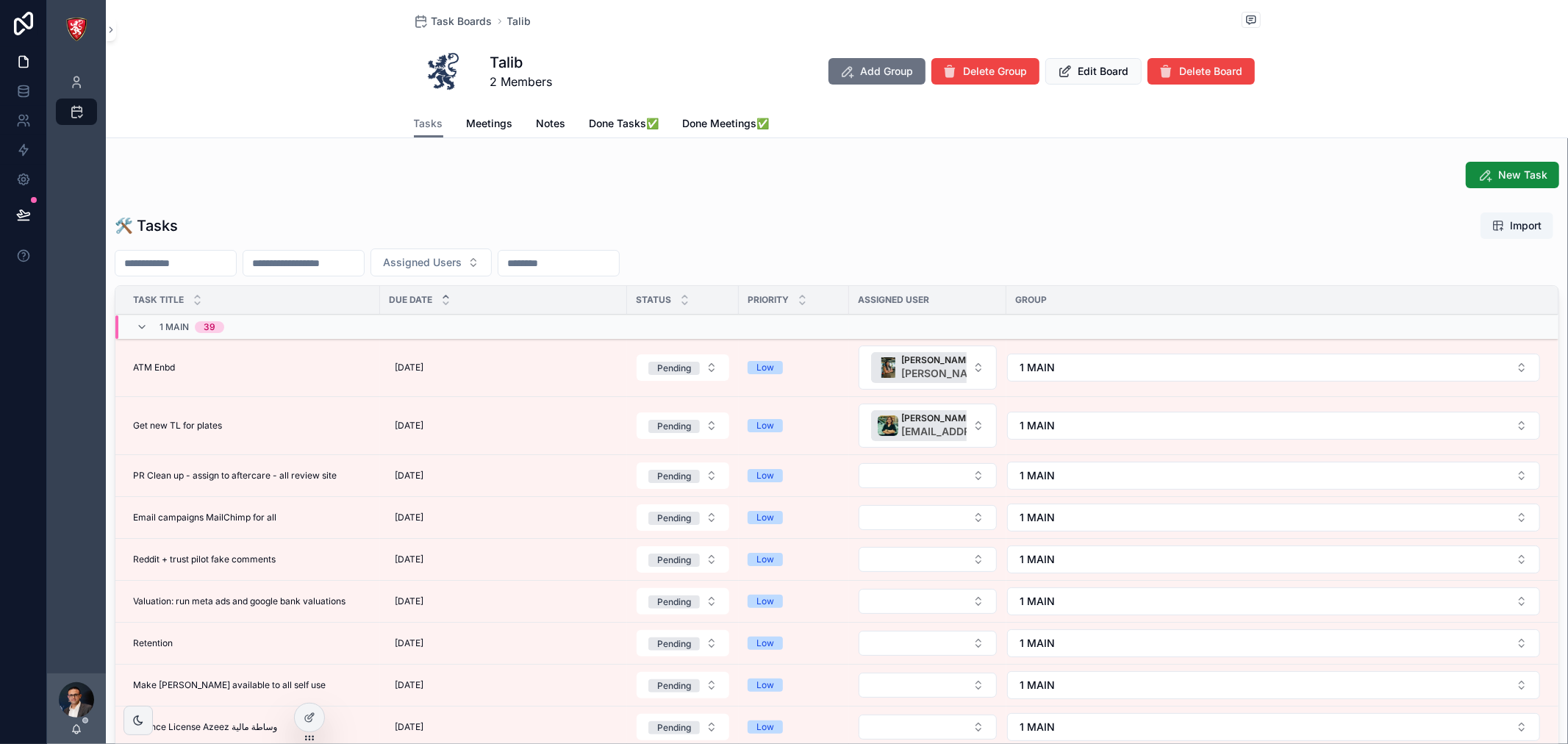
click at [1000, 74] on span "Delete Group" at bounding box center [995, 71] width 64 height 15
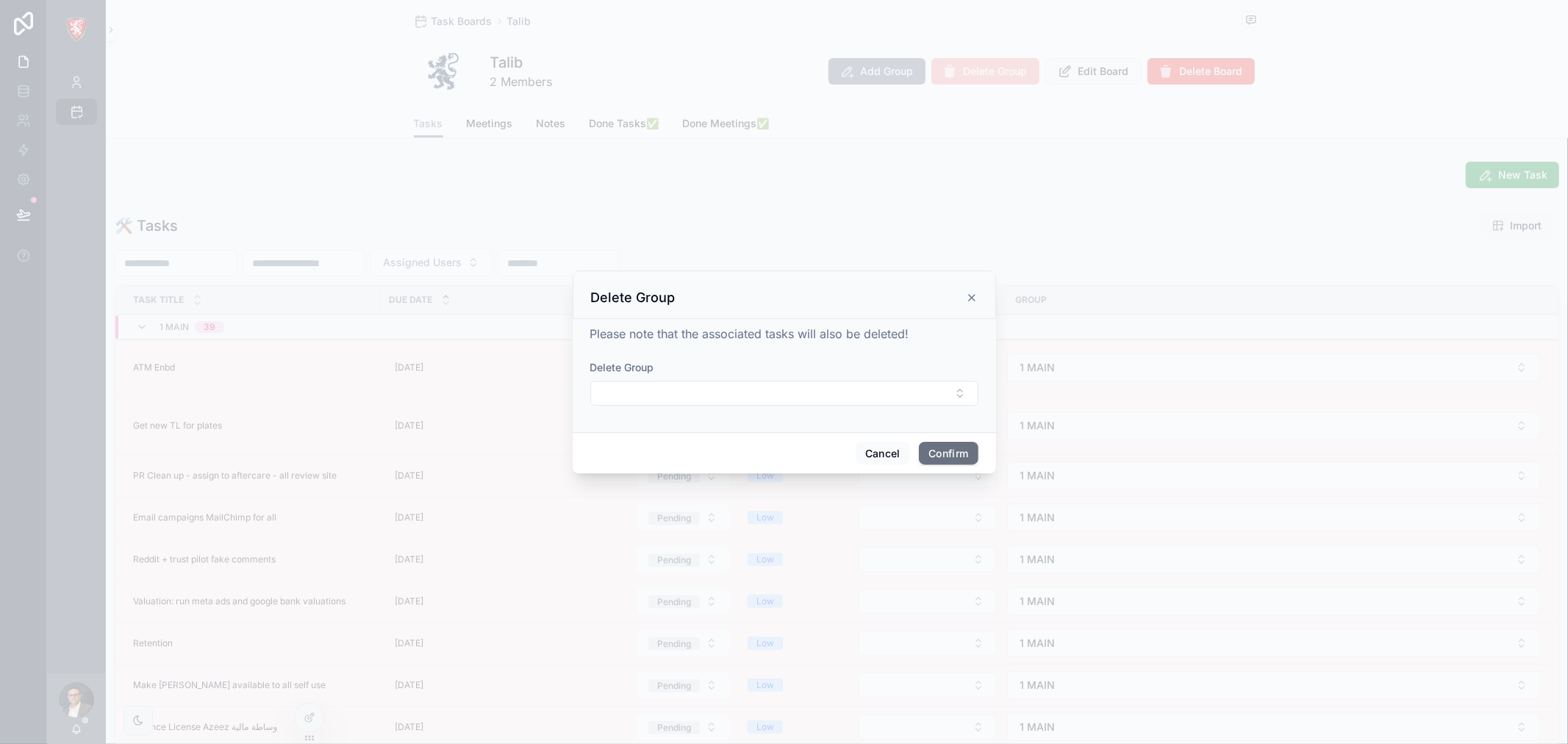
click at [732, 392] on button "Select Button" at bounding box center [784, 392] width 388 height 25
click at [721, 366] on div "Delete Group" at bounding box center [784, 367] width 388 height 15
click at [880, 454] on button "Cancel" at bounding box center [883, 454] width 54 height 24
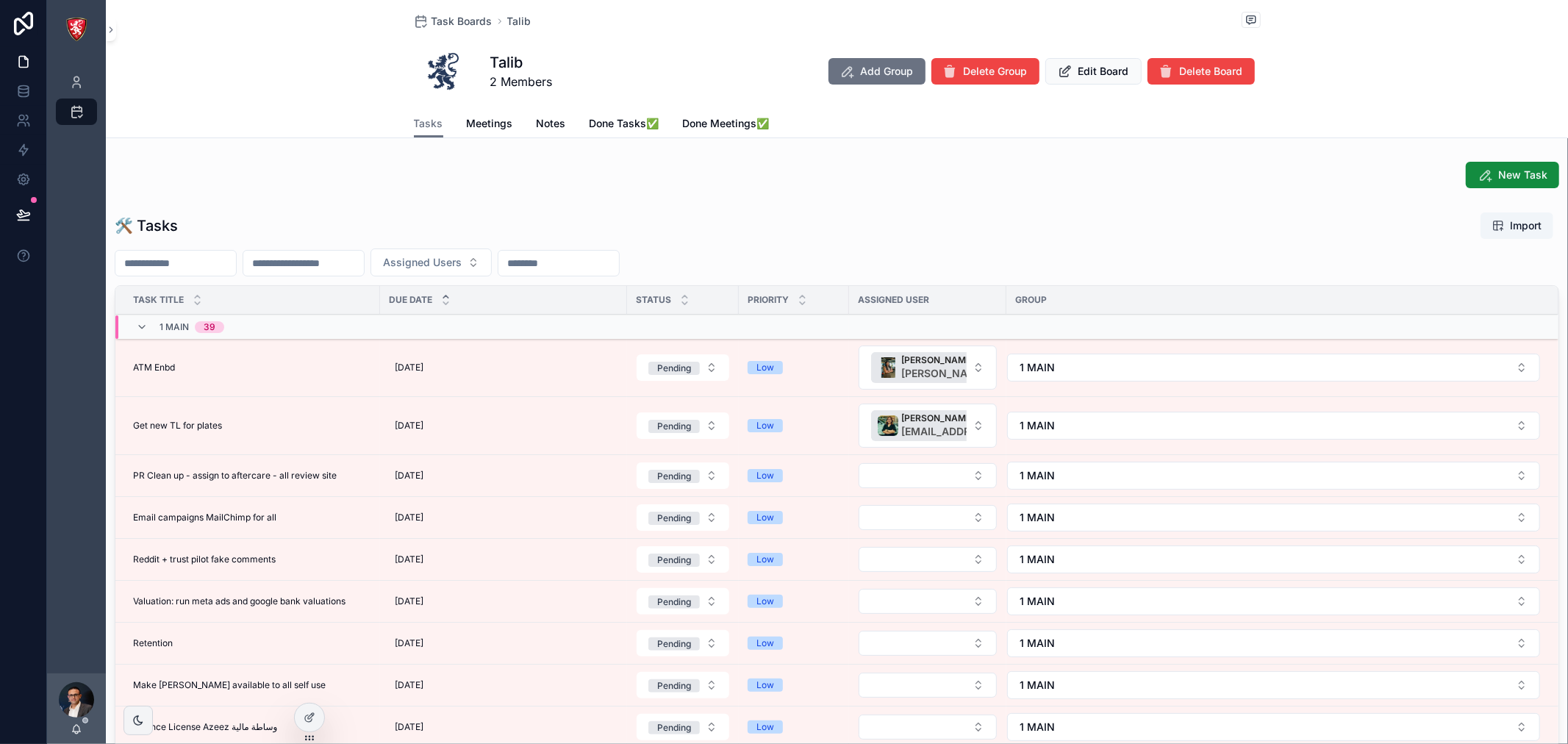
click at [319, 380] on td "ATM Enbd ATM Enbd" at bounding box center [248, 368] width 265 height 58
click at [1478, 173] on icon "scrollable content" at bounding box center [1485, 174] width 15 height 15
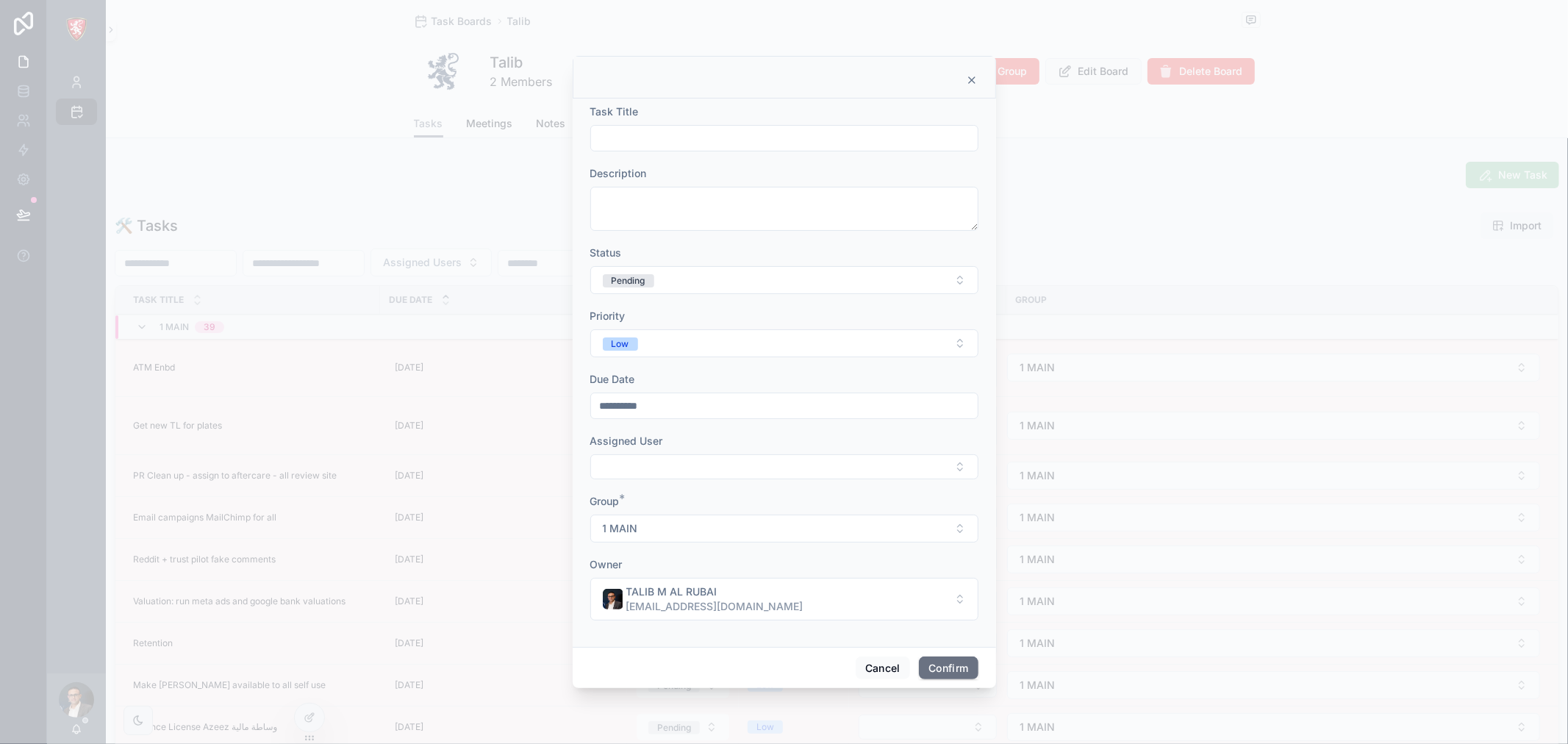
click at [781, 142] on input "text" at bounding box center [784, 137] width 386 height 21
type input "**********"
click at [941, 663] on button "Confirm" at bounding box center [948, 669] width 59 height 24
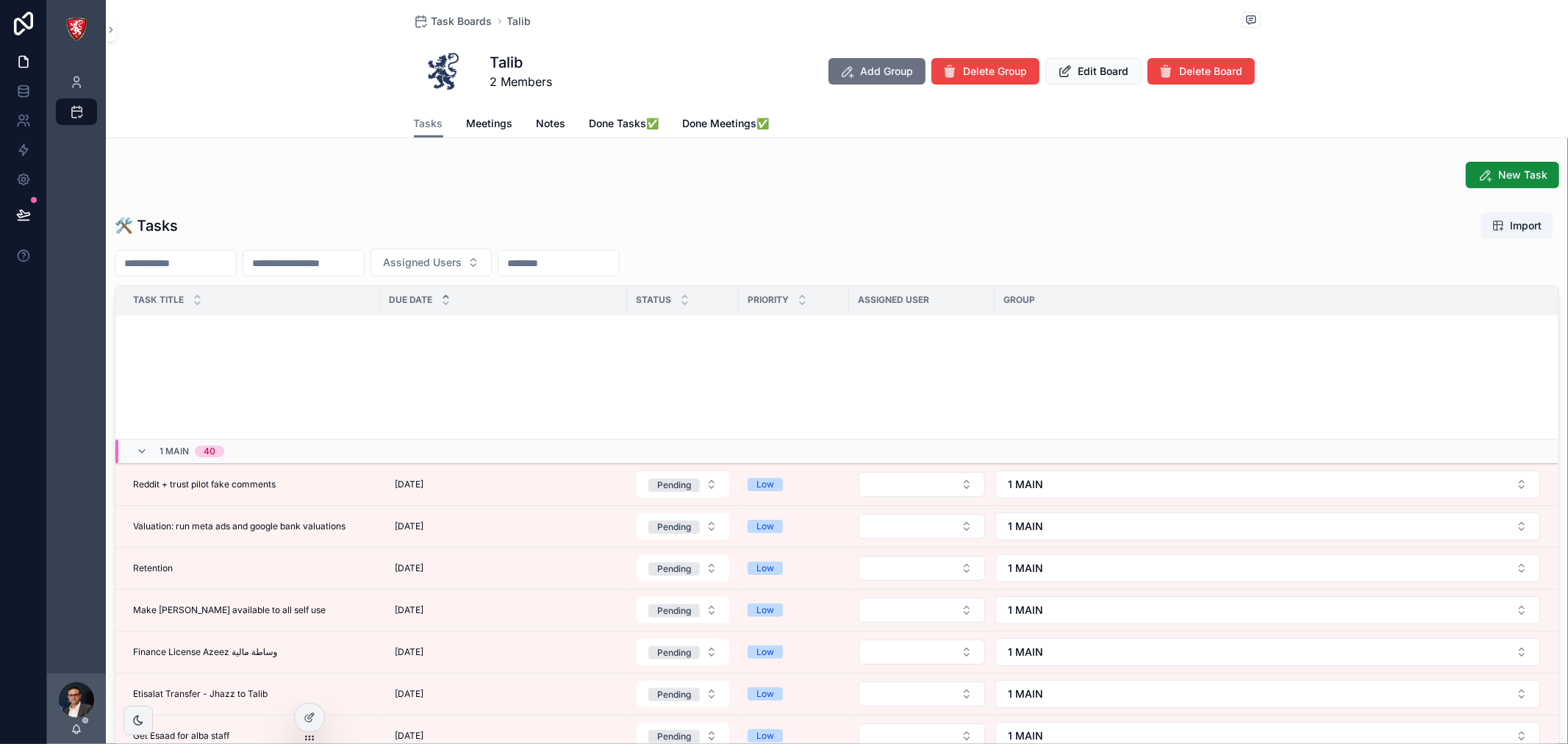
scroll to position [754, 0]
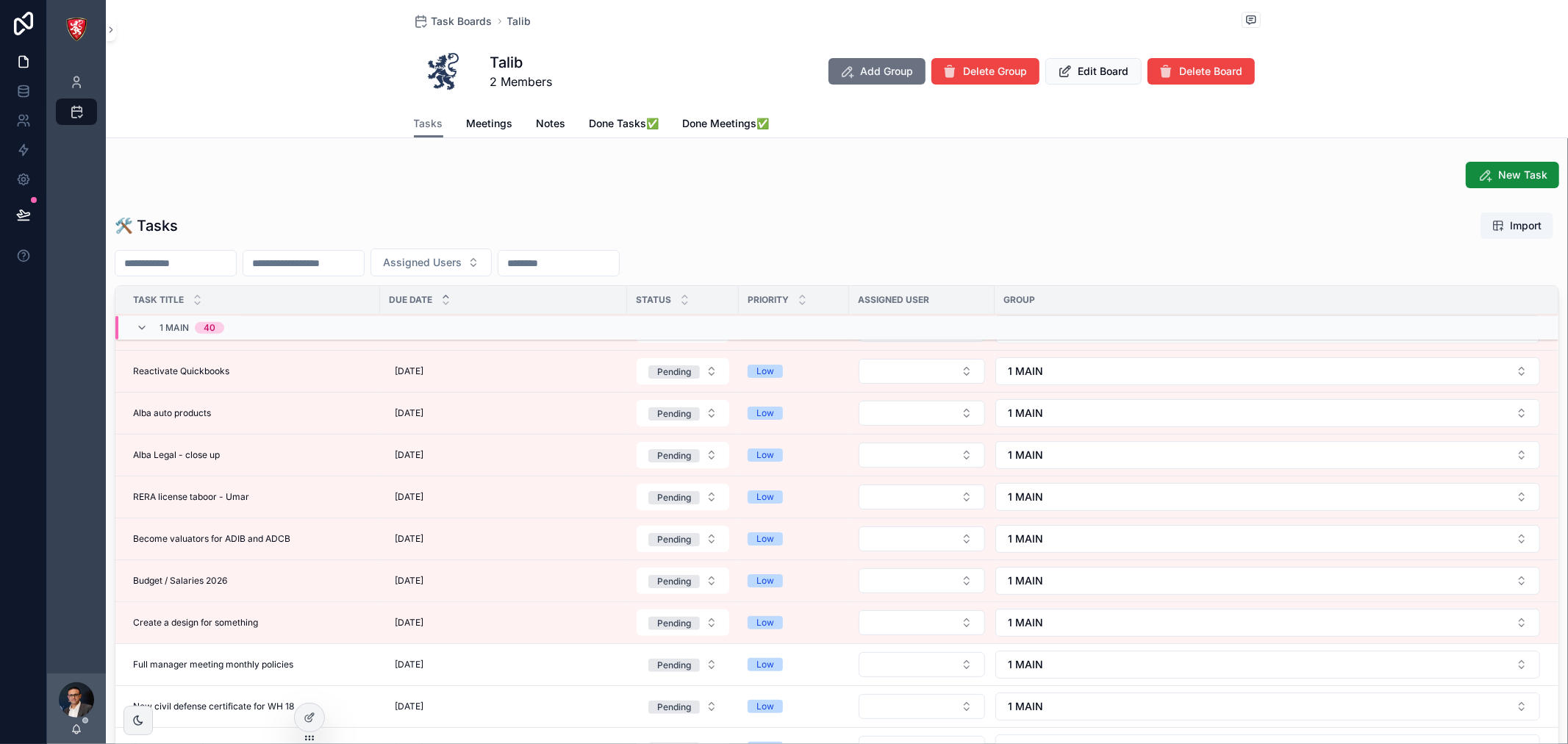
click at [241, 623] on span "Create a design for something" at bounding box center [195, 622] width 125 height 12
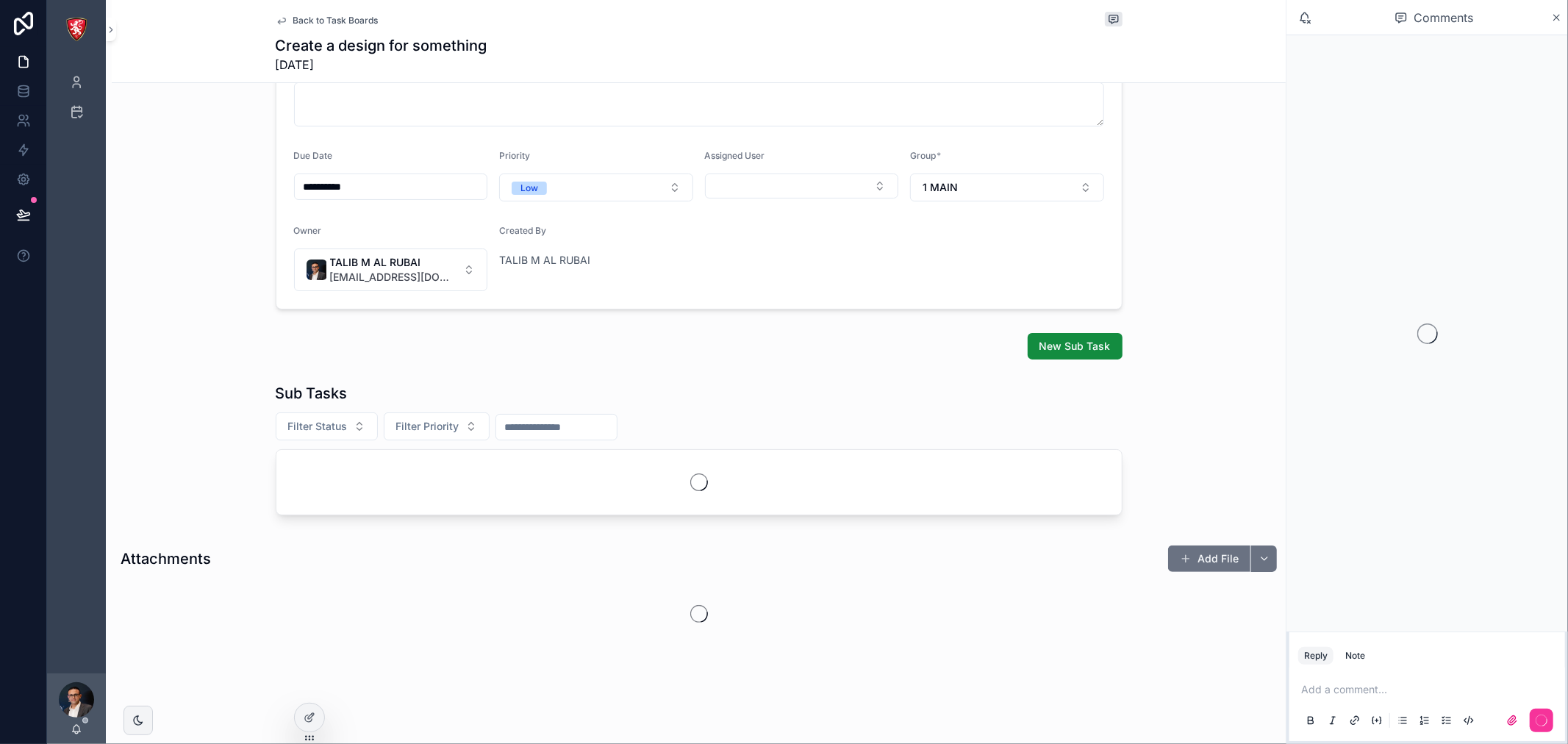
scroll to position [202, 0]
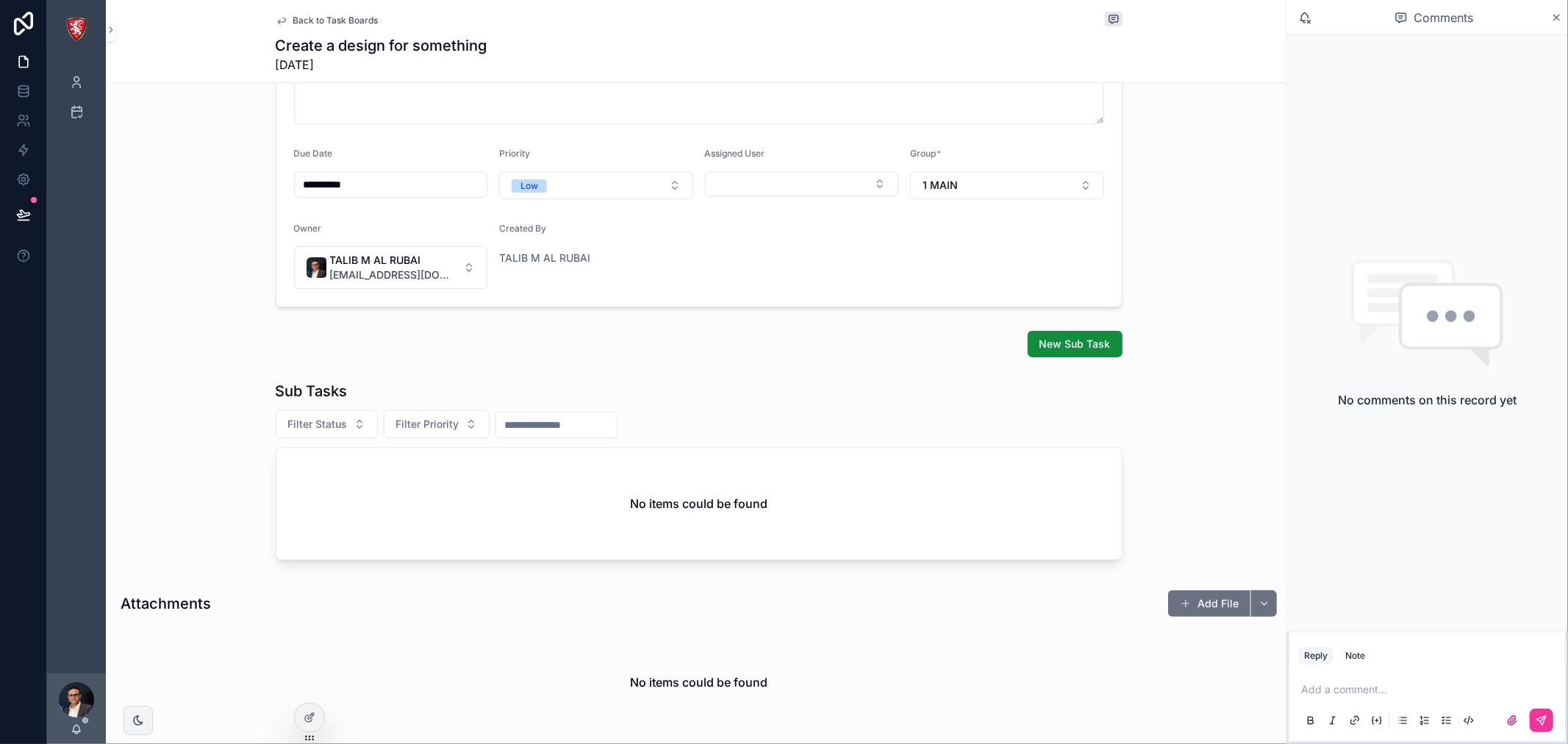
click at [1039, 347] on span "New Sub Task" at bounding box center [1075, 343] width 72 height 15
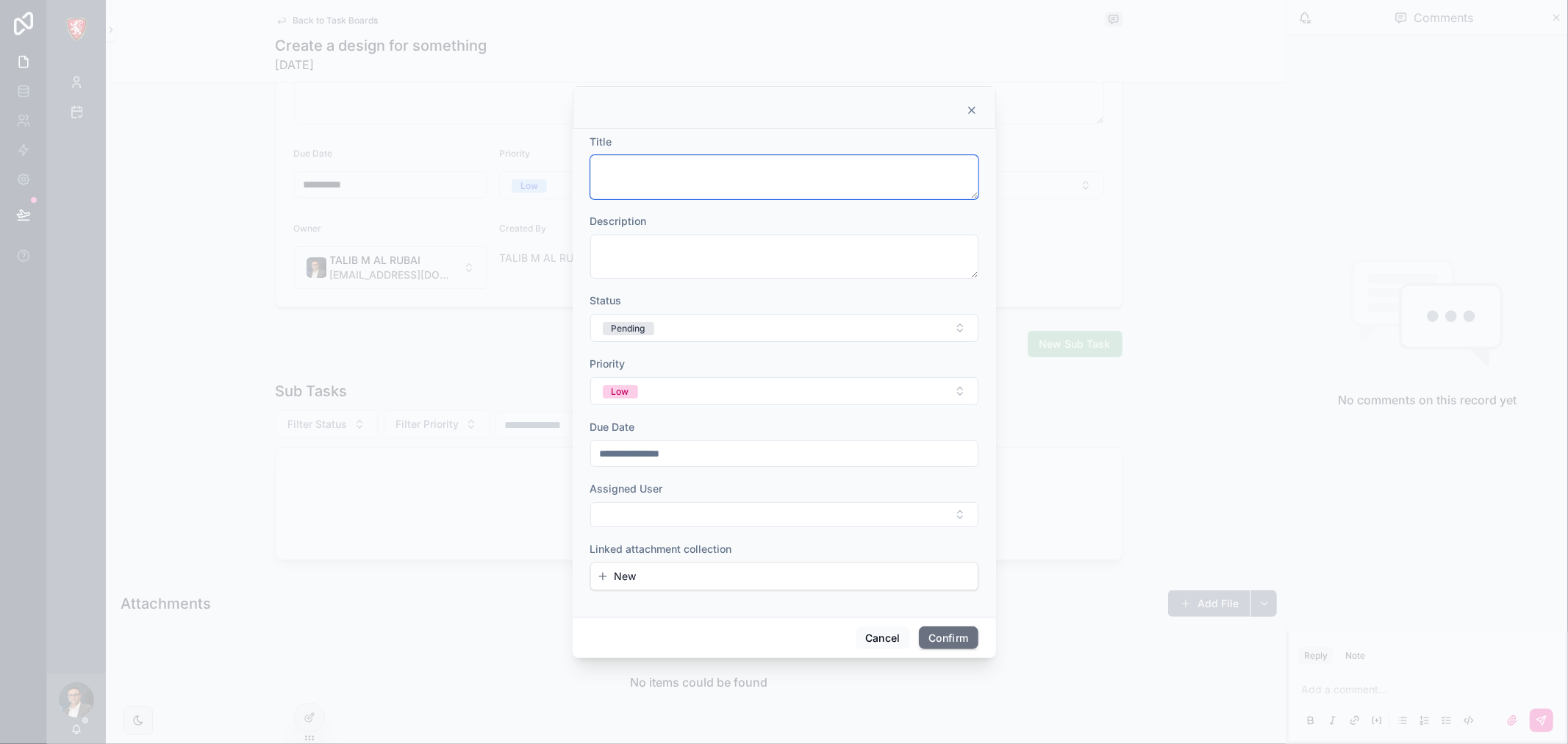
click at [798, 182] on textarea at bounding box center [784, 176] width 388 height 44
type textarea "**********"
click at [712, 512] on button "Select Button" at bounding box center [784, 514] width 388 height 25
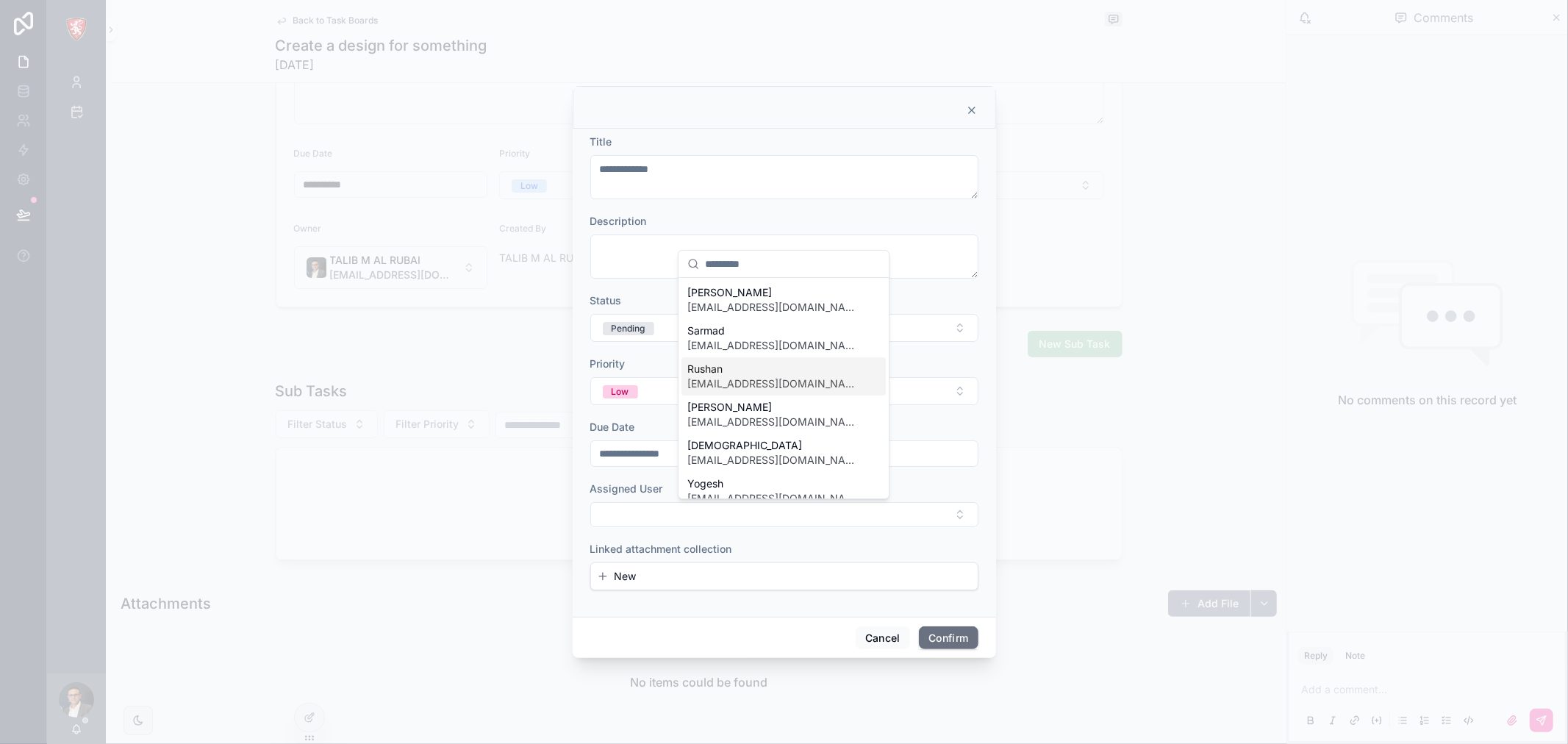
click at [748, 369] on span "Rushan" at bounding box center [775, 369] width 175 height 15
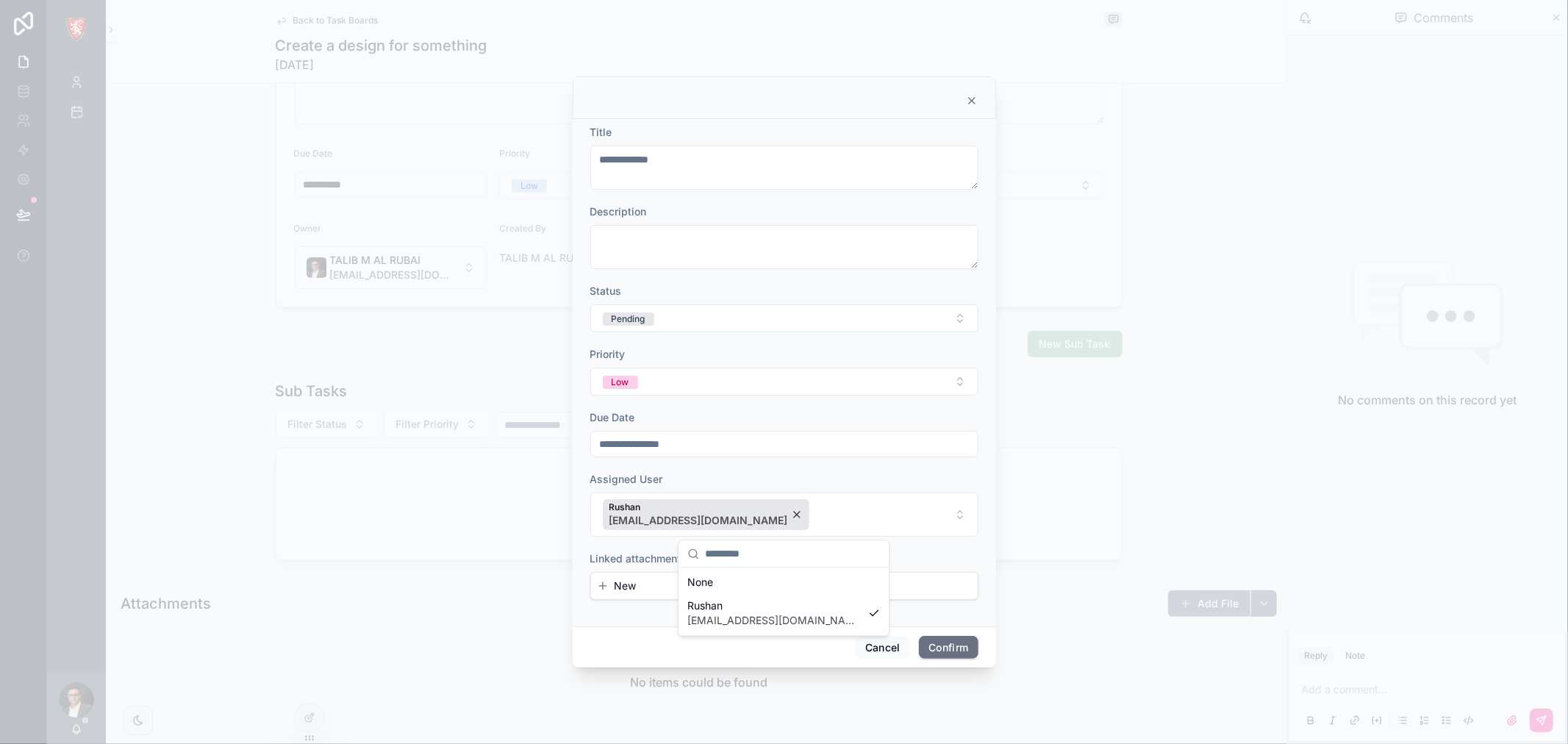
click at [800, 553] on div "**********" at bounding box center [784, 372] width 1568 height 744
click at [931, 648] on button "Confirm" at bounding box center [948, 648] width 59 height 24
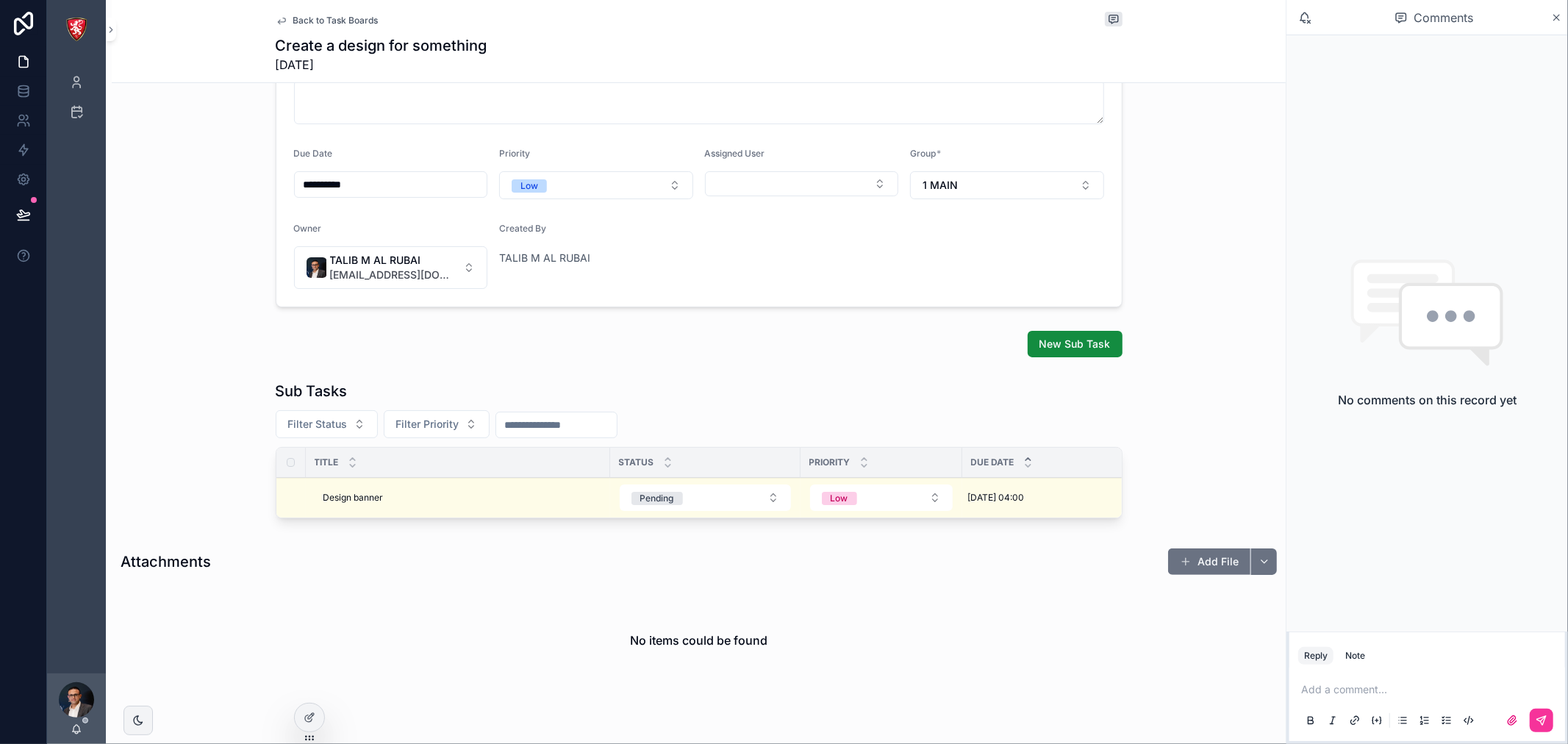
scroll to position [268, 0]
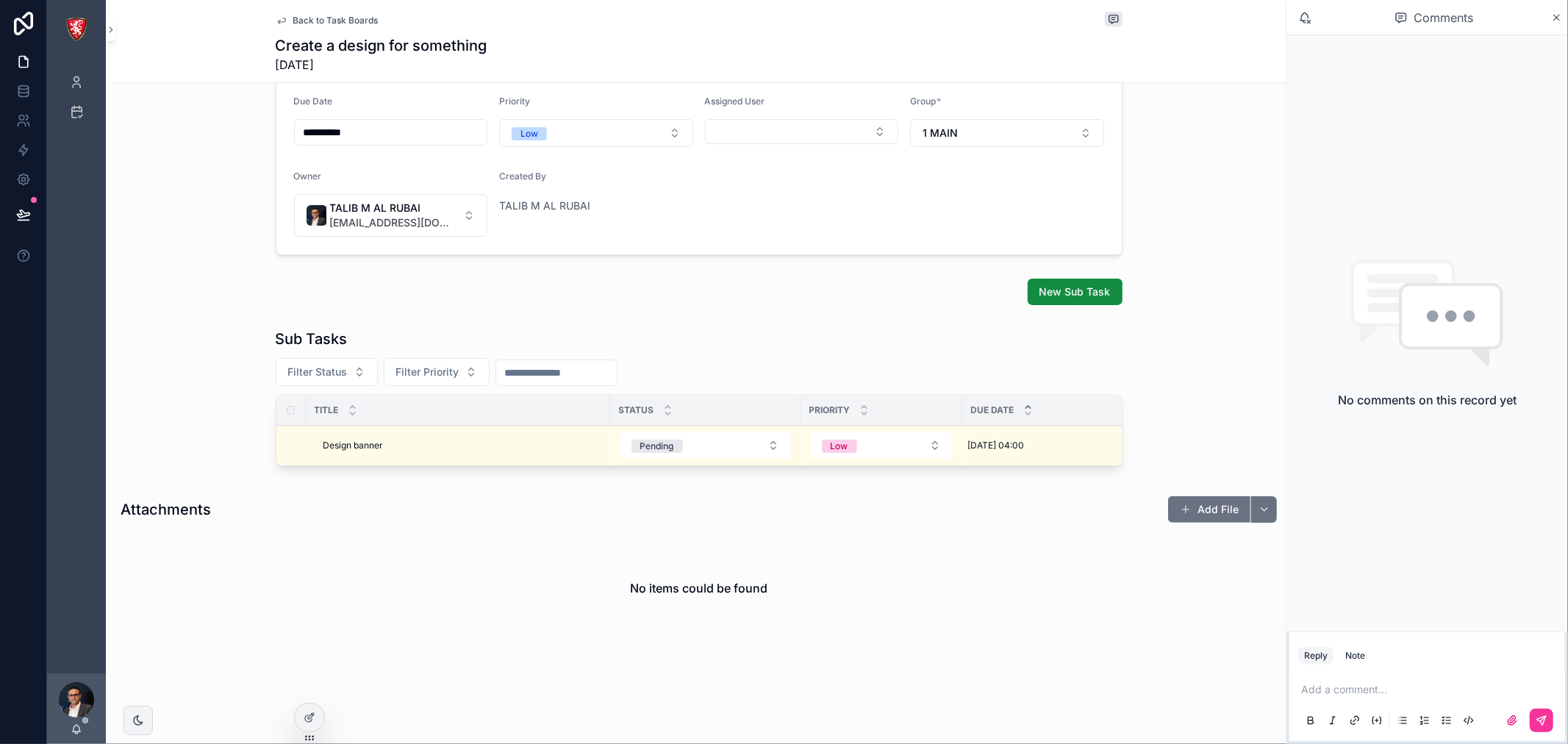
click at [701, 432] on button "Pending" at bounding box center [705, 445] width 172 height 26
click at [660, 588] on div "Done" at bounding box center [699, 579] width 204 height 22
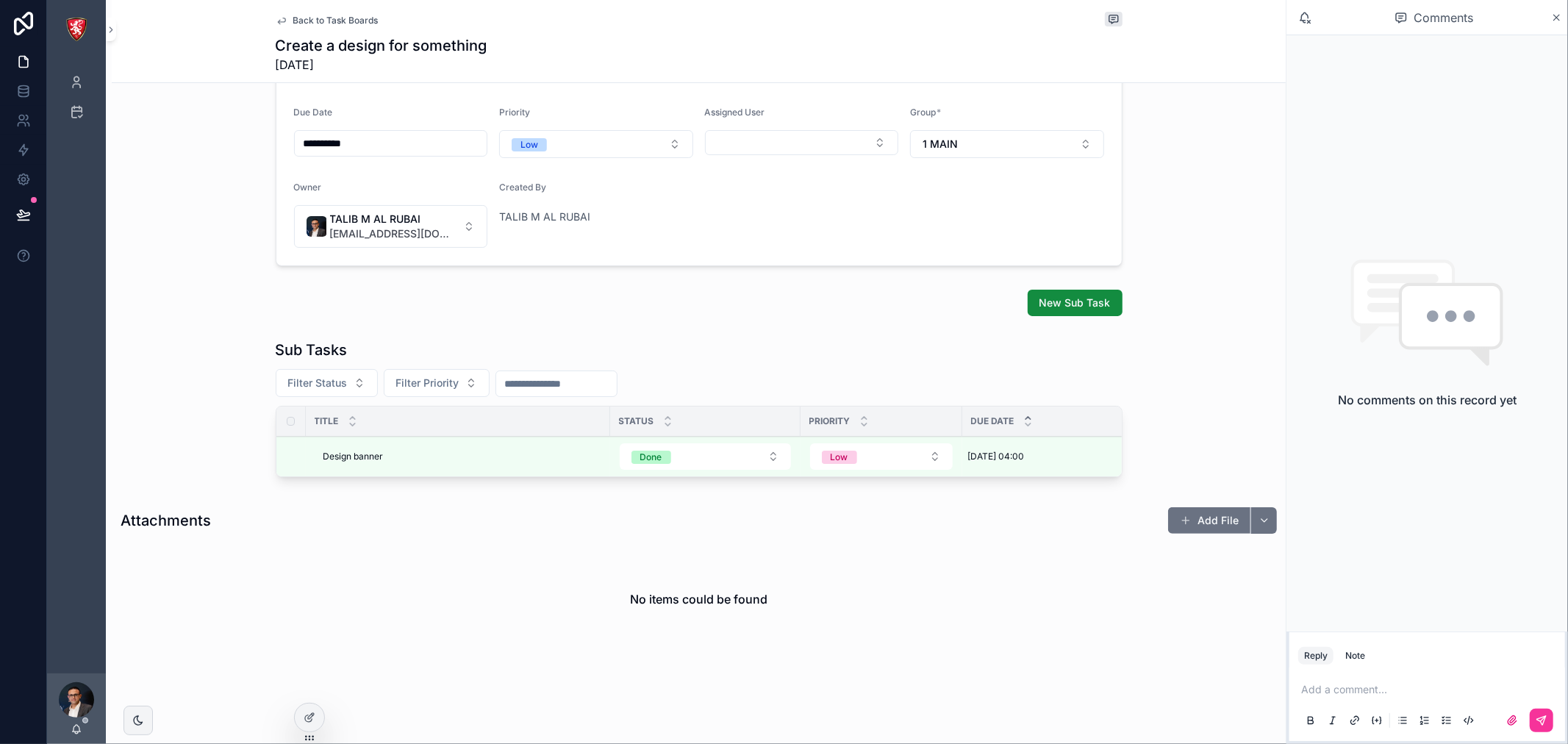
scroll to position [245, 0]
click at [449, 453] on div "Design banner Design banner" at bounding box center [462, 455] width 278 height 12
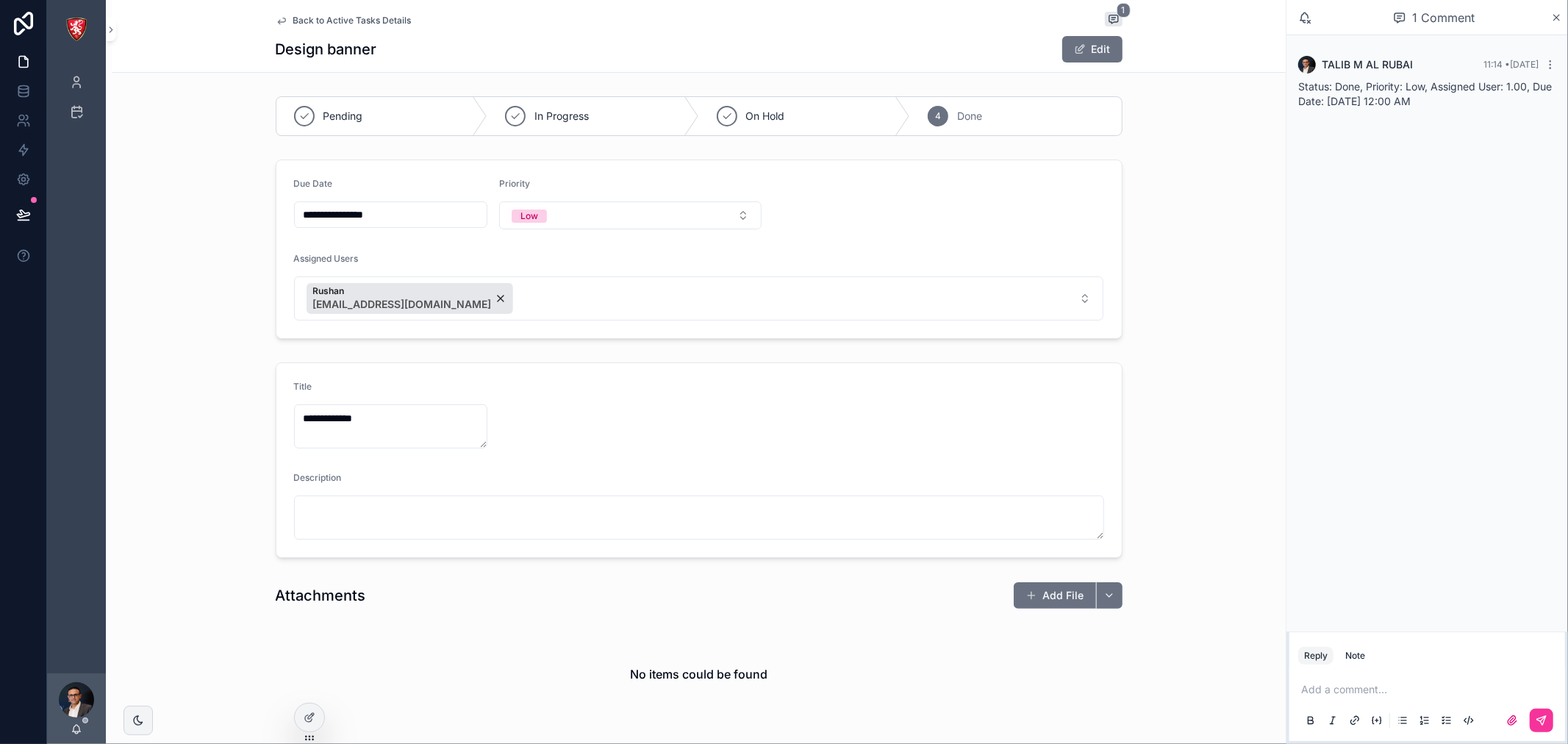
click at [319, 18] on span "Back to Active Tasks Details" at bounding box center [352, 21] width 119 height 12
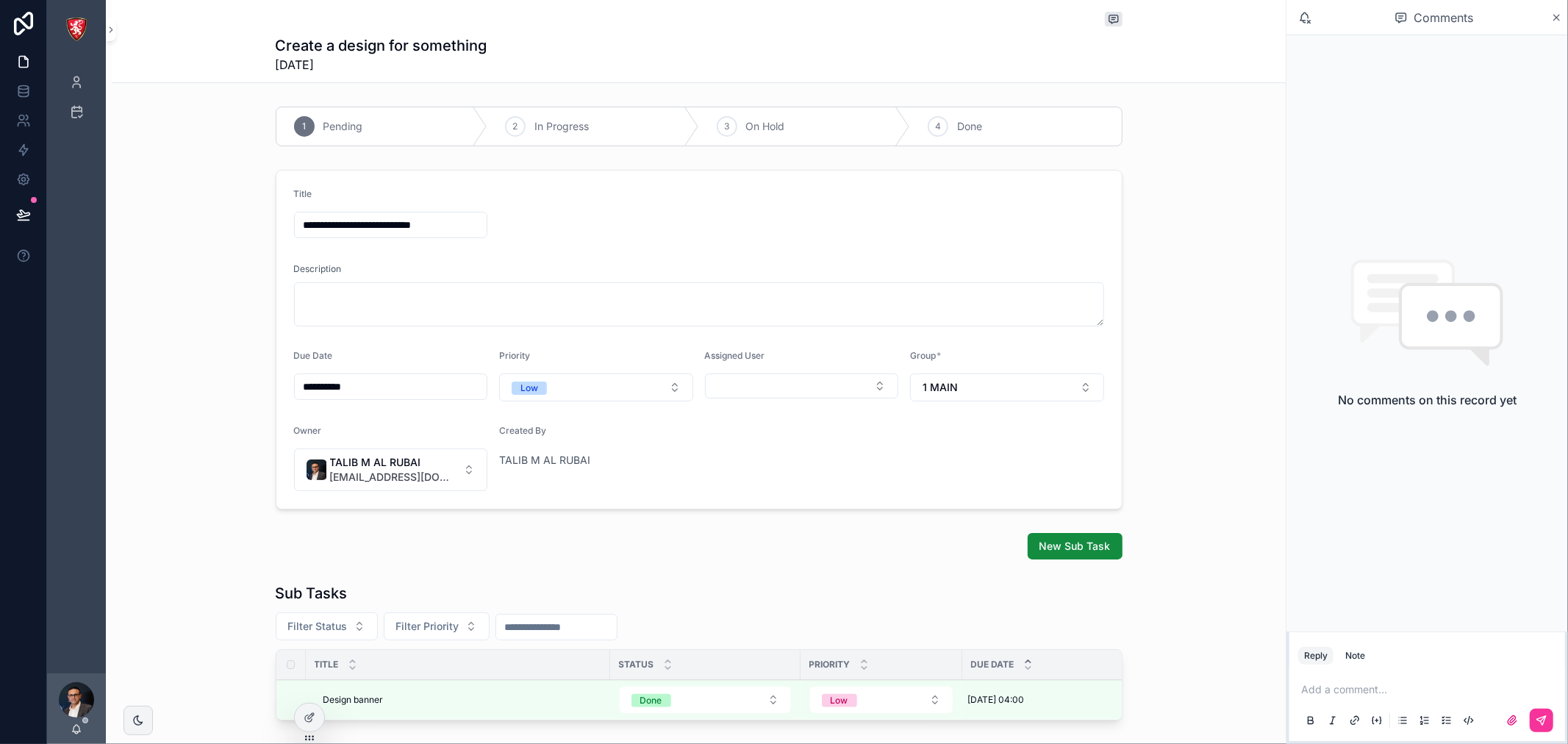
click at [960, 123] on span "Done" at bounding box center [969, 125] width 25 height 15
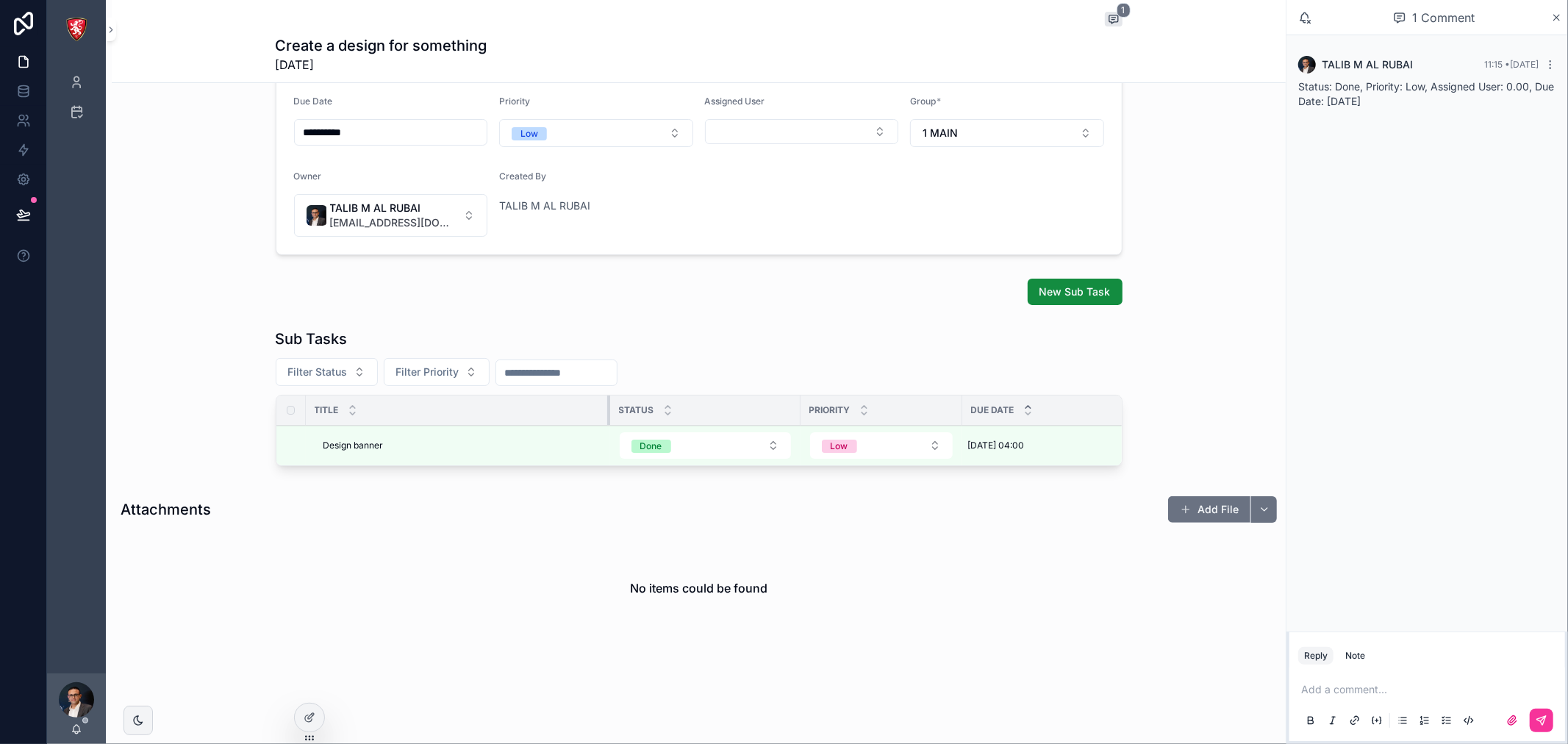
scroll to position [255, 0]
drag, startPoint x: 601, startPoint y: 395, endPoint x: 539, endPoint y: 398, distance: 62.1
click at [550, 398] on div "scrollable content" at bounding box center [553, 410] width 6 height 29
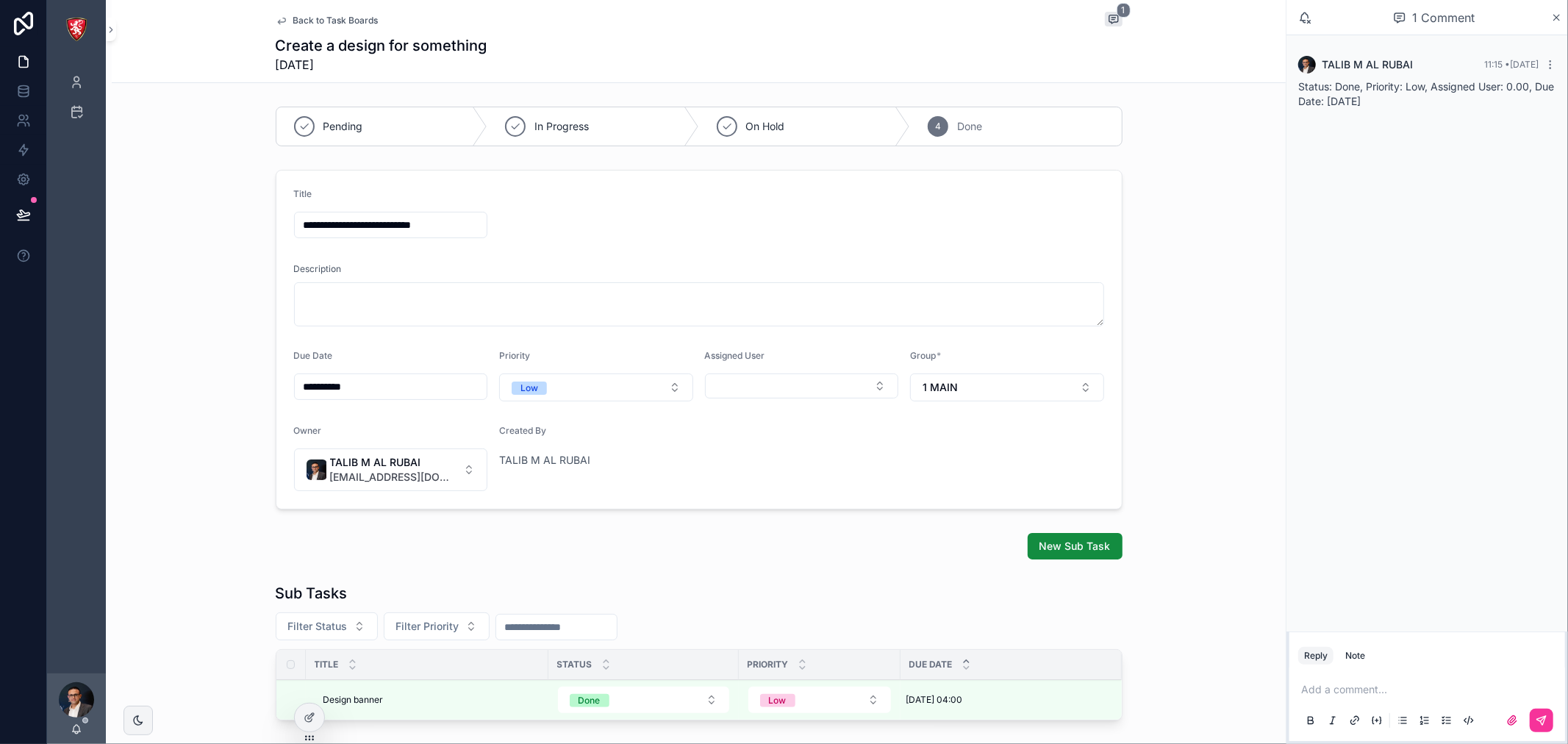
click at [361, 17] on span "Back to Task Boards" at bounding box center [335, 21] width 85 height 12
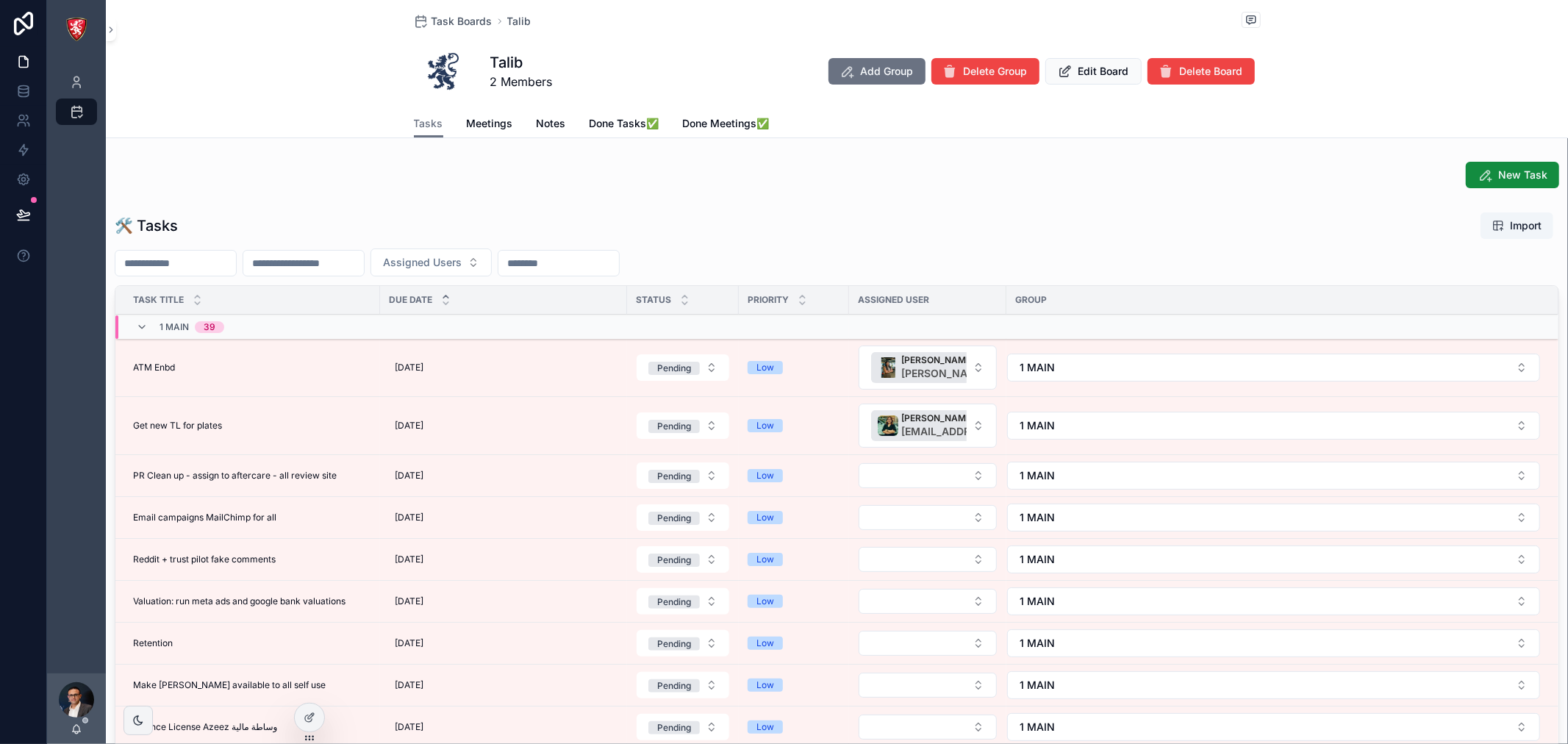
click at [454, 19] on span "Task Boards" at bounding box center [462, 21] width 61 height 15
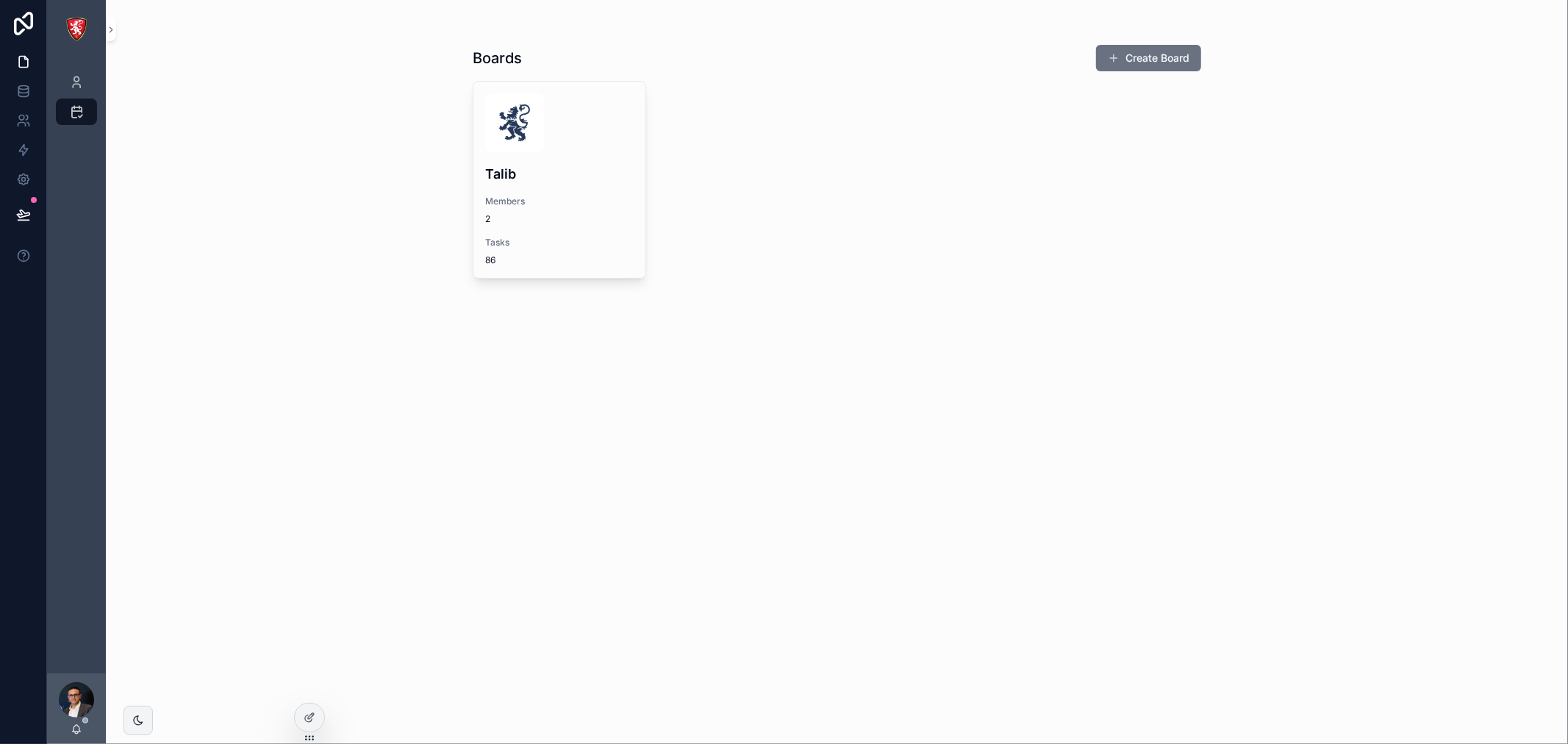
click at [588, 156] on div "Talib Members 2 Tasks 86" at bounding box center [559, 179] width 172 height 196
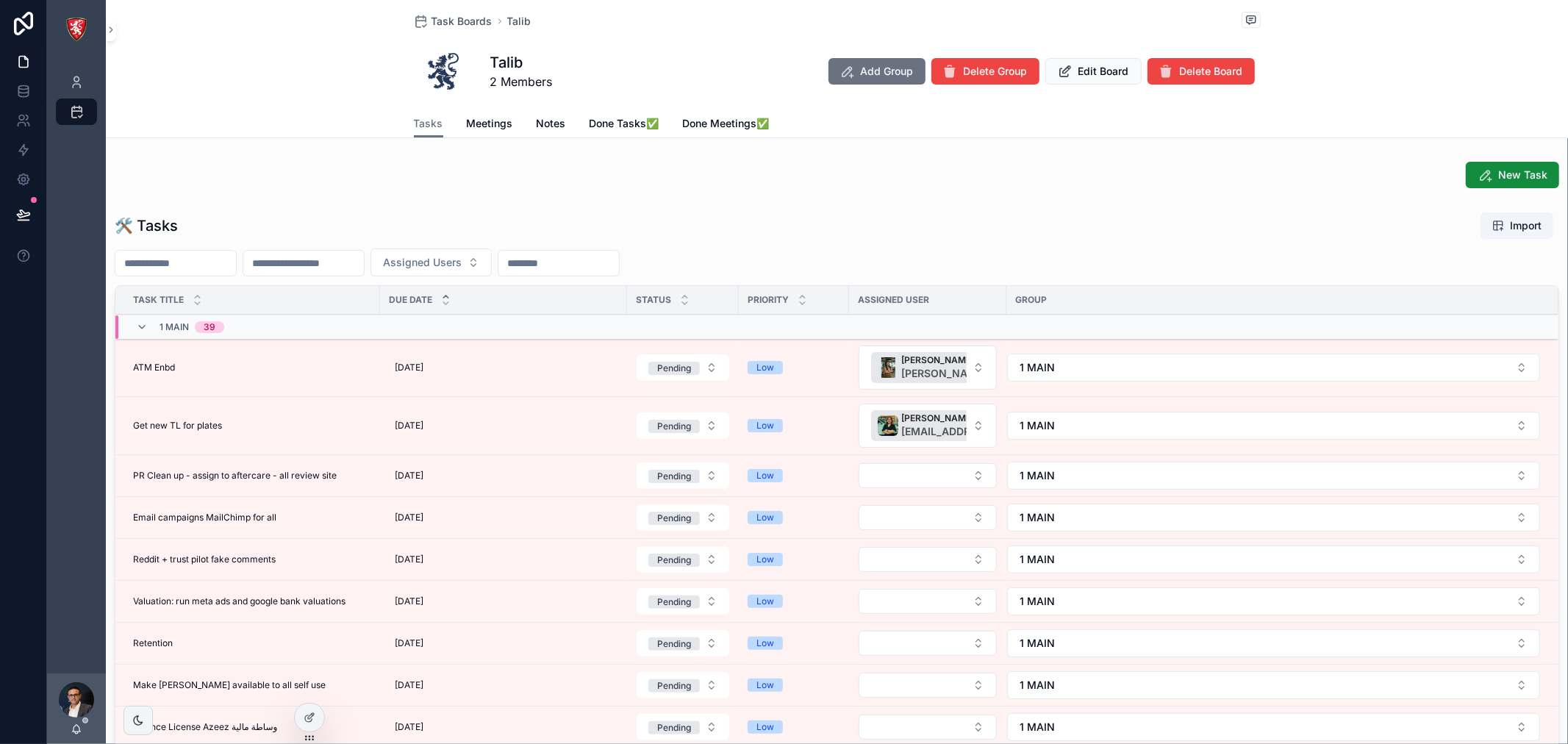
click at [487, 122] on span "Meetings" at bounding box center [489, 123] width 46 height 15
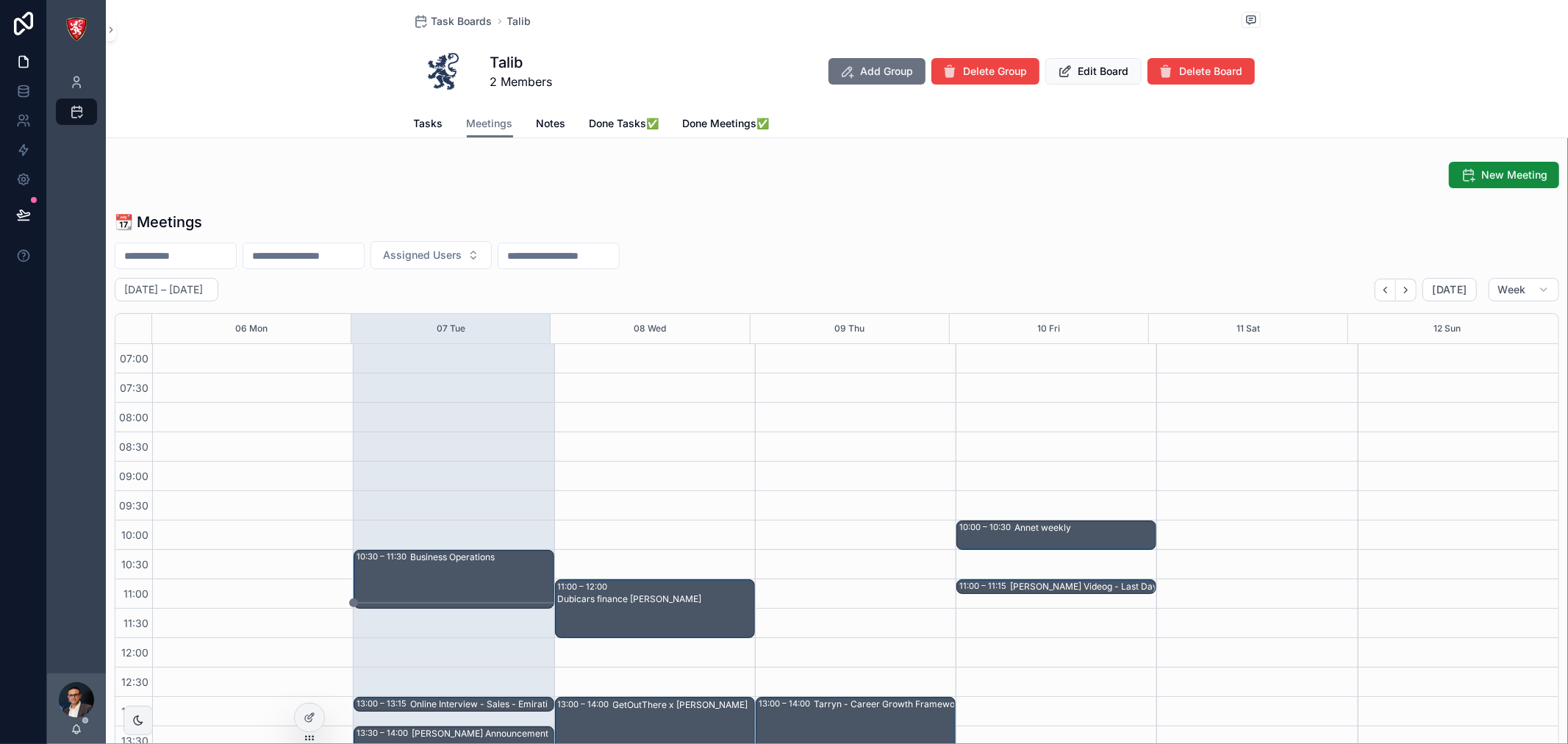
scroll to position [412, 0]
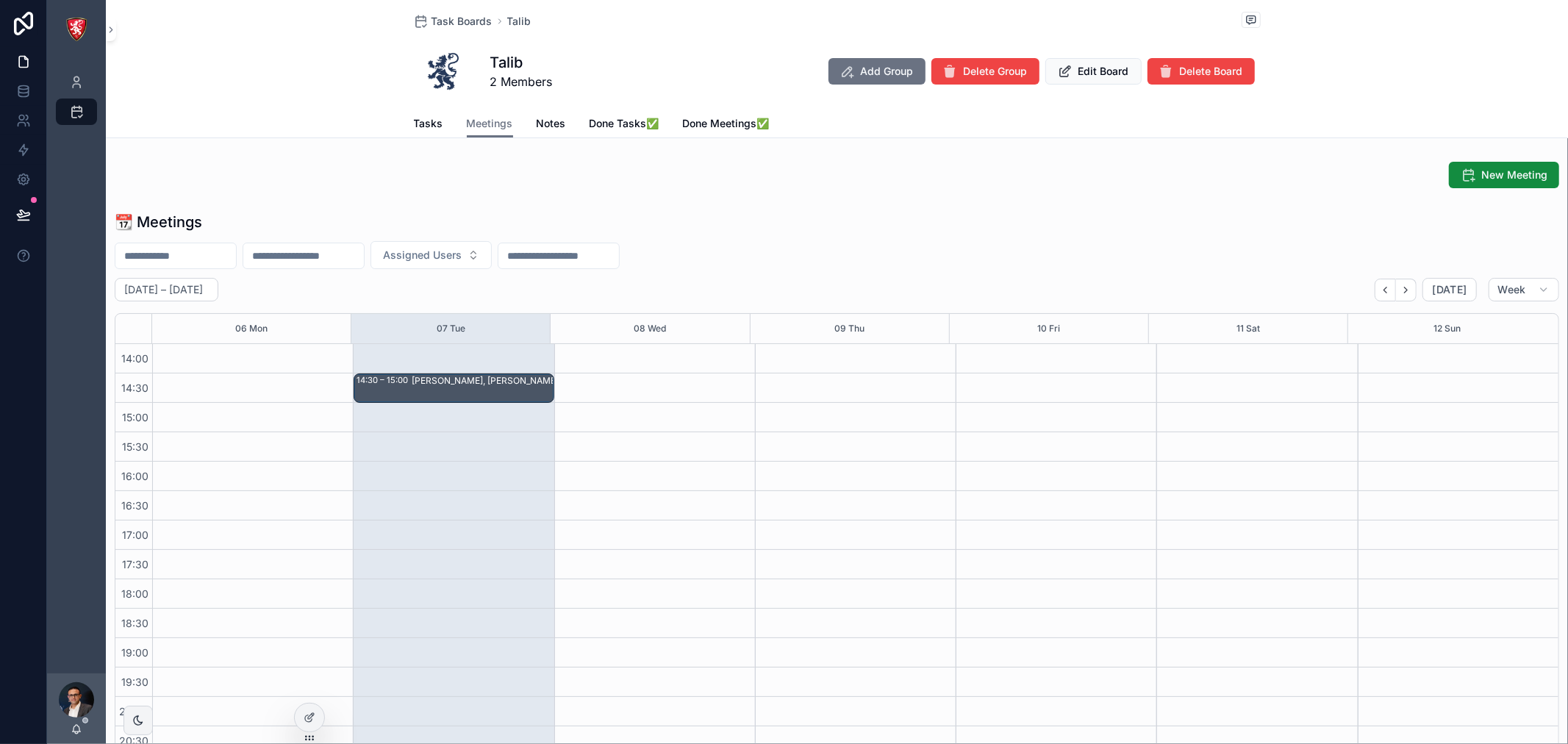
click at [429, 124] on span "Tasks" at bounding box center [429, 123] width 29 height 15
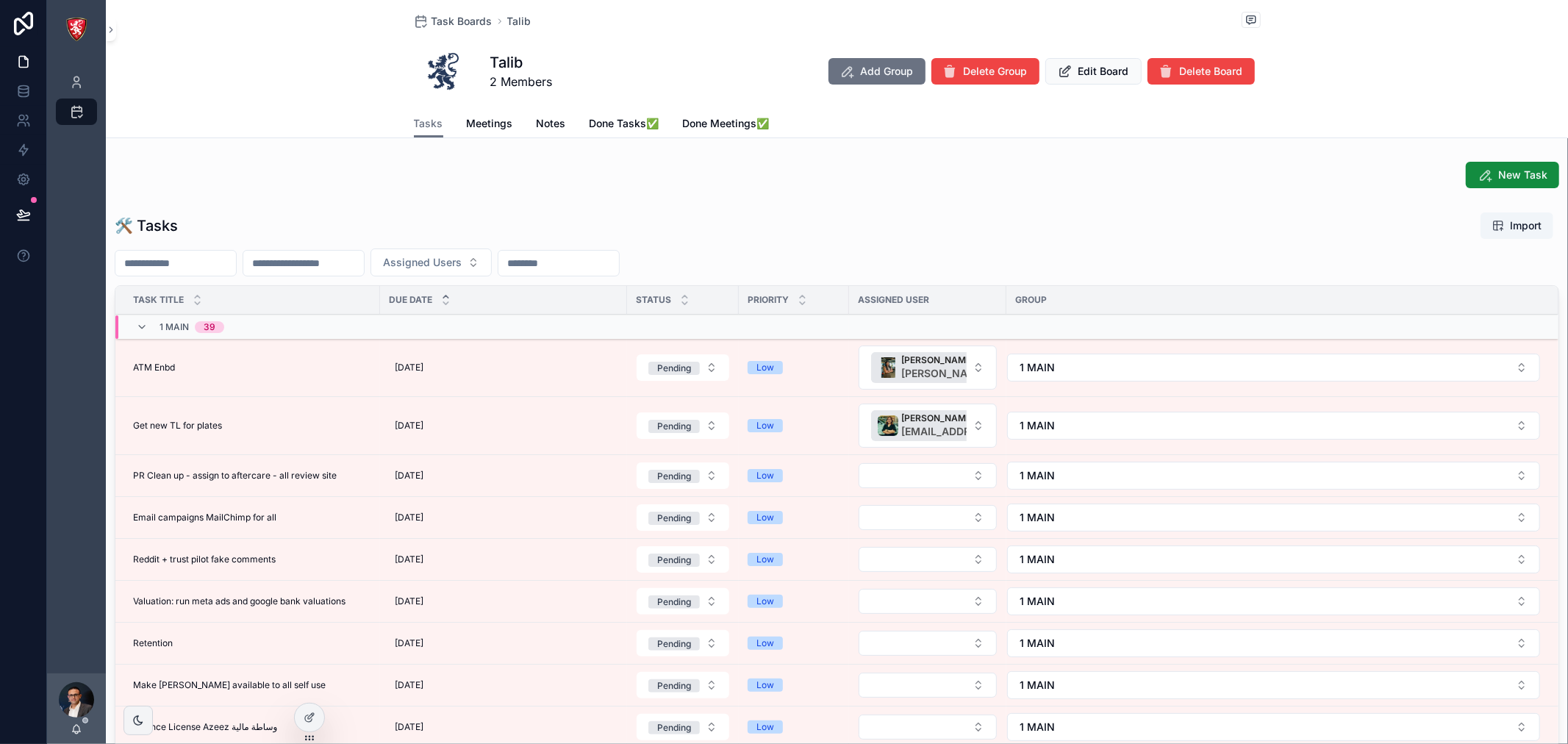
click at [492, 124] on span "Meetings" at bounding box center [489, 123] width 46 height 15
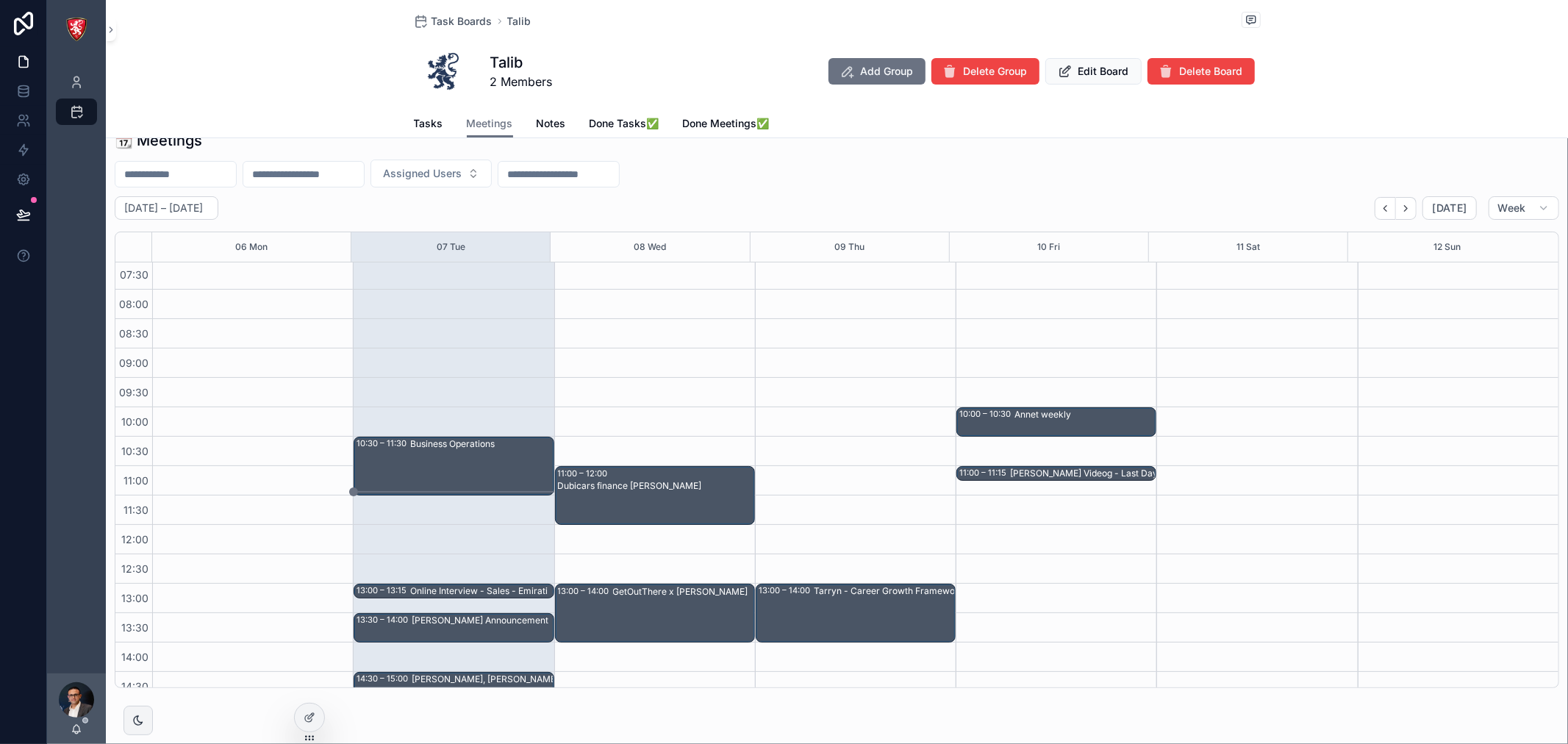
scroll to position [3, 0]
